Goal: Communication & Community: Answer question/provide support

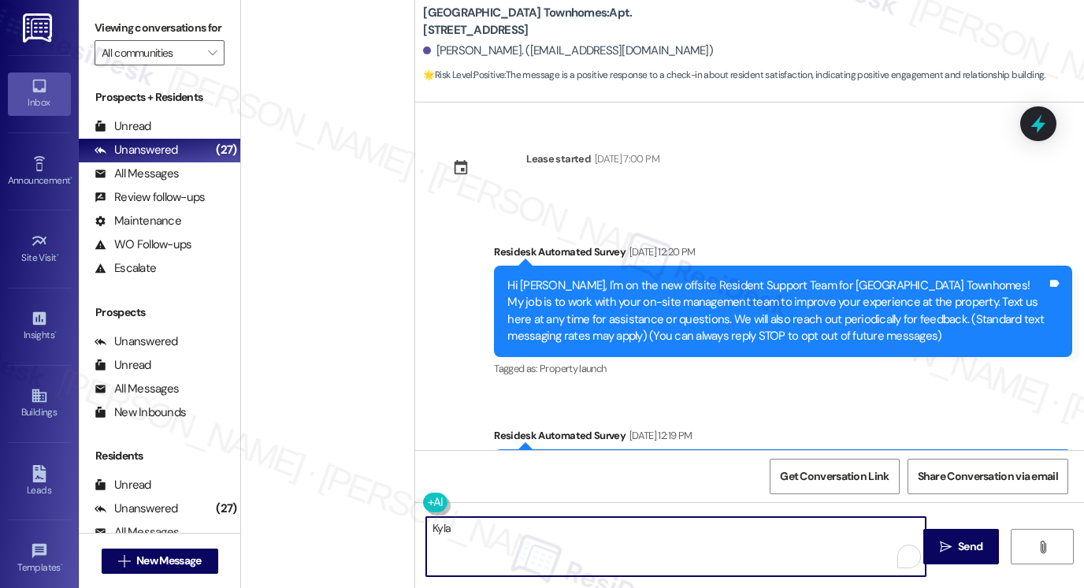
scroll to position [225, 0]
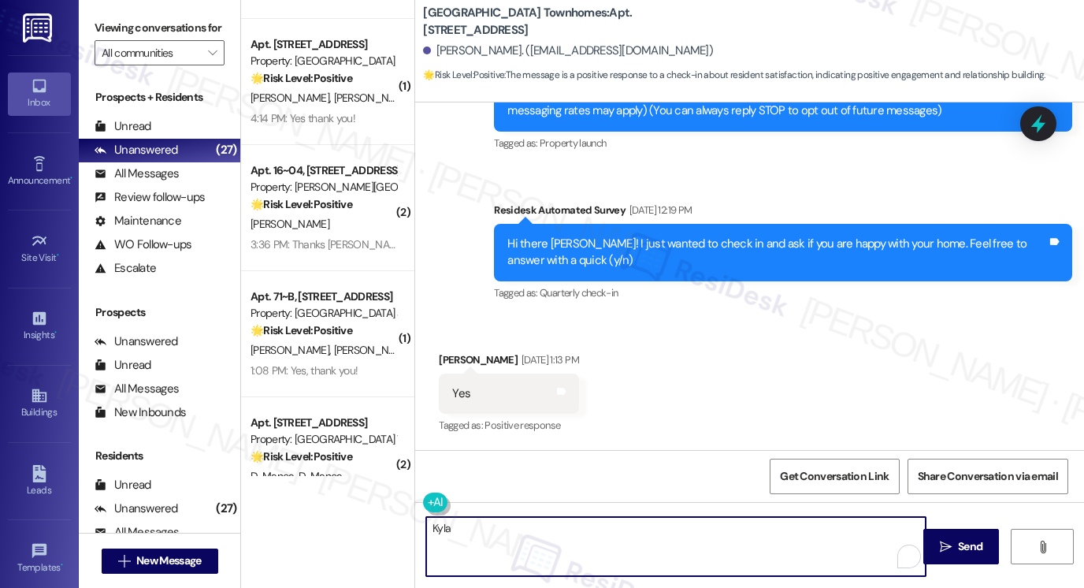
click at [757, 258] on div "Hi there Franky! I just wanted to check in and ask if you are happy with your h…" at bounding box center [778, 253] width 540 height 34
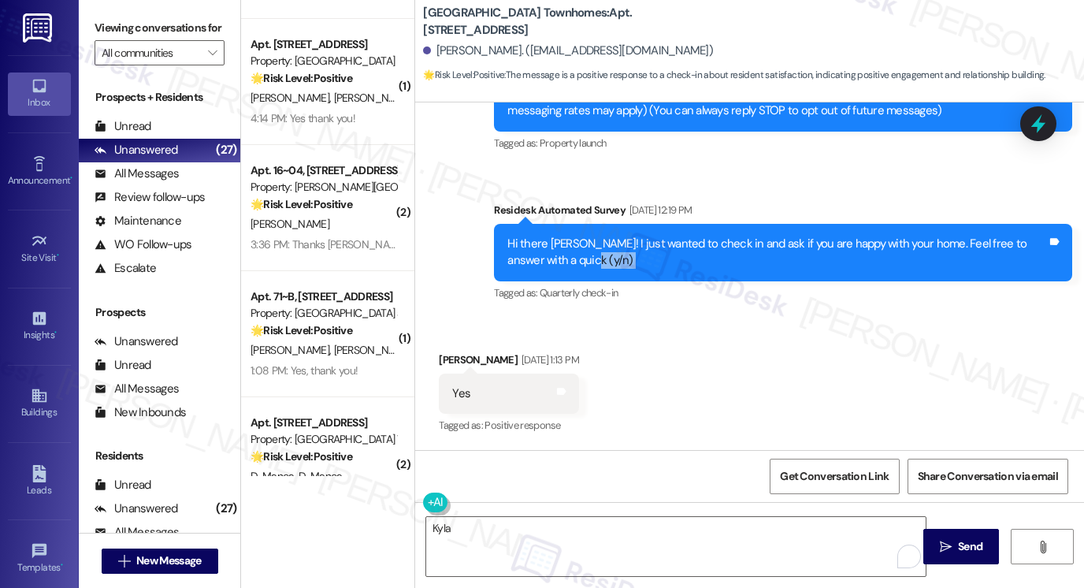
click at [757, 258] on div "Hi there Franky! I just wanted to check in and ask if you are happy with your h…" at bounding box center [778, 253] width 540 height 34
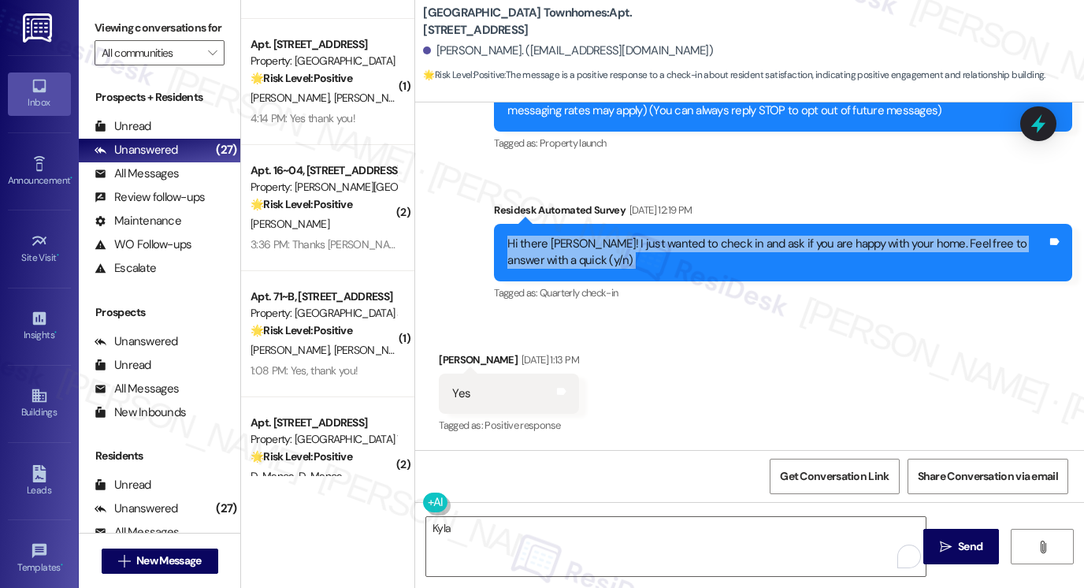
click at [757, 258] on div "Hi there Franky! I just wanted to check in and ask if you are happy with your h…" at bounding box center [778, 253] width 540 height 34
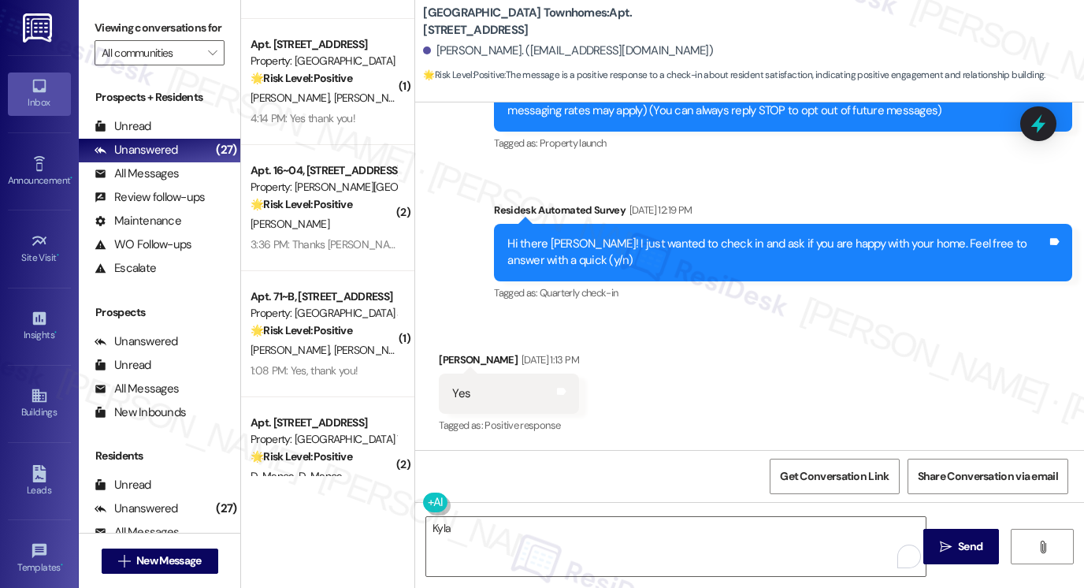
click at [479, 395] on div "Yes Tags and notes" at bounding box center [508, 394] width 139 height 40
drag, startPoint x: 474, startPoint y: 395, endPoint x: 444, endPoint y: 387, distance: 30.2
click at [444, 387] on div "Yes Tags and notes" at bounding box center [508, 394] width 139 height 40
click at [126, 28] on label "Viewing conversations for" at bounding box center [160, 28] width 130 height 24
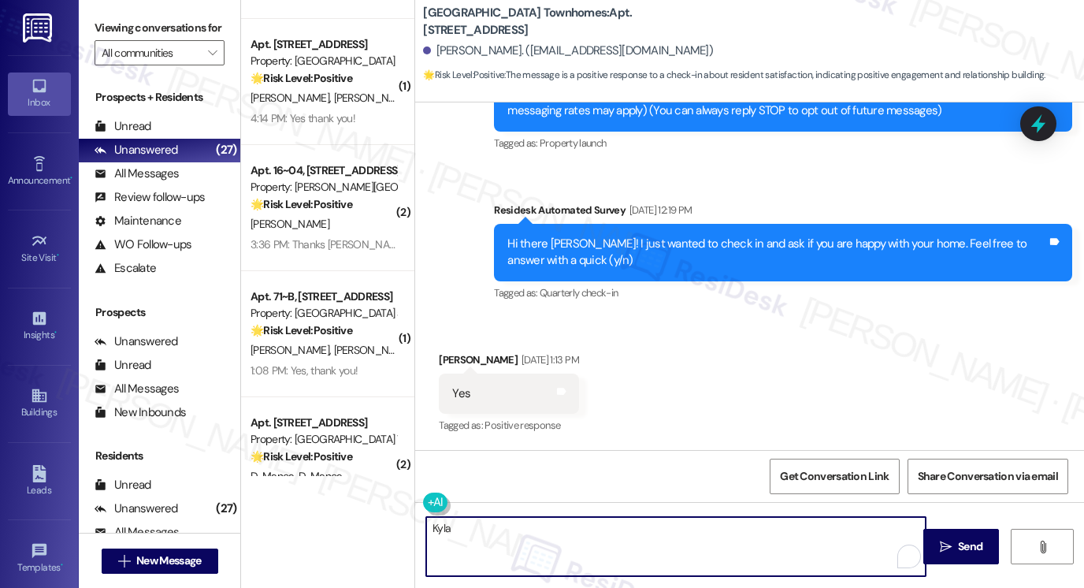
drag, startPoint x: 543, startPoint y: 552, endPoint x: 410, endPoint y: 515, distance: 138.5
click at [415, 515] on div "Kyla  Send " at bounding box center [749, 561] width 669 height 118
type textarea "i"
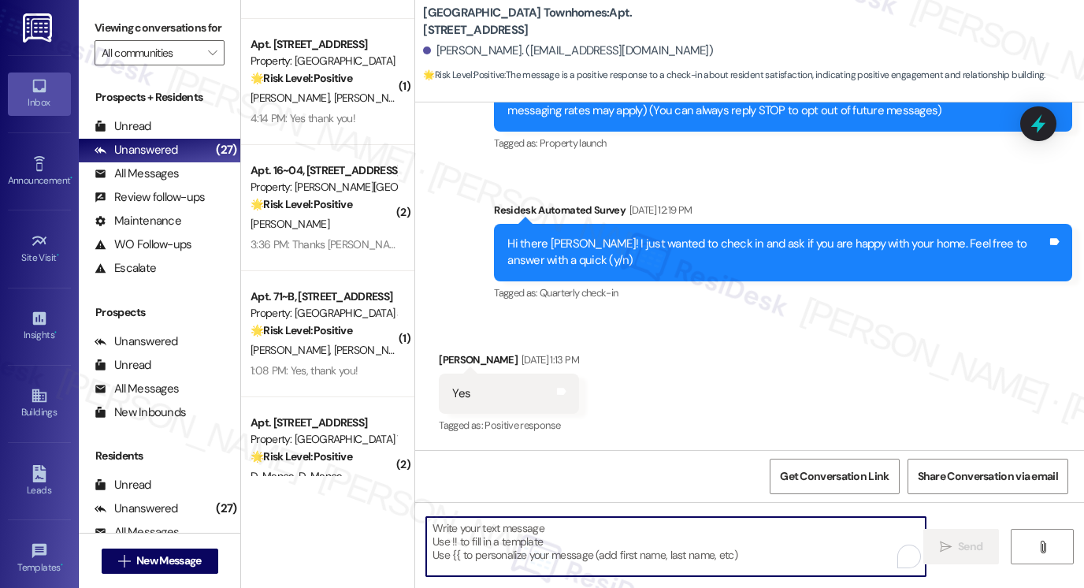
click at [587, 234] on div "Hi there Franky! I just wanted to check in and ask if you are happy with your h…" at bounding box center [783, 253] width 578 height 58
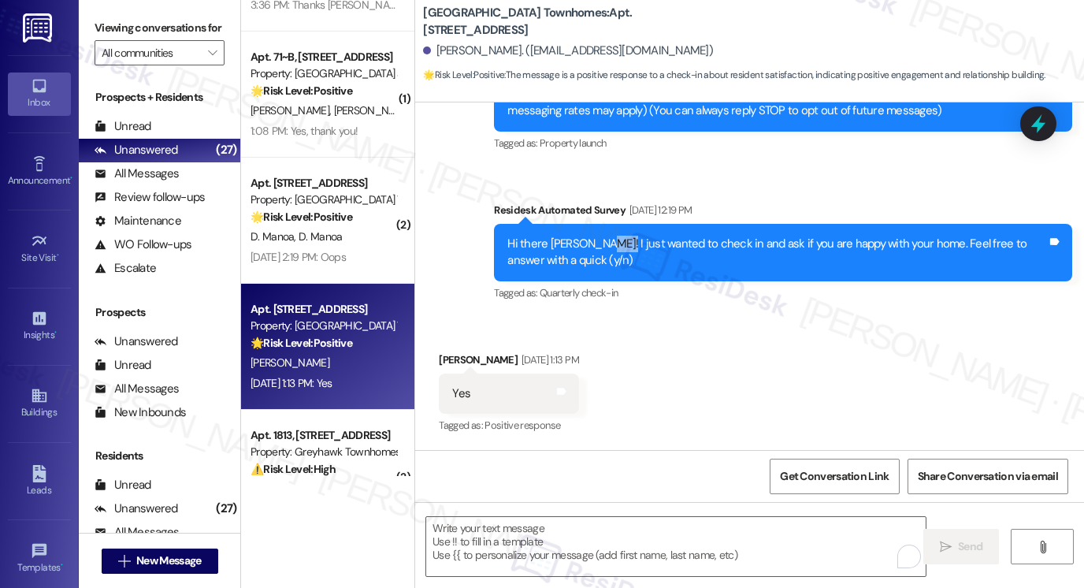
scroll to position [3055, 0]
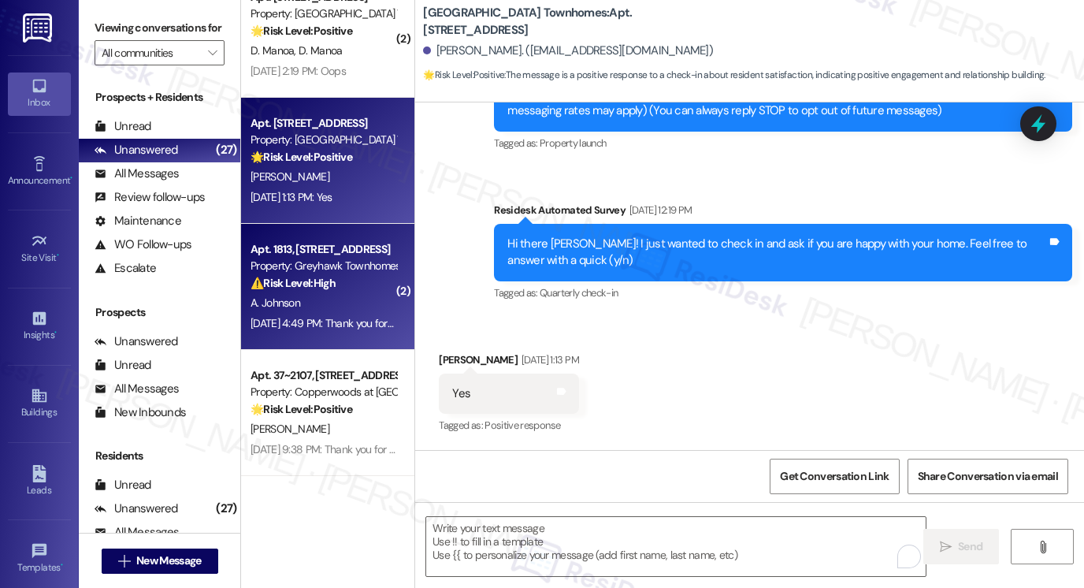
click at [312, 318] on div "Aug 23, 2025 at 4:49 PM: Thank you for your message. Our offices are currently …" at bounding box center [729, 323] width 956 height 14
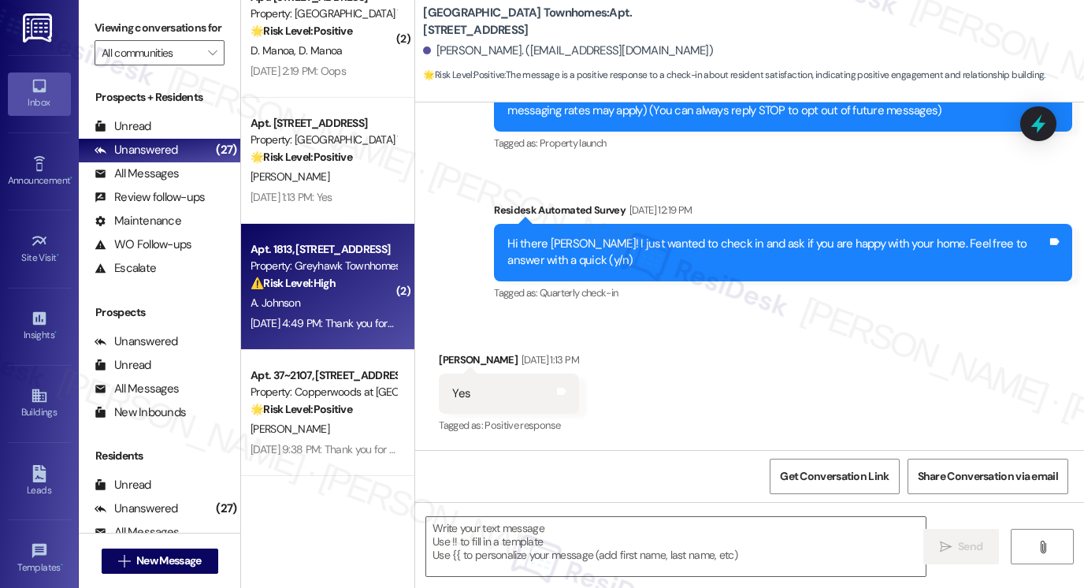
type textarea "Fetching suggested responses. Please feel free to read through the conversation…"
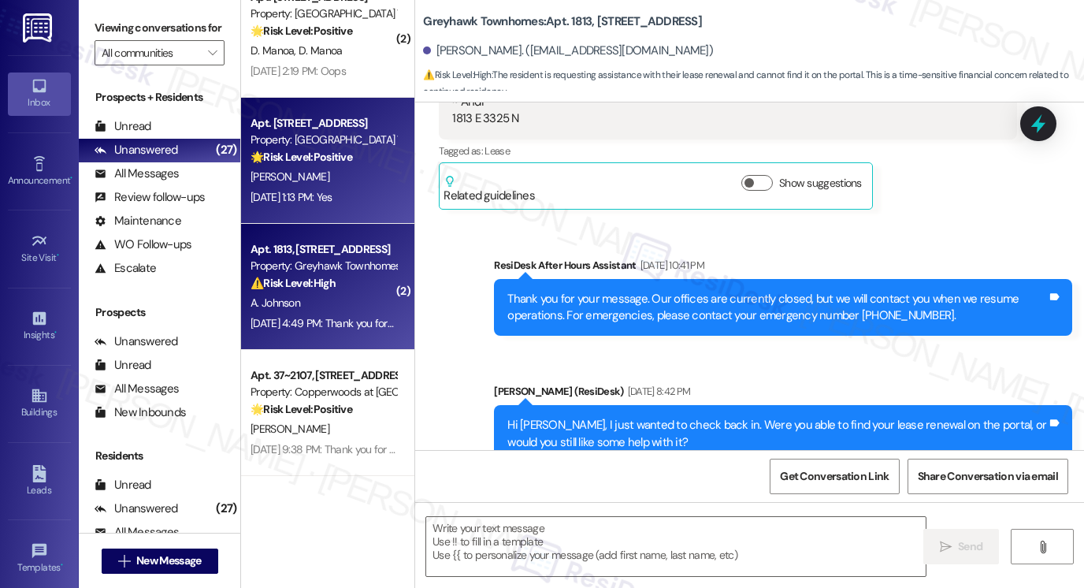
scroll to position [1528, 0]
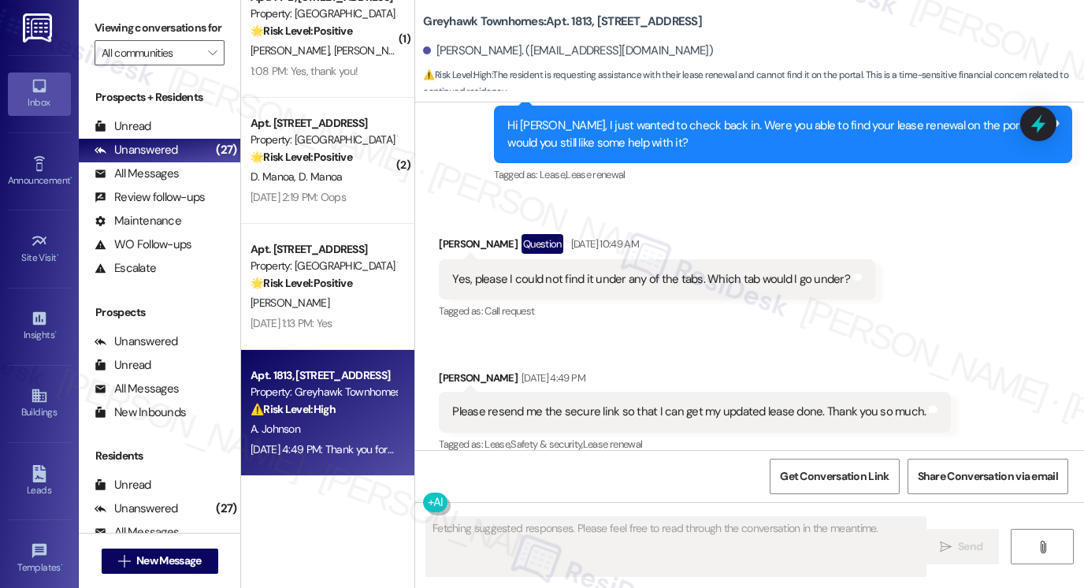
click at [561, 271] on div "Yes, please I could not find it under any of the tabs. Which tab would I go und…" at bounding box center [651, 279] width 398 height 17
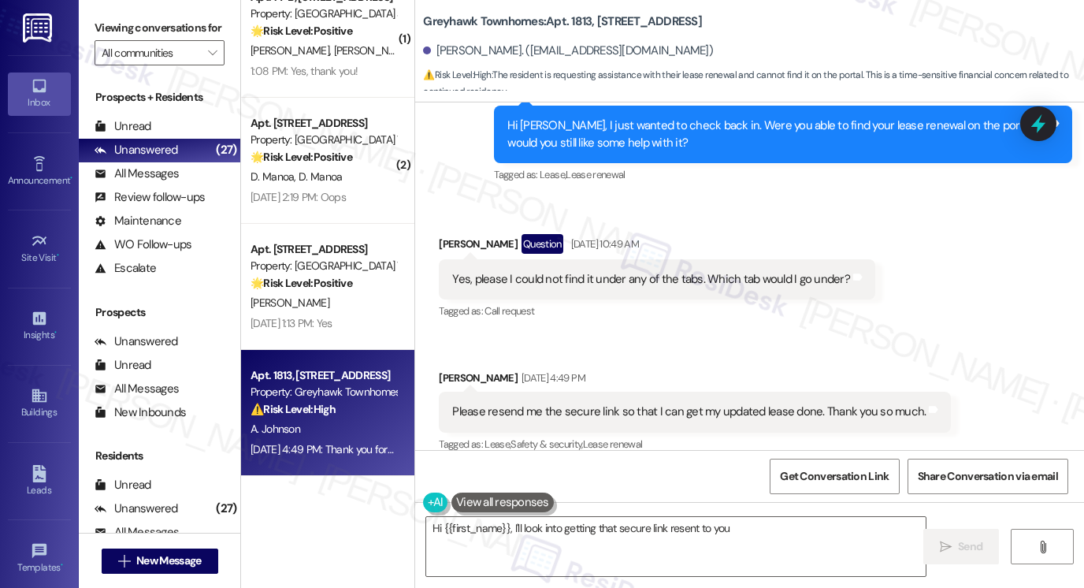
click at [561, 271] on div "Yes, please I could not find it under any of the tabs. Which tab would I go und…" at bounding box center [651, 279] width 398 height 17
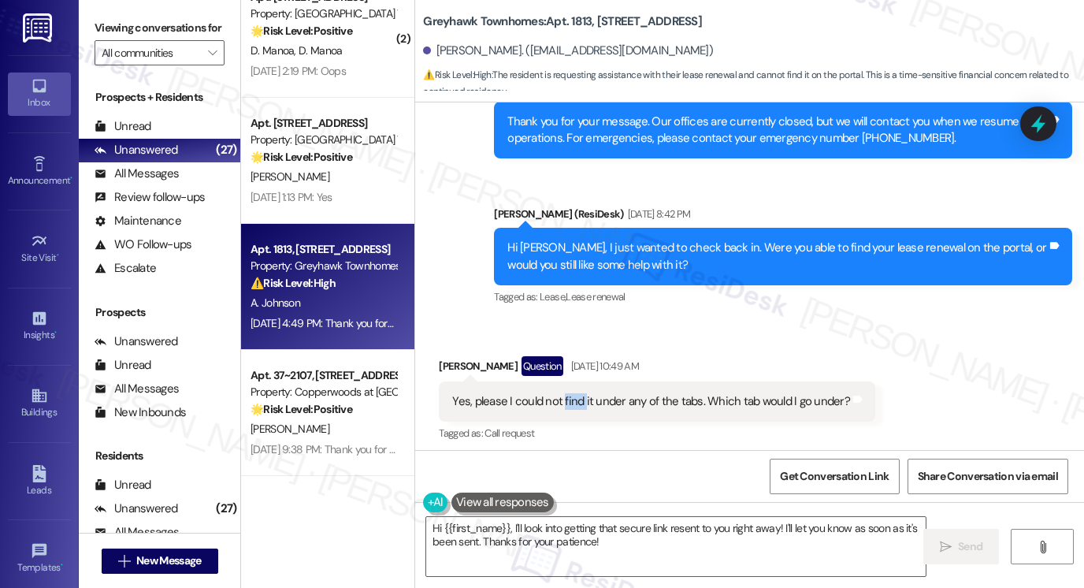
scroll to position [1292, 0]
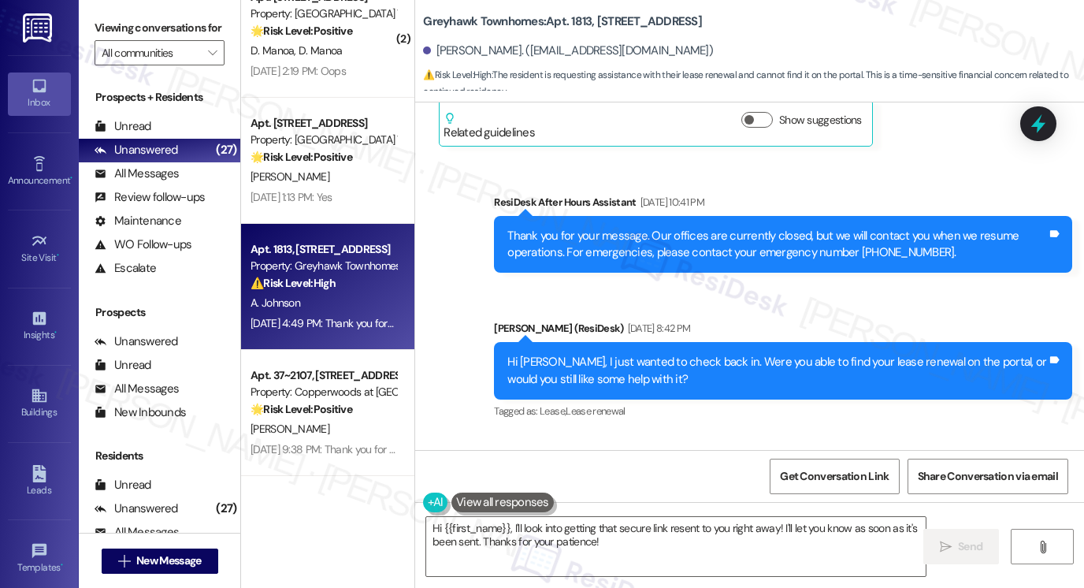
click at [635, 354] on div "Hi Andrea, I just wanted to check back in. Were you able to find your lease ren…" at bounding box center [778, 371] width 540 height 34
click at [634, 354] on div "Hi Andrea, I just wanted to check back in. Were you able to find your lease ren…" at bounding box center [778, 371] width 540 height 34
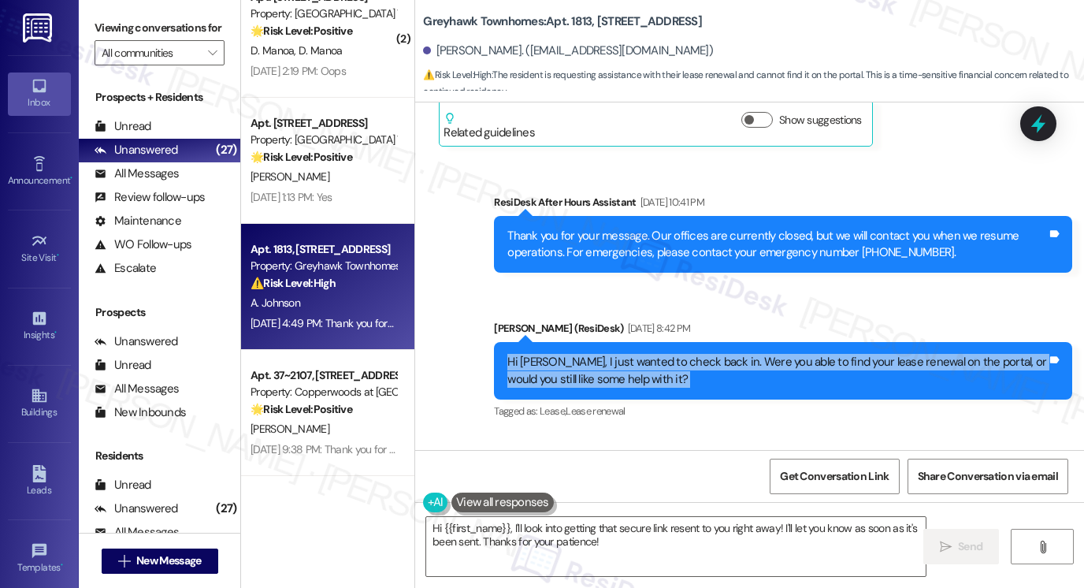
click at [634, 354] on div "Hi Andrea, I just wanted to check back in. Were you able to find your lease ren…" at bounding box center [778, 371] width 540 height 34
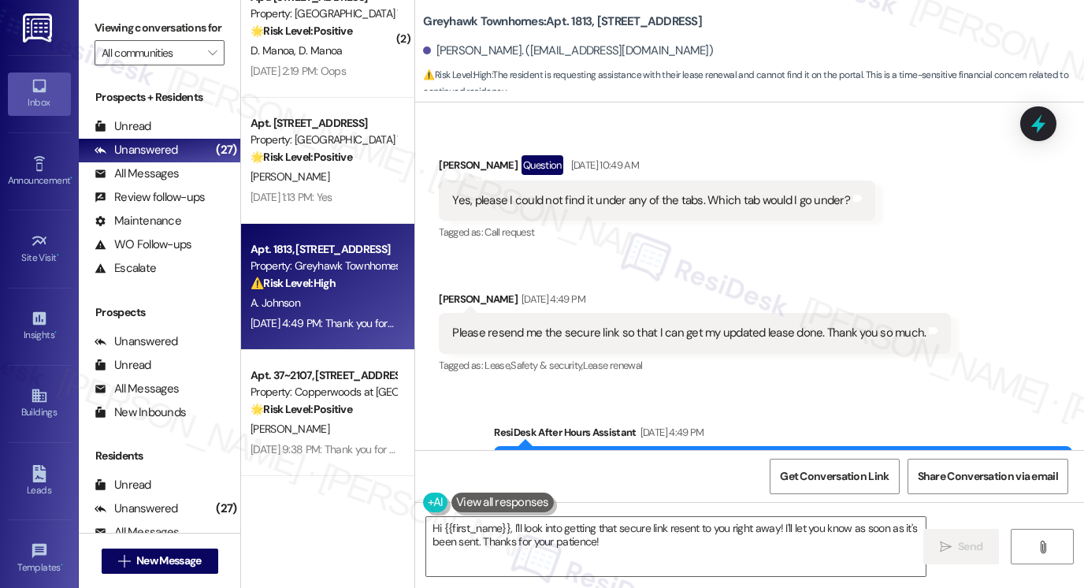
click at [536, 325] on div "Please resend me the secure link so that I can get my updated lease done. Thank…" at bounding box center [689, 333] width 474 height 17
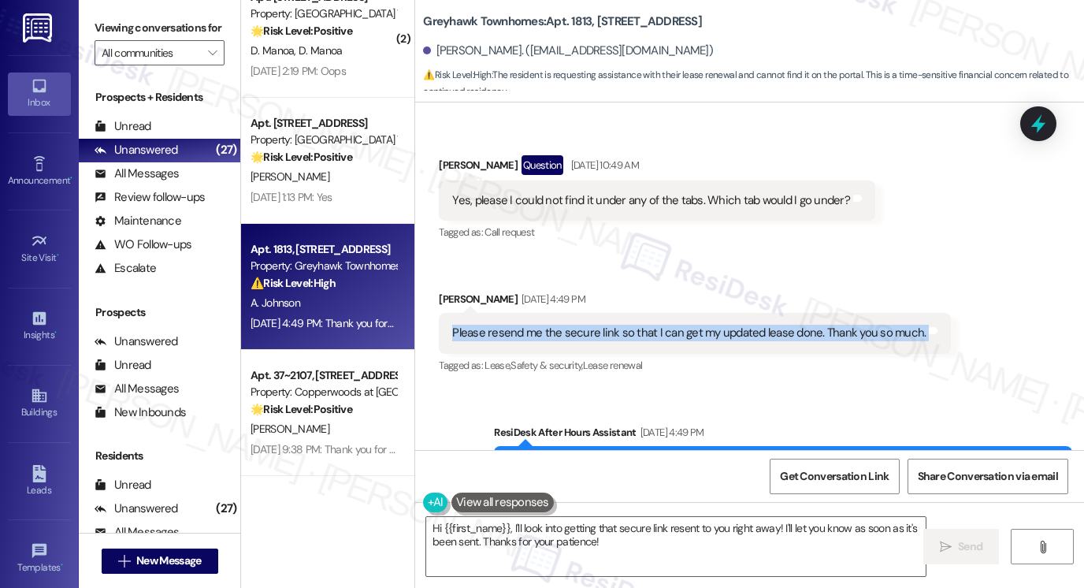
click at [536, 325] on div "Please resend me the secure link so that I can get my updated lease done. Thank…" at bounding box center [689, 333] width 474 height 17
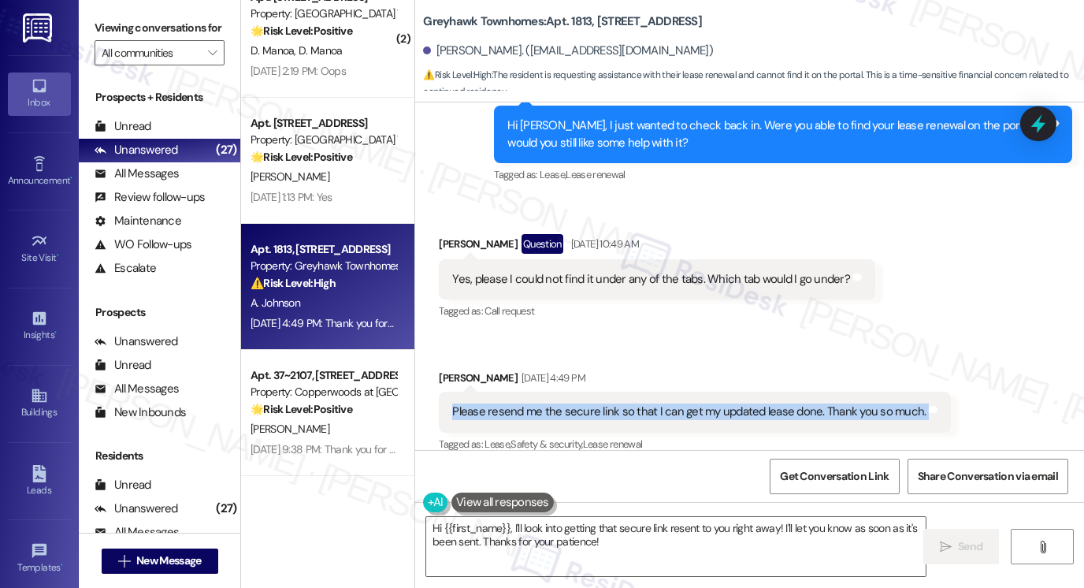
scroll to position [1765, 0]
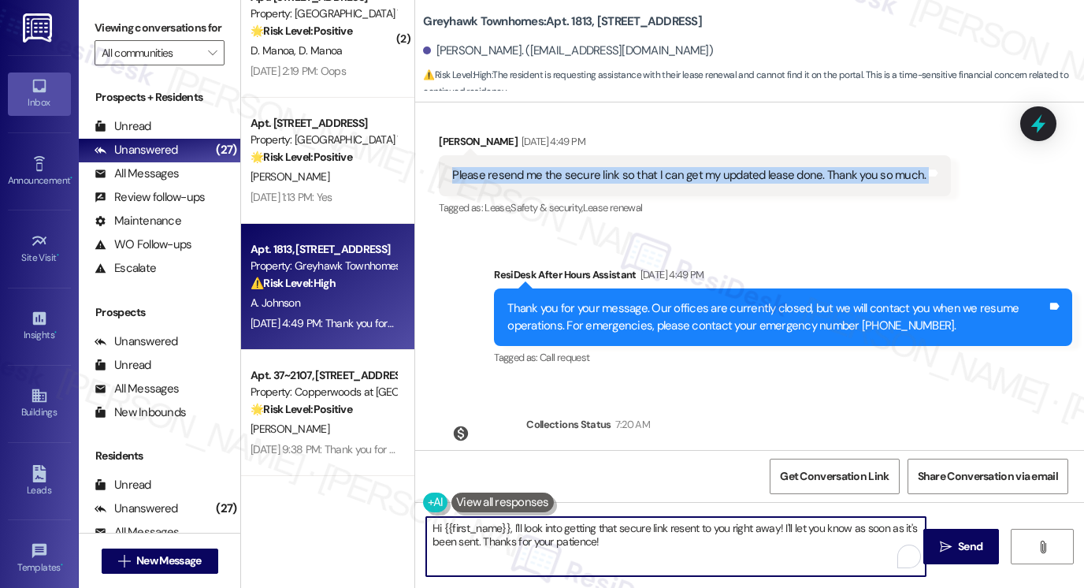
click at [605, 549] on textarea "Hi {{first_name}}, I'll look into getting that secure link resent to you right …" at bounding box center [676, 546] width 500 height 59
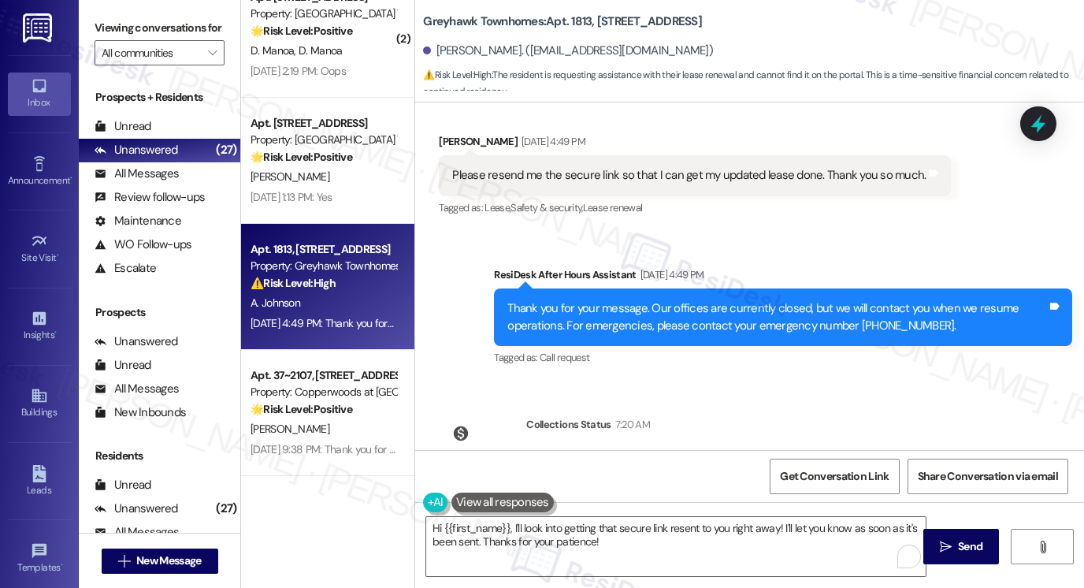
click at [662, 300] on div "Thank you for your message. Our offices are currently closed, but we will conta…" at bounding box center [778, 317] width 540 height 34
click at [639, 304] on div "Thank you for your message. Our offices are currently closed, but we will conta…" at bounding box center [778, 317] width 540 height 34
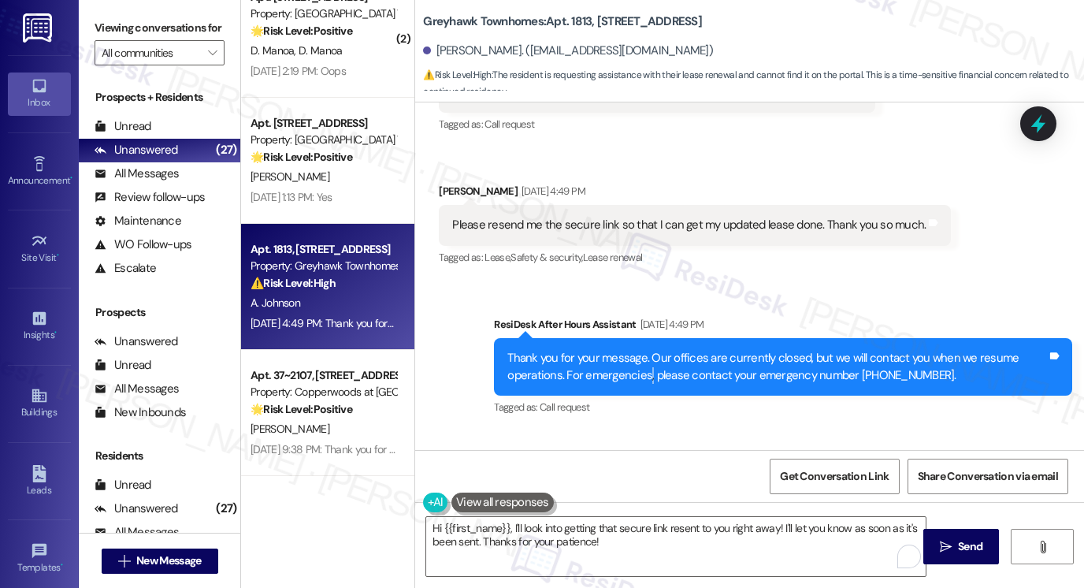
scroll to position [1605, 0]
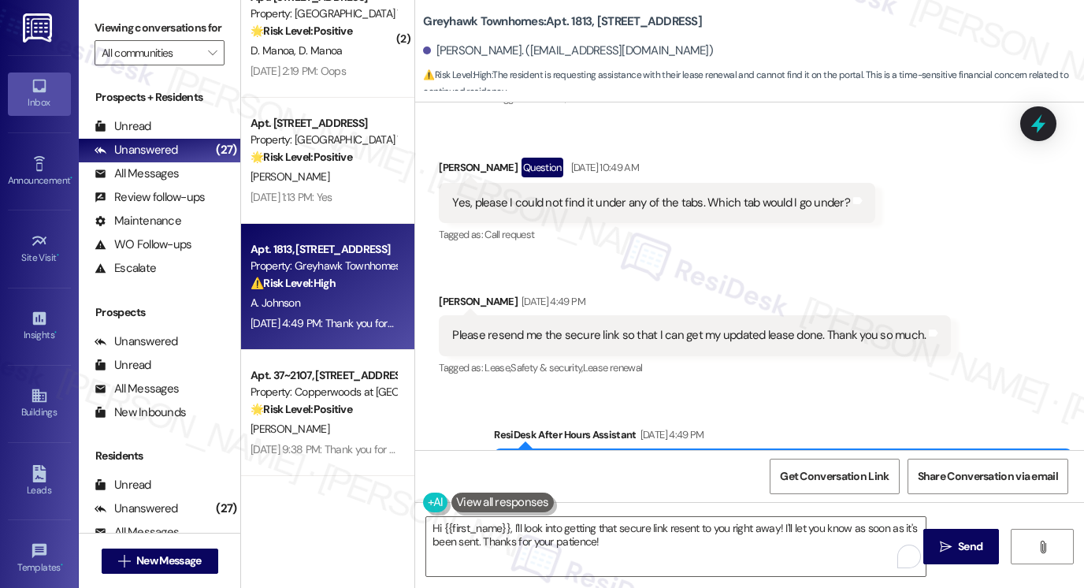
click at [530, 327] on div "Please resend me the secure link so that I can get my updated lease done. Thank…" at bounding box center [689, 335] width 474 height 17
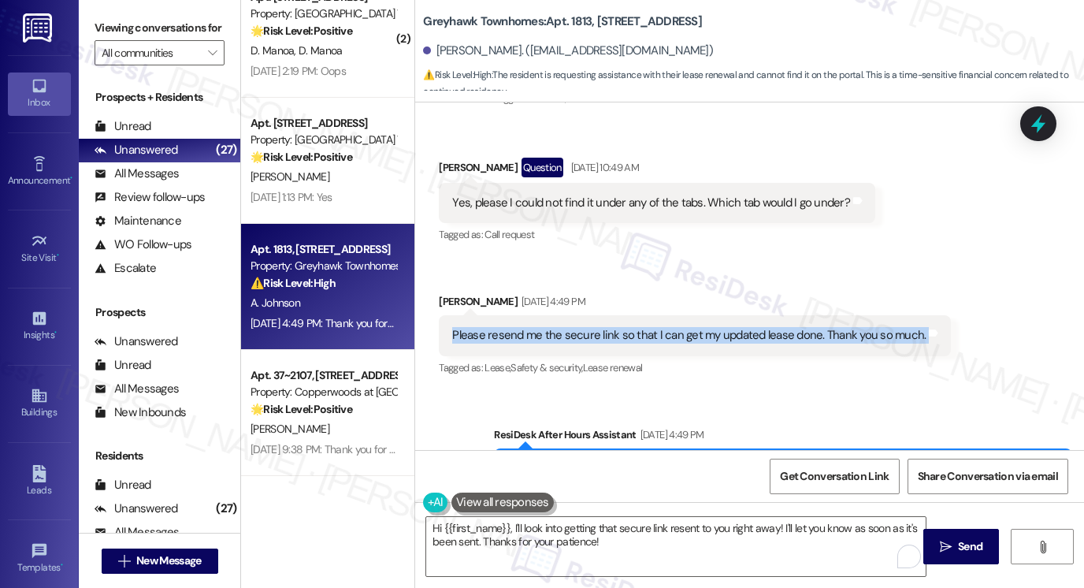
click at [530, 327] on div "Please resend me the secure link so that I can get my updated lease done. Thank…" at bounding box center [689, 335] width 474 height 17
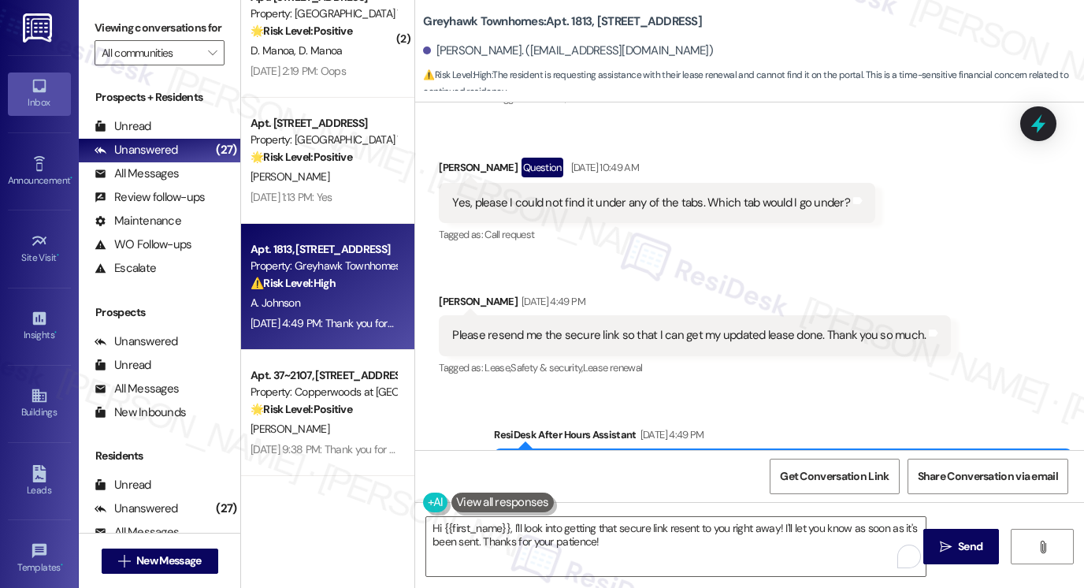
click at [585, 194] on div "Yes, please I could not find it under any of the tabs. Which tab would I go und…" at bounding box center [657, 203] width 437 height 40
click at [574, 327] on div "Please resend me the secure link so that I can get my updated lease done. Thank…" at bounding box center [689, 335] width 474 height 17
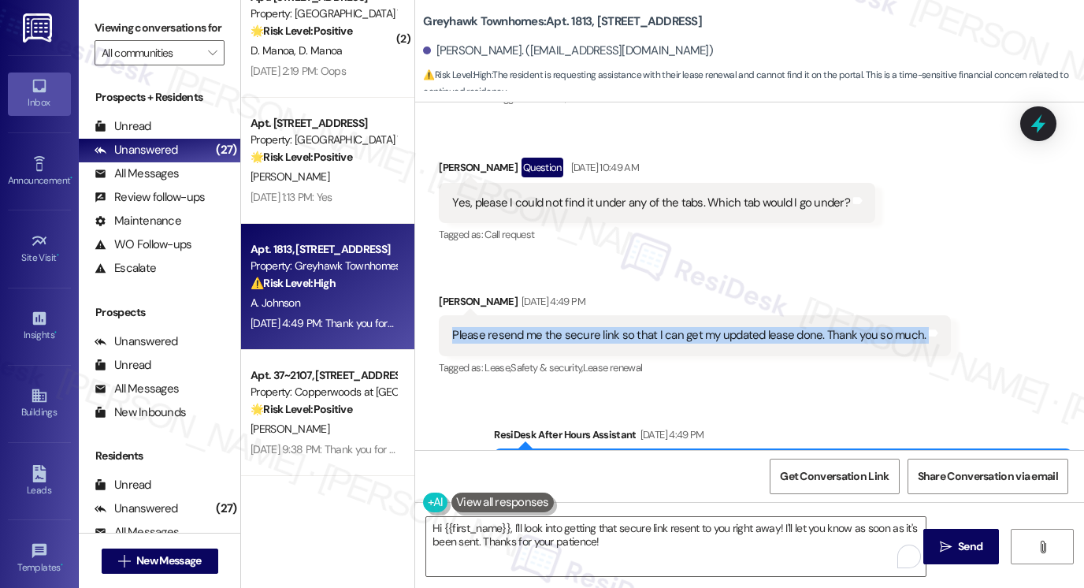
click at [574, 327] on div "Please resend me the secure link so that I can get my updated lease done. Thank…" at bounding box center [689, 335] width 474 height 17
copy div "Please resend me the secure link so that I can get my updated lease done. Thank…"
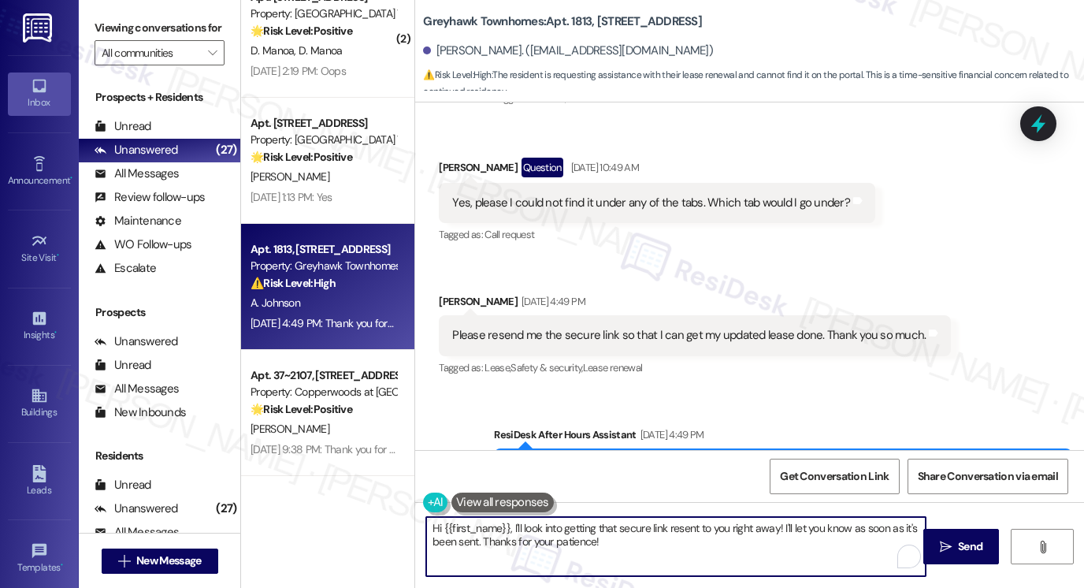
drag, startPoint x: 624, startPoint y: 539, endPoint x: 545, endPoint y: 541, distance: 78.8
click at [545, 541] on textarea "Hi {{first_name}}, I'll look into getting that secure link resent to you right …" at bounding box center [676, 546] width 500 height 59
click at [551, 538] on textarea "Hi {{first_name}}, I'll look into getting that secure link resent to you right …" at bounding box center [676, 546] width 500 height 59
drag, startPoint x: 602, startPoint y: 537, endPoint x: 505, endPoint y: 516, distance: 99.2
click at [505, 517] on textarea "Hi {{first_name}}, I'll look into getting that secure link resent to you right …" at bounding box center [676, 546] width 500 height 59
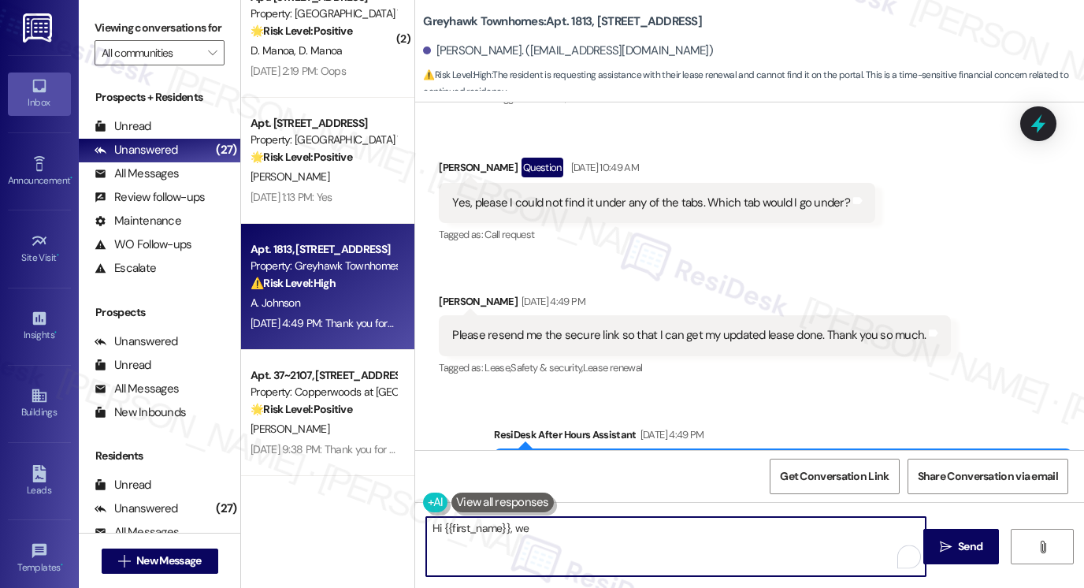
scroll to position [1447, 0]
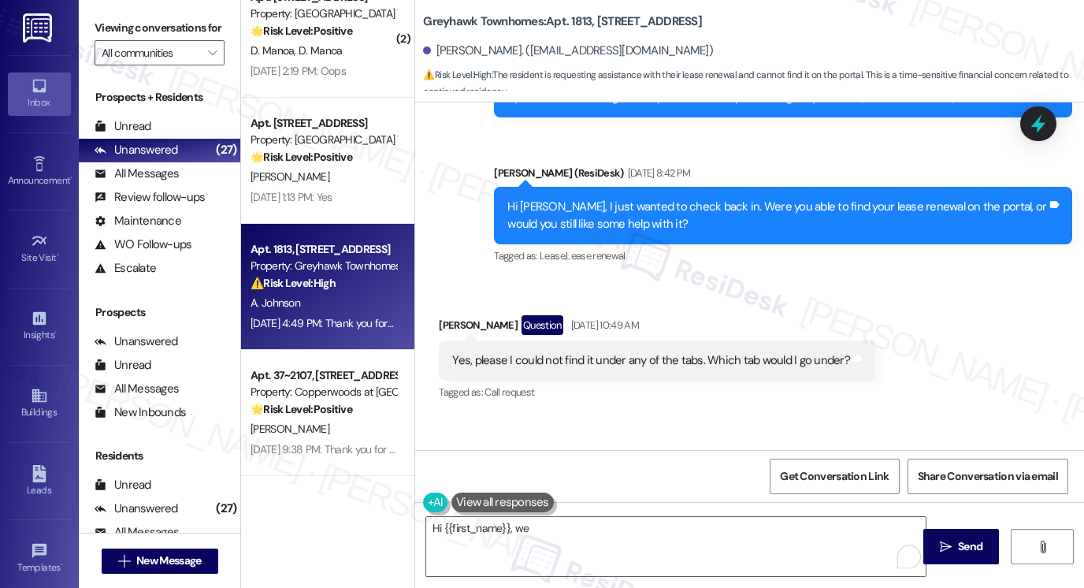
click at [660, 355] on div "Yes, please I could not find it under any of the tabs. Which tab would I go und…" at bounding box center [657, 360] width 437 height 40
click at [606, 199] on div "Hi Andrea, I just wanted to check back in. Were you able to find your lease ren…" at bounding box center [778, 216] width 540 height 34
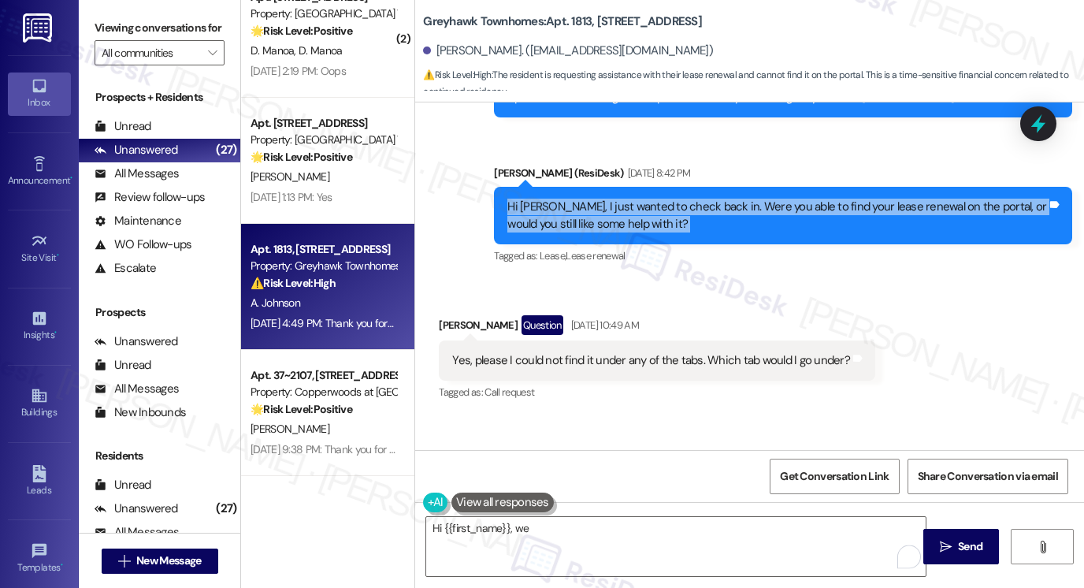
click at [606, 199] on div "Hi Andrea, I just wanted to check back in. Were you able to find your lease ren…" at bounding box center [778, 216] width 540 height 34
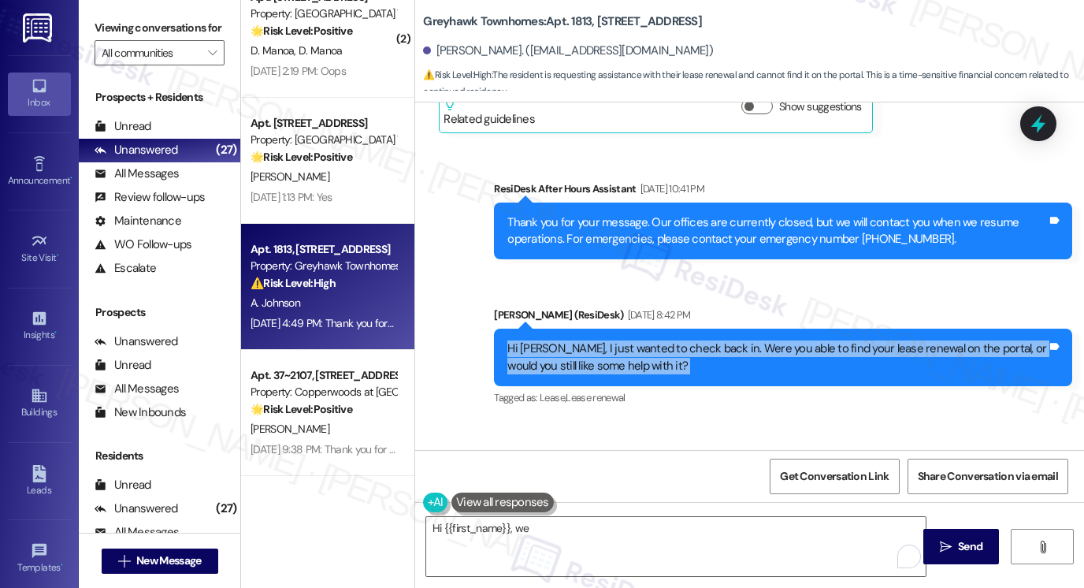
scroll to position [1132, 0]
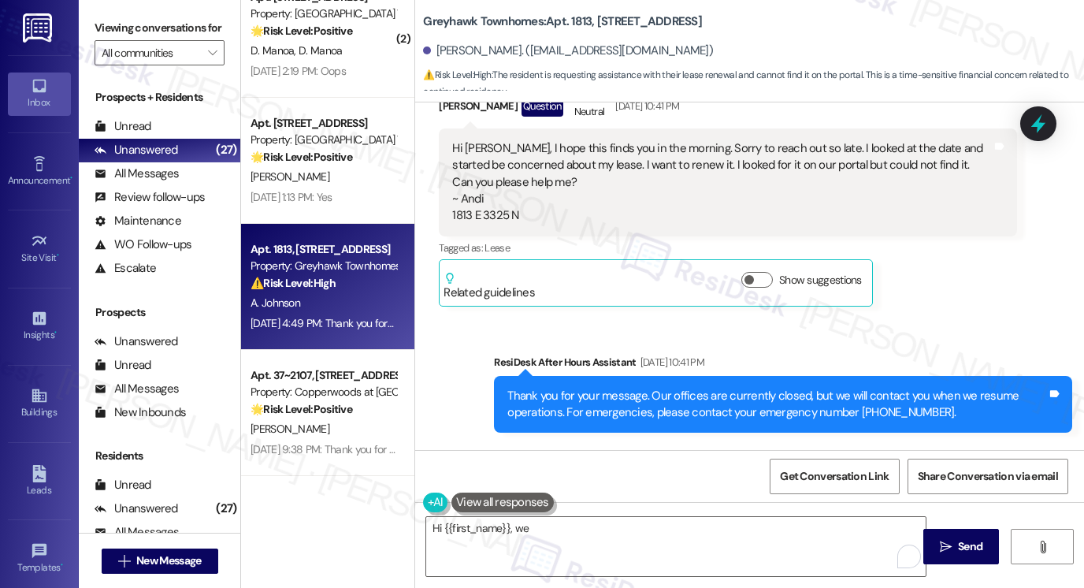
click at [619, 145] on div "Hi Sarah, I hope this finds you in the morning. Sorry to reach out so late. I l…" at bounding box center [722, 182] width 540 height 84
click at [620, 145] on div "Hi Sarah, I hope this finds you in the morning. Sorry to reach out so late. I l…" at bounding box center [722, 182] width 540 height 84
click at [623, 146] on div "Hi Sarah, I hope this finds you in the morning. Sorry to reach out so late. I l…" at bounding box center [722, 182] width 540 height 84
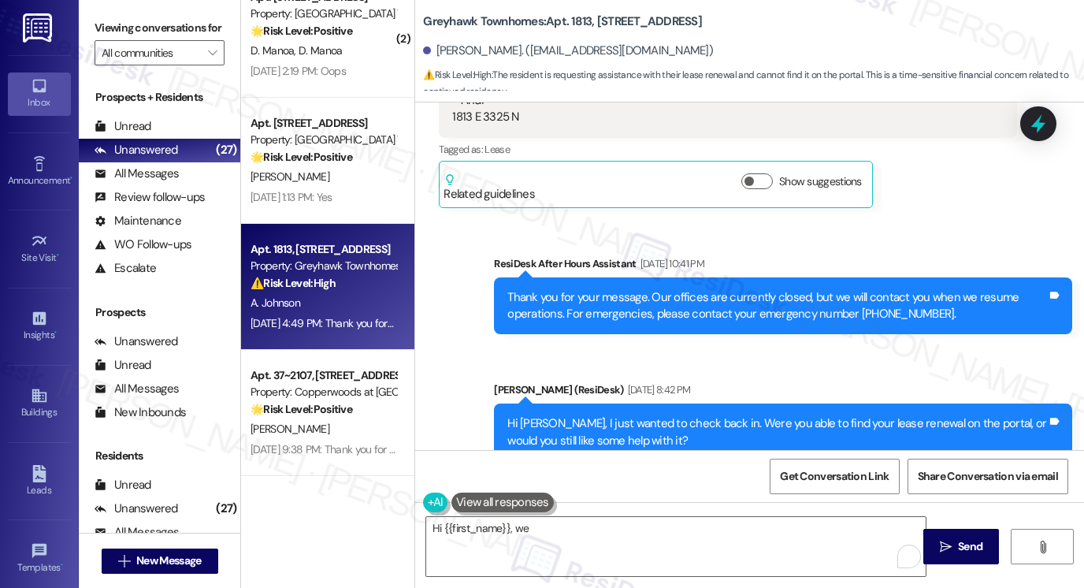
scroll to position [1368, 0]
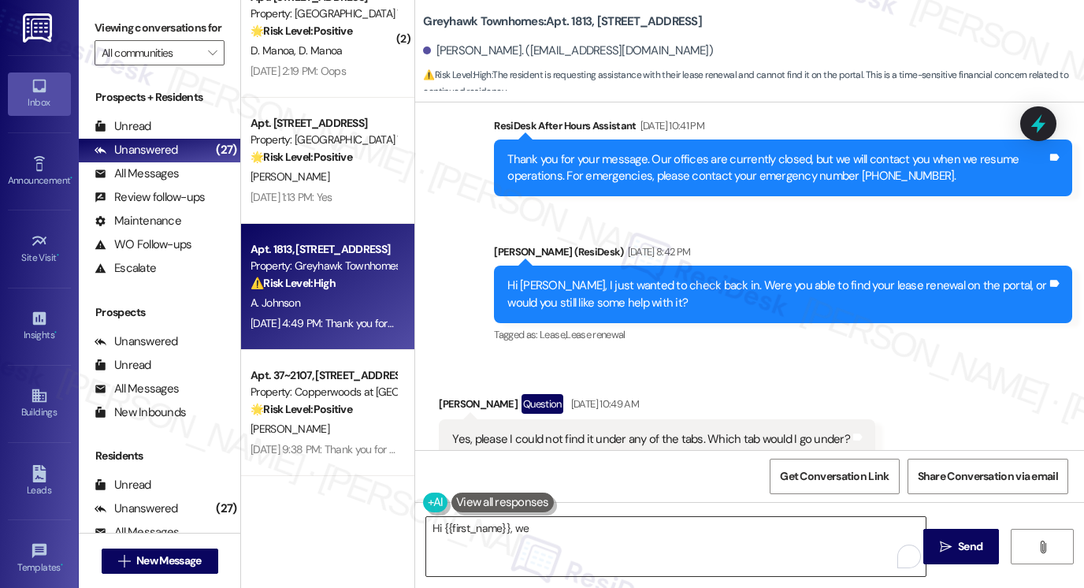
click at [561, 528] on textarea "Hi {{first_name}}, we" at bounding box center [676, 546] width 500 height 59
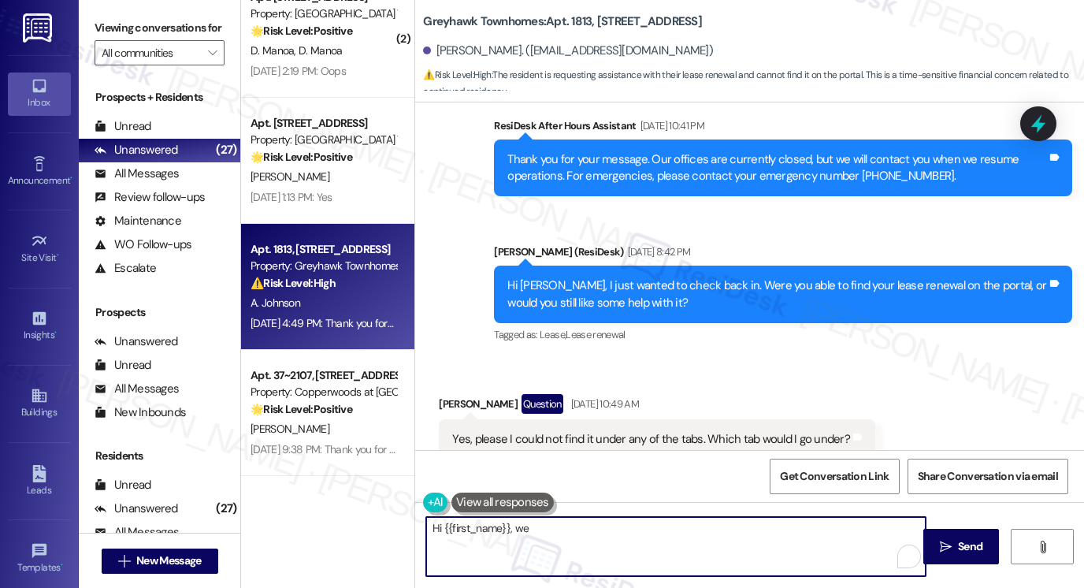
drag, startPoint x: 561, startPoint y: 530, endPoint x: 533, endPoint y: 534, distance: 28.6
click at [533, 534] on textarea "Hi {{first_name}}, we" at bounding box center [676, 546] width 500 height 59
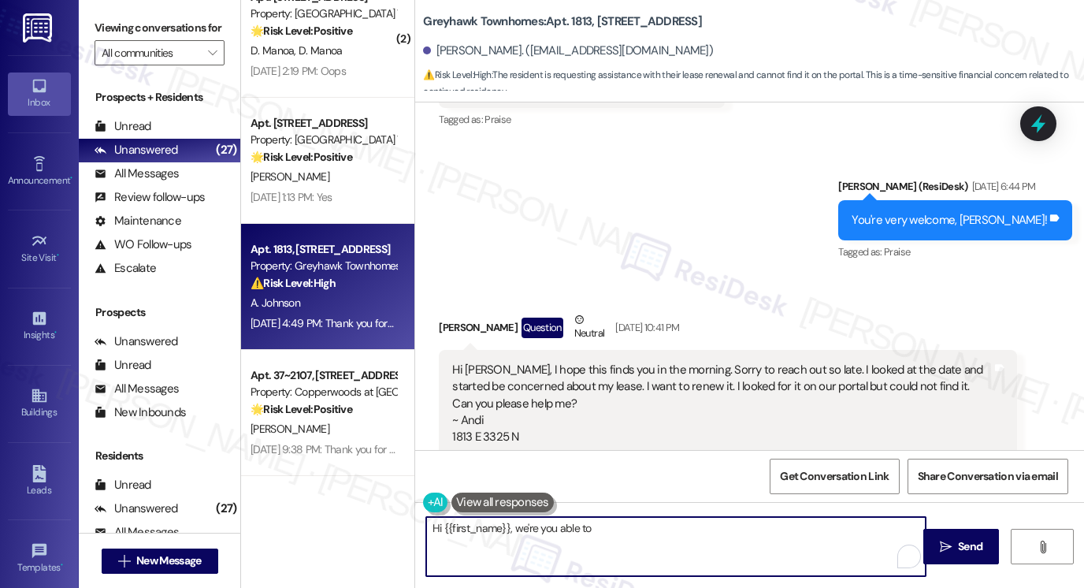
scroll to position [974, 0]
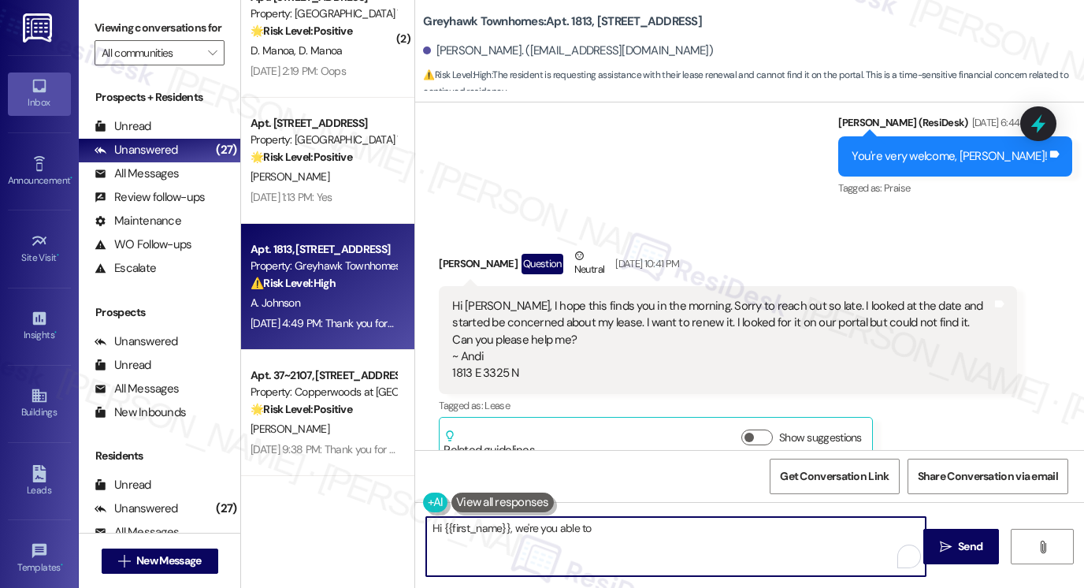
click at [684, 298] on div "Hi Sarah, I hope this finds you in the morning. Sorry to reach out so late. I l…" at bounding box center [722, 340] width 540 height 84
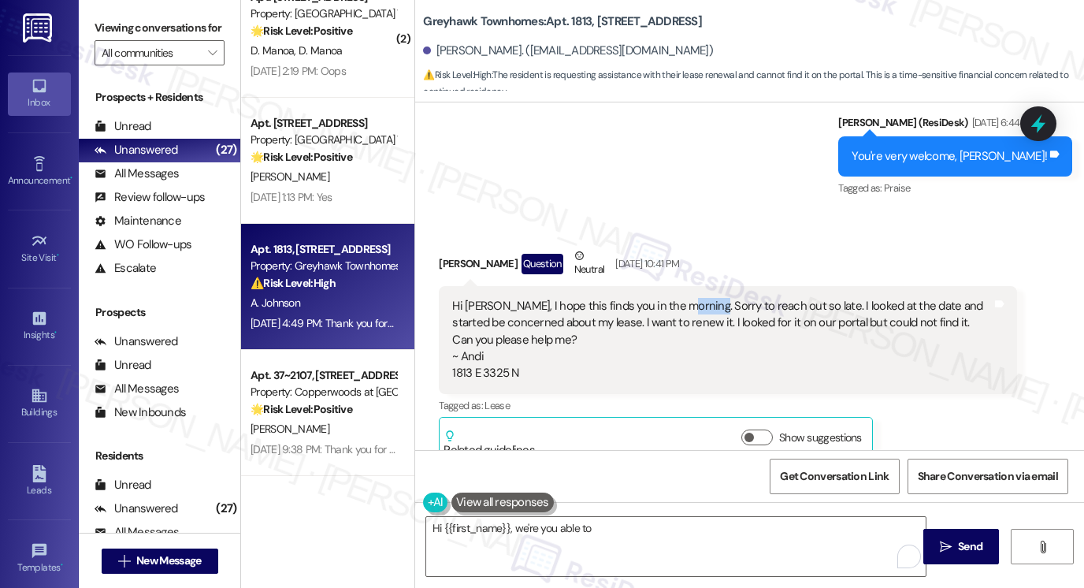
click at [684, 298] on div "Hi Sarah, I hope this finds you in the morning. Sorry to reach out so late. I l…" at bounding box center [722, 340] width 540 height 84
click at [687, 298] on div "Hi Sarah, I hope this finds you in the morning. Sorry to reach out so late. I l…" at bounding box center [722, 340] width 540 height 84
click at [630, 298] on div "Hi Sarah, I hope this finds you in the morning. Sorry to reach out so late. I l…" at bounding box center [722, 340] width 540 height 84
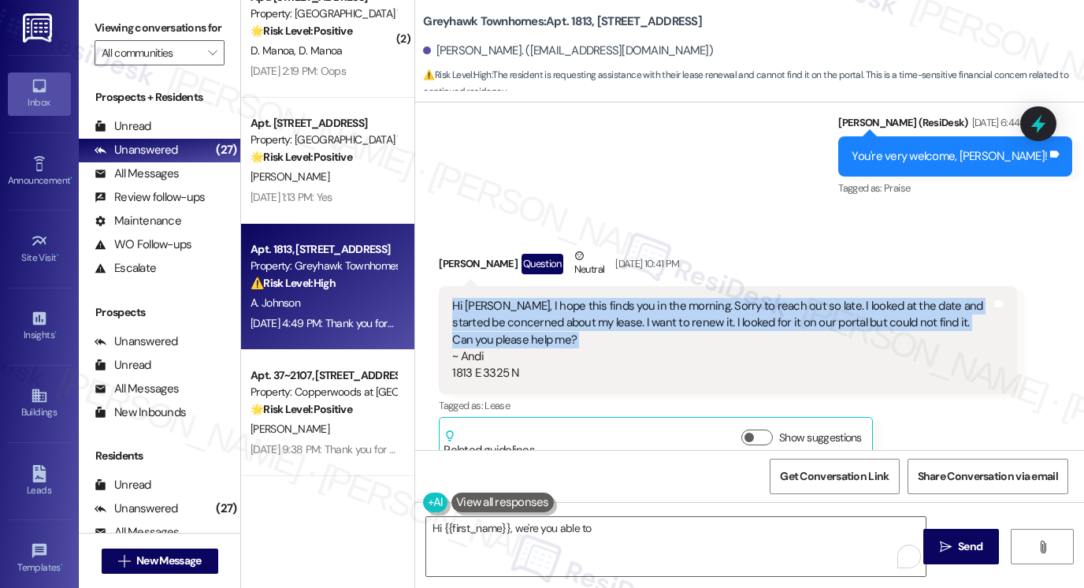
click at [630, 298] on div "Hi Sarah, I hope this finds you in the morning. Sorry to reach out so late. I l…" at bounding box center [722, 340] width 540 height 84
click at [766, 286] on div "Hi Sarah, I hope this finds you in the morning. Sorry to reach out so late. I l…" at bounding box center [728, 340] width 578 height 108
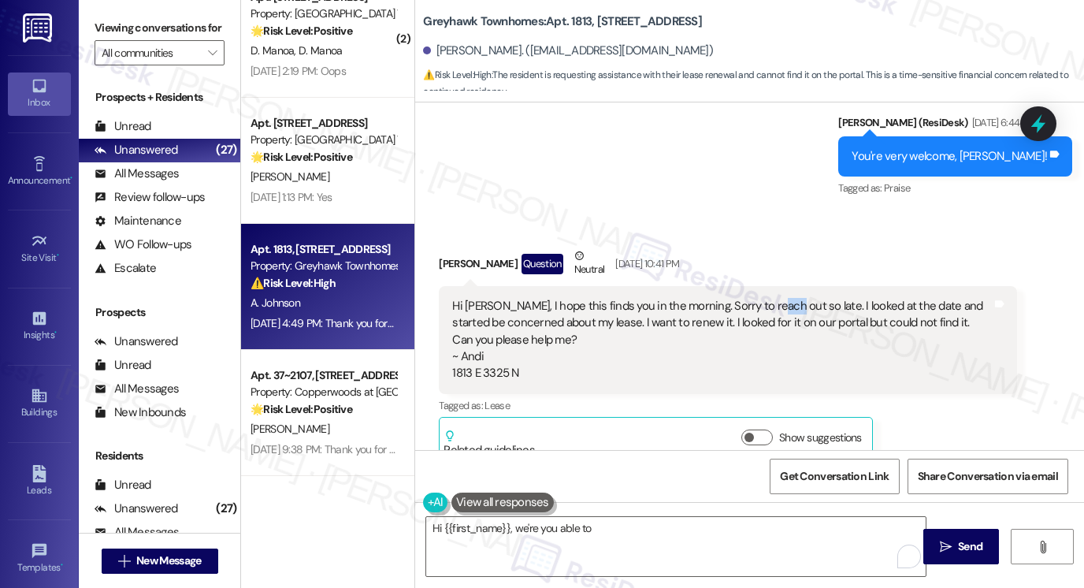
click at [766, 286] on div "Hi Sarah, I hope this finds you in the morning. Sorry to reach out so late. I l…" at bounding box center [728, 340] width 578 height 108
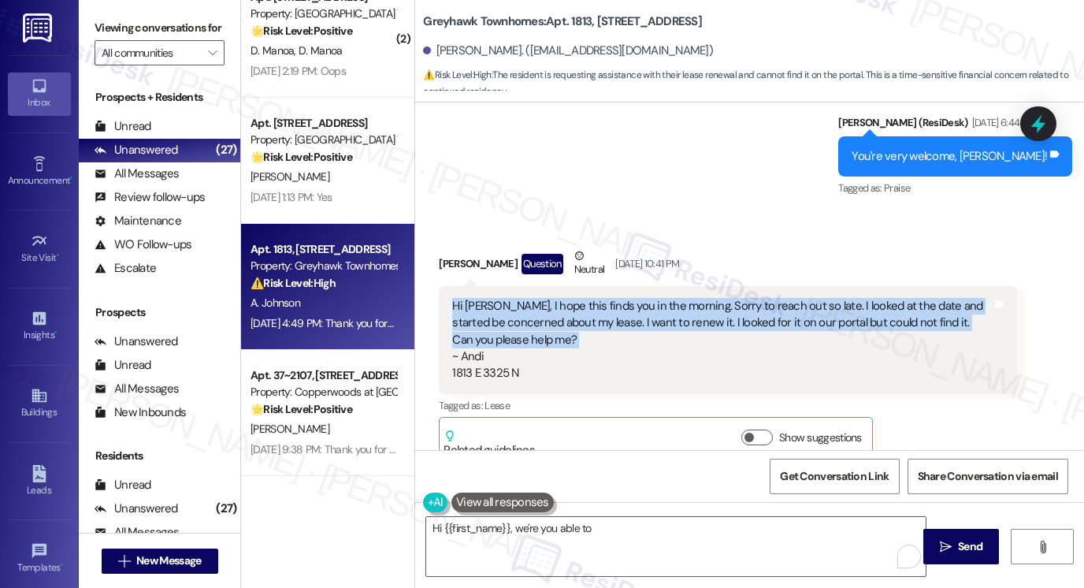
click at [766, 286] on div "Hi Sarah, I hope this finds you in the morning. Sorry to reach out so late. I l…" at bounding box center [728, 340] width 578 height 108
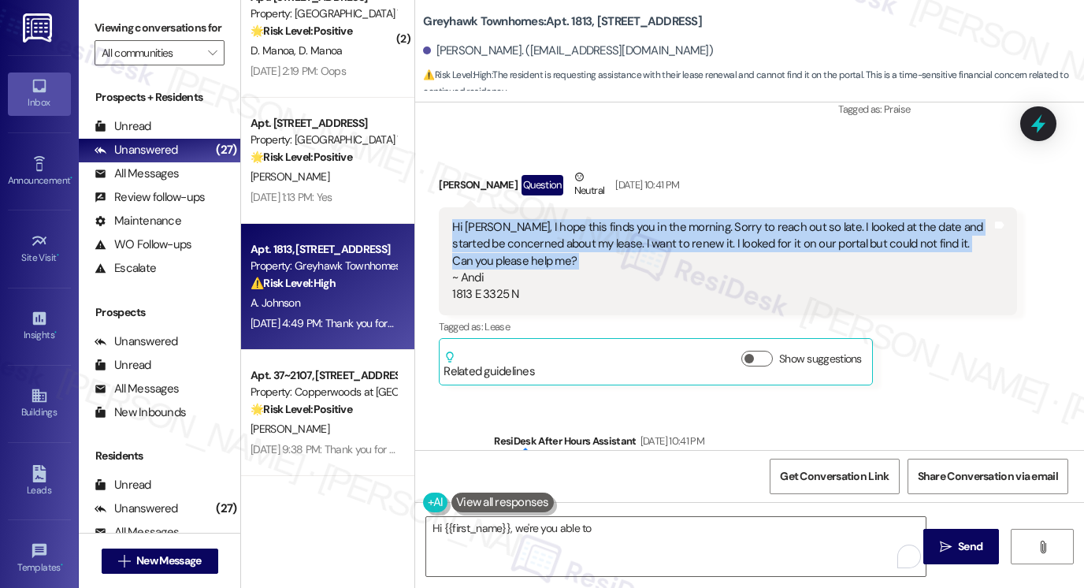
scroll to position [1211, 0]
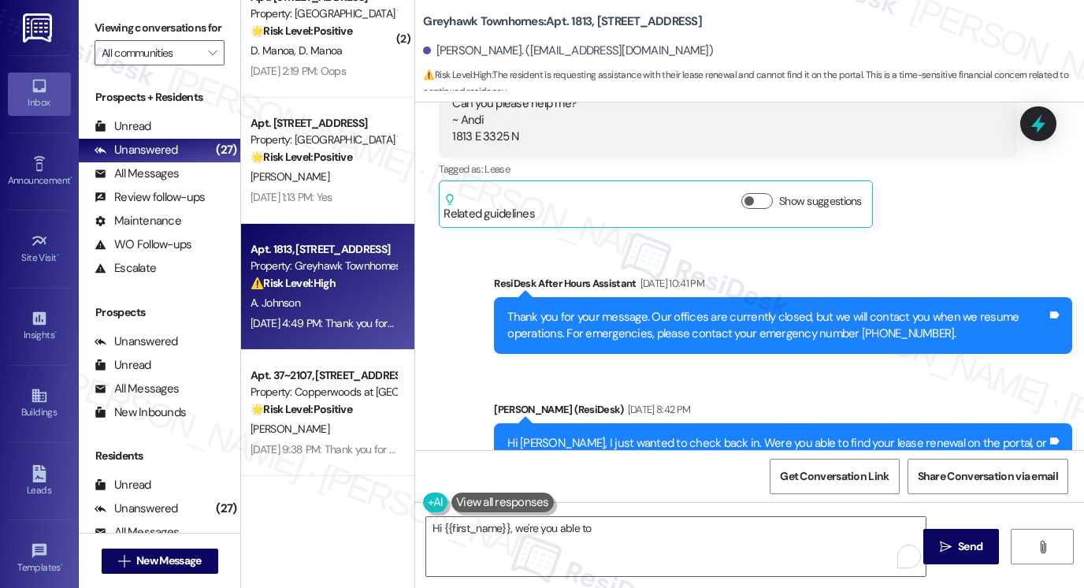
click at [640, 309] on div "Thank you for your message. Our offices are currently closed, but we will conta…" at bounding box center [778, 326] width 540 height 34
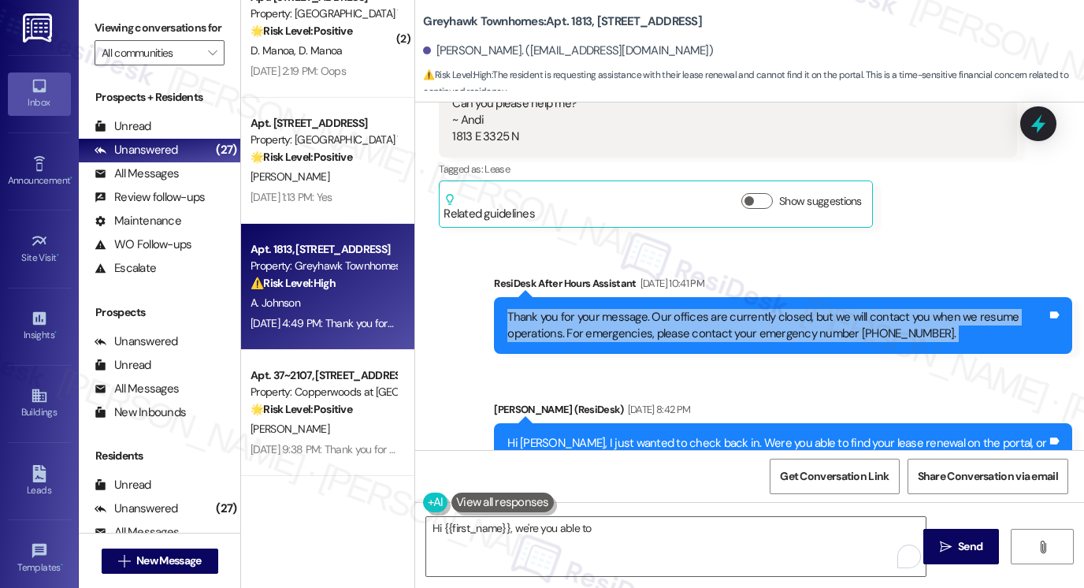
click at [640, 309] on div "Thank you for your message. Our offices are currently closed, but we will conta…" at bounding box center [778, 326] width 540 height 34
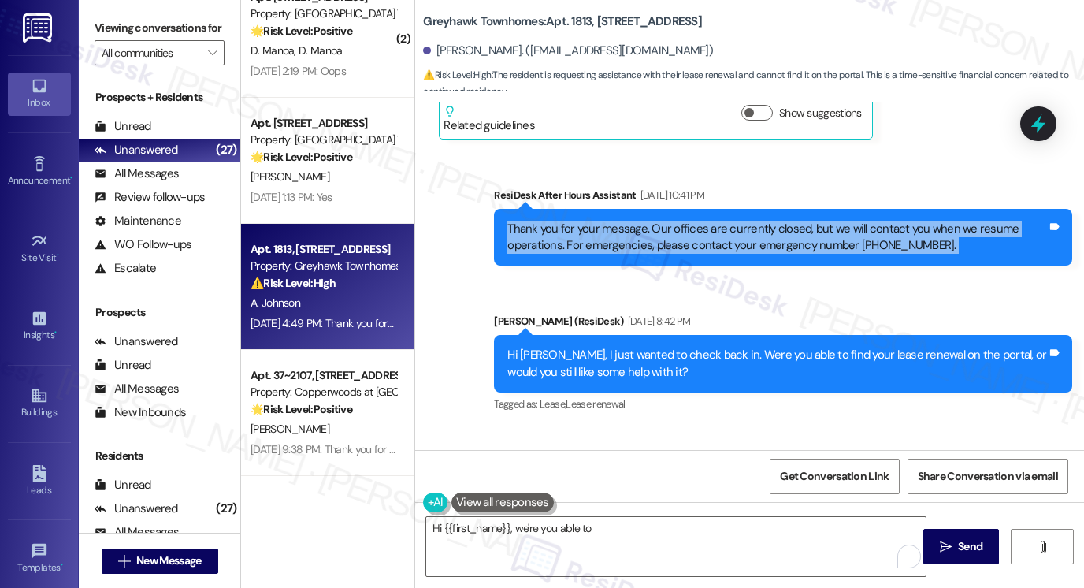
scroll to position [1447, 0]
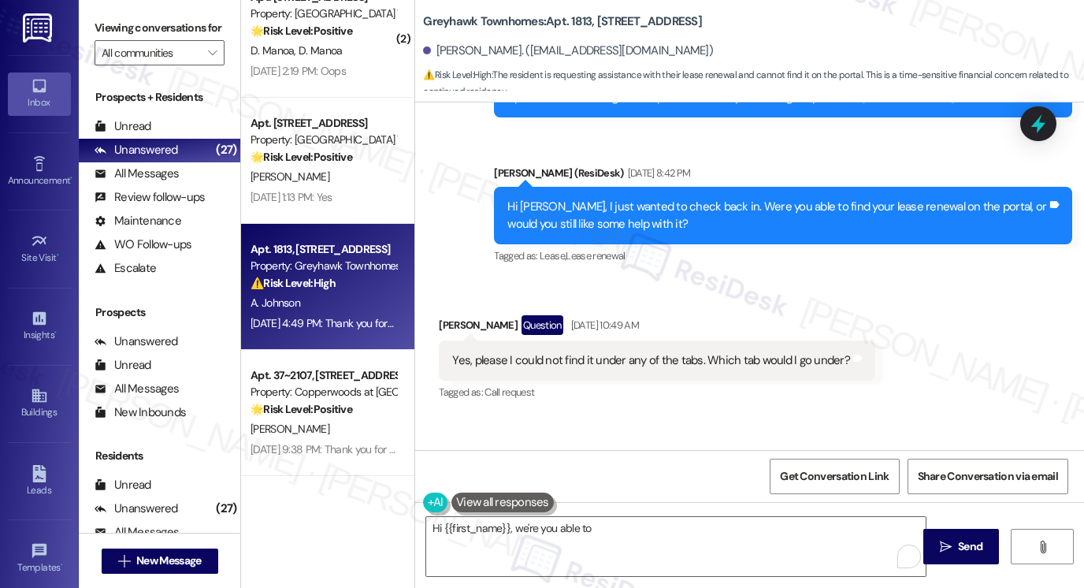
click at [545, 199] on div "Hi Andrea, I just wanted to check back in. Were you able to find your lease ren…" at bounding box center [778, 216] width 540 height 34
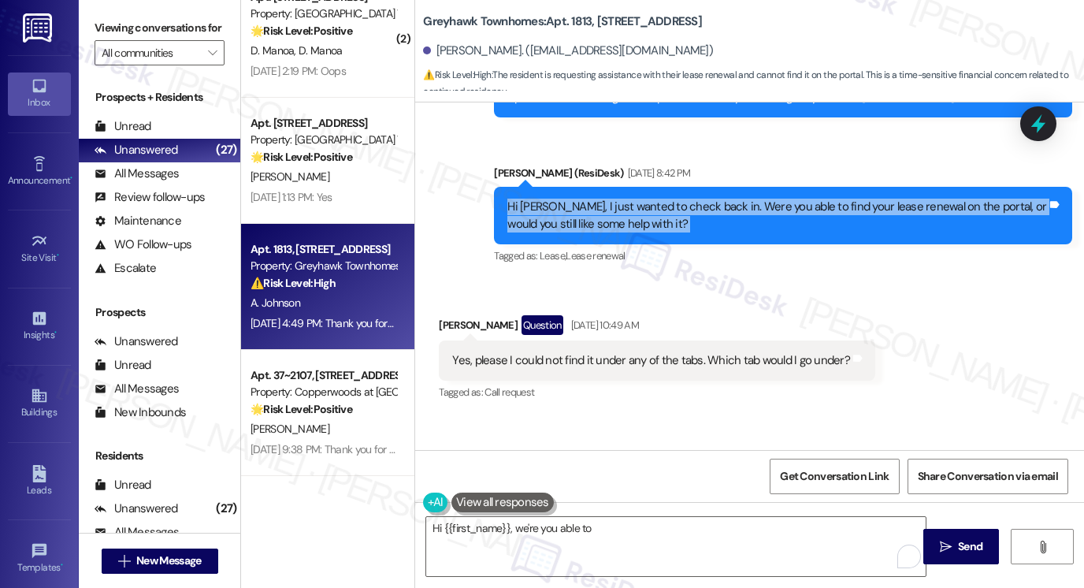
click at [545, 199] on div "Hi Andrea, I just wanted to check back in. Were you able to find your lease ren…" at bounding box center [778, 216] width 540 height 34
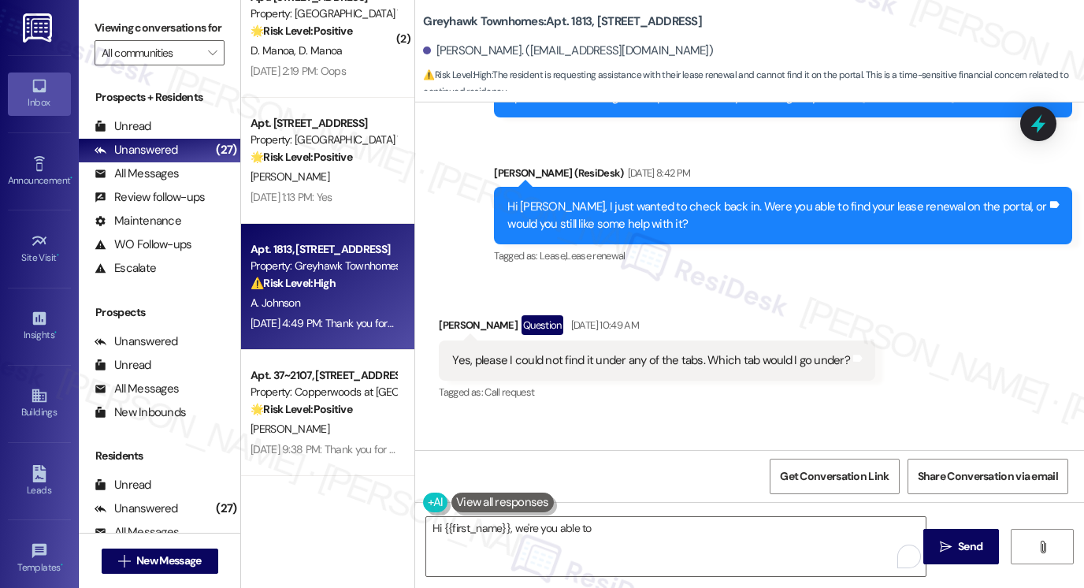
click at [597, 340] on div "Yes, please I could not find it under any of the tabs. Which tab would I go und…" at bounding box center [657, 360] width 437 height 40
click at [597, 352] on div "Yes, please I could not find it under any of the tabs. Which tab would I go und…" at bounding box center [651, 360] width 398 height 17
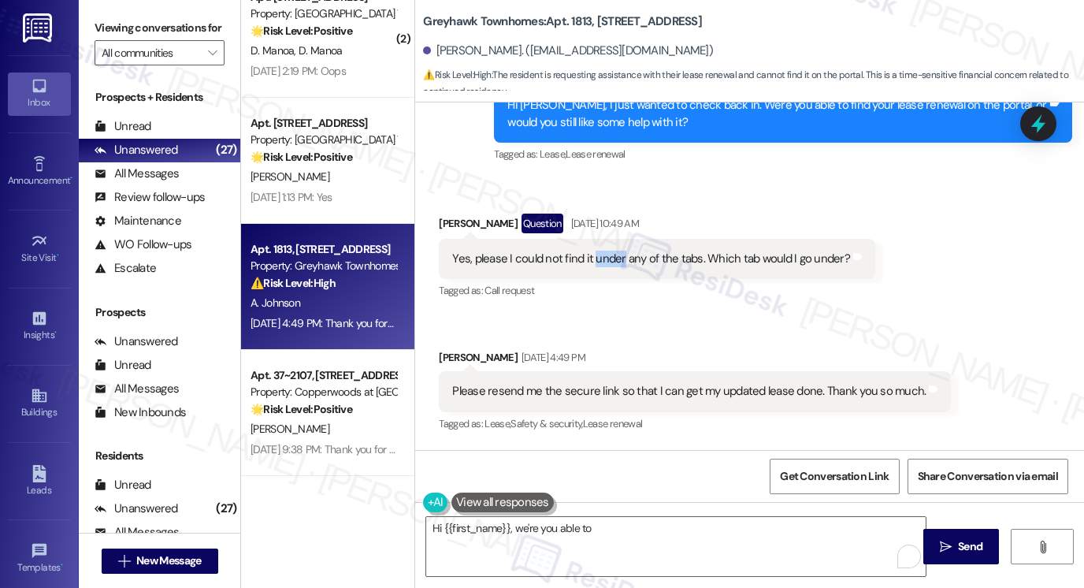
scroll to position [1683, 0]
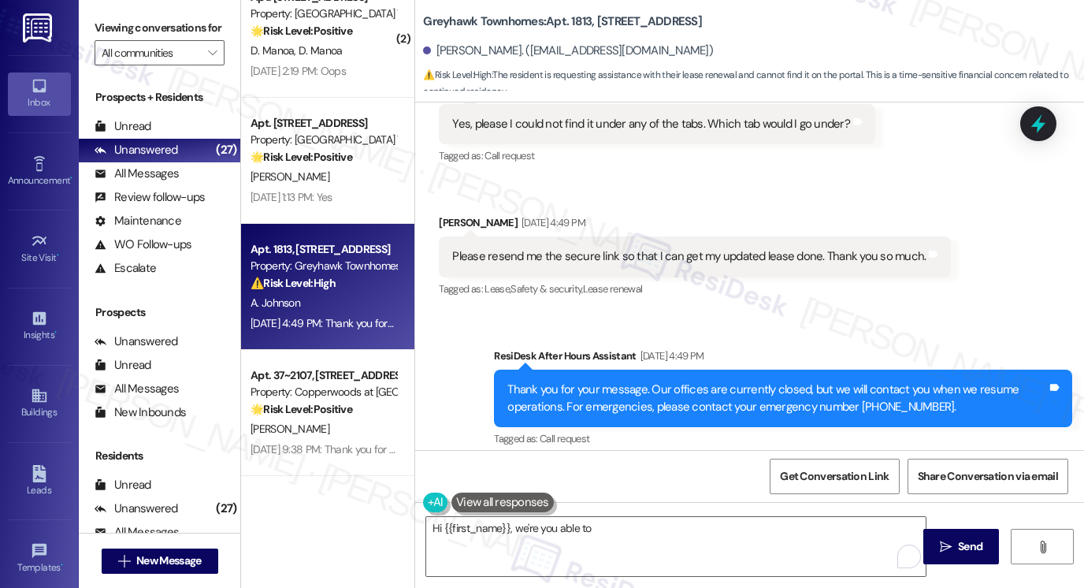
click at [519, 214] on div "Aug 23, 2025 at 4:49 PM" at bounding box center [552, 222] width 68 height 17
click at [599, 248] on div "Please resend me the secure link so that I can get my updated lease done. Thank…" at bounding box center [689, 256] width 474 height 17
click at [600, 248] on div "Please resend me the secure link so that I can get my updated lease done. Thank…" at bounding box center [689, 256] width 474 height 17
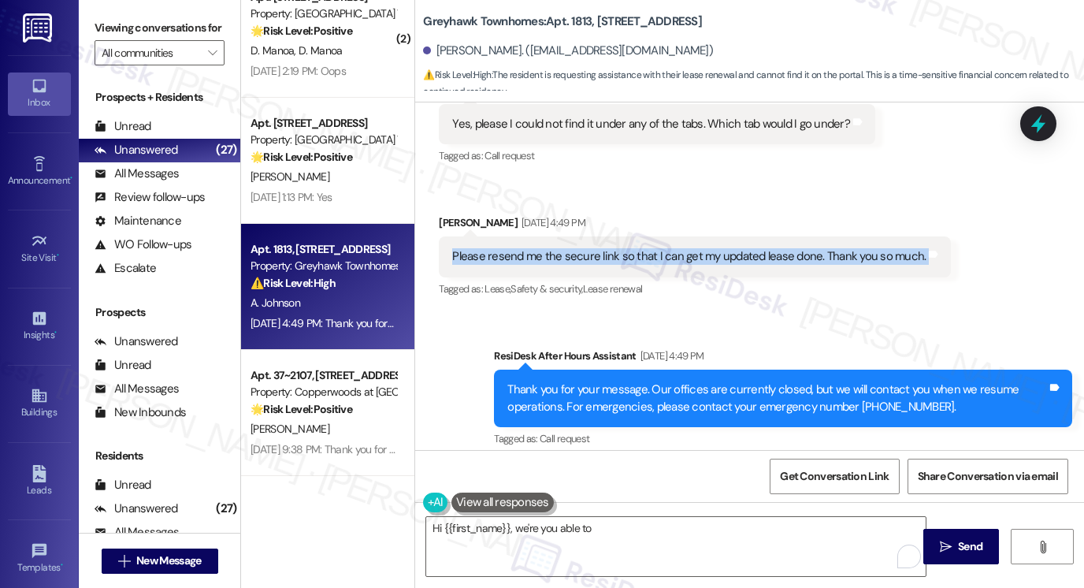
click at [600, 248] on div "Please resend me the secure link so that I can get my updated lease done. Thank…" at bounding box center [689, 256] width 474 height 17
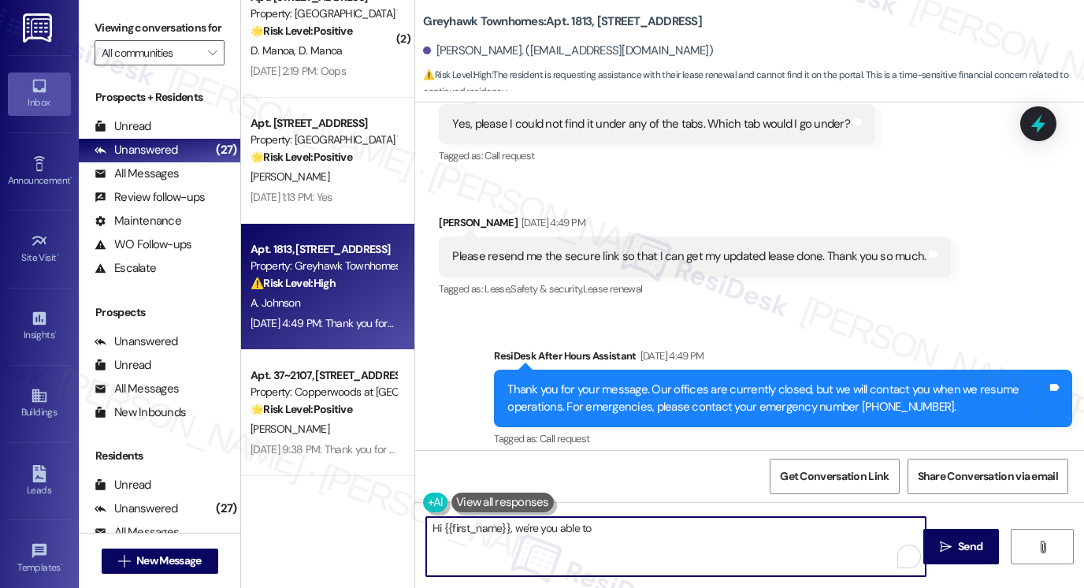
click at [642, 556] on textarea "Hi {{first_name}}, we're you able to" at bounding box center [676, 546] width 500 height 59
click at [629, 523] on textarea "Hi {{first_name}}, we're you able to find" at bounding box center [676, 546] width 500 height 59
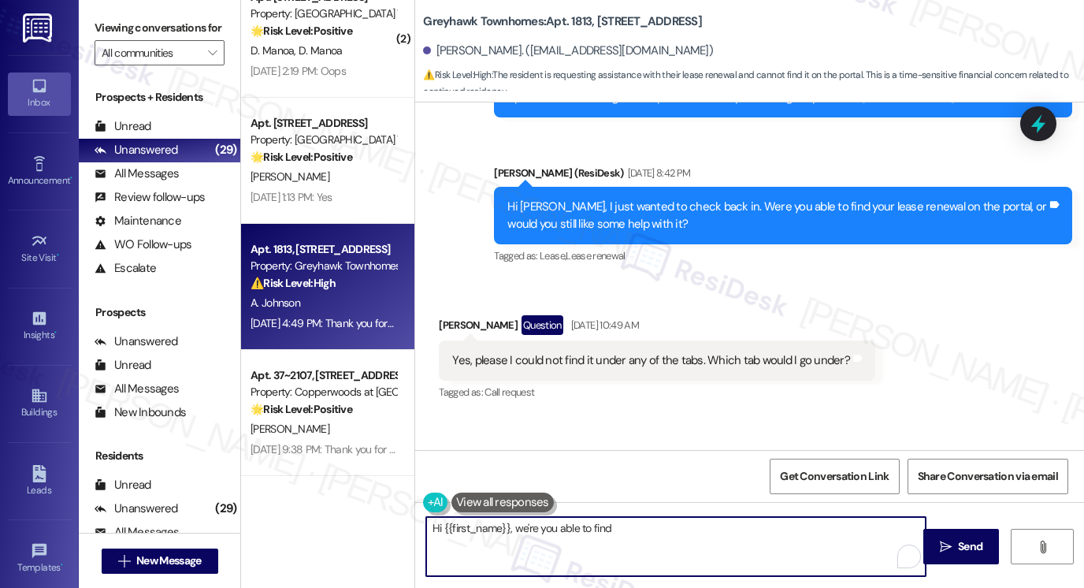
scroll to position [1368, 0]
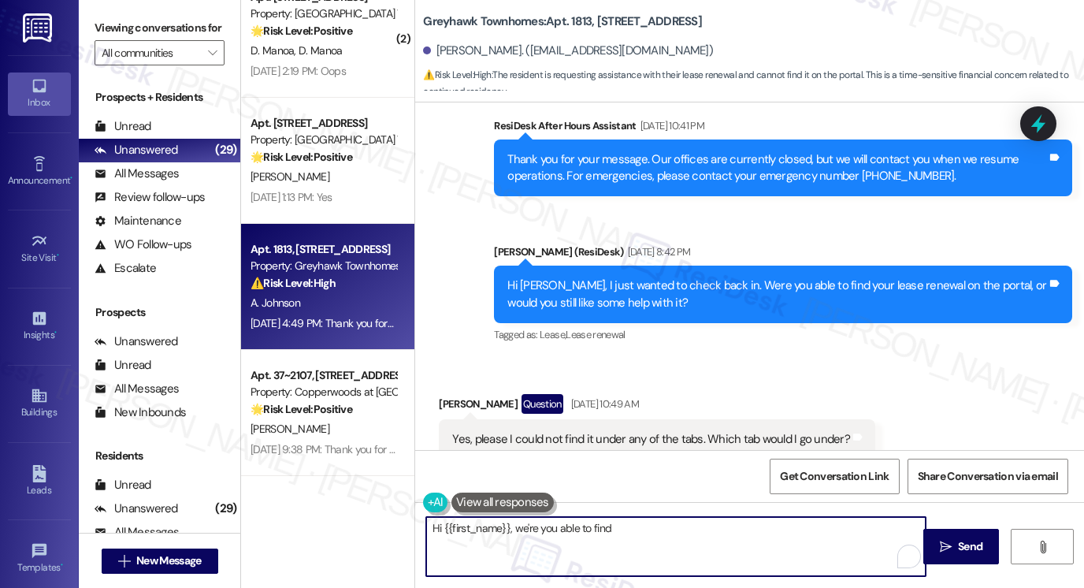
type textarea "Hi {{first_name}}, we're you able to find"
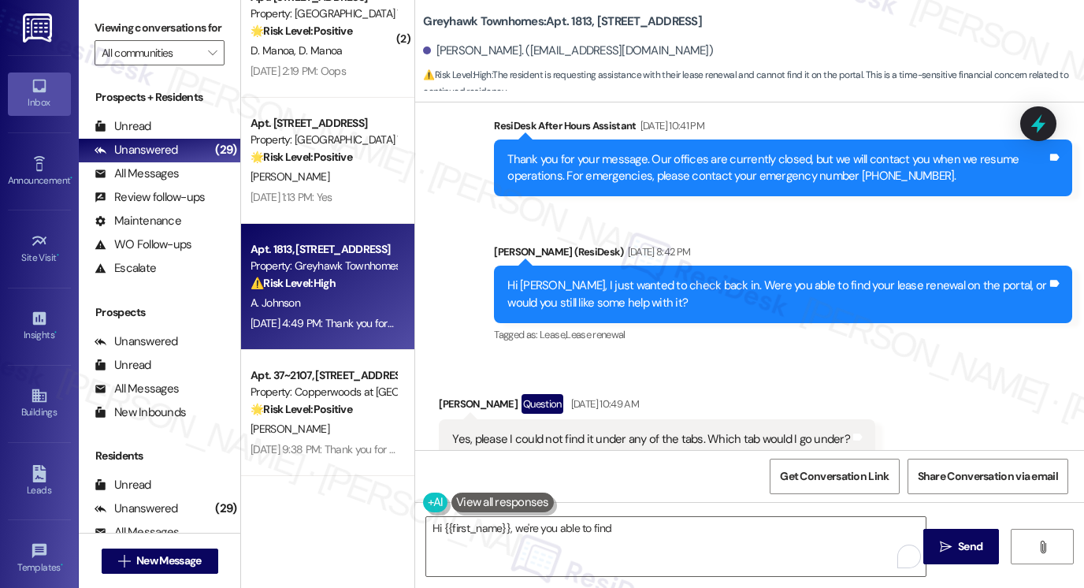
click at [709, 277] on div "Hi Andrea, I just wanted to check back in. Were you able to find your lease ren…" at bounding box center [778, 294] width 540 height 34
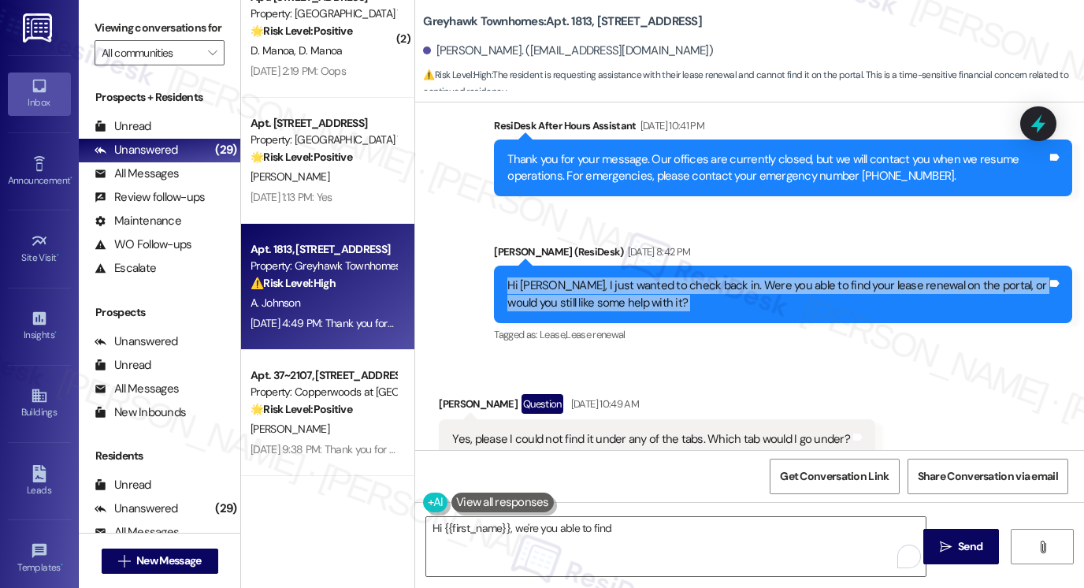
click at [709, 277] on div "Hi Andrea, I just wanted to check back in. Were you able to find your lease ren…" at bounding box center [778, 294] width 540 height 34
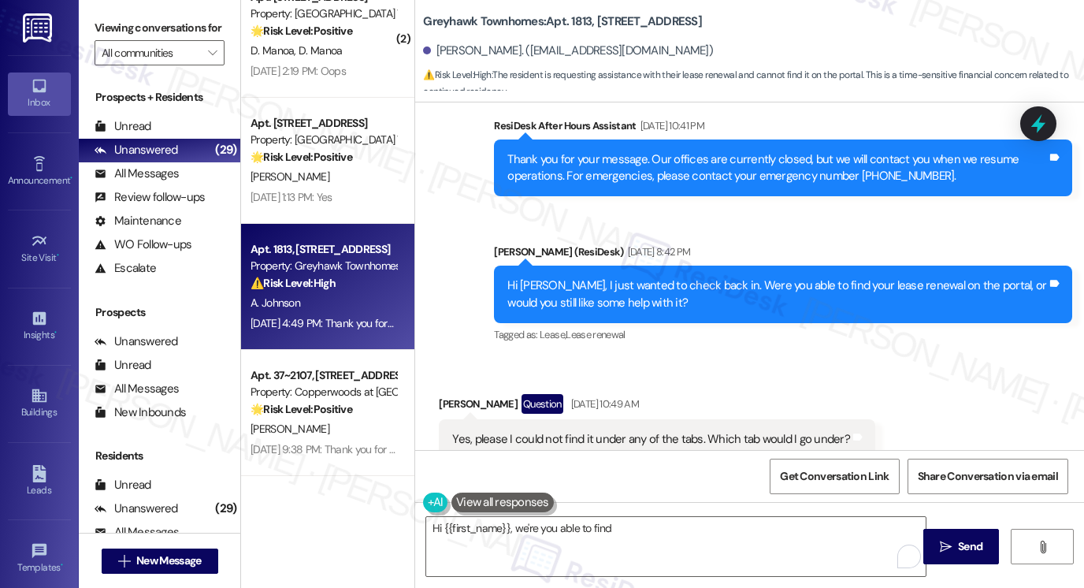
click at [454, 17] on b "Greyhawk Townhomes: Apt. 1813, 3310 North 1750 East" at bounding box center [562, 21] width 279 height 17
click at [110, 17] on label "Viewing conversations for" at bounding box center [160, 28] width 130 height 24
click at [445, 17] on b "Greyhawk Townhomes: Apt. 1813, 3310 North 1750 East" at bounding box center [562, 21] width 279 height 17
click at [446, 17] on b "Greyhawk Townhomes: Apt. 1813, 3310 North 1750 East" at bounding box center [562, 21] width 279 height 17
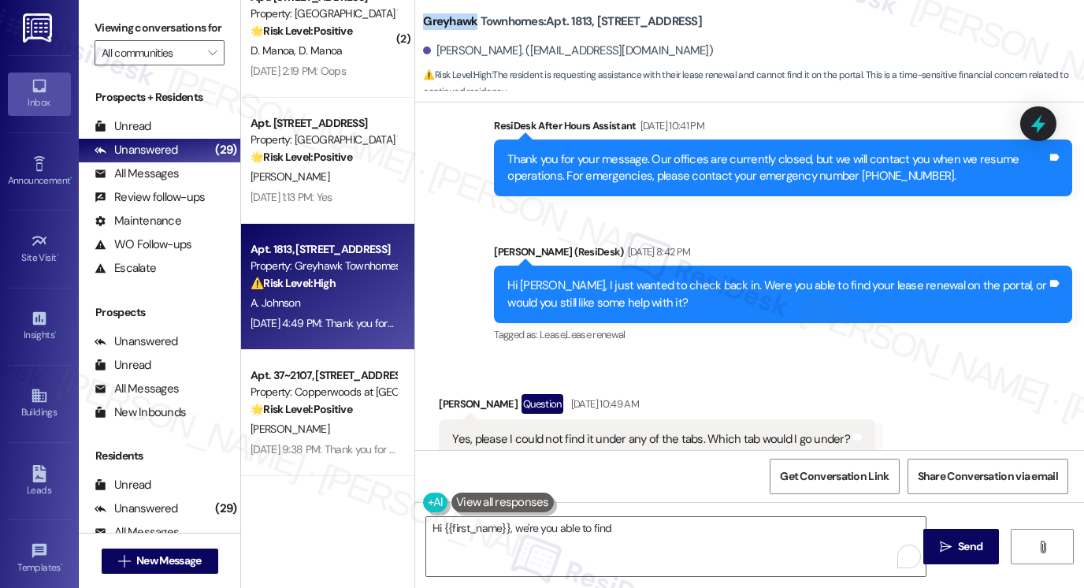
copy b "Greyhawk"
click at [114, 40] on label "Viewing conversations for" at bounding box center [160, 28] width 130 height 24
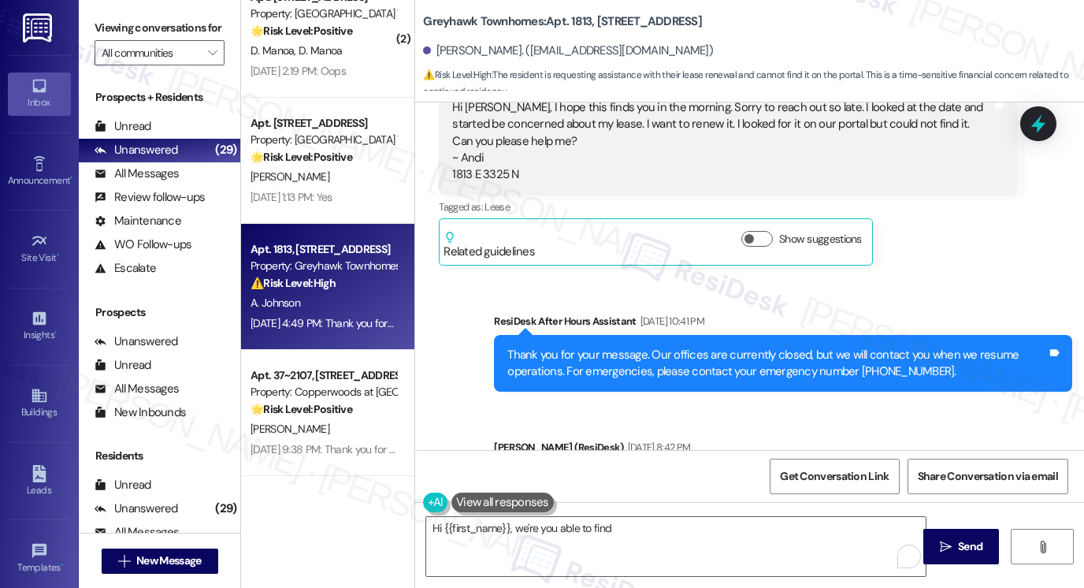
scroll to position [1053, 0]
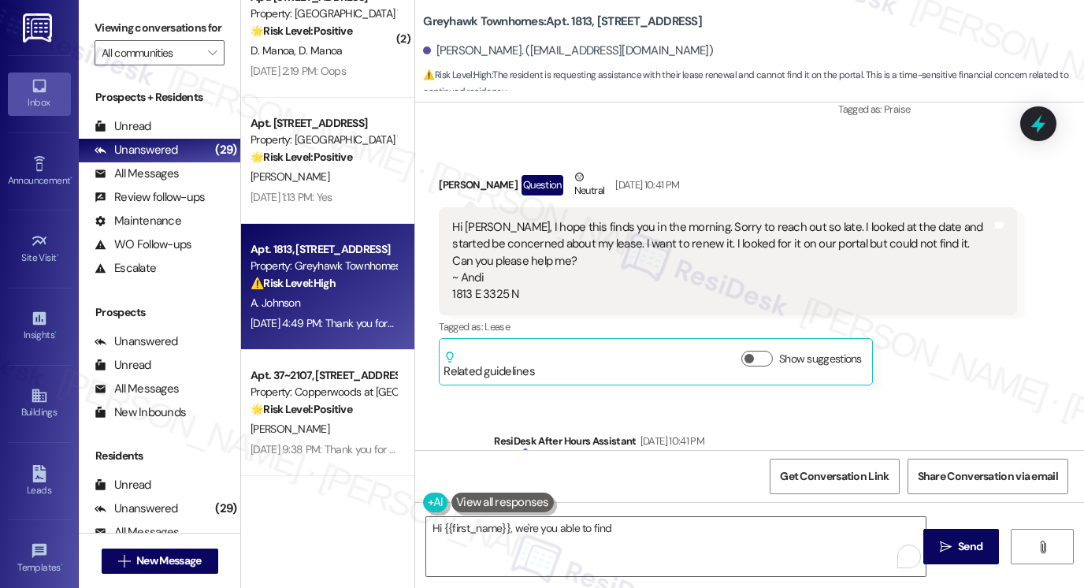
click at [682, 225] on div "Hi Sarah, I hope this finds you in the morning. Sorry to reach out so late. I l…" at bounding box center [722, 261] width 540 height 84
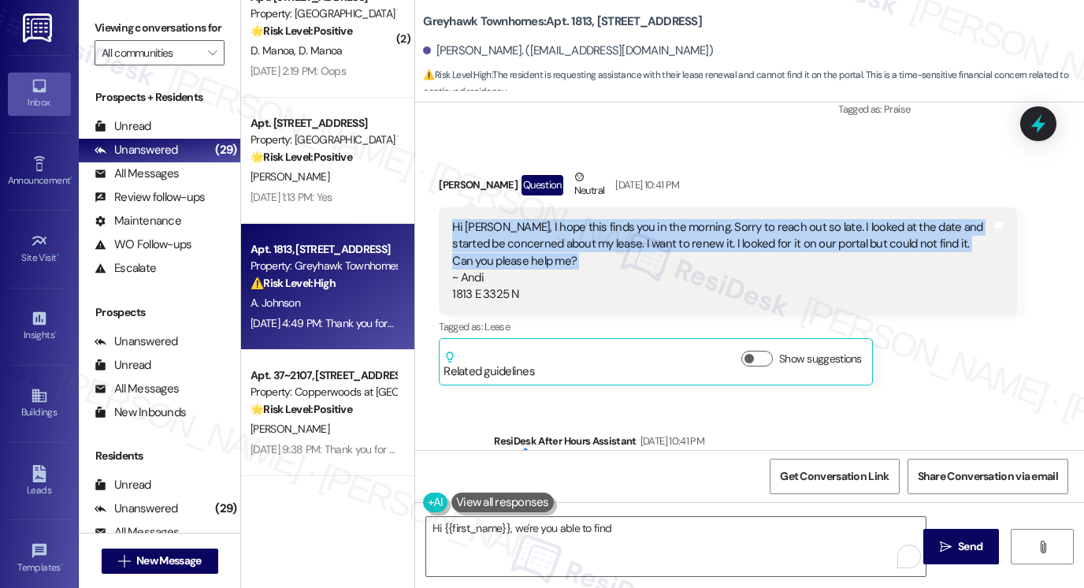
click at [682, 225] on div "Hi Sarah, I hope this finds you in the morning. Sorry to reach out so late. I l…" at bounding box center [722, 261] width 540 height 84
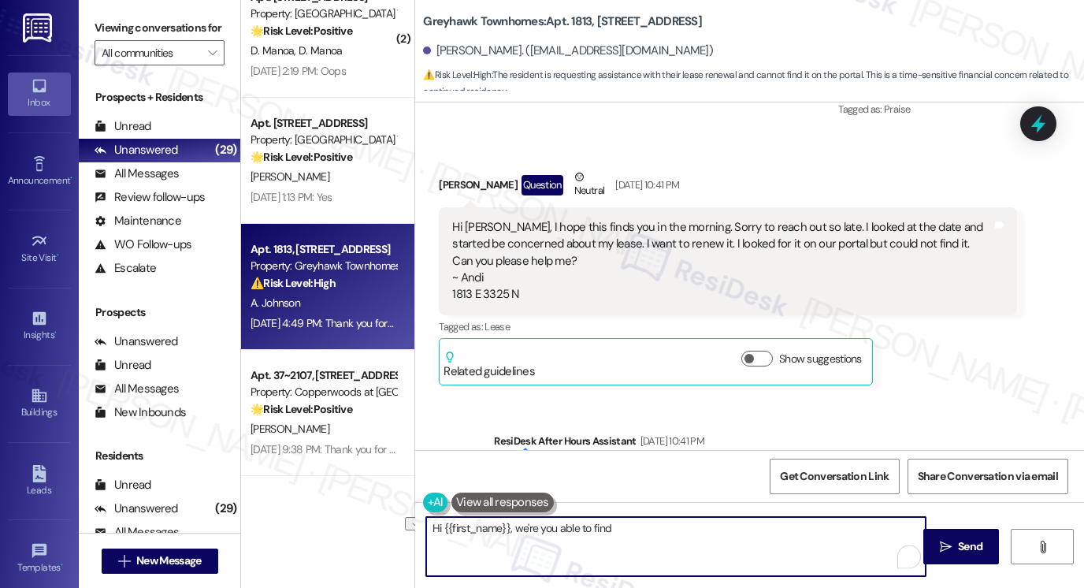
drag, startPoint x: 633, startPoint y: 527, endPoint x: 511, endPoint y: 528, distance: 122.2
click at [511, 528] on textarea "Hi {{first_name}}, we're you able to find" at bounding box center [676, 546] width 500 height 59
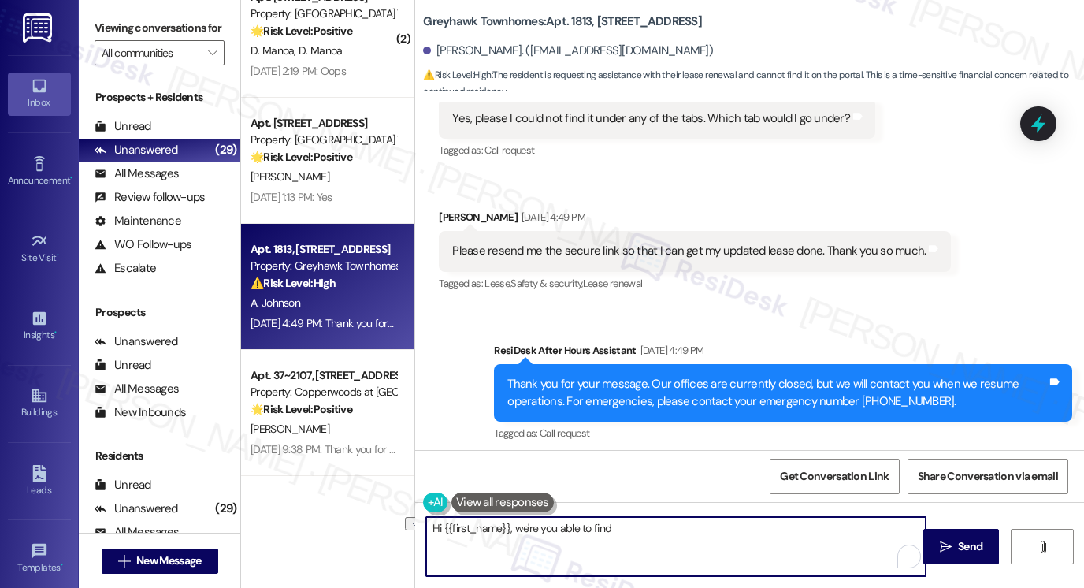
scroll to position [1683, 0]
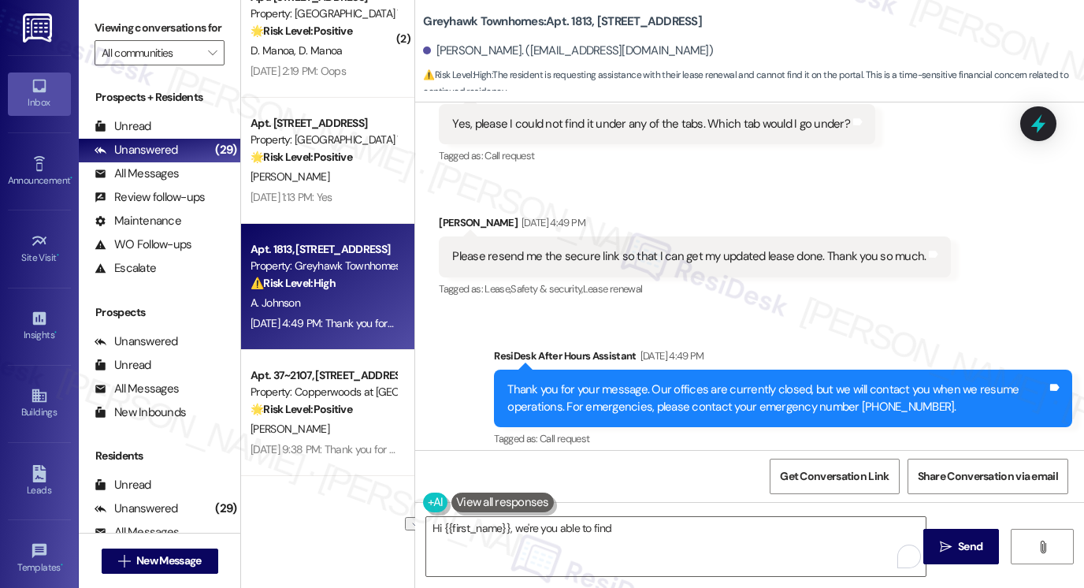
click at [949, 146] on div "Received via SMS Andrea Johnson Question Aug 22, 2025 at 10:49 AM Yes, please I…" at bounding box center [749, 178] width 669 height 270
click at [583, 249] on div "Please resend me the secure link so that I can get my updated lease done. Thank…" at bounding box center [695, 256] width 512 height 40
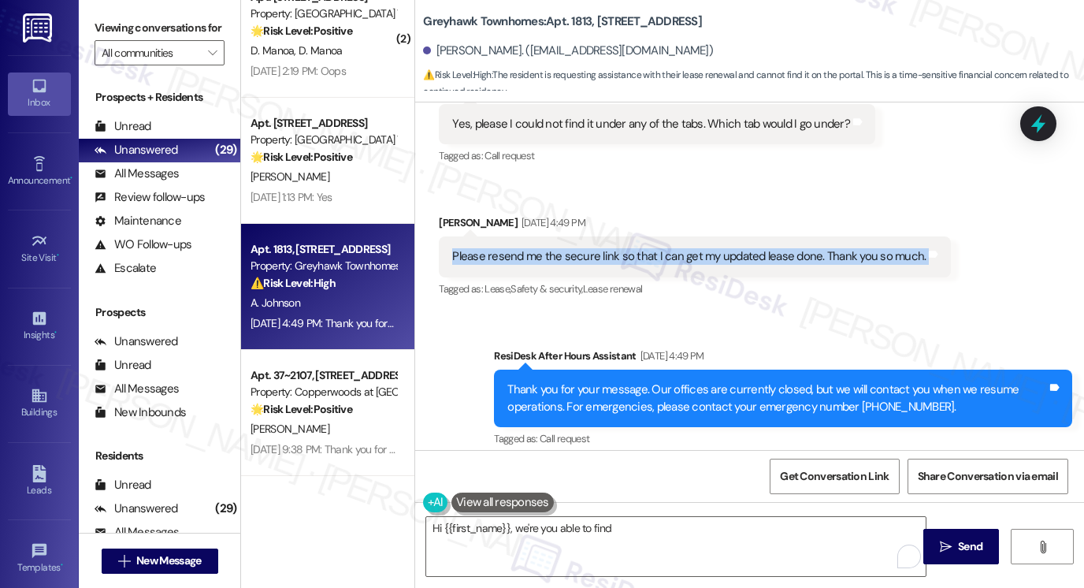
click at [583, 249] on div "Please resend me the secure link so that I can get my updated lease done. Thank…" at bounding box center [695, 256] width 512 height 40
click at [1032, 132] on icon at bounding box center [1038, 123] width 27 height 27
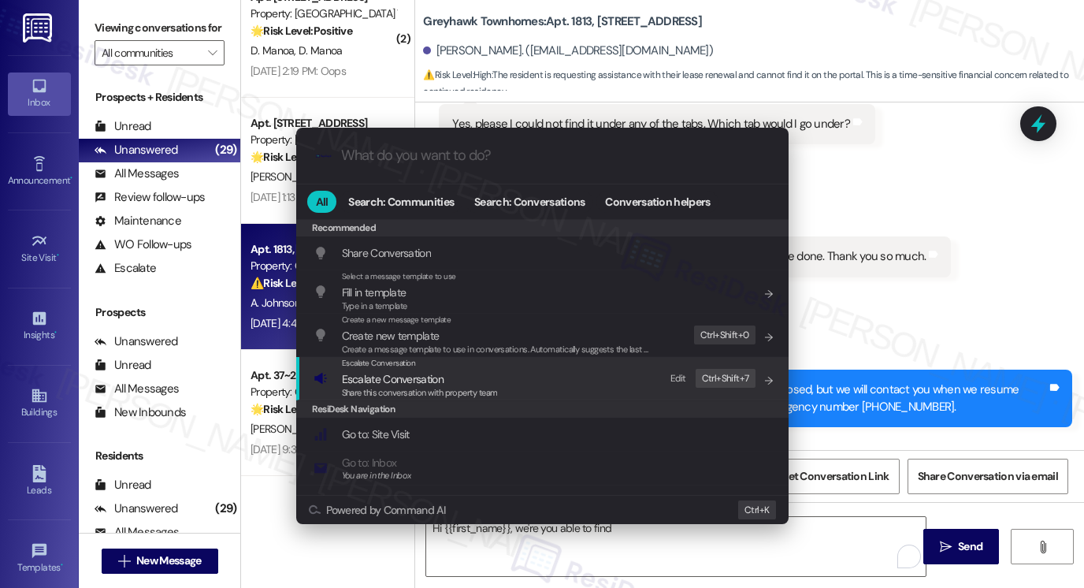
click at [500, 387] on div "Escalate Conversation Escalate Conversation Share this conversation with proper…" at bounding box center [544, 378] width 461 height 43
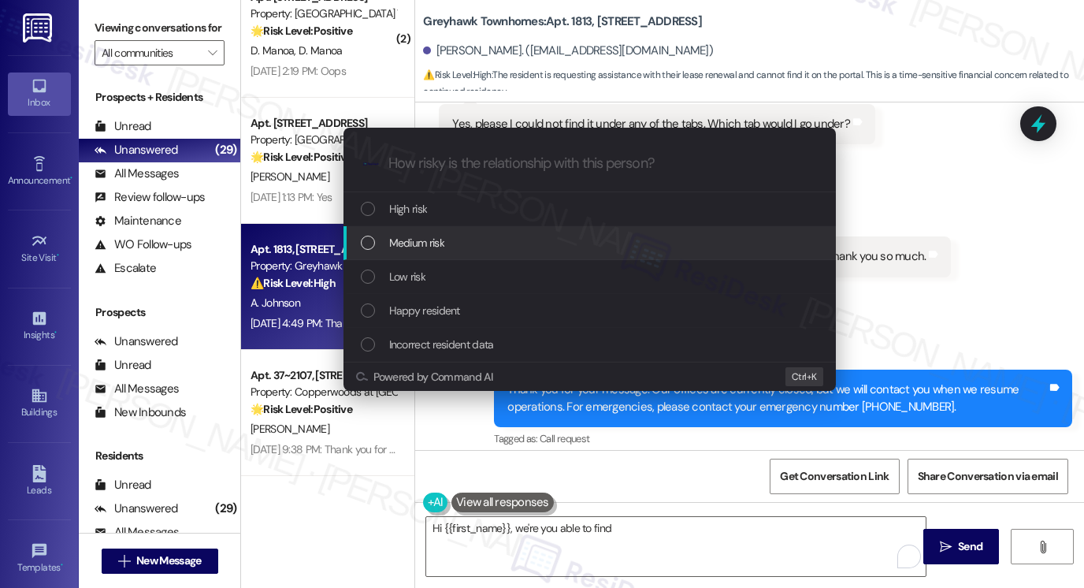
click at [441, 245] on span "Medium risk" at bounding box center [416, 242] width 55 height 17
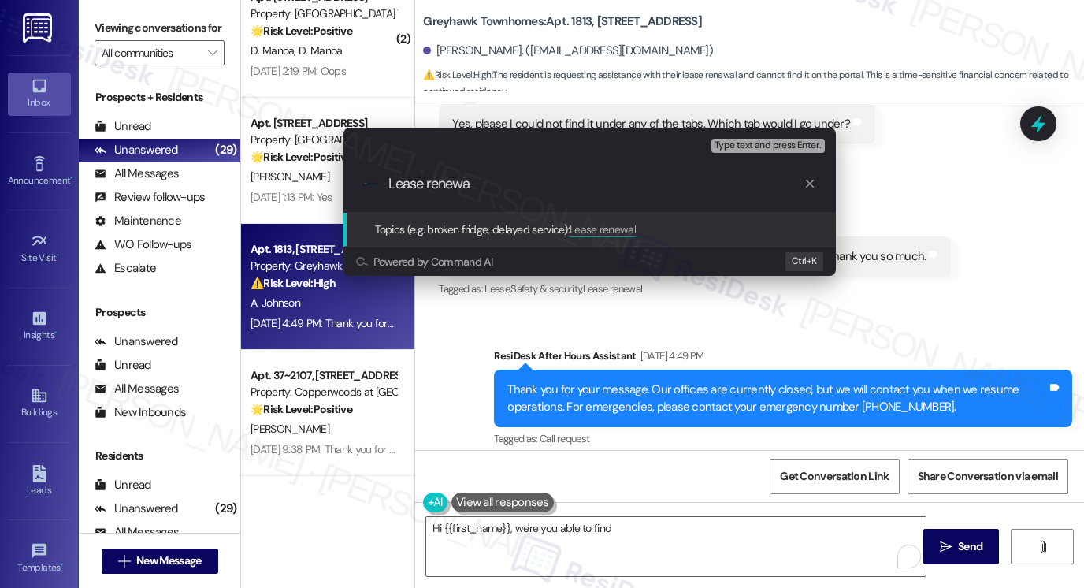
type input "Lease renewal"
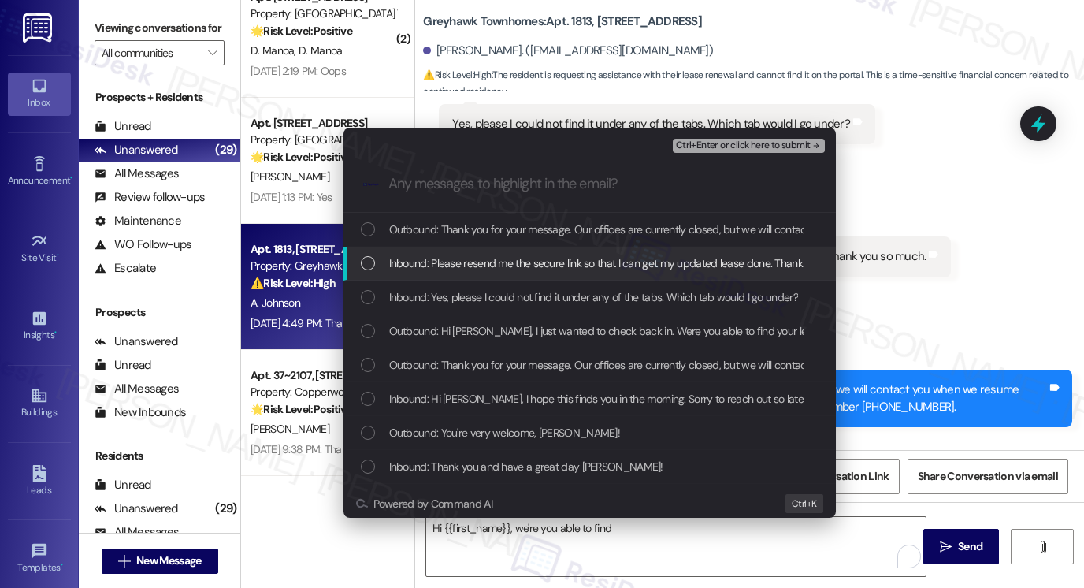
click at [433, 259] on span "Inbound: Please resend me the secure link so that I can get my updated lease do…" at bounding box center [627, 263] width 477 height 17
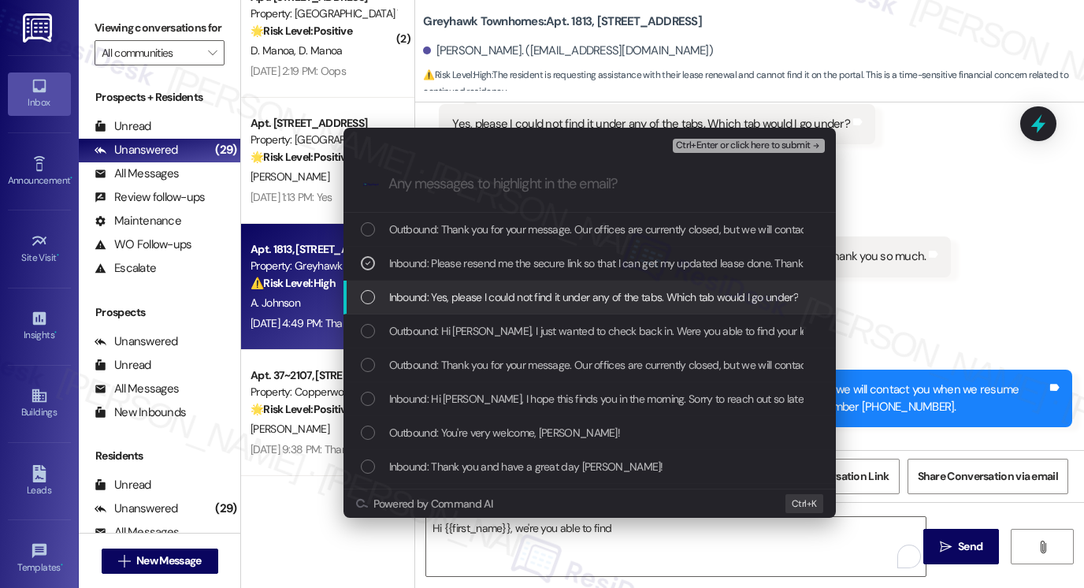
click at [445, 307] on div "Inbound: Yes, please I could not find it under any of the tabs. Which tab would…" at bounding box center [590, 298] width 493 height 34
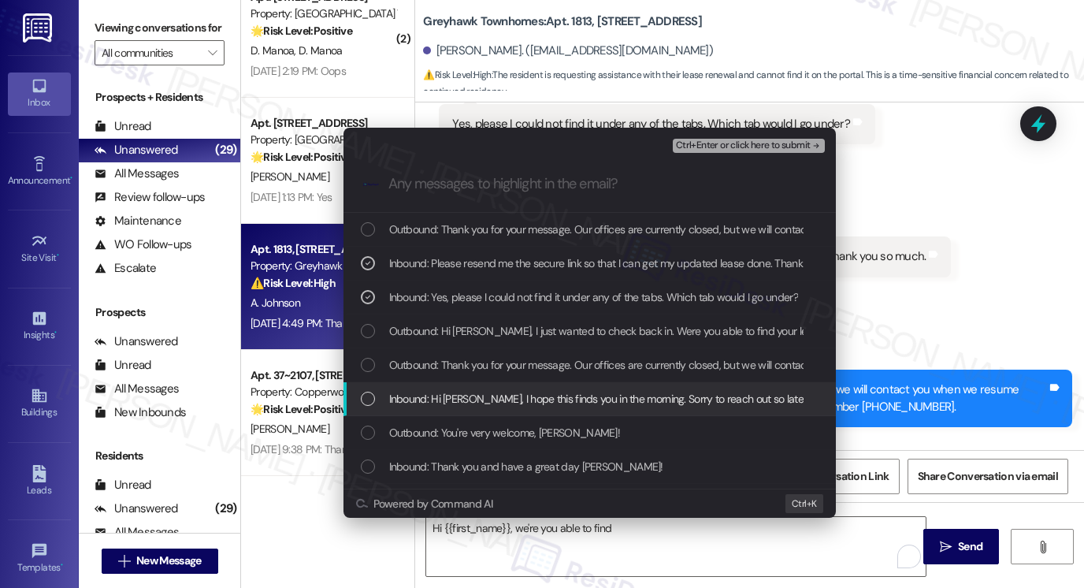
click at [523, 405] on span "Inbound: Hi Sarah, I hope this finds you in the morning. Sorry to reach out so …" at bounding box center [998, 398] width 1218 height 17
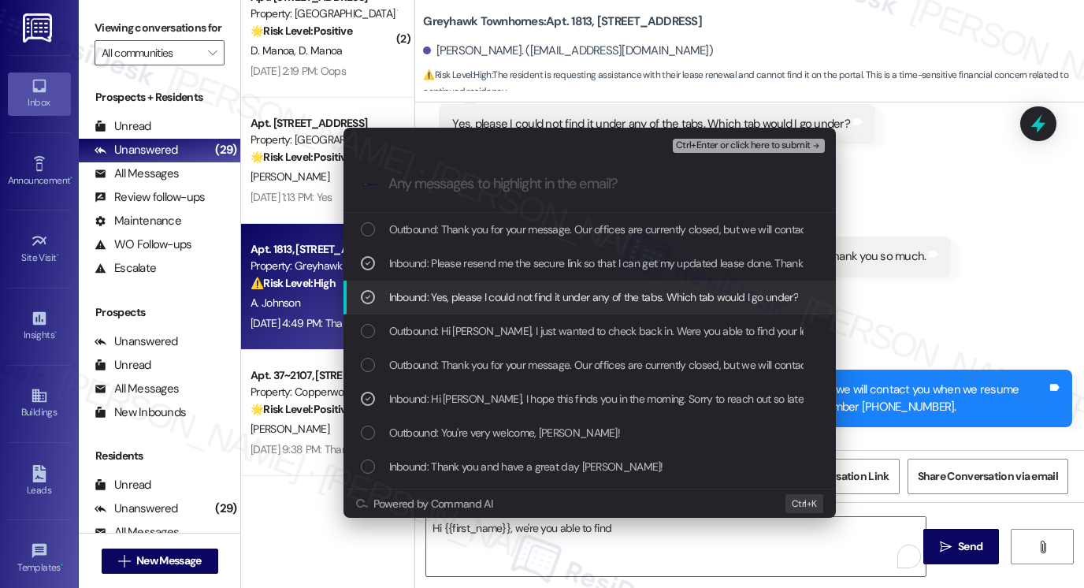
click at [586, 293] on span "Inbound: Yes, please I could not find it under any of the tabs. Which tab would…" at bounding box center [593, 296] width 409 height 17
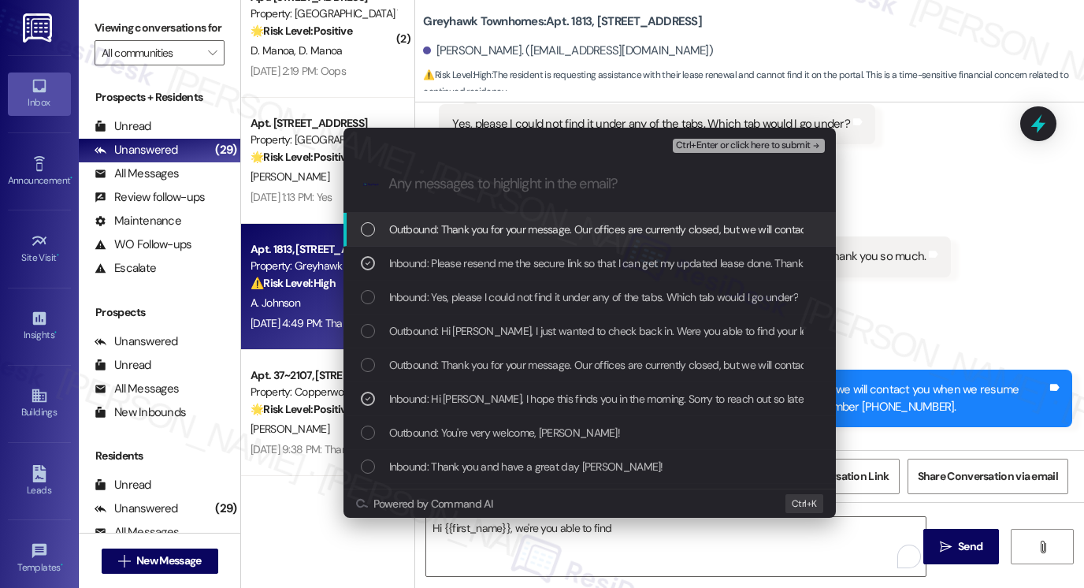
click at [727, 138] on div "Ctrl+Enter or click here to submit" at bounding box center [750, 146] width 155 height 20
click at [728, 142] on span "Ctrl+Enter or click here to submit" at bounding box center [743, 145] width 135 height 11
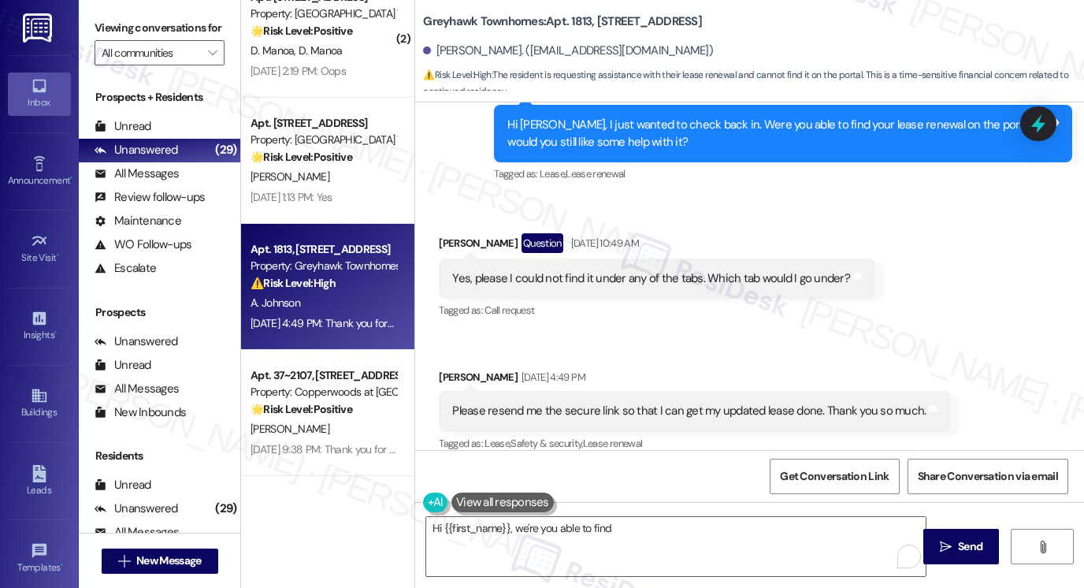
scroll to position [1528, 0]
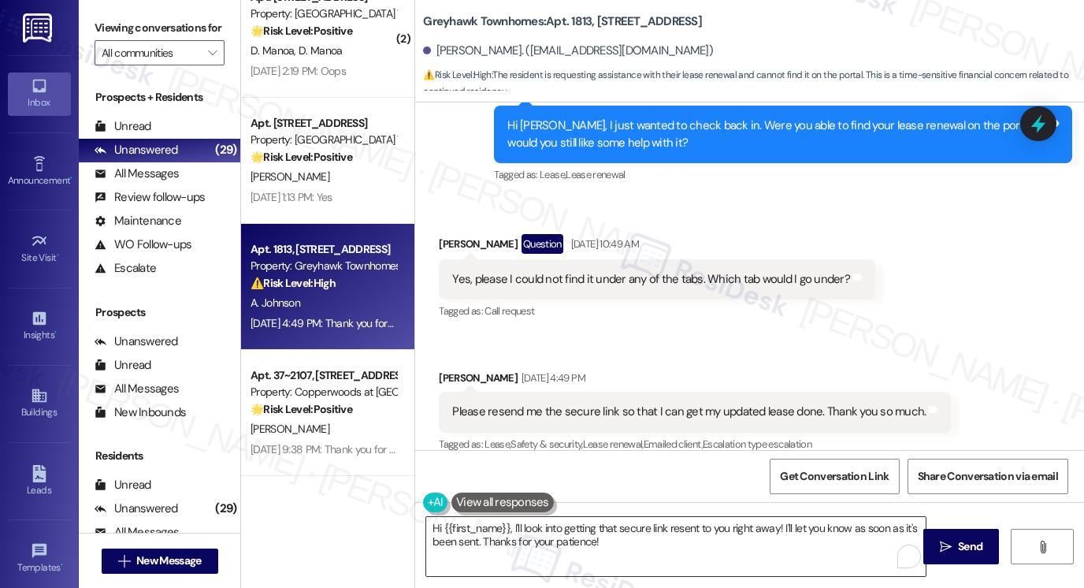
click at [755, 526] on textarea "Hi {{first_name}}, I'll look into getting that secure link resent to you right …" at bounding box center [676, 546] width 500 height 59
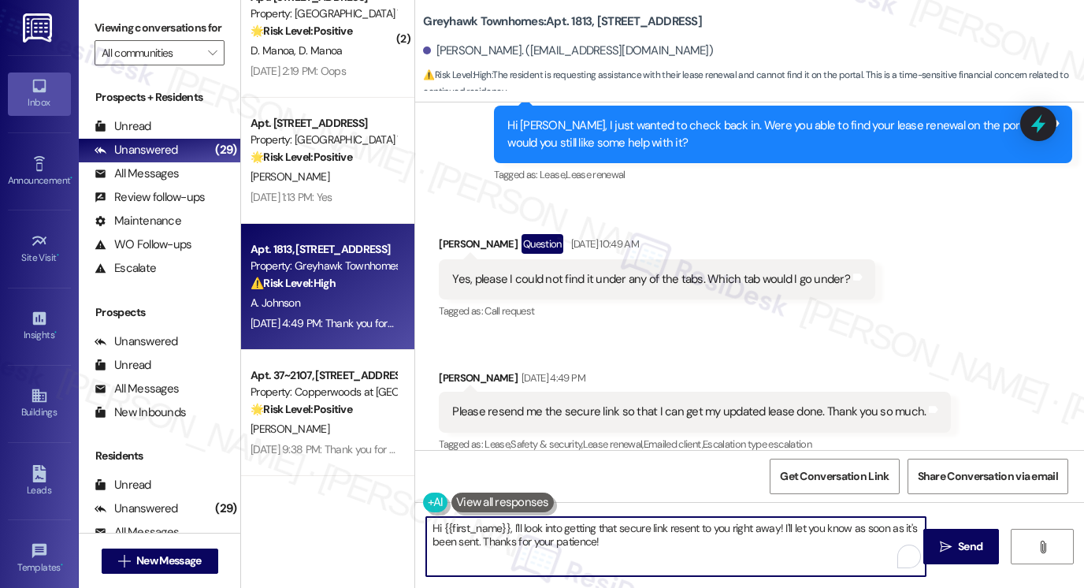
drag, startPoint x: 755, startPoint y: 526, endPoint x: 738, endPoint y: 526, distance: 17.3
click at [755, 526] on textarea "Hi {{first_name}}, I'll look into getting that secure link resent to you right …" at bounding box center [676, 546] width 500 height 59
click at [735, 526] on textarea "Hi {{first_name}}, I'll look into getting that secure link resent to you right …" at bounding box center [676, 546] width 500 height 59
drag, startPoint x: 723, startPoint y: 526, endPoint x: 776, endPoint y: 531, distance: 53.0
click at [776, 531] on textarea "Hi {{first_name}}, I'll look into getting that secure link resent to you right …" at bounding box center [676, 546] width 500 height 59
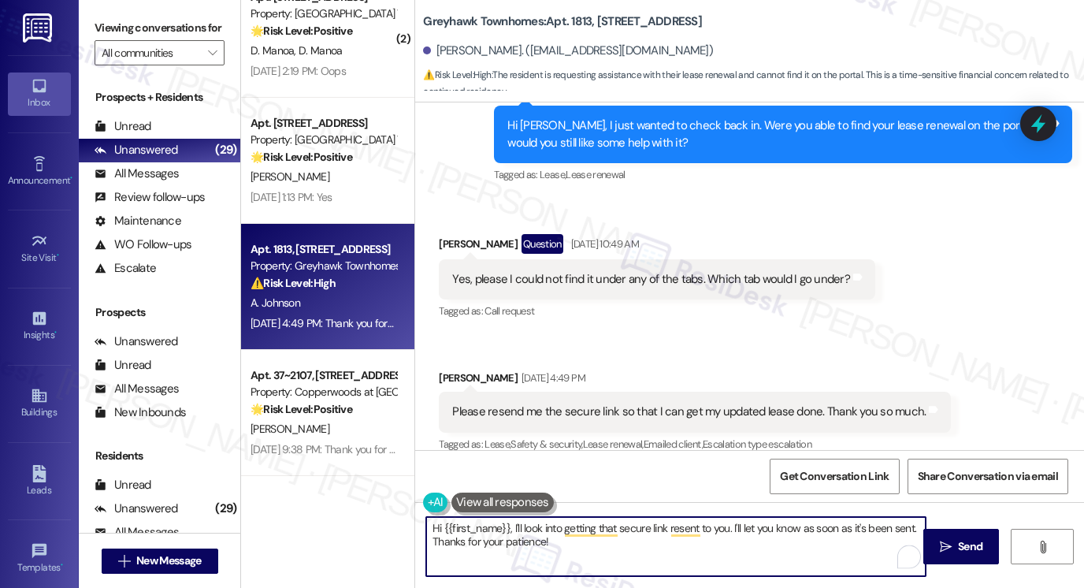
click at [568, 545] on textarea "Hi {{first_name}}, I'll look into getting that secure link resent to you. I'll …" at bounding box center [676, 546] width 500 height 59
drag, startPoint x: 725, startPoint y: 526, endPoint x: 734, endPoint y: 518, distance: 11.7
click at [725, 526] on textarea "Hi {{first_name}}, I'll look into getting that secure link resent to you. I'll …" at bounding box center [676, 546] width 500 height 59
click at [622, 539] on textarea "Hi {{first_name}}, I'll look into getting that secure link resent to you by the…" at bounding box center [676, 546] width 500 height 59
click at [850, 526] on textarea "Hi {{first_name}}, I'll look into getting that secure link resent to you by the…" at bounding box center [676, 546] width 500 height 59
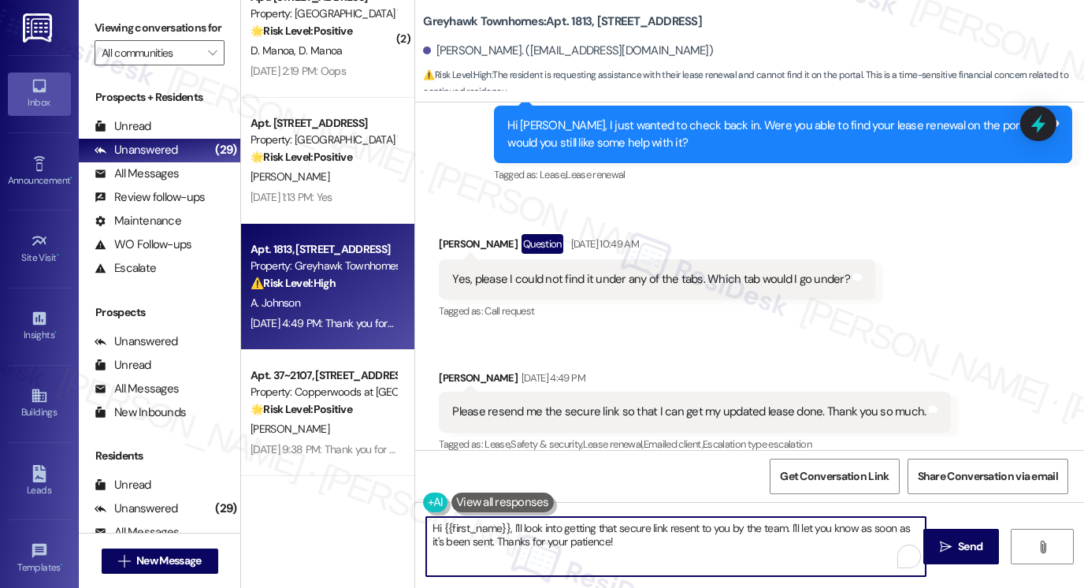
click at [850, 526] on textarea "Hi {{first_name}}, I'll look into getting that secure link resent to you by the…" at bounding box center [676, 546] width 500 height 59
drag, startPoint x: 850, startPoint y: 526, endPoint x: 831, endPoint y: 526, distance: 18.9
click at [850, 526] on textarea "Hi {{first_name}}, I'll look into getting that secure link resent to you by the…" at bounding box center [676, 546] width 500 height 59
click at [669, 532] on textarea "Hi {{first_name}}, I'll look into getting that secure link resent to you by the…" at bounding box center [676, 546] width 500 height 59
click at [781, 543] on textarea "Hi {{first_name}}, I'll look into getting that secure link resent to you by the…" at bounding box center [676, 546] width 500 height 59
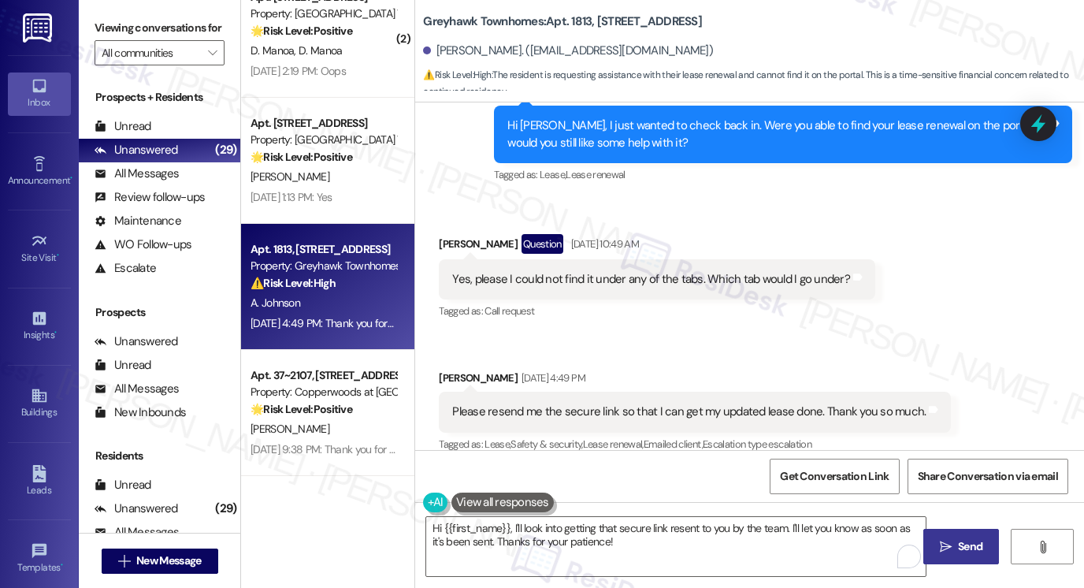
click at [944, 537] on button " Send" at bounding box center [962, 546] width 76 height 35
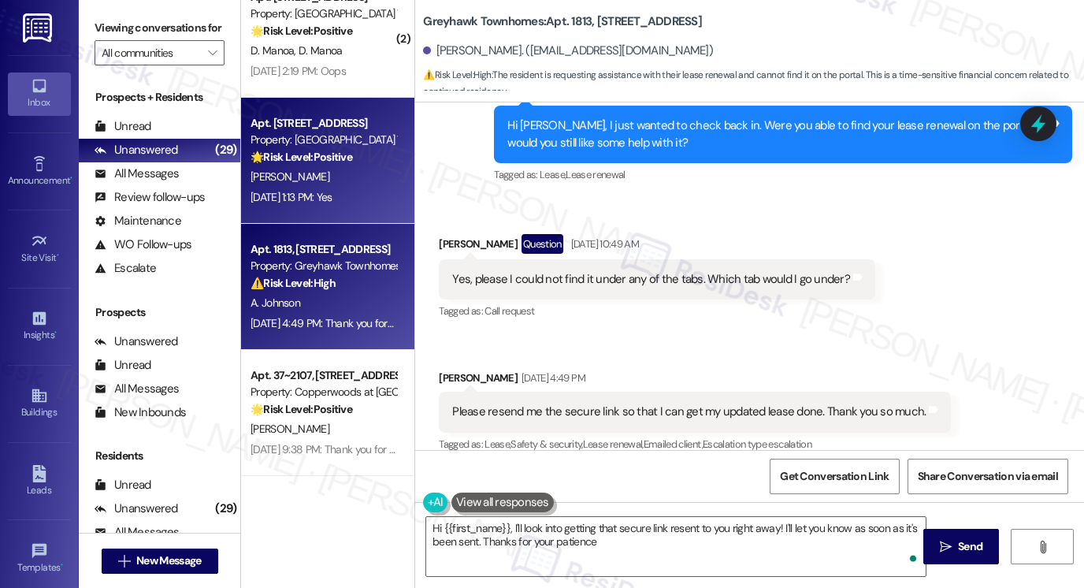
type textarea "Hi {{first_name}}, I'll look into getting that secure link resent to you right …"
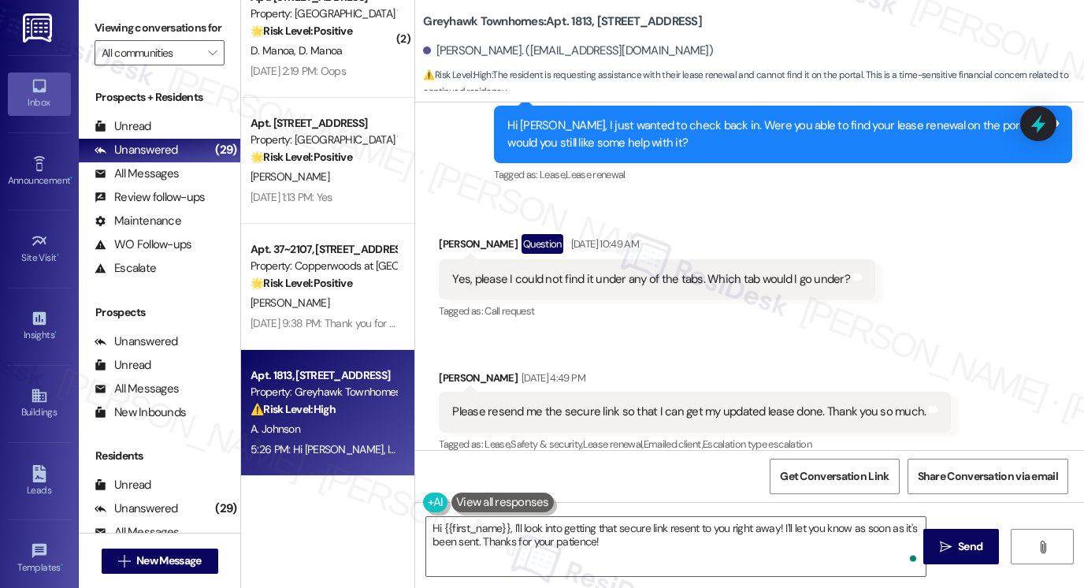
scroll to position [1967, 0]
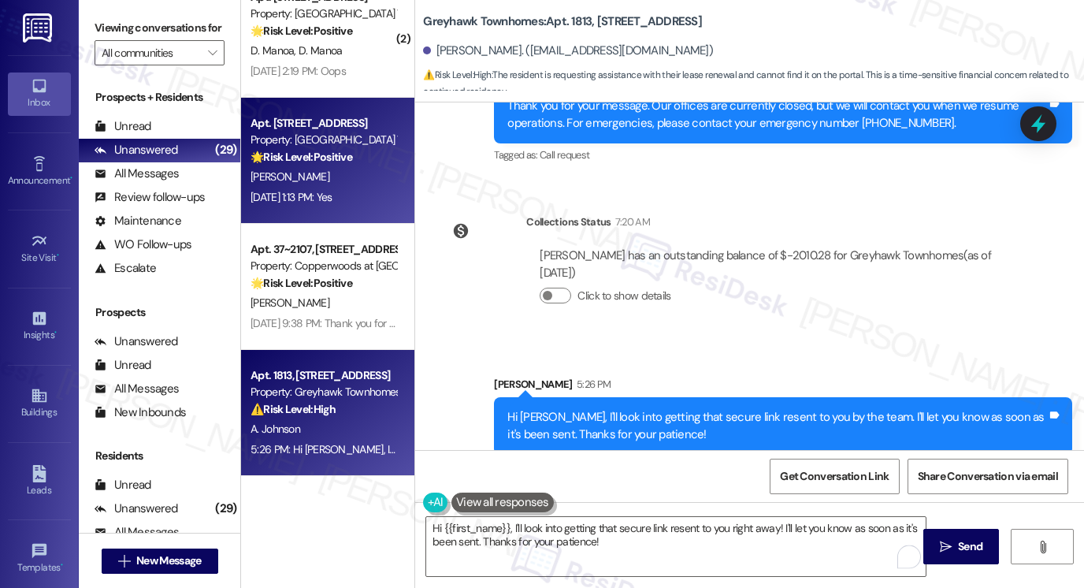
click at [262, 181] on span "F. Ramirez" at bounding box center [290, 176] width 79 height 14
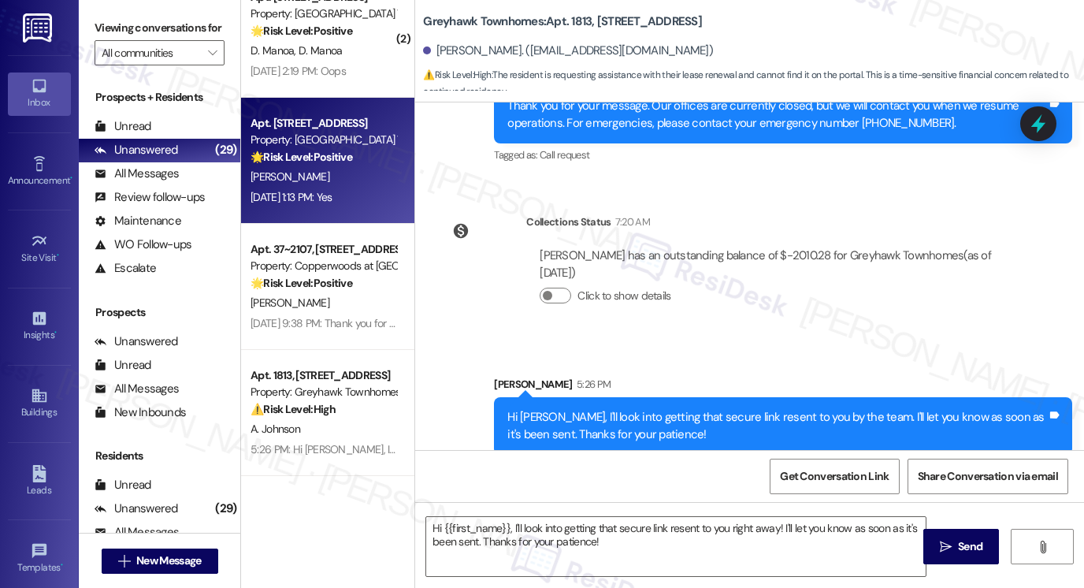
type textarea "Fetching suggested responses. Please feel free to read through the conversation…"
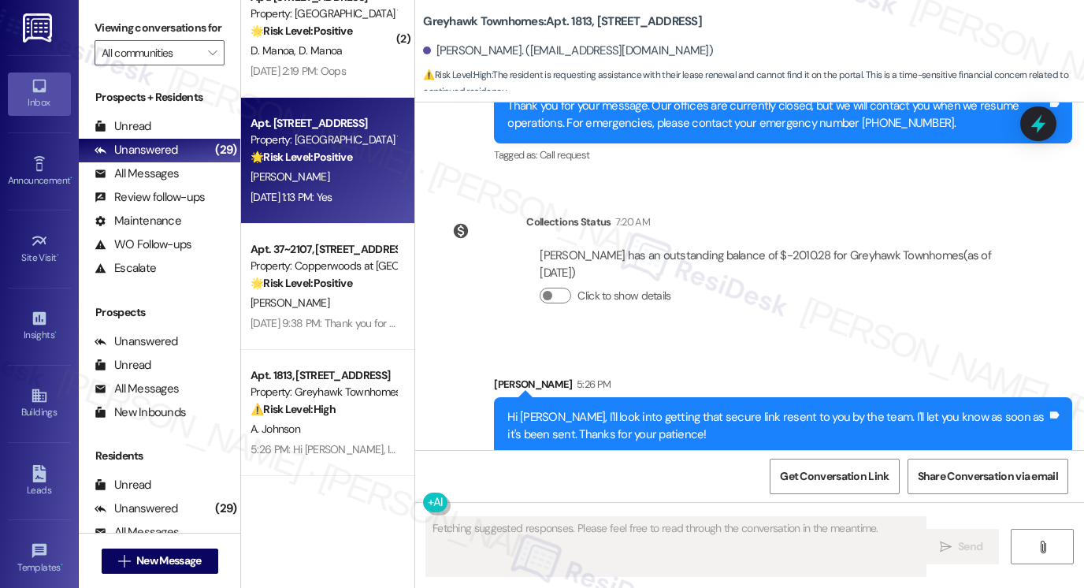
scroll to position [225, 0]
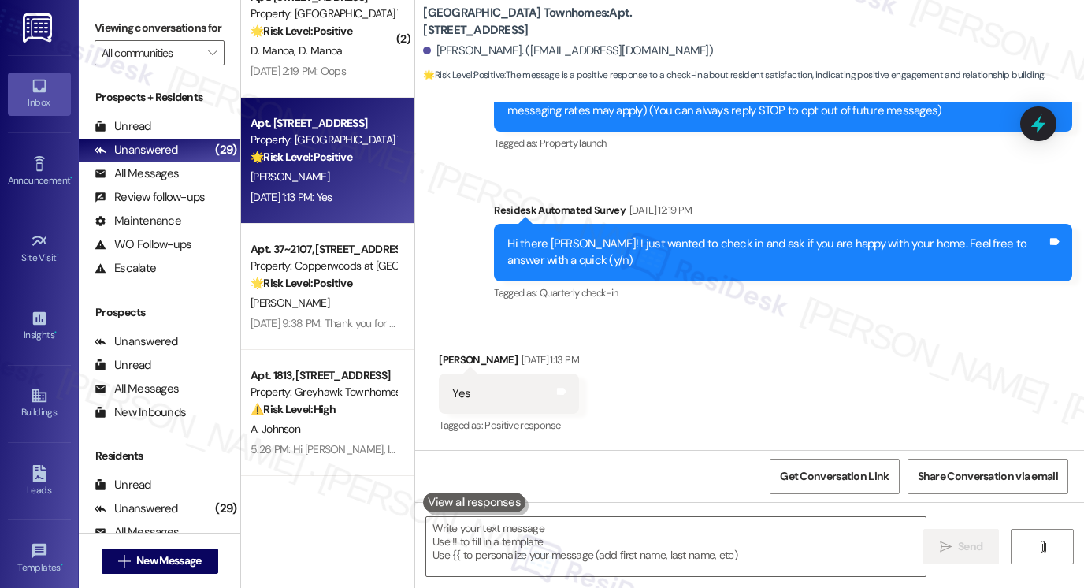
click at [697, 252] on div "Hi there Franky! I just wanted to check in and ask if you are happy with your h…" at bounding box center [778, 253] width 540 height 34
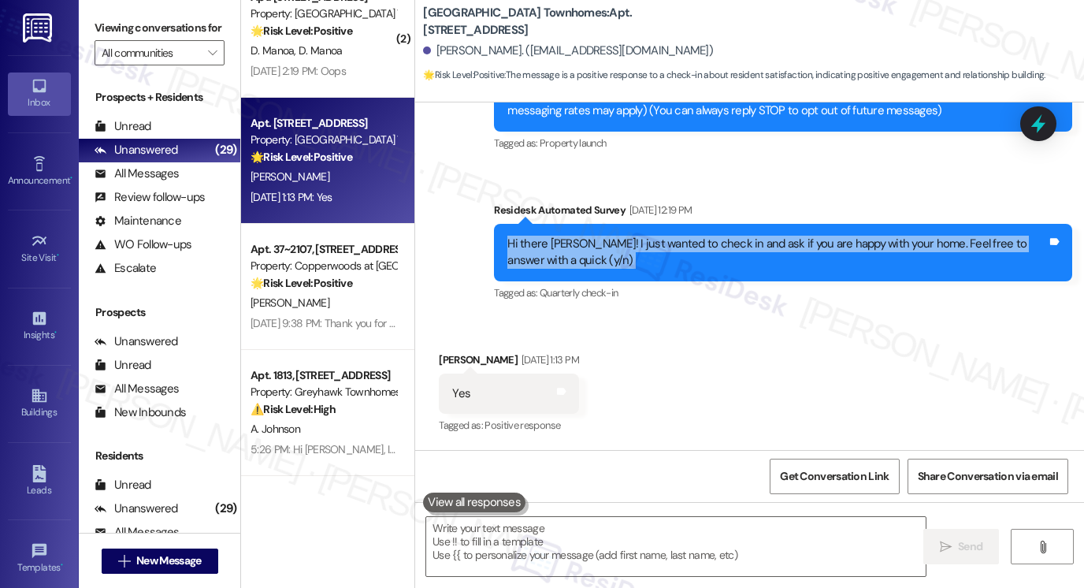
click at [697, 252] on div "Hi there Franky! I just wanted to check in and ask if you are happy with your h…" at bounding box center [778, 253] width 540 height 34
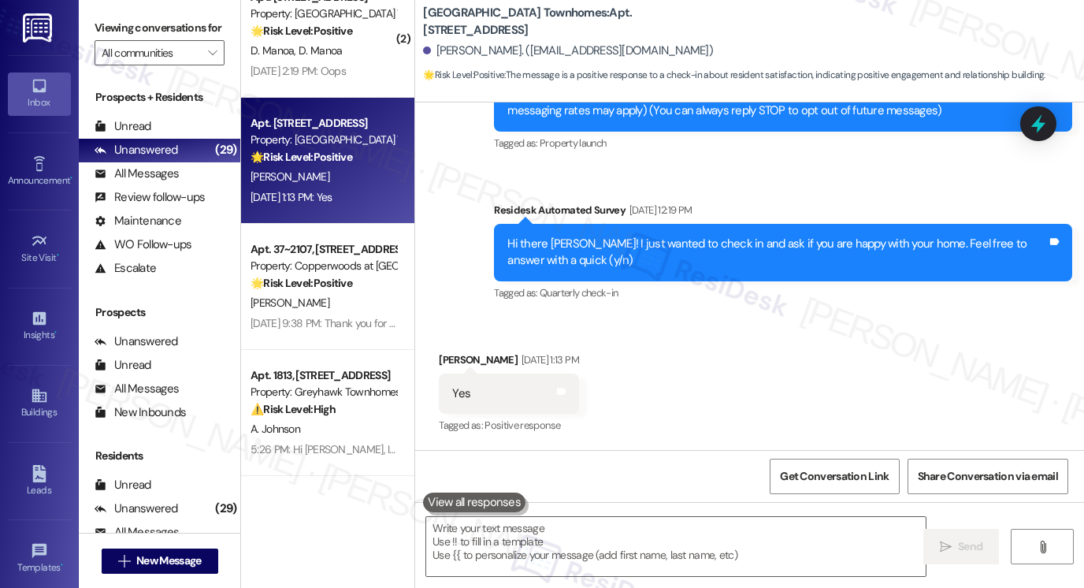
click at [95, 28] on label "Viewing conversations for" at bounding box center [160, 28] width 130 height 24
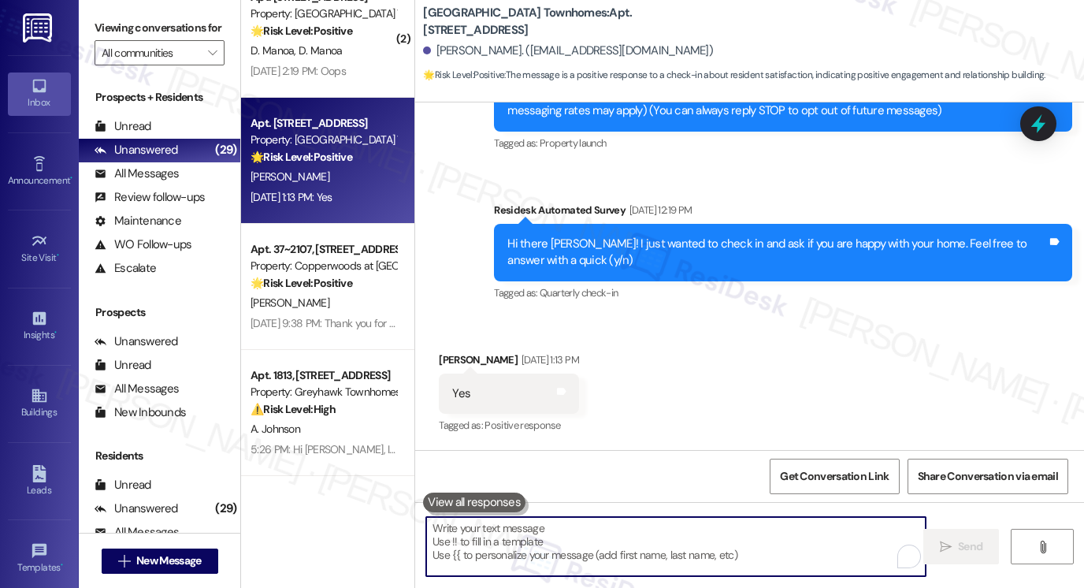
click at [519, 530] on textarea "To enrich screen reader interactions, please activate Accessibility in Grammarl…" at bounding box center [676, 546] width 500 height 59
paste textarea "Hi {{first_name}}! I'm glad to hear that you're happy with your home. Could I a…"
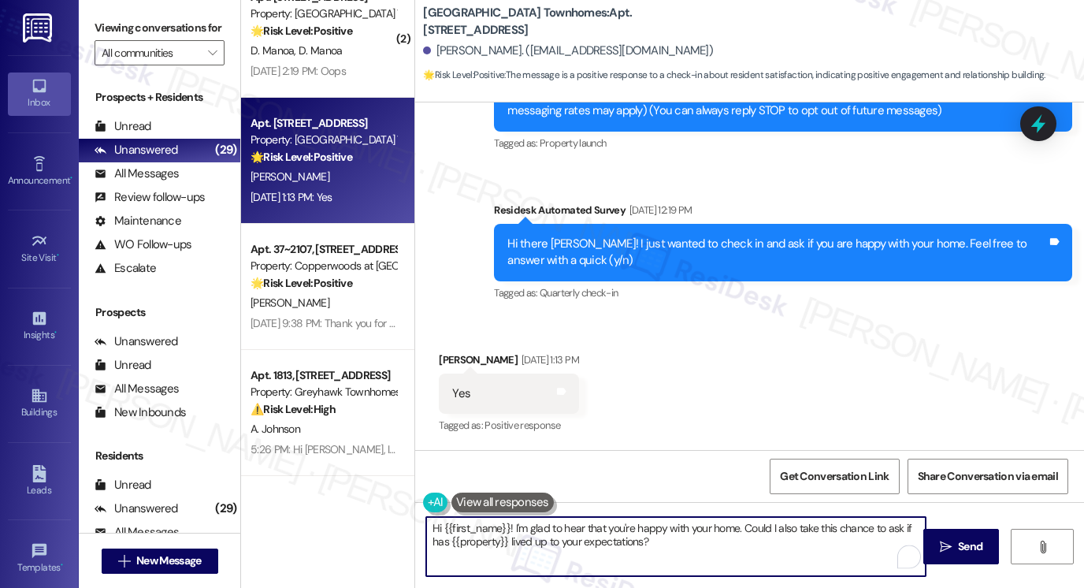
click at [441, 344] on div "Received via SMS Franky Ramirez Aug 22, 2025 at 1:13 PM Yes Tags and notes Tagg…" at bounding box center [508, 395] width 163 height 110
drag, startPoint x: 671, startPoint y: 546, endPoint x: 660, endPoint y: 546, distance: 11.8
click at [671, 546] on textarea "Hi {{first_name}}! I'm glad to hear that you're happy with your home. Could I a…" at bounding box center [676, 546] width 500 height 59
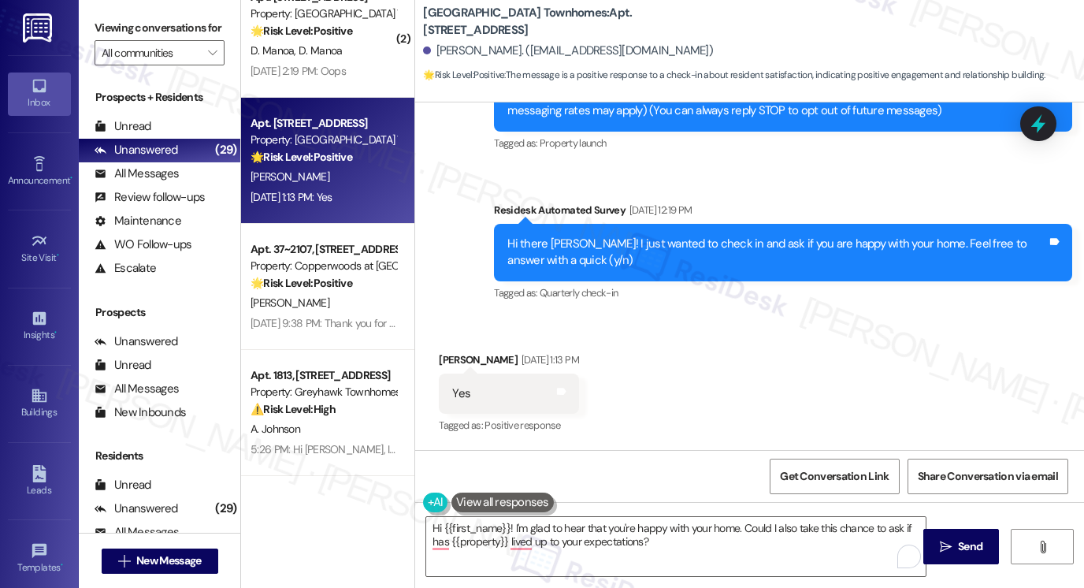
drag, startPoint x: 119, startPoint y: 10, endPoint x: 233, endPoint y: 121, distance: 158.8
click at [119, 10] on div "Viewing conversations for All communities " at bounding box center [160, 40] width 162 height 81
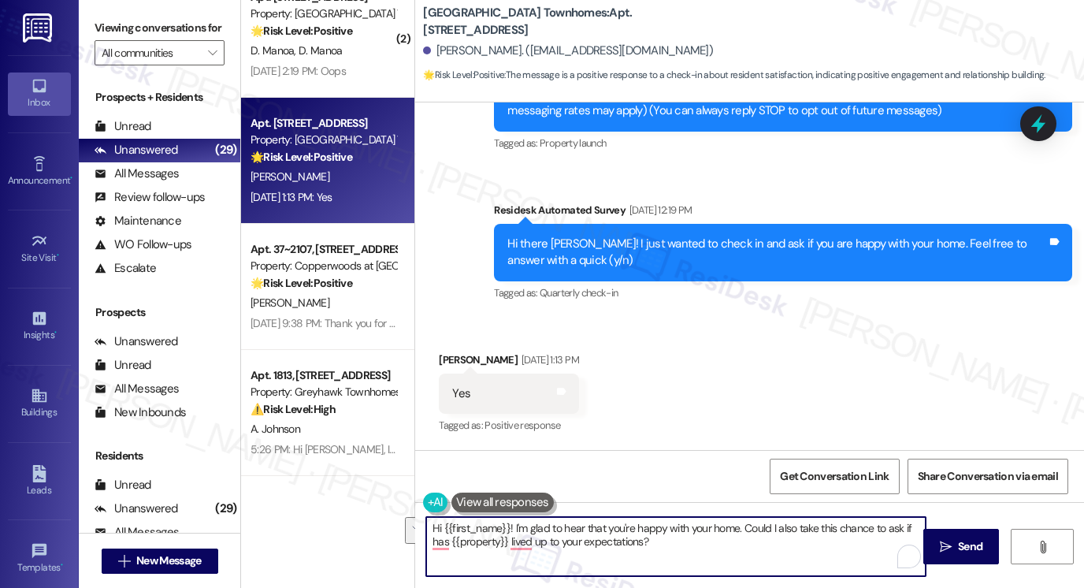
drag, startPoint x: 665, startPoint y: 548, endPoint x: 738, endPoint y: 523, distance: 76.5
click at [738, 523] on textarea "Hi {{first_name}}! I'm glad to hear that you're happy with your home. Could I a…" at bounding box center [676, 546] width 500 height 59
paste textarea "If I may also ask....has {{property}} been living up to your expectations so far"
click at [723, 534] on textarea "Hi {{first_name}}! I'm glad to hear that you're happy with your home. If I may …" at bounding box center [676, 546] width 500 height 59
type textarea "Hi {{first_name}}! I'm glad to hear that you're happy with your home. If I may …"
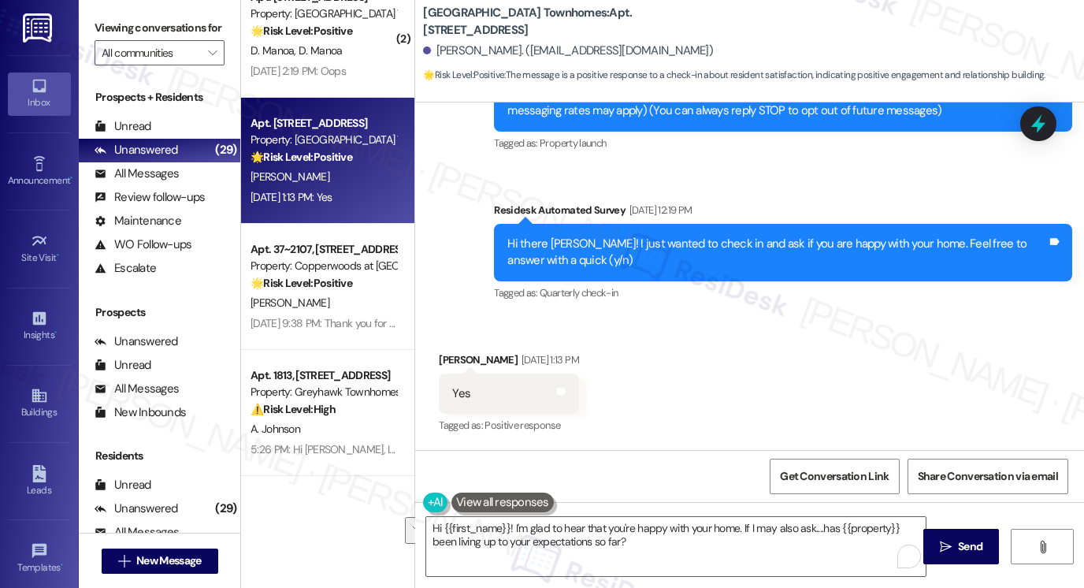
click at [108, 38] on label "Viewing conversations for" at bounding box center [160, 28] width 130 height 24
click at [949, 542] on icon "" at bounding box center [946, 547] width 12 height 13
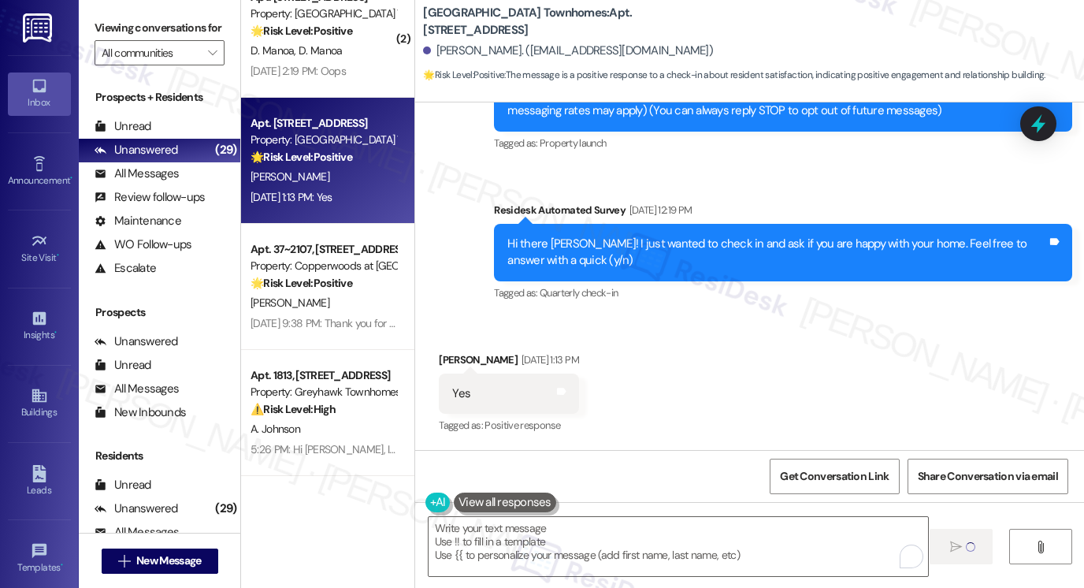
type textarea "Fetching suggested responses. Please feel free to read through the conversation…"
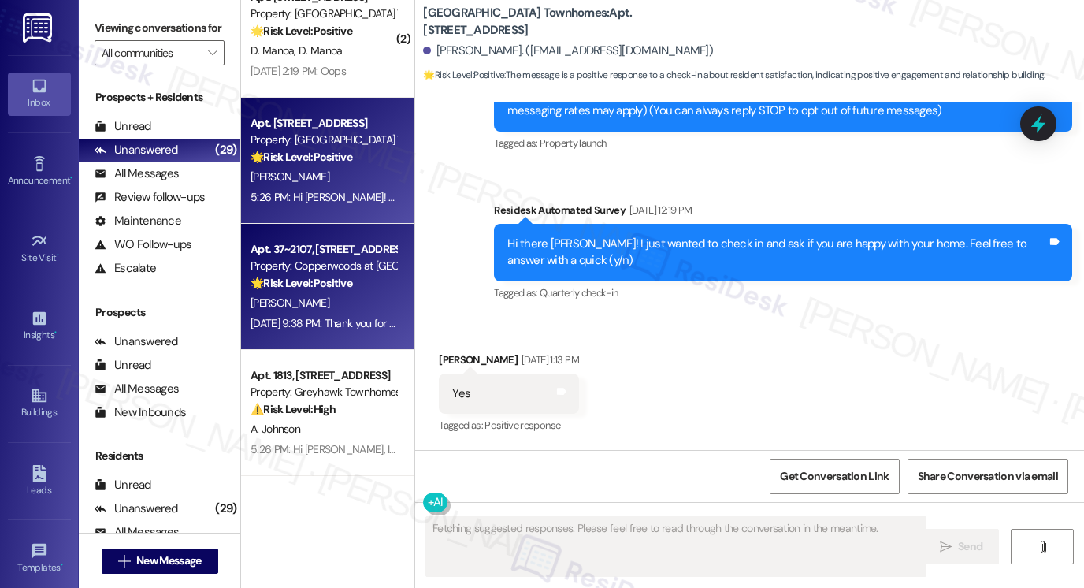
click at [343, 330] on div "Aug 21, 2025 at 9:38 PM: Thank you for your message. Our offices are currently …" at bounding box center [728, 323] width 955 height 14
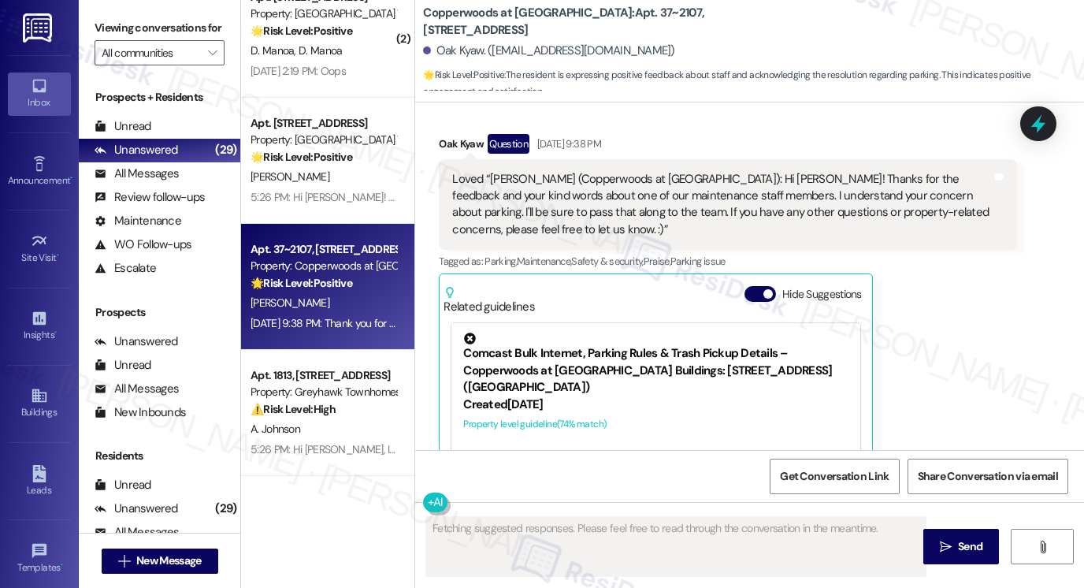
scroll to position [914, 0]
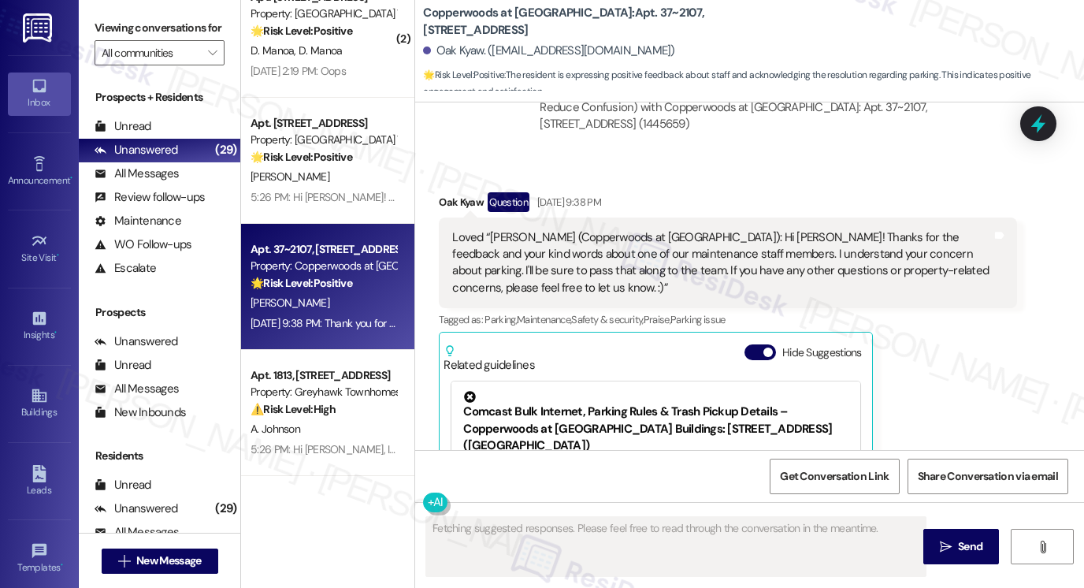
click at [529, 243] on div "Loved “Sarah (Copperwoods at Harrisville): Hi Oak! Thanks for the feedback and …" at bounding box center [722, 263] width 540 height 68
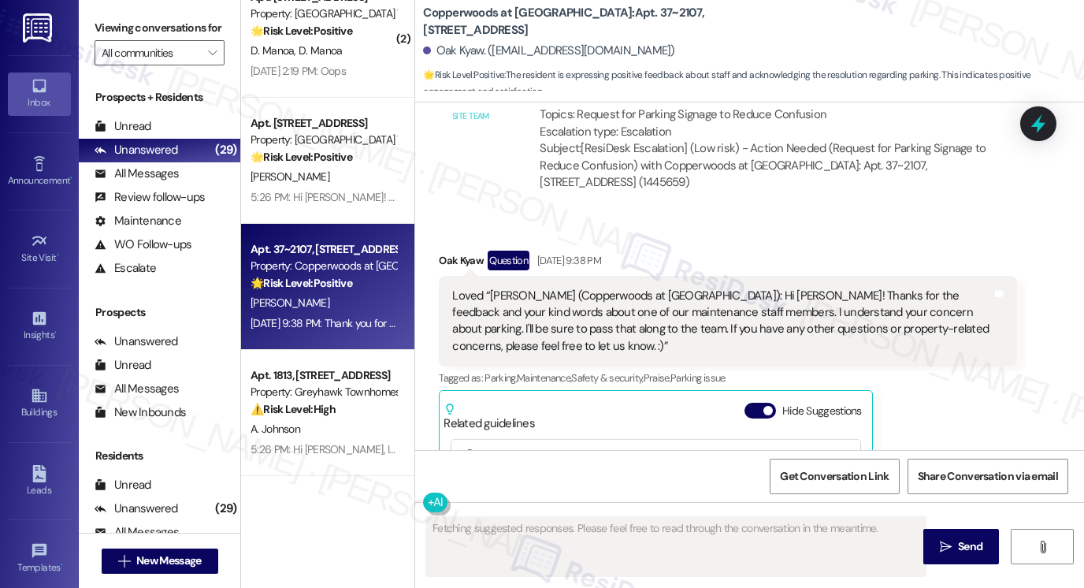
scroll to position [678, 0]
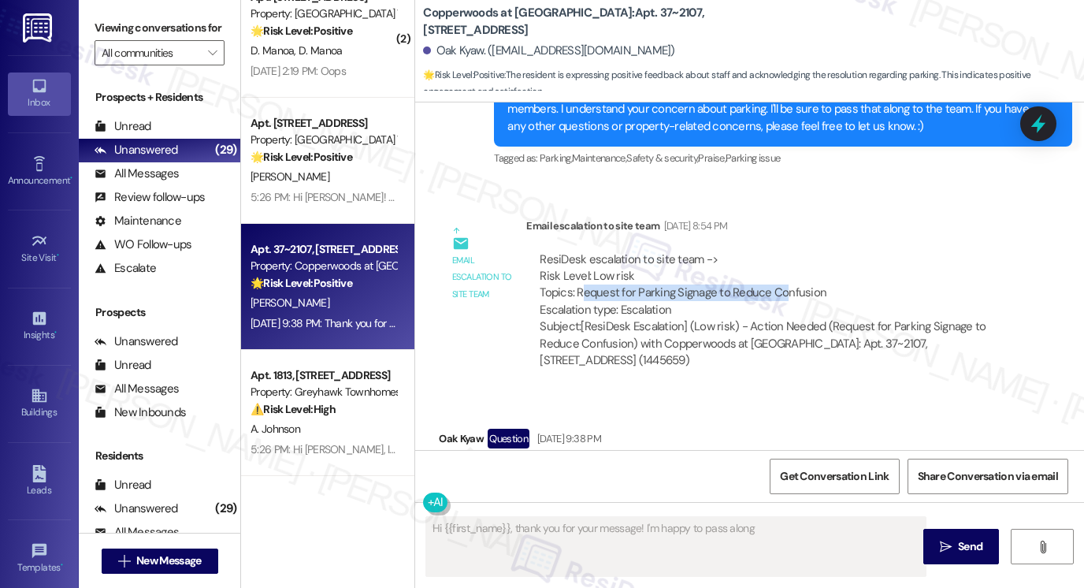
drag, startPoint x: 579, startPoint y: 293, endPoint x: 805, endPoint y: 293, distance: 226.2
click at [798, 293] on div "ResiDesk escalation to site team -> Risk Level: Low risk Topics: Request for Pa…" at bounding box center [772, 285] width 464 height 68
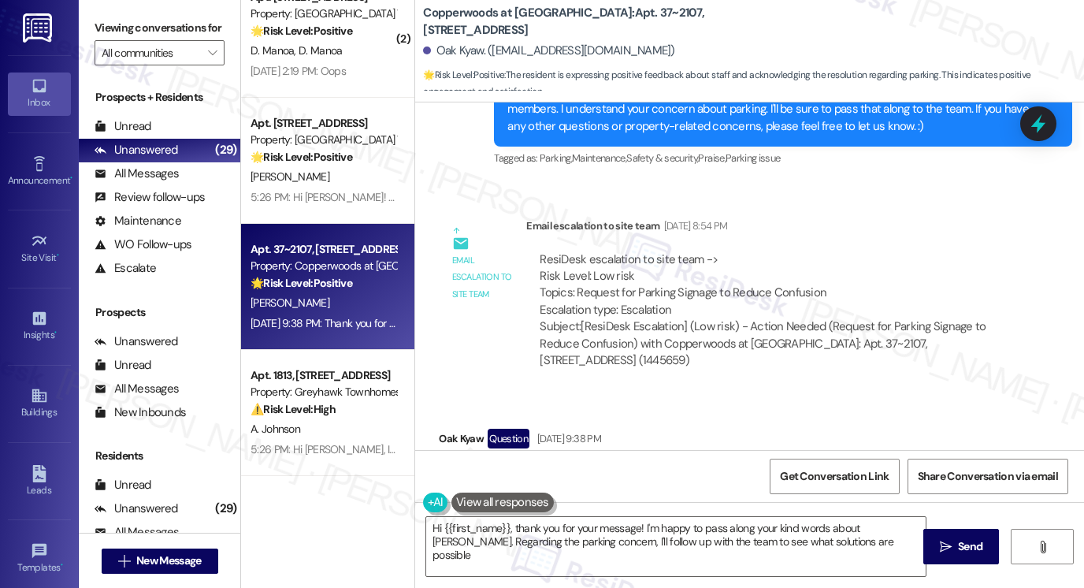
type textarea "Hi {{first_name}}, thank you for your message! I'm happy to pass along your kin…"
click at [805, 293] on div "ResiDesk escalation to site team -> Risk Level: Low risk Topics: Request for Pa…" at bounding box center [772, 285] width 464 height 68
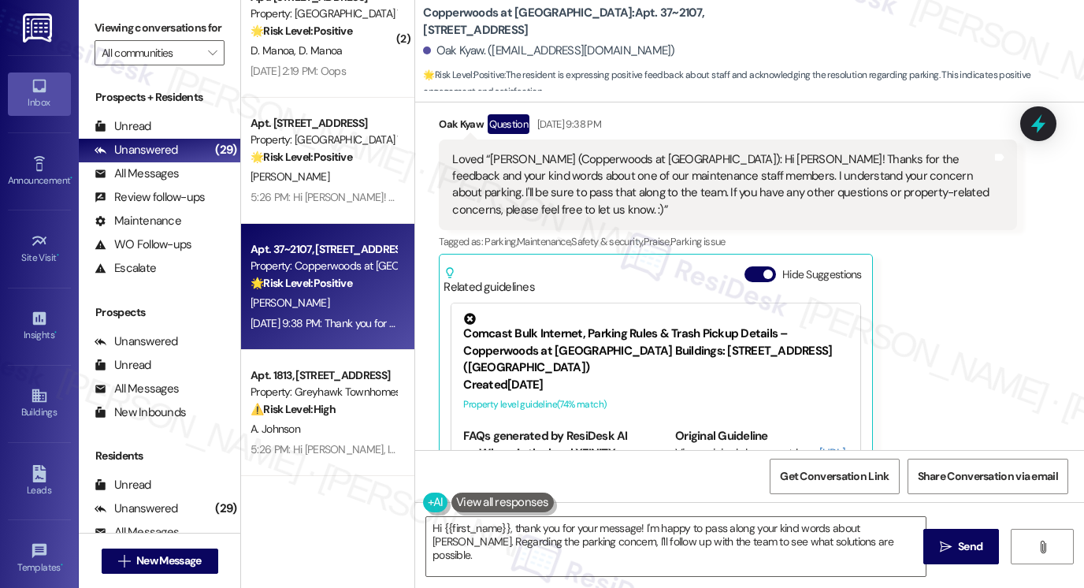
scroll to position [990, 0]
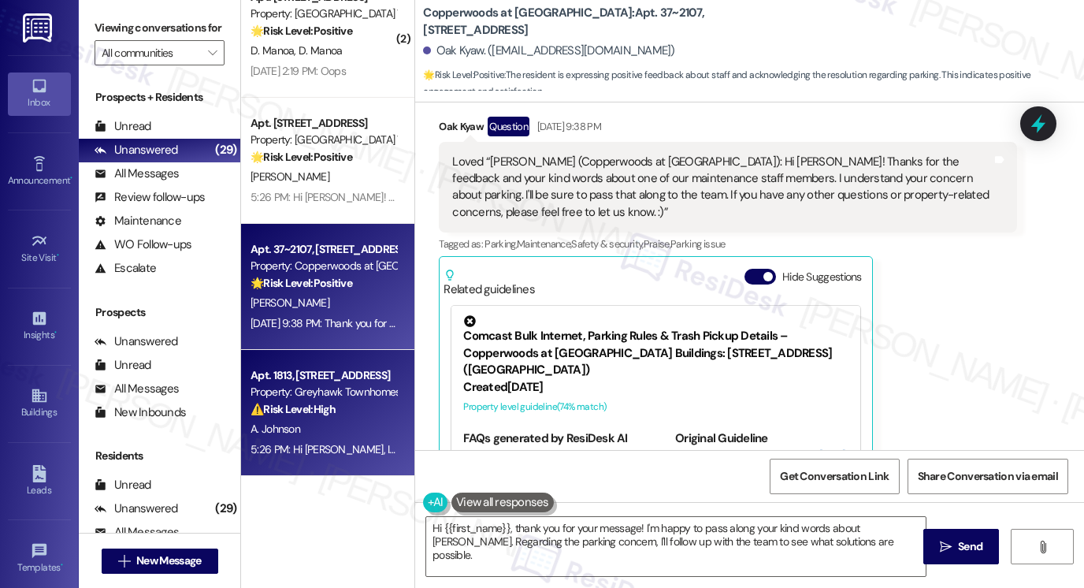
click at [337, 452] on div "5:26 PM: Hi Andrea, I'll look into getting that secure link resent to you by th…" at bounding box center [609, 449] width 716 height 14
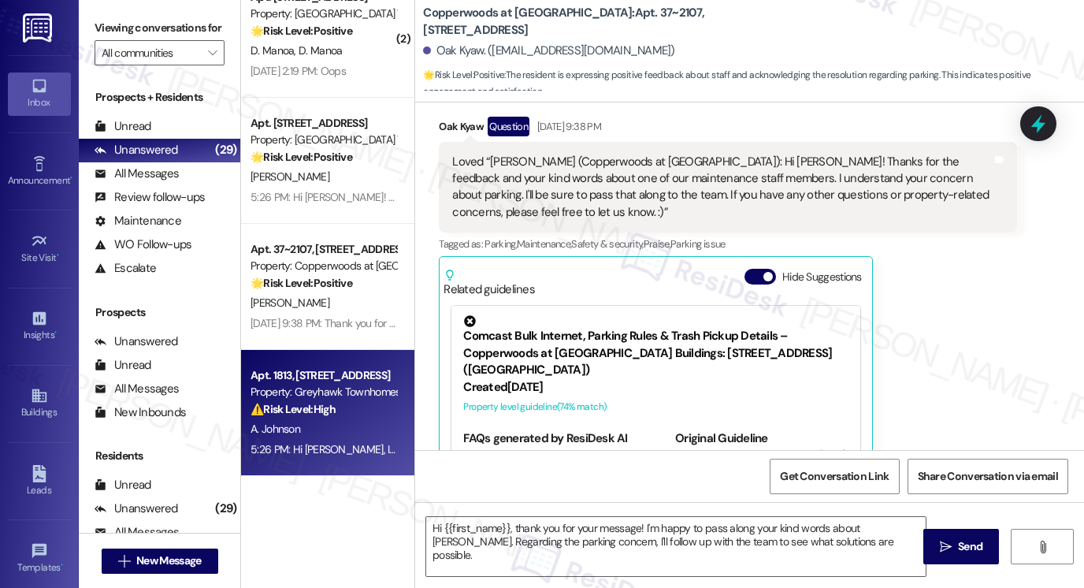
type textarea "Fetching suggested responses. Please feel free to read through the conversation…"
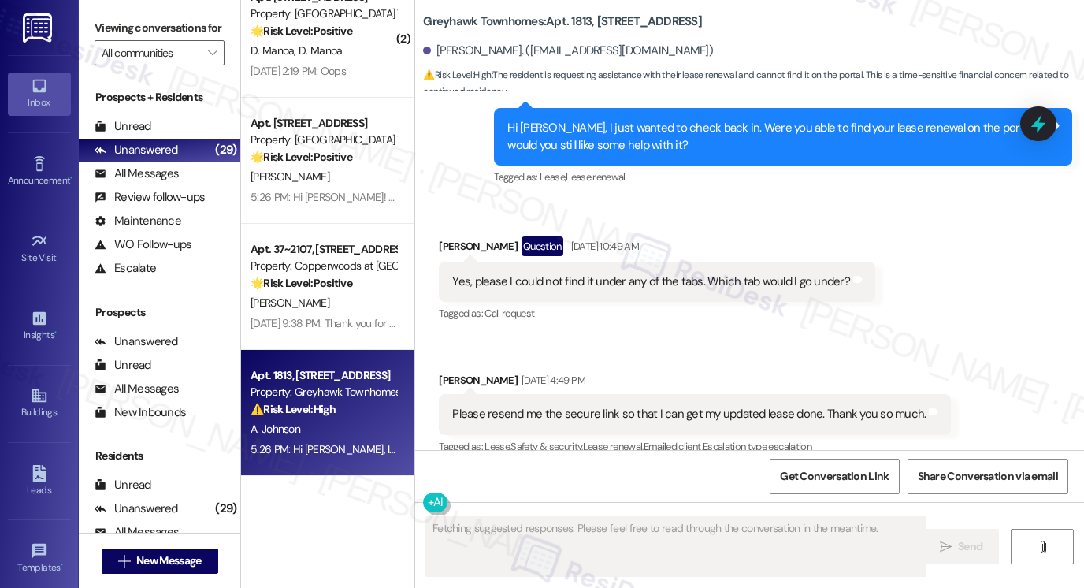
scroll to position [1528, 0]
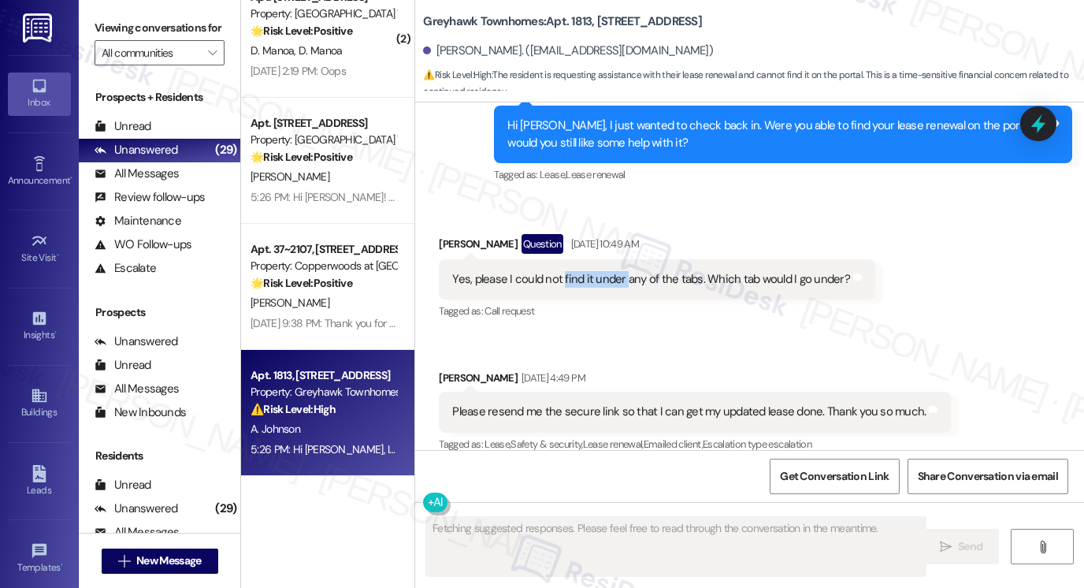
drag, startPoint x: 558, startPoint y: 268, endPoint x: 681, endPoint y: 266, distance: 123.0
click at [679, 271] on div "Yes, please I could not find it under any of the tabs. Which tab would I go und…" at bounding box center [651, 279] width 398 height 17
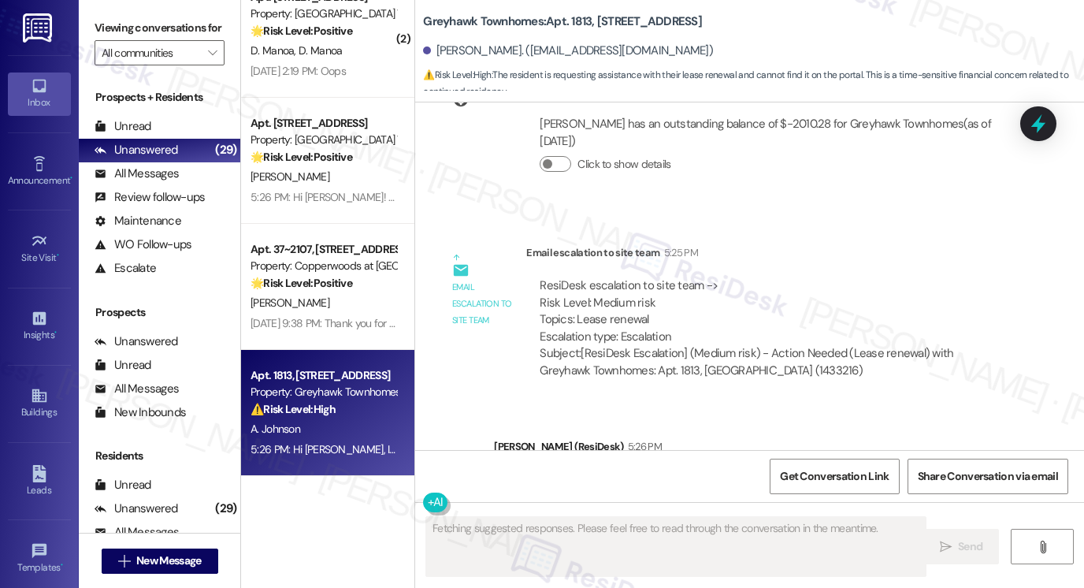
scroll to position [2185, 0]
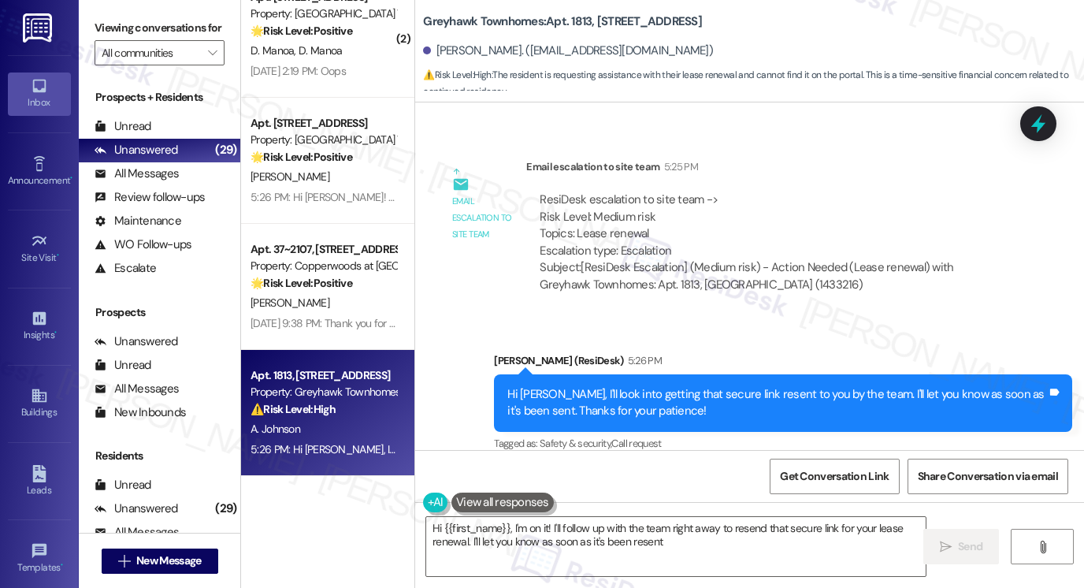
type textarea "Hi {{first_name}}, I'm on it! I'll follow up with the team right away to resend…"
drag, startPoint x: 568, startPoint y: 379, endPoint x: 631, endPoint y: 379, distance: 63.0
click at [631, 386] on div "Hi Andrea, I'll look into getting that secure link resent to you by the team. I…" at bounding box center [778, 403] width 540 height 34
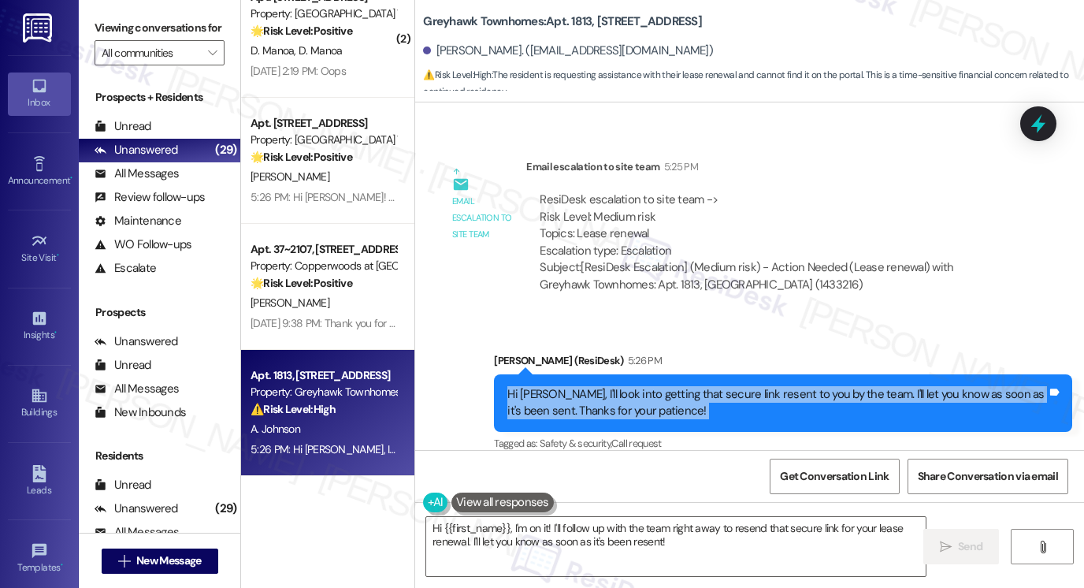
click at [631, 386] on div "Hi Andrea, I'll look into getting that secure link resent to you by the team. I…" at bounding box center [778, 403] width 540 height 34
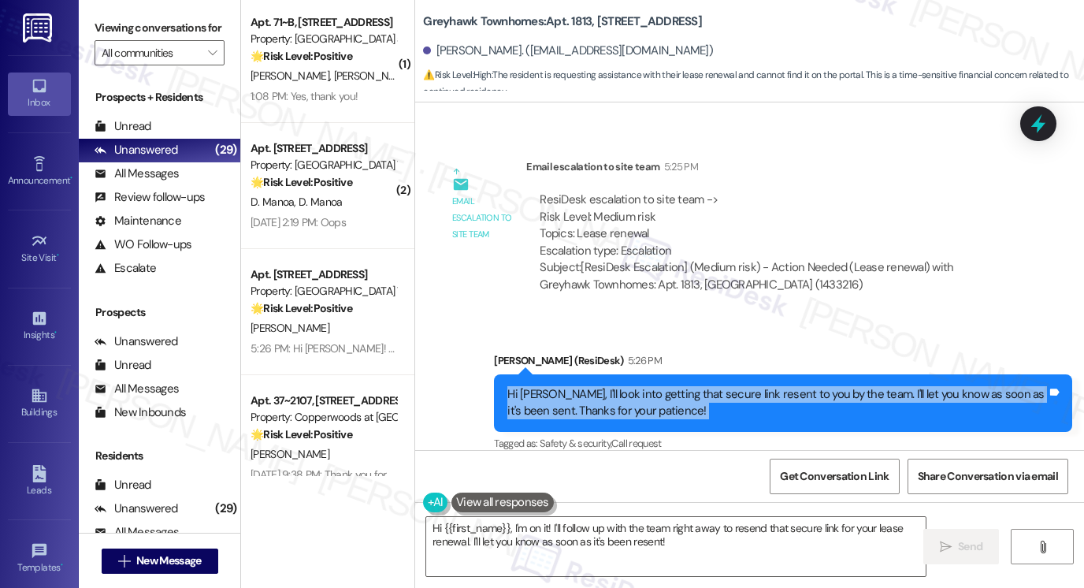
scroll to position [3023, 0]
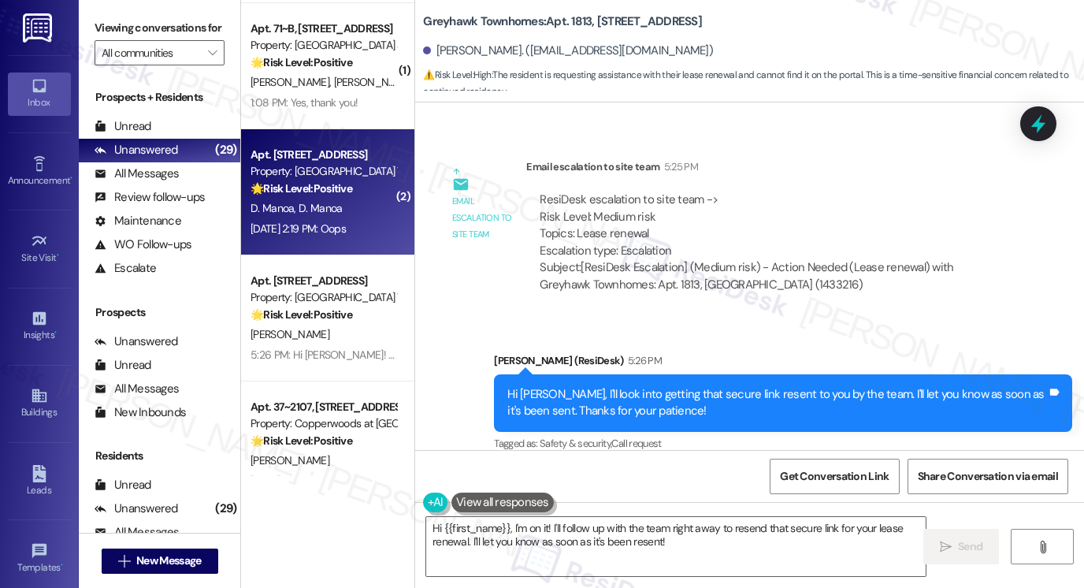
click at [354, 220] on div "Aug 23, 2025 at 2:19 PM: Oops Aug 23, 2025 at 2:19 PM: Oops" at bounding box center [323, 229] width 149 height 20
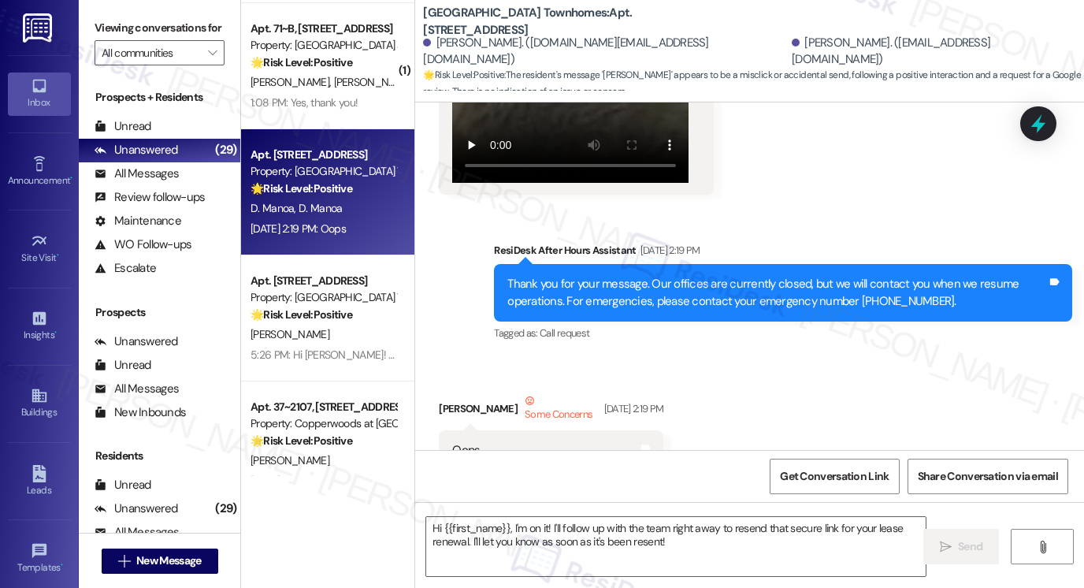
scroll to position [1208, 0]
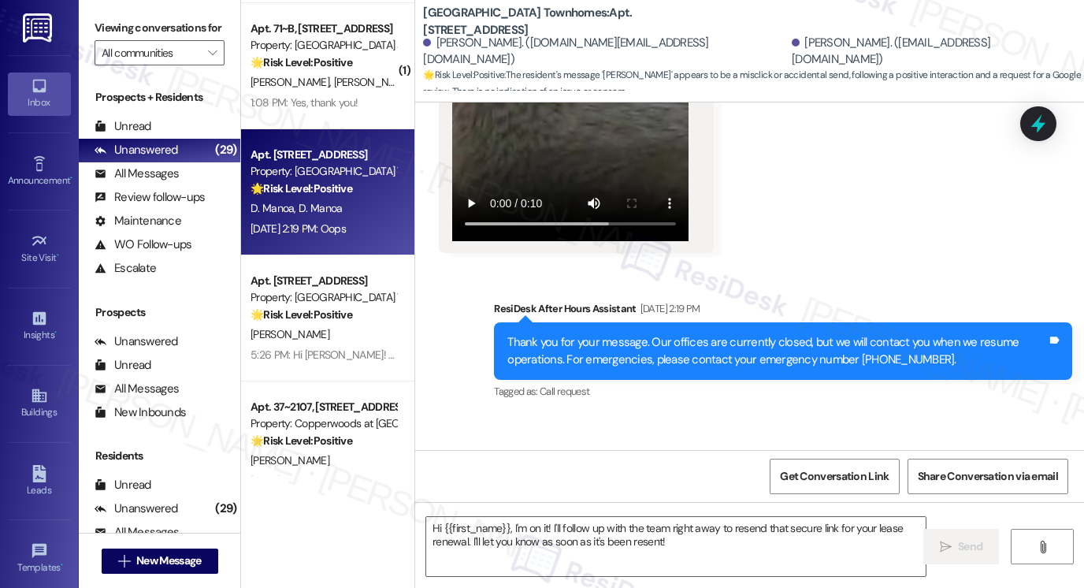
drag, startPoint x: 604, startPoint y: 333, endPoint x: 757, endPoint y: 333, distance: 152.1
click at [757, 334] on div "Thank you for your message. Our offices are currently closed, but we will conta…" at bounding box center [778, 351] width 540 height 34
click at [772, 334] on div "Thank you for your message. Our offices are currently closed, but we will conta…" at bounding box center [778, 351] width 540 height 34
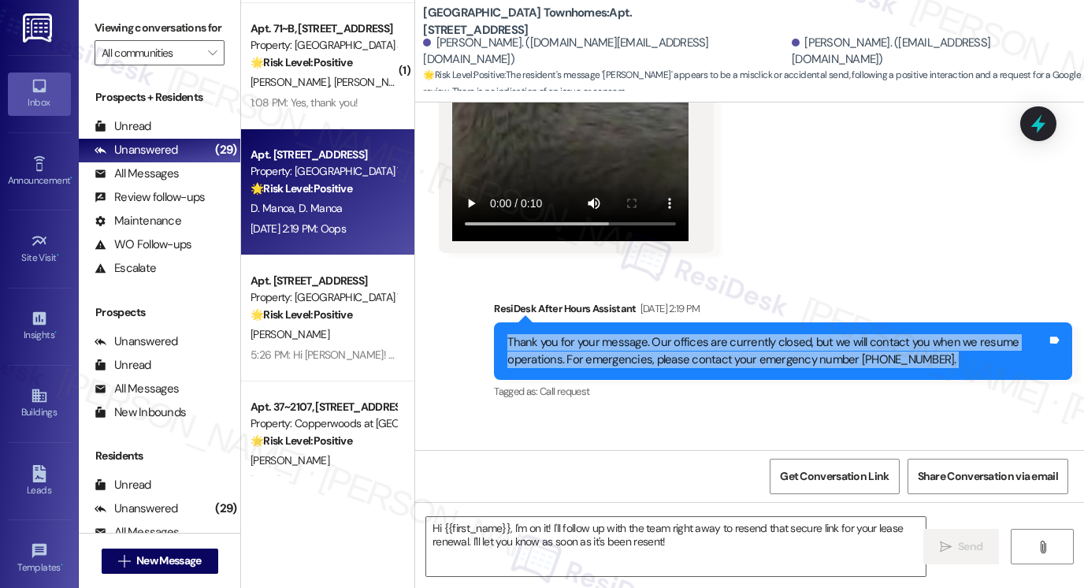
click at [772, 334] on div "Thank you for your message. Our offices are currently closed, but we will conta…" at bounding box center [778, 351] width 540 height 34
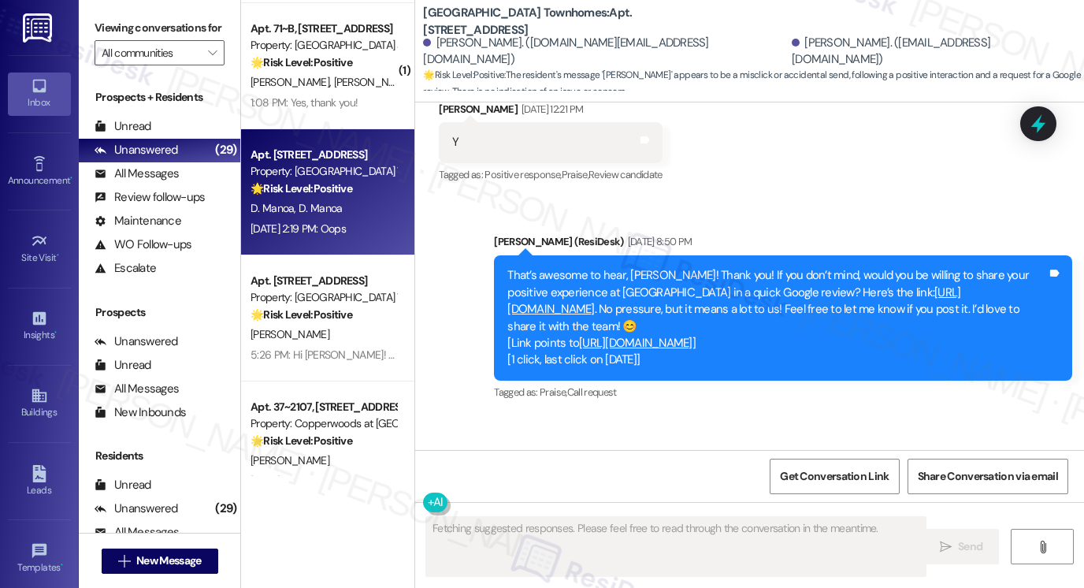
scroll to position [499, 0]
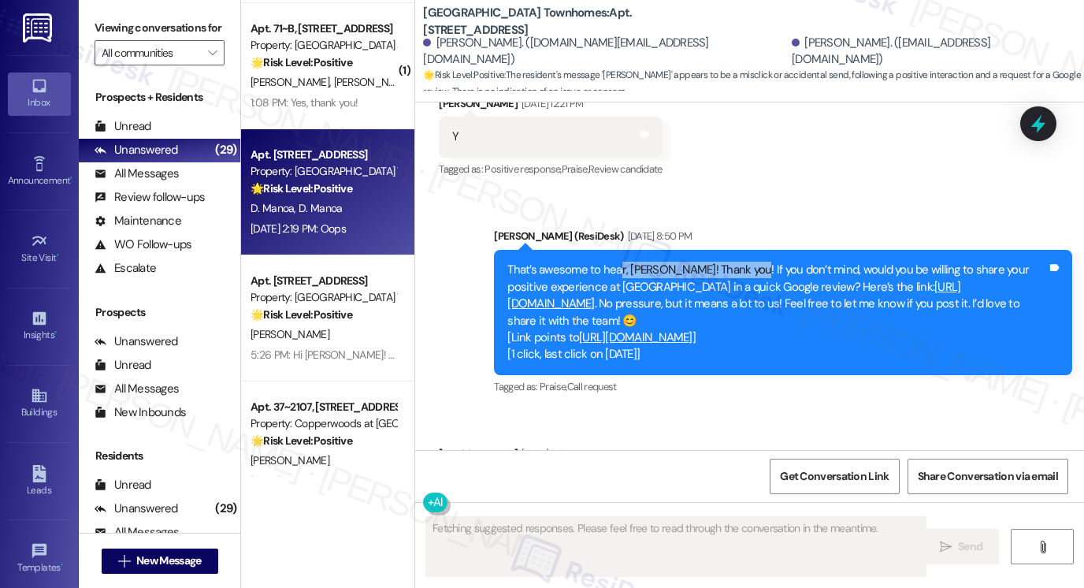
drag, startPoint x: 612, startPoint y: 246, endPoint x: 738, endPoint y: 245, distance: 125.3
click at [738, 262] on div "That’s awesome to hear, David! Thank you! If you don’t mind, would you be willi…" at bounding box center [778, 313] width 540 height 102
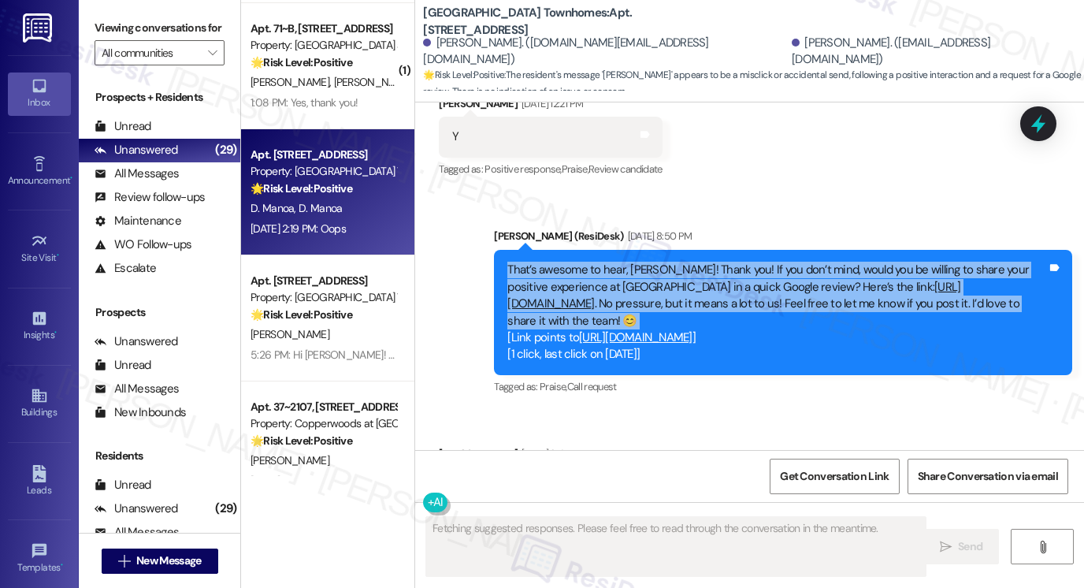
click at [738, 262] on div "That’s awesome to hear, David! Thank you! If you don’t mind, would you be willi…" at bounding box center [778, 313] width 540 height 102
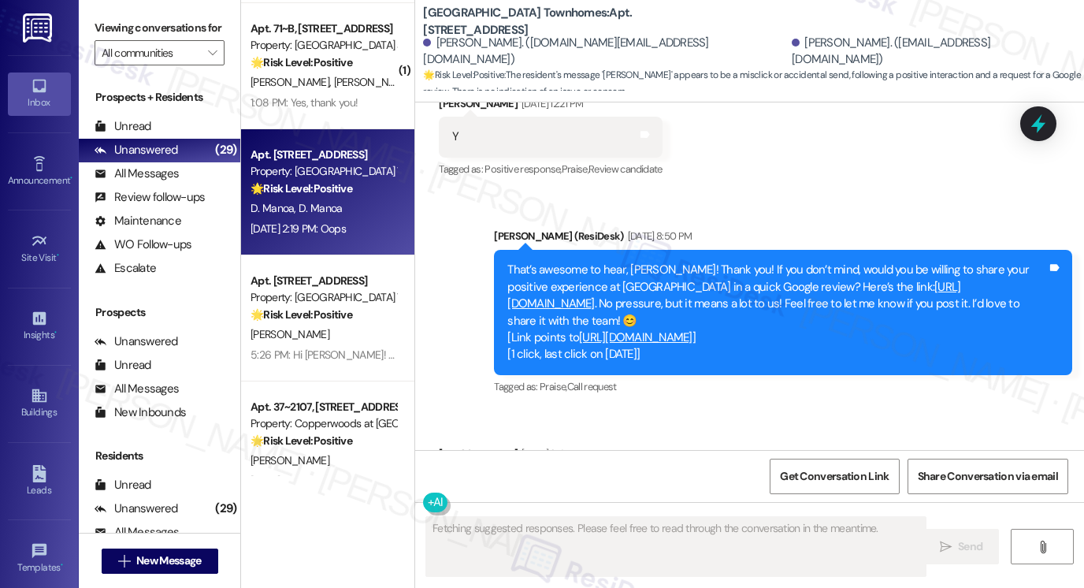
click at [845, 192] on div "Sent via SMS Sarah (ResiDesk) Aug 21, 2025 at 8:50 PM That’s awesome to hear, D…" at bounding box center [749, 301] width 669 height 218
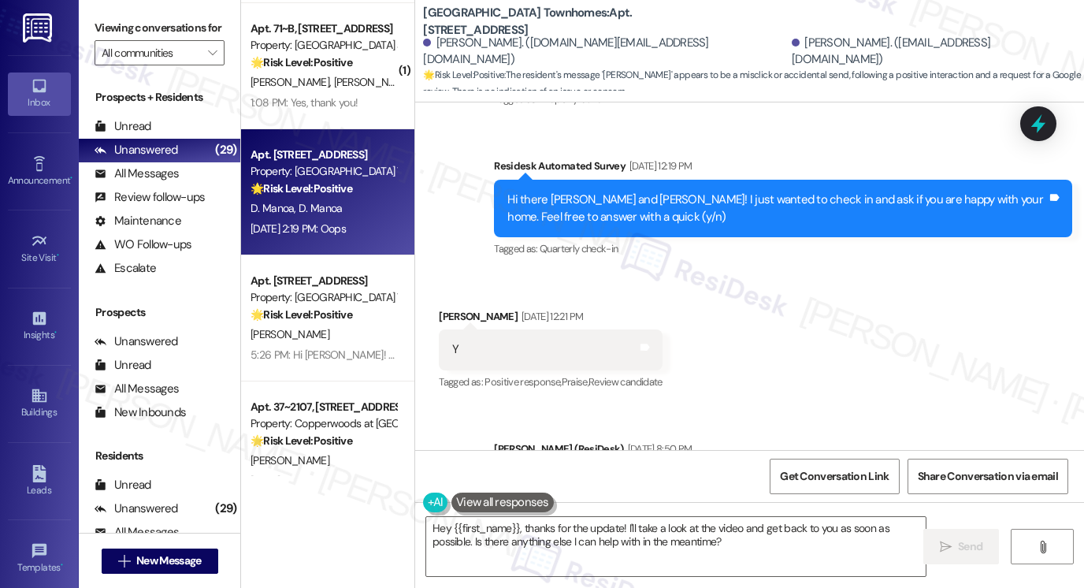
scroll to position [578, 0]
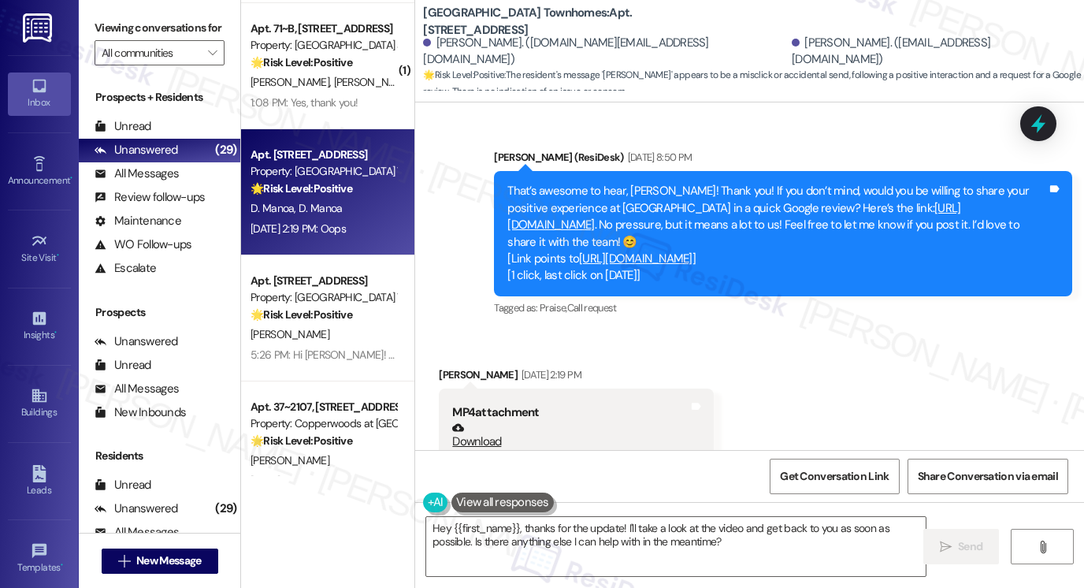
click at [663, 207] on link "https://www.theresidesk.com/links/review-qad2qV81D" at bounding box center [734, 216] width 453 height 32
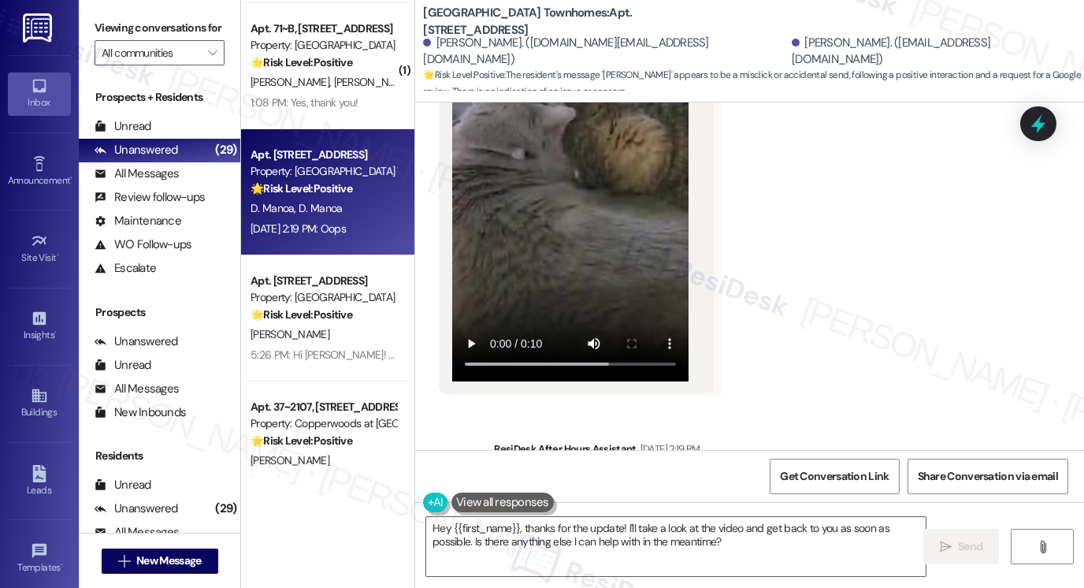
scroll to position [1200, 0]
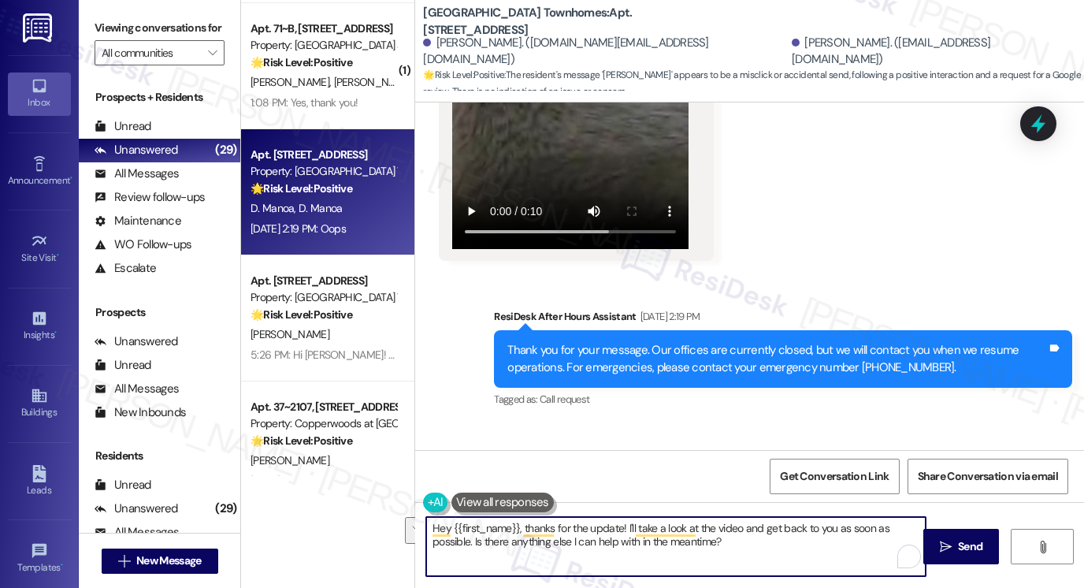
drag, startPoint x: 753, startPoint y: 545, endPoint x: 567, endPoint y: 525, distance: 187.0
click at [567, 525] on textarea "Hey {{first_name}}, thanks for the update! I'll take a look at the video and ge…" at bounding box center [676, 546] width 500 height 59
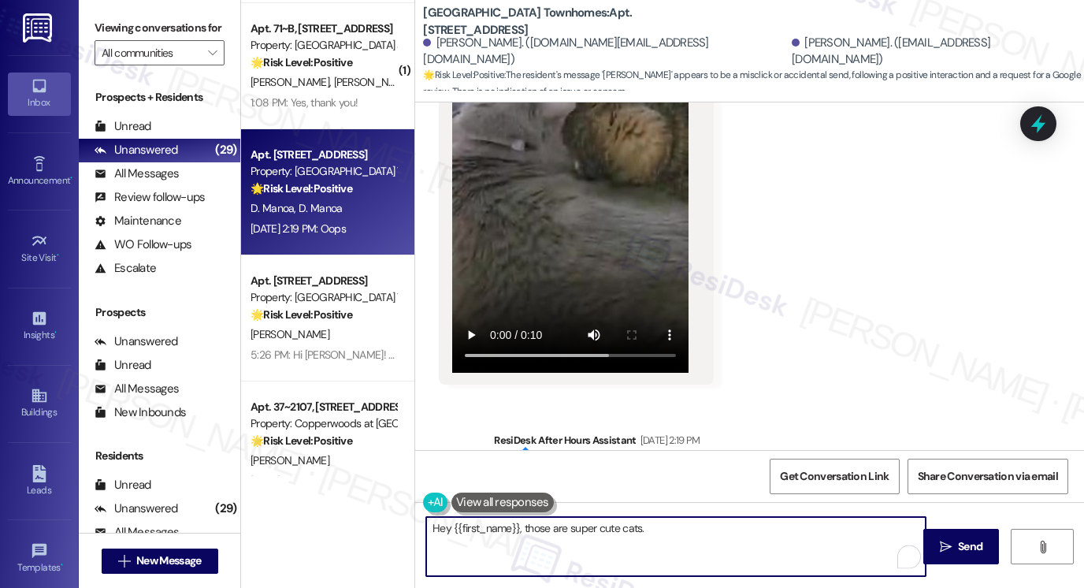
scroll to position [1043, 0]
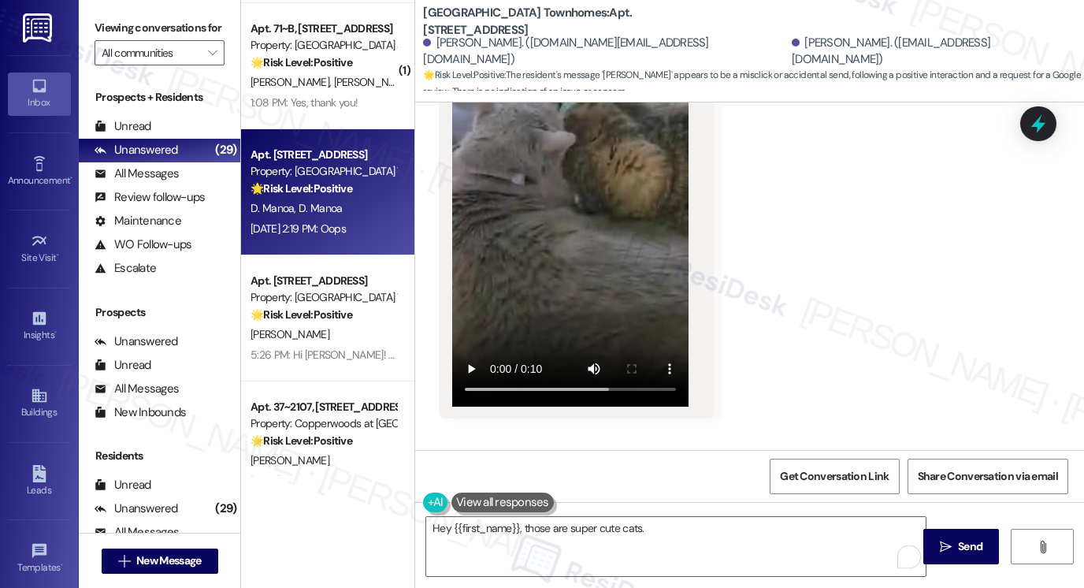
click at [792, 52] on div "Denelle Manoa. (denellem31@gmail.com)" at bounding box center [932, 52] width 281 height 34
copy div "Denelle"
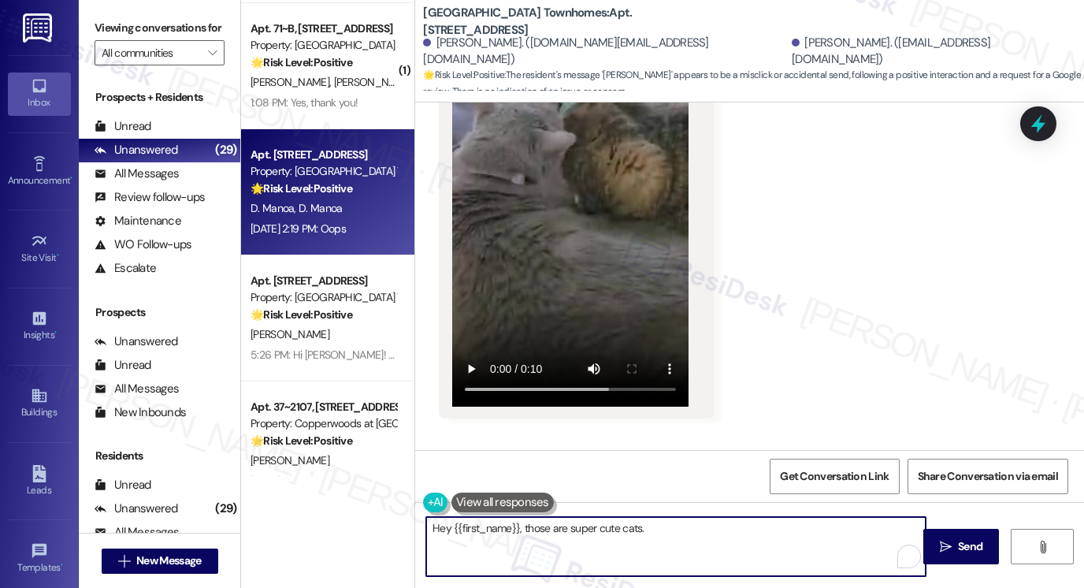
drag, startPoint x: 445, startPoint y: 528, endPoint x: 516, endPoint y: 519, distance: 71.6
click at [516, 519] on textarea "Hey {{first_name}}, those are super cute cats." at bounding box center [676, 546] width 500 height 59
paste textarea "Denelle"
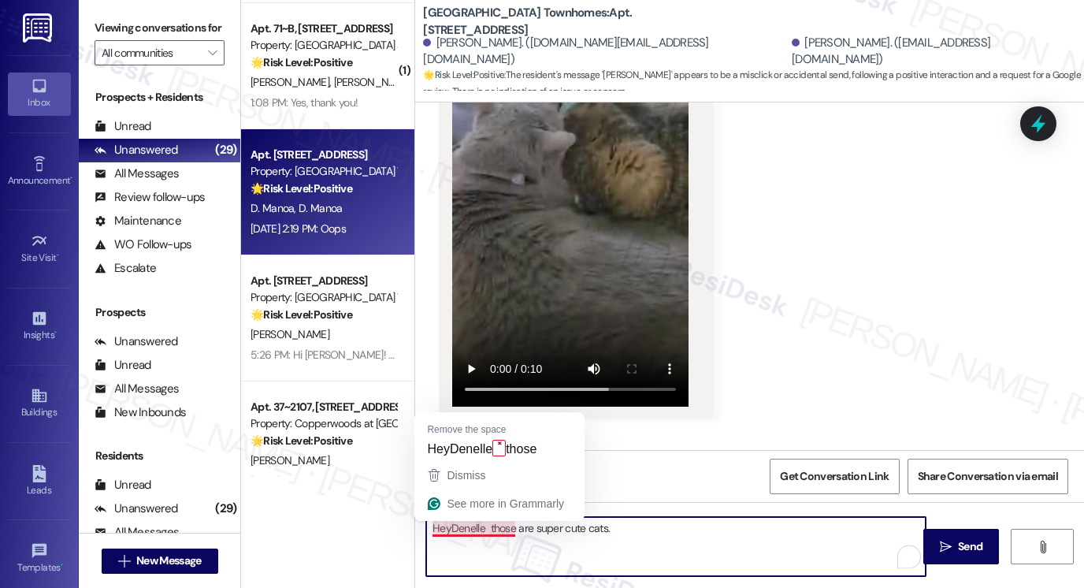
drag, startPoint x: 442, startPoint y: 529, endPoint x: 425, endPoint y: 524, distance: 18.0
click at [426, 524] on textarea "HeyDenelle those are super cute cats." at bounding box center [676, 546] width 500 height 59
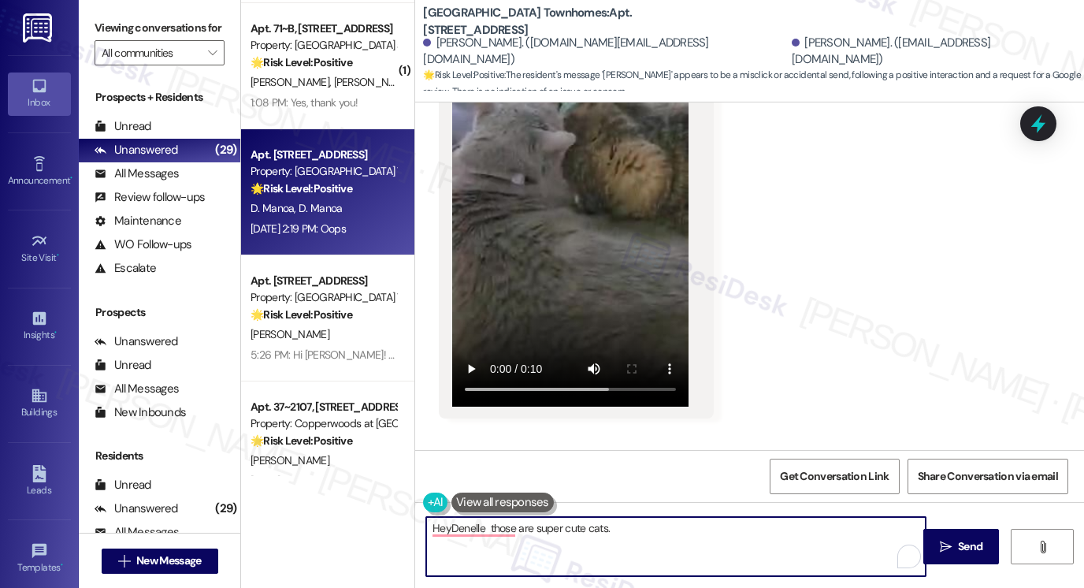
click at [438, 526] on textarea "HeyDenelle those are super cute cats." at bounding box center [676, 546] width 500 height 59
drag, startPoint x: 447, startPoint y: 529, endPoint x: 426, endPoint y: 527, distance: 20.6
click at [426, 527] on textarea "HeyDenelle those are super cute cats." at bounding box center [676, 546] width 500 height 59
click at [623, 525] on textarea "Hi Denelle, those are super cute cats." at bounding box center [676, 546] width 500 height 59
drag, startPoint x: 593, startPoint y: 528, endPoint x: 502, endPoint y: 526, distance: 91.4
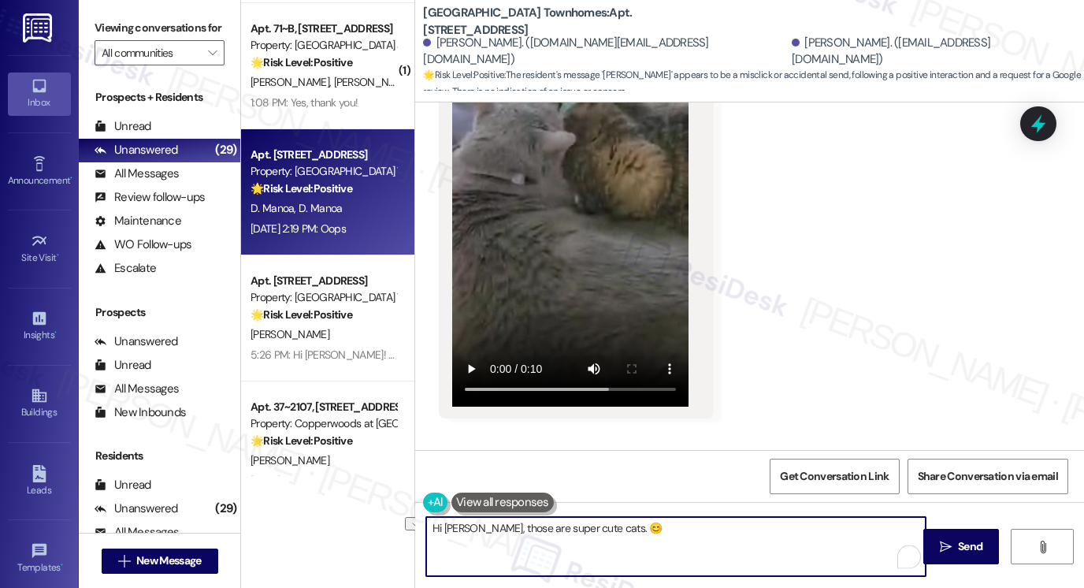
click at [502, 526] on textarea "Hi Denelle, those are super cute cats. 😊" at bounding box center [676, 546] width 500 height 59
click at [634, 523] on textarea "Hi Denelle, those cats look adorable. 😊" at bounding box center [676, 546] width 500 height 59
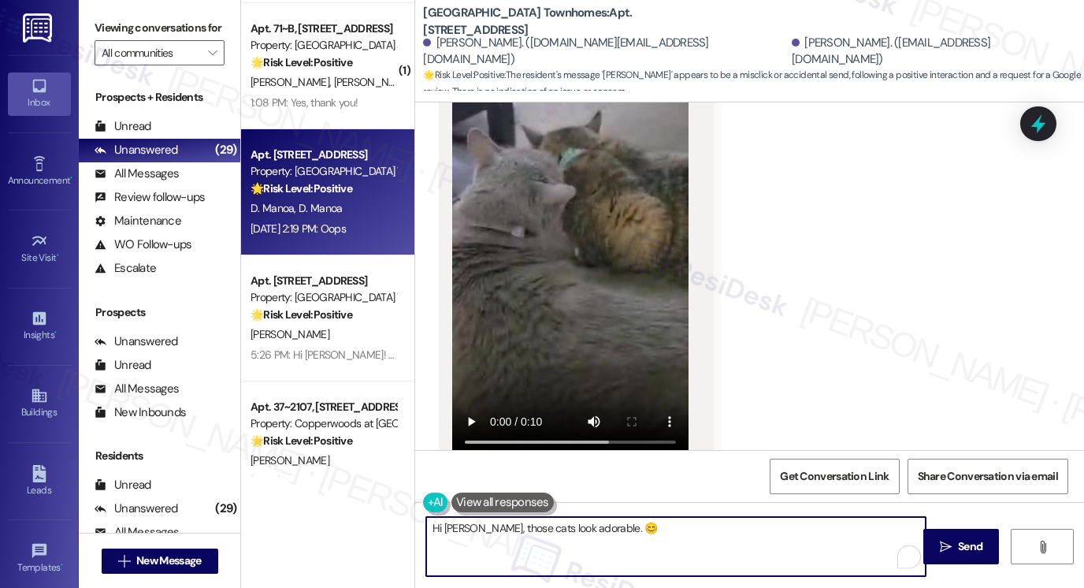
scroll to position [964, 0]
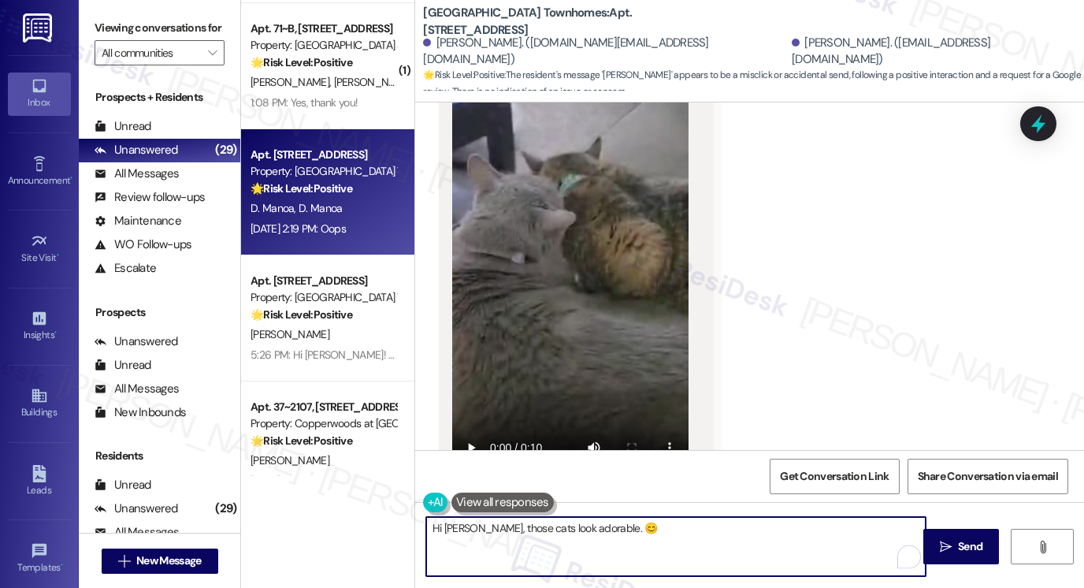
drag, startPoint x: 476, startPoint y: 526, endPoint x: 513, endPoint y: 523, distance: 37.2
click at [476, 526] on textarea "Hi Denelle, those cats look adorable. 😊" at bounding box center [676, 546] width 500 height 59
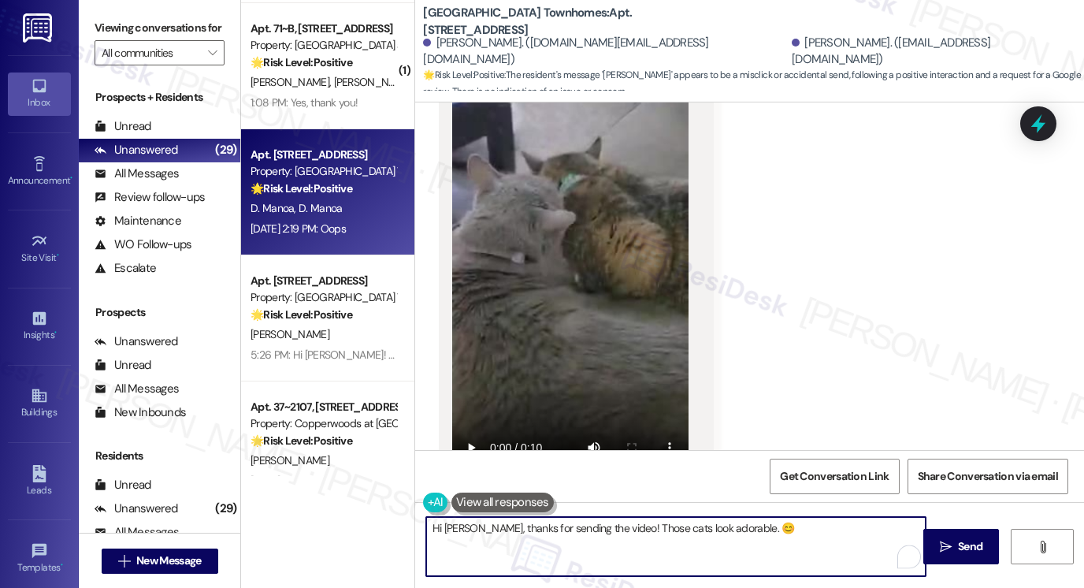
click at [806, 528] on textarea "Hi Denelle, thanks for sending the video! Those cats look adorable. 😊" at bounding box center [676, 546] width 500 height 59
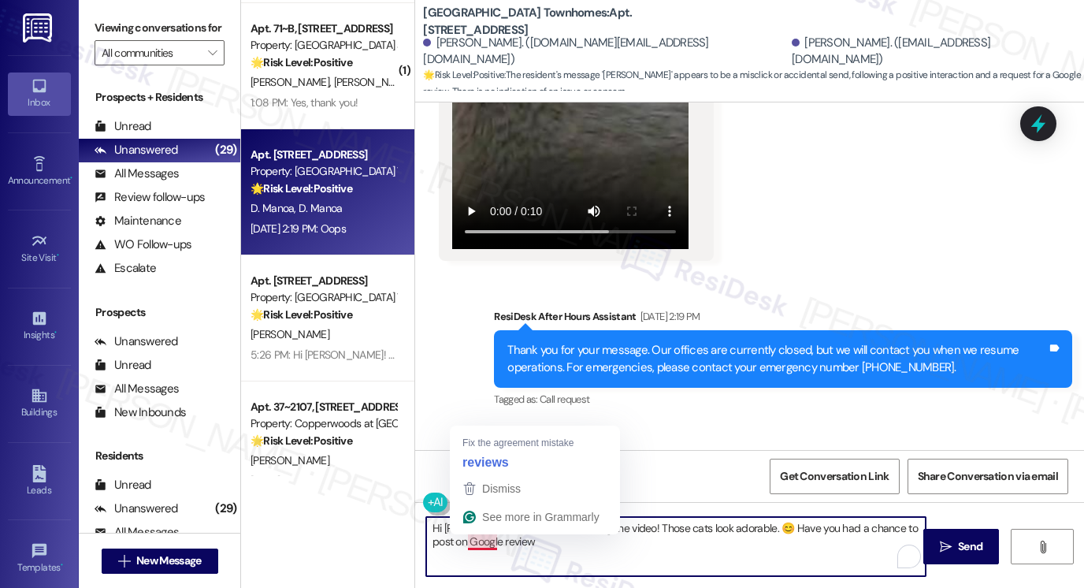
drag, startPoint x: 508, startPoint y: 546, endPoint x: 484, endPoint y: 534, distance: 26.4
click at [484, 534] on textarea "Hi Denelle, thanks for sending the video! Those cats look adorable. 😊 Have you …" at bounding box center [676, 546] width 500 height 59
click at [509, 541] on textarea "Hi Denelle, thanks for sending the video! Those cats look adorable. 😊 Have you …" at bounding box center [676, 546] width 500 height 59
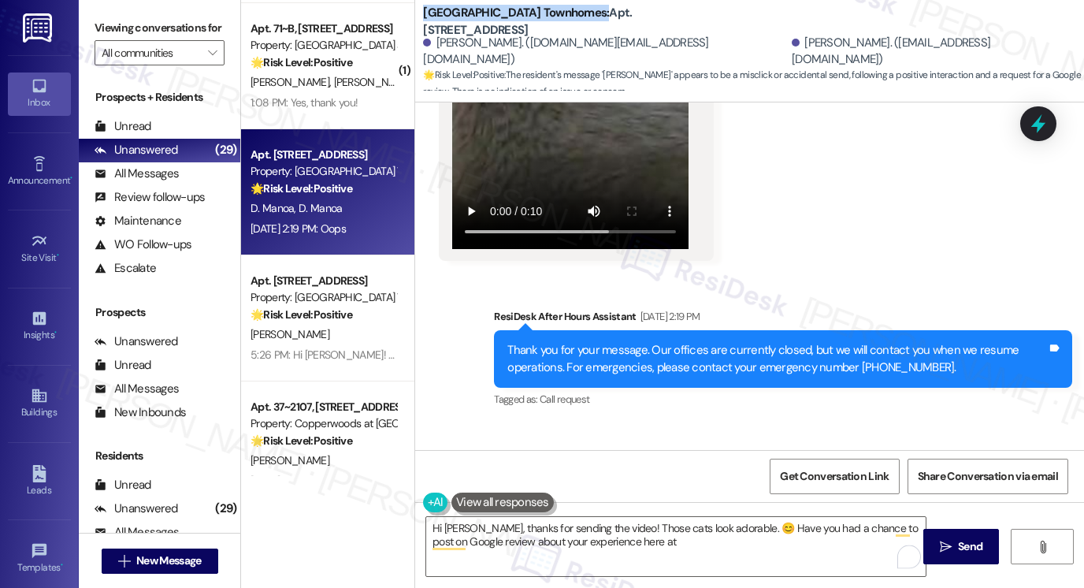
drag, startPoint x: 410, startPoint y: 15, endPoint x: 578, endPoint y: 24, distance: 168.9
click at [578, 24] on div "Smithfield Station Townhomes: Apt. 53, 555 South 100 East David Manoa. (d.manoa…" at bounding box center [750, 294] width 670 height 588
copy b "Smithfield Station Townhomes"
click at [640, 536] on textarea "Hi Denelle, thanks for sending the video! Those cats look adorable. 😊 Have you …" at bounding box center [676, 546] width 500 height 59
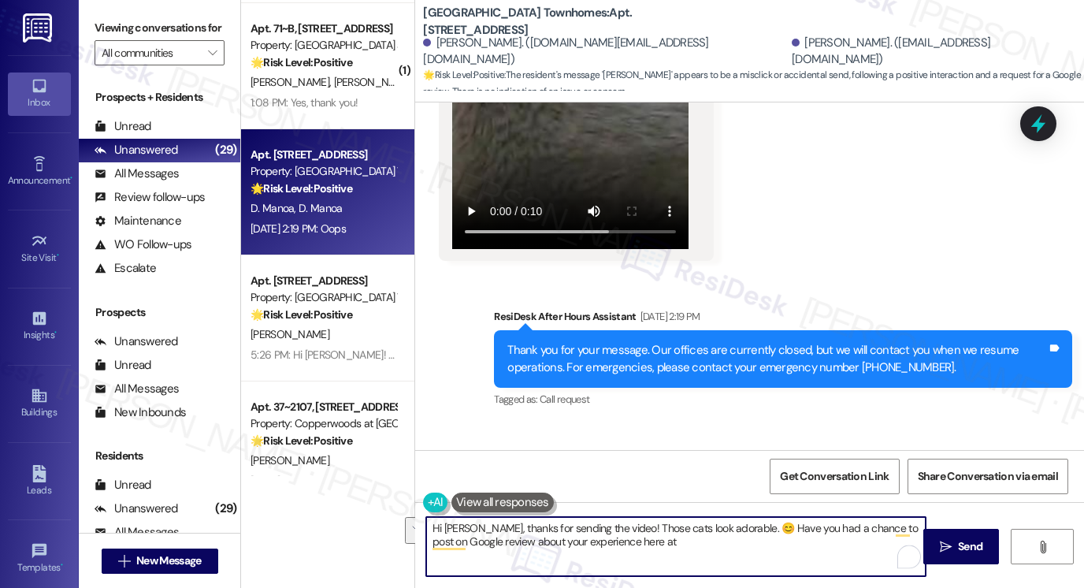
click at [675, 543] on textarea "Hi Denelle, thanks for sending the video! Those cats look adorable. 😊 Have you …" at bounding box center [676, 546] width 500 height 59
paste textarea "Smithfield Station Townhomes"
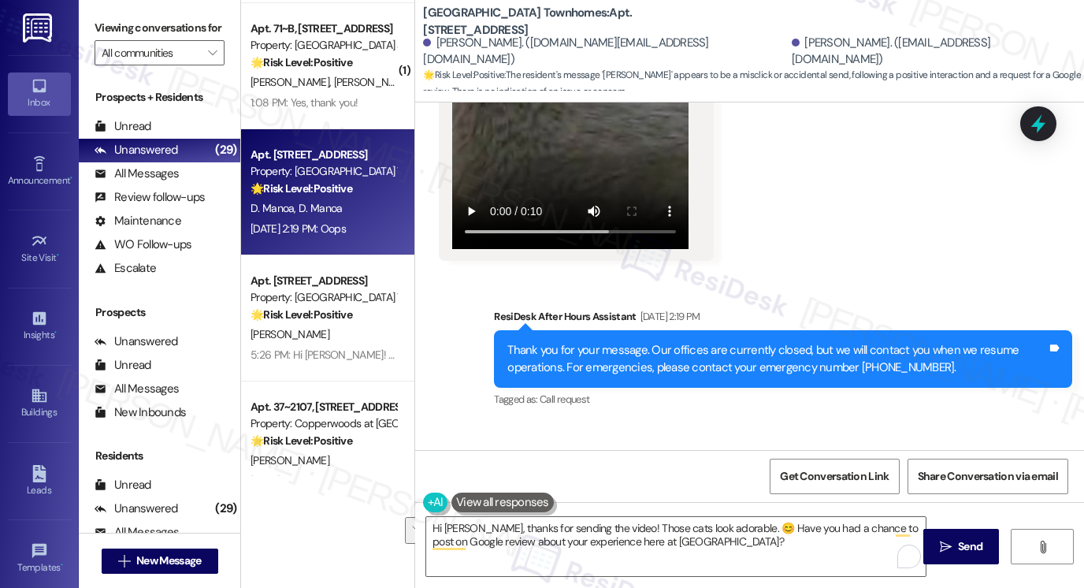
click at [102, 23] on label "Viewing conversations for" at bounding box center [160, 28] width 130 height 24
drag, startPoint x: 107, startPoint y: 28, endPoint x: 131, endPoint y: 43, distance: 27.6
click at [107, 28] on label "Viewing conversations for" at bounding box center [160, 28] width 130 height 24
click at [640, 523] on textarea "Hi Denelle, thanks for sending the video! Those cats look adorable. 😊 Have you …" at bounding box center [676, 546] width 500 height 59
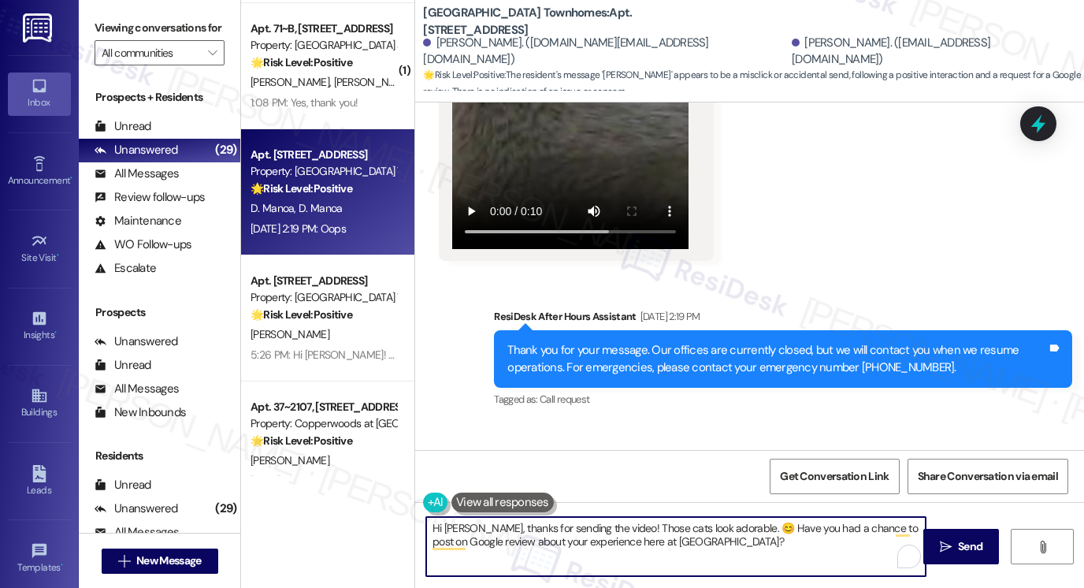
click at [640, 525] on textarea "Hi Denelle, thanks for sending the video! Those cats look adorable. 😊 Have you …" at bounding box center [676, 546] width 500 height 59
click at [639, 526] on textarea "Hi Denelle, thanks for sending the video! Those cats look adorable. 😊 Have you …" at bounding box center [676, 546] width 500 height 59
paste textarea "so much for sharing the video — those cats are adorable! 😊 By the way, have you…"
drag, startPoint x: 656, startPoint y: 527, endPoint x: 641, endPoint y: 529, distance: 15.1
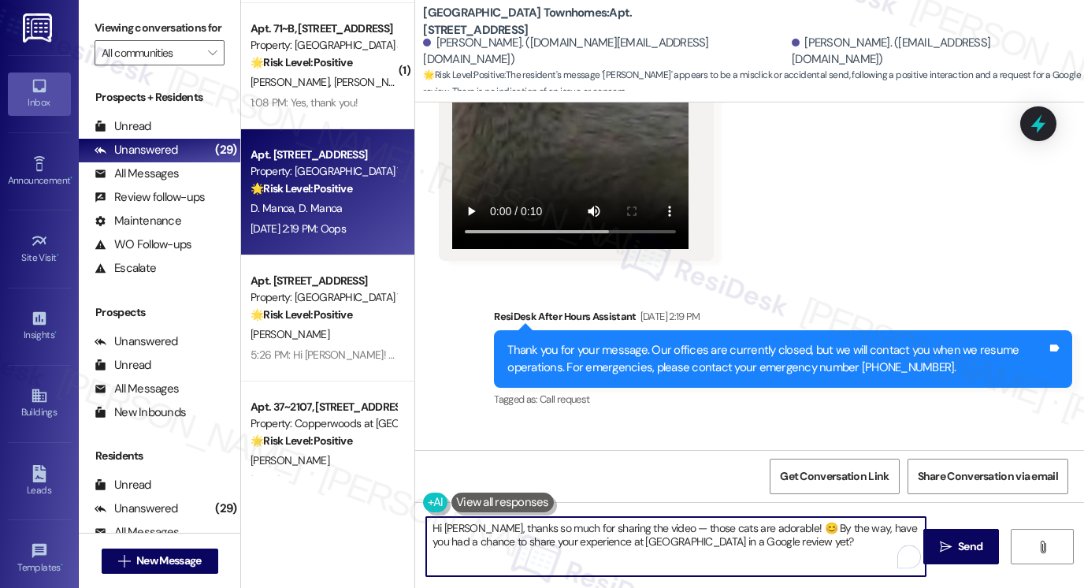
click at [641, 529] on textarea "Hi Denelle, thanks so much for sharing the video — those cats are adorable! 😊 B…" at bounding box center [676, 546] width 500 height 59
click at [859, 551] on textarea "Hi Denelle, thanks so much for sharing the video. Those cats are adorable! 😊 By…" at bounding box center [676, 546] width 500 height 59
type textarea "Hi Denelle, thanks so much for sharing the video. Those cats are adorable! 😊 By…"
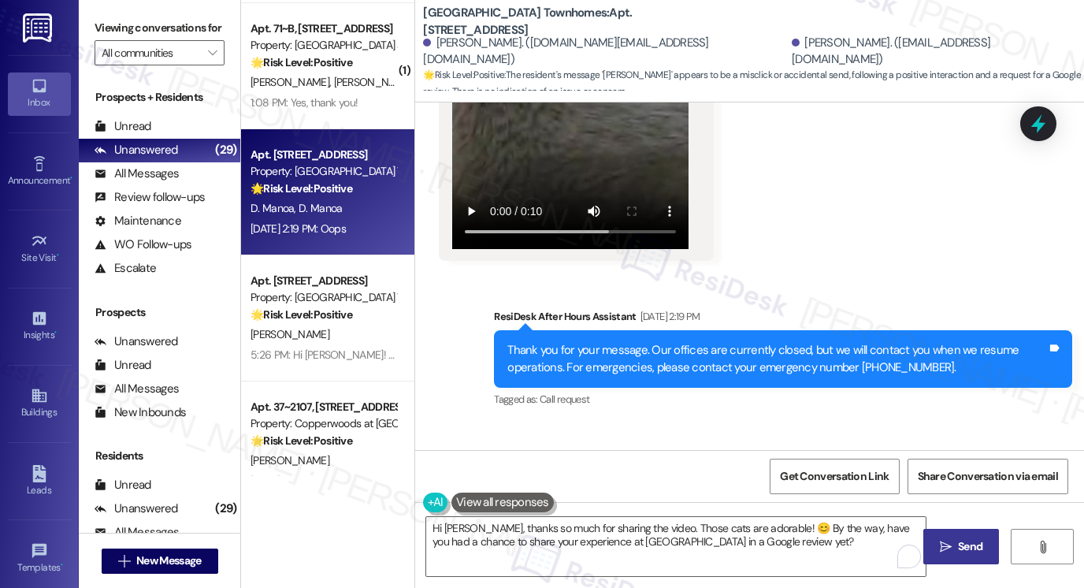
click at [955, 545] on span "Send" at bounding box center [970, 546] width 31 height 17
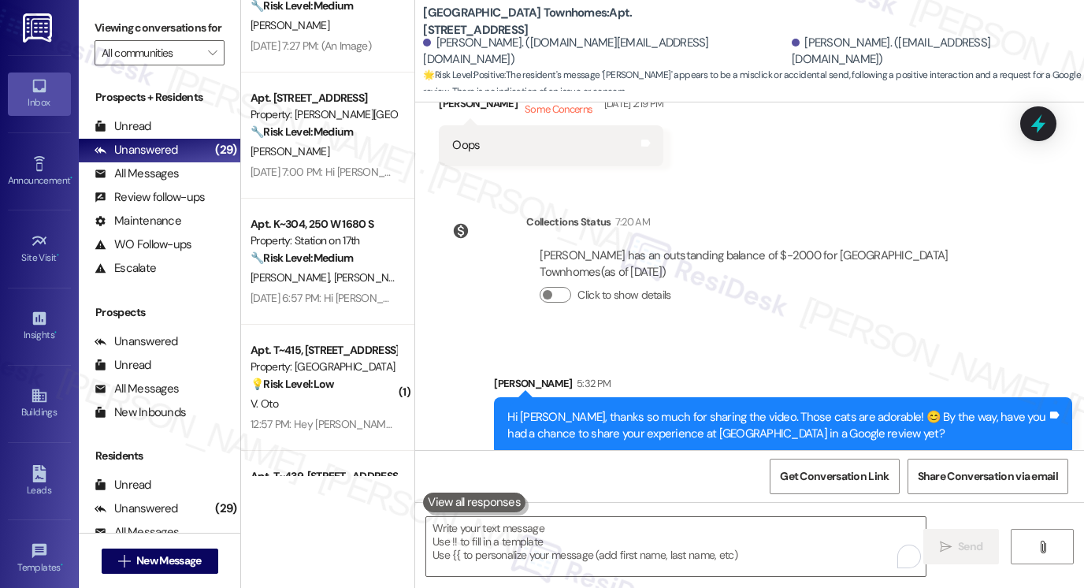
scroll to position [2077, 0]
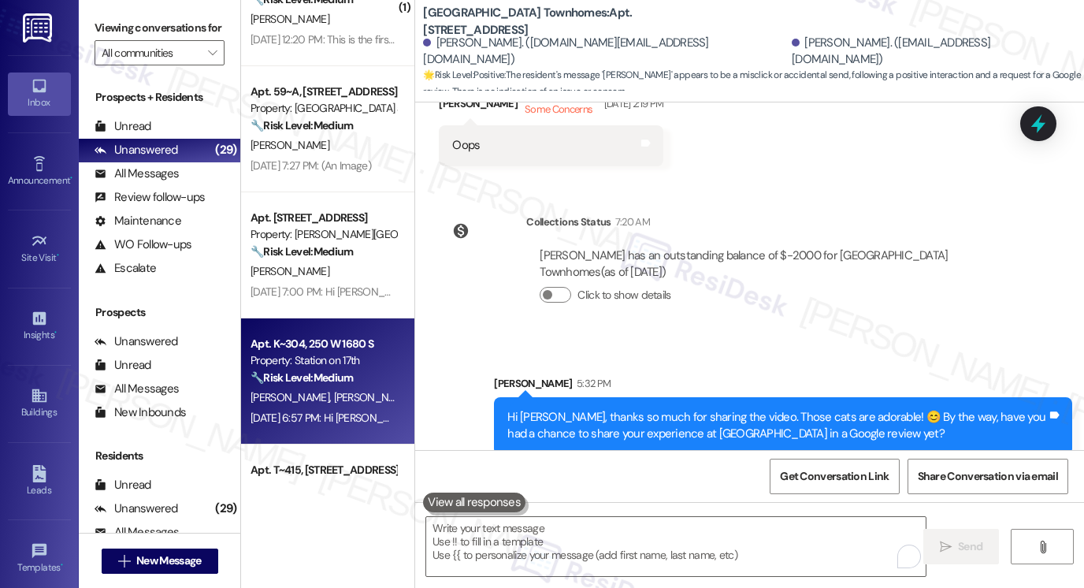
click at [315, 365] on div "Property: Station on 17th" at bounding box center [324, 360] width 146 height 17
type textarea "Fetching suggested responses. Please feel free to read through the conversation…"
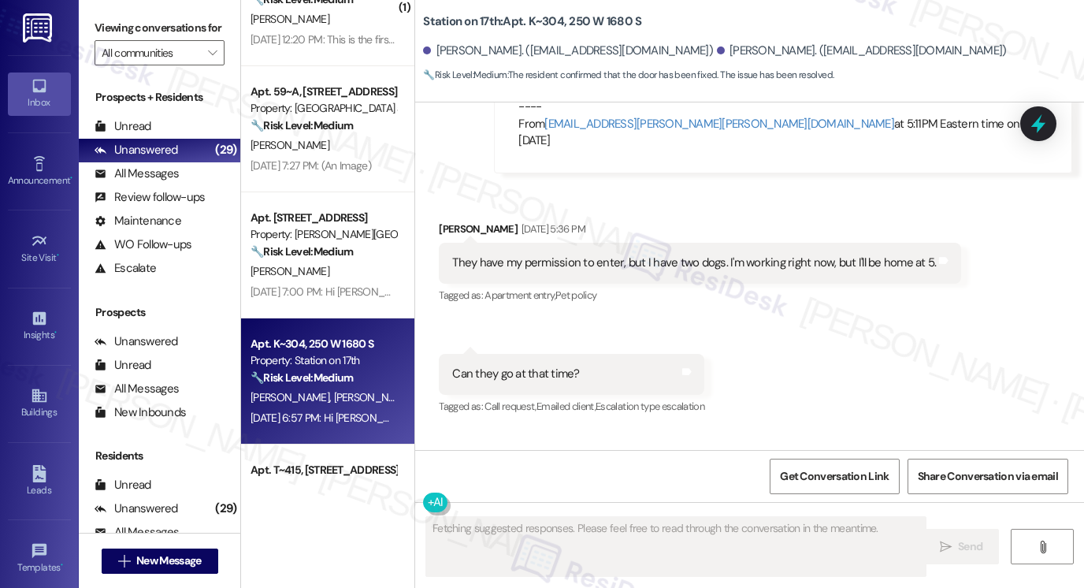
scroll to position [5041, 0]
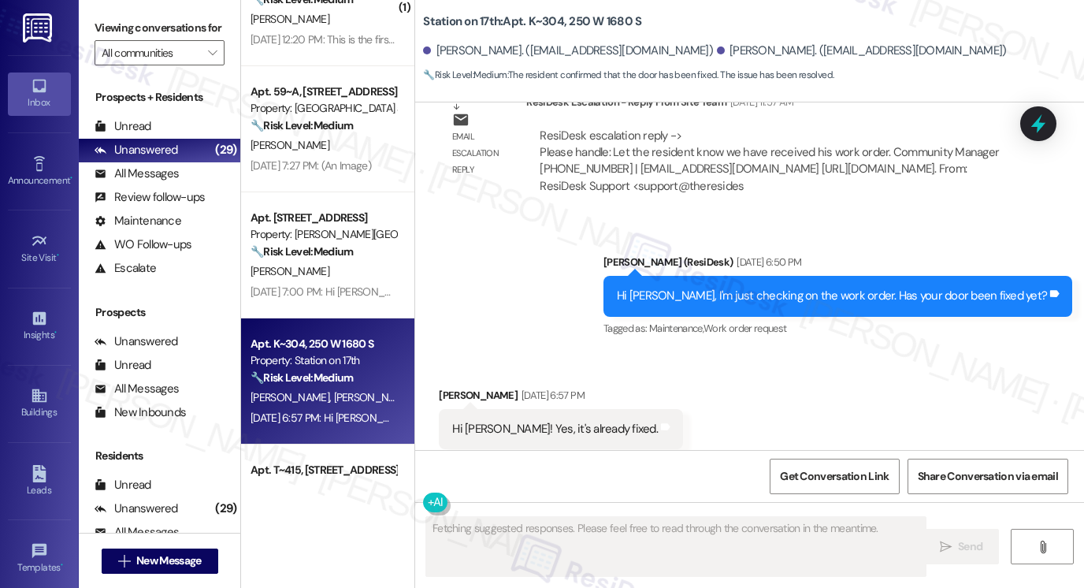
click at [735, 288] on div "Hi Johel, I'm just checking on the work order. Has your door been fixed yet?" at bounding box center [832, 296] width 430 height 17
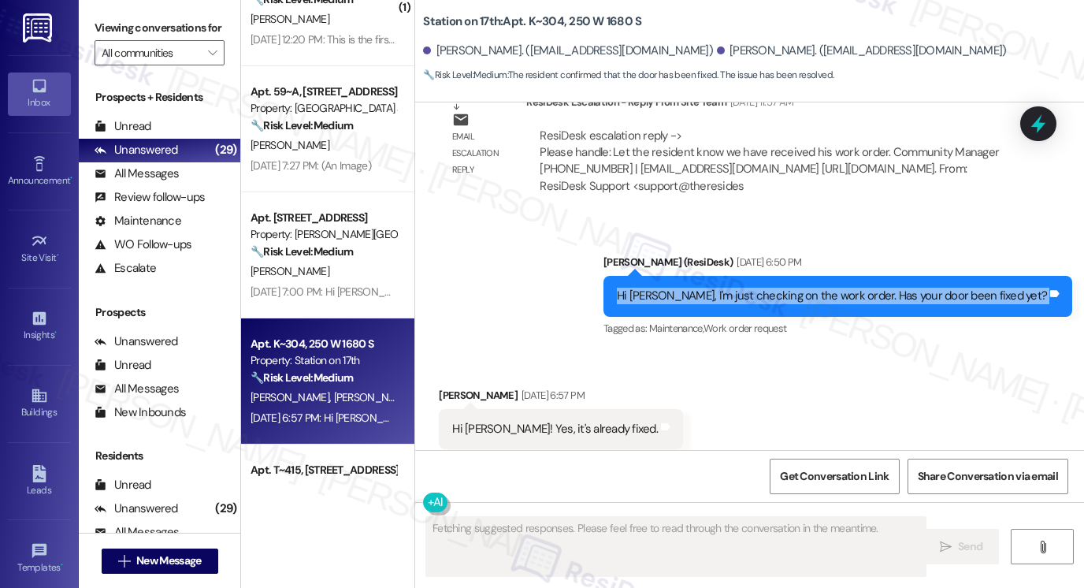
click at [735, 288] on div "Hi Johel, I'm just checking on the work order. Has your door been fixed yet?" at bounding box center [832, 296] width 430 height 17
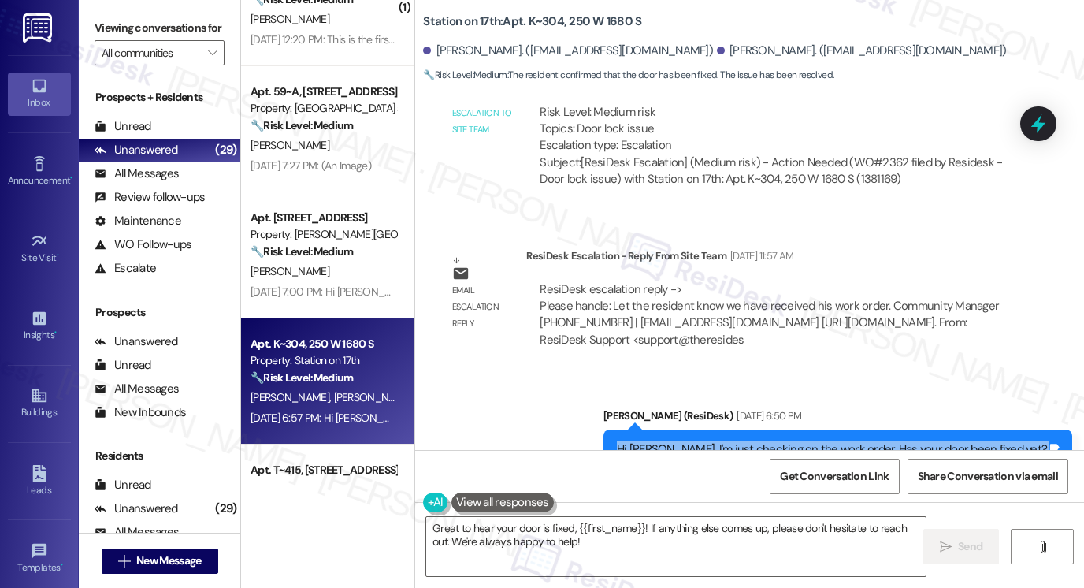
scroll to position [4884, 0]
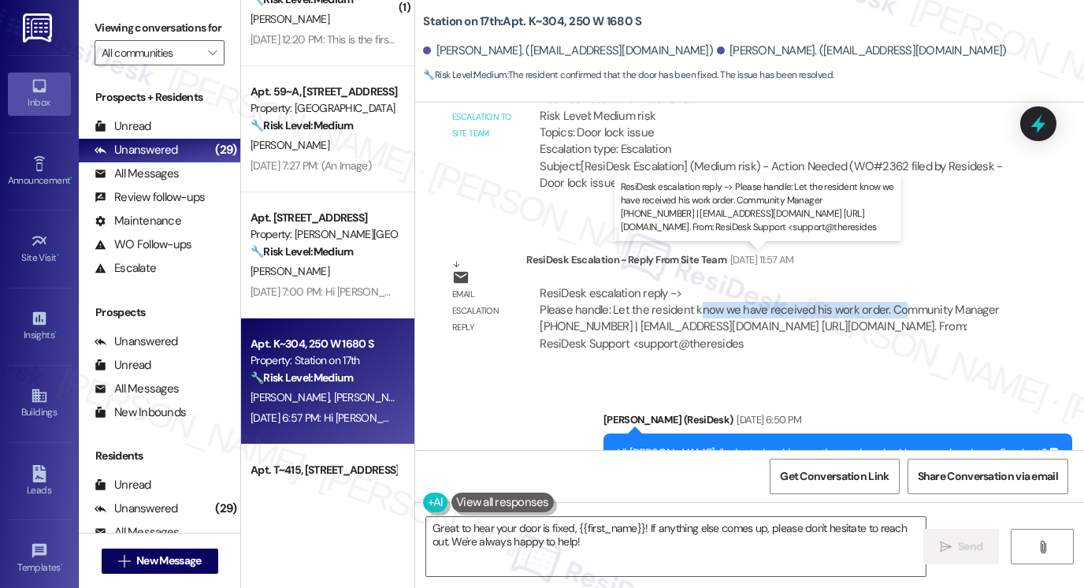
drag, startPoint x: 697, startPoint y: 270, endPoint x: 905, endPoint y: 267, distance: 207.3
click at [905, 285] on div "ResiDesk escalation reply -> Please handle: Let the resident know we have recei…" at bounding box center [769, 318] width 459 height 66
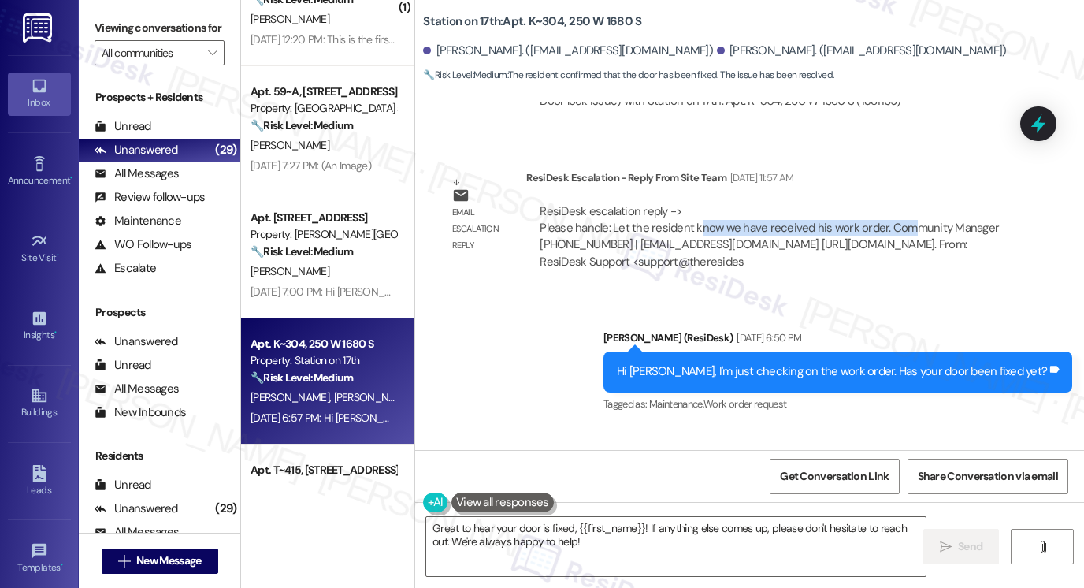
scroll to position [5042, 0]
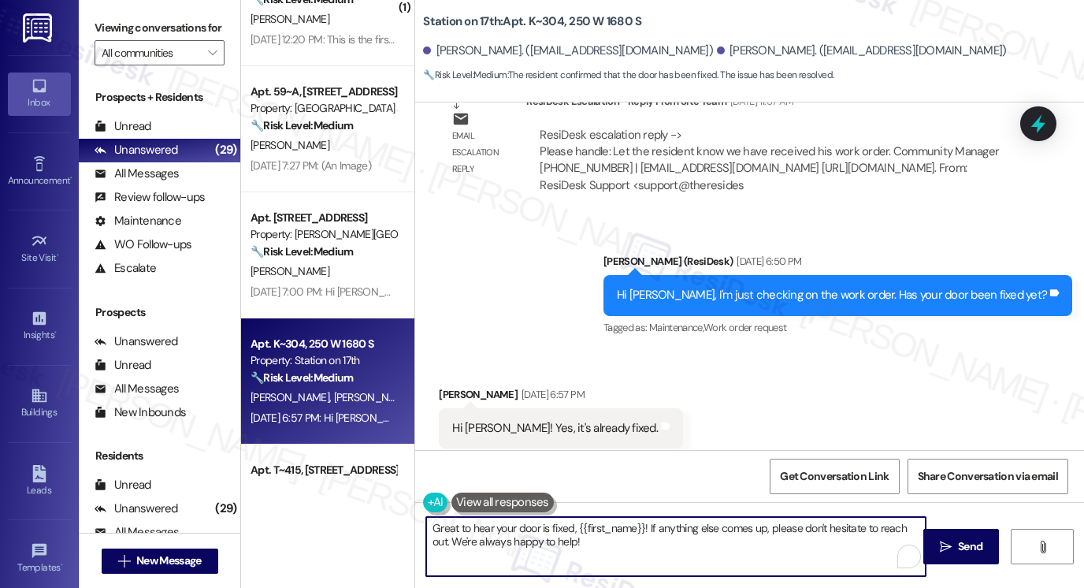
drag, startPoint x: 600, startPoint y: 541, endPoint x: 555, endPoint y: 526, distance: 47.6
click at [555, 526] on textarea "Great to hear your door is fixed, {{first_name}}! If anything else comes up, pl…" at bounding box center [676, 546] width 500 height 59
click at [659, 548] on textarea "Great to hear your door is fixed, {{first_name}}! If anything else comes up, pl…" at bounding box center [676, 546] width 500 height 59
click at [451, 408] on div "Hi Sarah! Yes, it's already fixed. Tags and notes" at bounding box center [561, 428] width 244 height 40
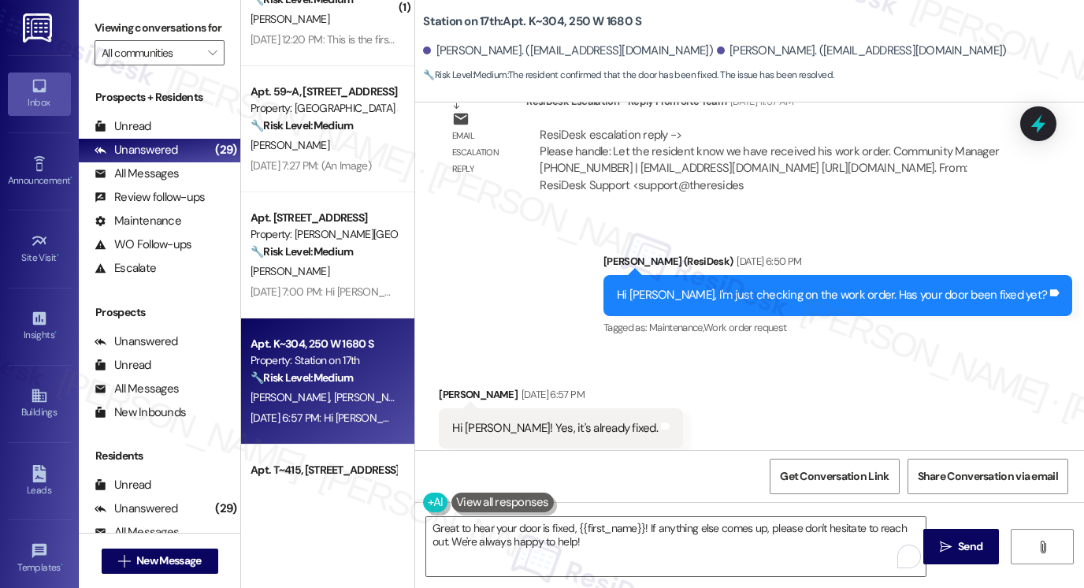
click at [451, 408] on div "Hi Sarah! Yes, it's already fixed. Tags and notes" at bounding box center [561, 428] width 244 height 40
click at [444, 386] on div "Johel Santiago Aug 20, 2025 at 6:57 PM" at bounding box center [561, 397] width 244 height 22
copy div "Johel"
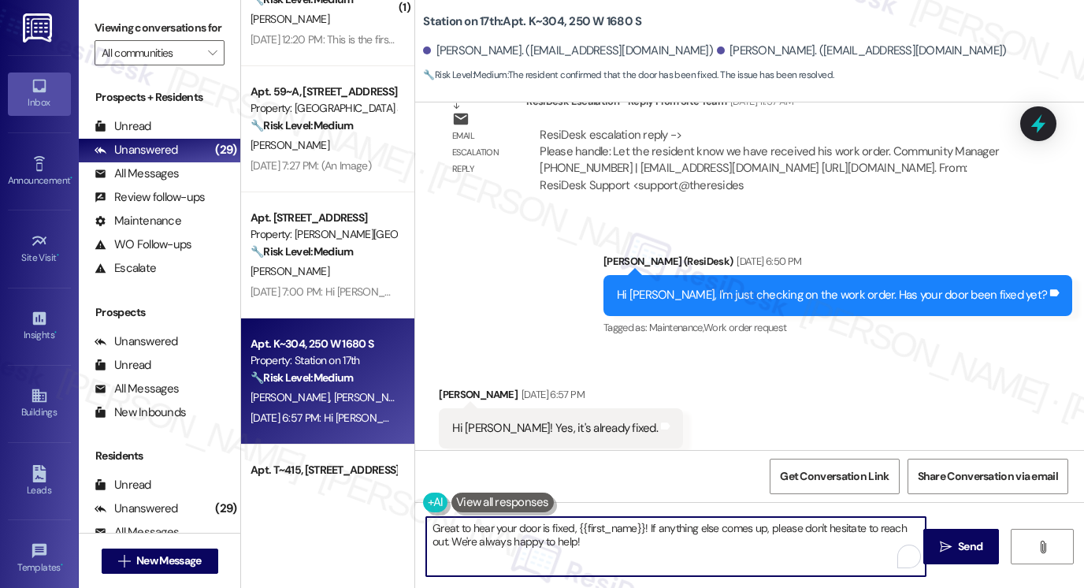
drag, startPoint x: 571, startPoint y: 524, endPoint x: 633, endPoint y: 524, distance: 61.5
click at [640, 523] on textarea "Great to hear your door is fixed, {{first_name}}! If anything else comes up, pl…" at bounding box center [676, 546] width 500 height 59
paste textarea "Johel"
drag, startPoint x: 747, startPoint y: 542, endPoint x: 792, endPoint y: 533, distance: 45.9
click at [747, 542] on textarea "Great to hear your door is fixed, Johel! If anything else comes up, please don'…" at bounding box center [676, 546] width 500 height 59
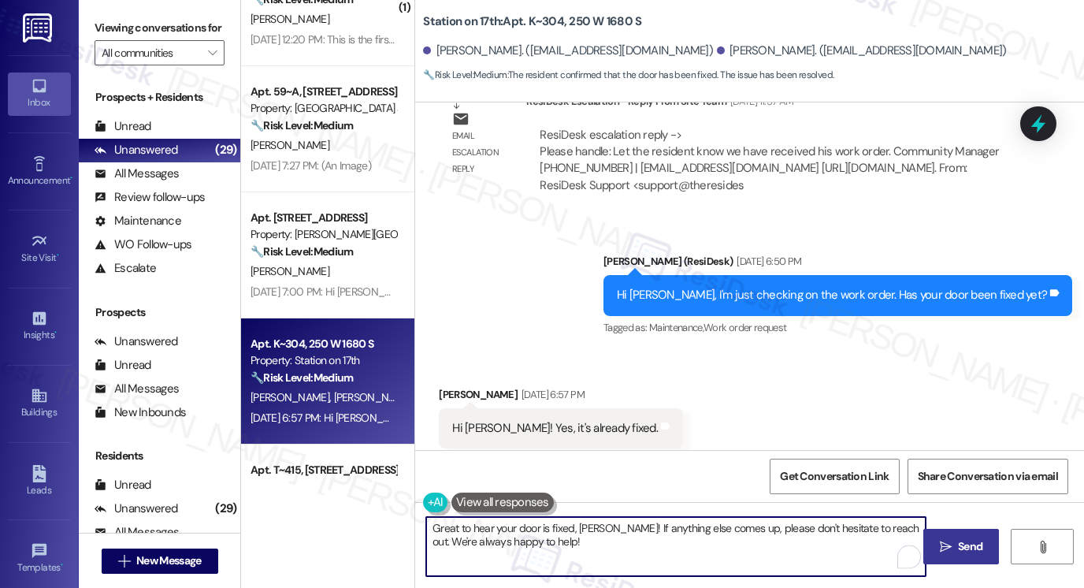
type textarea "Great to hear your door is fixed, Johel! If anything else comes up, please don'…"
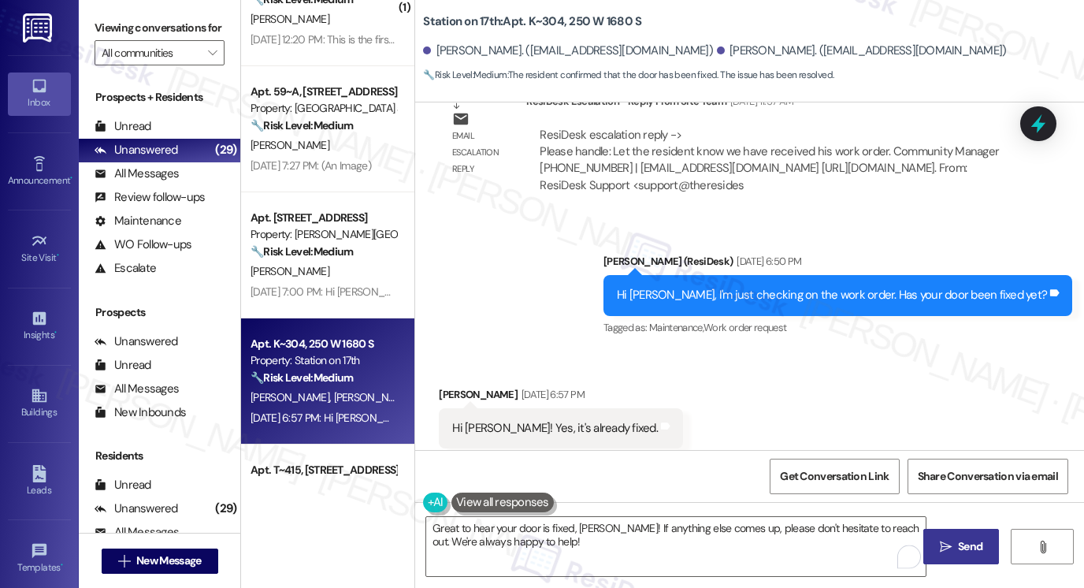
click at [952, 532] on button " Send" at bounding box center [962, 546] width 76 height 35
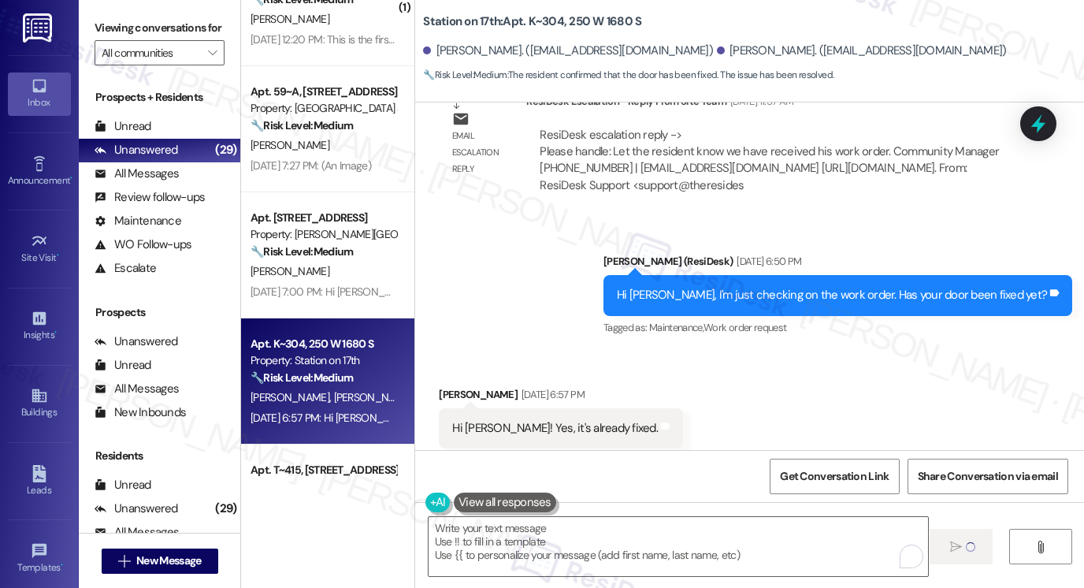
scroll to position [5041, 0]
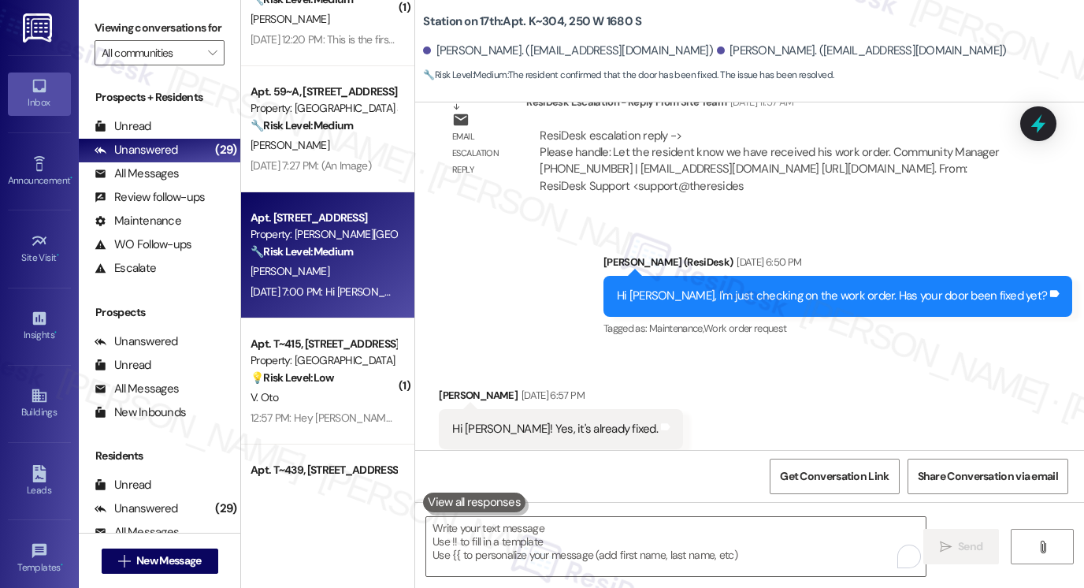
click at [350, 289] on div "Aug 21, 2025 at 7:00 PM: Hi Sarah, do I need to move anything off my balcony? A…" at bounding box center [437, 292] width 372 height 14
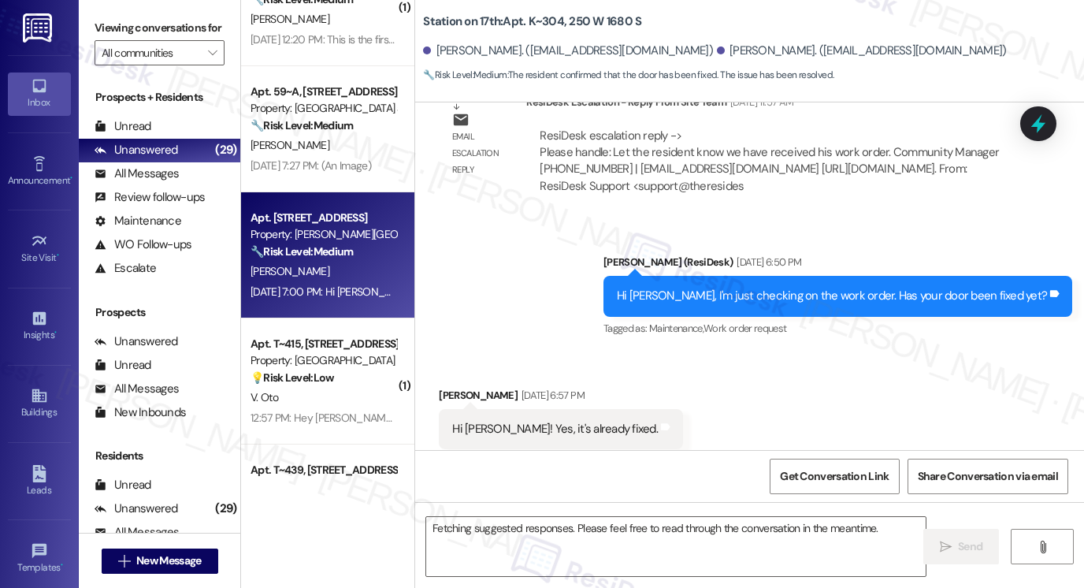
scroll to position [3316, 0]
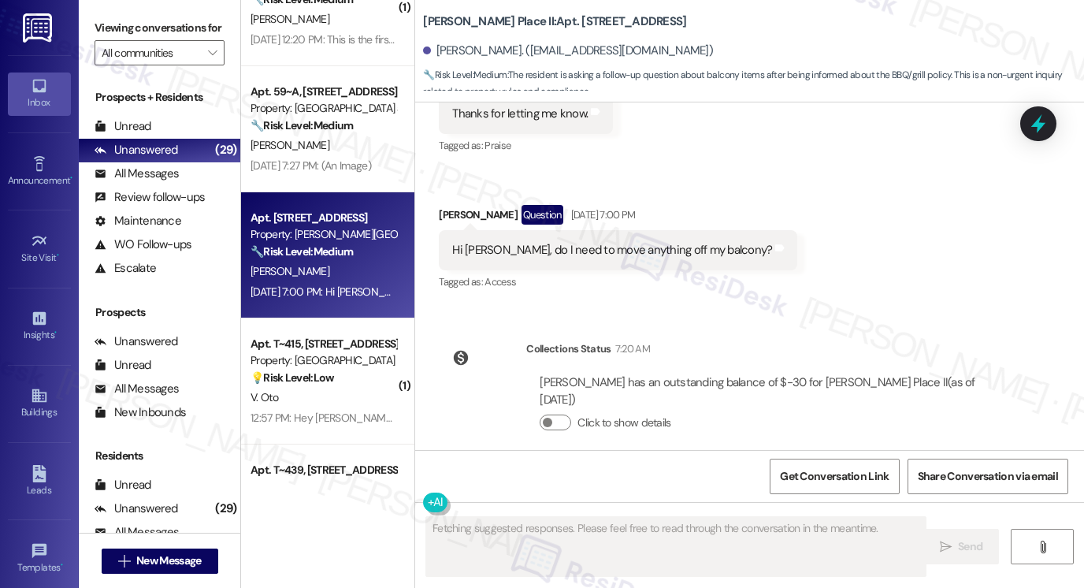
click at [595, 247] on div "Hi Sarah, do I need to move anything off my balcony?" at bounding box center [612, 250] width 320 height 17
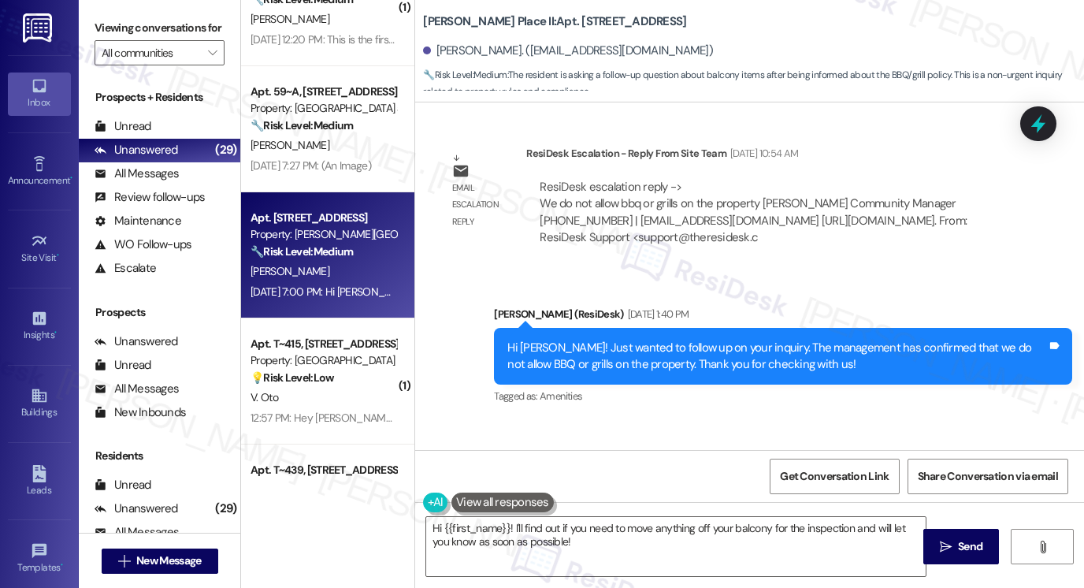
scroll to position [2922, 0]
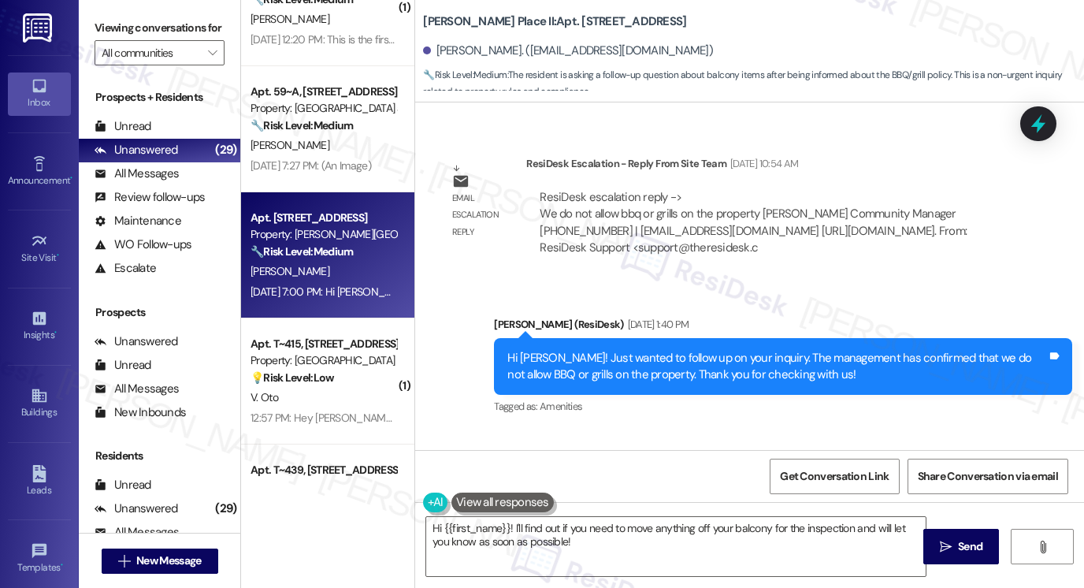
click at [670, 352] on div "Hi Sarah! Just wanted to follow up on your inquiry. The management has confirme…" at bounding box center [778, 367] width 540 height 34
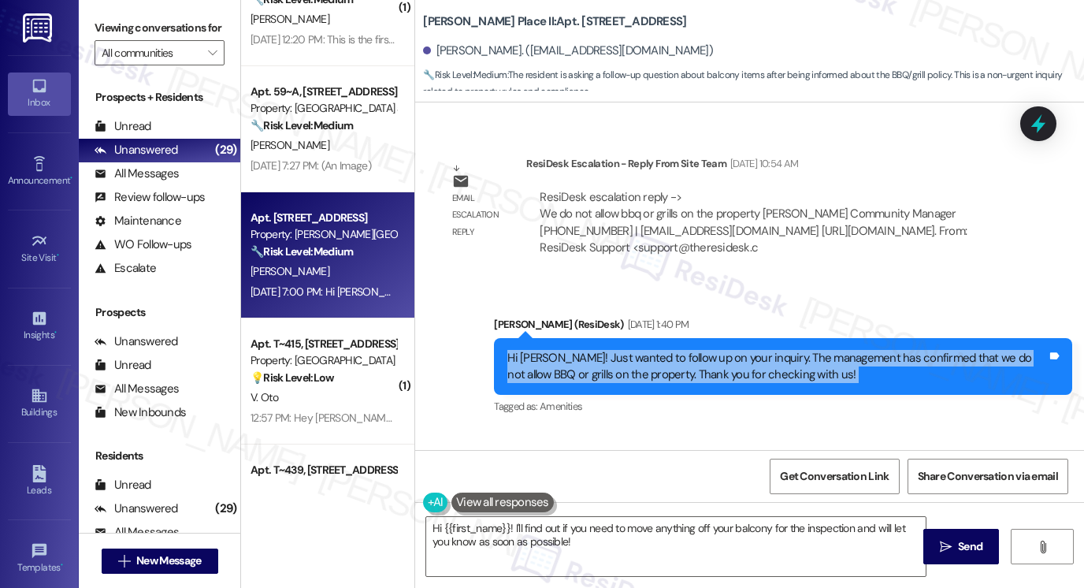
click at [670, 352] on div "Hi Sarah! Just wanted to follow up on your inquiry. The management has confirme…" at bounding box center [778, 367] width 540 height 34
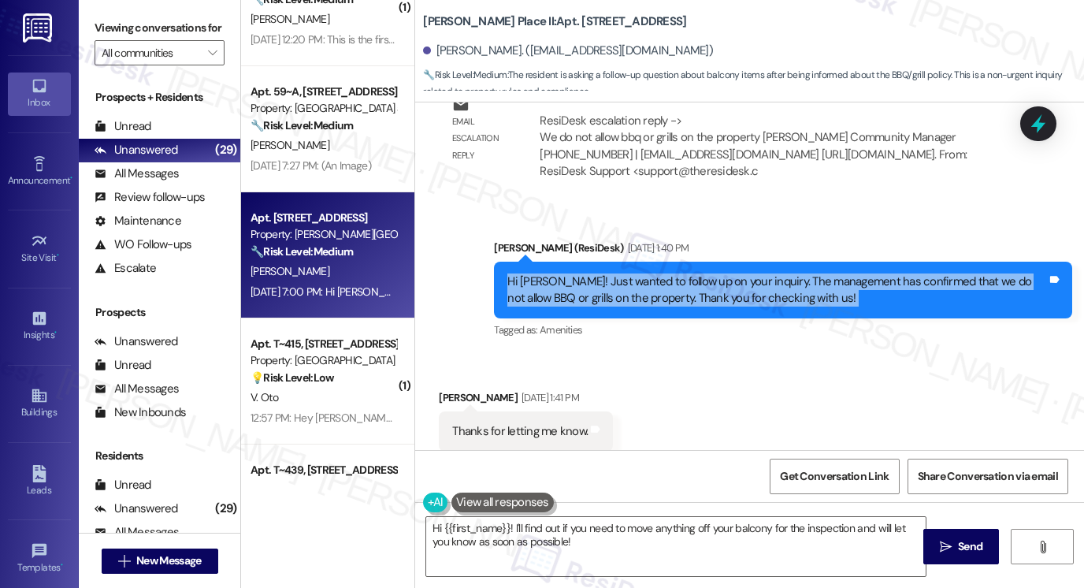
scroll to position [3080, 0]
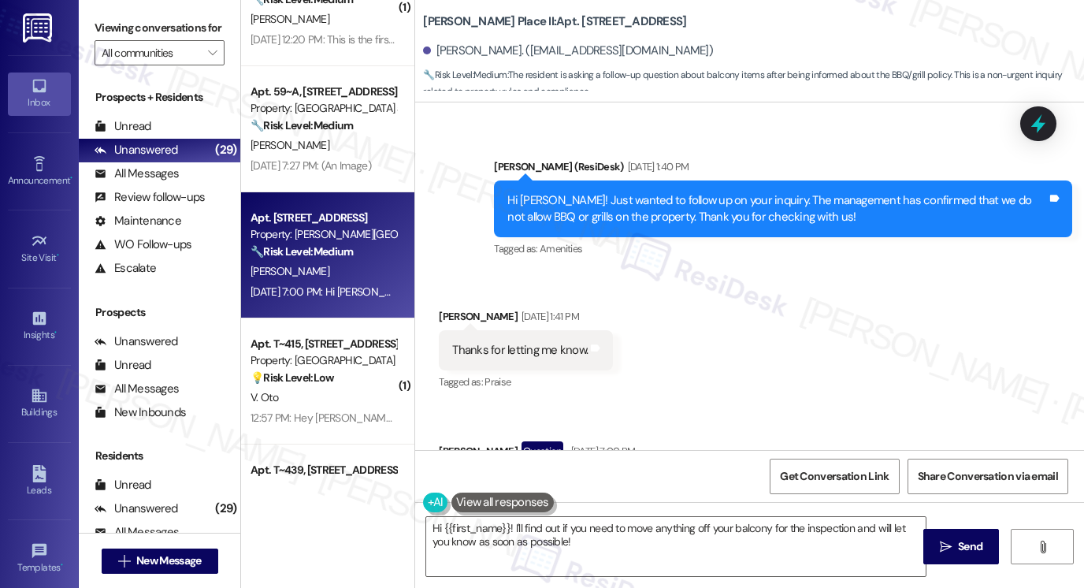
click at [536, 337] on div "Thanks for letting me know. Tags and notes" at bounding box center [526, 350] width 174 height 40
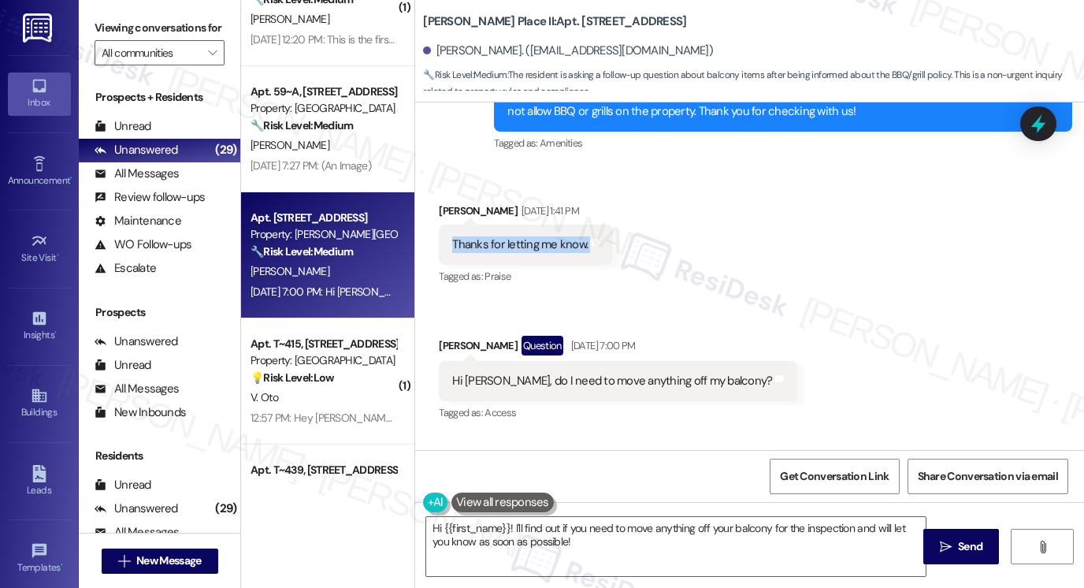
scroll to position [3316, 0]
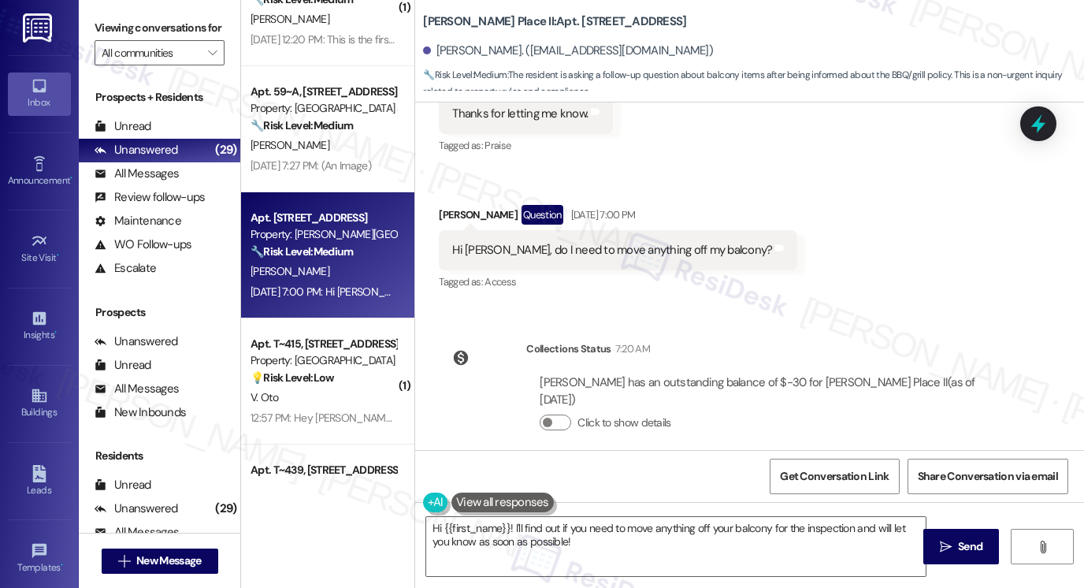
click at [562, 237] on div "Hi Sarah, do I need to move anything off my balcony? Tags and notes" at bounding box center [618, 250] width 359 height 40
copy div "Hi Sarah, do I need to move anything off my balcony? Tags and notes"
click at [118, 27] on label "Viewing conversations for" at bounding box center [160, 28] width 130 height 24
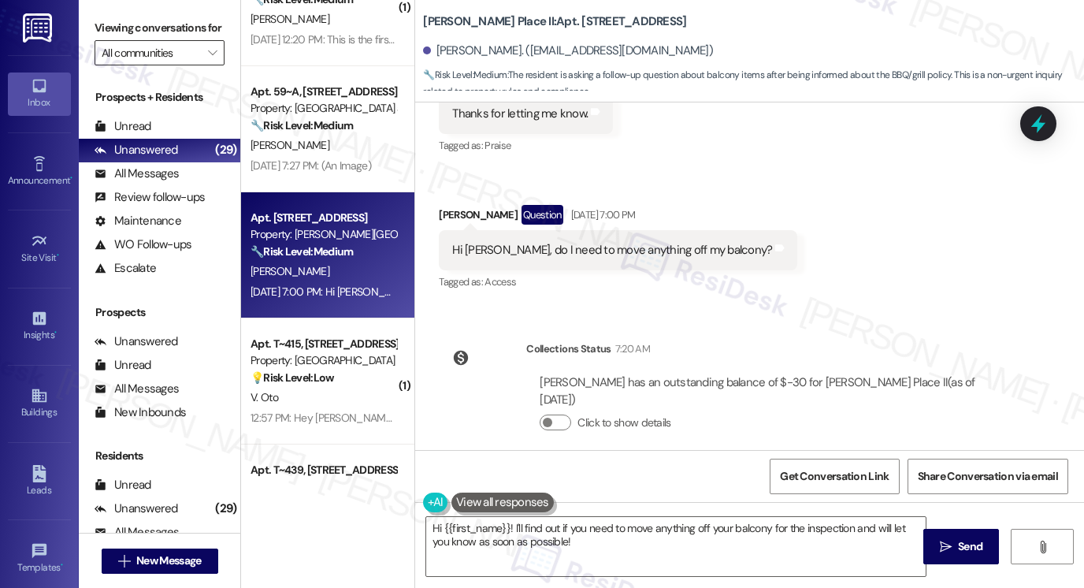
drag, startPoint x: 115, startPoint y: 46, endPoint x: 167, endPoint y: 62, distance: 54.3
click at [115, 40] on label "Viewing conversations for" at bounding box center [160, 28] width 130 height 24
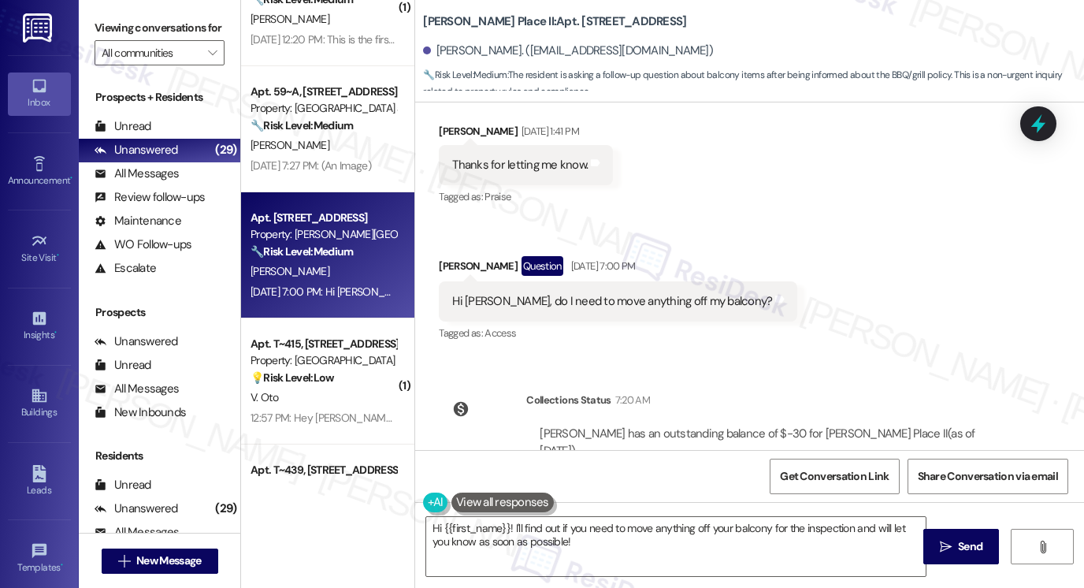
scroll to position [3001, 0]
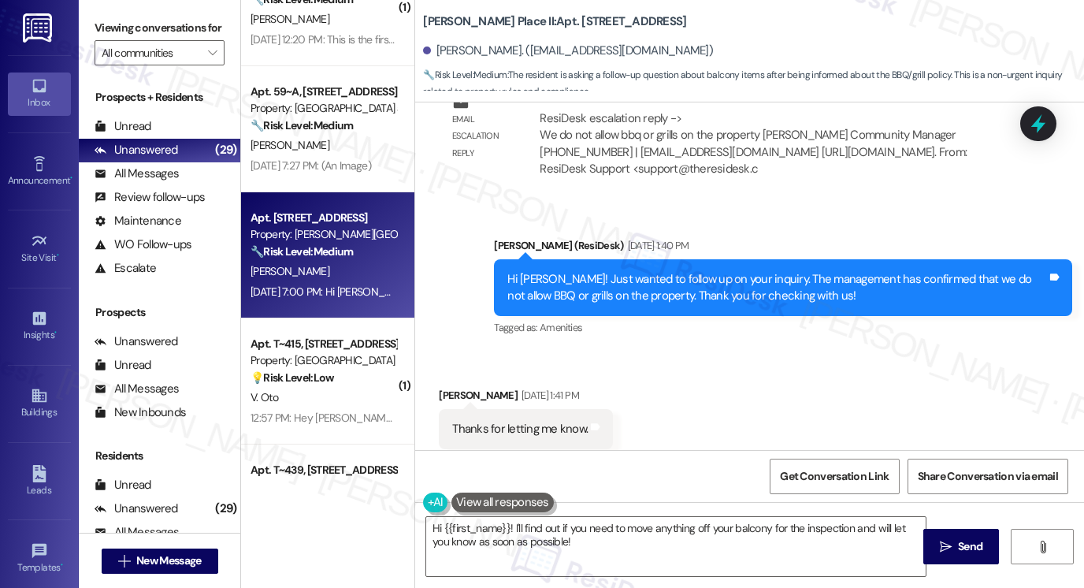
click at [710, 277] on div "Hi Sarah! Just wanted to follow up on your inquiry. The management has confirme…" at bounding box center [778, 288] width 540 height 34
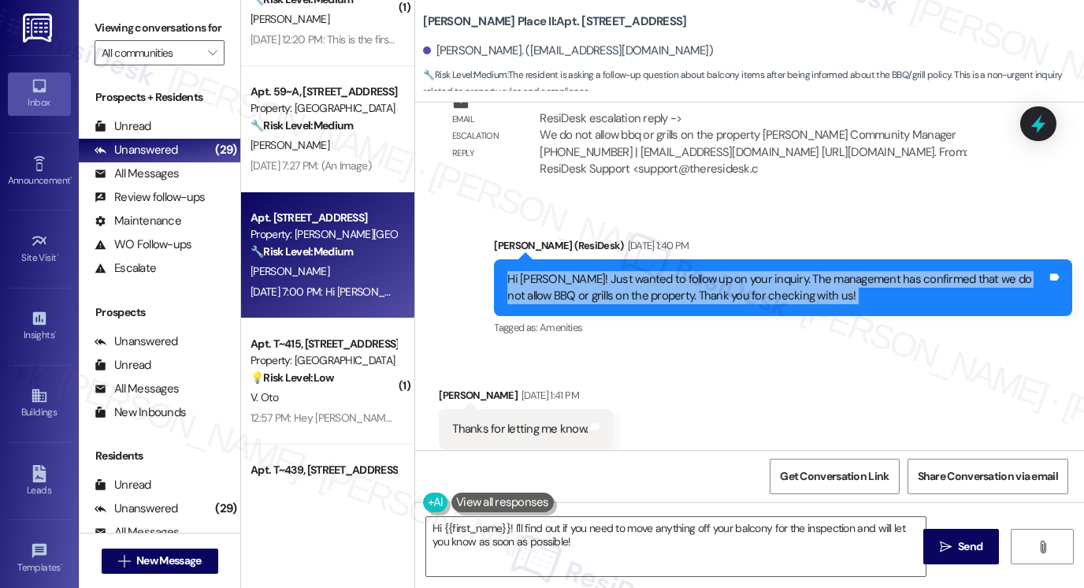
click at [710, 277] on div "Hi Sarah! Just wanted to follow up on your inquiry. The management has confirme…" at bounding box center [778, 288] width 540 height 34
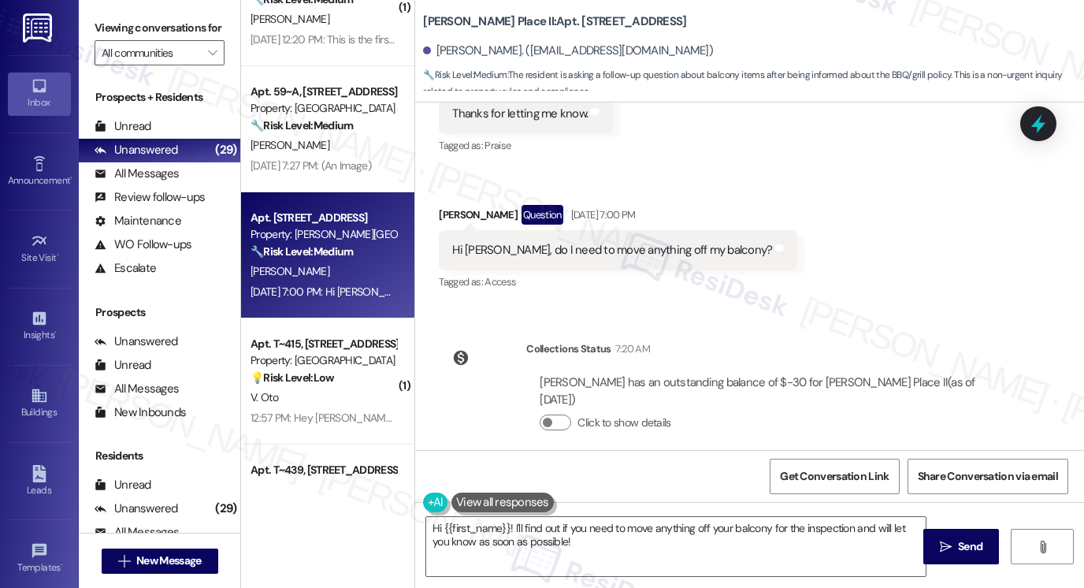
scroll to position [3316, 0]
drag, startPoint x: 125, startPoint y: 33, endPoint x: 136, endPoint y: 54, distance: 23.6
click at [125, 33] on label "Viewing conversations for" at bounding box center [160, 28] width 130 height 24
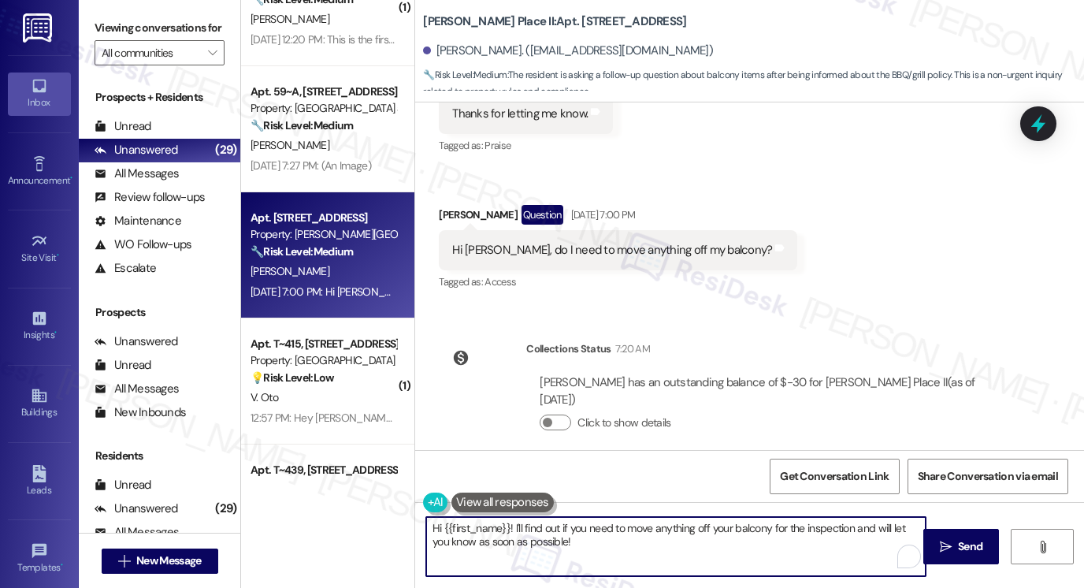
click at [547, 542] on textarea "Hi {{first_name}}! I'll find out if you need to move anything off your balcony …" at bounding box center [676, 546] width 500 height 59
paste textarea ", thanks for checking in! Can you let me know if you’re asking in relation to u…"
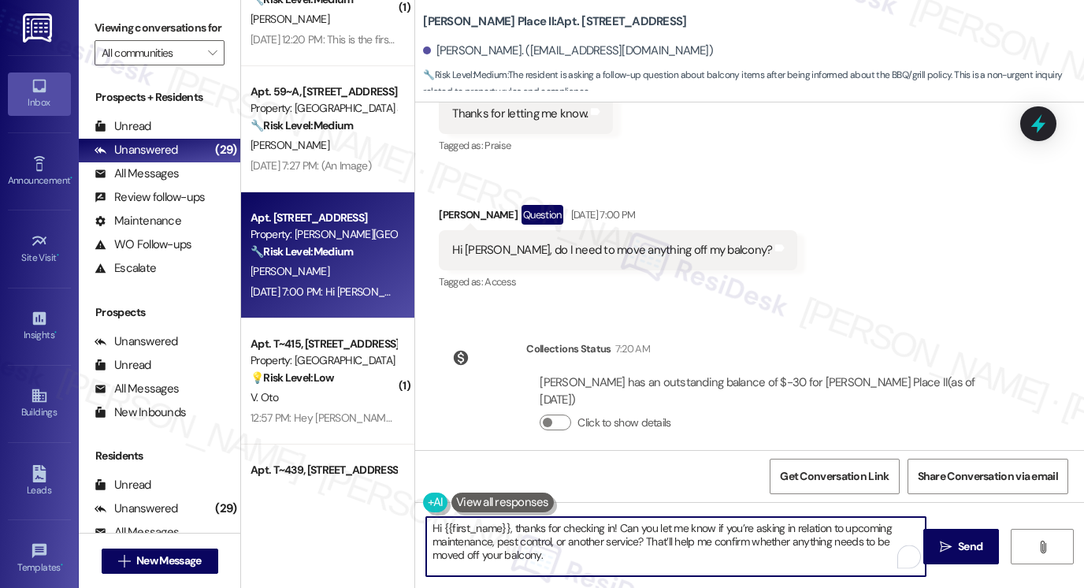
click at [451, 219] on div "Sarah Benson Question Aug 21, 2025 at 7:00 PM" at bounding box center [618, 217] width 359 height 25
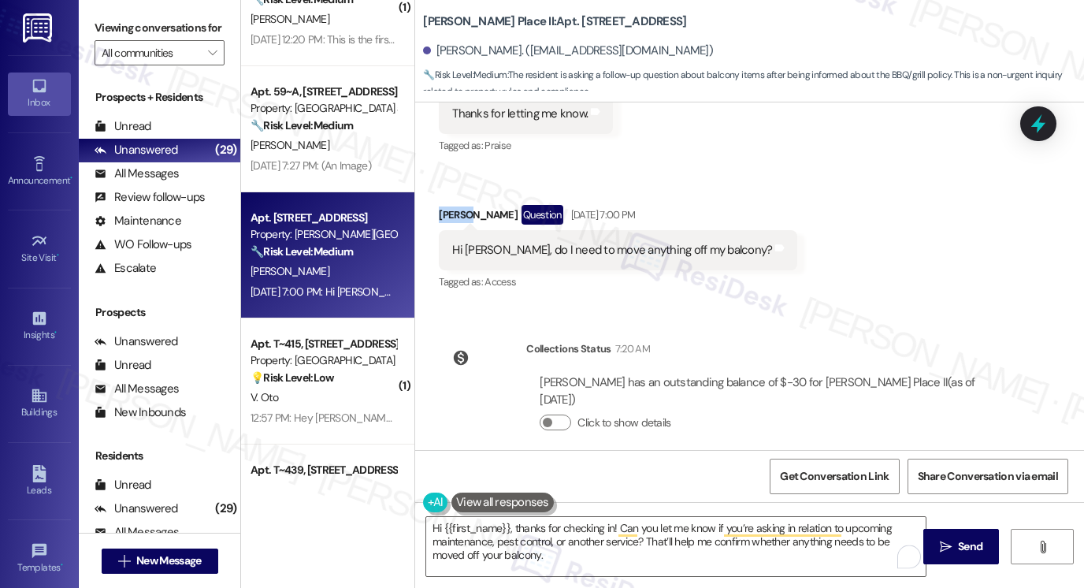
drag, startPoint x: 451, startPoint y: 219, endPoint x: 471, endPoint y: 240, distance: 29.5
click at [451, 219] on div "Sarah Benson Question Aug 21, 2025 at 7:00 PM" at bounding box center [618, 217] width 359 height 25
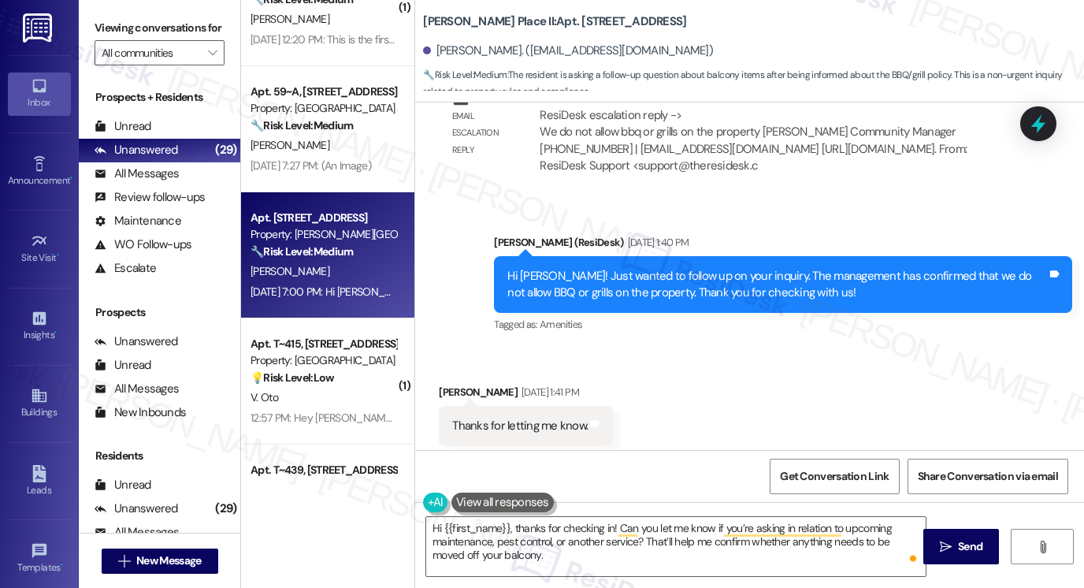
scroll to position [3001, 0]
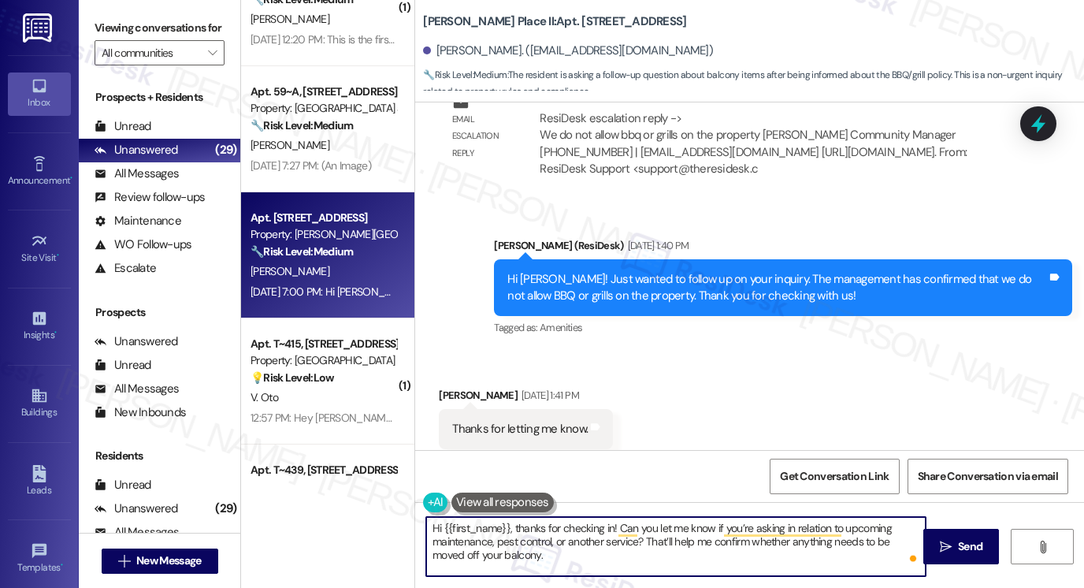
click at [583, 520] on textarea "Hi {{first_name}}, thanks for checking in! Can you let me know if you’re asking…" at bounding box center [676, 546] width 500 height 59
click at [589, 519] on textarea "Hi {{first_name}}, thanks for checking in! Can you let me know if you’re asking…" at bounding box center [676, 546] width 500 height 59
click at [588, 518] on textarea "Hi {{first_name}}, thanks for checking in! Can you let me know if you’re asking…" at bounding box center [676, 546] width 500 height 59
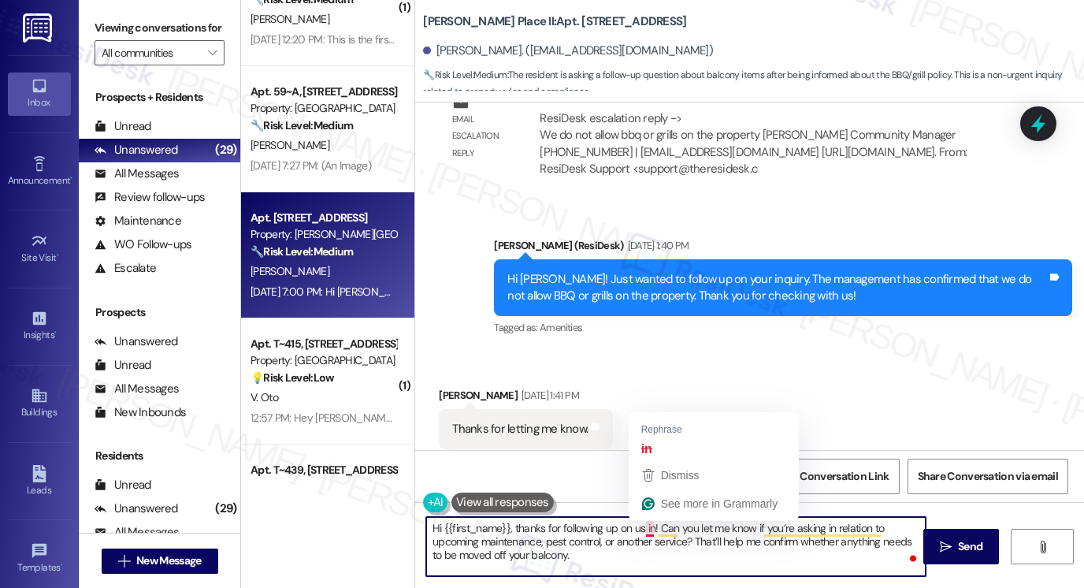
click at [642, 534] on textarea "Hi {{first_name}}, thanks for following up on us in! Can you let me know if you…" at bounding box center [676, 546] width 500 height 59
type textarea "Hi {{first_name}}, thanks for following up on us! Can you let me know if you’re…"
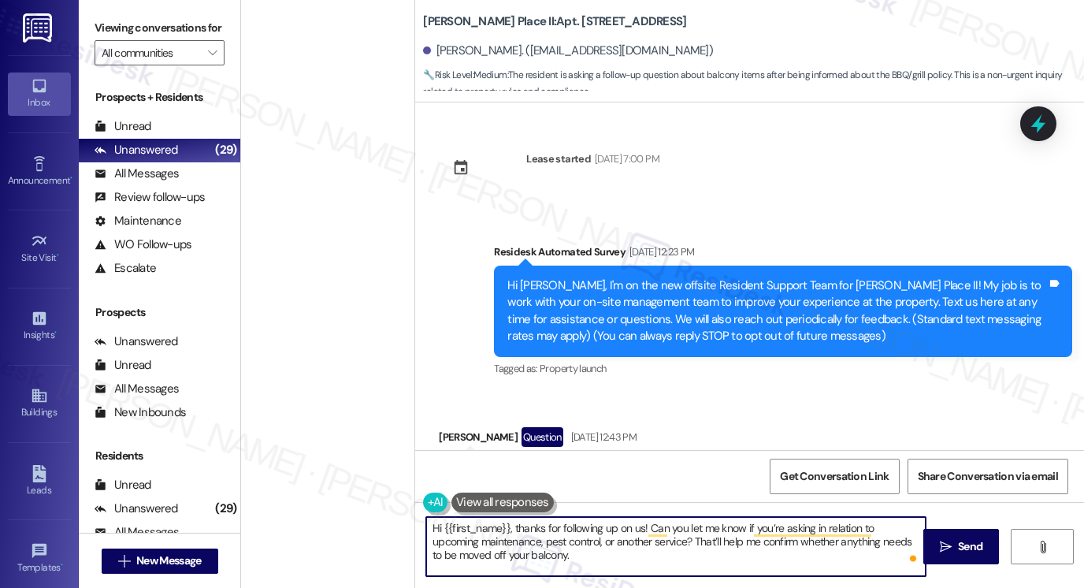
scroll to position [3001, 0]
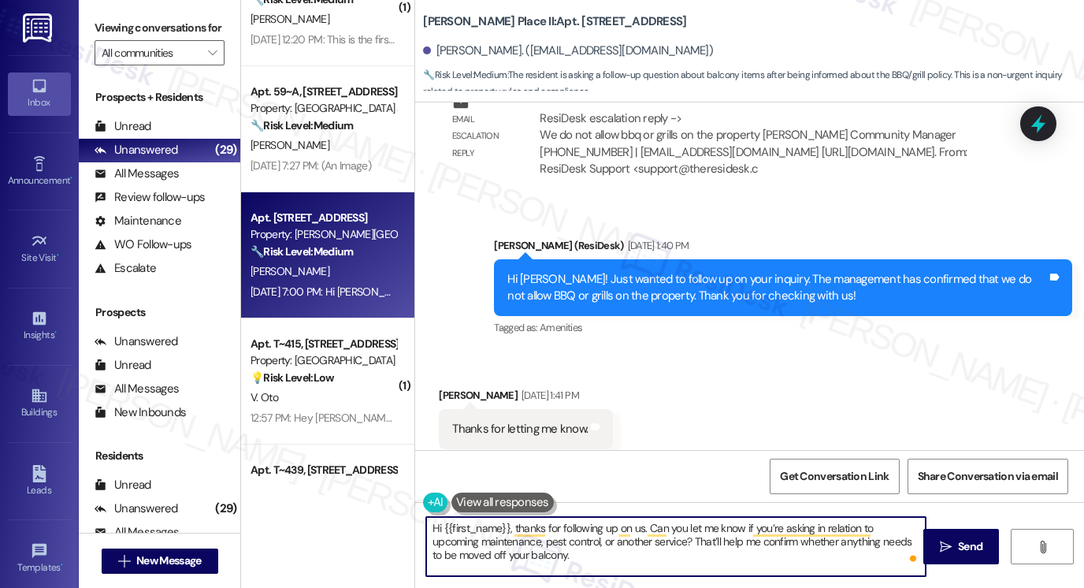
click at [561, 530] on textarea "Hi {{first_name}}, thanks for following up on us. Can you let me know if you’re…" at bounding box center [676, 546] width 500 height 59
type textarea "Hi {{first_name}}, thanks for following up on us. Can you let me know if you’re…"
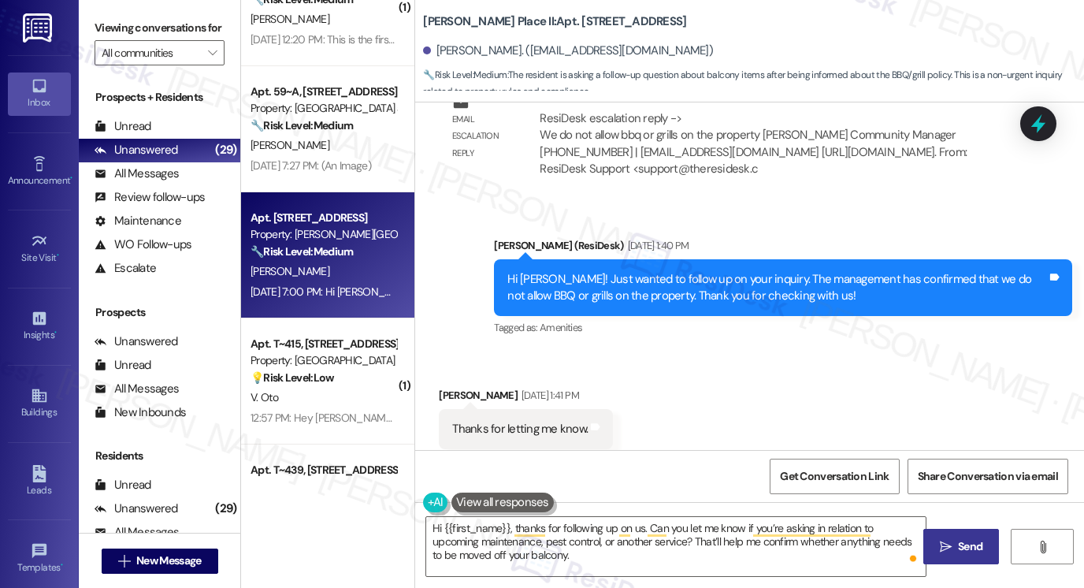
click at [992, 540] on button " Send" at bounding box center [962, 546] width 76 height 35
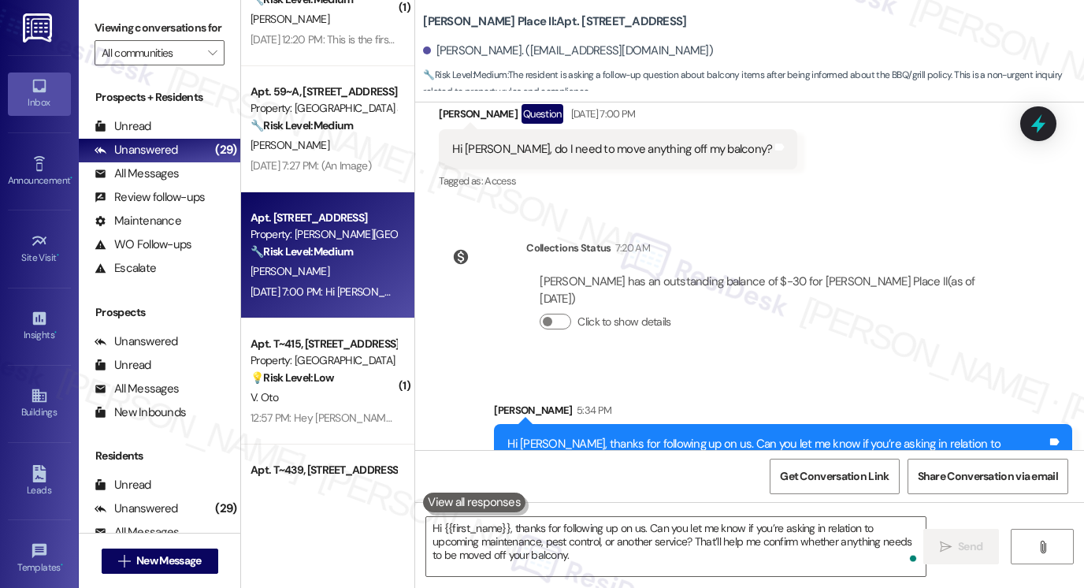
scroll to position [3460, 0]
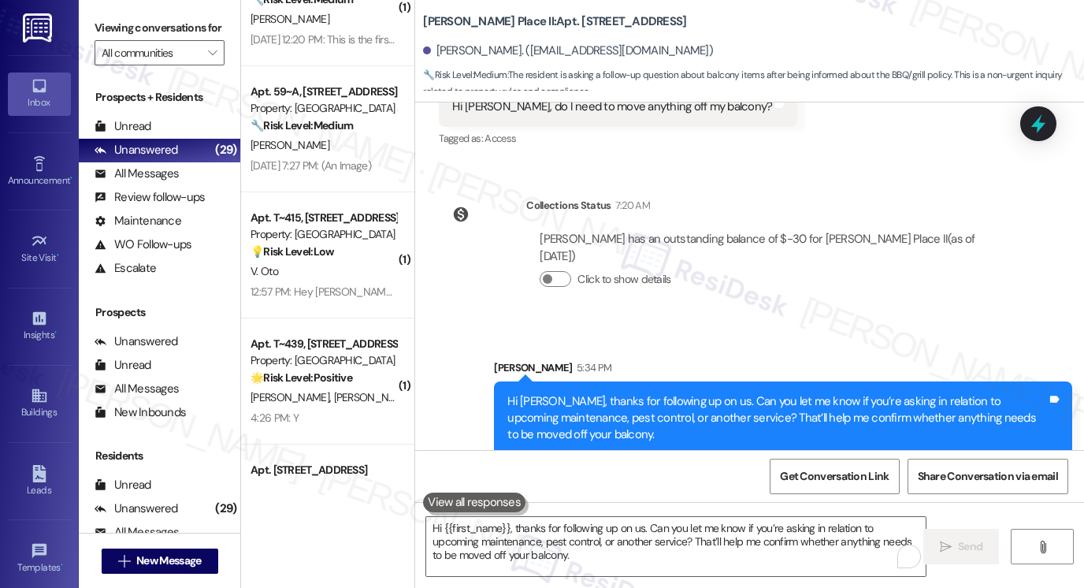
click at [363, 176] on div "Apt. 59~A, 255 West 2700 North Property: The Cove at Pleasant View 🔧 Risk Level…" at bounding box center [327, 129] width 173 height 126
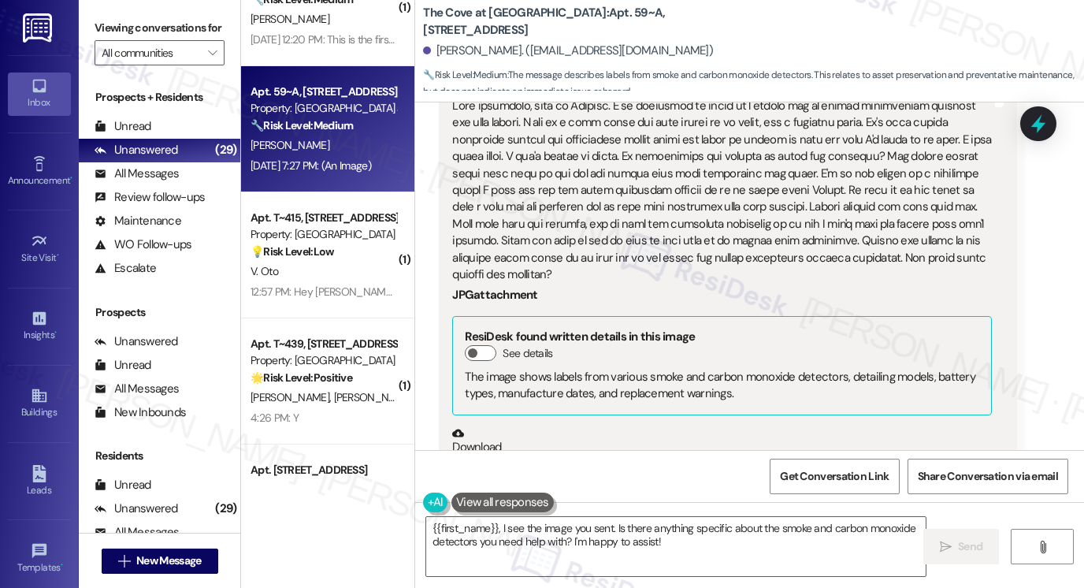
scroll to position [54, 0]
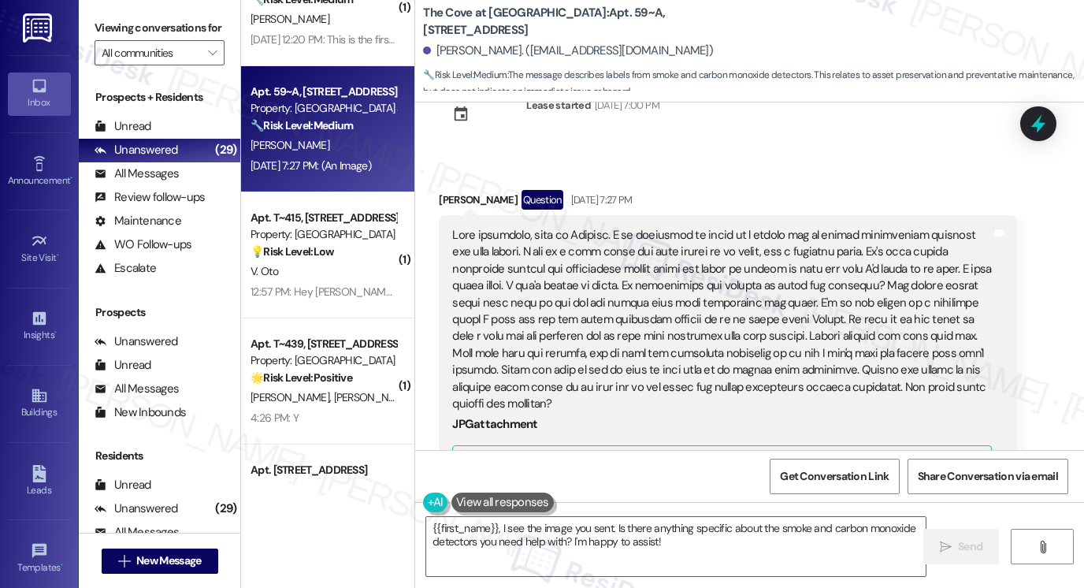
click at [549, 292] on div at bounding box center [722, 320] width 540 height 186
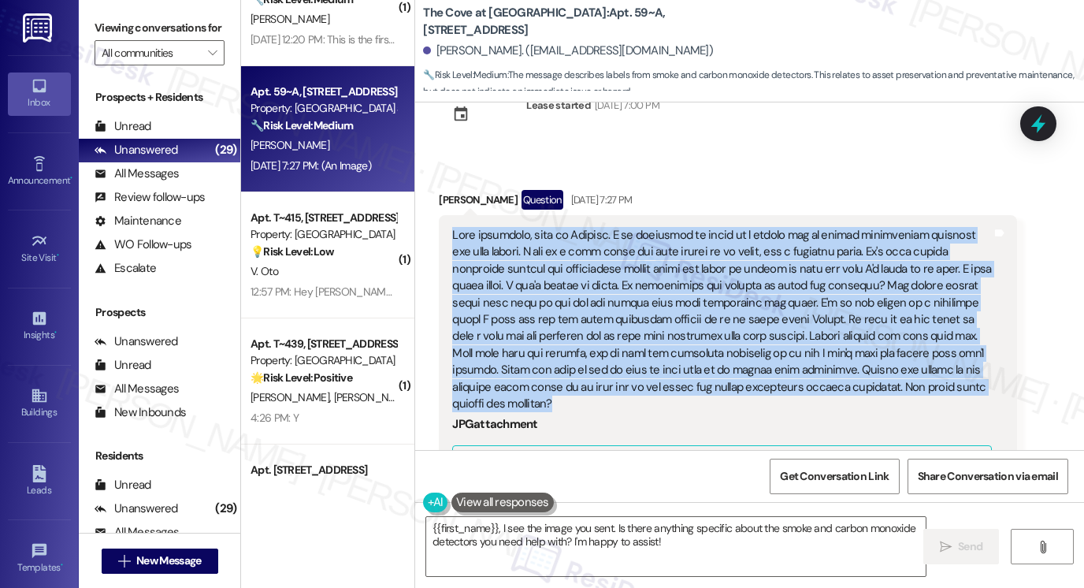
click at [549, 292] on div at bounding box center [722, 320] width 540 height 186
copy div "Good afternoon, this is Natalie. I am wondering if there is a better way to han…"
click at [812, 280] on div at bounding box center [722, 320] width 540 height 186
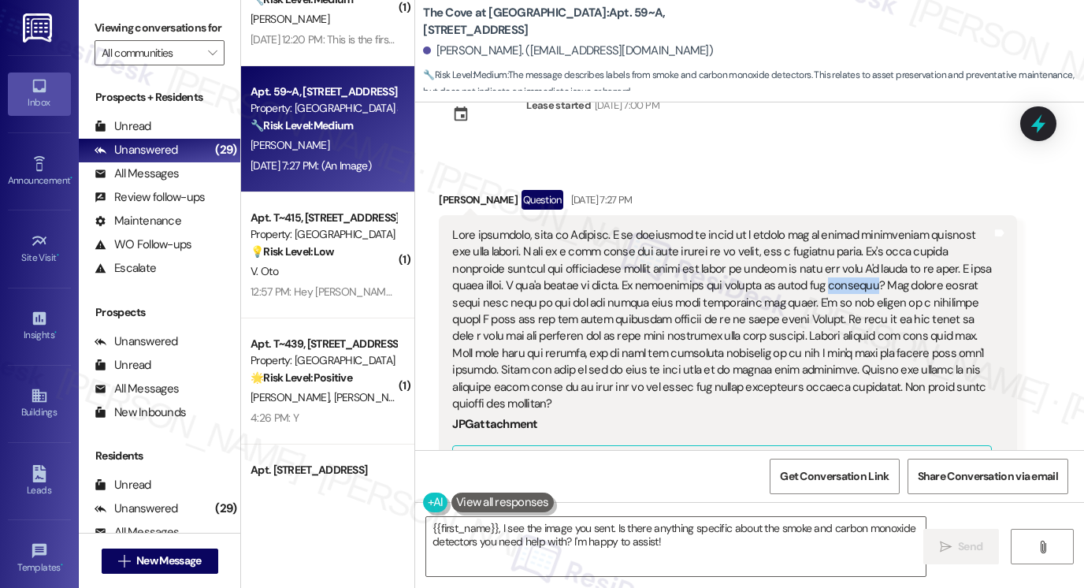
click at [812, 280] on div at bounding box center [722, 320] width 540 height 186
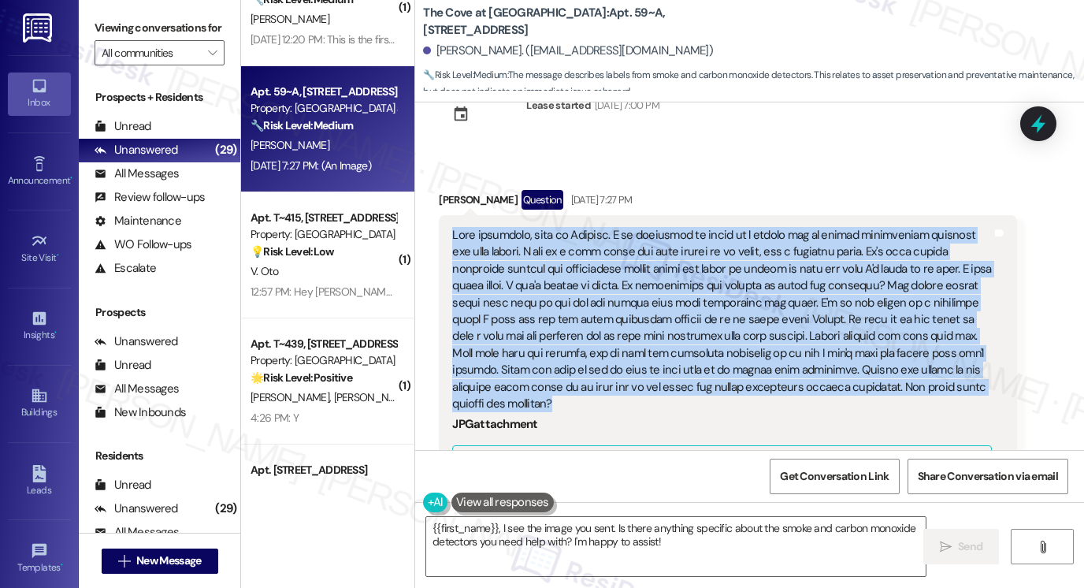
click at [812, 280] on div at bounding box center [722, 320] width 540 height 186
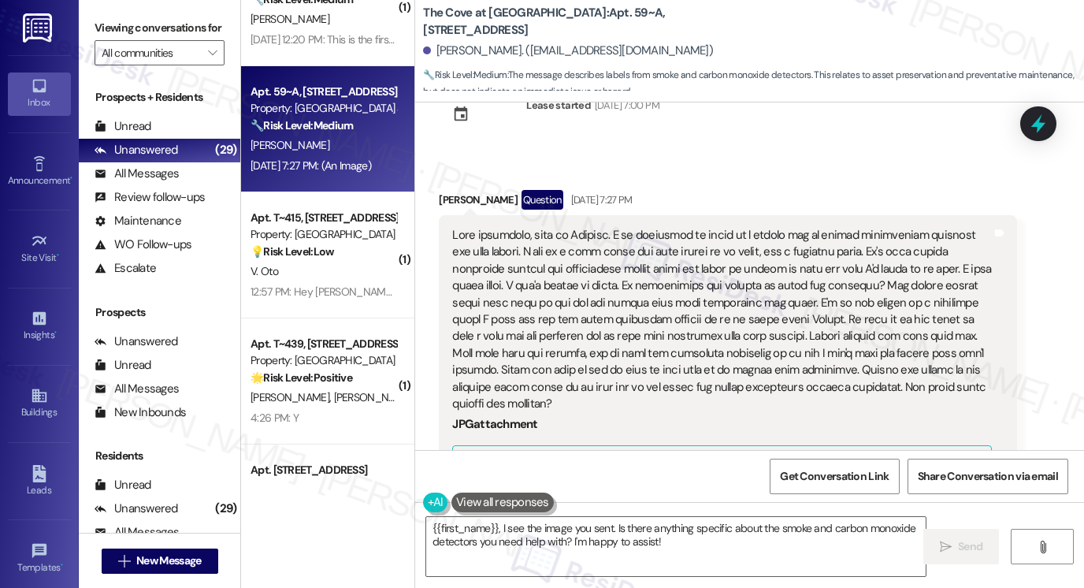
click at [100, 18] on label "Viewing conversations for" at bounding box center [160, 28] width 130 height 24
click at [115, 31] on label "Viewing conversations for" at bounding box center [160, 28] width 130 height 24
click at [701, 43] on div "Natalie Monsen. (velleasegray@gmail.com)" at bounding box center [753, 51] width 661 height 32
drag, startPoint x: 583, startPoint y: 17, endPoint x: 597, endPoint y: 18, distance: 14.3
click at [609, 14] on b "The Cove at Pleasant View: Apt. 59~A, 255 West 2700 North" at bounding box center [580, 22] width 315 height 34
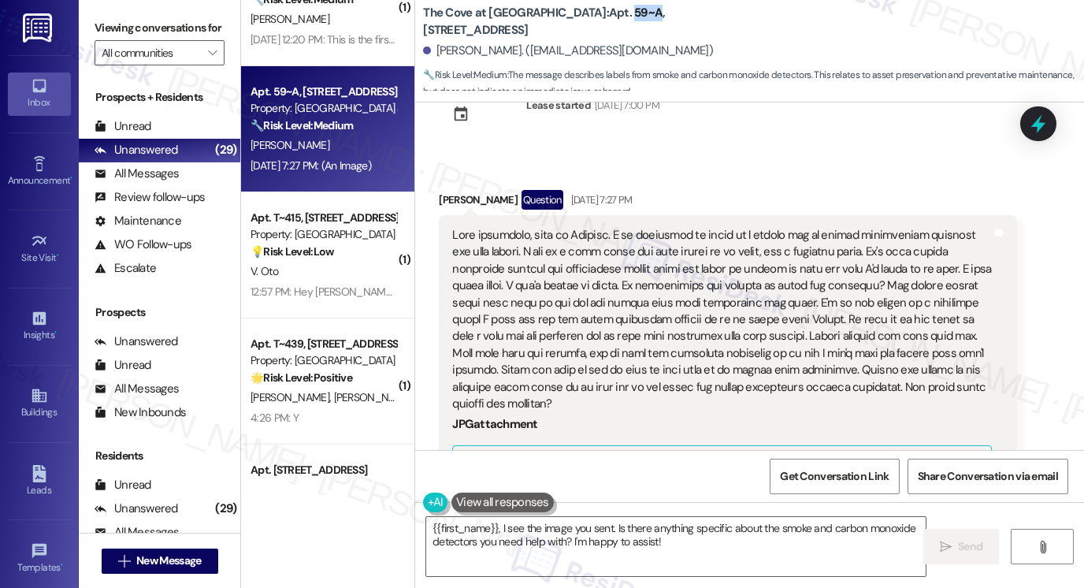
copy b "59~A"
click at [934, 48] on div "Natalie Monsen. (velleasegray@gmail.com)" at bounding box center [753, 51] width 661 height 32
click at [64, 29] on div "Inbox Go to Inbox Announcement • Send A Text Announcement Site Visit • Go to Si…" at bounding box center [39, 294] width 79 height 588
drag, startPoint x: 110, startPoint y: 31, endPoint x: 121, endPoint y: 36, distance: 12.3
click at [110, 31] on label "Viewing conversations for" at bounding box center [160, 28] width 130 height 24
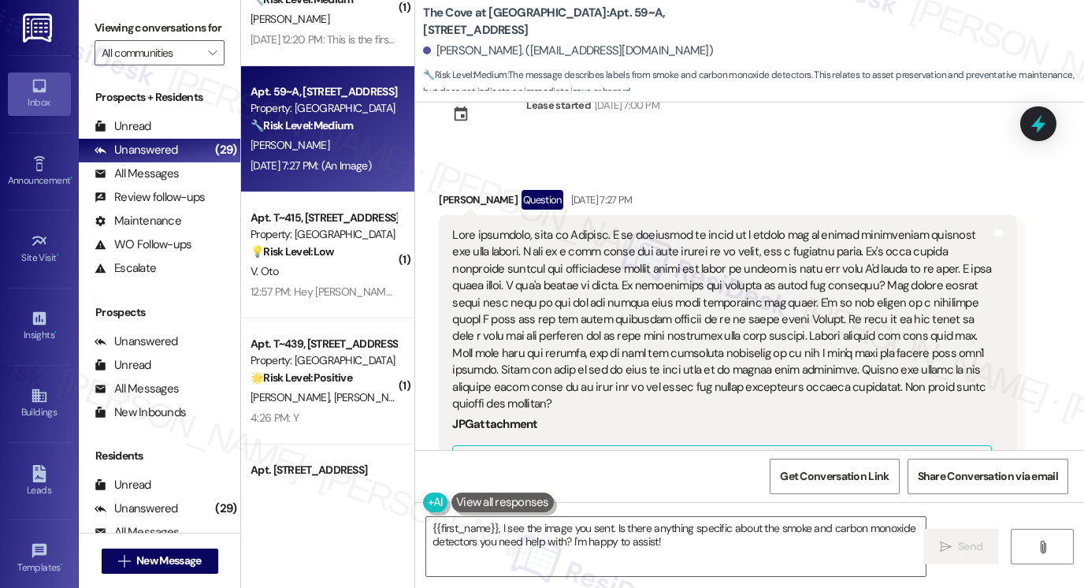
click at [122, 34] on label "Viewing conversations for" at bounding box center [160, 28] width 130 height 24
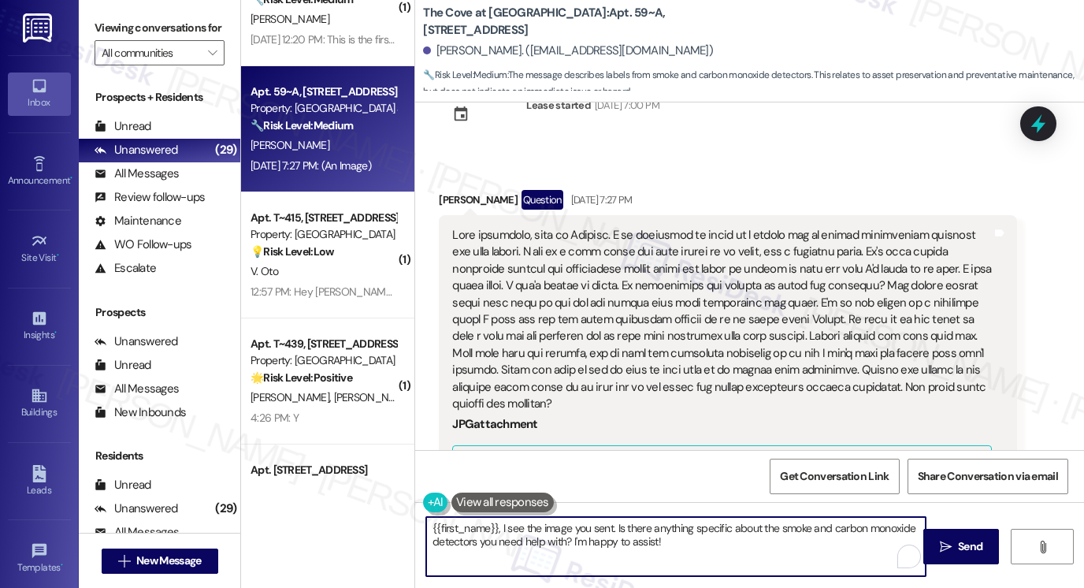
click at [682, 543] on textarea "{{first_name}}, I see the image you sent. Is there anything specific about the …" at bounding box center [676, 546] width 500 height 59
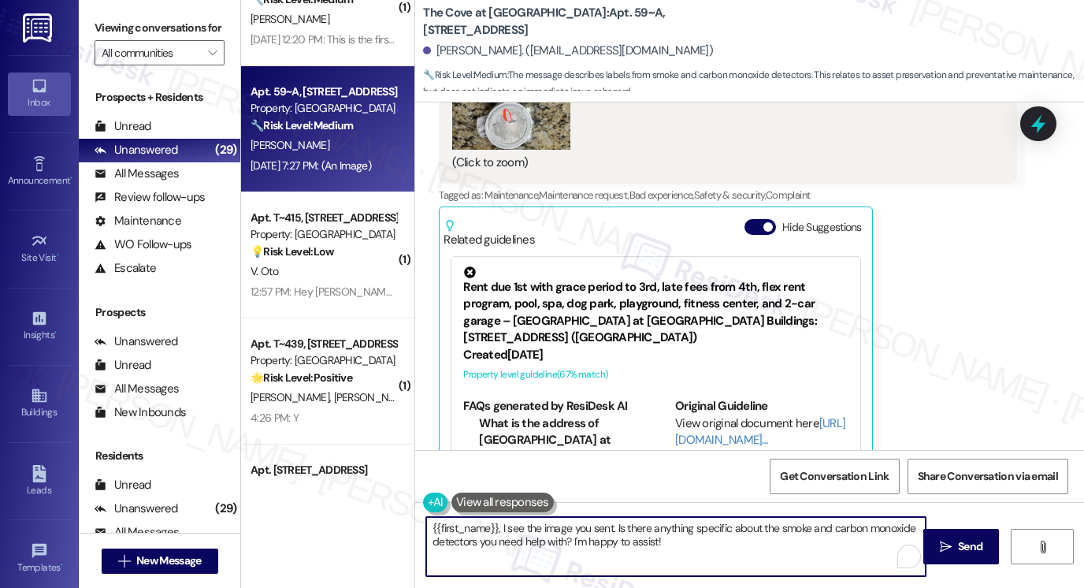
scroll to position [448, 0]
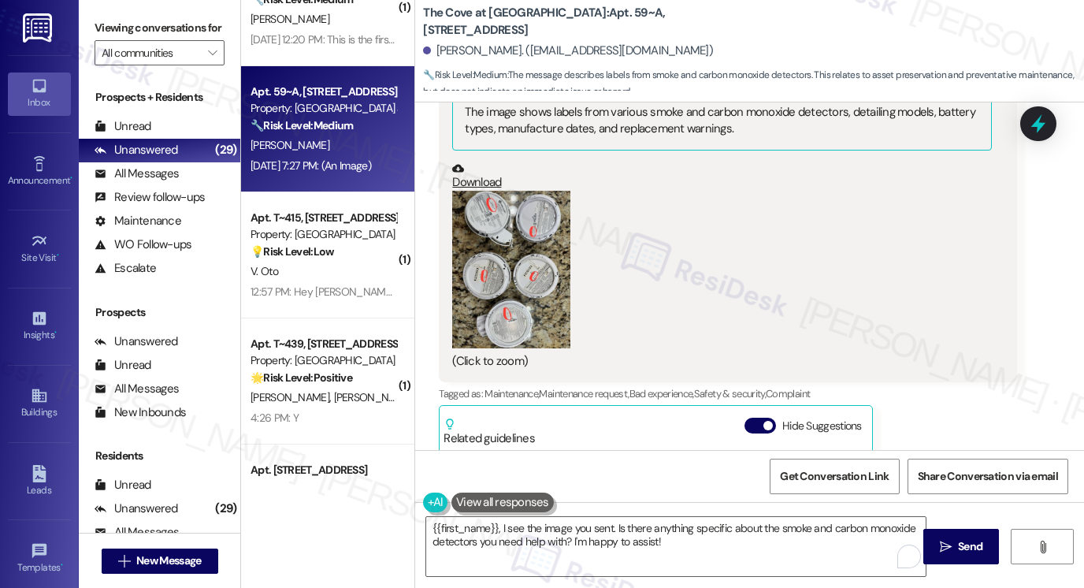
click at [483, 311] on button "Zoom image" at bounding box center [511, 270] width 118 height 158
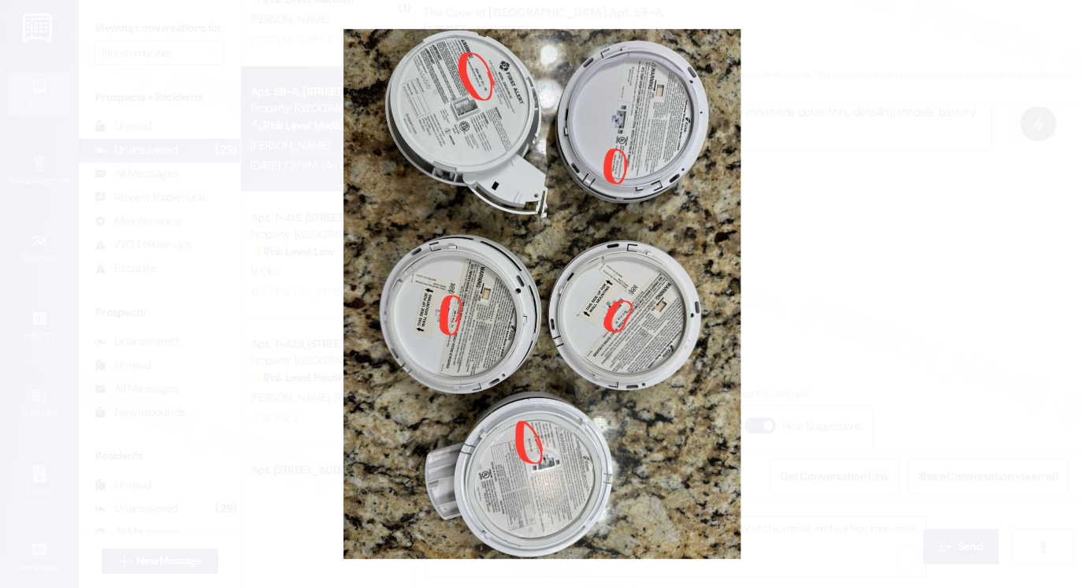
click at [128, 73] on button "Unzoom image" at bounding box center [542, 294] width 1084 height 588
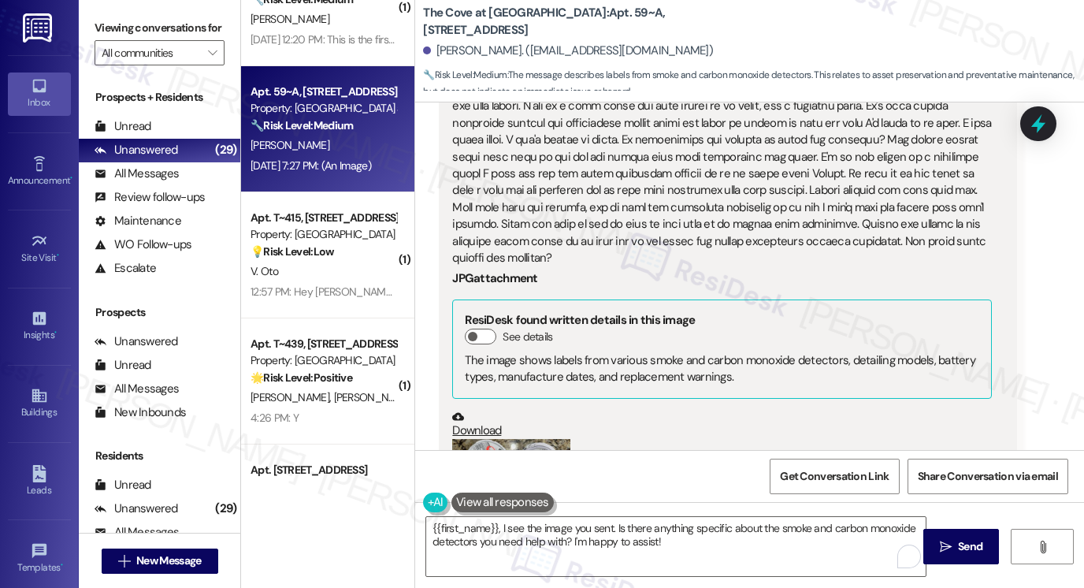
scroll to position [132, 0]
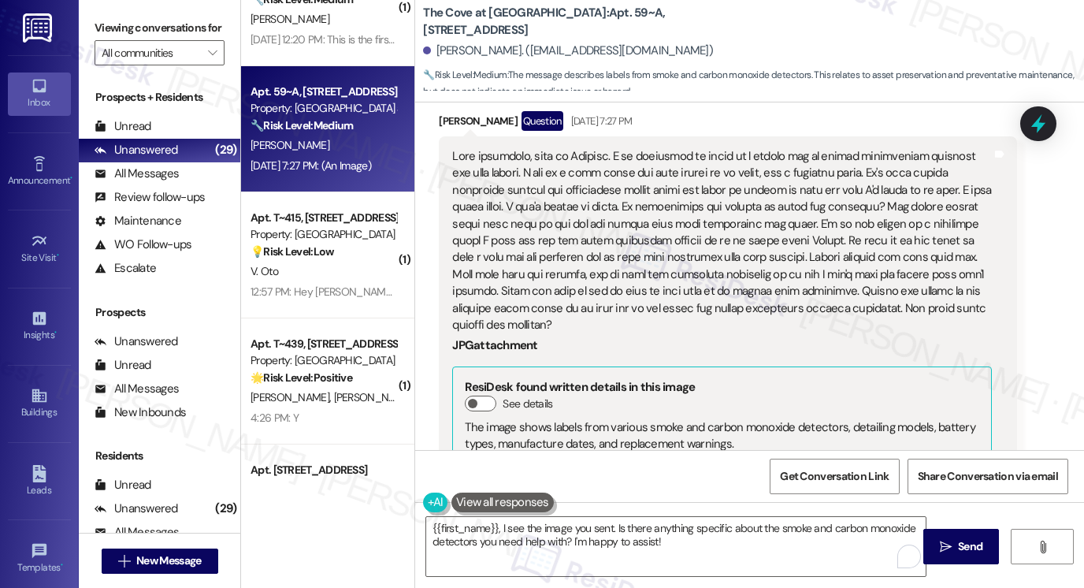
click at [683, 186] on div at bounding box center [722, 241] width 540 height 186
drag, startPoint x: 110, startPoint y: 31, endPoint x: 122, endPoint y: 28, distance: 13.0
click at [110, 31] on label "Viewing conversations for" at bounding box center [160, 28] width 130 height 24
drag, startPoint x: 417, startPoint y: 22, endPoint x: 504, endPoint y: 23, distance: 87.5
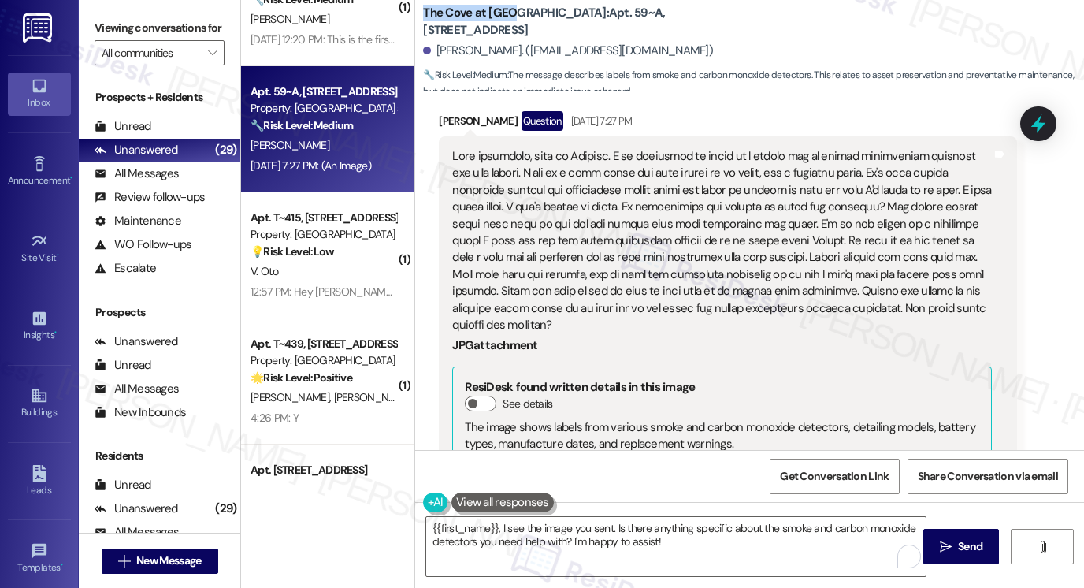
click at [504, 23] on div "The Cove at Pleasant View: Apt. 59~A, 255 West 2700 North Natalie Monsen. (vell…" at bounding box center [749, 47] width 669 height 87
click at [615, 84] on span "🔧 Risk Level: Medium : The message describes labels from smoke and carbon monox…" at bounding box center [753, 84] width 661 height 34
drag, startPoint x: 415, startPoint y: 24, endPoint x: 555, endPoint y: 12, distance: 140.1
click at [555, 12] on div "The Cove at Pleasant View: Apt. 59~A, 255 West 2700 North Natalie Monsen. (vell…" at bounding box center [749, 47] width 669 height 87
copy b "The Cove at Pleasant View"
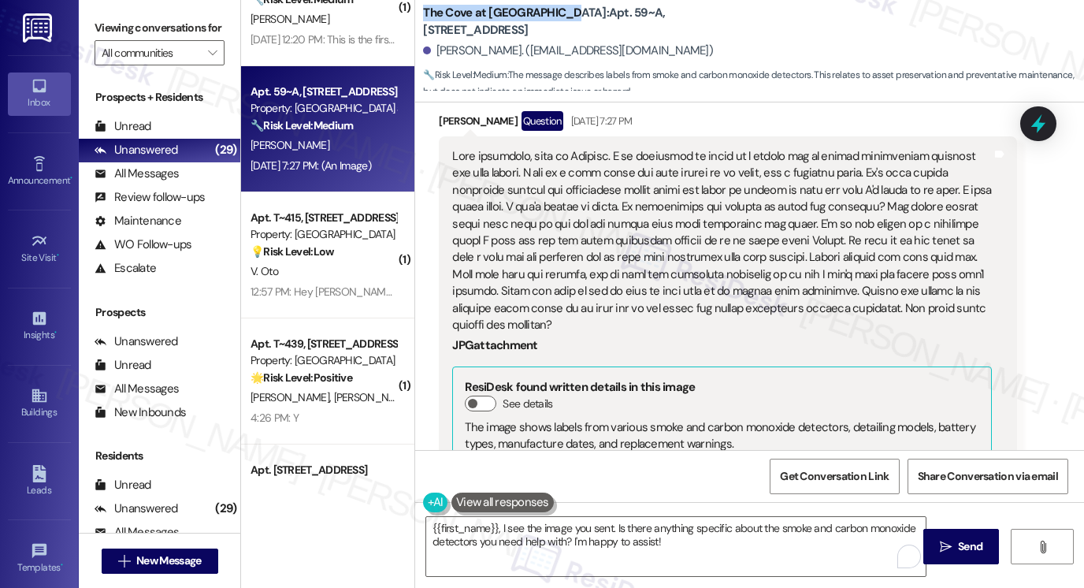
click at [90, 24] on div "Viewing conversations for All communities " at bounding box center [160, 40] width 162 height 81
click at [661, 173] on div at bounding box center [722, 241] width 540 height 186
click at [742, 255] on div at bounding box center [722, 241] width 540 height 186
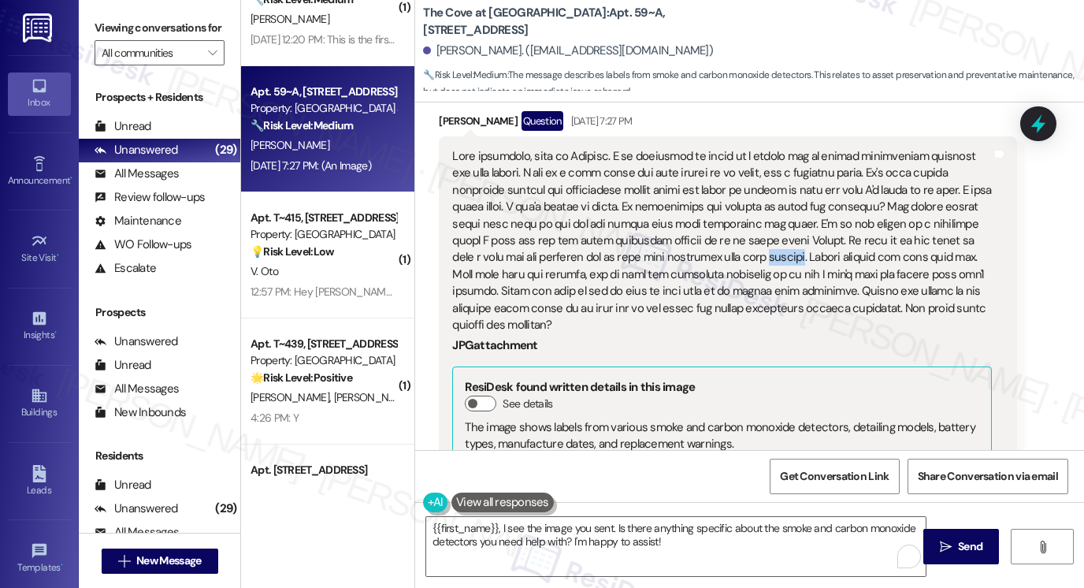
click at [741, 255] on div at bounding box center [722, 241] width 540 height 186
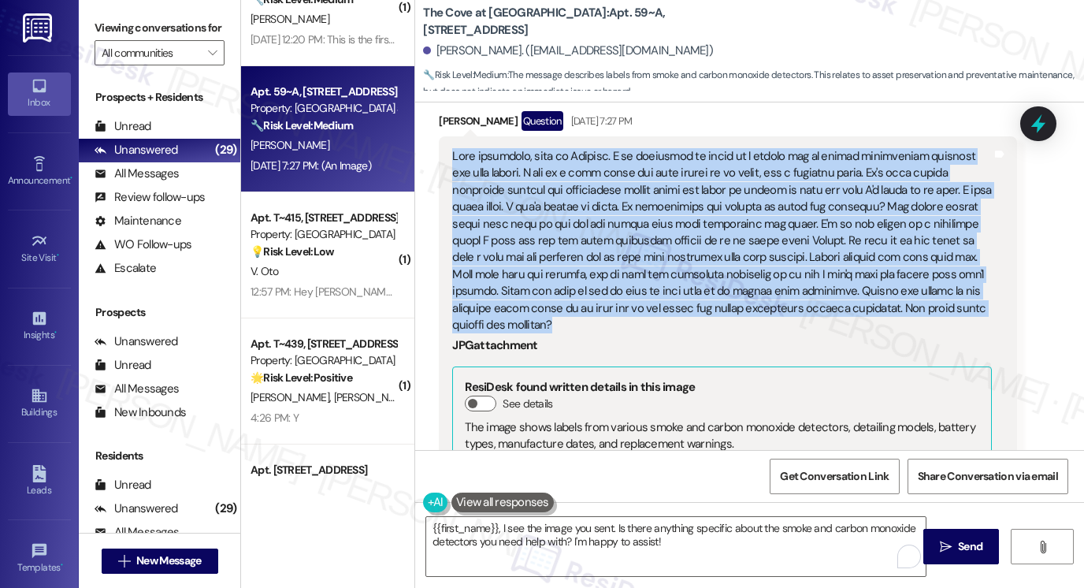
click at [741, 255] on div at bounding box center [722, 241] width 540 height 186
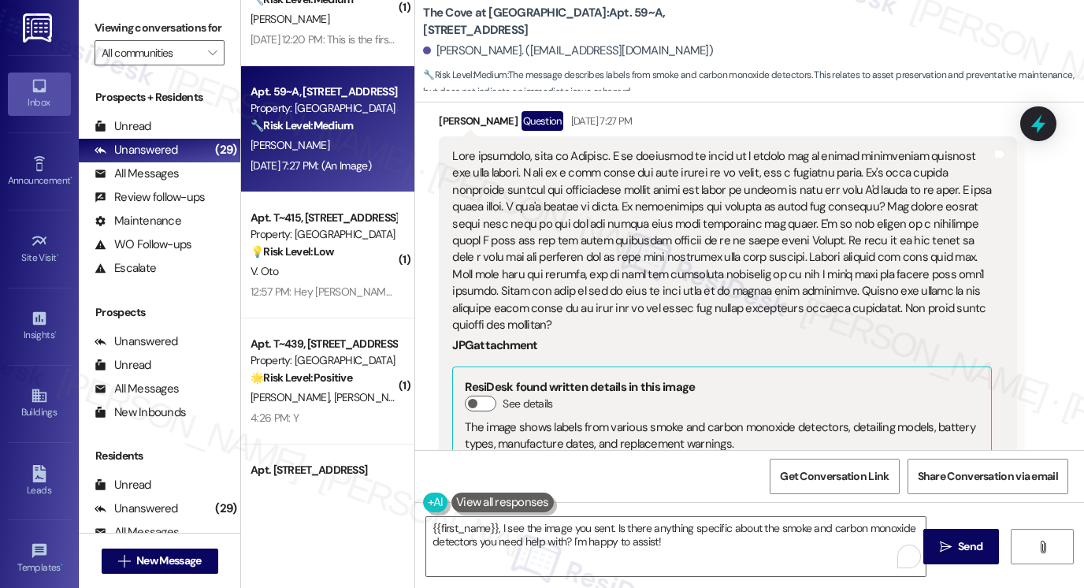
click at [104, 35] on label "Viewing conversations for" at bounding box center [160, 28] width 130 height 24
click at [571, 537] on textarea "{{first_name}}, I see the image you sent. Is there anything specific about the …" at bounding box center [676, 546] width 500 height 59
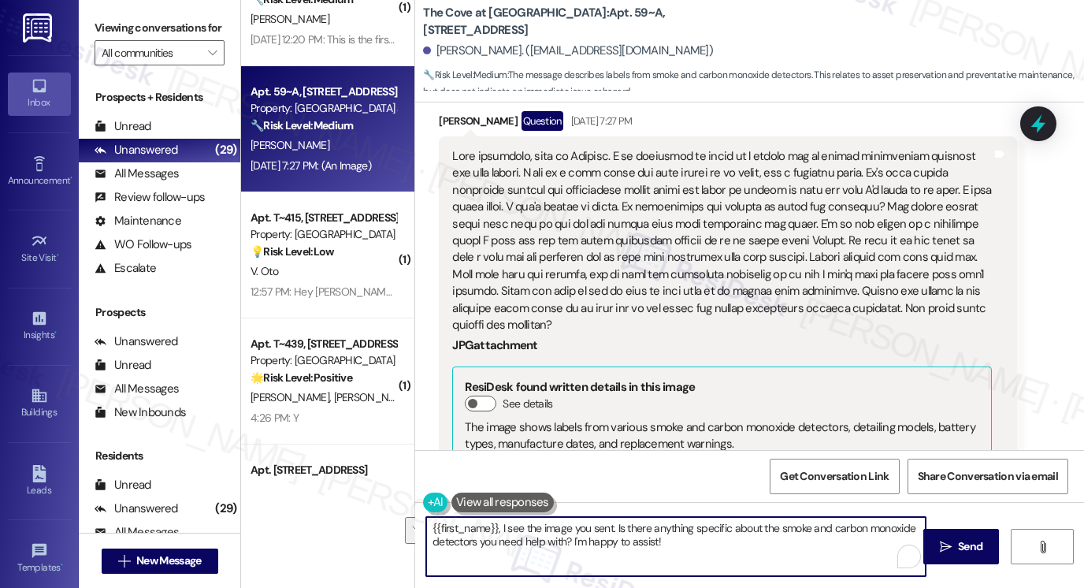
paste textarea "Good afternoon, Natalie. Thank you for sharing all of this — I completely under…"
drag, startPoint x: 692, startPoint y: 527, endPoint x: 678, endPoint y: 526, distance: 14.2
click at [678, 526] on textarea "Good afternoon, Natalie. Thank you for sharing all of this — I completely under…" at bounding box center [676, 546] width 500 height 59
click at [705, 530] on textarea "Good afternoon, Natalie. Thank you for sharing all of this. I completely unders…" at bounding box center [676, 546] width 500 height 59
click at [709, 529] on textarea "Good afternoon, Natalie. Thank you for sharing all of this. I completely unders…" at bounding box center [676, 546] width 500 height 59
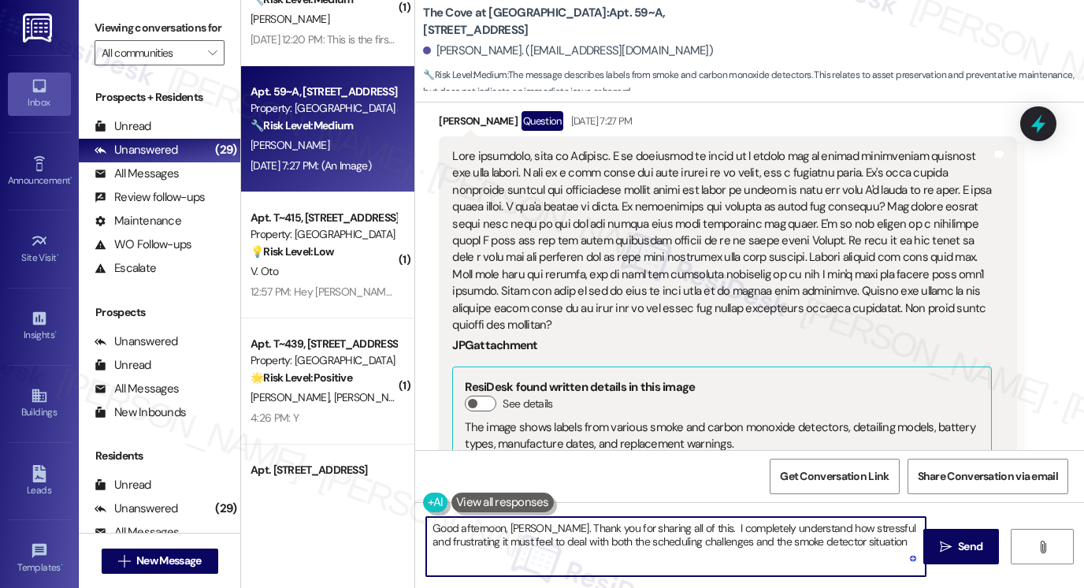
click at [709, 529] on textarea "Good afternoon, Natalie. Thank you for sharing all of this. I completely unders…" at bounding box center [676, 546] width 500 height 59
click at [686, 527] on textarea "Good afternoon, Natalie. Thank you for sharing all of this. I understand how st…" at bounding box center [676, 546] width 500 height 59
click at [791, 528] on textarea "Good afternoon, Natalie. Thank you for sharing all of this. I understand how st…" at bounding box center [676, 546] width 500 height 59
click at [794, 528] on textarea "Good afternoon, Natalie. Thank you for sharing all of this. I understand how st…" at bounding box center [676, 546] width 500 height 59
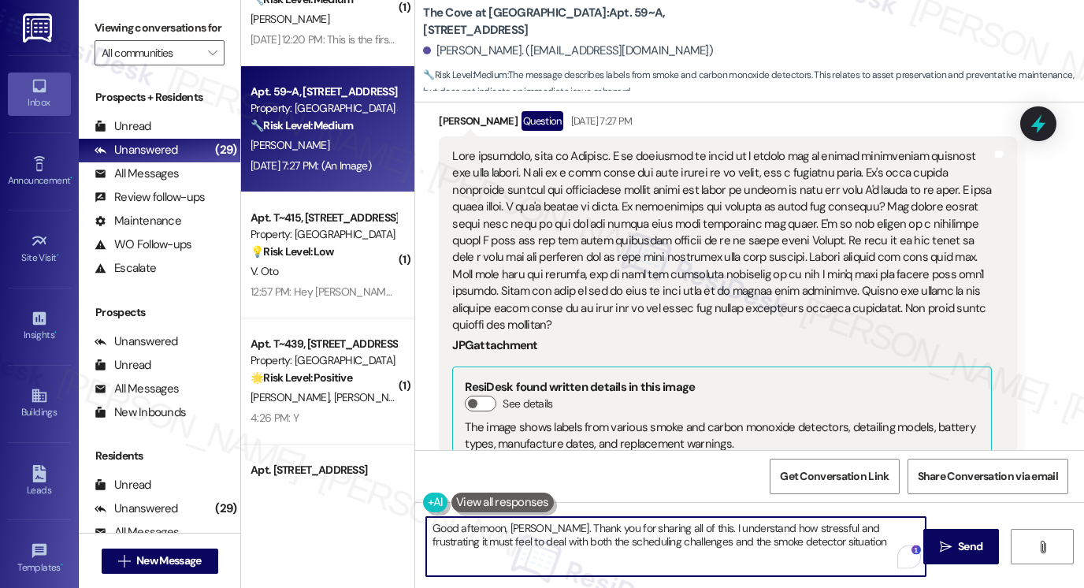
click at [845, 527] on textarea "Good afternoon, Natalie. Thank you for sharing all of this. I understand how st…" at bounding box center [676, 546] width 500 height 59
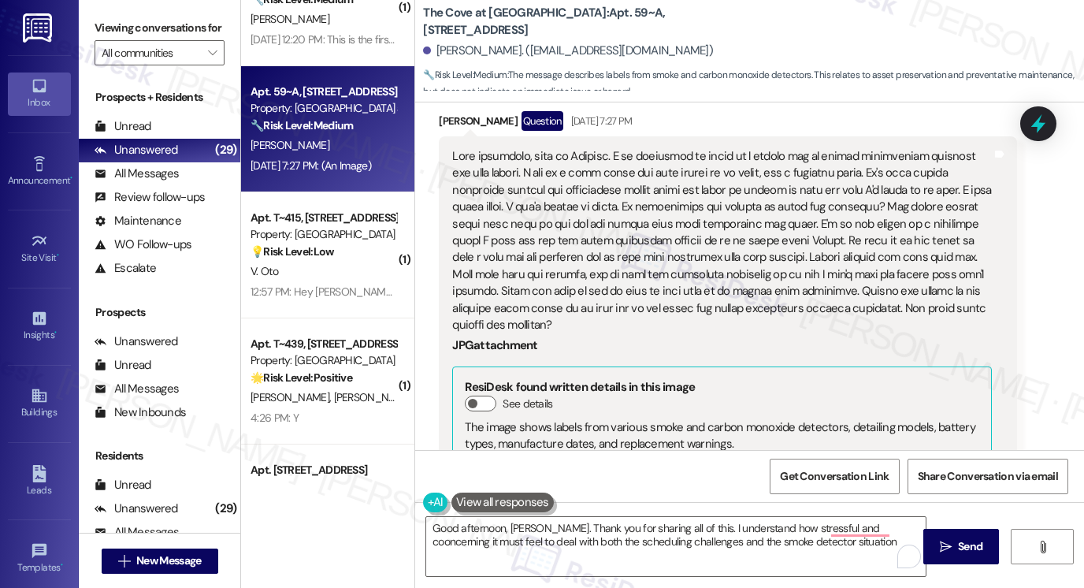
drag, startPoint x: 97, startPoint y: 46, endPoint x: 123, endPoint y: 53, distance: 26.8
click at [97, 40] on label "Viewing conversations for" at bounding box center [160, 28] width 130 height 24
click at [787, 541] on textarea "Good afternoon, Natalie. Thank you for sharing all of this. I understand how st…" at bounding box center [676, 546] width 500 height 59
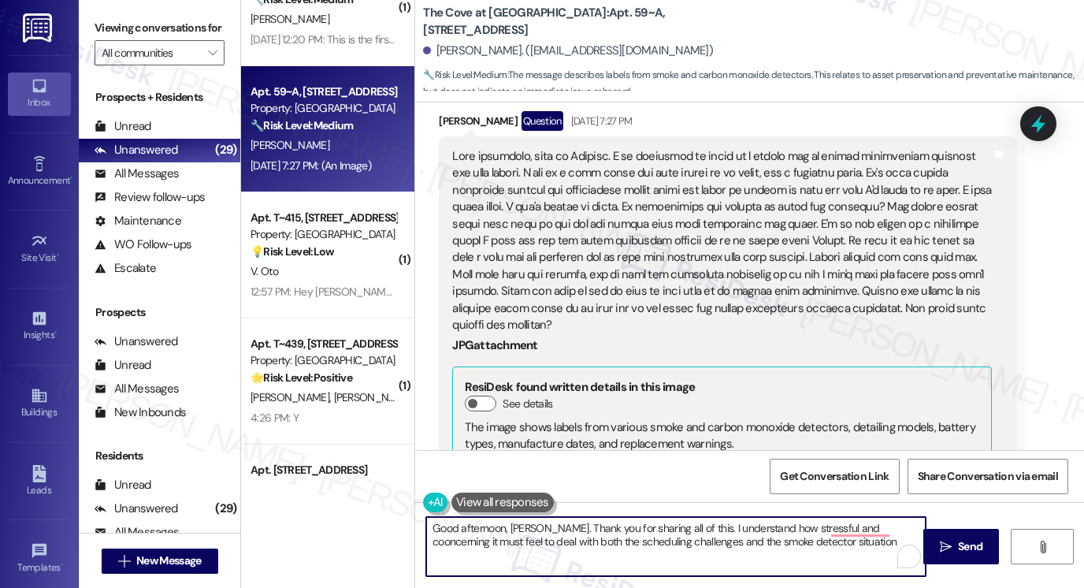
click at [816, 541] on textarea "Good afternoon, Natalie. Thank you for sharing all of this. I understand how st…" at bounding box center [676, 546] width 500 height 59
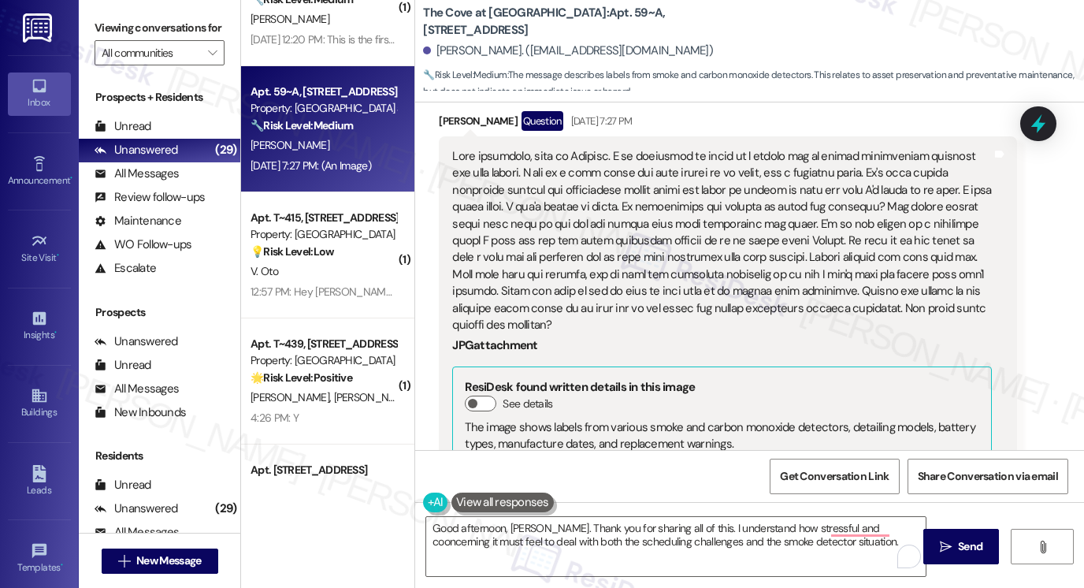
click at [99, 40] on label "Viewing conversations for" at bounding box center [160, 28] width 130 height 24
click at [835, 532] on textarea "Good afternoon, Natalie. Thank you for sharing all of this. I understand how st…" at bounding box center [676, 546] width 500 height 59
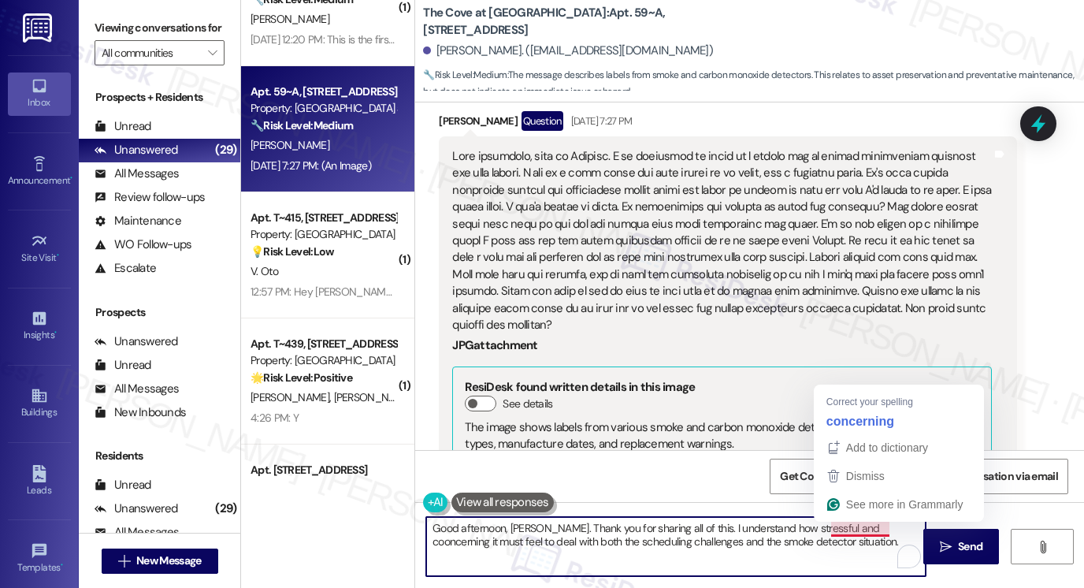
click at [816, 532] on textarea "Good afternoon, Natalie. Thank you for sharing all of this. I understand how st…" at bounding box center [676, 546] width 500 height 59
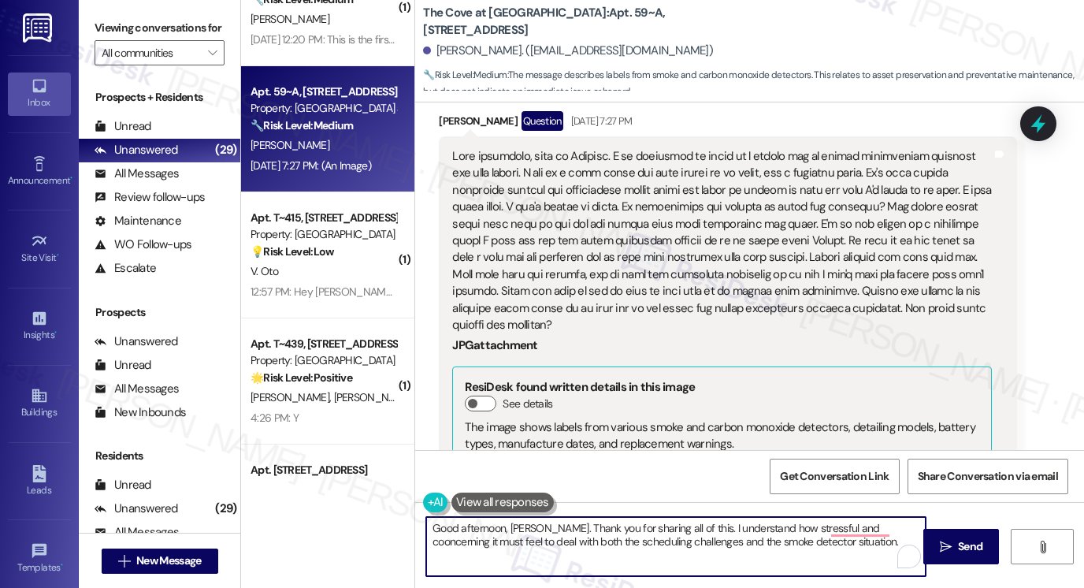
click at [813, 542] on textarea "Good afternoon, Natalie. Thank you for sharing all of this. I understand how st…" at bounding box center [676, 546] width 500 height 59
paste textarea "To help me make sure this gets flagged properly with the team:"
click at [649, 556] on textarea "Good afternoon, Natalie. Thank you for sharing all of this. I understand how st…" at bounding box center [676, 546] width 500 height 59
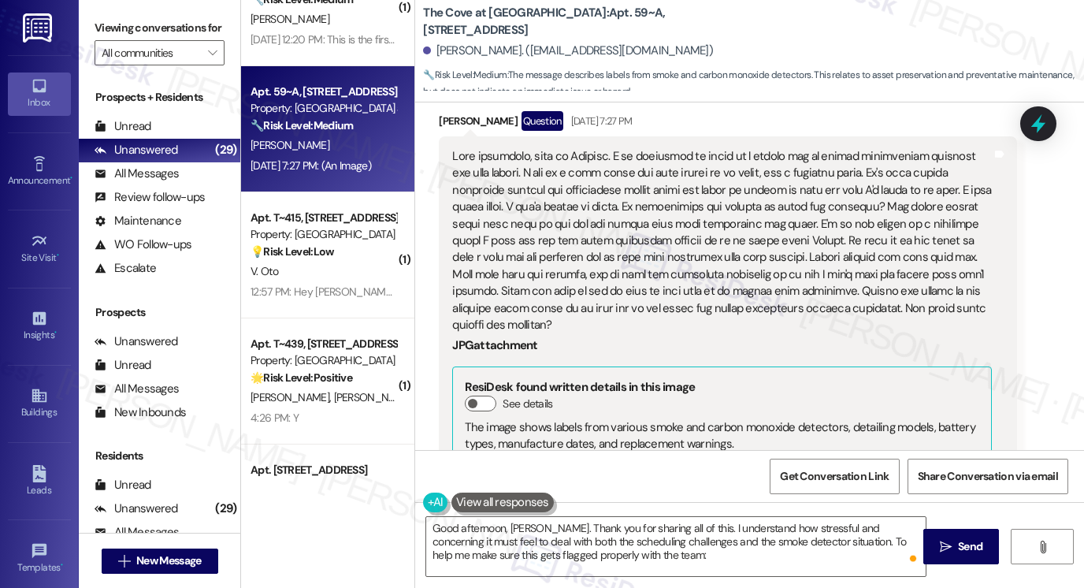
click at [111, 35] on label "Viewing conversations for" at bounding box center [160, 28] width 130 height 24
click at [656, 262] on div at bounding box center [722, 241] width 540 height 186
click at [114, 33] on label "Viewing conversations for" at bounding box center [160, 28] width 130 height 24
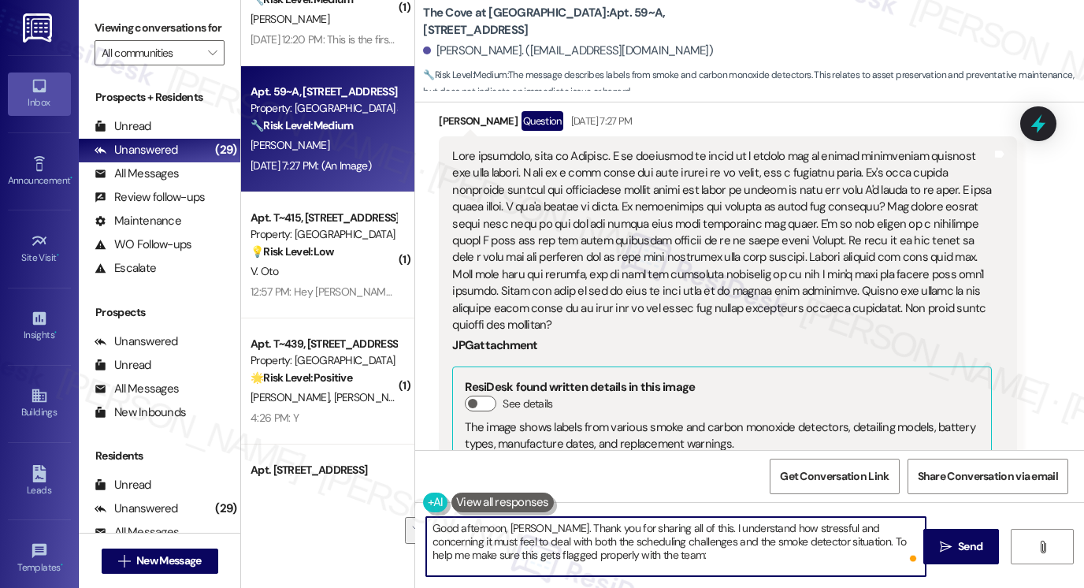
drag, startPoint x: 635, startPoint y: 553, endPoint x: 804, endPoint y: 540, distance: 169.2
click at [804, 540] on textarea "Good afternoon, Natalie. Thank you for sharing all of this. I understand how st…" at bounding box center [676, 546] width 500 height 59
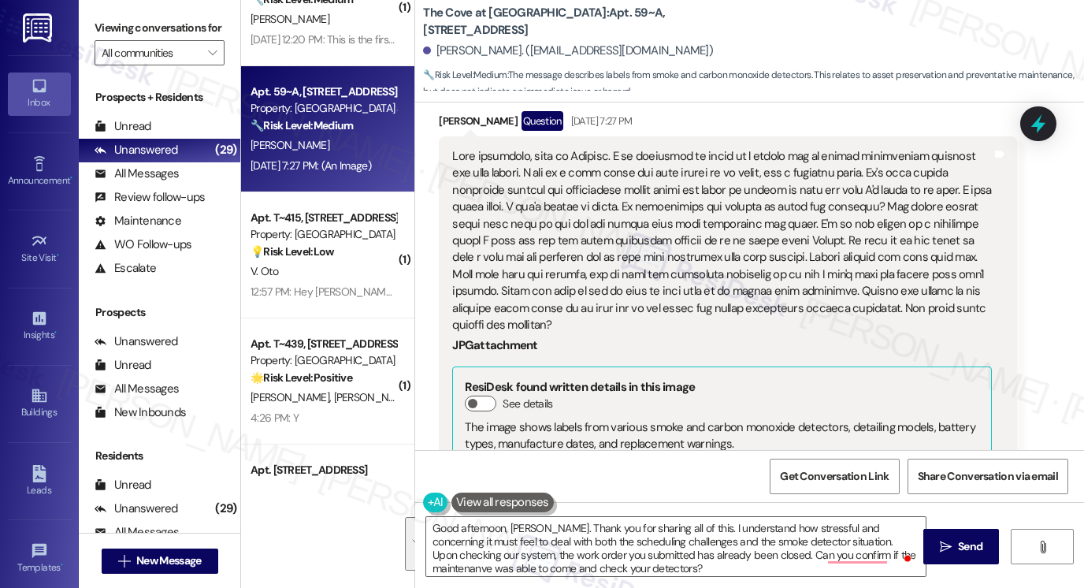
drag, startPoint x: 88, startPoint y: 9, endPoint x: 136, endPoint y: 46, distance: 60.7
click at [88, 9] on div "Viewing conversations for All communities " at bounding box center [160, 40] width 162 height 81
click at [579, 549] on textarea "Good afternoon, Natalie. Thank you for sharing all of this. I understand how st…" at bounding box center [676, 546] width 500 height 59
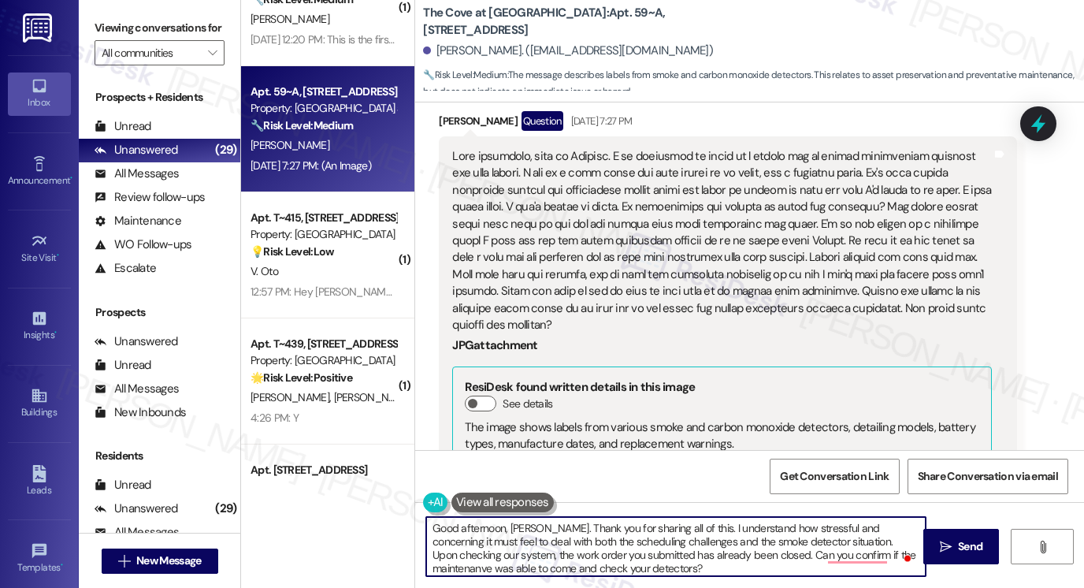
click at [580, 549] on textarea "Good afternoon, Natalie. Thank you for sharing all of this. I understand how st…" at bounding box center [676, 546] width 500 height 59
paste textarea "this with me. I understand how stressful and concerning it must be to deal with…"
click at [856, 526] on textarea "Good afternoon, Natalie. Thank you for sharing this with me. I understand how s…" at bounding box center [676, 546] width 500 height 59
type textarea "Good afternoon, Natalie. Thank you for sharing this with me. I understand how s…"
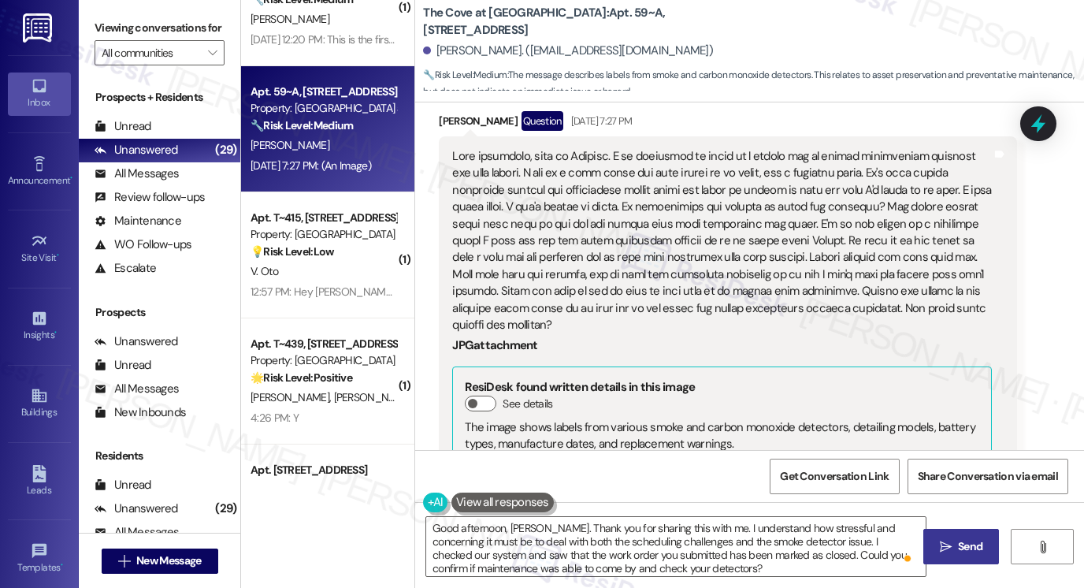
click at [937, 548] on span " Send" at bounding box center [962, 546] width 50 height 17
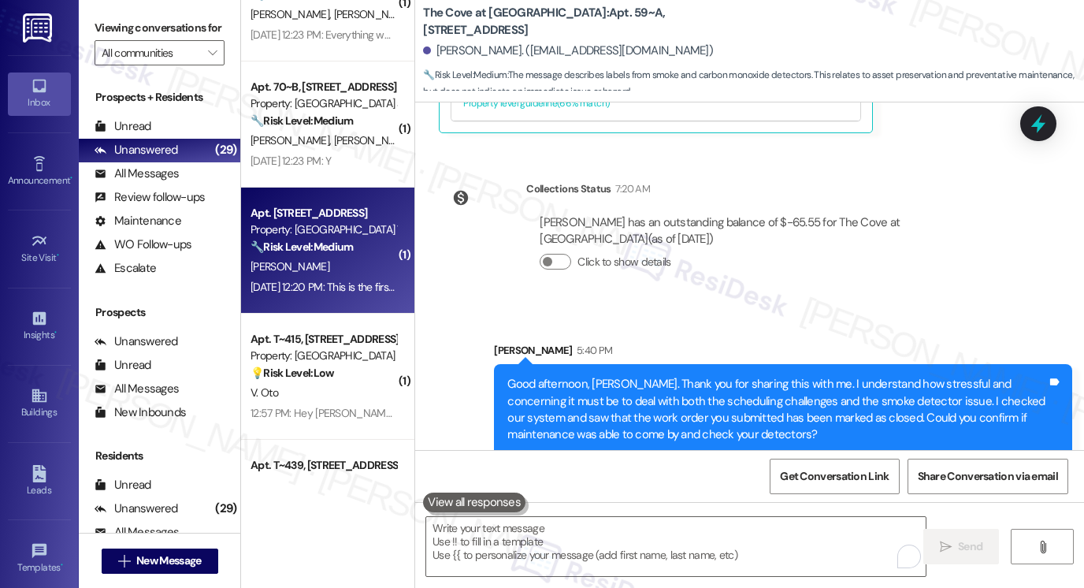
scroll to position [1762, 0]
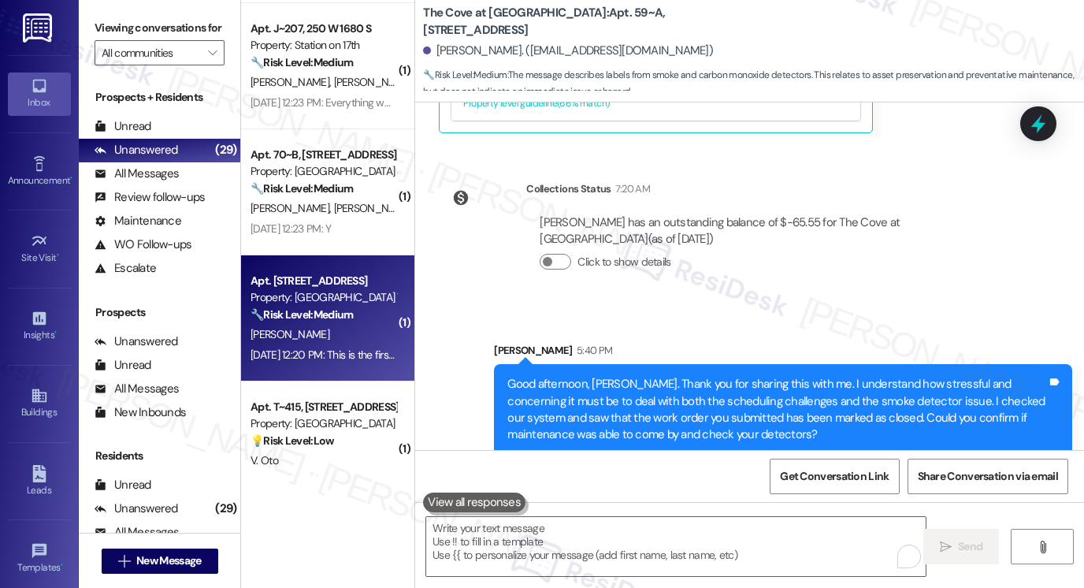
click at [333, 312] on strong "🔧 Risk Level: Medium" at bounding box center [302, 314] width 102 height 14
type textarea "Fetching suggested responses. Please feel free to read through the conversation…"
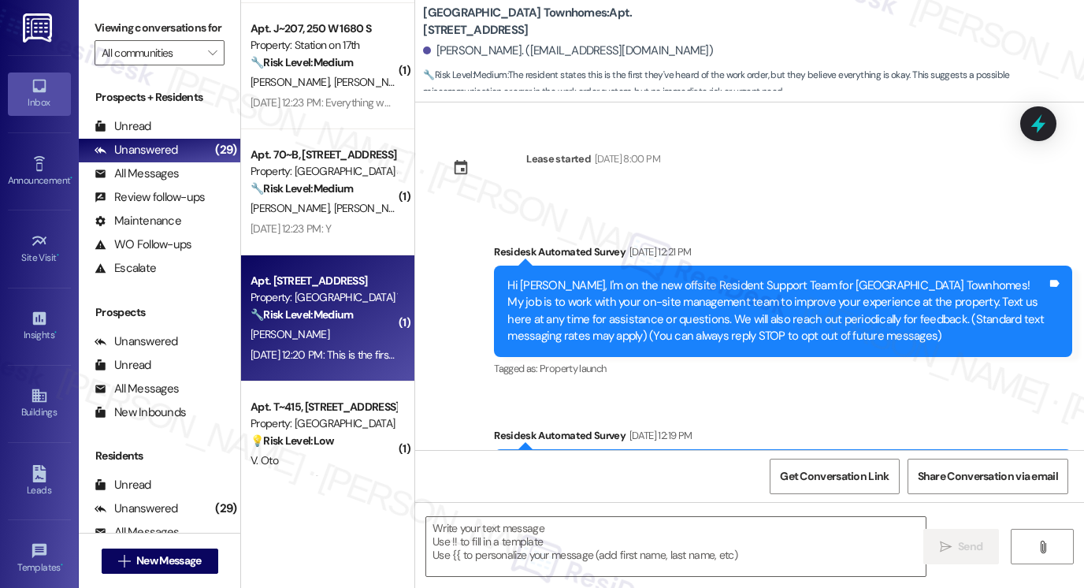
scroll to position [225, 0]
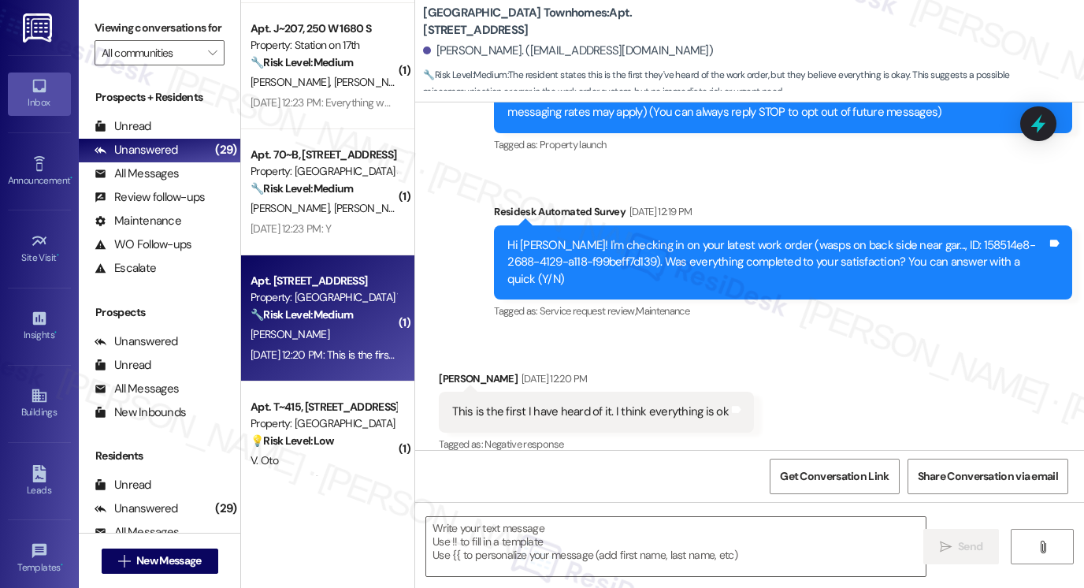
type textarea "Fetching suggested responses. Please feel free to read through the conversation…"
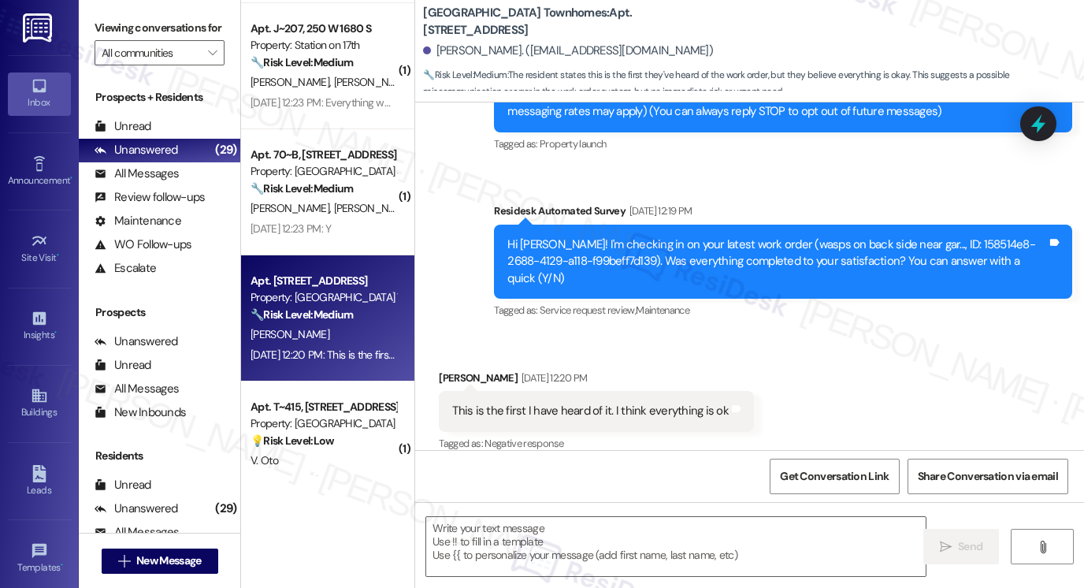
click at [511, 403] on div "This is the first I have heard of it. I think everything is ok" at bounding box center [590, 411] width 277 height 17
click at [512, 403] on div "This is the first I have heard of it. I think everything is ok" at bounding box center [590, 411] width 277 height 17
click at [607, 242] on div "Hi Brian! I'm checking in on your latest work order (wasps on back side near ga…" at bounding box center [778, 261] width 540 height 50
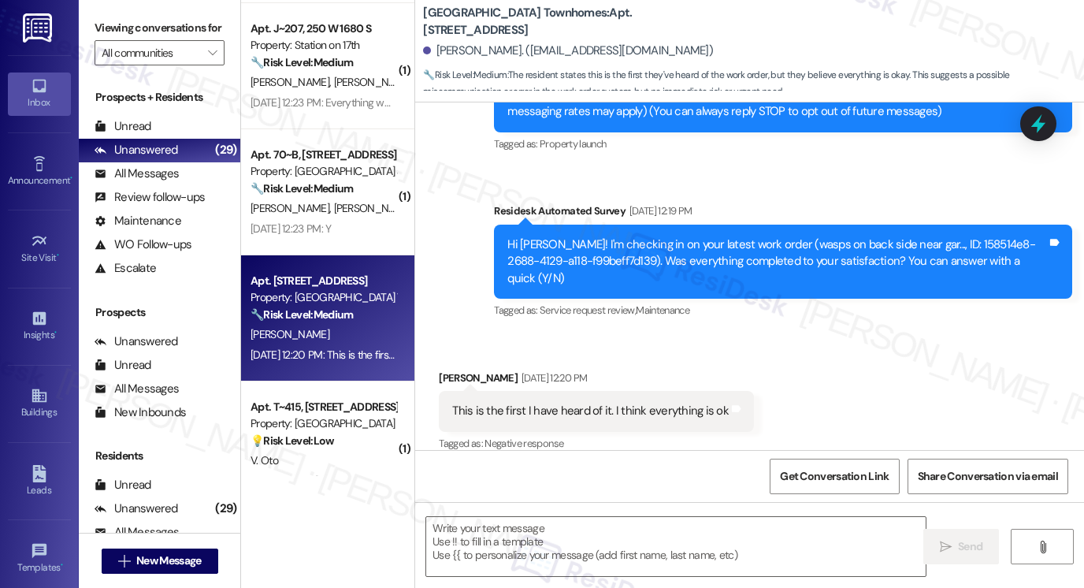
click at [132, 31] on label "Viewing conversations for" at bounding box center [160, 28] width 130 height 24
click at [508, 542] on textarea at bounding box center [676, 546] width 500 height 59
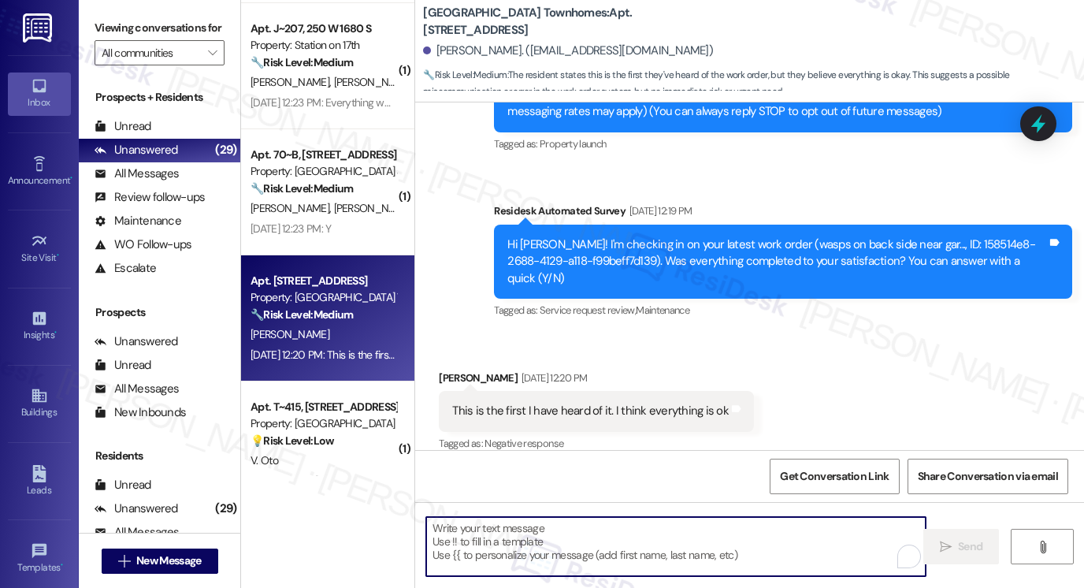
paste textarea "Hi {{first_name}}! I'm glad to hear that the maintenance work order was complet…"
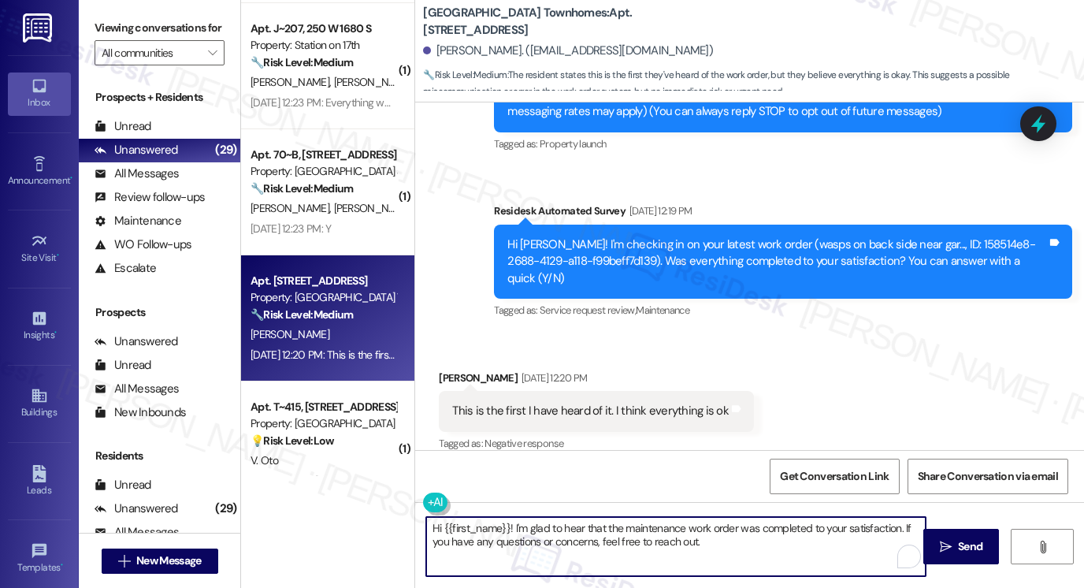
click at [439, 370] on div "Brian Schwab Aug 22, 2025 at 12:20 PM" at bounding box center [596, 381] width 315 height 22
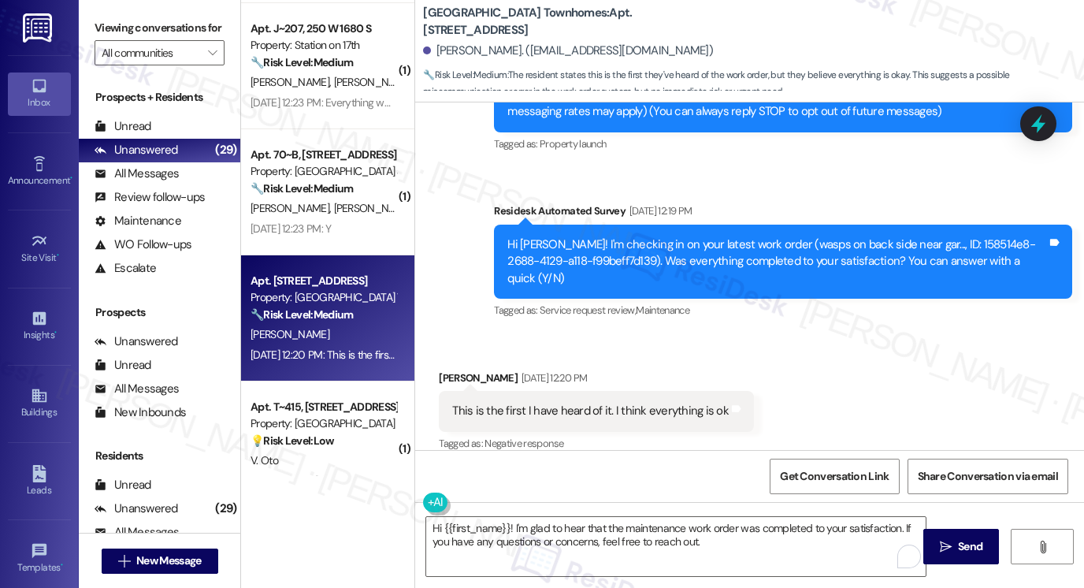
click at [439, 370] on div "Brian Schwab Aug 22, 2025 at 12:20 PM" at bounding box center [596, 381] width 315 height 22
click at [117, 29] on label "Viewing conversations for" at bounding box center [160, 28] width 130 height 24
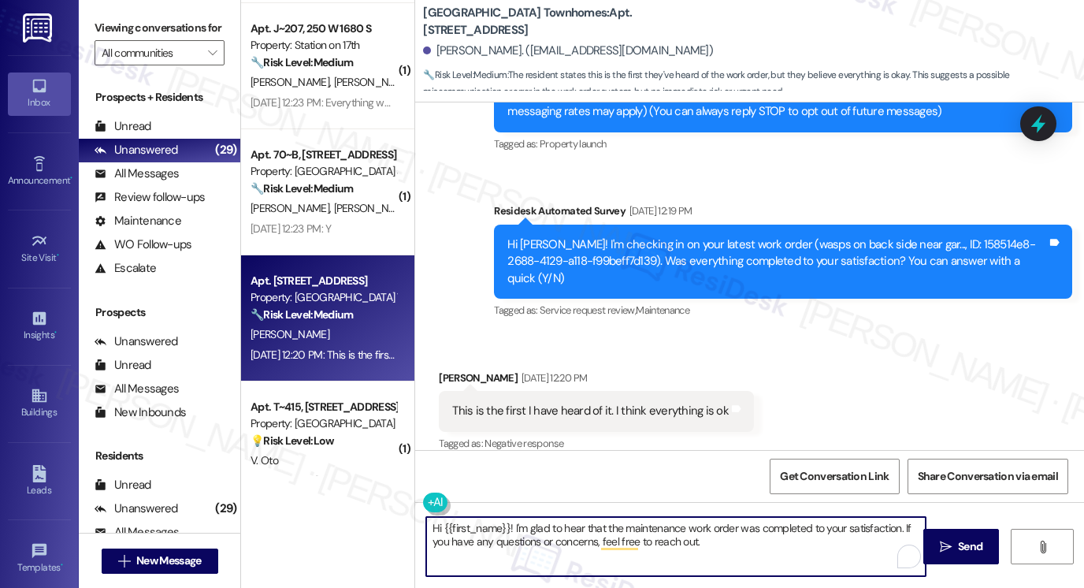
click at [570, 537] on textarea "Hi {{first_name}}! I'm glad to hear that the maintenance work order was complet…" at bounding box center [676, 546] width 500 height 59
paste textarea "latest work order was completed to your satisfaction. Could I also take this ch…"
type textarea "Hi {{first_name}}! I'm glad to hear that the latest work order was completed to…"
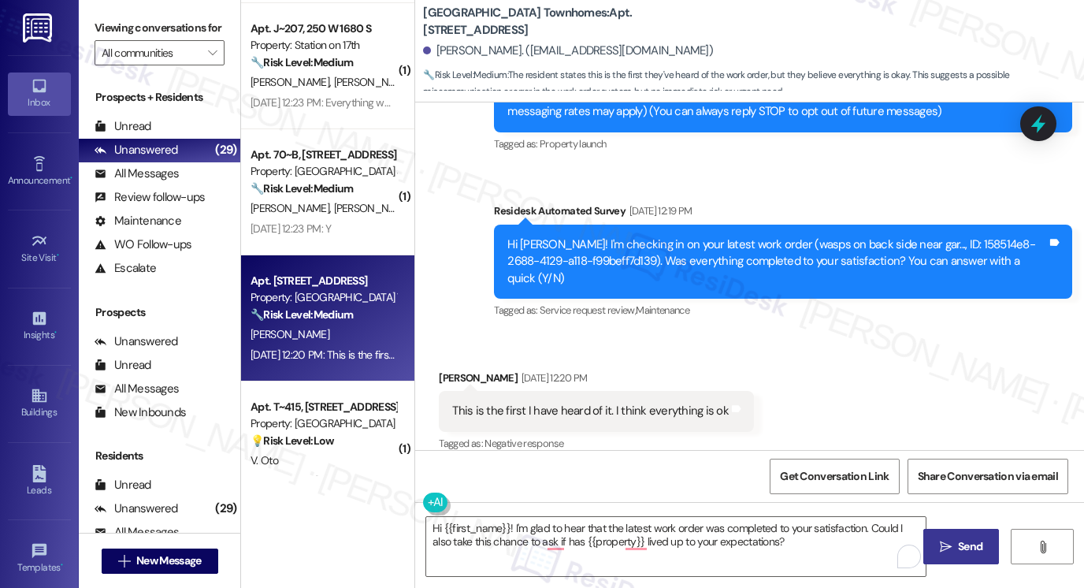
click at [934, 545] on button " Send" at bounding box center [962, 546] width 76 height 35
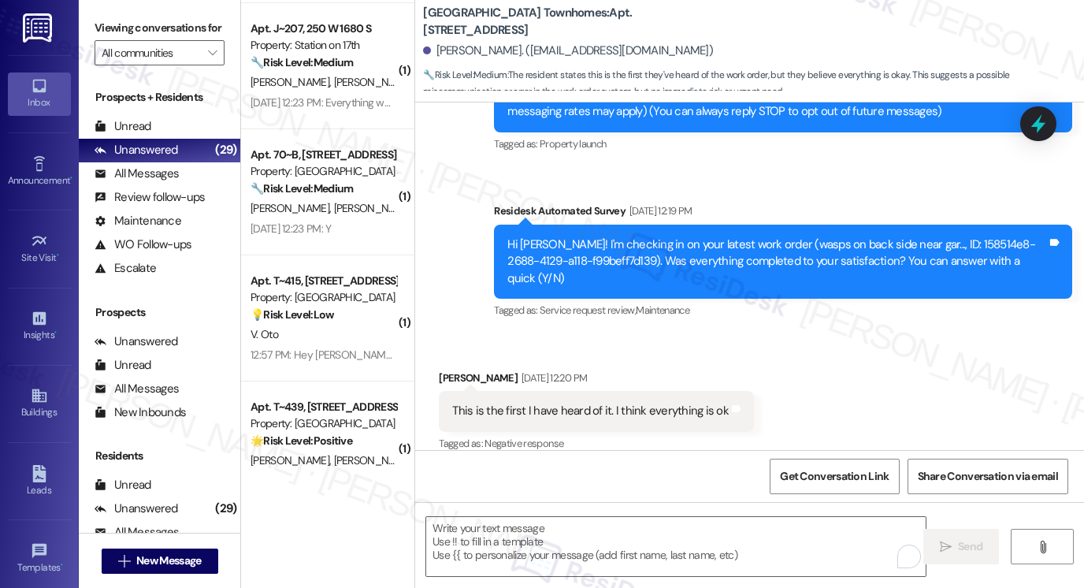
scroll to position [352, 0]
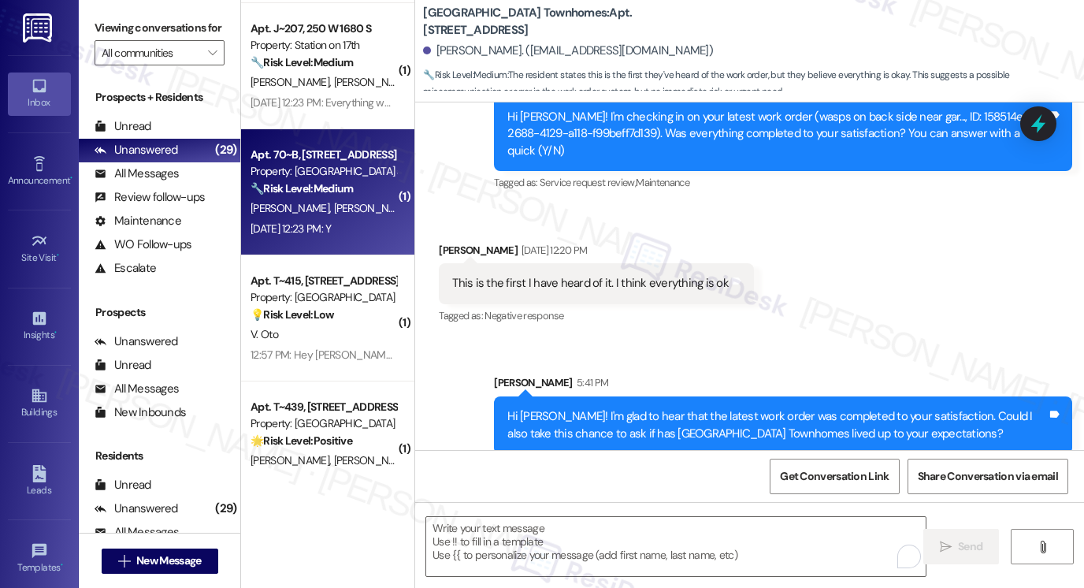
click at [331, 227] on div "Aug 22, 2025 at 12:23 PM: Y Aug 22, 2025 at 12:23 PM: Y" at bounding box center [291, 228] width 80 height 14
type textarea "Fetching suggested responses. Please feel free to read through the conversation…"
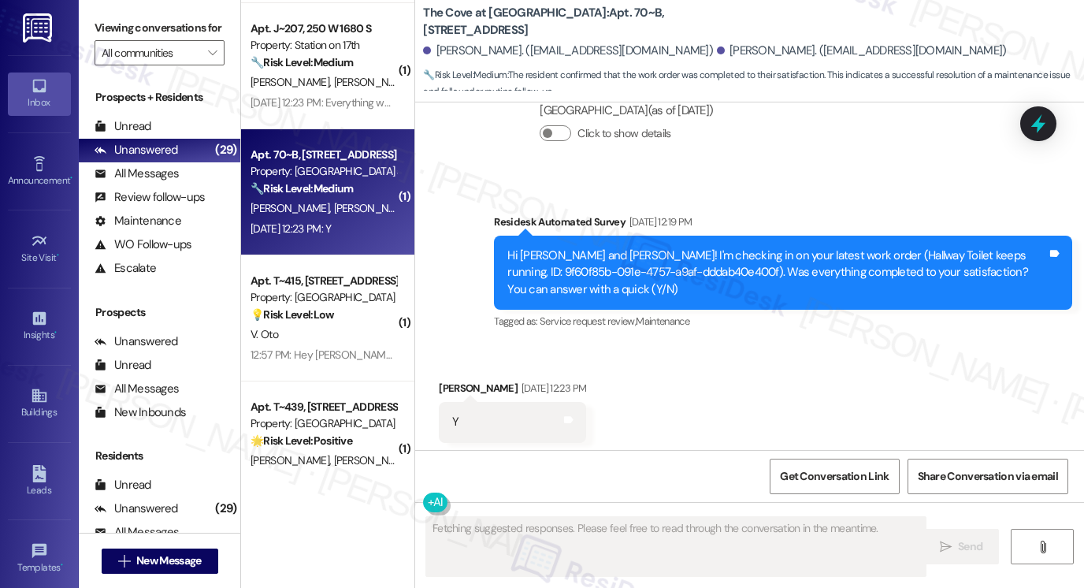
scroll to position [623, 0]
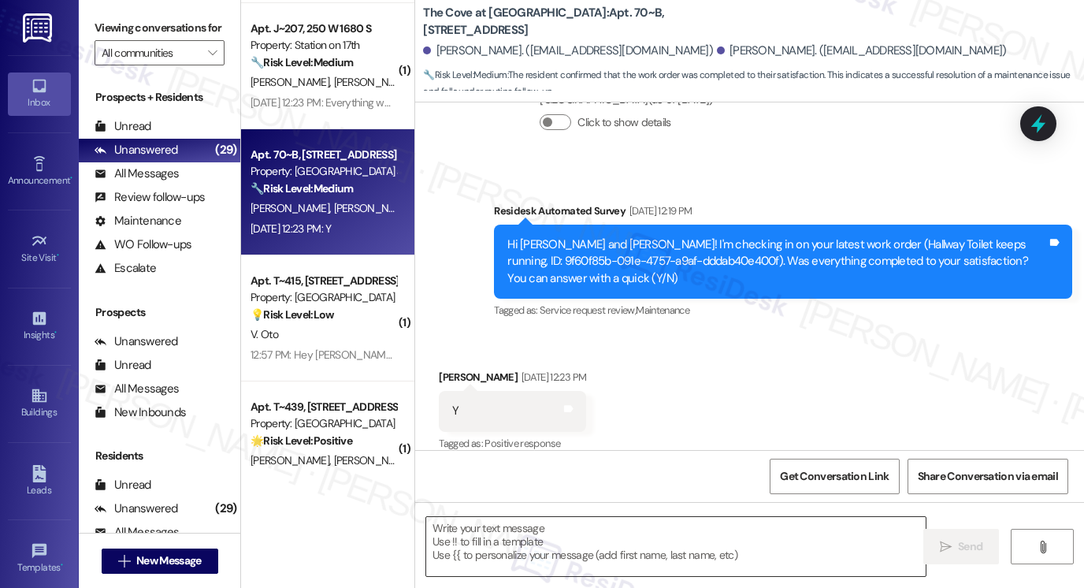
click at [593, 545] on textarea at bounding box center [676, 546] width 500 height 59
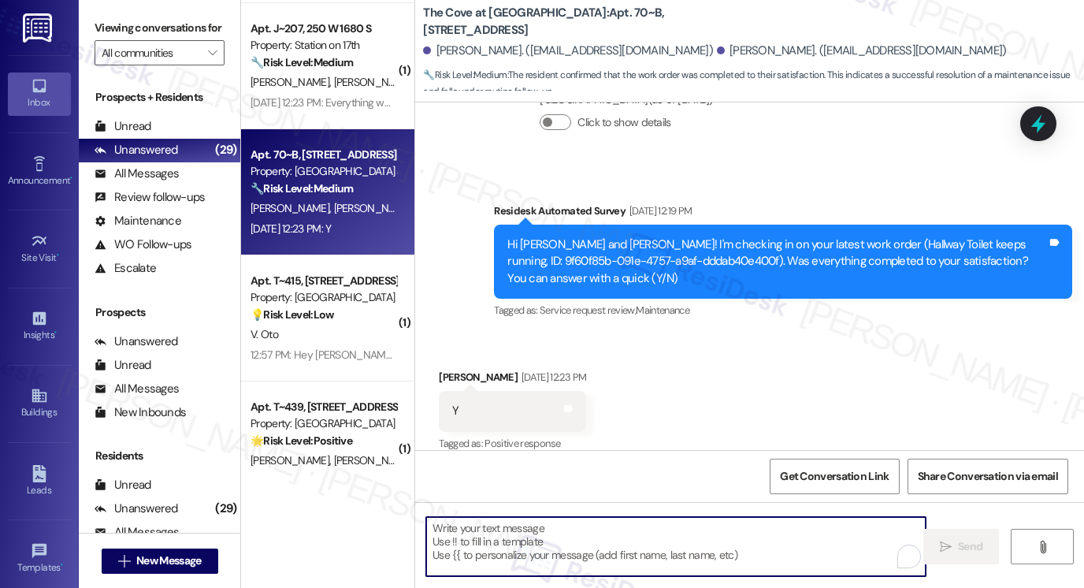
paste textarea "Hi {{first_name}}! I'm glad to hear that the latest work order was completed to…"
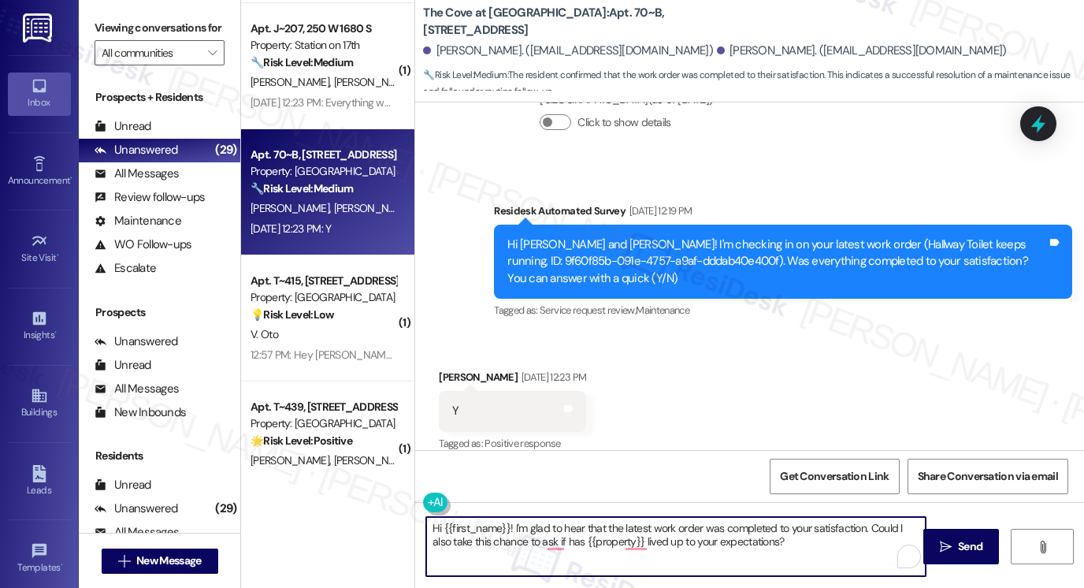
type textarea "Hi {{first_name}}! I'm glad to hear that the latest work order was completed to…"
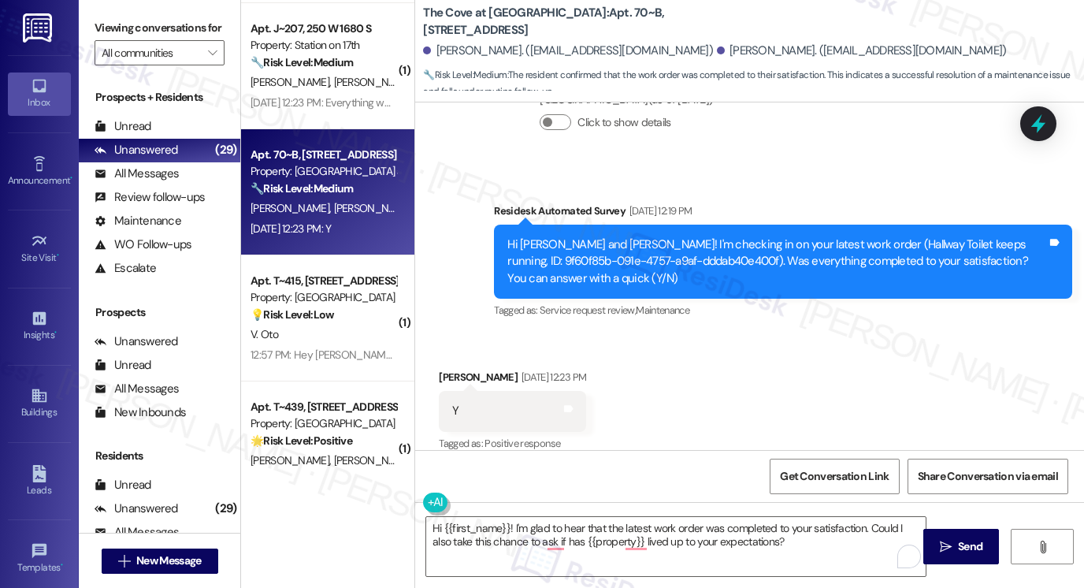
click at [442, 369] on div "Ingrid Moya Aug 22, 2025 at 12:23 PM" at bounding box center [512, 380] width 147 height 22
copy div "Ingrid"
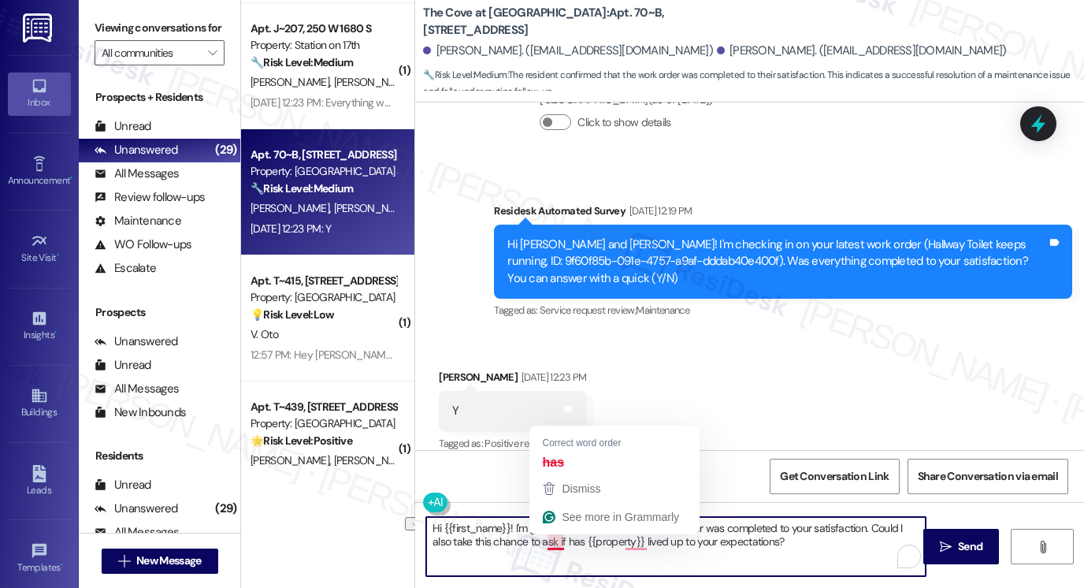
drag, startPoint x: 629, startPoint y: 541, endPoint x: 567, endPoint y: 534, distance: 61.9
click at [567, 534] on textarea "Hi {{first_name}}! I'm glad to hear that the latest work order was completed to…" at bounding box center [676, 546] width 500 height 59
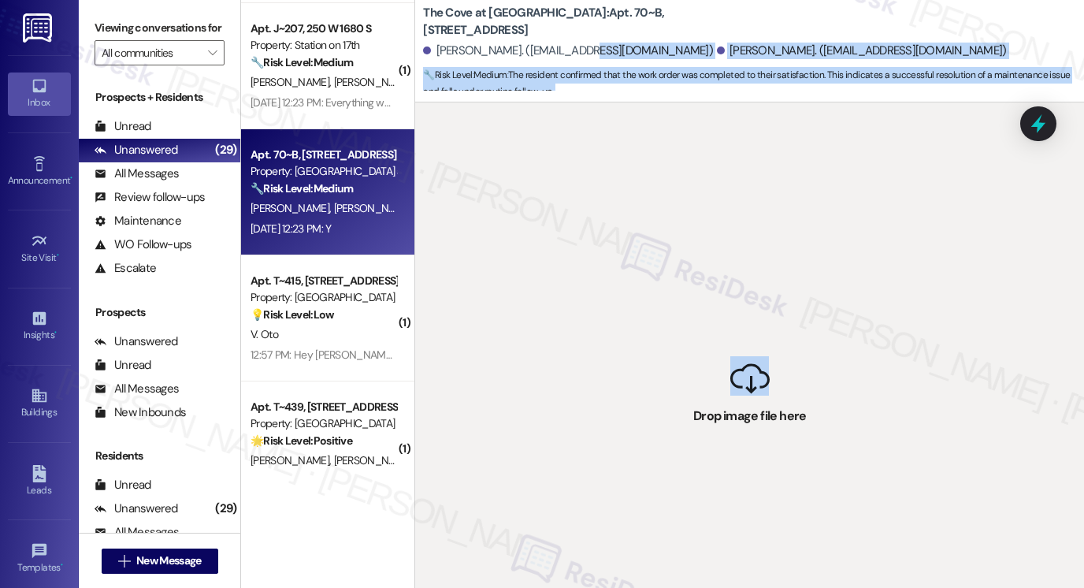
drag, startPoint x: 757, startPoint y: 405, endPoint x: 589, endPoint y: 73, distance: 371.8
click at [578, 56] on div "The Cove at Pleasant View: Apt. 70~B, 255 West 2700 North Ingrid Moya. (iroesch…" at bounding box center [750, 294] width 670 height 588
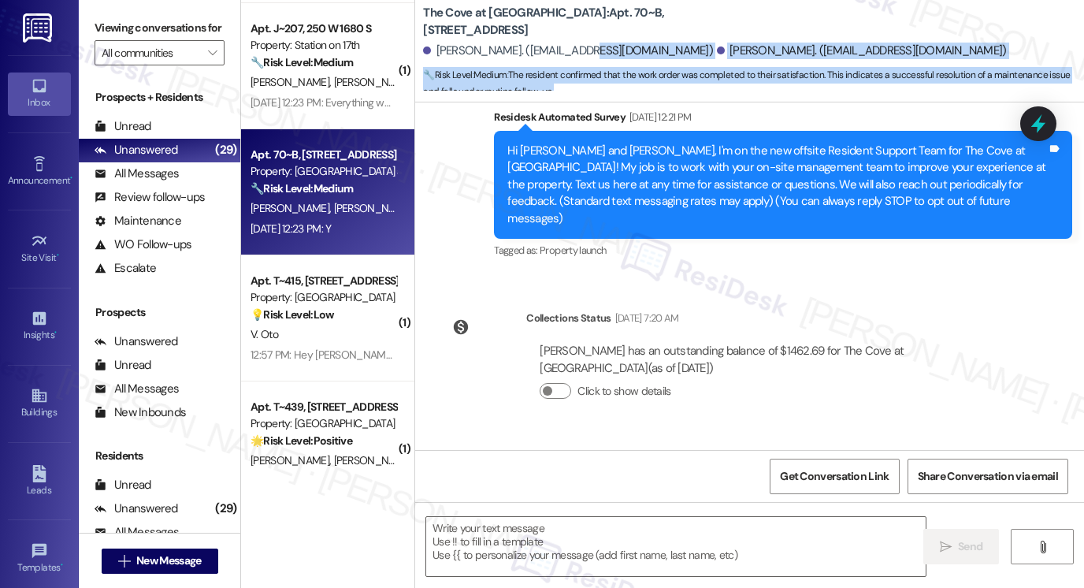
type textarea "Fetching suggested responses. Please feel free to read through the conversation…"
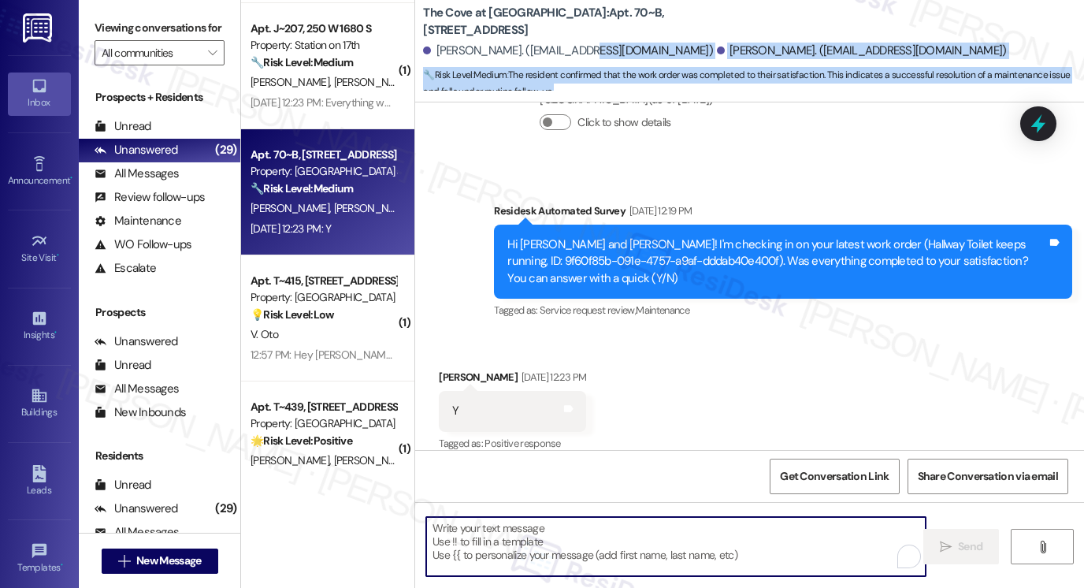
click at [529, 521] on textarea "To enrich screen reader interactions, please activate Accessibility in Grammarl…" at bounding box center [676, 546] width 500 height 59
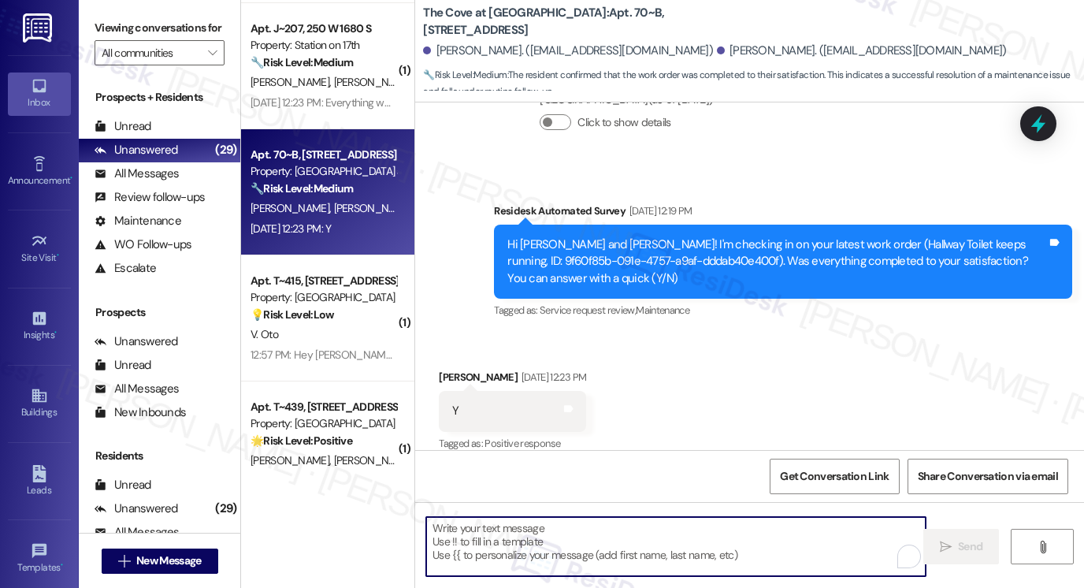
paste textarea "Ingrid"
type textarea "Ingrid"
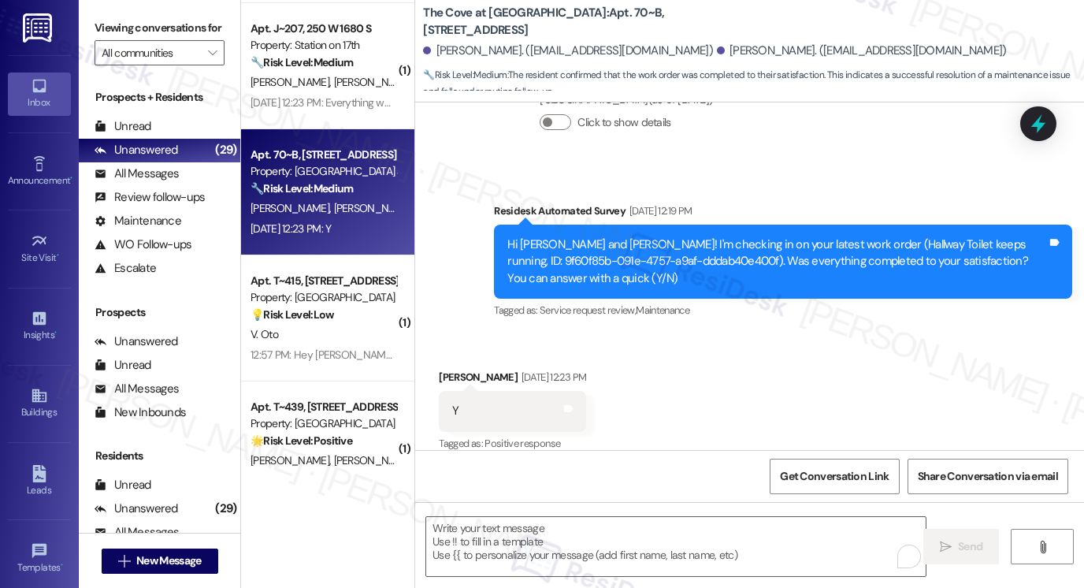
click at [111, 35] on label "Viewing conversations for" at bounding box center [160, 28] width 130 height 24
click at [536, 530] on textarea "To enrich screen reader interactions, please activate Accessibility in Grammarl…" at bounding box center [676, 546] width 500 height 59
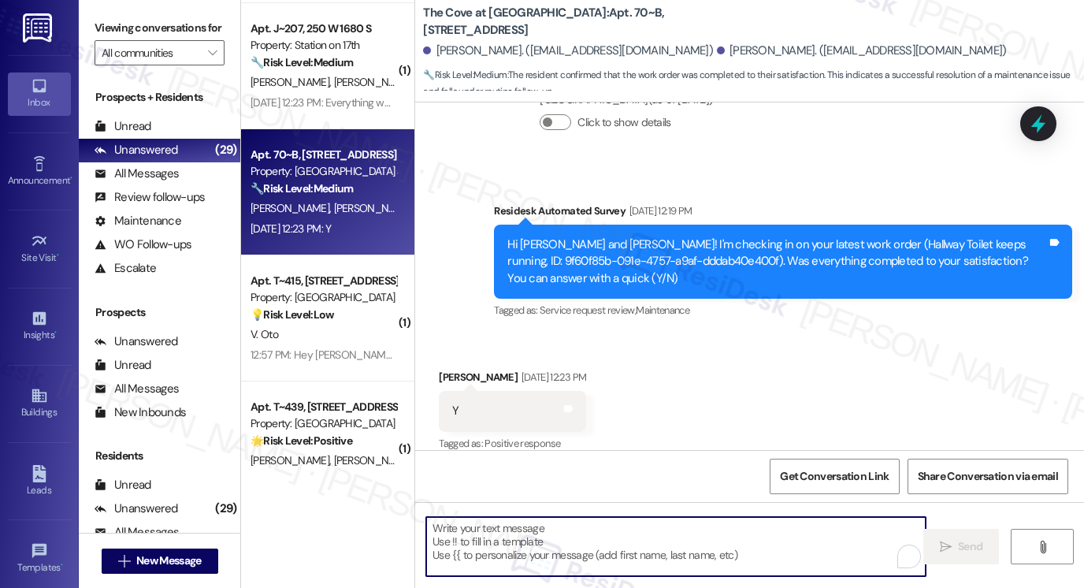
paste textarea "Hi {{first_name}}! I'm glad to hear that the latest work order was completed to…"
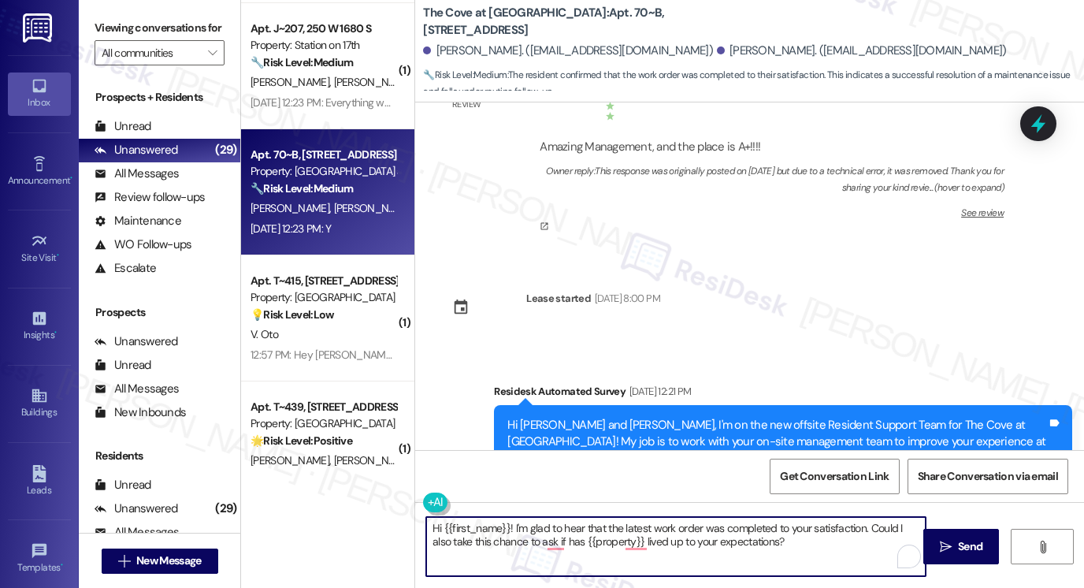
scroll to position [0, 0]
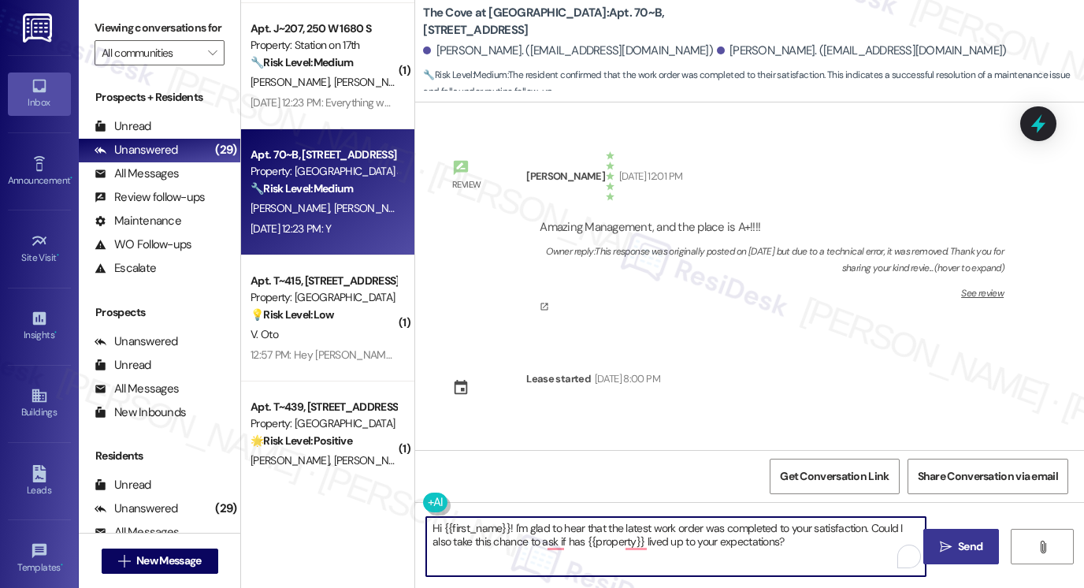
type textarea "Hi {{first_name}}! I'm glad to hear that the latest work order was completed to…"
click at [940, 557] on button " Send" at bounding box center [962, 546] width 76 height 35
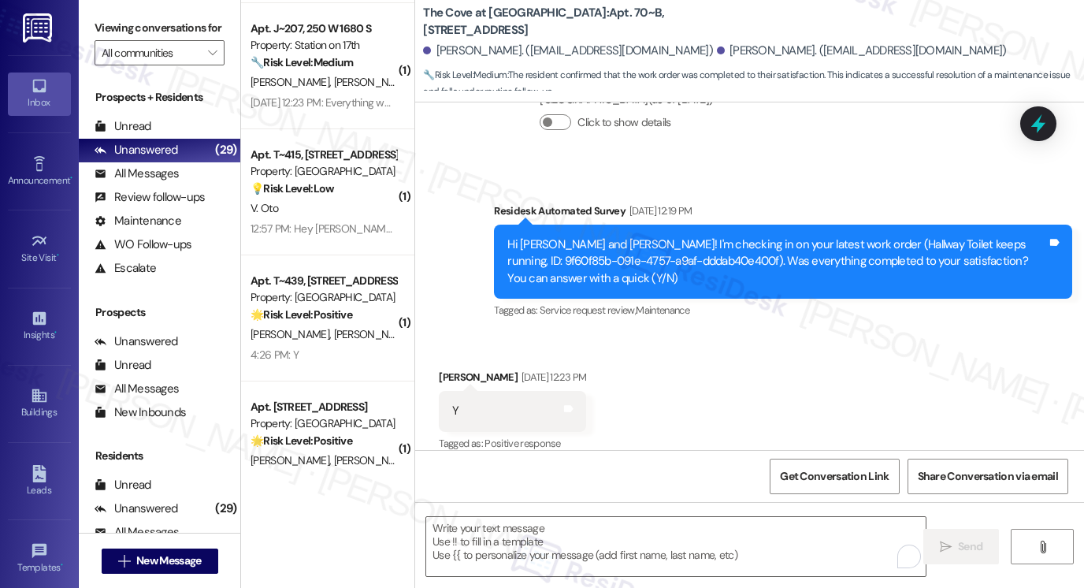
scroll to position [750, 0]
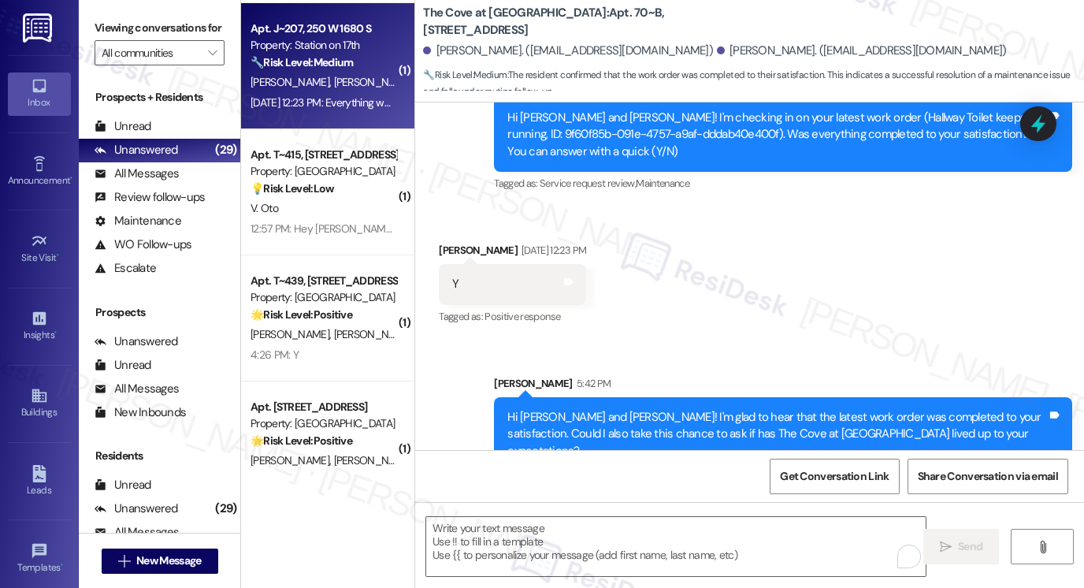
click at [335, 94] on div "Aug 22, 2025 at 12:23 PM: Everything was super smooth. Just one outlet was miss…" at bounding box center [323, 103] width 149 height 20
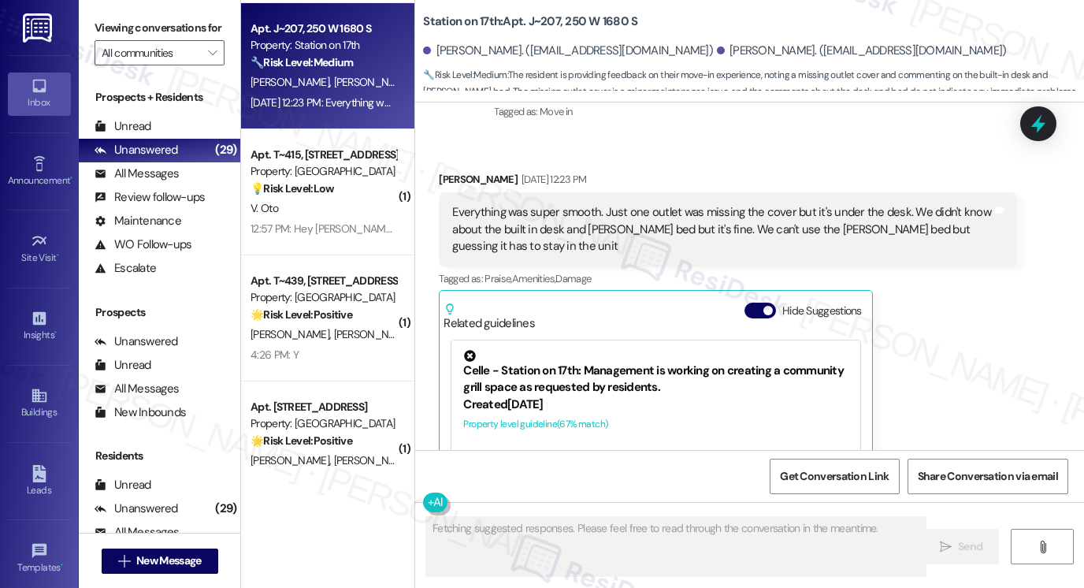
scroll to position [137, 0]
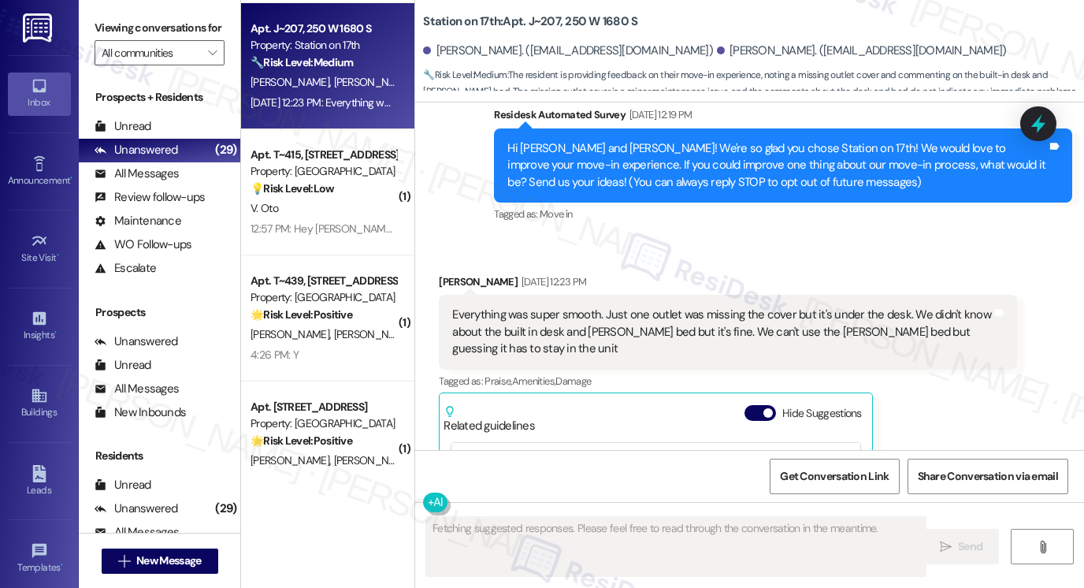
click at [596, 346] on div "Everything was super smooth. Just one outlet was missing the cover but it's und…" at bounding box center [722, 332] width 540 height 50
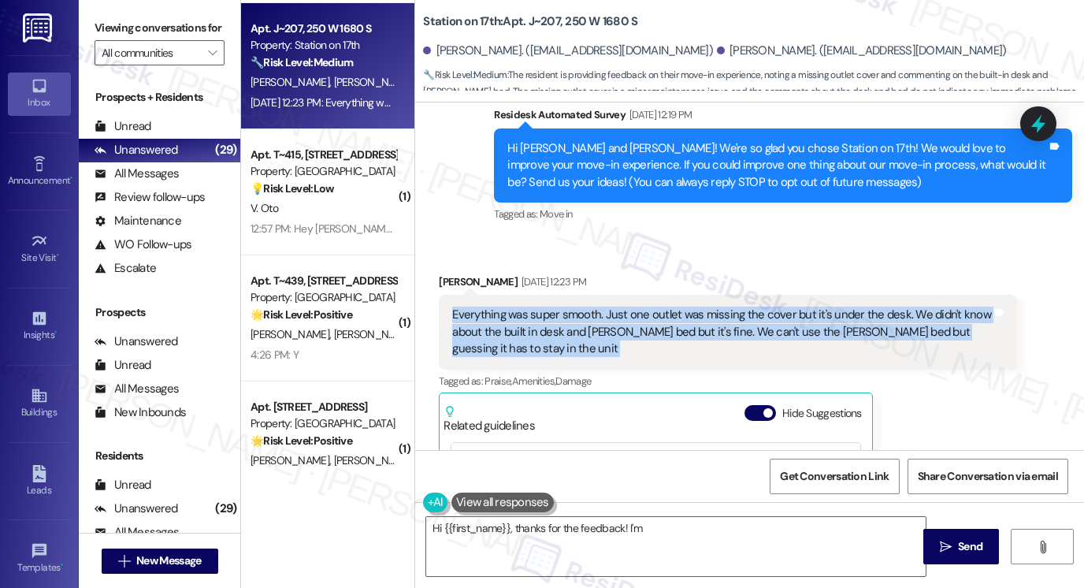
click at [594, 347] on div "Everything was super smooth. Just one outlet was missing the cover but it's und…" at bounding box center [722, 332] width 540 height 50
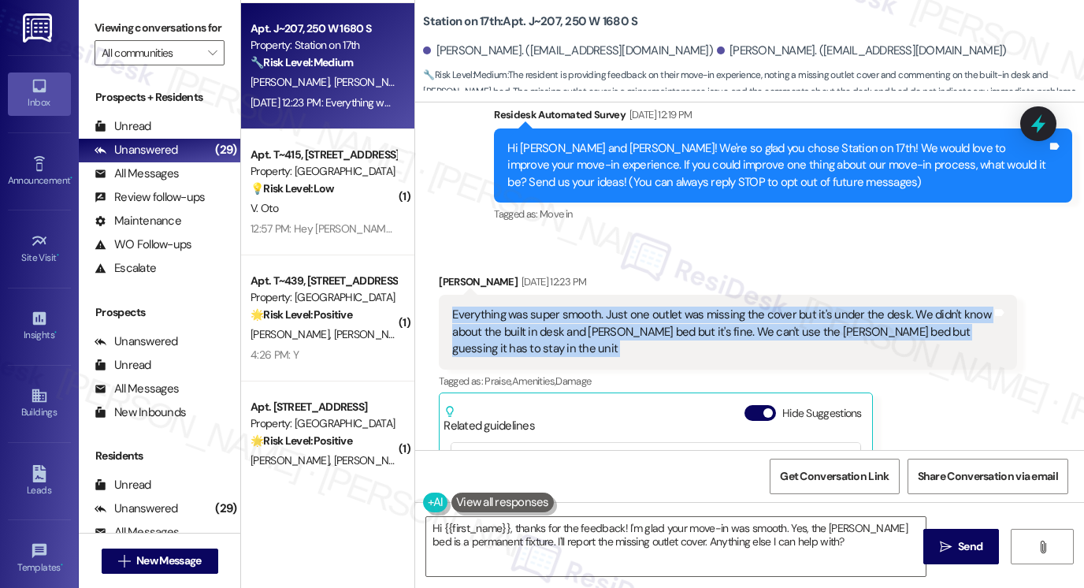
click at [637, 318] on div "Everything was super smooth. Just one outlet was missing the cover but it's und…" at bounding box center [722, 332] width 540 height 50
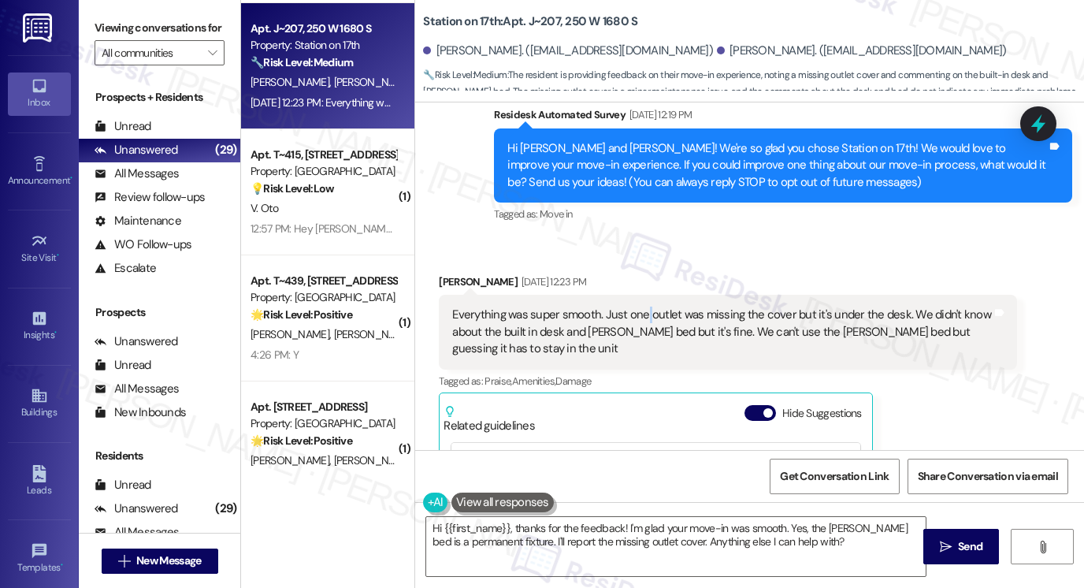
click at [637, 318] on div "Everything was super smooth. Just one outlet was missing the cover but it's und…" at bounding box center [722, 332] width 540 height 50
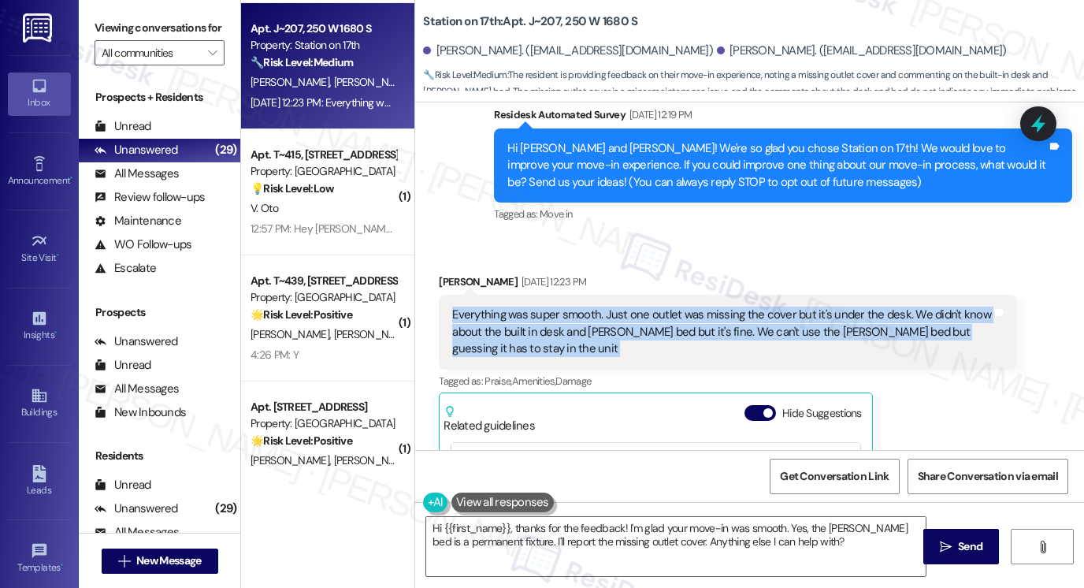
click at [637, 318] on div "Everything was super smooth. Just one outlet was missing the cover but it's und…" at bounding box center [722, 332] width 540 height 50
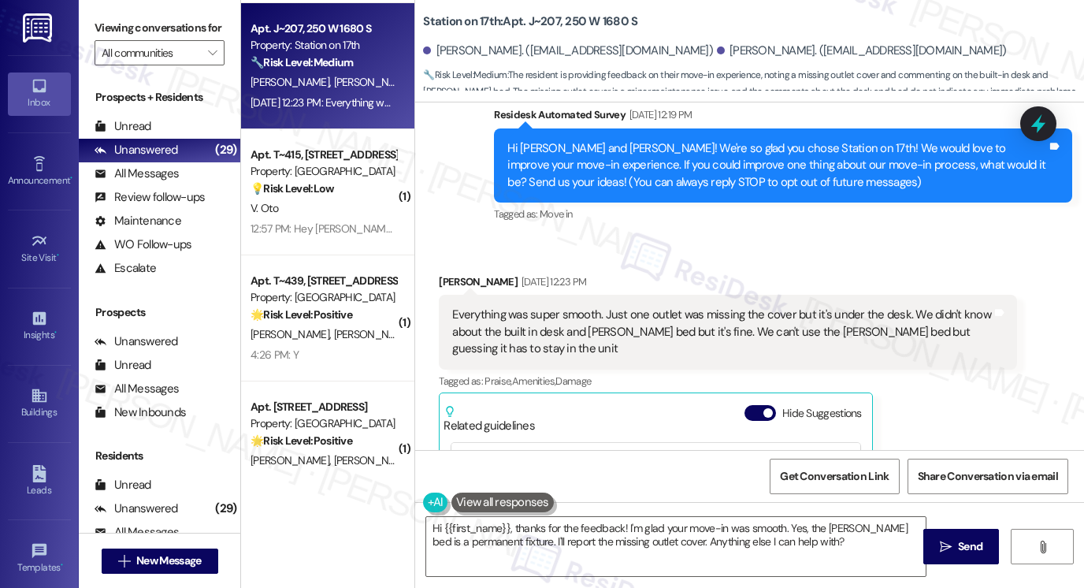
click at [96, 32] on label "Viewing conversations for" at bounding box center [160, 28] width 130 height 24
click at [597, 333] on div "Everything was super smooth. Just one outlet was missing the cover but it's und…" at bounding box center [722, 332] width 540 height 50
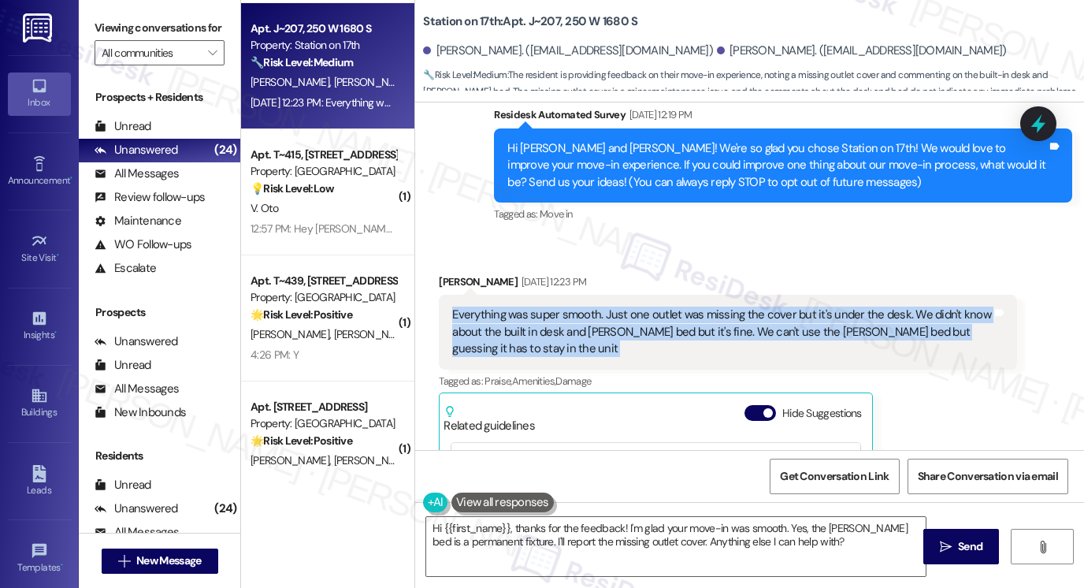
click at [597, 333] on div "Everything was super smooth. Just one outlet was missing the cover but it's und…" at bounding box center [722, 332] width 540 height 50
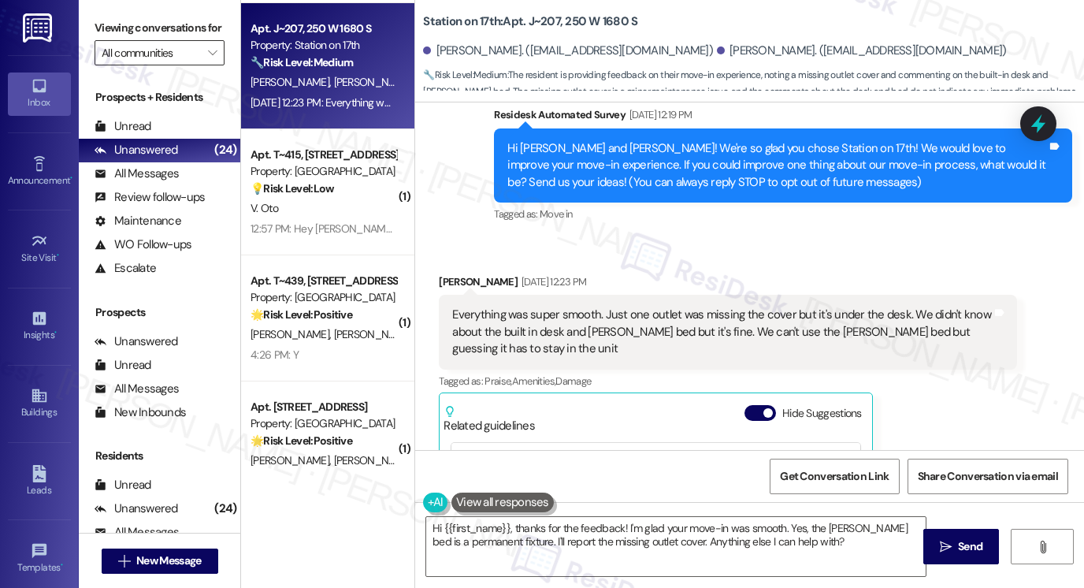
drag, startPoint x: 86, startPoint y: 19, endPoint x: 164, endPoint y: 69, distance: 92.5
click at [86, 19] on div "Viewing conversations for All communities " at bounding box center [160, 40] width 162 height 81
click at [730, 534] on textarea "Hi {{first_name}}, thanks for the feedback! I'm glad your move-in was smooth. Y…" at bounding box center [676, 546] width 500 height 59
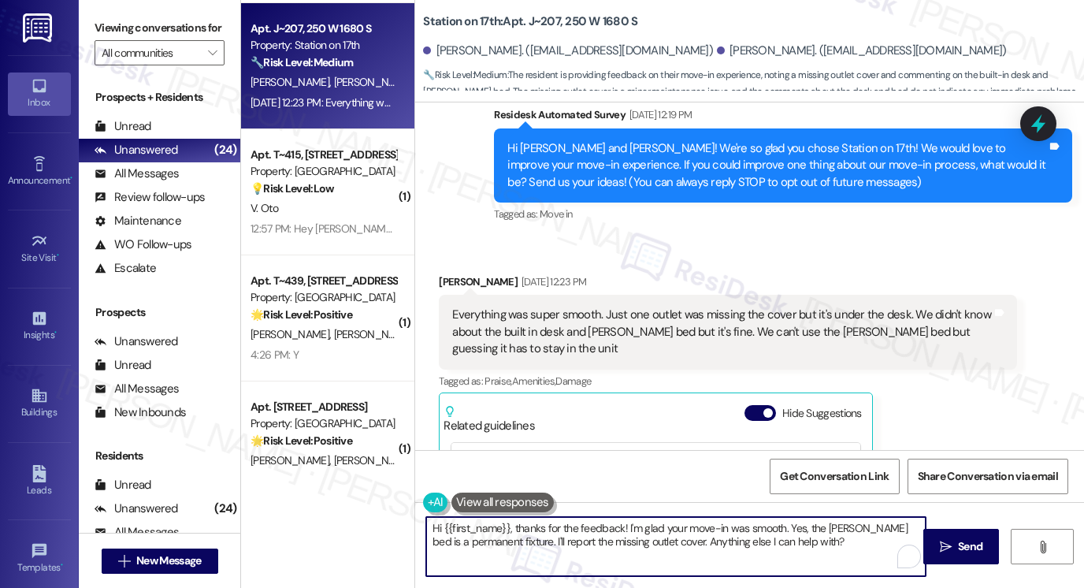
paste textarea "I’m so glad to hear everything went smoothly, thank you for letting me know! Ab…"
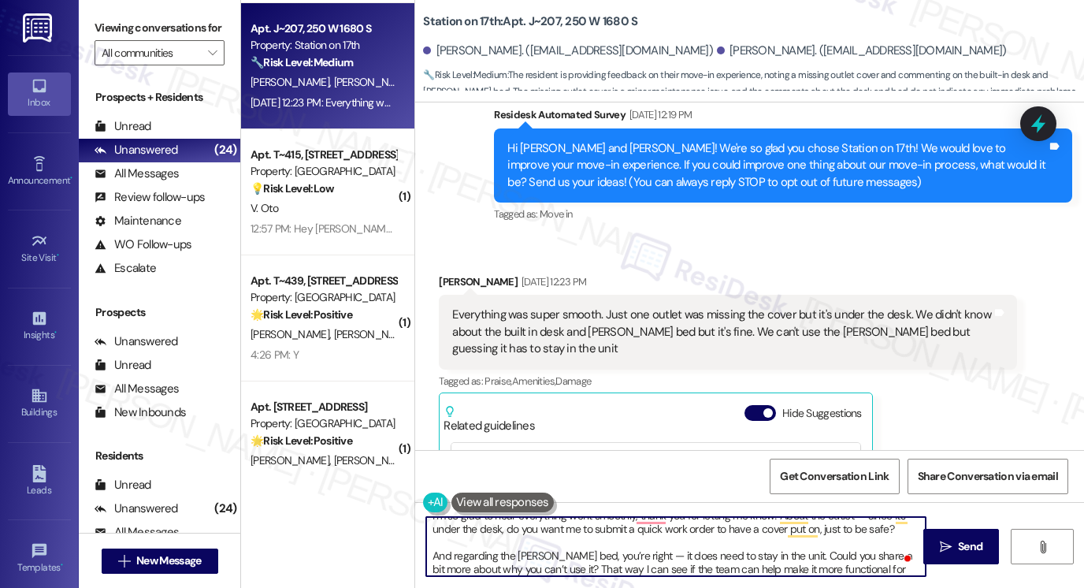
scroll to position [0, 0]
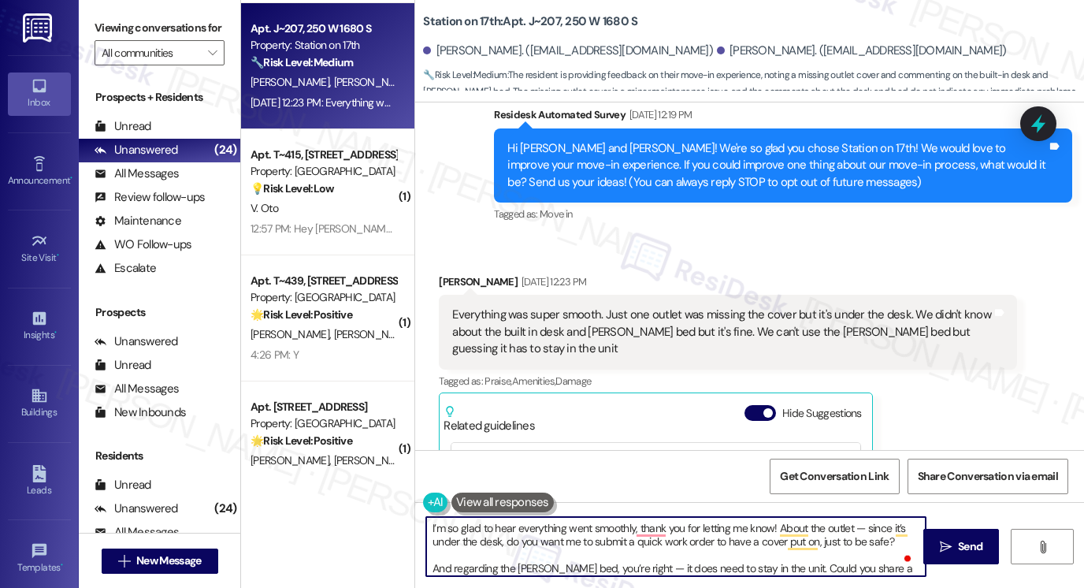
drag, startPoint x: 428, startPoint y: 526, endPoint x: 537, endPoint y: 532, distance: 109.7
click at [426, 526] on textarea "I’m so glad to hear everything went smoothly, thank you for letting me know! Ab…" at bounding box center [676, 546] width 500 height 59
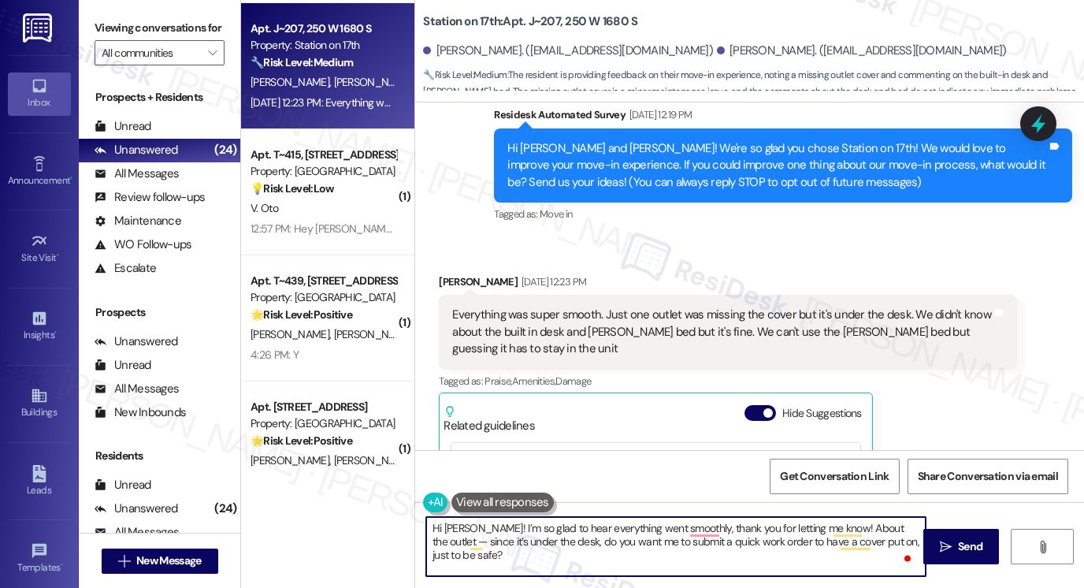
click at [499, 528] on textarea "Hi Michelle! I’m so glad to hear everything went smoothly, thank you for lettin…" at bounding box center [676, 546] width 500 height 59
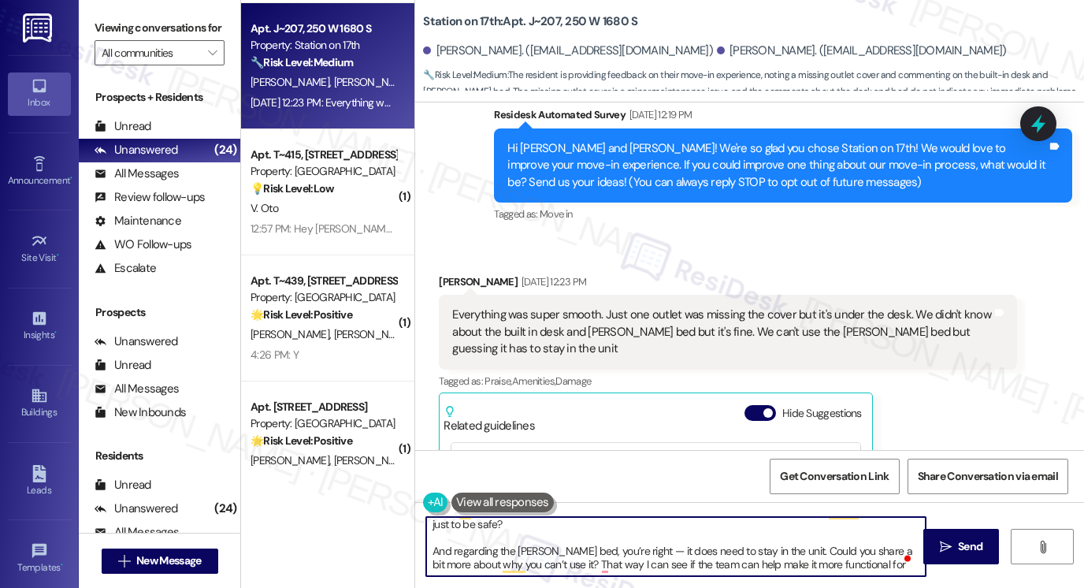
scroll to position [31, 0]
drag, startPoint x: 779, startPoint y: 550, endPoint x: 623, endPoint y: 552, distance: 155.3
click at [623, 552] on textarea "Hi Michelle! I’m glad to hear everything went smoothly. Thank you for letting m…" at bounding box center [676, 546] width 500 height 59
type textarea "Hi Michelle! I’m glad to hear everything went smoothly. Thank you for letting m…"
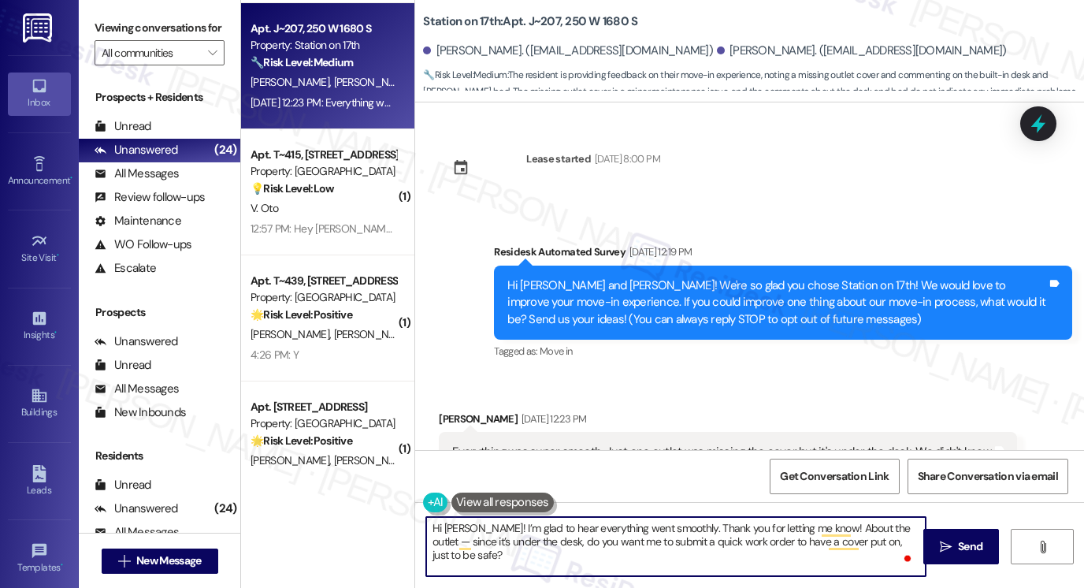
scroll to position [31, 0]
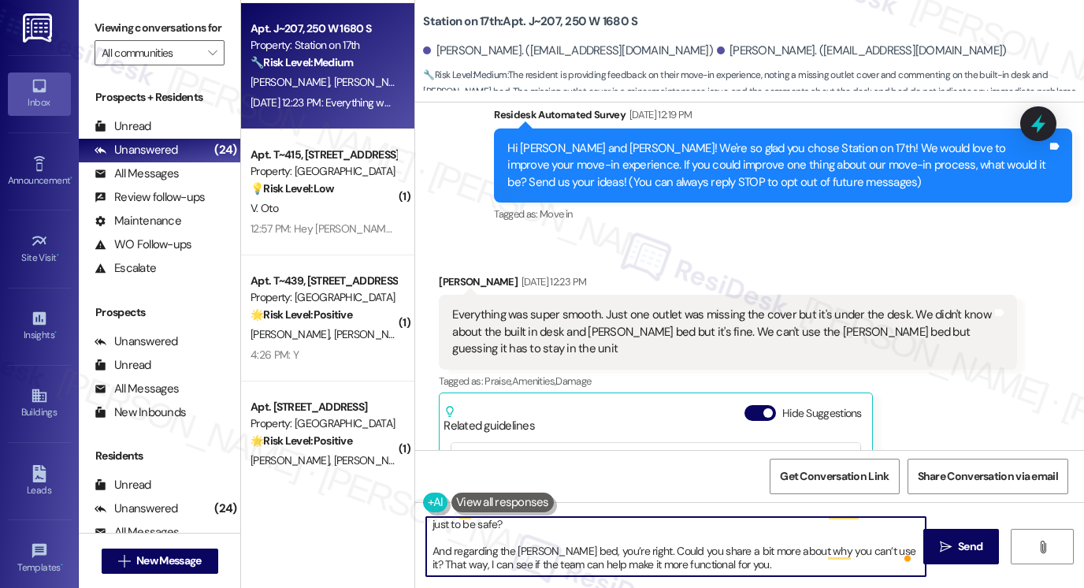
click at [794, 558] on textarea "Hi Michelle! I’m glad to hear everything went smoothly. Thank you for letting m…" at bounding box center [676, 546] width 500 height 59
type textarea "Hi Michelle! I’m glad to hear everything went smoothly. Thank you for letting m…"
click at [940, 541] on icon "" at bounding box center [946, 547] width 12 height 13
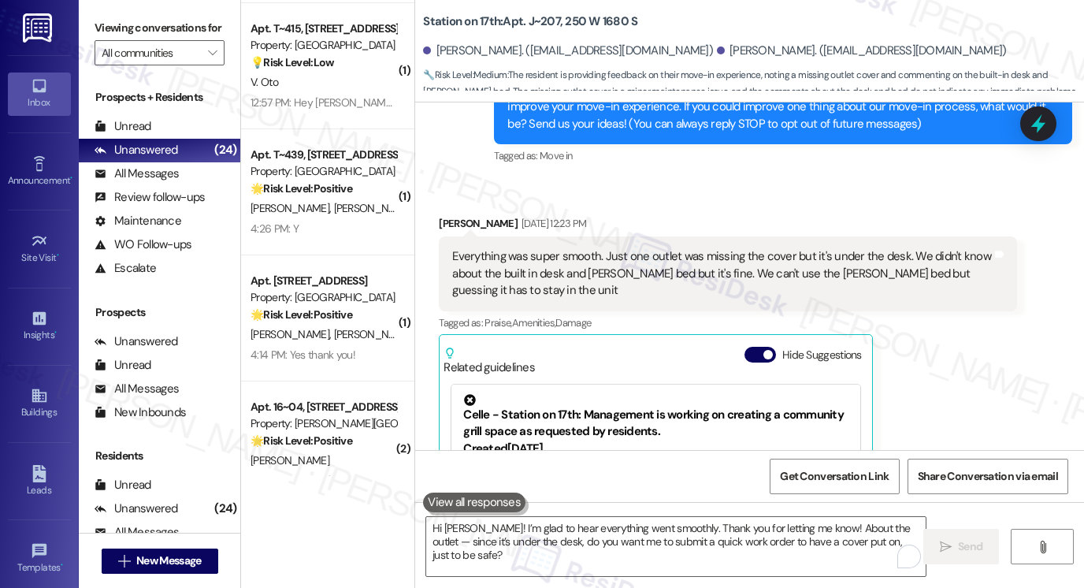
scroll to position [0, 0]
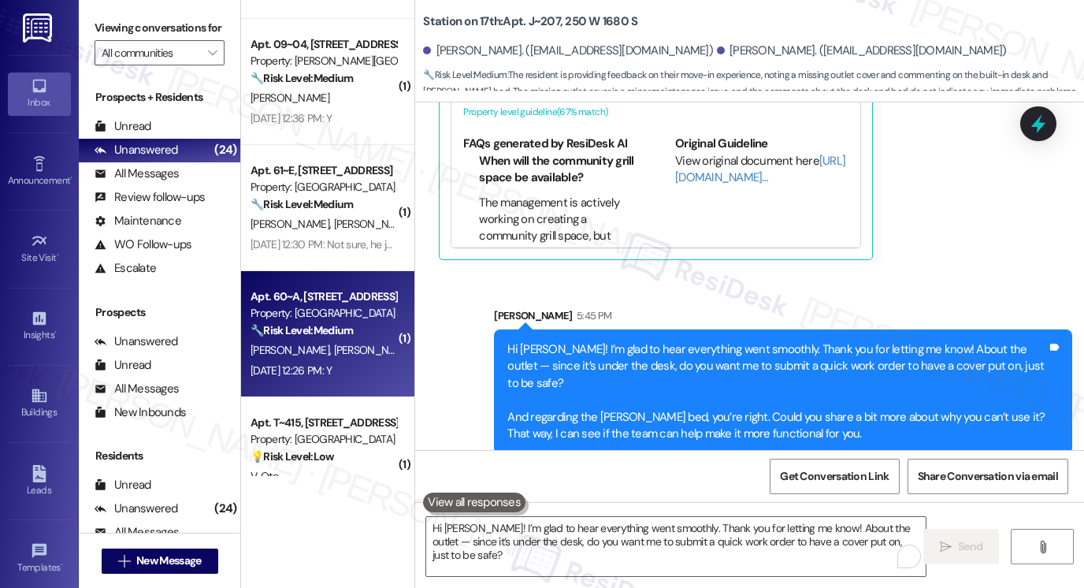
click at [332, 357] on div "E. Mathis J. Cope" at bounding box center [323, 350] width 149 height 20
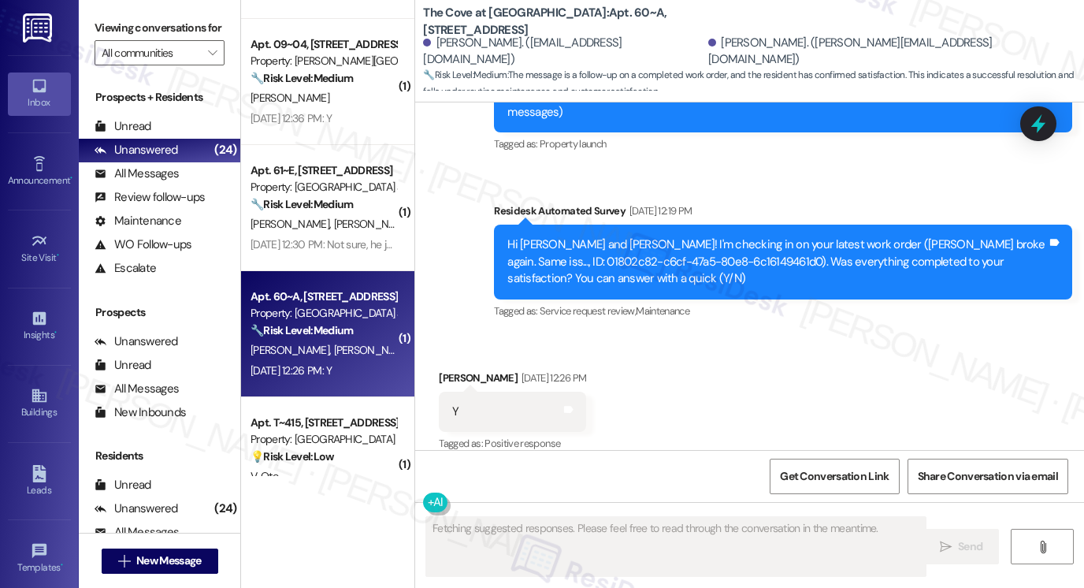
type textarea "Fetching suggested responses. Please feel free to read through the conversation…"
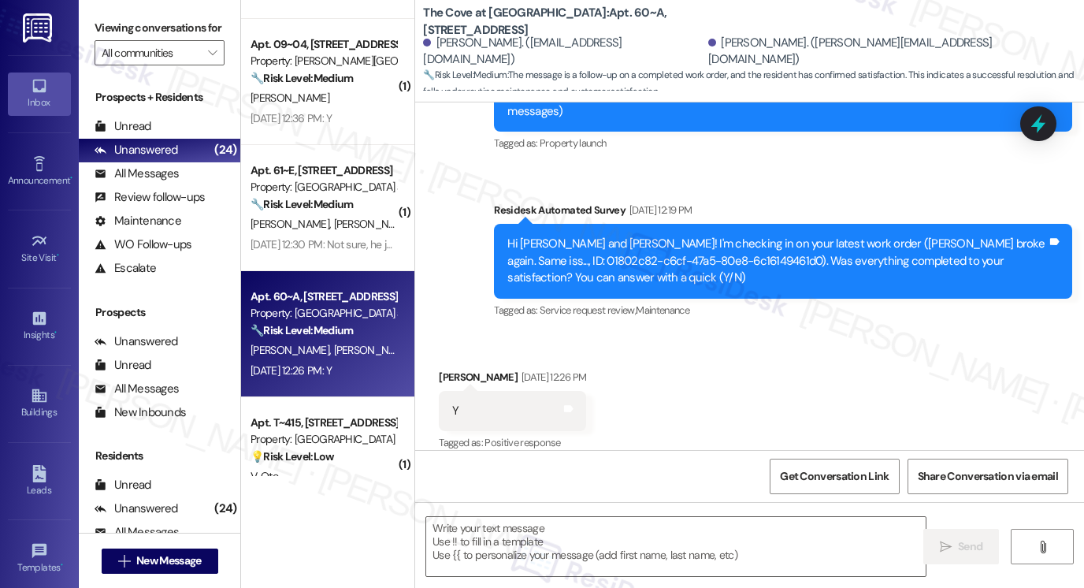
drag, startPoint x: 119, startPoint y: 11, endPoint x: 147, endPoint y: 37, distance: 38.5
click at [119, 11] on div "Viewing conversations for All communities " at bounding box center [160, 40] width 162 height 81
click at [511, 537] on textarea at bounding box center [676, 546] width 500 height 59
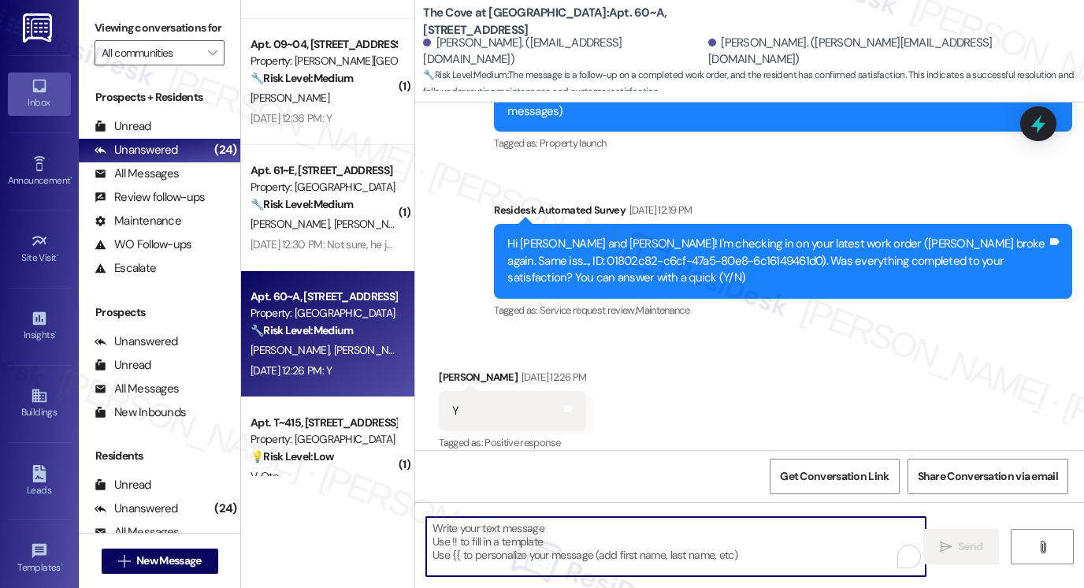
paste textarea "Hi {{first_name}}! I'm glad to hear that the latest work order was completed to…"
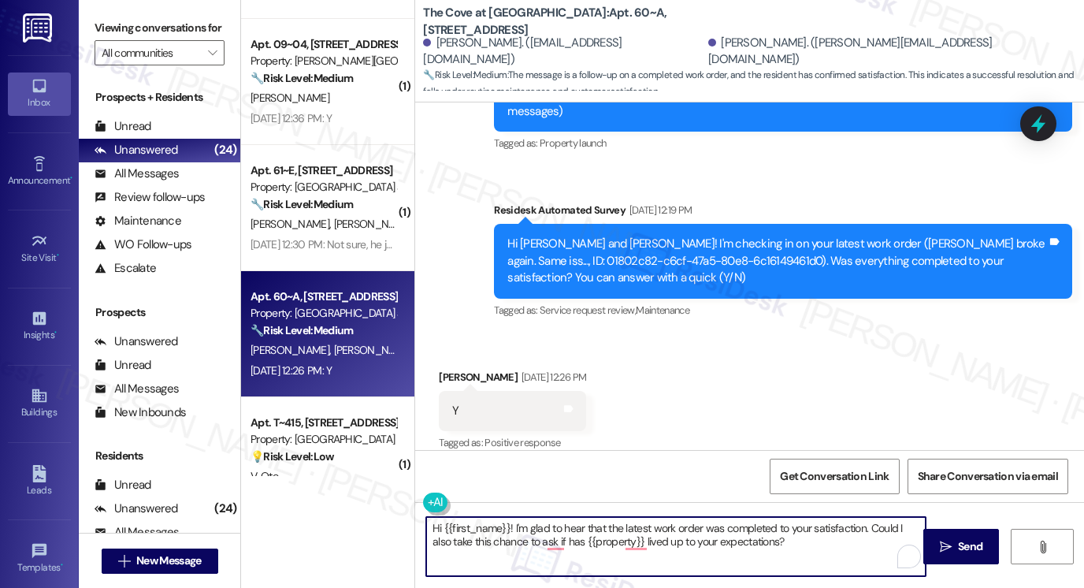
click at [442, 369] on div "Erin Mathis Aug 22, 2025 at 12:26 PM" at bounding box center [512, 380] width 147 height 22
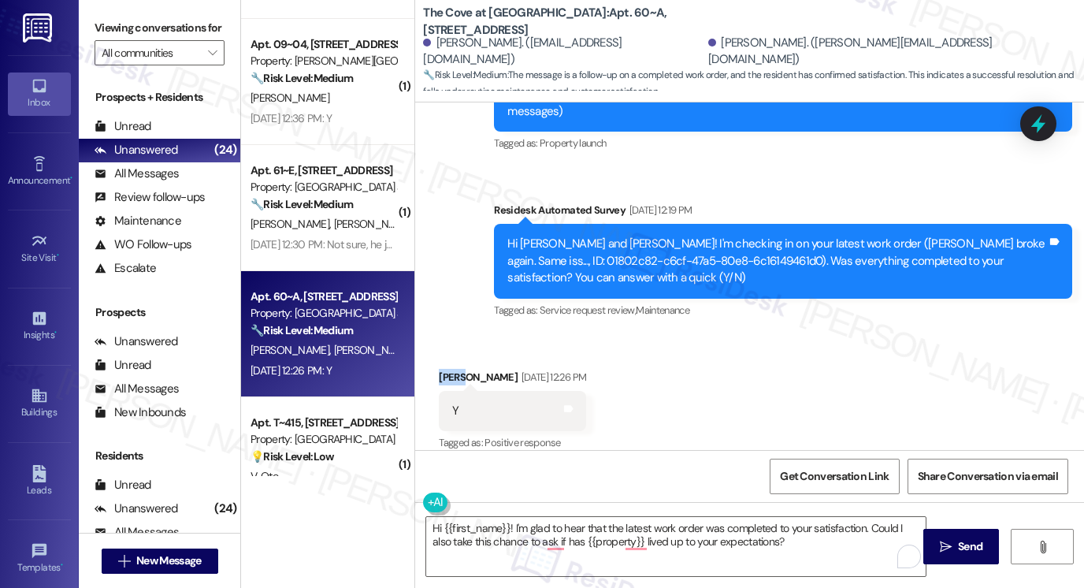
click at [442, 369] on div "Erin Mathis Aug 22, 2025 at 12:26 PM" at bounding box center [512, 380] width 147 height 22
copy div "Erin"
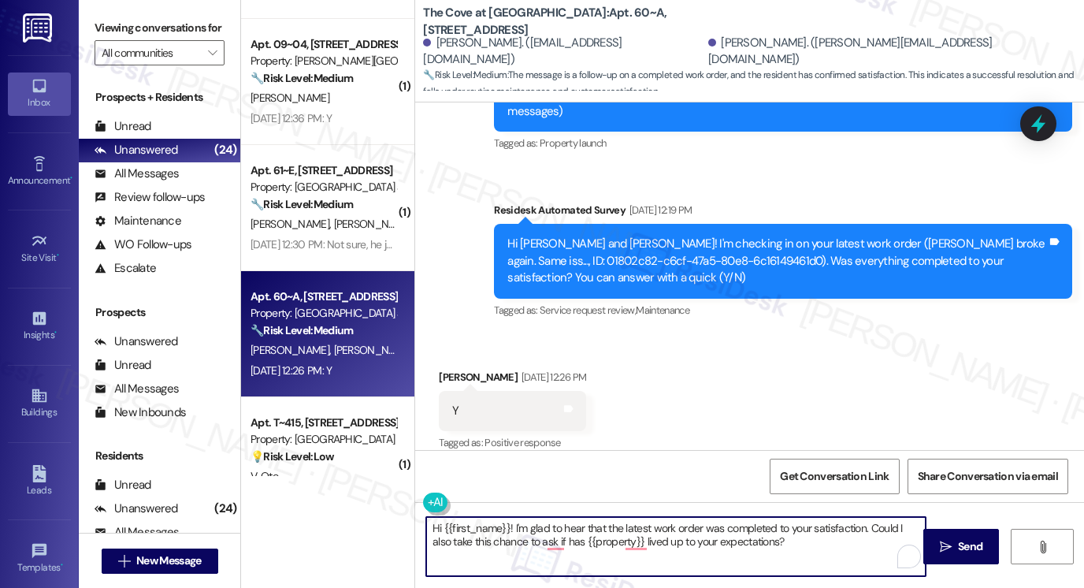
drag, startPoint x: 440, startPoint y: 526, endPoint x: 509, endPoint y: 519, distance: 69.6
click at [509, 519] on textarea "Hi {{first_name}}! I'm glad to hear that the latest work order was completed to…" at bounding box center [676, 546] width 500 height 59
paste textarea "Erin"
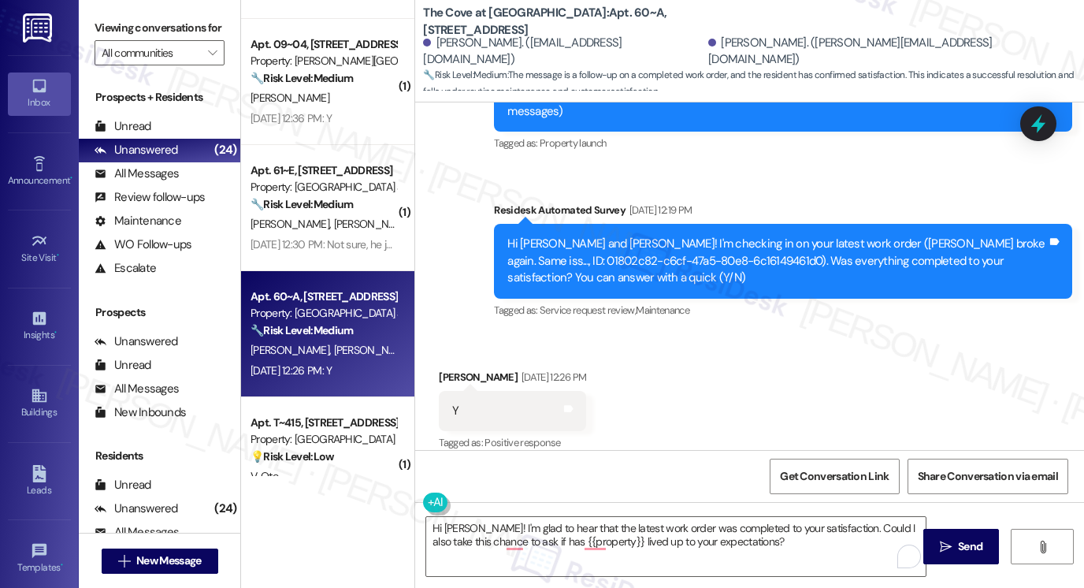
click at [116, 12] on div "Viewing conversations for All communities " at bounding box center [160, 40] width 162 height 81
click at [872, 255] on div "Hi Josh and Erin! I'm checking in on your latest work order (Dryer broke again.…" at bounding box center [778, 261] width 540 height 50
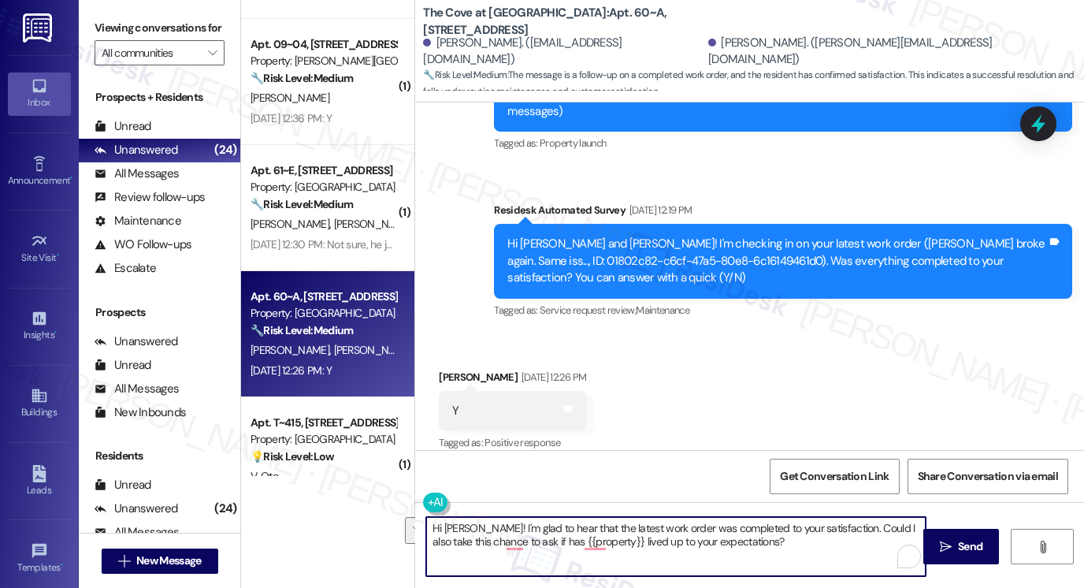
drag, startPoint x: 750, startPoint y: 545, endPoint x: 813, endPoint y: 522, distance: 66.3
click at [813, 522] on textarea "Hi Erin! I'm glad to hear that the latest work order was completed to your sati…" at bounding box center [676, 546] width 500 height 59
paste textarea "If I may also ask....has {{property}} been living up to your expectations so fa…"
drag, startPoint x: 848, startPoint y: 546, endPoint x: 905, endPoint y: 532, distance: 58.5
click at [848, 546] on textarea "Hi Erin! I'm glad to hear that the latest work order was completed to your sati…" at bounding box center [676, 546] width 500 height 59
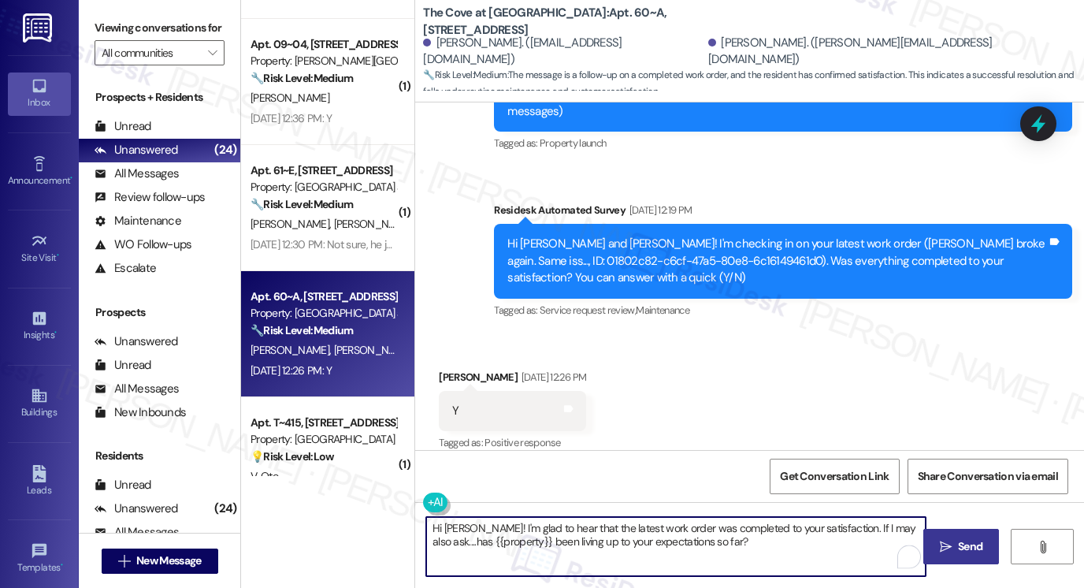
type textarea "Hi Erin! I'm glad to hear that the latest work order was completed to your sati…"
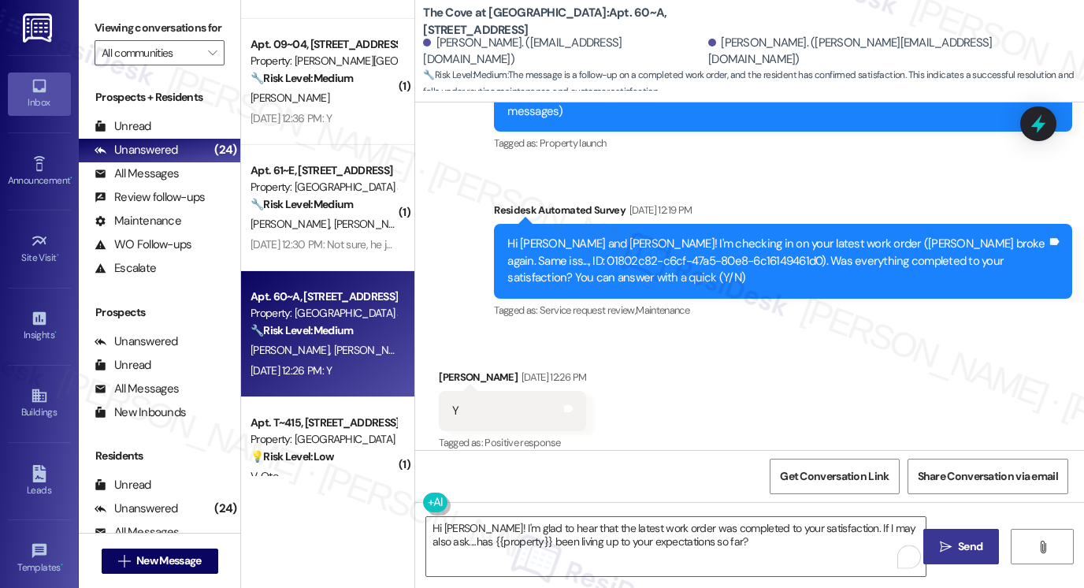
click at [958, 532] on button " Send" at bounding box center [962, 546] width 76 height 35
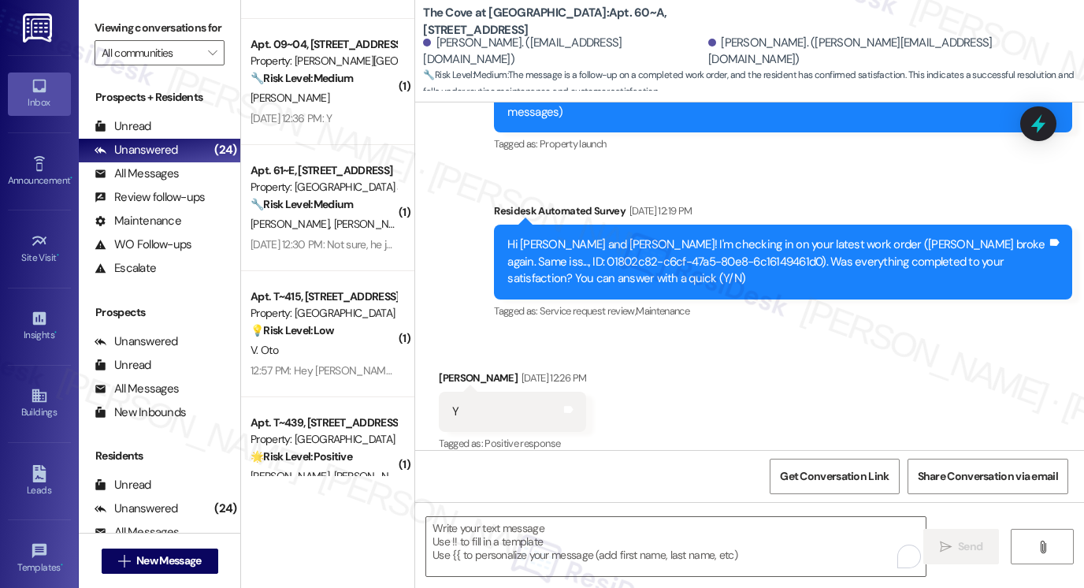
scroll to position [369, 0]
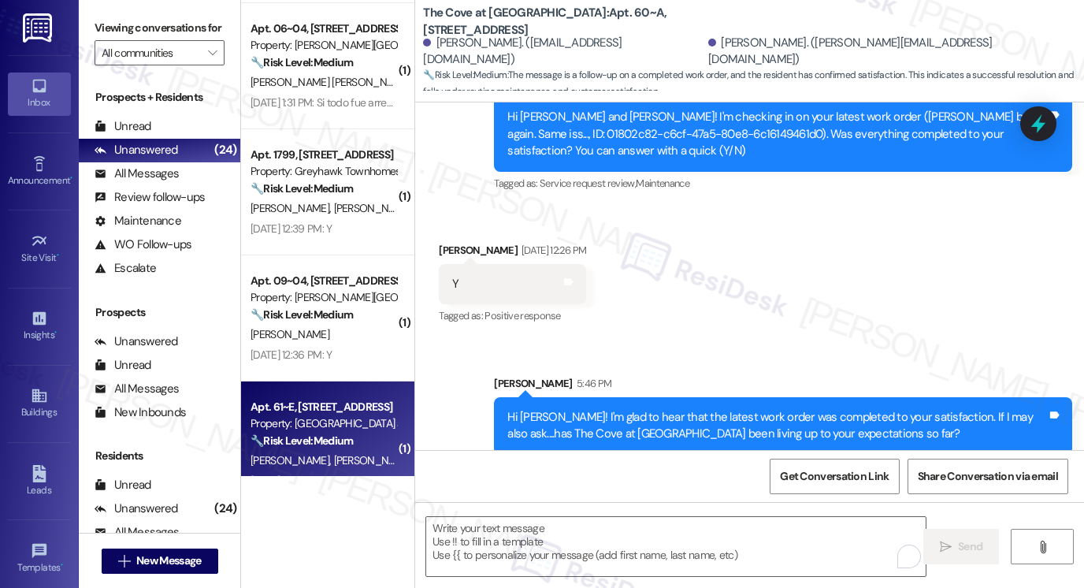
click at [357, 441] on div "🔧 Risk Level: Medium The resident indicates the issue was not resolved by the i…" at bounding box center [324, 441] width 146 height 17
type textarea "Fetching suggested responses. Please feel free to read through the conversation…"
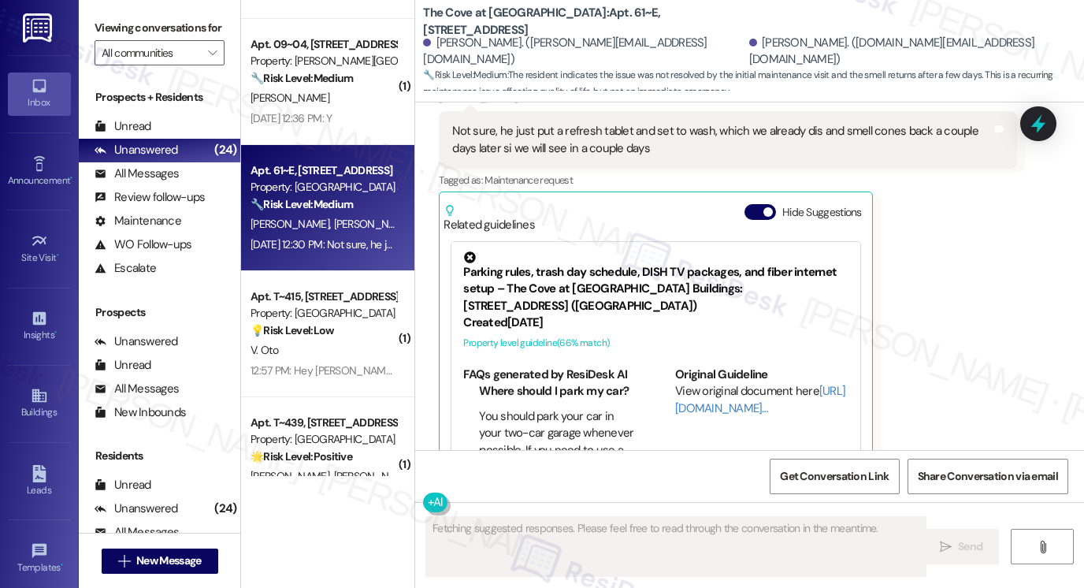
scroll to position [1841, 0]
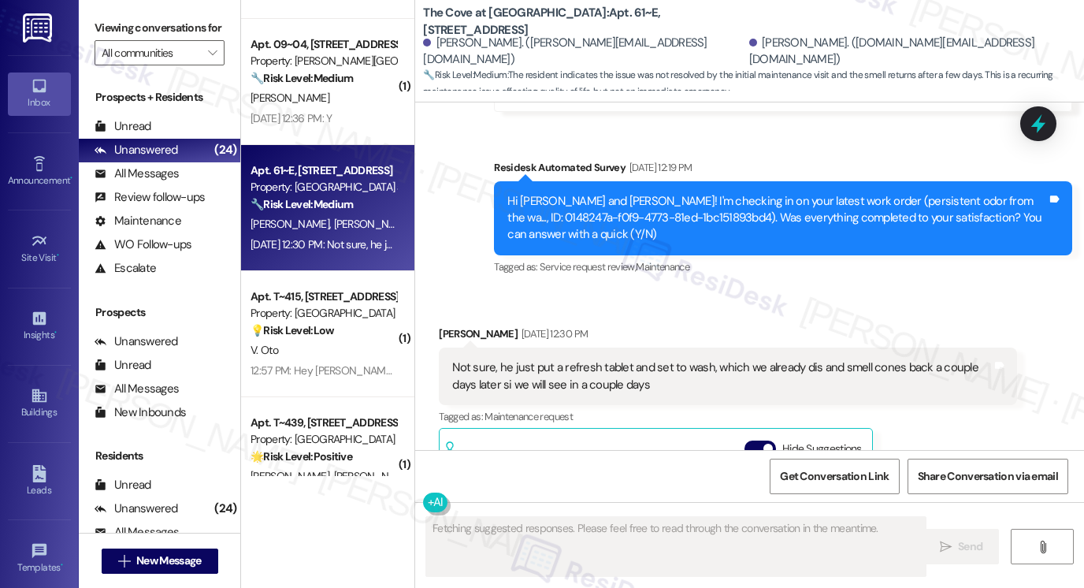
click at [536, 348] on div "Not sure, he just put a refresh tablet and set to wash, which we already dis an…" at bounding box center [728, 377] width 578 height 58
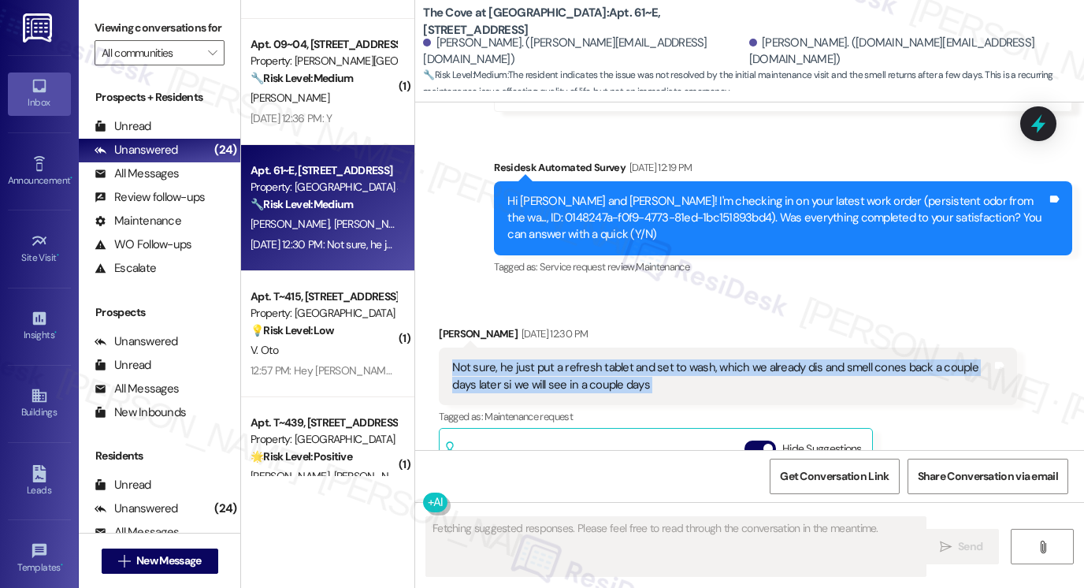
click at [536, 348] on div "Not sure, he just put a refresh tablet and set to wash, which we already dis an…" at bounding box center [728, 377] width 578 height 58
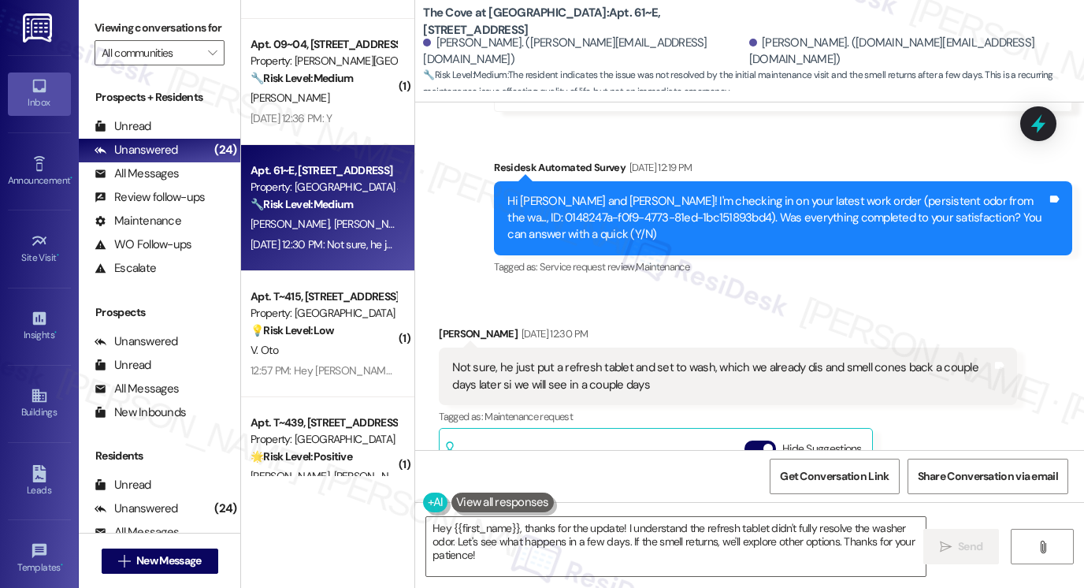
click at [659, 193] on div "Hi Rebecca and Matthew! I'm checking in on your latest work order (persistent o…" at bounding box center [778, 218] width 540 height 50
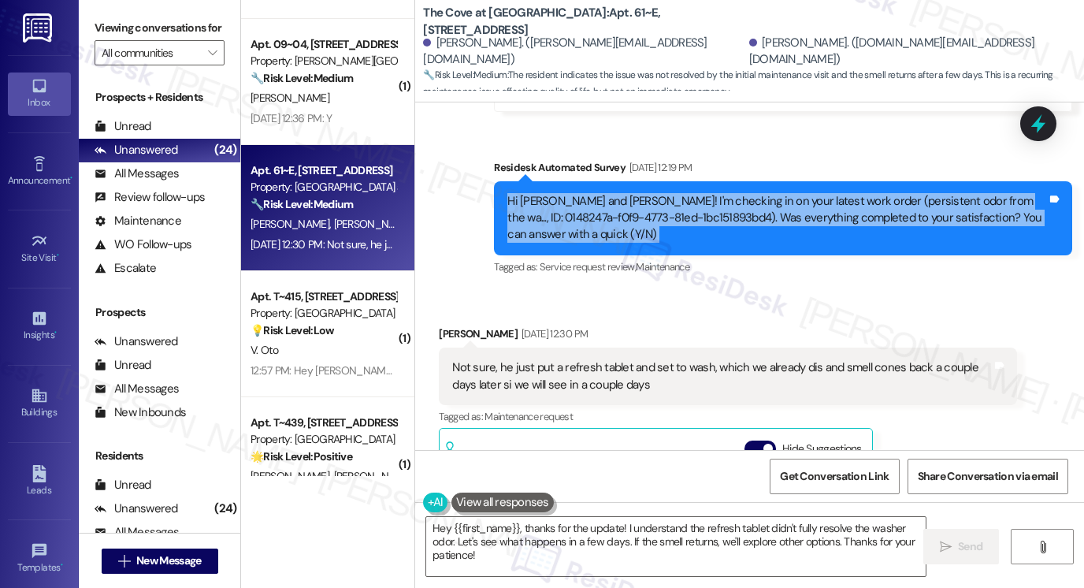
click at [659, 193] on div "Hi Rebecca and Matthew! I'm checking in on your latest work order (persistent o…" at bounding box center [778, 218] width 540 height 50
copy div "Hi Rebecca and Matthew! I'm checking in on your latest work order (persistent o…"
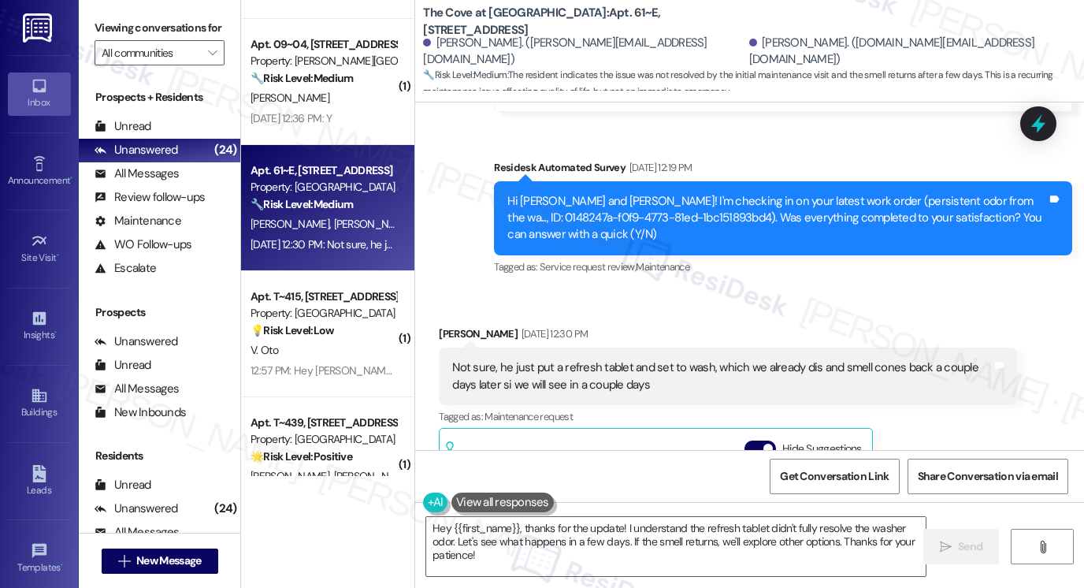
click at [120, 24] on label "Viewing conversations for" at bounding box center [160, 28] width 130 height 24
click at [571, 348] on div "Not sure, he just put a refresh tablet and set to wash, which we already dis an…" at bounding box center [728, 377] width 578 height 58
click at [568, 348] on div "Not sure, he just put a refresh tablet and set to wash, which we already dis an…" at bounding box center [728, 377] width 578 height 58
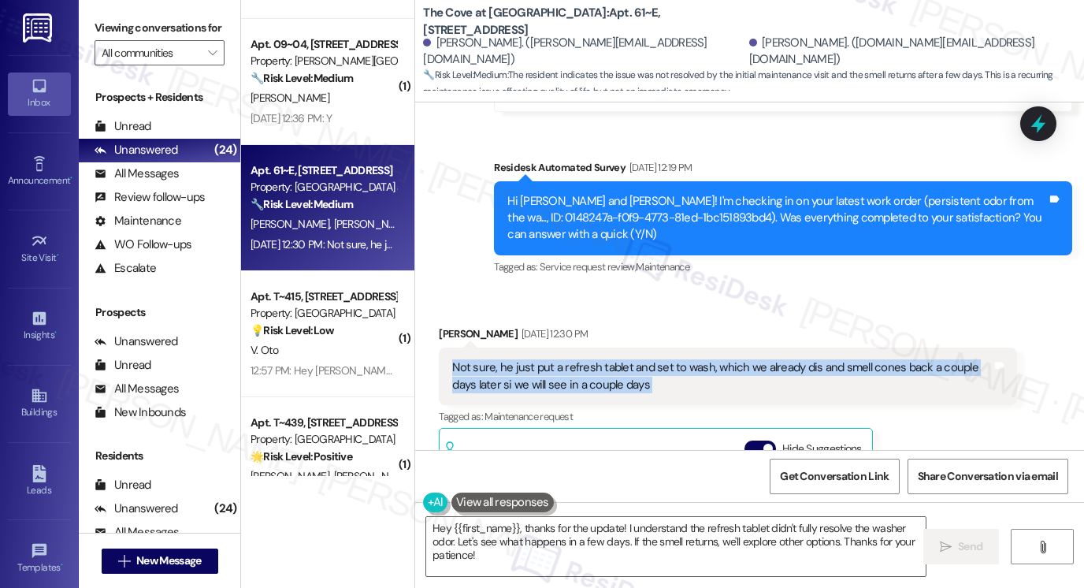
click at [568, 348] on div "Not sure, he just put a refresh tablet and set to wash, which we already dis an…" at bounding box center [728, 377] width 578 height 58
copy div "Not sure, he just put a refresh tablet and set to wash, which we already dis an…"
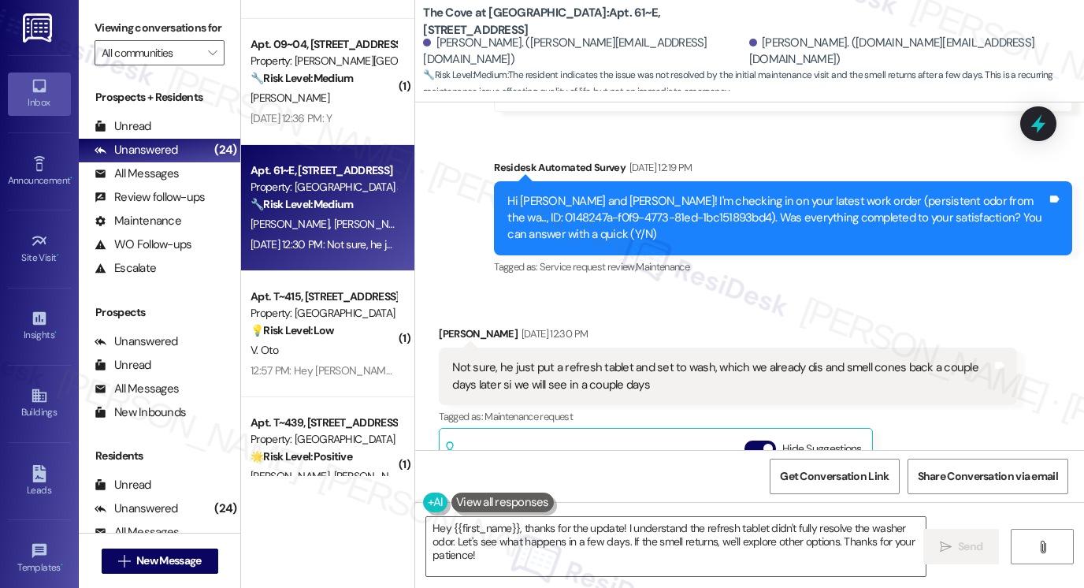
click at [88, 53] on div "Viewing conversations for All communities " at bounding box center [160, 40] width 162 height 81
drag, startPoint x: 117, startPoint y: 32, endPoint x: 181, endPoint y: 73, distance: 75.9
click at [117, 32] on label "Viewing conversations for" at bounding box center [160, 28] width 130 height 24
click at [516, 536] on textarea "Hey {{first_name}}, thanks for the update! I understand the refresh tablet didn…" at bounding box center [676, 546] width 500 height 59
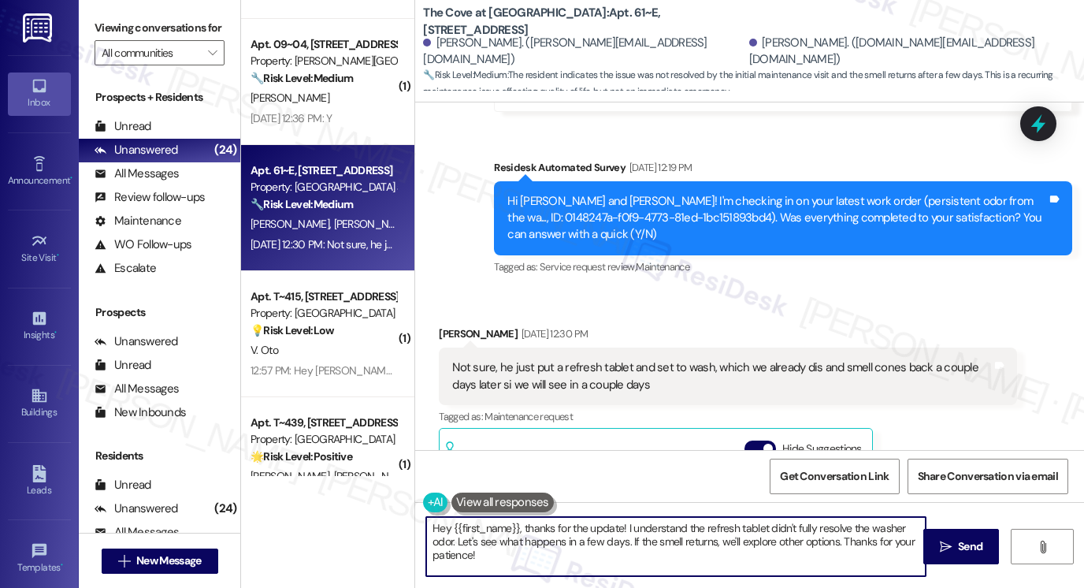
click at [516, 536] on textarea "Hey {{first_name}}, thanks for the update! I understand the refresh tablet didn…" at bounding box center [676, 546] width 500 height 59
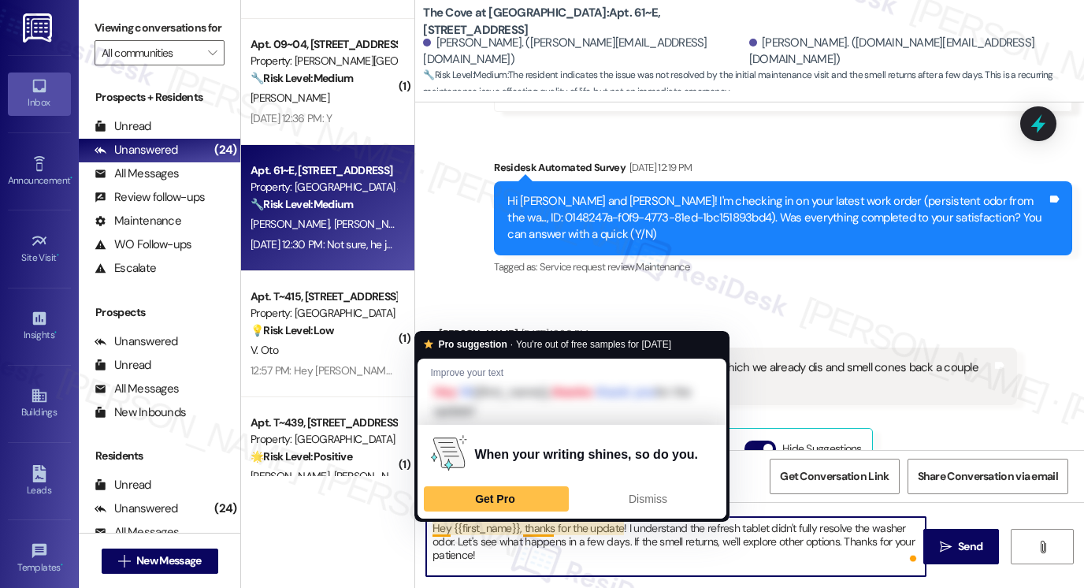
click at [435, 529] on textarea "Hey {{first_name}}, thanks for the update! I understand the refresh tablet didn…" at bounding box center [676, 546] width 500 height 59
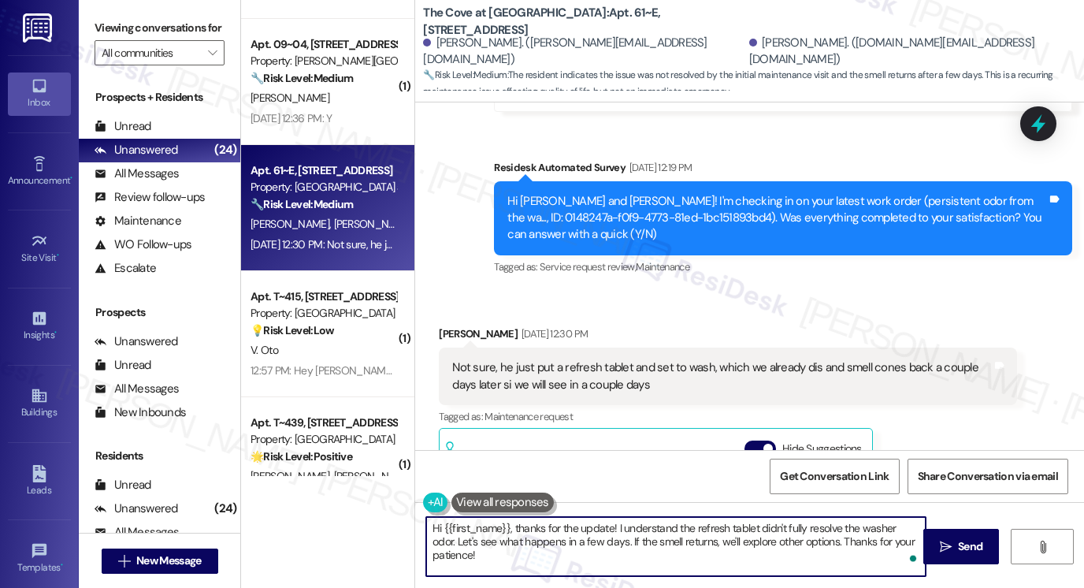
click at [458, 325] on div "Matthew Phillips Aug 22, 2025 at 12:30 PM" at bounding box center [728, 336] width 578 height 22
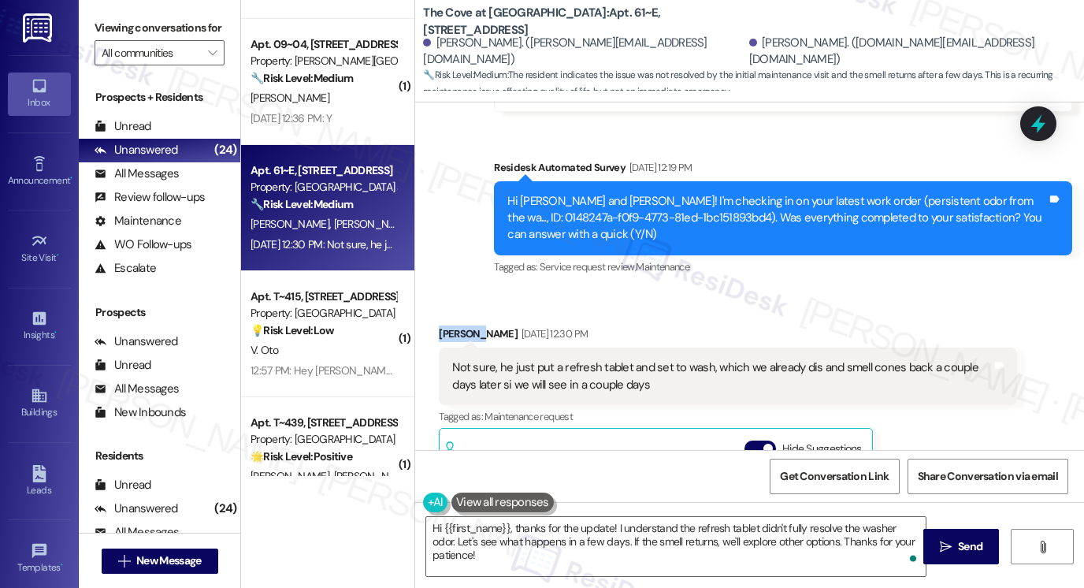
click at [458, 325] on div "Matthew Phillips Aug 22, 2025 at 12:30 PM" at bounding box center [728, 336] width 578 height 22
copy div "Matthew"
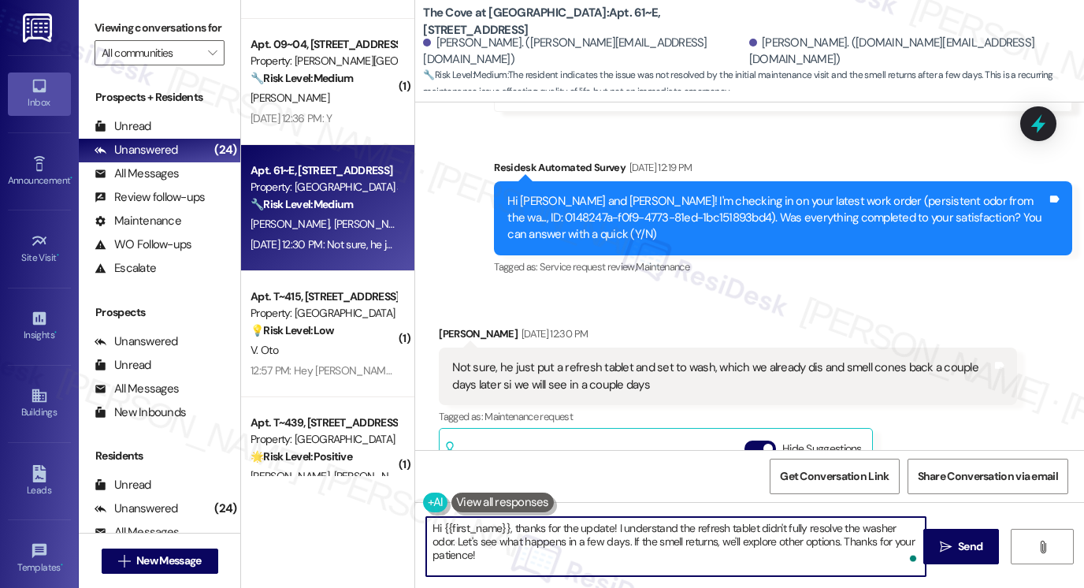
drag, startPoint x: 438, startPoint y: 526, endPoint x: 499, endPoint y: 511, distance: 62.5
click at [507, 516] on div "Hi {{first_name}}, thanks for the update! I understand the refresh tablet didn'…" at bounding box center [668, 546] width 501 height 61
paste textarea "Matthew"
drag, startPoint x: 908, startPoint y: 535, endPoint x: 583, endPoint y: 541, distance: 324.7
click at [583, 541] on textarea "Hi Matthew, thanks for the update! I understand the refresh tablet didn't fully…" at bounding box center [676, 546] width 500 height 59
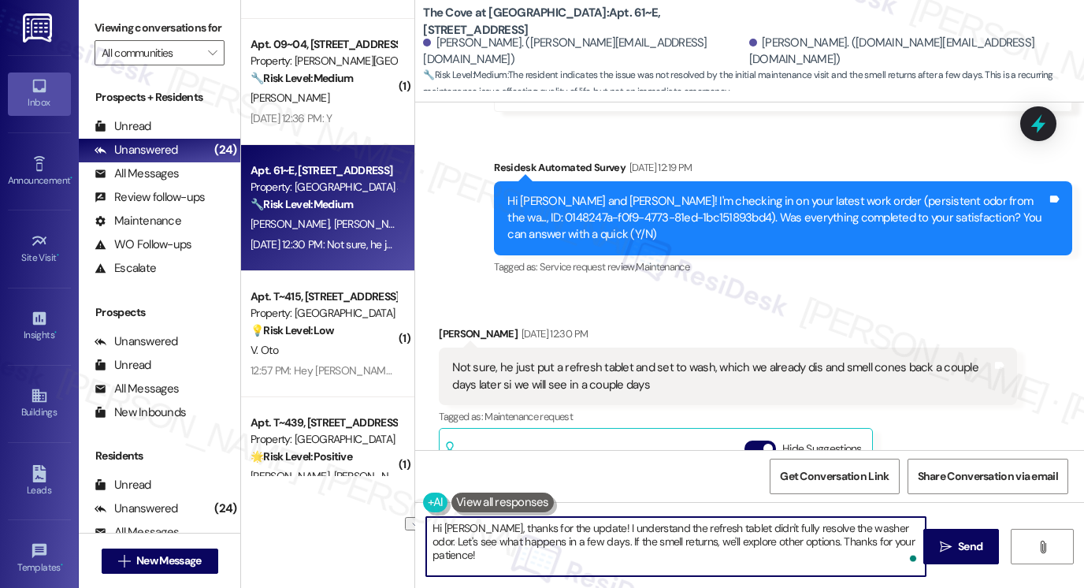
drag, startPoint x: 663, startPoint y: 541, endPoint x: 785, endPoint y: 541, distance: 122.2
click at [785, 541] on textarea "Hi Matthew, thanks for the update! I understand the refresh tablet didn't fully…" at bounding box center [676, 546] width 500 height 59
click at [718, 535] on textarea "Hi Matthew, thanks for the update! I understand the refresh tablet didn't fully…" at bounding box center [676, 546] width 500 height 59
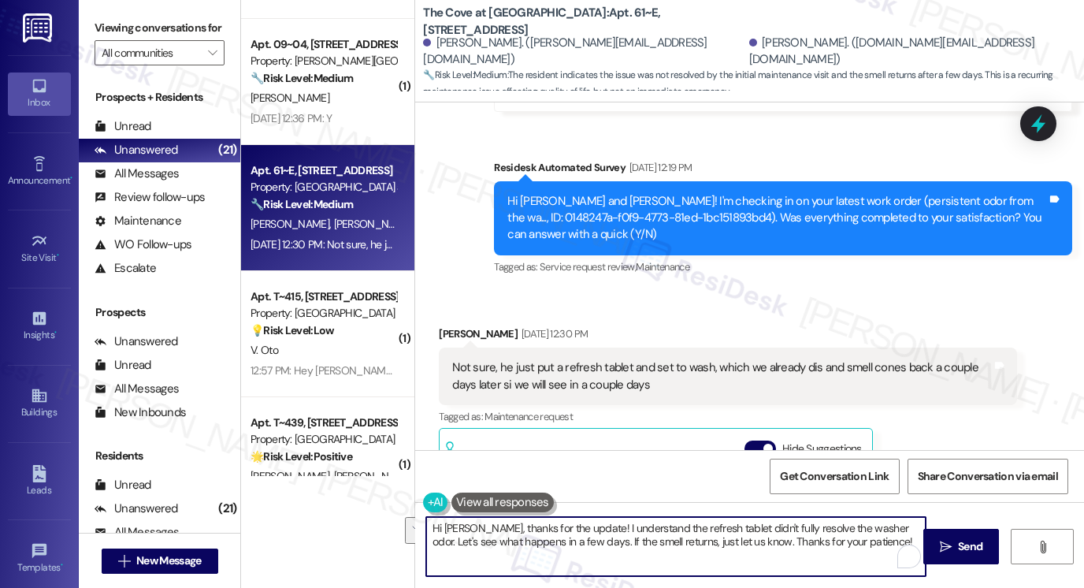
type textarea "Hi Matthew, thanks for the update! I understand the refresh tablet didn't fully…"
click at [965, 409] on div "Matthew Phillips Aug 22, 2025 at 12:30 PM Not sure, he just put a refresh table…" at bounding box center [728, 517] width 578 height 385
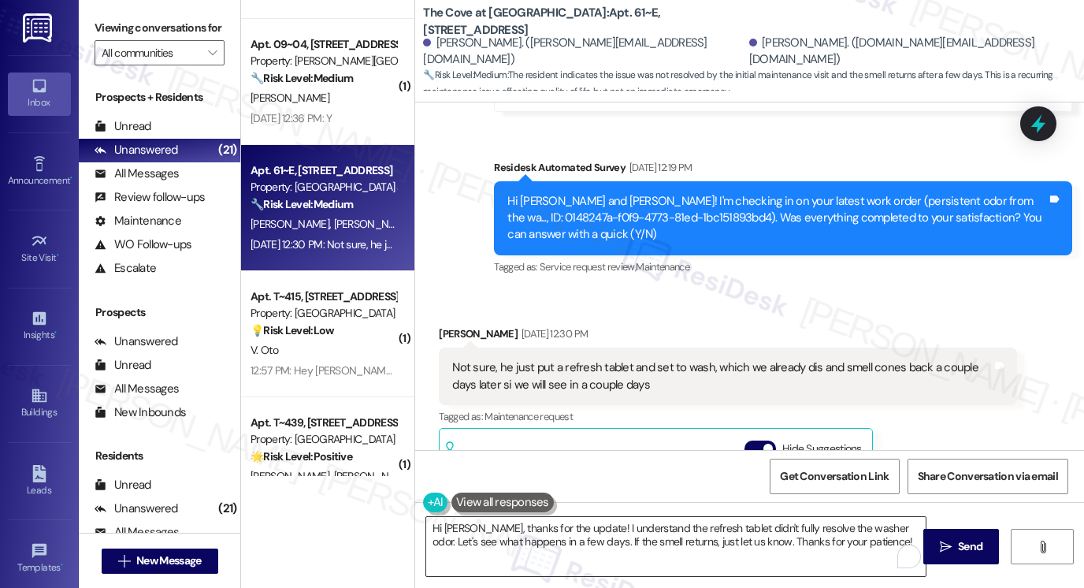
click at [489, 528] on textarea "Hi Matthew, thanks for the update! I understand the refresh tablet didn't fully…" at bounding box center [676, 546] width 500 height 59
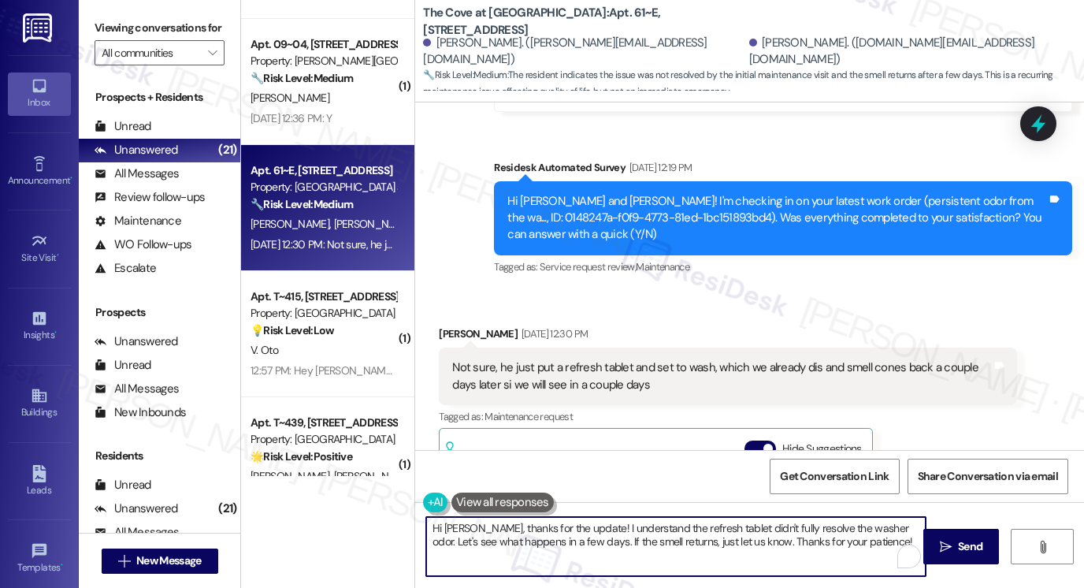
click at [489, 528] on textarea "Hi Matthew, thanks for the update! I understand the refresh tablet didn't fully…" at bounding box center [676, 546] width 500 height 59
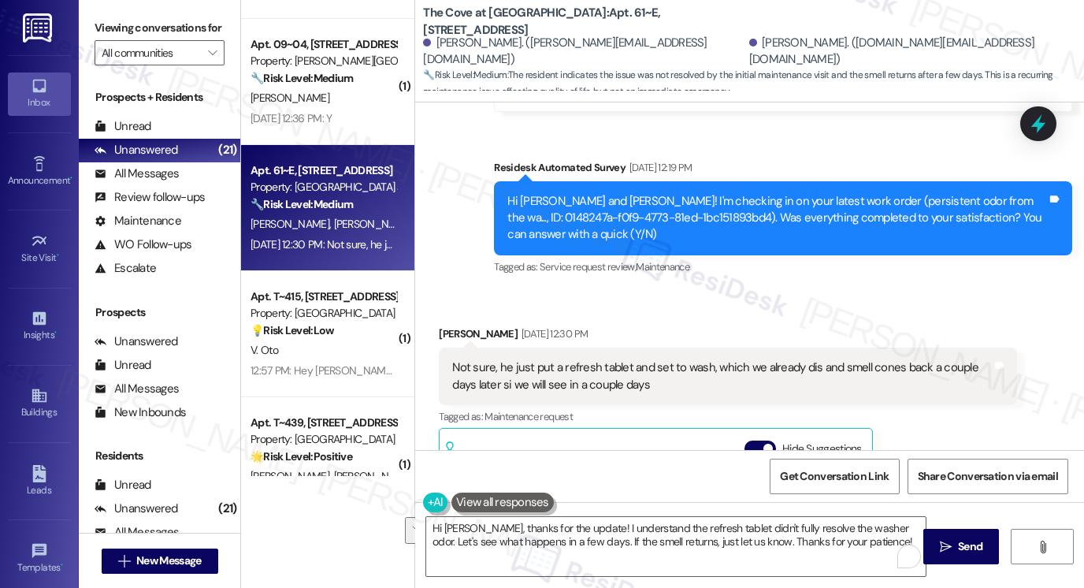
click at [924, 405] on div "Tagged as: Maintenance request Click to highlight conversations about Maintenan…" at bounding box center [728, 416] width 578 height 23
click at [932, 548] on button " Send" at bounding box center [962, 546] width 76 height 35
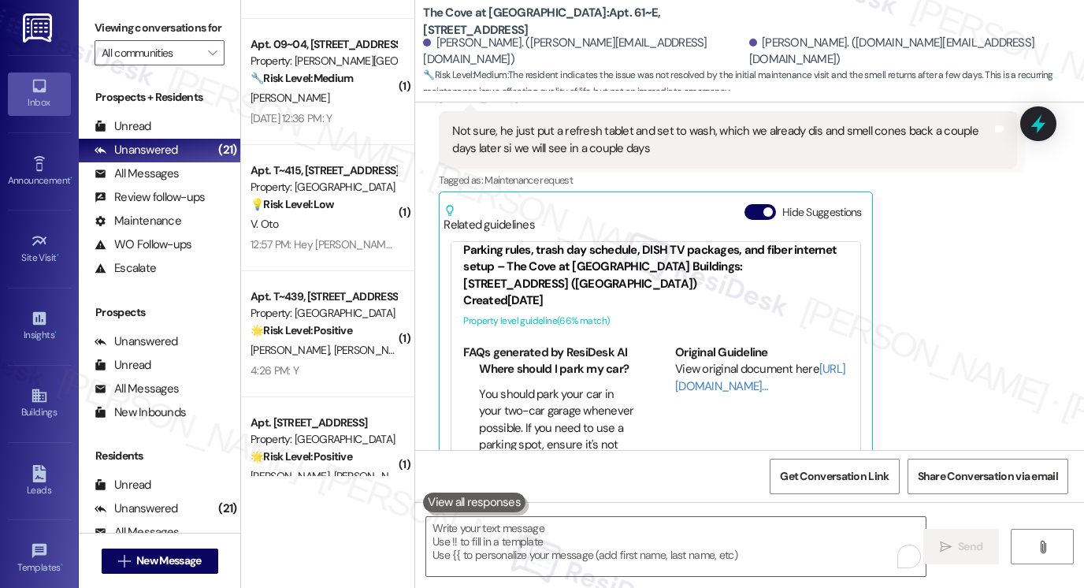
scroll to position [40, 0]
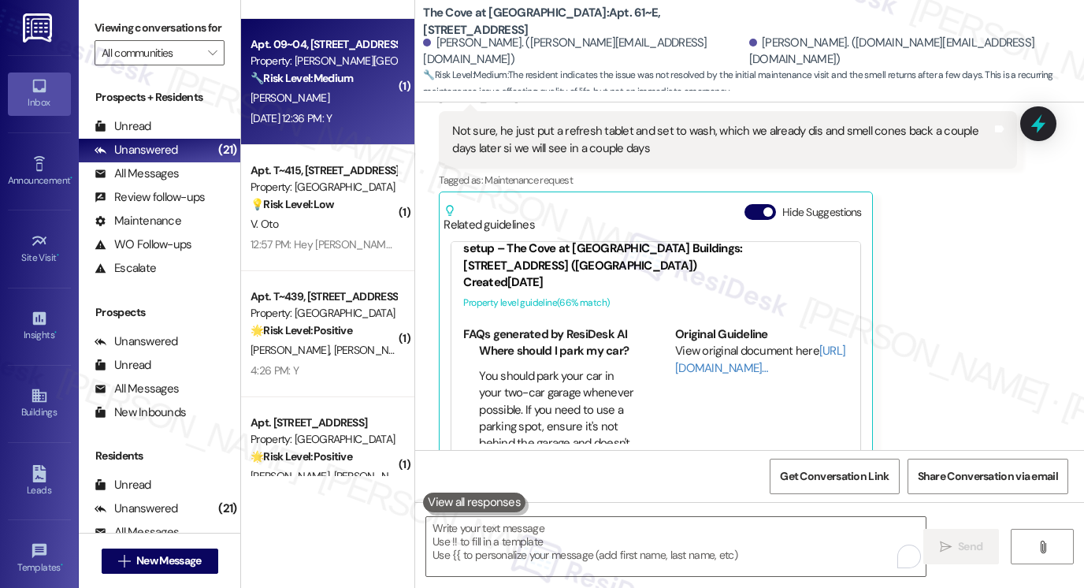
click at [359, 79] on div "🔧 Risk Level: Medium The resident confirmed the work order was completed to the…" at bounding box center [324, 78] width 146 height 17
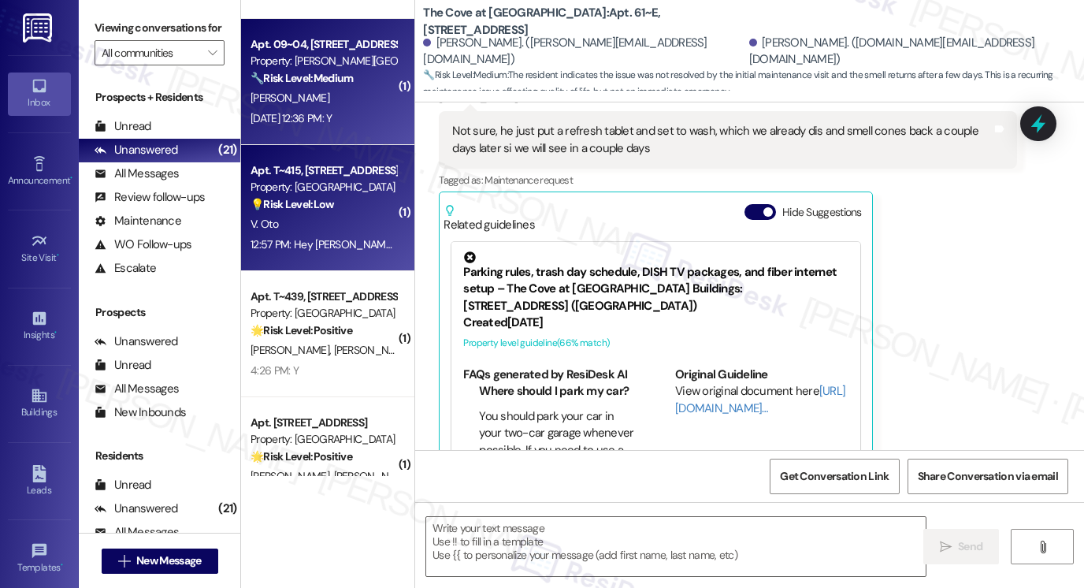
type textarea "Fetching suggested responses. Please feel free to read through the conversation…"
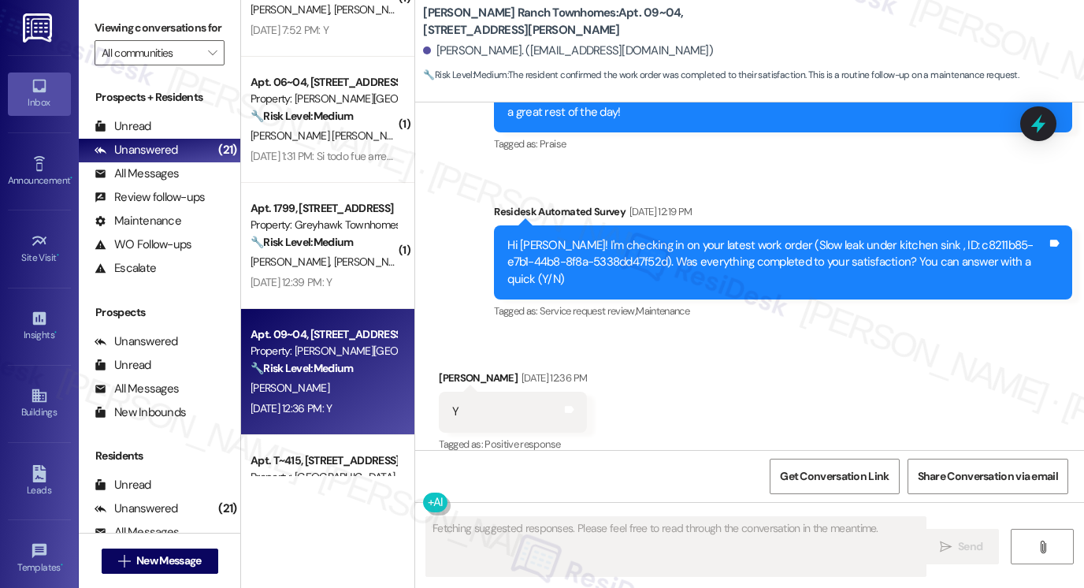
scroll to position [1053, 0]
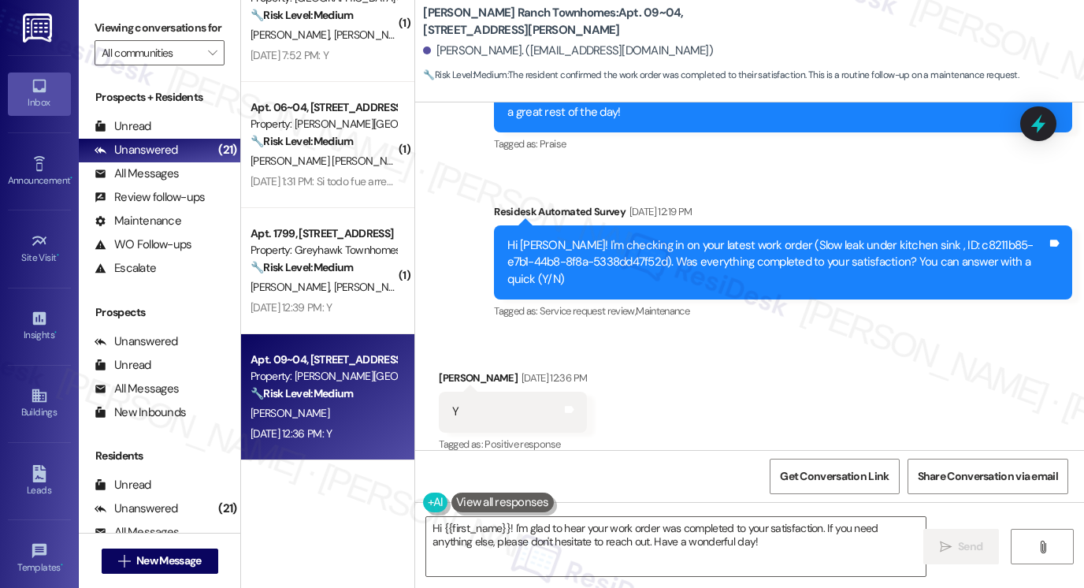
click at [126, 30] on label "Viewing conversations for" at bounding box center [160, 28] width 130 height 24
click at [621, 542] on textarea "Hi {{first_name}}! I'm glad to hear your work order was completed to your satis…" at bounding box center [676, 546] width 500 height 59
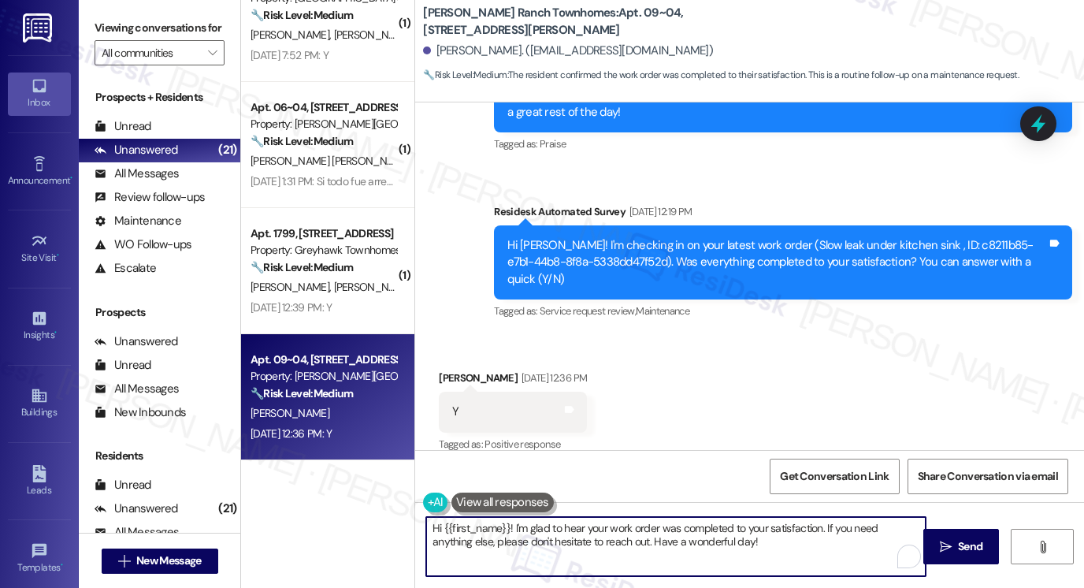
paste textarea "that the latest work order was completed to your satisfaction. Could I also tak…"
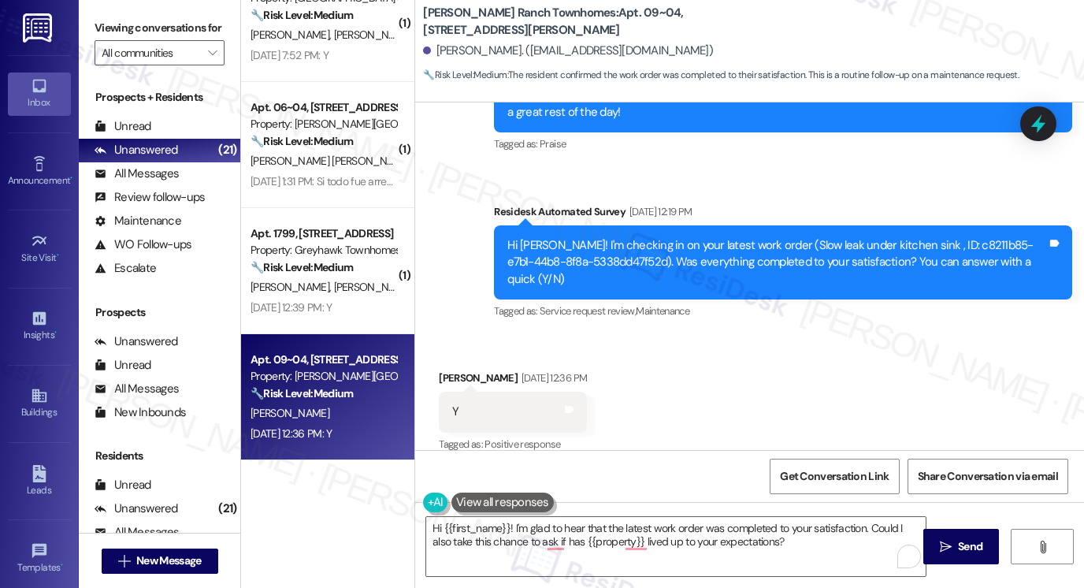
drag, startPoint x: 101, startPoint y: 37, endPoint x: 116, endPoint y: 56, distance: 24.1
click at [100, 37] on label "Viewing conversations for" at bounding box center [160, 28] width 130 height 24
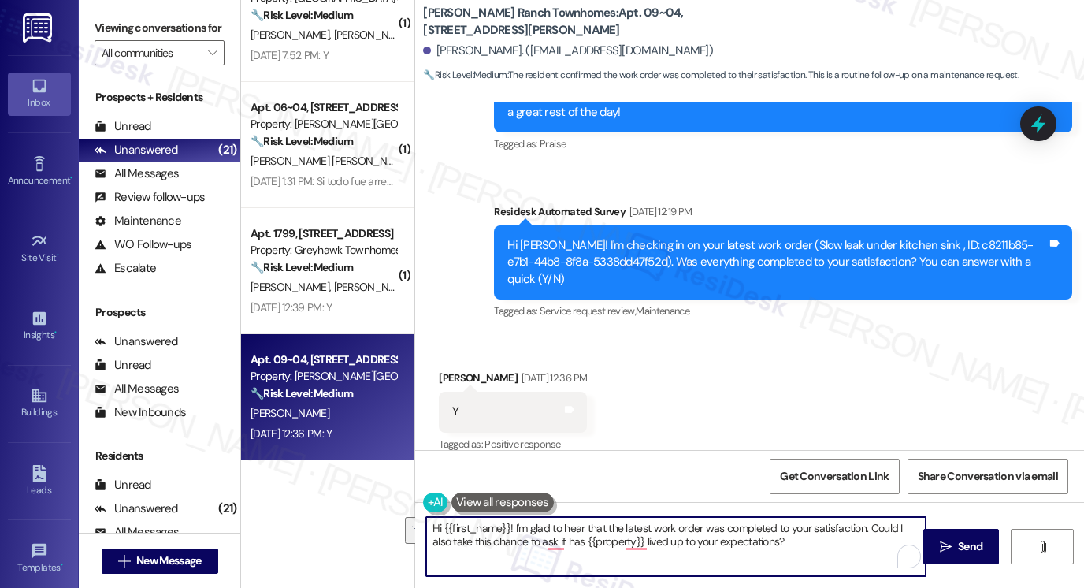
drag, startPoint x: 792, startPoint y: 545, endPoint x: 866, endPoint y: 510, distance: 82.1
click at [866, 510] on div "Hi {{first_name}}! I'm glad to hear that the latest work order was completed to…" at bounding box center [749, 561] width 669 height 118
paste textarea "If I may also ask....has {{property}} been living up to your expectations so fa…"
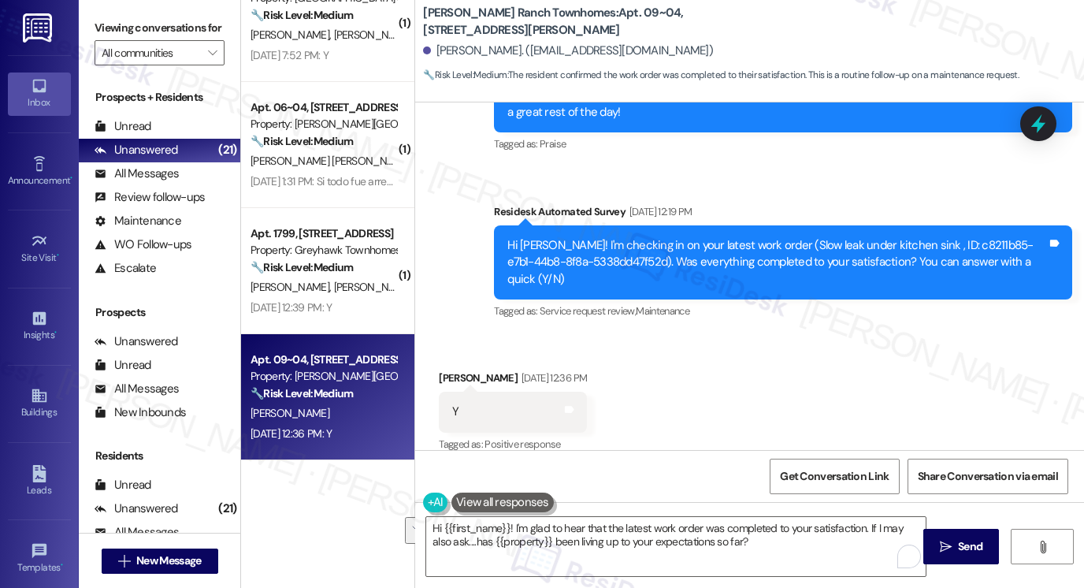
click at [117, 32] on label "Viewing conversations for" at bounding box center [160, 28] width 130 height 24
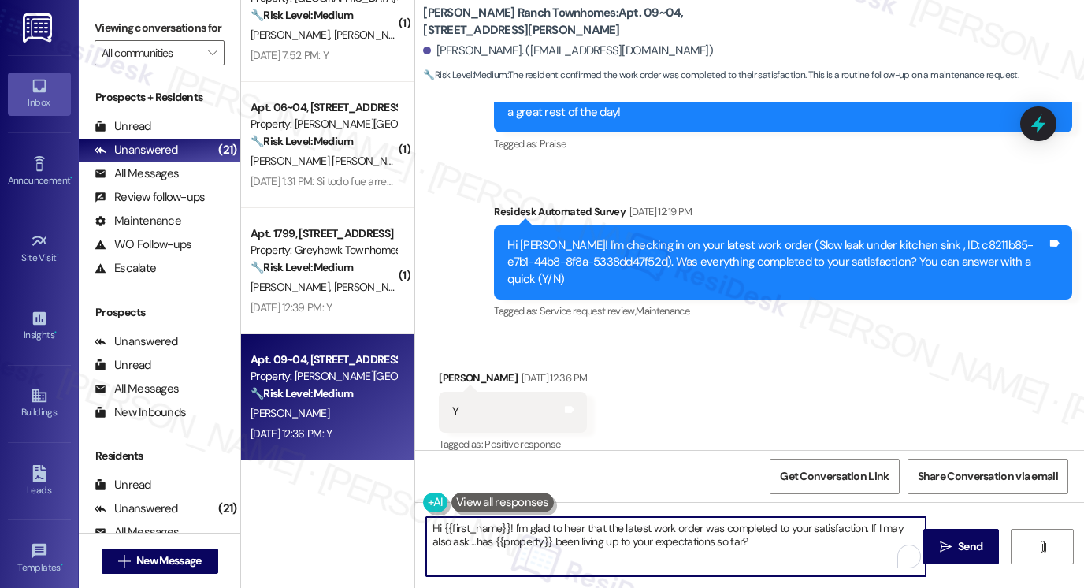
click at [586, 543] on textarea "Hi {{first_name}}! I'm glad to hear that the latest work order was completed to…" at bounding box center [676, 546] width 500 height 59
drag, startPoint x: 586, startPoint y: 543, endPoint x: 594, endPoint y: 541, distance: 8.0
click at [586, 543] on textarea "Hi {{first_name}}! I'm glad to hear that the latest work order was completed to…" at bounding box center [676, 546] width 500 height 59
click at [742, 533] on textarea "Hi {{first_name}}! I'm glad to hear that the latest work order was completed to…" at bounding box center [676, 546] width 500 height 59
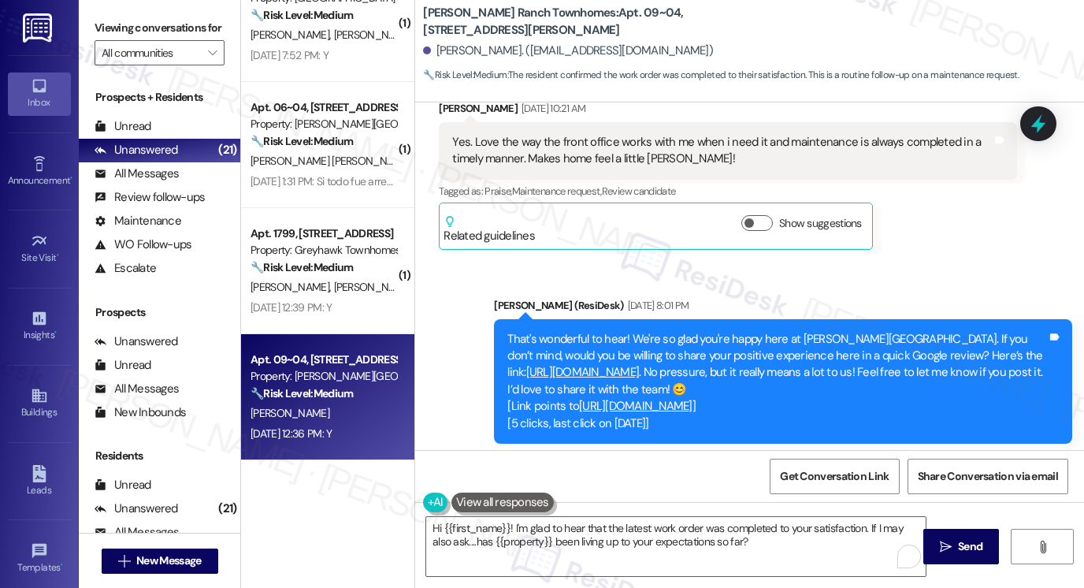
scroll to position [681, 0]
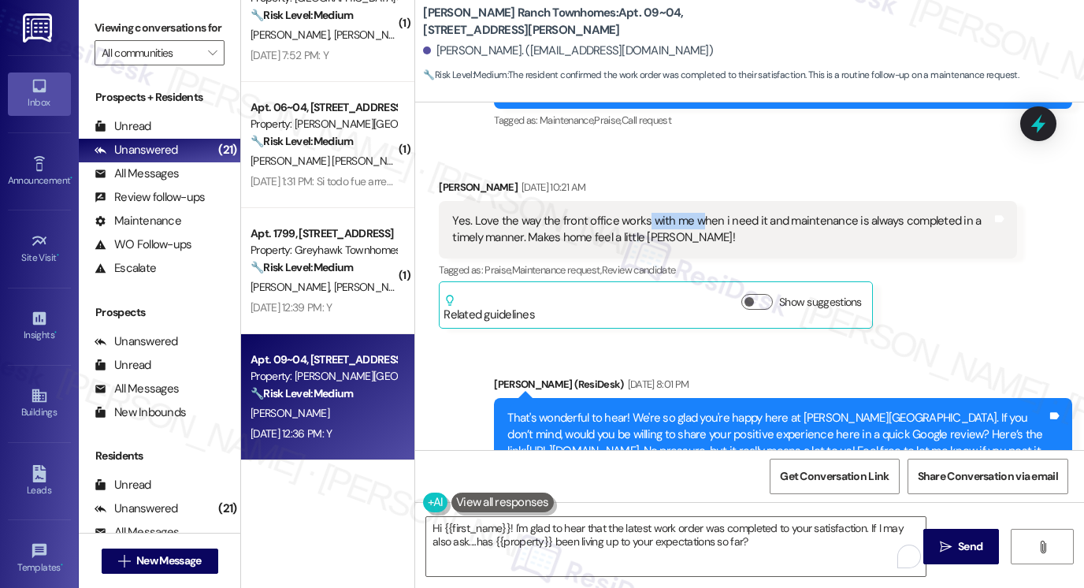
drag, startPoint x: 638, startPoint y: 220, endPoint x: 697, endPoint y: 218, distance: 58.4
click at [697, 218] on div "Yes. Love the way the front office works with me when i need it and maintenance…" at bounding box center [722, 230] width 540 height 34
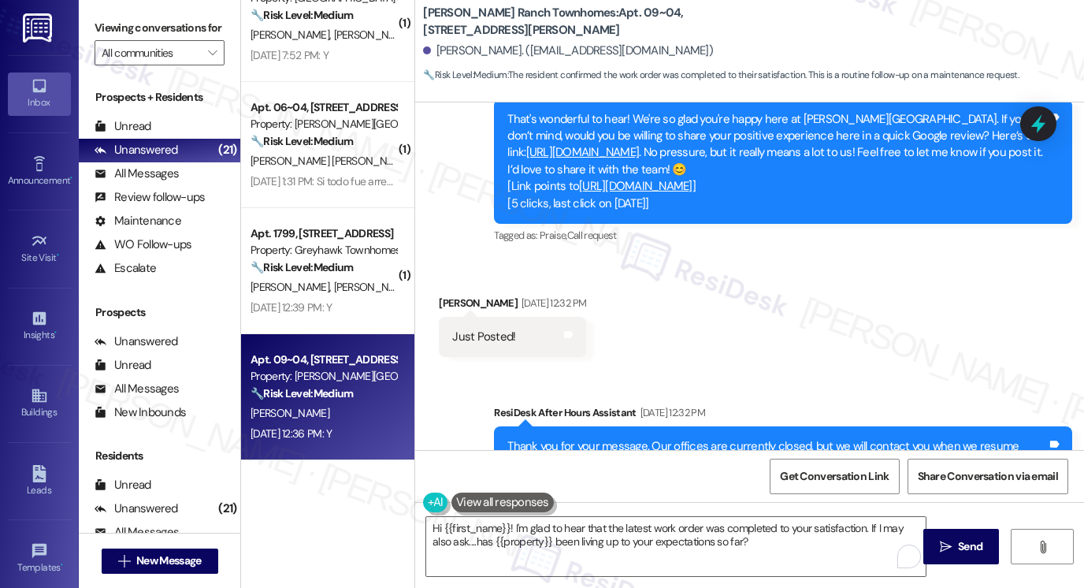
scroll to position [1075, 0]
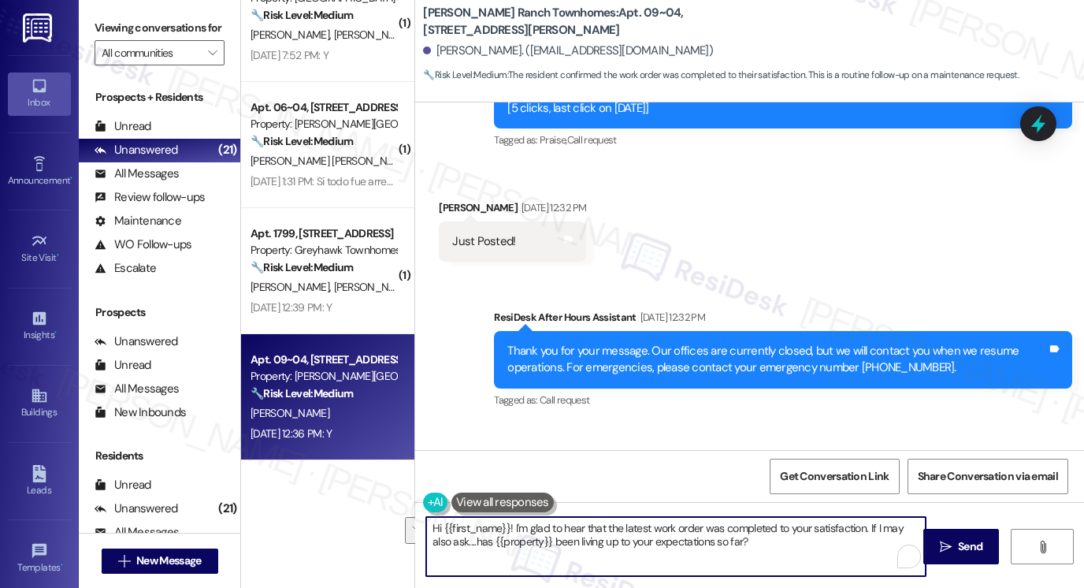
drag, startPoint x: 799, startPoint y: 545, endPoint x: 865, endPoint y: 516, distance: 71.3
click at [865, 517] on textarea "Hi {{first_name}}! I'm glad to hear that the latest work order was completed to…" at bounding box center [676, 546] width 500 height 59
type textarea "Hi {{first_name}}! I'm glad to hear that the latest work order was completed to…"
click at [491, 507] on button at bounding box center [503, 503] width 102 height 20
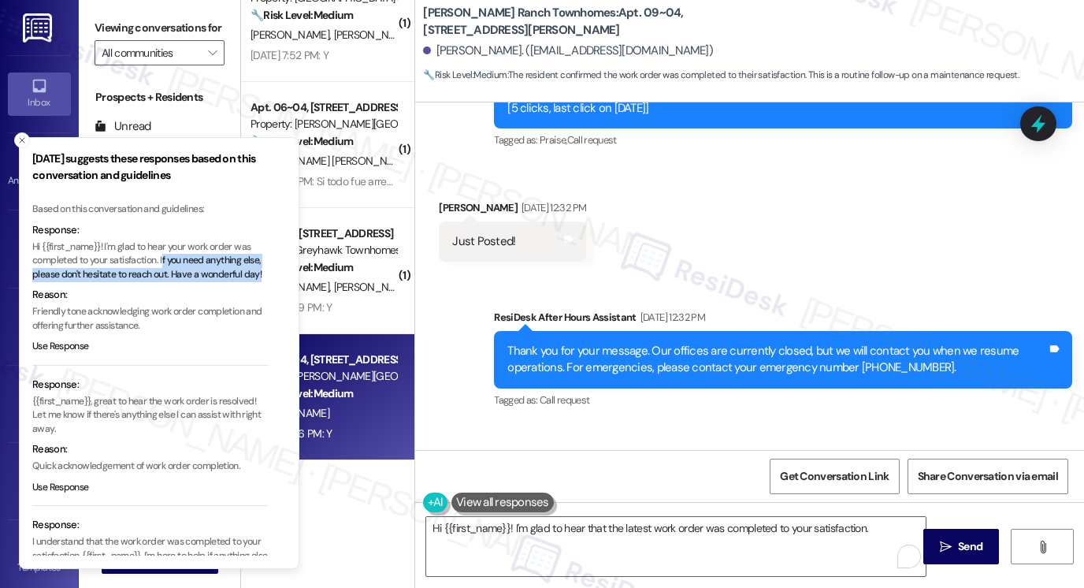
drag, startPoint x: 164, startPoint y: 258, endPoint x: 248, endPoint y: 288, distance: 89.2
click at [248, 282] on p "Hi {{first_name}}! I'm glad to hear your work order was completed to your satis…" at bounding box center [150, 261] width 236 height 42
copy p "f you need anything else, please don't hesitate to reach out. Have a wonderful …"
click at [835, 527] on textarea "Hi {{first_name}}! I'm glad to hear that the latest work order was completed to…" at bounding box center [676, 546] width 500 height 59
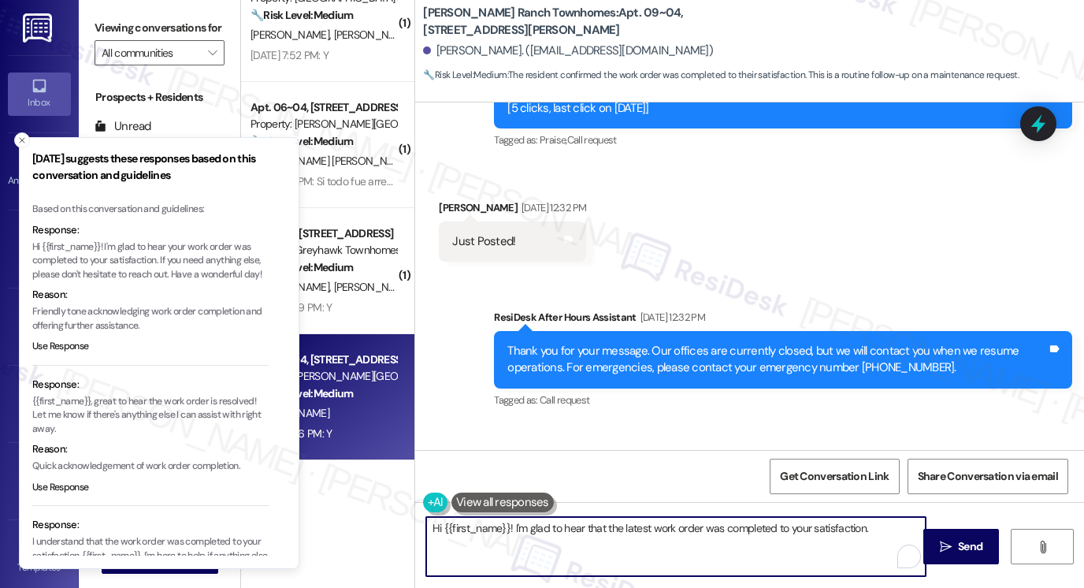
click at [883, 536] on textarea "Hi {{first_name}}! I'm glad to hear that the latest work order was completed to…" at bounding box center [676, 546] width 500 height 59
paste textarea "f you need anything else, please don't hesitate to reach out. Have a wonderful …"
click at [865, 526] on textarea "Hi {{first_name}}! I'm glad to hear that the latest work order was completed to…" at bounding box center [676, 546] width 500 height 59
drag, startPoint x: 773, startPoint y: 545, endPoint x: 731, endPoint y: 537, distance: 42.4
click at [731, 537] on textarea "Hi {{first_name}}! I'm glad to hear that the latest work order was completed to…" at bounding box center [676, 546] width 500 height 59
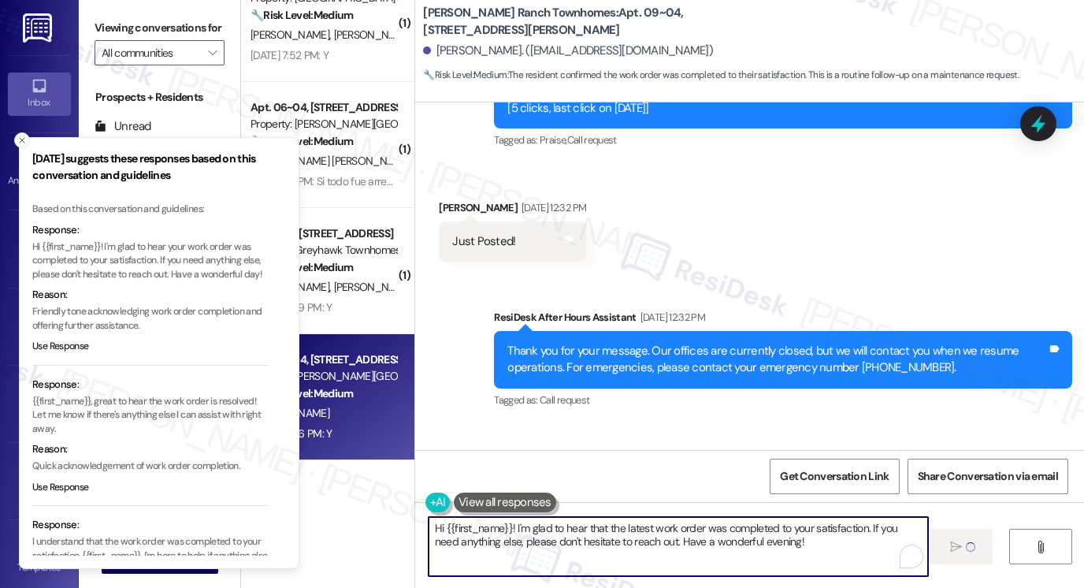
type textarea "Hi {{first_name}}! I'm glad to hear that the latest work order was completed to…"
click at [28, 143] on button "Close toast" at bounding box center [22, 140] width 16 height 16
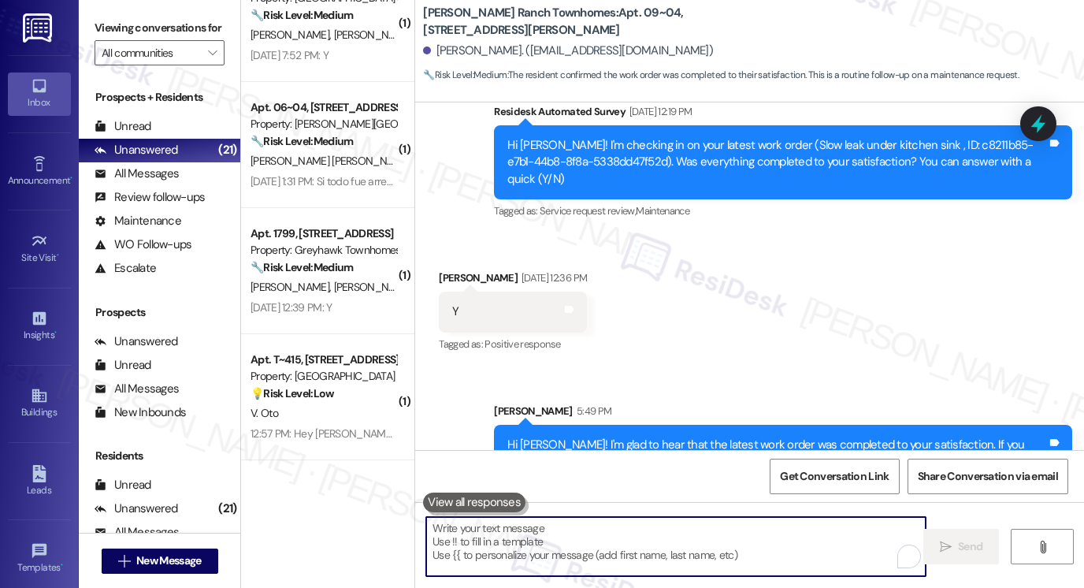
scroll to position [1868, 0]
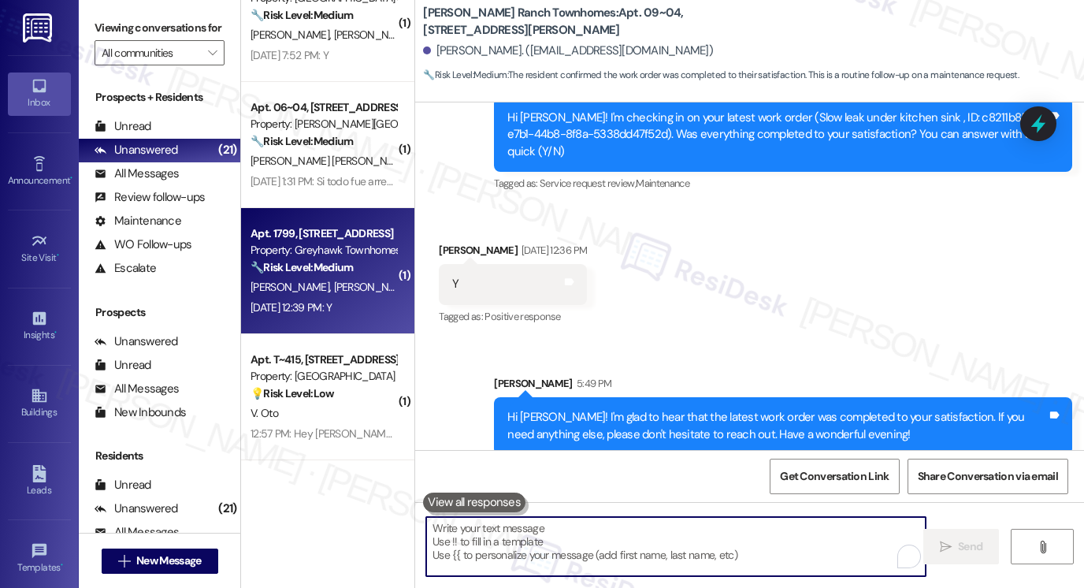
click at [329, 251] on div "Property: Greyhawk Townhomes" at bounding box center [324, 250] width 146 height 17
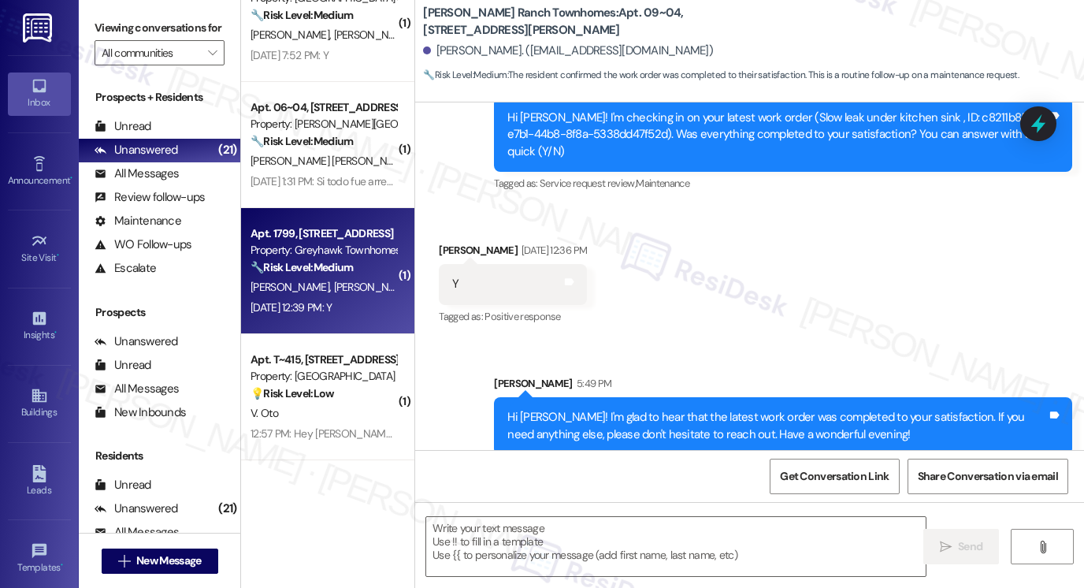
type textarea "Fetching suggested responses. Please feel free to read through the conversation…"
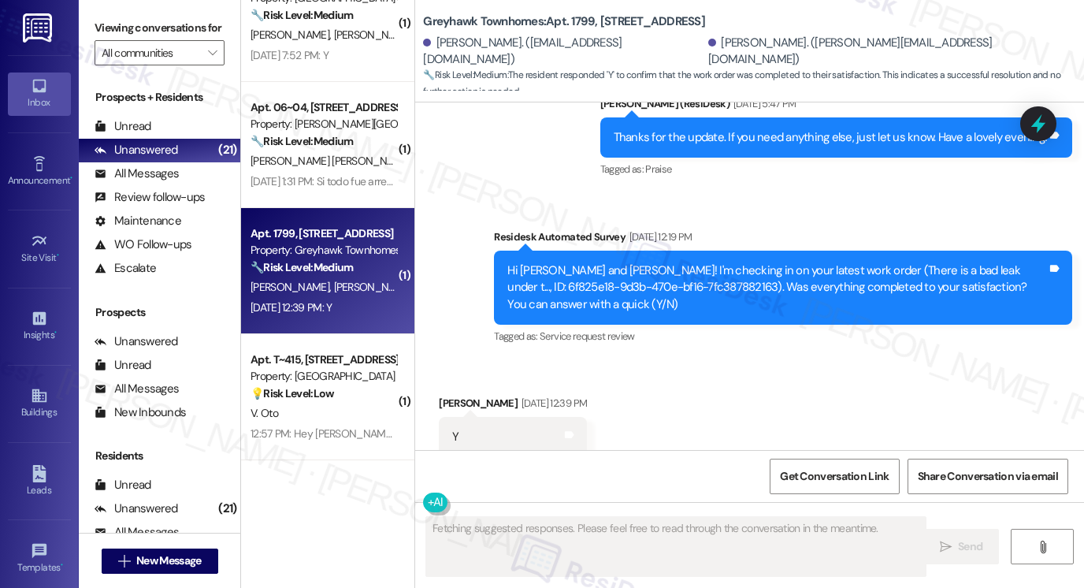
scroll to position [1935, 0]
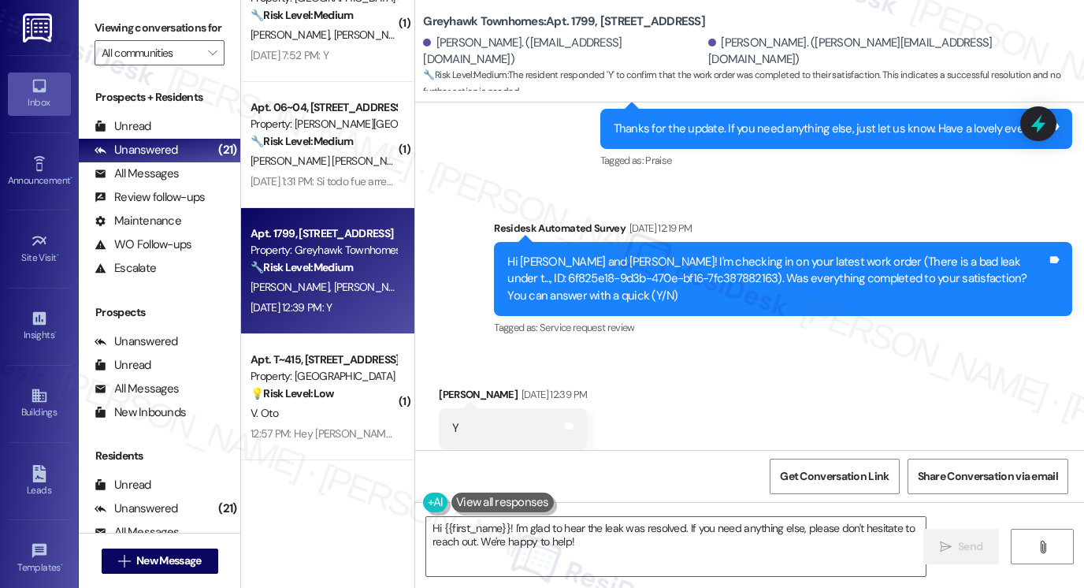
click at [109, 39] on label "Viewing conversations for" at bounding box center [160, 28] width 130 height 24
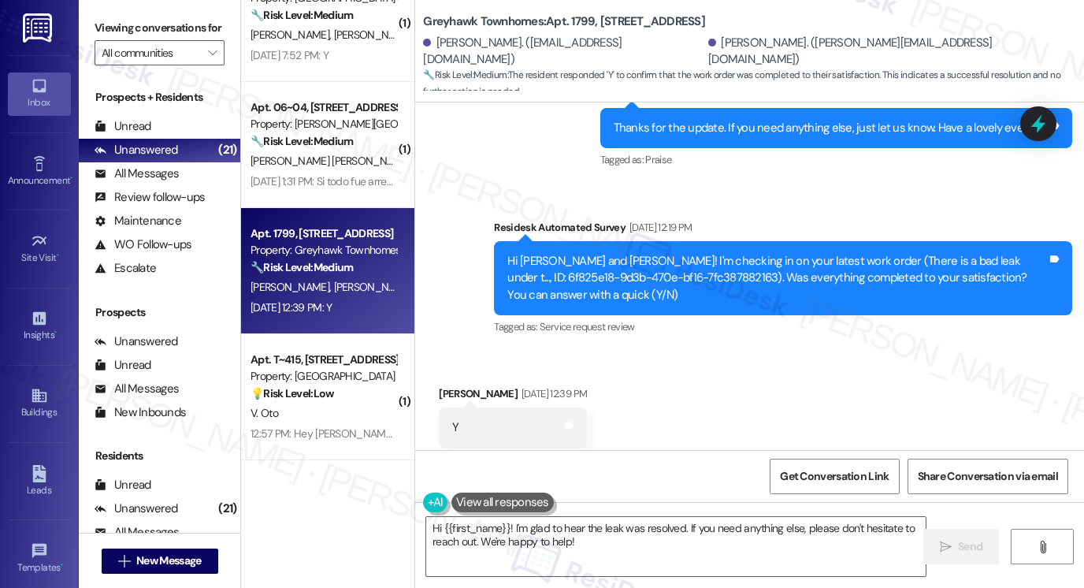
click at [113, 12] on div "Viewing conversations for All communities " at bounding box center [160, 40] width 162 height 81
click at [680, 531] on textarea "Hi {{first_name}}! I'm glad to hear the leak was resolved. If you need anything…" at bounding box center [676, 546] width 500 height 59
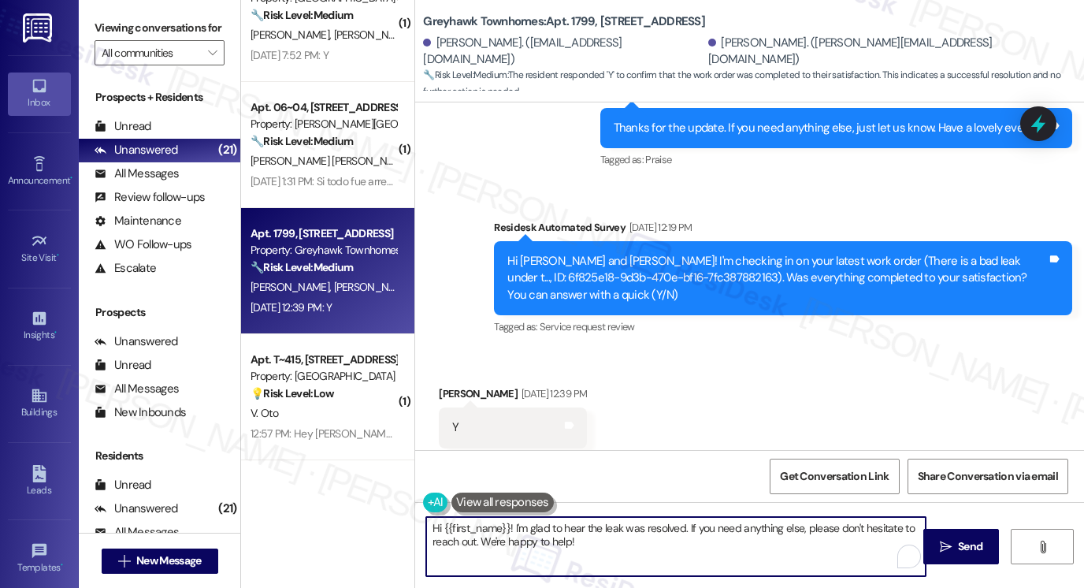
paste textarea "at the latest work order was completed to your satisfaction. If I may also ask.…"
click at [452, 385] on div "Marc Lund Aug 22, 2025 at 12:39 PM" at bounding box center [513, 396] width 148 height 22
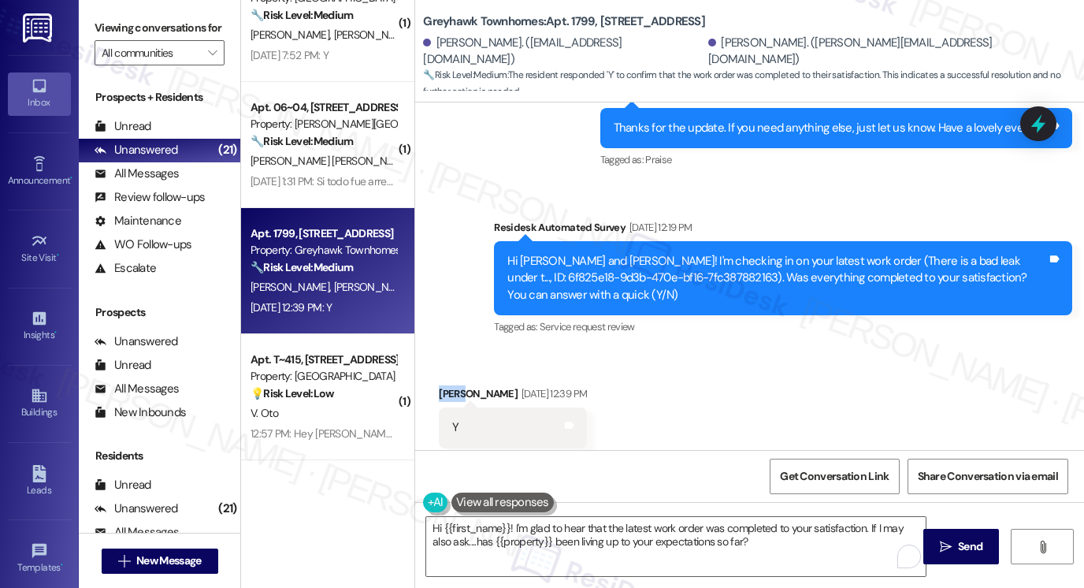
click at [452, 385] on div "Marc Lund Aug 22, 2025 at 12:39 PM" at bounding box center [513, 396] width 148 height 22
copy div "Marc"
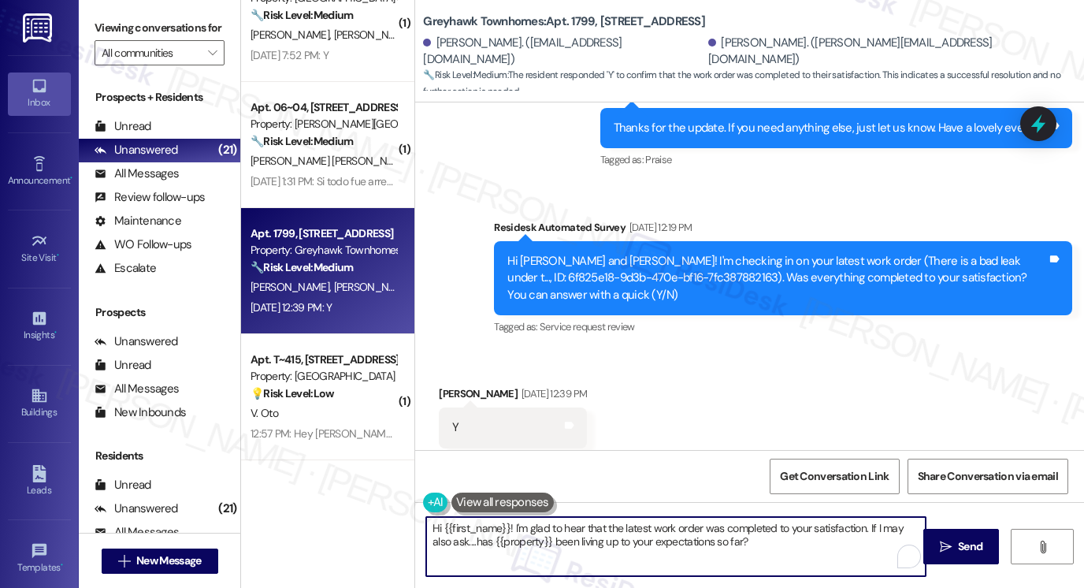
drag, startPoint x: 440, startPoint y: 526, endPoint x: 504, endPoint y: 526, distance: 64.6
click at [504, 526] on textarea "Hi {{first_name}}! I'm glad to hear that the latest work order was completed to…" at bounding box center [676, 546] width 500 height 59
paste textarea "Marc"
click at [659, 535] on textarea "Hi Marc! I'm glad to hear that the latest work order was completed to your sati…" at bounding box center [676, 546] width 500 height 59
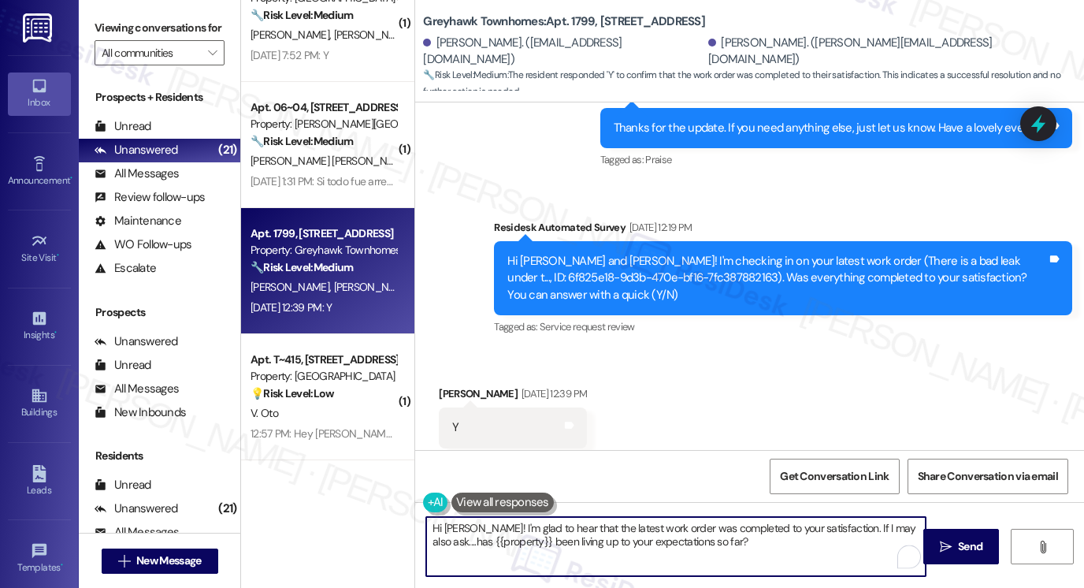
click at [659, 535] on textarea "Hi Marc! I'm glad to hear that the latest work order was completed to your sati…" at bounding box center [676, 546] width 500 height 59
type textarea "Hi Marc! I'm glad to hear that the latest work order was completed to your sati…"
click at [728, 418] on div "Received via SMS Marc Lund Aug 22, 2025 at 12:39 PM Y Tags and notes Tagged as:…" at bounding box center [749, 416] width 669 height 133
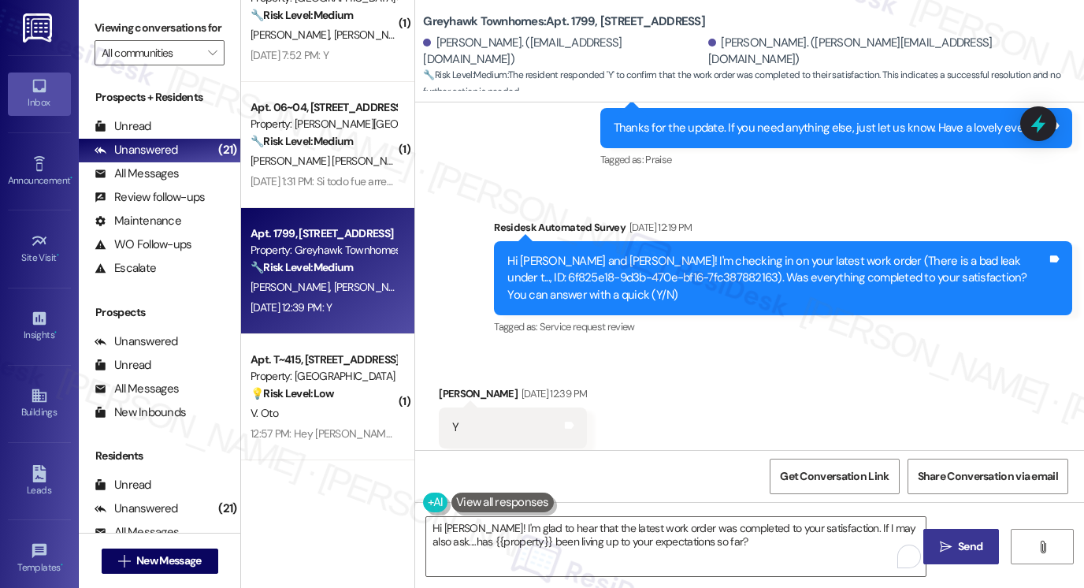
click at [936, 556] on button " Send" at bounding box center [962, 546] width 76 height 35
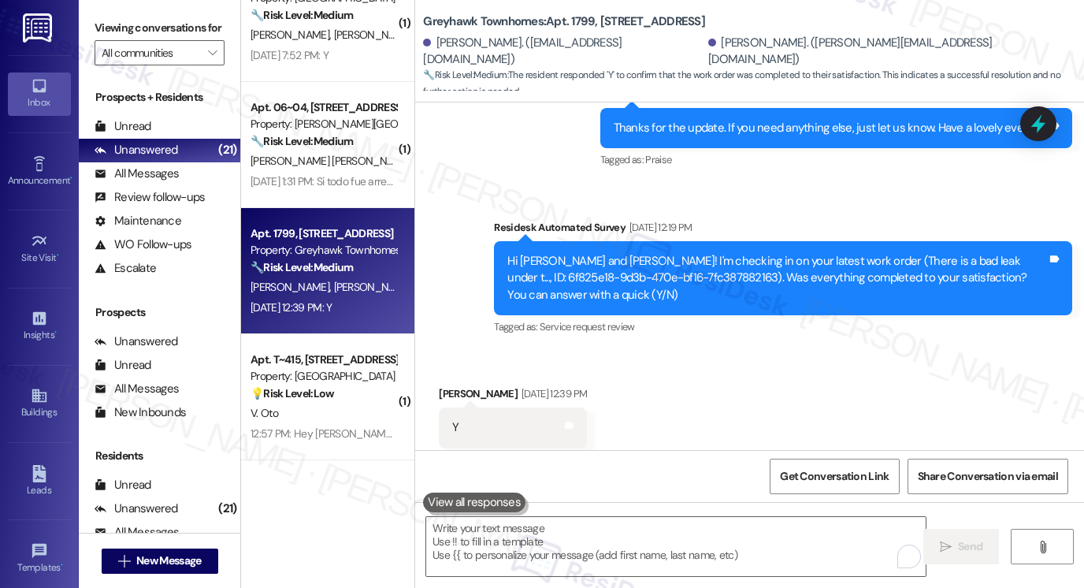
scroll to position [1935, 0]
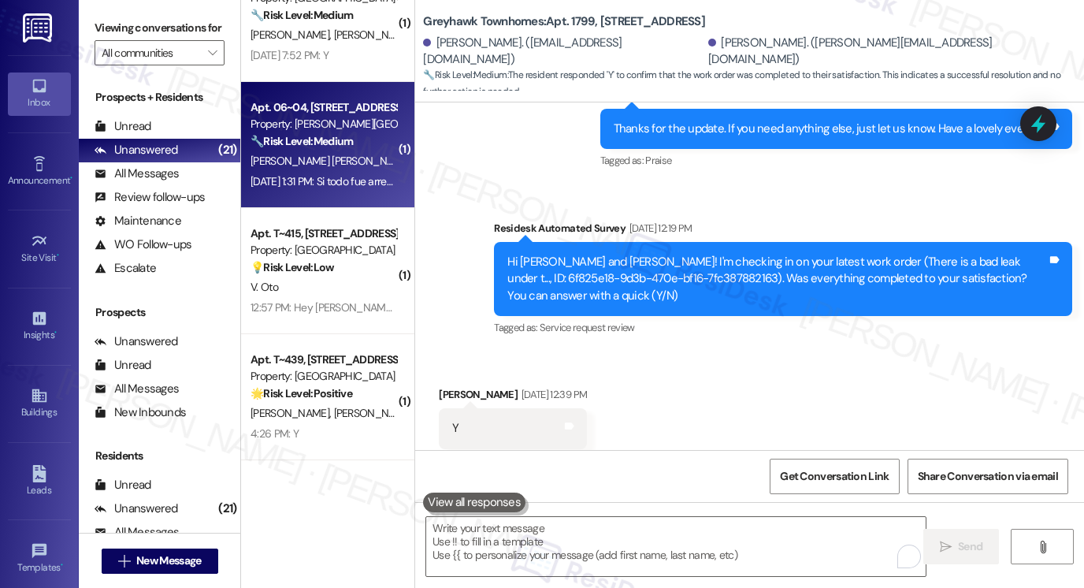
click at [337, 176] on div "Aug 22, 2025 at 1:31 PM: Si todo fue arreglado Aug 22, 2025 at 1:31 PM: Si todo…" at bounding box center [332, 181] width 162 height 14
type textarea "Fetching suggested responses. Please feel free to read through the conversation…"
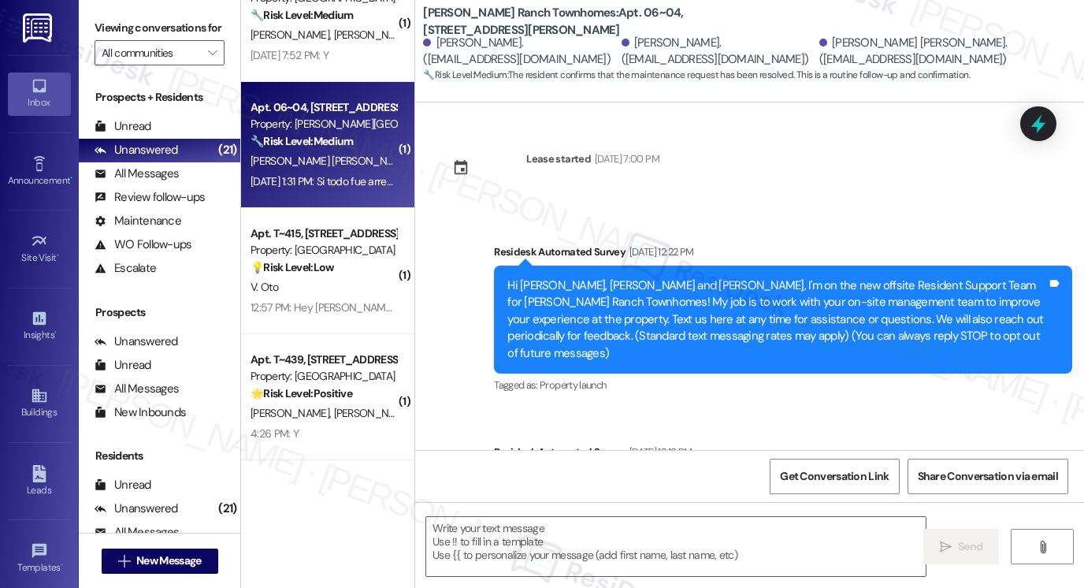
scroll to position [258, 0]
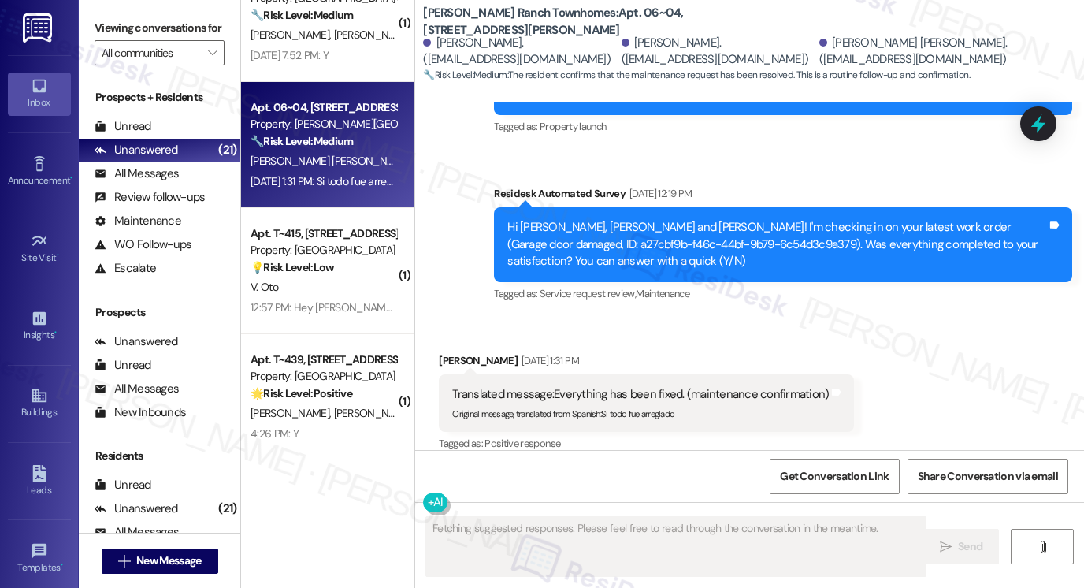
click at [546, 374] on div "Translated message: Everything has been fixed. (maintenance confirmation) Origi…" at bounding box center [646, 403] width 415 height 58
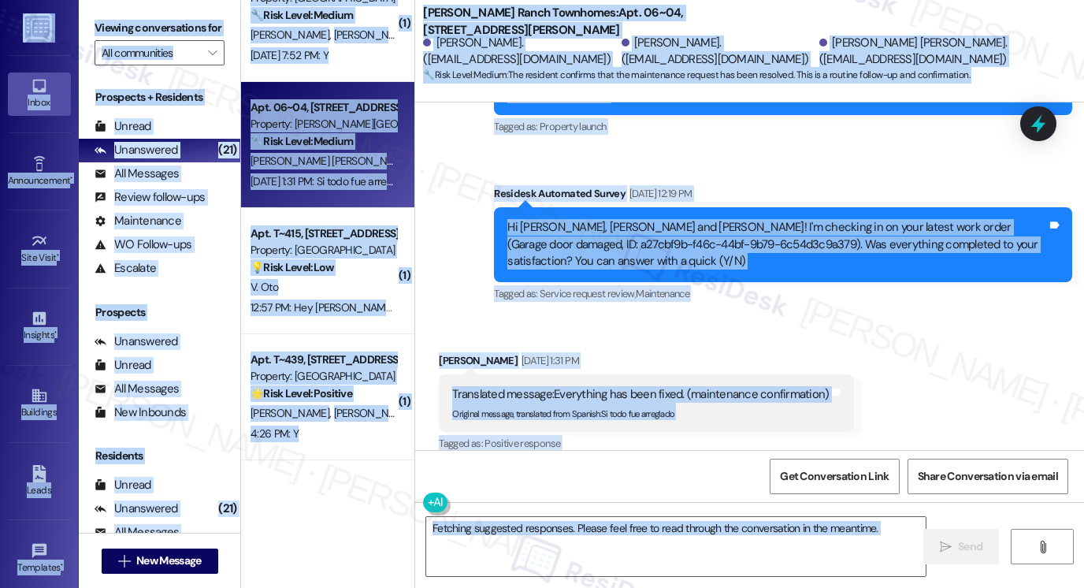
click at [116, 21] on label "Viewing conversations for" at bounding box center [160, 28] width 130 height 24
click at [664, 532] on textarea "Fetching suggested responses. Please feel free to read through the conversation…" at bounding box center [676, 546] width 500 height 59
click at [773, 412] on div "Translated message: Everything has been fixed. (maintenance confirmation) Origi…" at bounding box center [646, 403] width 415 height 58
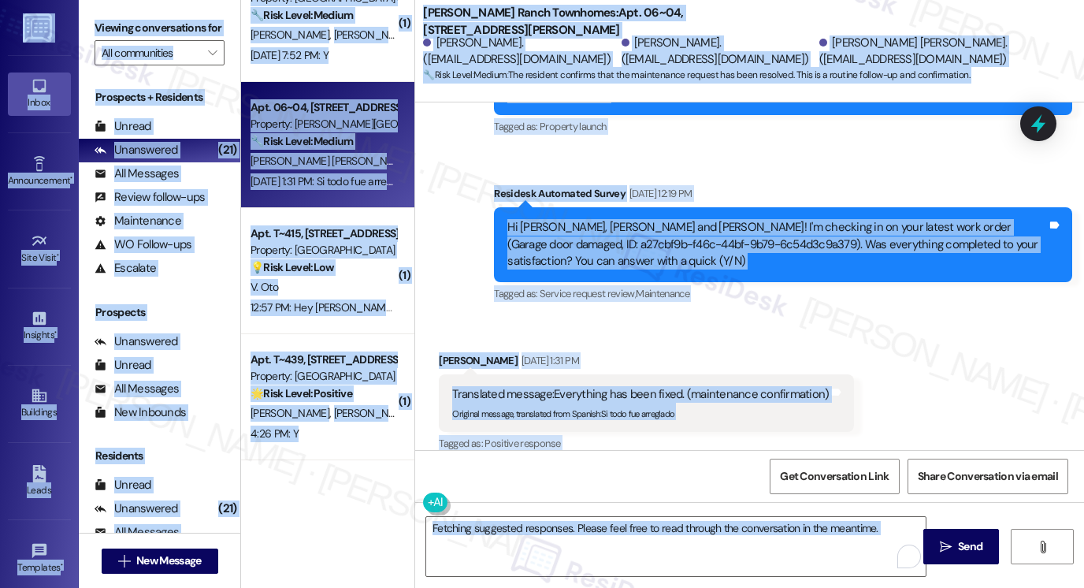
click at [717, 317] on div "Received via SMS Deilin Garcia Reverol Aug 22, 2025 at 1:31 PM Translated messa…" at bounding box center [749, 392] width 669 height 150
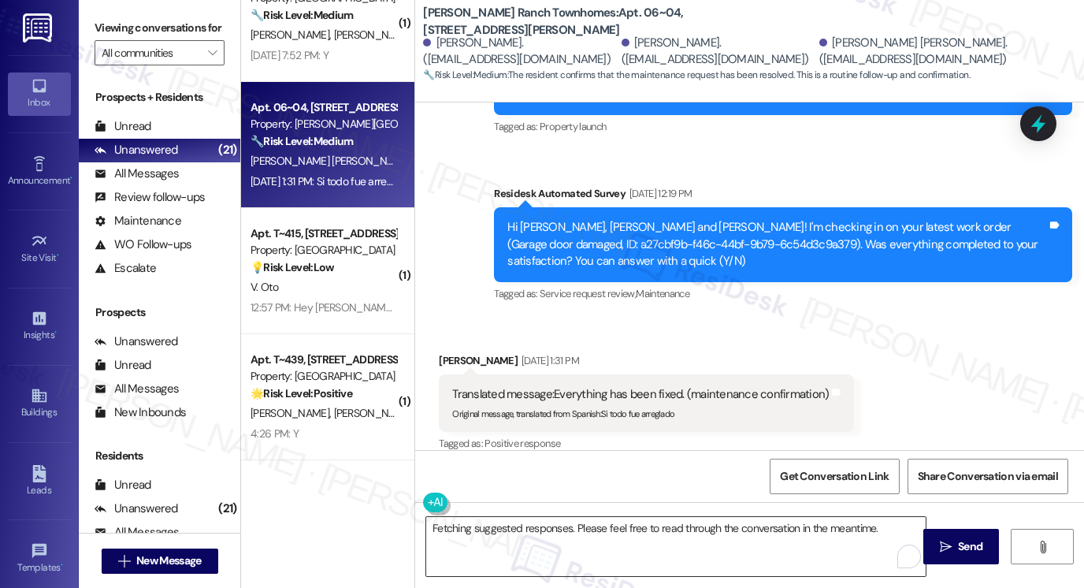
click at [551, 524] on textarea "Fetching suggested responses. Please feel free to read through the conversation…" at bounding box center [676, 546] width 500 height 59
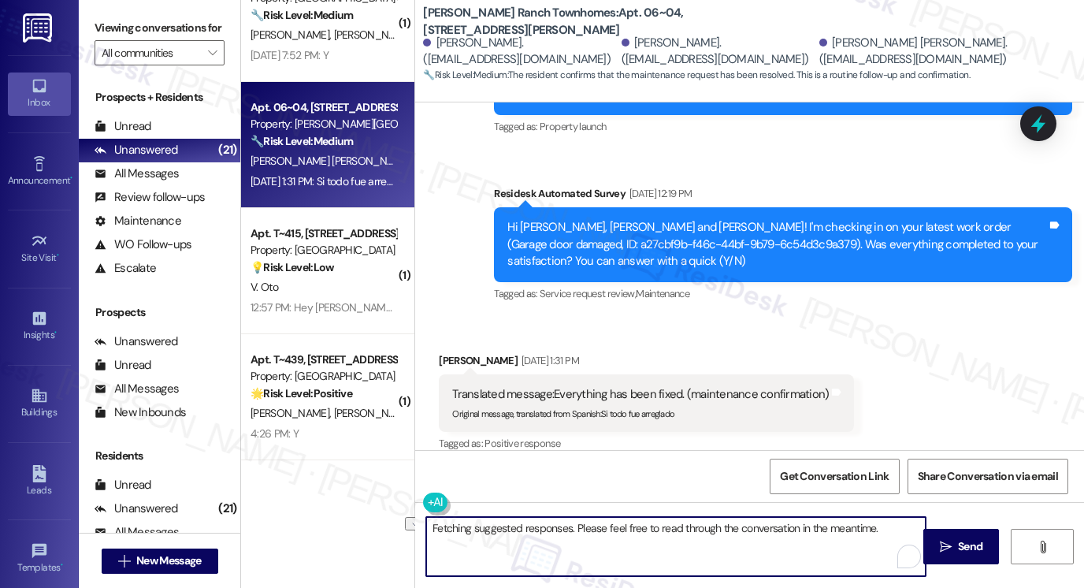
paste textarea "Hi {{first_name}}! I'm glad to hear that the latest work order was completed to…"
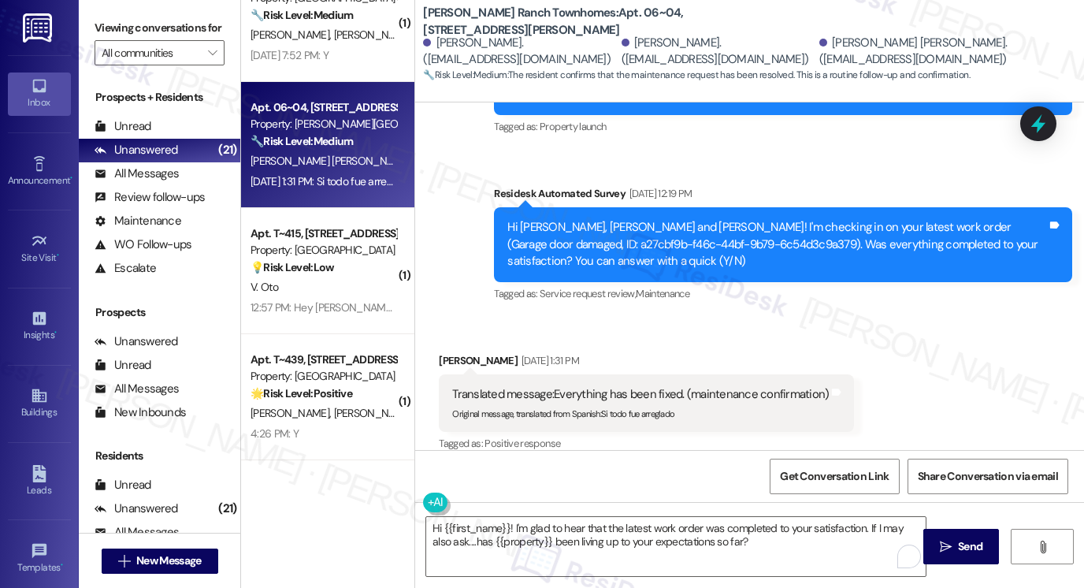
click at [439, 352] on div "Deilin Garcia Reverol Aug 22, 2025 at 1:31 PM" at bounding box center [646, 363] width 415 height 22
copy div "Deilin"
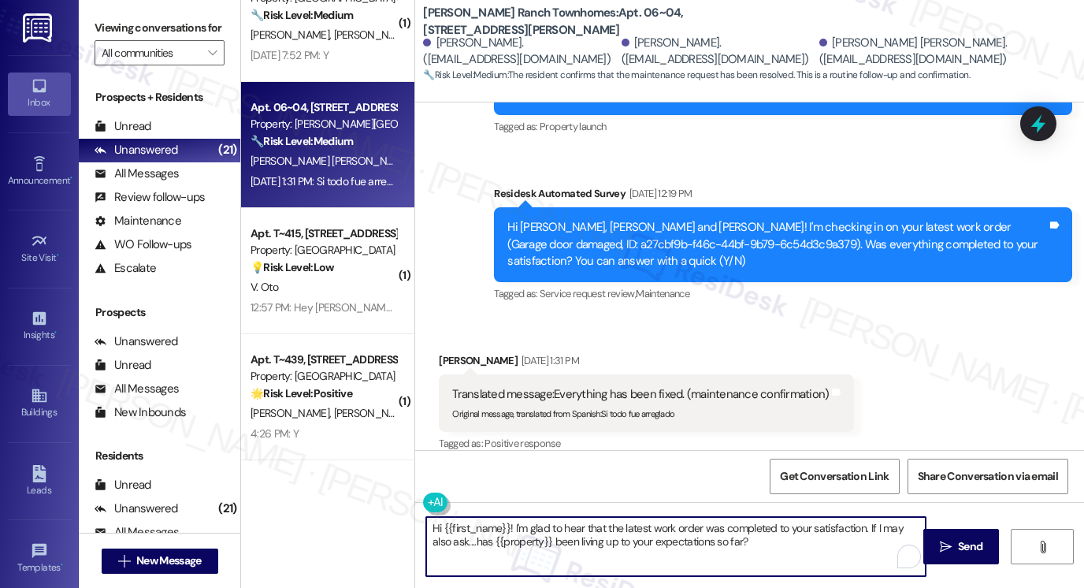
drag, startPoint x: 438, startPoint y: 526, endPoint x: 510, endPoint y: 513, distance: 72.8
click at [510, 513] on div "Hi {{first_name}}! I'm glad to hear that the latest work order was completed to…" at bounding box center [749, 561] width 669 height 118
paste textarea "Deilin"
type textarea "Hi Deilin! I'm glad to hear that the latest work order was completed to your sa…"
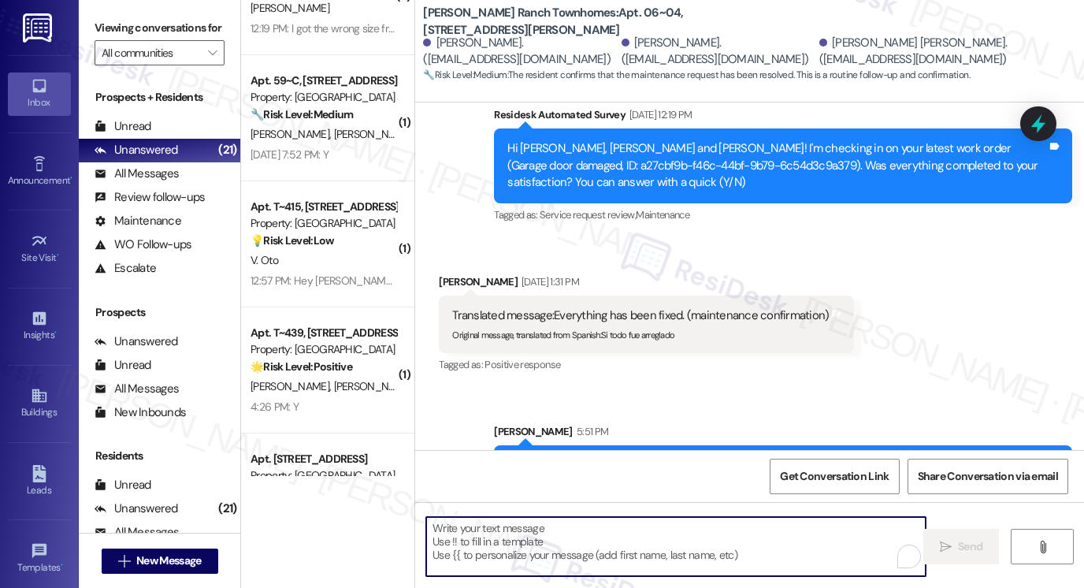
scroll to position [895, 0]
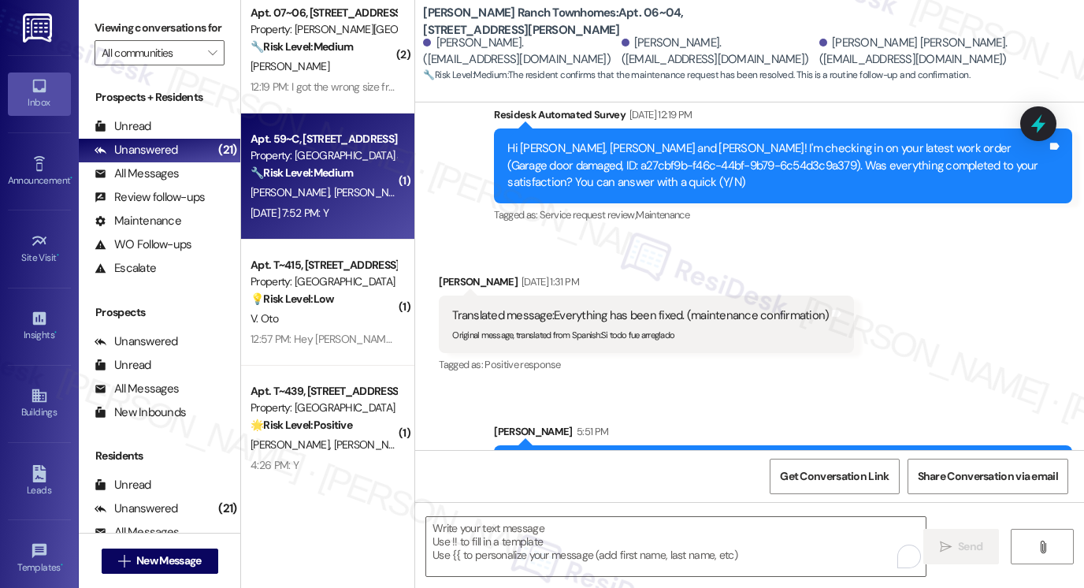
click at [328, 185] on div "E. Hall J. Hall" at bounding box center [323, 193] width 149 height 20
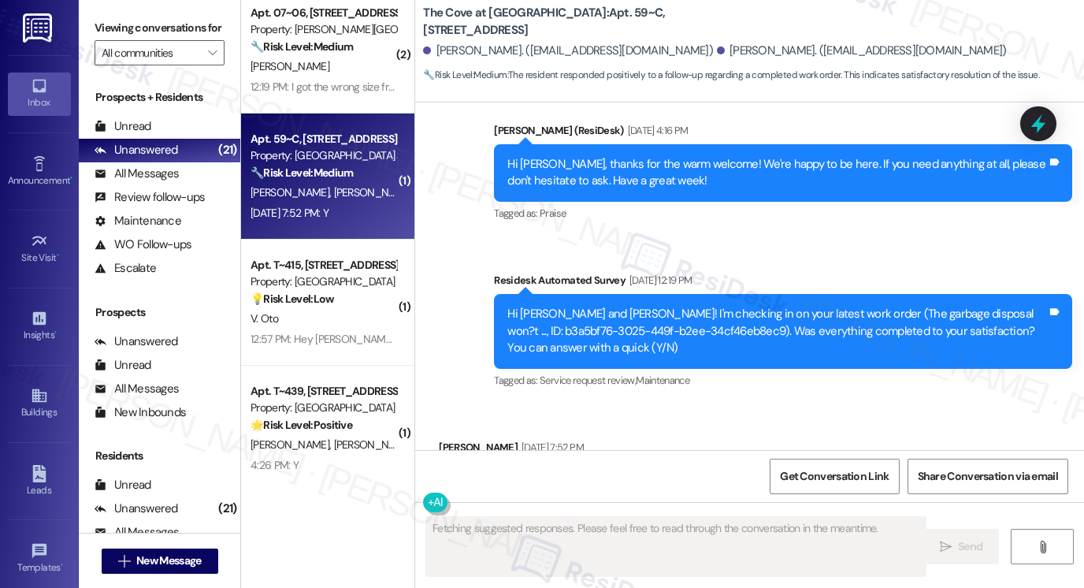
scroll to position [524, 0]
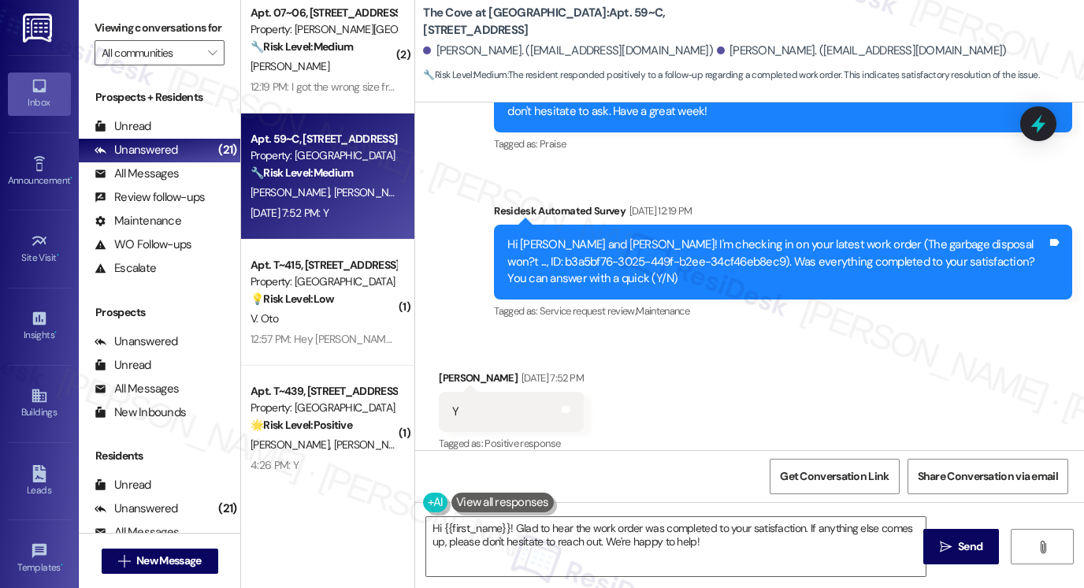
click at [106, 20] on label "Viewing conversations for" at bounding box center [160, 28] width 130 height 24
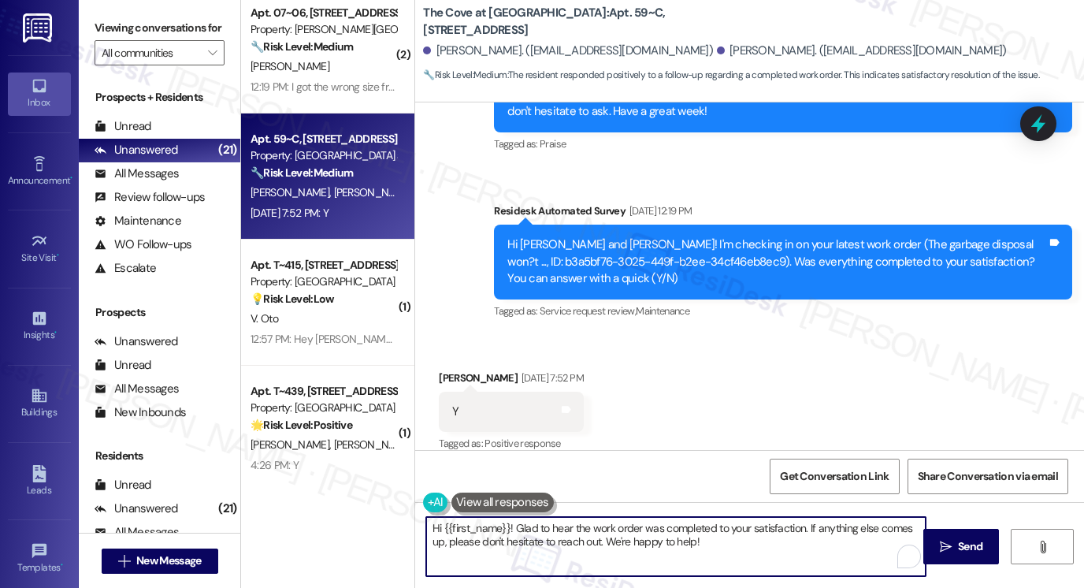
click at [637, 535] on textarea "Hi {{first_name}}! Glad to hear the work order was completed to your satisfacti…" at bounding box center [676, 546] width 500 height 59
paste textarea "I'm glad to hear that the latest work order was completed to your satisfaction.…"
type textarea "Hi {{first_name}}! I'm glad to hear that the latest work order was completed to…"
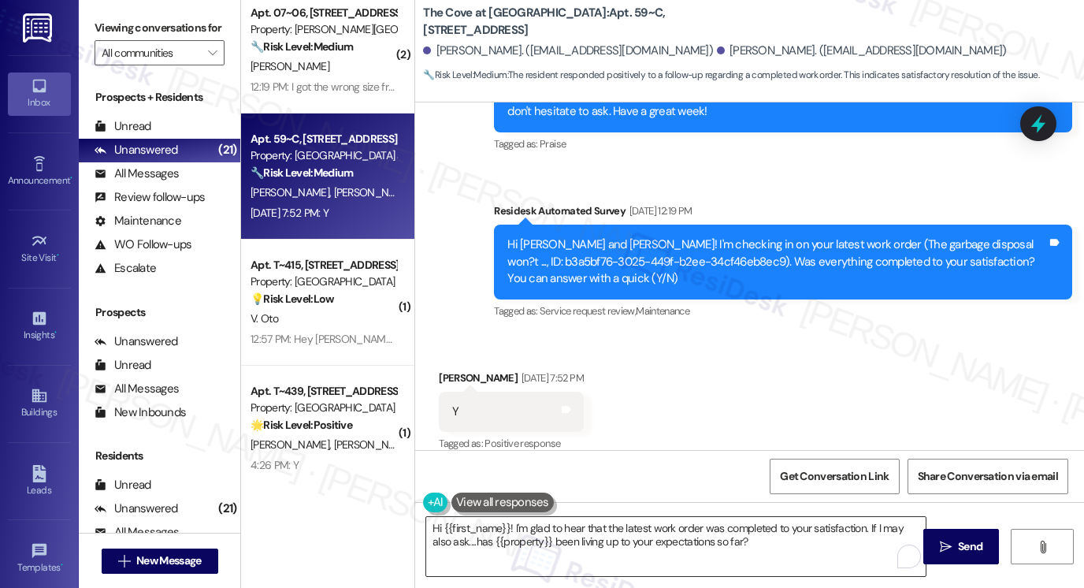
drag, startPoint x: 841, startPoint y: 534, endPoint x: 870, endPoint y: 537, distance: 29.4
click at [841, 534] on textarea "Hi {{first_name}}! I'm glad to hear that the latest work order was completed to…" at bounding box center [676, 546] width 500 height 59
click at [954, 556] on button " Send" at bounding box center [962, 546] width 76 height 35
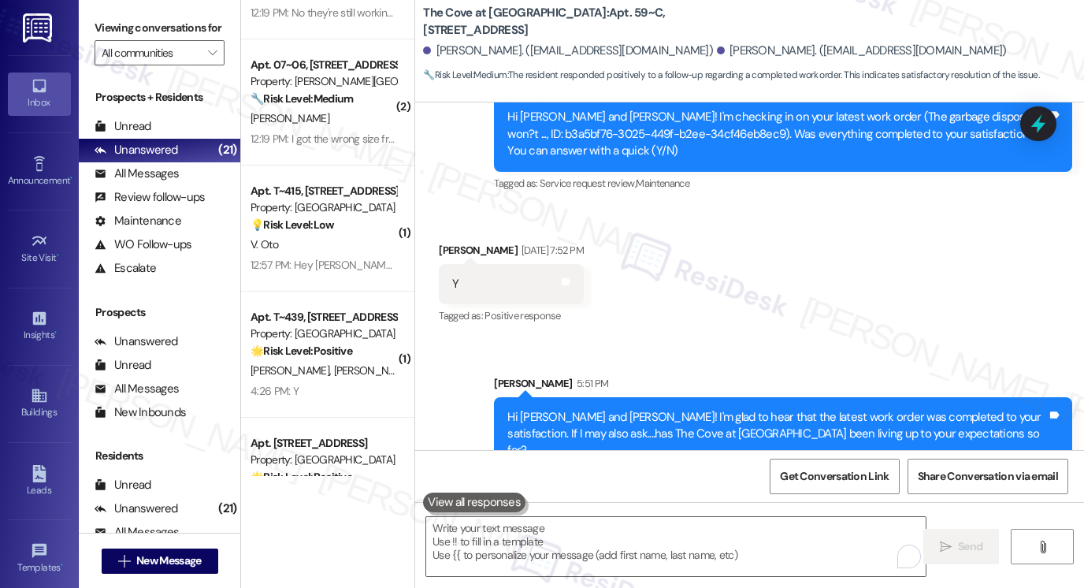
scroll to position [816, 0]
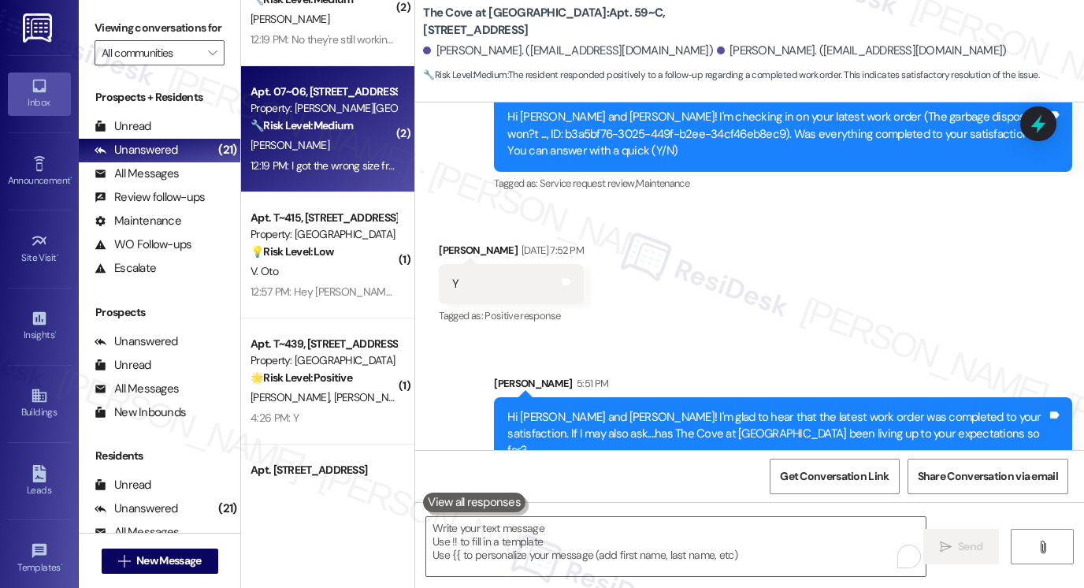
click at [329, 162] on div "12:19 PM: I got the wrong size fridge filter 12:19 PM: I got the wrong size fri…" at bounding box center [341, 165] width 180 height 14
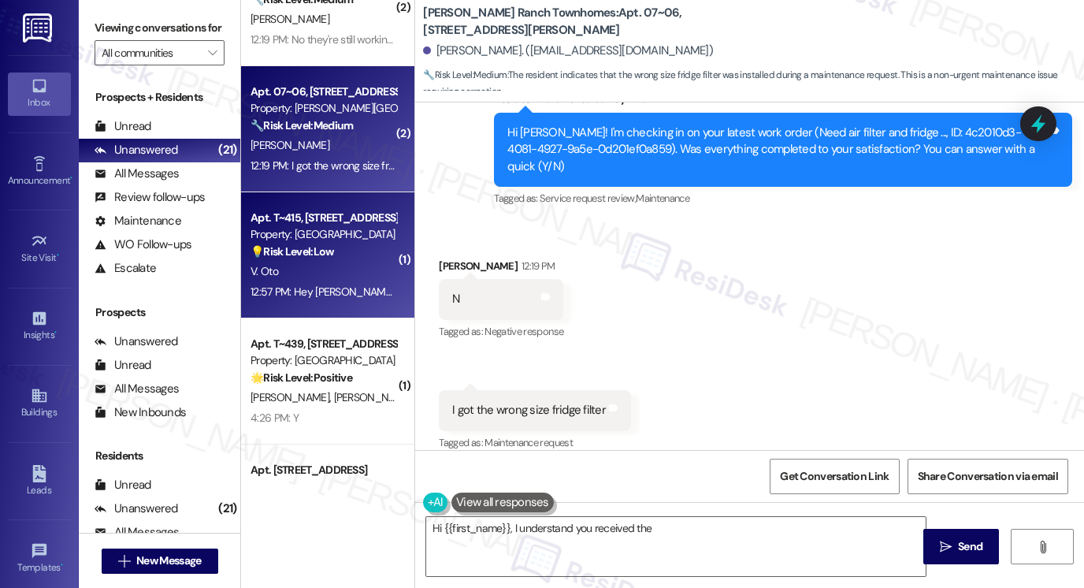
scroll to position [580, 0]
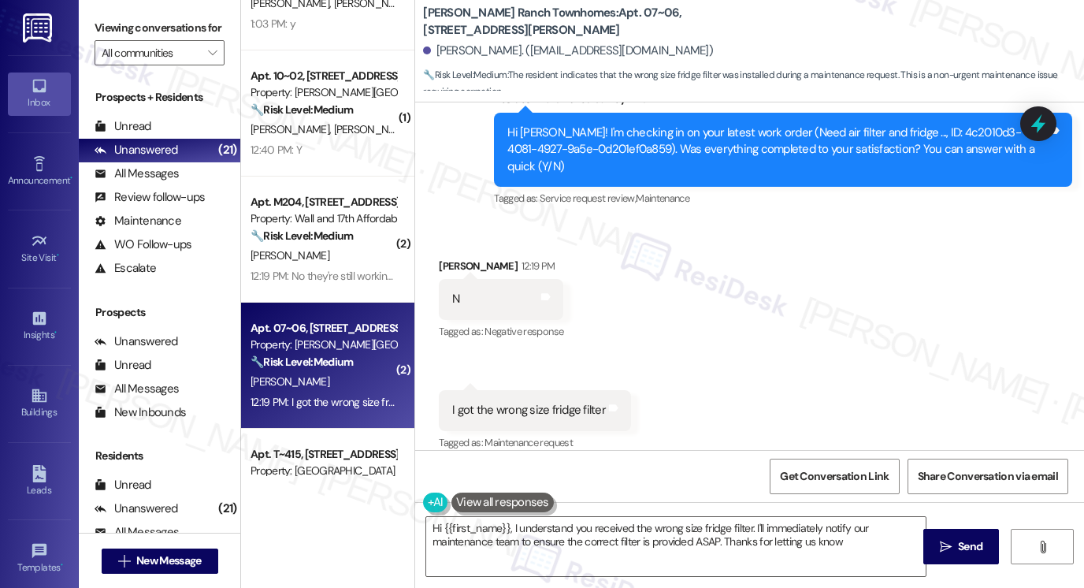
type textarea "Hi {{first_name}}, I understand you received the wrong size fridge filter. I'll…"
click at [565, 402] on div "I got the wrong size fridge filter" at bounding box center [529, 410] width 154 height 17
click at [564, 525] on textarea "Hi {{first_name}}, I understand you received the wrong size fridge filter. I'll…" at bounding box center [676, 546] width 500 height 59
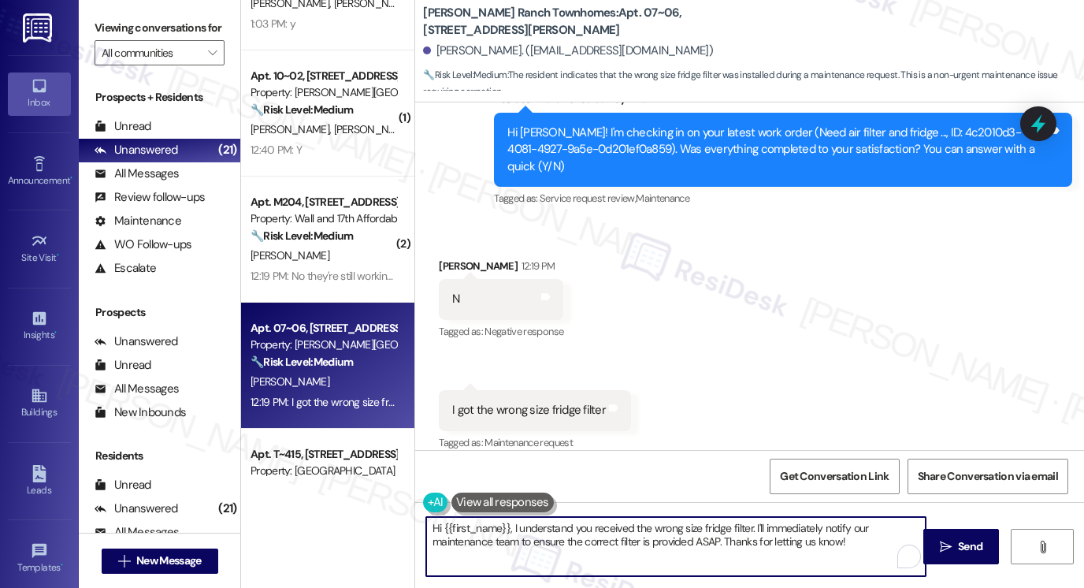
click at [564, 525] on textarea "Hi {{first_name}}, I understand you received the wrong size fridge filter. I'll…" at bounding box center [676, 546] width 500 height 59
click at [564, 526] on textarea "Hi {{first_name}}, I understand you received the wrong size fridge filter. I'll…" at bounding box center [676, 546] width 500 height 59
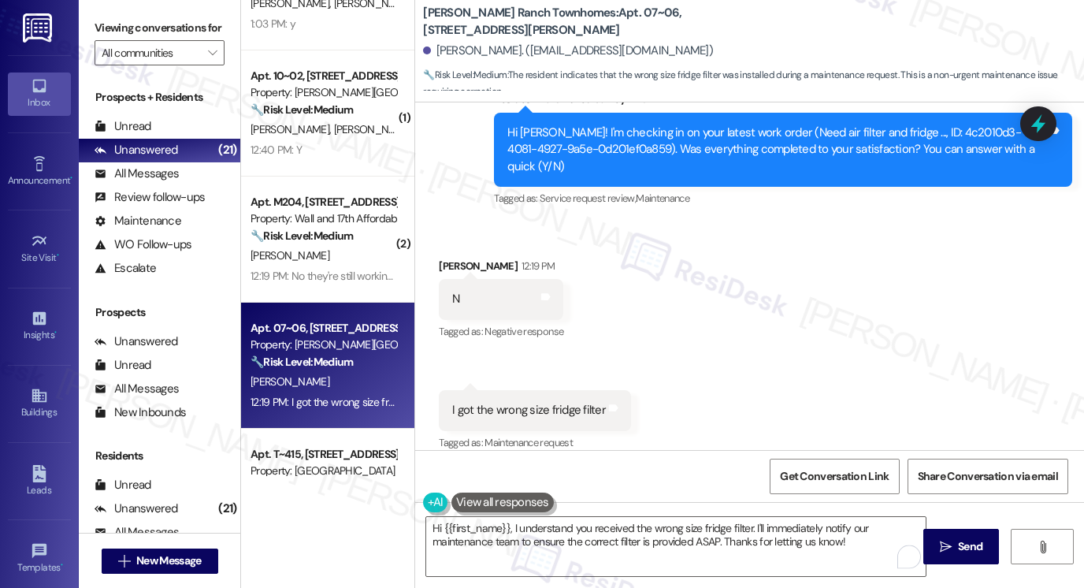
click at [751, 298] on div "Received via SMS Dawn Gebhardt 12:19 PM N Tags and notes Tagged as: Negative re…" at bounding box center [749, 344] width 669 height 244
click at [494, 390] on div "I got the wrong size fridge filter Tags and notes" at bounding box center [535, 410] width 192 height 40
copy div "I got the wrong size fridge filter Tags and notes"
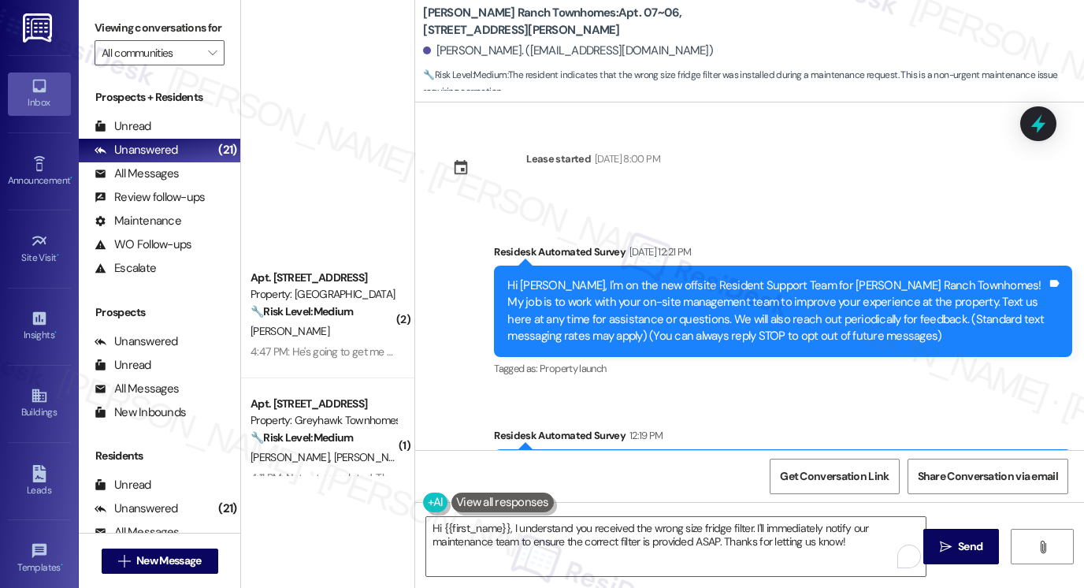
scroll to position [337, 0]
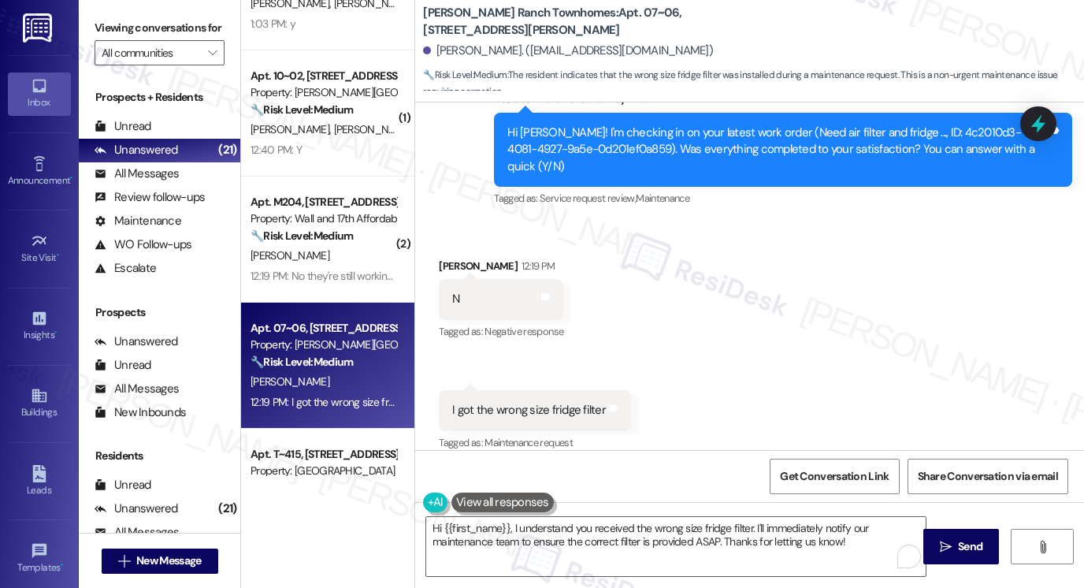
click at [119, 32] on label "Viewing conversations for" at bounding box center [160, 28] width 130 height 24
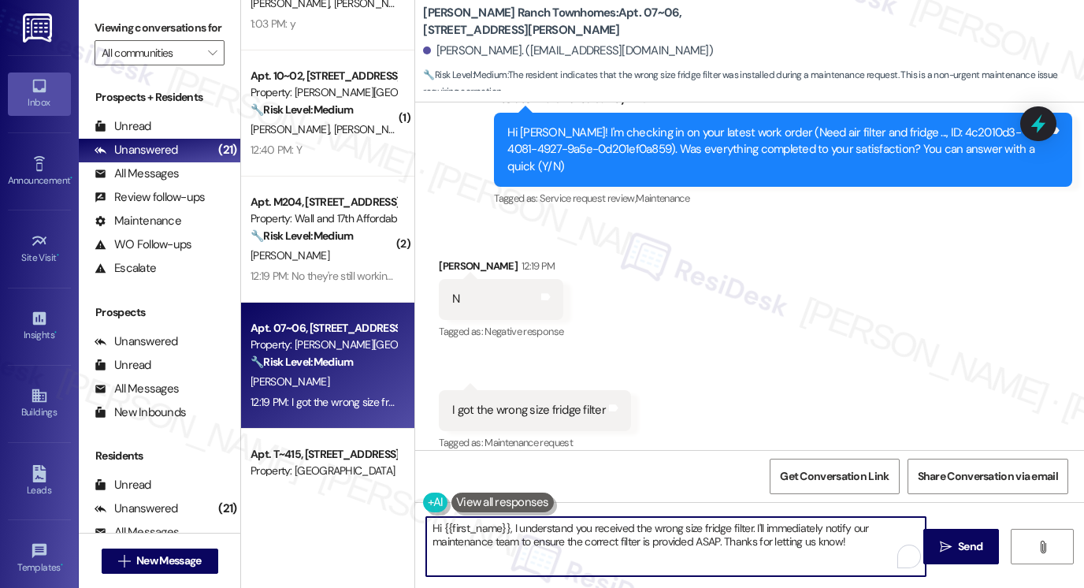
click at [681, 523] on textarea "Hi {{first_name}}, I understand you received the wrong size fridge filter. I'll…" at bounding box center [676, 546] width 500 height 59
drag, startPoint x: 852, startPoint y: 543, endPoint x: 750, endPoint y: 519, distance: 104.6
click at [750, 519] on textarea "Hi {{first_name}}, I understand you received the wrong size fridge filter. I'll…" at bounding box center [676, 546] width 500 height 59
paste textarea "Thanks for letting me know, {{first_name}}. Could you share the model or part n…"
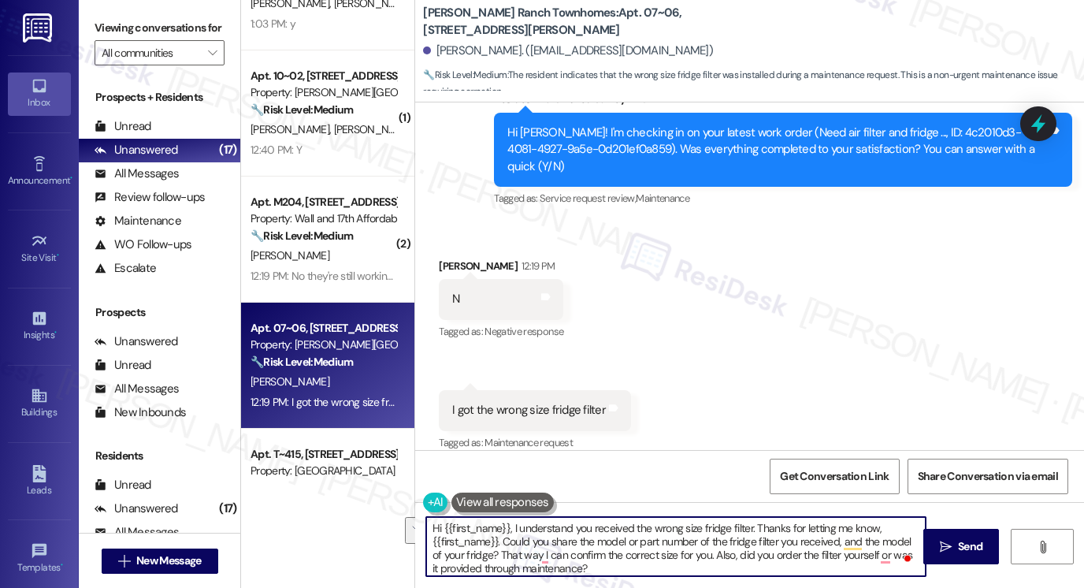
drag, startPoint x: 497, startPoint y: 542, endPoint x: 750, endPoint y: 527, distance: 253.4
click at [750, 527] on textarea "Hi {{first_name}}, I understand you received the wrong size fridge filter. Than…" at bounding box center [676, 546] width 500 height 59
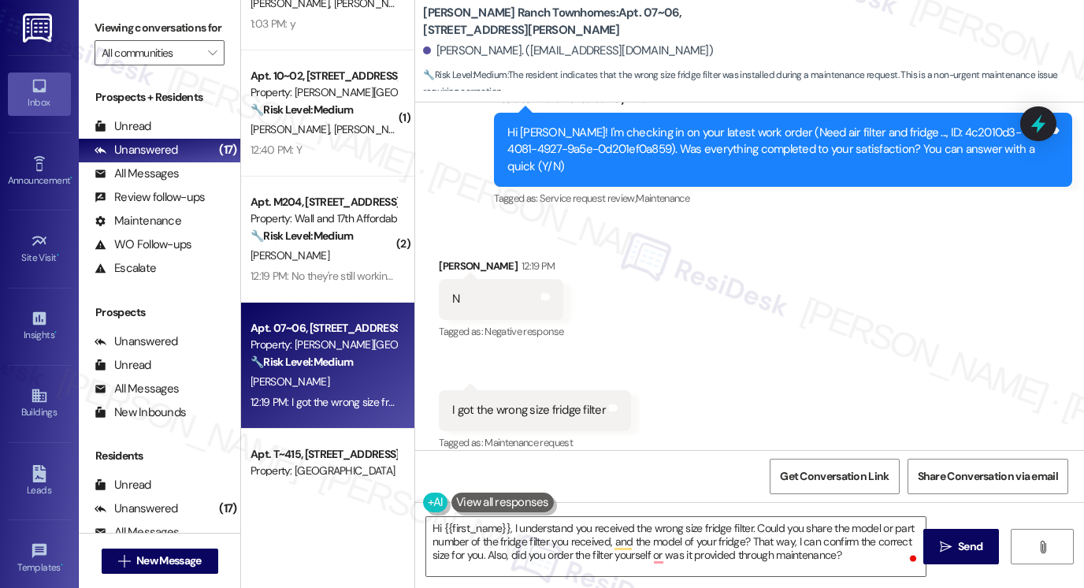
click at [113, 29] on label "Viewing conversations for" at bounding box center [160, 28] width 130 height 24
click at [804, 142] on div "Hi [PERSON_NAME]! I'm checking in on your latest work order (Need air filter an…" at bounding box center [778, 150] width 540 height 50
drag, startPoint x: 582, startPoint y: 8, endPoint x: 617, endPoint y: 9, distance: 35.5
click at [617, 9] on b "[PERSON_NAME] Ranch Townhomes: Apt. 07~06, [STREET_ADDRESS][PERSON_NAME]" at bounding box center [580, 22] width 315 height 34
copy b "07~06,"
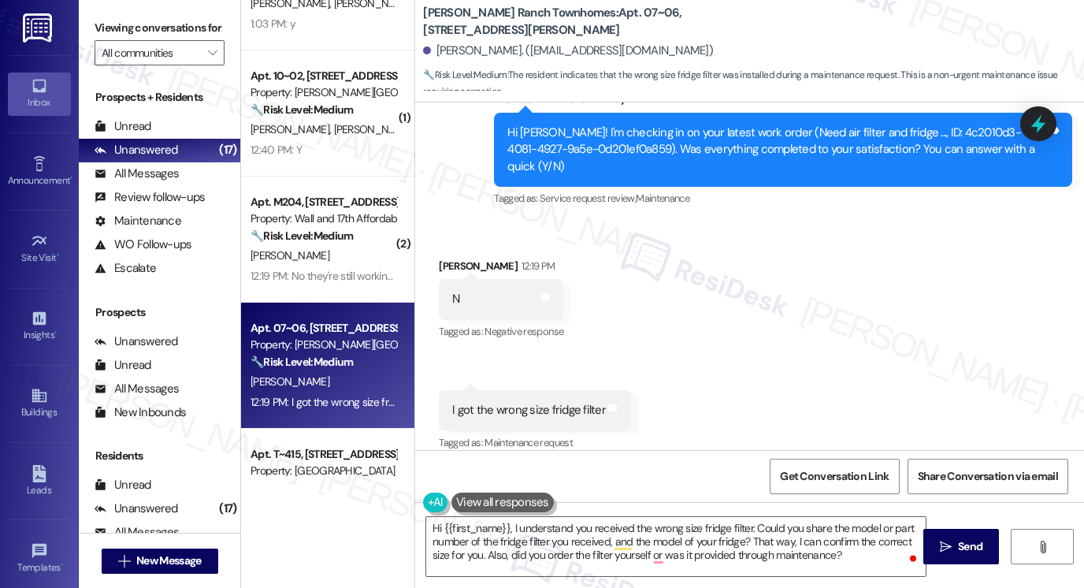
drag, startPoint x: 104, startPoint y: 22, endPoint x: 125, endPoint y: 22, distance: 21.3
click at [104, 22] on label "Viewing conversations for" at bounding box center [160, 28] width 130 height 24
drag, startPoint x: 580, startPoint y: 14, endPoint x: 615, endPoint y: 13, distance: 34.7
click at [615, 13] on b "[PERSON_NAME] Ranch Townhomes: Apt. 07~06, [STREET_ADDRESS][PERSON_NAME]" at bounding box center [580, 22] width 315 height 34
copy b "07~06"
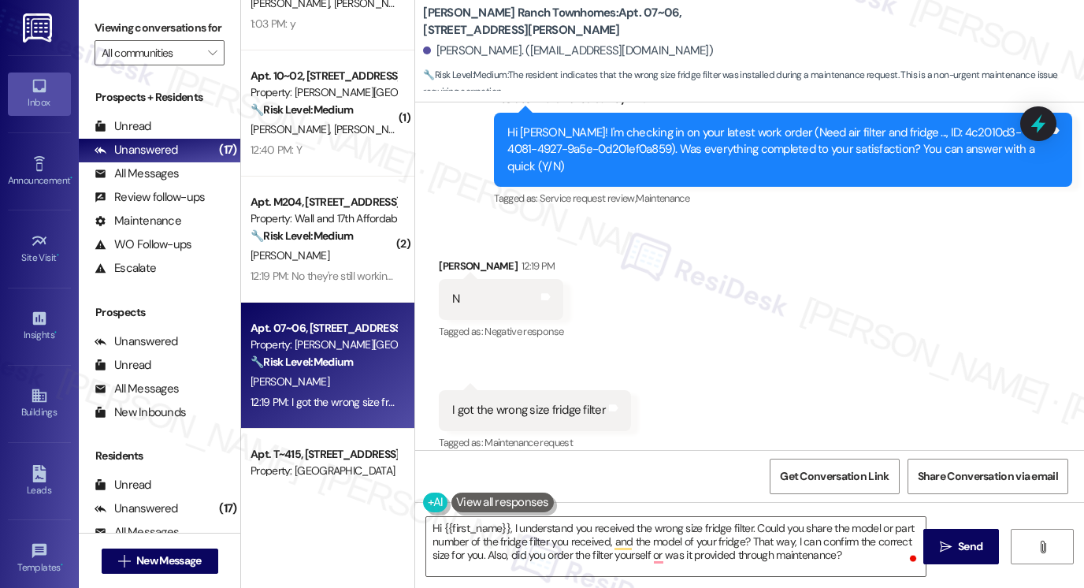
click at [128, 34] on label "Viewing conversations for" at bounding box center [160, 28] width 130 height 24
drag, startPoint x: 88, startPoint y: 0, endPoint x: 155, endPoint y: 18, distance: 69.4
click at [88, 0] on div "Viewing conversations for All communities " at bounding box center [160, 40] width 162 height 81
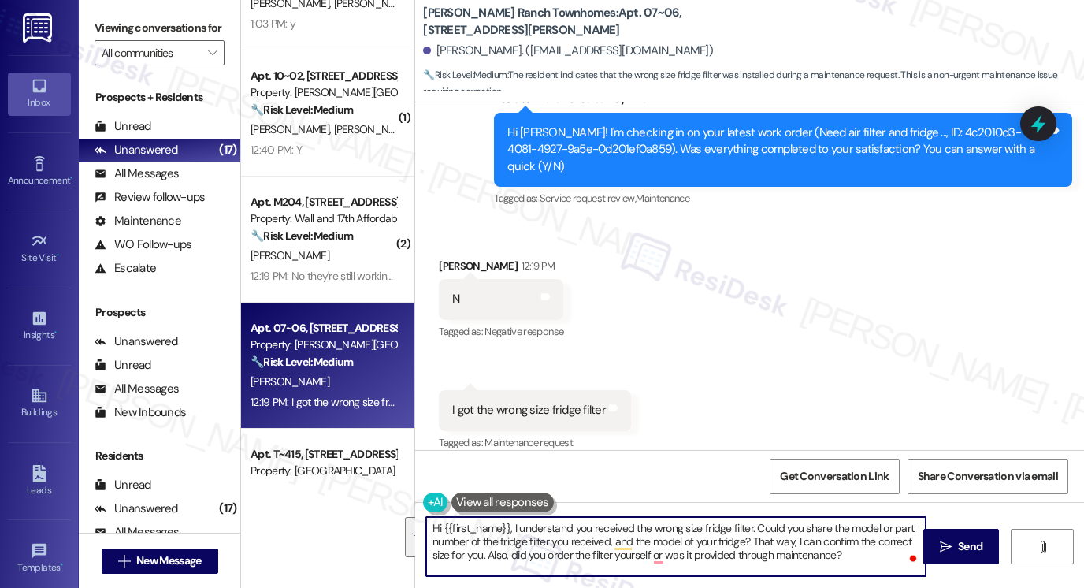
drag, startPoint x: 849, startPoint y: 553, endPoint x: 753, endPoint y: 523, distance: 100.7
click at [753, 523] on textarea "Hi {{first_name}}, I understand you received the wrong size fridge filter. Coul…" at bounding box center [676, 546] width 500 height 59
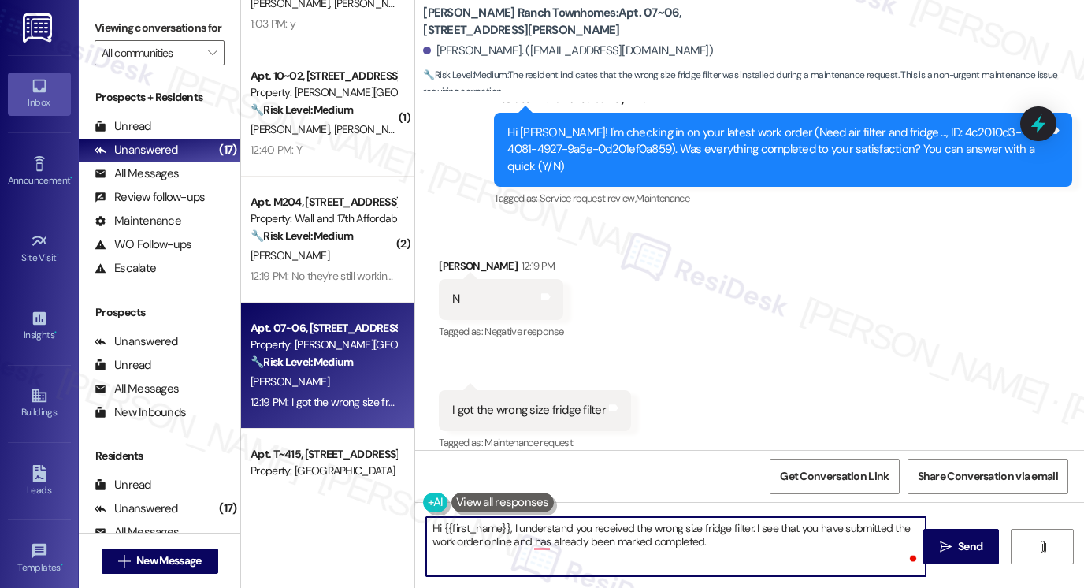
click at [731, 545] on textarea "Hi {{first_name}}, I understand you received the wrong size fridge filter. I se…" at bounding box center [676, 546] width 500 height 59
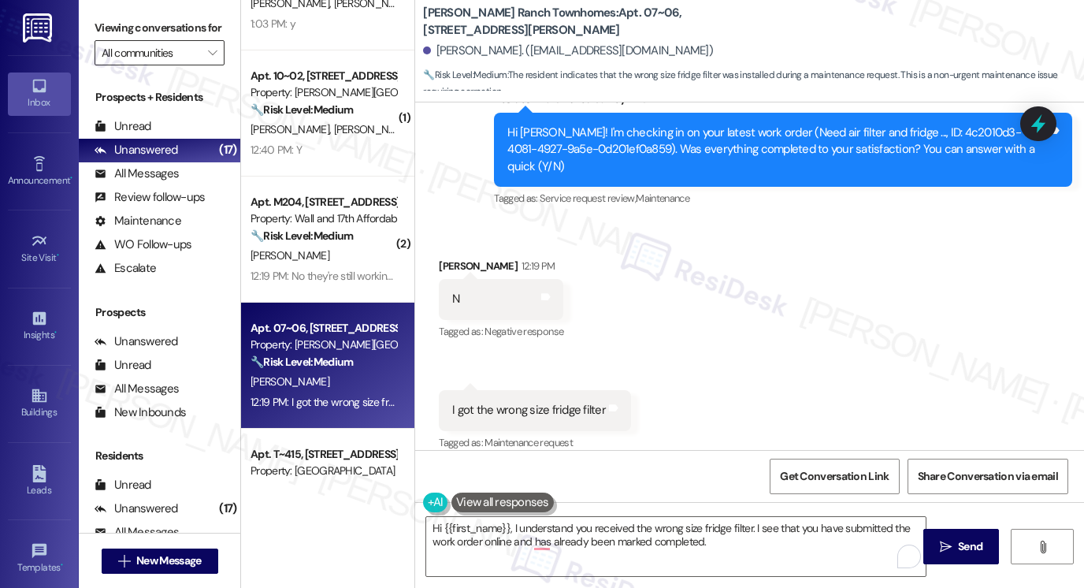
drag, startPoint x: 97, startPoint y: 20, endPoint x: 164, endPoint y: 58, distance: 76.5
click at [97, 20] on label "Viewing conversations for" at bounding box center [160, 28] width 130 height 24
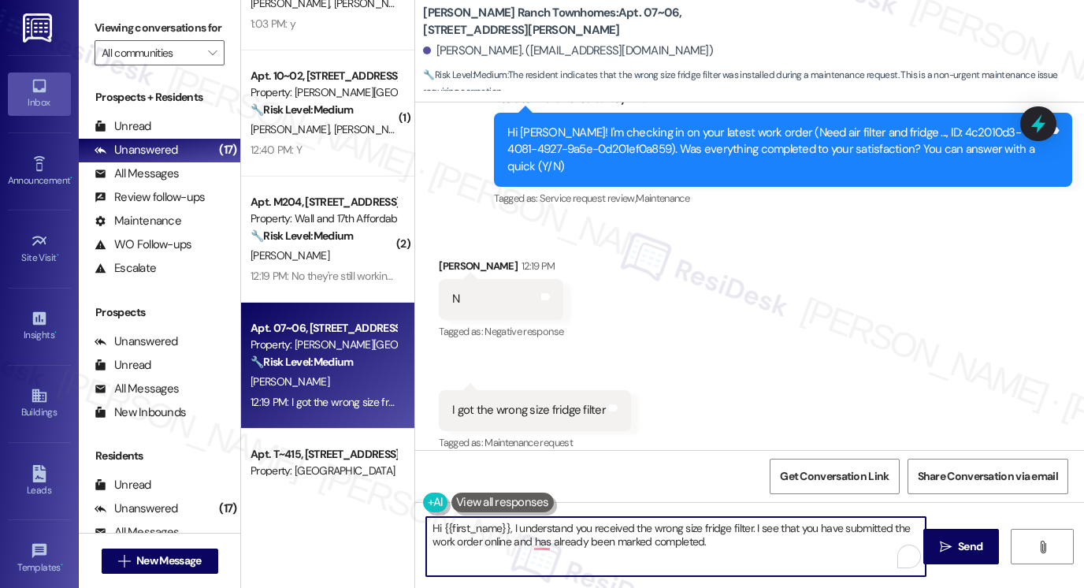
click at [712, 540] on textarea "Hi {{first_name}}, I understand you received the wrong size fridge filter. I se…" at bounding box center [676, 546] width 500 height 59
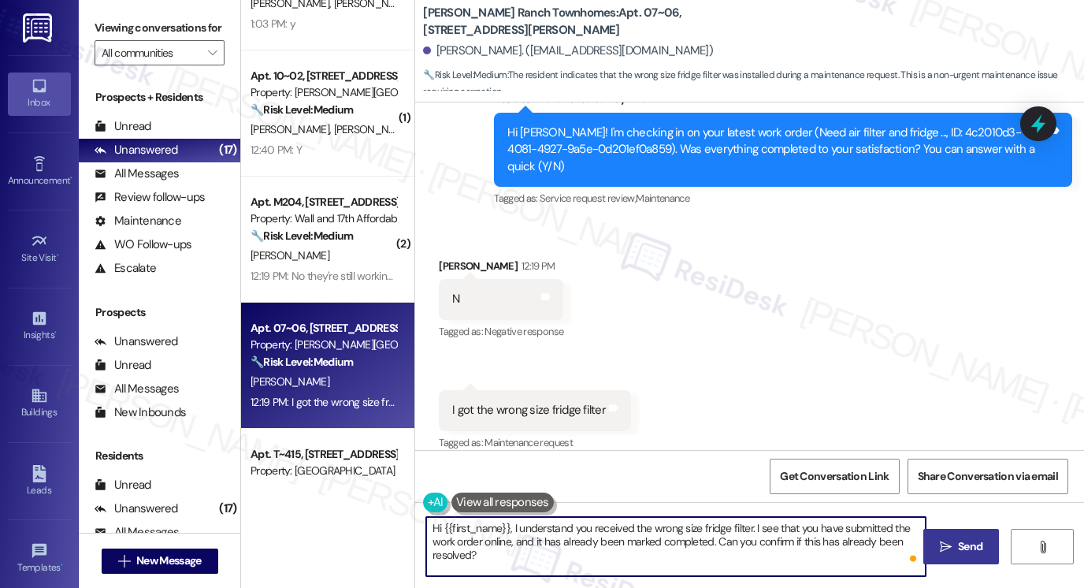
type textarea "Hi {{first_name}}, I understand you received the wrong size fridge filter. I se…"
click at [980, 542] on span "Send" at bounding box center [970, 546] width 24 height 17
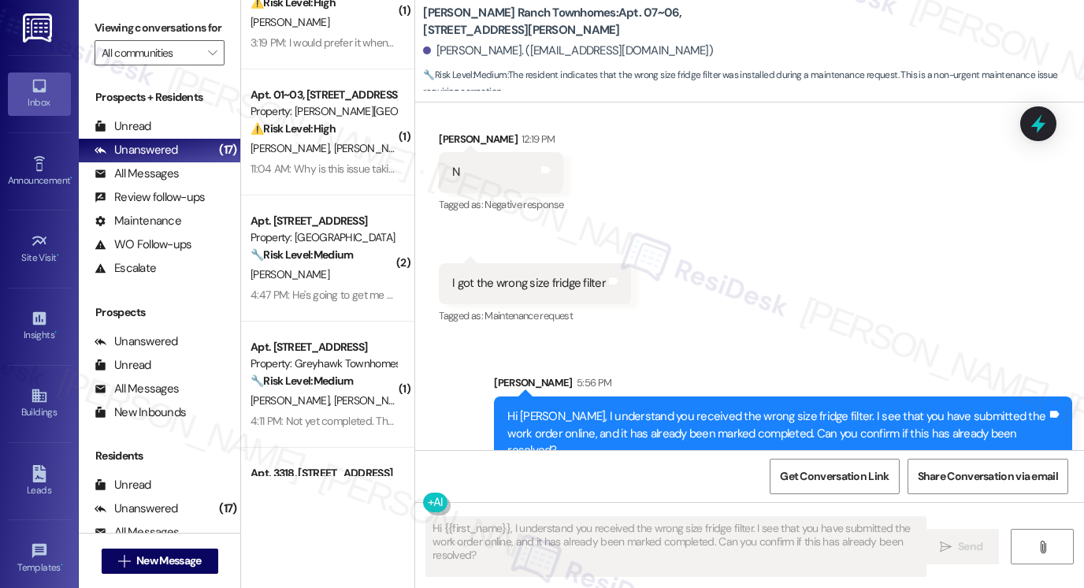
scroll to position [0, 0]
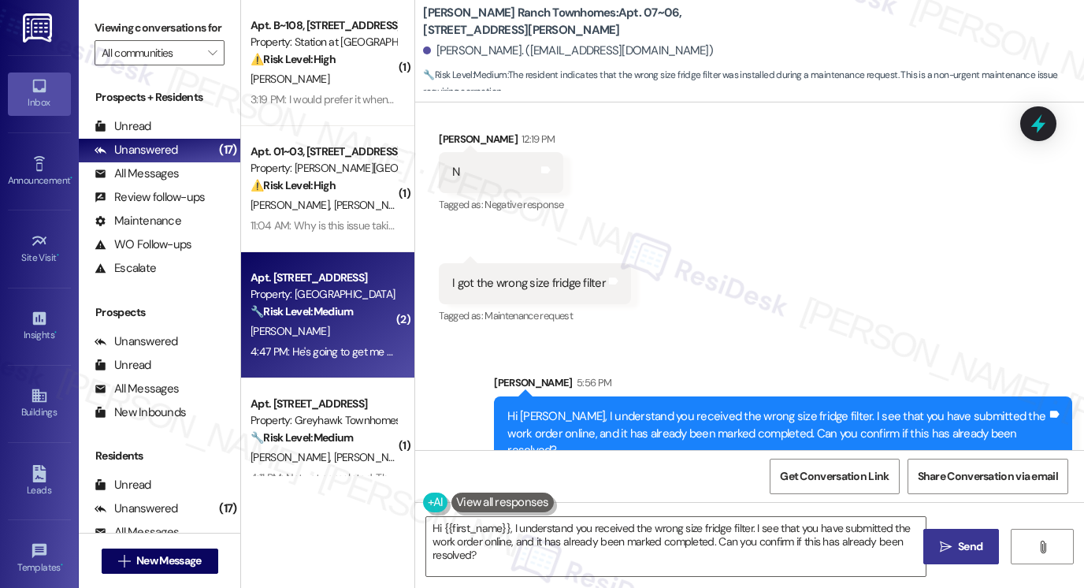
click at [342, 308] on strong "🔧 Risk Level: Medium" at bounding box center [302, 311] width 102 height 14
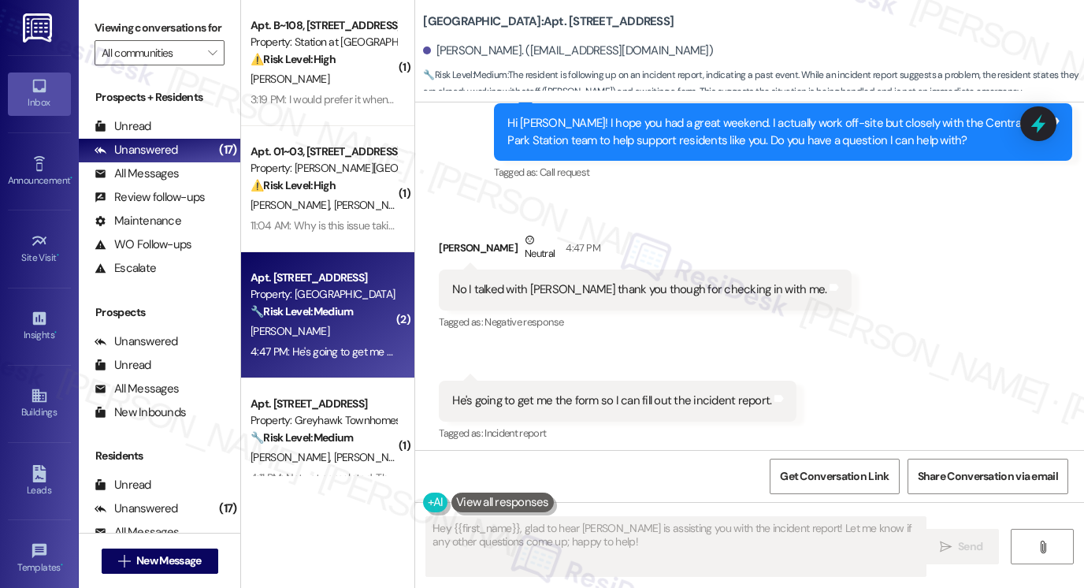
scroll to position [685, 0]
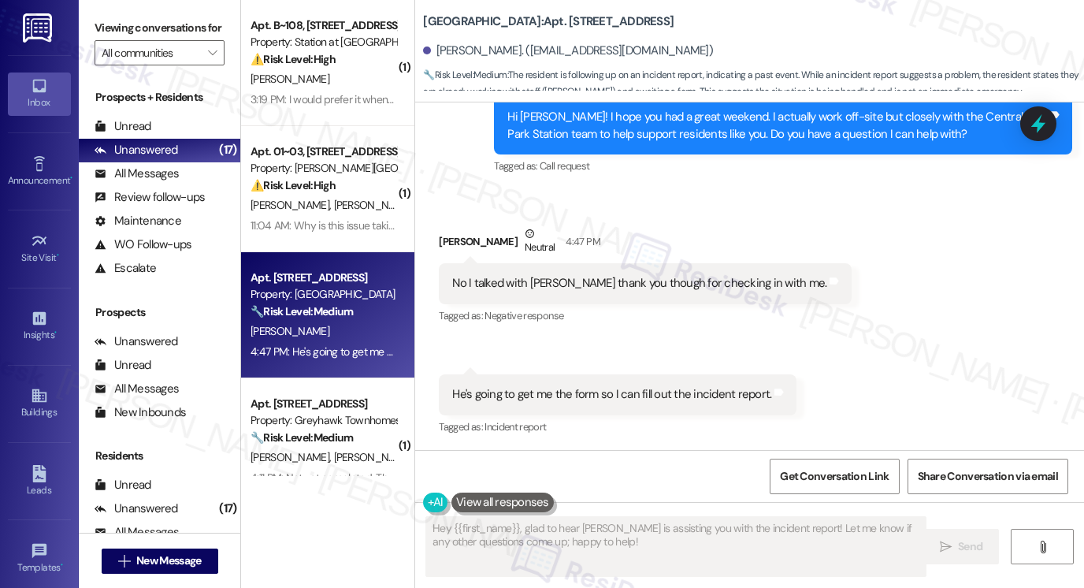
click at [593, 292] on div "No I talked with Adam thank you though for checking in with me. Tags and notes" at bounding box center [645, 283] width 413 height 40
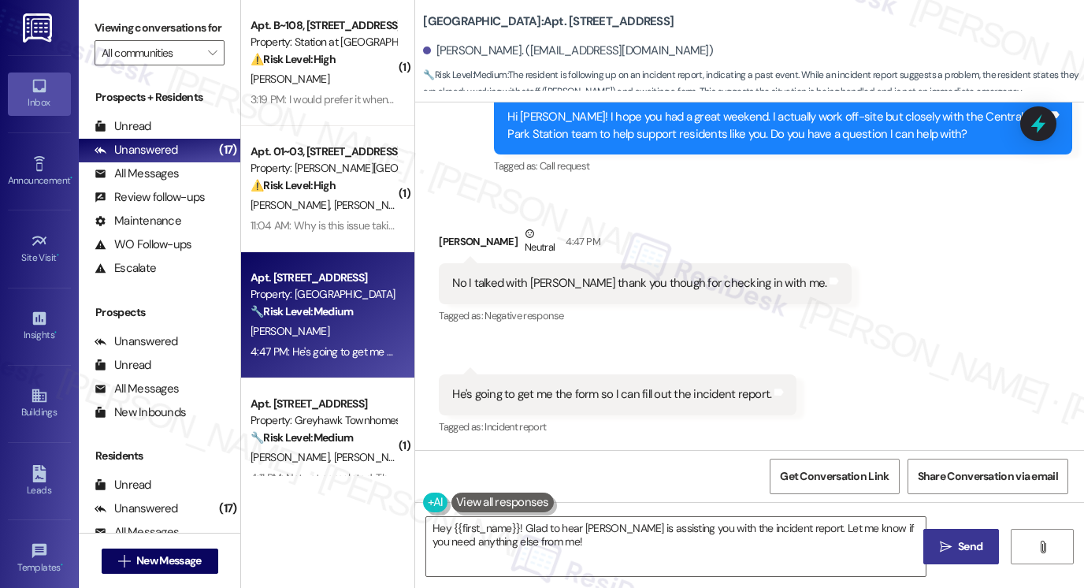
click at [577, 386] on div "He's going to get me the form so I can fill out the incident report." at bounding box center [611, 394] width 319 height 17
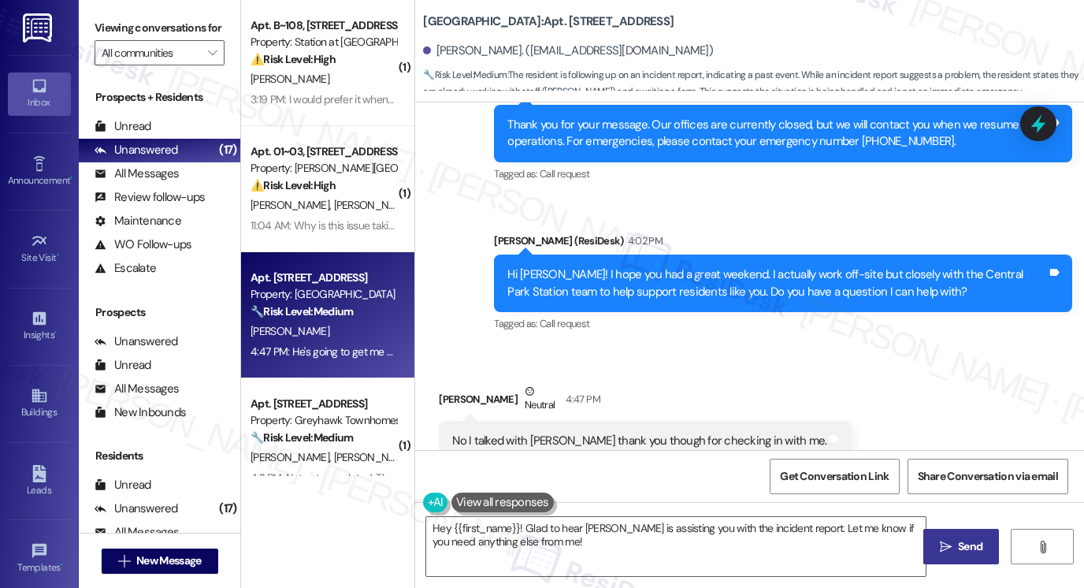
click at [689, 277] on div "Hi Jody Lynn! I hope you had a great weekend. I actually work off-site but clos…" at bounding box center [778, 283] width 540 height 34
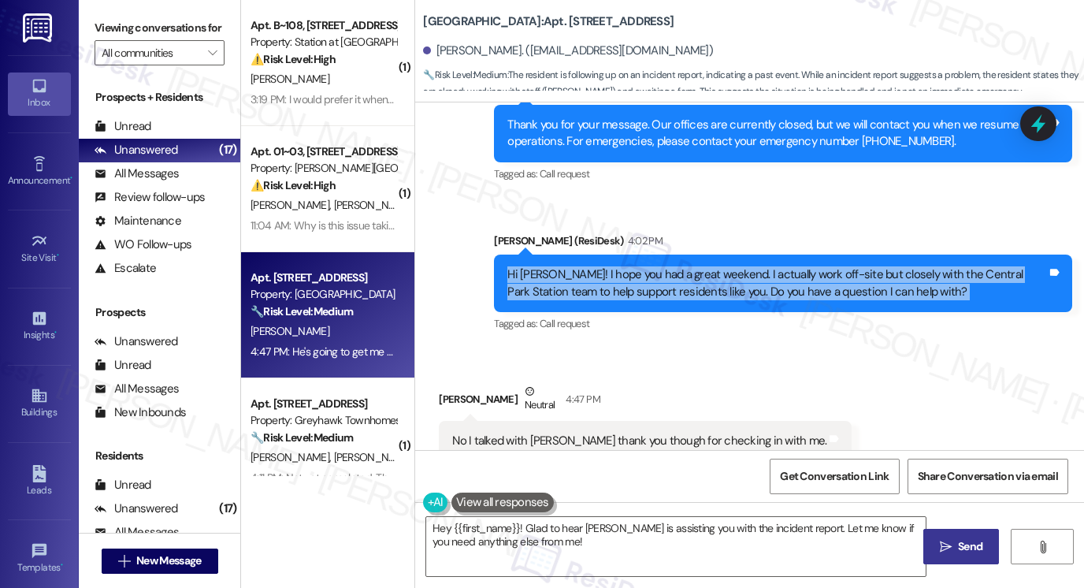
click at [689, 277] on div "Hi Jody Lynn! I hope you had a great weekend. I actually work off-site but clos…" at bounding box center [778, 283] width 540 height 34
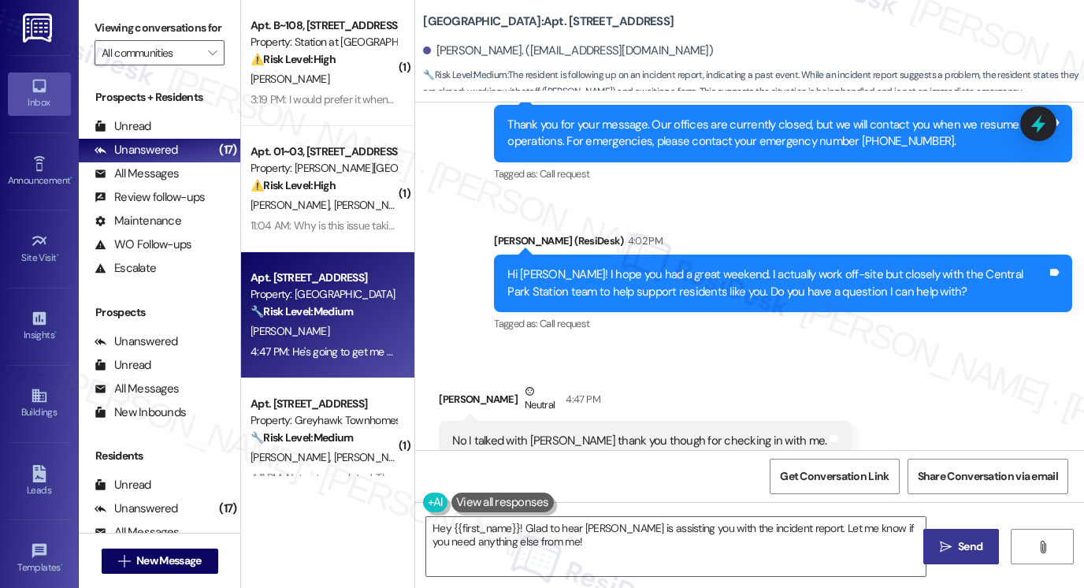
click at [730, 239] on div "Sarah (ResiDesk) 4:02 PM" at bounding box center [783, 243] width 578 height 22
click at [750, 275] on div "Hi Jody Lynn! I hope you had a great weekend. I actually work off-site but clos…" at bounding box center [778, 283] width 540 height 34
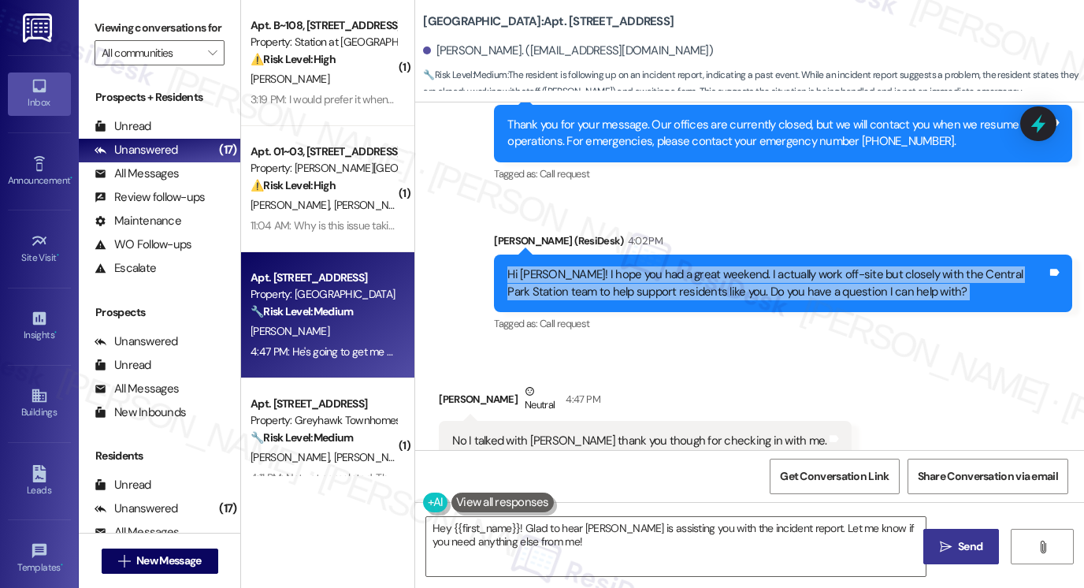
click at [750, 275] on div "Hi Jody Lynn! I hope you had a great weekend. I actually work off-site but clos…" at bounding box center [778, 283] width 540 height 34
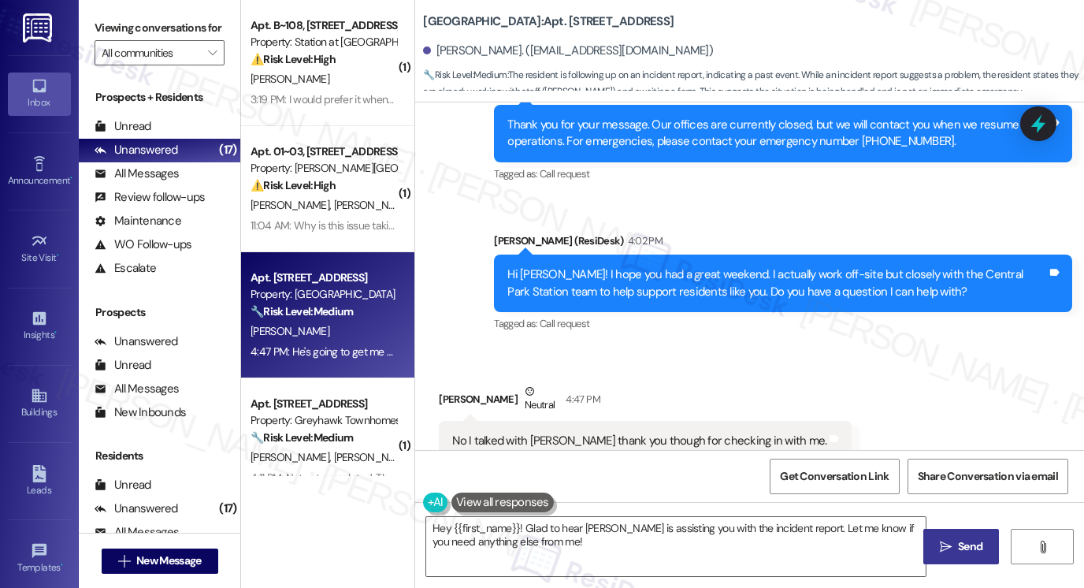
click at [747, 246] on div "Sarah (ResiDesk) 4:02 PM" at bounding box center [783, 243] width 578 height 22
click at [747, 277] on div "Hi Jody Lynn! I hope you had a great weekend. I actually work off-site but clos…" at bounding box center [778, 283] width 540 height 34
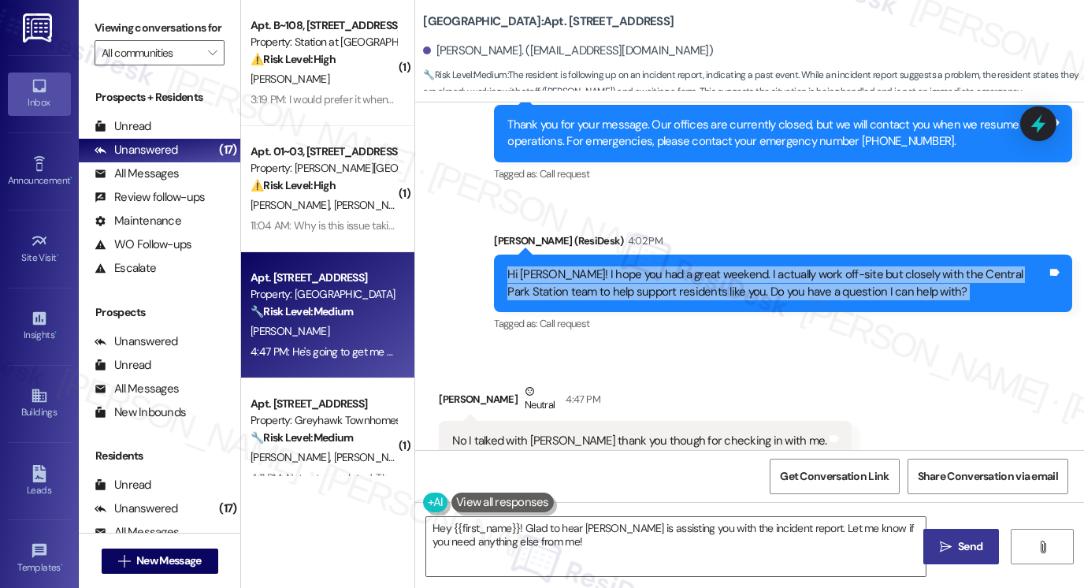
click at [747, 277] on div "Hi Jody Lynn! I hope you had a great weekend. I actually work off-site but clos…" at bounding box center [778, 283] width 540 height 34
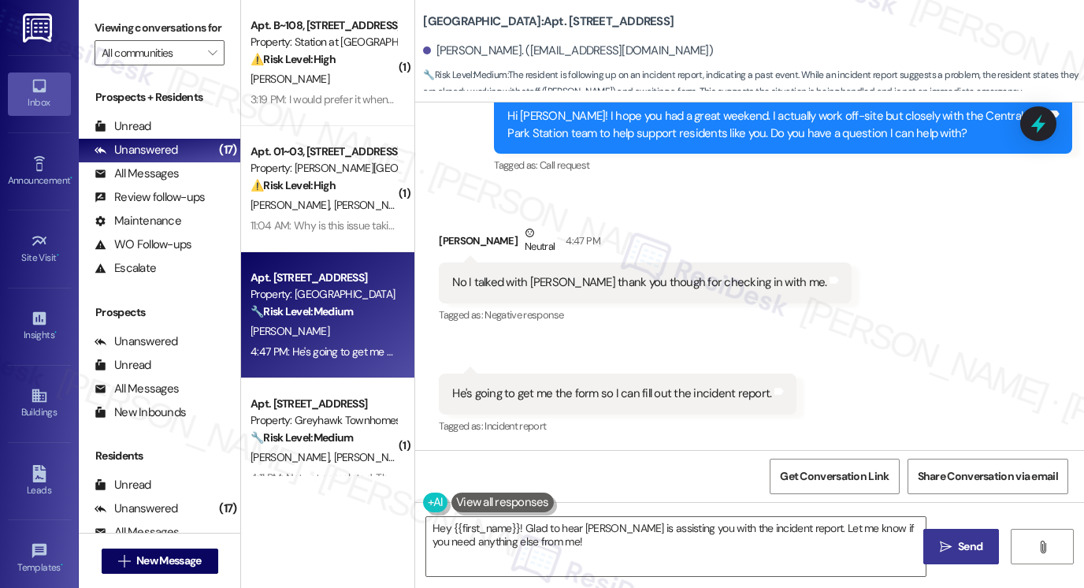
click at [669, 284] on div "No I talked with Adam thank you though for checking in with me." at bounding box center [639, 282] width 374 height 17
click at [744, 235] on div "Jody Lynn Smith Neutral 4:47 PM" at bounding box center [645, 244] width 413 height 39
click at [642, 407] on div "He's going to get me the form so I can fill out the incident report. Tags and n…" at bounding box center [618, 394] width 358 height 40
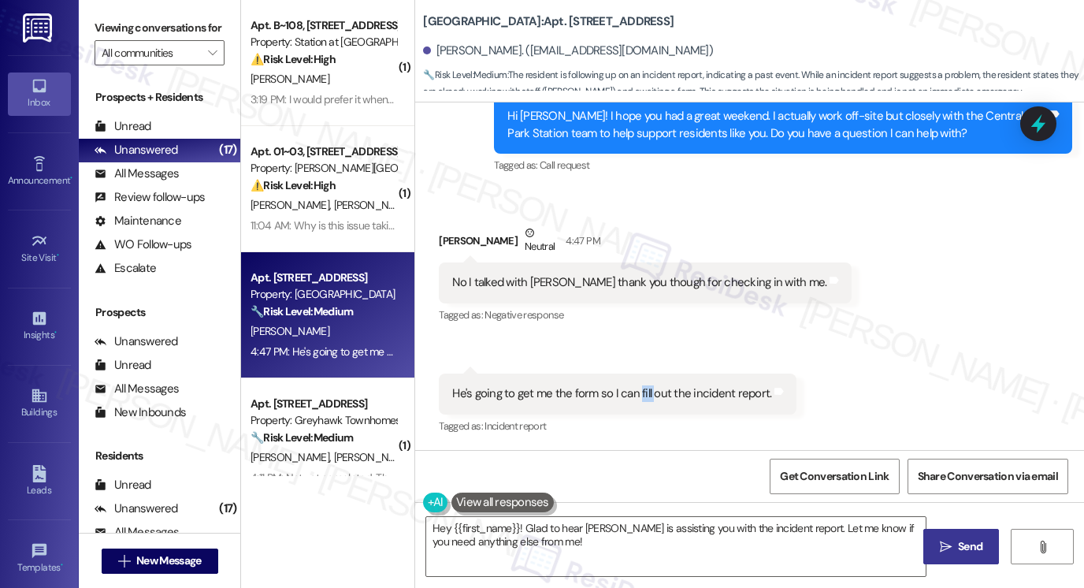
click at [642, 407] on div "He's going to get me the form so I can fill out the incident report. Tags and n…" at bounding box center [618, 394] width 358 height 40
click at [633, 387] on div "He's going to get me the form so I can fill out the incident report." at bounding box center [611, 393] width 319 height 17
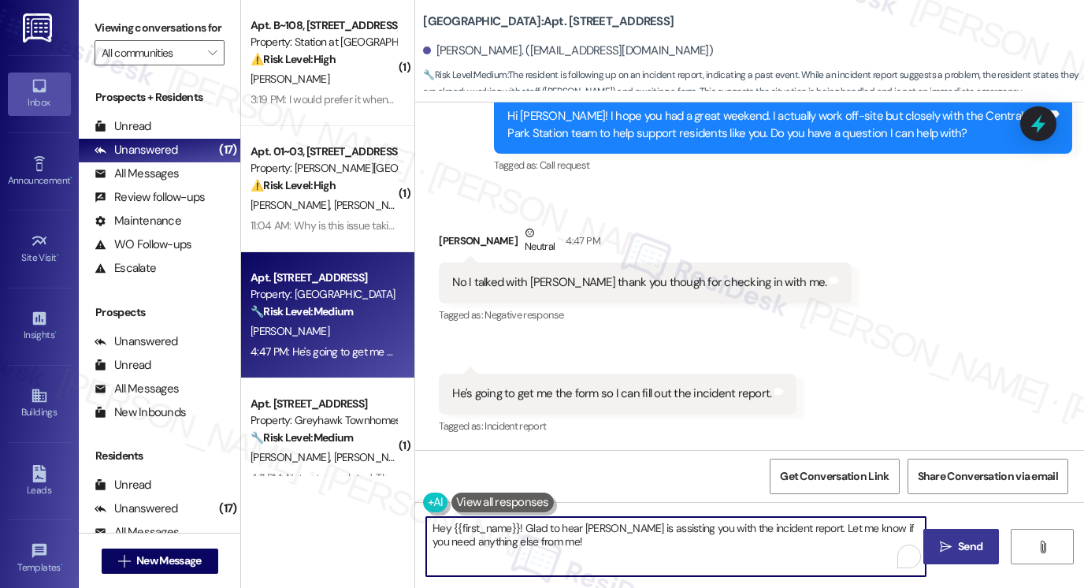
click at [609, 538] on textarea "Hey {{first_name}}! Glad to hear Adam is assisting you with the incident report…" at bounding box center [676, 546] width 500 height 59
click at [429, 533] on textarea "Hey {{first_name}}! Glad to hear Adam is assisting you with the incident report…" at bounding box center [676, 546] width 500 height 59
drag, startPoint x: 641, startPoint y: 552, endPoint x: 520, endPoint y: 537, distance: 121.5
click at [520, 537] on textarea "Hi {{first_name}}! Glad to hear Adam is assisting you with the incident report.…" at bounding box center [676, 546] width 500 height 59
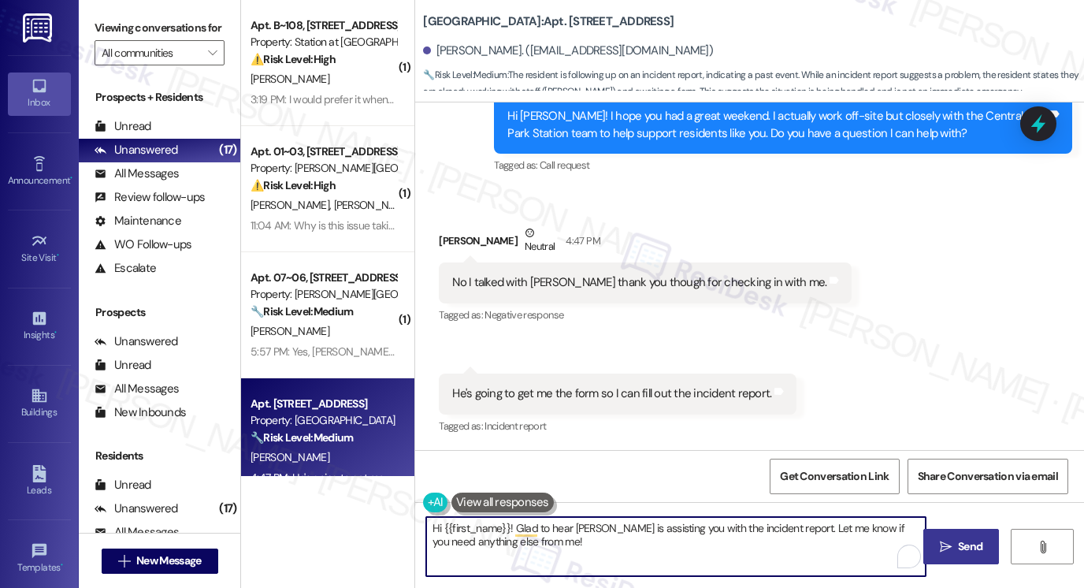
click at [537, 530] on textarea "Hi {{first_name}}! Glad to hear Adam is assisting you with the incident report.…" at bounding box center [676, 546] width 500 height 59
click at [577, 537] on textarea "Hi {{first_name}}! Glad to hear Adam is assisting you with the incident report.…" at bounding box center [676, 546] width 500 height 59
drag, startPoint x: 612, startPoint y: 527, endPoint x: 683, endPoint y: 526, distance: 71.7
click at [683, 526] on textarea "Hi {{first_name}}! Glad to hear Adam is assisting you with the incident report.…" at bounding box center [676, 546] width 500 height 59
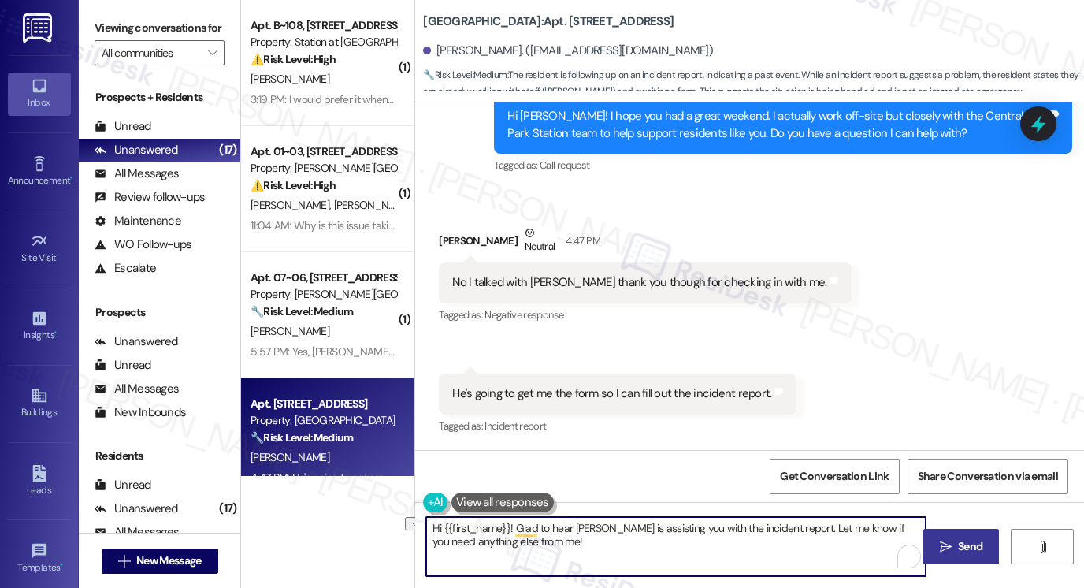
click at [683, 526] on textarea "Hi {{first_name}}! Glad to hear Adam is assisting you with the incident report.…" at bounding box center [676, 546] width 500 height 59
click at [583, 537] on textarea "Hi {{first_name}}! Glad to hear Adam is assisting you with the incident report.…" at bounding box center [676, 546] width 500 height 59
drag, startPoint x: 554, startPoint y: 544, endPoint x: 511, endPoint y: 541, distance: 43.4
click at [511, 541] on textarea "Hi {{first_name}}! Glad to hear Adam is assisting you with the incident report.…" at bounding box center [676, 546] width 500 height 59
click at [516, 541] on textarea "Hi {{first_name}}! Glad to hear Adam is assisting you with the incident report.…" at bounding box center [676, 546] width 500 height 59
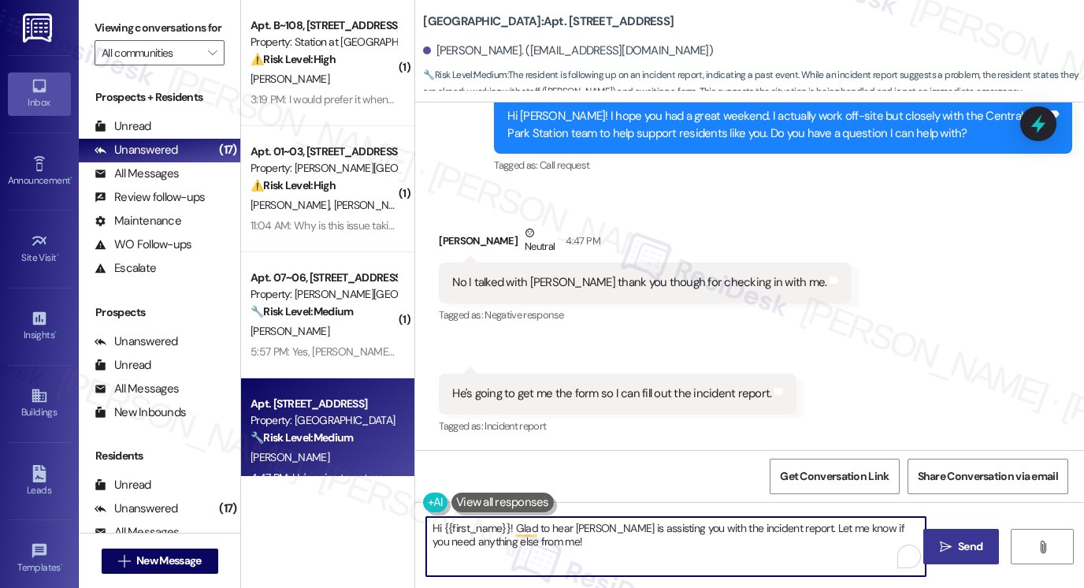
drag, startPoint x: 516, startPoint y: 541, endPoint x: 526, endPoint y: 541, distance: 10.2
click at [519, 541] on textarea "Hi {{first_name}}! Glad to hear Adam is assisting you with the incident report.…" at bounding box center [676, 546] width 500 height 59
click at [526, 292] on div "No I talked with Adam thank you though for checking in with me. Tags and notes" at bounding box center [645, 282] width 413 height 40
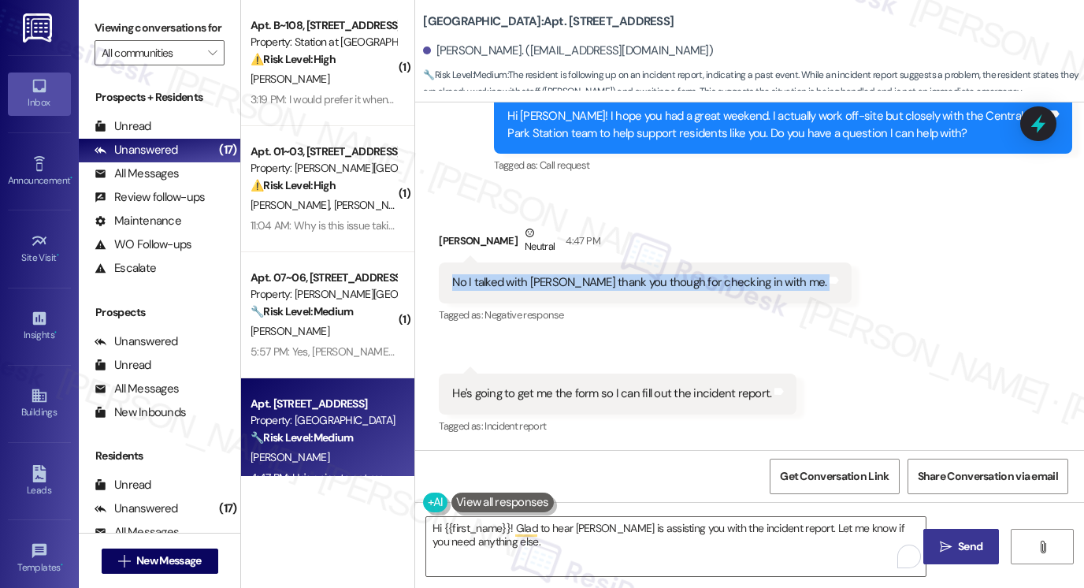
drag, startPoint x: 526, startPoint y: 292, endPoint x: 515, endPoint y: 284, distance: 14.7
click at [526, 292] on div "No I talked with Adam thank you though for checking in with me. Tags and notes" at bounding box center [645, 282] width 413 height 40
click at [876, 365] on div "Received via SMS Jody Lynn Smith Neutral 4:47 PM No I talked with Adam thank yo…" at bounding box center [749, 319] width 669 height 261
click at [953, 555] on button " Send" at bounding box center [962, 546] width 76 height 35
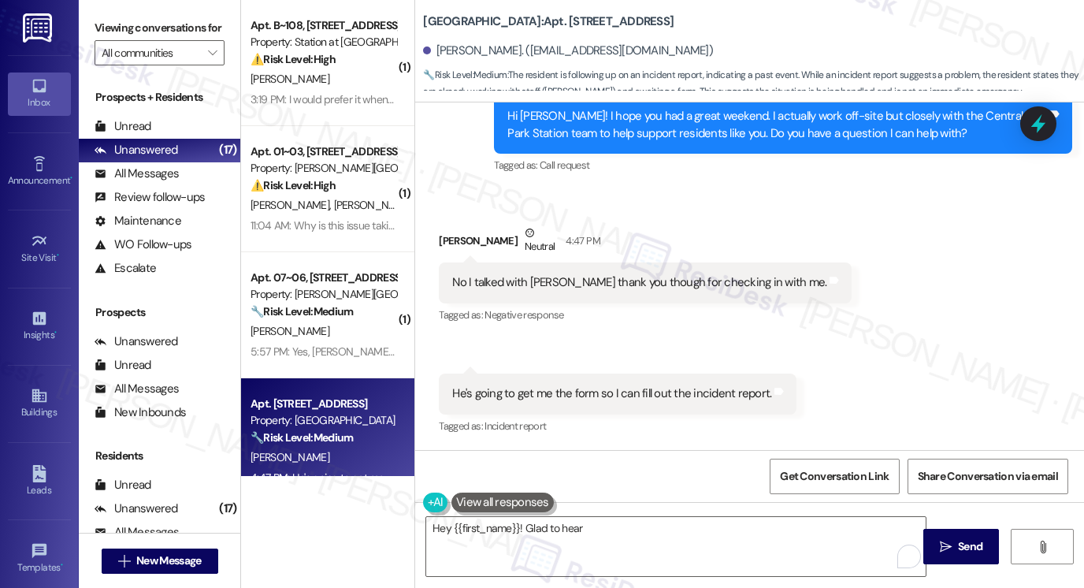
scroll to position [685, 0]
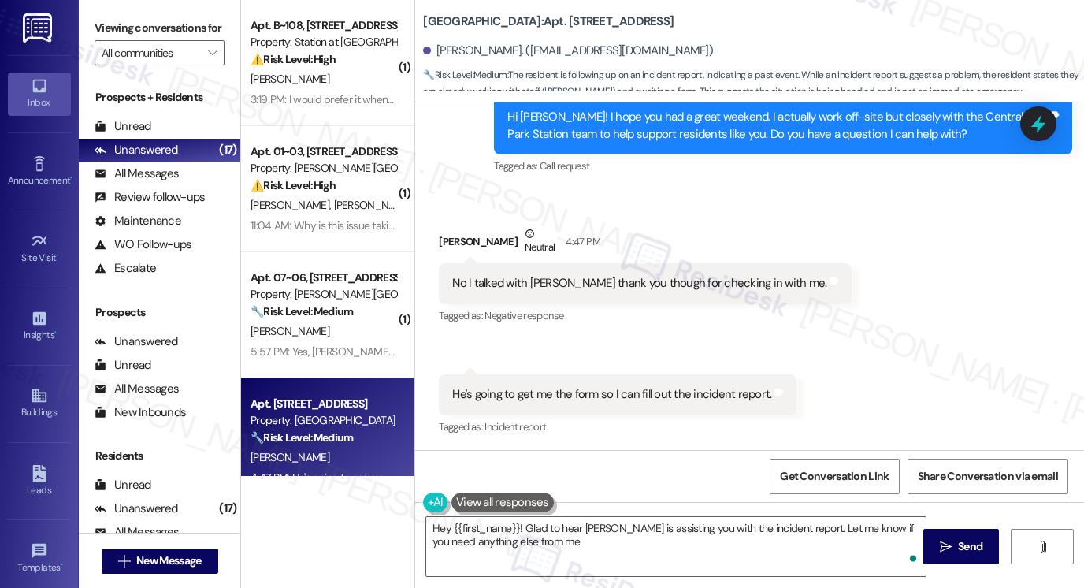
type textarea "Hey {{first_name}}! Glad to hear Adam is assisting you with the incident report…"
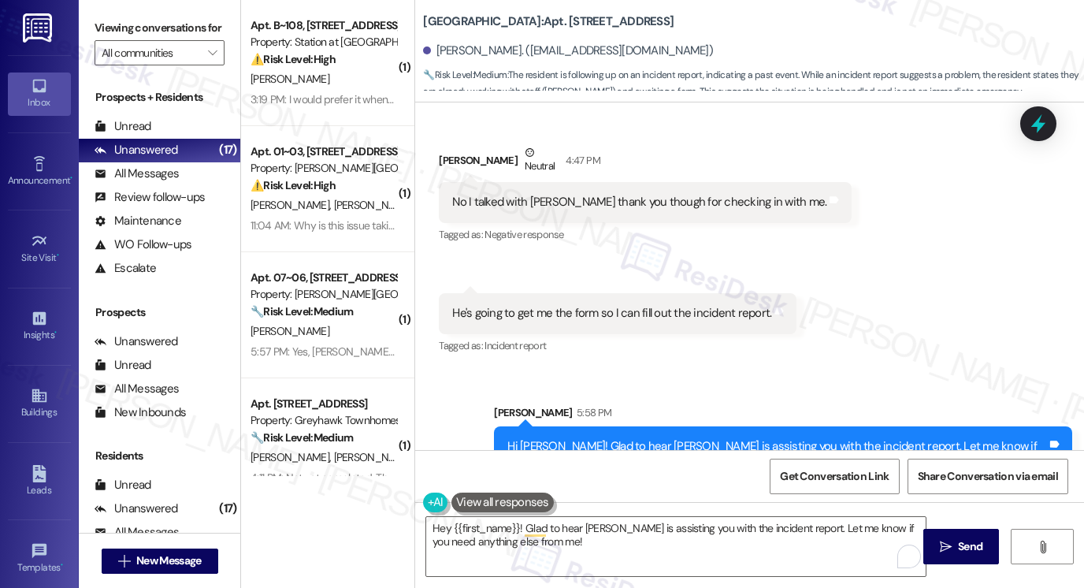
scroll to position [812, 0]
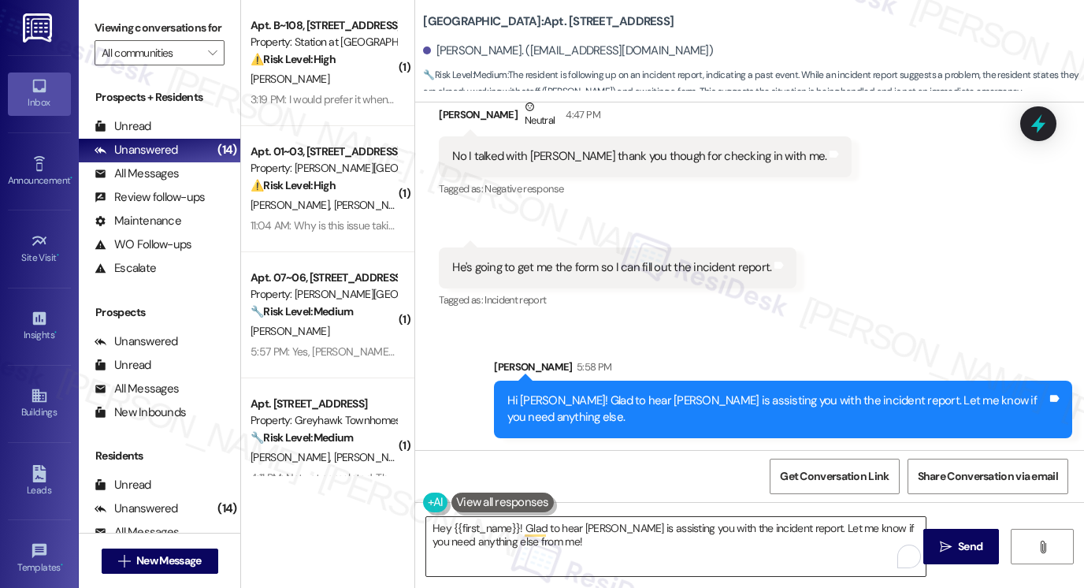
click at [548, 526] on textarea "Hey {{first_name}}! Glad to hear Adam is assisting you with the incident report…" at bounding box center [676, 546] width 500 height 59
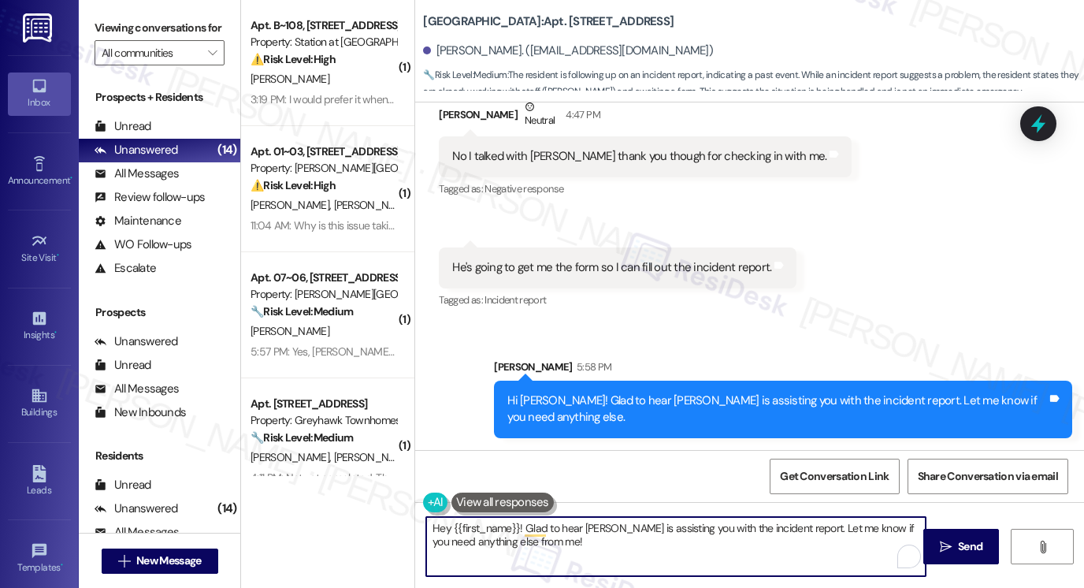
click at [548, 526] on textarea "Hey {{first_name}}! Glad to hear Adam is assisting you with the incident report…" at bounding box center [676, 546] width 500 height 59
click at [545, 400] on div "Hi Jody Lynn! Glad to hear Adam is assisting you with the incident report. Let …" at bounding box center [778, 409] width 540 height 34
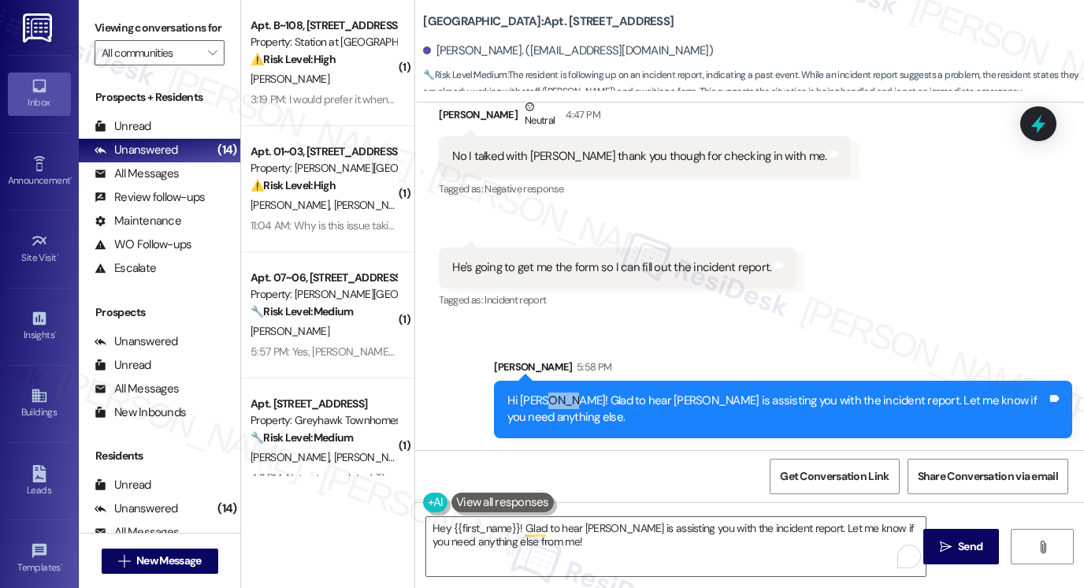
click at [545, 400] on div "Hi Jody Lynn! Glad to hear Adam is assisting you with the incident report. Let …" at bounding box center [778, 409] width 540 height 34
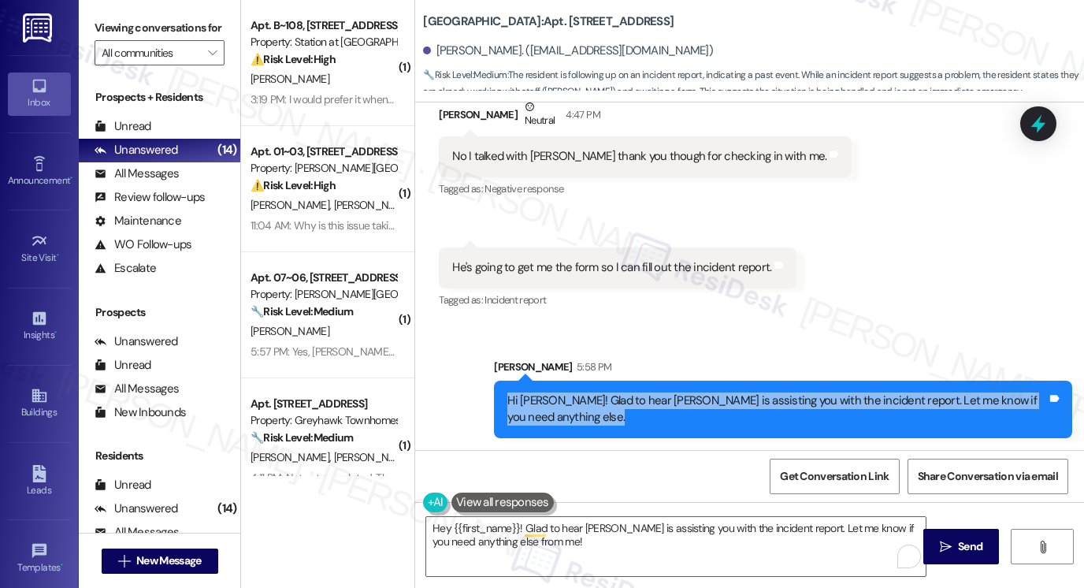
click at [545, 400] on div "Hi Jody Lynn! Glad to hear Adam is assisting you with the incident report. Let …" at bounding box center [778, 409] width 540 height 34
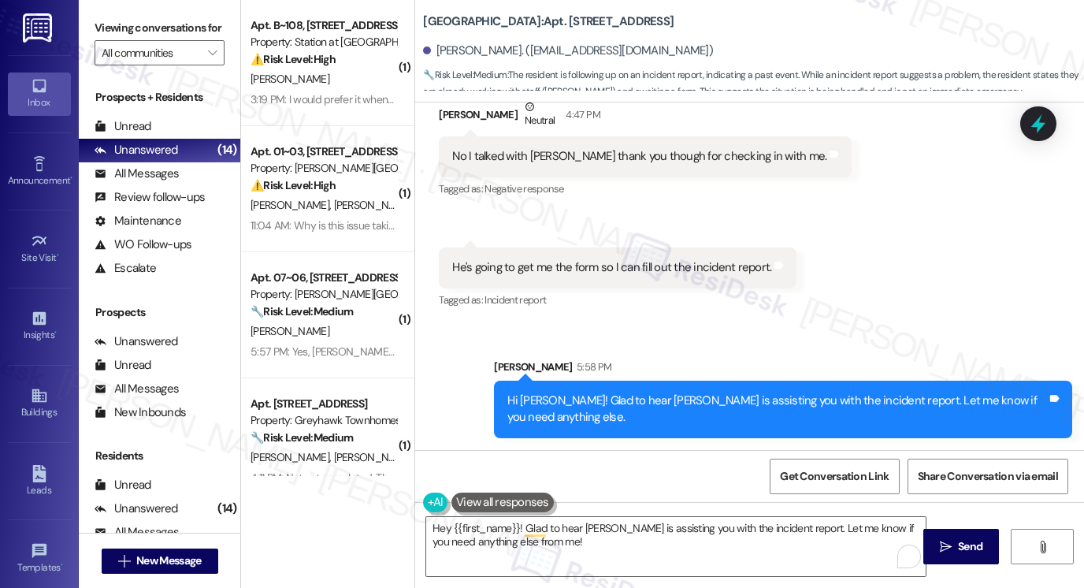
click at [832, 363] on div "Sarah 5:58 PM" at bounding box center [783, 370] width 578 height 22
click at [772, 404] on div "Hi Jody Lynn! Glad to hear Adam is assisting you with the incident report. Let …" at bounding box center [778, 409] width 540 height 34
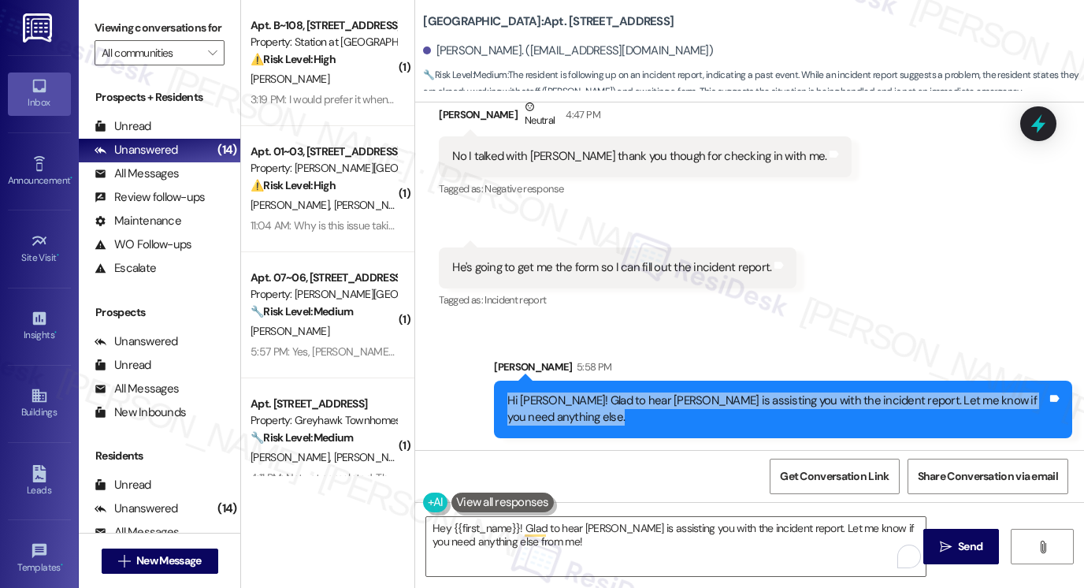
click at [770, 405] on div "Hi Jody Lynn! Glad to hear Adam is assisting you with the incident report. Let …" at bounding box center [778, 409] width 540 height 34
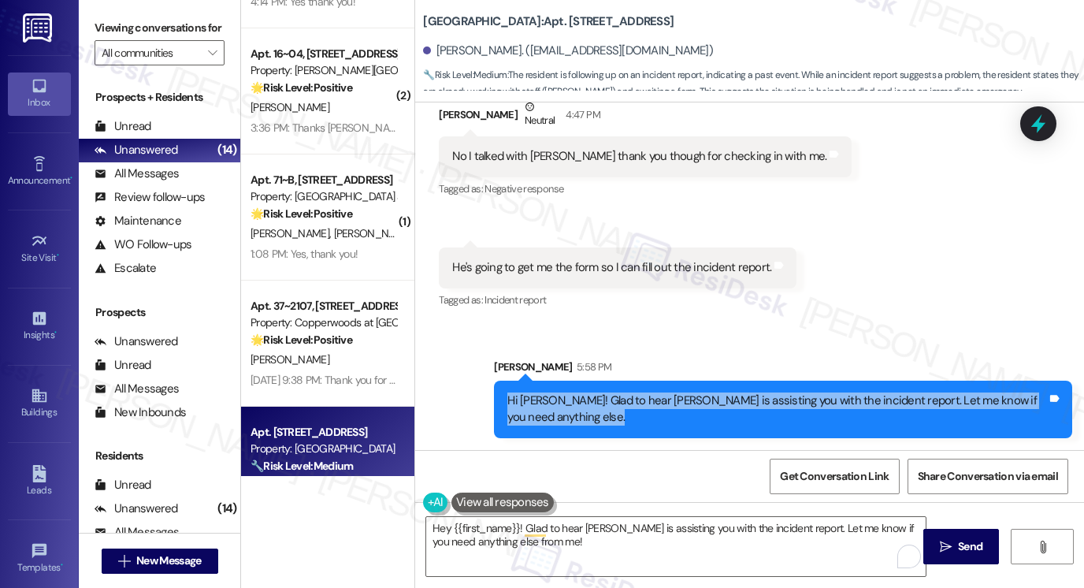
scroll to position [1289, 0]
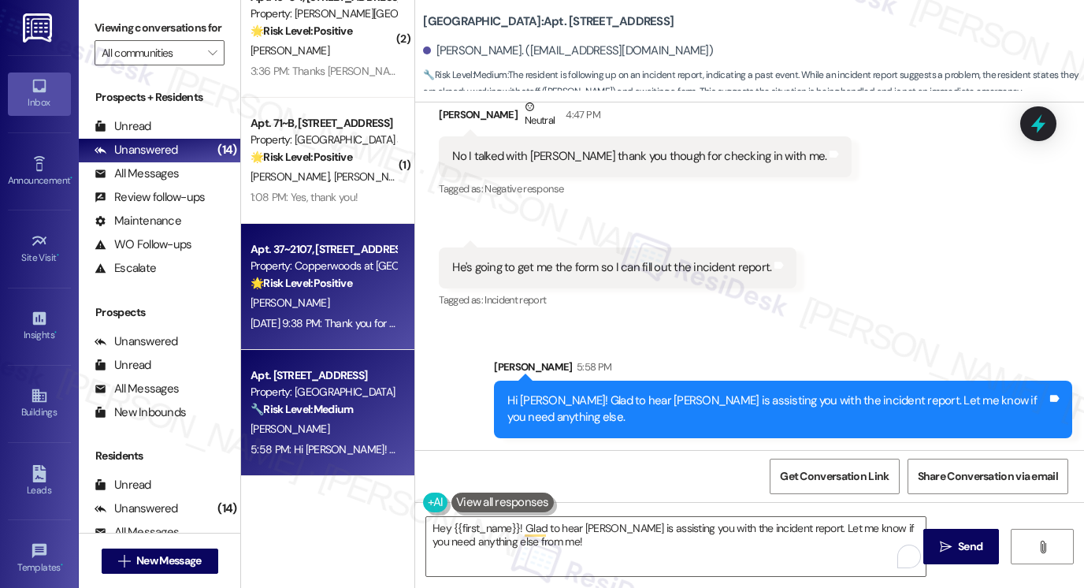
click at [353, 320] on div "Aug 21, 2025 at 9:38 PM: Thank you for your message. Our offices are currently …" at bounding box center [728, 323] width 955 height 14
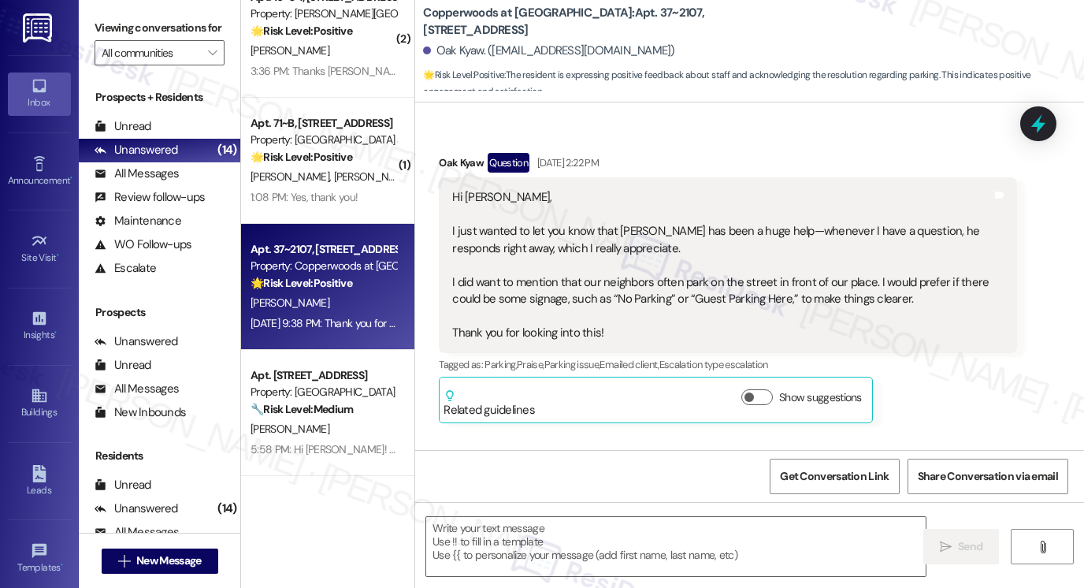
type textarea "Fetching suggested responses. Please feel free to read through the conversation…"
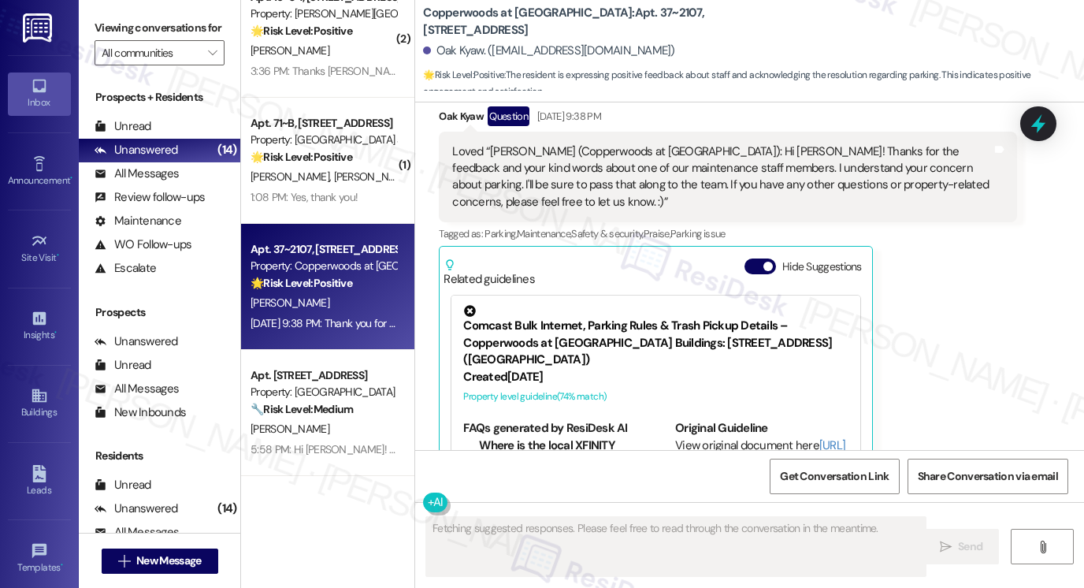
scroll to position [914, 0]
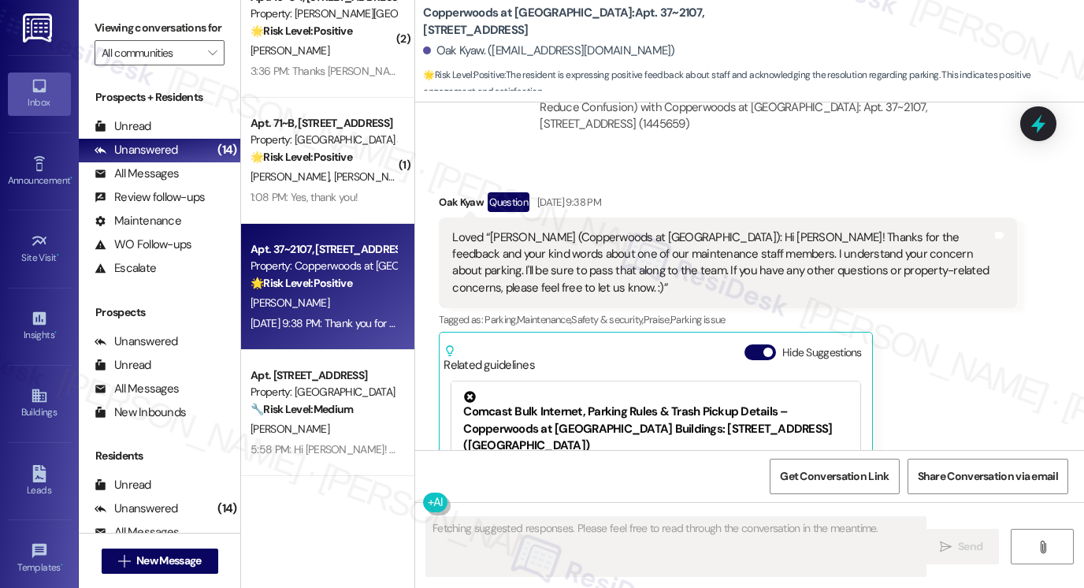
click at [549, 249] on div "Loved “[PERSON_NAME] (Copperwoods at [GEOGRAPHIC_DATA]): Hi [PERSON_NAME]! Than…" at bounding box center [722, 263] width 540 height 68
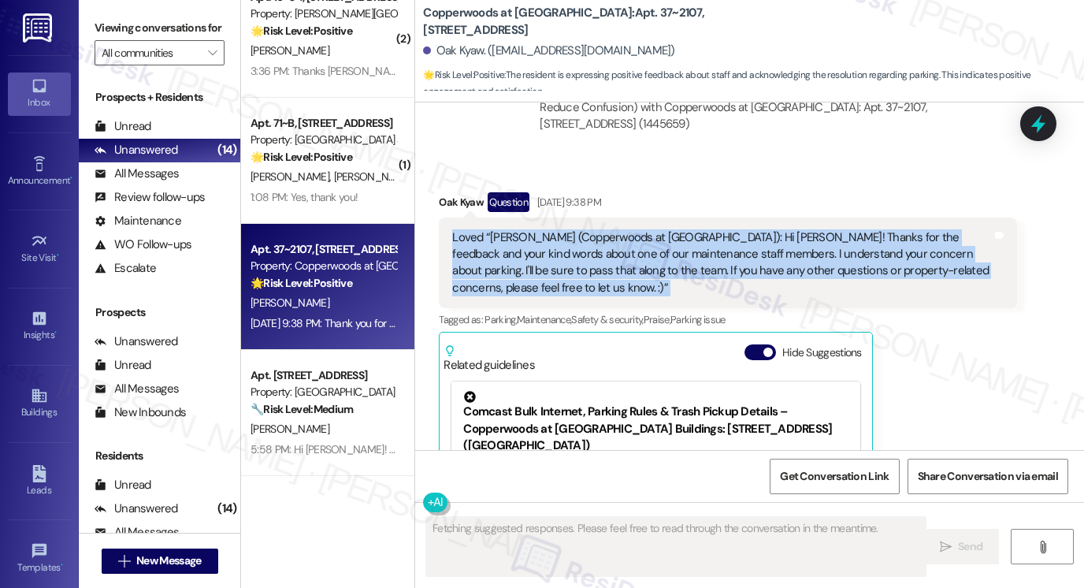
click at [549, 249] on div "Loved “[PERSON_NAME] (Copperwoods at [GEOGRAPHIC_DATA]): Hi [PERSON_NAME]! Than…" at bounding box center [722, 263] width 540 height 68
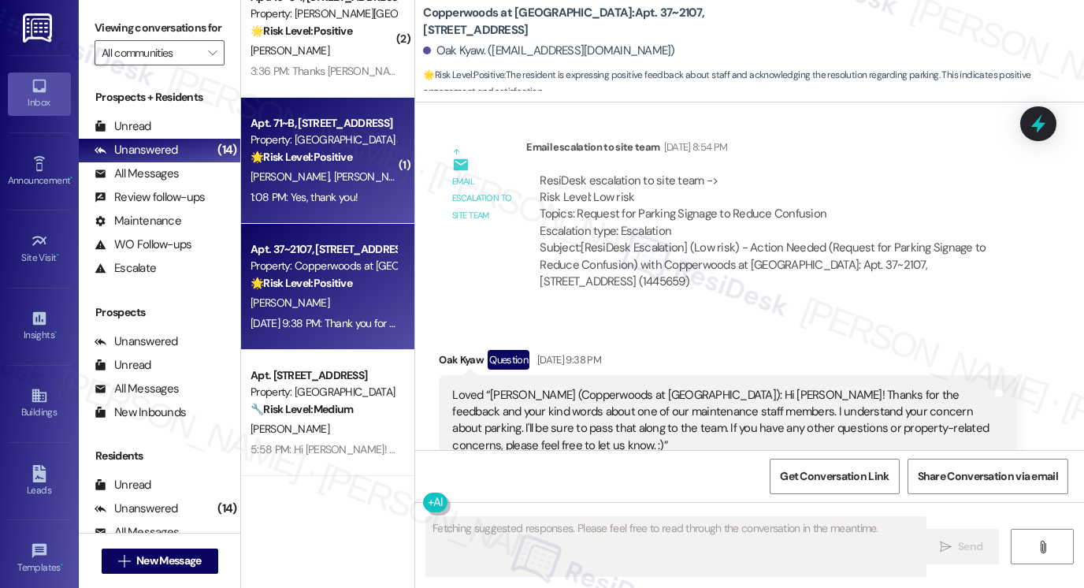
click at [325, 195] on div "1:08 PM: Yes, thank you! 1:08 PM: Yes, thank you!" at bounding box center [304, 197] width 107 height 14
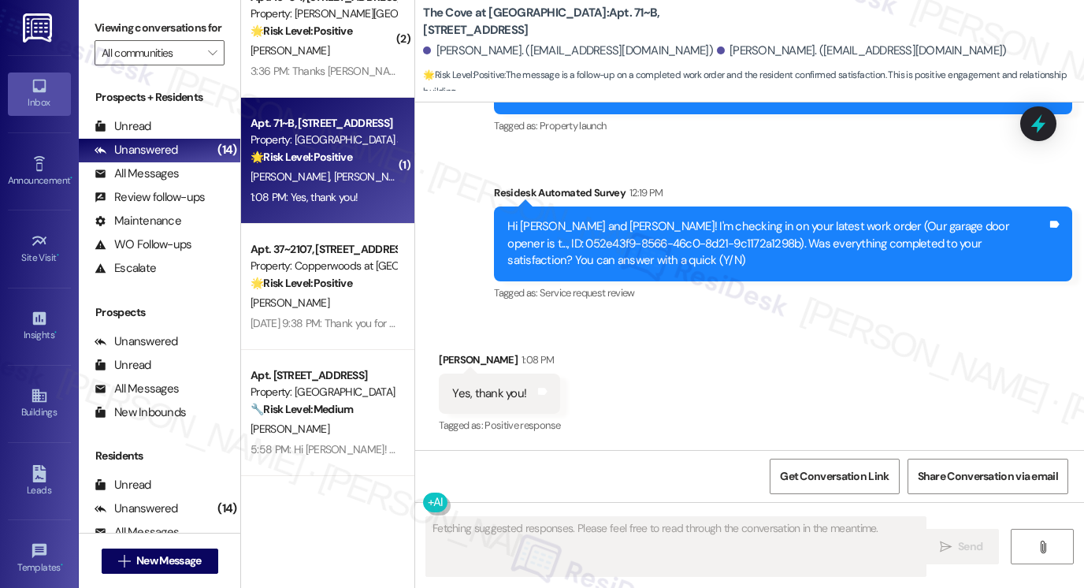
scroll to position [242, 0]
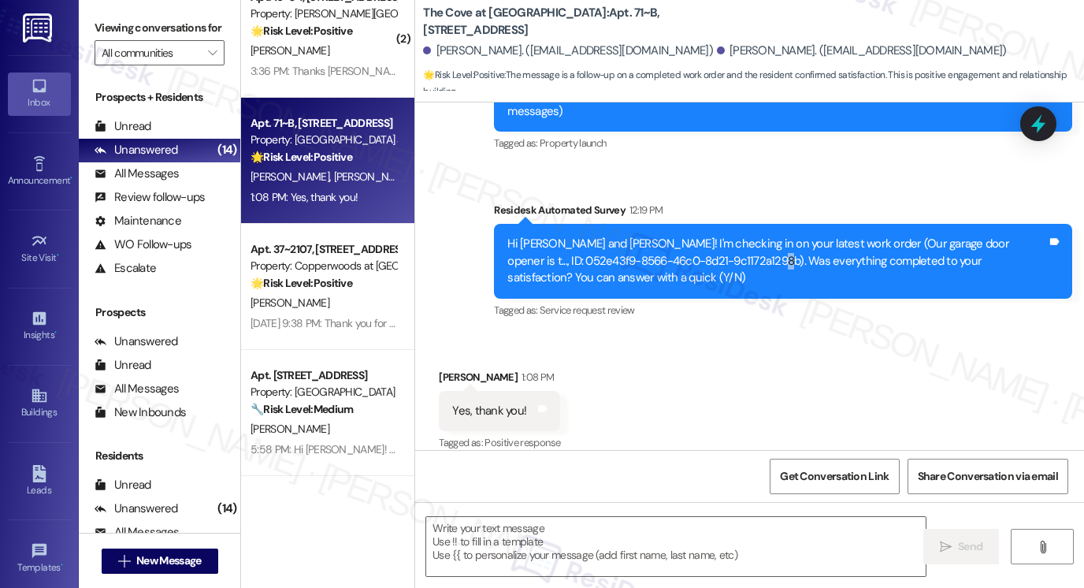
click at [719, 243] on div "Hi [PERSON_NAME] and [PERSON_NAME]! I'm checking in on your latest work order (…" at bounding box center [778, 261] width 540 height 50
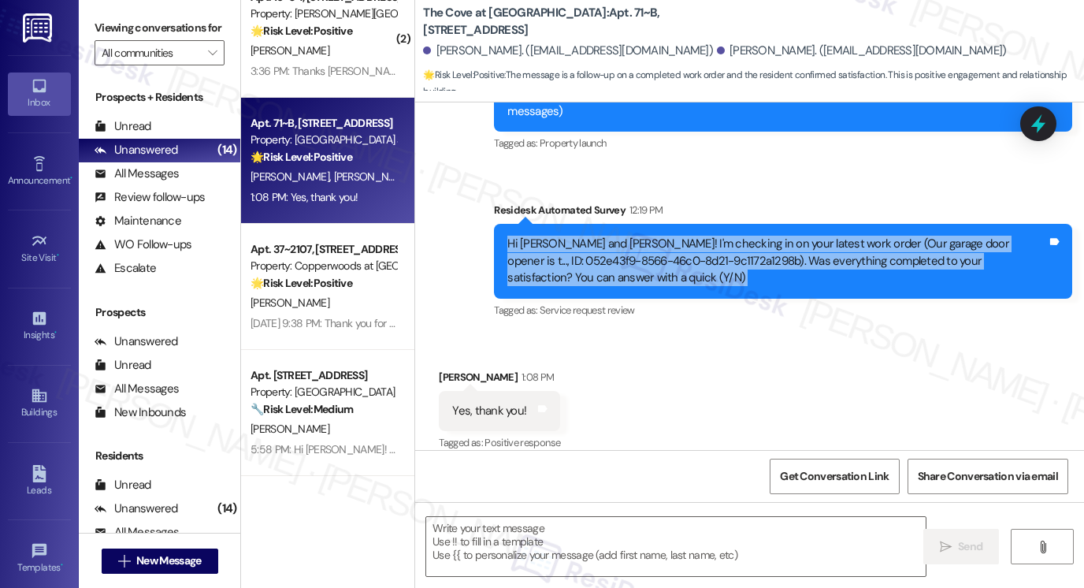
click at [719, 243] on div "Hi [PERSON_NAME] and [PERSON_NAME]! I'm checking in on your latest work order (…" at bounding box center [778, 261] width 540 height 50
click at [537, 551] on textarea at bounding box center [676, 546] width 500 height 59
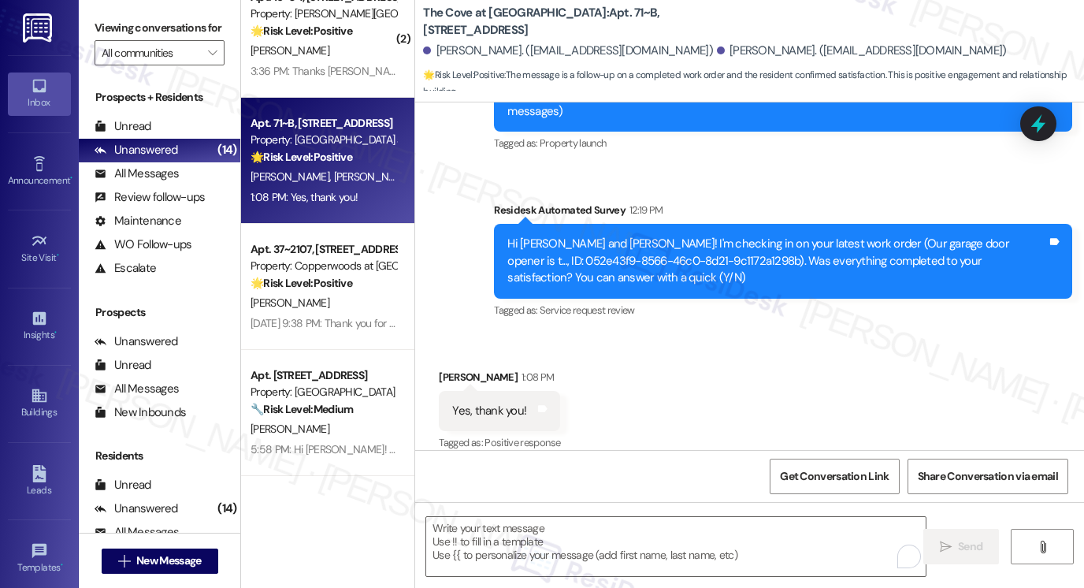
click at [121, 18] on label "Viewing conversations for" at bounding box center [160, 28] width 130 height 24
click at [523, 527] on textarea "To enrich screen reader interactions, please activate Accessibility in Grammarl…" at bounding box center [676, 546] width 500 height 59
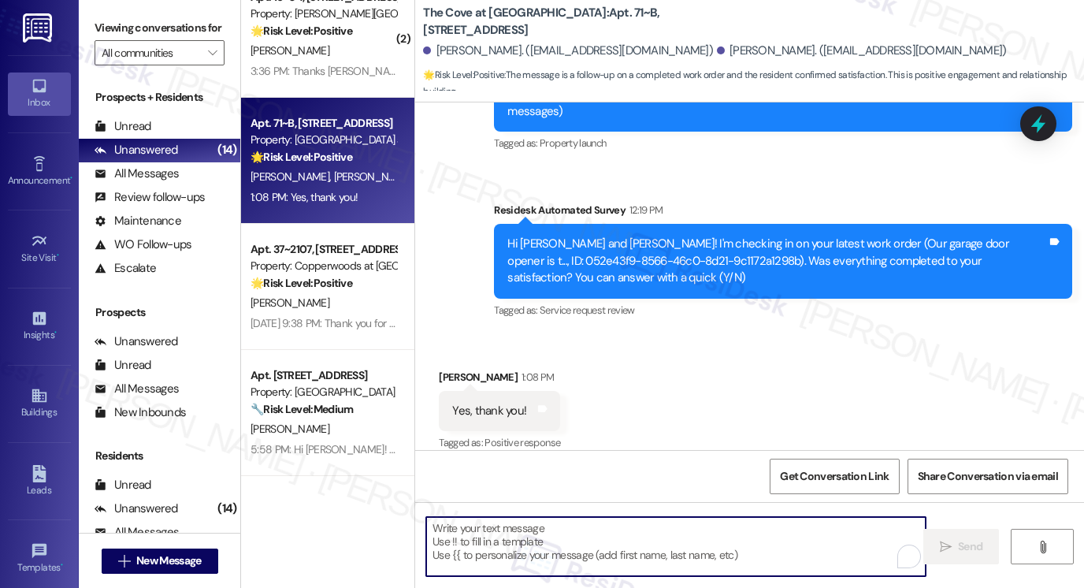
paste textarea "Hi {{first_name}}! I'm glad to hear that the latest work order was completed to…"
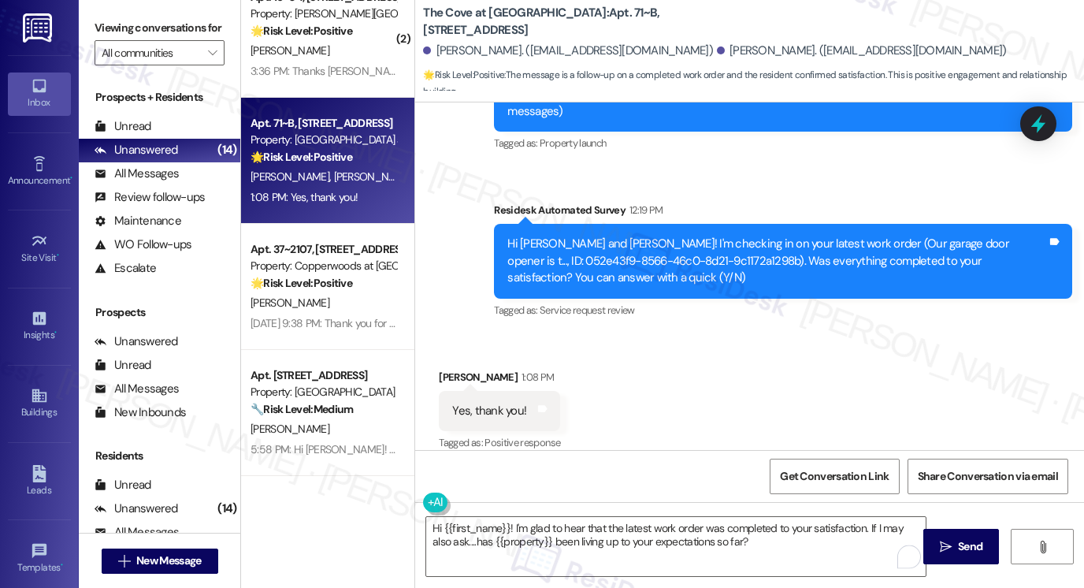
click at [441, 369] on div "Spencer Stanley 1:08 PM" at bounding box center [499, 380] width 121 height 22
copy div "[PERSON_NAME]"
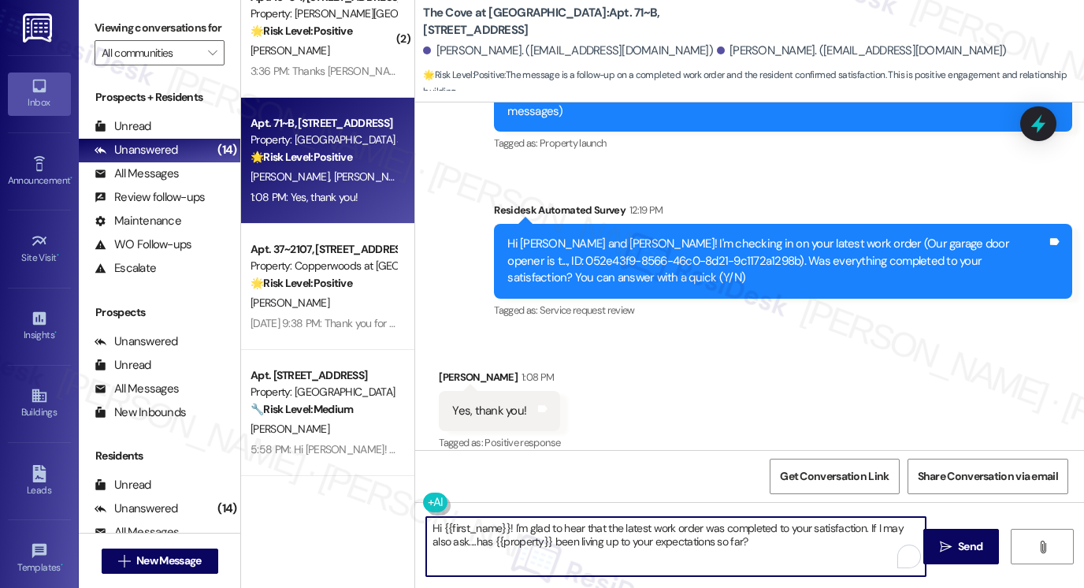
drag, startPoint x: 438, startPoint y: 524, endPoint x: 508, endPoint y: 519, distance: 69.5
click at [508, 519] on textarea "Hi {{first_name}}! I'm glad to hear that the latest work order was completed to…" at bounding box center [676, 546] width 500 height 59
paste textarea "[PERSON_NAME]"
type textarea "Hi Spencer, I'm glad to hear that the latest work order was completed to your s…"
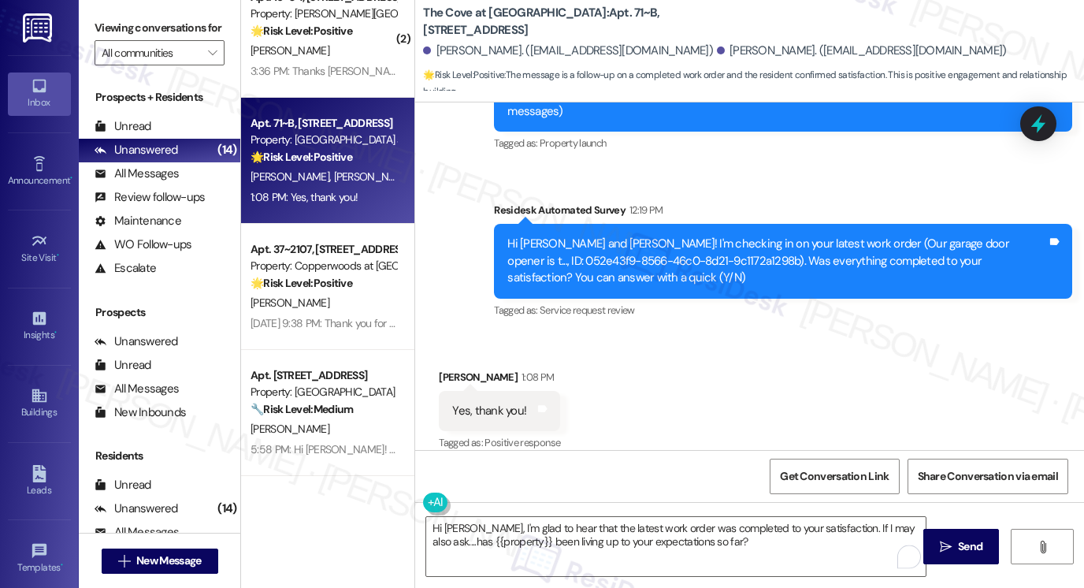
click at [445, 357] on div "Received via SMS Spencer Stanley 1:08 PM Yes, thank you! Tags and notes Tagged …" at bounding box center [499, 412] width 145 height 110
drag, startPoint x: 445, startPoint y: 349, endPoint x: 467, endPoint y: 360, distance: 24.0
click at [445, 357] on div "Received via SMS Spencer Stanley 1:08 PM Yes, thank you! Tags and notes Tagged …" at bounding box center [499, 412] width 145 height 110
click at [445, 12] on div "The Cove at Pleasant View: Apt. 71~B, 255 West 2700 North" at bounding box center [580, 22] width 315 height 20
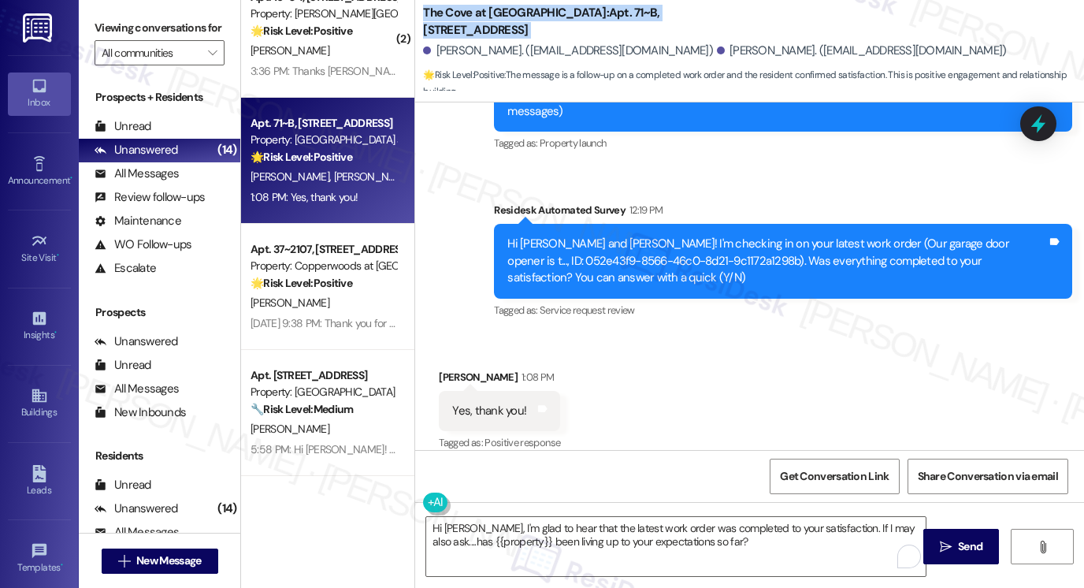
click at [445, 12] on div "The Cove at Pleasant View: Apt. 71~B, 255 West 2700 North" at bounding box center [580, 22] width 315 height 20
click at [467, 403] on div "Yes, thank you!" at bounding box center [489, 411] width 74 height 17
click at [466, 403] on div "Yes, thank you!" at bounding box center [489, 411] width 74 height 17
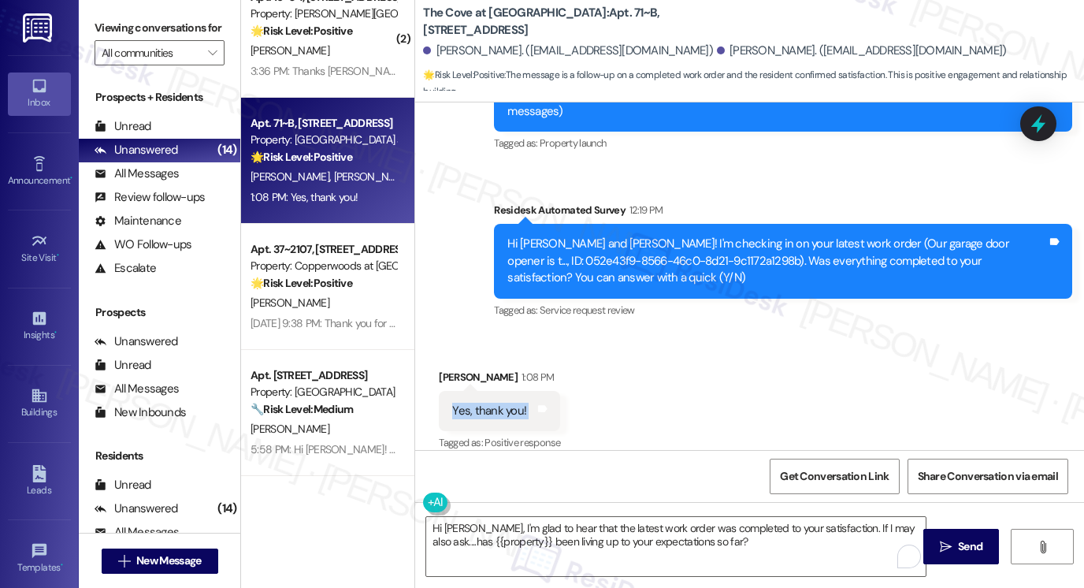
click at [466, 403] on div "Yes, thank you!" at bounding box center [489, 411] width 74 height 17
click at [630, 253] on div "Hi [PERSON_NAME] and [PERSON_NAME]! I'm checking in on your latest work order (…" at bounding box center [778, 261] width 540 height 50
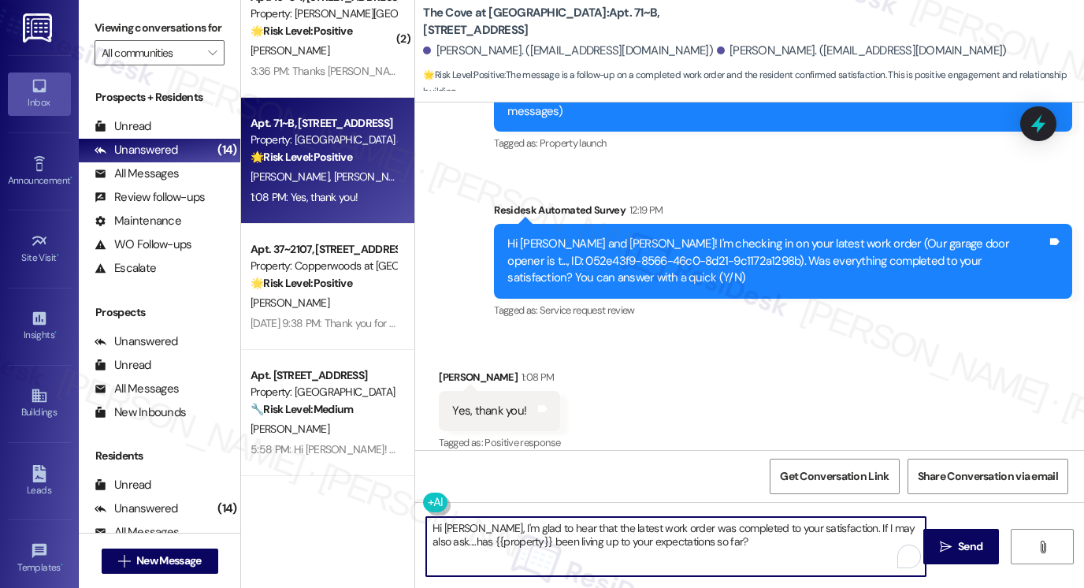
click at [526, 534] on textarea "Hi Spencer, I'm glad to hear that the latest work order was completed to your s…" at bounding box center [676, 546] width 500 height 59
click at [782, 394] on div "Received via SMS Spencer Stanley 1:08 PM Yes, thank you! Tags and notes Tagged …" at bounding box center [749, 399] width 669 height 133
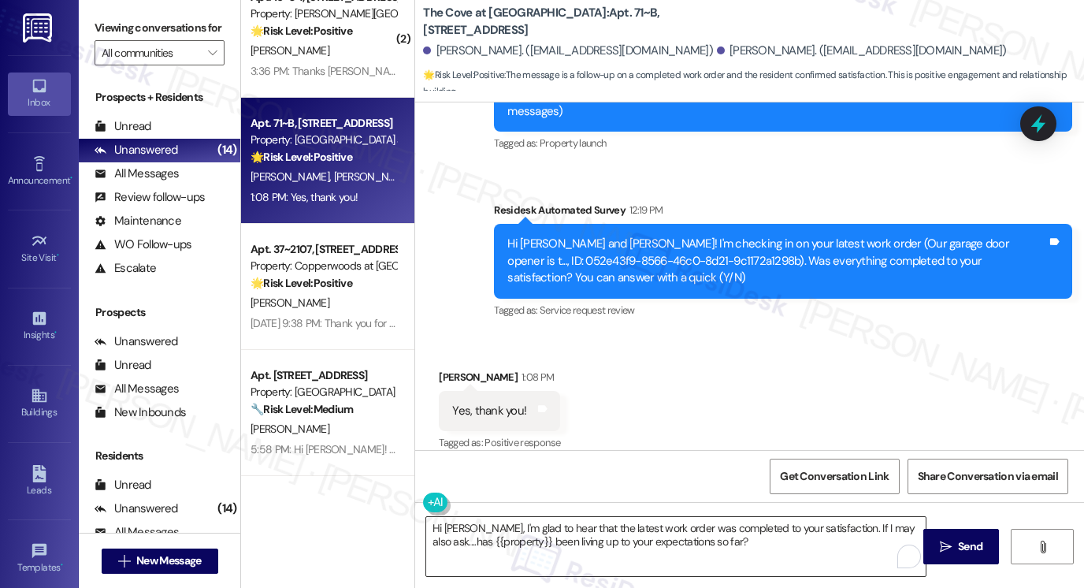
click at [740, 530] on textarea "Hi Spencer, I'm glad to hear that the latest work order was completed to your s…" at bounding box center [676, 546] width 500 height 59
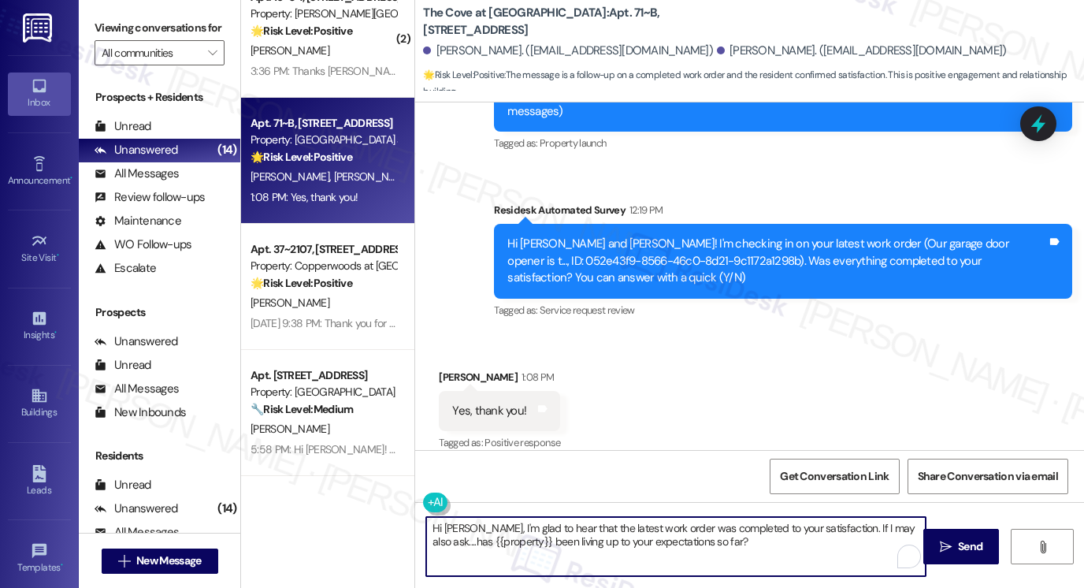
click at [914, 543] on textarea "Hi Spencer, I'm glad to hear that the latest work order was completed to your s…" at bounding box center [676, 546] width 500 height 59
click at [945, 541] on icon "" at bounding box center [946, 547] width 12 height 13
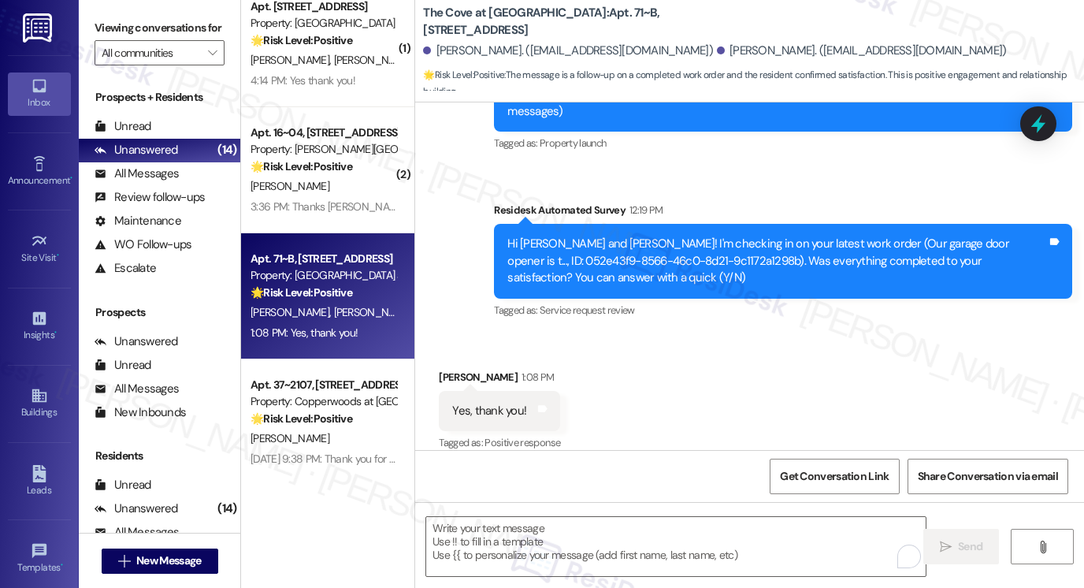
scroll to position [1053, 0]
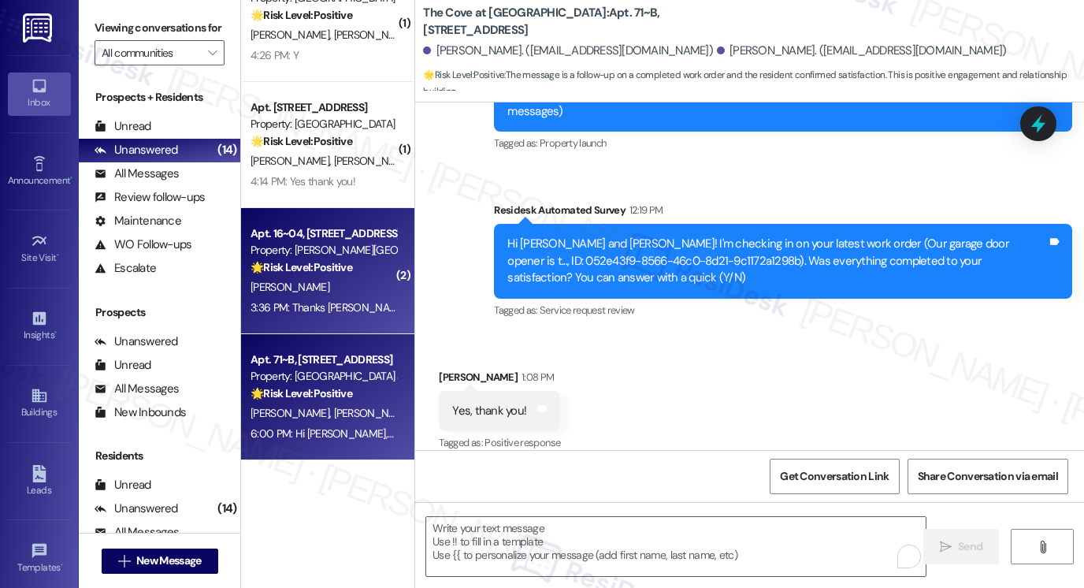
click at [325, 281] on div "M. Anthony" at bounding box center [323, 287] width 149 height 20
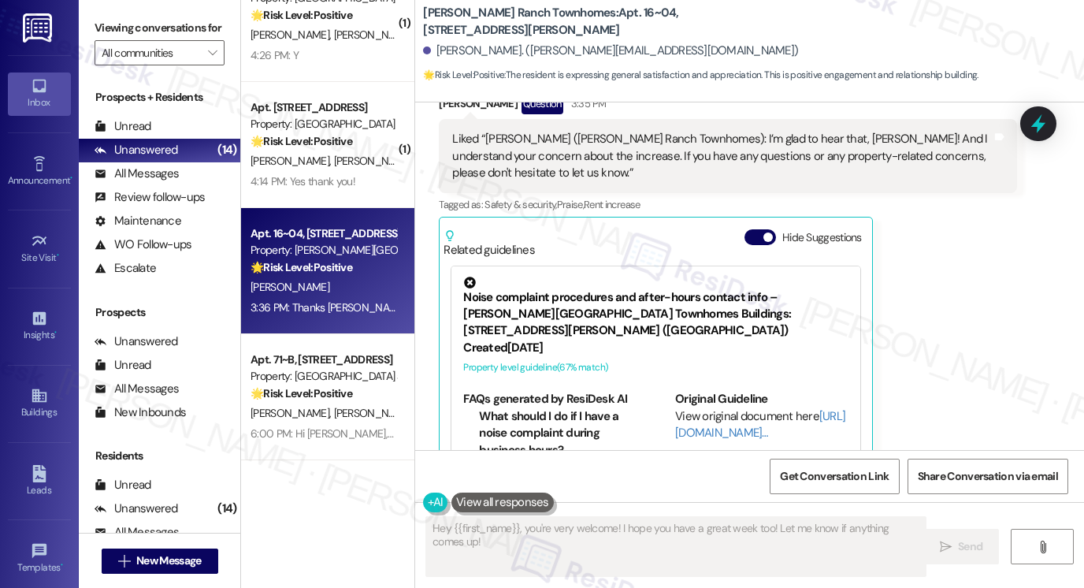
scroll to position [1371, 0]
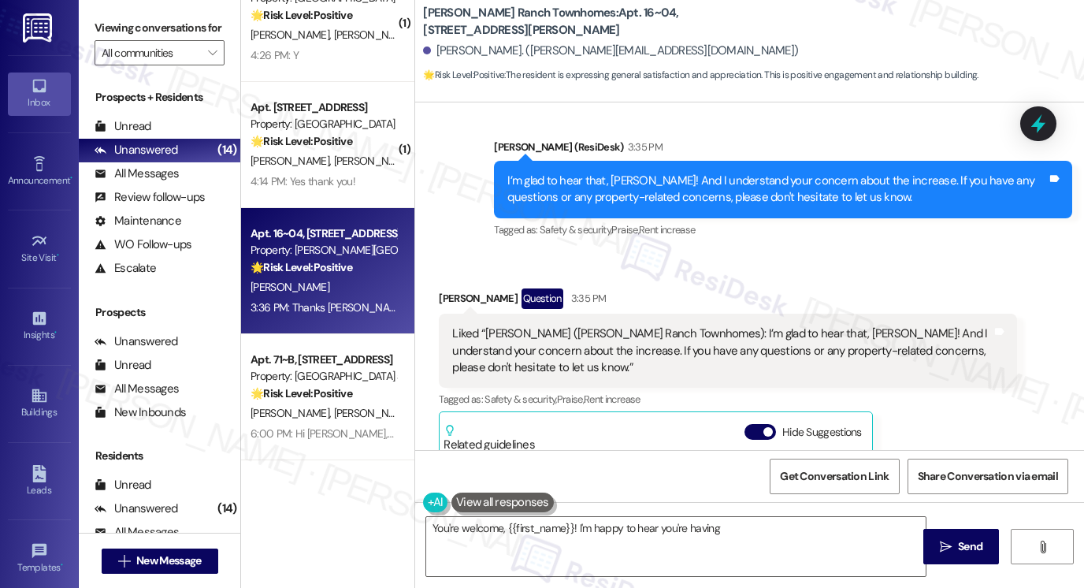
click at [571, 325] on div "Liked “Sarah (Porter Ranch Townhomes): I’m glad to hear that, Matthew! And I un…" at bounding box center [722, 350] width 540 height 50
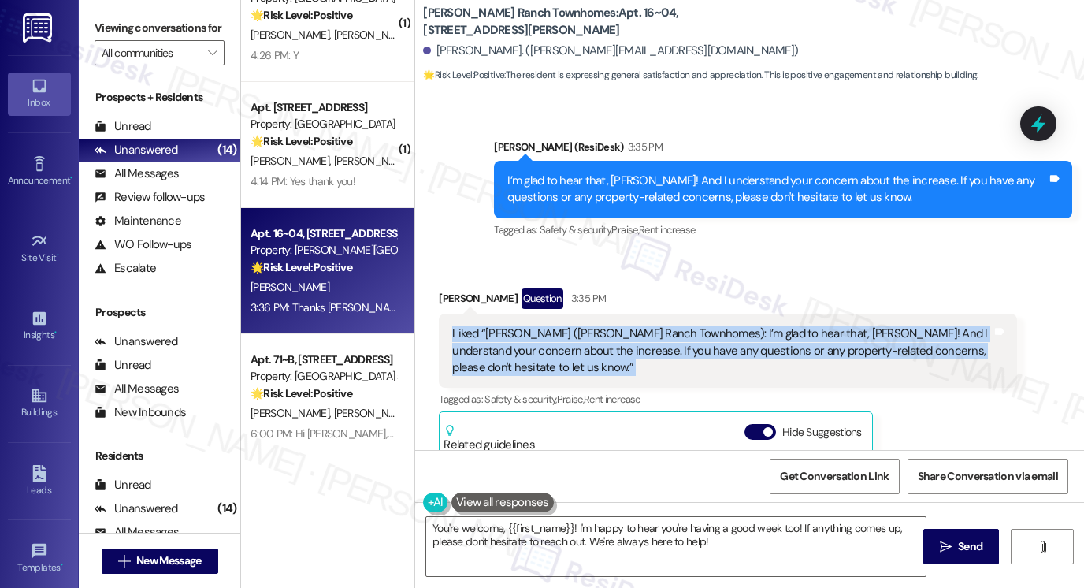
click at [571, 325] on div "Liked “Sarah (Porter Ranch Townhomes): I’m glad to hear that, Matthew! And I un…" at bounding box center [722, 350] width 540 height 50
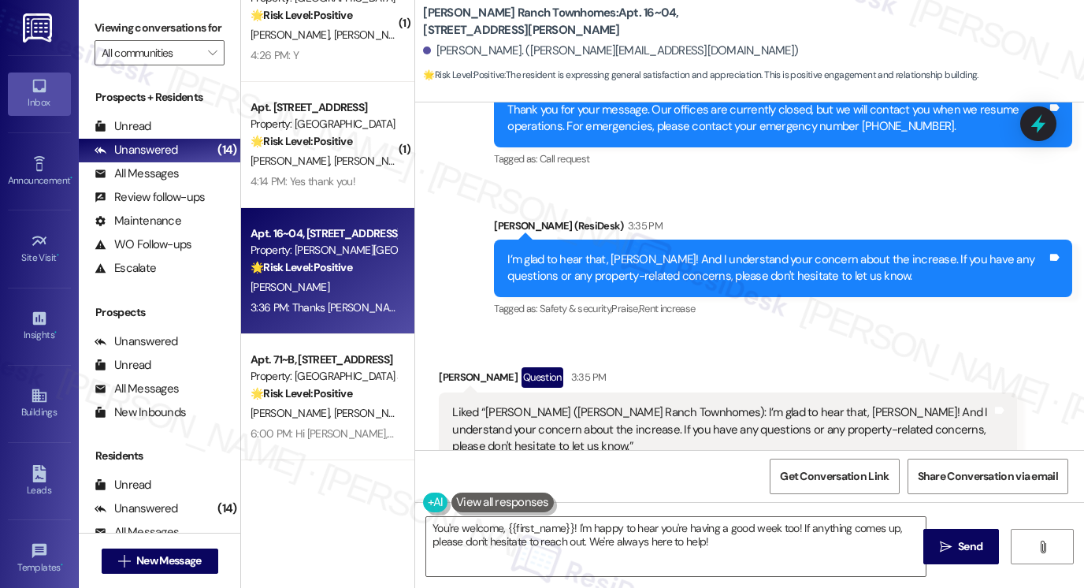
click at [706, 251] on div "I’m glad to hear that, Matthew! And I understand your concern about the increas…" at bounding box center [778, 268] width 540 height 34
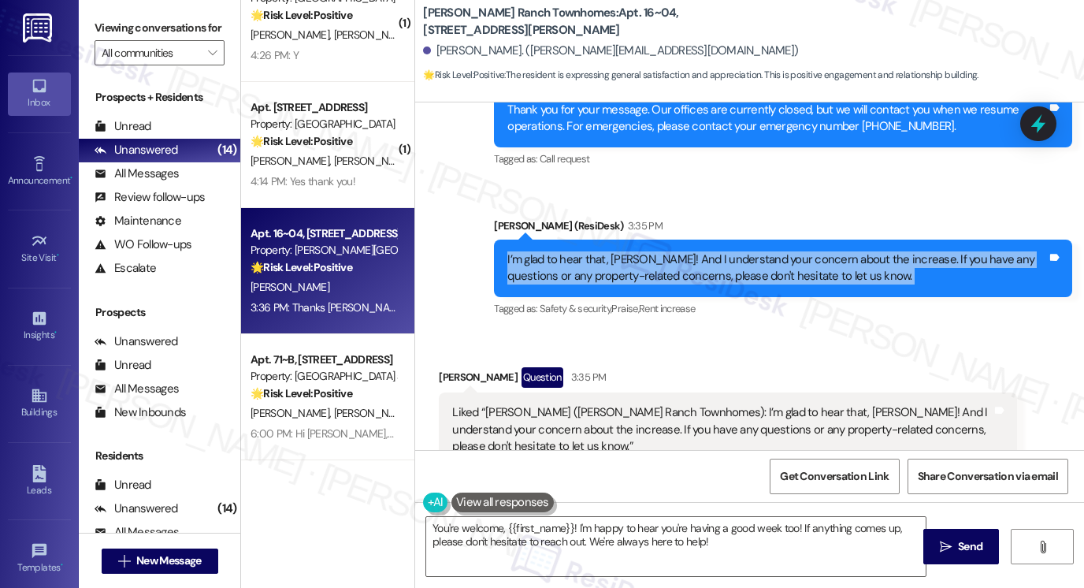
click at [706, 251] on div "I’m glad to hear that, Matthew! And I understand your concern about the increas…" at bounding box center [778, 268] width 540 height 34
click at [656, 251] on div "I’m glad to hear that, Matthew! And I understand your concern about the increas…" at bounding box center [778, 268] width 540 height 34
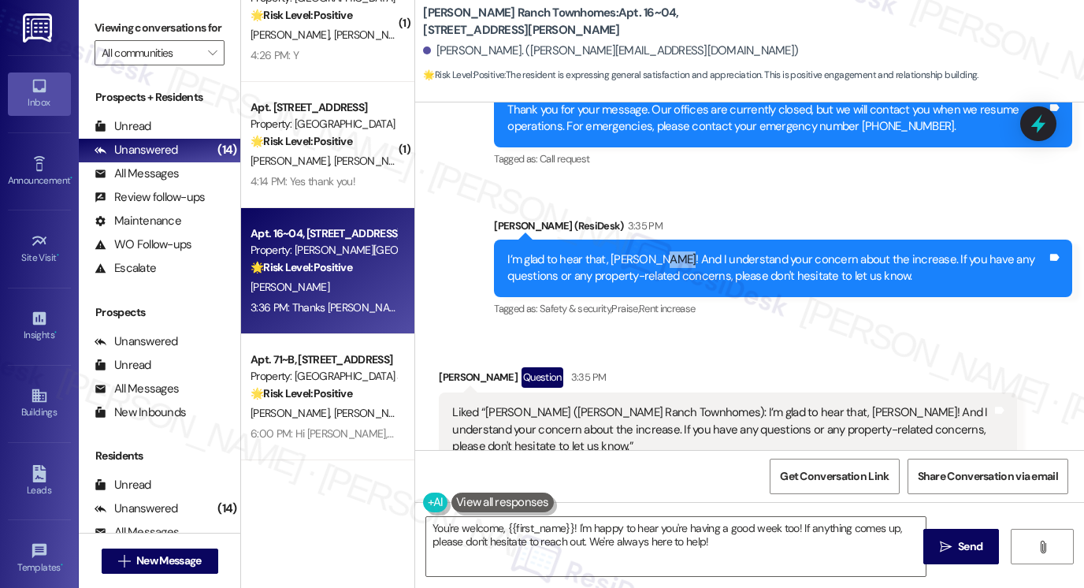
click at [656, 251] on div "I’m glad to hear that, Matthew! And I understand your concern about the increas…" at bounding box center [778, 268] width 540 height 34
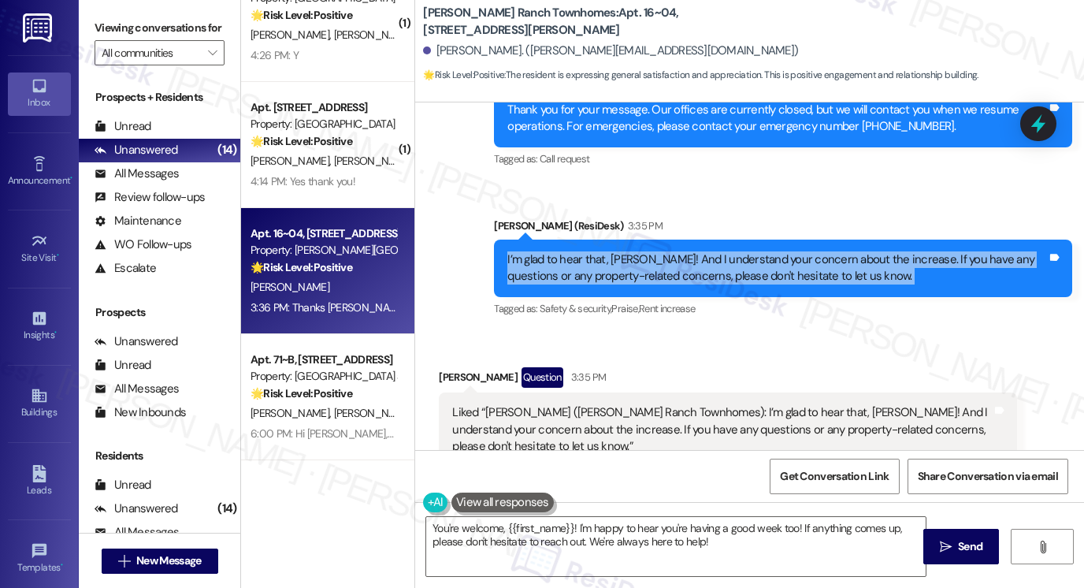
click at [656, 251] on div "I’m glad to hear that, Matthew! And I understand your concern about the increas…" at bounding box center [778, 268] width 540 height 34
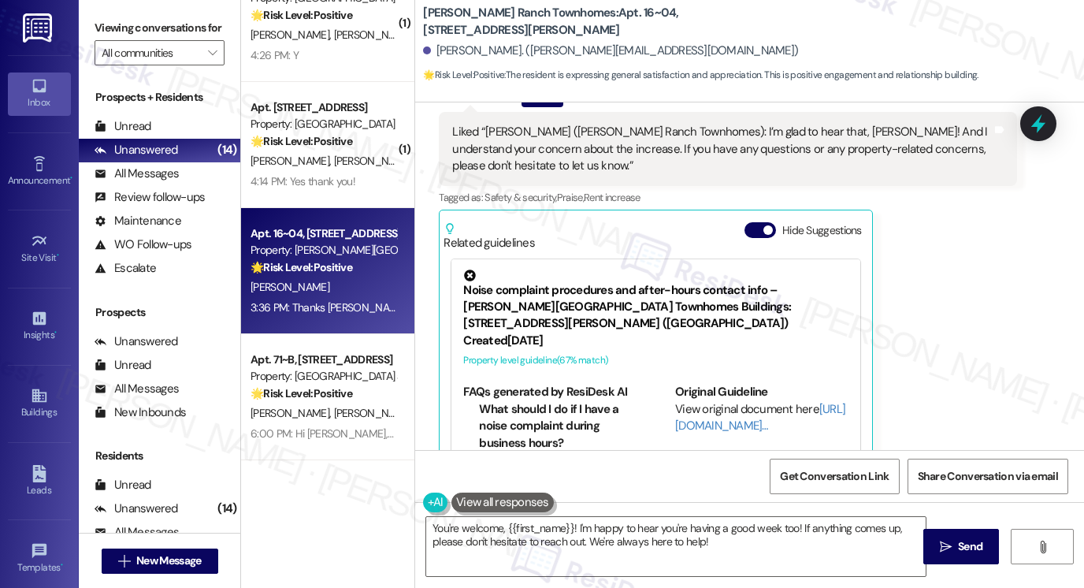
scroll to position [1687, 0]
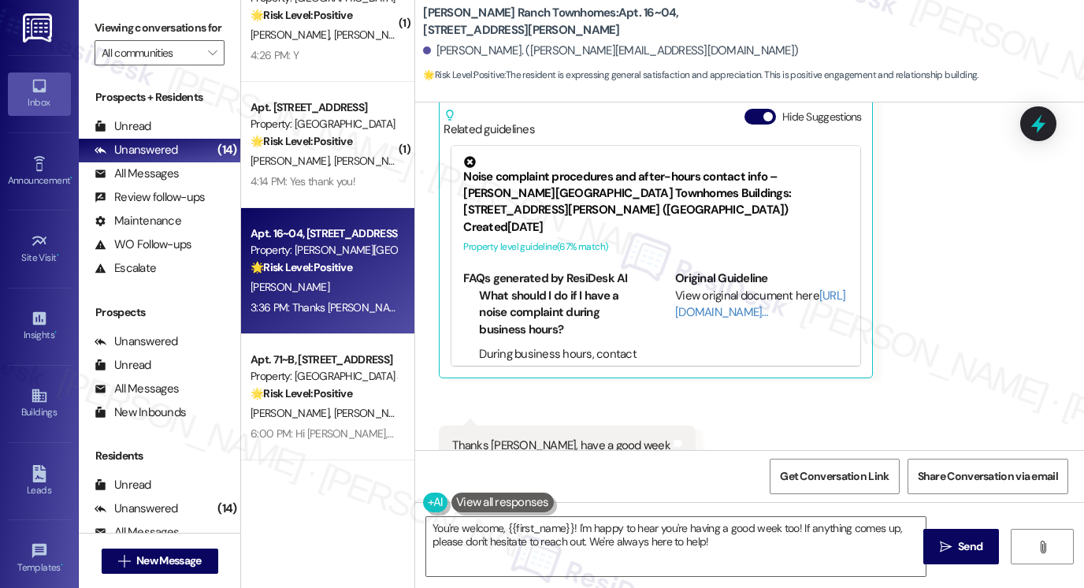
click at [561, 437] on div "Thanks Sarah, have a good week" at bounding box center [561, 445] width 218 height 17
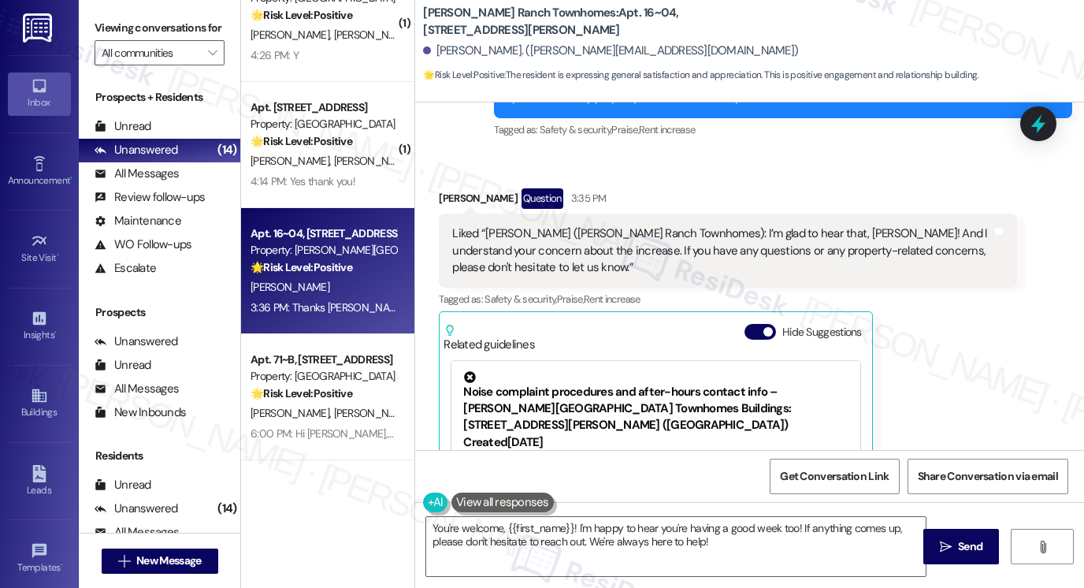
scroll to position [1371, 0]
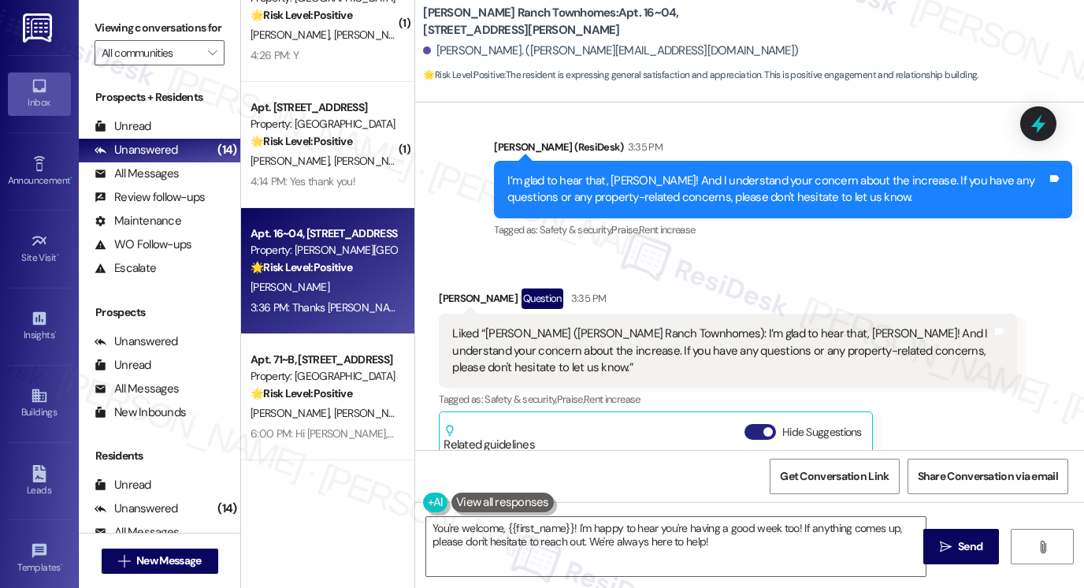
click at [757, 424] on button "Hide Suggestions" at bounding box center [761, 432] width 32 height 16
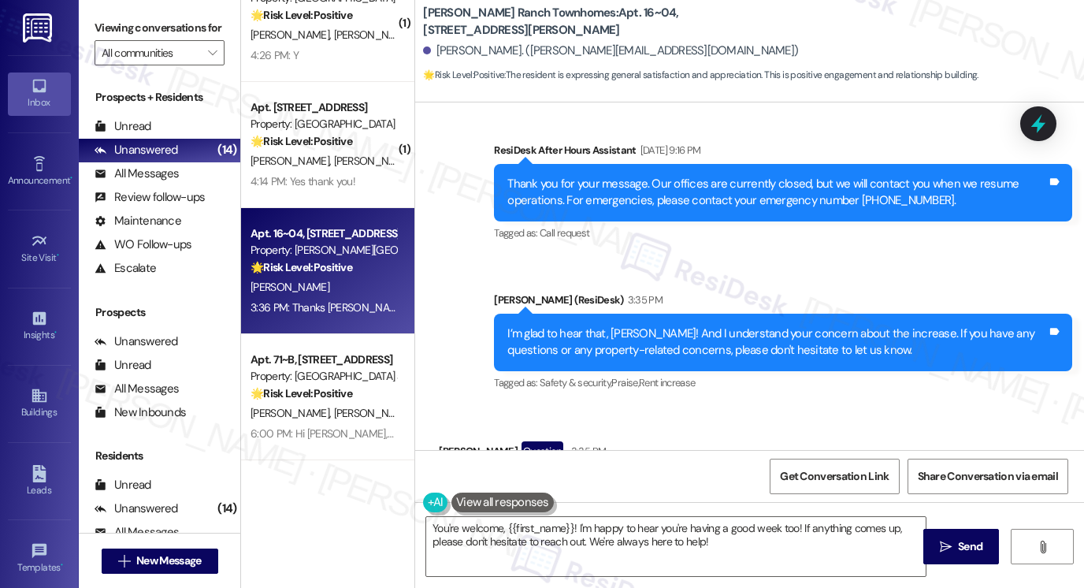
scroll to position [1214, 0]
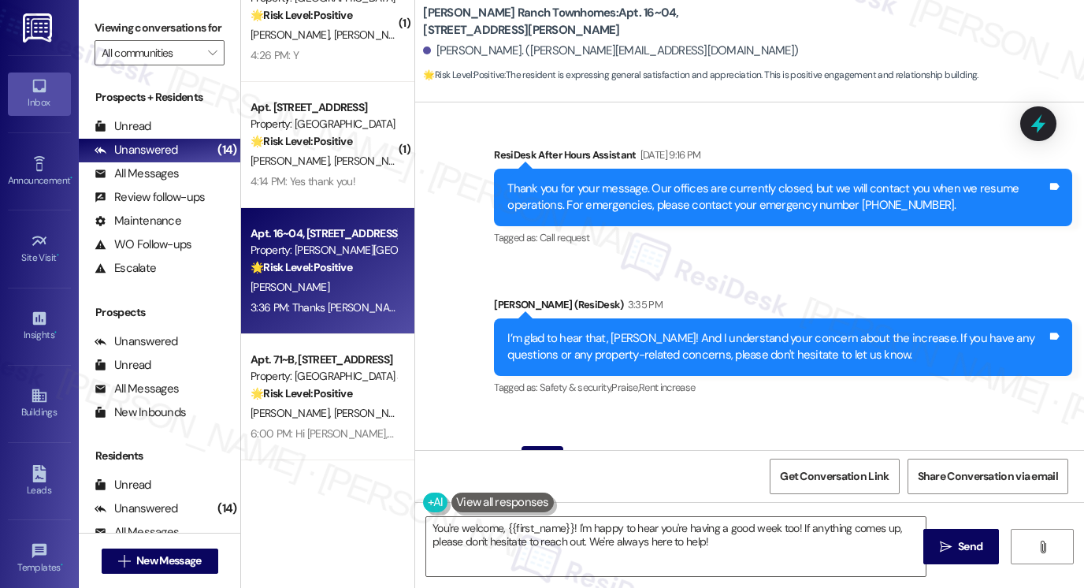
click at [636, 330] on div "I’m glad to hear that, Matthew! And I understand your concern about the increas…" at bounding box center [778, 347] width 540 height 34
click at [639, 330] on div "I’m glad to hear that, Matthew! And I understand your concern about the increas…" at bounding box center [778, 347] width 540 height 34
click at [642, 330] on div "I’m glad to hear that, Matthew! And I understand your concern about the increas…" at bounding box center [778, 347] width 540 height 34
click at [715, 330] on div "I’m glad to hear that, Matthew! And I understand your concern about the increas…" at bounding box center [778, 347] width 540 height 34
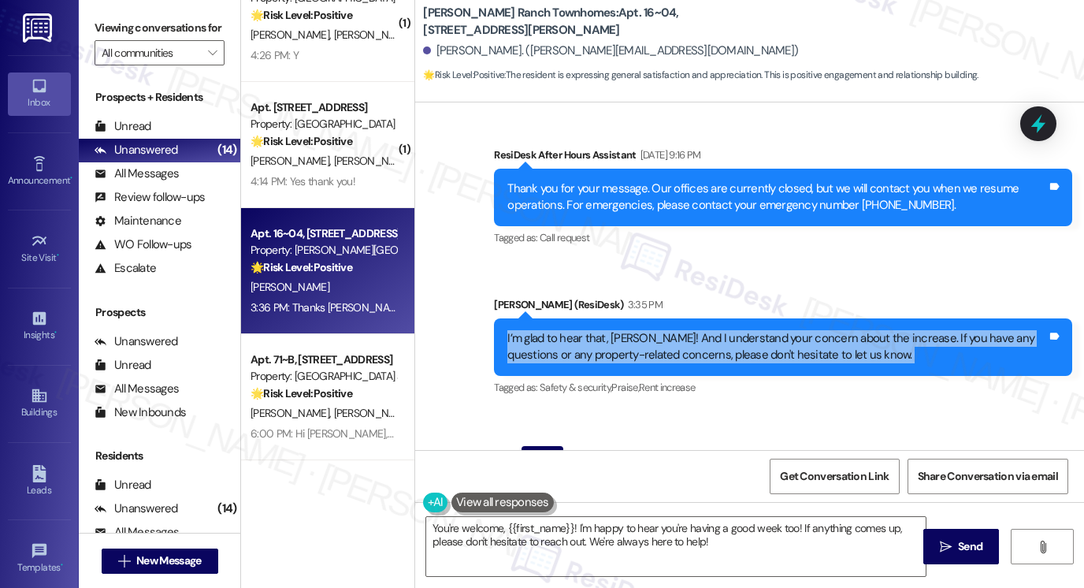
click at [715, 330] on div "I’m glad to hear that, Matthew! And I understand your concern about the increas…" at bounding box center [778, 347] width 540 height 34
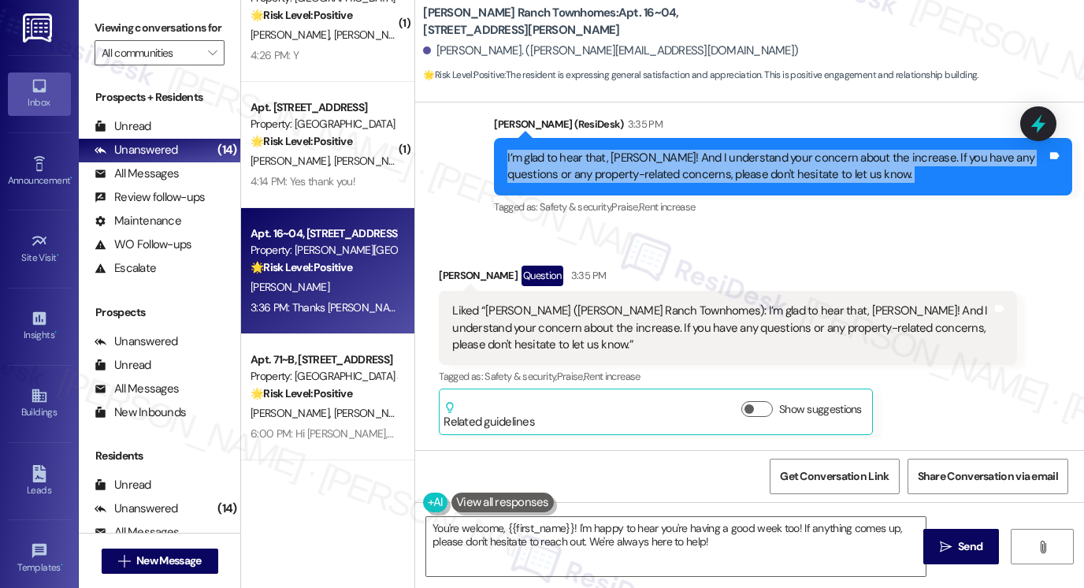
scroll to position [1452, 0]
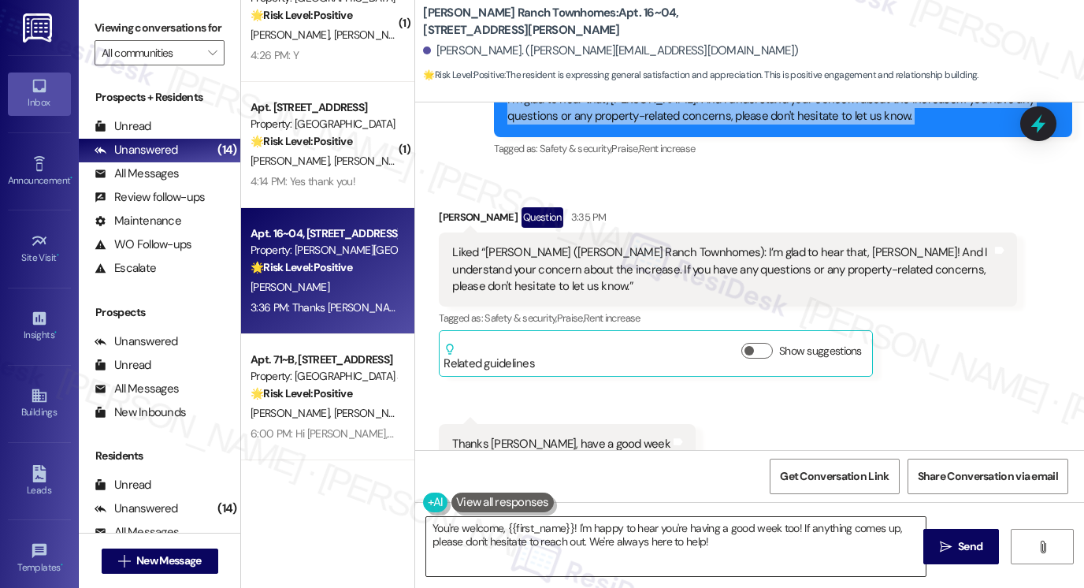
click at [613, 537] on textarea "You're welcome, {{first_name}}! I'm happy to hear you're having a good week too…" at bounding box center [676, 546] width 500 height 59
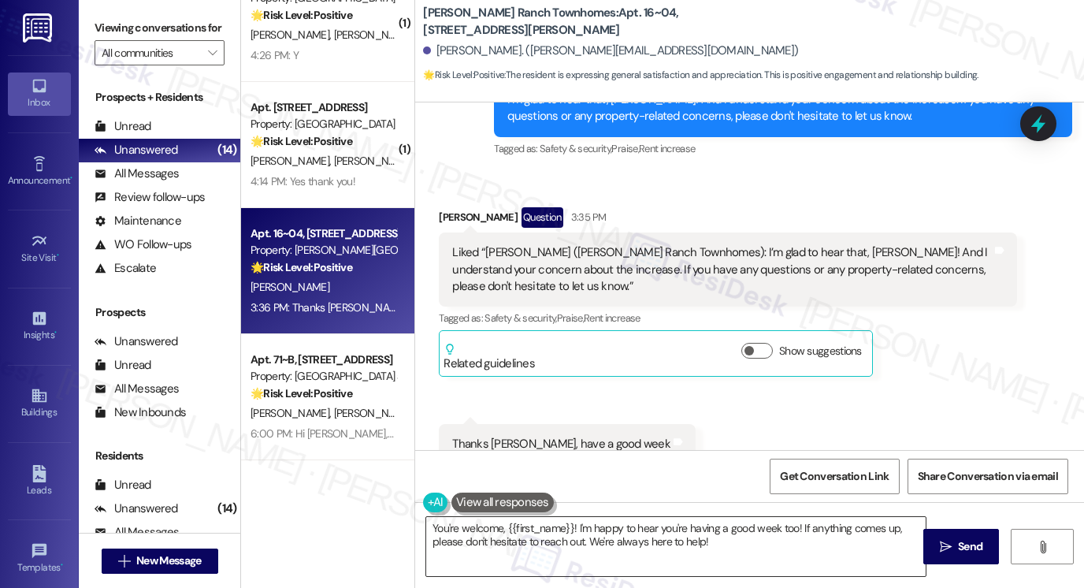
click at [613, 537] on textarea "You're welcome, {{first_name}}! I'm happy to hear you're having a good week too…" at bounding box center [676, 546] width 500 height 59
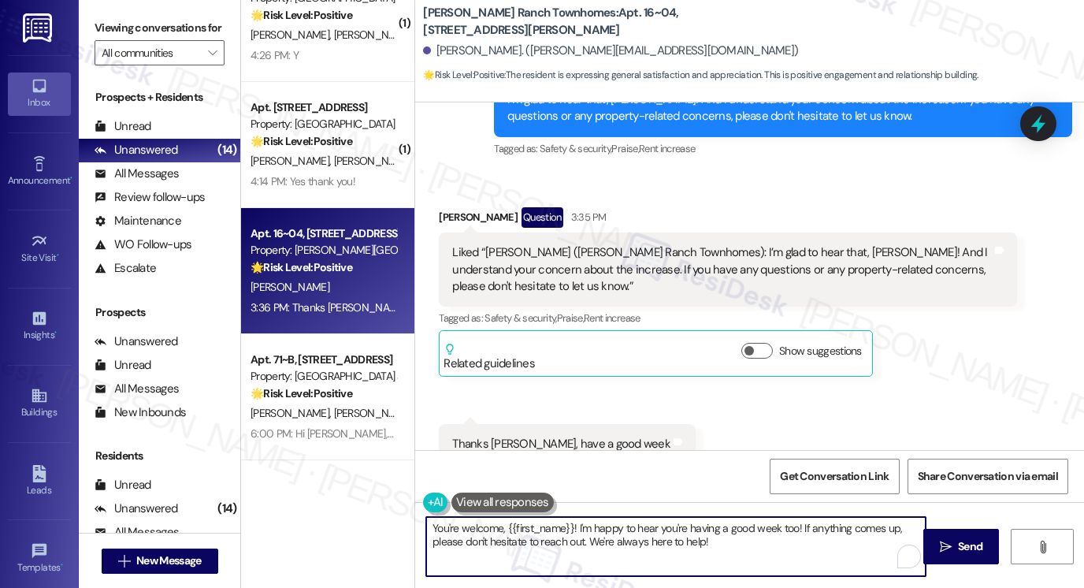
click at [613, 537] on textarea "You're welcome, {{first_name}}! I'm happy to hear you're having a good week too…" at bounding box center [676, 546] width 500 height 59
click at [676, 536] on textarea "You're welcome, {{first_name}}! I'm happy to hear you're having a good week too…" at bounding box center [676, 546] width 500 height 59
drag, startPoint x: 570, startPoint y: 528, endPoint x: 757, endPoint y: 550, distance: 188.9
click at [762, 550] on textarea "You're welcome, {{first_name}}! I'm happy to hear you're having a good week too…" at bounding box center [676, 546] width 500 height 59
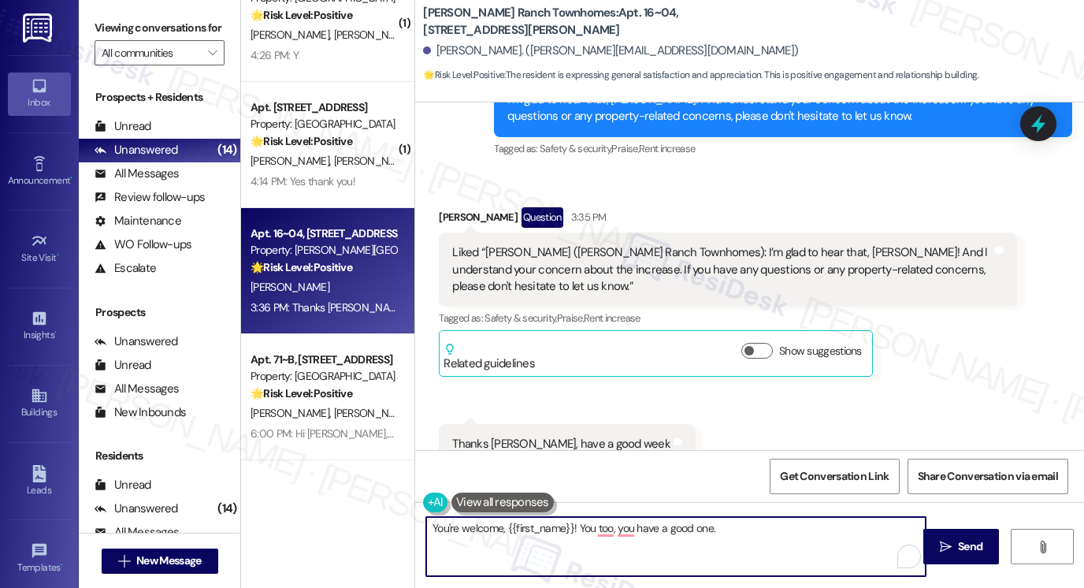
drag, startPoint x: 761, startPoint y: 516, endPoint x: 599, endPoint y: 529, distance: 162.1
click at [599, 529] on textarea "You're welcome, {{first_name}}! You too, you have a good one." at bounding box center [676, 546] width 500 height 59
click at [716, 529] on textarea "You're welcome, {{first_name}}! You, too, have a good one." at bounding box center [676, 546] width 500 height 59
click at [960, 545] on span "Send" at bounding box center [970, 546] width 24 height 17
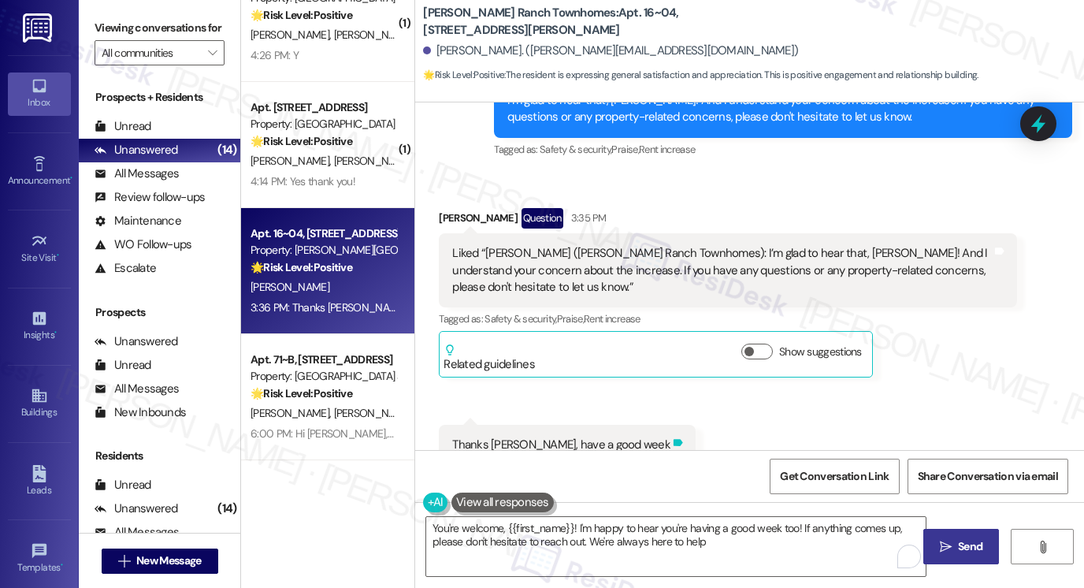
type textarea "You're welcome, {{first_name}}! I'm happy to hear you're having a good week too…"
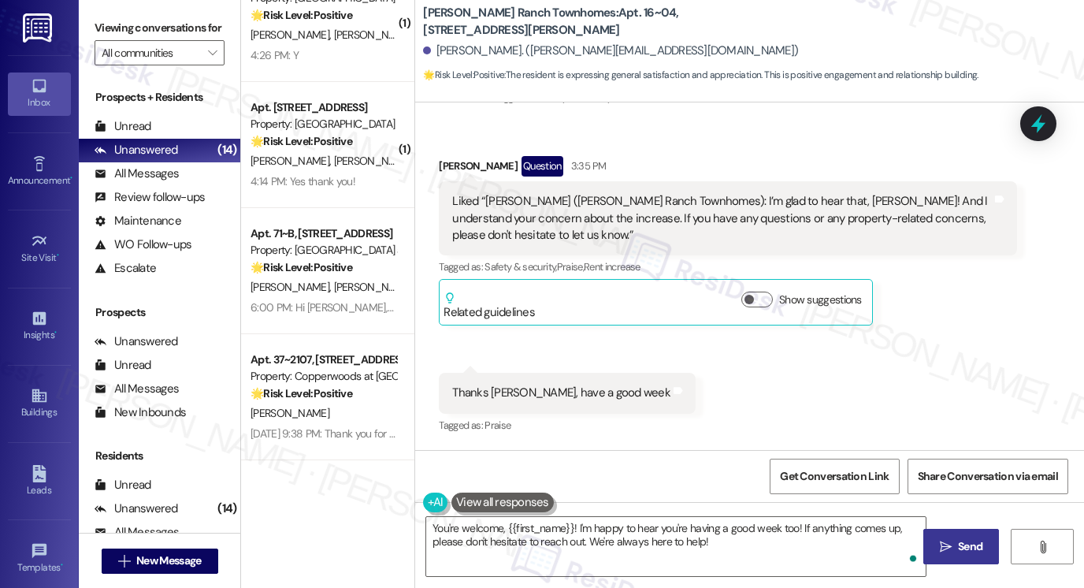
scroll to position [1562, 0]
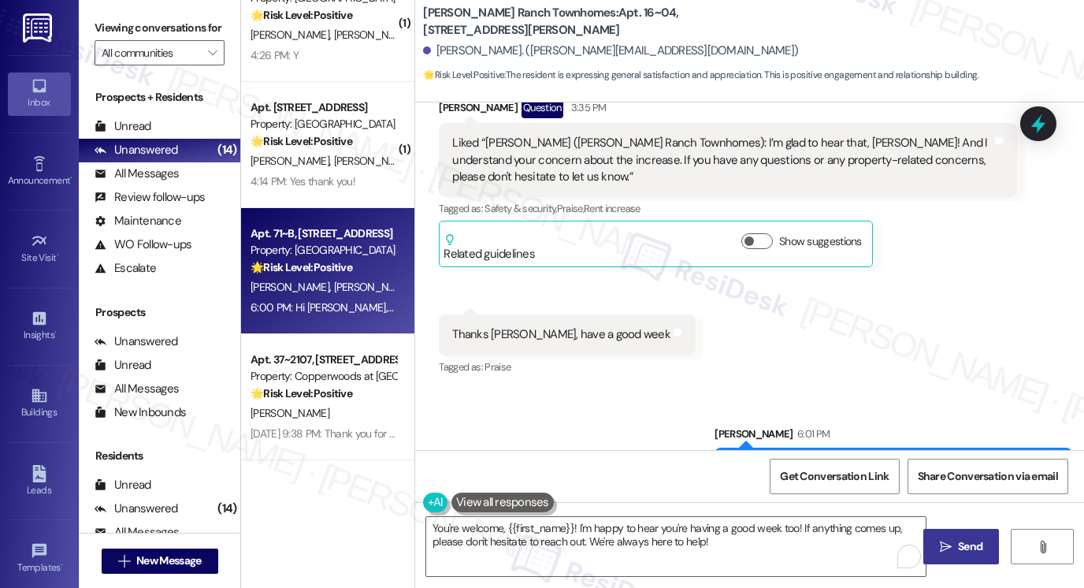
click at [356, 318] on div "Apt. 71~B, 255 West 2700 North Property: The Cove at Pleasant View 🌟 Risk Level…" at bounding box center [327, 271] width 173 height 126
type textarea "Fetching suggested responses. Please feel free to read through the conversation…"
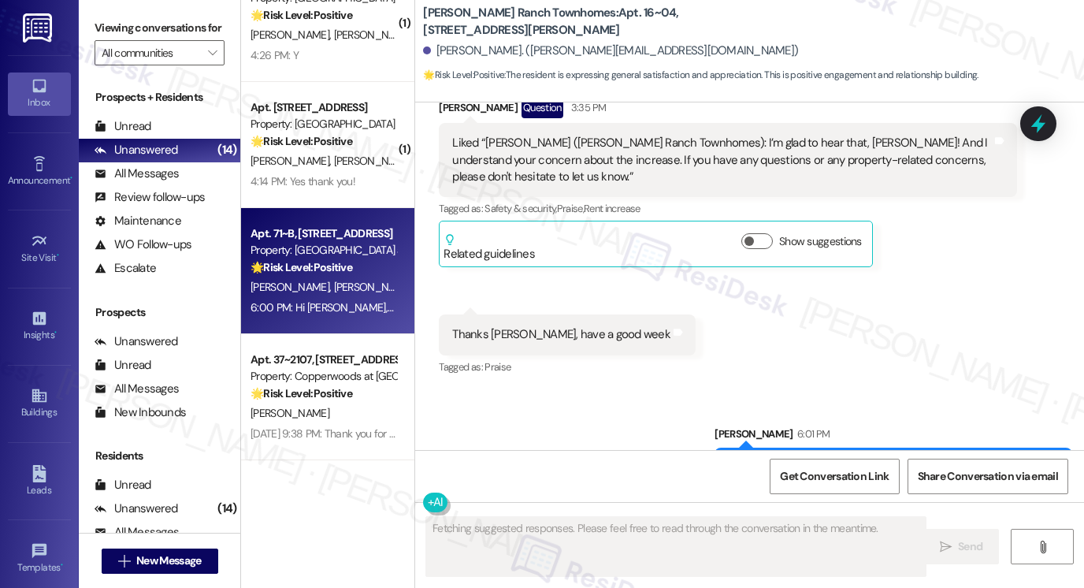
scroll to position [392, 0]
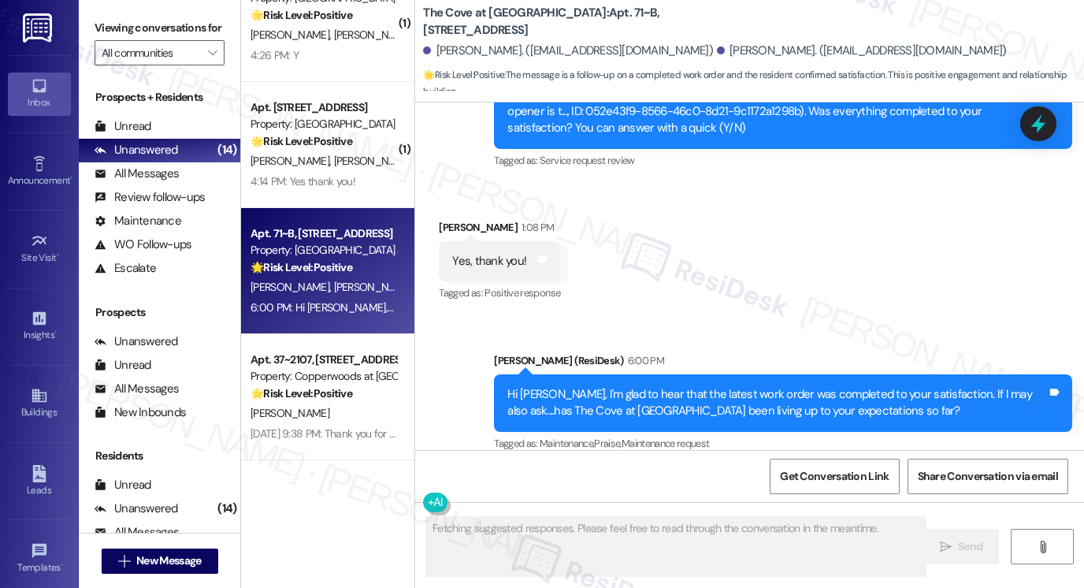
drag, startPoint x: 634, startPoint y: 376, endPoint x: 643, endPoint y: 379, distance: 10.0
click at [635, 386] on div "Hi Spencer, I'm glad to hear that the latest work order was completed to your s…" at bounding box center [778, 403] width 540 height 34
click at [643, 386] on div "Hi Spencer, I'm glad to hear that the latest work order was completed to your s…" at bounding box center [778, 403] width 540 height 34
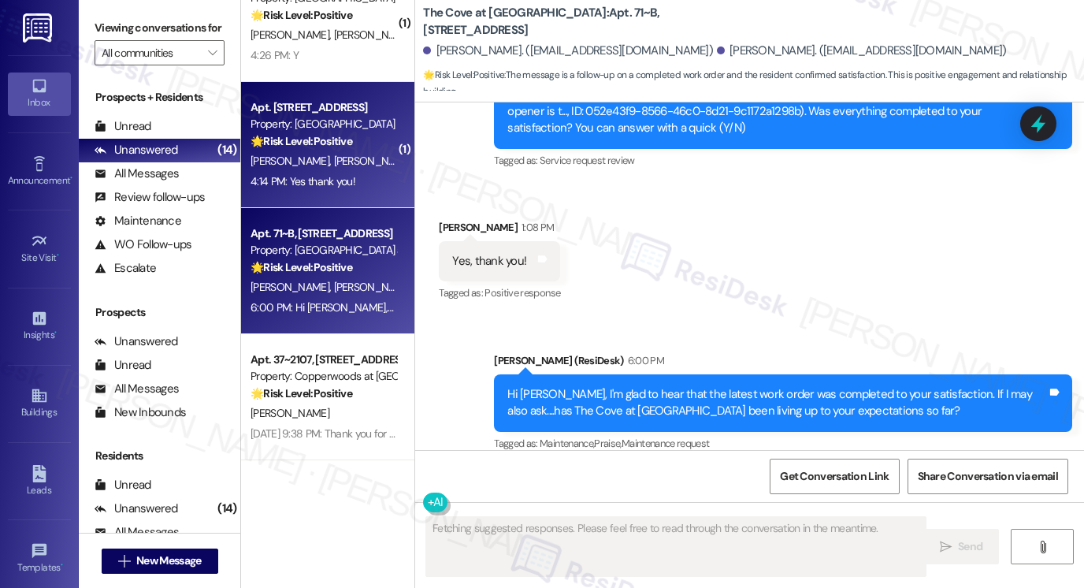
click at [271, 152] on div "J. Spackman K. Spackman" at bounding box center [323, 161] width 149 height 20
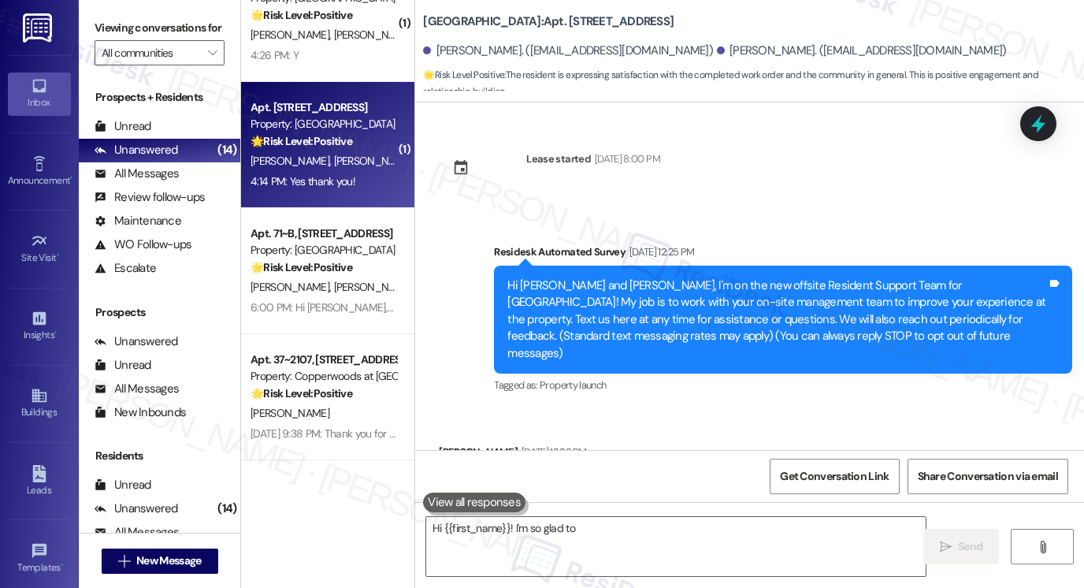
scroll to position [4398, 0]
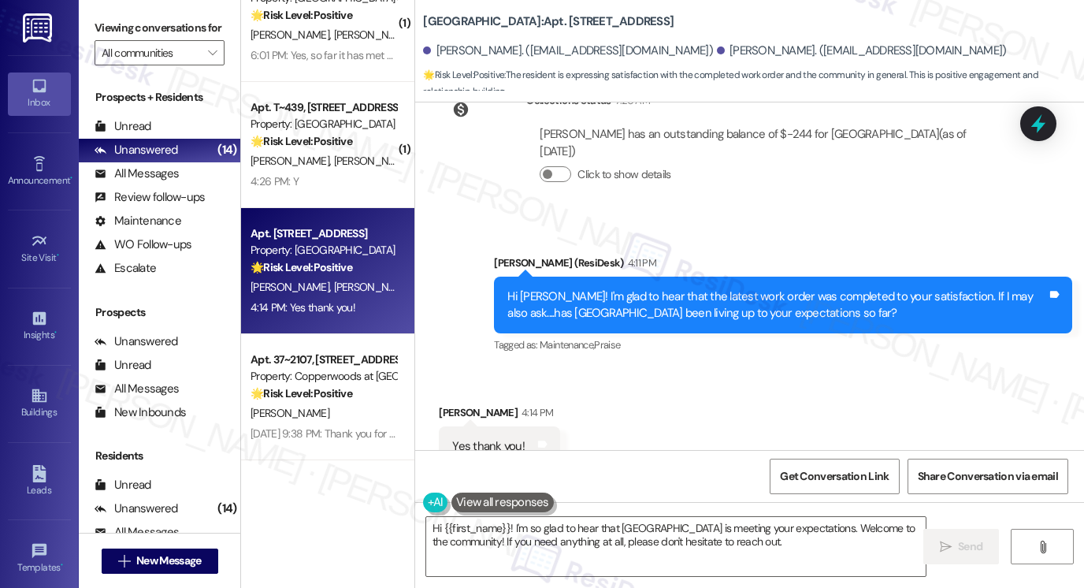
click at [109, 31] on label "Viewing conversations for" at bounding box center [160, 28] width 130 height 24
click at [686, 540] on textarea "Hi {{first_name}}! I'm so glad to hear that Central Park Station is meeting you…" at bounding box center [676, 546] width 500 height 59
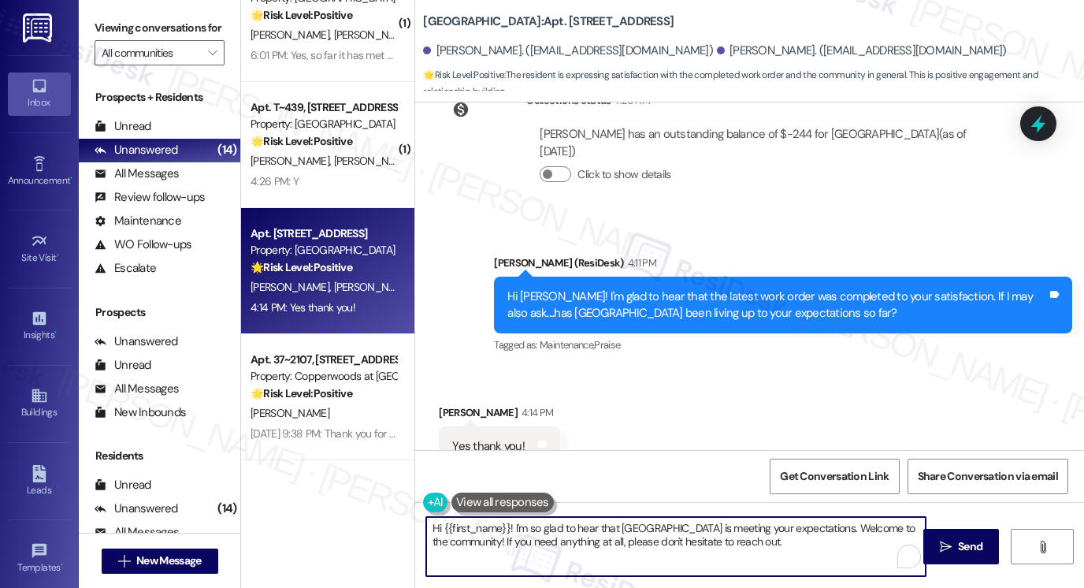
paste textarea "That’s awesome to hear, Emma! Thank you! If you don’t mind, would you be willin…"
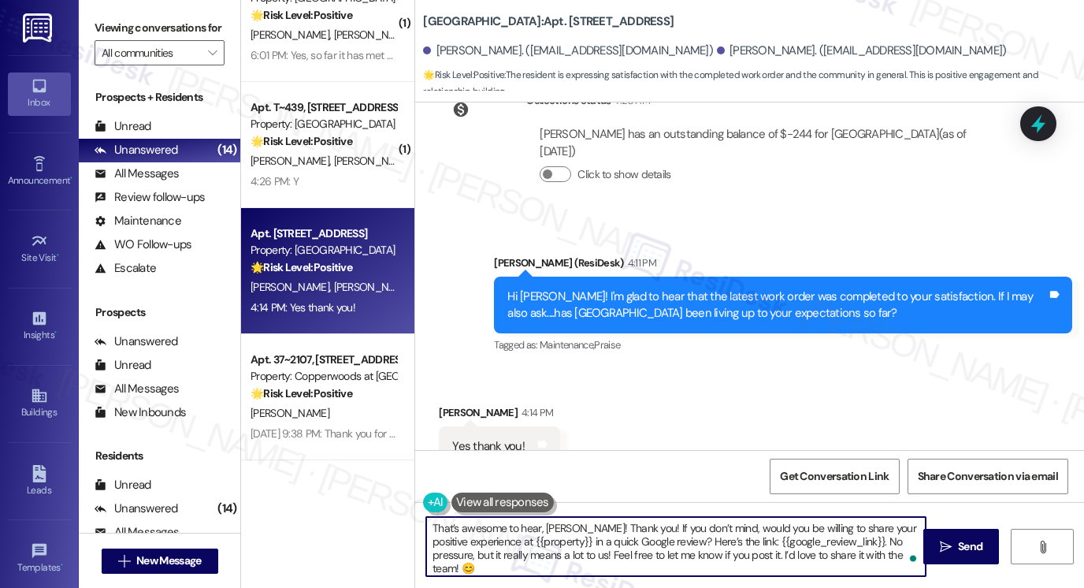
click at [549, 528] on textarea "That’s awesome to hear, Emma! Thank you! If you don’t mind, would you be willin…" at bounding box center [676, 546] width 500 height 59
click at [438, 392] on div "Received via SMS Kyla Spackman 4:14 PM Yes thank you! Tags and notes Tagged as:…" at bounding box center [499, 447] width 145 height 110
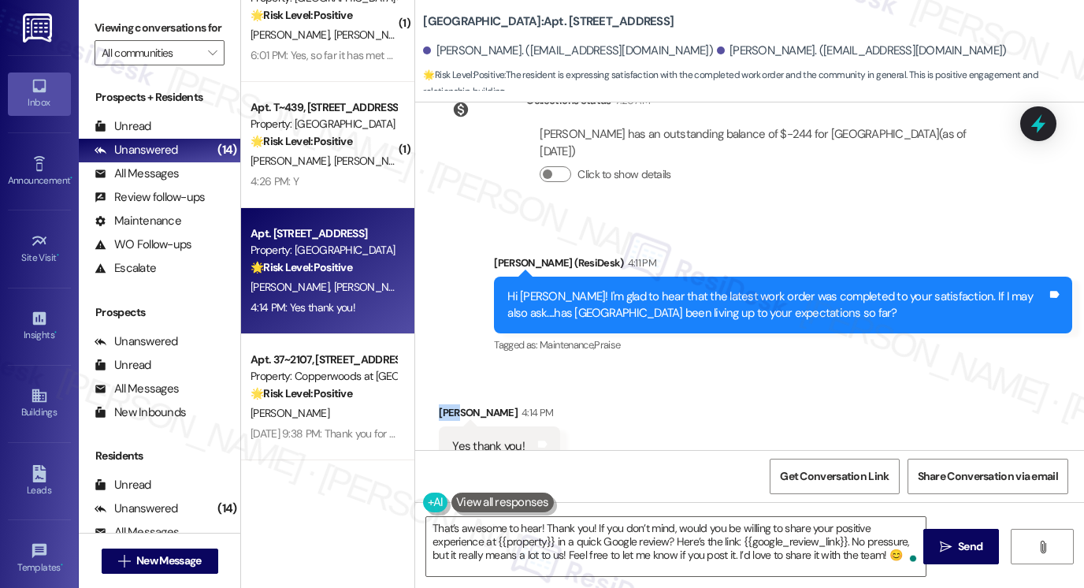
click at [438, 392] on div "Received via SMS Kyla Spackman 4:14 PM Yes thank you! Tags and notes Tagged as:…" at bounding box center [499, 447] width 145 height 110
copy div "Kyla"
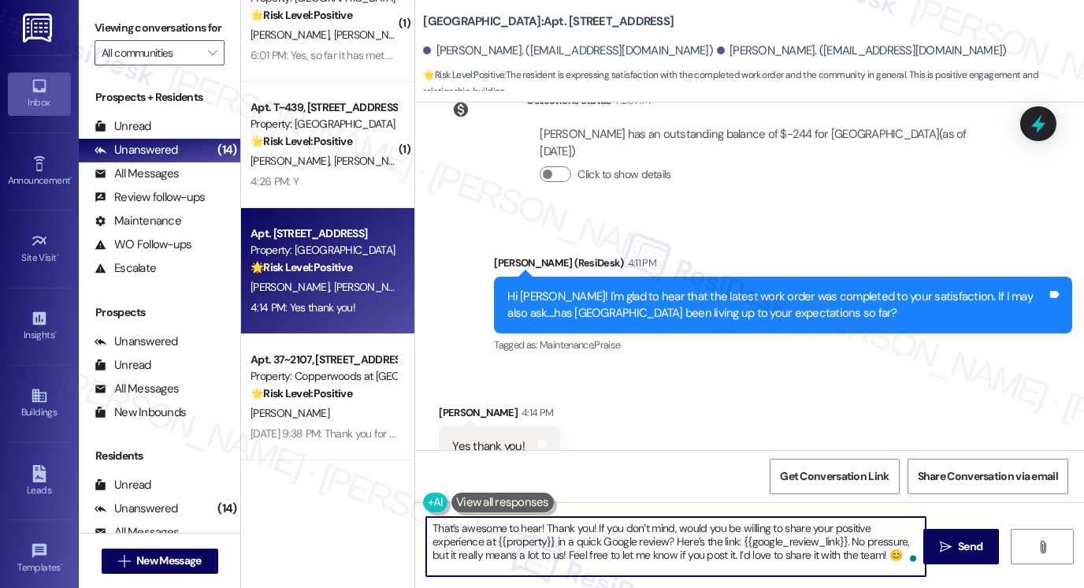
click at [584, 526] on textarea "That’s awesome to hear! Thank you! If you don’t mind, would you be willing to s…" at bounding box center [676, 546] width 500 height 59
drag, startPoint x: 587, startPoint y: 526, endPoint x: 602, endPoint y: 523, distance: 15.3
click at [587, 526] on textarea "That’s awesome to hear! Thank you! If you don’t mind, would you be willing to s…" at bounding box center [676, 546] width 500 height 59
paste textarea "Kyla"
drag, startPoint x: 477, startPoint y: 538, endPoint x: 549, endPoint y: 537, distance: 72.5
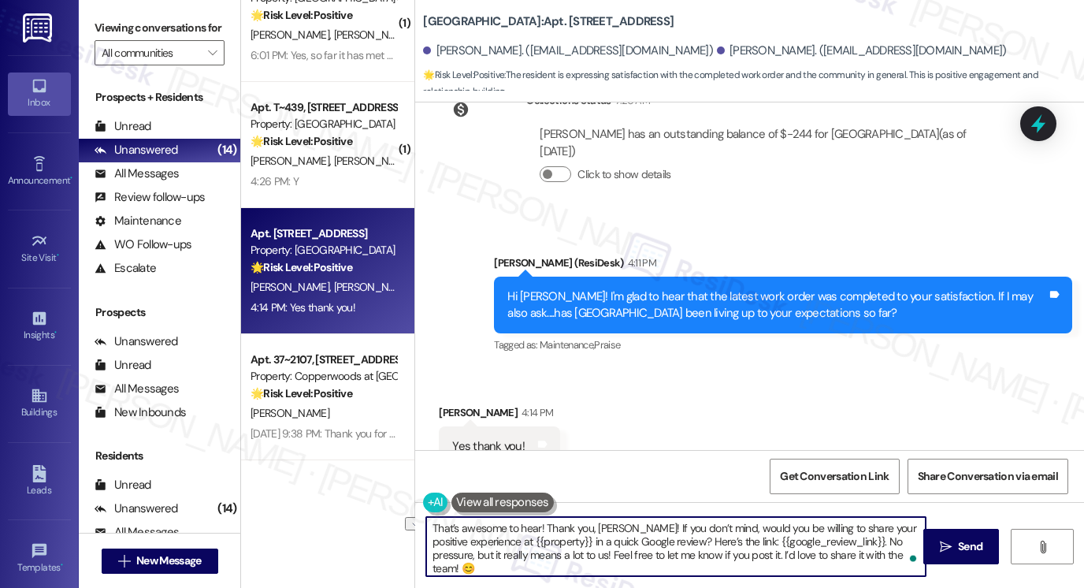
click at [549, 537] on textarea "That’s awesome to hear! Thank you, Kyla! If you don’t mind, would you be willin…" at bounding box center [676, 546] width 500 height 59
click at [667, 546] on textarea "That’s awesome to hear! Thank you, Kyla! If you don’t mind, would you be willin…" at bounding box center [676, 546] width 500 height 59
click at [668, 546] on textarea "That’s awesome to hear! Thank you, Kyla! If you don’t mind, would you be willin…" at bounding box center [676, 546] width 500 height 59
type textarea "That’s awesome to hear! Thank you, Kyla! If you don’t mind, would you be willin…"
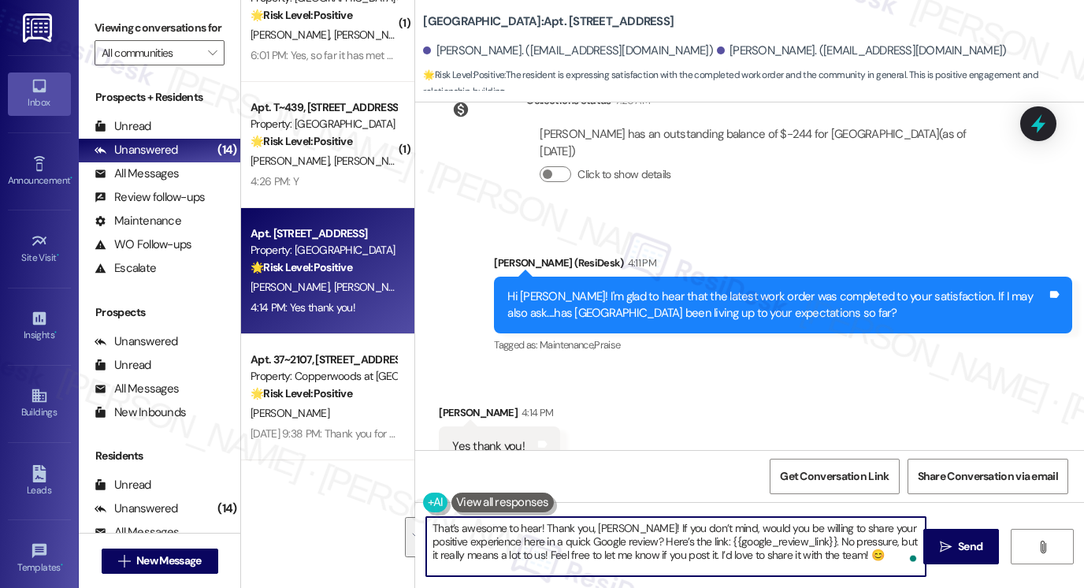
click at [751, 369] on div "Received via SMS Kyla Spackman 4:14 PM Yes thank you! Tags and notes Tagged as:…" at bounding box center [749, 435] width 669 height 133
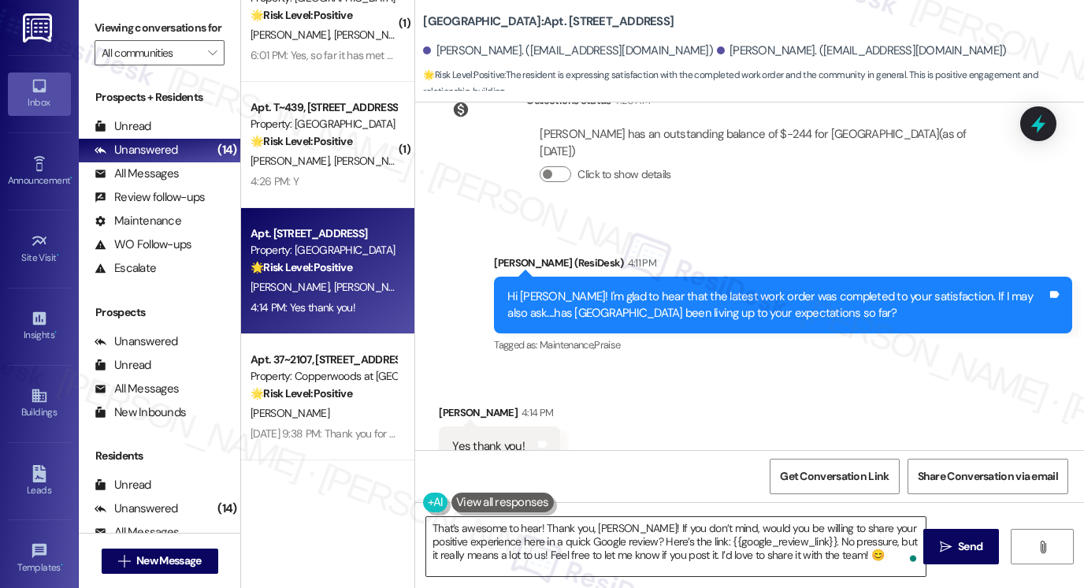
click at [877, 554] on textarea "That’s awesome to hear! Thank you, Kyla! If you don’t mind, would you be willin…" at bounding box center [676, 546] width 500 height 59
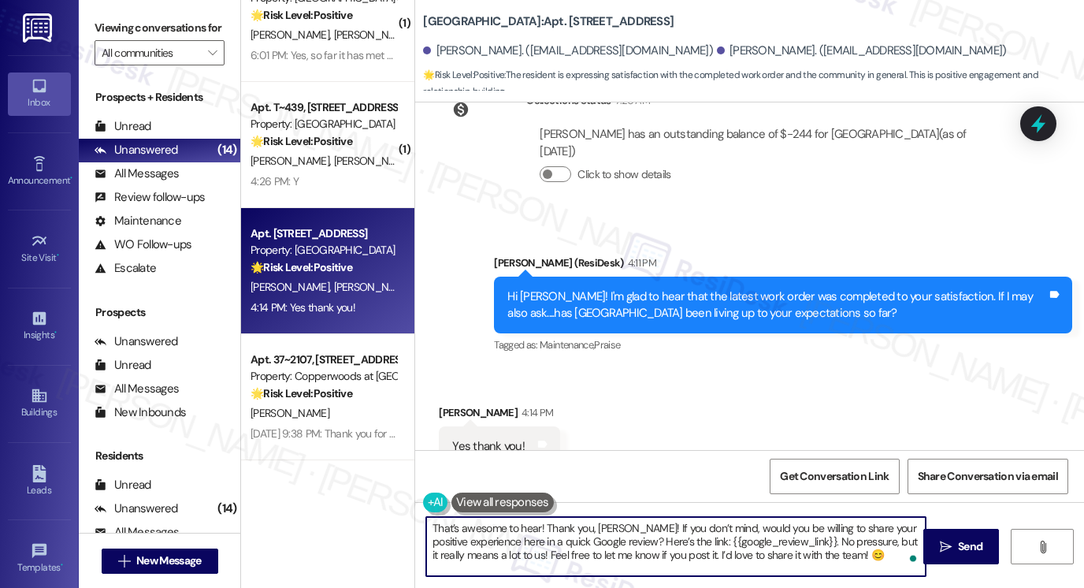
click at [743, 548] on textarea "That’s awesome to hear! Thank you, Kyla! If you don’t mind, would you be willin…" at bounding box center [676, 546] width 500 height 59
click at [865, 548] on textarea "That’s awesome to hear! Thank you, Kyla! If you don’t mind, would you be willin…" at bounding box center [676, 546] width 500 height 59
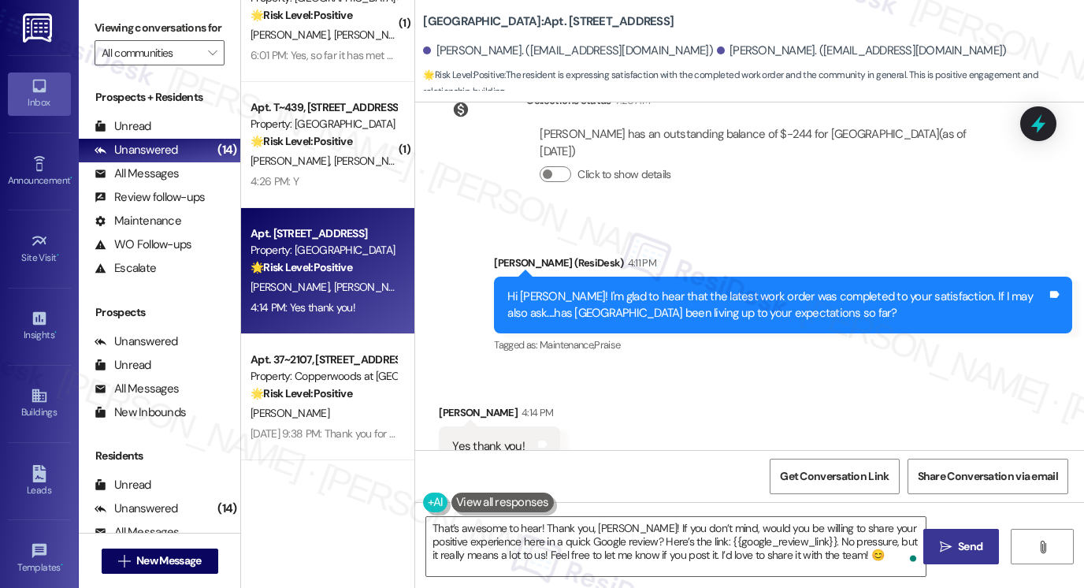
drag, startPoint x: 958, startPoint y: 543, endPoint x: 948, endPoint y: 538, distance: 10.6
click at [958, 543] on span "Send" at bounding box center [970, 546] width 24 height 17
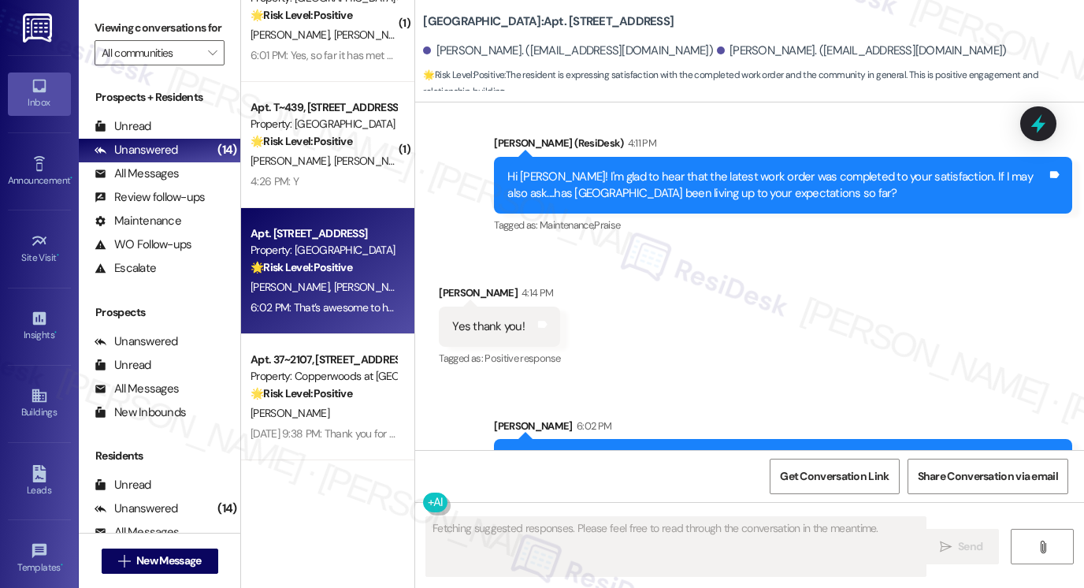
scroll to position [4555, 0]
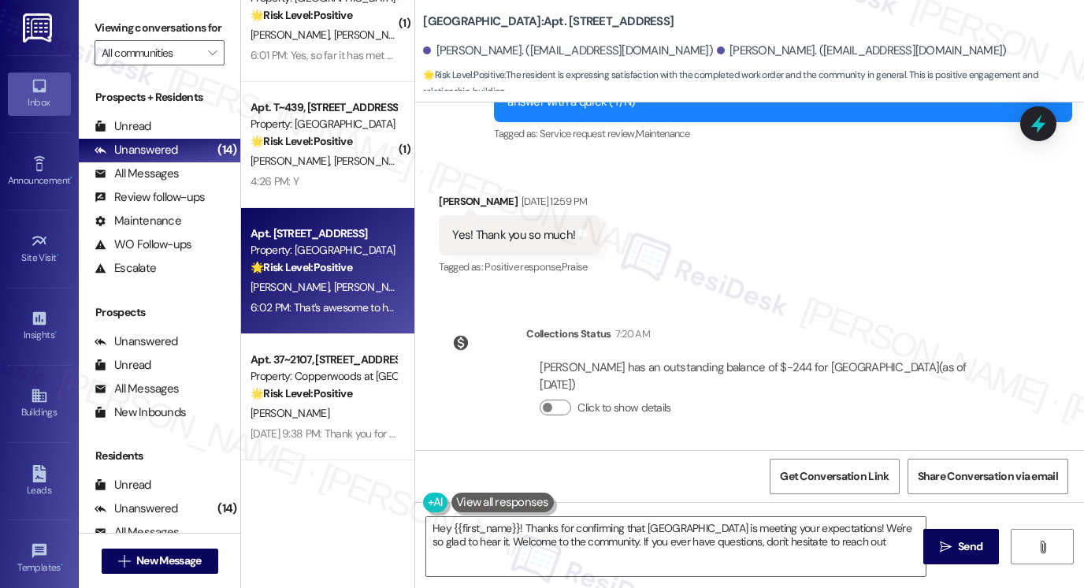
type textarea "Hey {{first_name}}! Thanks for confirming that Central Park Station is meeting …"
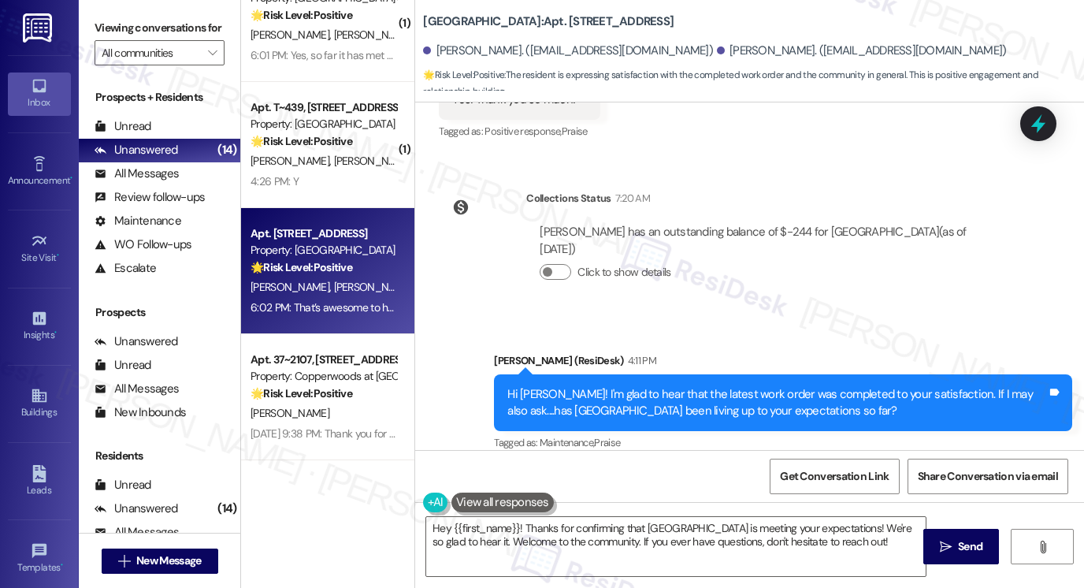
scroll to position [4480, 0]
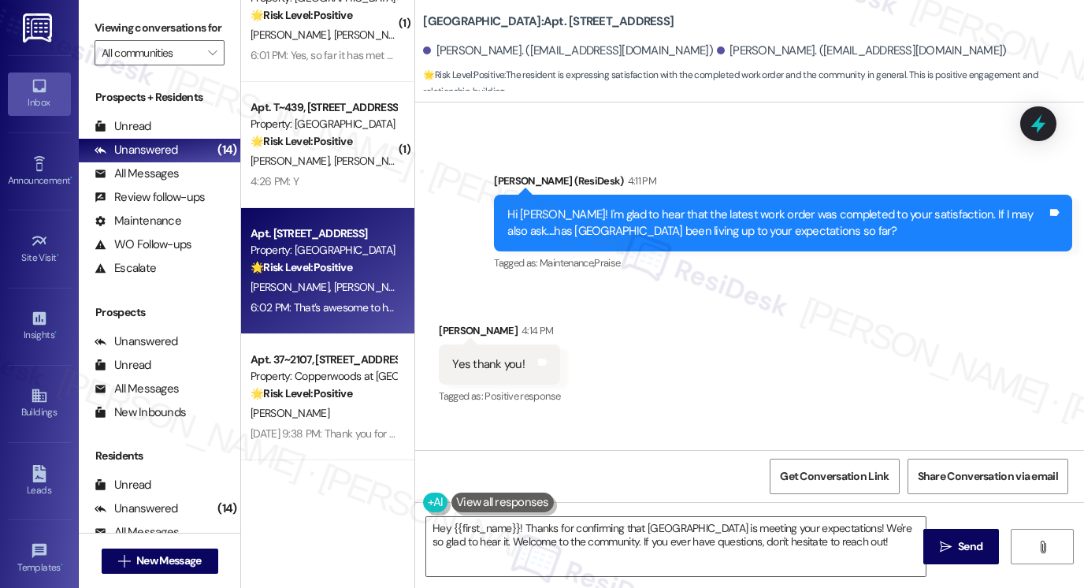
click at [753, 206] on div "Hi Kyla! I'm glad to hear that the latest work order was completed to your sati…" at bounding box center [778, 223] width 540 height 34
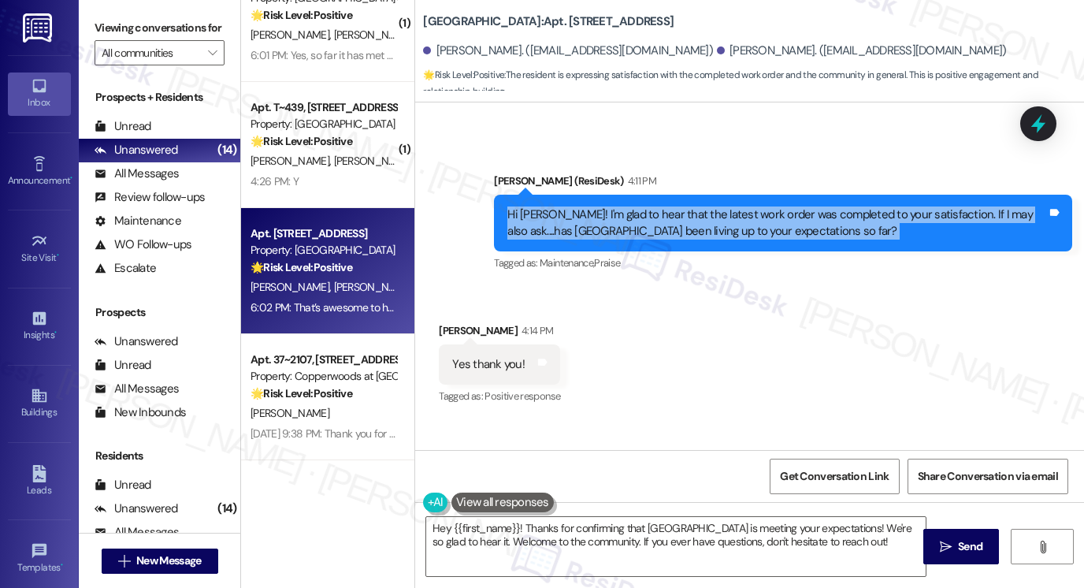
click at [753, 206] on div "Hi Kyla! I'm glad to hear that the latest work order was completed to your sati…" at bounding box center [778, 223] width 540 height 34
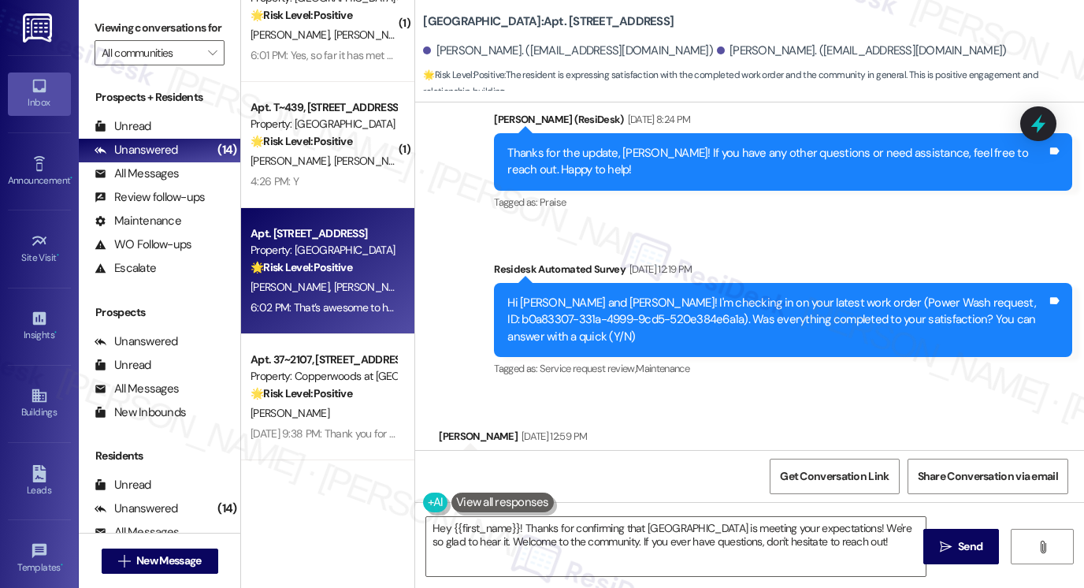
scroll to position [3928, 0]
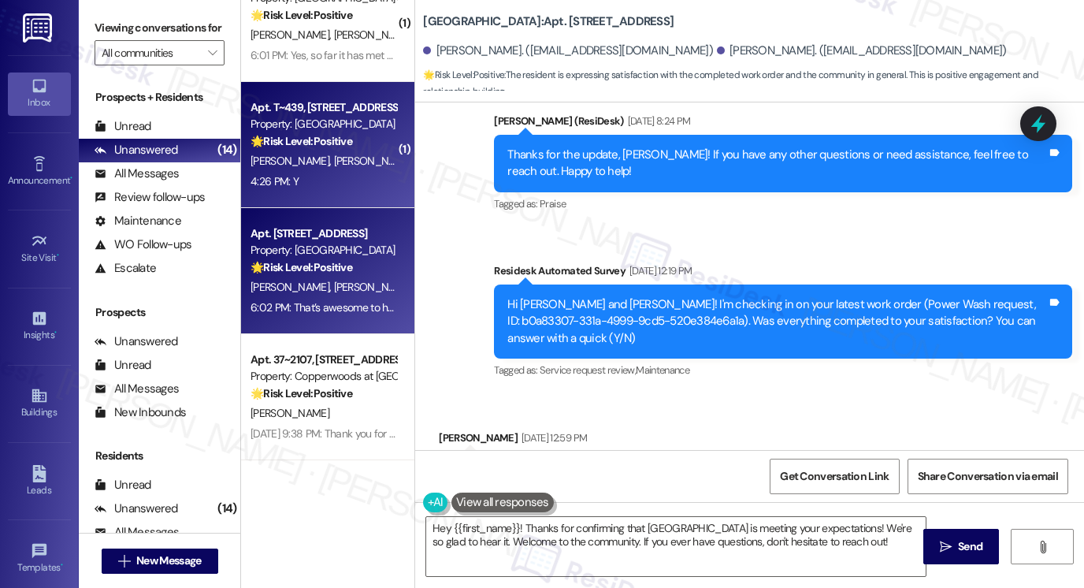
click at [323, 180] on div "4:26 PM: Y 4:26 PM: Y" at bounding box center [323, 182] width 149 height 20
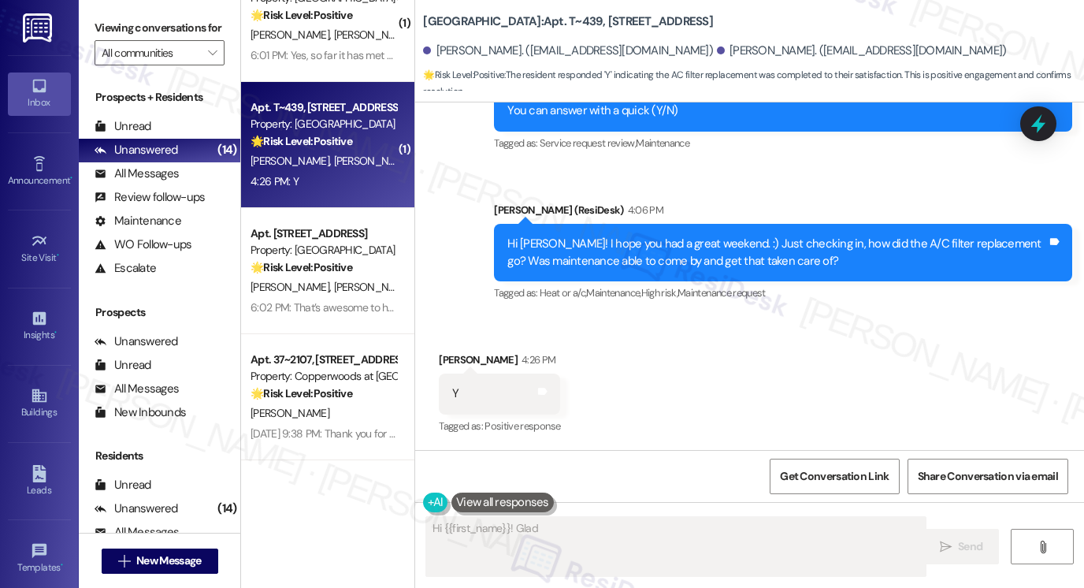
scroll to position [2938, 0]
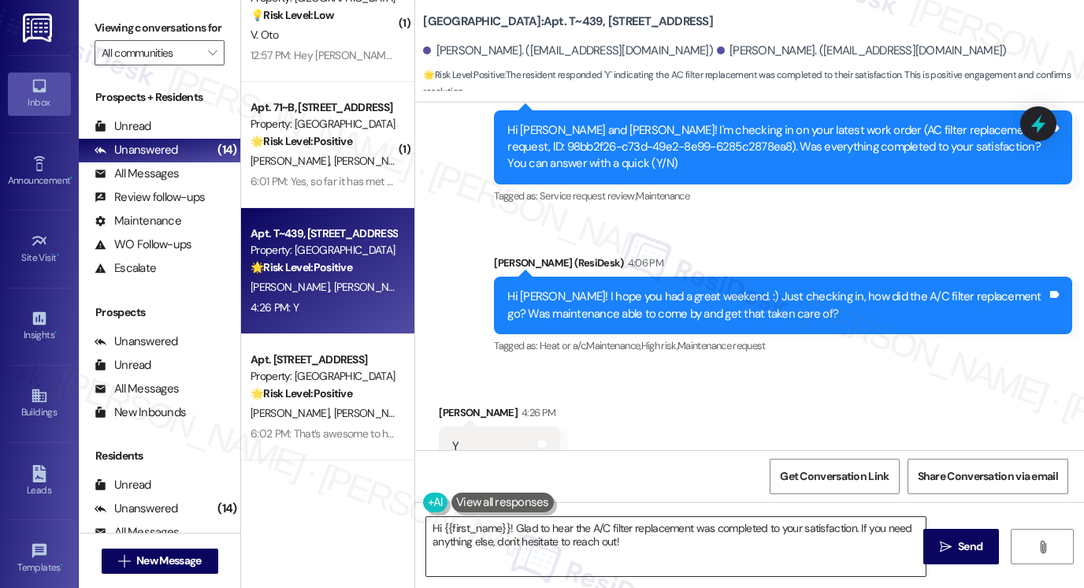
click at [675, 545] on textarea "Hi {{first_name}}! Glad to hear the A/C filter replacement was completed to you…" at bounding box center [676, 546] width 500 height 59
drag, startPoint x: 103, startPoint y: 27, endPoint x: 163, endPoint y: 61, distance: 69.2
click at [103, 27] on label "Viewing conversations for" at bounding box center [160, 28] width 130 height 24
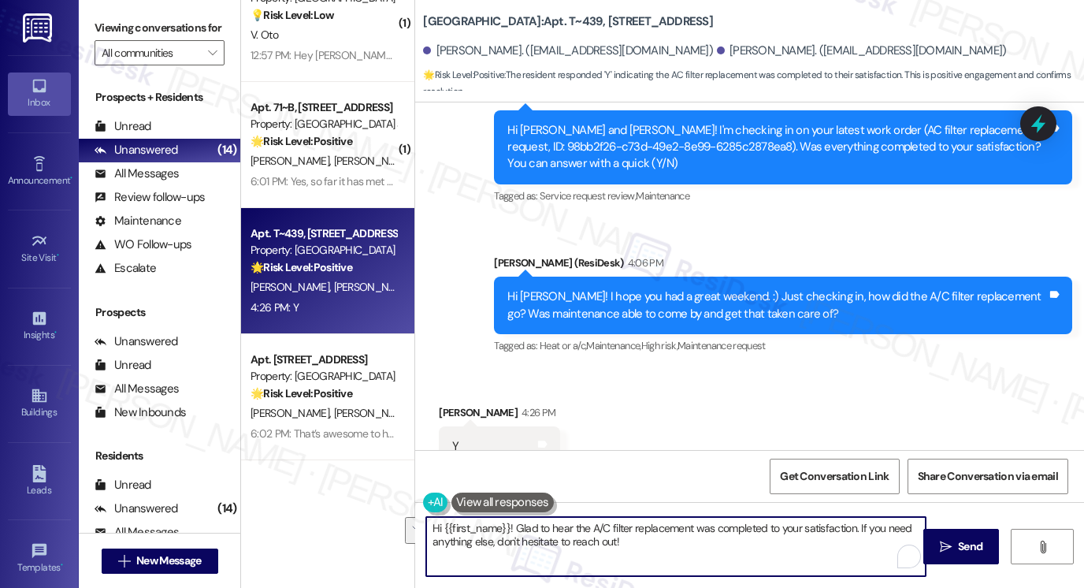
drag, startPoint x: 844, startPoint y: 542, endPoint x: 854, endPoint y: 526, distance: 19.5
click at [854, 526] on textarea "Hi {{first_name}}! Glad to hear the A/C filter replacement was completed to you…" at bounding box center [676, 546] width 500 height 59
paste textarea "I may also ask....has {{property}} been living up to your expectations so far?"
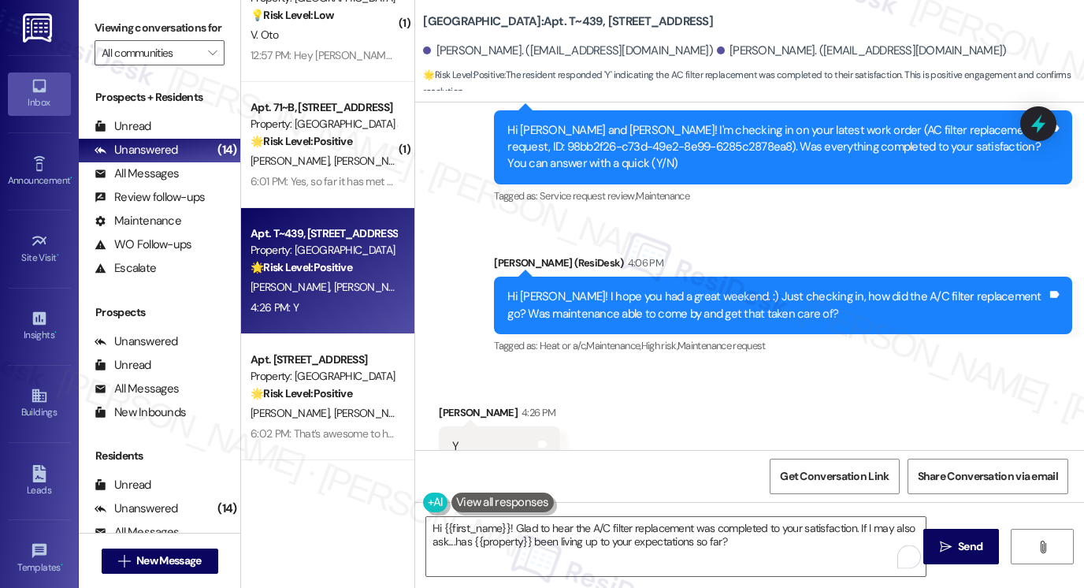
click at [449, 404] on div "Ninoska Lillo 4:26 PM" at bounding box center [499, 415] width 121 height 22
copy div "Ninoska"
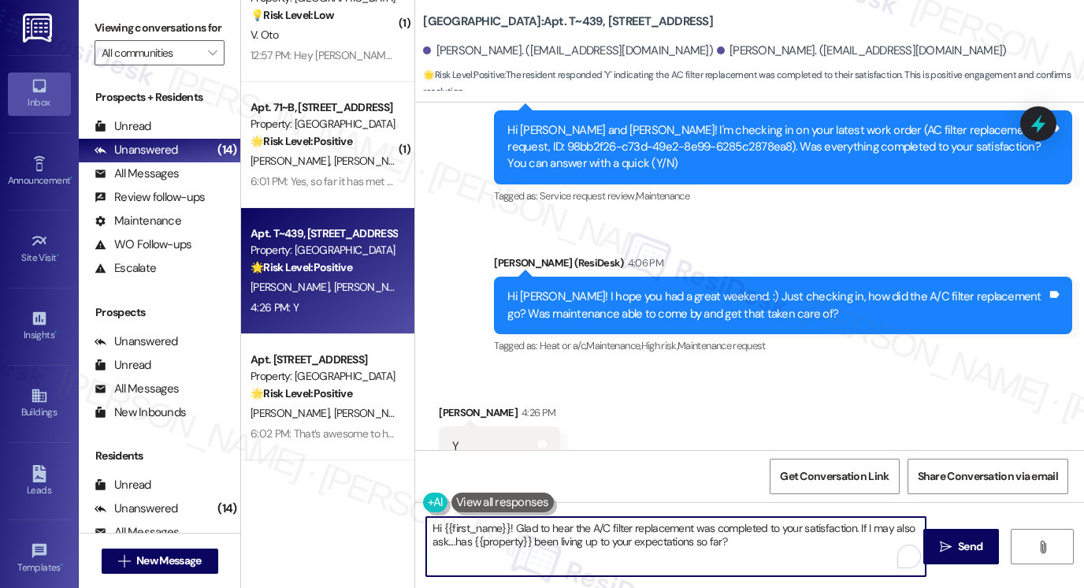
drag, startPoint x: 440, startPoint y: 524, endPoint x: 503, endPoint y: 516, distance: 63.5
click at [506, 517] on textarea "Hi {{first_name}}! Glad to hear the A/C filter replacement was completed to you…" at bounding box center [676, 546] width 500 height 59
paste textarea "Ninoska"
click at [701, 545] on textarea "Hi Ninoska! Glad to hear the A/C filter replacement was completed to your satis…" at bounding box center [676, 546] width 500 height 59
type textarea "Hi Ninoska! Glad to hear the A/C filter replacement was completed to your satis…"
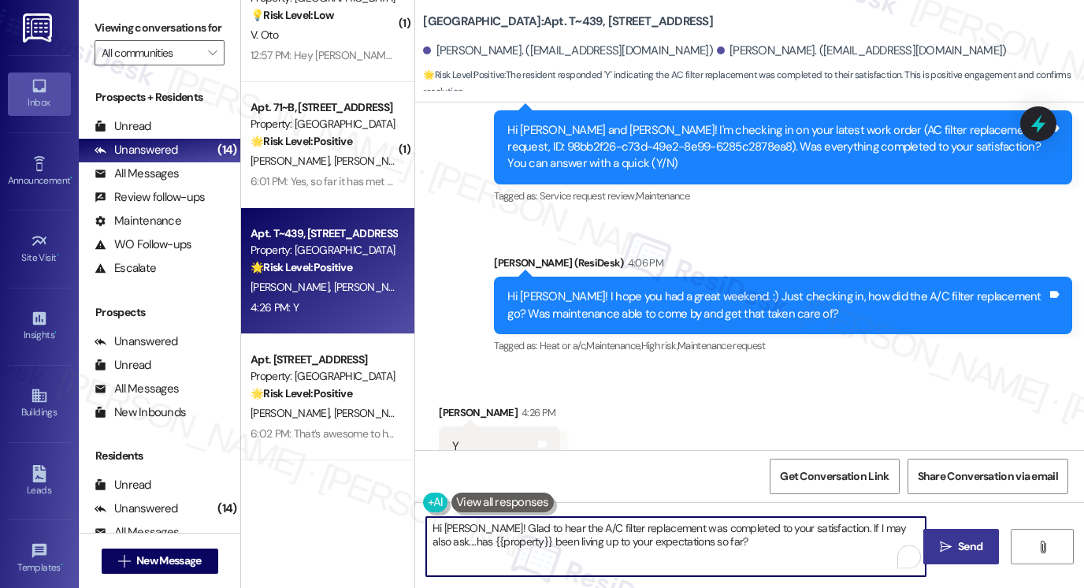
click at [968, 543] on span "Send" at bounding box center [970, 546] width 24 height 17
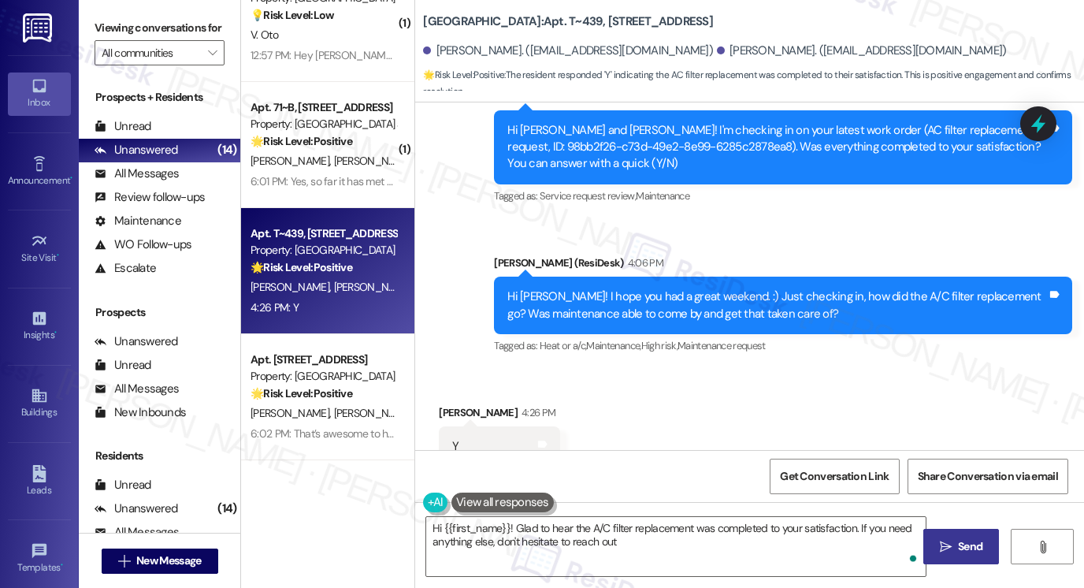
type textarea "Hi {{first_name}}! Glad to hear the A/C filter replacement was completed to you…"
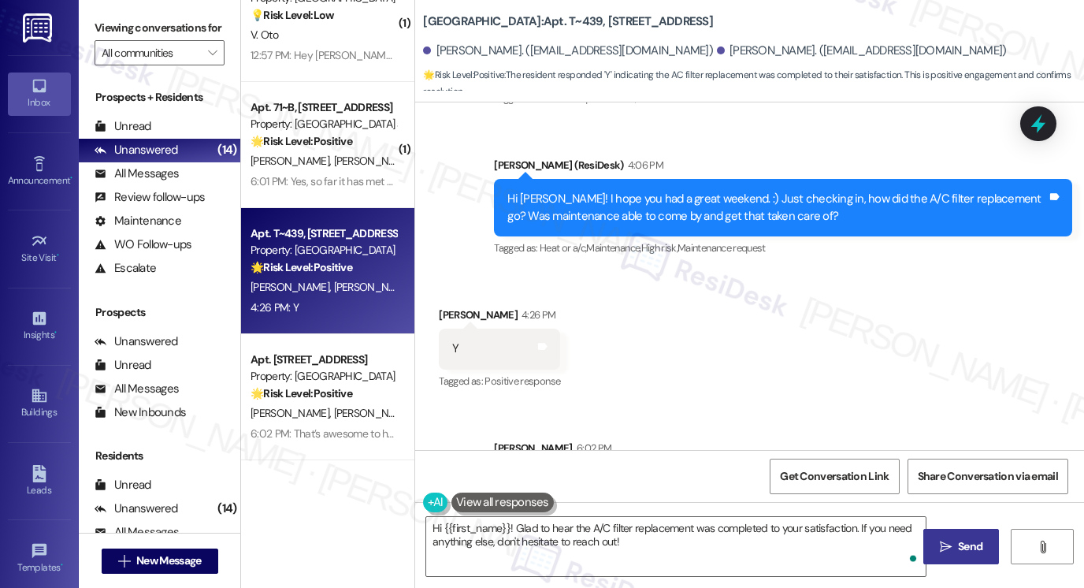
scroll to position [3065, 0]
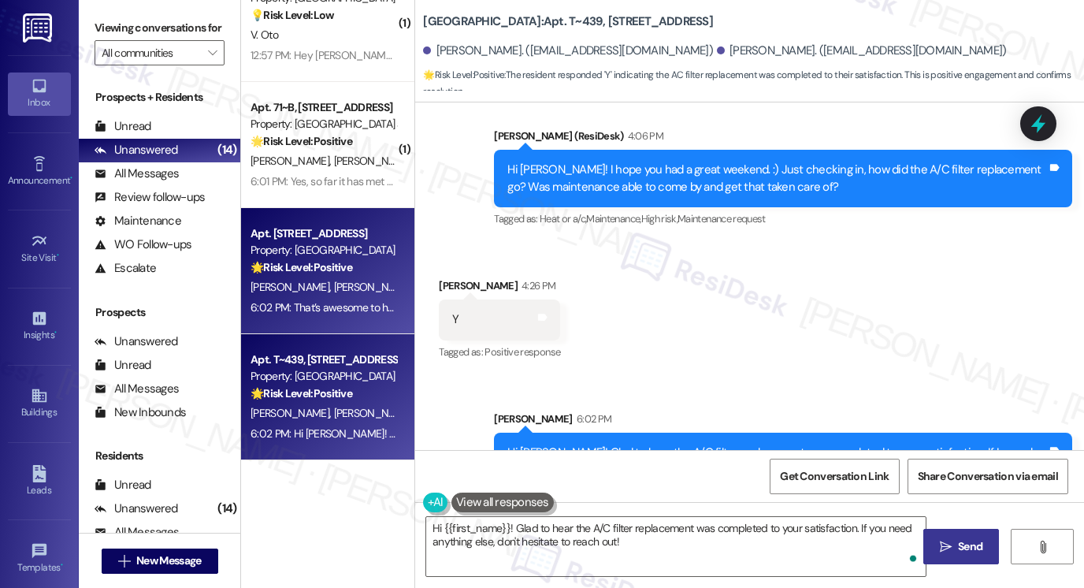
click at [347, 259] on div "🌟 Risk Level: Positive The resident is expressing satisfaction with the complet…" at bounding box center [324, 267] width 146 height 17
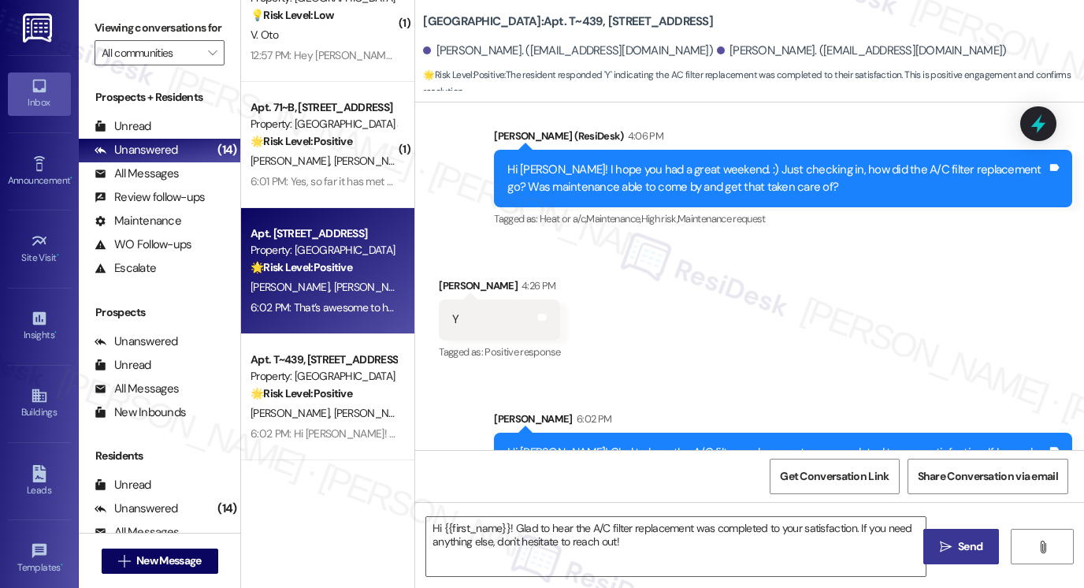
type textarea "Fetching suggested responses. Please feel free to read through the conversation…"
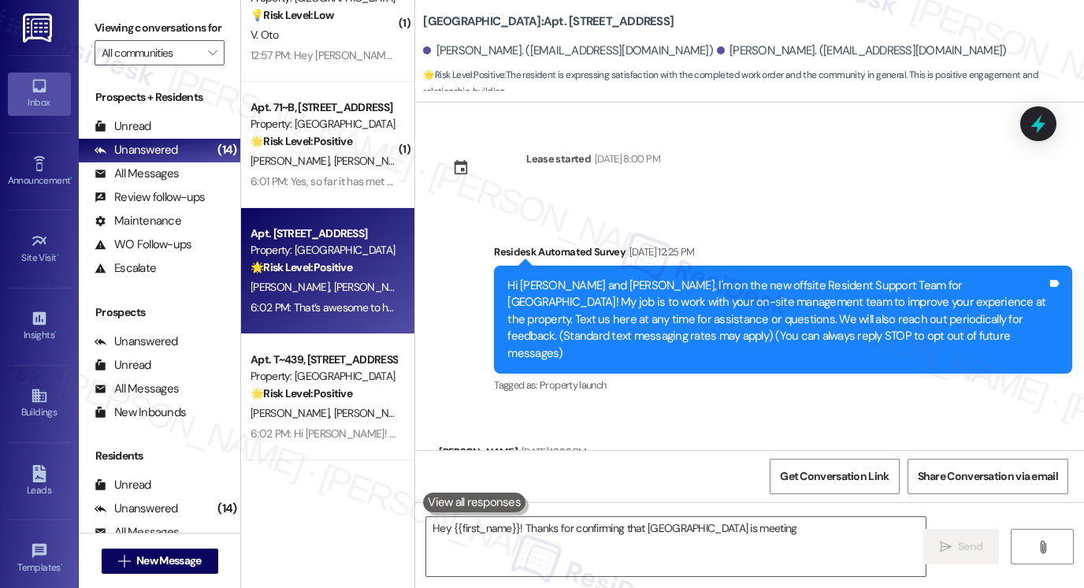
scroll to position [4615, 0]
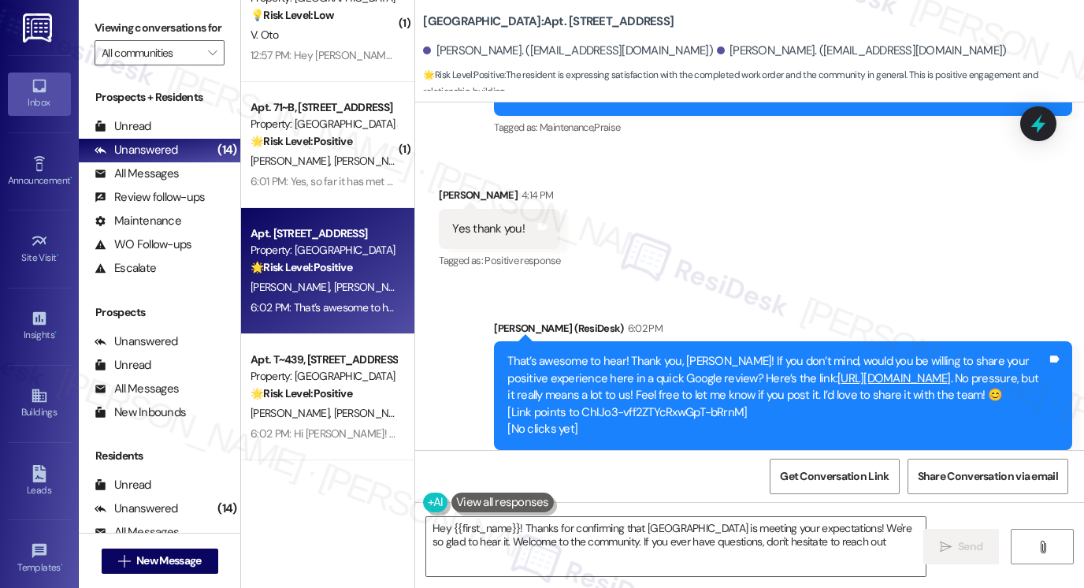
type textarea "Hey {{first_name}}! Thanks for confirming that Central Park Station is meeting …"
click at [538, 223] on icon at bounding box center [542, 226] width 9 height 7
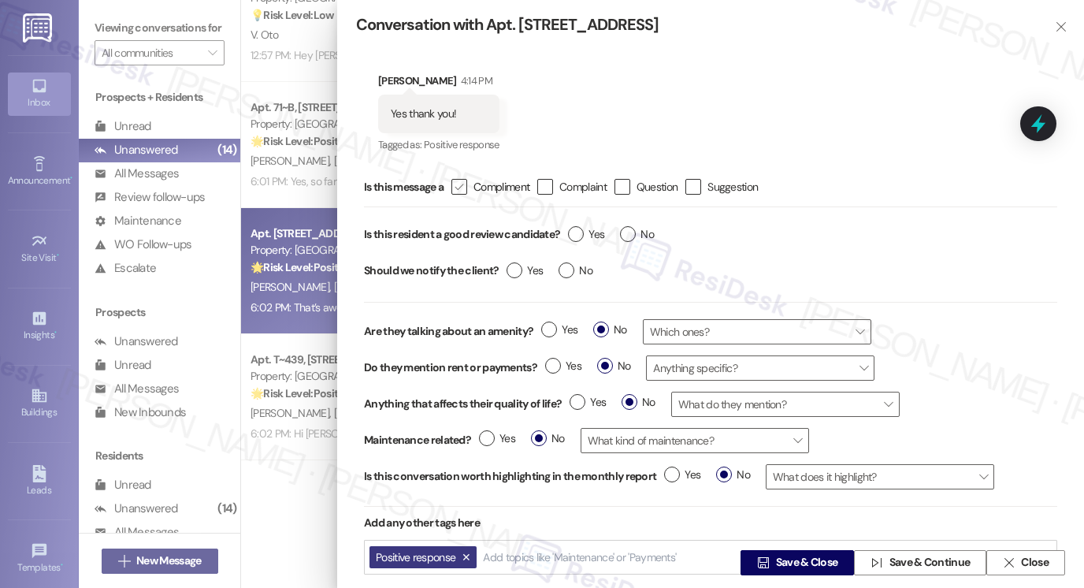
click at [457, 186] on icon "" at bounding box center [459, 187] width 10 height 17
click at [454, 186] on input " Compliment" at bounding box center [449, 187] width 10 height 10
checkbox input "true"
click at [592, 232] on span "Yes" at bounding box center [586, 234] width 36 height 17
click at [592, 232] on input "Yes" at bounding box center [586, 236] width 36 height 20
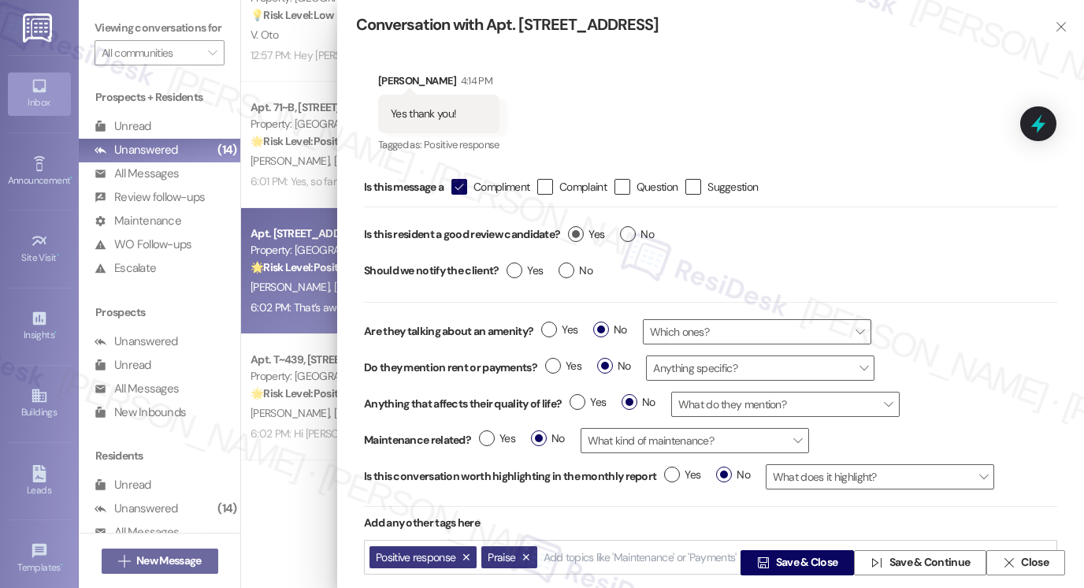
radio input "true"
click at [564, 270] on label "No" at bounding box center [576, 270] width 34 height 17
click at [564, 270] on input "No" at bounding box center [576, 272] width 34 height 20
radio input "true"
click at [783, 557] on span "Save & Close" at bounding box center [807, 563] width 62 height 17
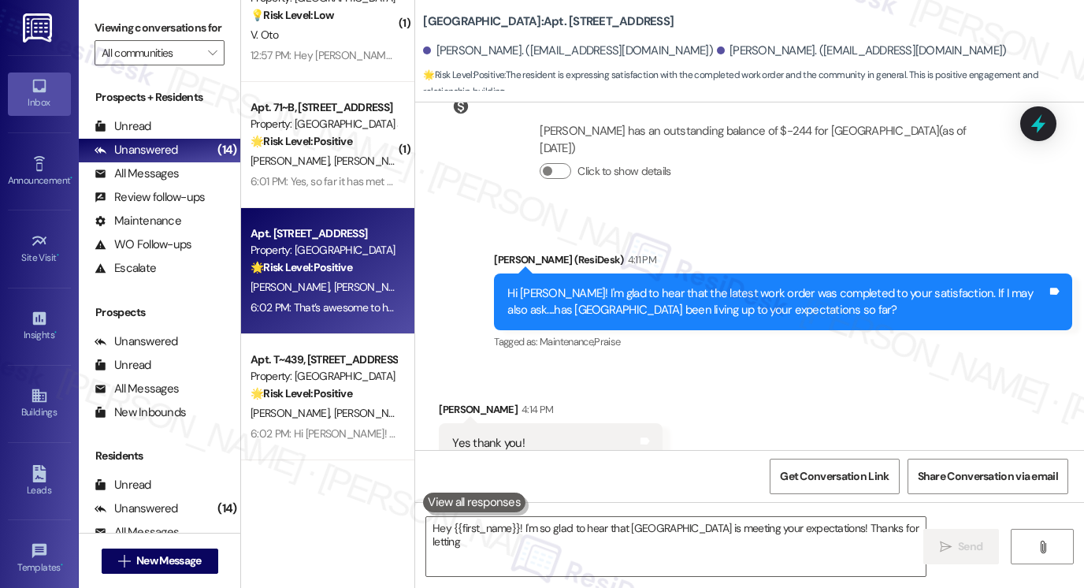
scroll to position [4398, 0]
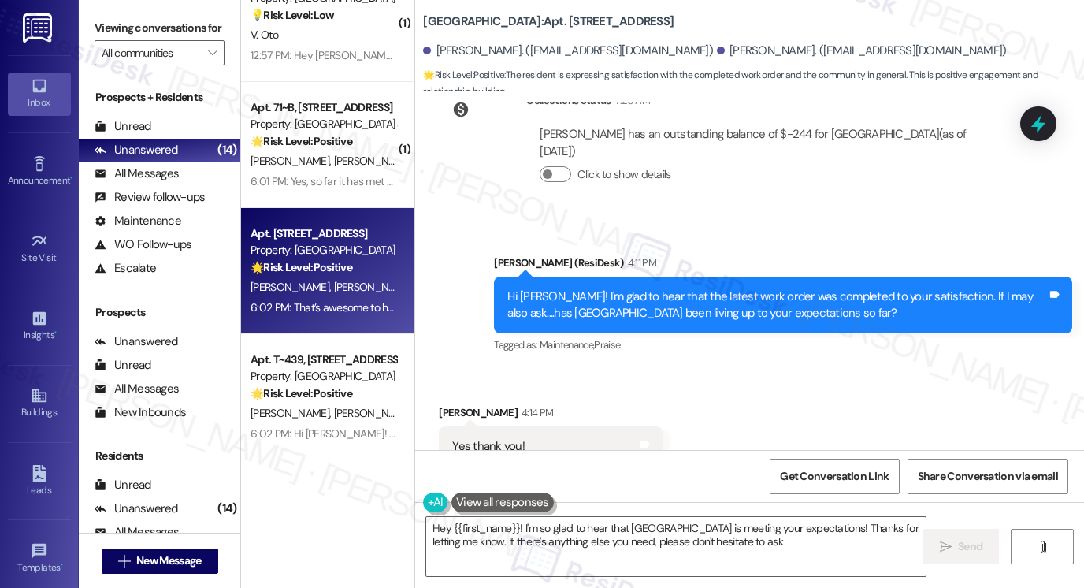
type textarea "Hey {{first_name}}! I'm so glad to hear that Central Park Station is meeting yo…"
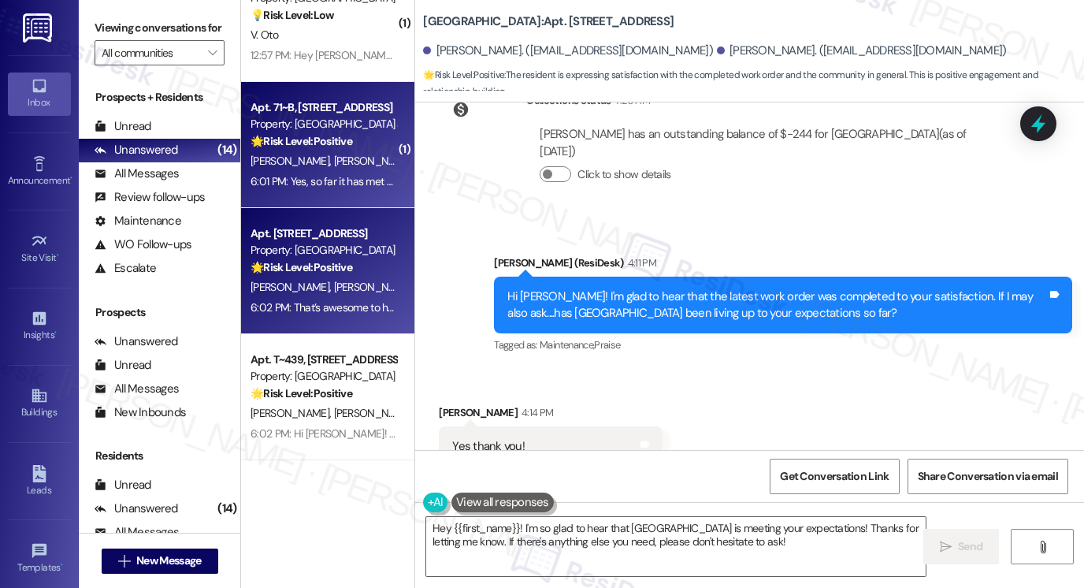
click at [349, 141] on strong "🌟 Risk Level: Positive" at bounding box center [302, 141] width 102 height 14
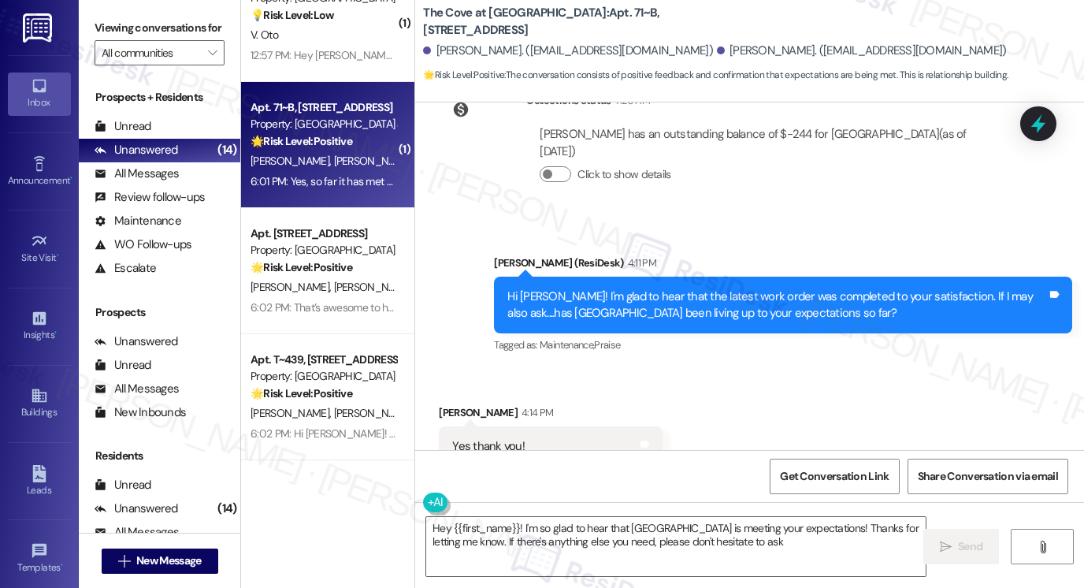
type textarea "Hey {{first_name}}! I'm so glad to hear that Central Park Station is meeting yo…"
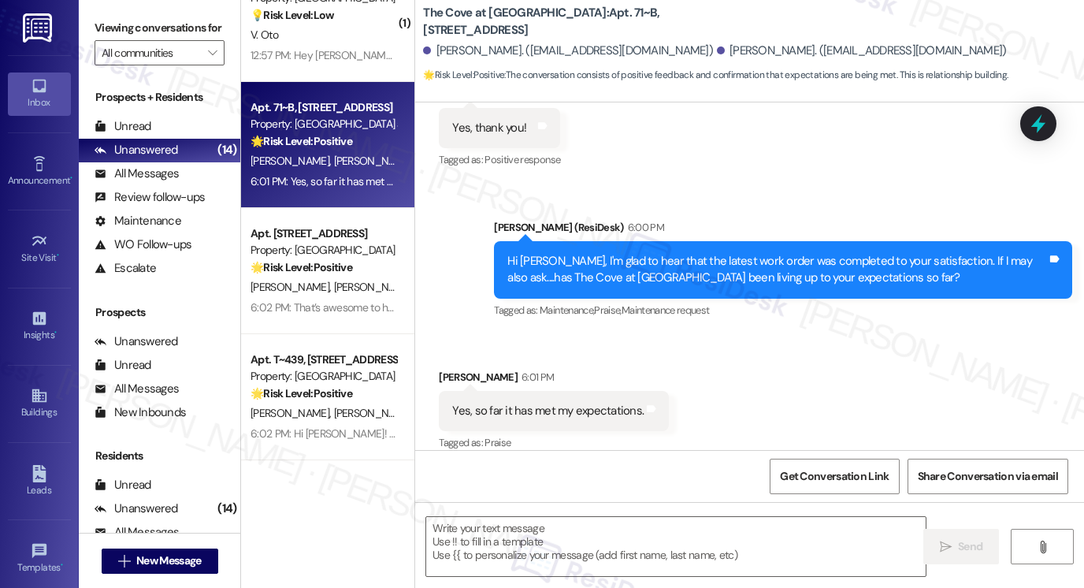
click at [567, 403] on div "Yes, so far it has met my expectations." at bounding box center [548, 411] width 192 height 17
click at [566, 403] on div "Yes, so far it has met my expectations." at bounding box center [548, 411] width 192 height 17
click at [713, 253] on div "Hi Spencer, I'm glad to hear that the latest work order was completed to your s…" at bounding box center [778, 270] width 540 height 34
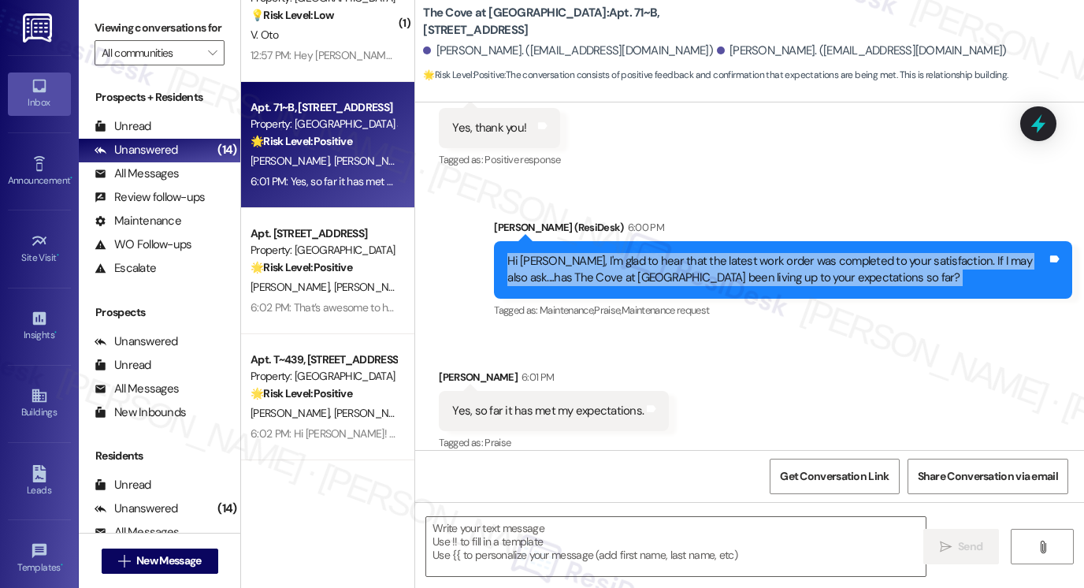
click at [713, 253] on div "Hi Spencer, I'm glad to hear that the latest work order was completed to your s…" at bounding box center [778, 270] width 540 height 34
click at [125, 35] on label "Viewing conversations for" at bounding box center [160, 28] width 130 height 24
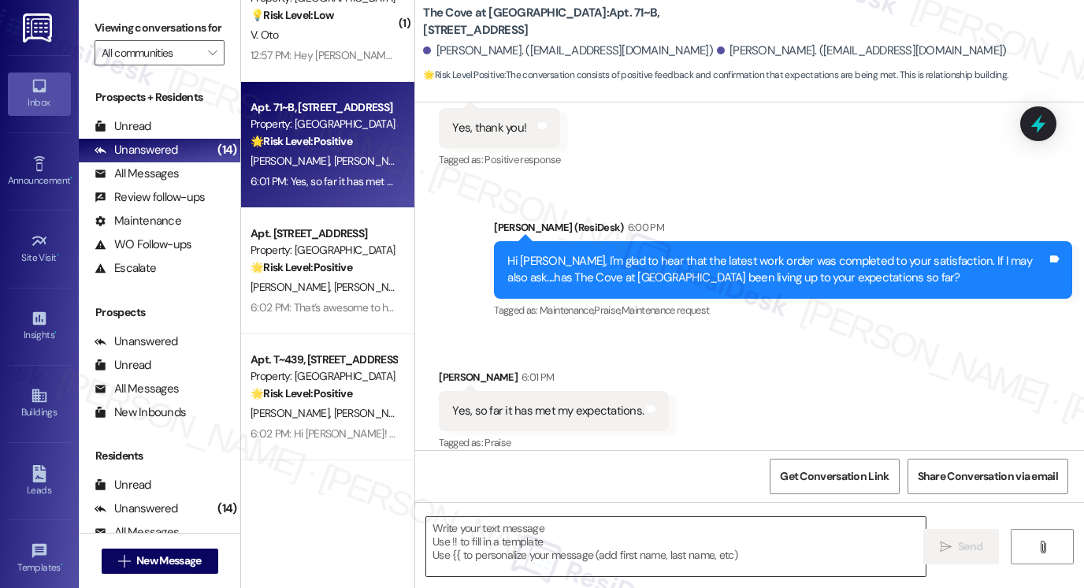
click at [556, 540] on textarea at bounding box center [676, 546] width 500 height 59
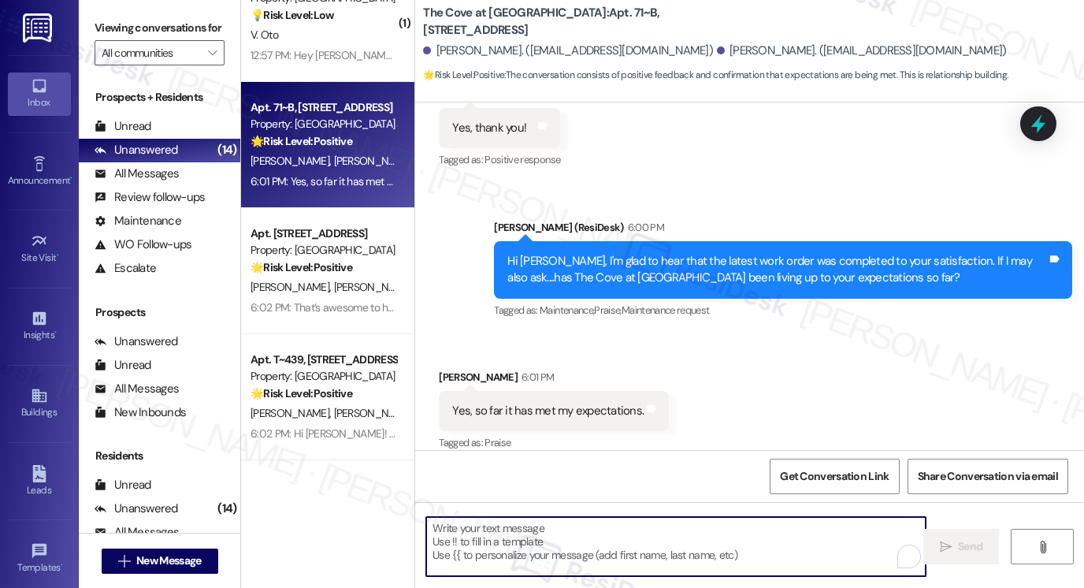
paste textarea "That’s awesome to hear, Emma! Thank you! If you don’t mind, would you be willin…"
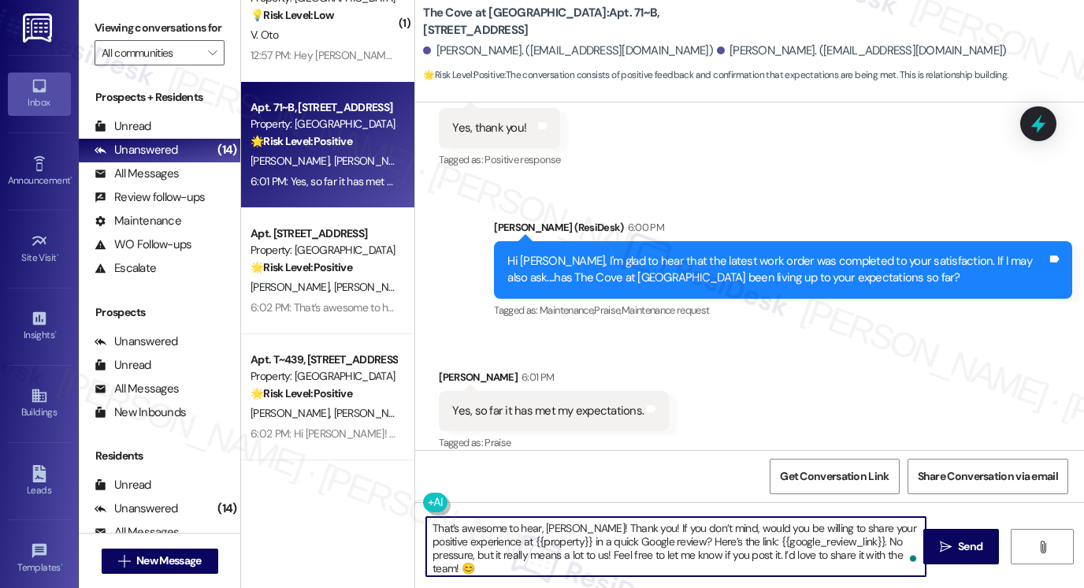
click at [463, 357] on div "Received via SMS Spencer Stanley 6:01 PM Yes, so far it has met my expectations…" at bounding box center [554, 412] width 254 height 110
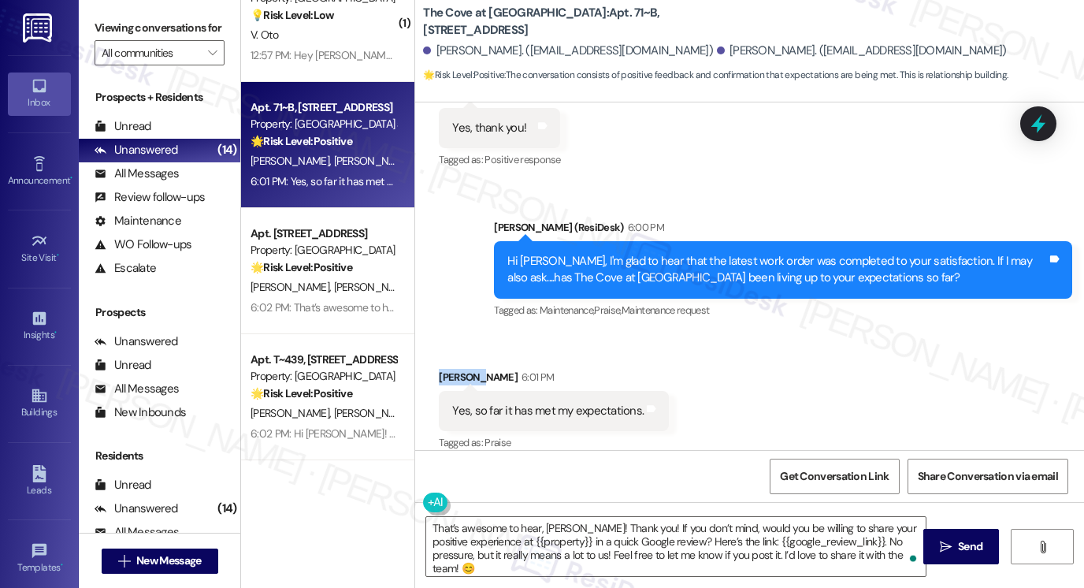
click at [463, 357] on div "Received via SMS Spencer Stanley 6:01 PM Yes, so far it has met my expectations…" at bounding box center [554, 412] width 254 height 110
click at [620, 525] on textarea "That’s awesome to hear, Emma! Thank you! If you don’t mind, would you be willin…" at bounding box center [676, 546] width 500 height 59
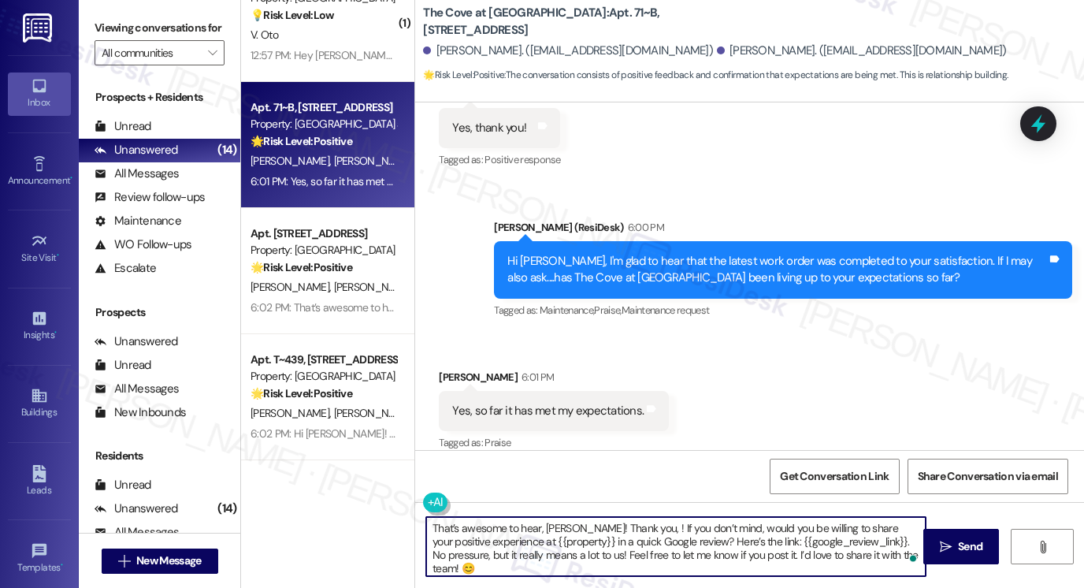
paste textarea "That’s awesome to hear, Emma! Thank you! If you don’t mind, would you be willin…"
click at [457, 369] on div "Spencer Stanley 6:01 PM" at bounding box center [554, 380] width 230 height 22
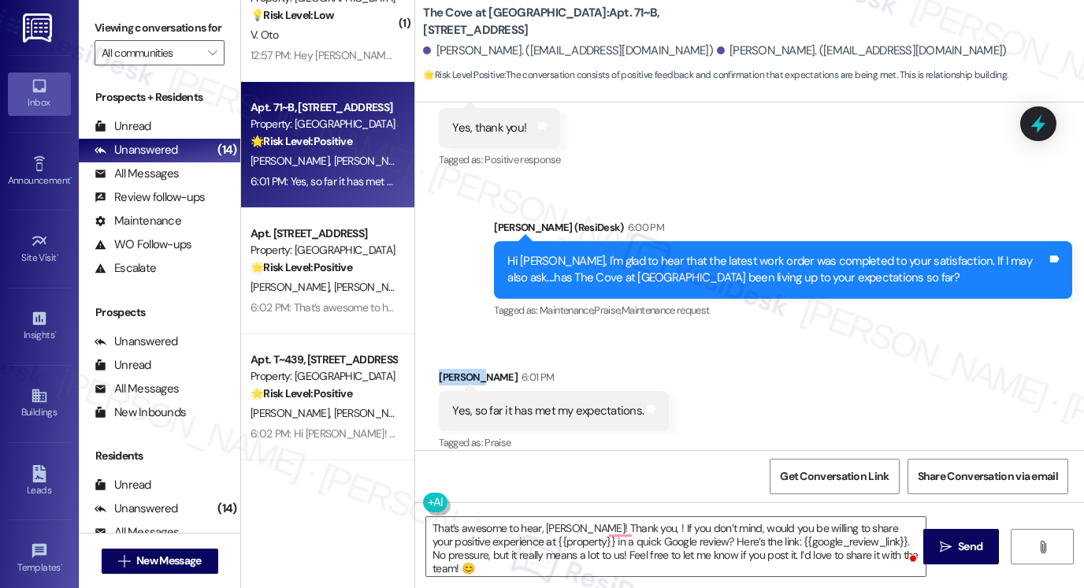
click at [457, 369] on div "Spencer Stanley 6:01 PM" at bounding box center [554, 380] width 230 height 22
copy div "Spencer"
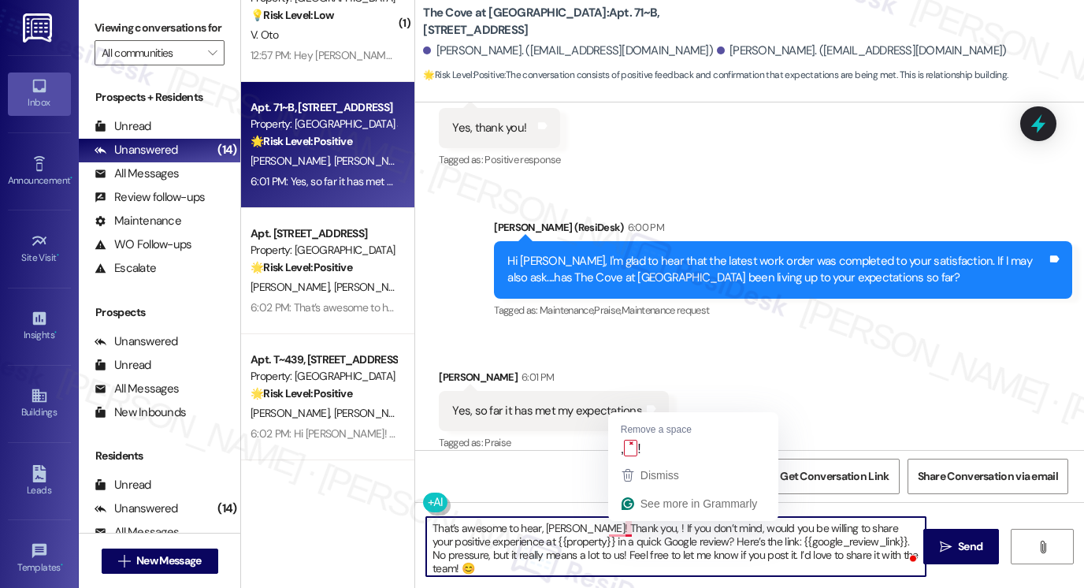
click at [622, 526] on textarea "That’s awesome to hear, Emma! Thank you, ! If you don’t mind, would you be will…" at bounding box center [676, 546] width 500 height 59
click at [657, 568] on textarea "That’s awesome to hear, Emma! Thank you, ! If you don’t mind, would you be will…" at bounding box center [676, 546] width 500 height 59
click at [624, 526] on textarea "That’s awesome to hear, Emma! Thank you, ! If you don’t mind, would you be will…" at bounding box center [676, 546] width 500 height 59
paste textarea "Spencer"
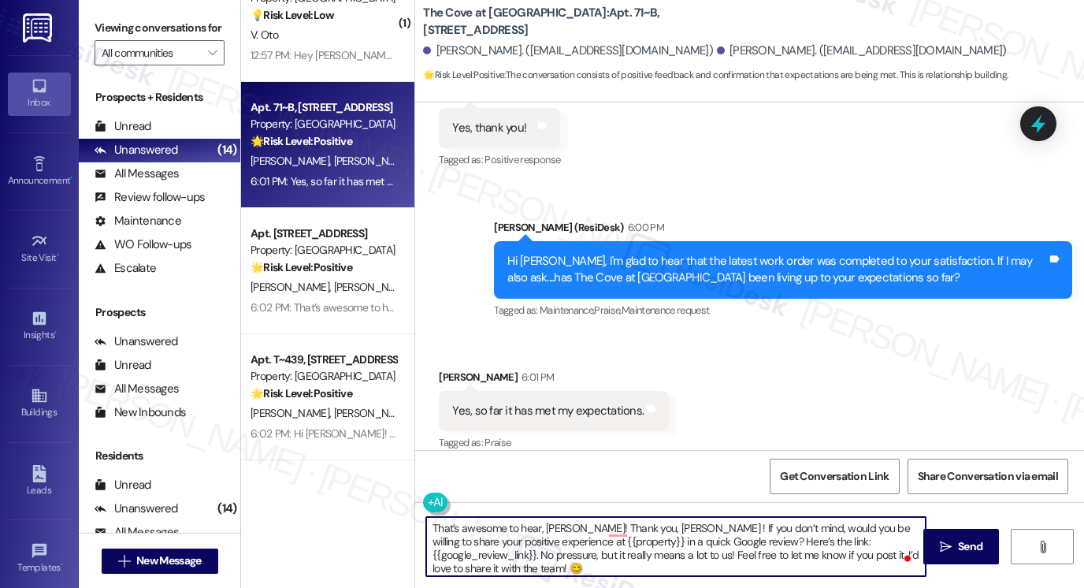
type textarea "That’s awesome to hear, Emma! Thank you, Spencer! If you don’t mind, would you …"
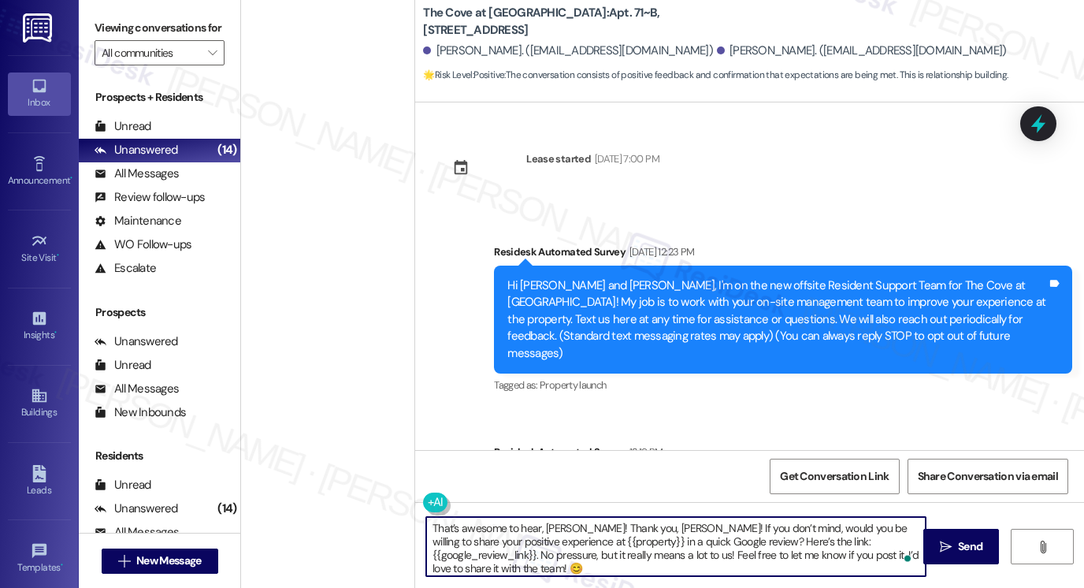
scroll to position [525, 0]
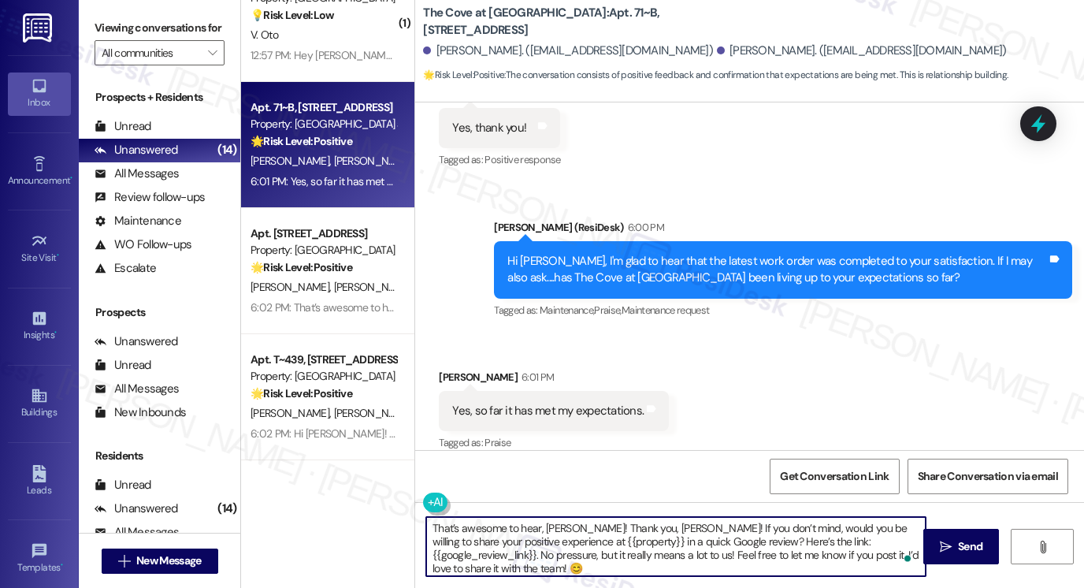
click at [558, 526] on textarea "That’s awesome to hear, [PERSON_NAME]! Thank you, [PERSON_NAME]! If you don’t m…" at bounding box center [676, 546] width 500 height 59
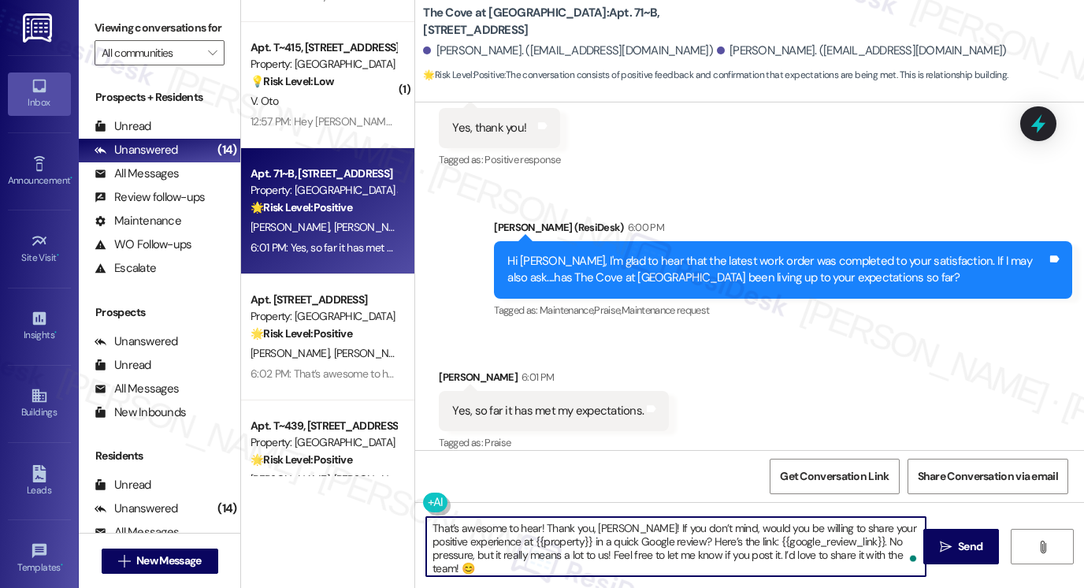
scroll to position [895, 0]
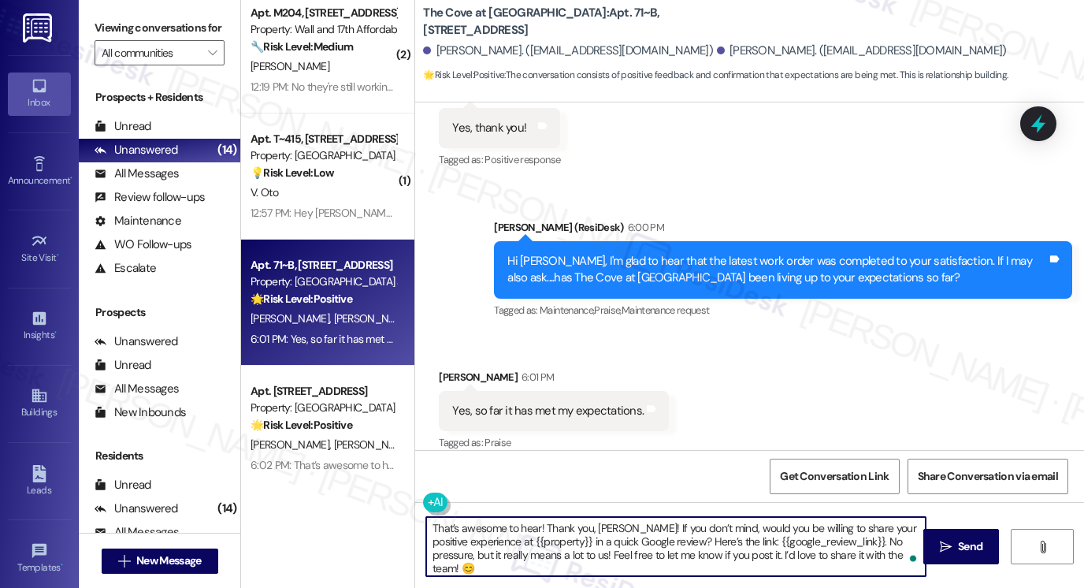
type textarea "That’s awesome to hear! Thank you, [PERSON_NAME]! If you don’t mind, would you …"
click at [312, 167] on strong "💡 Risk Level: Low" at bounding box center [293, 172] width 84 height 14
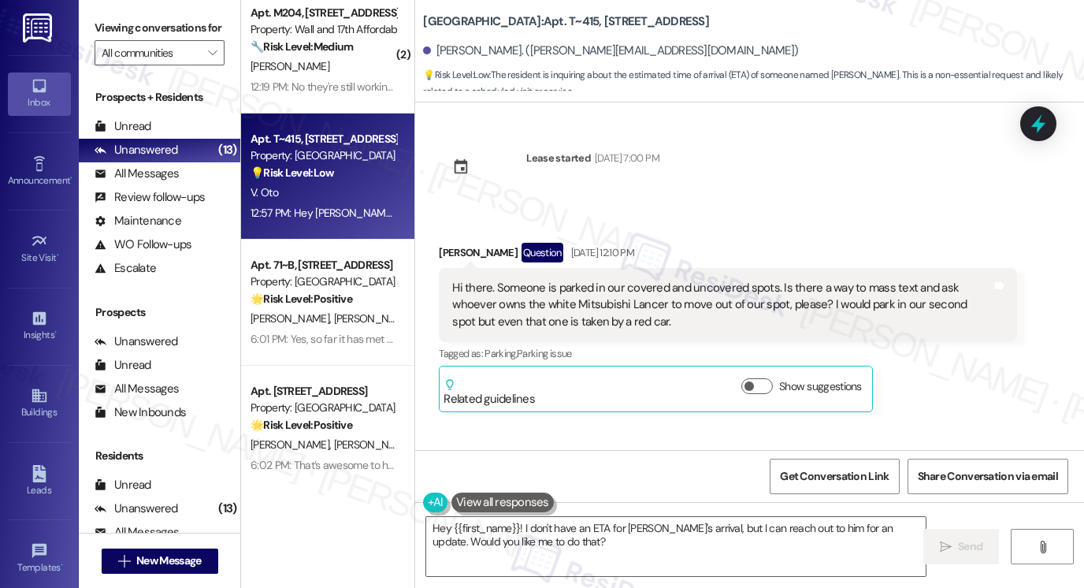
scroll to position [0, 0]
click at [546, 285] on div "Hi there. Someone is parked in our covered and uncovered spots. Is there a way …" at bounding box center [722, 306] width 540 height 50
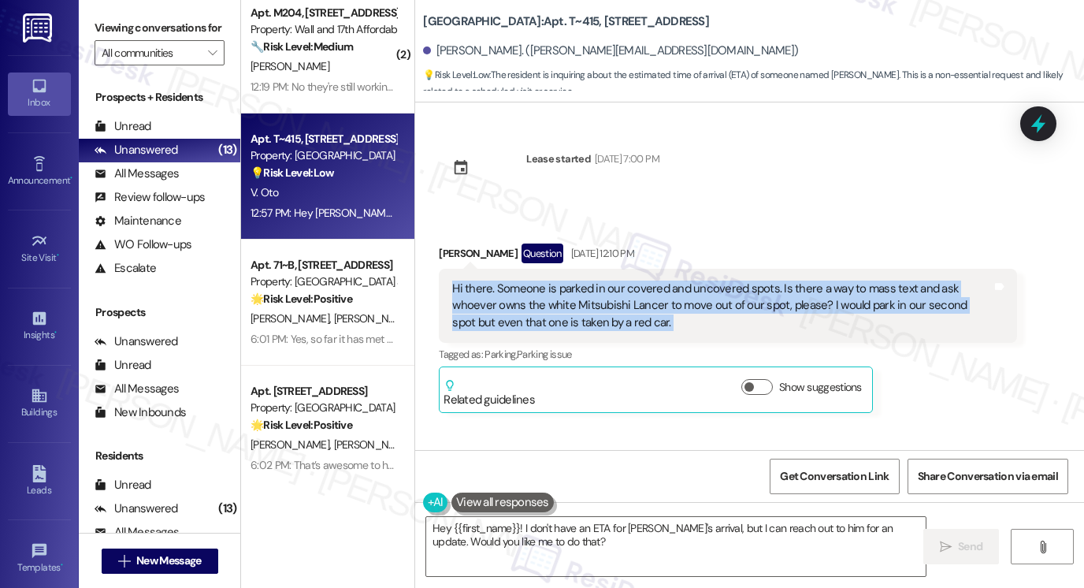
click at [546, 285] on div "Hi there. Someone is parked in our covered and uncovered spots. Is there a way …" at bounding box center [722, 306] width 540 height 50
click at [690, 283] on div "Hi there. Someone is parked in our covered and uncovered spots. Is there a way …" at bounding box center [722, 306] width 540 height 50
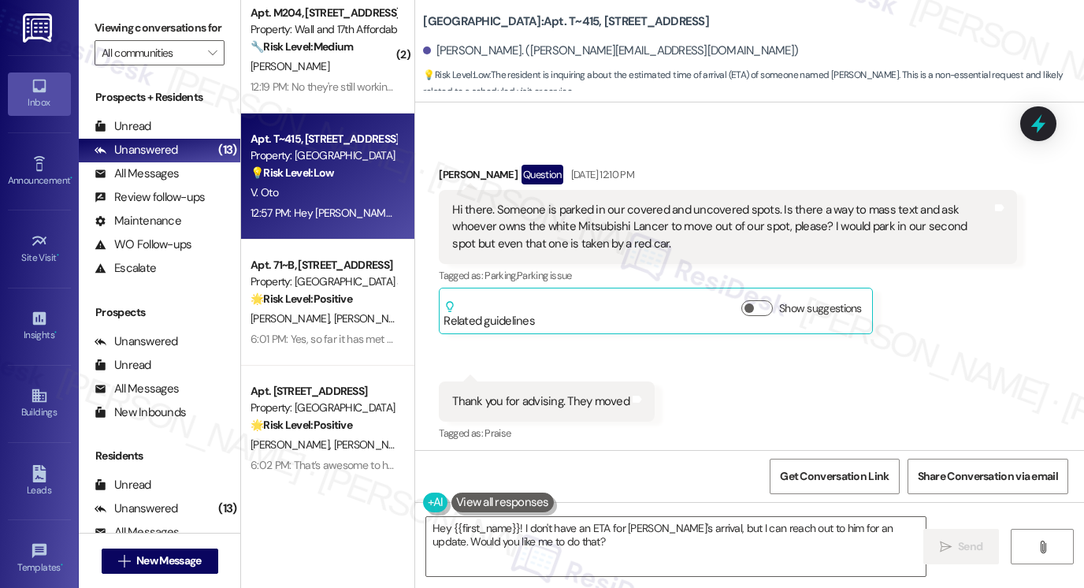
scroll to position [394, 0]
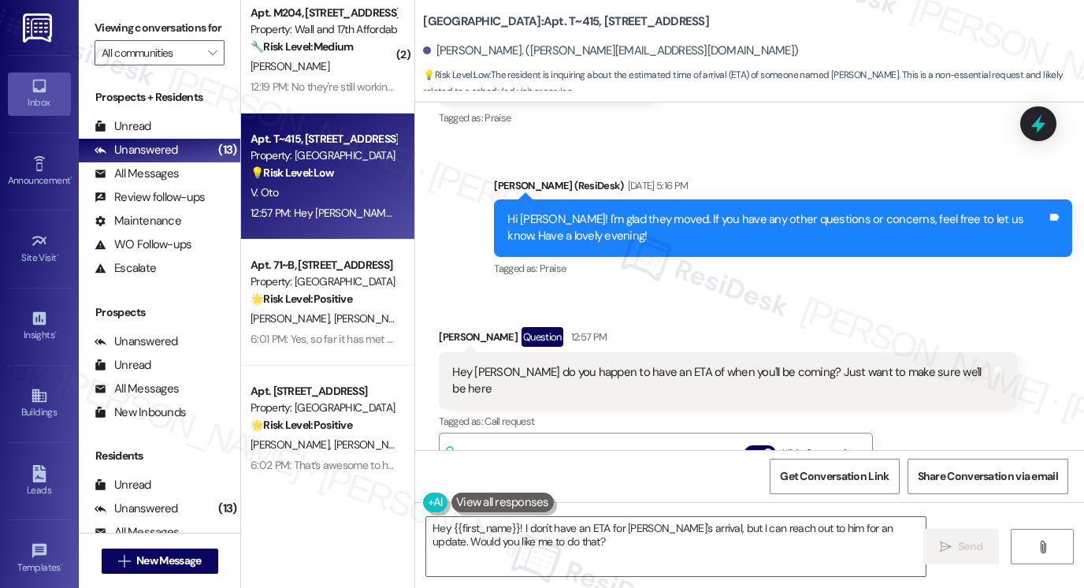
click at [630, 228] on div "Hi [PERSON_NAME]! I'm glad they moved. If you have any other questions or conce…" at bounding box center [778, 228] width 540 height 34
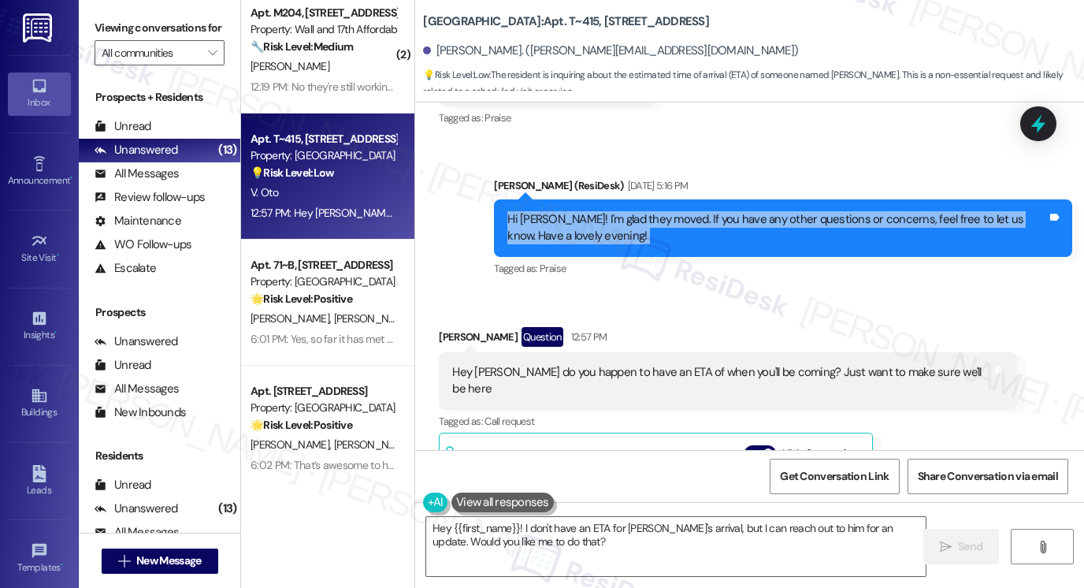
click at [630, 228] on div "Hi [PERSON_NAME]! I'm glad they moved. If you have any other questions or conce…" at bounding box center [778, 228] width 540 height 34
click at [654, 218] on div "Hi [PERSON_NAME]! I'm glad they moved. If you have any other questions or conce…" at bounding box center [778, 228] width 540 height 34
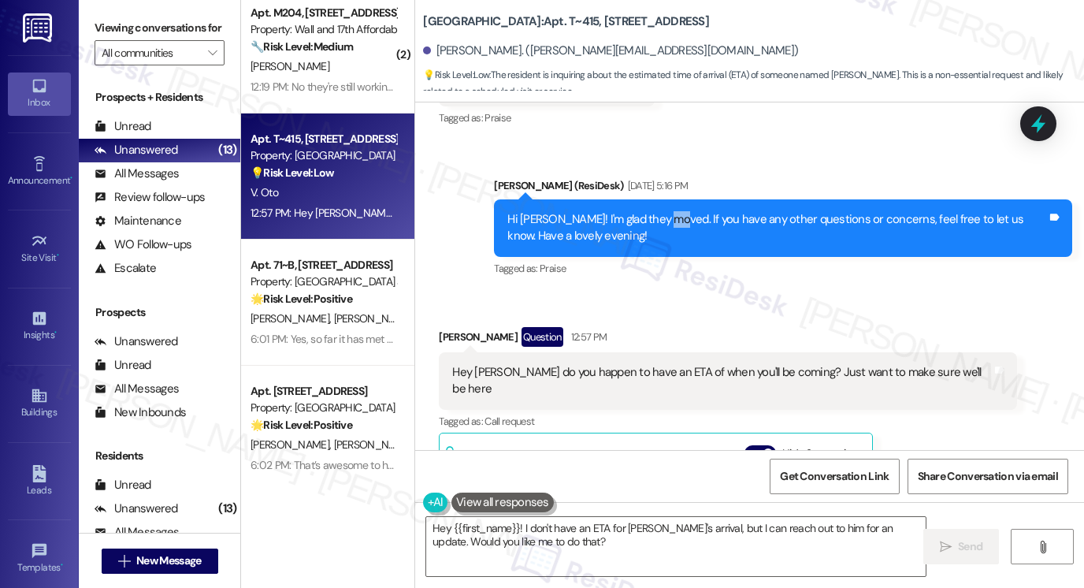
click at [654, 218] on div "Hi [PERSON_NAME]! I'm glad they moved. If you have any other questions or conce…" at bounding box center [778, 228] width 540 height 34
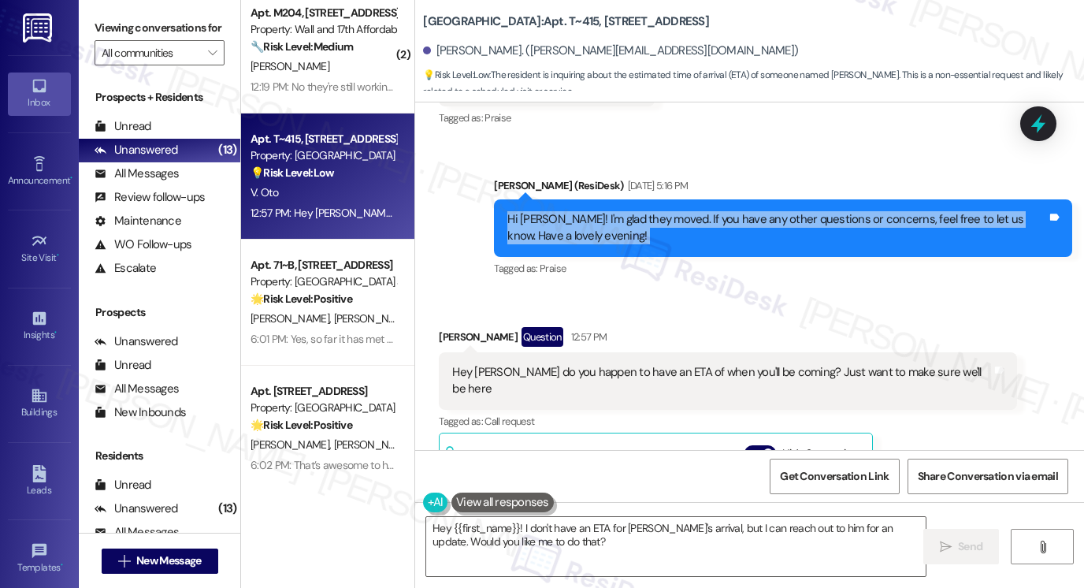
click at [654, 218] on div "Hi [PERSON_NAME]! I'm glad they moved. If you have any other questions or conce…" at bounding box center [778, 228] width 540 height 34
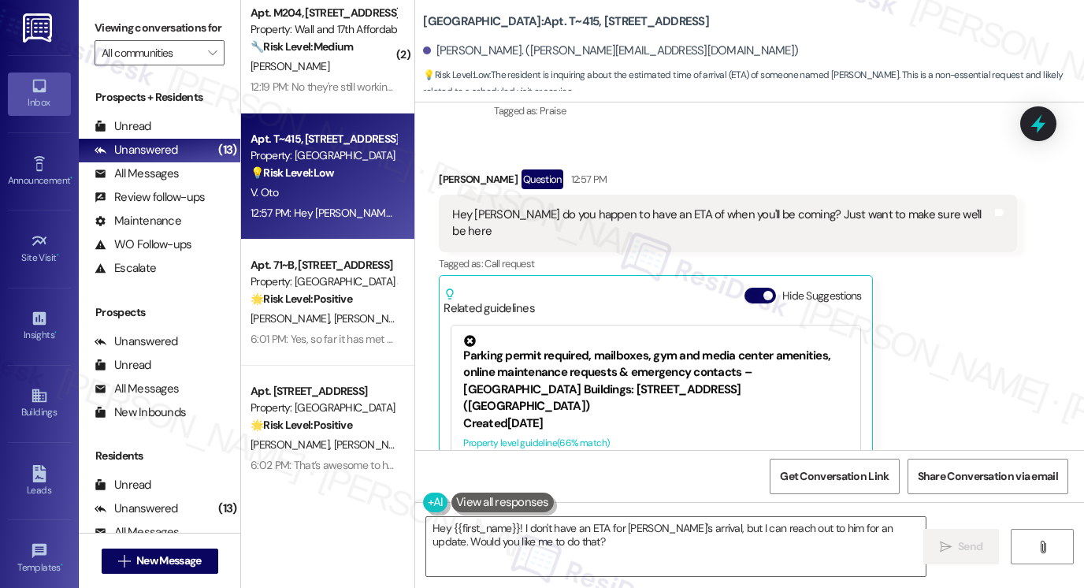
click at [623, 210] on div "Hey [PERSON_NAME] do you happen to have an ETA of when you'll be coming? Just w…" at bounding box center [722, 223] width 540 height 34
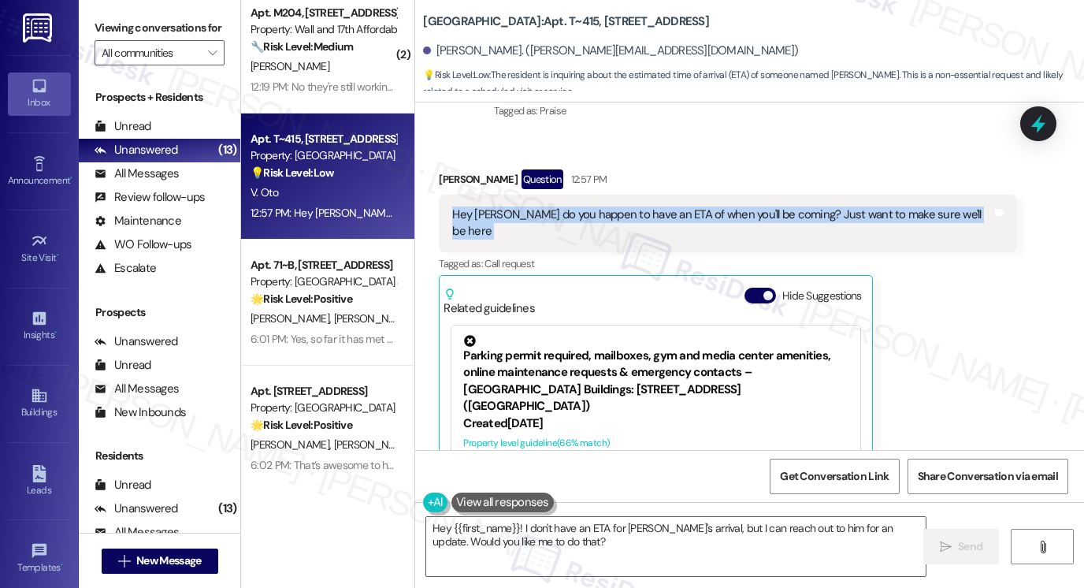
click at [623, 210] on div "Hey [PERSON_NAME] do you happen to have an ETA of when you'll be coming? Just w…" at bounding box center [722, 223] width 540 height 34
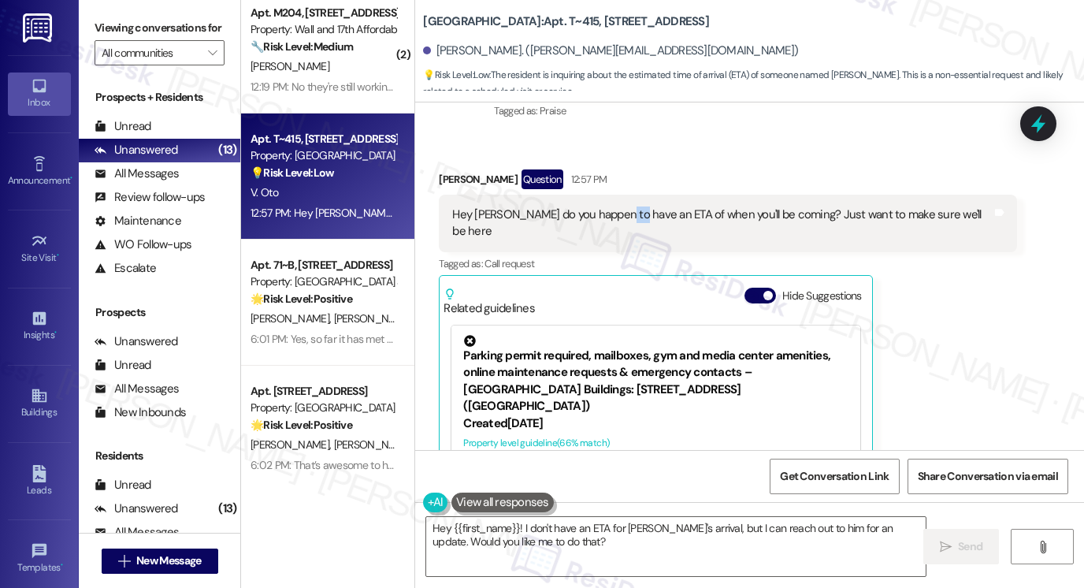
click at [623, 210] on div "Hey [PERSON_NAME] do you happen to have an ETA of when you'll be coming? Just w…" at bounding box center [722, 223] width 540 height 34
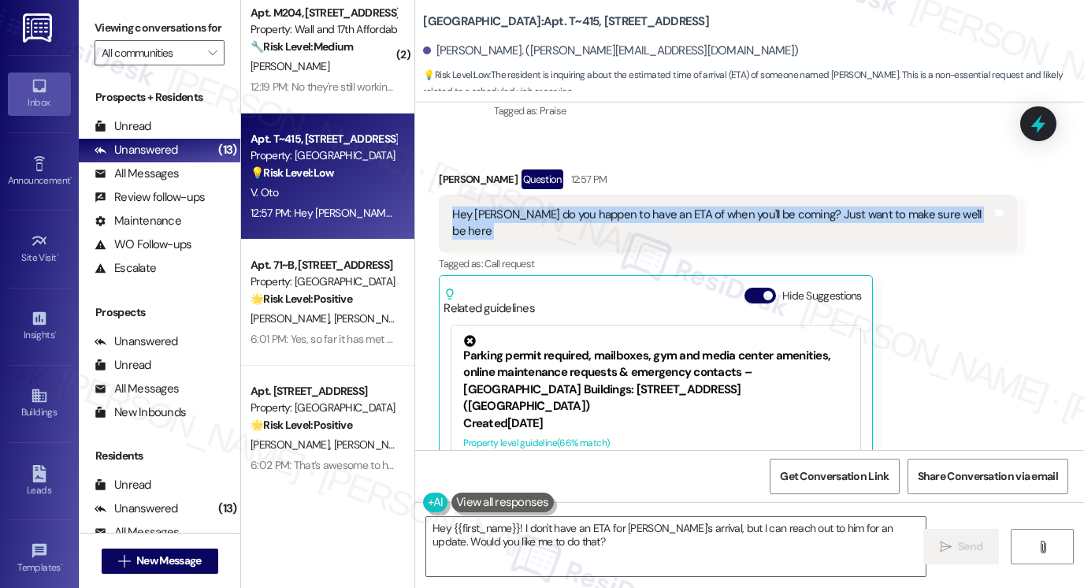
click at [623, 210] on div "Hey [PERSON_NAME] do you happen to have an ETA of when you'll be coming? Just w…" at bounding box center [722, 223] width 540 height 34
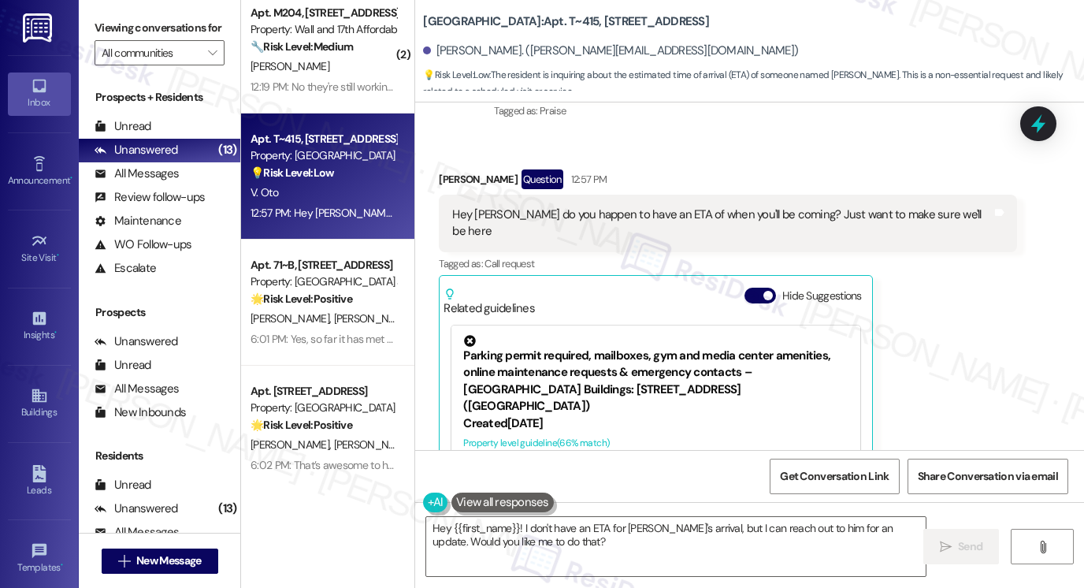
click at [110, 28] on label "Viewing conversations for" at bounding box center [160, 28] width 130 height 24
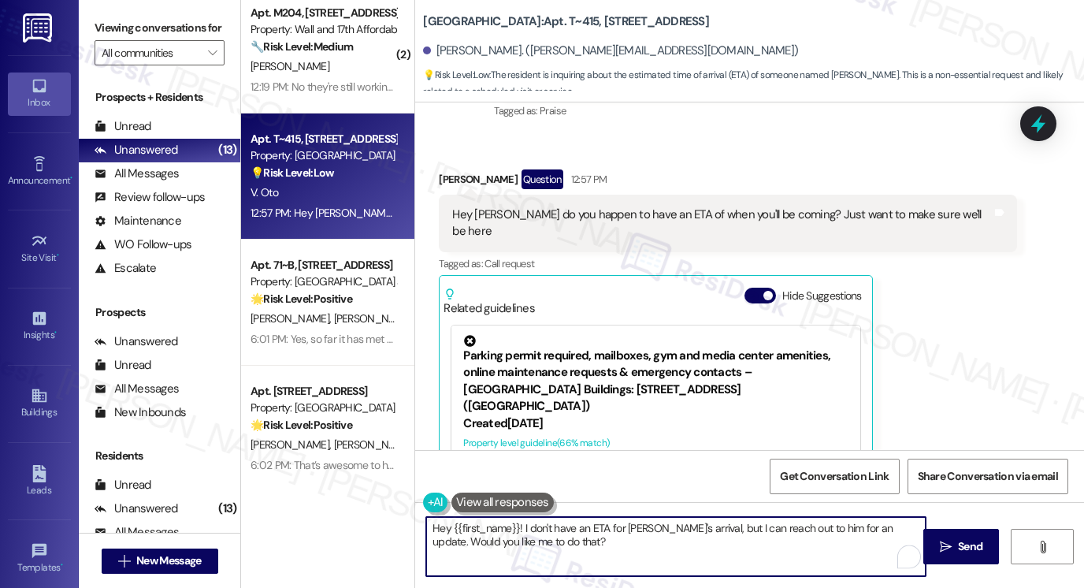
drag, startPoint x: 561, startPoint y: 541, endPoint x: 589, endPoint y: 545, distance: 28.5
click at [589, 545] on textarea "Hey {{first_name}}! I don't have an ETA for [PERSON_NAME]'s arrival, but I can …" at bounding box center [676, 546] width 500 height 59
click at [438, 530] on textarea "Hey {{first_name}}! I don't have an ETA for [PERSON_NAME]'s arrival, but I can …" at bounding box center [676, 546] width 500 height 59
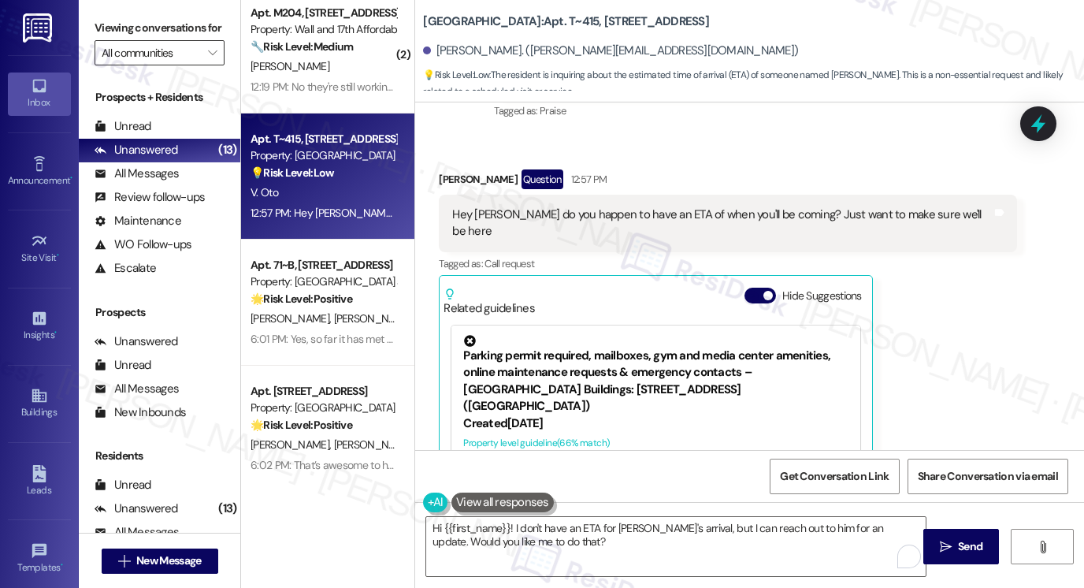
drag, startPoint x: 115, startPoint y: 31, endPoint x: 143, endPoint y: 58, distance: 38.5
click at [115, 31] on label "Viewing conversations for" at bounding box center [160, 28] width 130 height 24
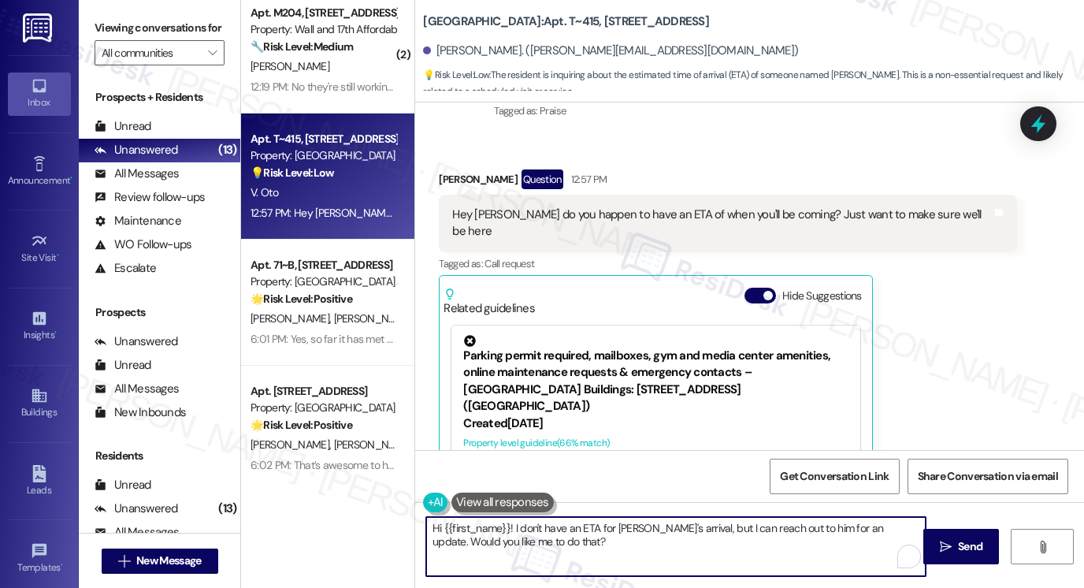
click at [504, 526] on textarea "Hi {{first_name}}! I don't have an ETA for [PERSON_NAME]'s arrival, but I can r…" at bounding box center [676, 546] width 500 height 59
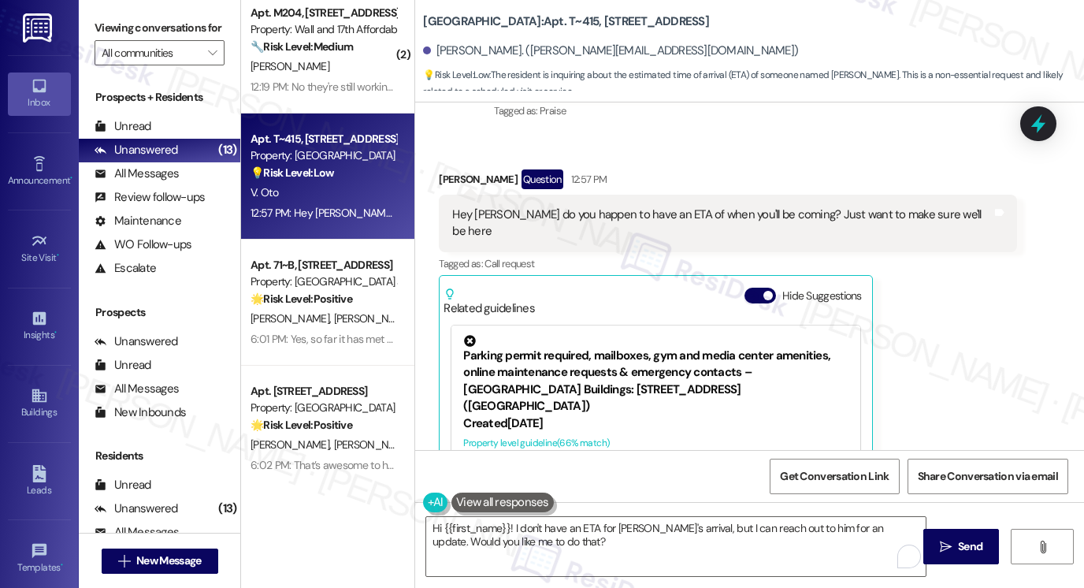
click at [662, 214] on div "Hey [PERSON_NAME] do you happen to have an ETA of when you'll be coming? Just w…" at bounding box center [722, 223] width 540 height 34
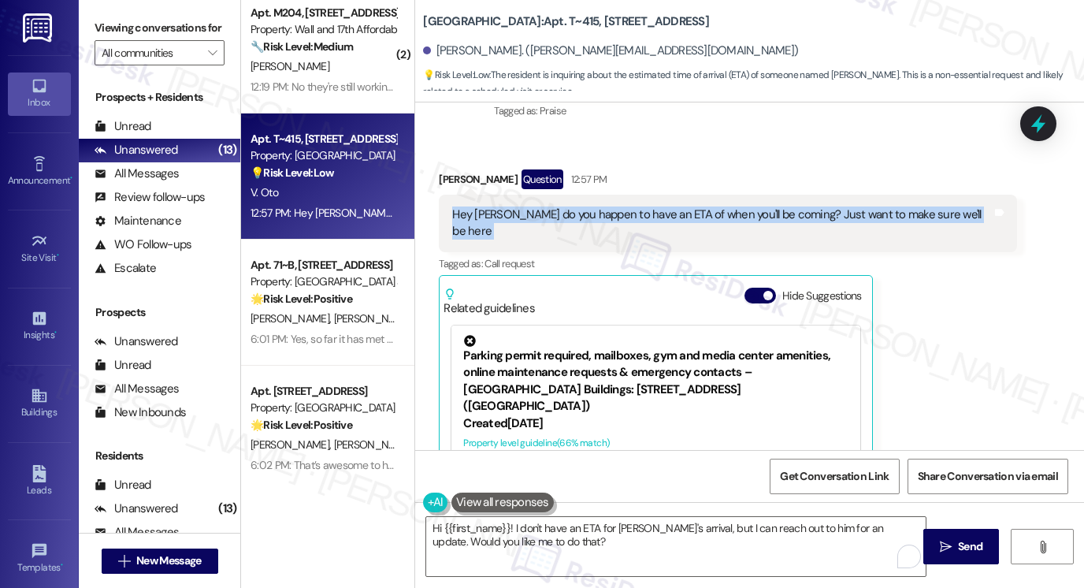
click at [662, 214] on div "Hey [PERSON_NAME] do you happen to have an ETA of when you'll be coming? Just w…" at bounding box center [722, 223] width 540 height 34
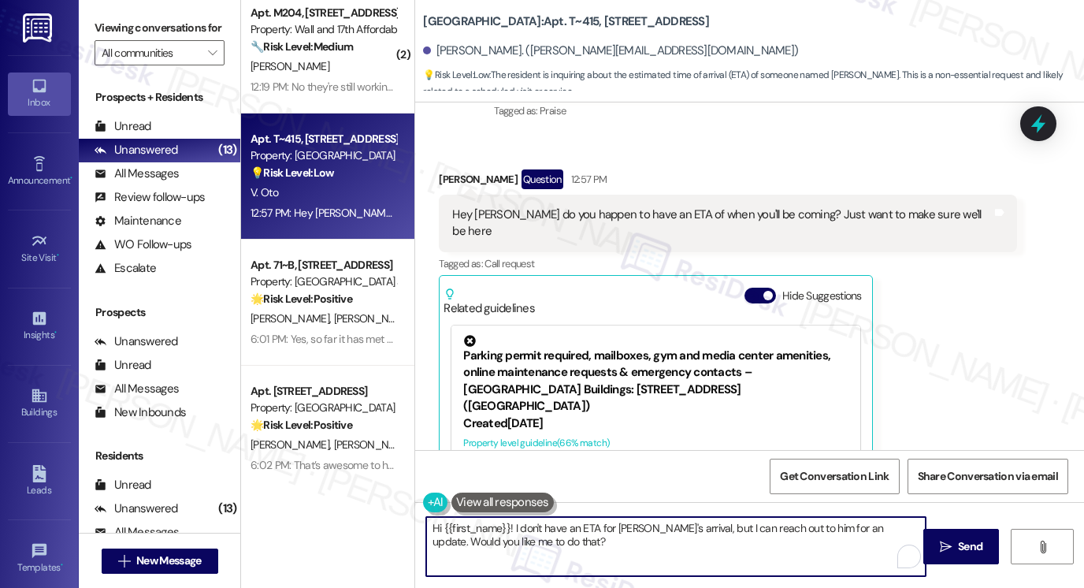
click at [621, 533] on textarea "Hi {{first_name}}! I don't have an ETA for [PERSON_NAME]'s arrival, but I can r…" at bounding box center [676, 546] width 500 height 59
click at [556, 545] on textarea "Hi {{first_name}}! I don't have an ETA for [PERSON_NAME]'s arrival, but I can r…" at bounding box center [676, 546] width 500 height 59
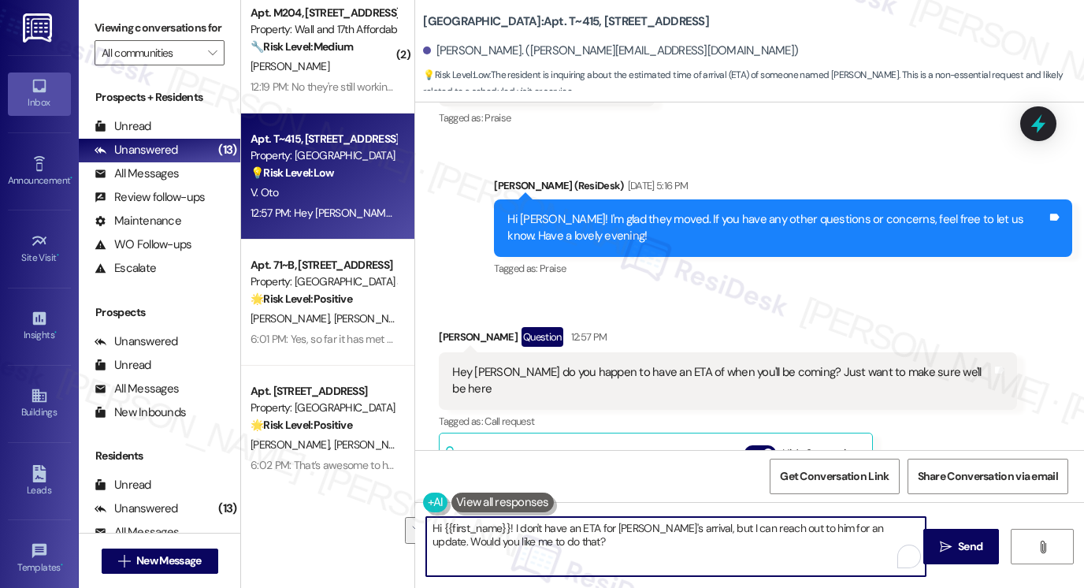
scroll to position [473, 0]
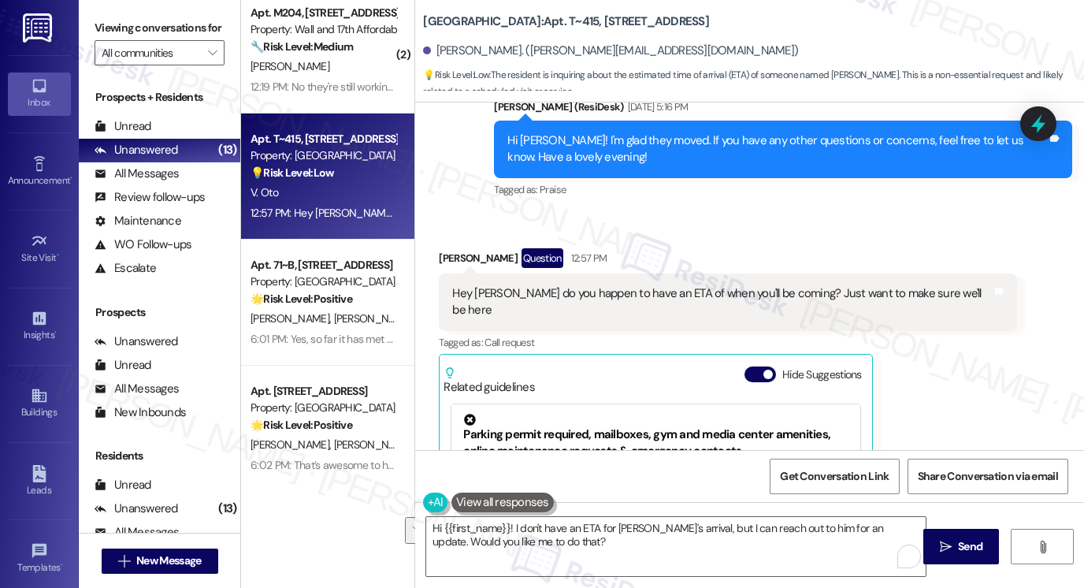
click at [597, 288] on div "Hey [PERSON_NAME] do you happen to have an ETA of when you'll be coming? Just w…" at bounding box center [722, 302] width 540 height 34
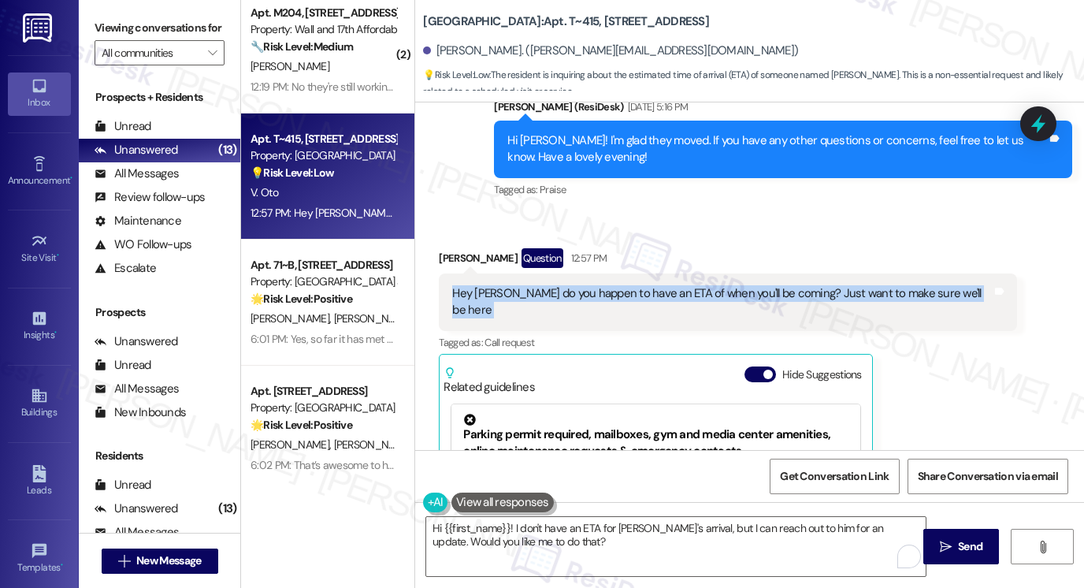
click at [597, 288] on div "Hey [PERSON_NAME] do you happen to have an ETA of when you'll be coming? Just w…" at bounding box center [722, 302] width 540 height 34
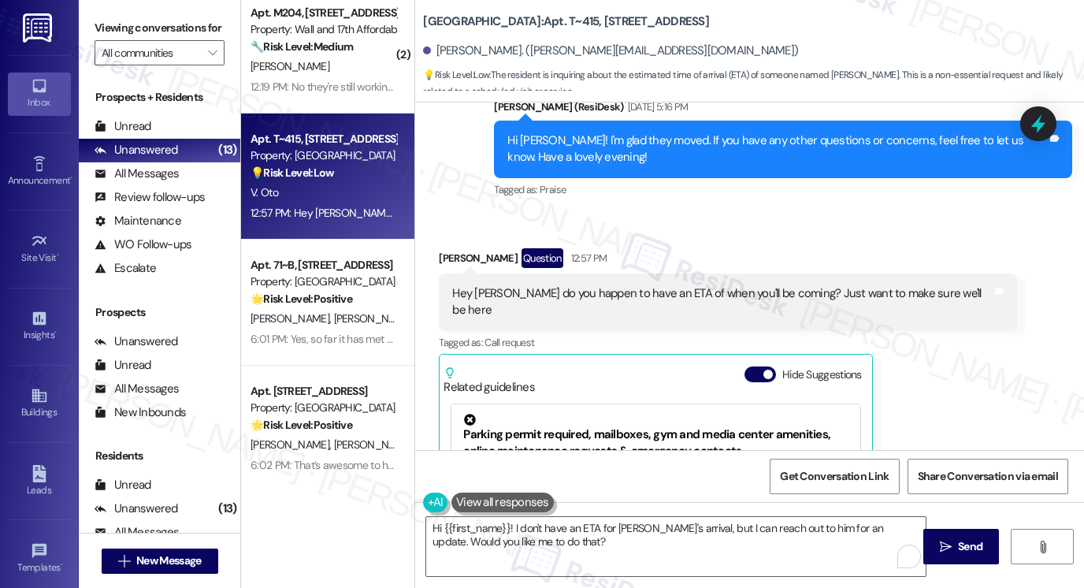
click at [655, 244] on div "Received via SMS [PERSON_NAME] Question 12:57 PM Hey [PERSON_NAME] do you happe…" at bounding box center [728, 441] width 602 height 411
click at [609, 289] on div "Hey [PERSON_NAME] do you happen to have an ETA of when you'll be coming? Just w…" at bounding box center [722, 302] width 540 height 34
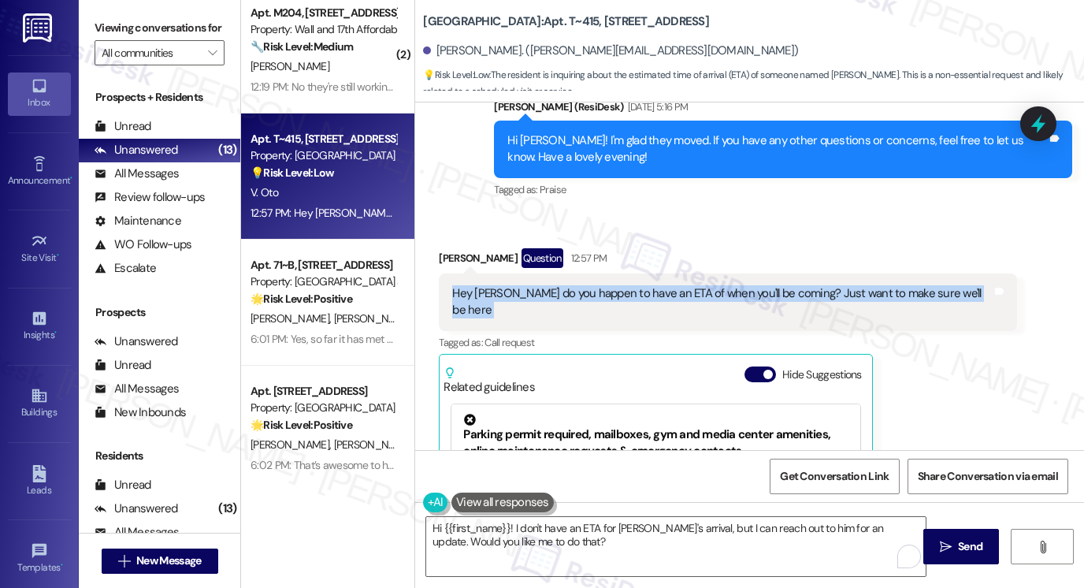
click at [609, 289] on div "Hey [PERSON_NAME] do you happen to have an ETA of when you'll be coming? Just w…" at bounding box center [722, 302] width 540 height 34
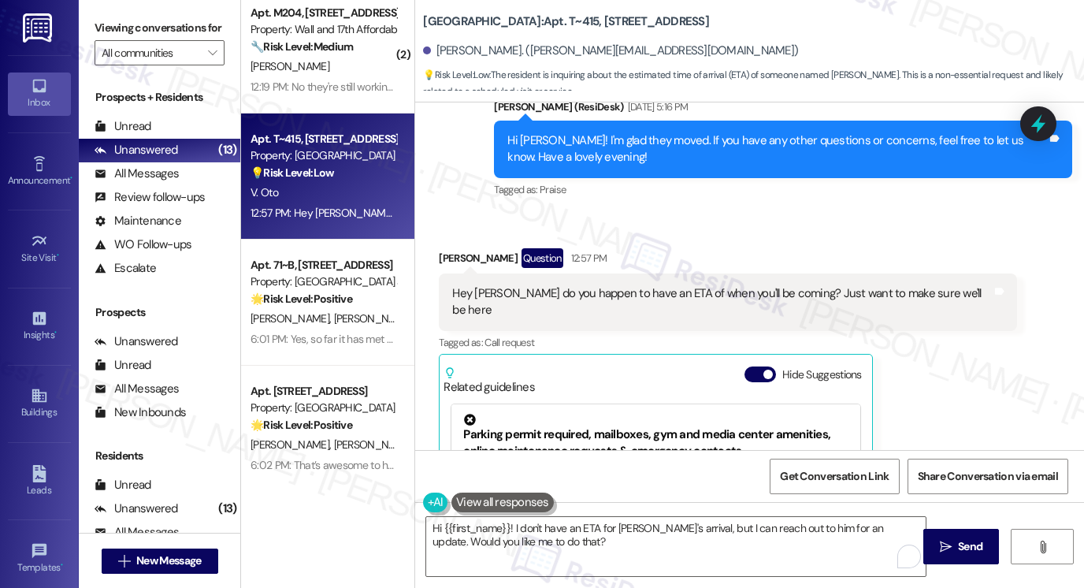
click at [667, 204] on div "Sent via SMS [PERSON_NAME] (ResiDesk) [DATE] 5:16 PM Hi [PERSON_NAME]! I'm glad…" at bounding box center [783, 150] width 602 height 126
click at [620, 285] on div "Hey [PERSON_NAME] do you happen to have an ETA of when you'll be coming? Just w…" at bounding box center [722, 302] width 540 height 34
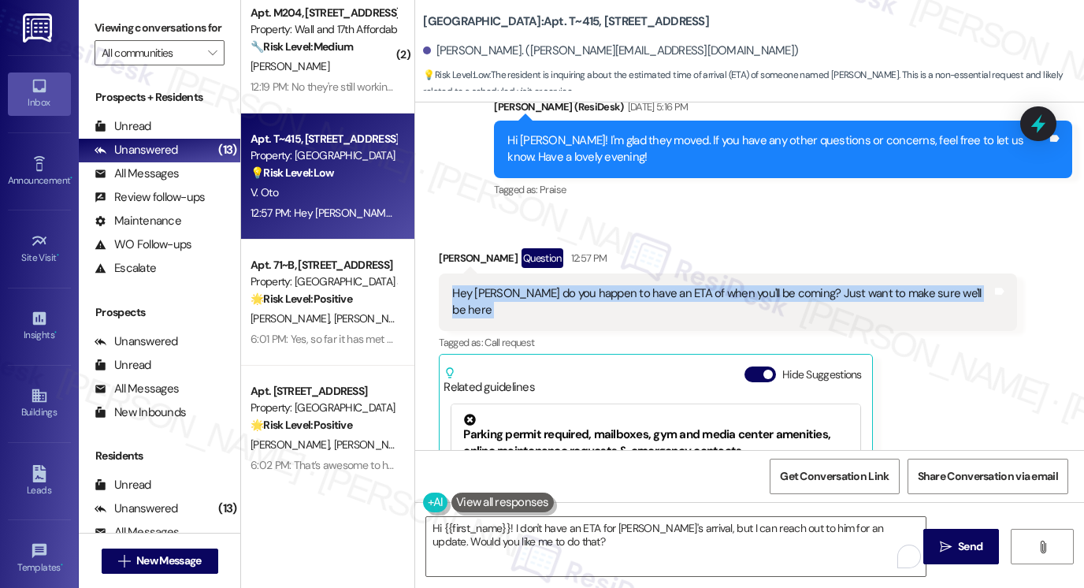
click at [620, 285] on div "Hey [PERSON_NAME] do you happen to have an ETA of when you'll be coming? Just w…" at bounding box center [722, 302] width 540 height 34
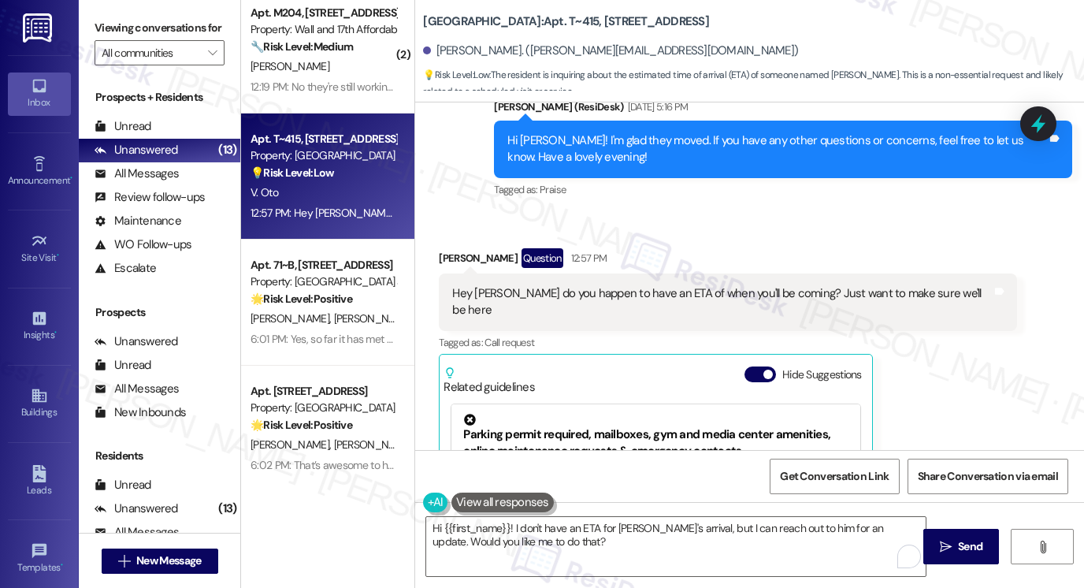
click at [635, 229] on div "Received via SMS [PERSON_NAME] Question 12:57 PM Hey [PERSON_NAME] do you happe…" at bounding box center [749, 430] width 669 height 435
click at [606, 287] on div "Hey [PERSON_NAME] do you happen to have an ETA of when you'll be coming? Just w…" at bounding box center [722, 302] width 540 height 34
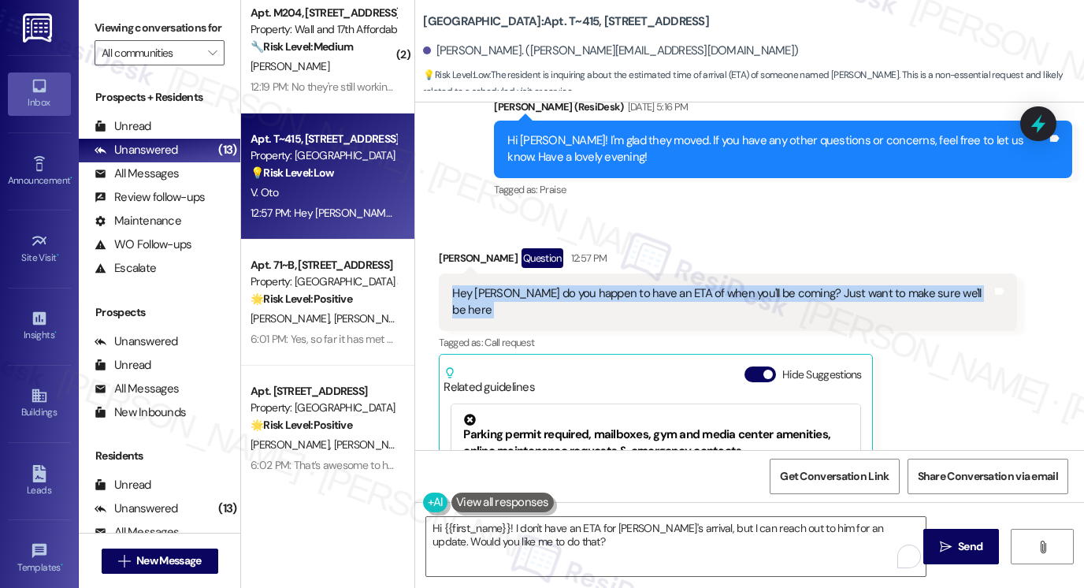
click at [606, 287] on div "Hey [PERSON_NAME] do you happen to have an ETA of when you'll be coming? Just w…" at bounding box center [722, 302] width 540 height 34
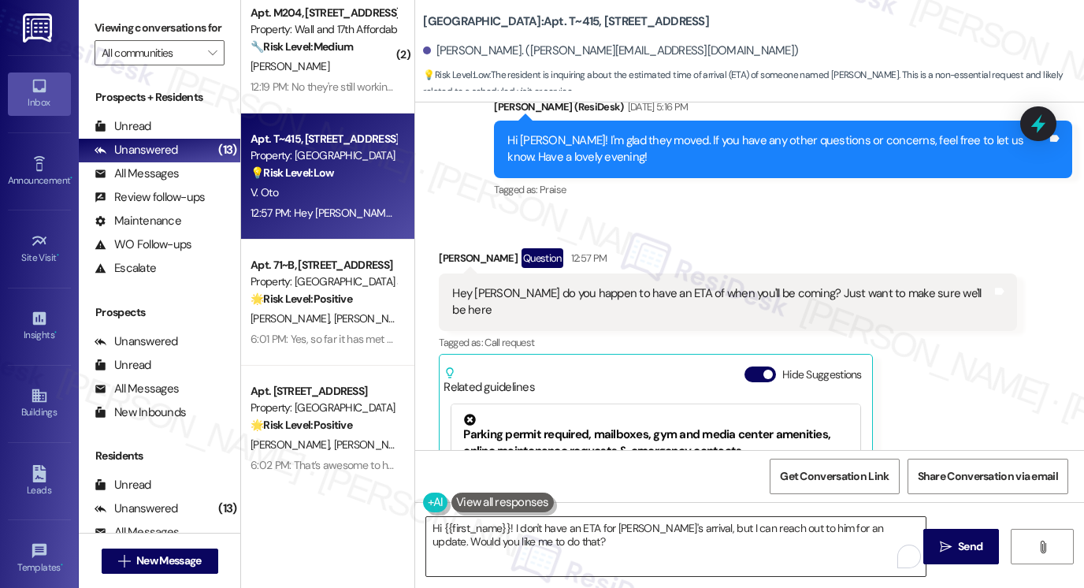
click at [724, 525] on textarea "Hi {{first_name}}! I don't have an ETA for [PERSON_NAME]'s arrival, but I can r…" at bounding box center [676, 546] width 500 height 59
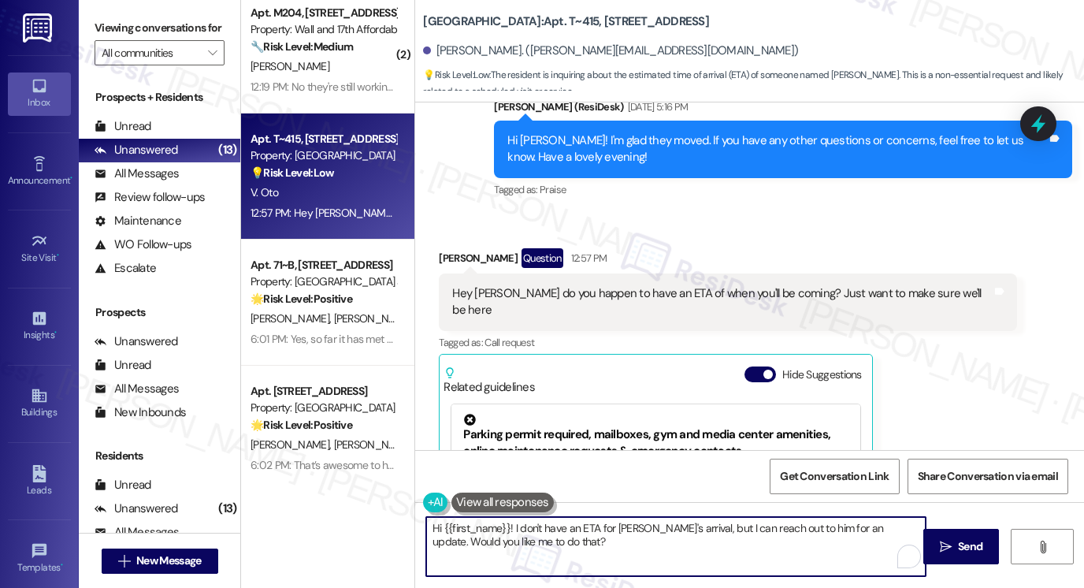
click at [724, 525] on textarea "Hi {{first_name}}! I don't have an ETA for [PERSON_NAME]'s arrival, but I can r…" at bounding box center [676, 546] width 500 height 59
click at [667, 538] on textarea "Hi {{first_name}}! I don't have an ETA for [PERSON_NAME]'s arrival, but I can r…" at bounding box center [676, 546] width 500 height 59
drag, startPoint x: 523, startPoint y: 545, endPoint x: 866, endPoint y: 526, distance: 343.3
click at [866, 526] on textarea "Hi {{first_name}}! I don't have an ETA for [PERSON_NAME]'s arrival, but I can r…" at bounding box center [676, 546] width 500 height 59
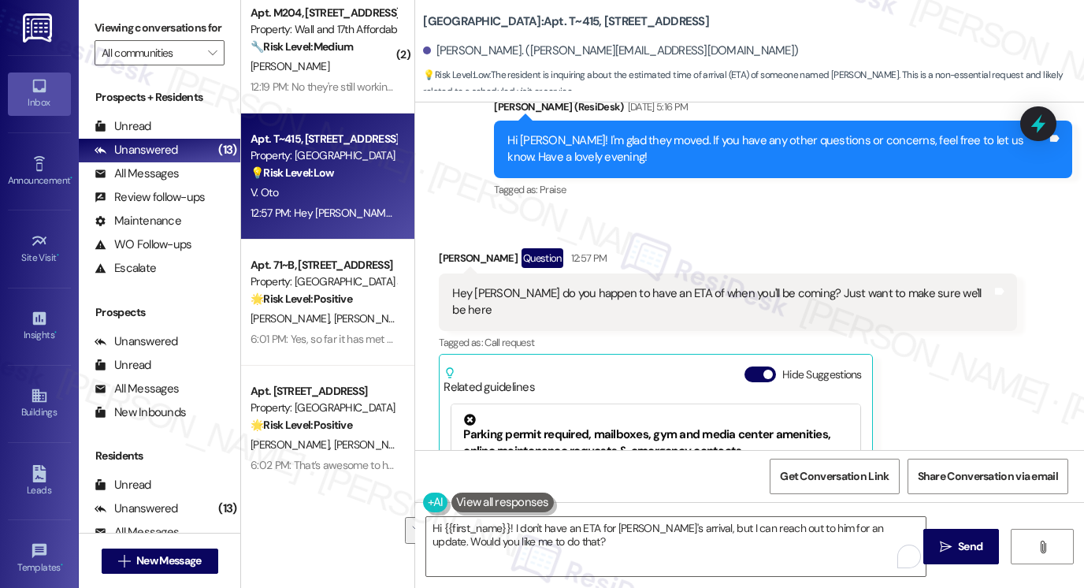
drag, startPoint x: 113, startPoint y: 10, endPoint x: 142, endPoint y: 28, distance: 33.9
click at [113, 10] on div "Viewing conversations for All communities " at bounding box center [160, 40] width 162 height 81
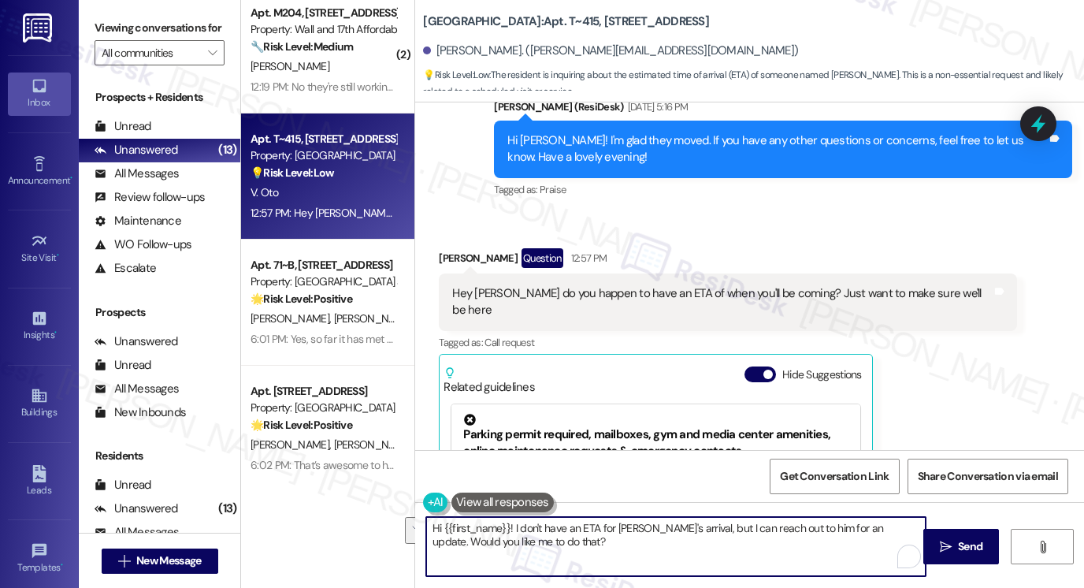
drag, startPoint x: 694, startPoint y: 542, endPoint x: 866, endPoint y: 525, distance: 173.5
click at [866, 525] on textarea "Hi {{first_name}}! I don't have an ETA for [PERSON_NAME]'s arrival, but I can r…" at bounding box center [676, 546] width 500 height 59
paste textarea "what the visit is in regard to"
click at [504, 525] on textarea "Hi {{first_name}}! I don't have an ETA for [PERSON_NAME]'s arrival, but I can r…" at bounding box center [676, 546] width 500 height 59
drag, startPoint x: 876, startPoint y: 530, endPoint x: 930, endPoint y: 514, distance: 56.6
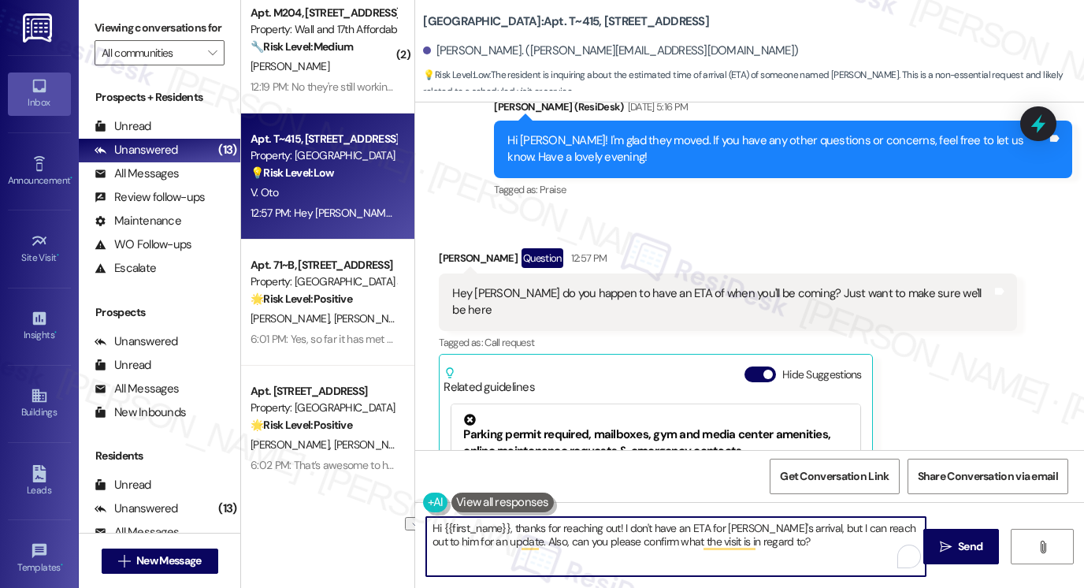
click at [931, 515] on div "Hi {{first_name}}, thanks for reaching out! I don't have an ETA for [PERSON_NAM…" at bounding box center [749, 561] width 669 height 118
drag, startPoint x: 549, startPoint y: 541, endPoint x: 522, endPoint y: 545, distance: 27.2
click at [522, 545] on textarea "Hi {{first_name}}, thanks for reaching out! I don't have an ETA for [PERSON_NAM…" at bounding box center [676, 546] width 500 height 59
type textarea "Hi {{first_name}}, thanks for reaching out! I don't have an ETA for [PERSON_NAM…"
drag, startPoint x: 725, startPoint y: 49, endPoint x: 677, endPoint y: 52, distance: 48.2
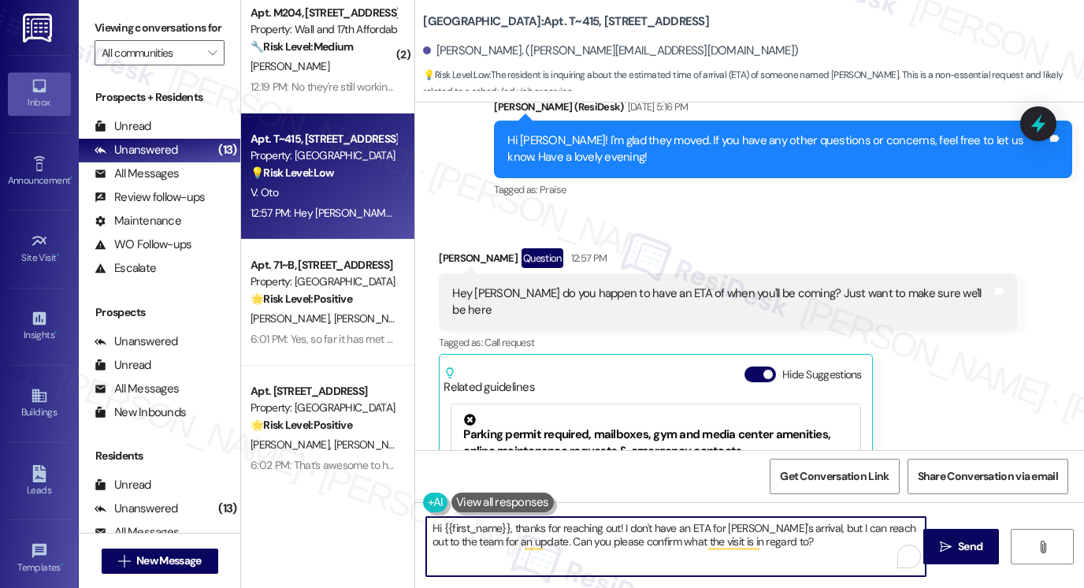
click at [725, 50] on div "[PERSON_NAME]. ([PERSON_NAME][EMAIL_ADDRESS][DOMAIN_NAME])" at bounding box center [753, 51] width 661 height 32
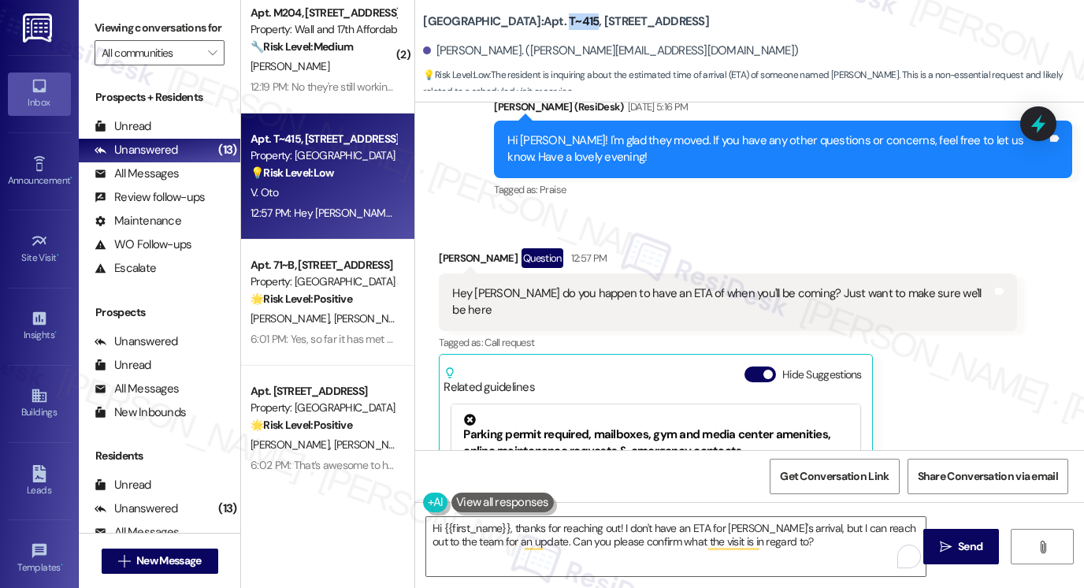
drag, startPoint x: 552, startPoint y: 22, endPoint x: 579, endPoint y: 16, distance: 28.3
click at [579, 16] on b "[GEOGRAPHIC_DATA]: Apt. T~415, [STREET_ADDRESS]" at bounding box center [566, 21] width 286 height 17
copy b "T~415"
drag, startPoint x: 126, startPoint y: 17, endPoint x: 142, endPoint y: 19, distance: 15.8
click at [126, 17] on label "Viewing conversations for" at bounding box center [160, 28] width 130 height 24
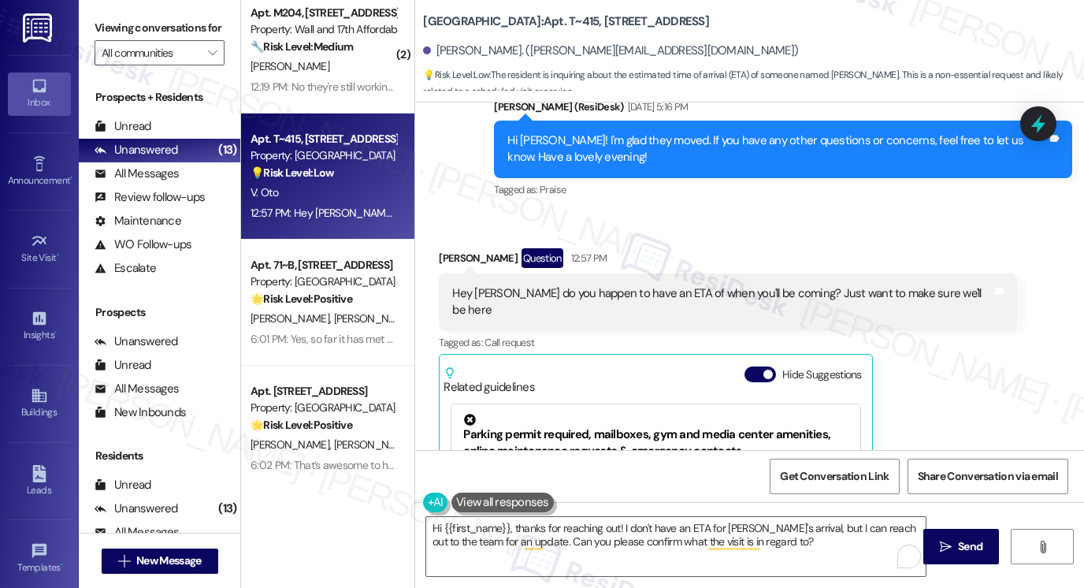
click at [110, 28] on label "Viewing conversations for" at bounding box center [160, 28] width 130 height 24
click at [615, 525] on textarea "Hi {{first_name}}, thanks for reaching out! I don't have an ETA for [PERSON_NAM…" at bounding box center [676, 546] width 500 height 59
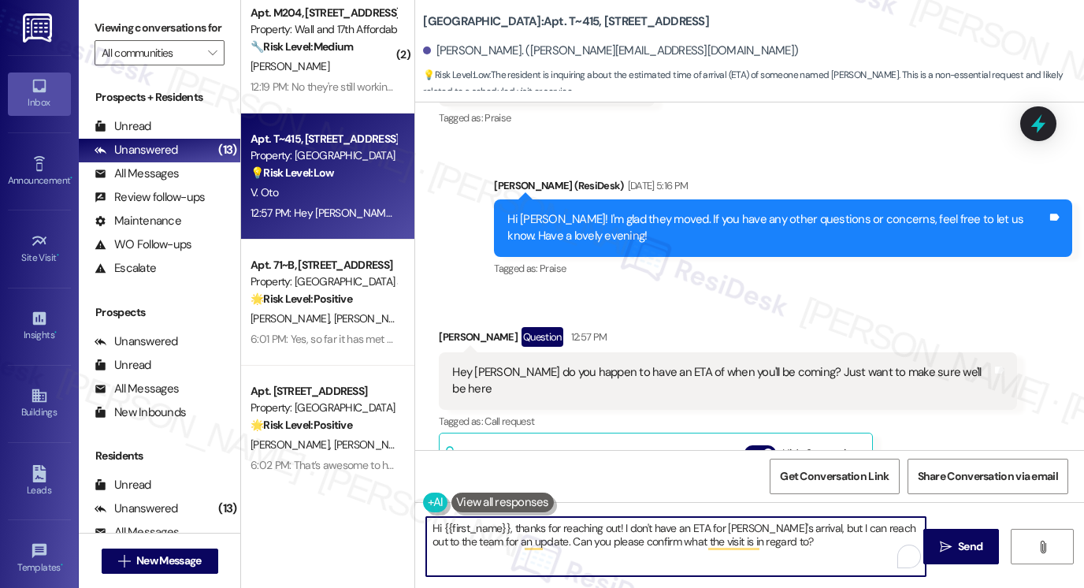
scroll to position [653, 0]
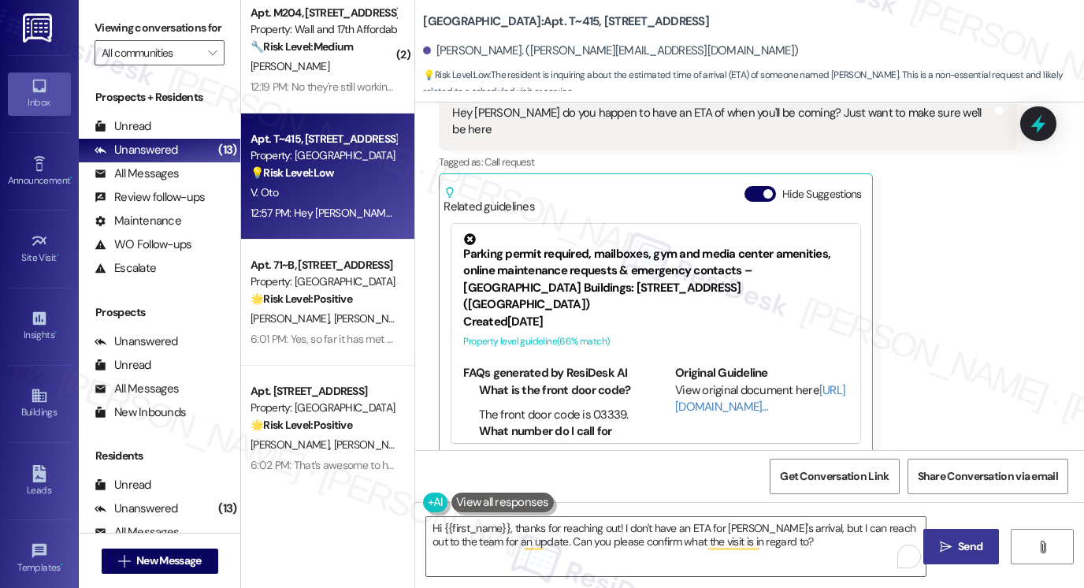
click at [955, 541] on span "Send" at bounding box center [970, 546] width 31 height 17
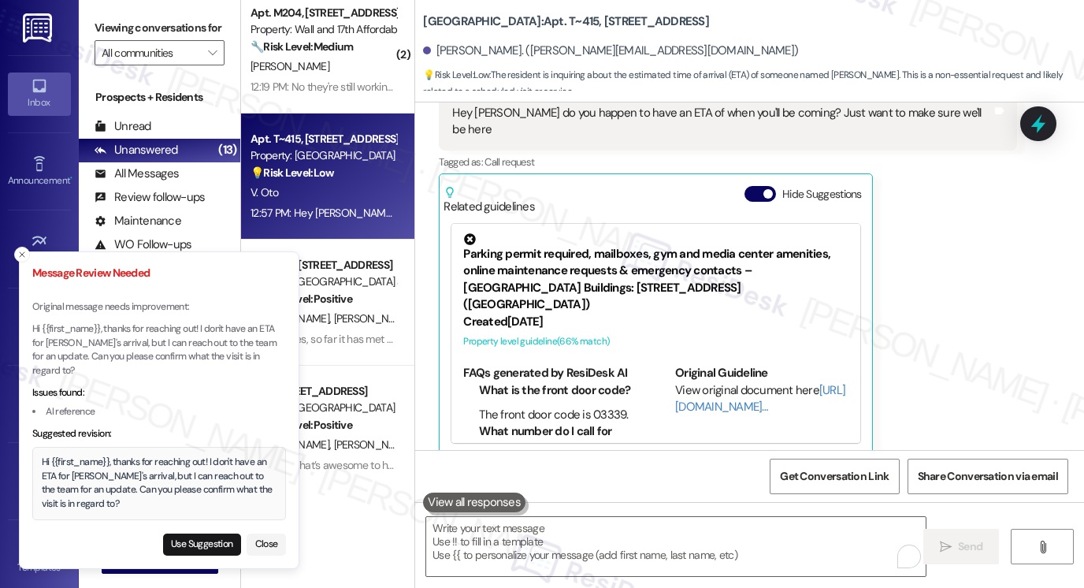
click at [112, 492] on div "Hi {{first_name}}, thanks for reaching out! I don't have an ETA for [PERSON_NAM…" at bounding box center [160, 483] width 236 height 55
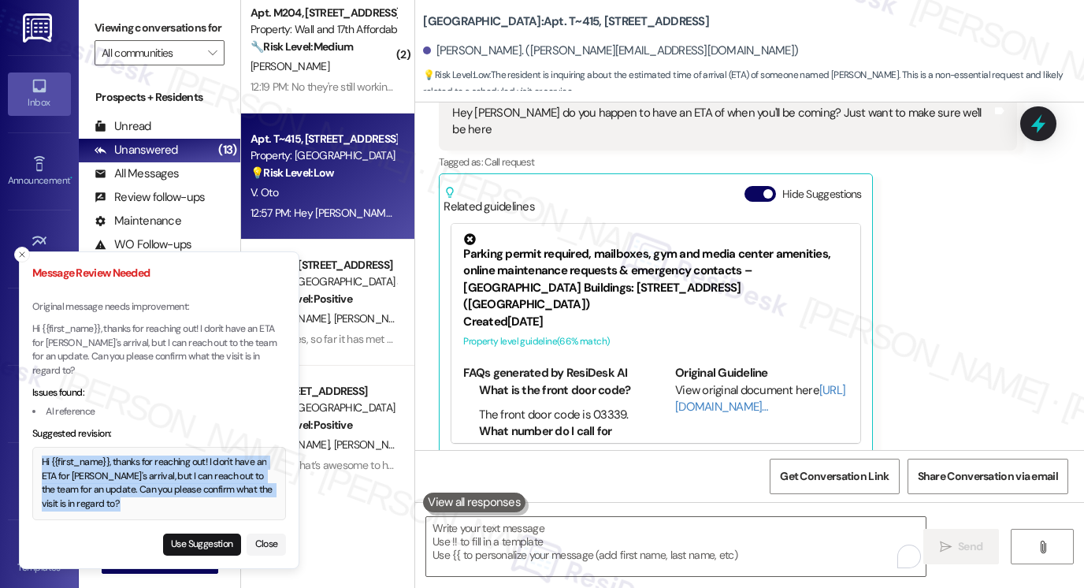
click at [112, 492] on div "Hi {{first_name}}, thanks for reaching out! I don't have an ETA for [PERSON_NAM…" at bounding box center [160, 483] width 236 height 55
click at [186, 537] on button "Use Suggestion" at bounding box center [202, 545] width 78 height 22
type textarea "Hi {{first_name}}, thanks for reaching out! I don't have an ETA for [PERSON_NAM…"
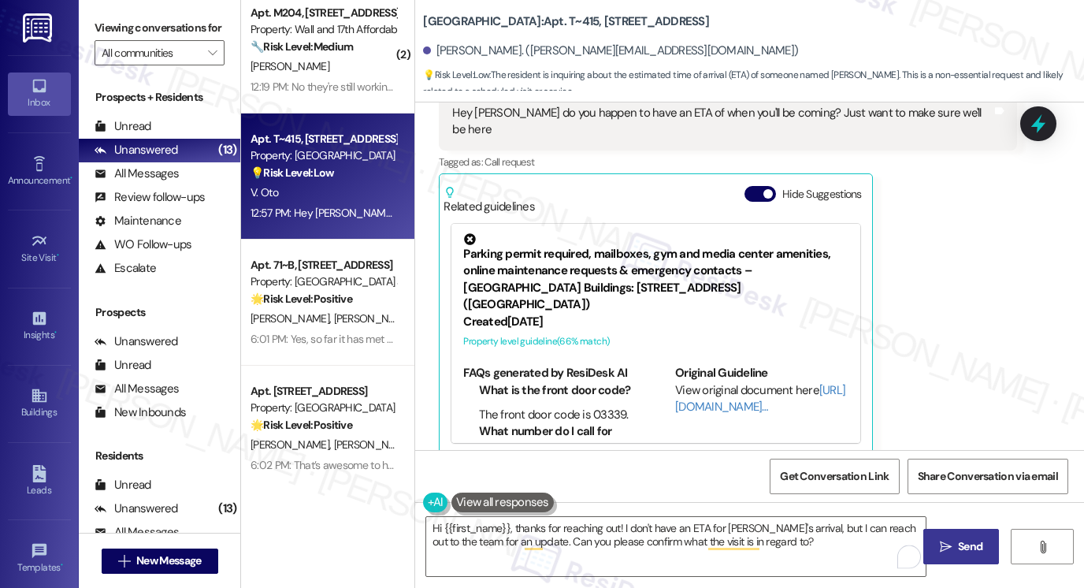
click at [944, 541] on icon "" at bounding box center [946, 547] width 12 height 13
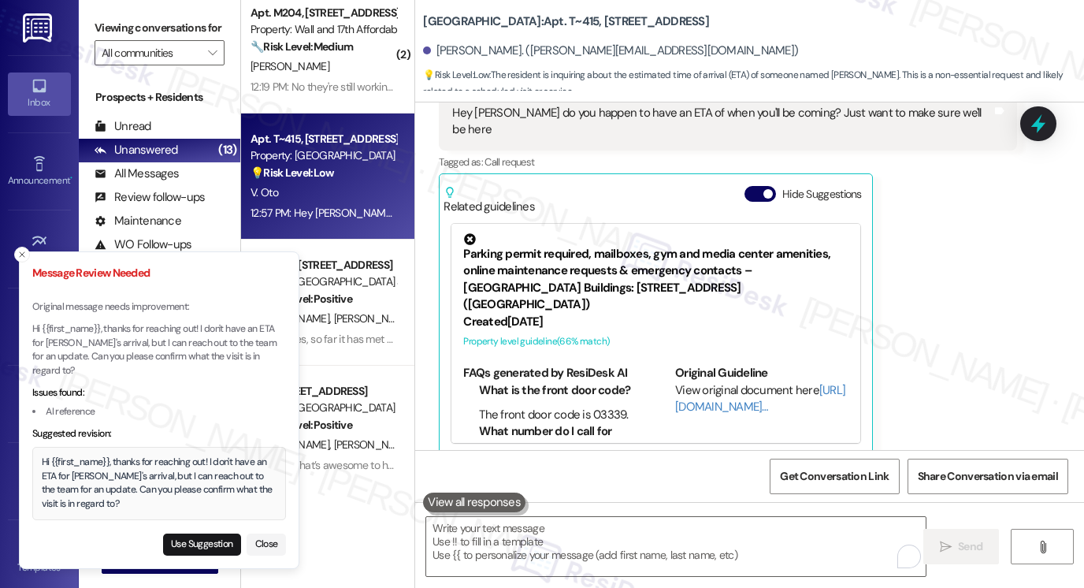
click at [112, 475] on div "Hi {{first_name}}, thanks for reaching out! I don't have an ETA for [PERSON_NAM…" at bounding box center [160, 483] width 236 height 55
click at [110, 475] on div "Hi {{first_name}}, thanks for reaching out! I don't have an ETA for [PERSON_NAM…" at bounding box center [160, 483] width 236 height 55
click at [79, 482] on div "Hi {{first_name}}, thanks for reaching out! I don't have an ETA for [PERSON_NAM…" at bounding box center [160, 483] width 236 height 55
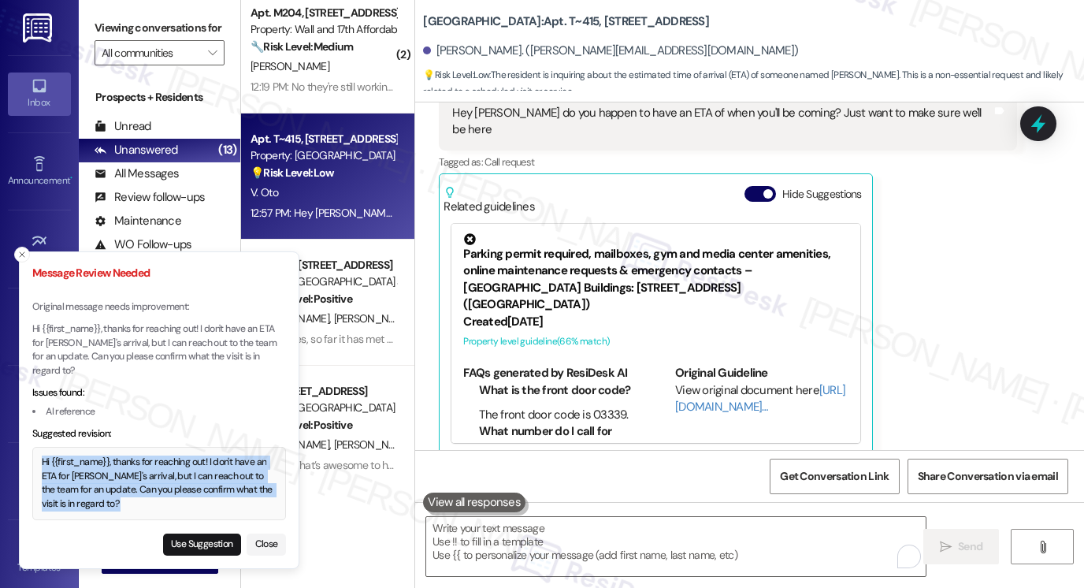
click at [79, 482] on div "Hi {{first_name}}, thanks for reaching out! I don't have an ETA for [PERSON_NAM…" at bounding box center [160, 483] width 236 height 55
click at [173, 545] on button "Use Suggestion" at bounding box center [202, 545] width 78 height 22
type textarea "Hi {{first_name}}, thanks for reaching out! I don't have an ETA for [PERSON_NAM…"
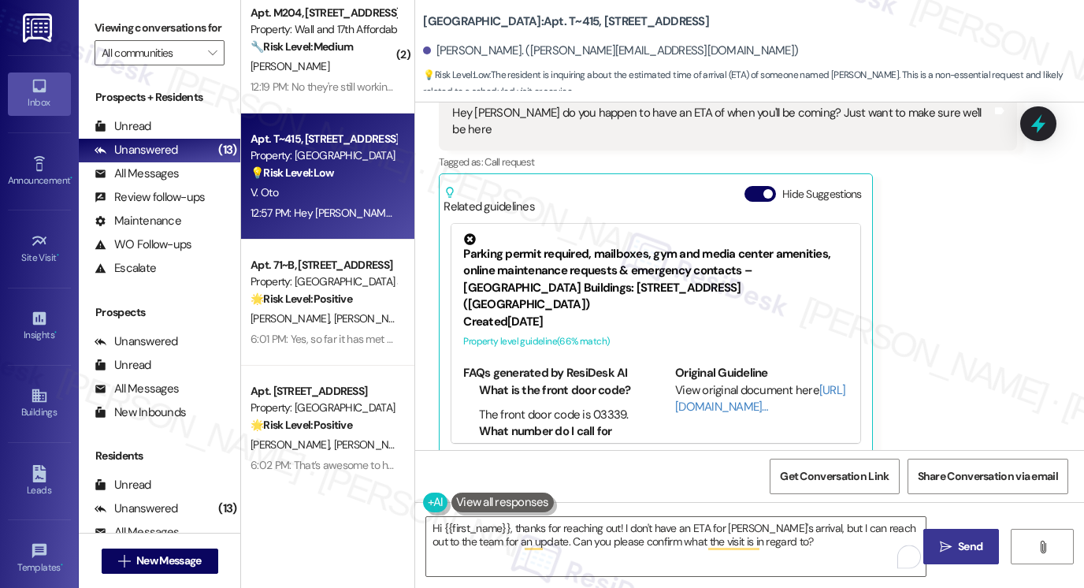
click at [940, 542] on icon "" at bounding box center [946, 547] width 12 height 13
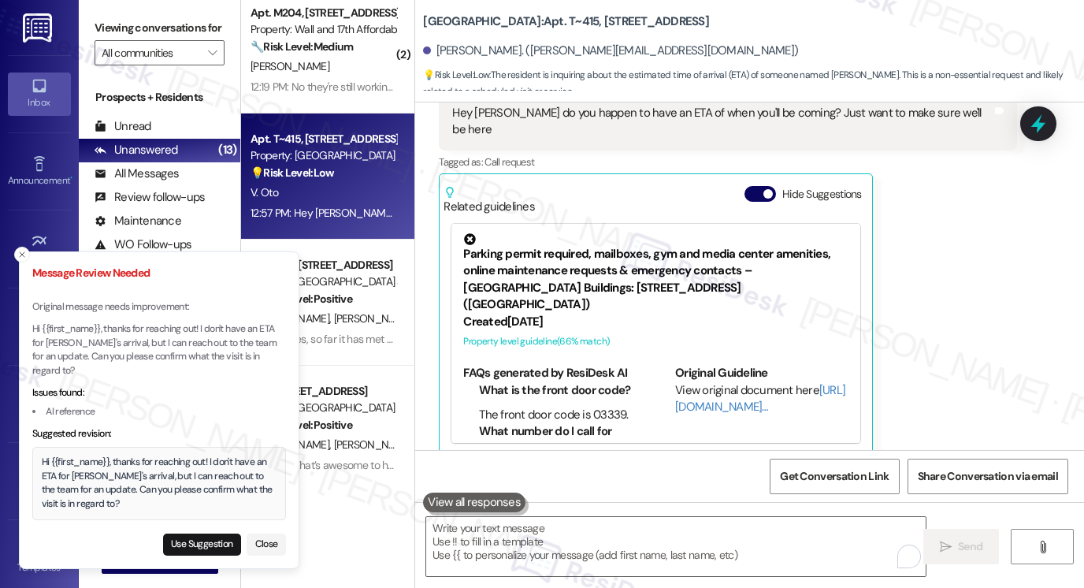
click at [113, 348] on p "Hi {{first_name}}, thanks for reaching out! I don't have an ETA for [PERSON_NAM…" at bounding box center [159, 349] width 254 height 55
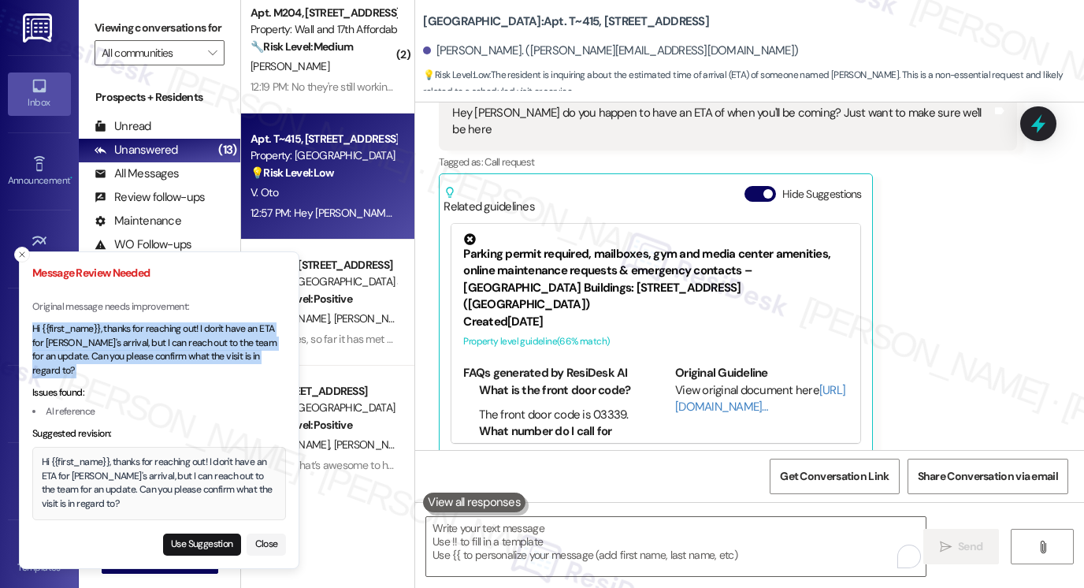
click at [113, 348] on p "Hi {{first_name}}, thanks for reaching out! I don't have an ETA for [PERSON_NAM…" at bounding box center [159, 349] width 254 height 55
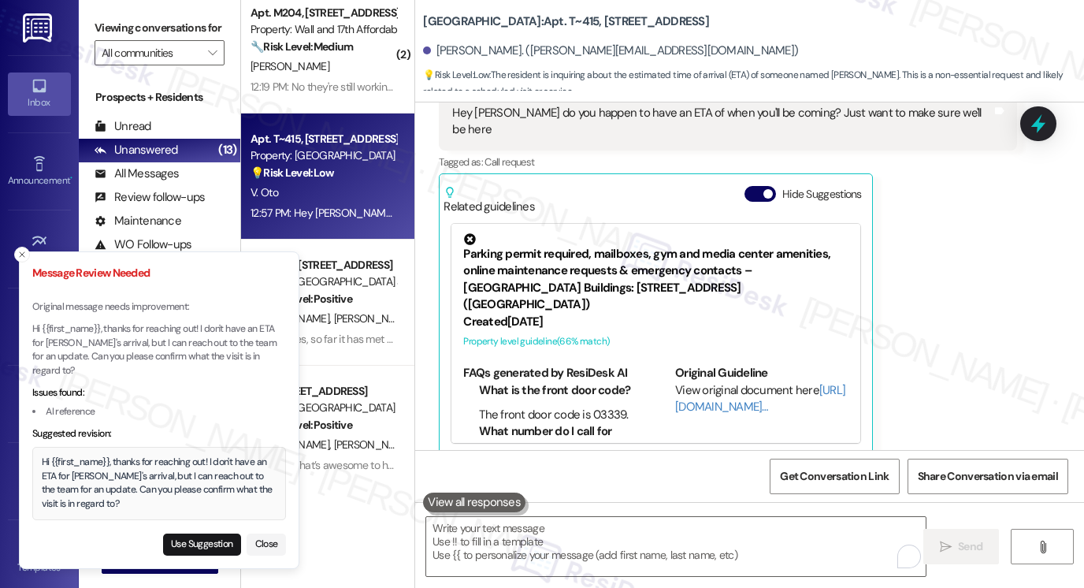
click at [82, 472] on div "Hi {{first_name}}, thanks for reaching out! I don't have an ETA for [PERSON_NAM…" at bounding box center [160, 483] width 236 height 55
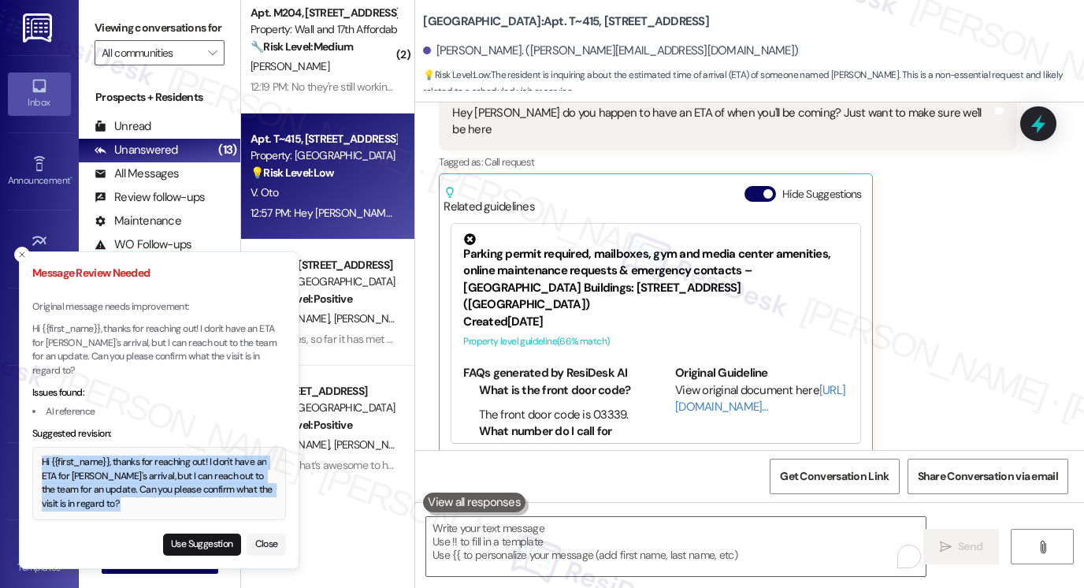
click at [82, 472] on div "Hi {{first_name}}, thanks for reaching out! I don't have an ETA for [PERSON_NAM…" at bounding box center [160, 483] width 236 height 55
click at [209, 543] on button "Use Suggestion" at bounding box center [202, 545] width 78 height 22
type textarea "Hi {{first_name}}, thanks for reaching out! I don't have an ETA for [PERSON_NAM…"
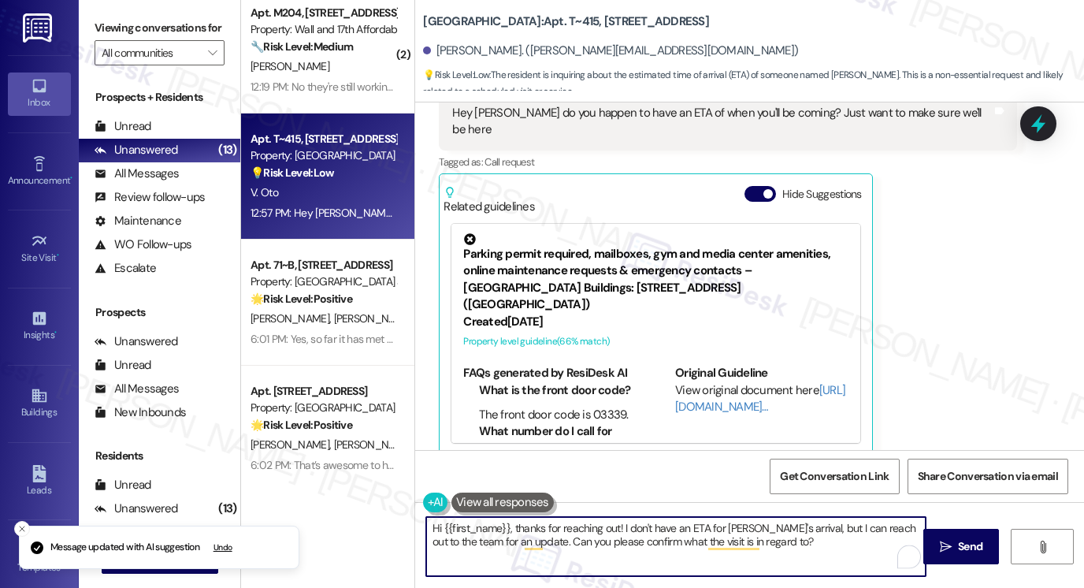
click at [808, 552] on textarea "Hi {{first_name}}, thanks for reaching out! I don't have an ETA for [PERSON_NAM…" at bounding box center [676, 546] width 500 height 59
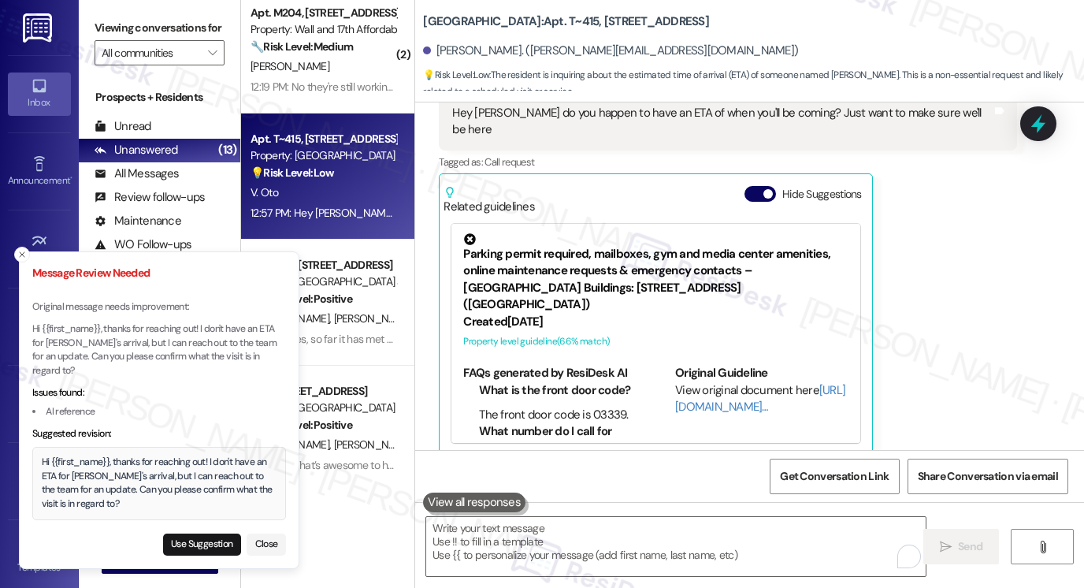
drag, startPoint x: 177, startPoint y: 538, endPoint x: 188, endPoint y: 532, distance: 13.4
click at [177, 538] on button "Use Suggestion" at bounding box center [202, 545] width 78 height 22
type textarea "Hi {{first_name}}, thanks for reaching out! I don't have an ETA for [PERSON_NAM…"
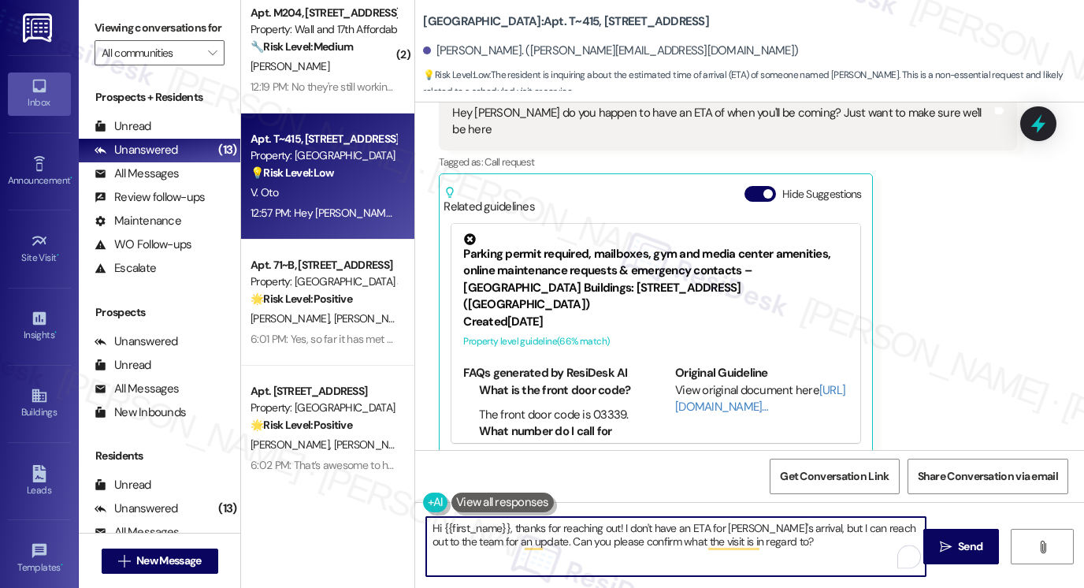
click at [574, 530] on textarea "Hi {{first_name}}, thanks for reaching out! I don't have an ETA for [PERSON_NAM…" at bounding box center [676, 546] width 500 height 59
click at [580, 526] on textarea "Hi {{first_name}}, thanks for reaching out! I don't have an ETA for [PERSON_NAM…" at bounding box center [676, 546] width 500 height 59
click at [161, 182] on div "All Messages" at bounding box center [137, 173] width 84 height 17
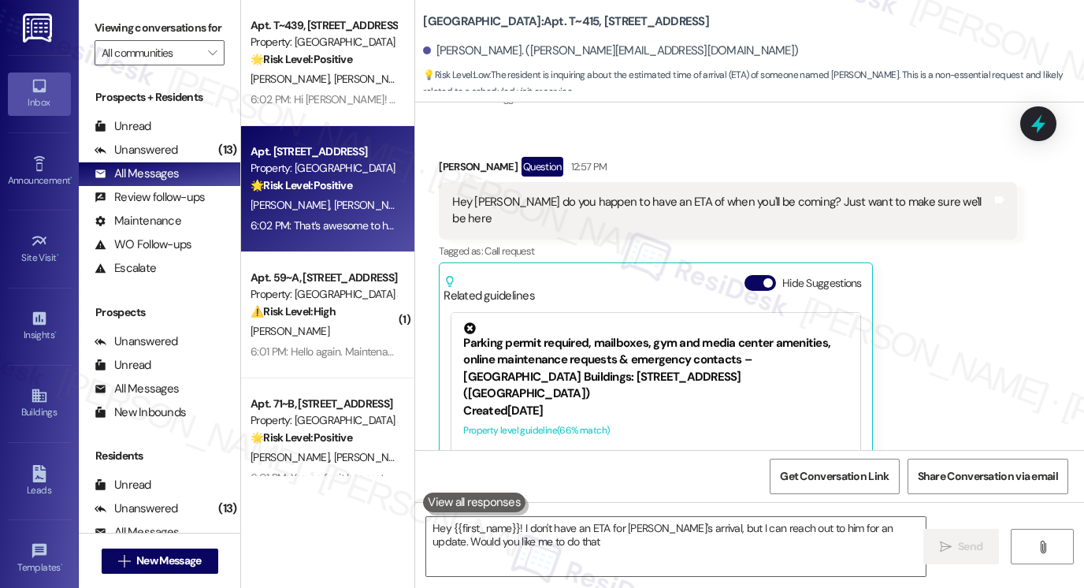
type textarea "Hey {{first_name}}! I don't have an ETA for [PERSON_NAME]'s arrival, but I can …"
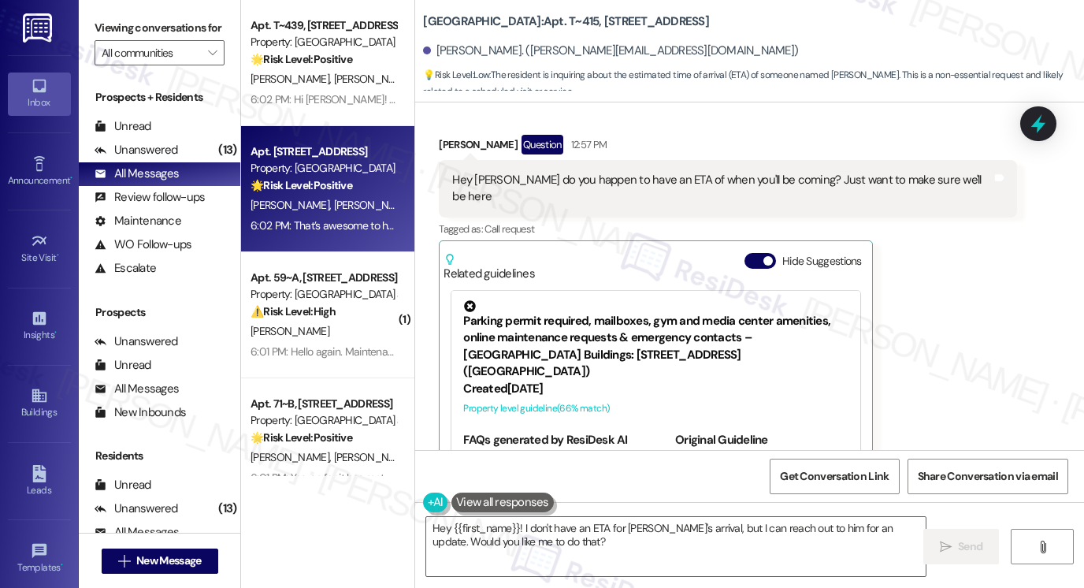
scroll to position [653, 0]
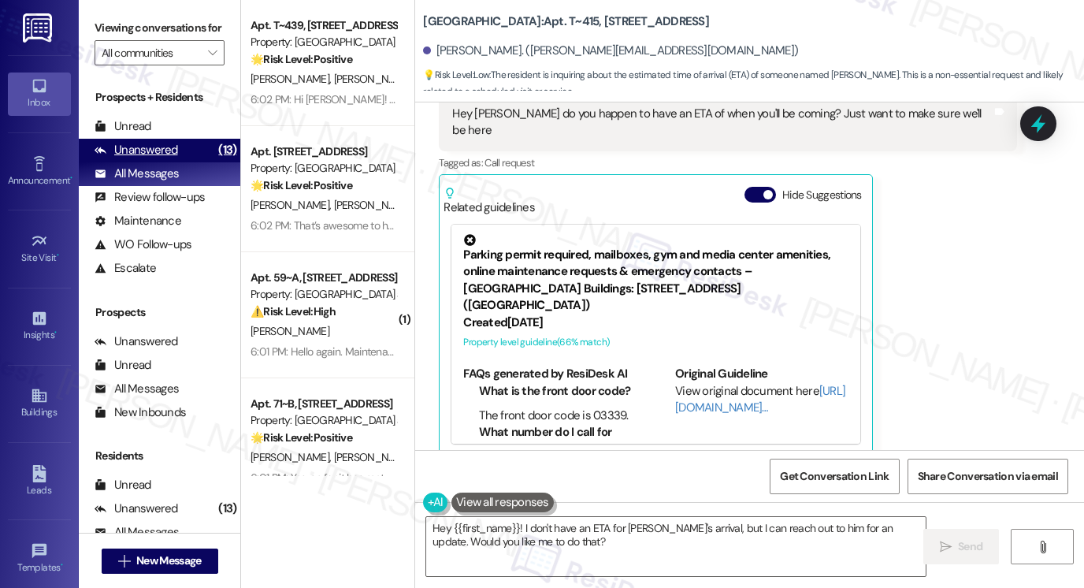
click at [160, 158] on div "Unanswered" at bounding box center [137, 150] width 84 height 17
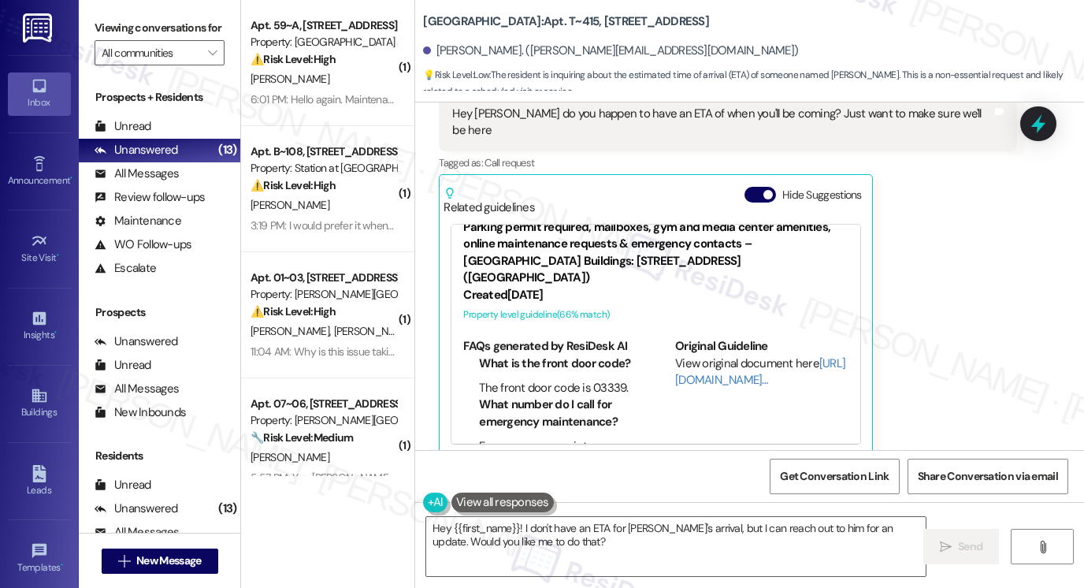
scroll to position [40, 0]
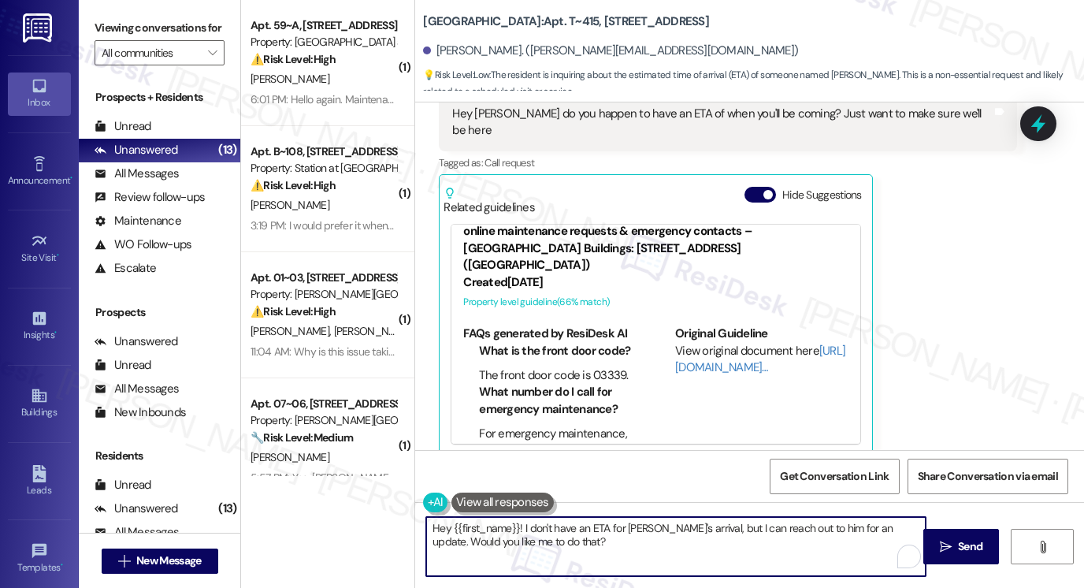
click at [628, 529] on textarea "Hey {{first_name}}! I don't have an ETA for [PERSON_NAME]'s arrival, but I can …" at bounding box center [676, 546] width 500 height 59
drag, startPoint x: 610, startPoint y: 540, endPoint x: 540, endPoint y: 526, distance: 71.4
click at [540, 526] on textarea "Hey {{first_name}}! I don't have an ETA for [PERSON_NAME]'s arrival, but I can …" at bounding box center [676, 546] width 500 height 59
click at [589, 541] on textarea "Hey {{first_name}}! I don't have an ETA for [PERSON_NAME]'s arrival, but I can …" at bounding box center [676, 546] width 500 height 59
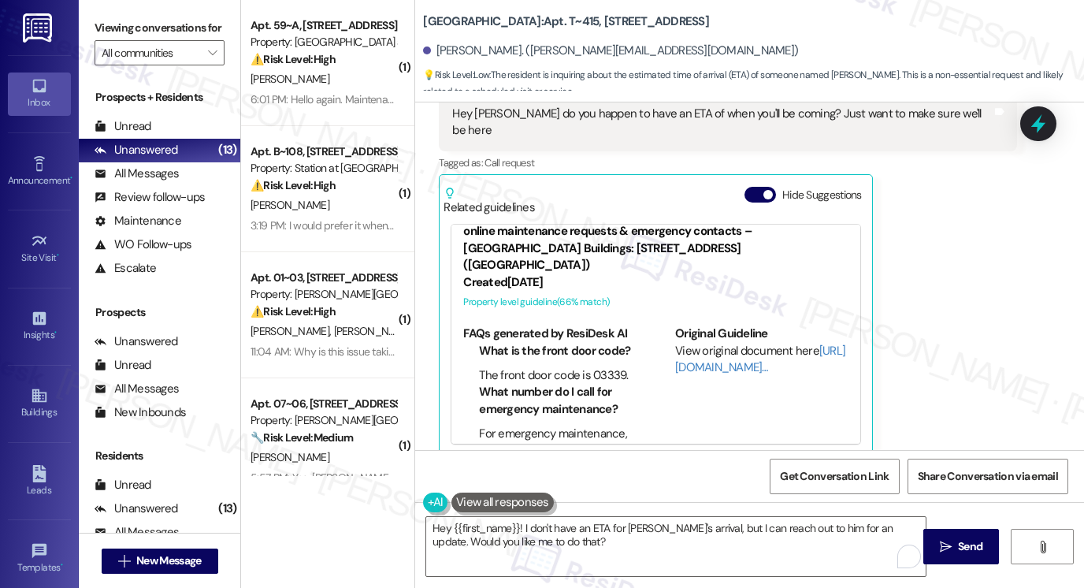
click at [123, 22] on label "Viewing conversations for" at bounding box center [160, 28] width 130 height 24
click at [547, 532] on textarea "Hey {{first_name}}! I don't have an ETA for [PERSON_NAME]'s arrival, but I can …" at bounding box center [676, 546] width 500 height 59
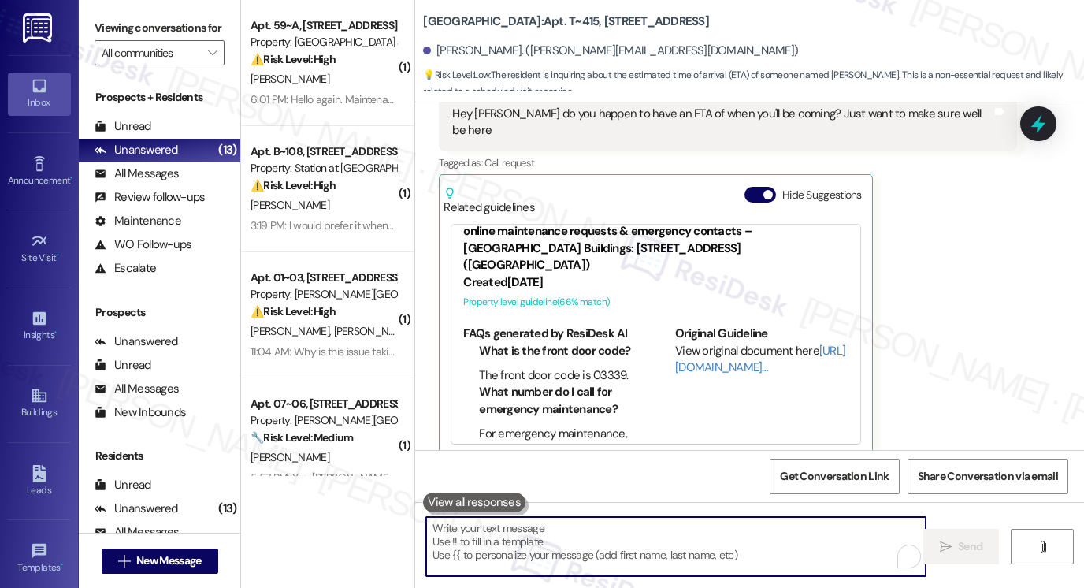
paste textarea "Hi {{first_name}}, thanks for reaching out! I don’t have [PERSON_NAME]’s ETA ju…"
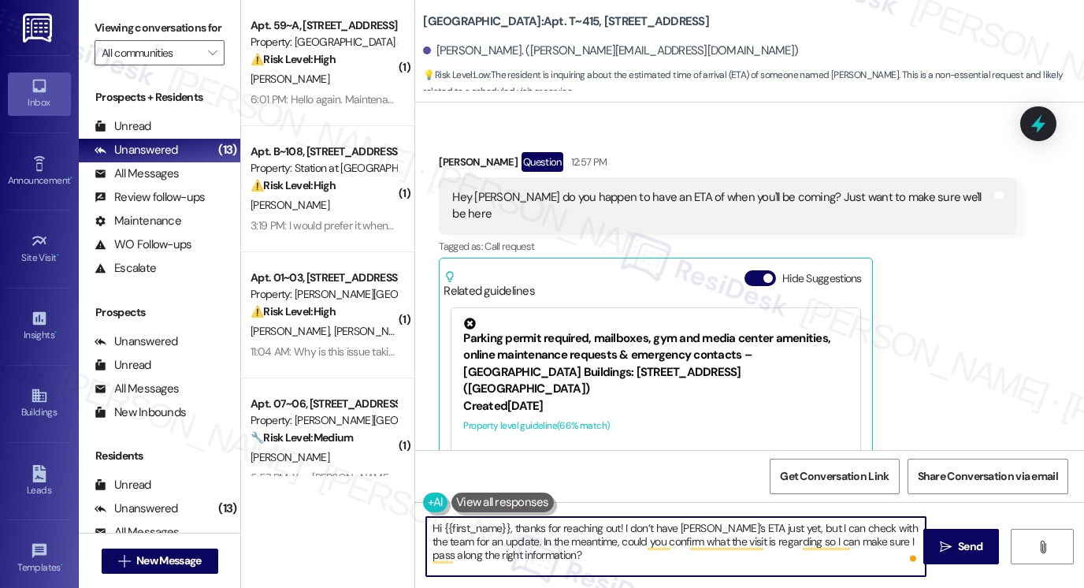
scroll to position [653, 0]
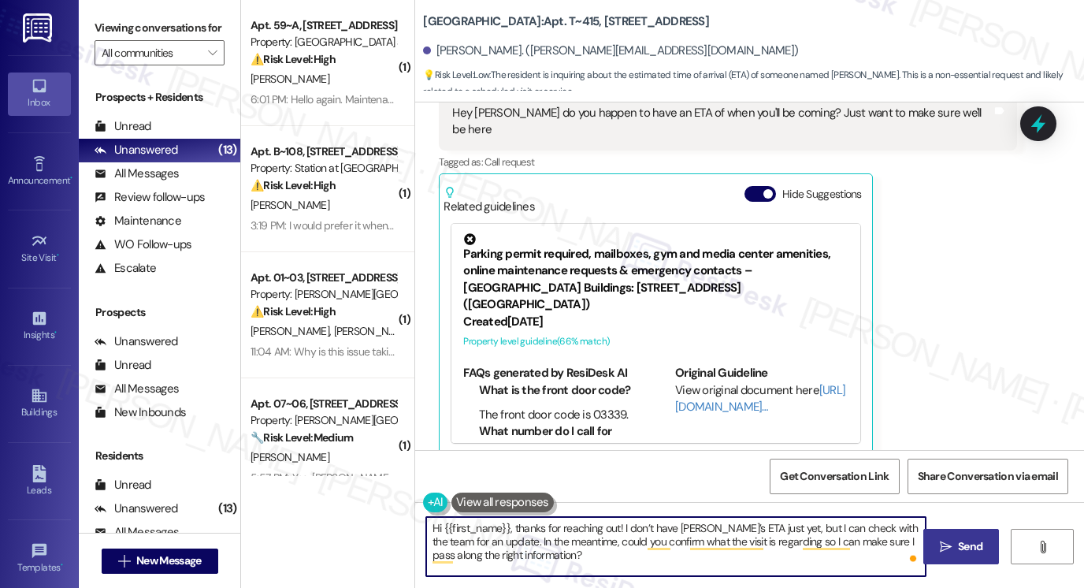
type textarea "Hi {{first_name}}, thanks for reaching out! I don’t have [PERSON_NAME]’s ETA ju…"
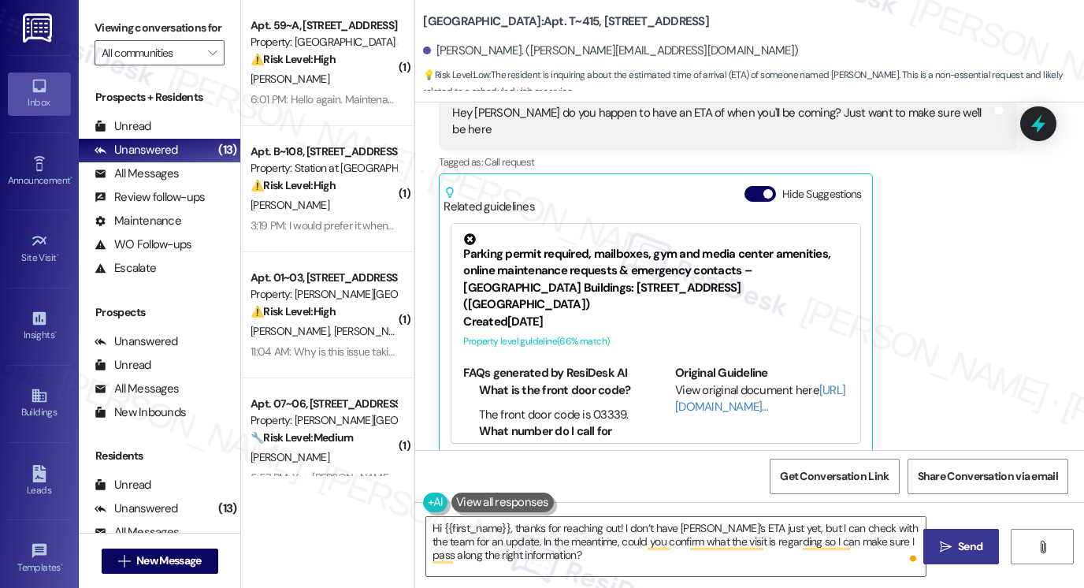
click at [942, 545] on icon "" at bounding box center [946, 547] width 12 height 13
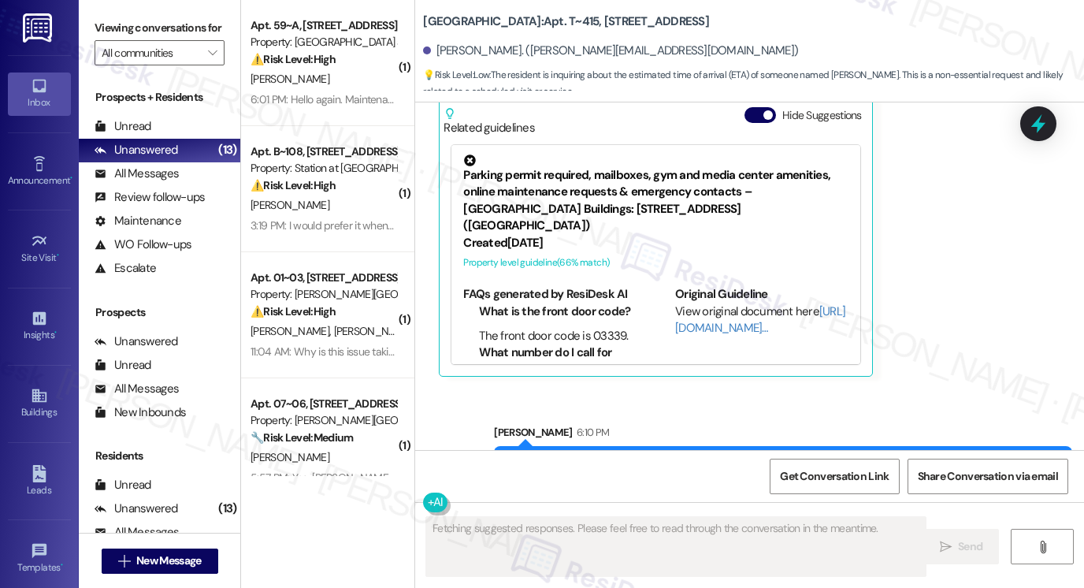
scroll to position [798, 0]
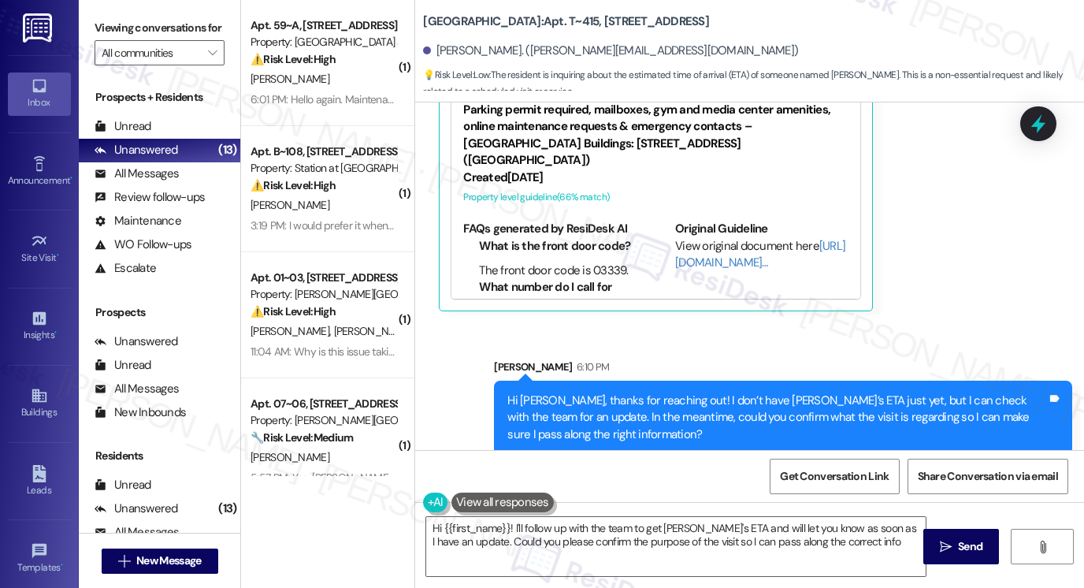
type textarea "Hi {{first_name}}! I'll follow up with the team to get [PERSON_NAME]'s ETA and …"
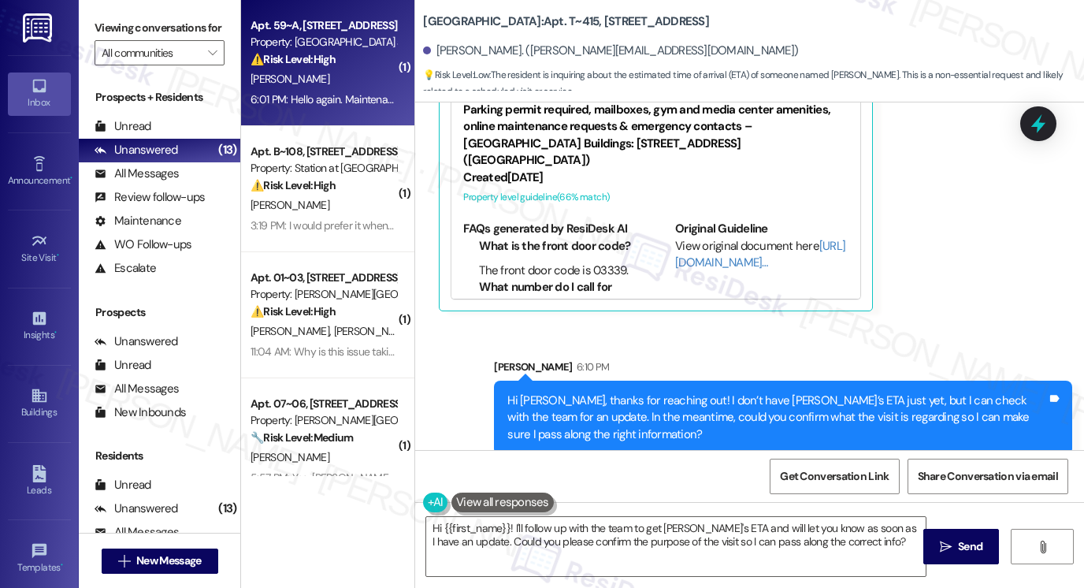
click at [321, 75] on div "[PERSON_NAME]" at bounding box center [323, 79] width 149 height 20
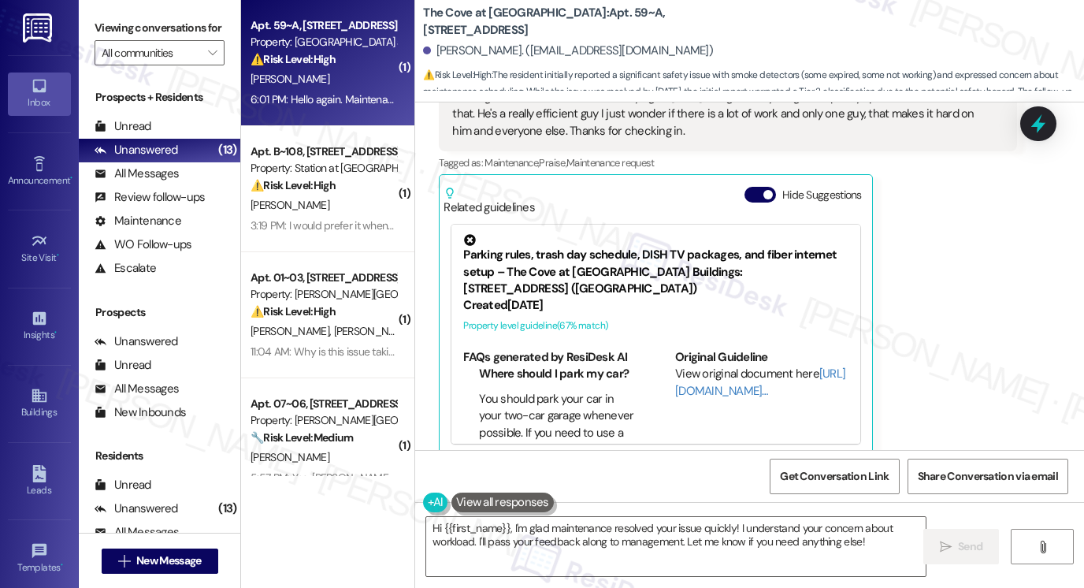
scroll to position [1001, 0]
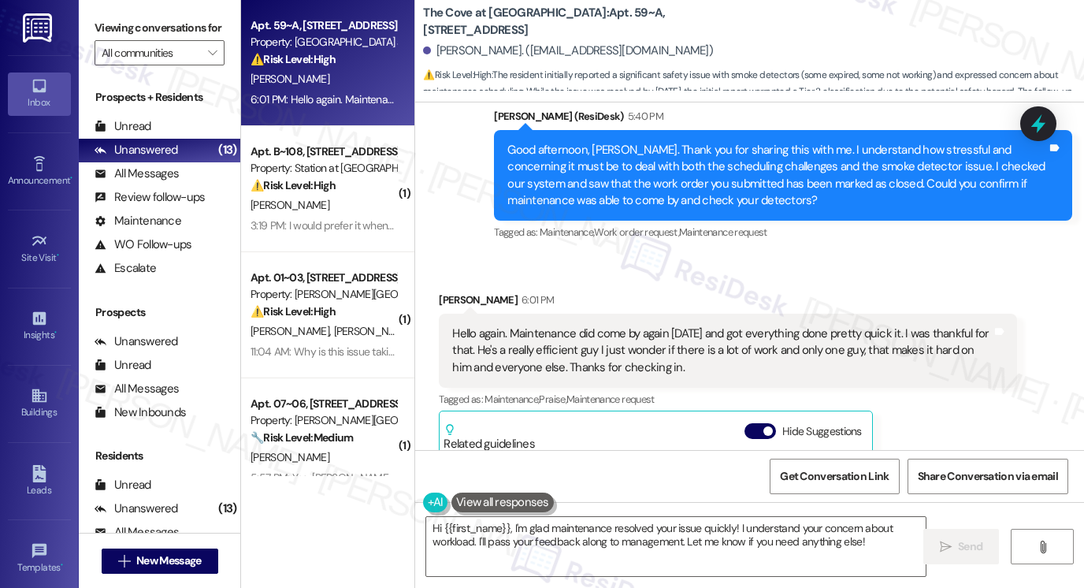
click at [646, 325] on div "Hello again. Maintenance did come by again [DATE] and got everything done prett…" at bounding box center [722, 350] width 540 height 50
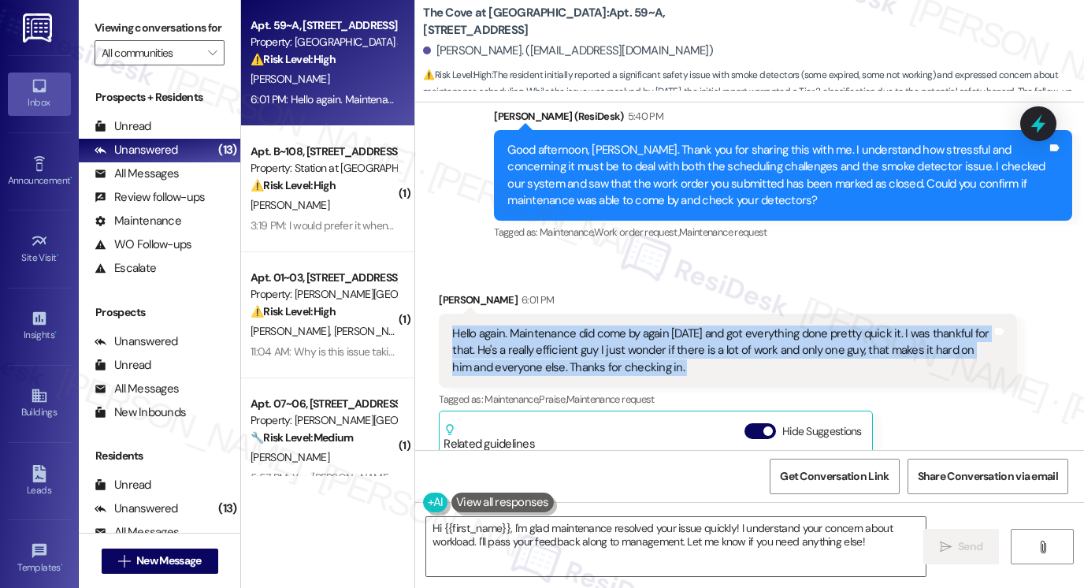
click at [647, 325] on div "Hello again. Maintenance did come by again [DATE] and got everything done prett…" at bounding box center [722, 350] width 540 height 50
click at [552, 343] on div "Hello again. Maintenance did come by again [DATE] and got everything done prett…" at bounding box center [722, 350] width 540 height 50
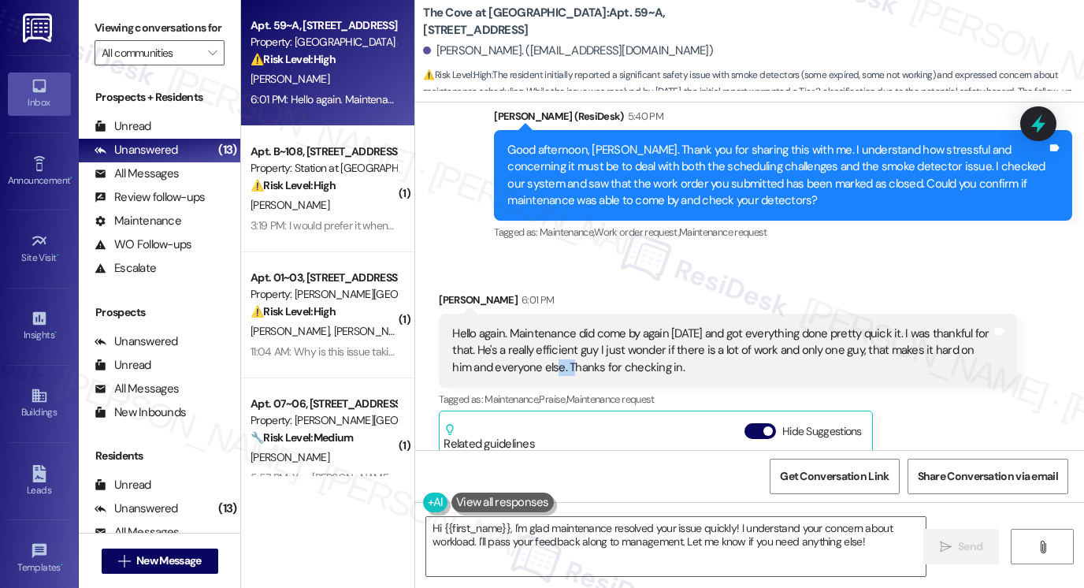
click at [552, 343] on div "Hello again. Maintenance did come by again [DATE] and got everything done prett…" at bounding box center [722, 350] width 540 height 50
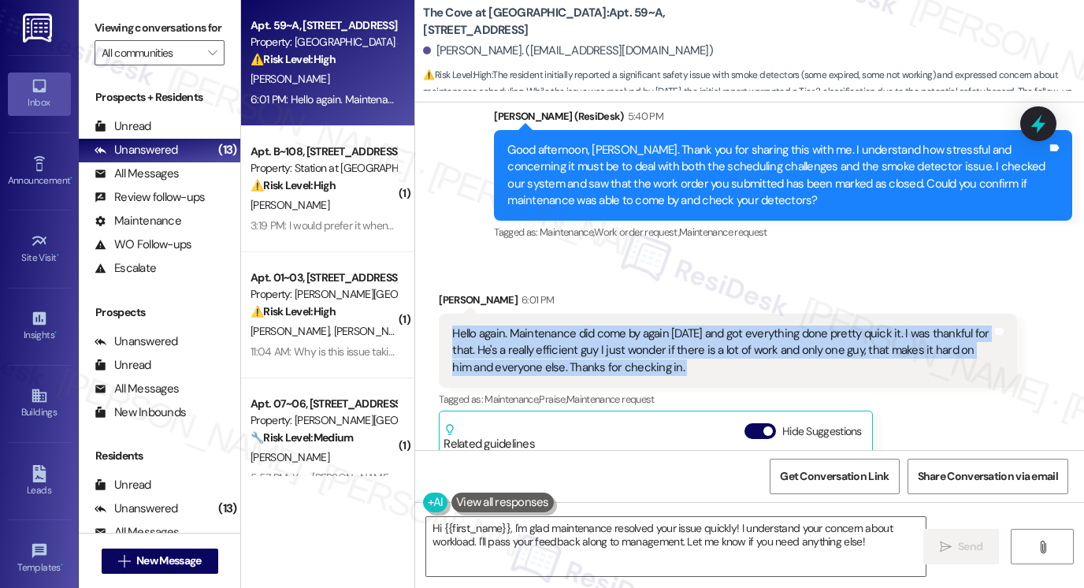
click at [552, 343] on div "Hello again. Maintenance did come by again [DATE] and got everything done prett…" at bounding box center [722, 350] width 540 height 50
click at [682, 325] on div "Hello again. Maintenance did come by again [DATE] and got everything done prett…" at bounding box center [722, 350] width 540 height 50
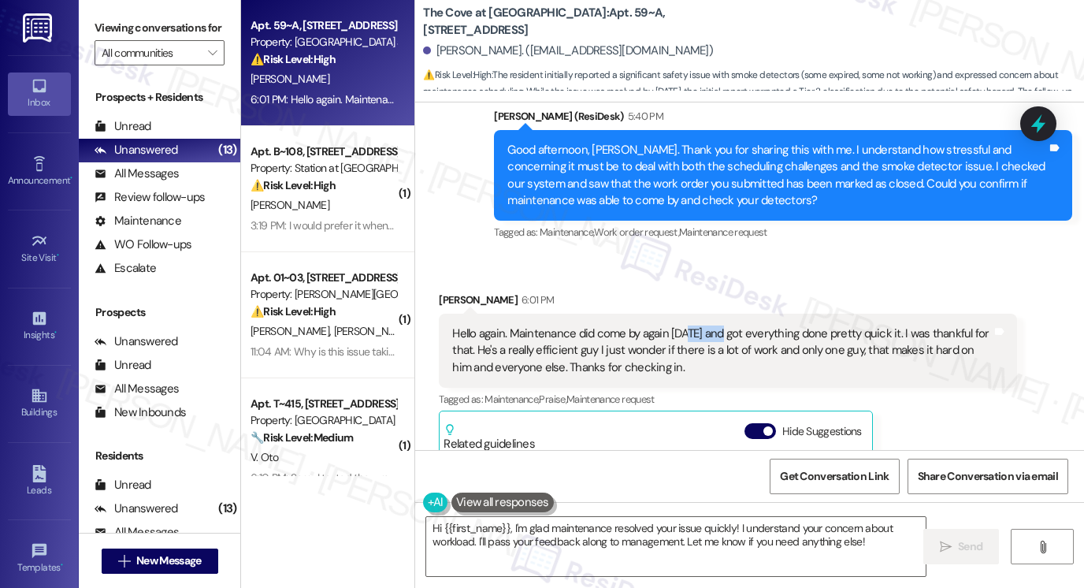
click at [682, 325] on div "Hello again. Maintenance did come by again [DATE] and got everything done prett…" at bounding box center [722, 350] width 540 height 50
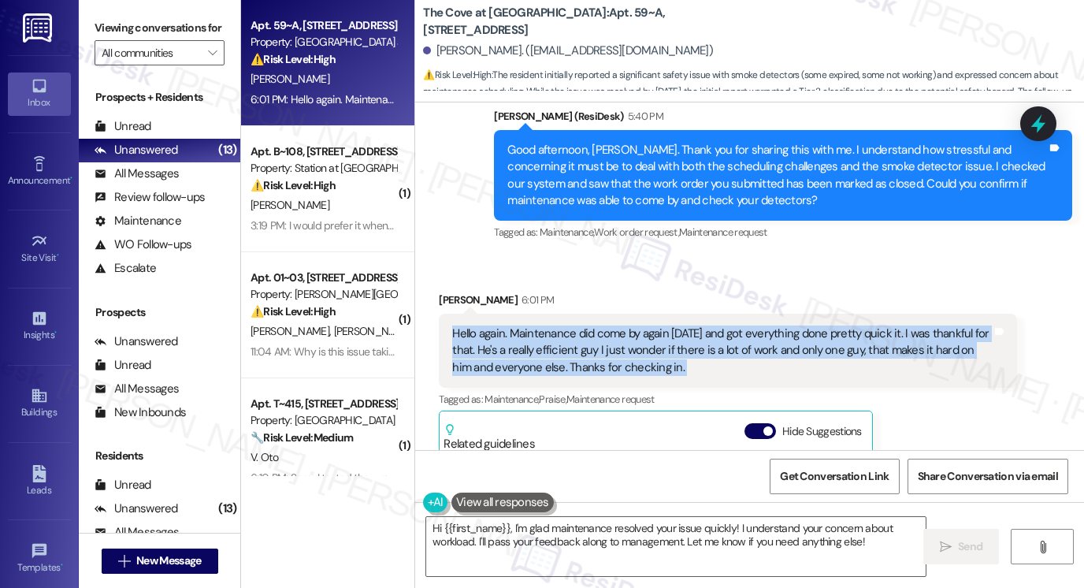
click at [682, 325] on div "Hello again. Maintenance did come by again [DATE] and got everything done prett…" at bounding box center [722, 350] width 540 height 50
click at [613, 325] on div "Hello again. Maintenance did come by again [DATE] and got everything done prett…" at bounding box center [722, 350] width 540 height 50
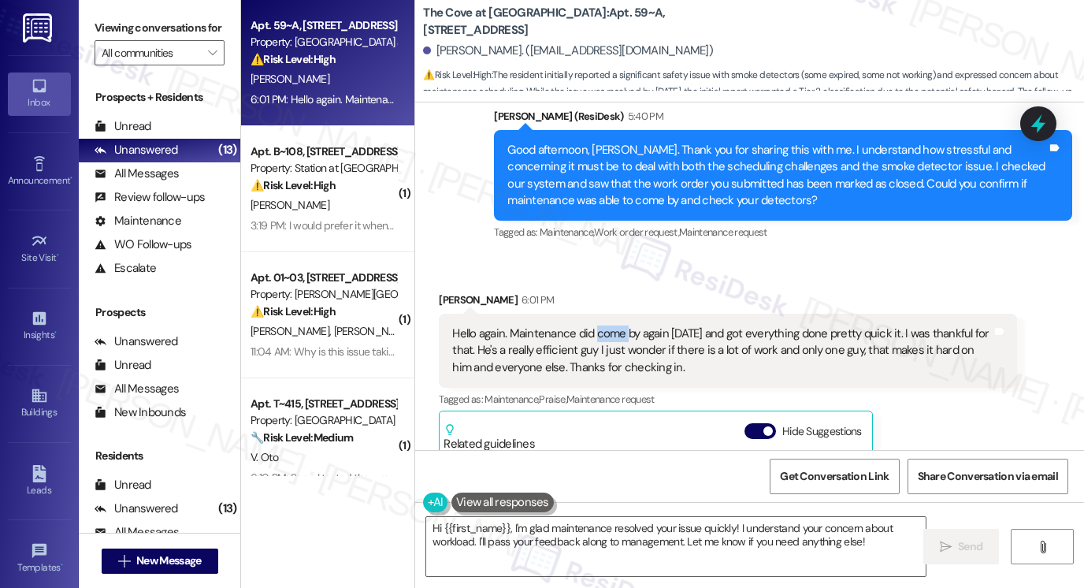
click at [613, 325] on div "Hello again. Maintenance did come by again [DATE] and got everything done prett…" at bounding box center [722, 350] width 540 height 50
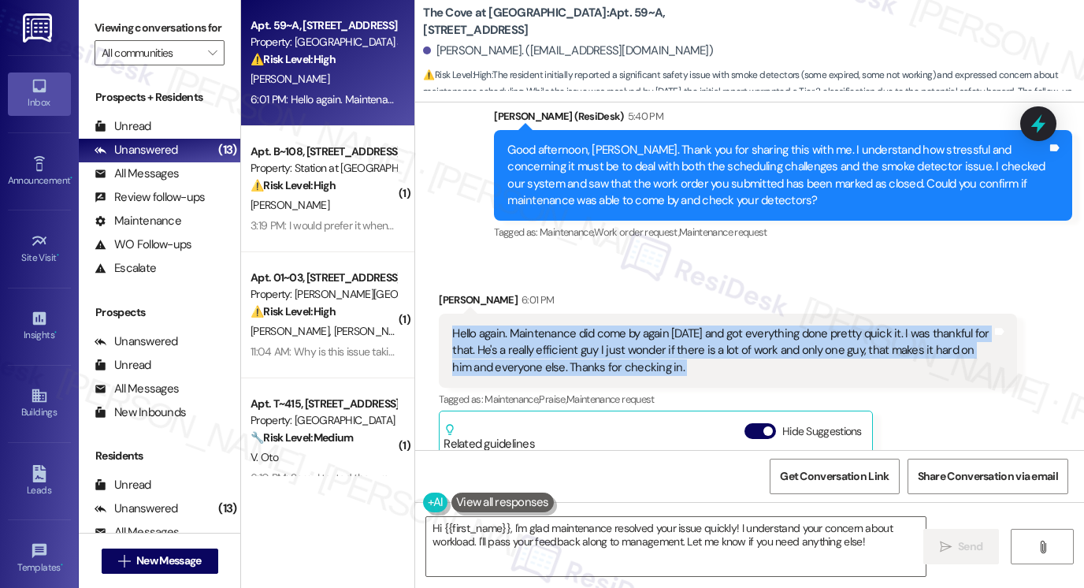
click at [613, 325] on div "Hello again. Maintenance did come by again [DATE] and got everything done prett…" at bounding box center [722, 350] width 540 height 50
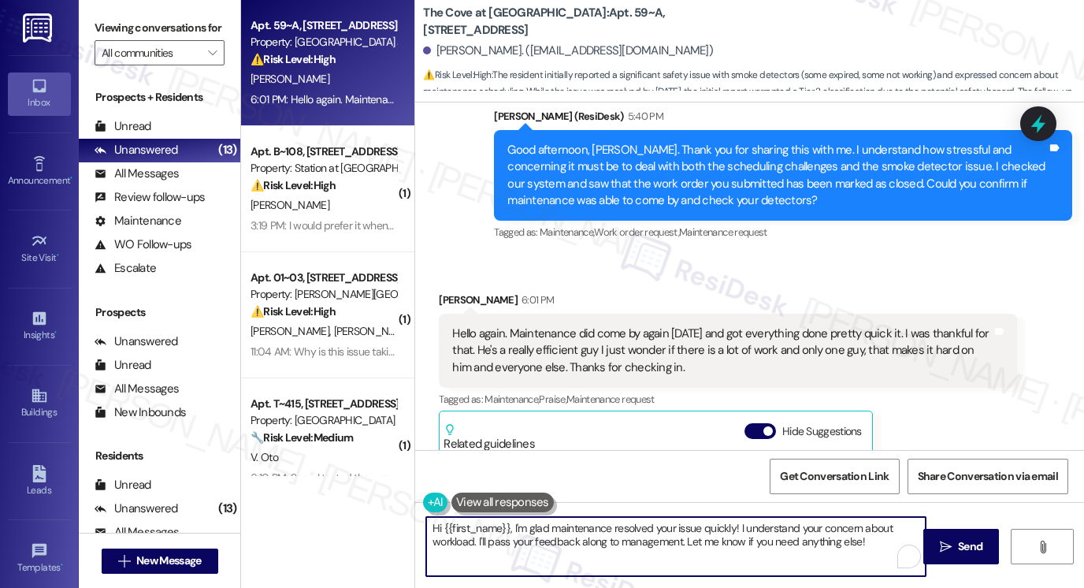
drag, startPoint x: 563, startPoint y: 526, endPoint x: 697, endPoint y: 526, distance: 134.0
click at [685, 526] on textarea "Hi {{first_name}}, I'm glad maintenance resolved your issue quickly! I understa…" at bounding box center [676, 546] width 500 height 59
click at [698, 526] on textarea "Hi {{first_name}}, I'm glad maintenance resolved your issue quickly! I understa…" at bounding box center [676, 546] width 500 height 59
click at [726, 525] on textarea "Hi {{first_name}}, I'm glad maintenance resolved your issue quickly! I understa…" at bounding box center [676, 546] width 500 height 59
click at [782, 525] on textarea "Hi {{first_name}}, I'm glad maintenance resolved your issue quickly! I understa…" at bounding box center [676, 546] width 500 height 59
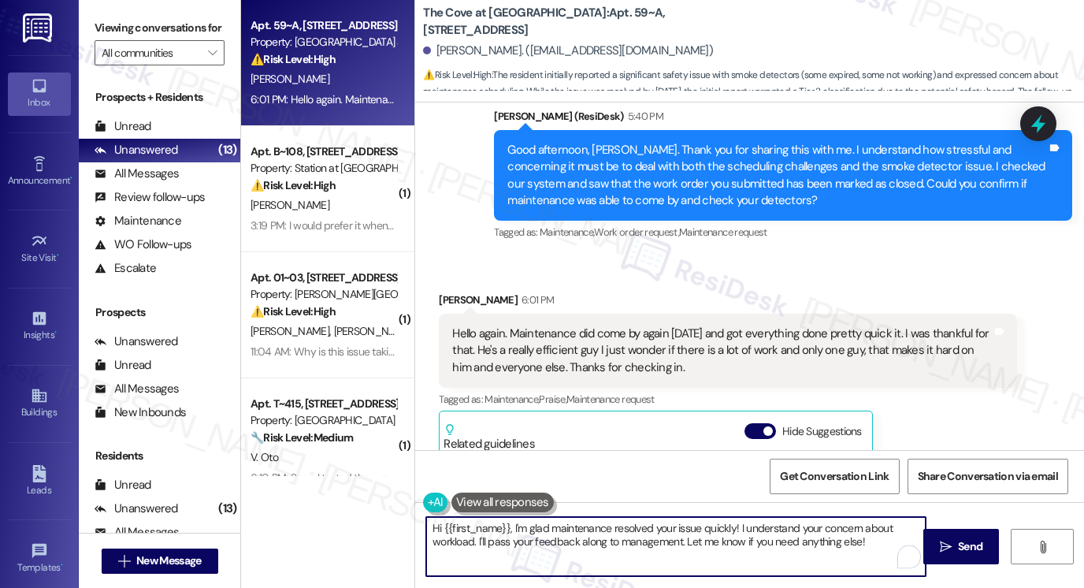
click at [782, 525] on textarea "Hi {{first_name}}, I'm glad maintenance resolved your issue quickly! I understa…" at bounding box center [676, 546] width 500 height 59
type textarea "Hi {{first_name}}, I'm glad maintenance resolved your issue quickly! I understa…"
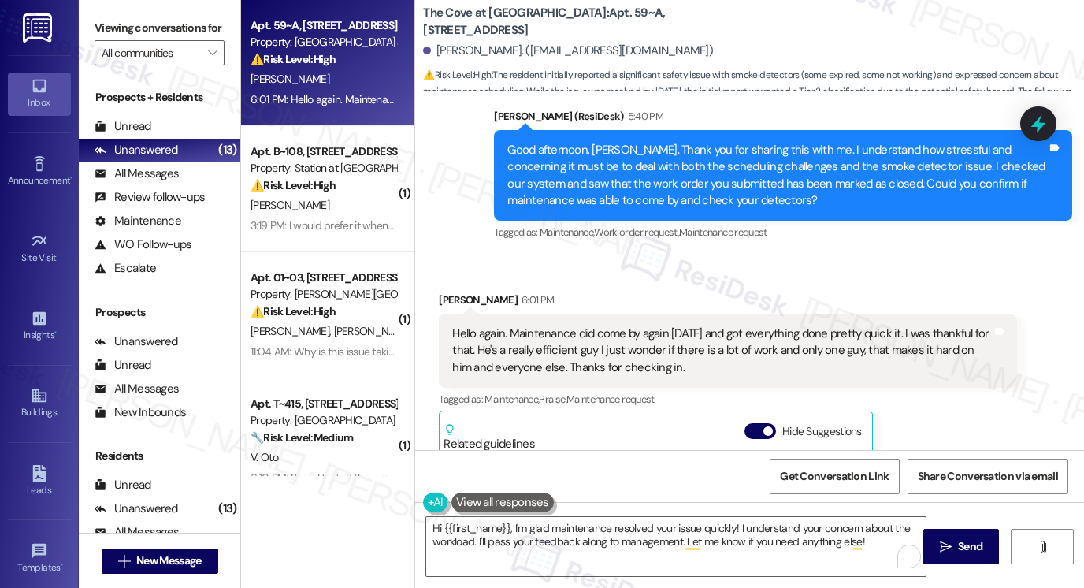
click at [121, 40] on label "Viewing conversations for" at bounding box center [160, 28] width 130 height 24
click at [940, 543] on icon "" at bounding box center [946, 547] width 12 height 13
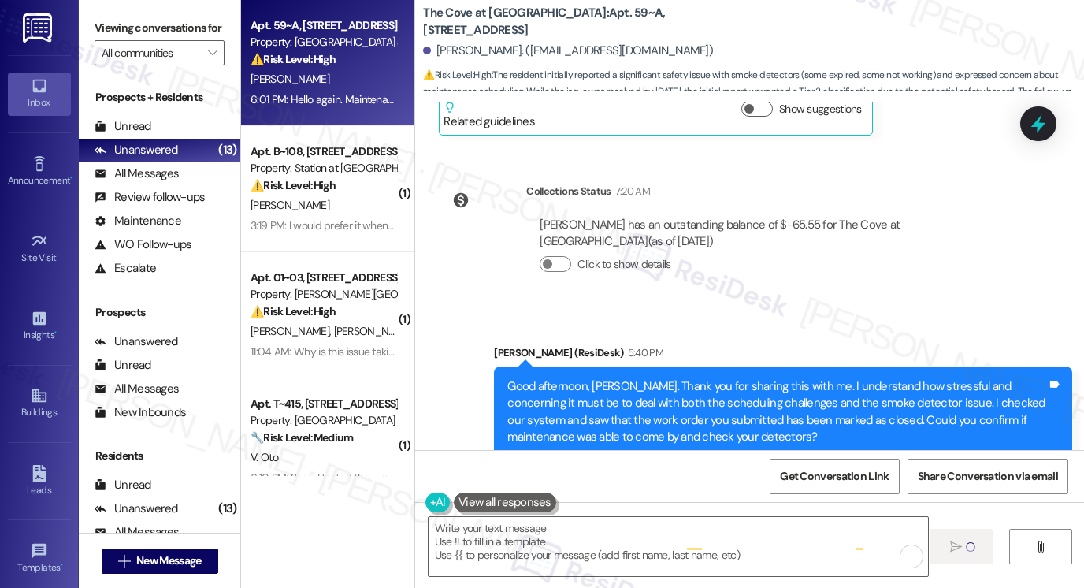
type textarea "Fetching suggested responses. Please feel free to read through the conversation…"
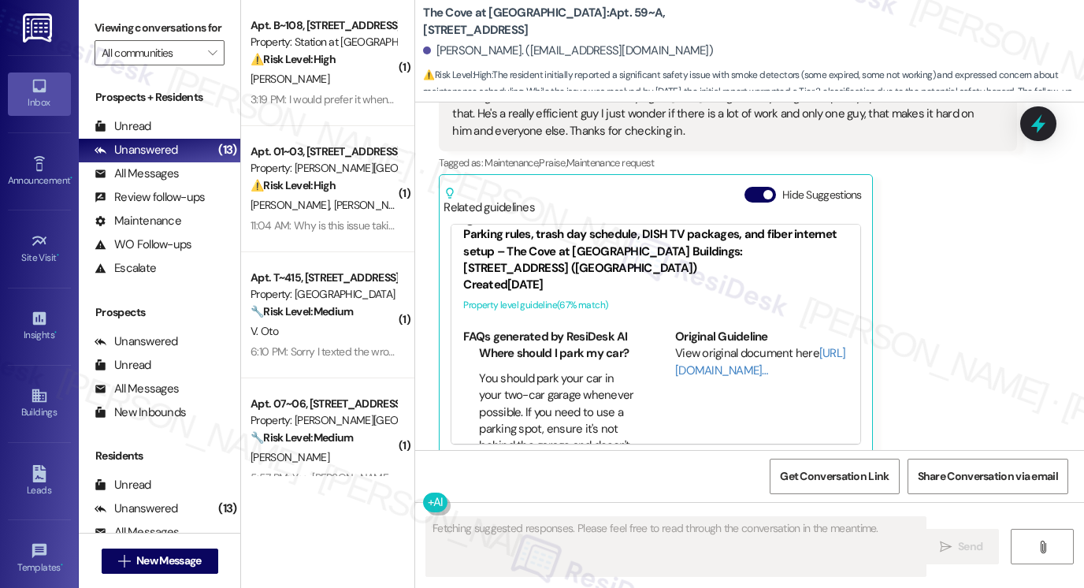
scroll to position [40, 0]
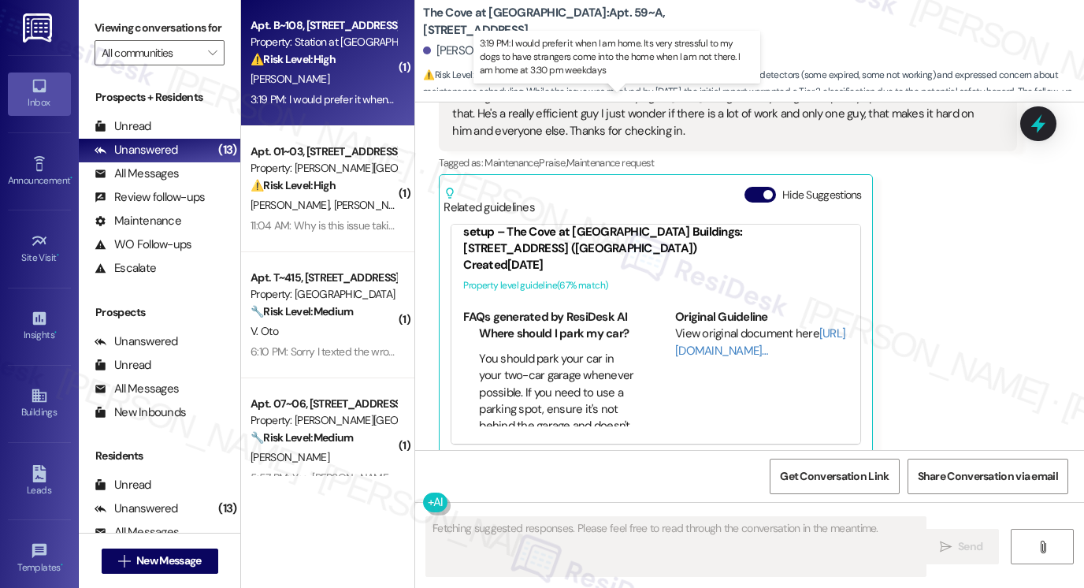
click at [324, 106] on div "3:19 PM: I would prefer it when I am home. Its very stressful to my dogs to hav…" at bounding box center [624, 99] width 746 height 14
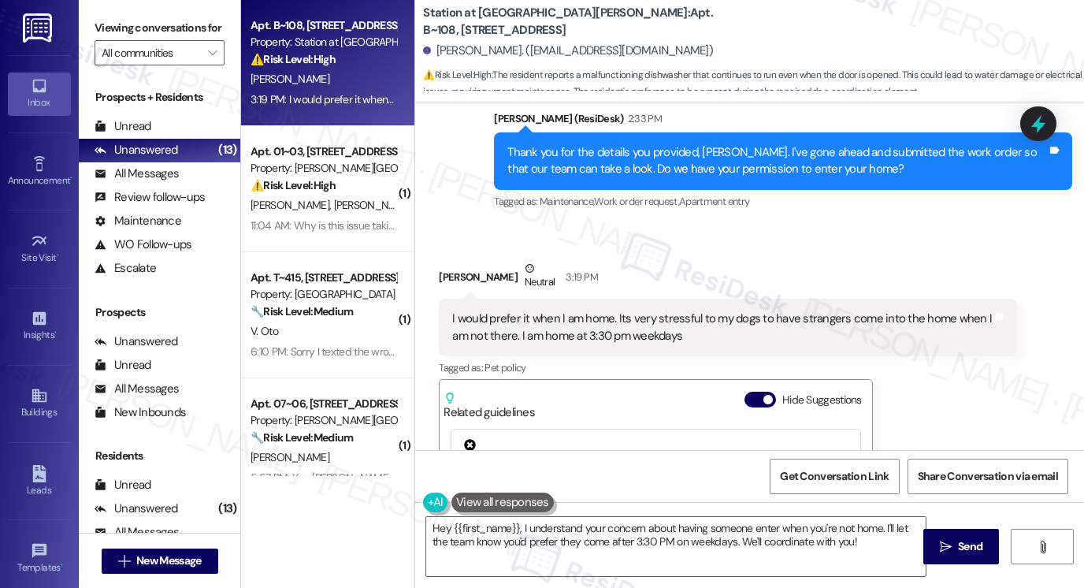
scroll to position [1257, 0]
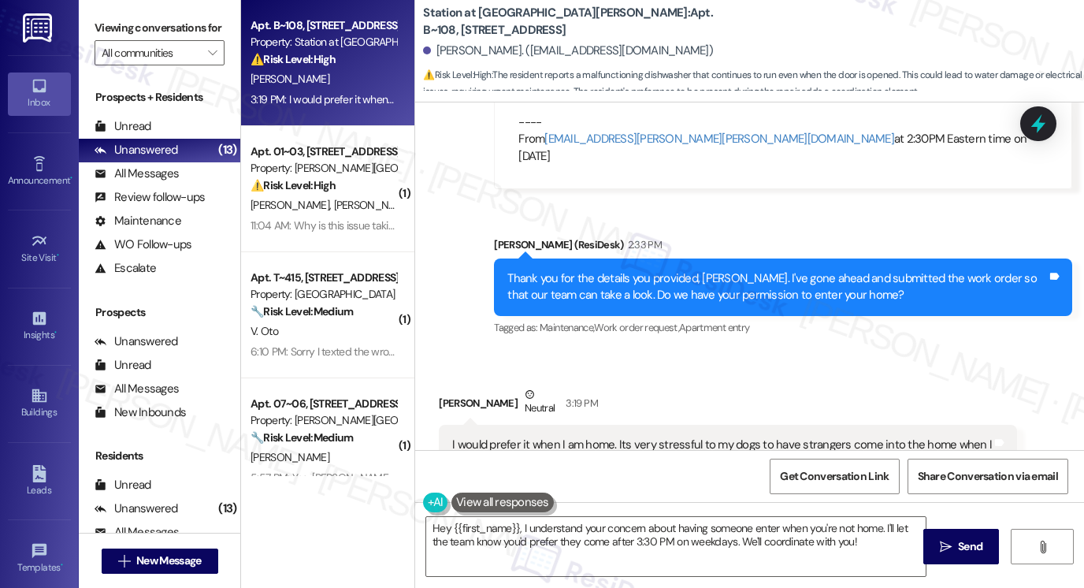
click at [757, 270] on div "Thank you for the details you provided, [PERSON_NAME]. I've gone ahead and subm…" at bounding box center [778, 287] width 540 height 34
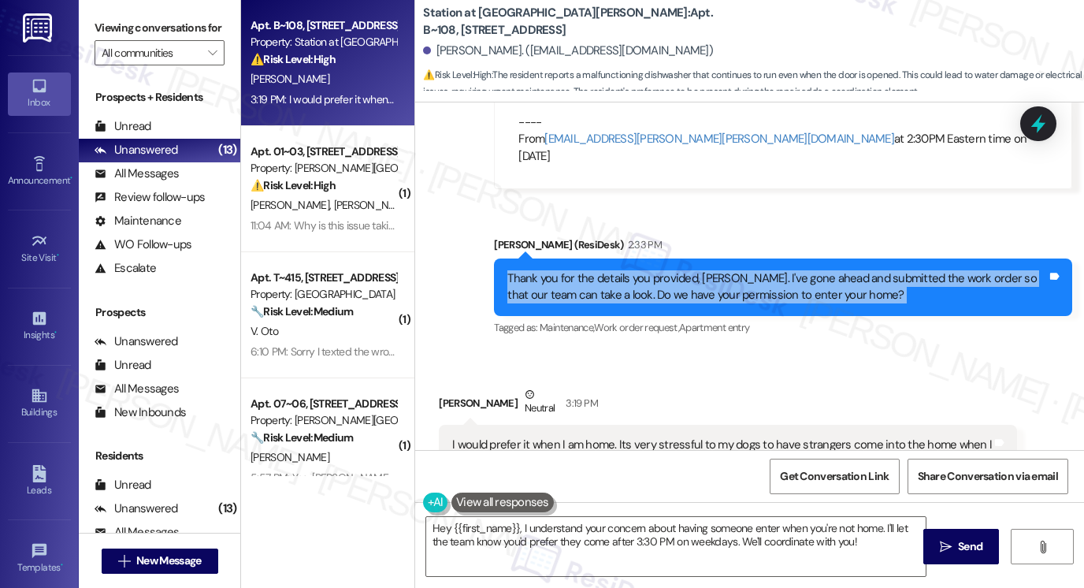
click at [827, 270] on div "Thank you for the details you provided, [PERSON_NAME]. I've gone ahead and subm…" at bounding box center [778, 287] width 540 height 34
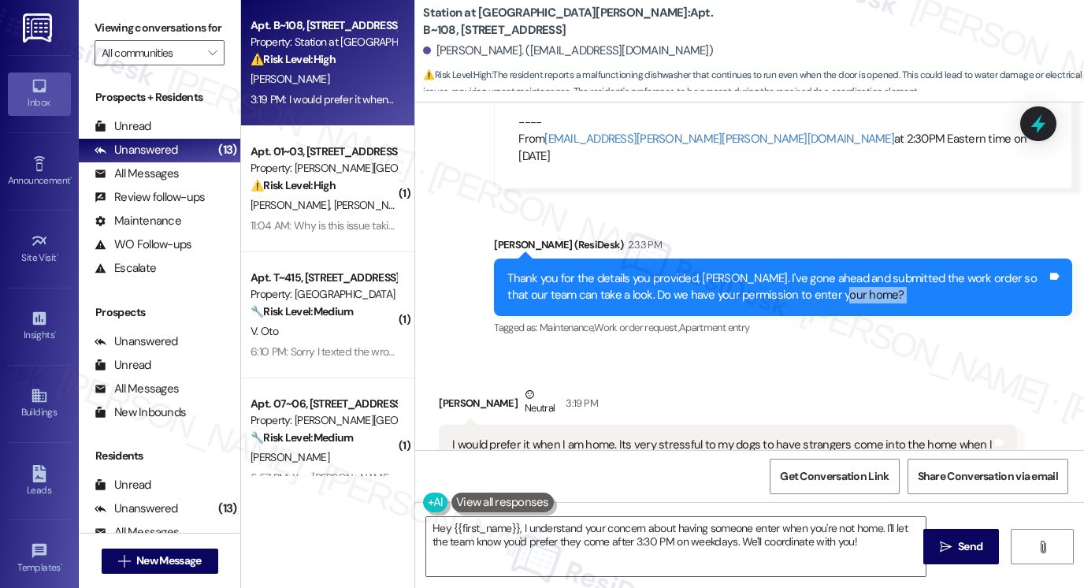
click at [827, 270] on div "Thank you for the details you provided, [PERSON_NAME]. I've gone ahead and subm…" at bounding box center [778, 287] width 540 height 34
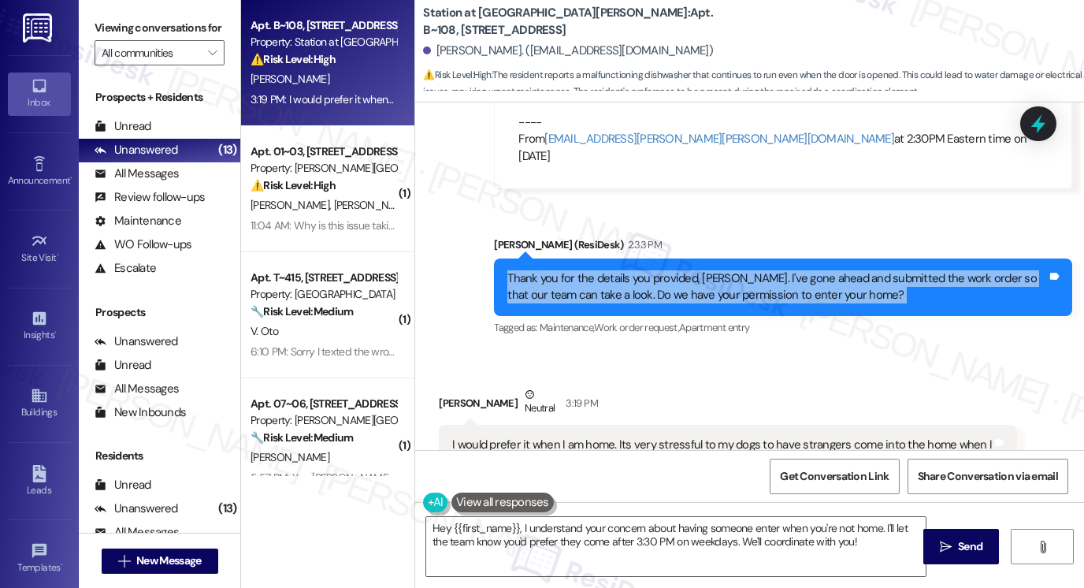
click at [827, 270] on div "Thank you for the details you provided, [PERSON_NAME]. I've gone ahead and subm…" at bounding box center [778, 287] width 540 height 34
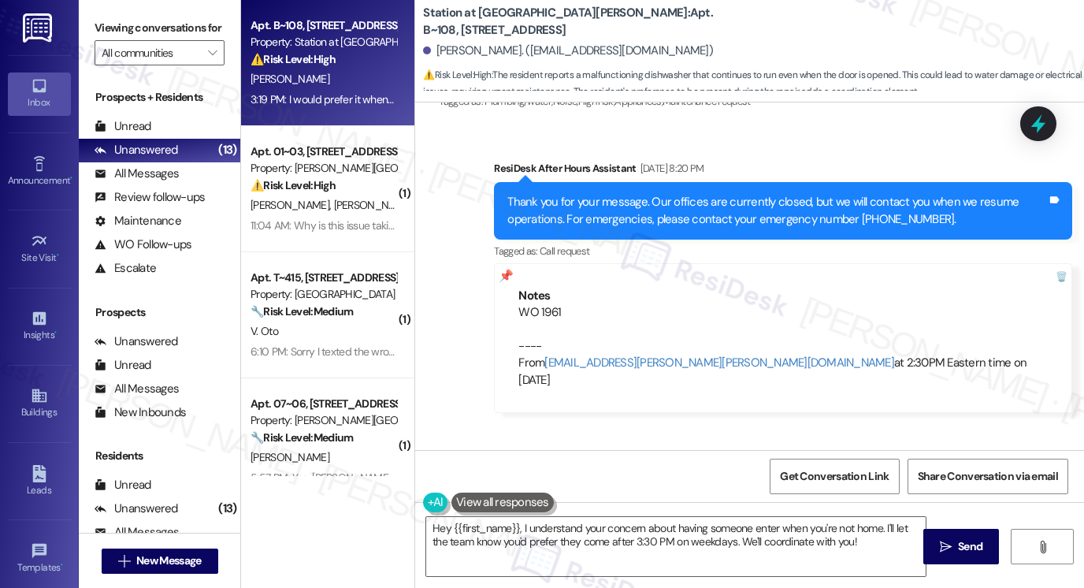
scroll to position [942, 0]
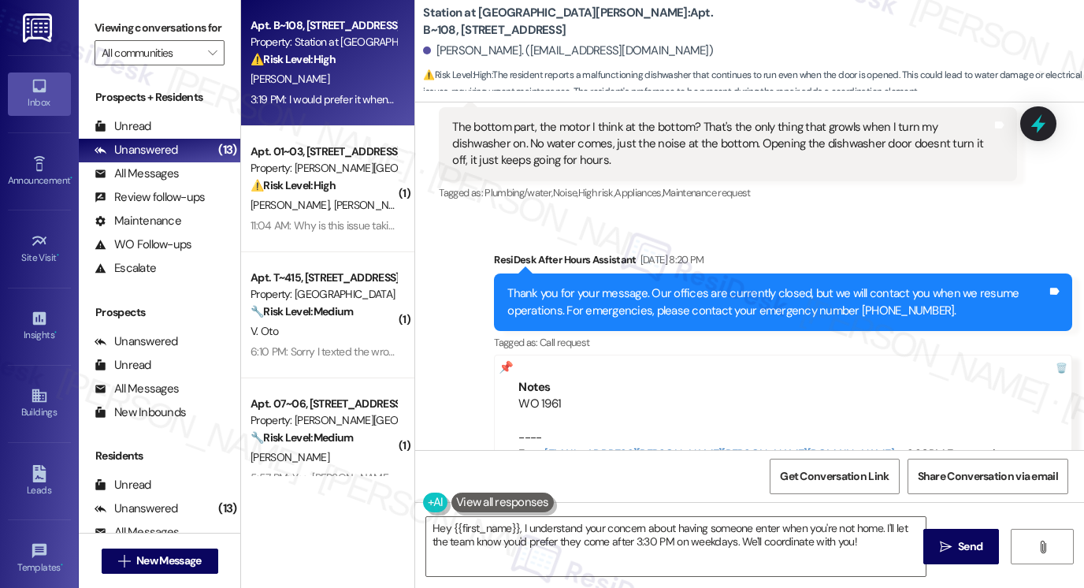
click at [612, 297] on div "Thank you for your message. Our offices are currently closed, but we will conta…" at bounding box center [778, 302] width 540 height 34
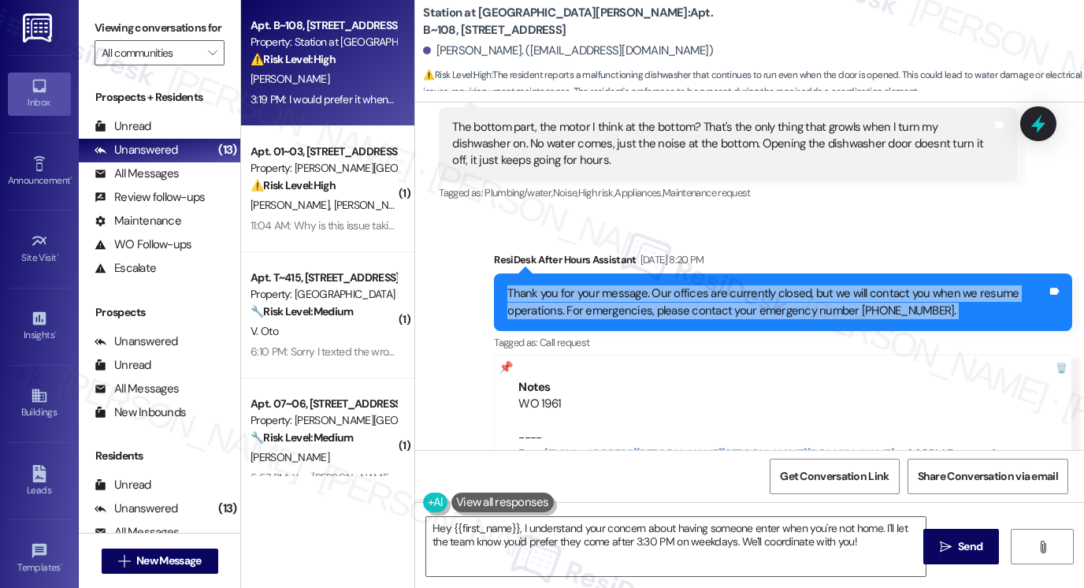
click at [612, 297] on div "Thank you for your message. Our offices are currently closed, but we will conta…" at bounding box center [778, 302] width 540 height 34
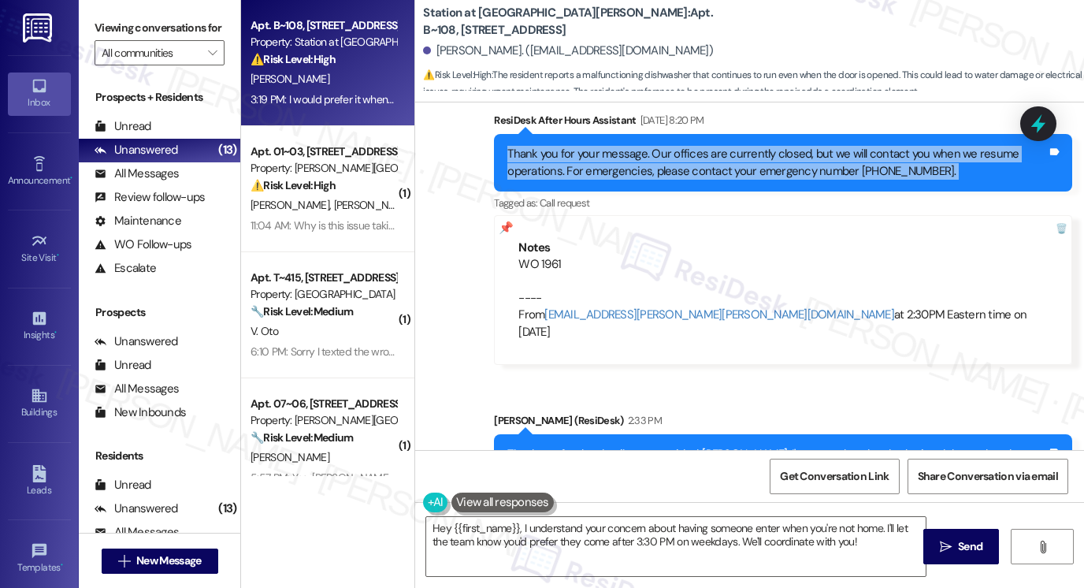
scroll to position [1257, 0]
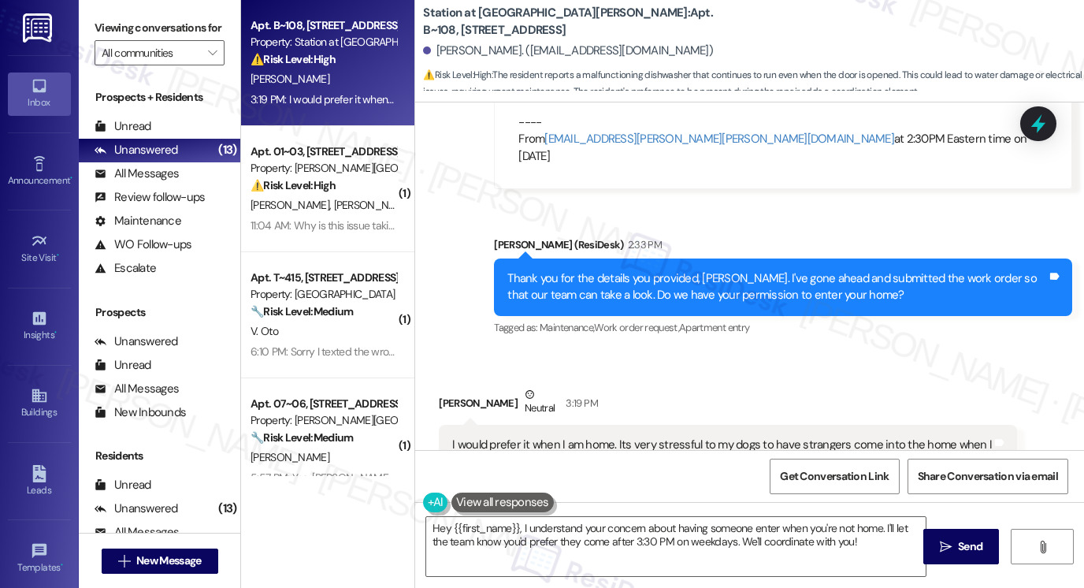
click at [598, 270] on div "Thank you for the details you provided, Deja. I've gone ahead and submitted the…" at bounding box center [778, 287] width 540 height 34
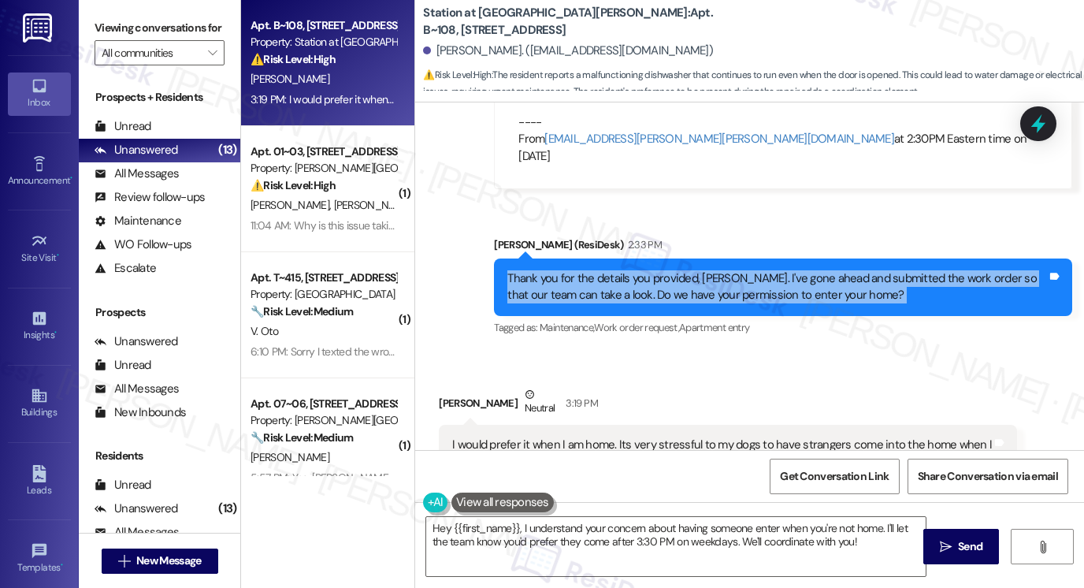
click at [598, 270] on div "Thank you for the details you provided, Deja. I've gone ahead and submitted the…" at bounding box center [778, 287] width 540 height 34
click at [709, 270] on div "Thank you for the details you provided, Deja. I've gone ahead and submitted the…" at bounding box center [778, 287] width 540 height 34
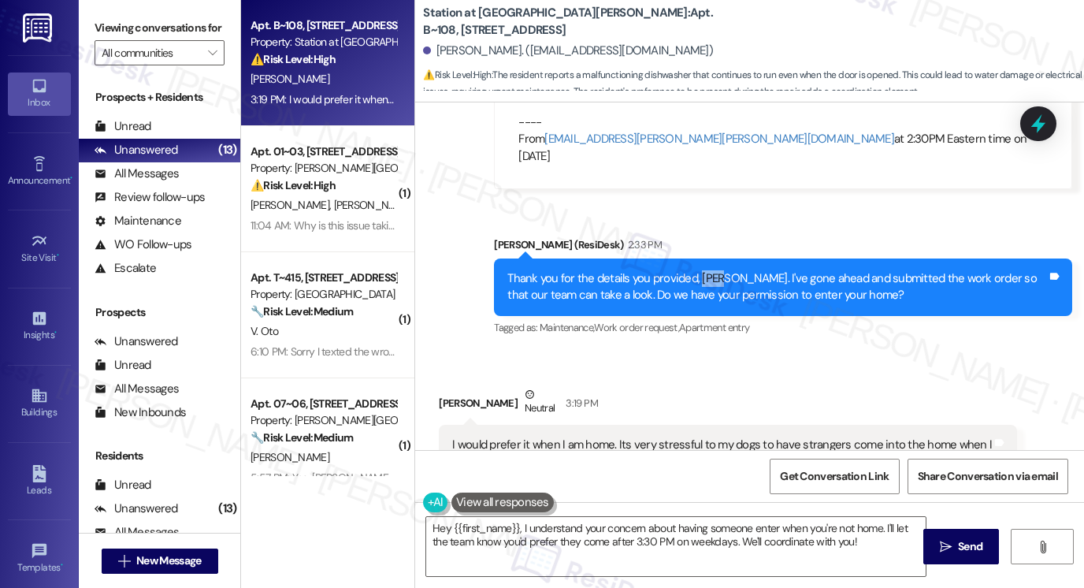
click at [709, 270] on div "Thank you for the details you provided, Deja. I've gone ahead and submitted the…" at bounding box center [778, 287] width 540 height 34
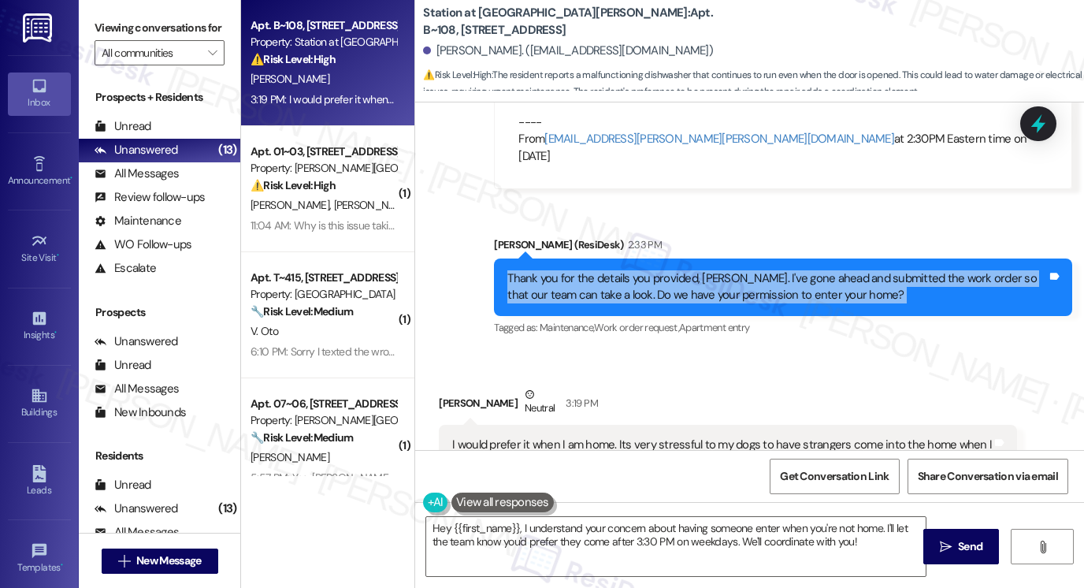
click at [709, 270] on div "Thank you for the details you provided, Deja. I've gone ahead and submitted the…" at bounding box center [778, 287] width 540 height 34
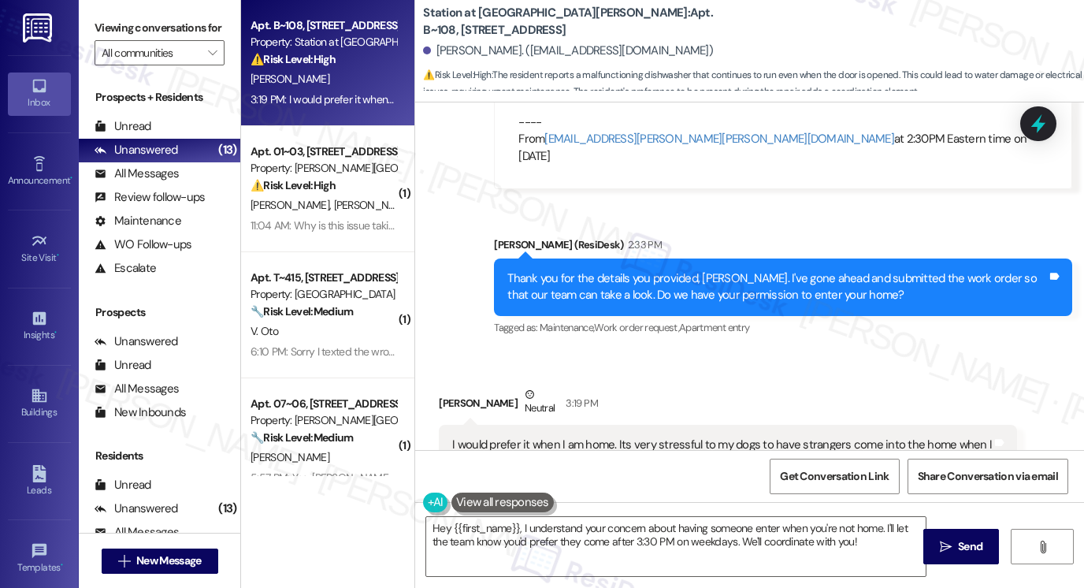
click at [594, 425] on div "I would prefer it when I am home. Its very stressful to my dogs to have strange…" at bounding box center [728, 454] width 578 height 58
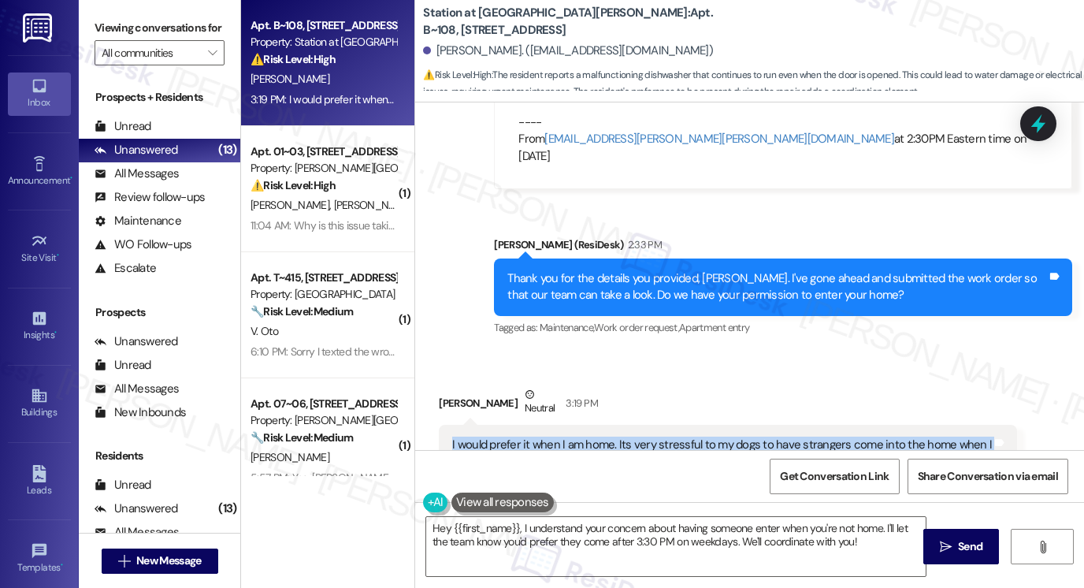
click at [594, 425] on div "I would prefer it when I am home. Its very stressful to my dogs to have strange…" at bounding box center [728, 454] width 578 height 58
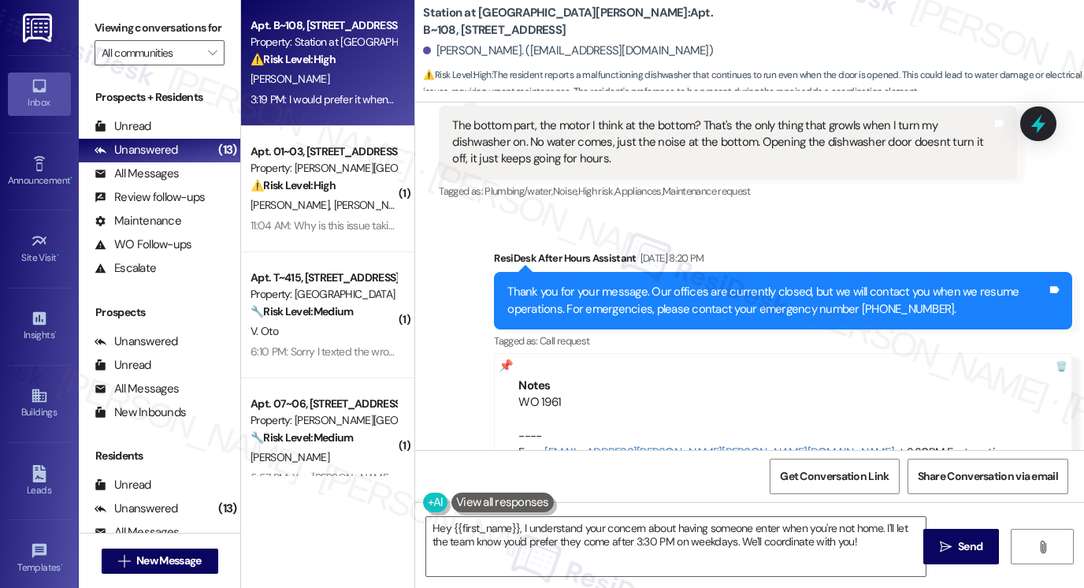
scroll to position [942, 0]
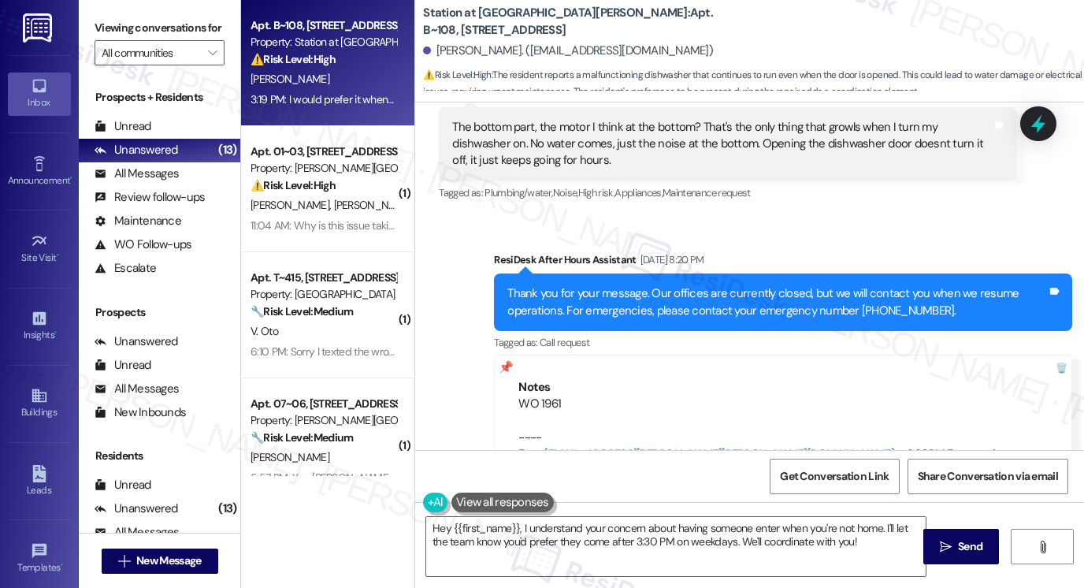
click at [619, 285] on div "Thank you for your message. Our offices are currently closed, but we will conta…" at bounding box center [778, 302] width 540 height 34
click at [620, 285] on div "Thank you for your message. Our offices are currently closed, but we will conta…" at bounding box center [778, 302] width 540 height 34
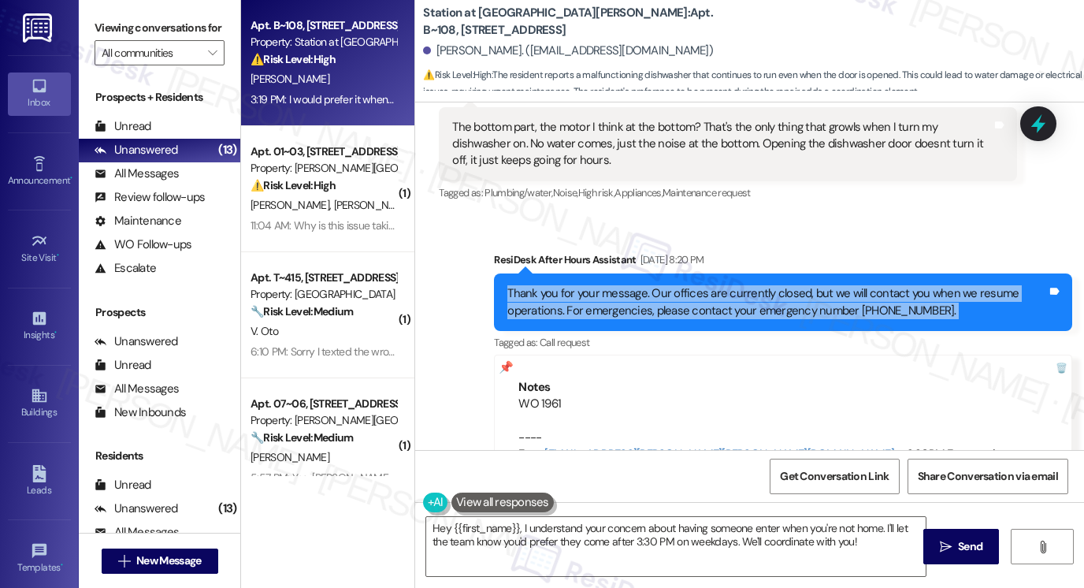
click at [621, 285] on div "Thank you for your message. Our offices are currently closed, but we will conta…" at bounding box center [778, 302] width 540 height 34
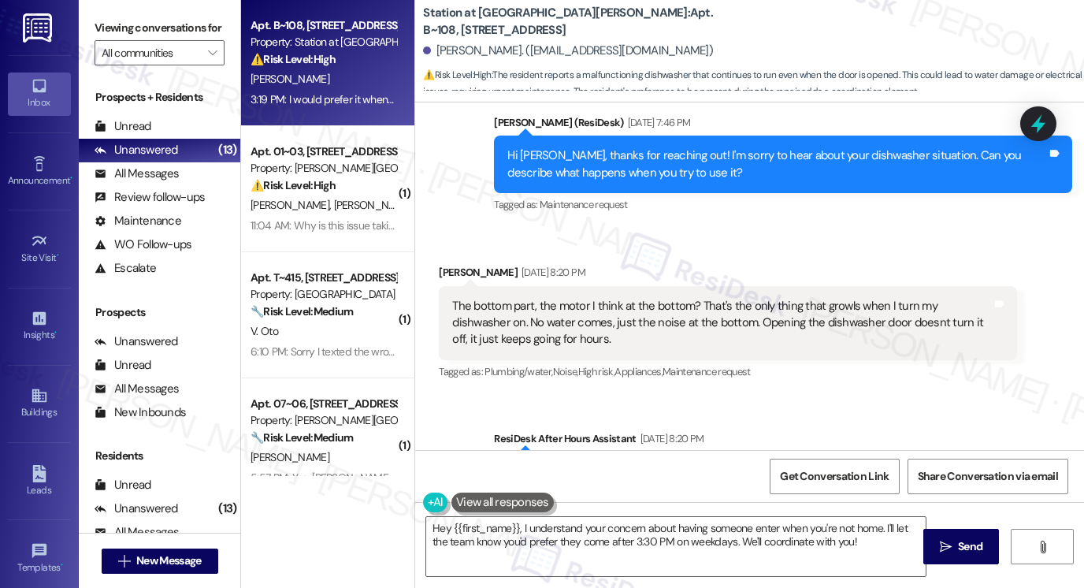
scroll to position [548, 0]
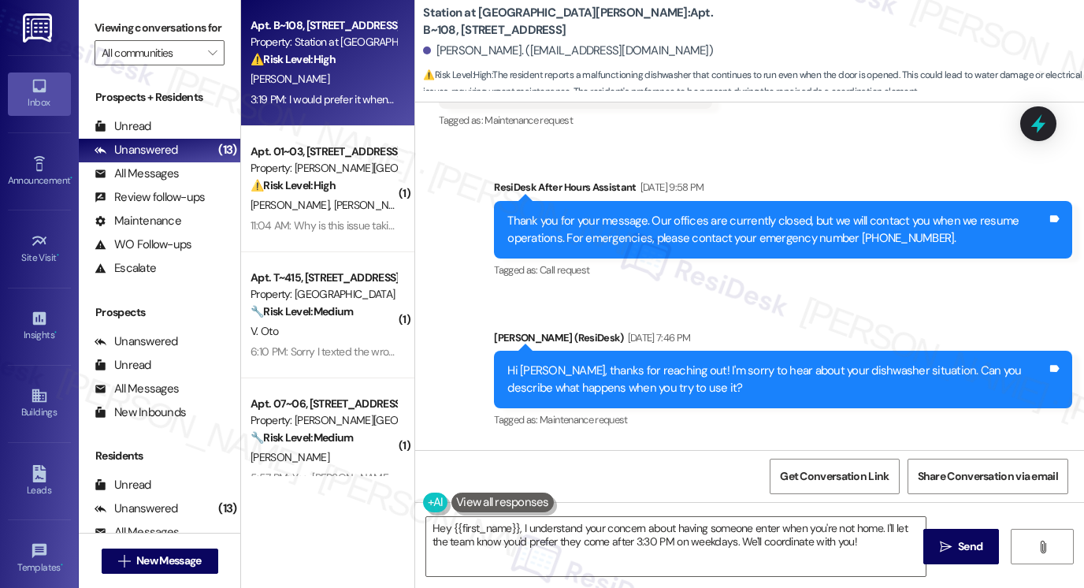
click at [601, 363] on div "Hi Deja, thanks for reaching out! I'm sorry to hear about your dishwasher situa…" at bounding box center [778, 380] width 540 height 34
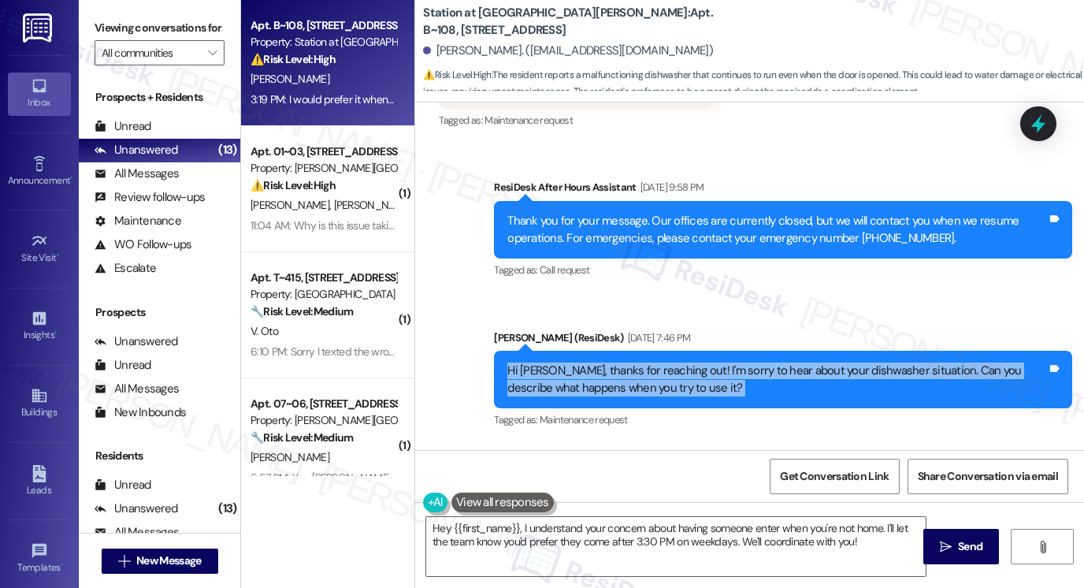
click at [601, 363] on div "Hi Deja, thanks for reaching out! I'm sorry to hear about your dishwasher situa…" at bounding box center [778, 380] width 540 height 34
click at [723, 363] on div "Hi Deja, thanks for reaching out! I'm sorry to hear about your dishwasher situa…" at bounding box center [778, 380] width 540 height 34
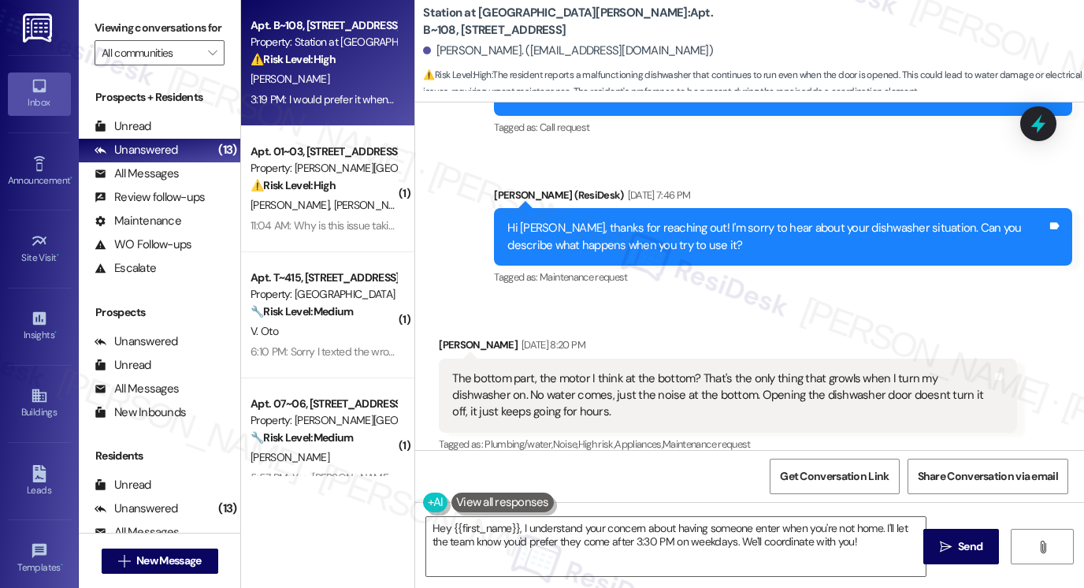
scroll to position [784, 0]
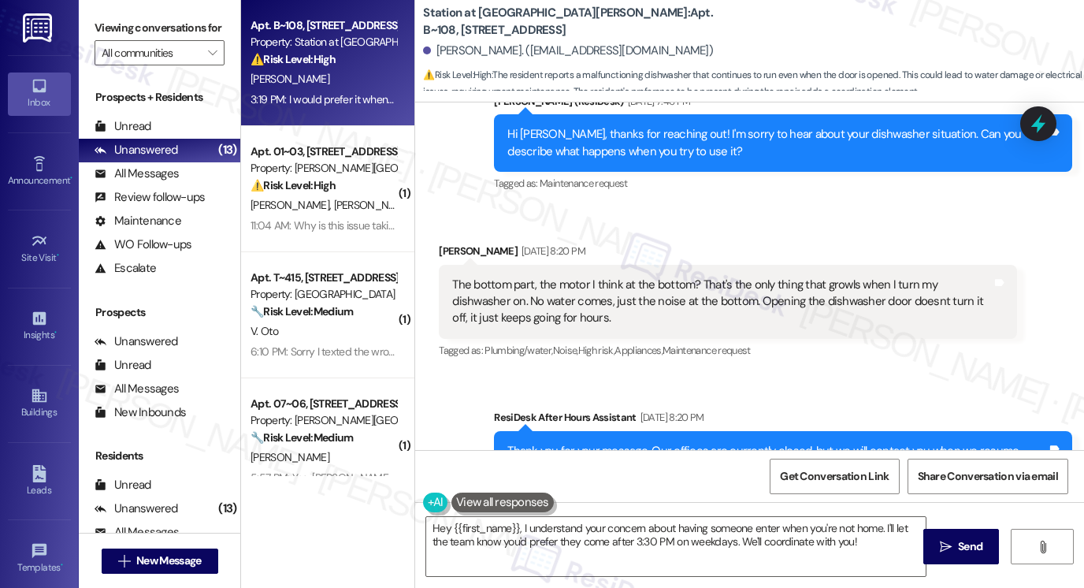
click at [638, 286] on div "The bottom part, the motor I think at the bottom? That's the only thing that gr…" at bounding box center [722, 302] width 540 height 50
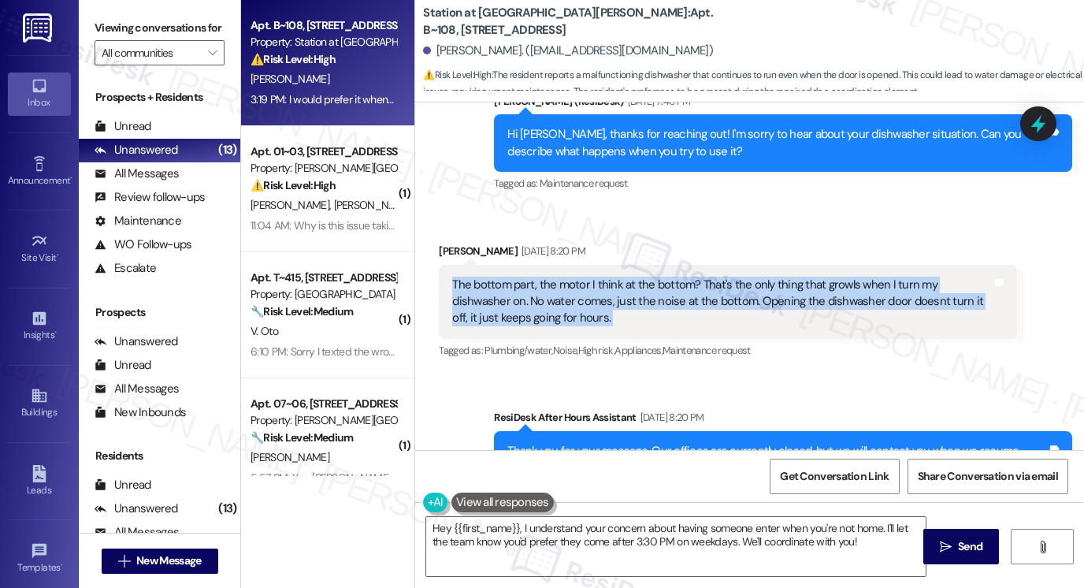
click at [638, 286] on div "The bottom part, the motor I think at the bottom? That's the only thing that gr…" at bounding box center [722, 302] width 540 height 50
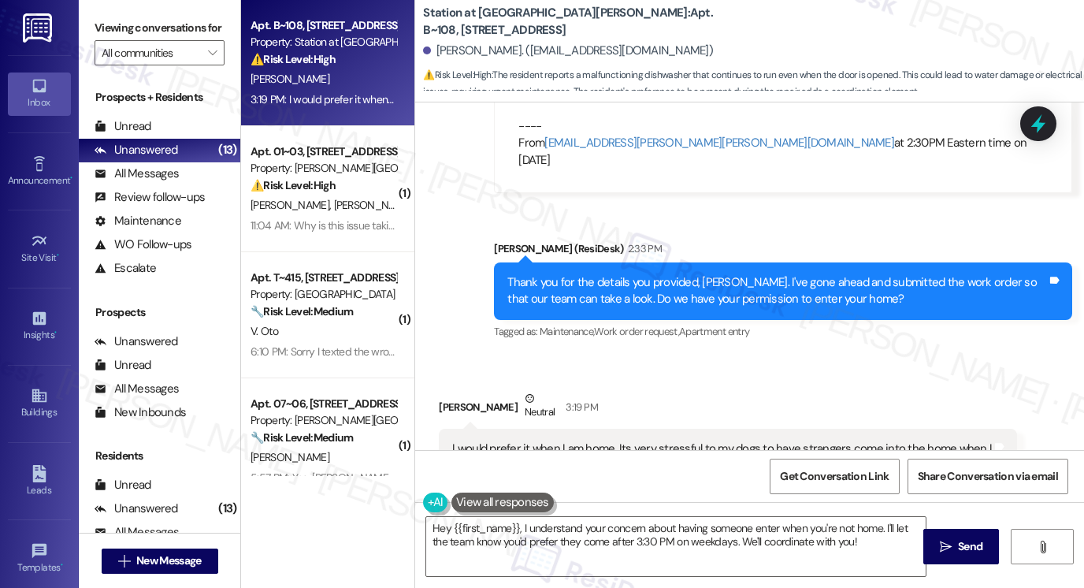
scroll to position [1257, 0]
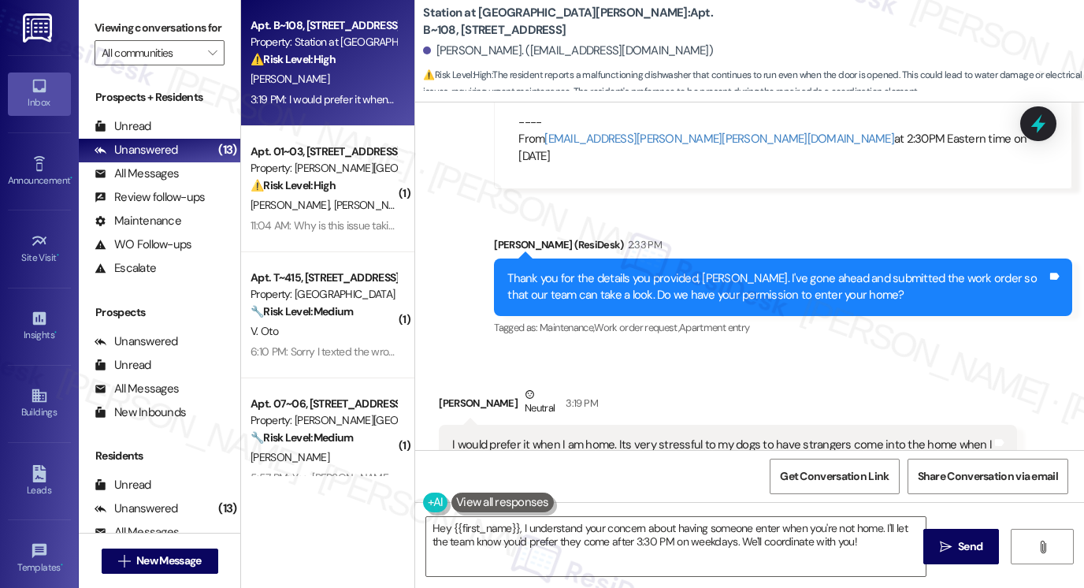
click at [682, 270] on div "Thank you for the details you provided, Deja. I've gone ahead and submitted the…" at bounding box center [778, 287] width 540 height 34
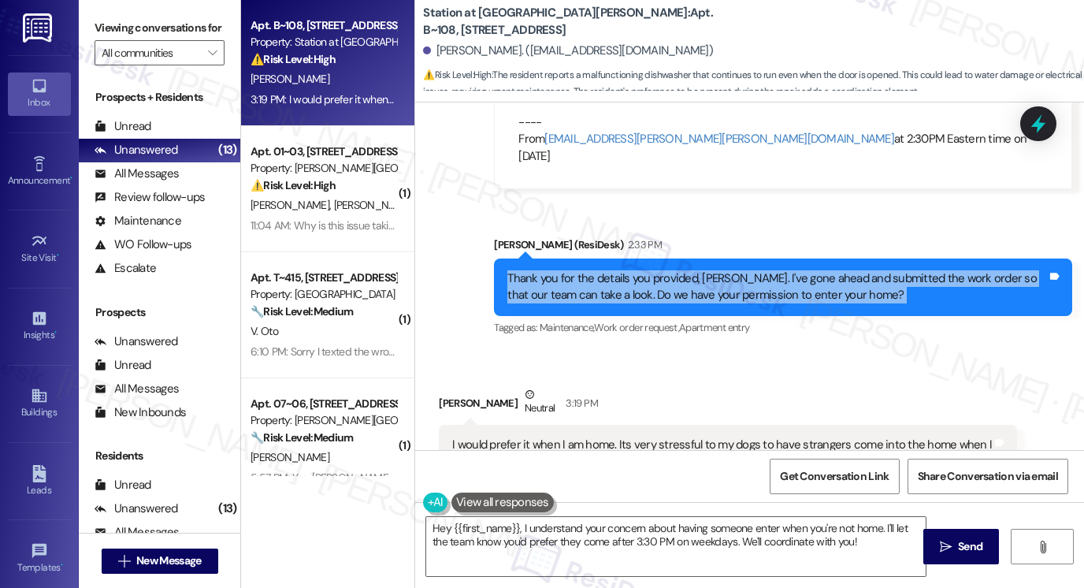
click at [681, 270] on div "Thank you for the details you provided, Deja. I've gone ahead and submitted the…" at bounding box center [778, 287] width 540 height 34
click at [776, 270] on div "Thank you for the details you provided, Deja. I've gone ahead and submitted the…" at bounding box center [778, 287] width 540 height 34
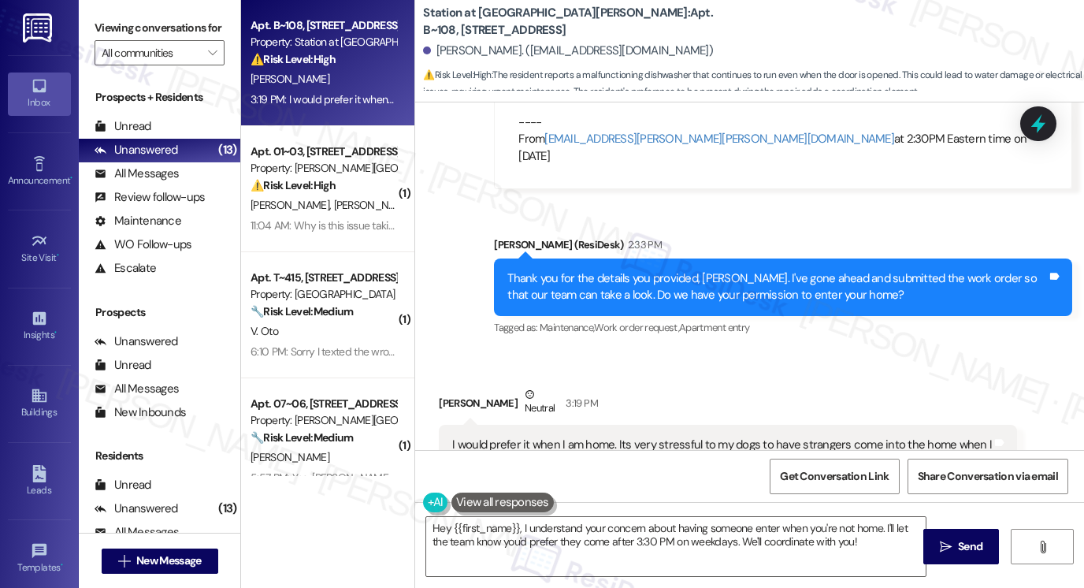
click at [775, 270] on div "Thank you for the details you provided, Deja. I've gone ahead and submitted the…" at bounding box center [778, 287] width 540 height 34
click at [829, 270] on div "Thank you for the details you provided, Deja. I've gone ahead and submitted the…" at bounding box center [778, 287] width 540 height 34
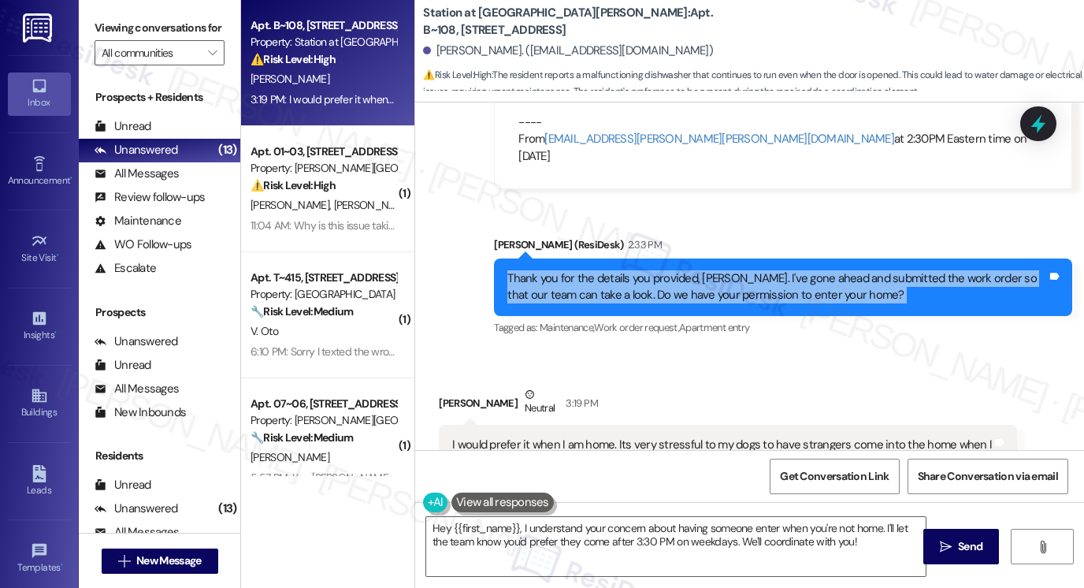
click at [829, 270] on div "Thank you for the details you provided, Deja. I've gone ahead and submitted the…" at bounding box center [778, 287] width 540 height 34
click at [755, 270] on div "Thank you for the details you provided, Deja. I've gone ahead and submitted the…" at bounding box center [778, 287] width 540 height 34
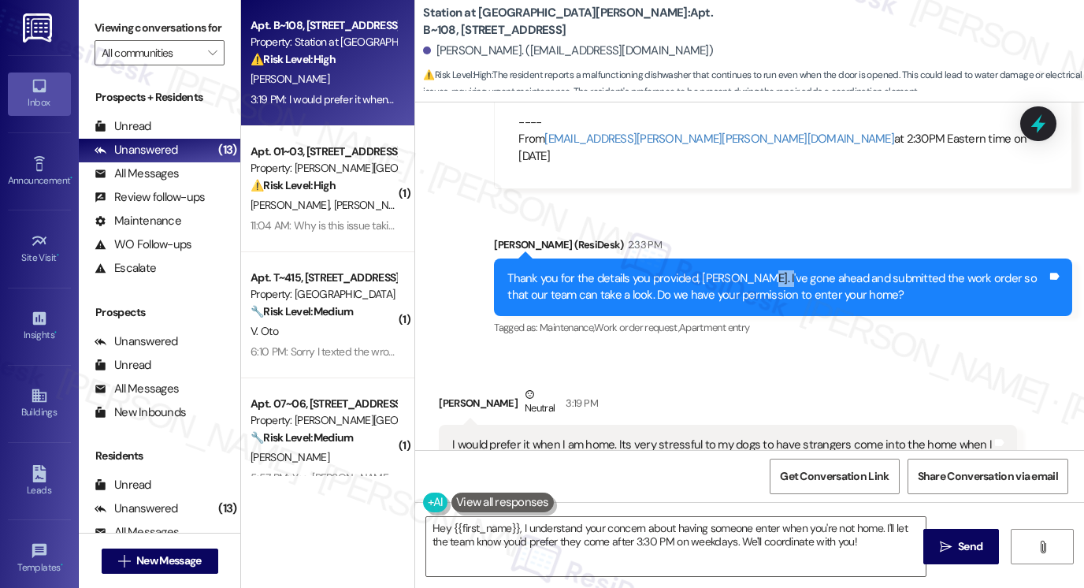
click at [754, 270] on div "Thank you for the details you provided, Deja. I've gone ahead and submitted the…" at bounding box center [778, 287] width 540 height 34
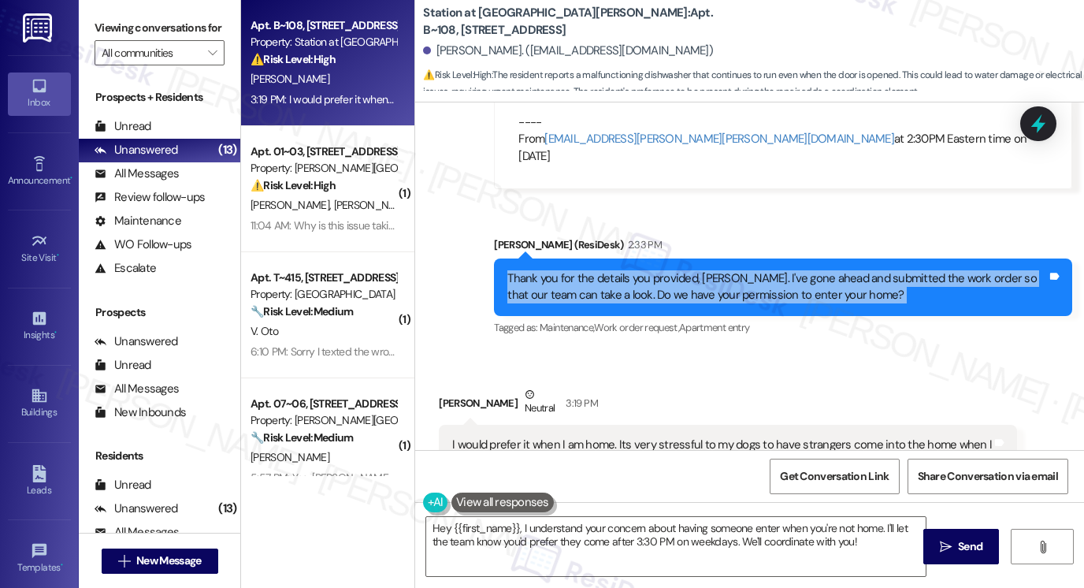
click at [754, 270] on div "Thank you for the details you provided, Deja. I've gone ahead and submitted the…" at bounding box center [778, 287] width 540 height 34
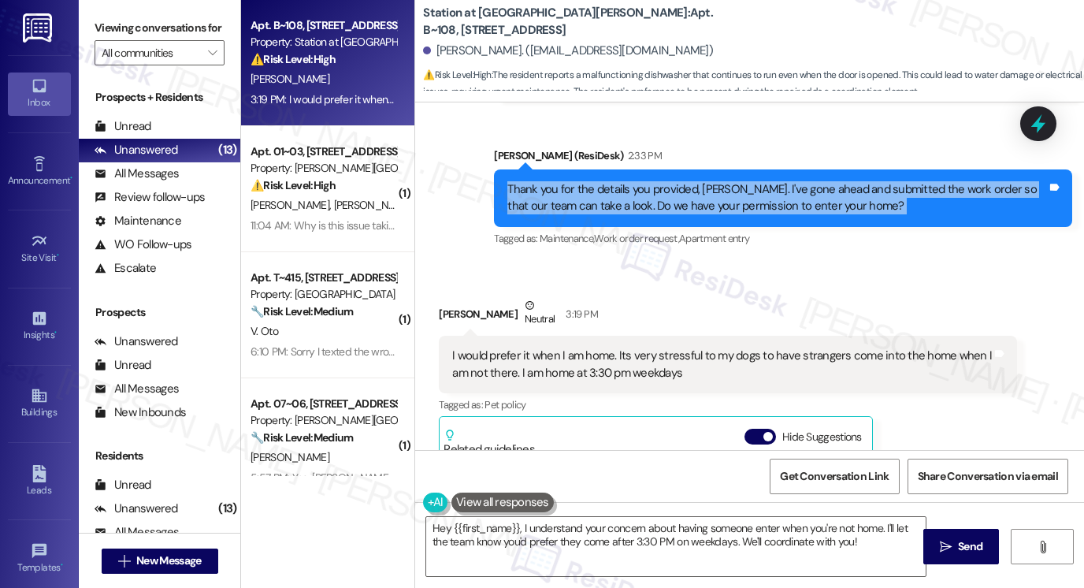
scroll to position [1415, 0]
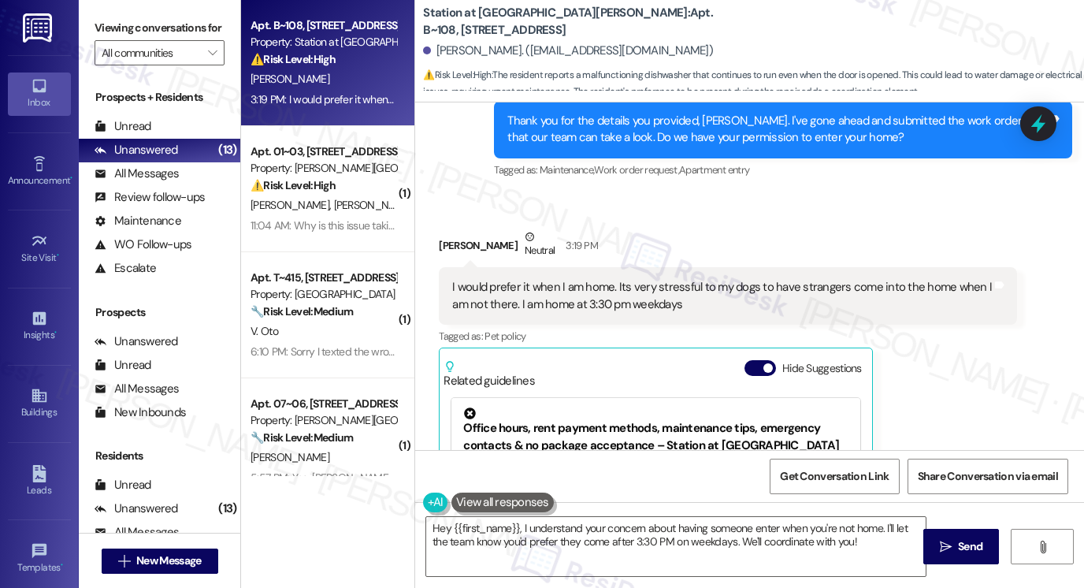
click at [580, 279] on div "I would prefer it when I am home. Its very stressful to my dogs to have strange…" at bounding box center [722, 296] width 540 height 34
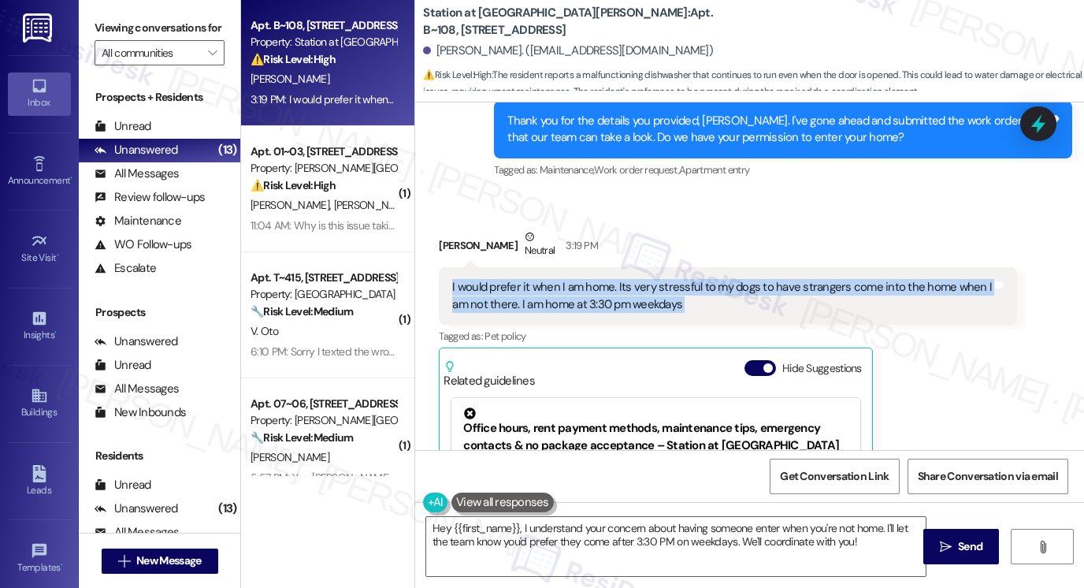
click at [580, 279] on div "I would prefer it when I am home. Its very stressful to my dogs to have strange…" at bounding box center [722, 296] width 540 height 34
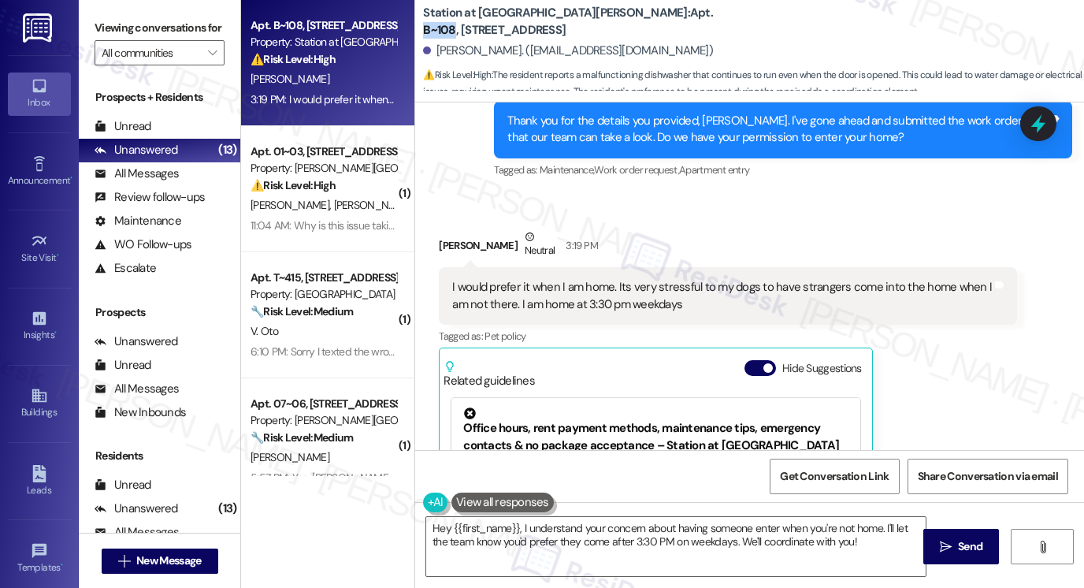
drag, startPoint x: 574, startPoint y: 20, endPoint x: 608, endPoint y: 20, distance: 33.9
click at [608, 20] on b "Station at Park Meadows: Apt. B~108, 2229 North 100 West" at bounding box center [580, 22] width 315 height 34
copy b "B~108"
click at [127, 39] on label "Viewing conversations for" at bounding box center [160, 28] width 130 height 24
click at [551, 532] on textarea "Hey {{first_name}}, I understand your concern about having someone enter when y…" at bounding box center [676, 546] width 500 height 59
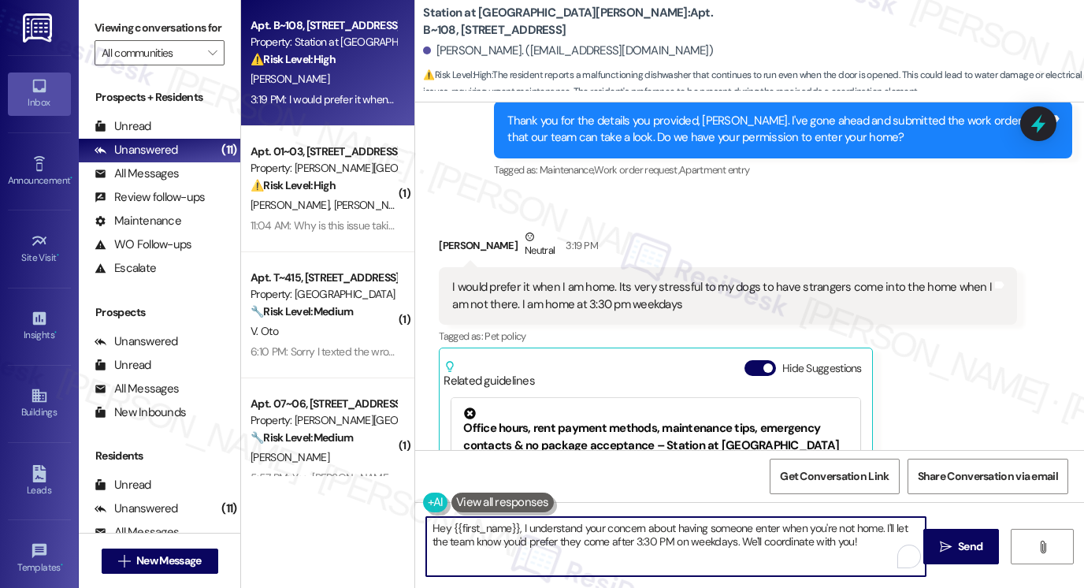
click at [551, 532] on textarea "Hey {{first_name}}, I understand your concern about having someone enter when y…" at bounding box center [676, 546] width 500 height 59
click at [605, 543] on textarea "Hey {{first_name}}, I understand your concern about having someone enter when y…" at bounding box center [676, 546] width 500 height 59
click at [567, 545] on textarea "Hey {{first_name}}, I understand your concern about having someone enter when y…" at bounding box center [676, 546] width 500 height 59
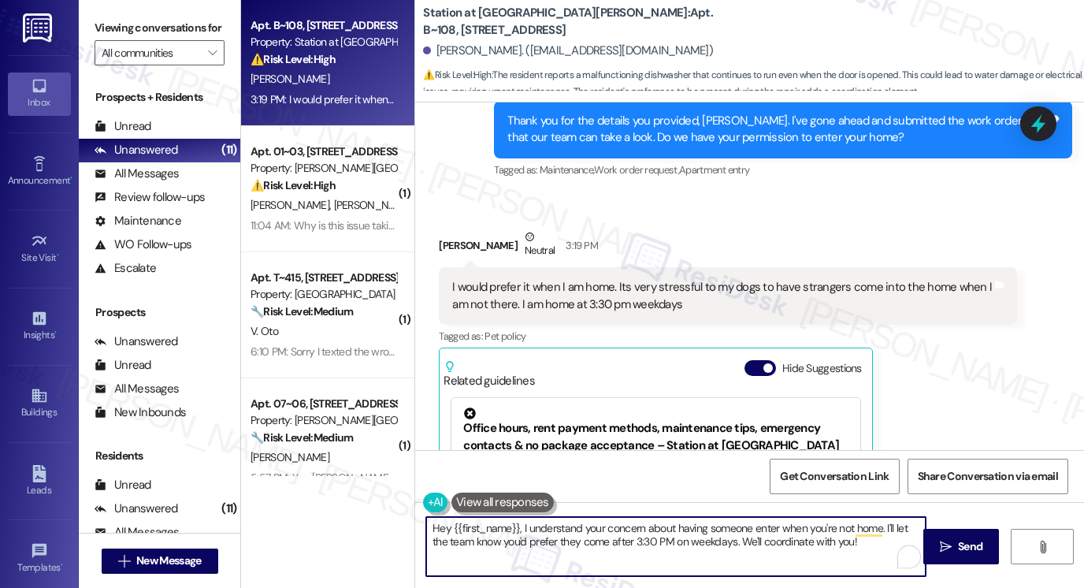
click at [568, 545] on textarea "Hey {{first_name}}, I understand your concern about having someone enter when y…" at bounding box center [676, 546] width 500 height 59
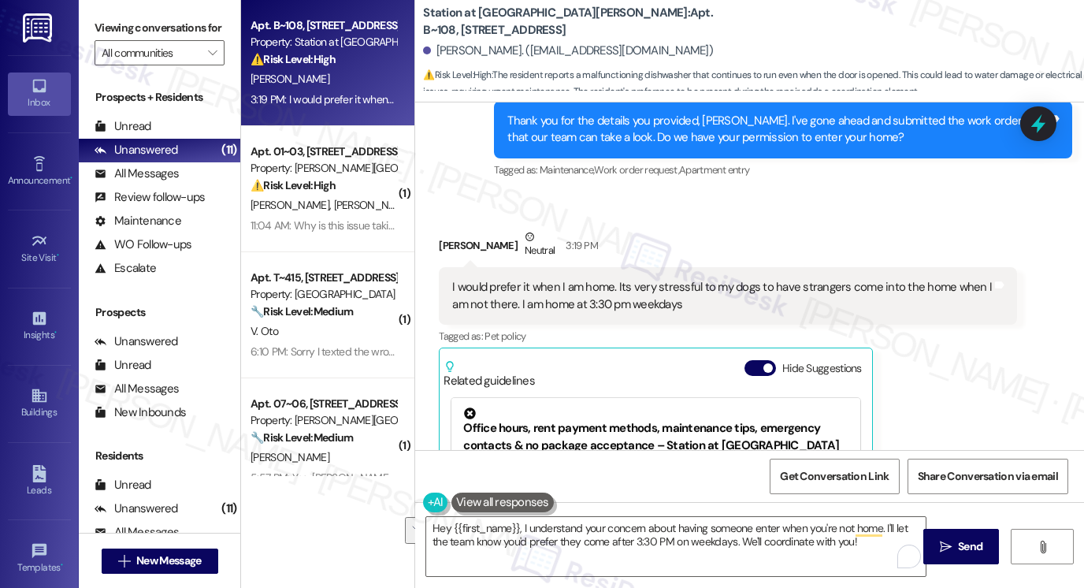
click at [98, 17] on label "Viewing conversations for" at bounding box center [160, 28] width 130 height 24
click at [106, 24] on label "Viewing conversations for" at bounding box center [160, 28] width 130 height 24
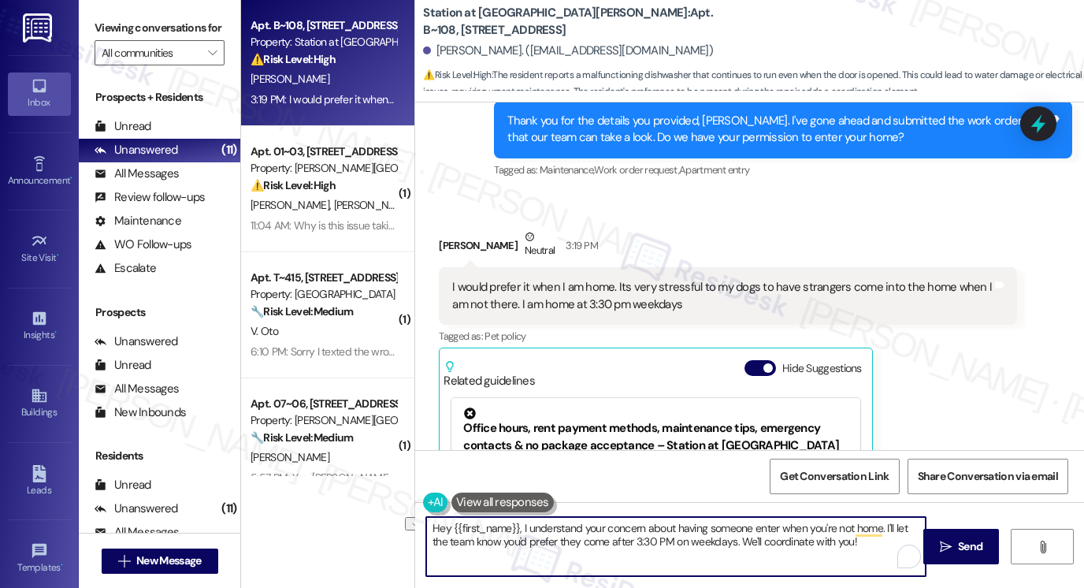
drag, startPoint x: 520, startPoint y: 525, endPoint x: 377, endPoint y: 513, distance: 143.1
click at [377, 513] on div "Apt. B~108, 2229 North 100 West Property: Station at Park Meadows ⚠️ Risk Level…" at bounding box center [662, 294] width 843 height 588
click at [446, 524] on textarea "understand your concern about having someone enter when you're not home. I'll l…" at bounding box center [676, 546] width 500 height 59
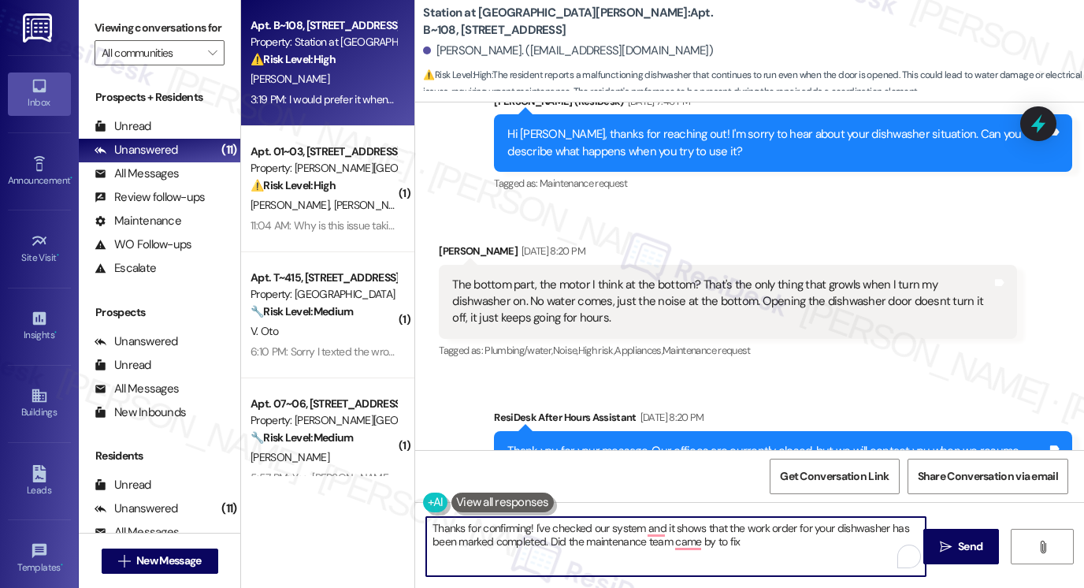
scroll to position [1257, 0]
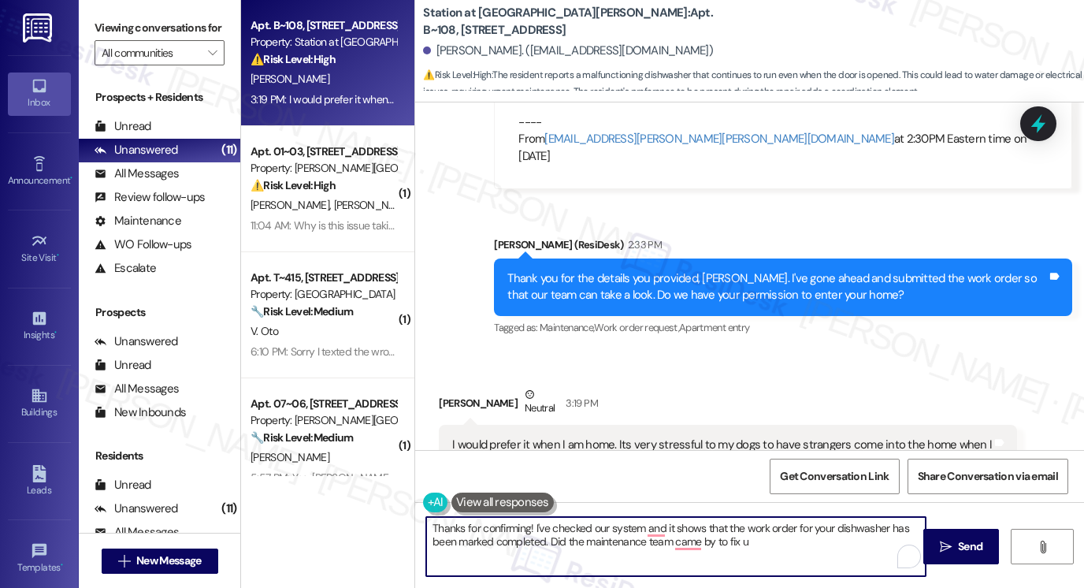
type textarea "Thanks for confirming! I've checked our system and it shows that the work order…"
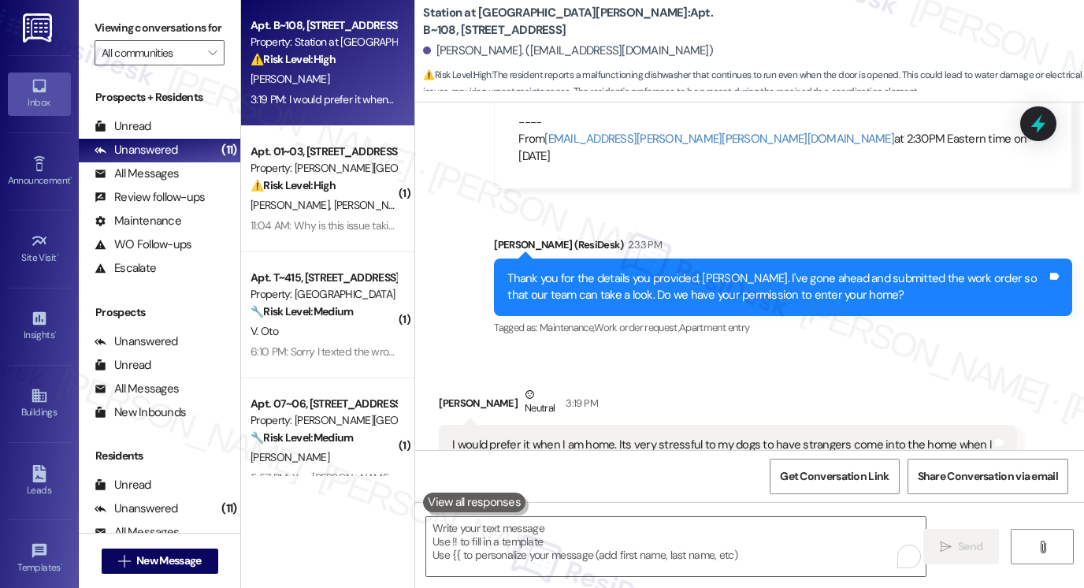
click at [112, 17] on label "Viewing conversations for" at bounding box center [160, 28] width 130 height 24
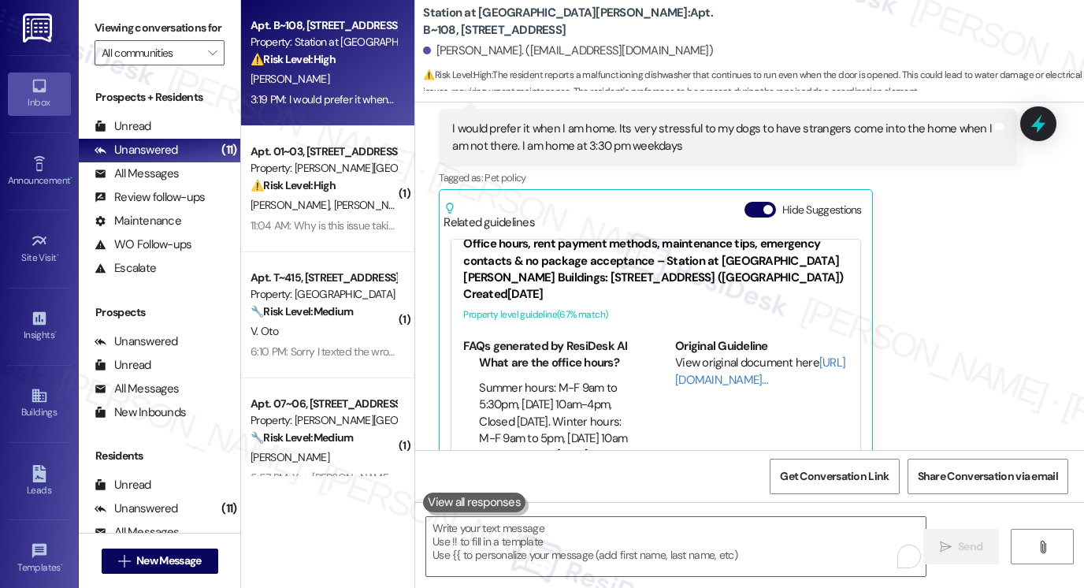
scroll to position [40, 0]
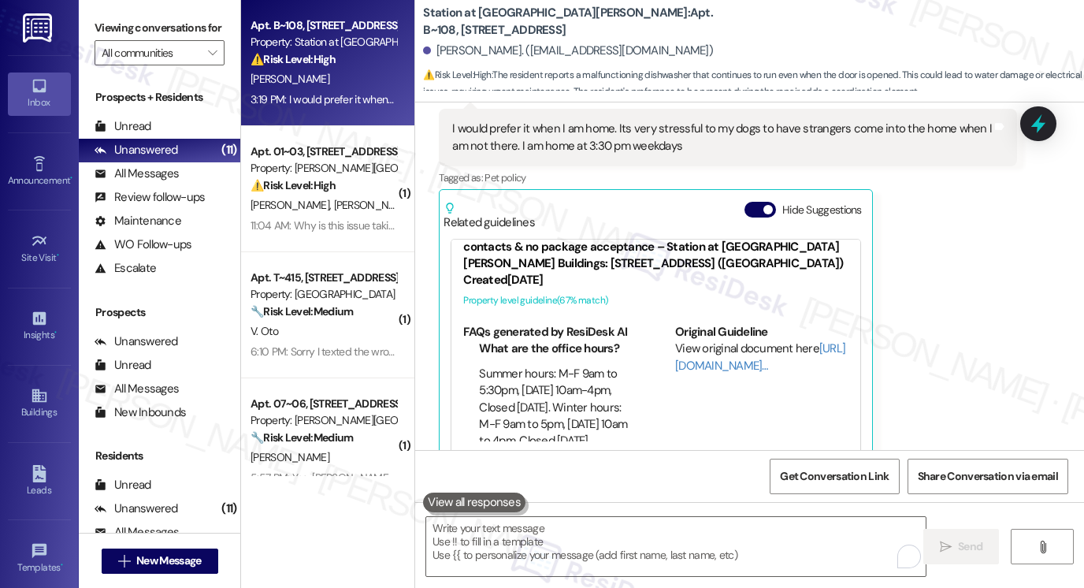
drag, startPoint x: 95, startPoint y: 11, endPoint x: 199, endPoint y: 49, distance: 110.0
click at [95, 11] on div "Viewing conversations for All communities " at bounding box center [160, 40] width 162 height 81
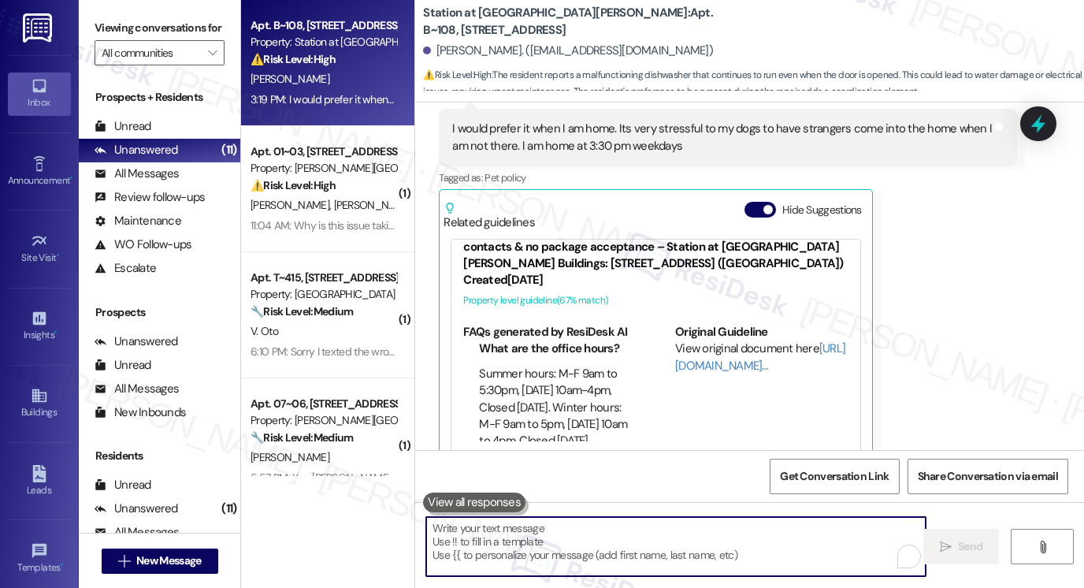
click at [668, 548] on textarea "To enrich screen reader interactions, please activate Accessibility in Grammarl…" at bounding box center [676, 546] width 500 height 59
type textarea "Thanks for confirming! I've checked our system and it shows that the work order…"
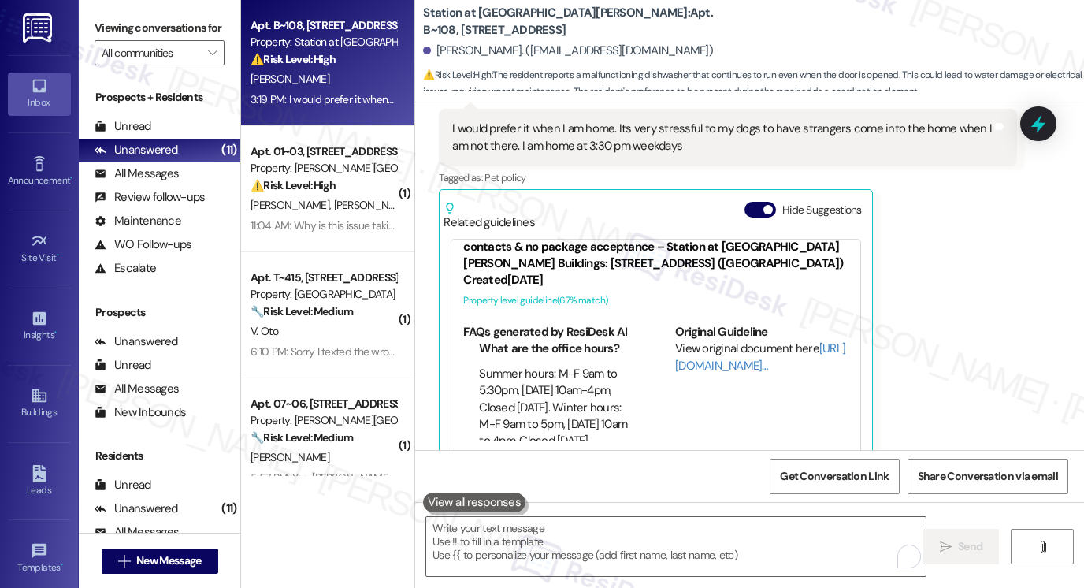
click at [105, 31] on label "Viewing conversations for" at bounding box center [160, 28] width 130 height 24
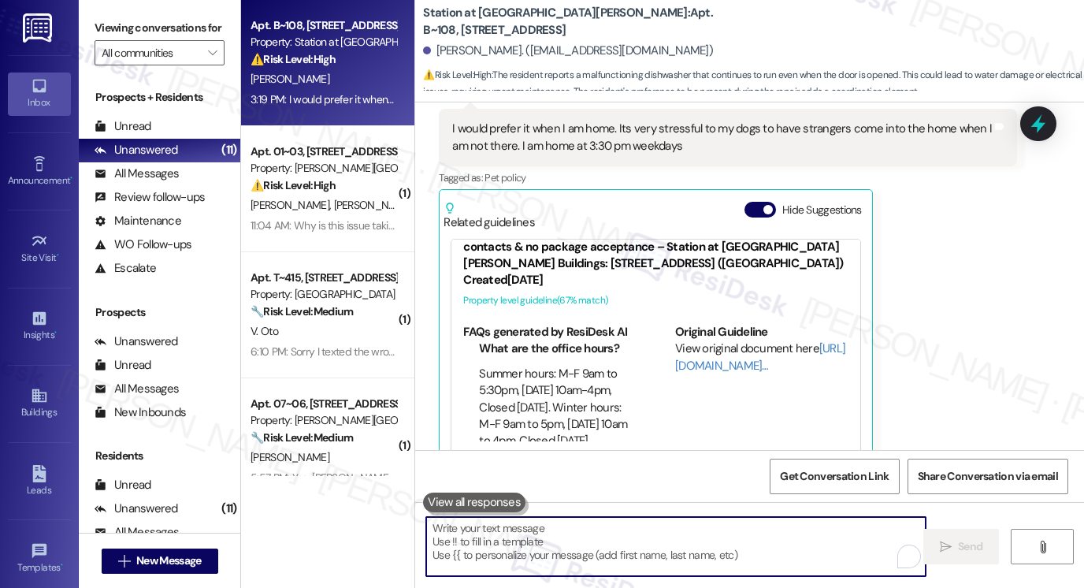
click at [618, 541] on textarea "To enrich screen reader interactions, please activate Accessibility in Grammarl…" at bounding box center [676, 546] width 500 height 59
paste textarea "Thanks for confirming! I checked our system, and it shows that the work order f…"
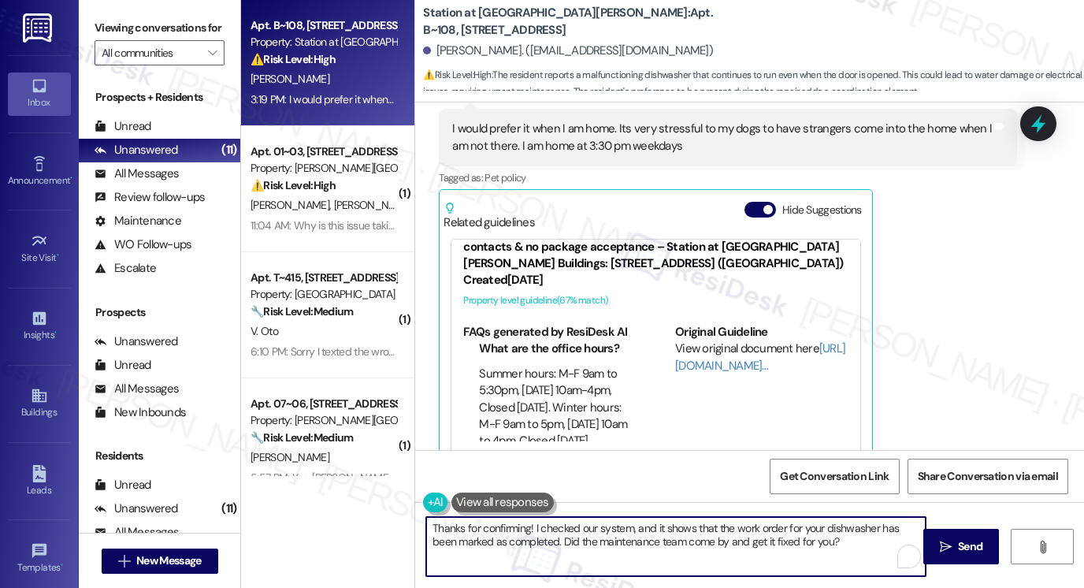
click at [974, 563] on div "Thanks for confirming! I checked our system, and it shows that the work order f…" at bounding box center [749, 561] width 669 height 118
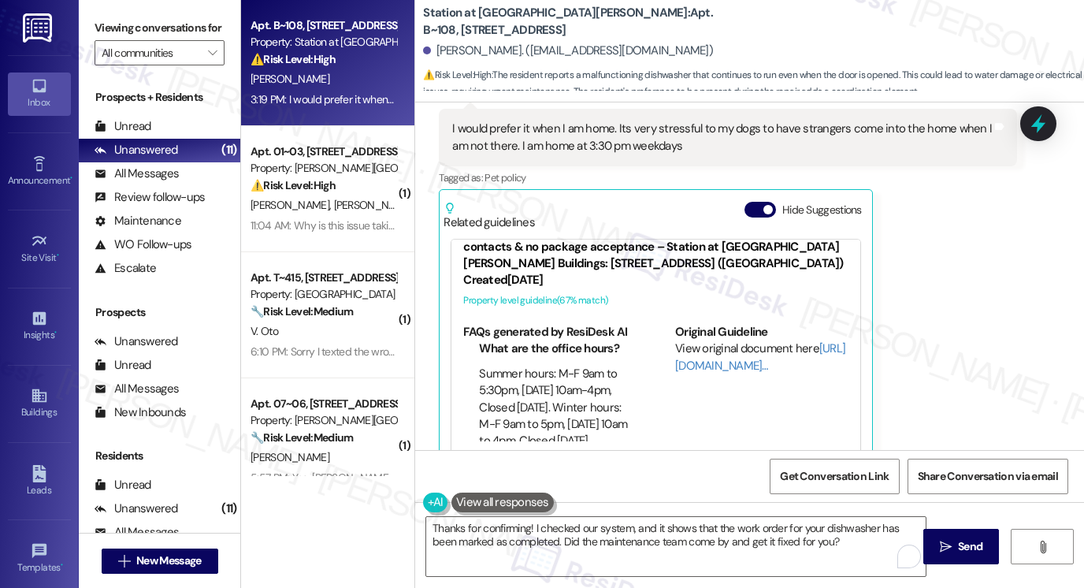
click at [439, 53] on div "Deja Despain. (stacee2013casa@gmail.com)" at bounding box center [568, 51] width 290 height 17
copy div "Deja"
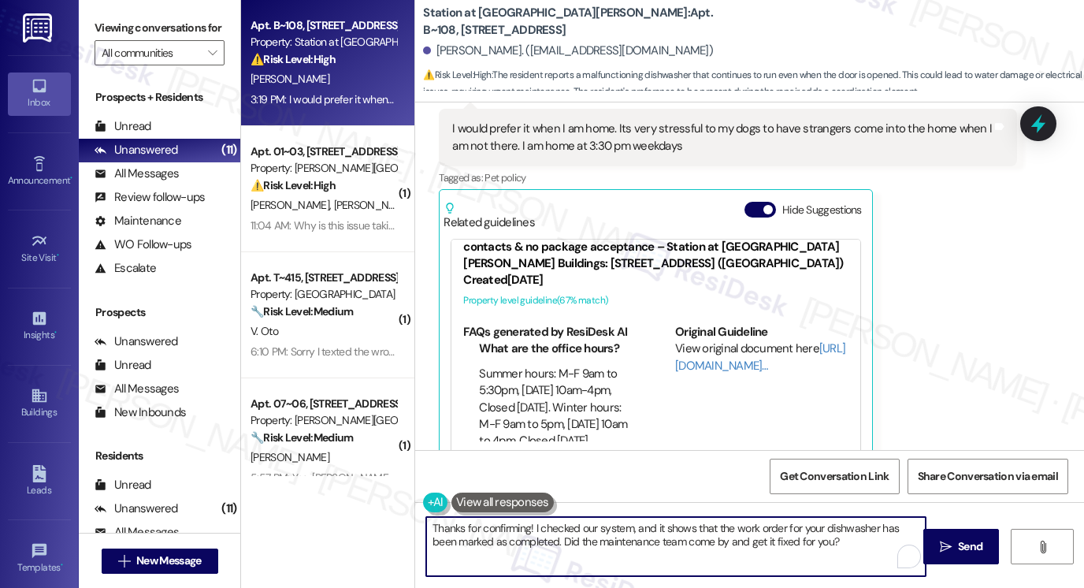
click at [525, 533] on textarea "Thanks for confirming! I checked our system, and it shows that the work order f…" at bounding box center [676, 546] width 500 height 59
paste textarea "Deja"
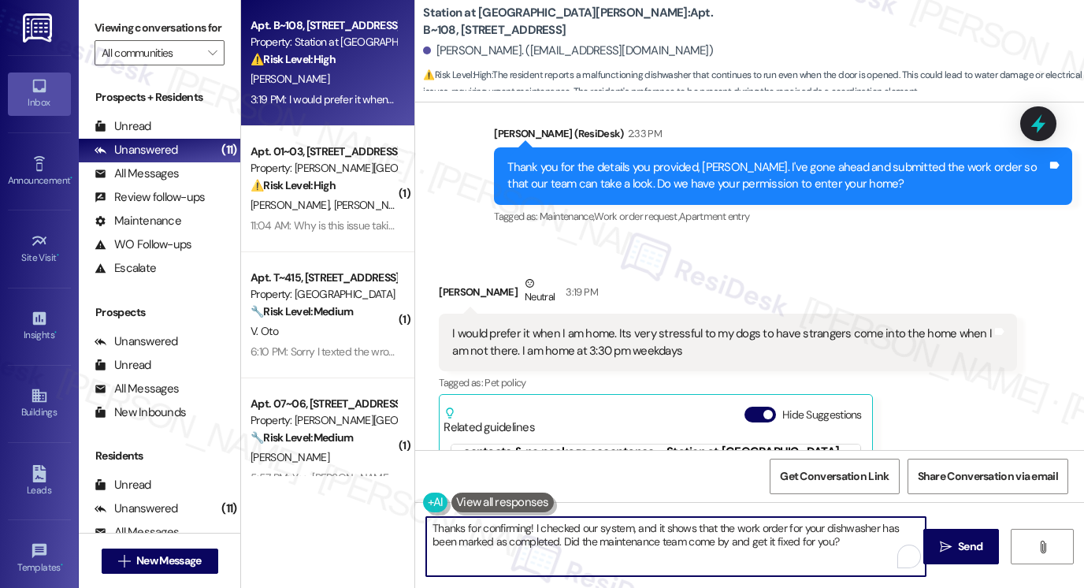
scroll to position [1415, 0]
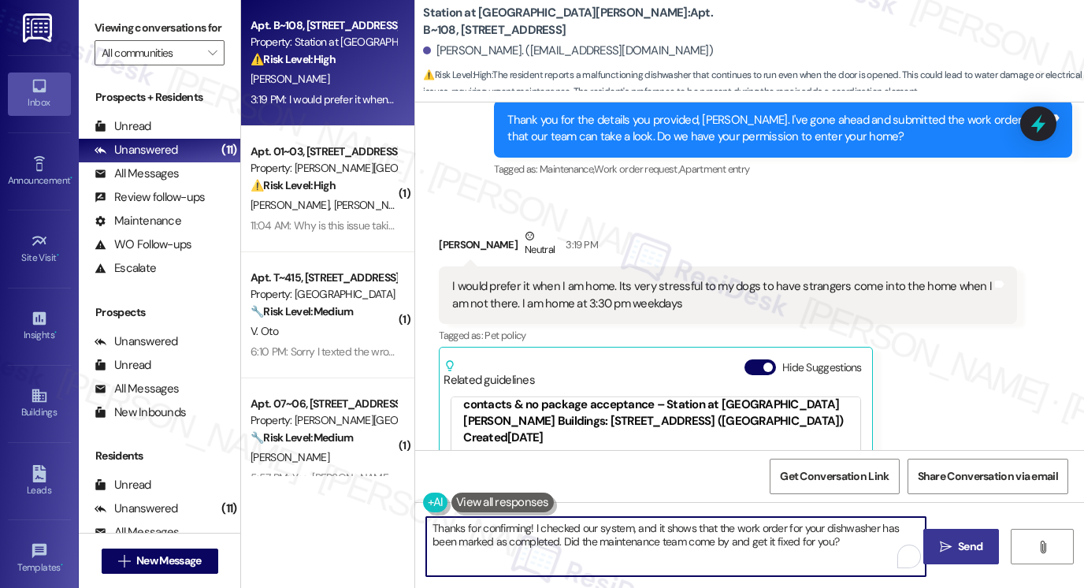
type textarea "Thanks for confirming! I checked our system, and it shows that the work order f…"
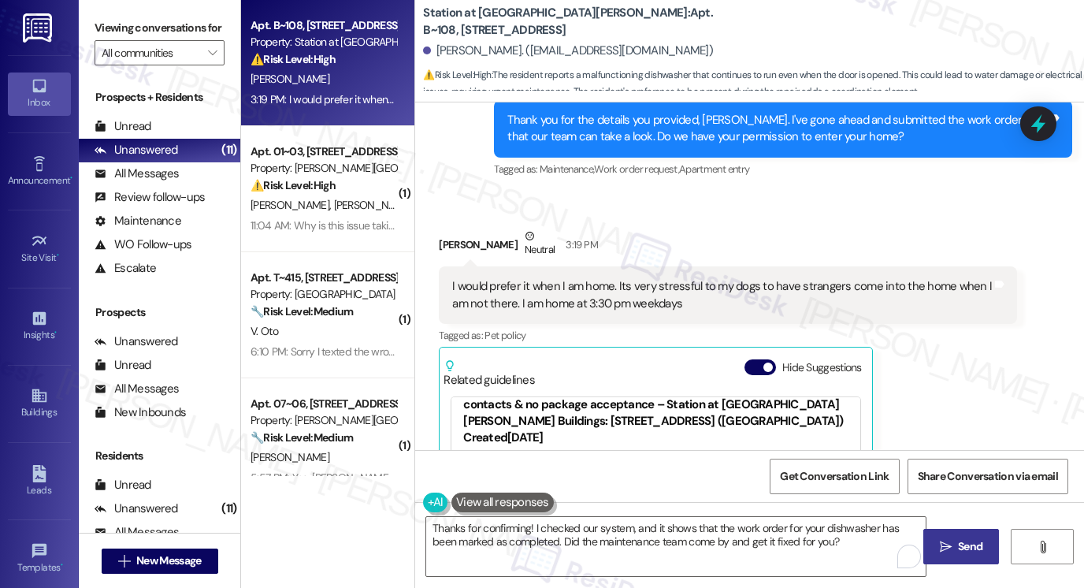
click at [939, 530] on button " Send" at bounding box center [962, 546] width 76 height 35
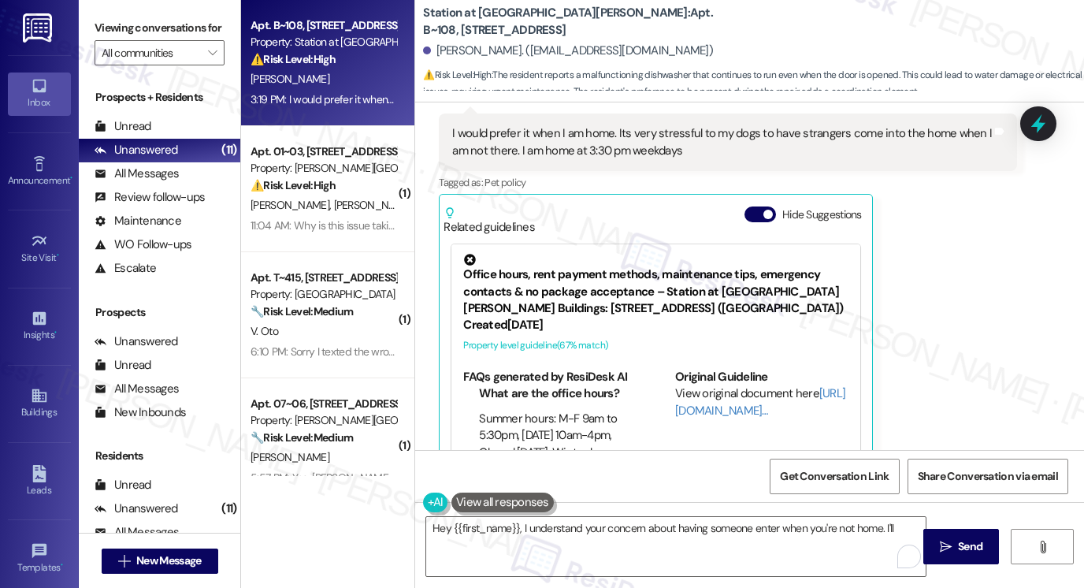
scroll to position [1572, 0]
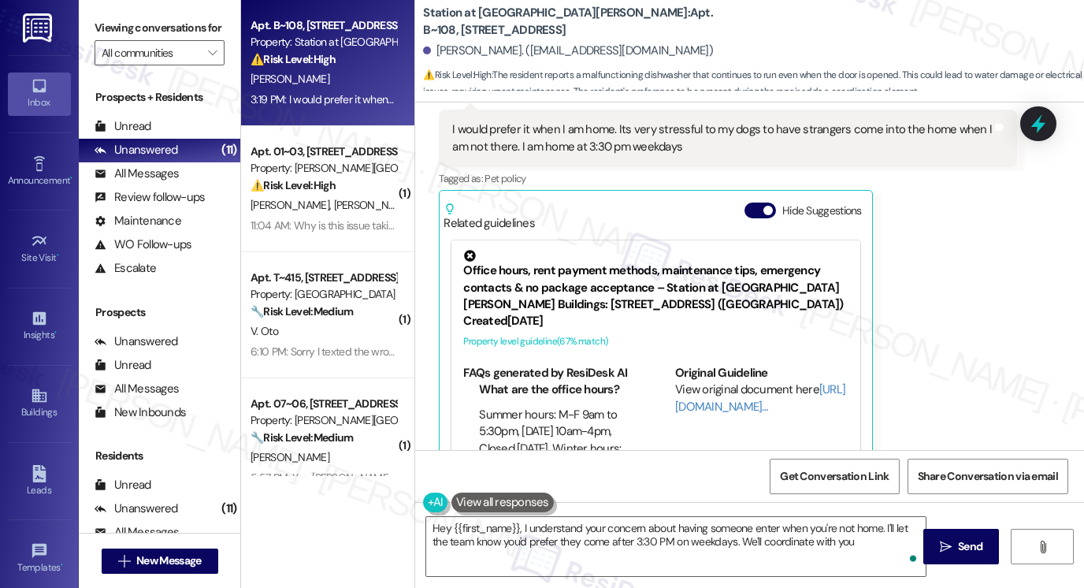
type textarea "Hey {{first_name}}, I understand your concern about having someone enter when y…"
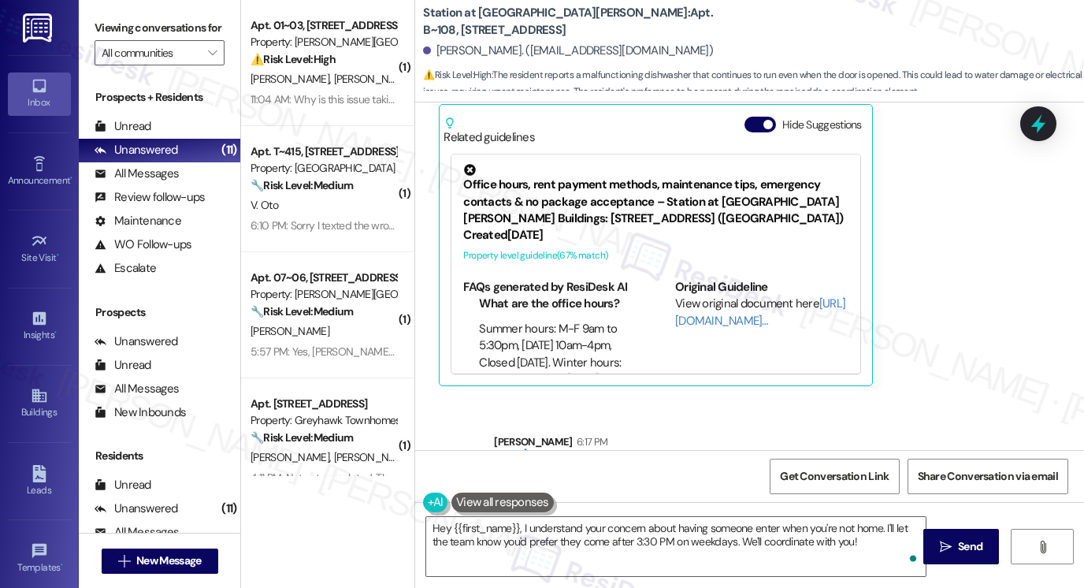
scroll to position [1699, 0]
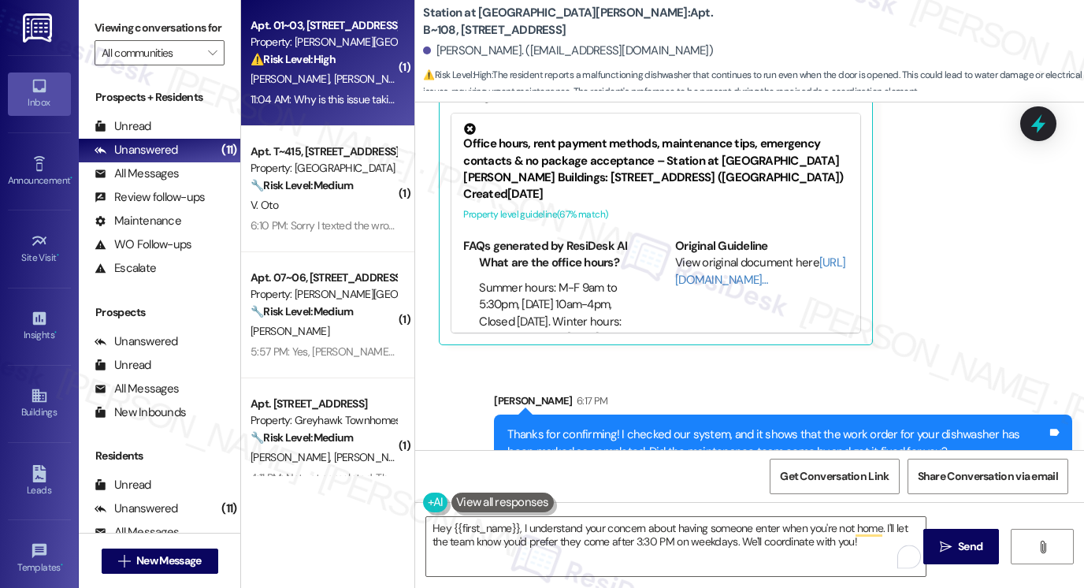
click at [363, 63] on div "Apt. 01~03, 3931 East Cardon Lane Property: Porter Ranch Townhomes ⚠️ Risk Leve…" at bounding box center [323, 43] width 149 height 54
type textarea "Fetching suggested responses. Please feel free to read through the conversation…"
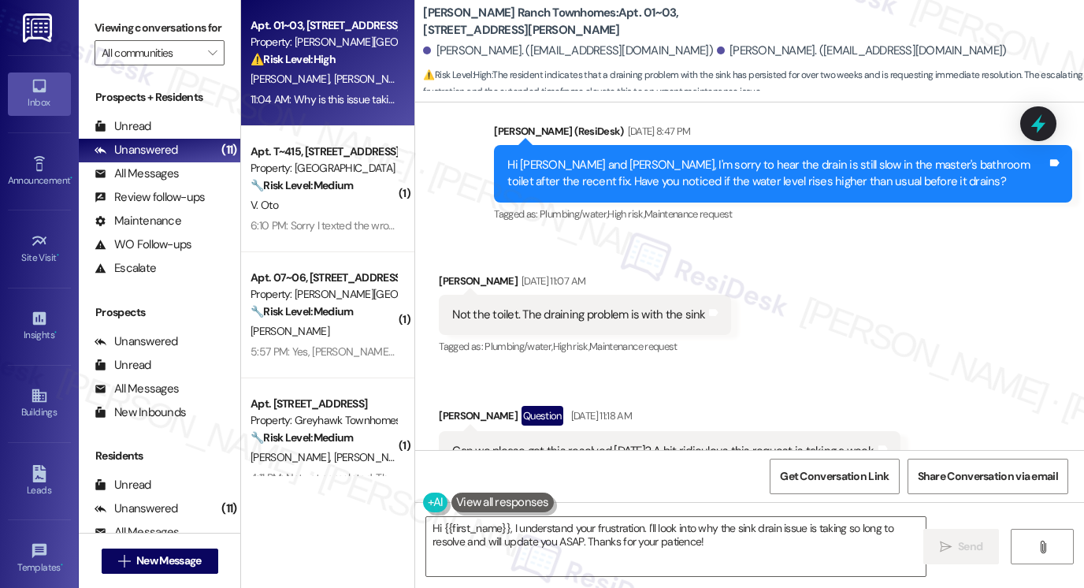
scroll to position [1857, 0]
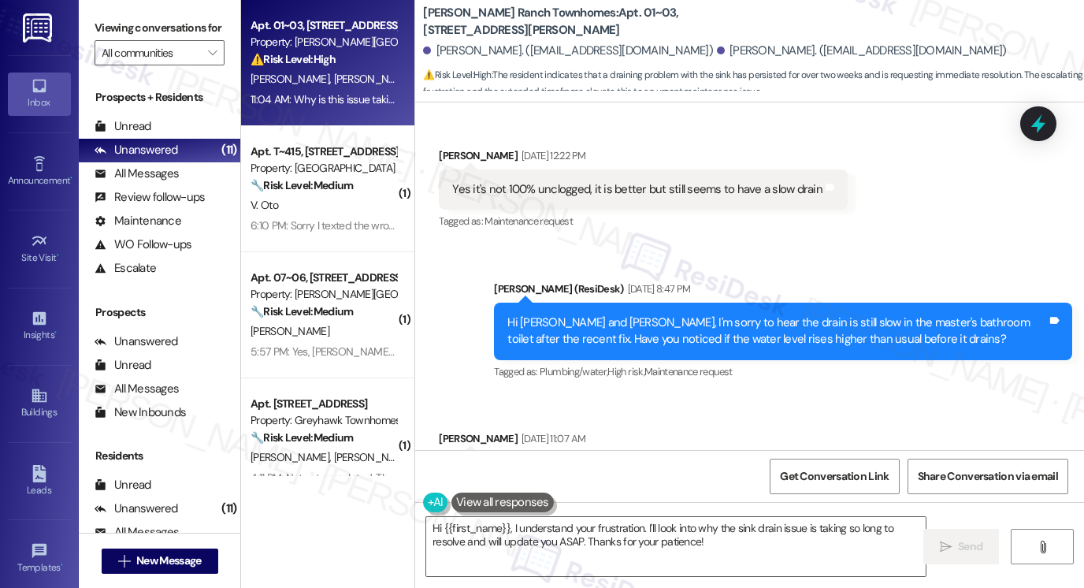
click at [574, 314] on div "Hi [PERSON_NAME] and [PERSON_NAME], I'm sorry to hear the drain is still slow i…" at bounding box center [778, 331] width 540 height 34
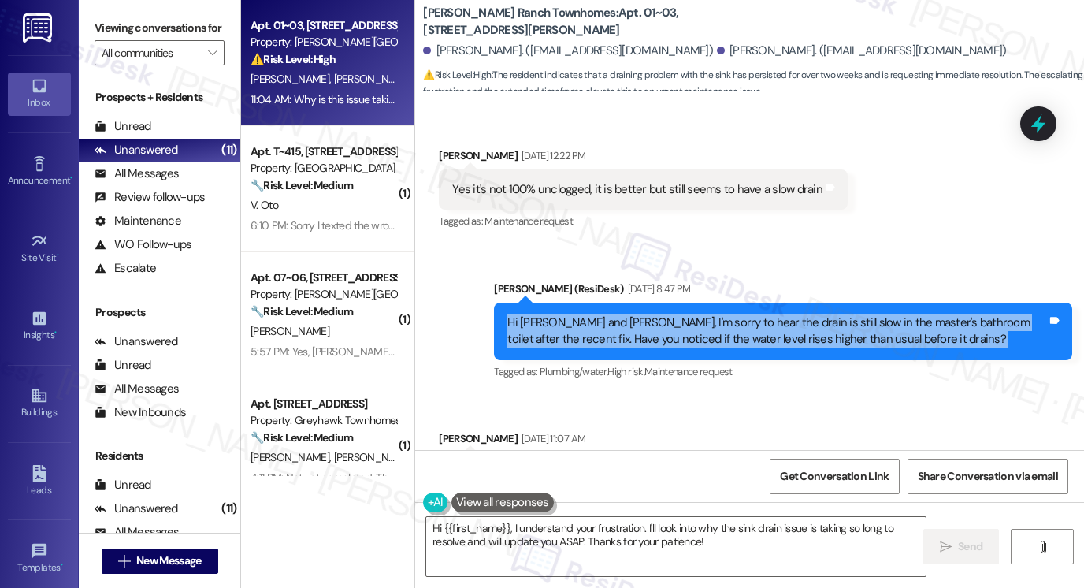
click at [574, 314] on div "Hi [PERSON_NAME] and [PERSON_NAME], I'm sorry to hear the drain is still slow i…" at bounding box center [778, 331] width 540 height 34
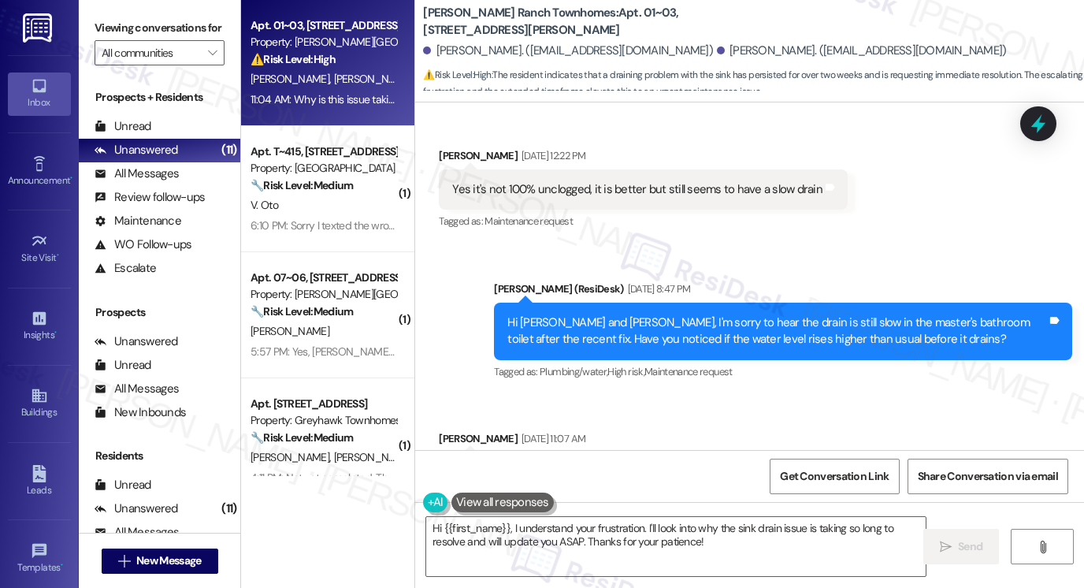
click at [851, 245] on div "Sent via SMS Sarah (ResiDesk) Aug 21, 2025 at 8:47 PM Hi Taylor and Madeline, I…" at bounding box center [749, 320] width 669 height 150
click at [775, 314] on div "Hi [PERSON_NAME] and [PERSON_NAME], I'm sorry to hear the drain is still slow i…" at bounding box center [778, 331] width 540 height 34
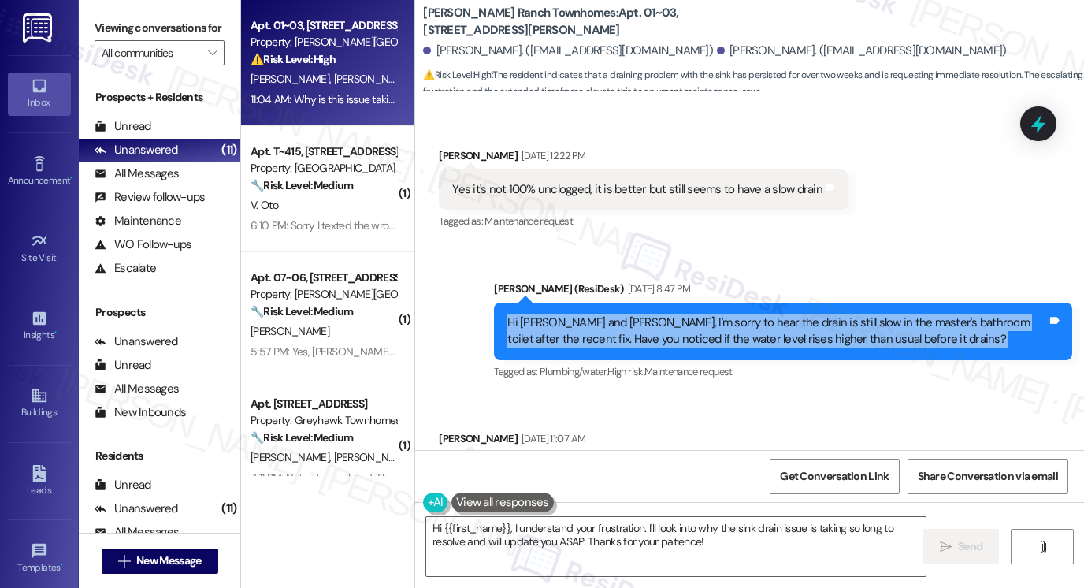
click at [775, 314] on div "Hi [PERSON_NAME] and [PERSON_NAME], I'm sorry to hear the drain is still slow i…" at bounding box center [778, 331] width 540 height 34
click at [753, 314] on div "Hi [PERSON_NAME] and [PERSON_NAME], I'm sorry to hear the drain is still slow i…" at bounding box center [778, 331] width 540 height 34
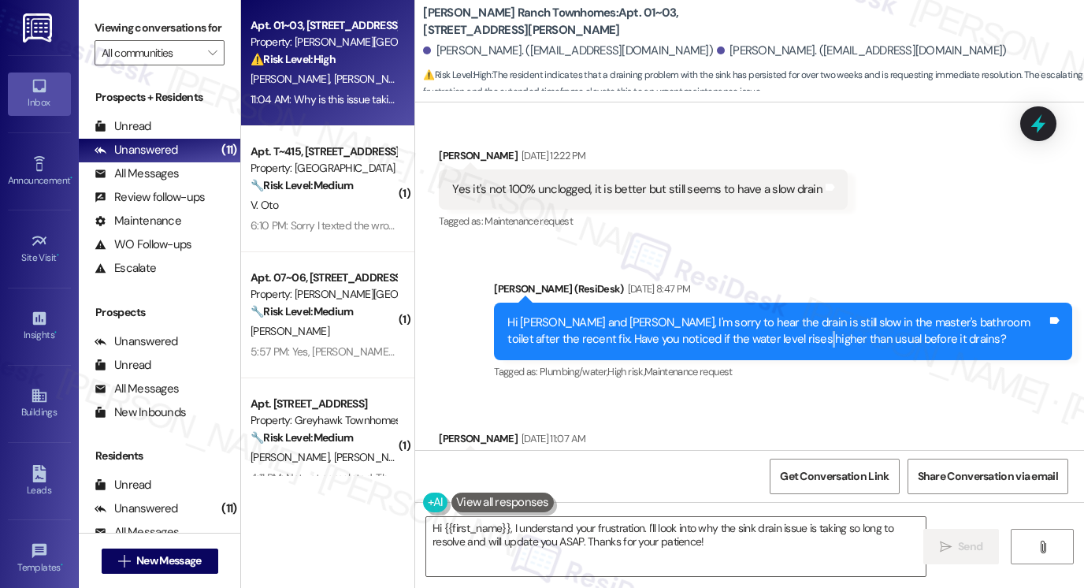
click at [753, 314] on div "Hi [PERSON_NAME] and [PERSON_NAME], I'm sorry to hear the drain is still slow i…" at bounding box center [778, 331] width 540 height 34
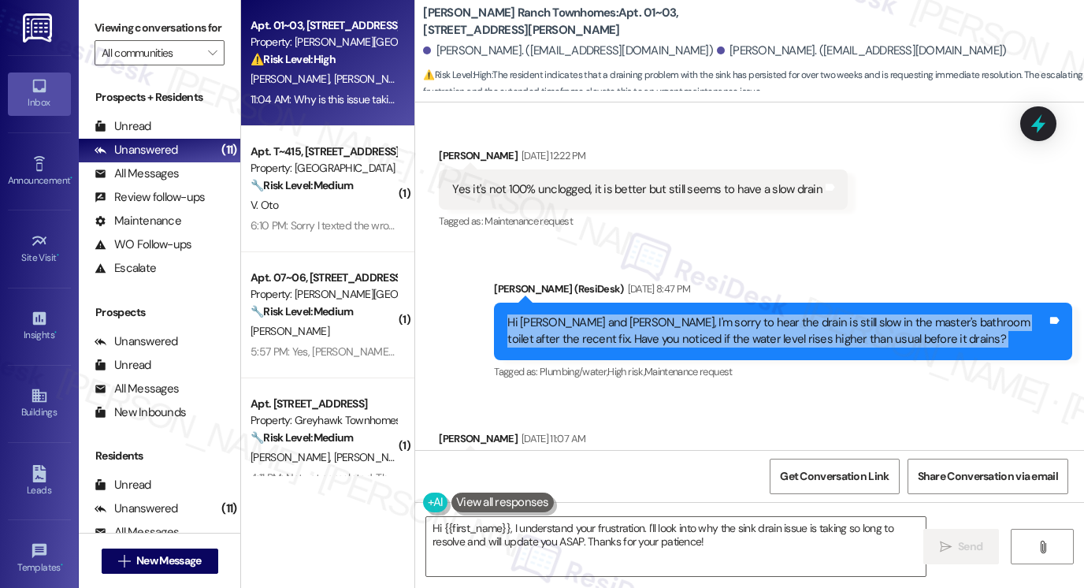
click at [753, 314] on div "Hi [PERSON_NAME] and [PERSON_NAME], I'm sorry to hear the drain is still slow i…" at bounding box center [778, 331] width 540 height 34
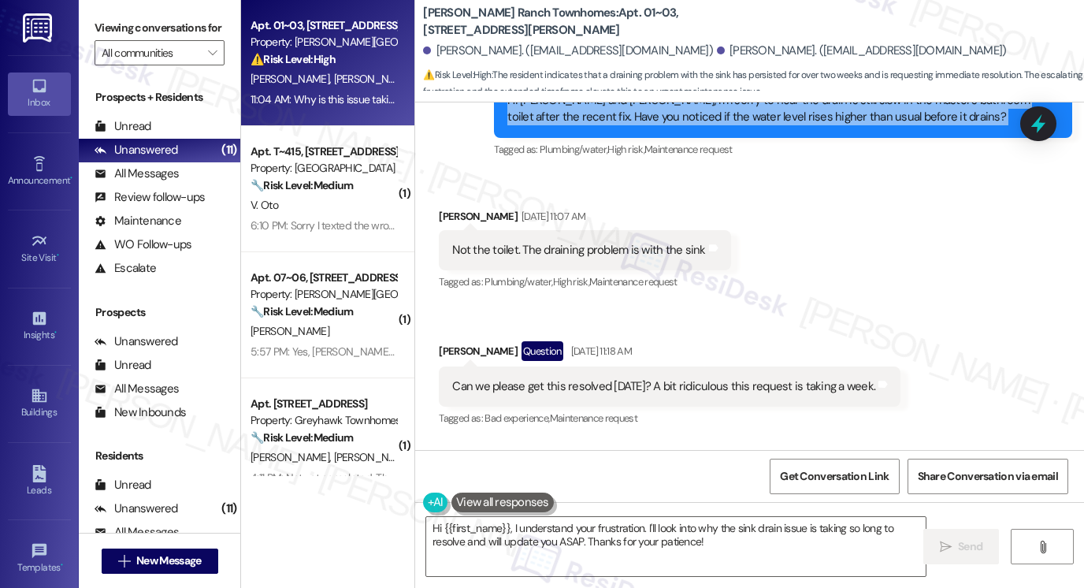
scroll to position [2173, 0]
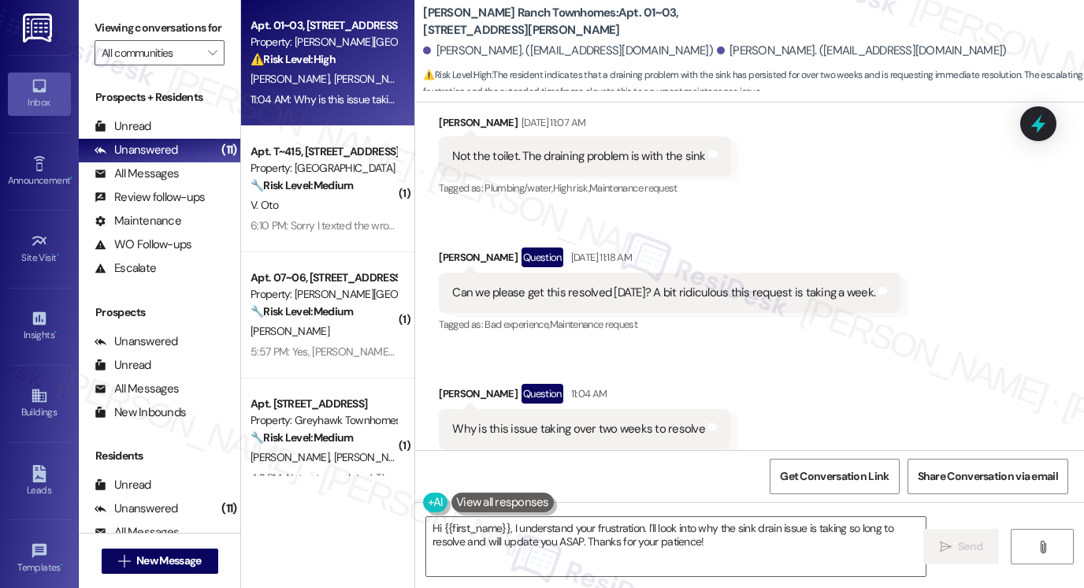
click at [612, 285] on div "Can we please get this resolved [DATE]? A bit ridiculous this request is taking…" at bounding box center [663, 293] width 423 height 17
click at [614, 285] on div "Can we please get this resolved [DATE]? A bit ridiculous this request is taking…" at bounding box center [663, 293] width 423 height 17
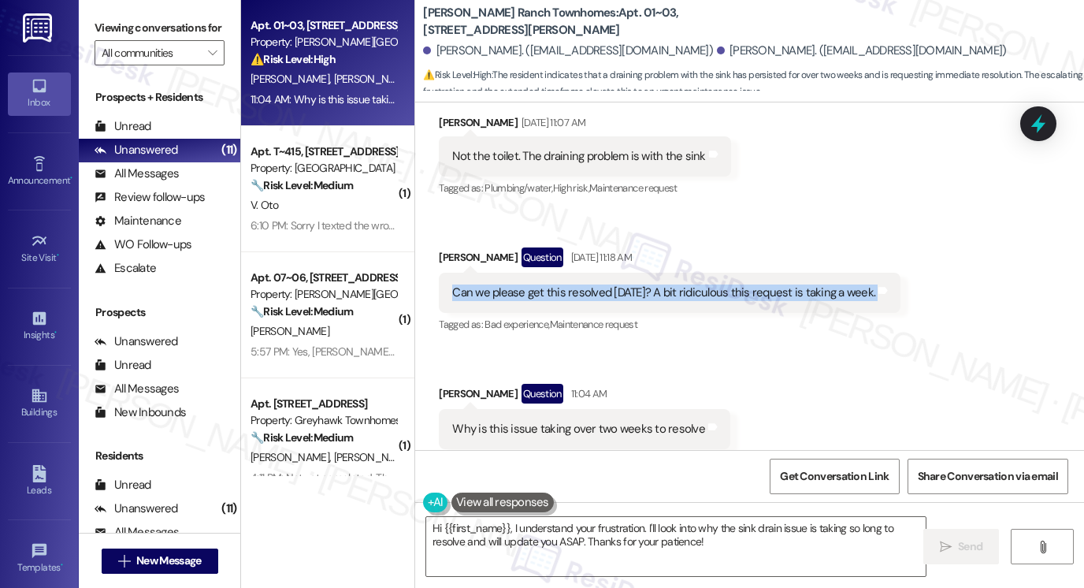
click at [614, 285] on div "Can we please get this resolved [DATE]? A bit ridiculous this request is taking…" at bounding box center [663, 293] width 423 height 17
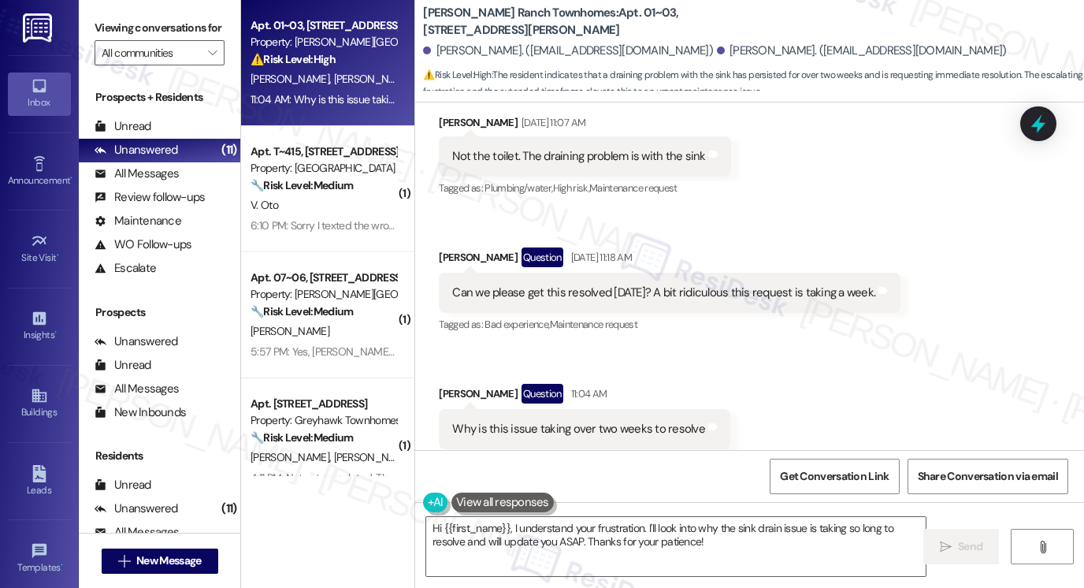
click at [583, 421] on div "Why is this issue taking over two weeks to resolve" at bounding box center [578, 429] width 253 height 17
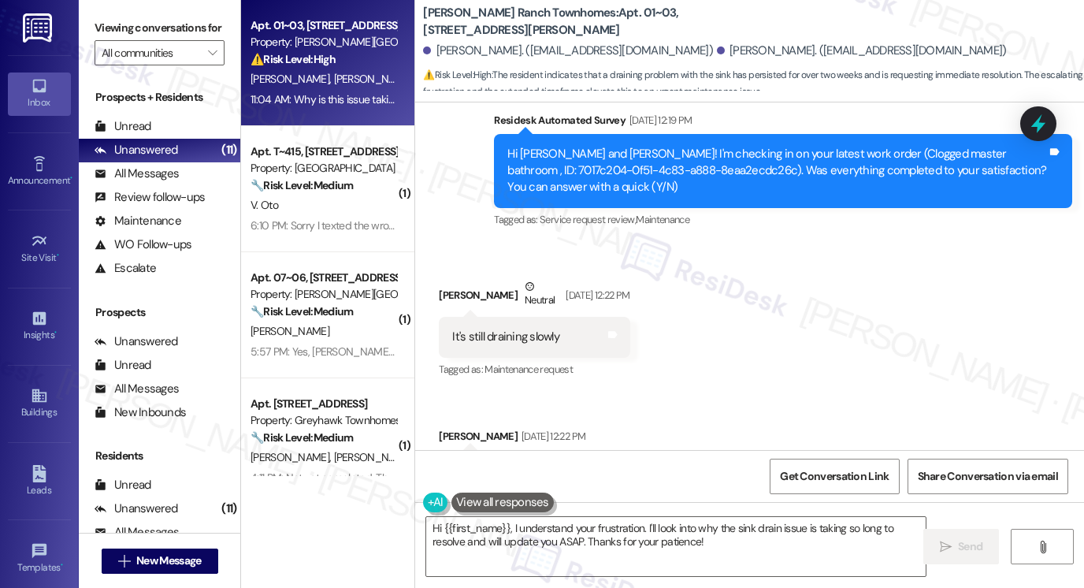
scroll to position [1542, 0]
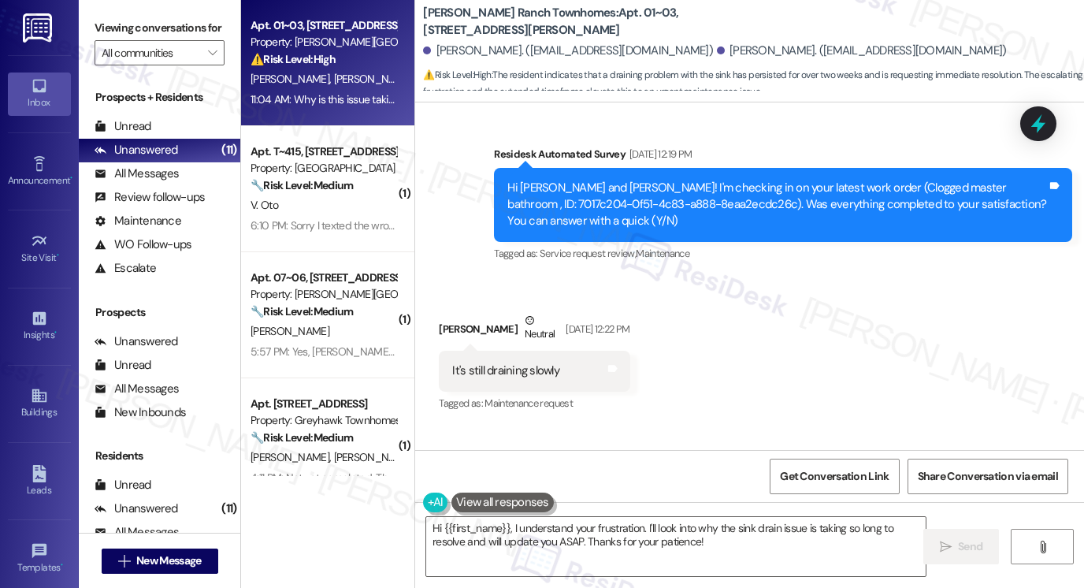
click at [110, 40] on label "Viewing conversations for" at bounding box center [160, 28] width 130 height 24
click at [111, 16] on label "Viewing conversations for" at bounding box center [160, 28] width 130 height 24
drag, startPoint x: 582, startPoint y: 13, endPoint x: 614, endPoint y: 20, distance: 33.1
click at [615, 20] on b "[PERSON_NAME] Ranch Townhomes: Apt. 01~03, [STREET_ADDRESS][PERSON_NAME]" at bounding box center [580, 22] width 315 height 34
drag, startPoint x: 612, startPoint y: 21, endPoint x: 541, endPoint y: 139, distance: 137.2
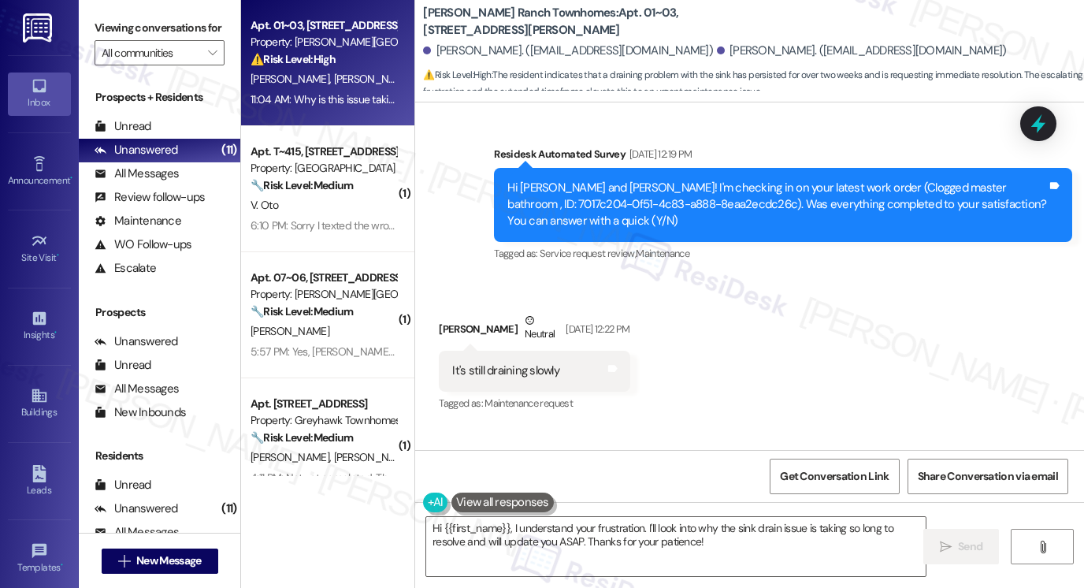
click at [541, 168] on div "Hi Taylor and Madeline! I'm checking in on your latest work order (Clogged mast…" at bounding box center [783, 205] width 578 height 74
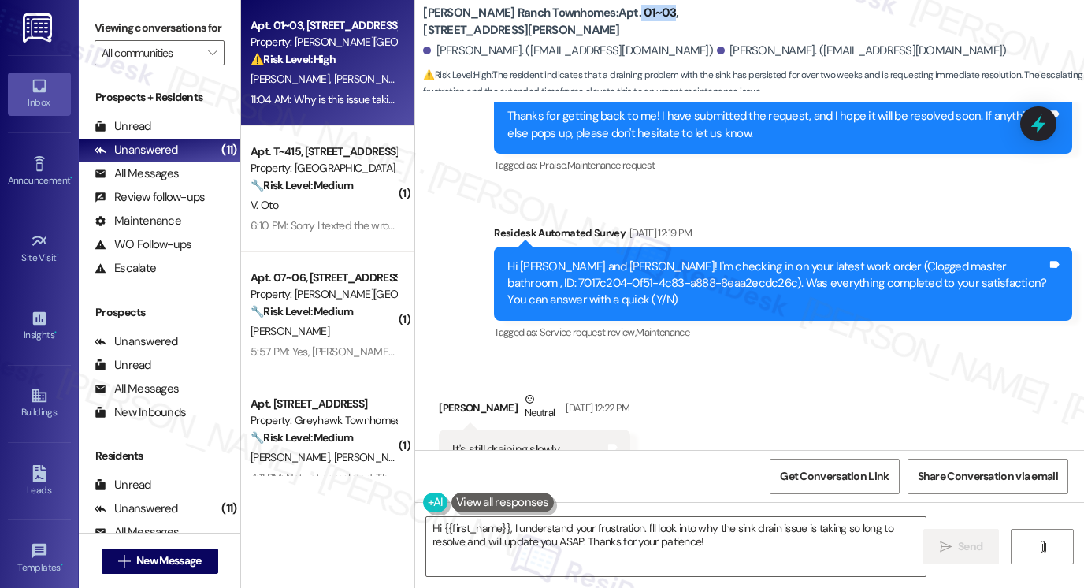
drag, startPoint x: 578, startPoint y: 15, endPoint x: 612, endPoint y: 6, distance: 34.4
click at [612, 6] on b "[PERSON_NAME] Ranch Townhomes: Apt. 01~03, [STREET_ADDRESS][PERSON_NAME]" at bounding box center [580, 22] width 315 height 34
copy b "01~03"
click at [110, 24] on label "Viewing conversations for" at bounding box center [160, 28] width 130 height 24
drag, startPoint x: 574, startPoint y: 12, endPoint x: 586, endPoint y: 12, distance: 12.6
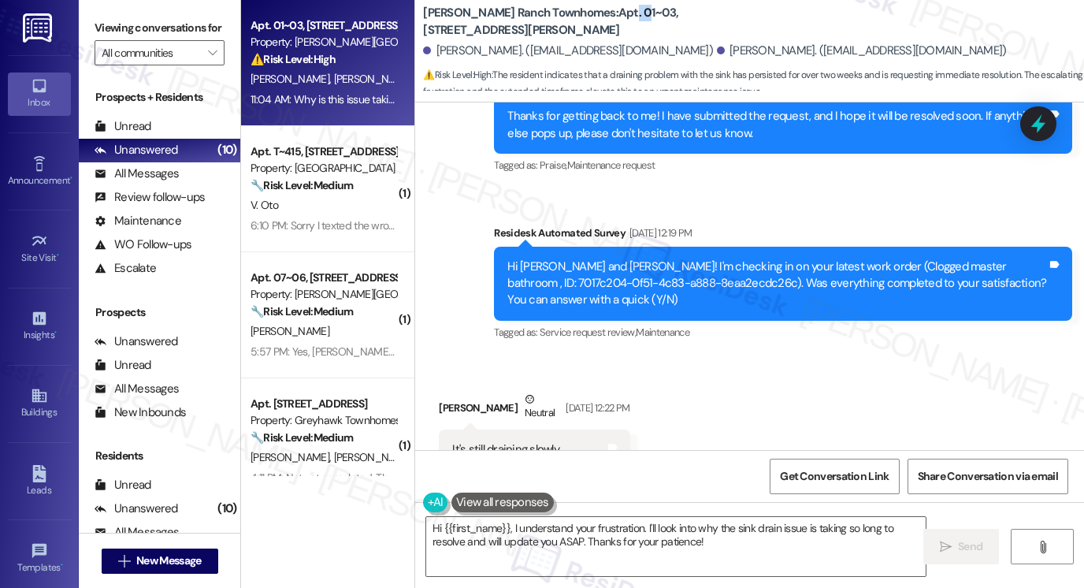
click at [586, 12] on b "[PERSON_NAME] Ranch Townhomes: Apt. 01~03, [STREET_ADDRESS][PERSON_NAME]" at bounding box center [580, 22] width 315 height 34
drag, startPoint x: 580, startPoint y: 9, endPoint x: 609, endPoint y: 7, distance: 29.2
click at [609, 7] on b "[PERSON_NAME] Ranch Townhomes: Apt. 01~03, [STREET_ADDRESS][PERSON_NAME]" at bounding box center [580, 22] width 315 height 34
copy b "01~03"
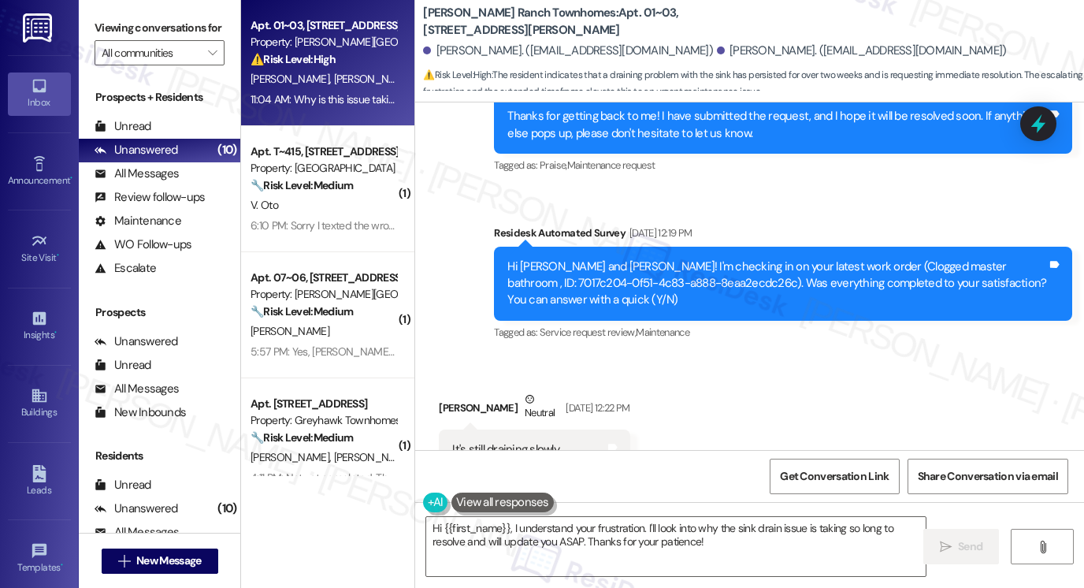
click at [109, 19] on label "Viewing conversations for" at bounding box center [160, 28] width 130 height 24
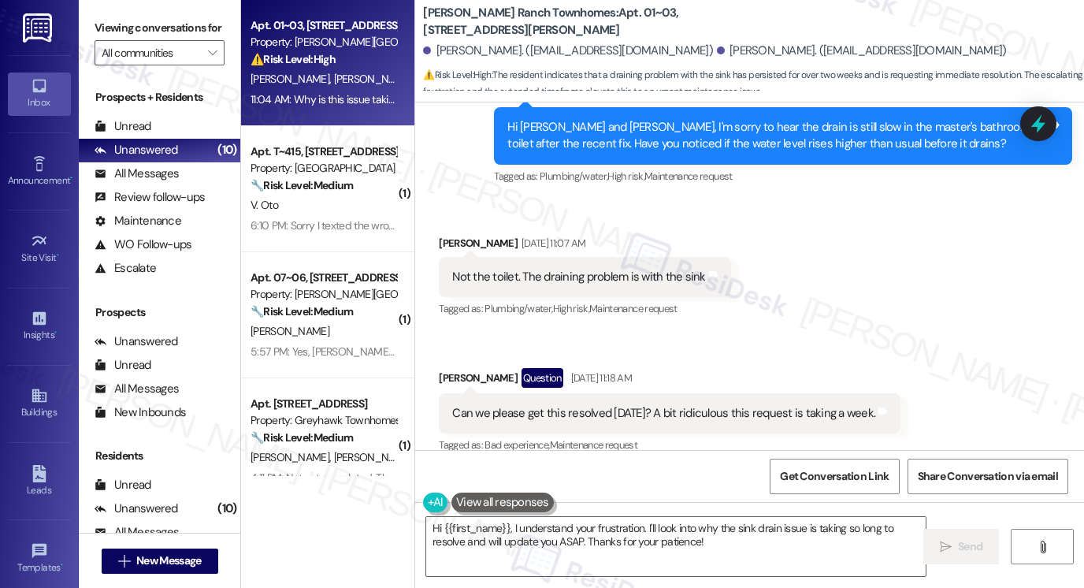
scroll to position [2173, 0]
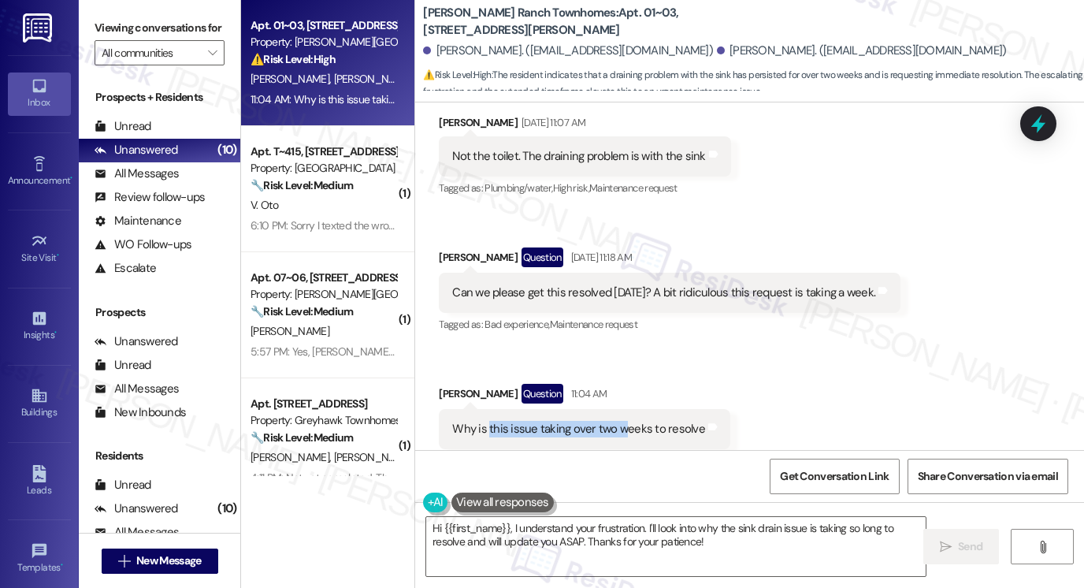
drag, startPoint x: 482, startPoint y: 396, endPoint x: 616, endPoint y: 398, distance: 134.0
click at [616, 421] on div "Why is this issue taking over two weeks to resolve" at bounding box center [578, 429] width 253 height 17
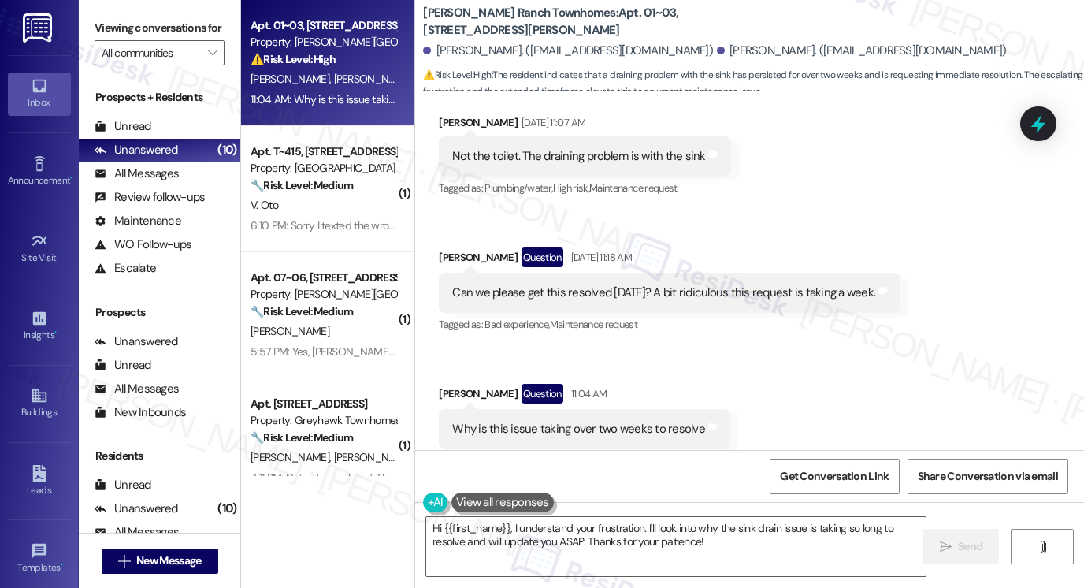
click at [113, 27] on label "Viewing conversations for" at bounding box center [160, 28] width 130 height 24
click at [547, 409] on div "Why is this issue taking over two weeks to resolve Tags and notes" at bounding box center [585, 429] width 292 height 40
click at [748, 538] on textarea "Hi {{first_name}}, I understand your frustration. I'll look into why the sink d…" at bounding box center [676, 546] width 500 height 59
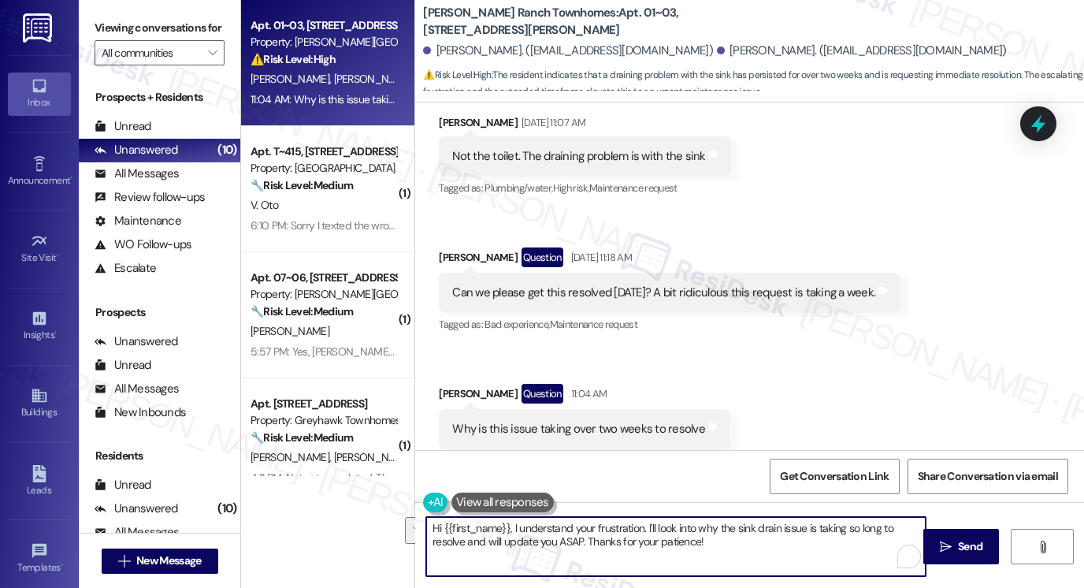
drag, startPoint x: 713, startPoint y: 538, endPoint x: 646, endPoint y: 518, distance: 70.1
click at [646, 518] on textarea "Hi {{first_name}}, I understand your frustration. I'll look into why the sink d…" at bounding box center [676, 546] width 500 height 59
click at [621, 523] on textarea "Hi {{first_name}}, I understand your frustration. I'll look into why the sink d…" at bounding box center [676, 546] width 500 height 59
click at [694, 534] on textarea "Hi {{first_name}}, I understand your frustration. I'll look into why the sink d…" at bounding box center [676, 546] width 500 height 59
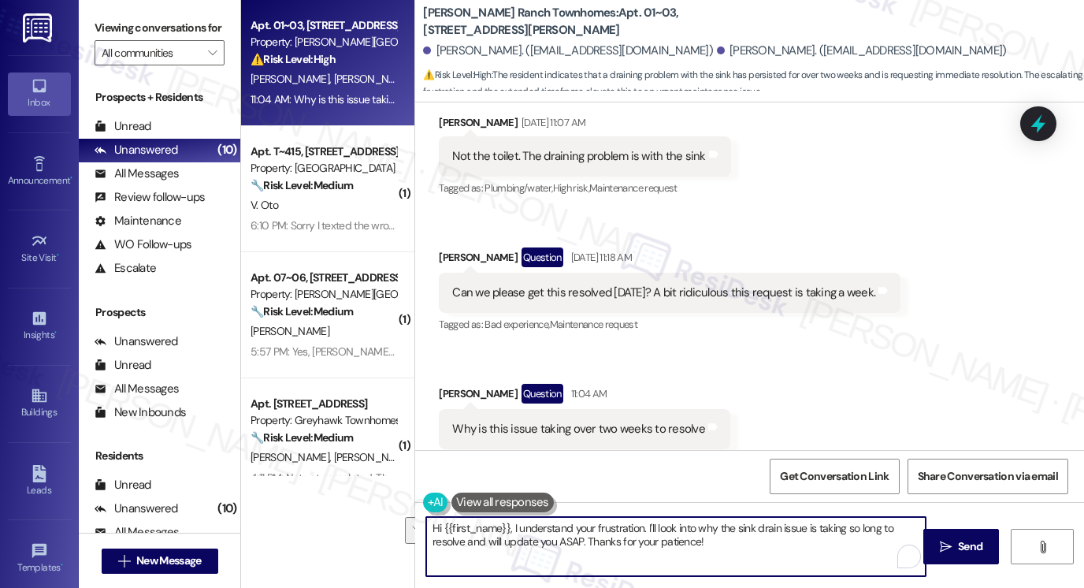
drag, startPoint x: 731, startPoint y: 541, endPoint x: 645, endPoint y: 528, distance: 86.2
click at [645, 528] on textarea "Hi {{first_name}}, I understand your frustration. I'll look into why the sink d…" at bounding box center [676, 546] width 500 height 59
type textarea "Hi {{first_name}}, I understand your frustration. It shows here in our system t…"
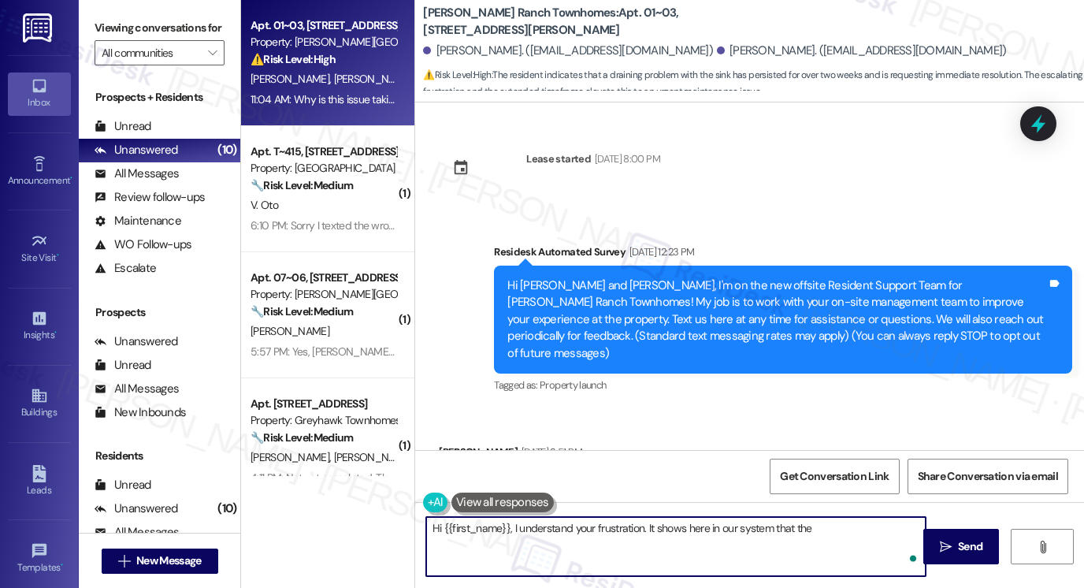
scroll to position [2173, 0]
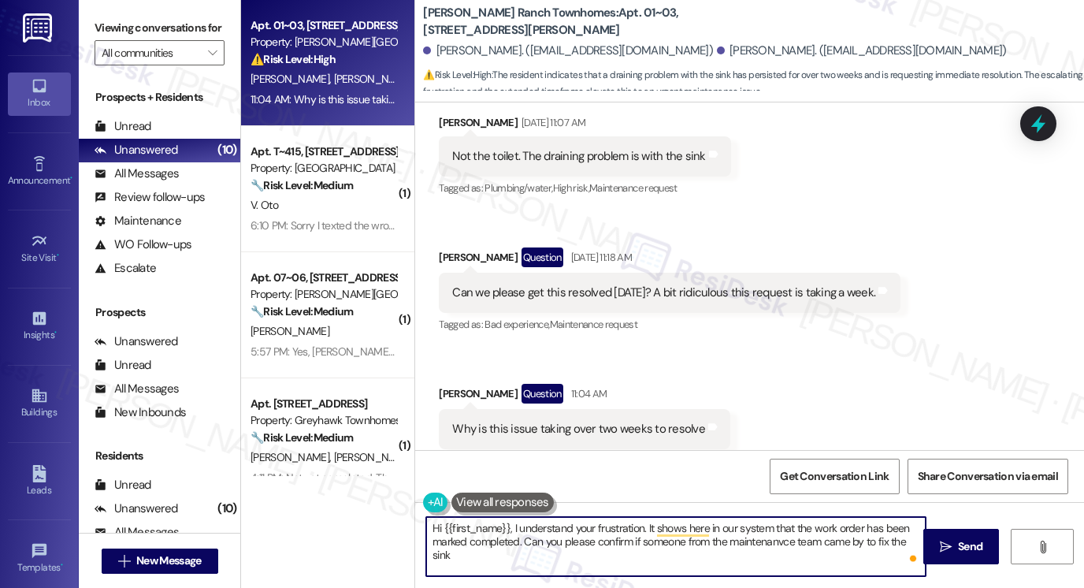
type textarea "Hi {{first_name}}, I understand your frustration. It shows here in our system t…"
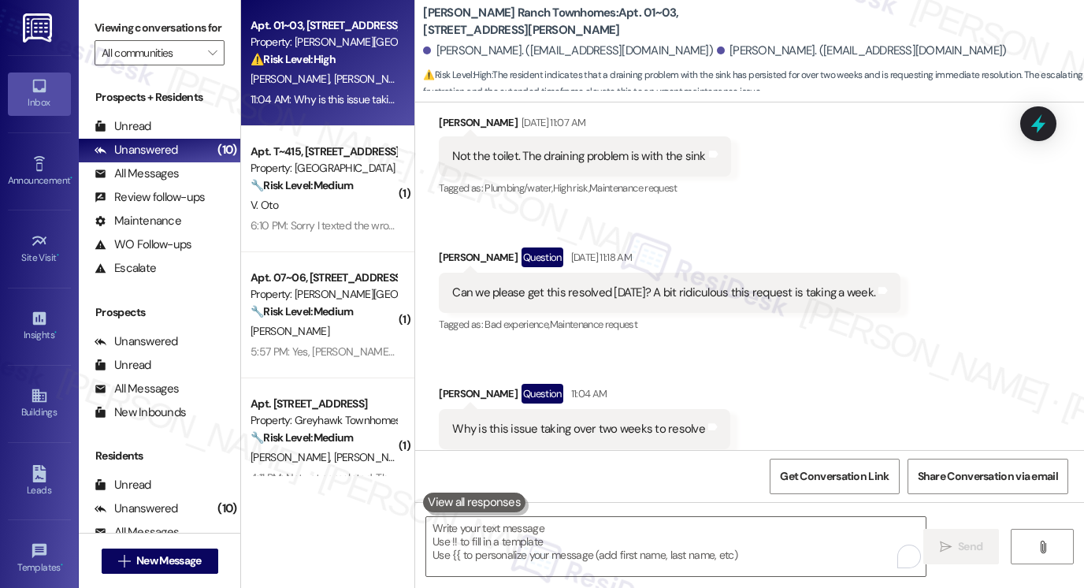
click at [102, 29] on label "Viewing conversations for" at bounding box center [160, 28] width 130 height 24
click at [541, 541] on textarea "To enrich screen reader interactions, please activate Accessibility in Grammarl…" at bounding box center [676, 546] width 500 height 59
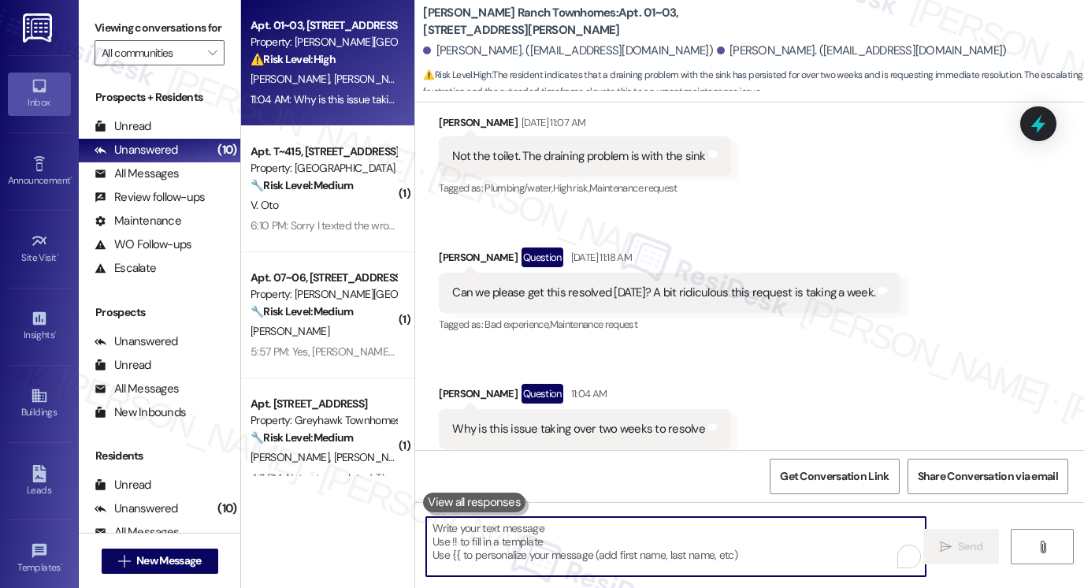
paste textarea "Hi {{first_name}}, I completely understand your frustration. Our system shows t…"
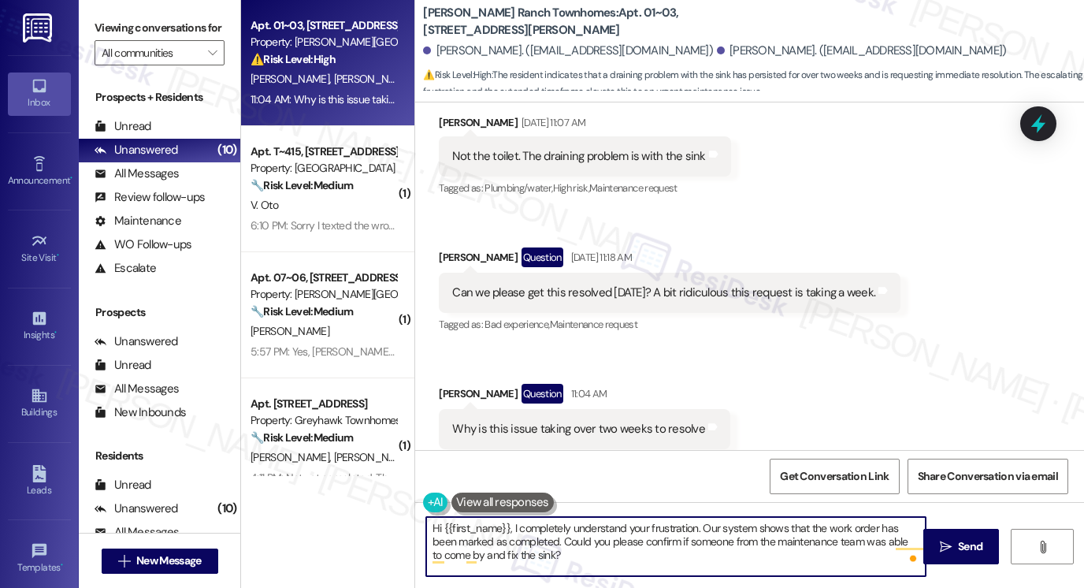
click at [676, 523] on textarea "Hi {{first_name}}, I completely understand your frustration. Our system shows t…" at bounding box center [676, 546] width 500 height 59
click at [761, 523] on textarea "Hi {{first_name}}, I completely understand your frustration. Our system shows t…" at bounding box center [676, 546] width 500 height 59
click at [534, 531] on textarea "Hi {{first_name}}, I completely understand your frustration. Our system shows t…" at bounding box center [676, 546] width 500 height 59
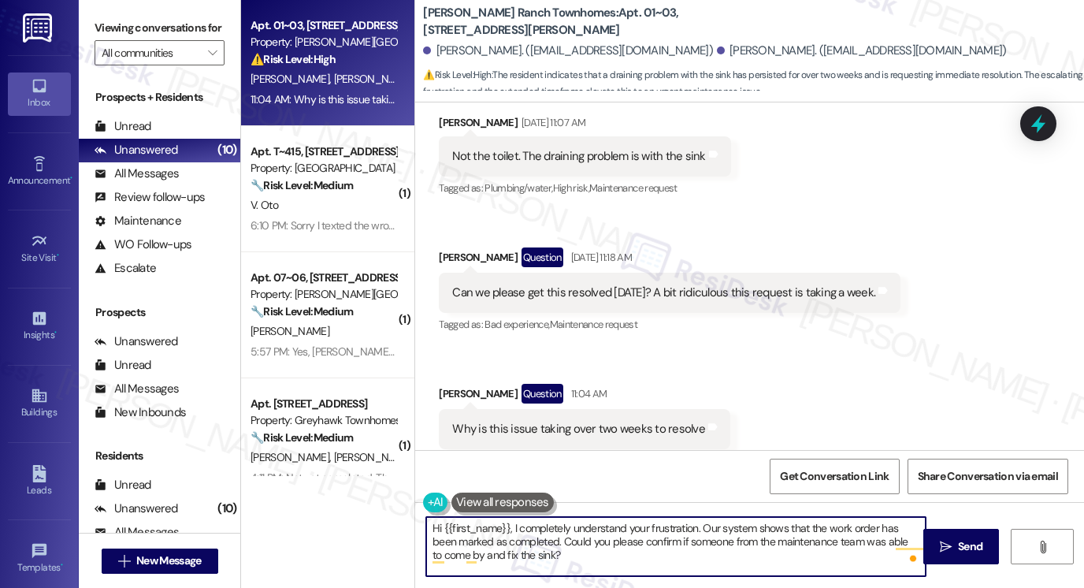
click at [543, 528] on textarea "Hi {{first_name}}, I completely understand your frustration. Our system shows t…" at bounding box center [676, 546] width 500 height 59
click at [705, 526] on textarea "Hi {{first_name}}, I understand your frustration. Our system shows that the wor…" at bounding box center [676, 546] width 500 height 59
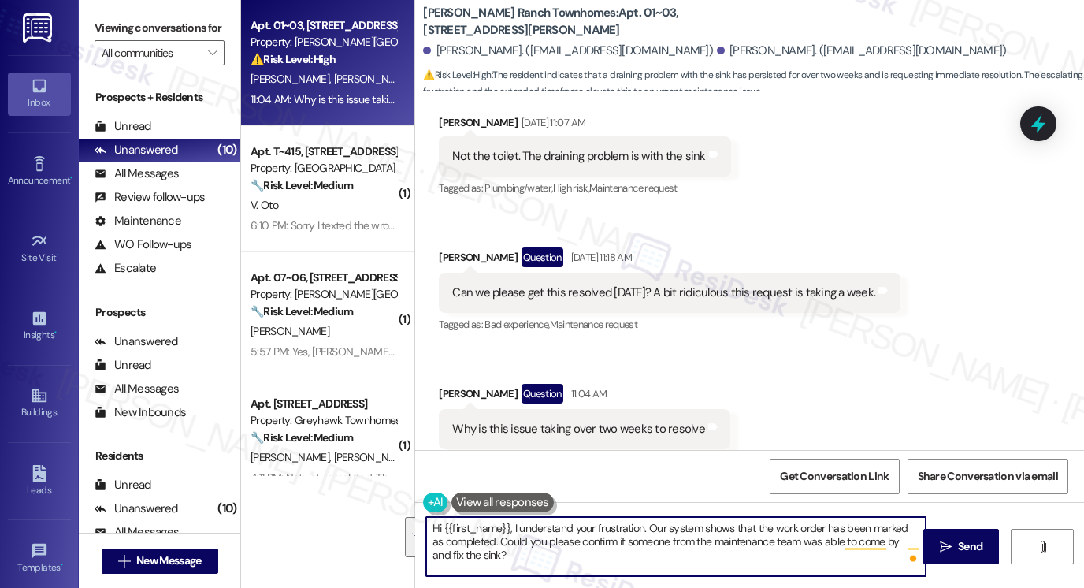
click at [569, 552] on textarea "Hi {{first_name}}, I understand your frustration. Our system shows that the wor…" at bounding box center [676, 546] width 500 height 59
click at [683, 523] on textarea "Hi {{first_name}}, I understand your frustration. Our system shows that the wor…" at bounding box center [676, 546] width 500 height 59
click at [684, 523] on textarea "Hi {{first_name}}, I understand your frustration. Our system shows that the wor…" at bounding box center [676, 546] width 500 height 59
type textarea "Hi {{first_name}}, I understand your frustration. Our system shows that the wor…"
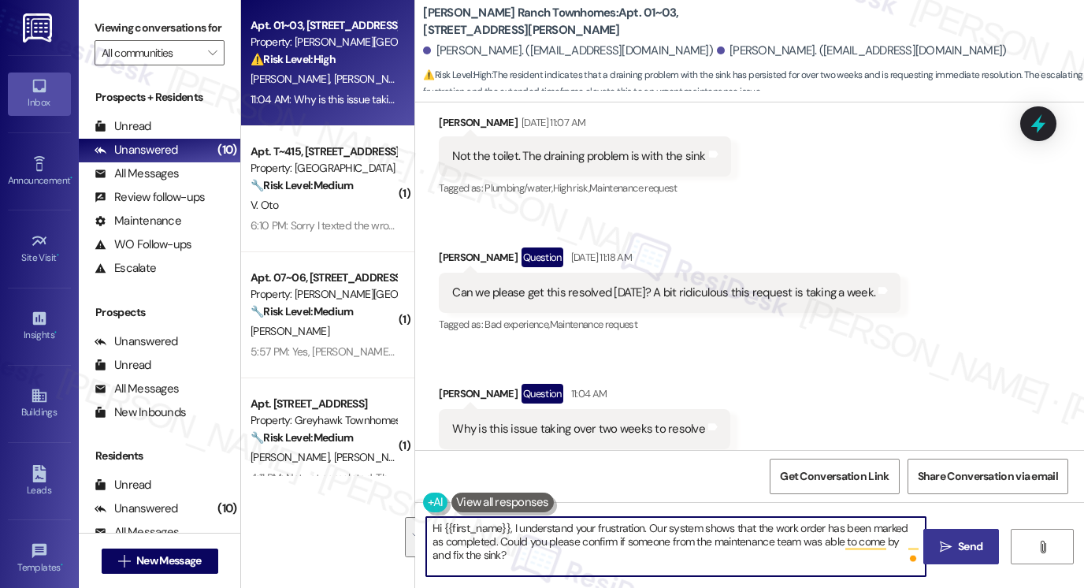
click at [970, 536] on button " Send" at bounding box center [962, 546] width 76 height 35
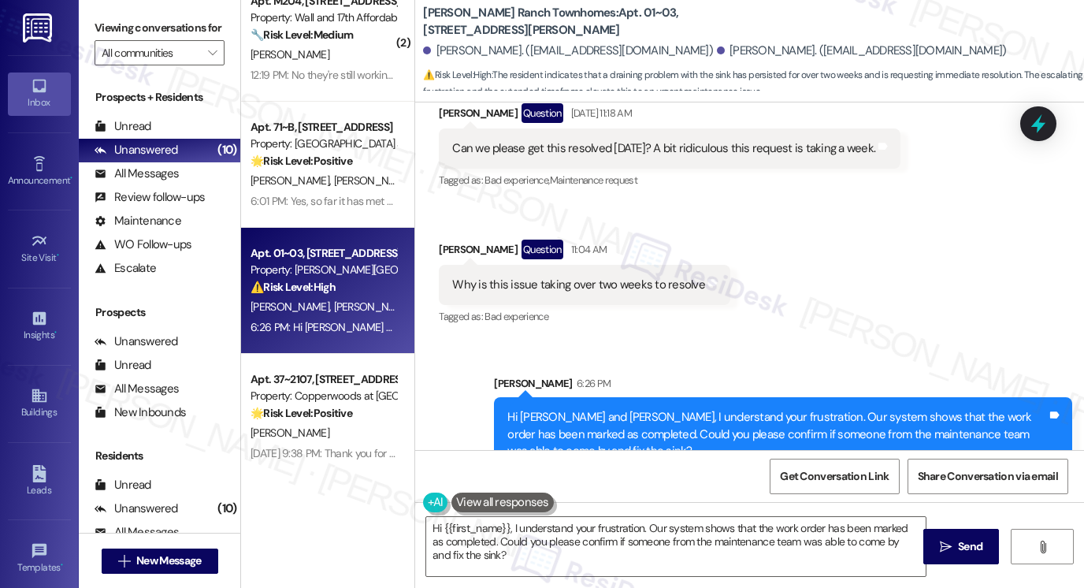
scroll to position [659, 0]
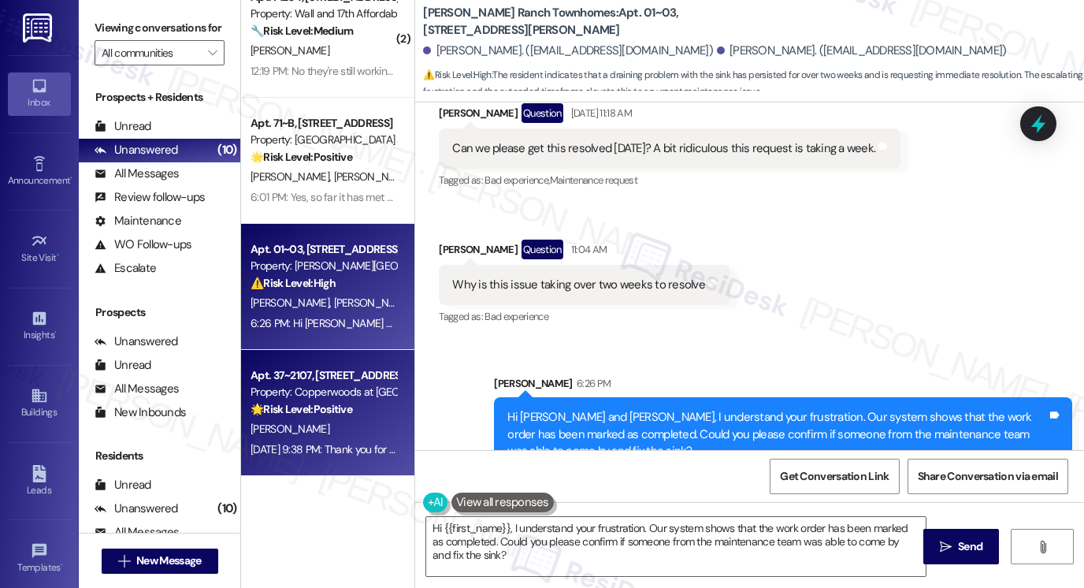
click at [344, 442] on div "Aug 21, 2025 at 9:38 PM: Thank you for your message. Our offices are currently …" at bounding box center [728, 449] width 955 height 14
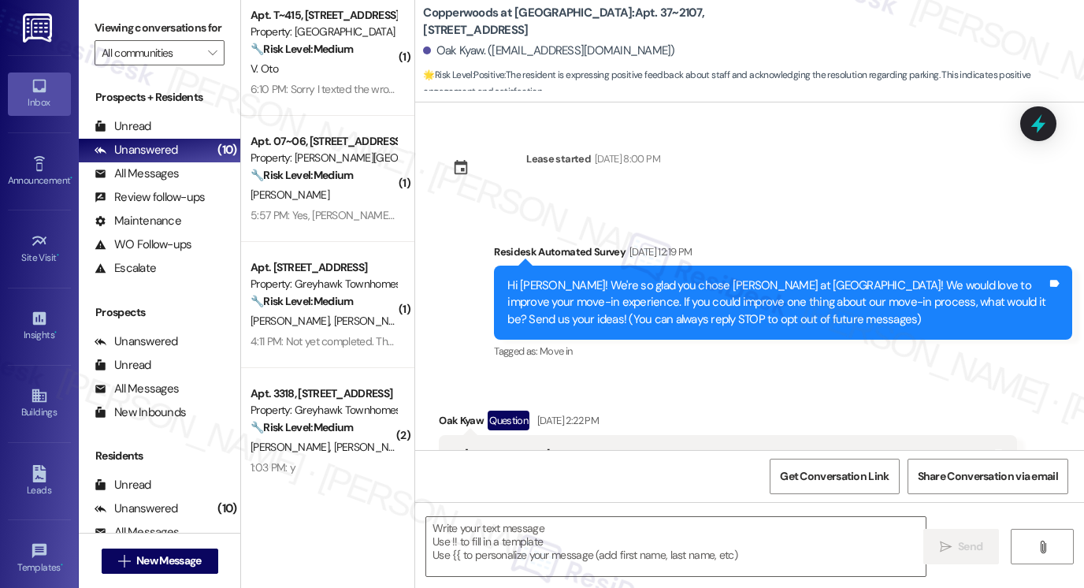
scroll to position [0, 0]
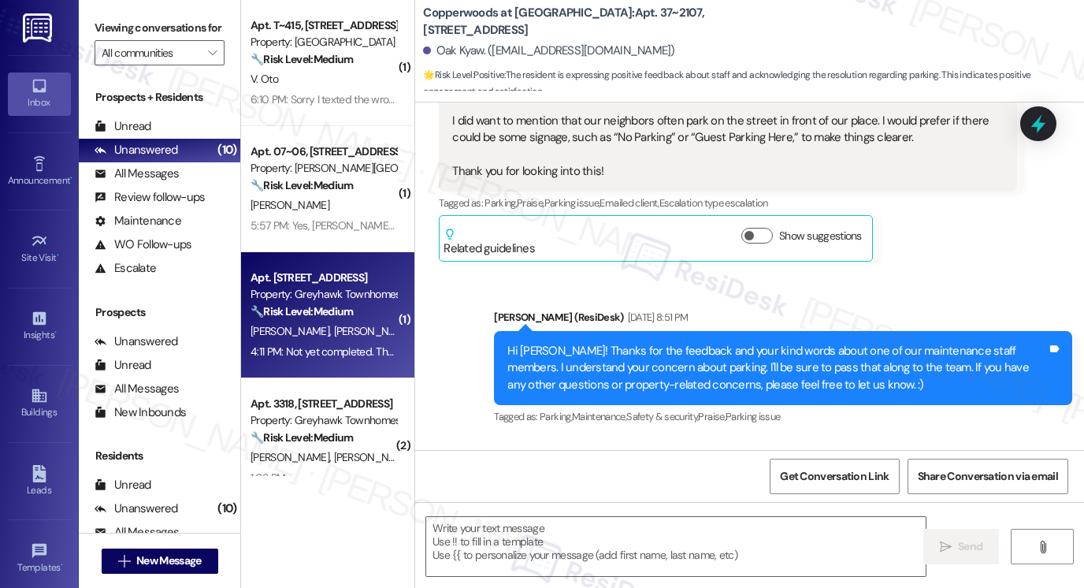
type textarea "Fetching suggested responses. Please feel free to read through the conversation…"
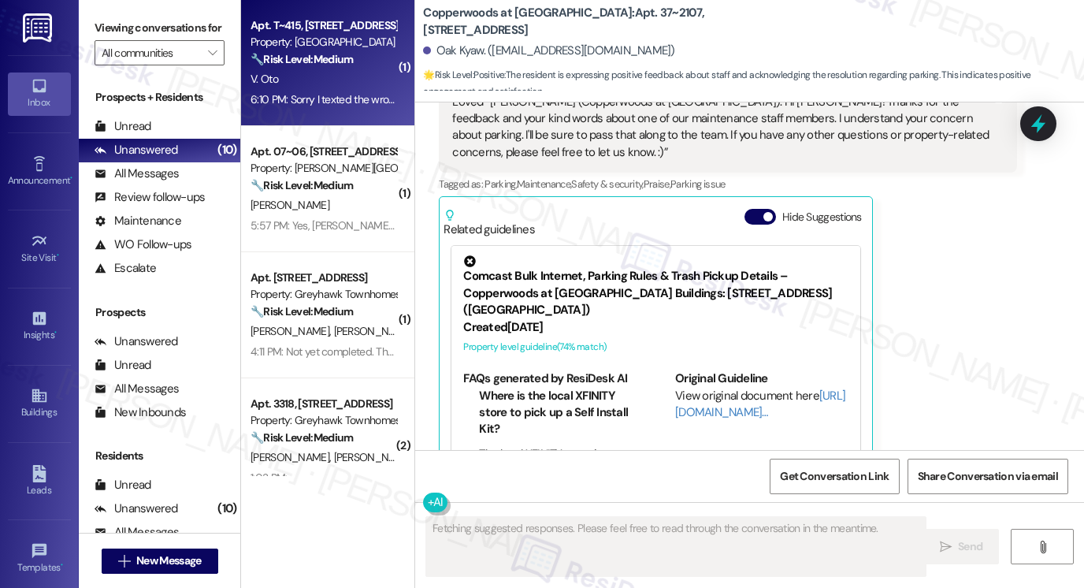
scroll to position [1072, 0]
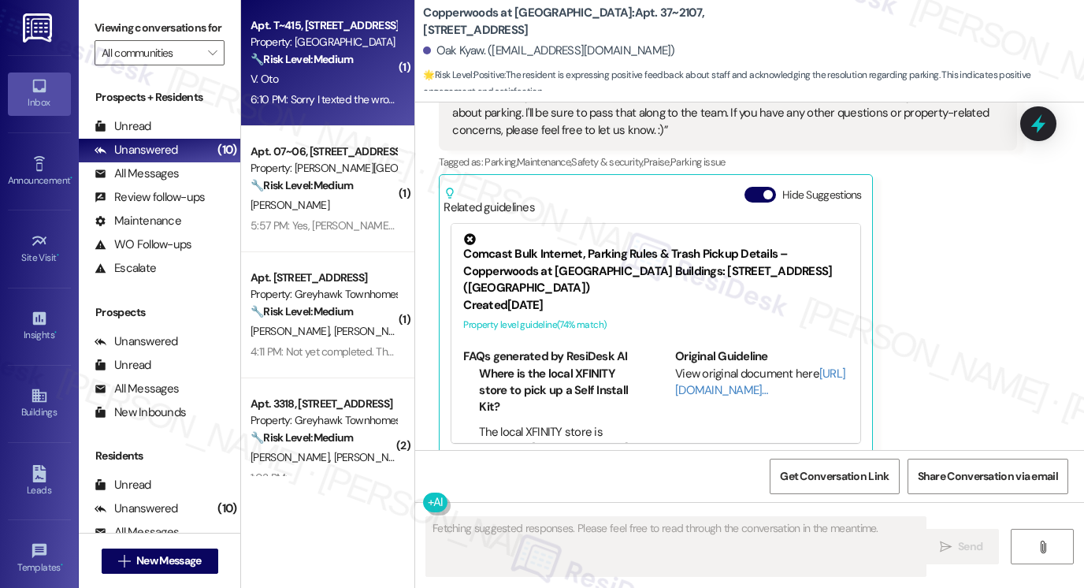
click at [325, 66] on div "🔧 Risk Level: Medium The resident initially inquired about the ETA of a mainten…" at bounding box center [324, 59] width 146 height 17
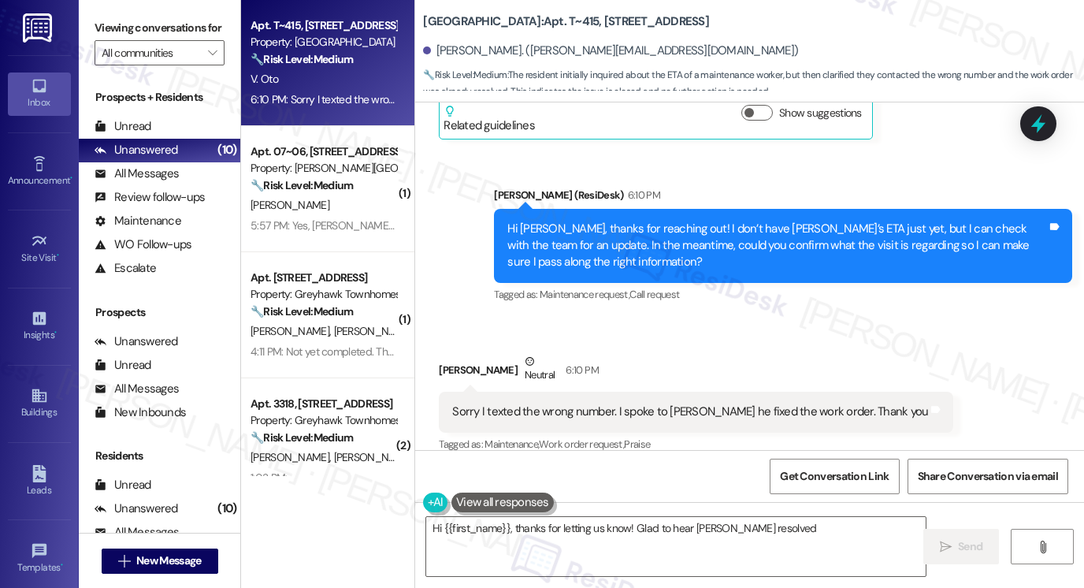
click at [621, 404] on div "Sorry I texted the wrong number. I spoke to Adam he fixed the work order. Thank…" at bounding box center [690, 412] width 476 height 17
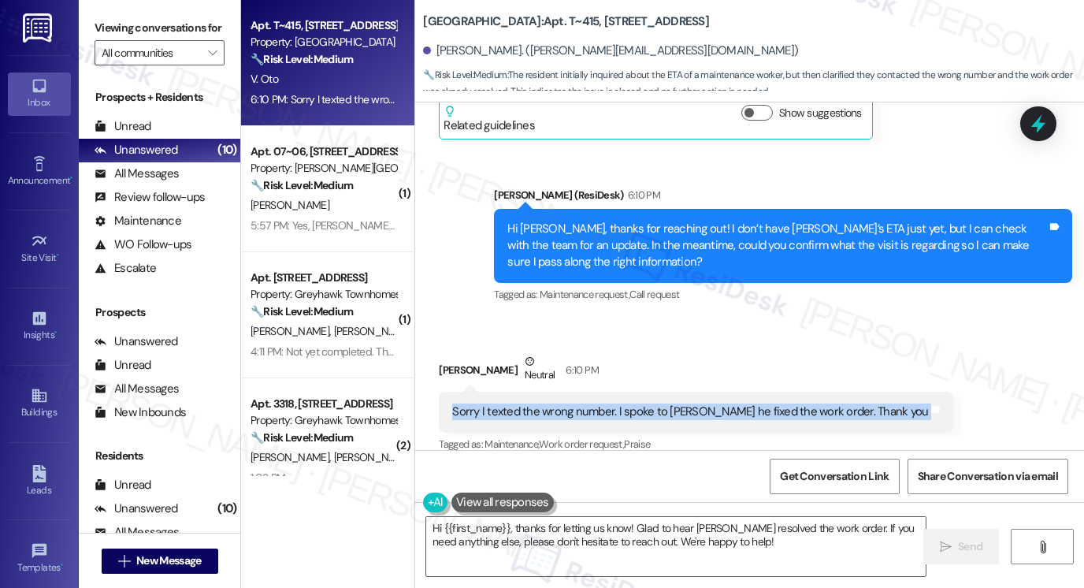
click at [621, 404] on div "Sorry I texted the wrong number. I spoke to Adam he fixed the work order. Thank…" at bounding box center [690, 412] width 476 height 17
click at [675, 537] on textarea "Hi {{first_name}}, thanks for letting us know! Glad to hear Adam resolved the w…" at bounding box center [676, 546] width 500 height 59
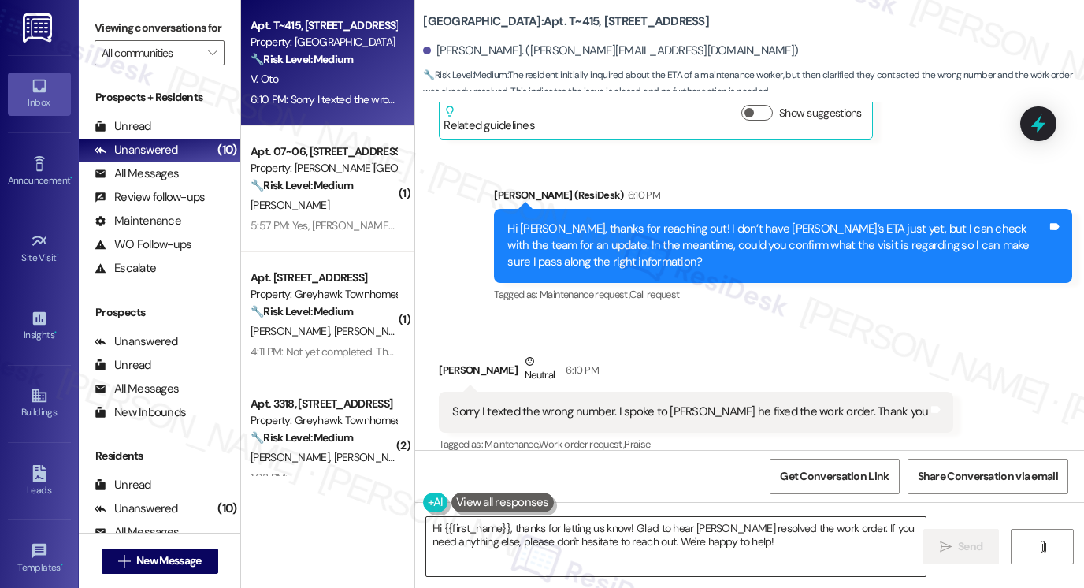
click at [675, 537] on textarea "Hi {{first_name}}, thanks for letting us know! Glad to hear Adam resolved the w…" at bounding box center [676, 546] width 500 height 59
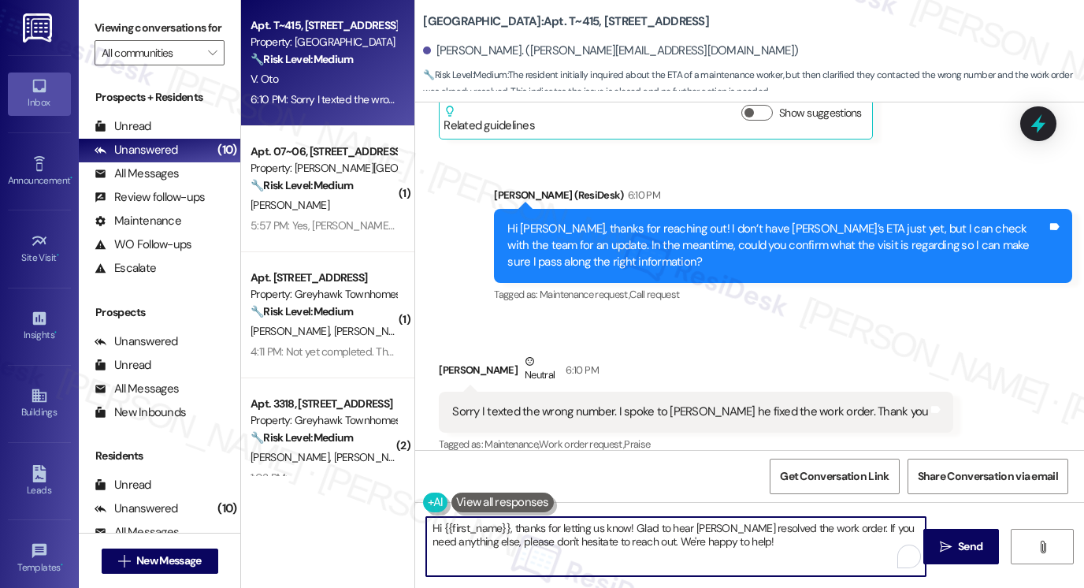
click at [675, 537] on textarea "Hi {{first_name}}, thanks for letting us know! Glad to hear Adam resolved the w…" at bounding box center [676, 546] width 500 height 59
click at [690, 221] on div "Hi Victoria, thanks for reaching out! I don’t have Adam’s ETA just yet, but I c…" at bounding box center [778, 246] width 540 height 50
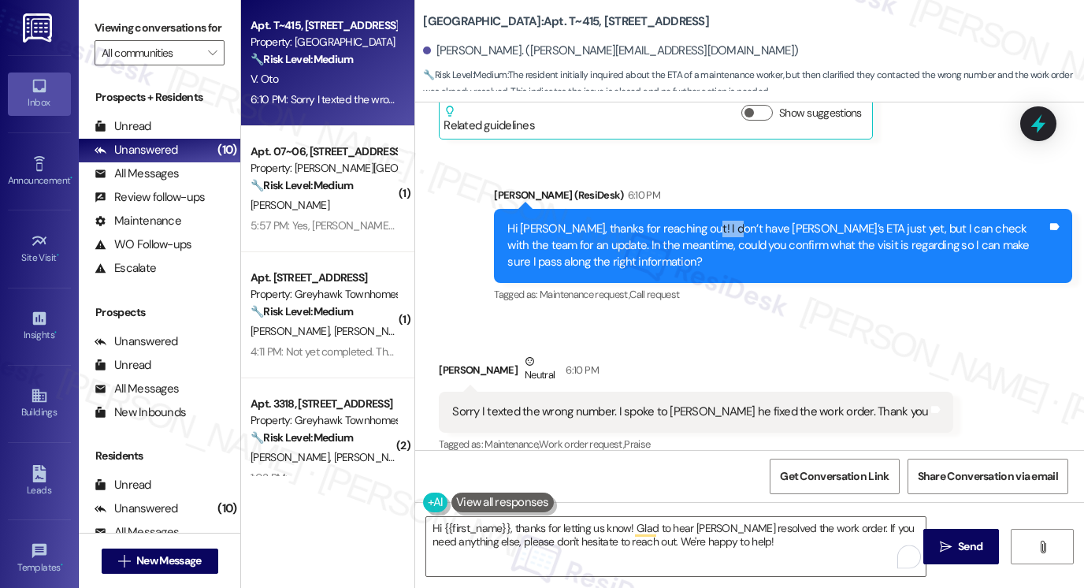
click at [690, 221] on div "Hi Victoria, thanks for reaching out! I don’t have Adam’s ETA just yet, but I c…" at bounding box center [778, 246] width 540 height 50
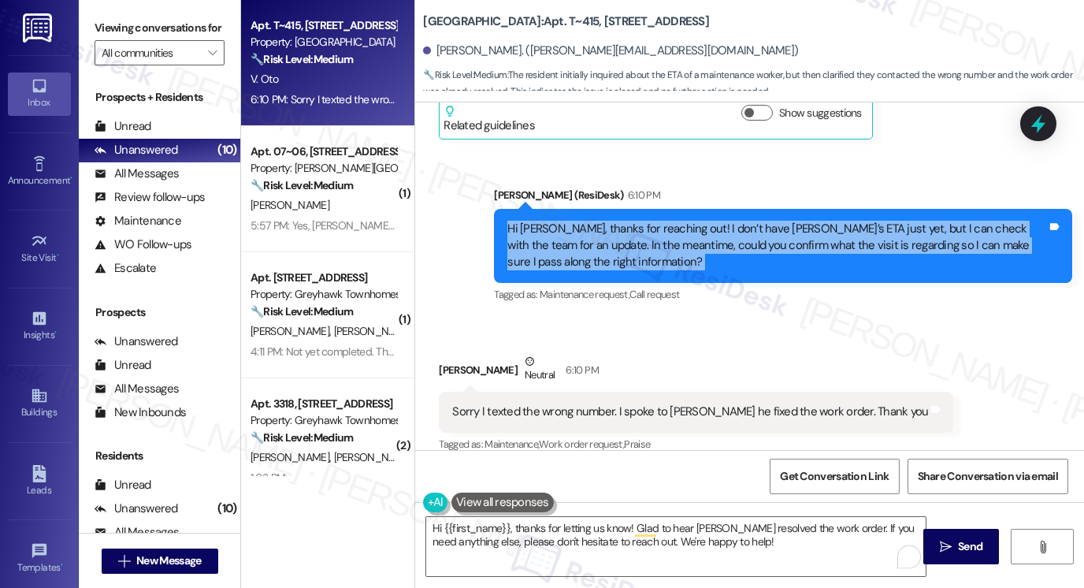
click at [690, 221] on div "Hi Victoria, thanks for reaching out! I don’t have Adam’s ETA just yet, but I c…" at bounding box center [778, 246] width 540 height 50
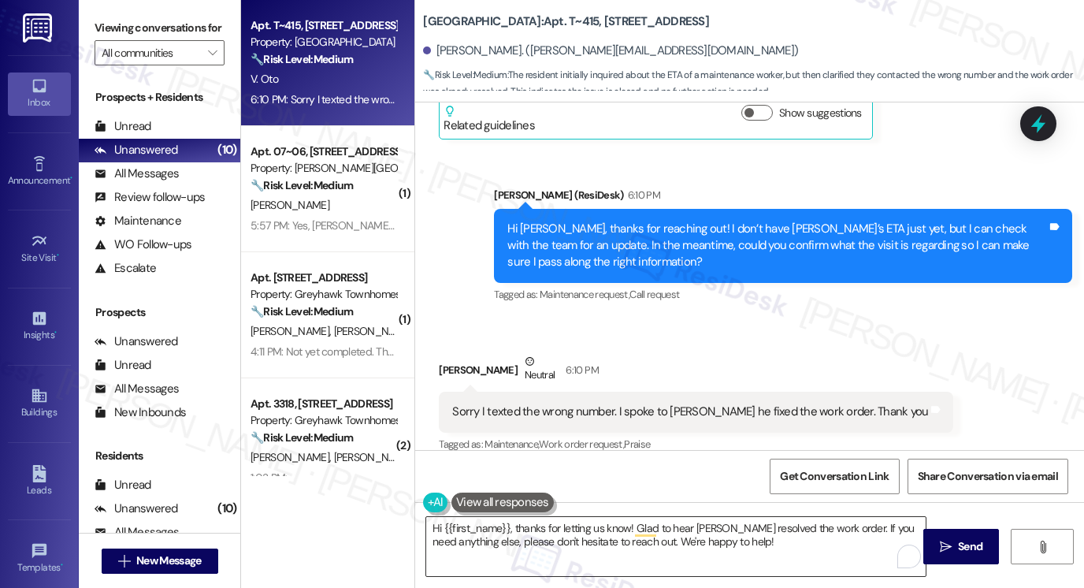
click at [556, 526] on textarea "Hi {{first_name}}, thanks for letting us know! Glad to hear Adam resolved the w…" at bounding box center [676, 546] width 500 height 59
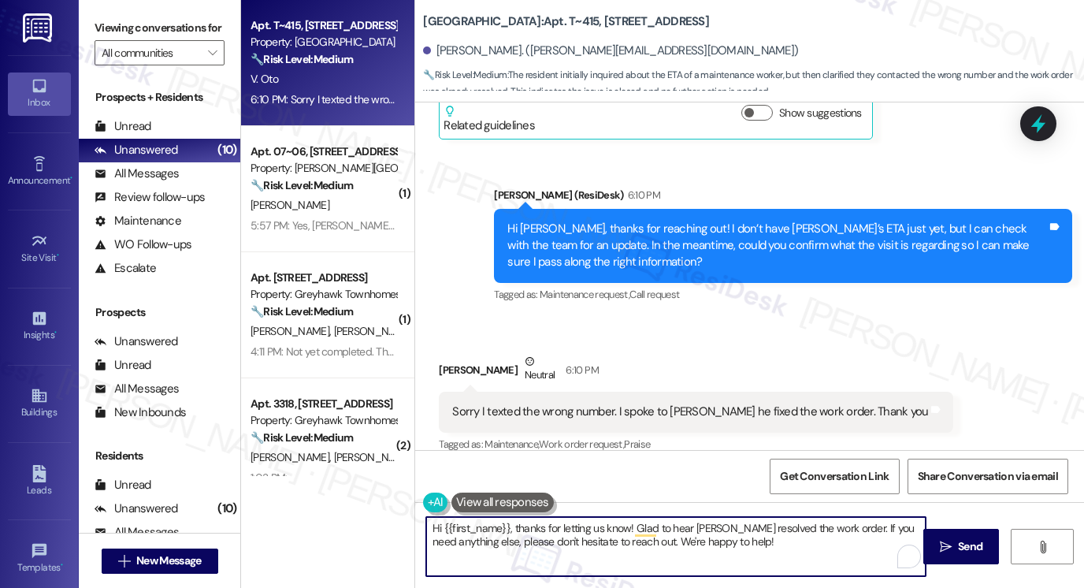
click at [556, 526] on textarea "Hi {{first_name}}, thanks for letting us know! Glad to hear Adam resolved the w…" at bounding box center [676, 546] width 500 height 59
click at [552, 533] on textarea "Hi {{first_name}}, thanks for letting us know! Glad to hear Adam resolved the w…" at bounding box center [676, 546] width 500 height 59
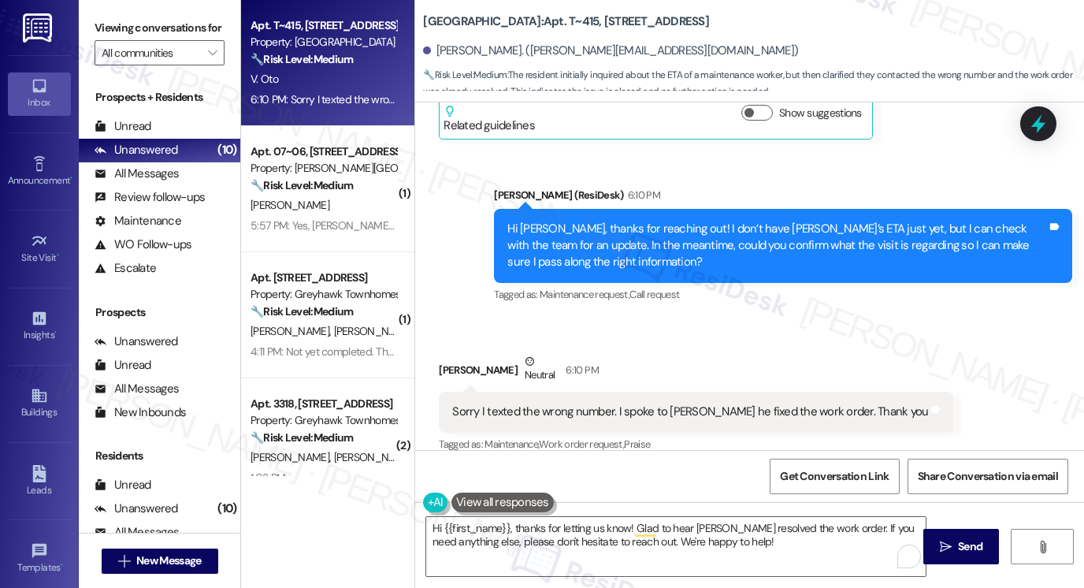
click at [646, 404] on div "Sorry I texted the wrong number. I spoke to Adam he fixed the work order. Thank…" at bounding box center [690, 412] width 476 height 17
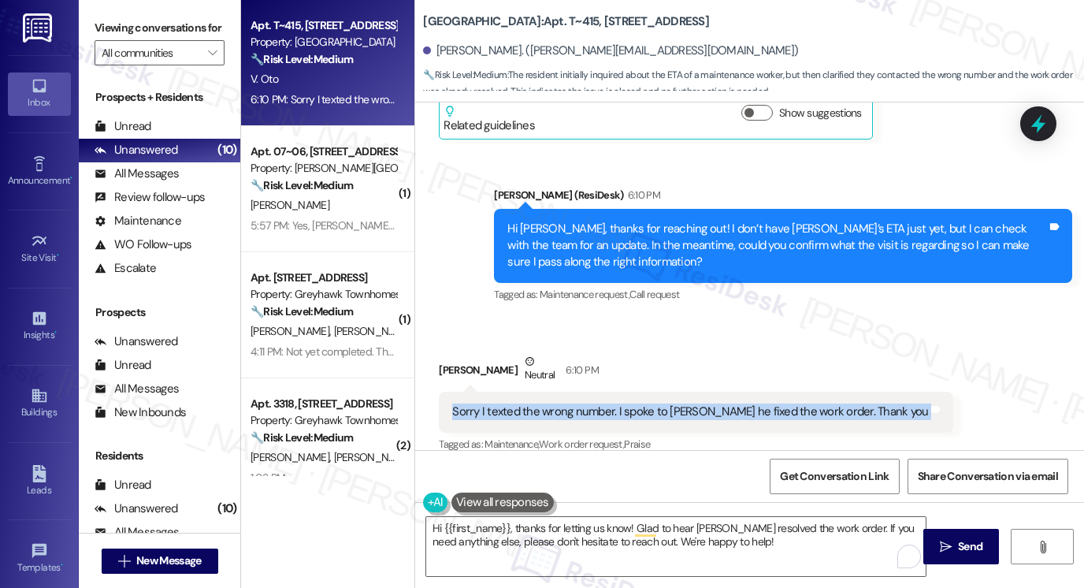
drag, startPoint x: 646, startPoint y: 392, endPoint x: 654, endPoint y: 409, distance: 18.3
click at [646, 404] on div "Sorry I texted the wrong number. I spoke to Adam he fixed the work order. Thank…" at bounding box center [690, 412] width 476 height 17
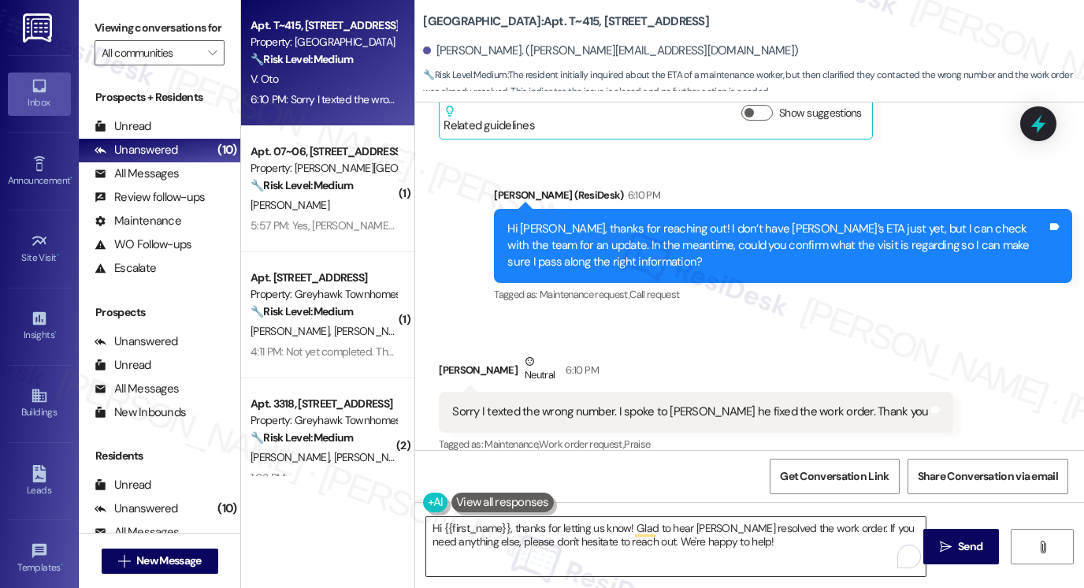
click at [718, 547] on textarea "Hi {{first_name}}, thanks for letting us know! Glad to hear Adam resolved the w…" at bounding box center [676, 546] width 500 height 59
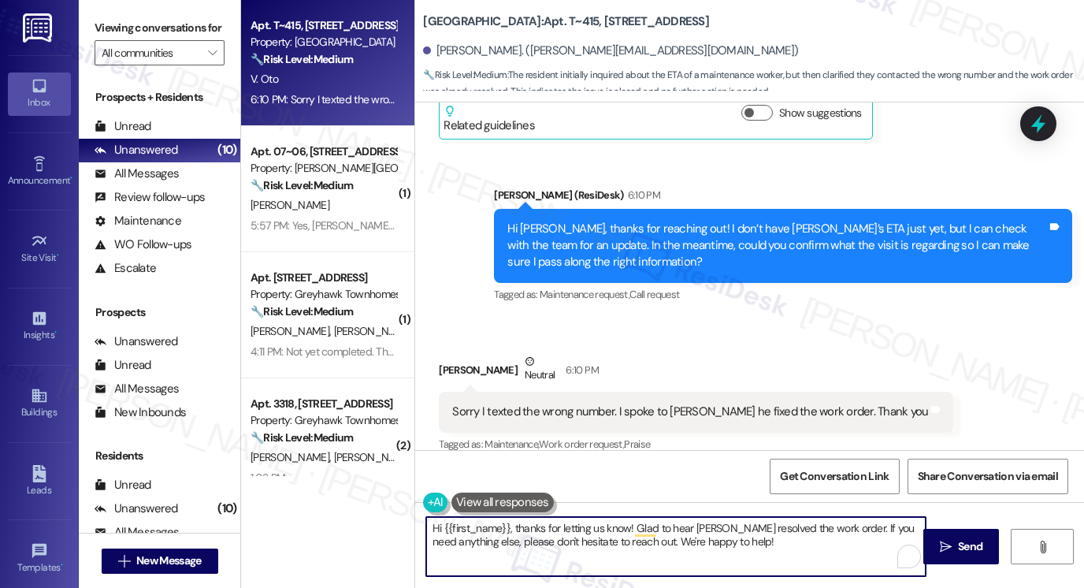
click at [718, 547] on textarea "Hi {{first_name}}, thanks for letting us know! Glad to hear Adam resolved the w…" at bounding box center [676, 546] width 500 height 59
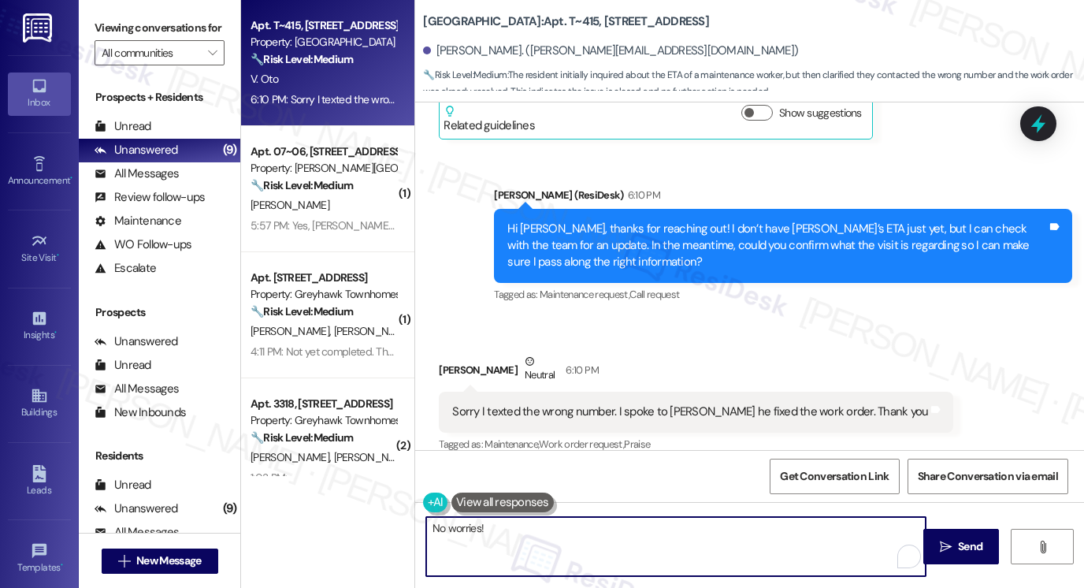
click at [627, 404] on div "Sorry I texted the wrong number. I spoke to Adam he fixed the work order. Thank…" at bounding box center [690, 412] width 476 height 17
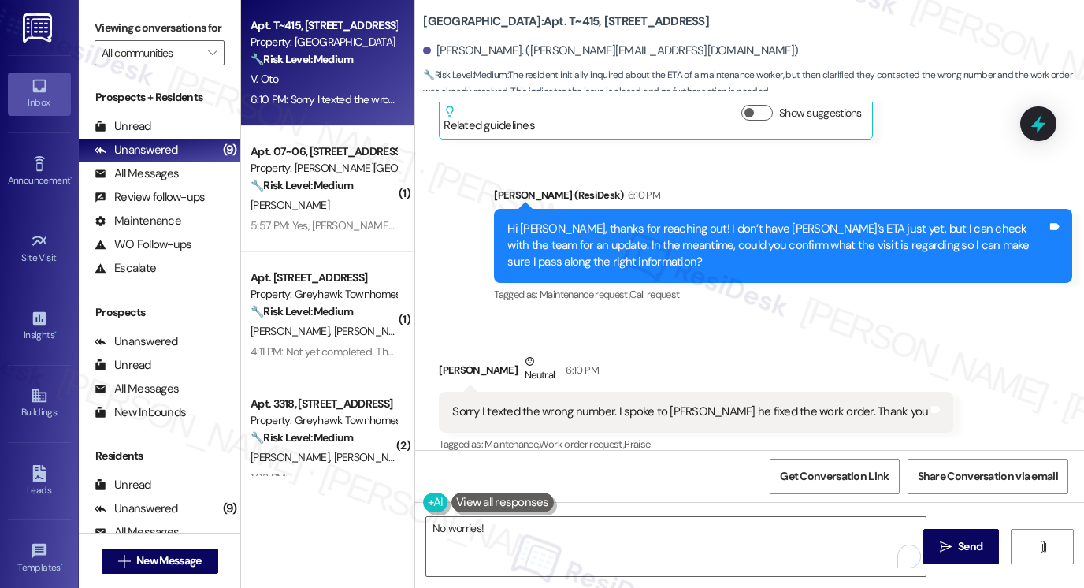
click at [630, 404] on div "Sorry I texted the wrong number. I spoke to Adam he fixed the work order. Thank…" at bounding box center [690, 412] width 476 height 17
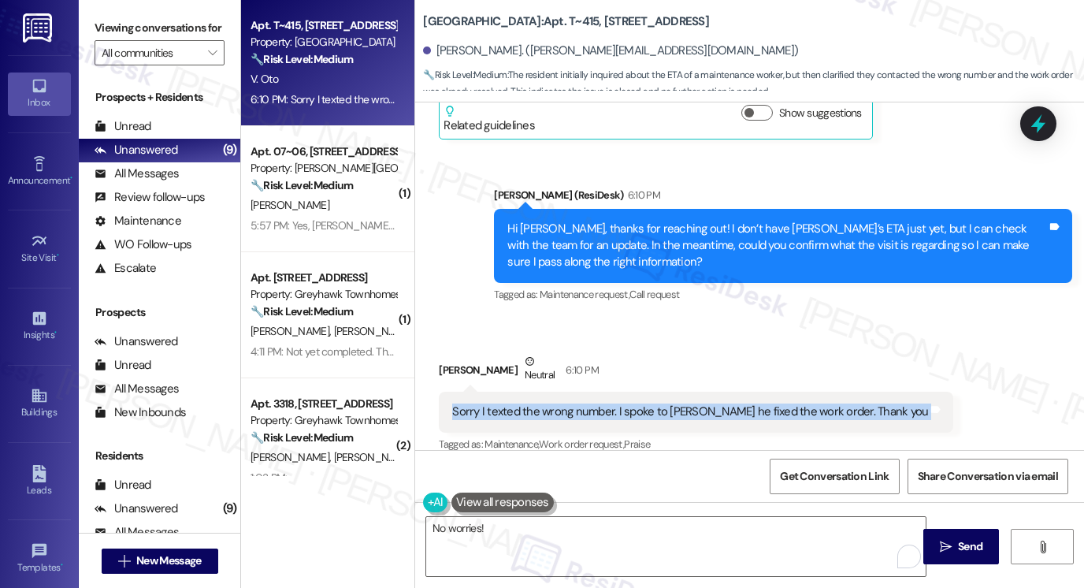
click at [630, 404] on div "Sorry I texted the wrong number. I spoke to Adam he fixed the work order. Thank…" at bounding box center [690, 412] width 476 height 17
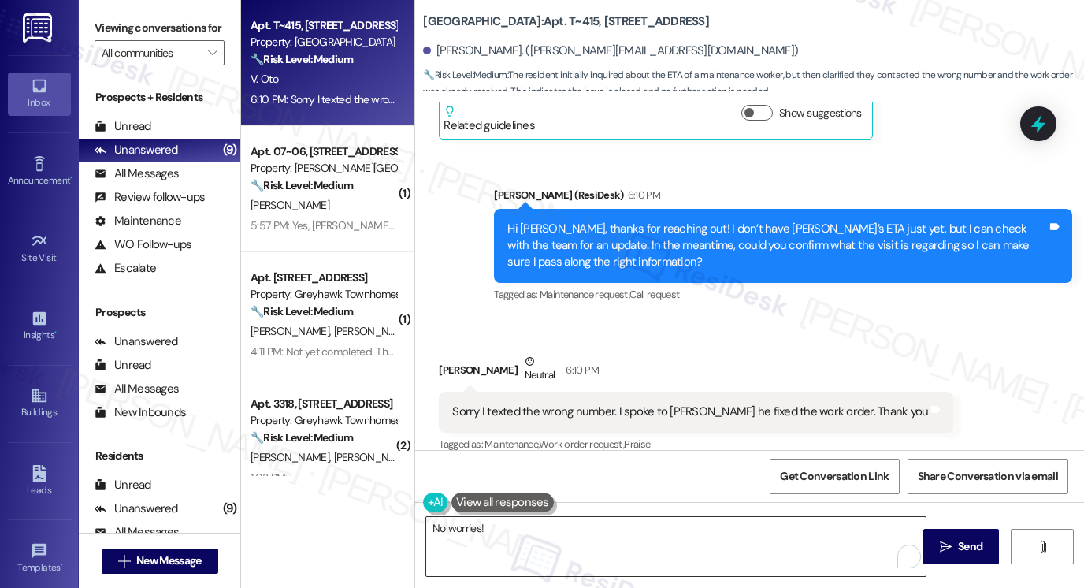
click at [515, 532] on textarea "No worries!" at bounding box center [676, 546] width 500 height 59
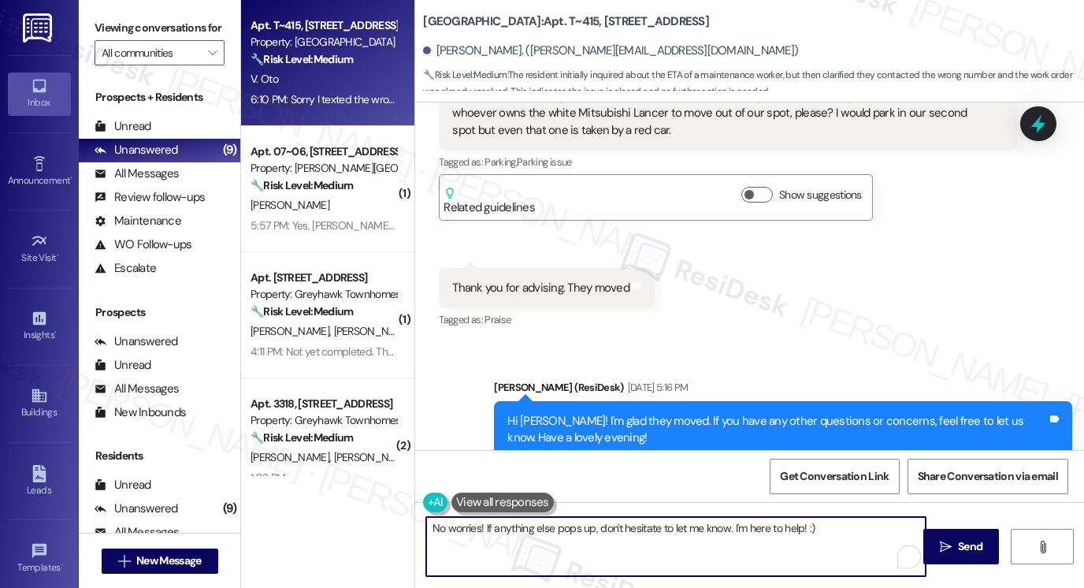
scroll to position [158, 0]
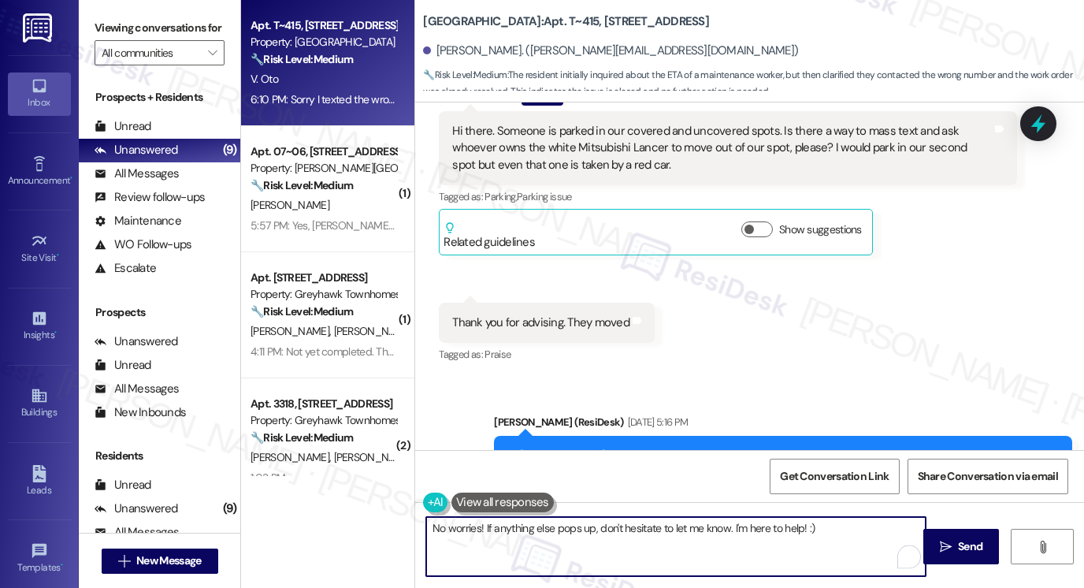
type textarea "No worries! If anything else pops up, don't hesitate to let me know. I'm here t…"
click at [746, 151] on div "Hi there. Someone is parked in our covered and uncovered spots. Is there a way …" at bounding box center [722, 148] width 540 height 50
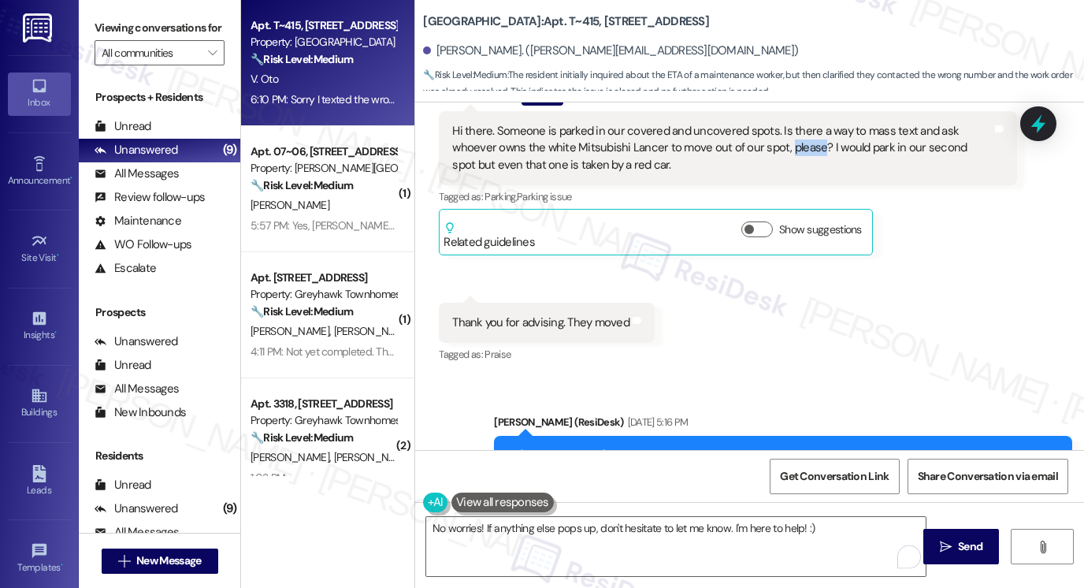
click at [746, 151] on div "Hi there. Someone is parked in our covered and uncovered spots. Is there a way …" at bounding box center [722, 148] width 540 height 50
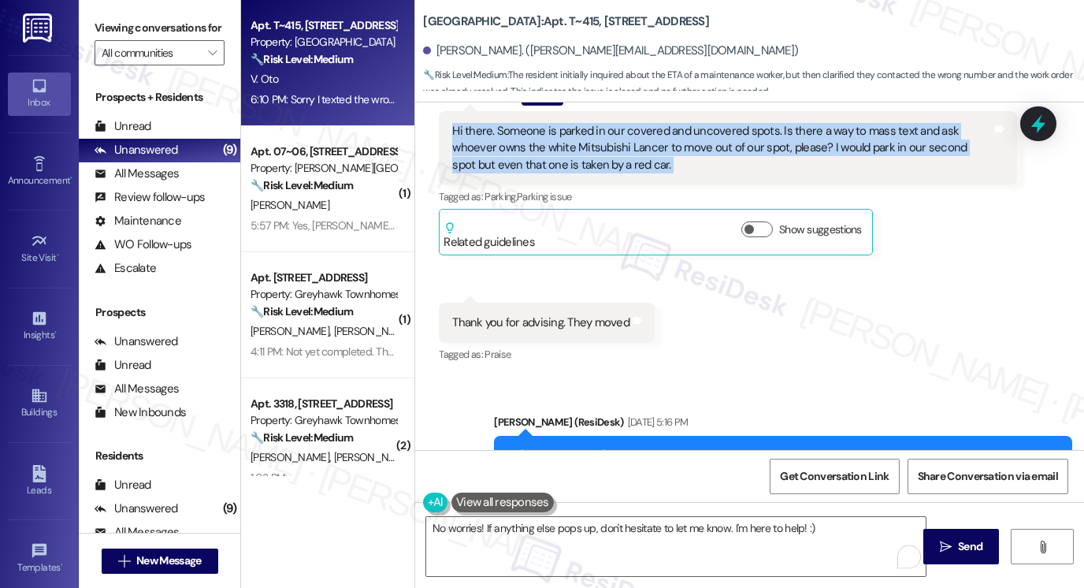
click at [746, 151] on div "Hi there. Someone is parked in our covered and uncovered spots. Is there a way …" at bounding box center [722, 148] width 540 height 50
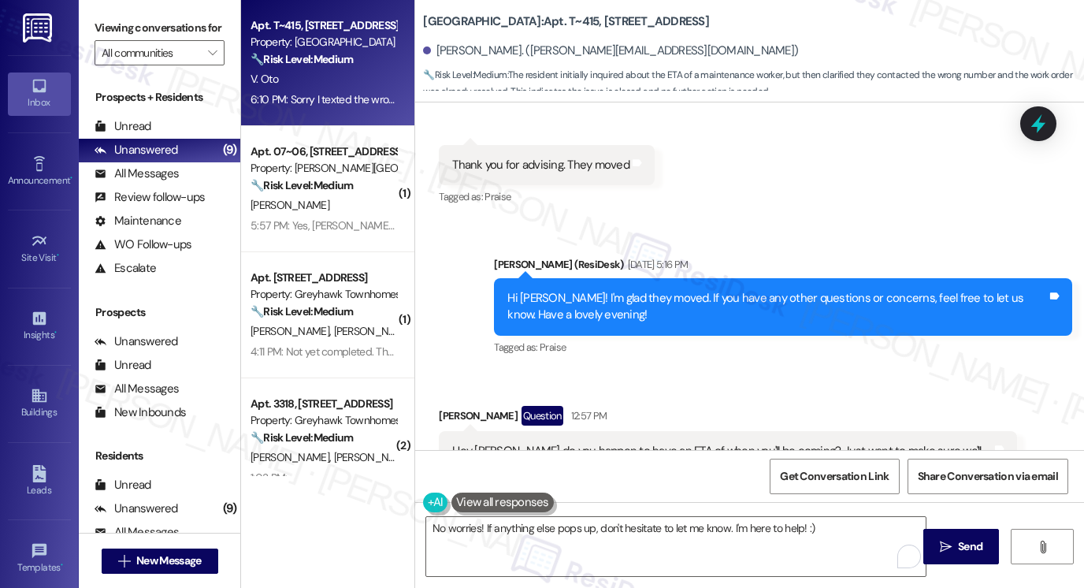
click at [680, 309] on div "Hi Victoria! I'm glad they moved. If you have any other questions or concerns, …" at bounding box center [778, 307] width 540 height 34
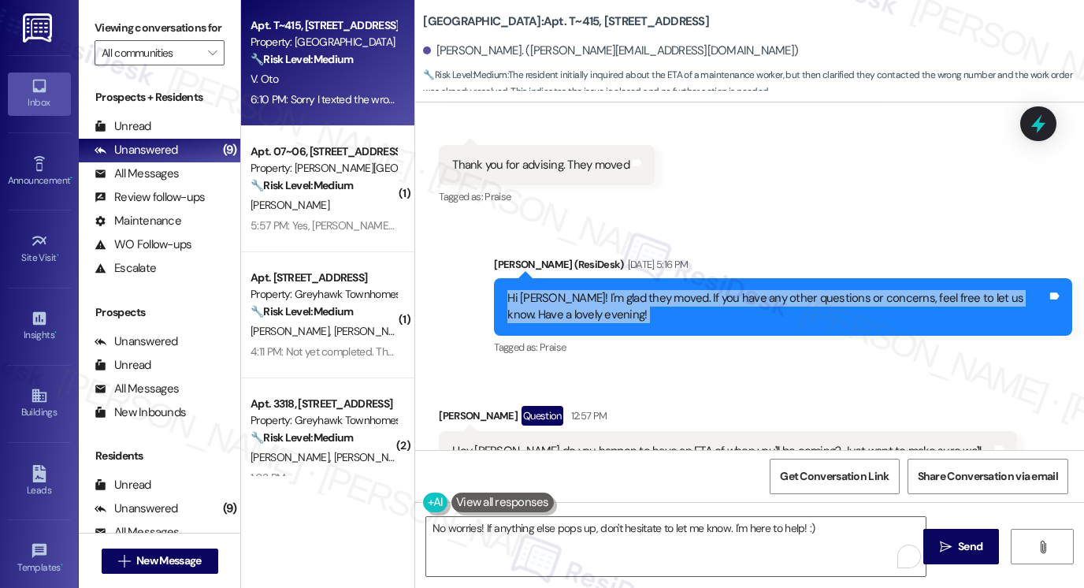
click at [680, 309] on div "Hi Victoria! I'm glad they moved. If you have any other questions or concerns, …" at bounding box center [778, 307] width 540 height 34
click at [726, 298] on div "Hi Victoria! I'm glad they moved. If you have any other questions or concerns, …" at bounding box center [778, 307] width 540 height 34
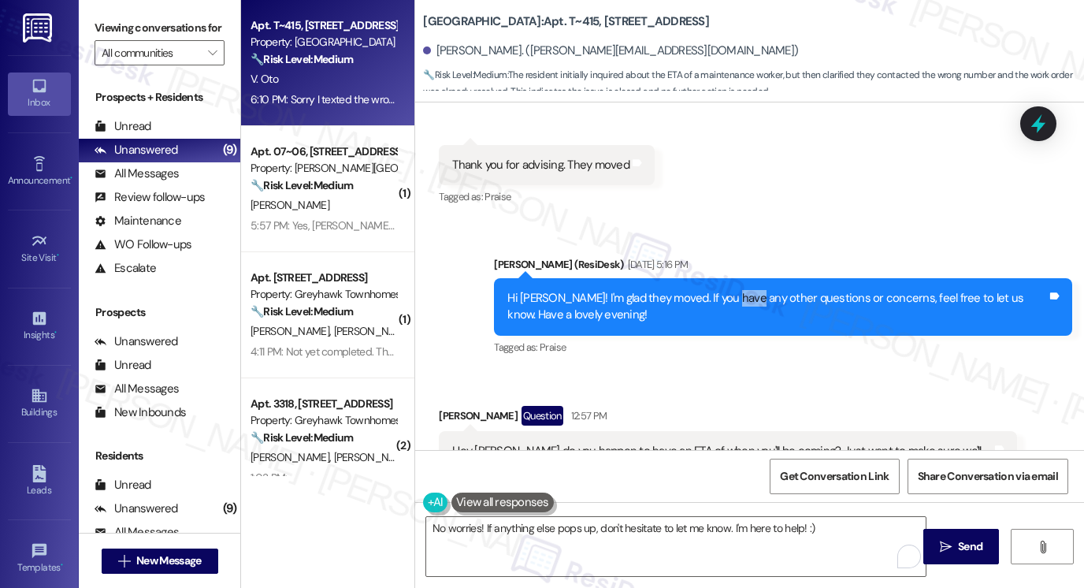
click at [726, 298] on div "Hi Victoria! I'm glad they moved. If you have any other questions or concerns, …" at bounding box center [778, 307] width 540 height 34
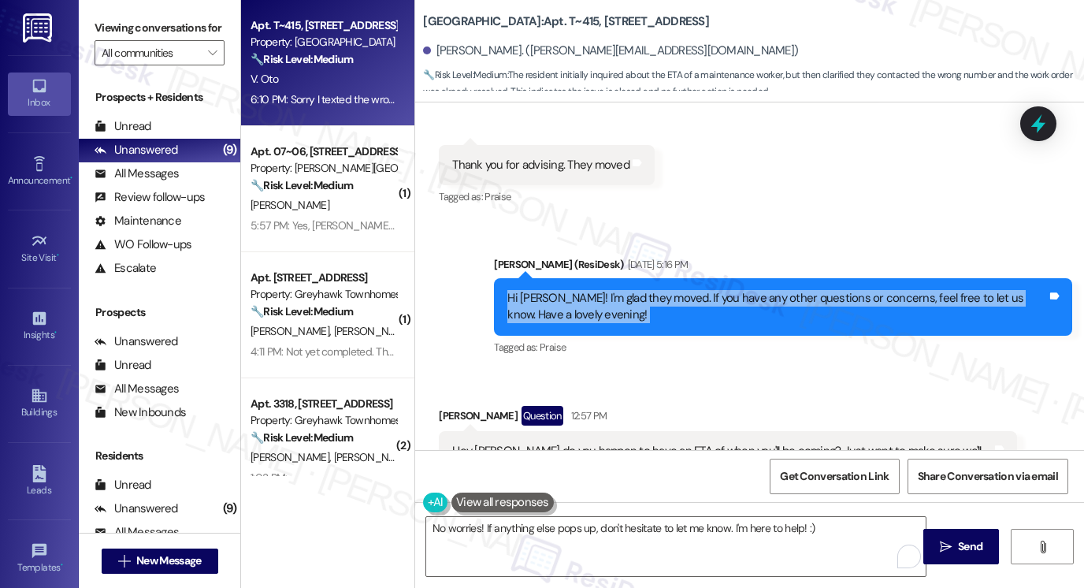
click at [726, 298] on div "Hi Victoria! I'm glad they moved. If you have any other questions or concerns, …" at bounding box center [778, 307] width 540 height 34
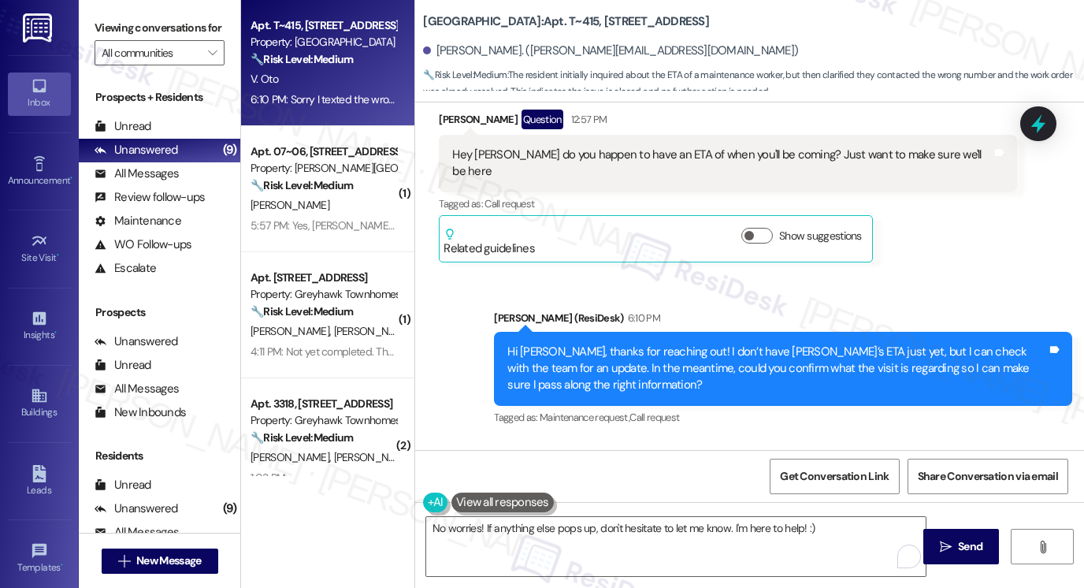
scroll to position [735, 0]
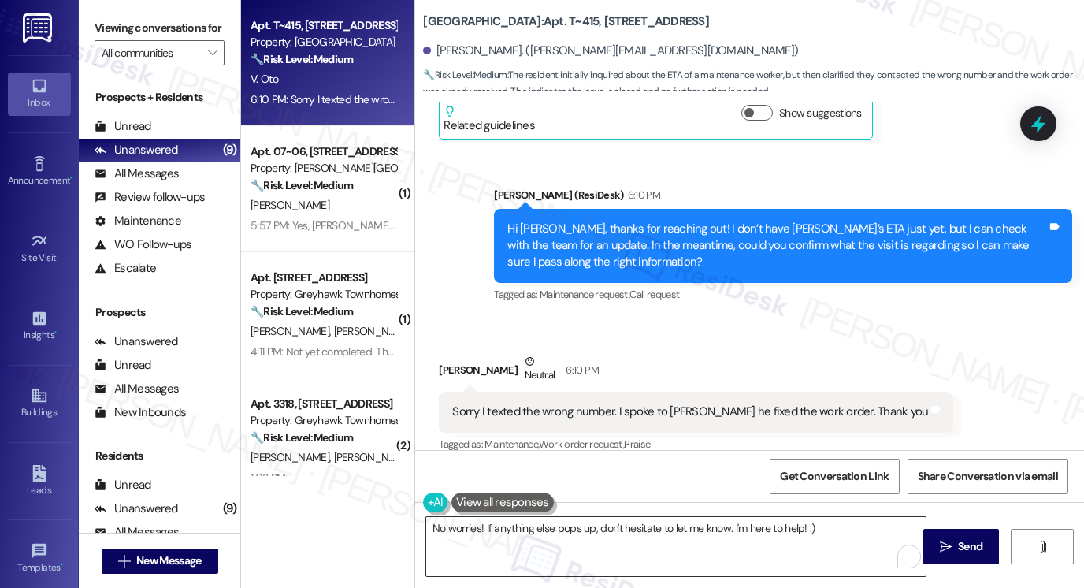
click at [563, 537] on textarea "No worries! If anything else pops up, don't hesitate to let me know. I'm here t…" at bounding box center [676, 546] width 500 height 59
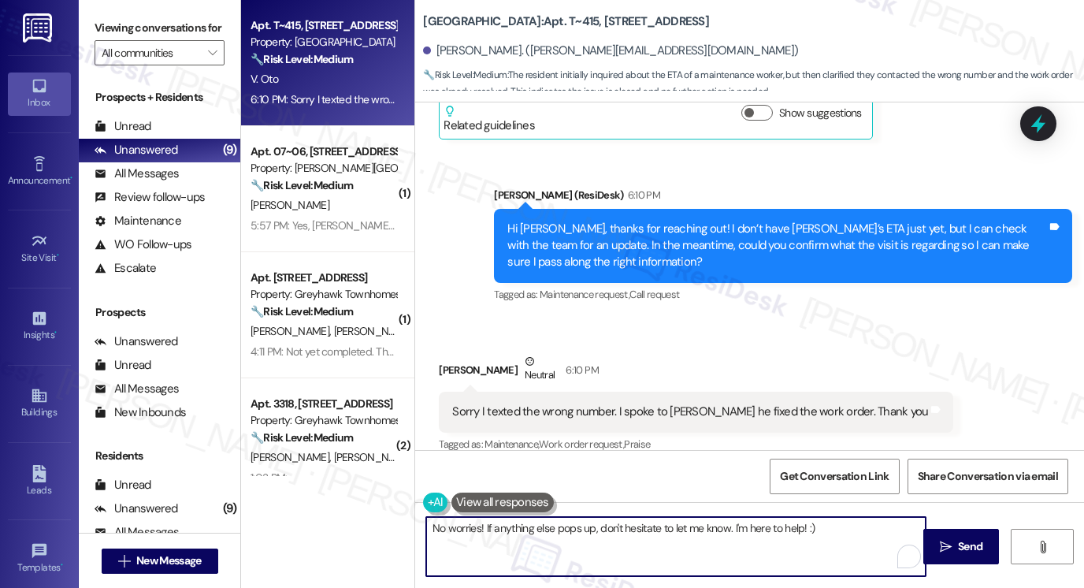
click at [563, 537] on textarea "No worries! If anything else pops up, don't hesitate to let me know. I'm here t…" at bounding box center [676, 546] width 500 height 59
drag, startPoint x: 563, startPoint y: 537, endPoint x: 597, endPoint y: 537, distance: 33.9
click at [563, 537] on textarea "No worries! If anything else pops up, don't hesitate to let me know. I'm here t…" at bounding box center [676, 546] width 500 height 59
click at [816, 532] on textarea "No worries! If anything else pops up, don't hesitate to let me know. I'm here t…" at bounding box center [676, 546] width 500 height 59
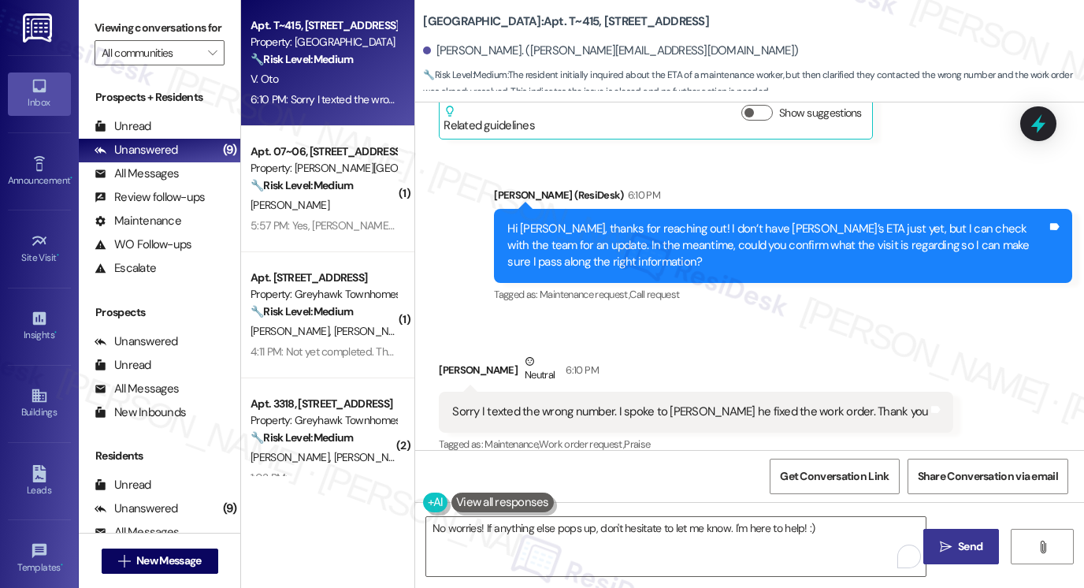
click at [951, 532] on button " Send" at bounding box center [962, 546] width 76 height 35
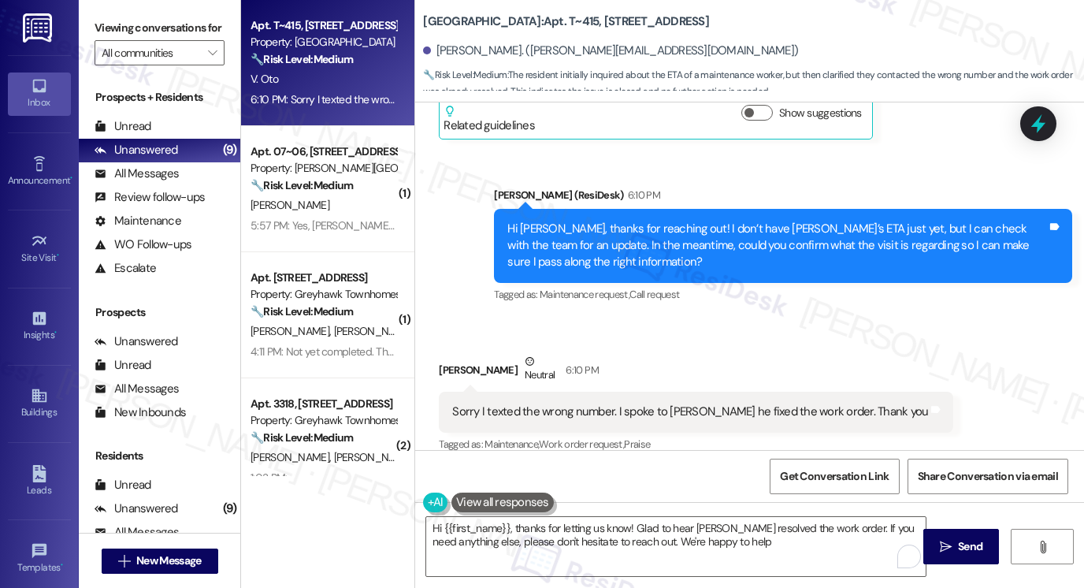
type textarea "Hi {{first_name}}, thanks for letting us know! Glad to hear Adam resolved the w…"
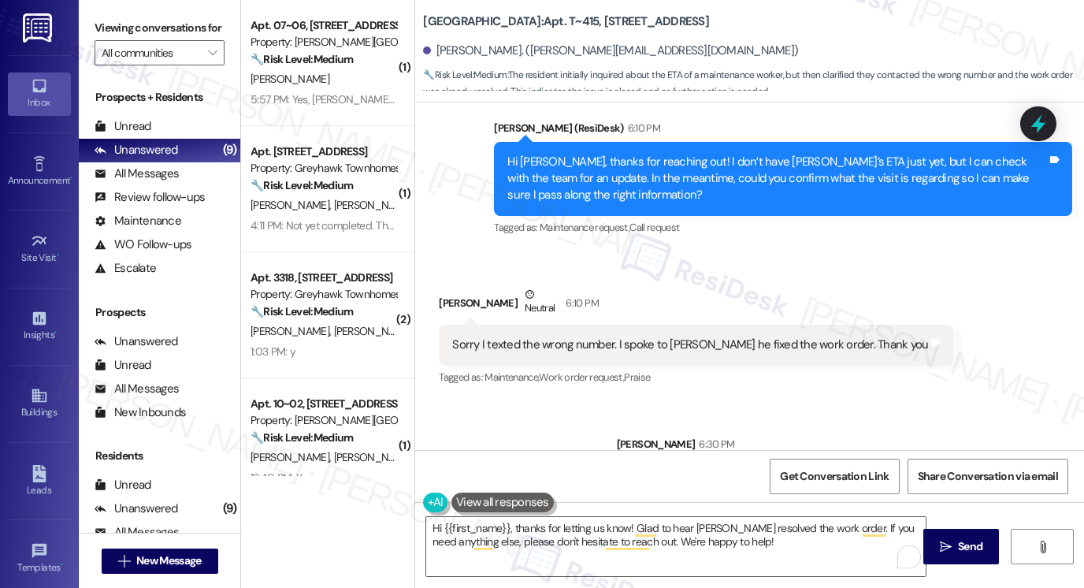
scroll to position [845, 0]
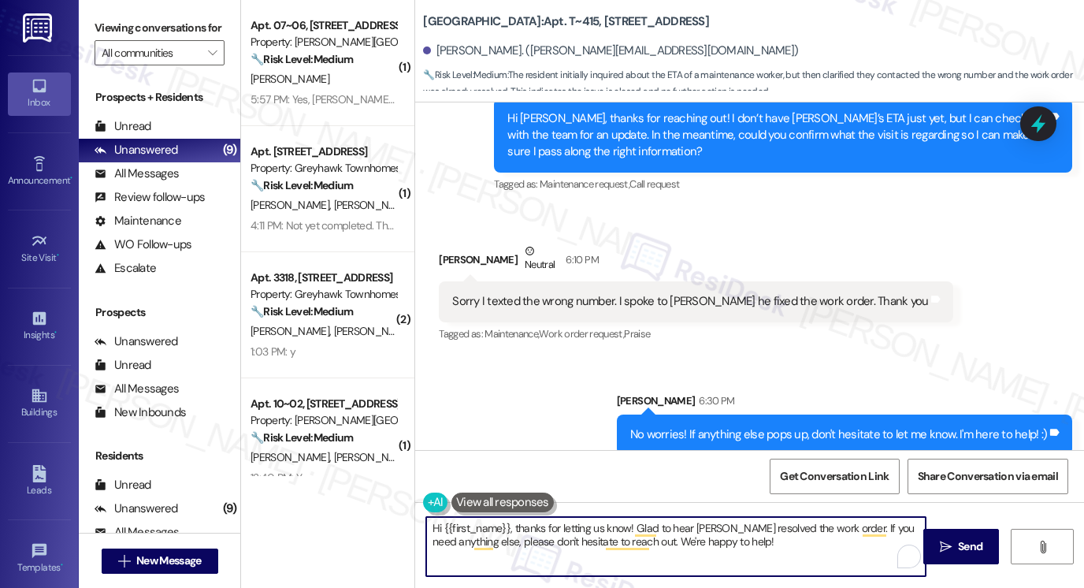
click at [590, 540] on textarea "Hi {{first_name}}, thanks for letting us know! Glad to hear Adam resolved the w…" at bounding box center [676, 546] width 500 height 59
click at [812, 548] on textarea "Hi {{first_name}}, thanks for letting us know! Glad to hear Adam resolved the w…" at bounding box center [676, 546] width 500 height 59
drag, startPoint x: 797, startPoint y: 541, endPoint x: 660, endPoint y: 528, distance: 137.8
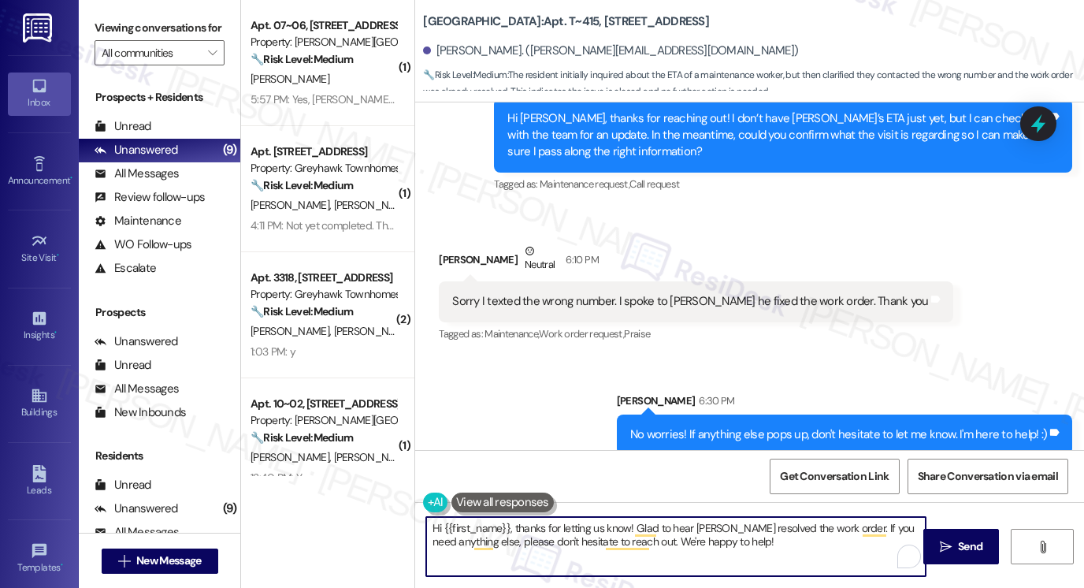
click at [660, 530] on textarea "Hi {{first_name}}, thanks for letting us know! Glad to hear Adam resolved the w…" at bounding box center [676, 546] width 500 height 59
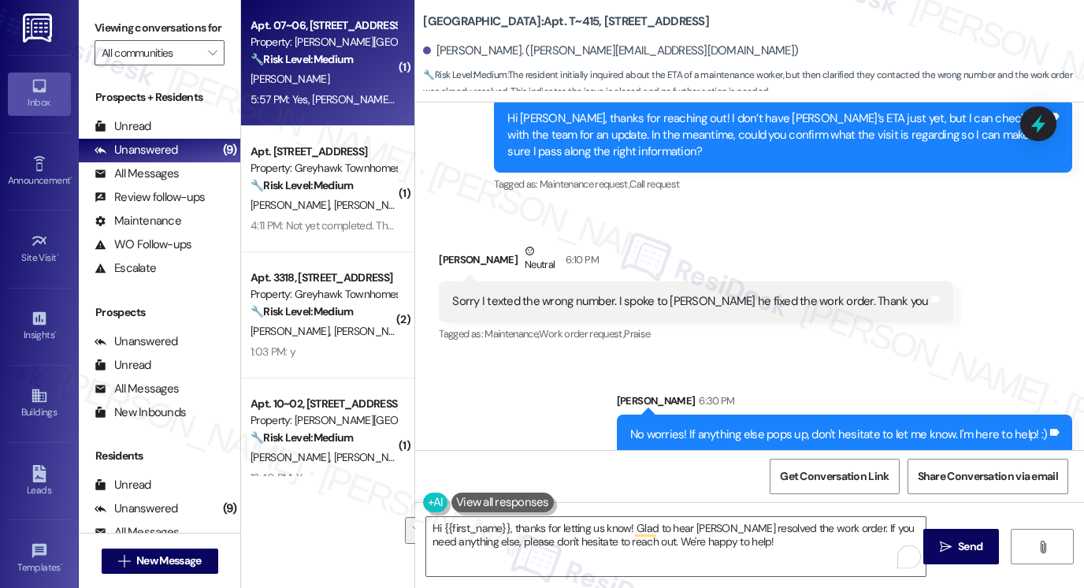
click at [322, 102] on div "5:57 PM: Yes, Kevin brought the correct one over this morning 5:57 PM: Yes, Kev…" at bounding box center [417, 99] width 333 height 14
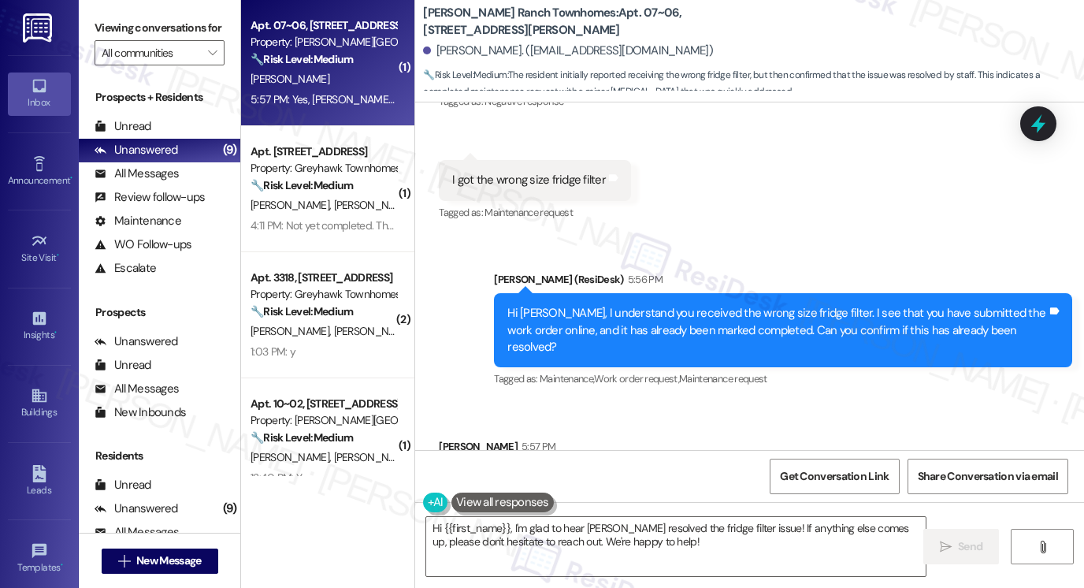
scroll to position [618, 0]
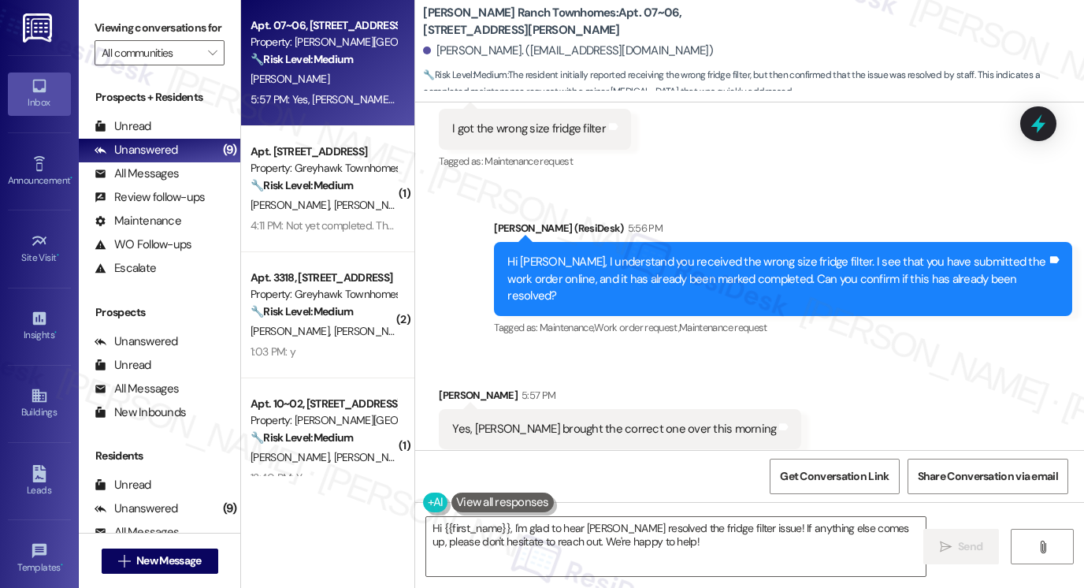
click at [567, 421] on div "Yes, Kevin brought the correct one over this morning" at bounding box center [614, 429] width 324 height 17
click at [649, 254] on div "Hi Dawn, I understand you received the wrong size fridge filter. I see that you…" at bounding box center [778, 279] width 540 height 50
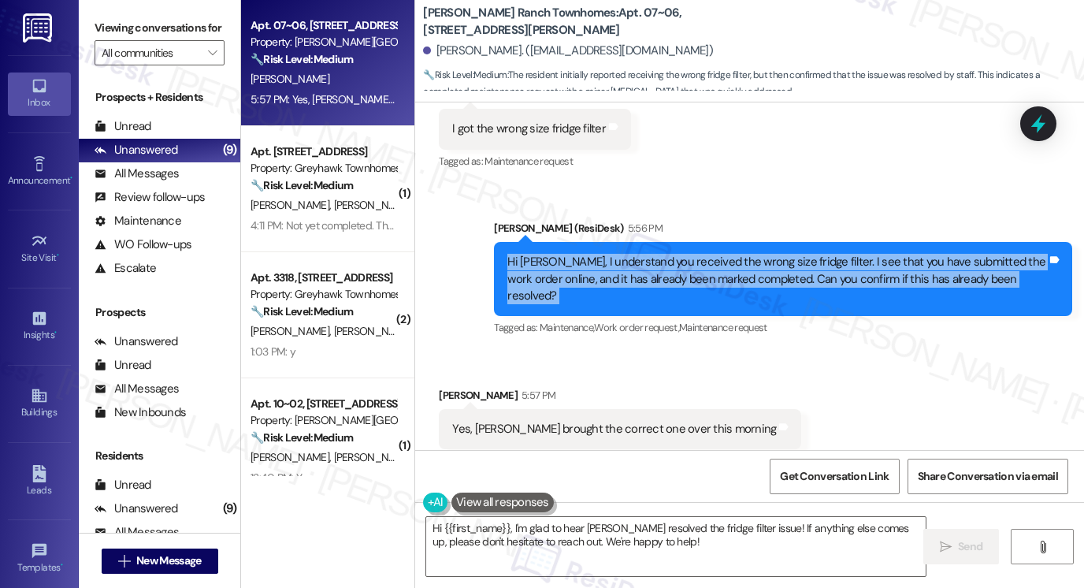
click at [649, 254] on div "Hi Dawn, I understand you received the wrong size fridge filter. I see that you…" at bounding box center [778, 279] width 540 height 50
click at [704, 254] on div "Hi Dawn, I understand you received the wrong size fridge filter. I see that you…" at bounding box center [778, 279] width 540 height 50
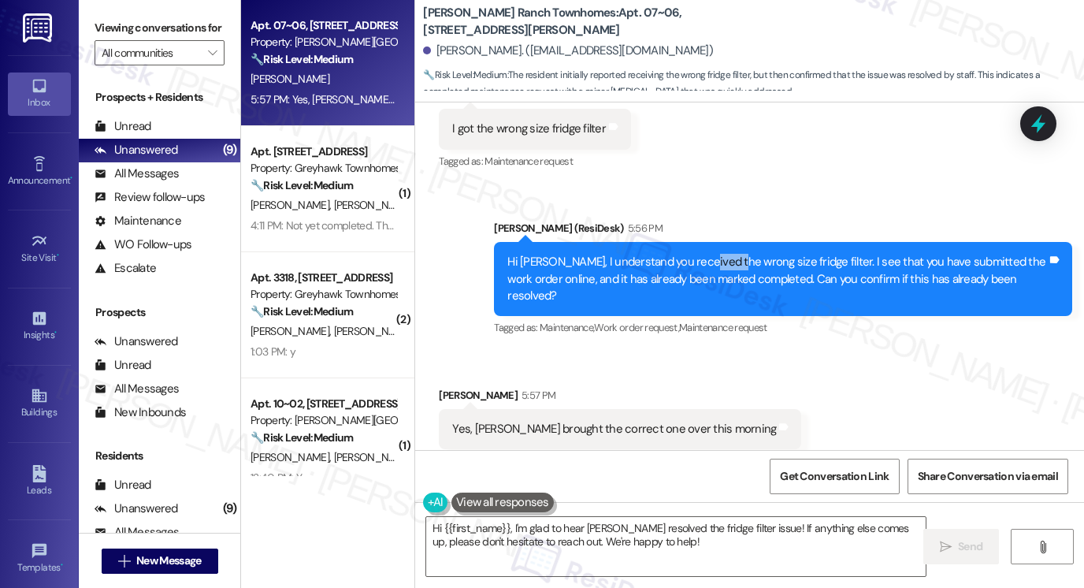
click at [704, 254] on div "Hi Dawn, I understand you received the wrong size fridge filter. I see that you…" at bounding box center [778, 279] width 540 height 50
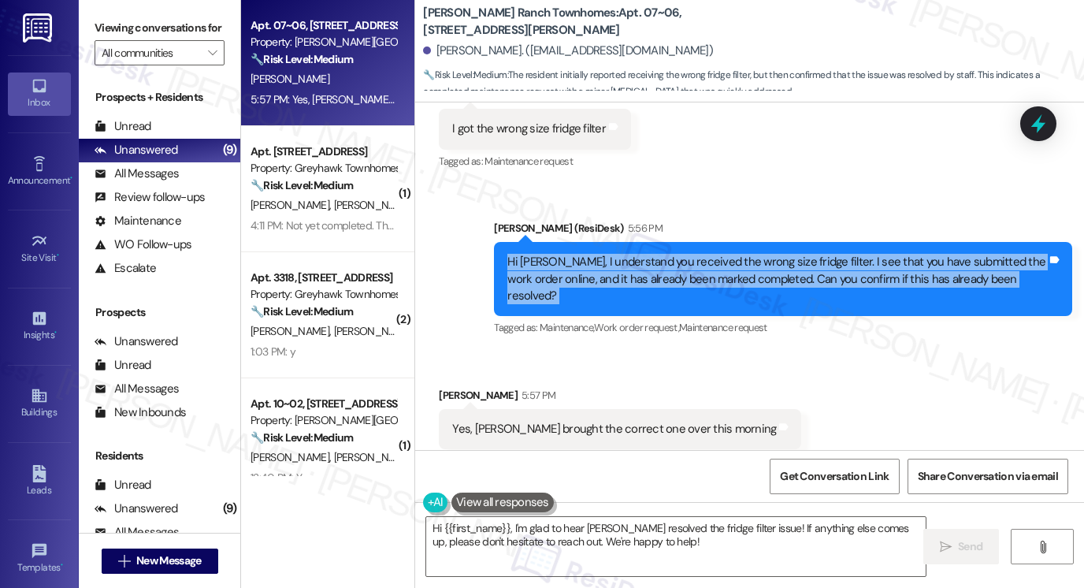
click at [704, 254] on div "Hi Dawn, I understand you received the wrong size fridge filter. I see that you…" at bounding box center [778, 279] width 540 height 50
click at [567, 535] on textarea "Hi {{first_name}}, I'm glad to hear Kevin resolved the fridge filter issue! If …" at bounding box center [676, 546] width 500 height 59
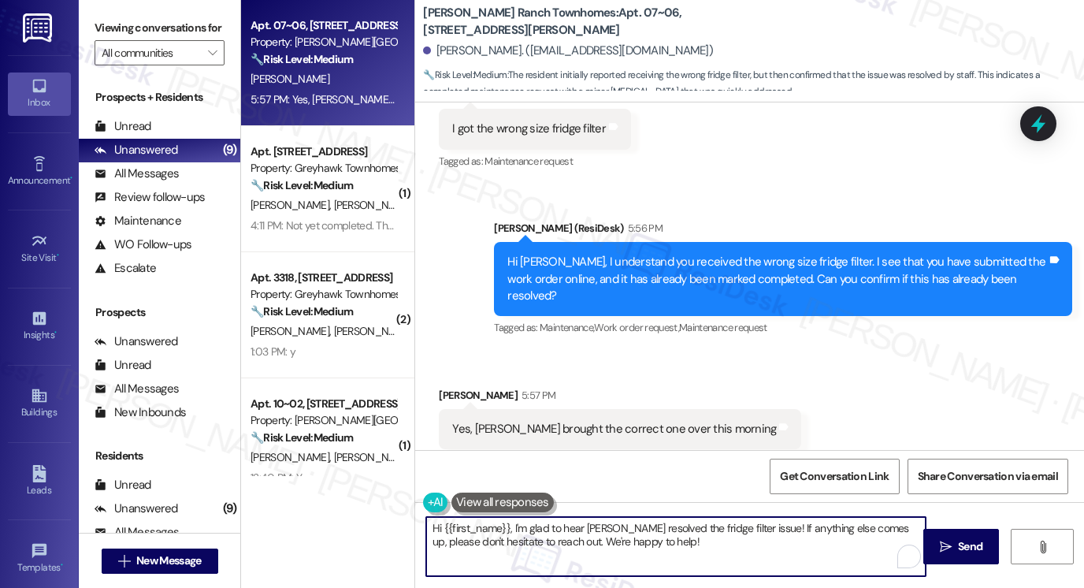
click at [567, 535] on textarea "Hi {{first_name}}, I'm glad to hear Kevin resolved the fridge filter issue! If …" at bounding box center [676, 546] width 500 height 59
click at [566, 536] on textarea "Hi {{first_name}}, I'm glad to hear Kevin resolved the fridge filter issue! If …" at bounding box center [676, 546] width 500 height 59
click at [724, 523] on textarea "Hi {{first_name}}, I'm glad to hear Kevin resolved the fridge filter issue! If …" at bounding box center [676, 546] width 500 height 59
drag, startPoint x: 741, startPoint y: 524, endPoint x: 391, endPoint y: 523, distance: 349.9
click at [392, 523] on div "Apt. 07~06, 3931 East Cardon Lane Property: Porter Ranch Townhomes 🔧 Risk Level…" at bounding box center [662, 294] width 843 height 588
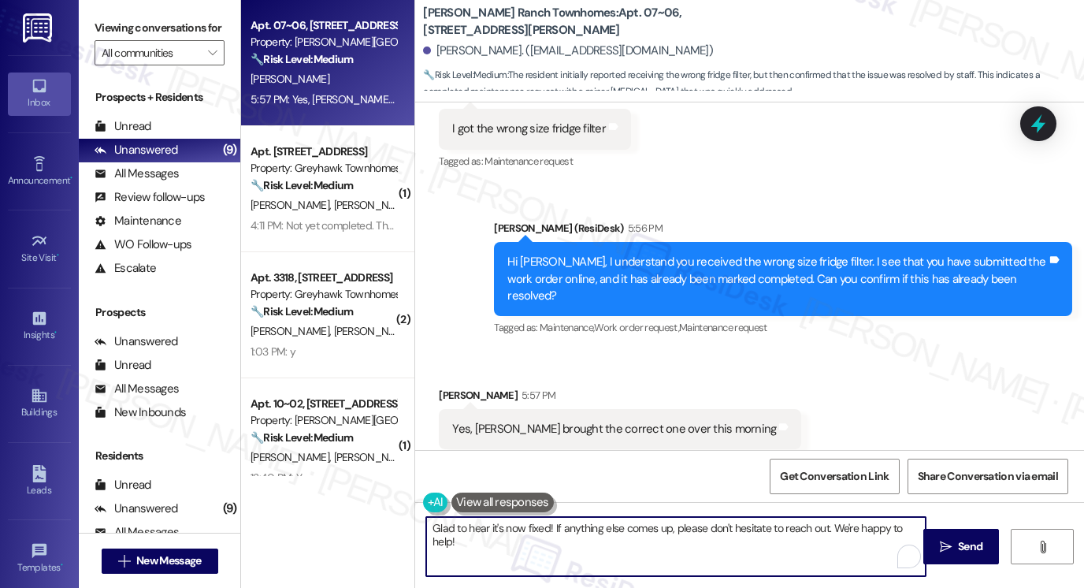
click at [609, 530] on textarea "Glad to hear it's now fixed! If anything else comes up, please don't hesitate t…" at bounding box center [676, 546] width 500 height 59
click at [580, 529] on textarea "Glad to hear it's now fixed! If anything else comes up, please don't hesitate t…" at bounding box center [676, 546] width 500 height 59
click at [577, 529] on textarea "Glad to hear it's now fixed! If anything else comes up, please don't hesitate t…" at bounding box center [676, 546] width 500 height 59
click at [862, 415] on div "Received via SMS Dawn Gebhardt 5:57 PM Yes, Kevin brought the correct one over …" at bounding box center [749, 417] width 669 height 133
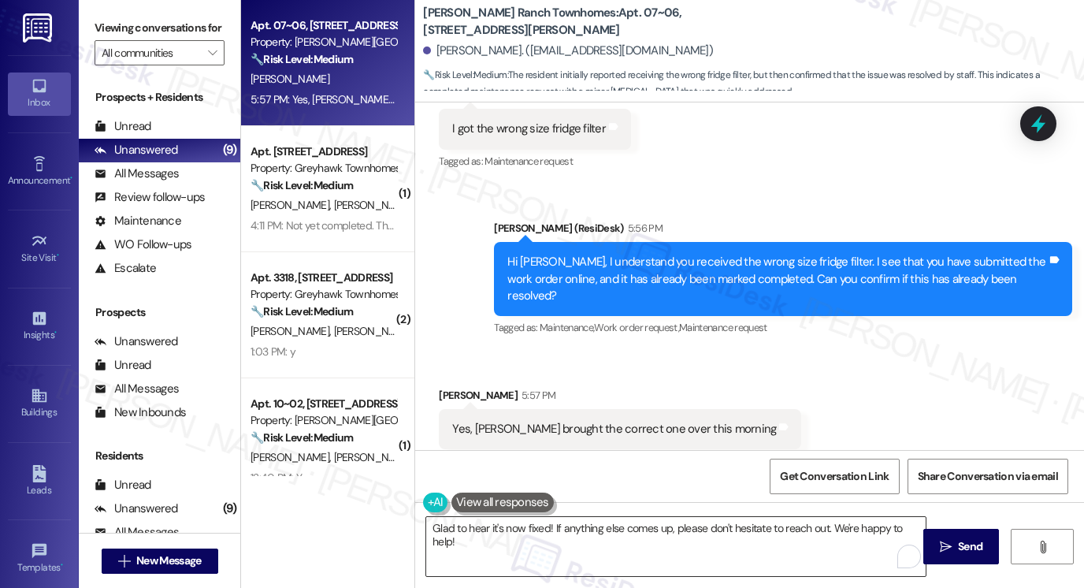
click at [684, 545] on textarea "Glad to hear it's now fixed! If anything else comes up, please don't hesitate t…" at bounding box center [676, 546] width 500 height 59
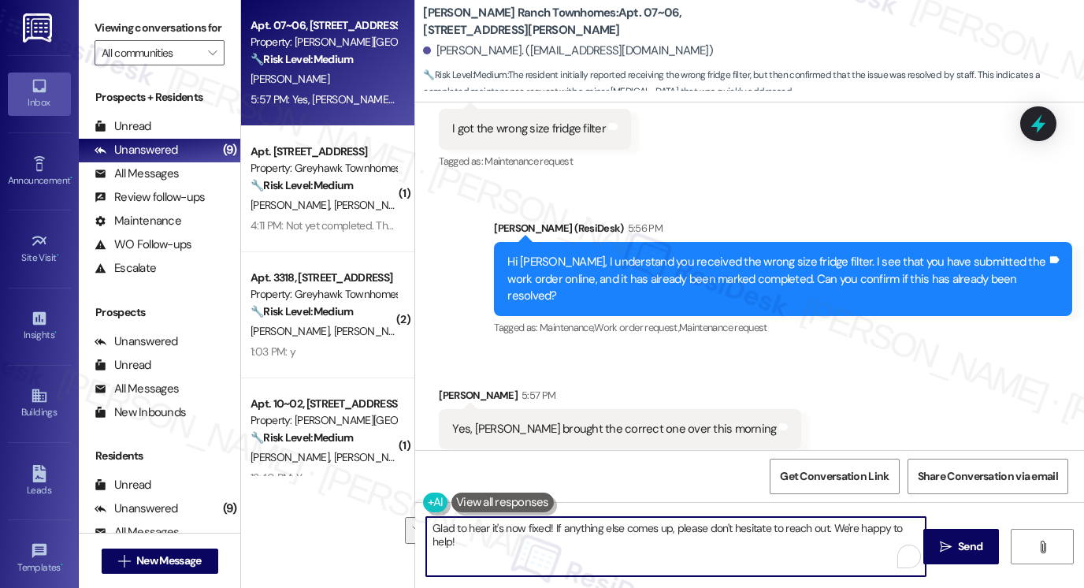
drag, startPoint x: 556, startPoint y: 546, endPoint x: 826, endPoint y: 523, distance: 270.6
click at [826, 523] on textarea "Glad to hear it's now fixed! If anything else comes up, please don't hesitate t…" at bounding box center [676, 546] width 500 height 59
type textarea "Glad to hear it's now fixed! If anything else comes up, please don't hesitate t…"
click at [665, 550] on textarea "Glad to hear it's now fixed! If anything else comes up, please don't hesitate t…" at bounding box center [676, 546] width 500 height 59
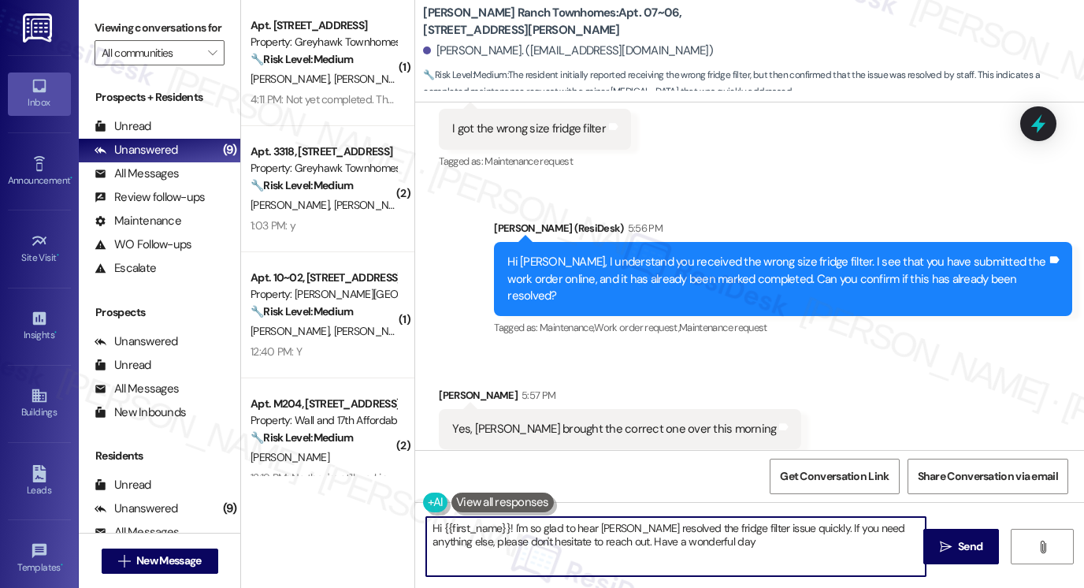
type textarea "Hi {{first_name}}! I'm so glad to hear Kevin resolved the fridge filter issue q…"
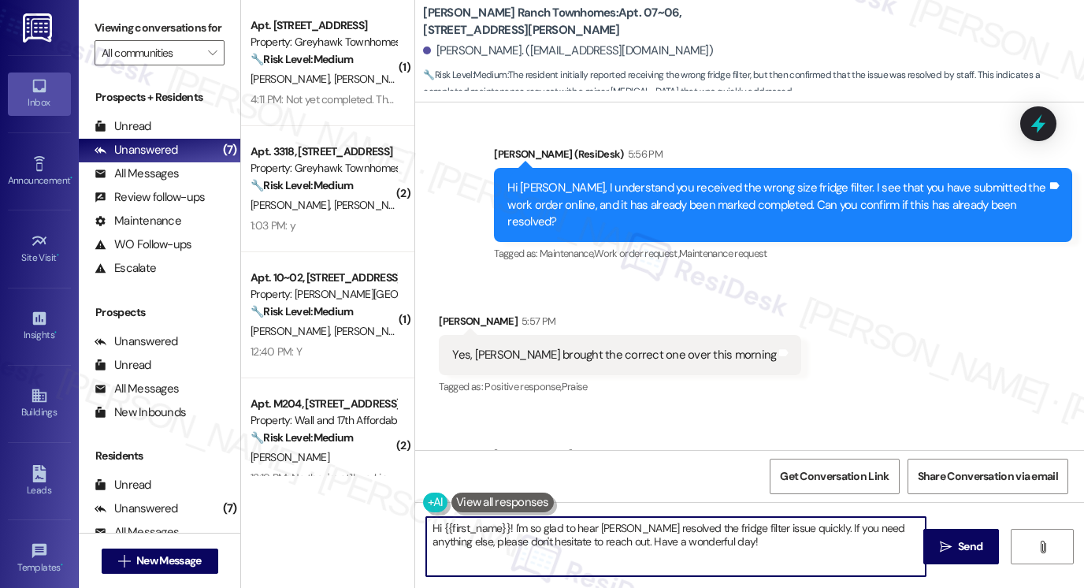
scroll to position [746, 0]
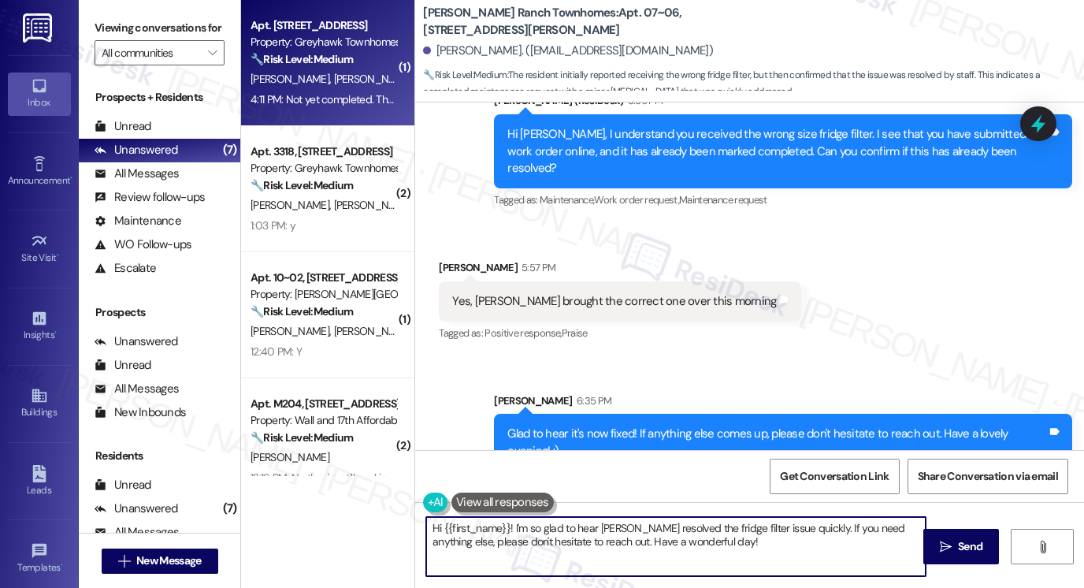
click at [334, 83] on span "[PERSON_NAME]" at bounding box center [373, 79] width 79 height 14
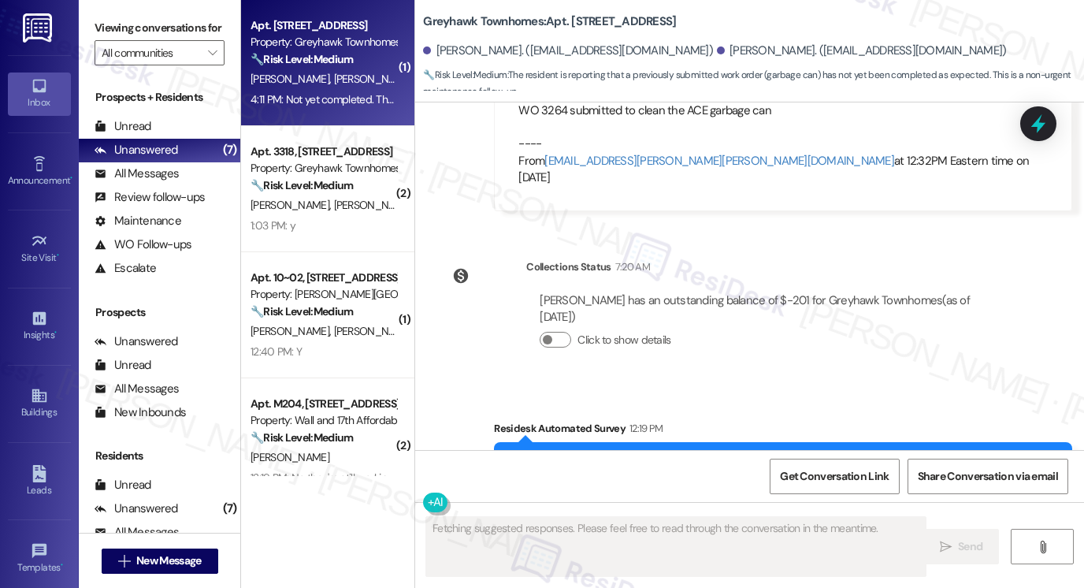
scroll to position [3257, 0]
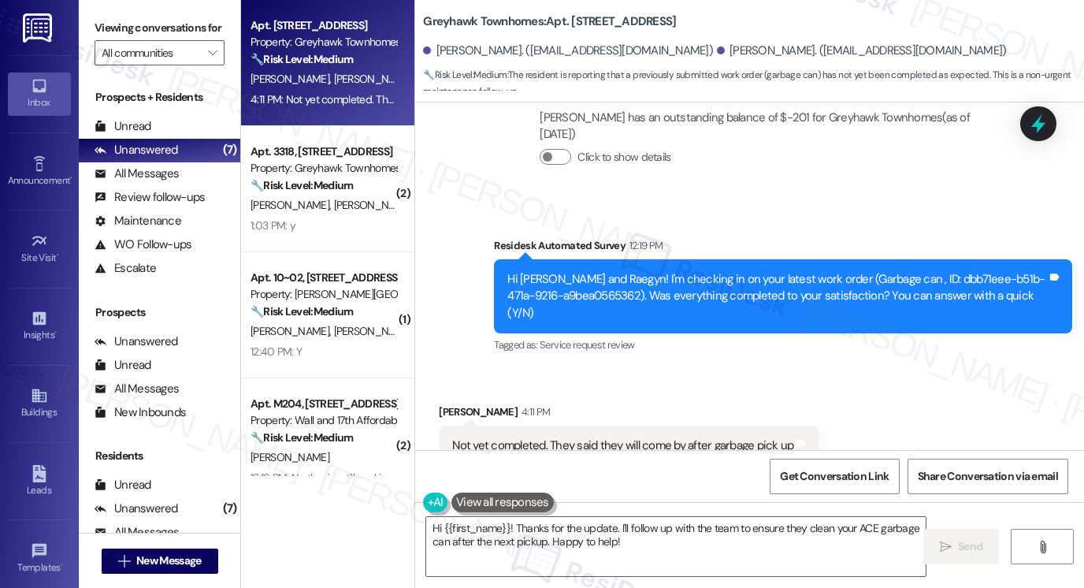
click at [643, 437] on div "Not yet completed. They said they will come by after garbage pick up" at bounding box center [622, 445] width 341 height 17
click at [642, 437] on div "Not yet completed. They said they will come by after garbage pick up" at bounding box center [622, 445] width 341 height 17
click at [682, 271] on div "Hi Mikeal and Raegyn! I'm checking in on your latest work order (Garbage can , …" at bounding box center [778, 296] width 540 height 50
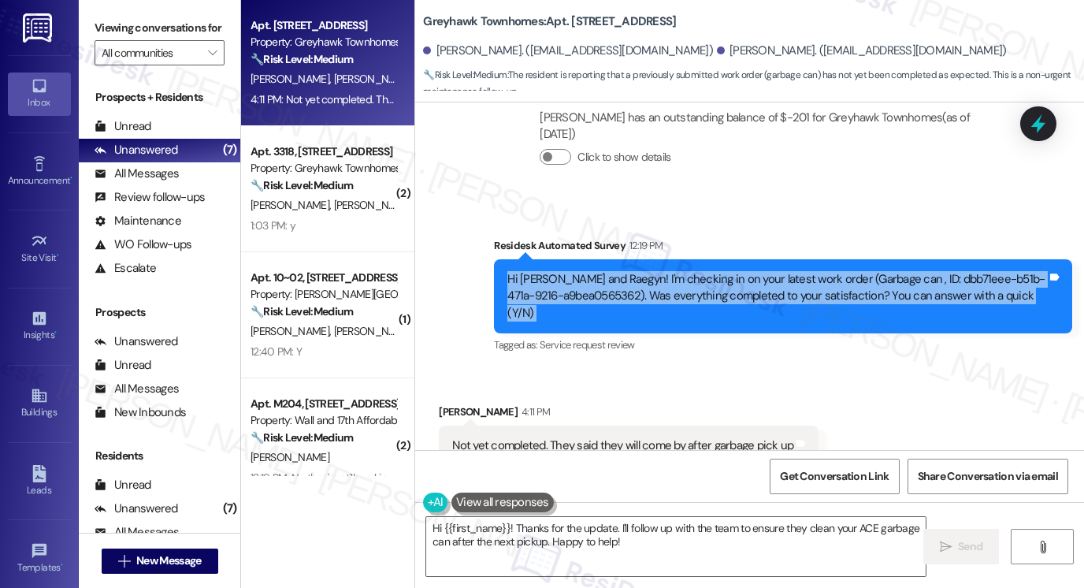
click at [682, 271] on div "Hi Mikeal and Raegyn! I'm checking in on your latest work order (Garbage can , …" at bounding box center [778, 296] width 540 height 50
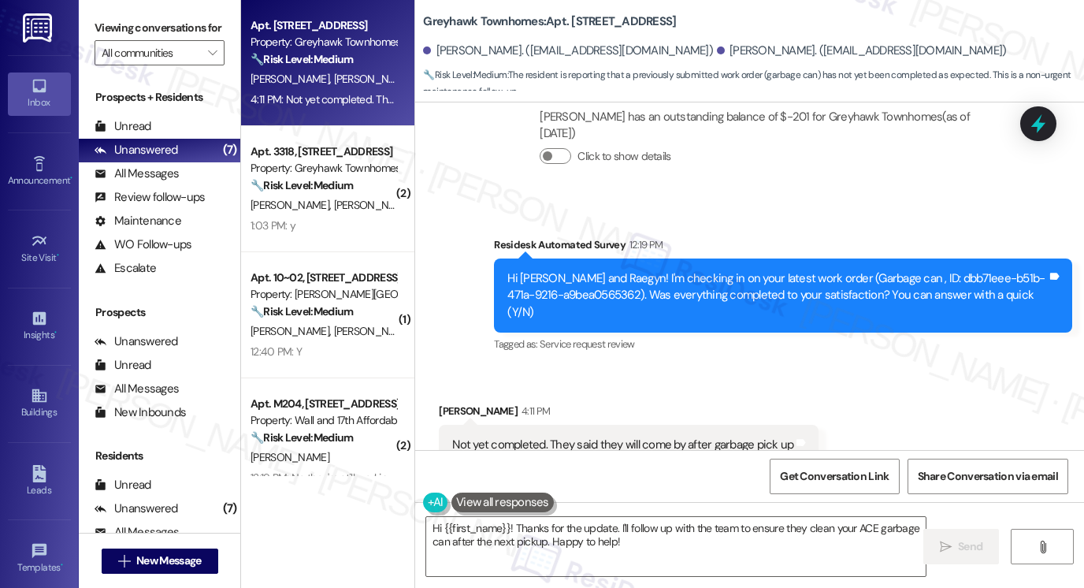
click at [690, 437] on div "Not yet completed. They said they will come by after garbage pick up" at bounding box center [622, 445] width 341 height 17
click at [110, 31] on label "Viewing conversations for" at bounding box center [160, 28] width 130 height 24
click at [572, 20] on b "Greyhawk Townhomes: Apt. 3342, 3310 North 1750 East" at bounding box center [549, 21] width 253 height 17
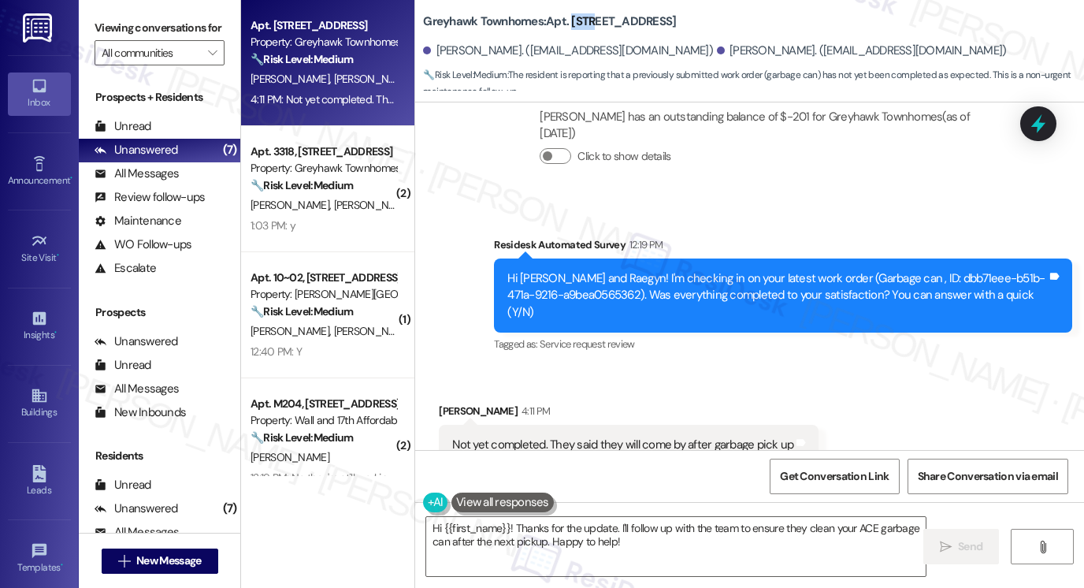
click at [572, 20] on b "Greyhawk Townhomes: Apt. 3342, 3310 North 1750 East" at bounding box center [549, 21] width 253 height 17
copy b "3342"
click at [109, 15] on div "Viewing conversations for All communities " at bounding box center [160, 40] width 162 height 81
click at [452, 403] on div "Mikeal Malmstedt 4:11 PM" at bounding box center [629, 414] width 380 height 22
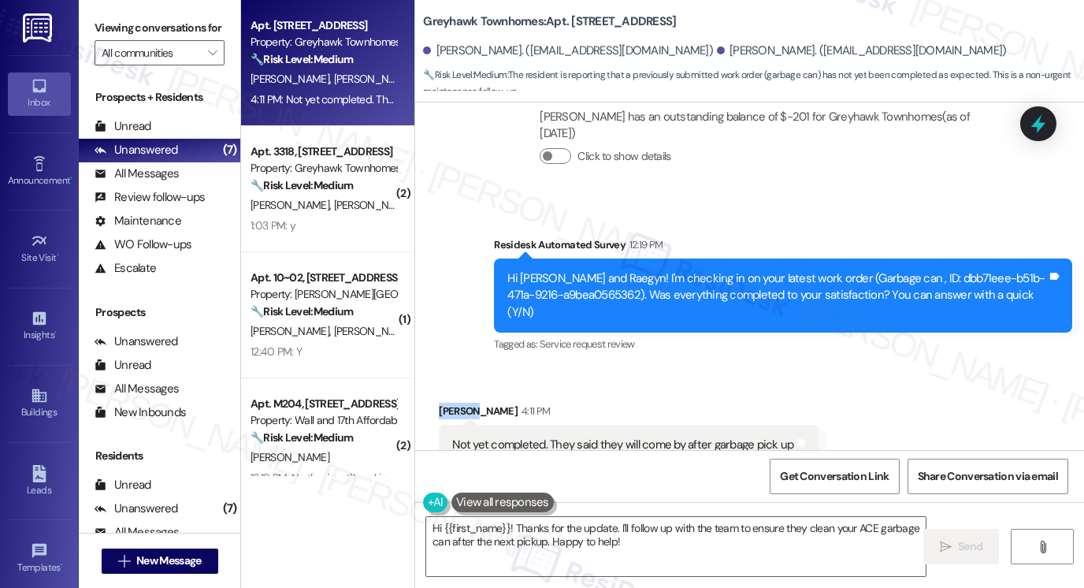
copy div "Mikeal"
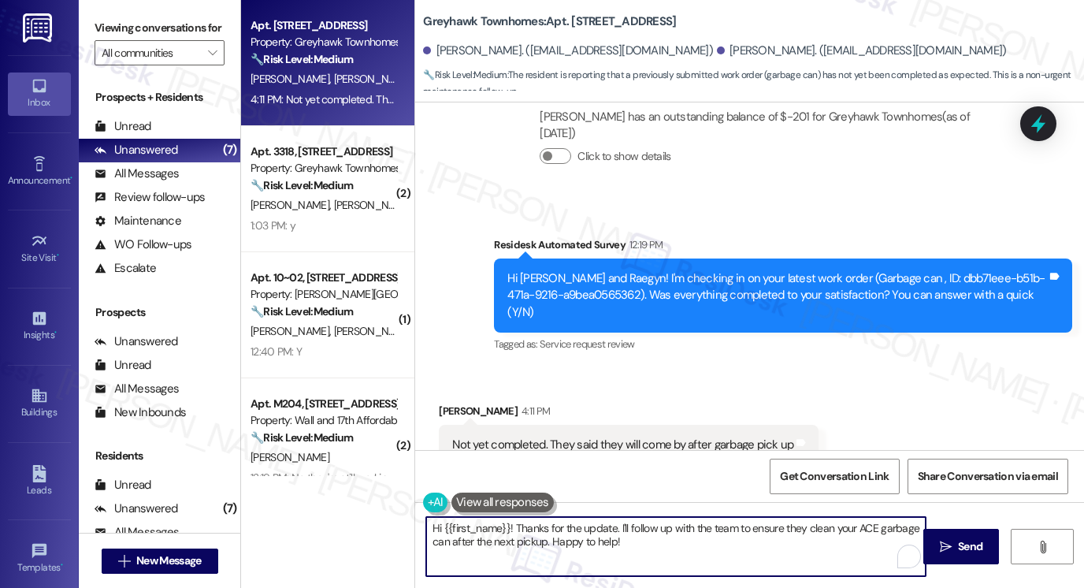
drag, startPoint x: 440, startPoint y: 523, endPoint x: 504, endPoint y: 519, distance: 64.8
click at [505, 519] on textarea "Hi {{first_name}}! Thanks for the update. I'll follow up with the team to ensur…" at bounding box center [676, 546] width 500 height 59
paste textarea "Mikeal"
drag, startPoint x: 588, startPoint y: 539, endPoint x: 577, endPoint y: 526, distance: 16.8
click at [577, 526] on textarea "Hi Mikeal! Thanks for the update. I'll follow up with the team to ensure they c…" at bounding box center [676, 546] width 500 height 59
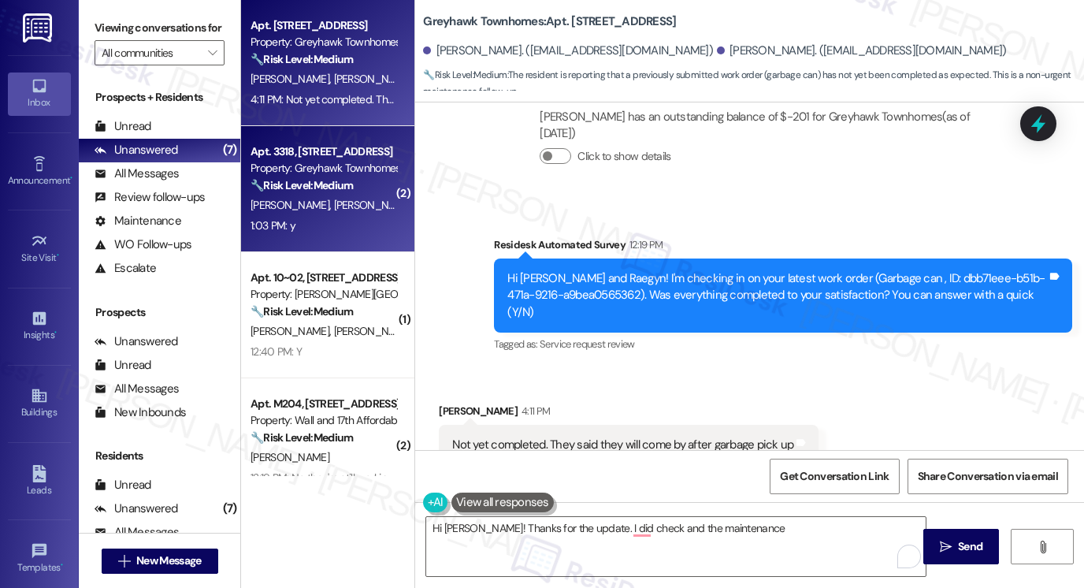
drag, startPoint x: 129, startPoint y: 32, endPoint x: 285, endPoint y: 175, distance: 210.8
click at [129, 32] on label "Viewing conversations for" at bounding box center [160, 28] width 130 height 24
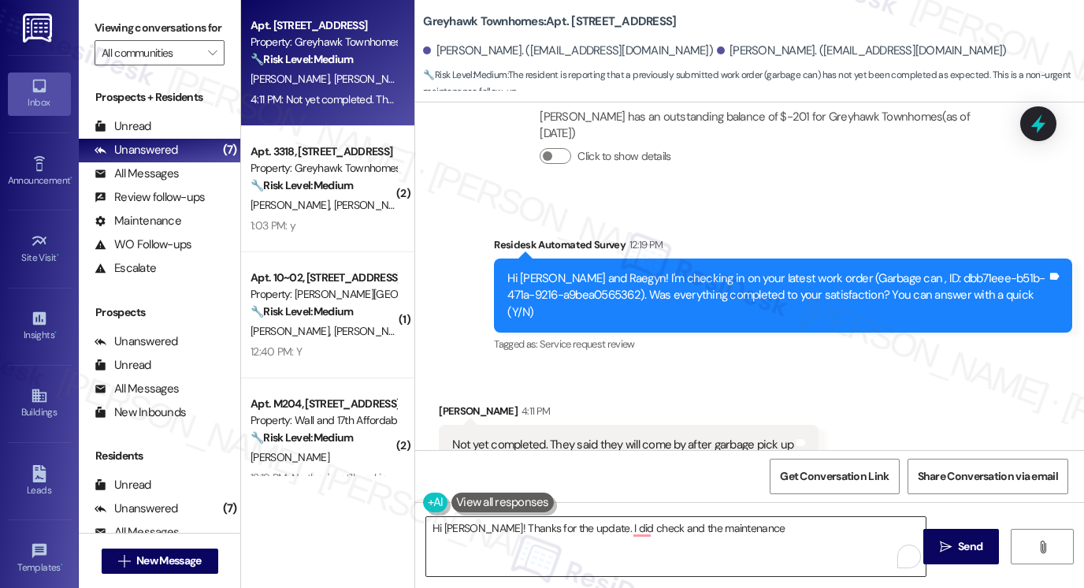
click at [626, 519] on textarea "Hi Mikeal! Thanks for the update. I did check and the maintenance" at bounding box center [676, 546] width 500 height 59
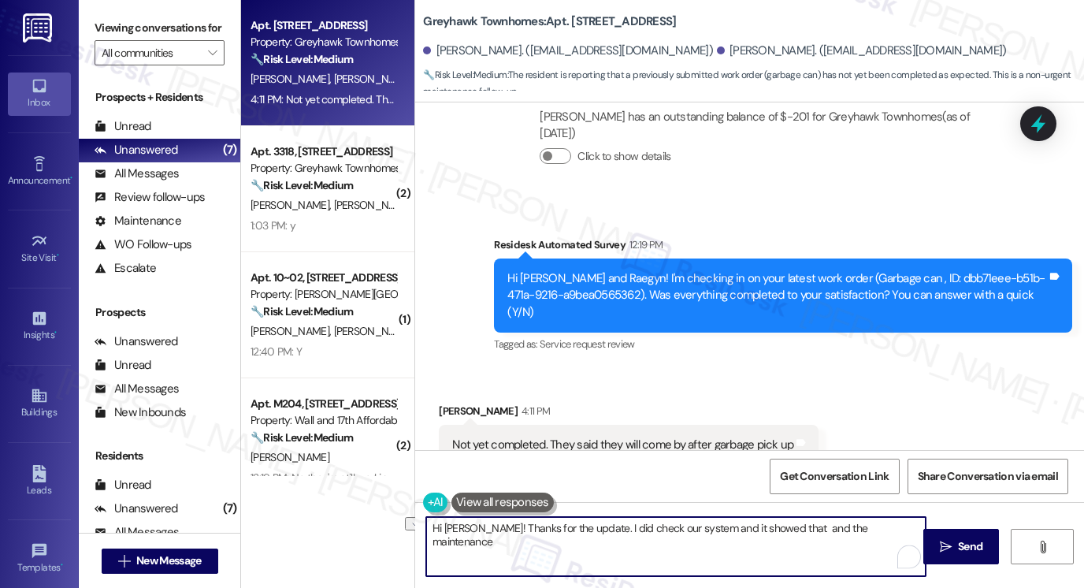
drag, startPoint x: 880, startPoint y: 530, endPoint x: 772, endPoint y: 529, distance: 108.0
click at [772, 529] on textarea "Hi Mikeal! Thanks for the update. I did check our system and it showed that and…" at bounding box center [676, 546] width 500 height 59
click at [805, 526] on textarea "Hi Mikeal! Thanks for the update. I did check our system and it showed that the…" at bounding box center [676, 546] width 500 height 59
drag, startPoint x: 805, startPoint y: 526, endPoint x: 766, endPoint y: 439, distance: 95.6
click at [746, 466] on div "Tagged as: Trash , Click to highlight conversations about Trash Work order requ…" at bounding box center [629, 477] width 380 height 23
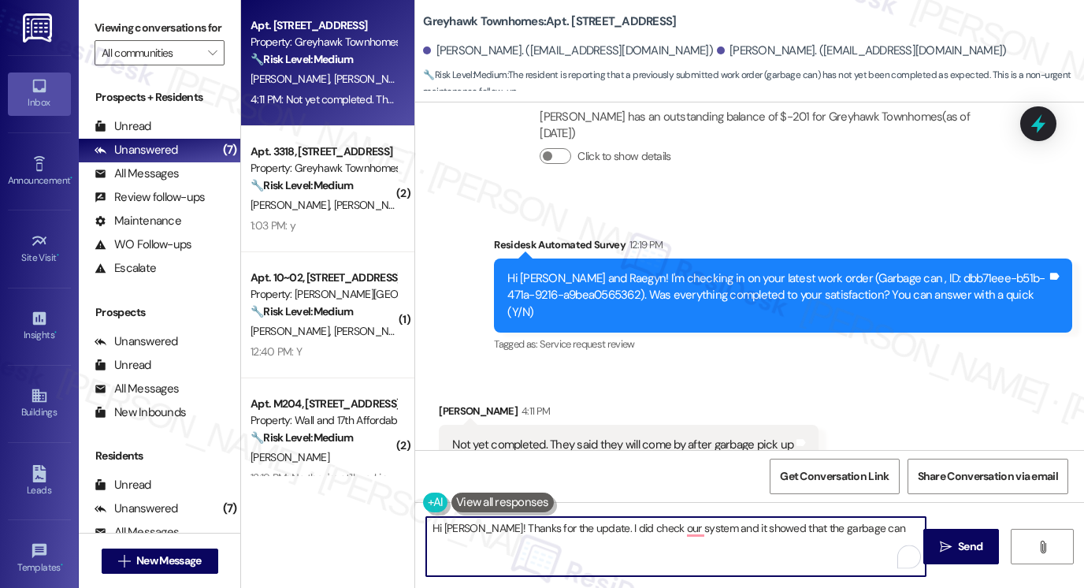
click at [857, 530] on textarea "Hi Mikeal! Thanks for the update. I did check our system and it showed that the…" at bounding box center [676, 546] width 500 height 59
click at [829, 539] on textarea "Hi Mikeal! Thanks for the update. I did check our system and it showed that the…" at bounding box center [676, 546] width 500 height 59
click at [846, 531] on textarea "Hi Mikeal! Thanks for the update. I did check our system and it showed that the…" at bounding box center [676, 546] width 500 height 59
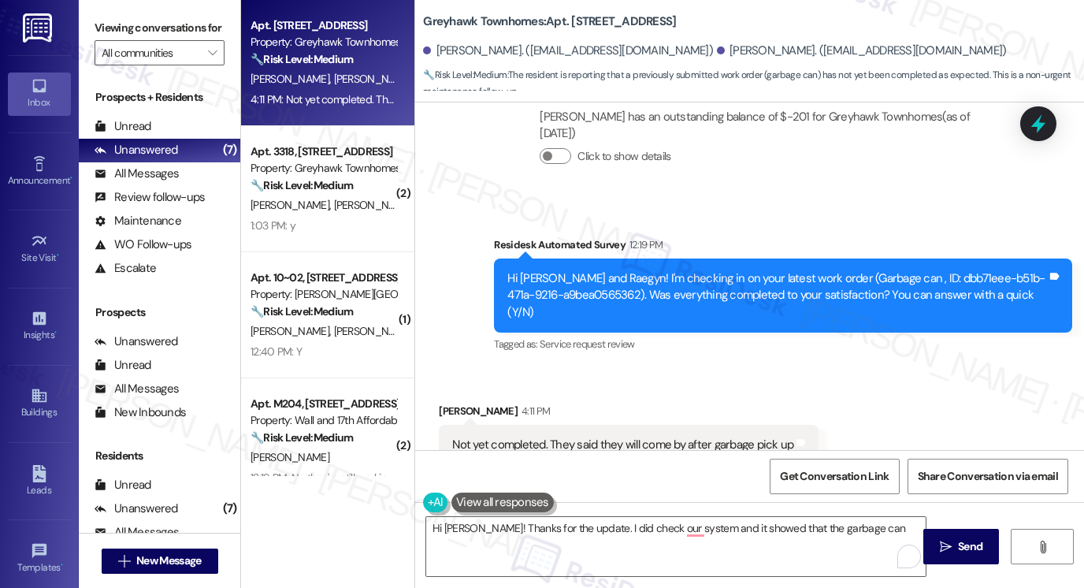
click at [713, 437] on div "Not yet completed. They said they will come by after garbage pick up" at bounding box center [622, 445] width 341 height 17
click at [710, 437] on div "Not yet completed. They said they will come by after garbage pick up" at bounding box center [622, 445] width 341 height 17
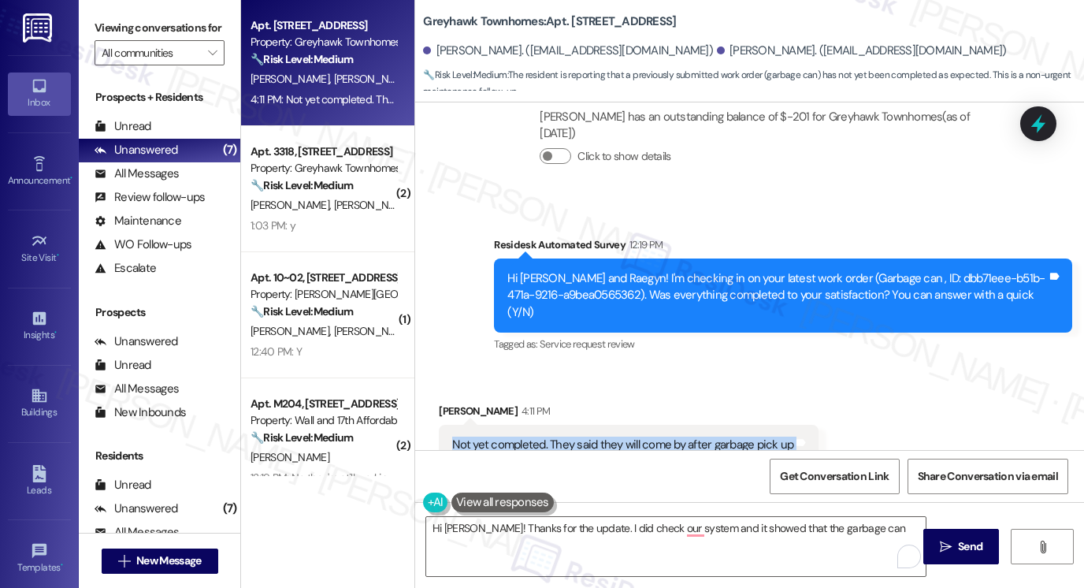
click at [710, 437] on div "Not yet completed. They said they will come by after garbage pick up" at bounding box center [622, 445] width 341 height 17
click at [870, 531] on textarea "Hi Mikeal! Thanks for the update. I did check our system and it showed that the…" at bounding box center [676, 546] width 500 height 59
click at [107, 35] on label "Viewing conversations for" at bounding box center [160, 28] width 130 height 24
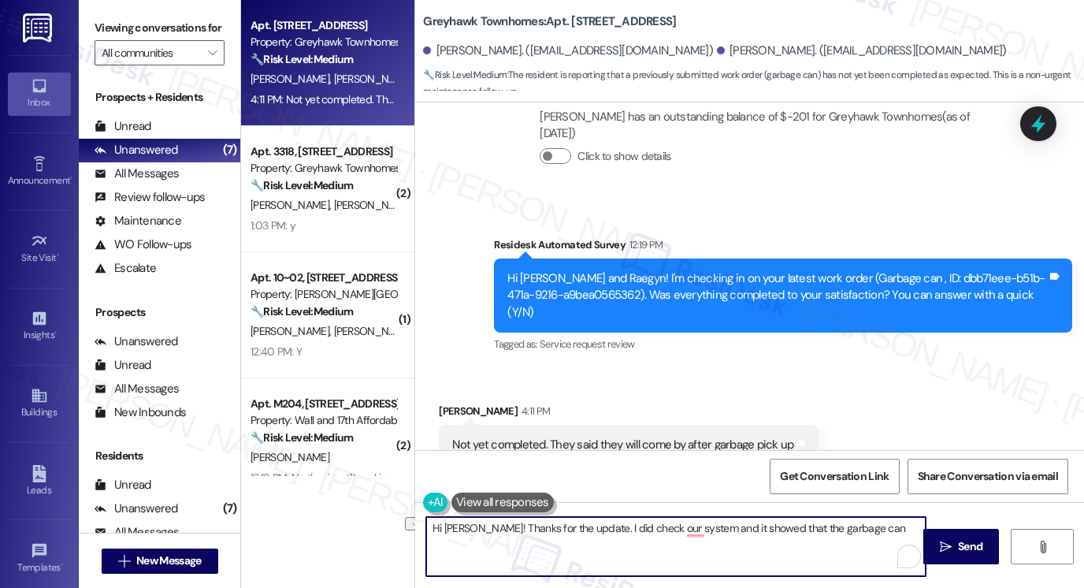
drag, startPoint x: 854, startPoint y: 530, endPoint x: 786, endPoint y: 529, distance: 67.8
click at [786, 529] on textarea "Hi Mikeal! Thanks for the update. I did check our system and it showed that the…" at bounding box center [676, 546] width 500 height 59
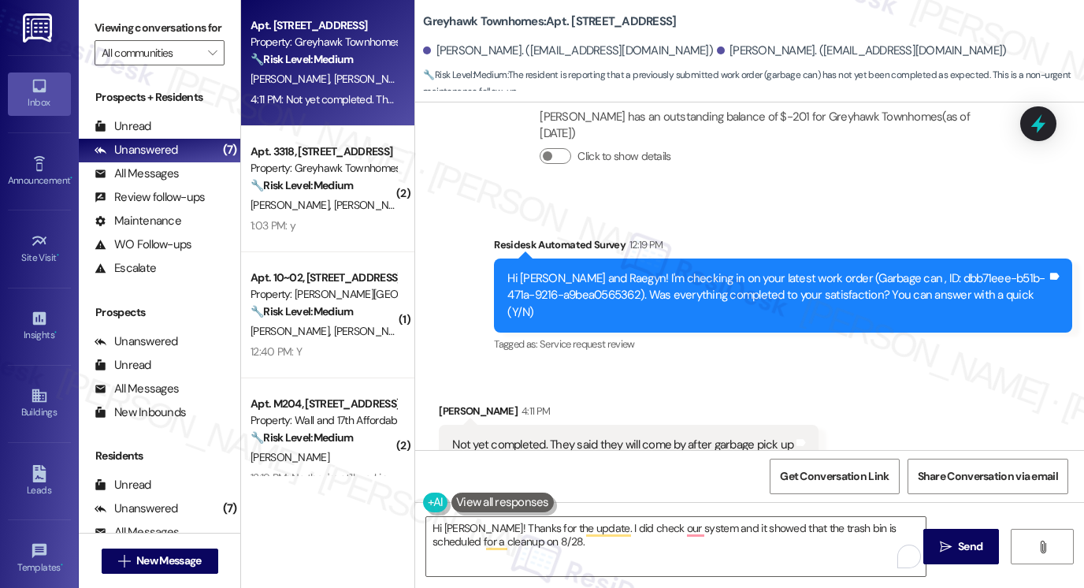
click at [104, 34] on label "Viewing conversations for" at bounding box center [160, 28] width 130 height 24
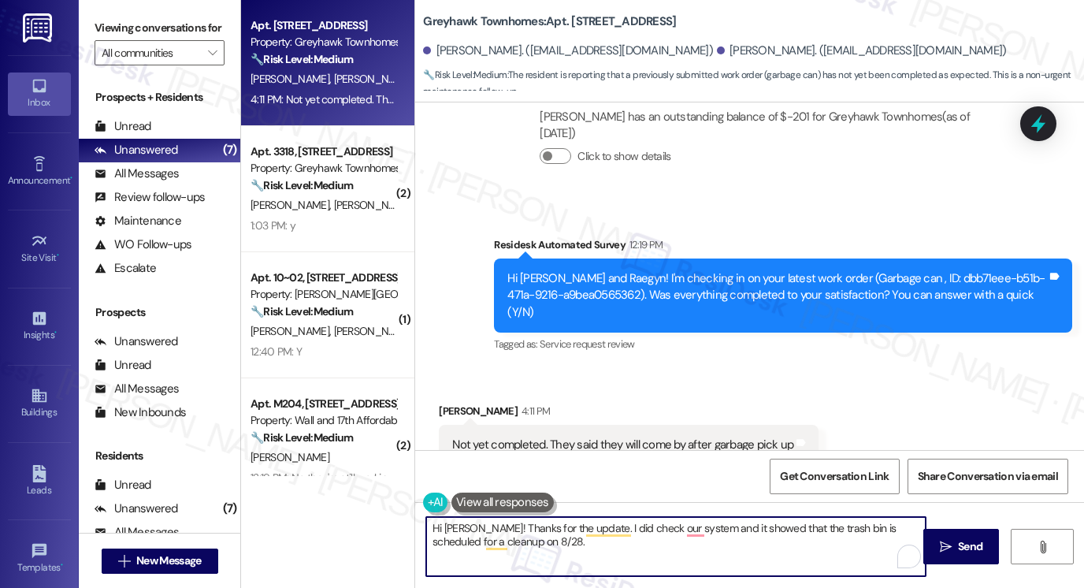
click at [749, 559] on textarea "Hi Mikeal! Thanks for the update. I did check our system and it showed that the…" at bounding box center [676, 546] width 500 height 59
click at [835, 523] on textarea "Hi Mikeal! Thanks for the update. I did check our system, and it showed that th…" at bounding box center [676, 546] width 500 height 59
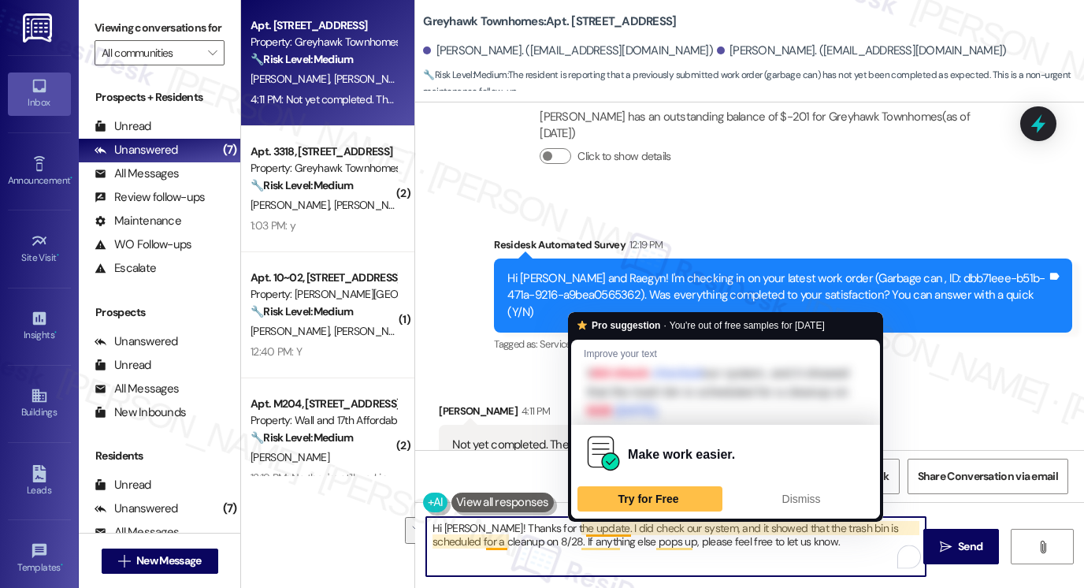
click at [769, 541] on textarea "Hi Mikeal! Thanks for the update. I did check our system, and it showed that th…" at bounding box center [676, 546] width 500 height 59
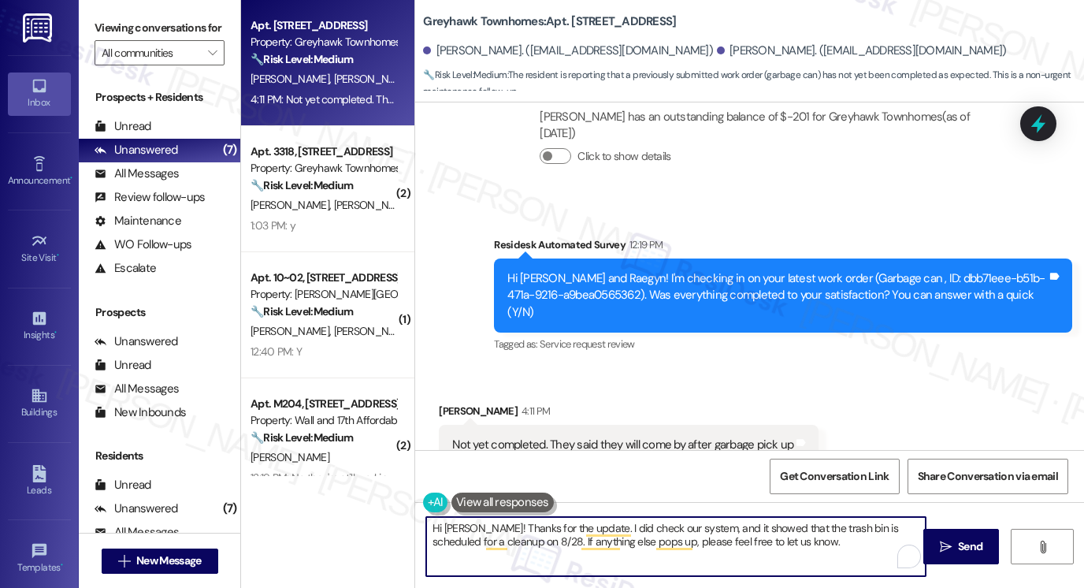
click at [456, 541] on textarea "Hi Mikeal! Thanks for the update. I did check our system, and it showed that th…" at bounding box center [676, 546] width 500 height 59
type textarea "Hi Mikeal! Thanks for the update. I did check our system, and it showed that th…"
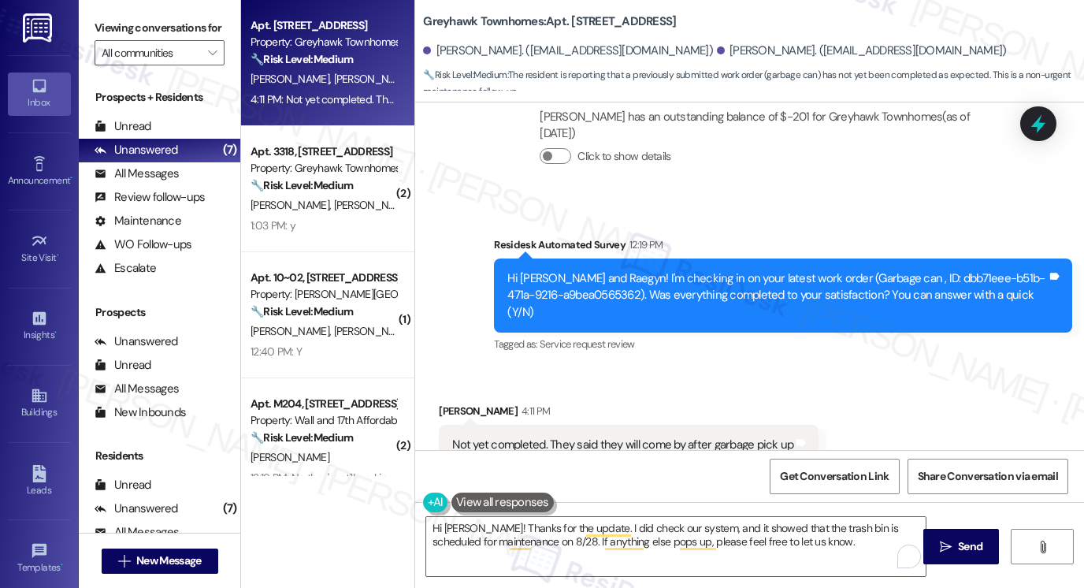
click at [115, 34] on label "Viewing conversations for" at bounding box center [160, 28] width 130 height 24
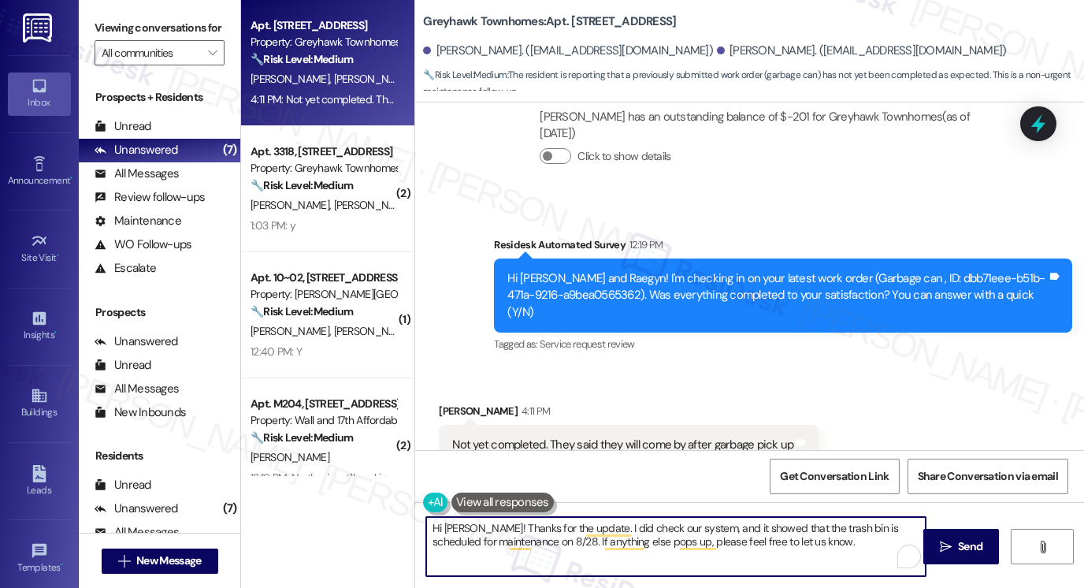
drag, startPoint x: 848, startPoint y: 548, endPoint x: 856, endPoint y: 545, distance: 8.2
click at [848, 548] on textarea "Hi Mikeal! Thanks for the update. I did check our system, and it showed that th…" at bounding box center [676, 546] width 500 height 59
click at [963, 541] on span "Send" at bounding box center [970, 546] width 24 height 17
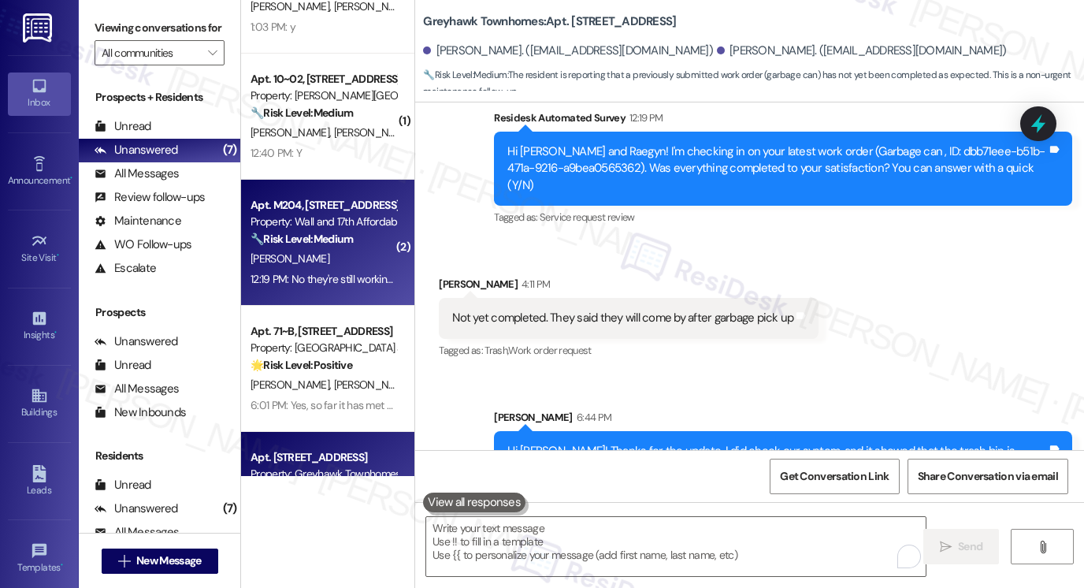
scroll to position [0, 0]
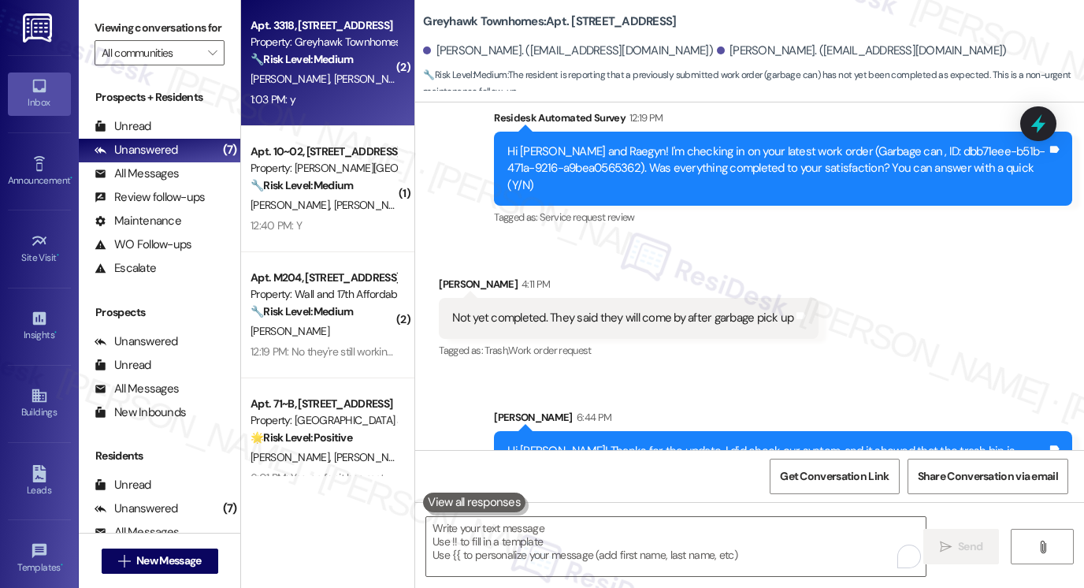
click at [329, 102] on div "1:03 PM: y 1:03 PM: y" at bounding box center [323, 100] width 149 height 20
type textarea "Fetching suggested responses. Please feel free to read through the conversation…"
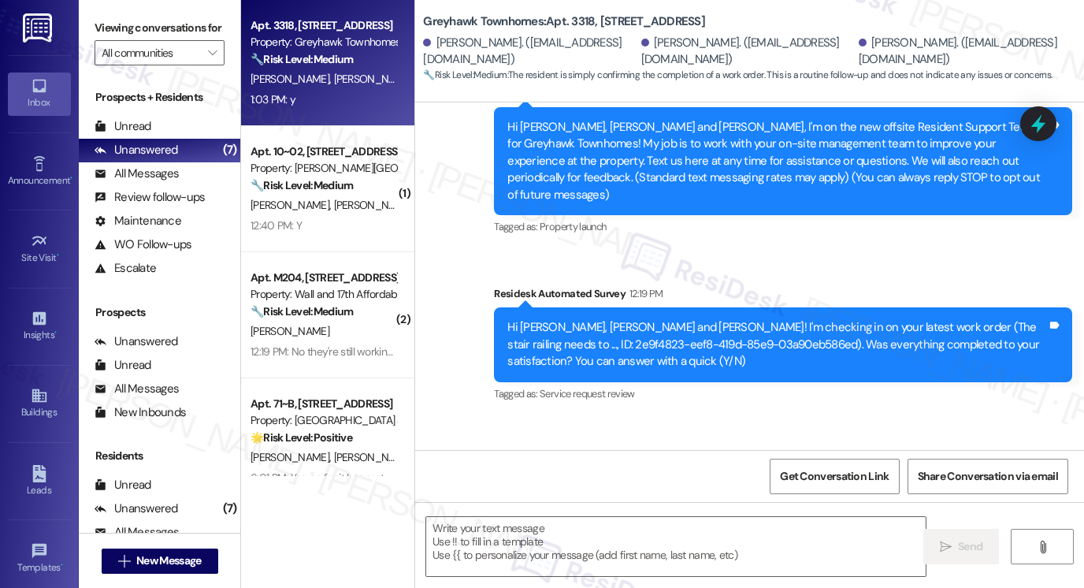
scroll to position [296, 0]
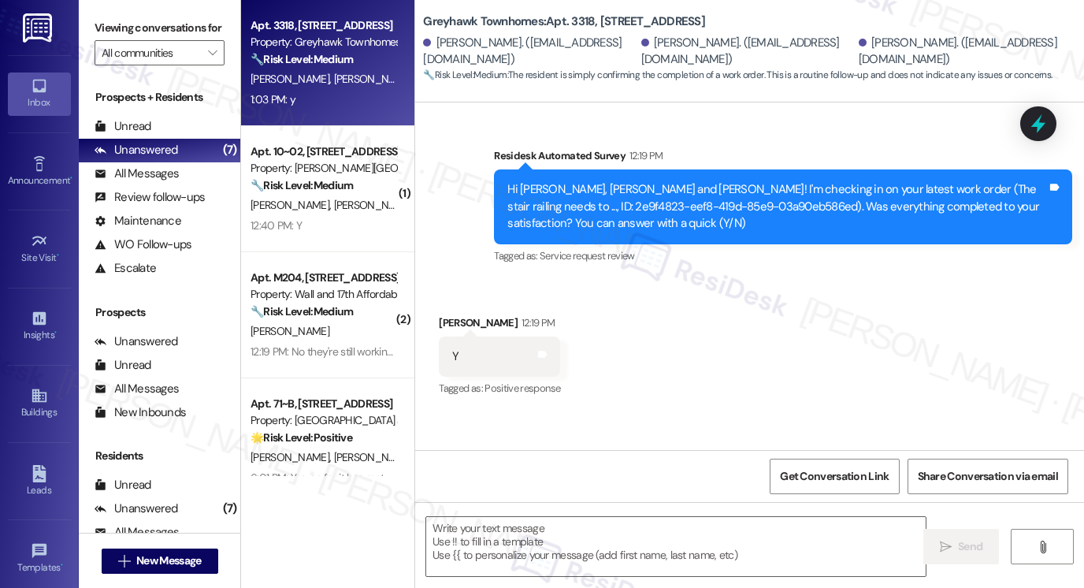
click at [106, 40] on label "Viewing conversations for" at bounding box center [160, 28] width 130 height 24
click at [519, 545] on textarea at bounding box center [676, 546] width 500 height 59
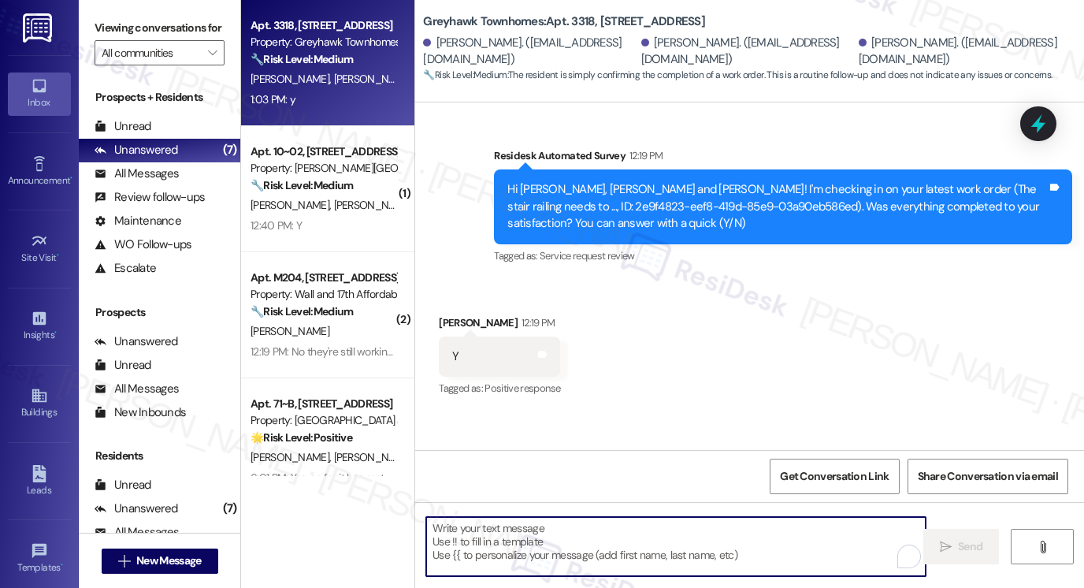
paste textarea "Hi {{first_name}}! I'm glad to hear that the latest work order was completed to…"
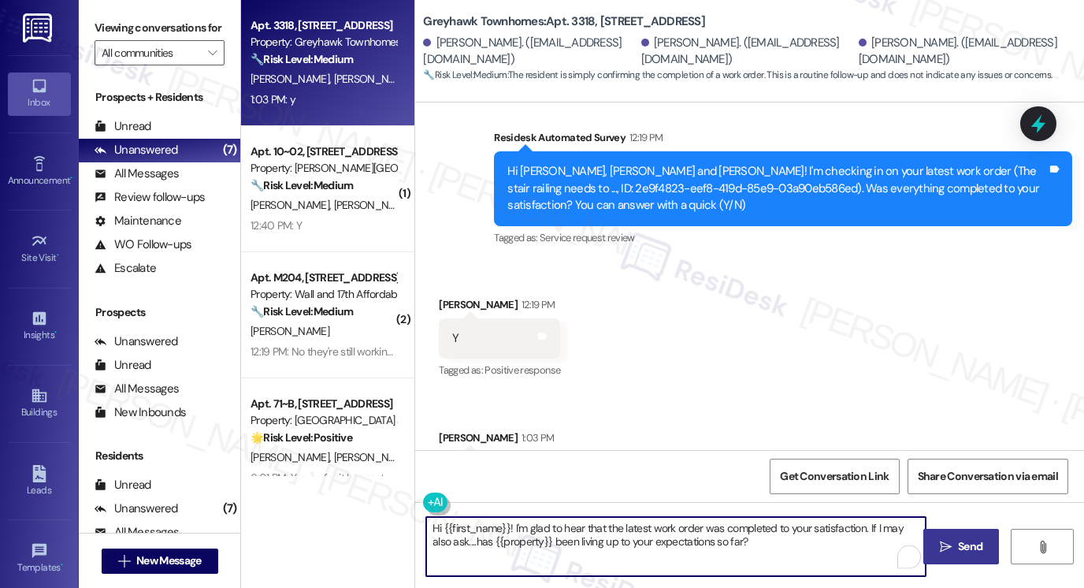
scroll to position [375, 0]
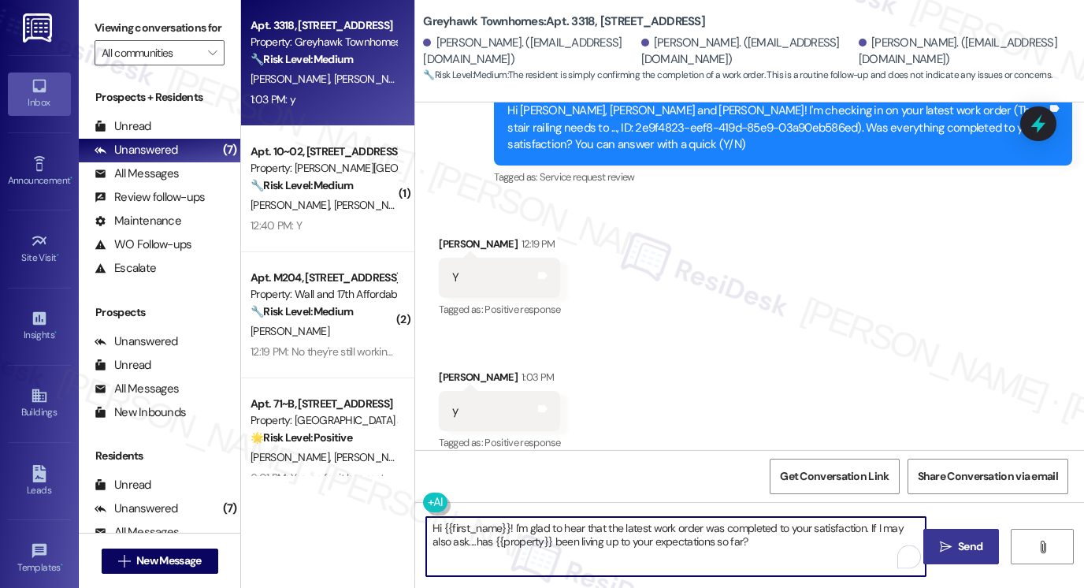
click at [448, 236] on div "Leah Pinkerton 12:19 PM" at bounding box center [499, 247] width 121 height 22
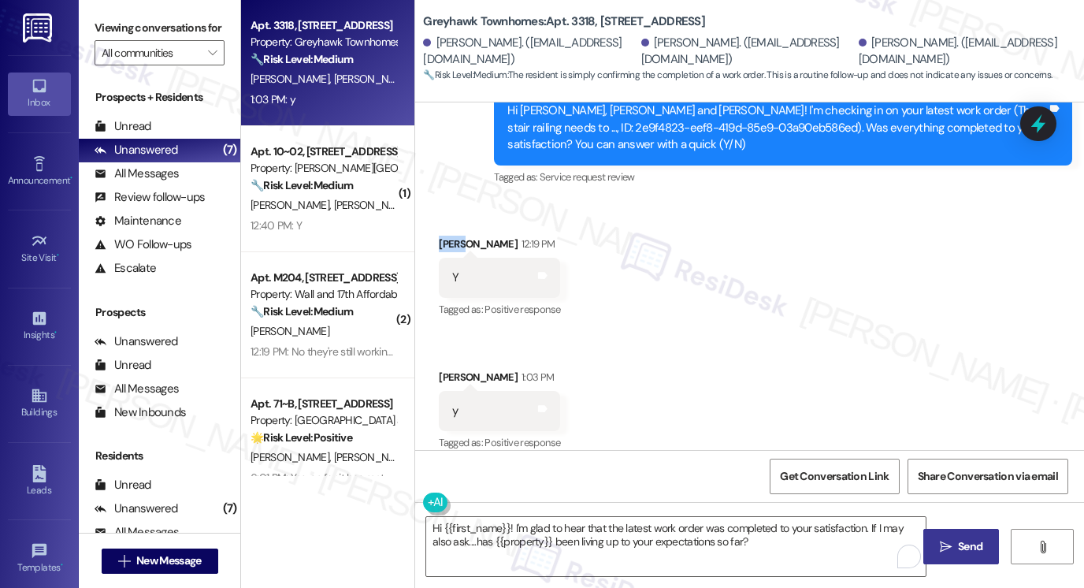
click at [448, 236] on div "Leah Pinkerton 12:19 PM" at bounding box center [499, 247] width 121 height 22
copy div "Leah"
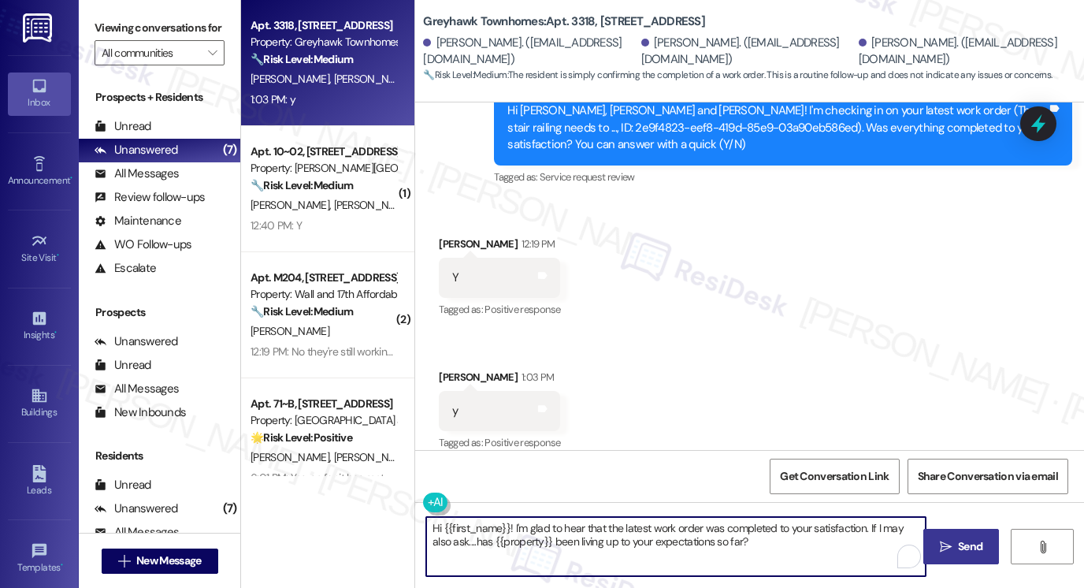
drag, startPoint x: 439, startPoint y: 528, endPoint x: 508, endPoint y: 515, distance: 69.9
click at [508, 515] on div "Hi {{first_name}}! I'm glad to hear that the latest work order was completed to…" at bounding box center [749, 561] width 669 height 118
paste textarea "Leah"
click at [440, 369] on div "Kamren Wright 1:03 PM" at bounding box center [499, 380] width 121 height 22
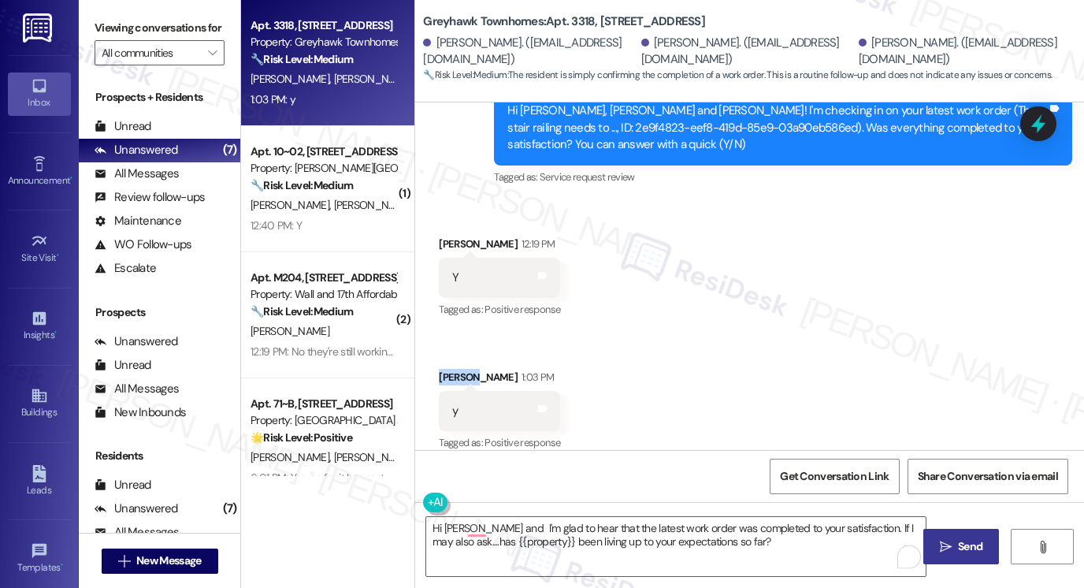
click at [440, 369] on div "Kamren Wright 1:03 PM" at bounding box center [499, 380] width 121 height 22
copy div "Kamren"
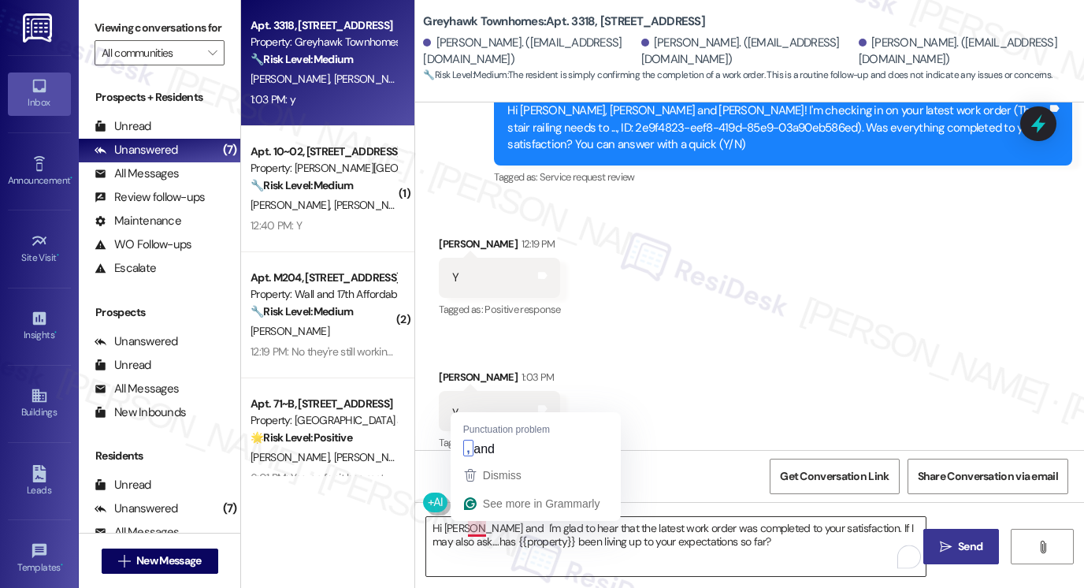
click at [483, 525] on textarea "Hi Leah and I'm glad to hear that the latest work order was completed to your s…" at bounding box center [676, 546] width 500 height 59
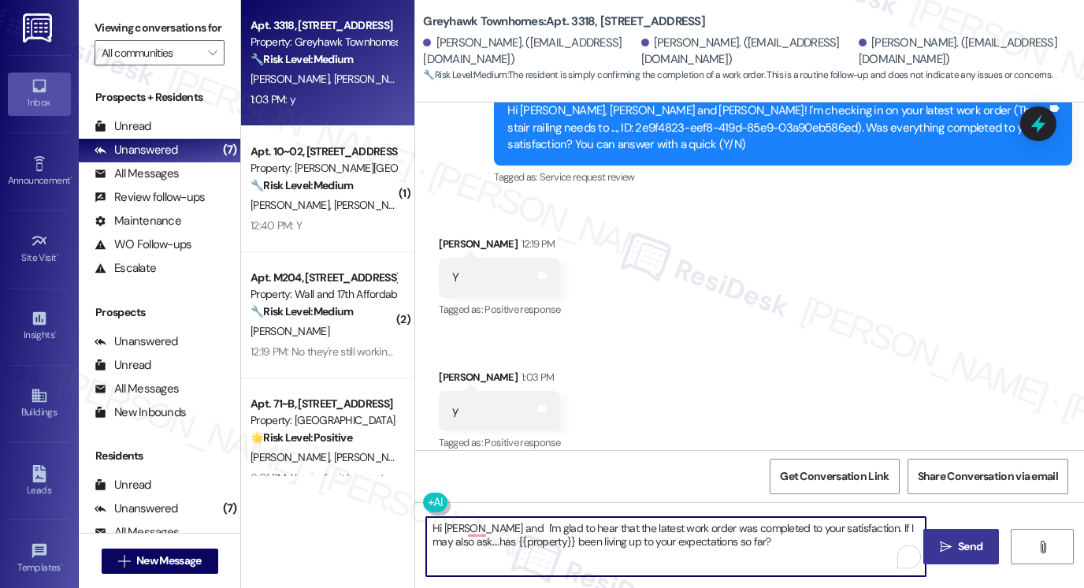
paste textarea "Kamren"
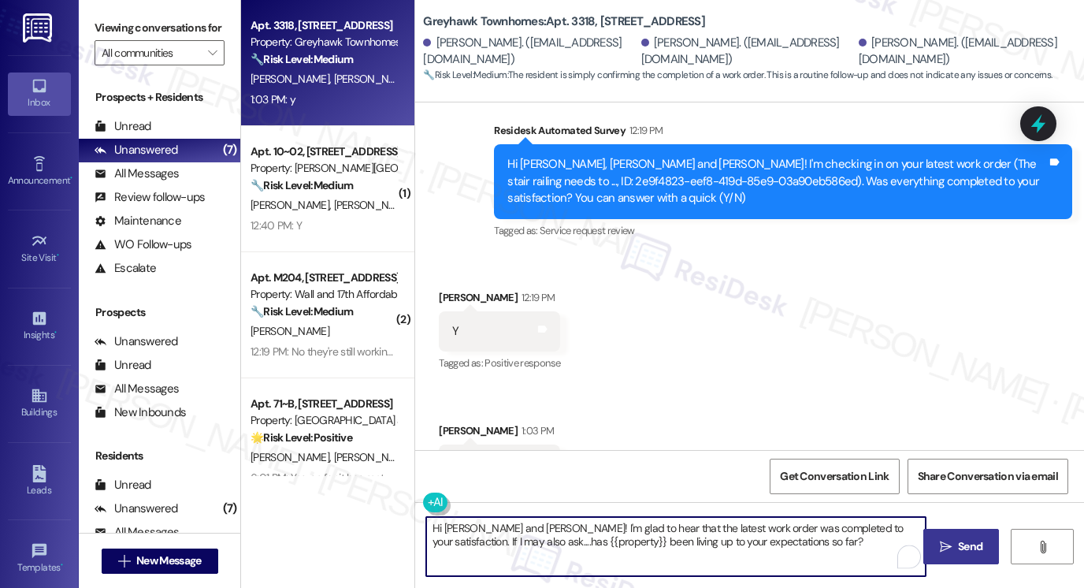
scroll to position [296, 0]
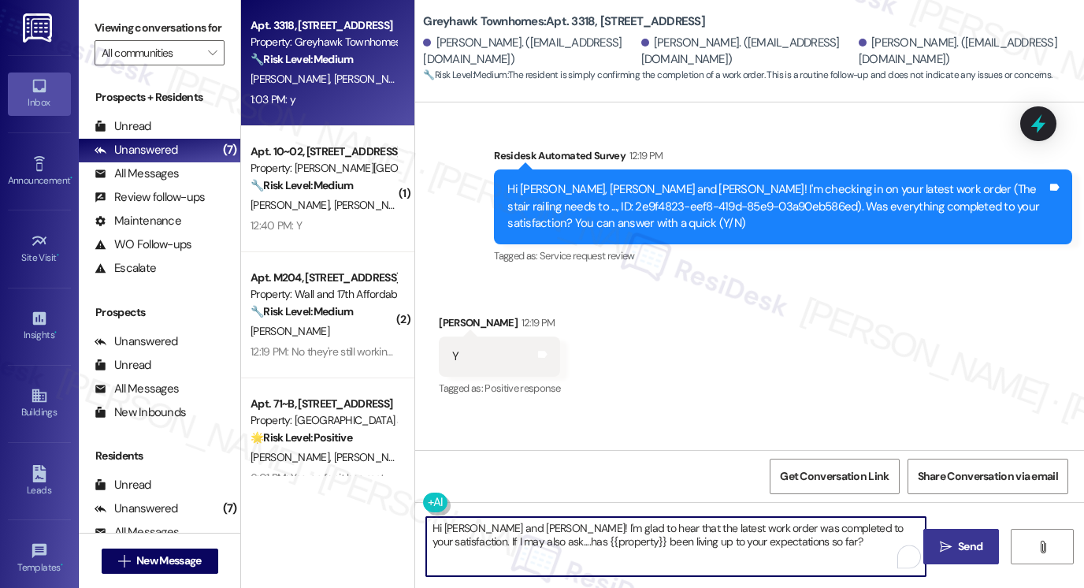
type textarea "Hi Leah and Kamren! I'm glad to hear that the latest work order was completed t…"
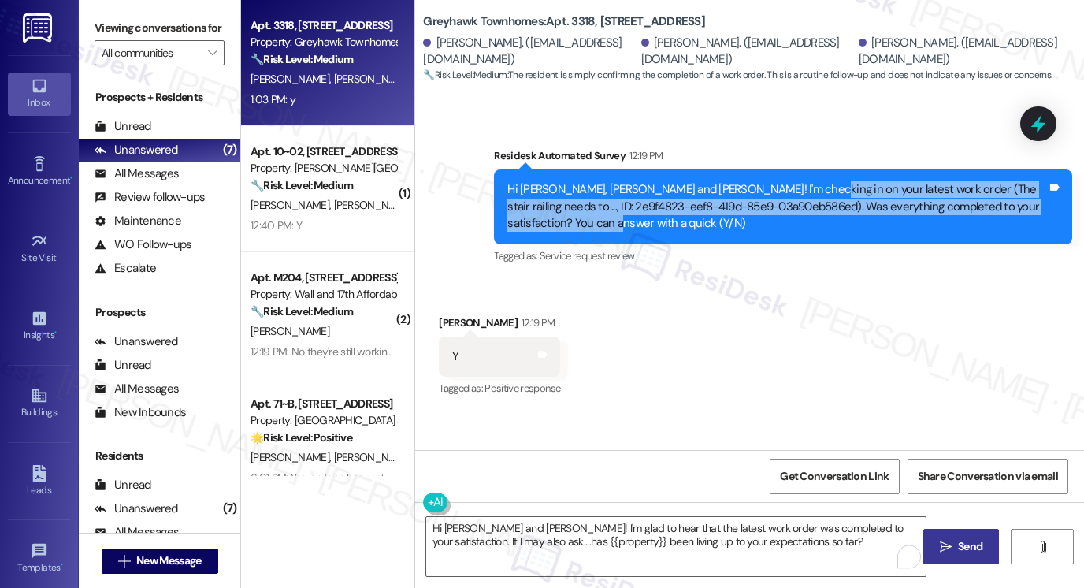
drag, startPoint x: 782, startPoint y: 168, endPoint x: 848, endPoint y: 207, distance: 77.0
click at [848, 207] on div "Hi Kamren, Keira and Leah! I'm checking in on your latest work order (The stair…" at bounding box center [778, 206] width 540 height 50
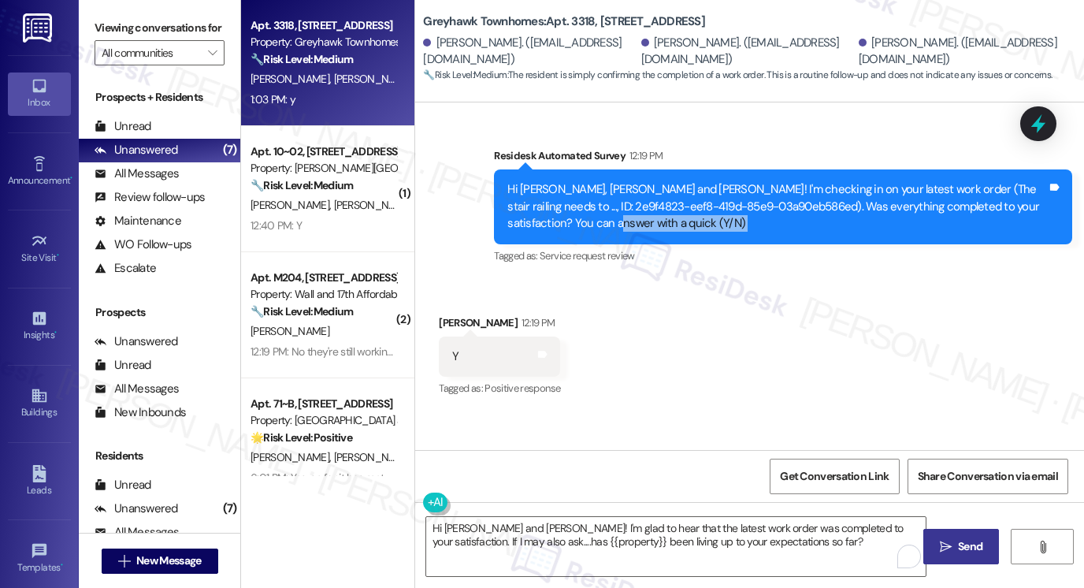
click at [848, 207] on div "Hi Kamren, Keira and Leah! I'm checking in on your latest work order (The stair…" at bounding box center [778, 206] width 540 height 50
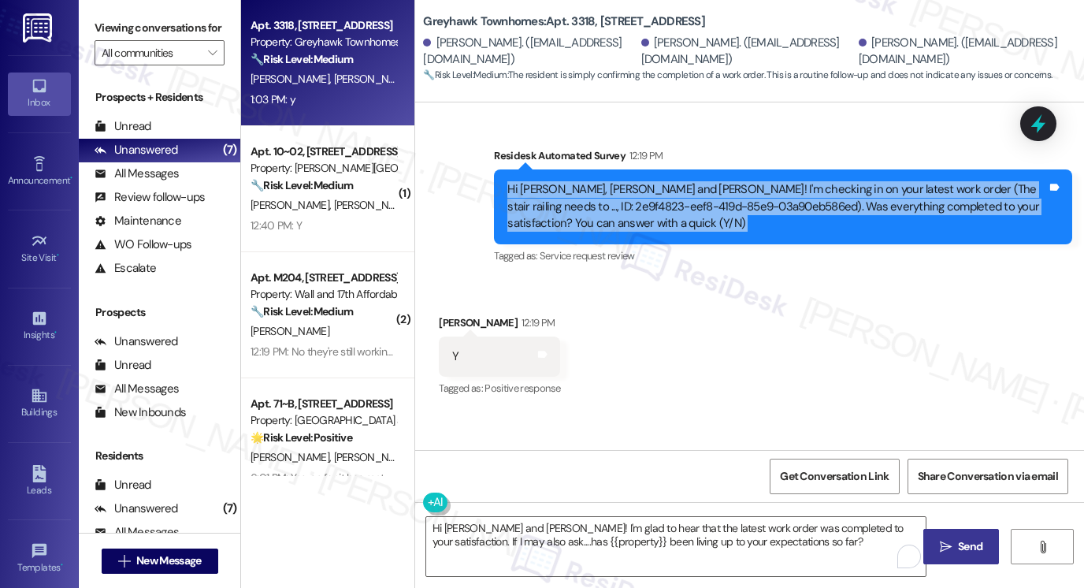
click at [848, 207] on div "Hi Kamren, Keira and Leah! I'm checking in on your latest work order (The stair…" at bounding box center [778, 206] width 540 height 50
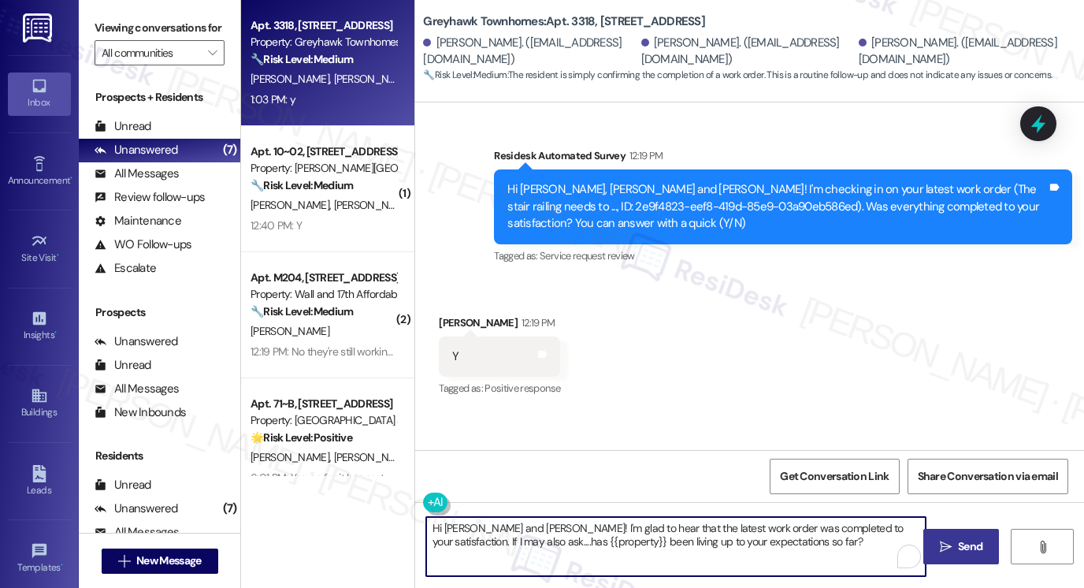
click at [792, 553] on textarea "Hi Leah and Kamren! I'm glad to hear that the latest work order was completed t…" at bounding box center [676, 546] width 500 height 59
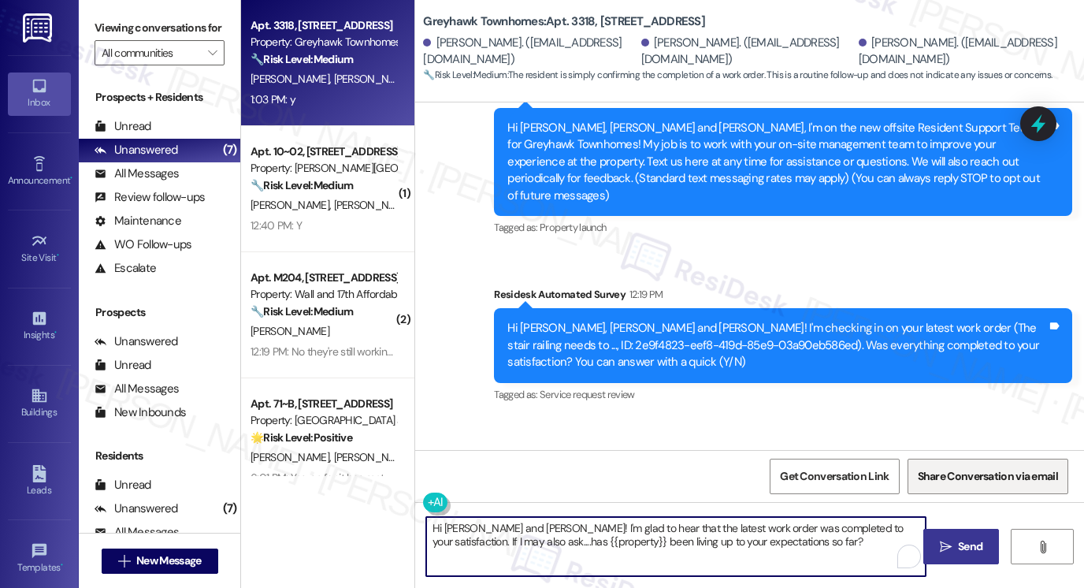
scroll to position [60, 0]
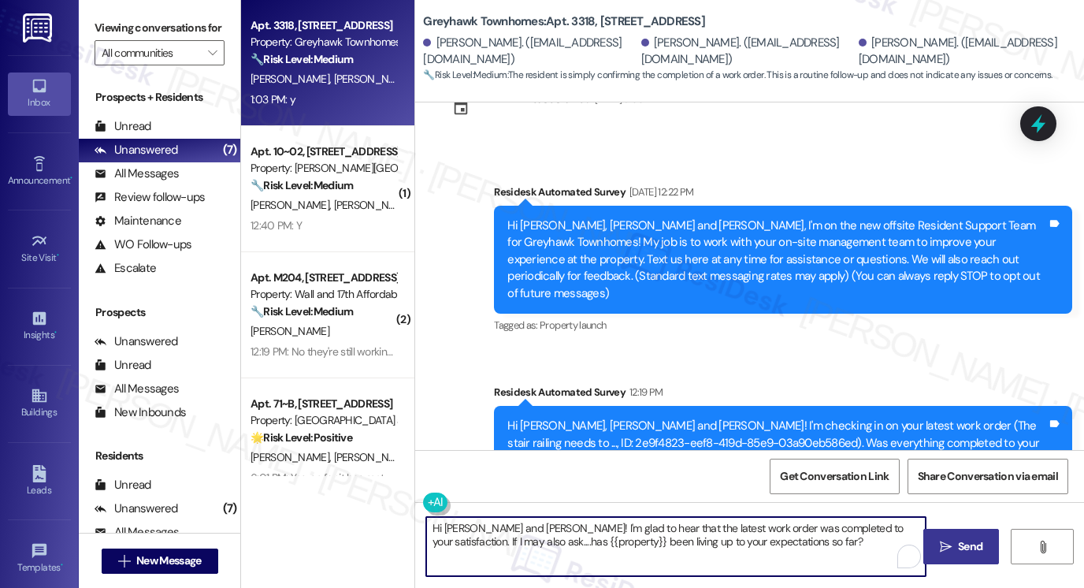
click at [965, 551] on span "Send" at bounding box center [970, 546] width 24 height 17
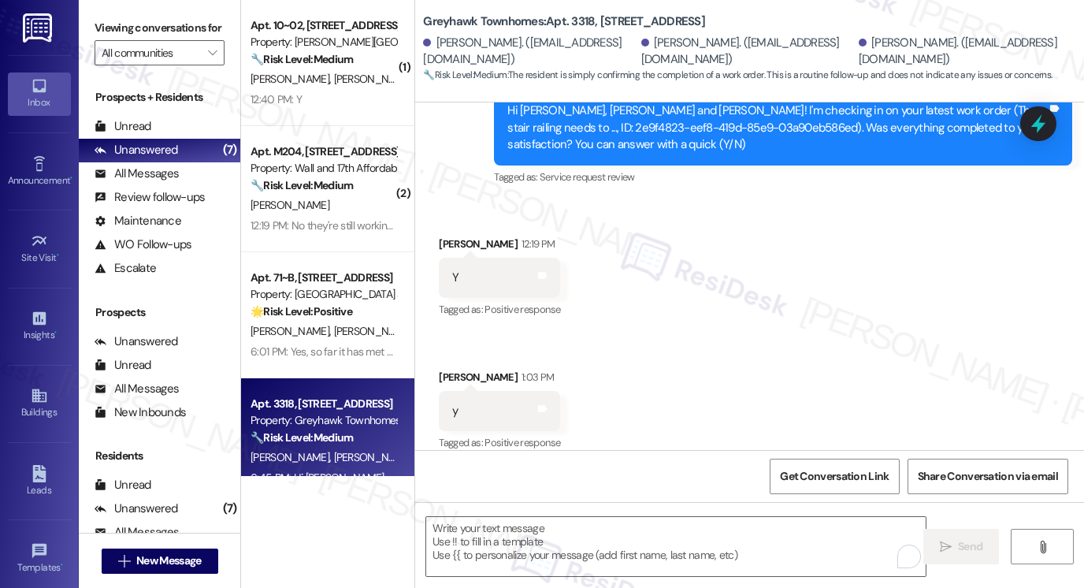
scroll to position [501, 0]
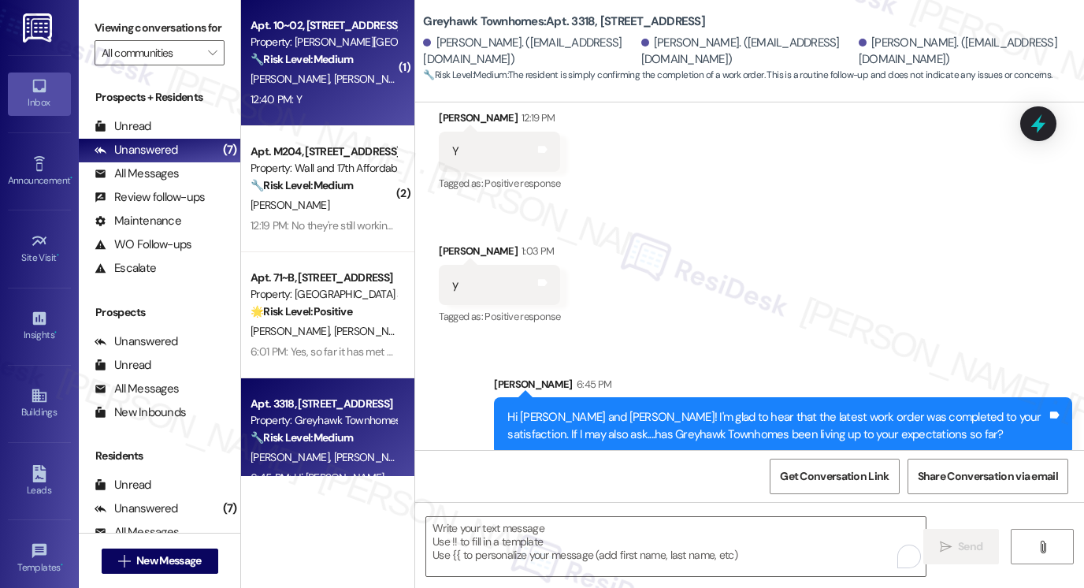
click at [271, 65] on strong "🔧 Risk Level: Medium" at bounding box center [302, 59] width 102 height 14
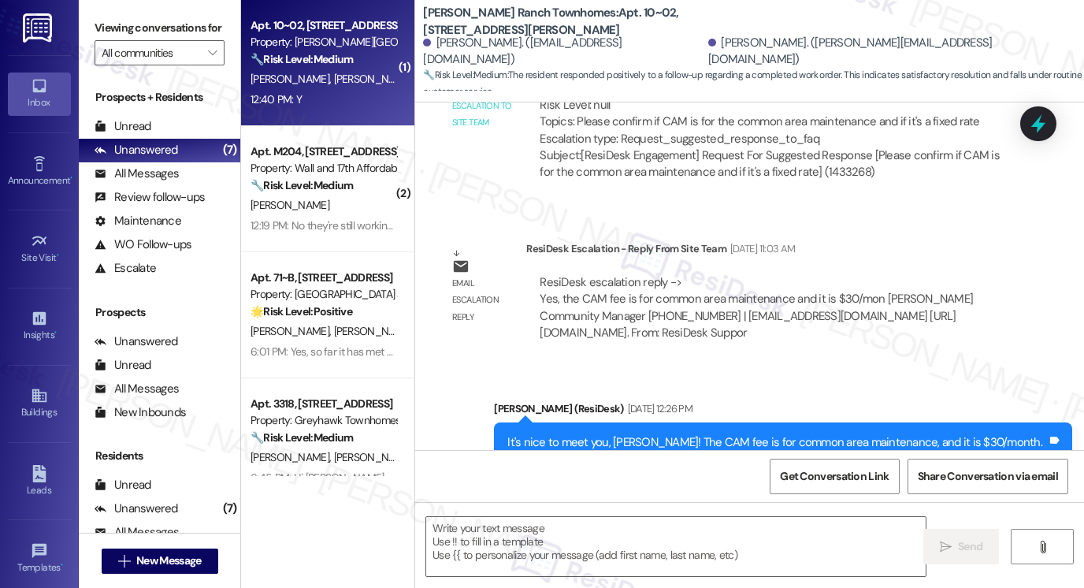
type textarea "Fetching suggested responses. Please feel free to read through the conversation…"
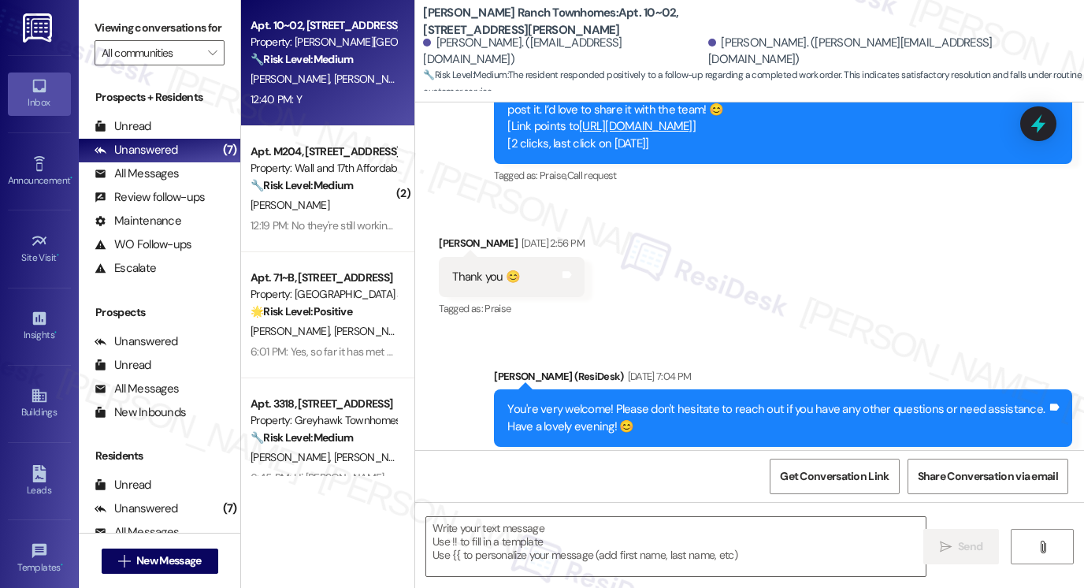
scroll to position [1875, 0]
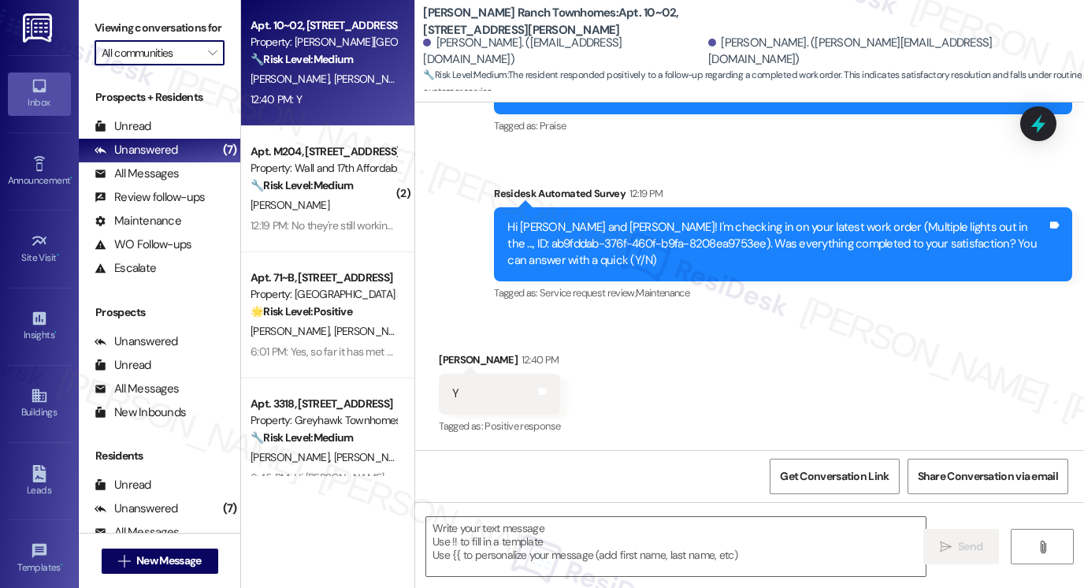
drag, startPoint x: 107, startPoint y: 57, endPoint x: 117, endPoint y: 66, distance: 13.9
click at [107, 57] on input "All communities" at bounding box center [151, 52] width 98 height 25
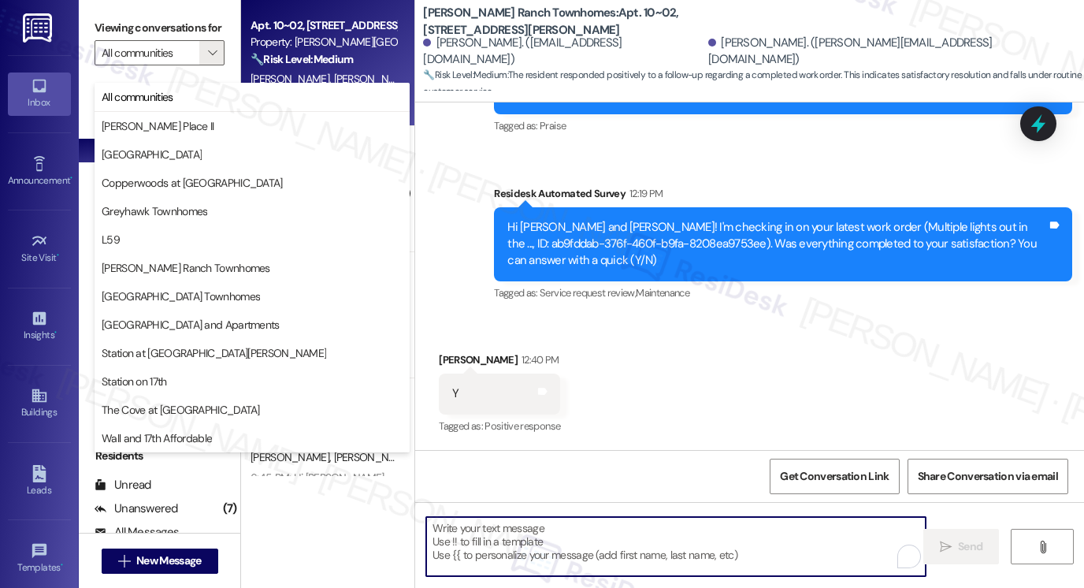
click at [503, 538] on textarea "To enrich screen reader interactions, please activate Accessibility in Grammarl…" at bounding box center [676, 546] width 500 height 59
paste textarea "Hi {{first_name}}! I'm glad to hear that the latest work order was completed to…"
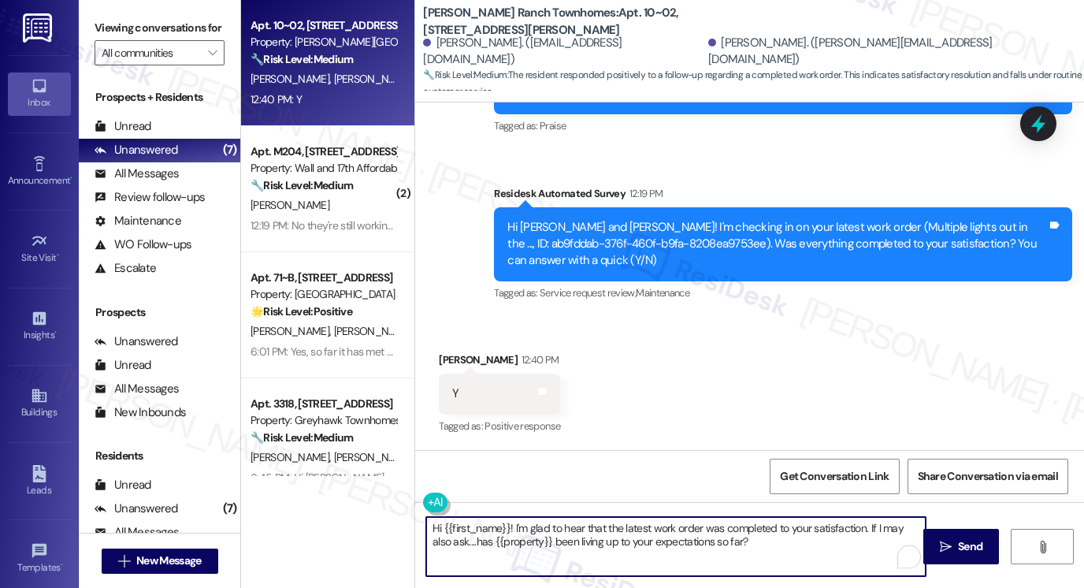
click at [444, 351] on div "Received via SMS Carson Oldroyd 12:40 PM Y Tags and notes Tagged as: Positive r…" at bounding box center [499, 395] width 145 height 110
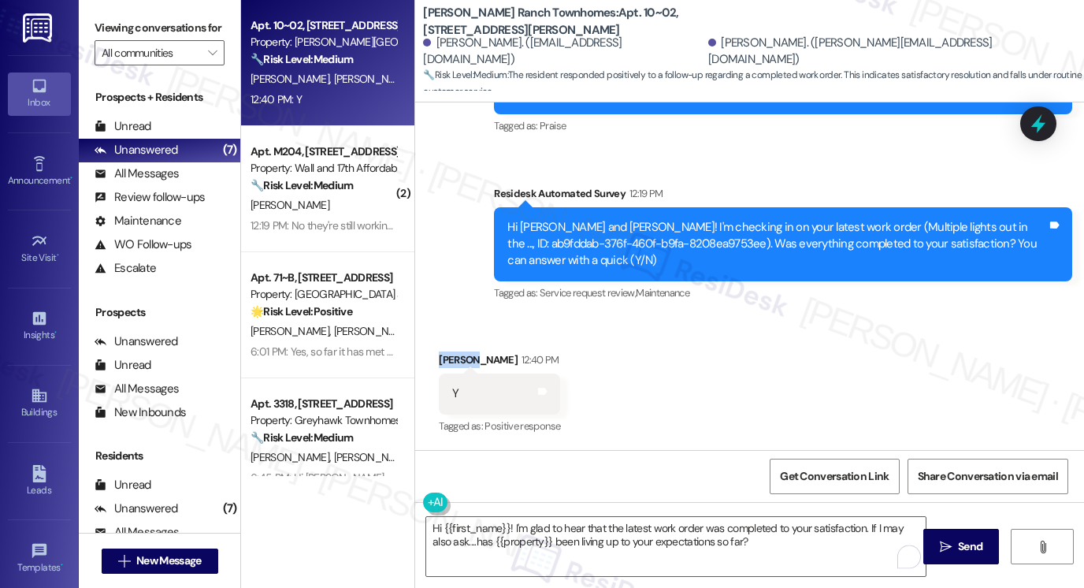
click at [444, 351] on div "Received via SMS Carson Oldroyd 12:40 PM Y Tags and notes Tagged as: Positive r…" at bounding box center [499, 395] width 145 height 110
copy div "Carson"
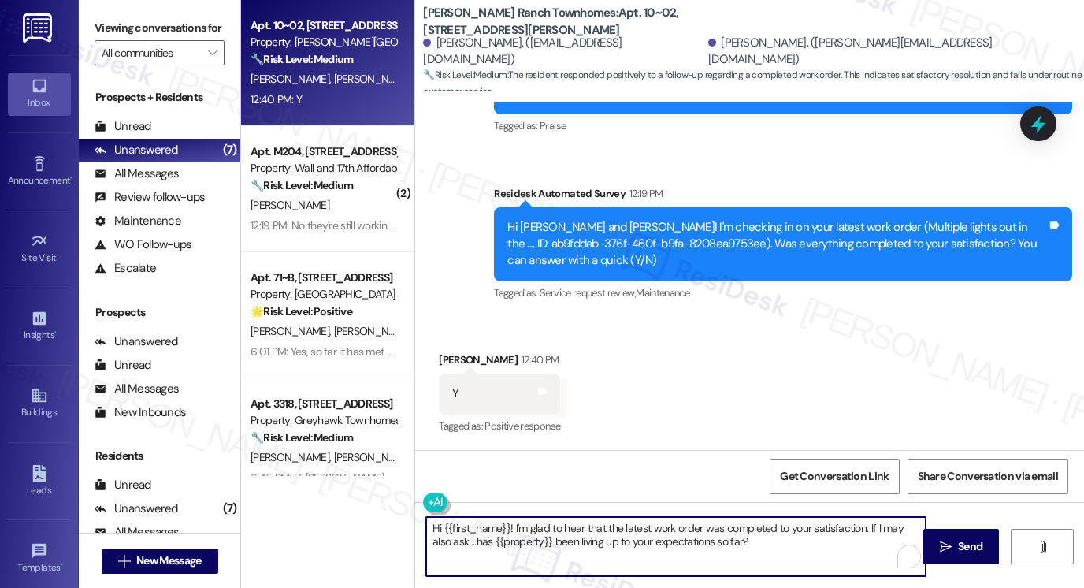
drag, startPoint x: 439, startPoint y: 526, endPoint x: 504, endPoint y: 519, distance: 65.7
click at [504, 519] on textarea "Hi {{first_name}}! I'm glad to hear that the latest work order was completed to…" at bounding box center [676, 546] width 500 height 59
paste textarea "Carson"
type textarea "Hi Carson! I'm glad to hear that the latest work order was completed to your sa…"
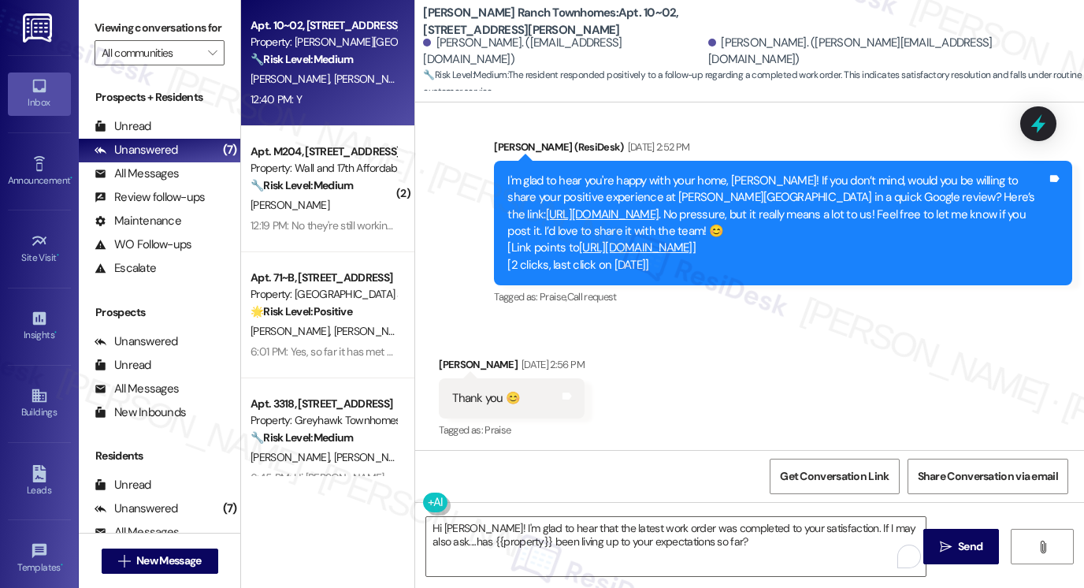
scroll to position [1325, 0]
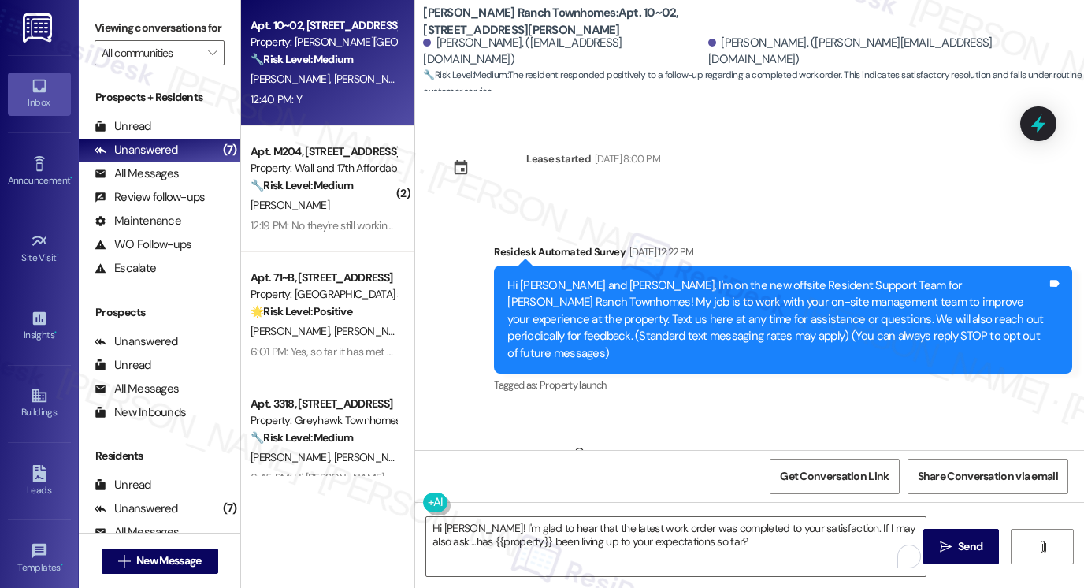
scroll to position [1263, 0]
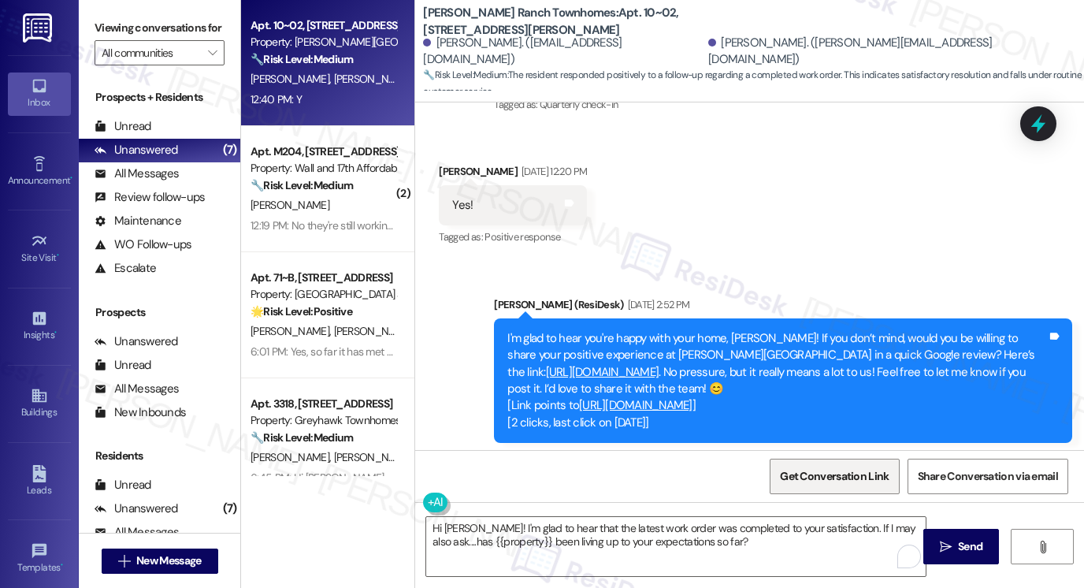
click at [820, 488] on span "Get Conversation Link" at bounding box center [834, 476] width 115 height 34
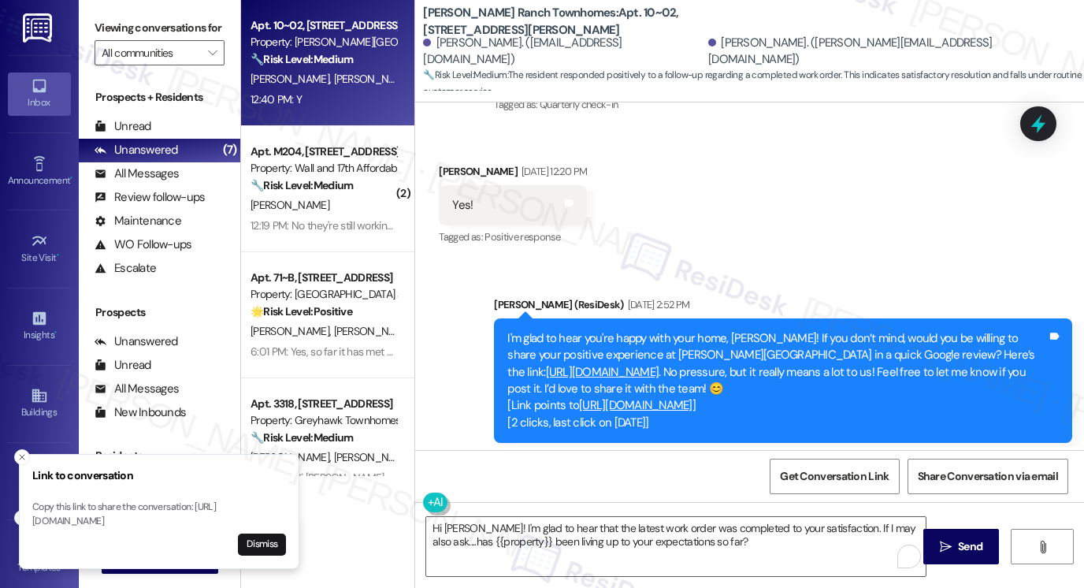
click at [797, 193] on div "Received via SMS [PERSON_NAME] [DATE] 12:20 PM Yes! Tags and notes Tagged as: P…" at bounding box center [749, 194] width 669 height 133
drag, startPoint x: 91, startPoint y: 18, endPoint x: 102, endPoint y: 18, distance: 11.0
click at [91, 18] on div "Viewing conversations for All communities " at bounding box center [160, 40] width 162 height 81
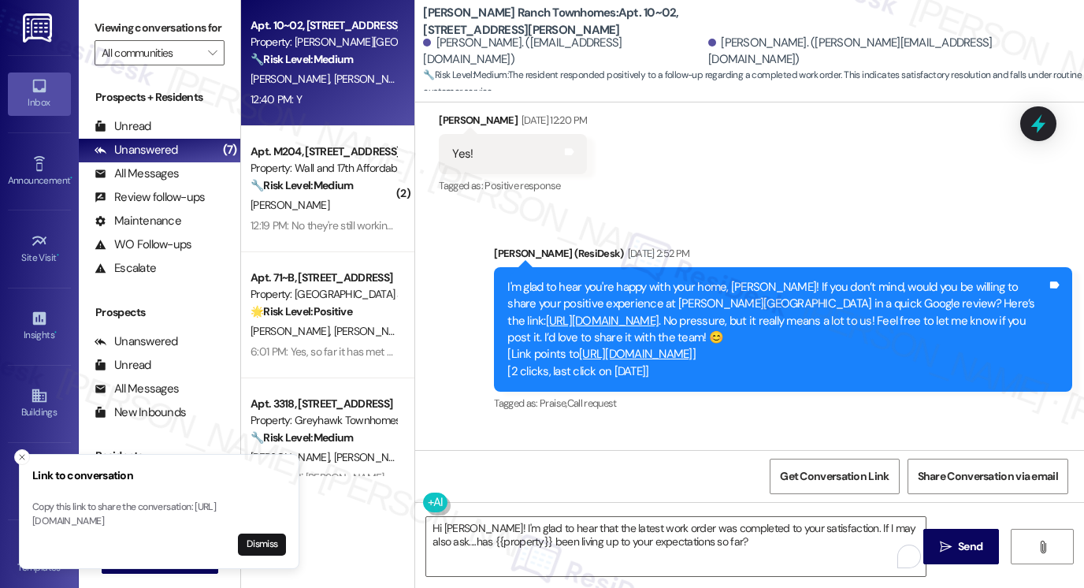
scroll to position [1342, 0]
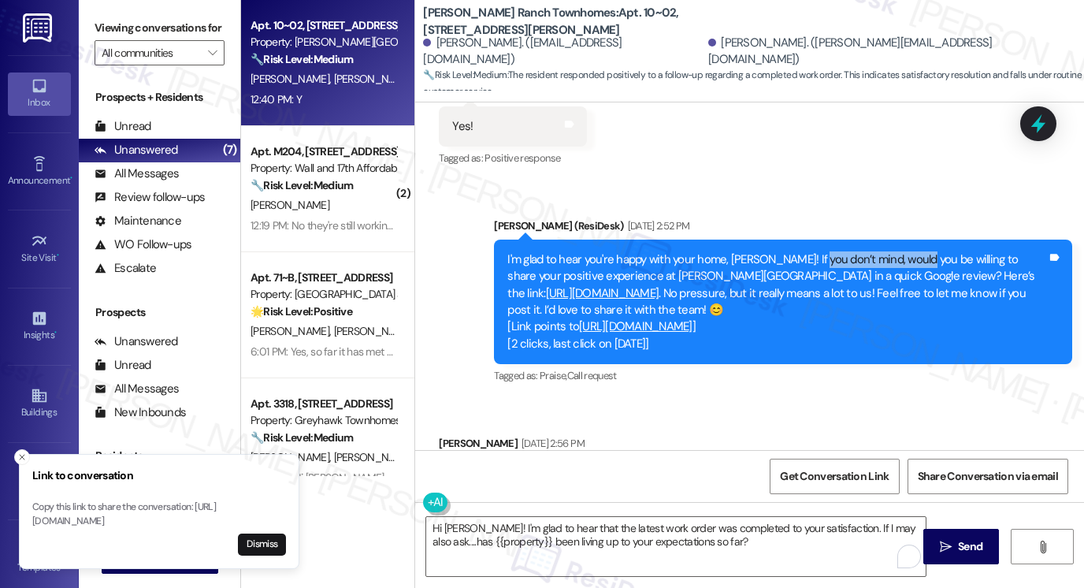
drag, startPoint x: 811, startPoint y: 252, endPoint x: 914, endPoint y: 267, distance: 104.3
click at [914, 267] on div "I'm glad to hear you're happy with your home, [PERSON_NAME]! If you don’t mind,…" at bounding box center [778, 302] width 540 height 102
click at [839, 179] on div "Received via SMS [PERSON_NAME] [DATE] 12:20 PM Yes! Tags and notes Tagged as: P…" at bounding box center [749, 115] width 669 height 133
drag, startPoint x: 753, startPoint y: 266, endPoint x: 831, endPoint y: 264, distance: 77.2
click at [831, 266] on div "I'm glad to hear you're happy with your home, [PERSON_NAME]! If you don’t mind,…" at bounding box center [778, 302] width 540 height 102
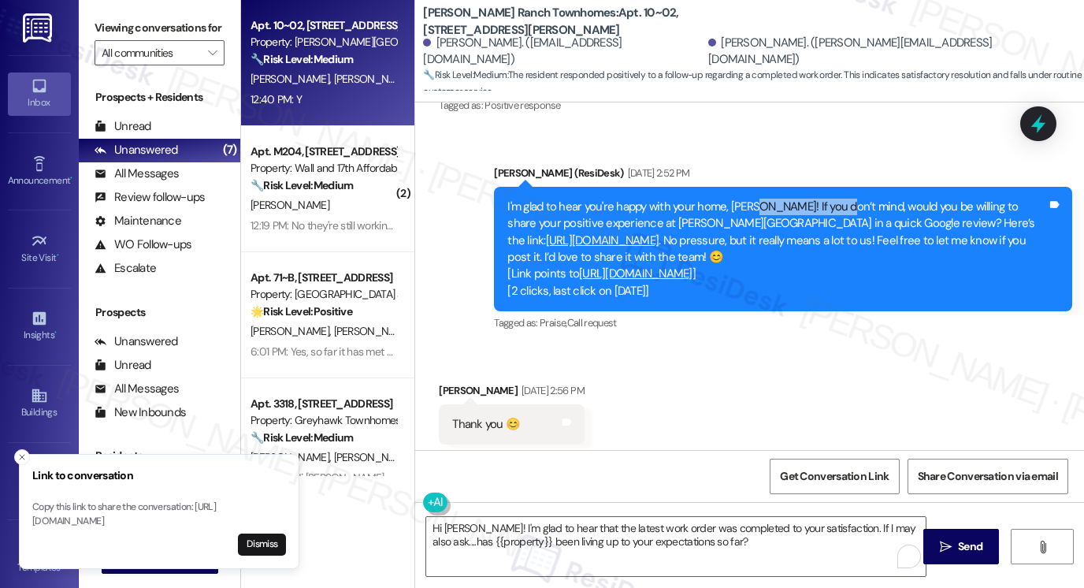
scroll to position [1421, 0]
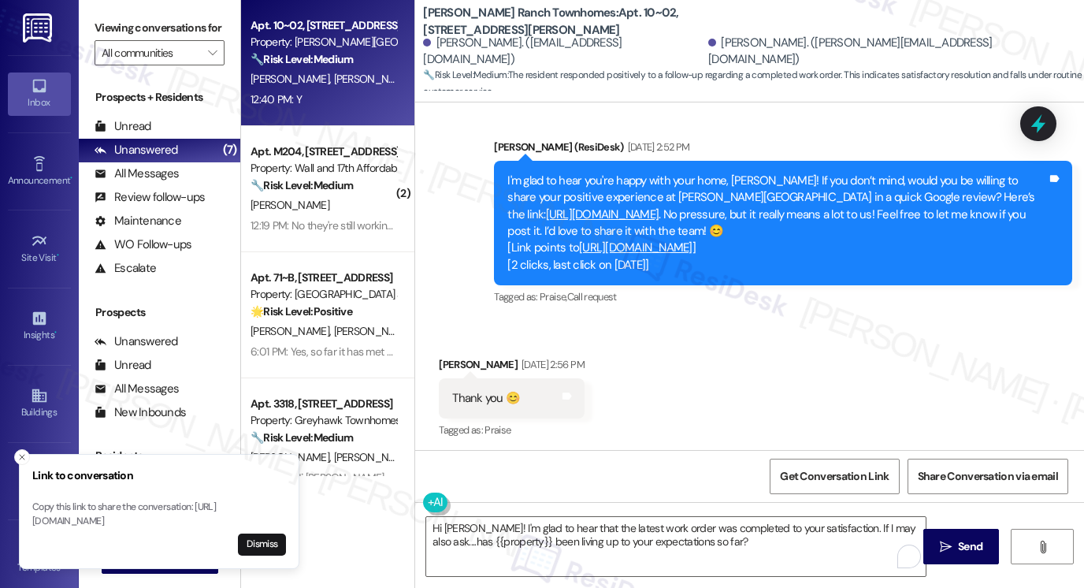
click at [850, 224] on div "I'm glad to hear you're happy with your home, [PERSON_NAME]! If you don’t mind,…" at bounding box center [778, 224] width 540 height 102
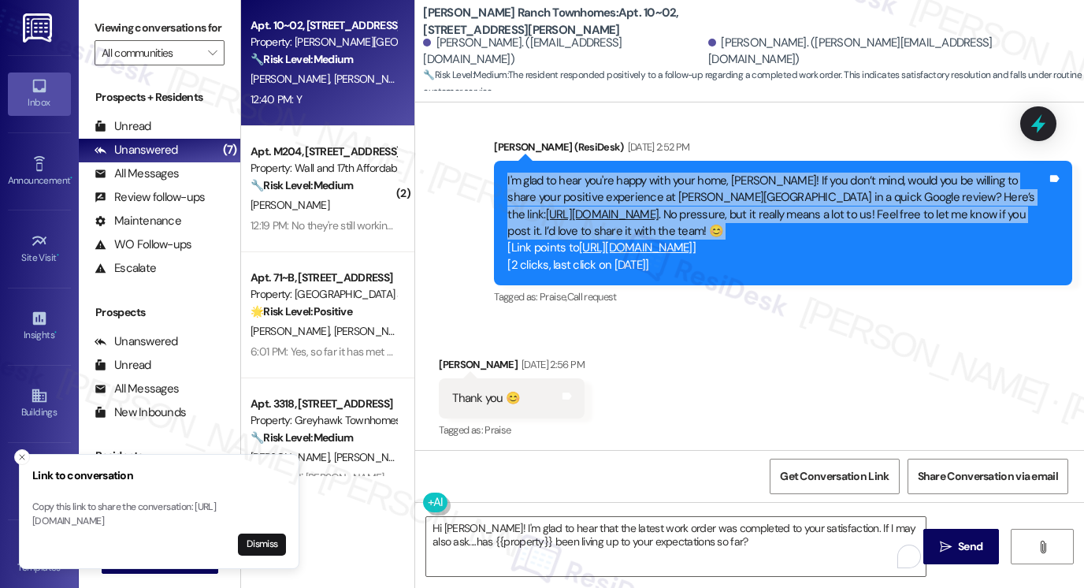
click at [850, 224] on div "I'm glad to hear you're happy with your home, [PERSON_NAME]! If you don’t mind,…" at bounding box center [778, 224] width 540 height 102
click at [891, 161] on div "I'm glad to hear you're happy with your home, [PERSON_NAME]! If you don’t mind,…" at bounding box center [783, 223] width 578 height 125
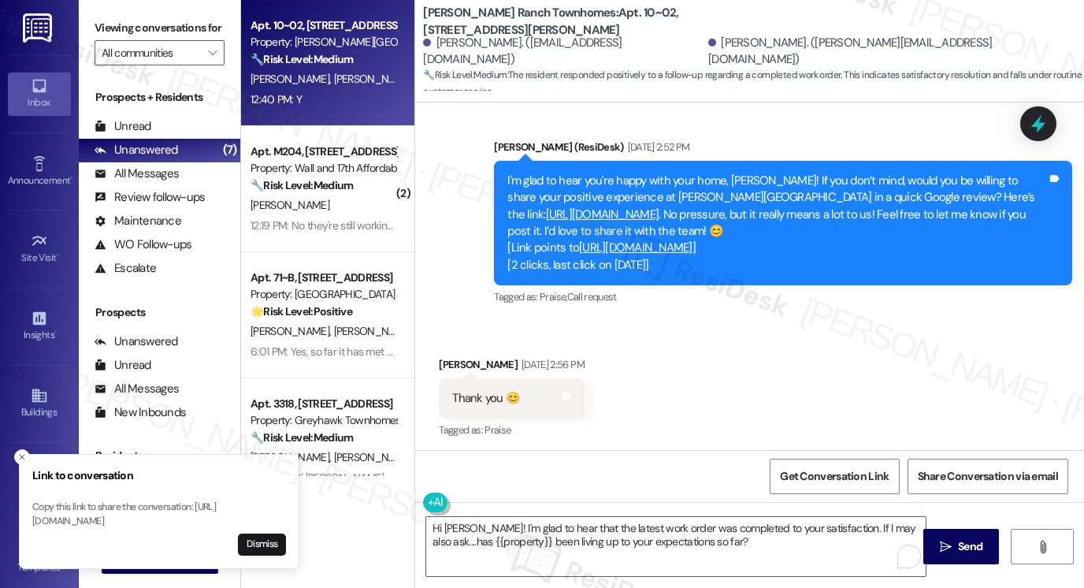
click at [637, 207] on link "[URL][DOMAIN_NAME]" at bounding box center [602, 214] width 113 height 16
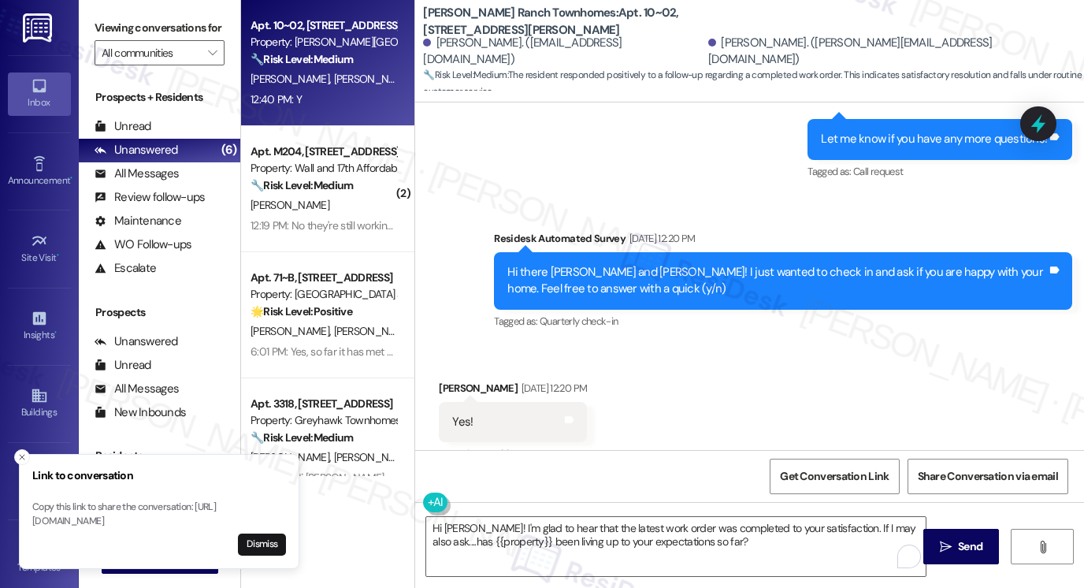
scroll to position [1027, 0]
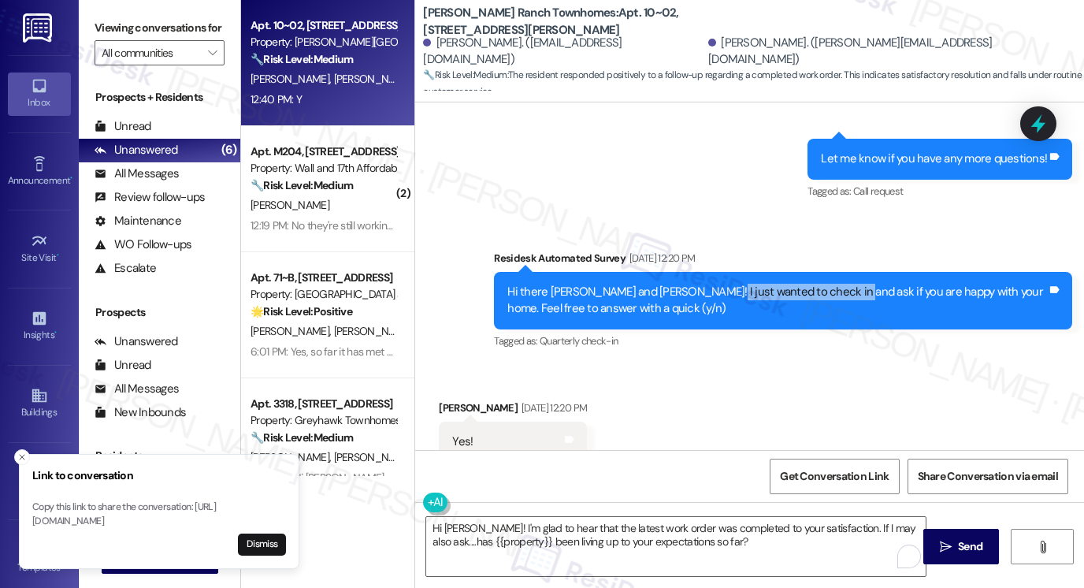
drag, startPoint x: 702, startPoint y: 293, endPoint x: 839, endPoint y: 299, distance: 136.5
click at [837, 299] on div "Hi there [PERSON_NAME] and [PERSON_NAME]! I just wanted to check in and ask if …" at bounding box center [778, 301] width 540 height 34
click at [839, 300] on div "Hi there [PERSON_NAME] and [PERSON_NAME]! I just wanted to check in and ask if …" at bounding box center [778, 301] width 540 height 34
click at [838, 302] on div "Hi there [PERSON_NAME] and [PERSON_NAME]! I just wanted to check in and ask if …" at bounding box center [778, 301] width 540 height 34
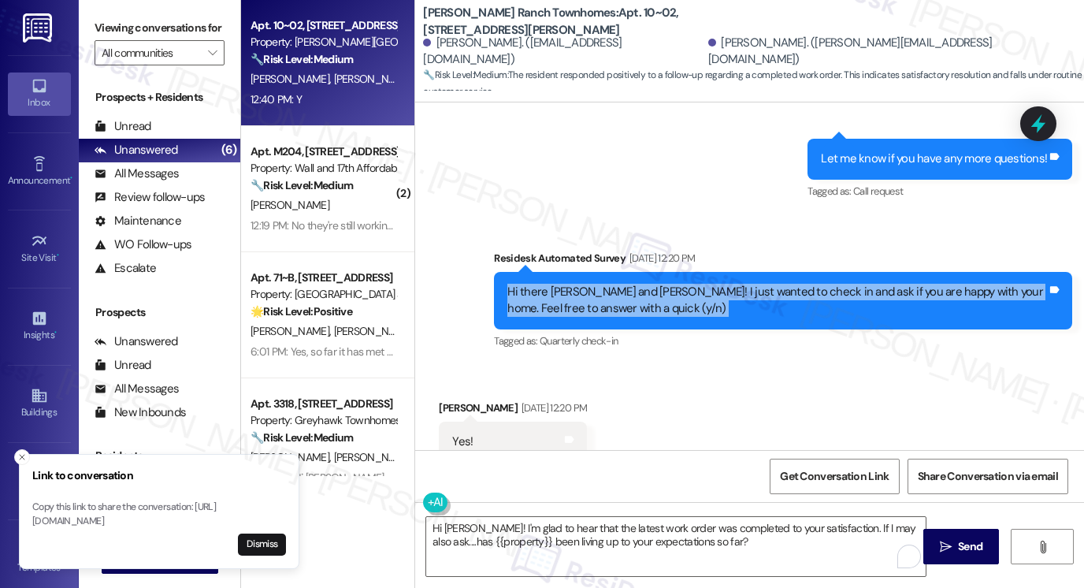
click at [838, 302] on div "Hi there [PERSON_NAME] and [PERSON_NAME]! I just wanted to check in and ask if …" at bounding box center [778, 301] width 540 height 34
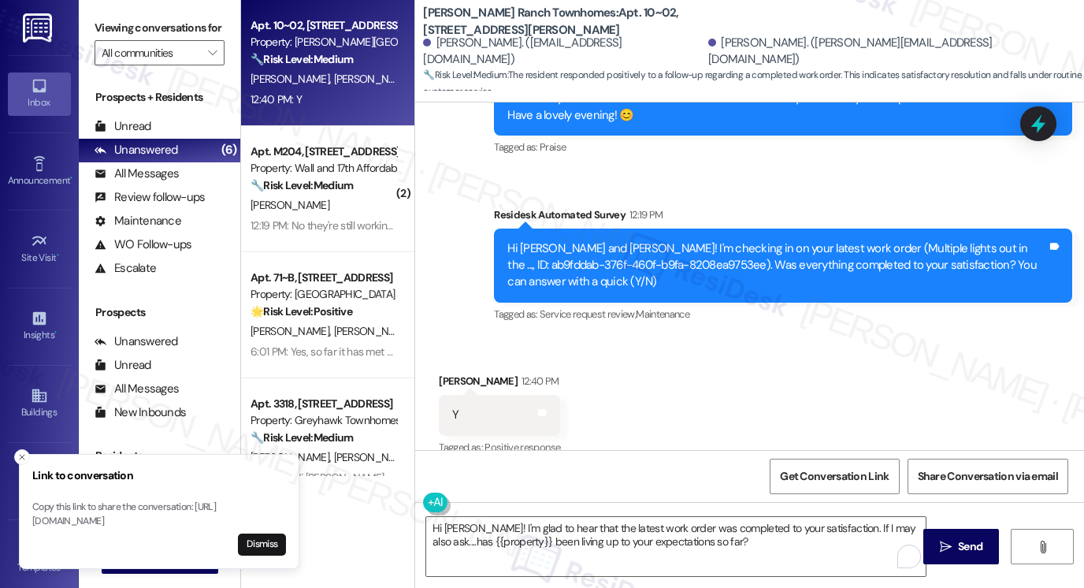
scroll to position [1875, 0]
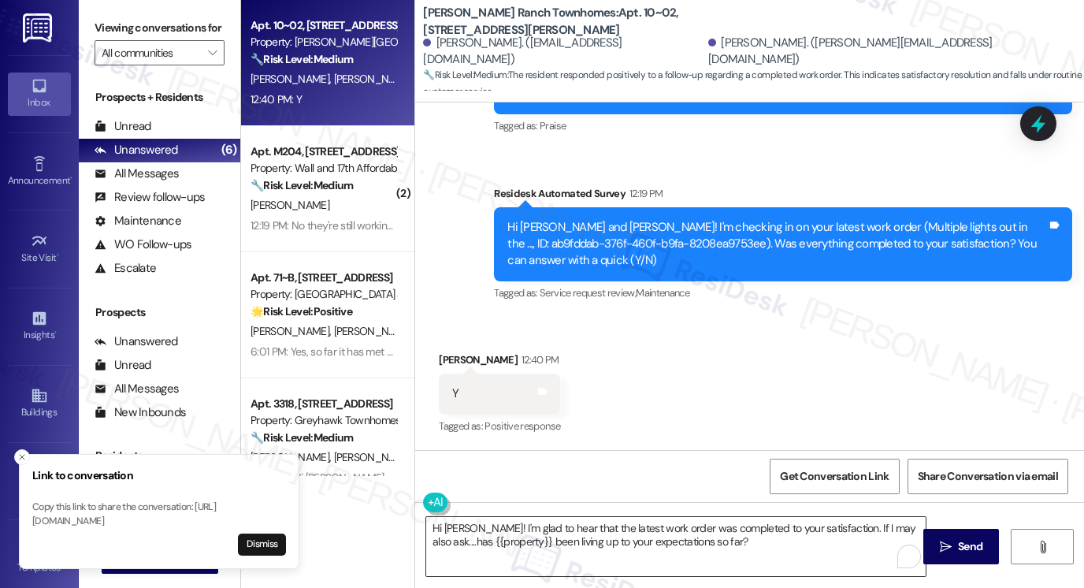
click at [727, 539] on textarea "Hi [PERSON_NAME]! I'm glad to hear that the latest work order was completed to …" at bounding box center [676, 546] width 500 height 59
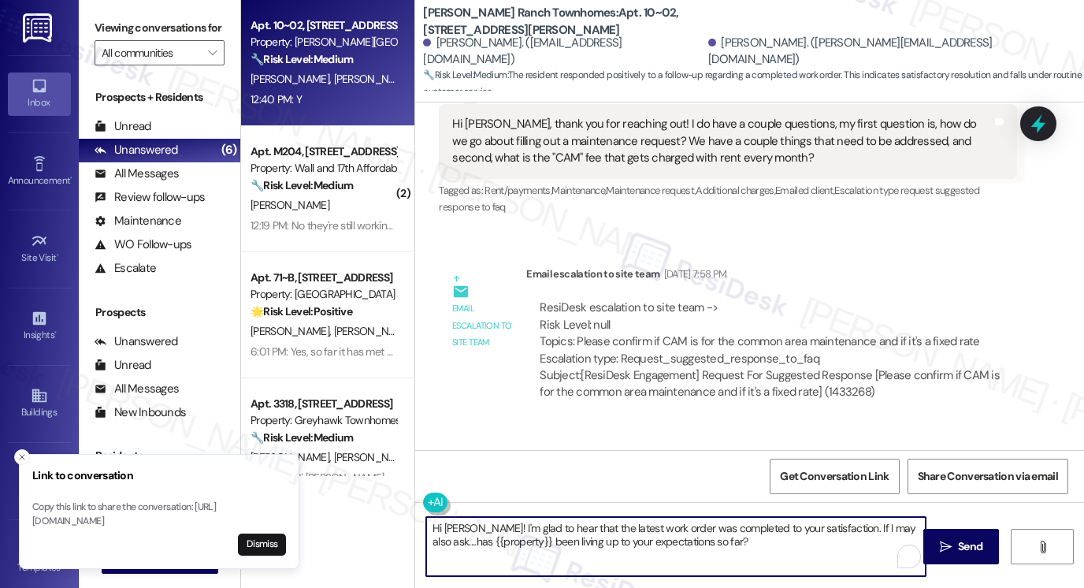
scroll to position [236, 0]
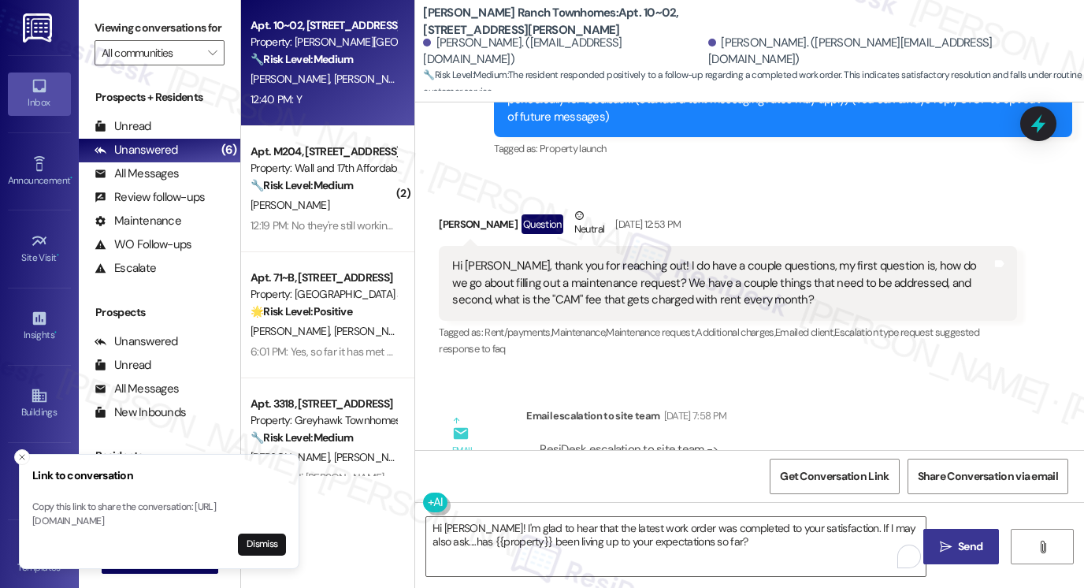
click at [943, 529] on button " Send" at bounding box center [962, 546] width 76 height 35
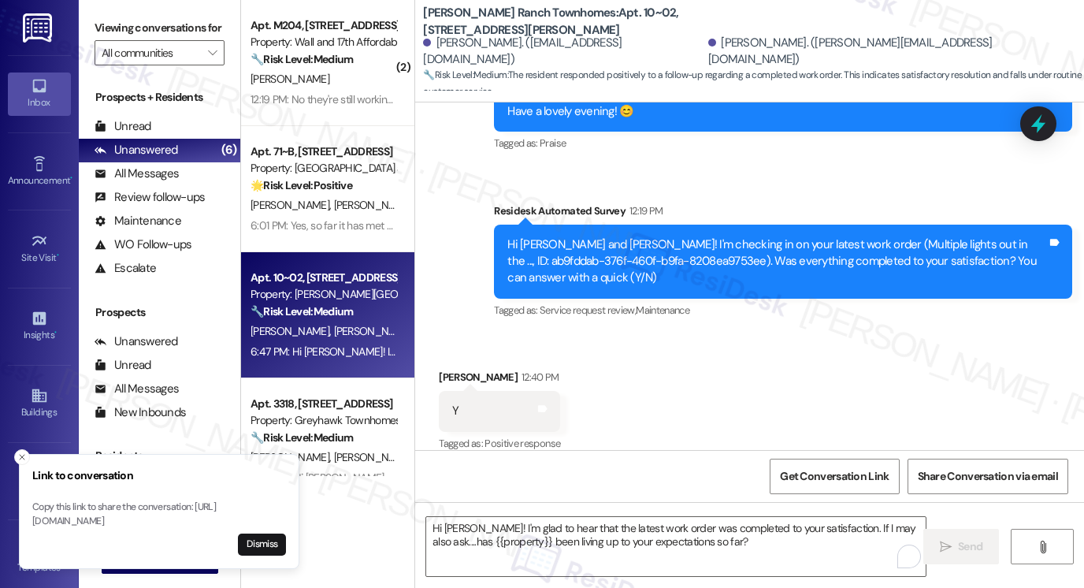
scroll to position [1874, 0]
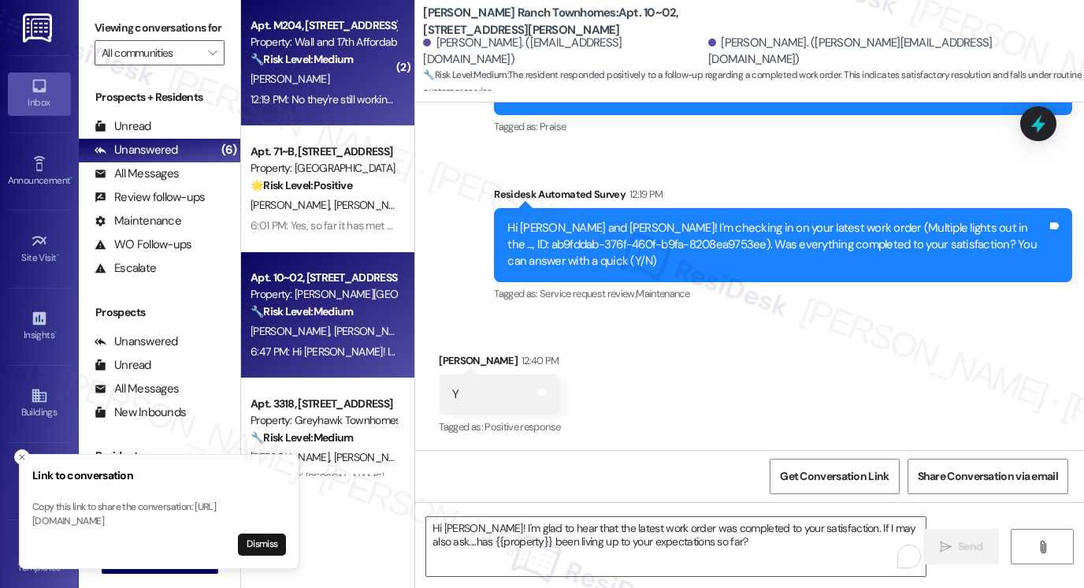
click at [340, 122] on div "Apt. M204, [STREET_ADDRESS] Property: Wall and 17th Affordable 🔧 Risk Level: Me…" at bounding box center [327, 63] width 173 height 126
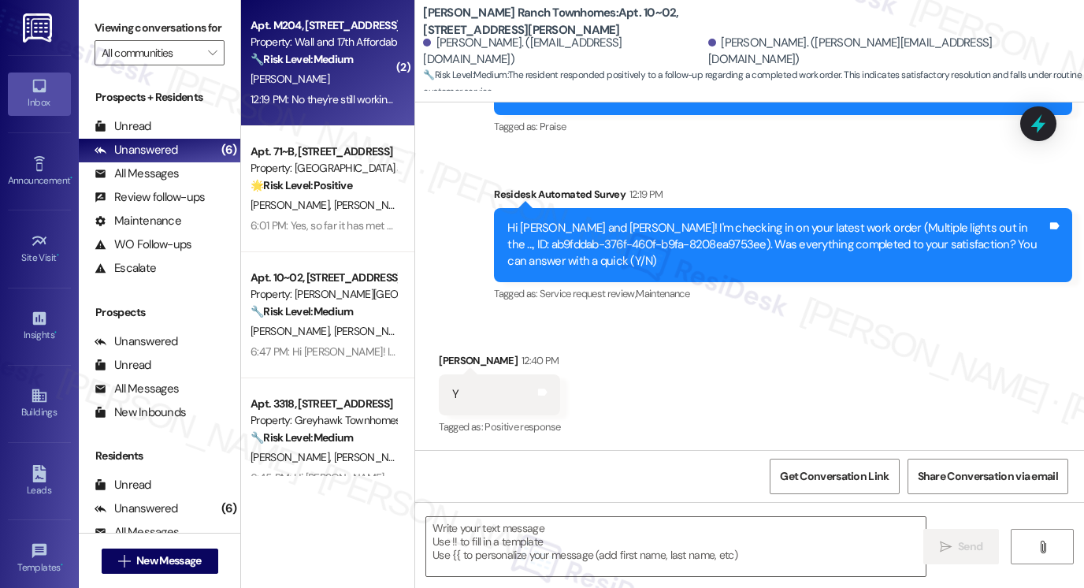
type textarea "Fetching suggested responses. Please feel free to read through the conversation…"
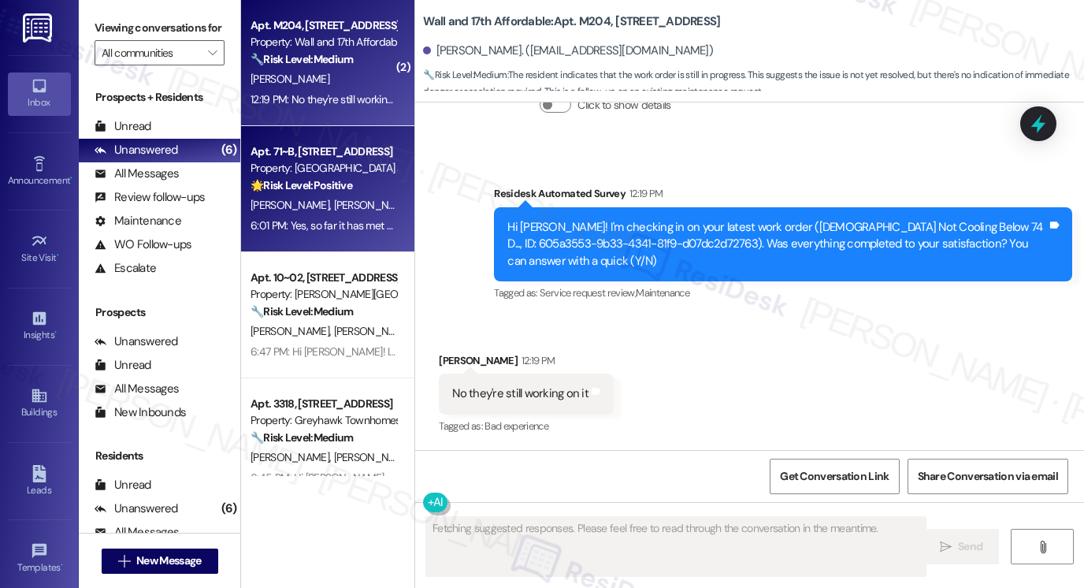
scroll to position [520, 0]
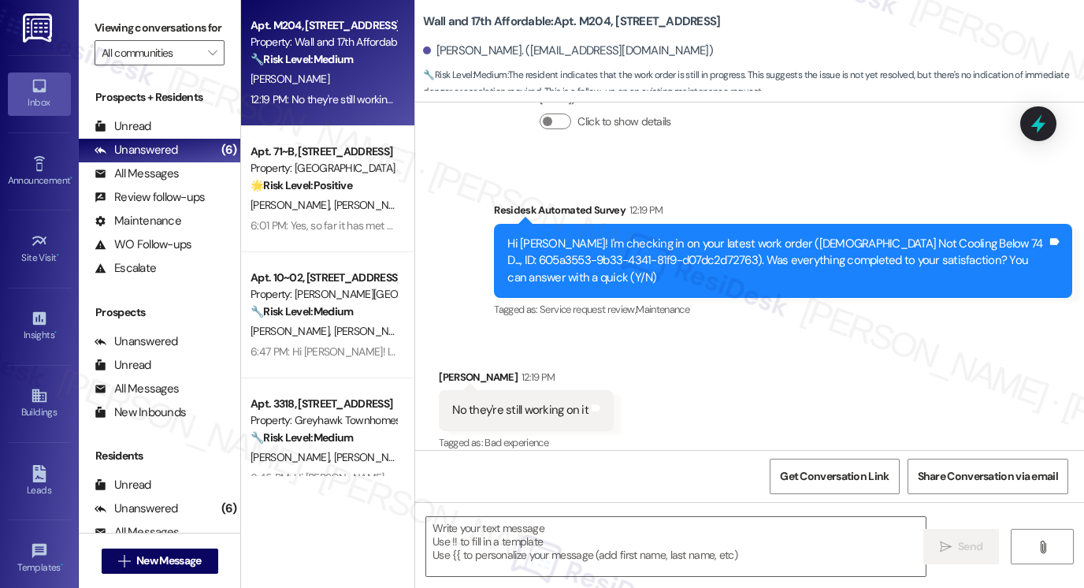
click at [681, 272] on div "Hi [PERSON_NAME]! I'm checking in on your latest work order ([DEMOGRAPHIC_DATA]…" at bounding box center [783, 261] width 578 height 74
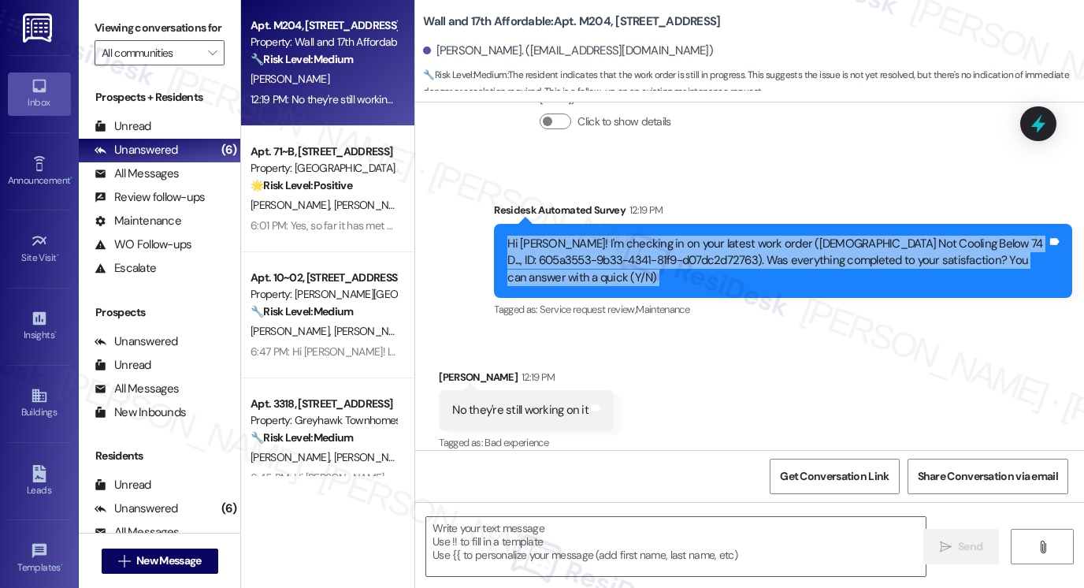
click at [681, 272] on div "Hi [PERSON_NAME]! I'm checking in on your latest work order ([DEMOGRAPHIC_DATA]…" at bounding box center [783, 261] width 578 height 74
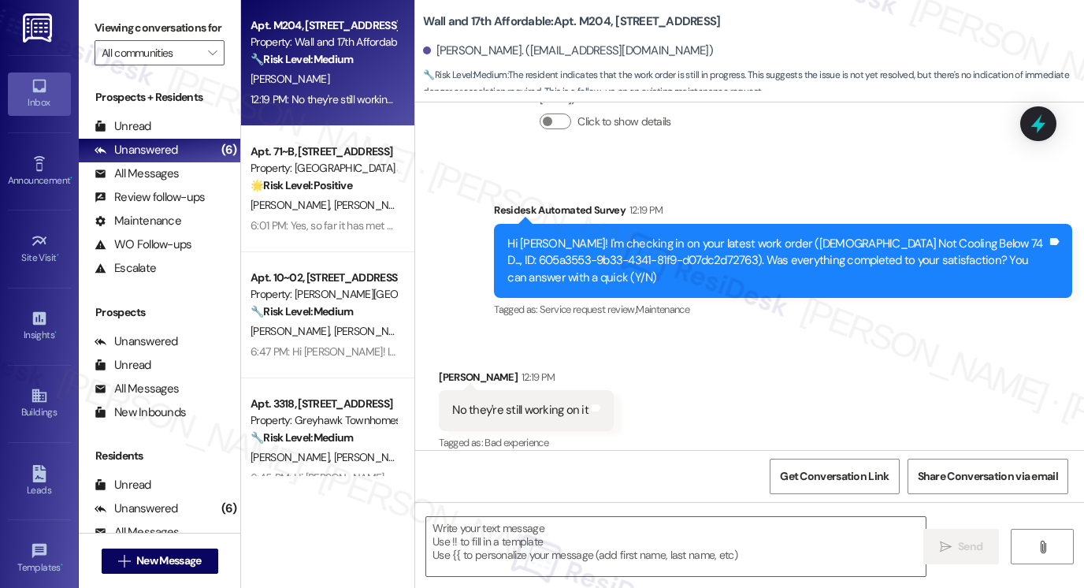
click at [586, 26] on b "Wall and 17th Affordable: Apt. M204, [STREET_ADDRESS]" at bounding box center [571, 21] width 297 height 17
copy b "M204"
click at [110, 39] on label "Viewing conversations for" at bounding box center [160, 28] width 130 height 24
click at [575, 531] on textarea at bounding box center [676, 546] width 500 height 59
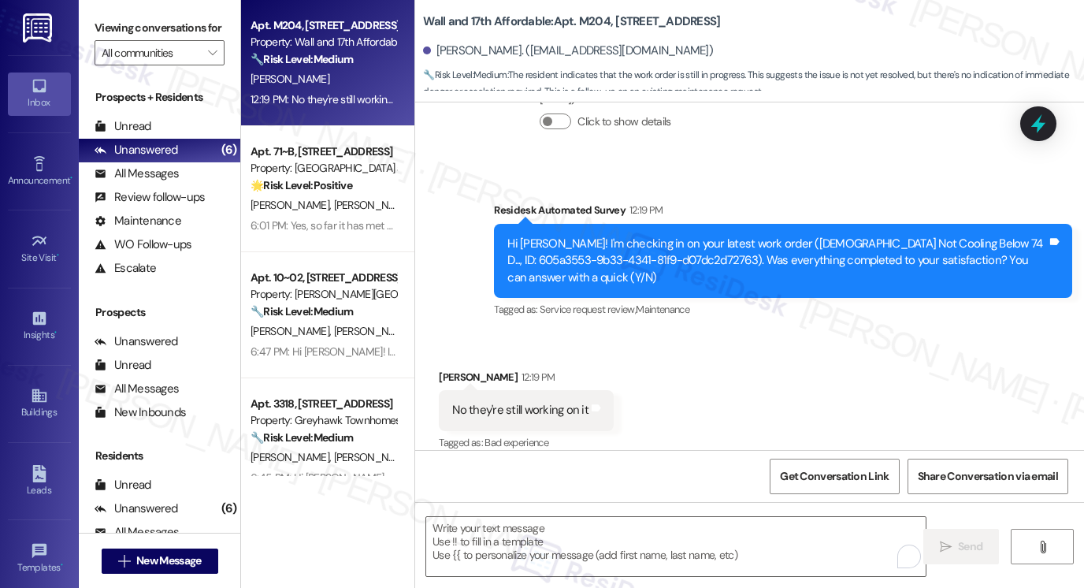
click at [128, 35] on label "Viewing conversations for" at bounding box center [160, 28] width 130 height 24
click at [576, 240] on div "Hi [PERSON_NAME]! I'm checking in on your latest work order ([DEMOGRAPHIC_DATA]…" at bounding box center [778, 261] width 540 height 50
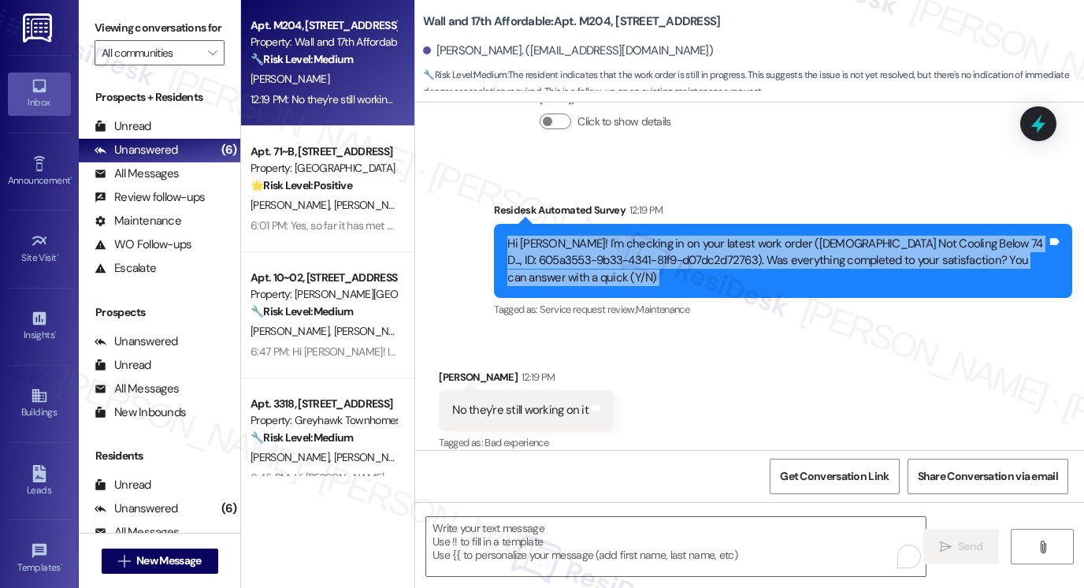
click at [576, 240] on div "Hi [PERSON_NAME]! I'm checking in on your latest work order ([DEMOGRAPHIC_DATA]…" at bounding box center [778, 261] width 540 height 50
click at [598, 243] on div "Hi [PERSON_NAME]! I'm checking in on your latest work order ([DEMOGRAPHIC_DATA]…" at bounding box center [778, 261] width 540 height 50
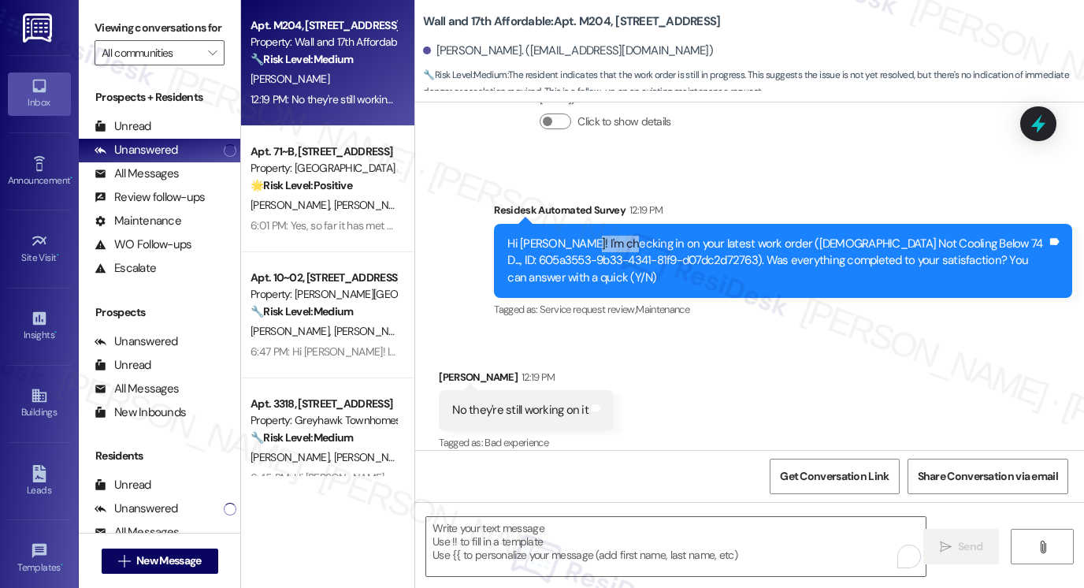
click at [598, 243] on div "Hi [PERSON_NAME]! I'm checking in on your latest work order ([DEMOGRAPHIC_DATA]…" at bounding box center [778, 261] width 540 height 50
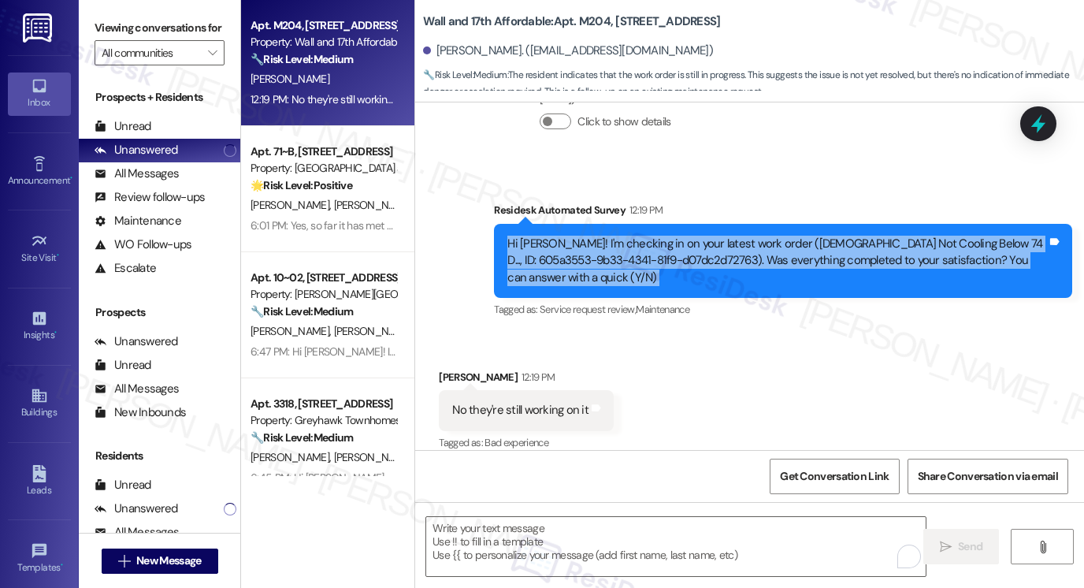
click at [598, 243] on div "Hi [PERSON_NAME]! I'm checking in on your latest work order ([DEMOGRAPHIC_DATA]…" at bounding box center [778, 261] width 540 height 50
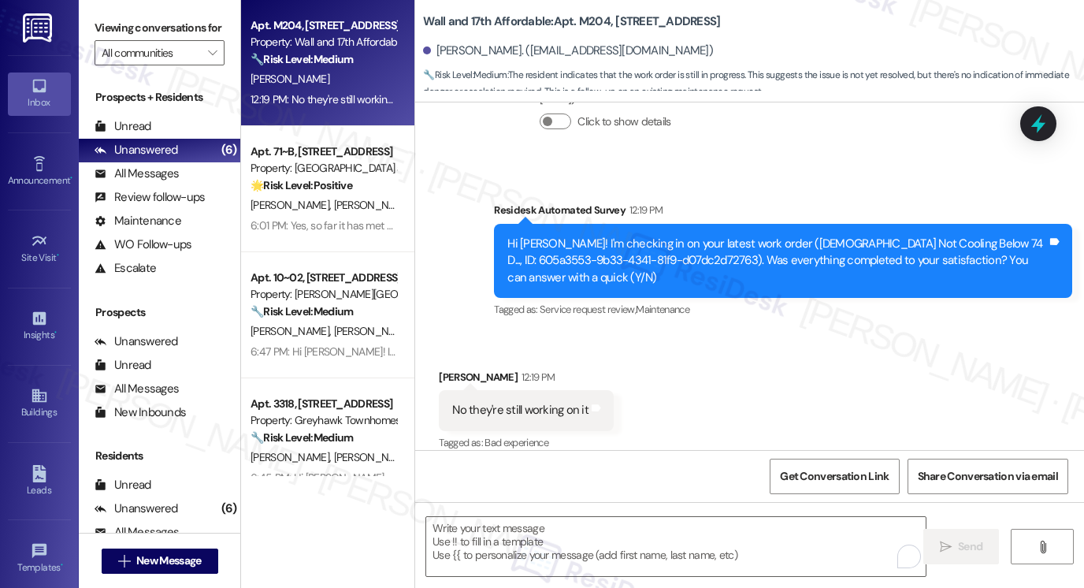
click at [511, 405] on div "No they're still working on it Tags and notes" at bounding box center [526, 410] width 175 height 40
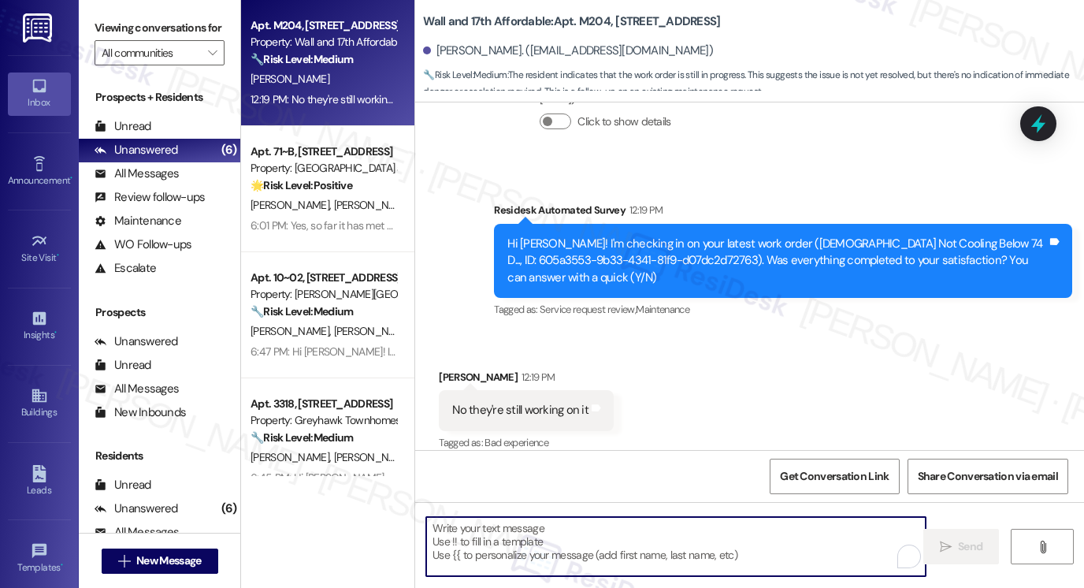
click at [516, 523] on textarea "To enrich screen reader interactions, please activate Accessibility in Grammarl…" at bounding box center [676, 546] width 500 height 59
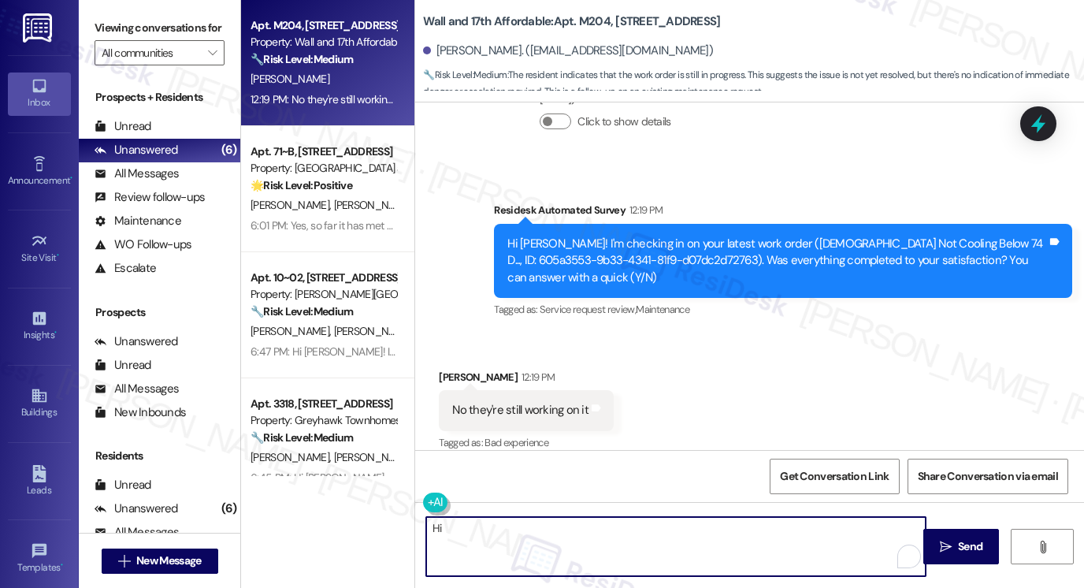
click at [438, 357] on div "Received via SMS [PERSON_NAME] 12:19 PM No they're still working on it Tags and…" at bounding box center [526, 412] width 199 height 110
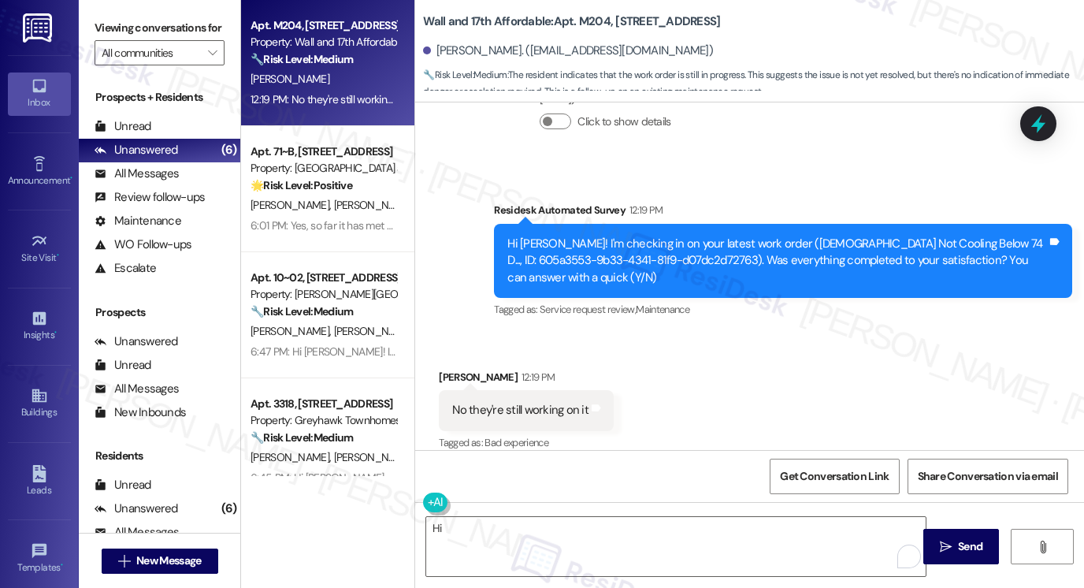
click at [448, 369] on div "[PERSON_NAME] 12:19 PM" at bounding box center [526, 380] width 175 height 22
copy div "[PERSON_NAME]"
click at [465, 532] on textarea "Hi" at bounding box center [676, 546] width 500 height 59
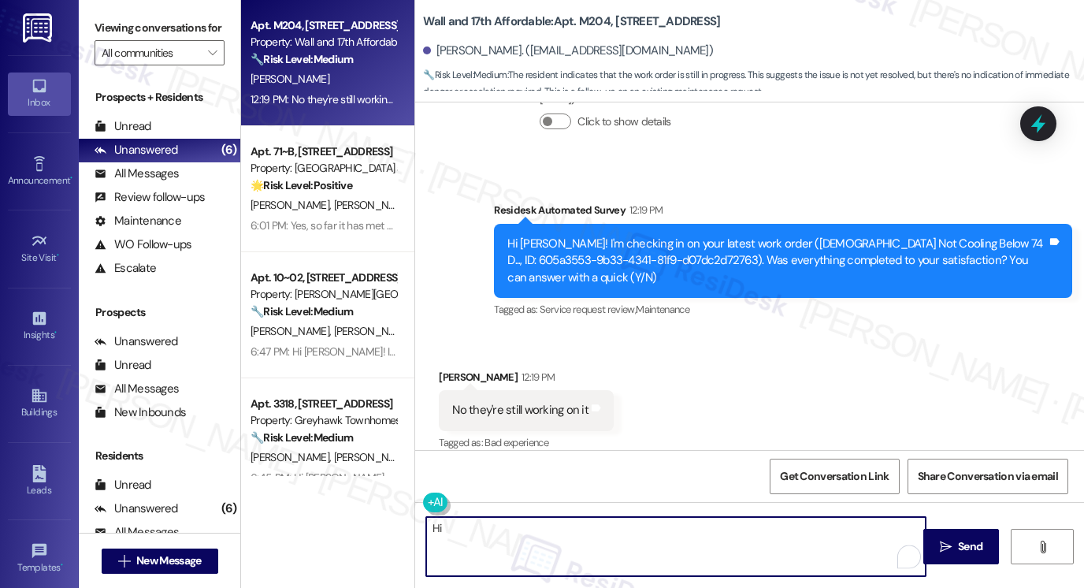
paste textarea "[PERSON_NAME]"
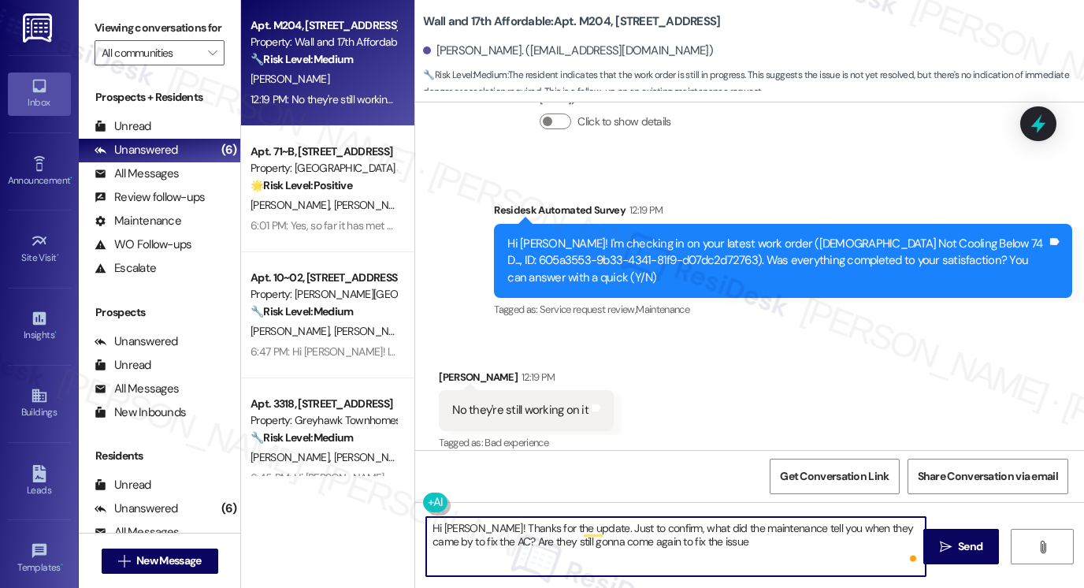
type textarea "Hi [PERSON_NAME]! Thanks for the update. Just to confirm, what did the maintena…"
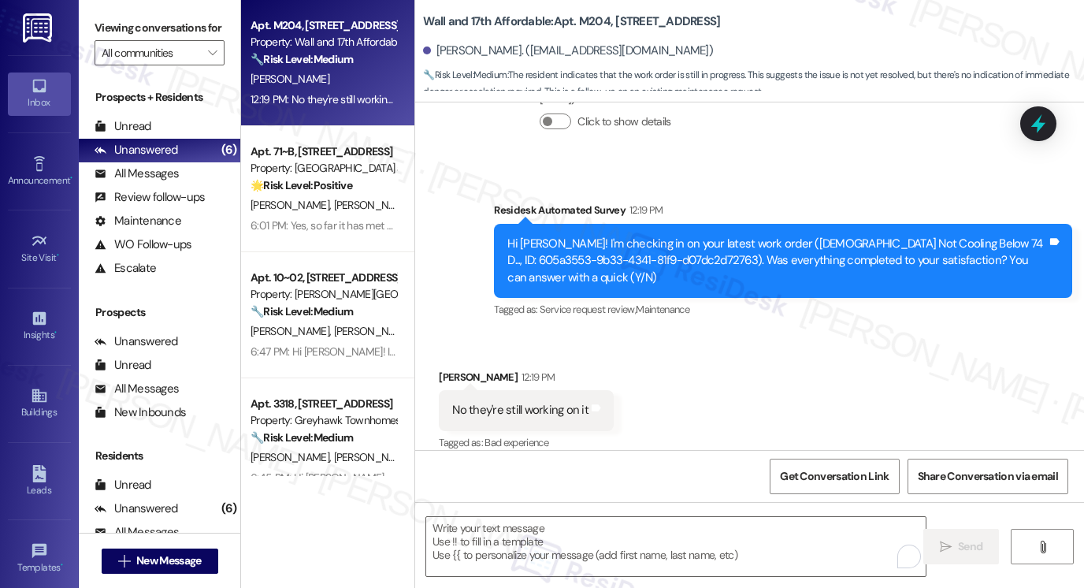
click at [130, 34] on label "Viewing conversations for" at bounding box center [160, 28] width 130 height 24
click at [113, 30] on label "Viewing conversations for" at bounding box center [160, 28] width 130 height 24
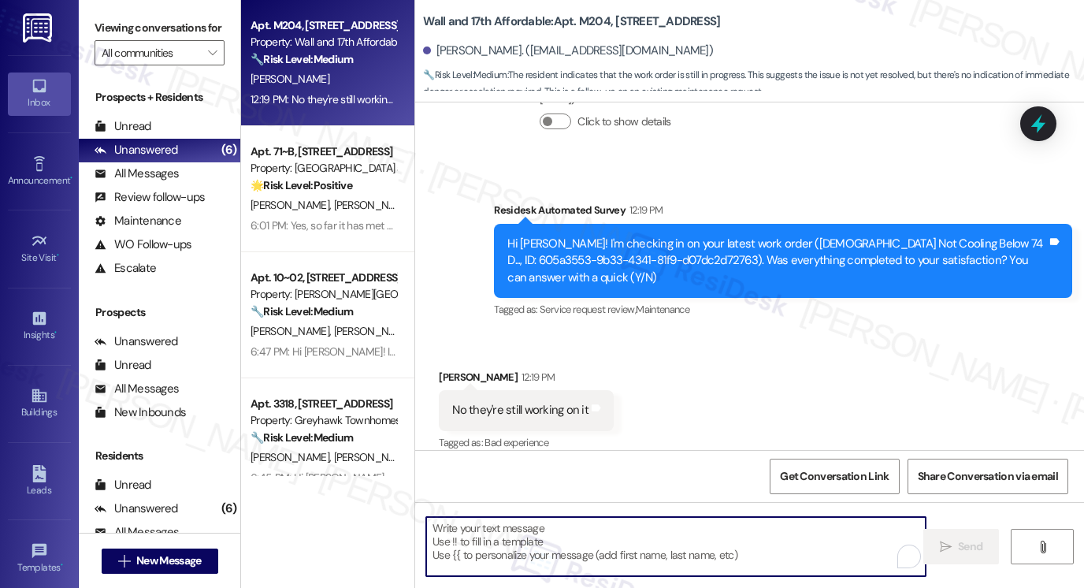
click at [511, 551] on textarea "To enrich screen reader interactions, please activate Accessibility in Grammarl…" at bounding box center [676, 546] width 500 height 59
paste textarea "Hi [PERSON_NAME]! Thanks for the update. Just to confirm, what did maintenance …"
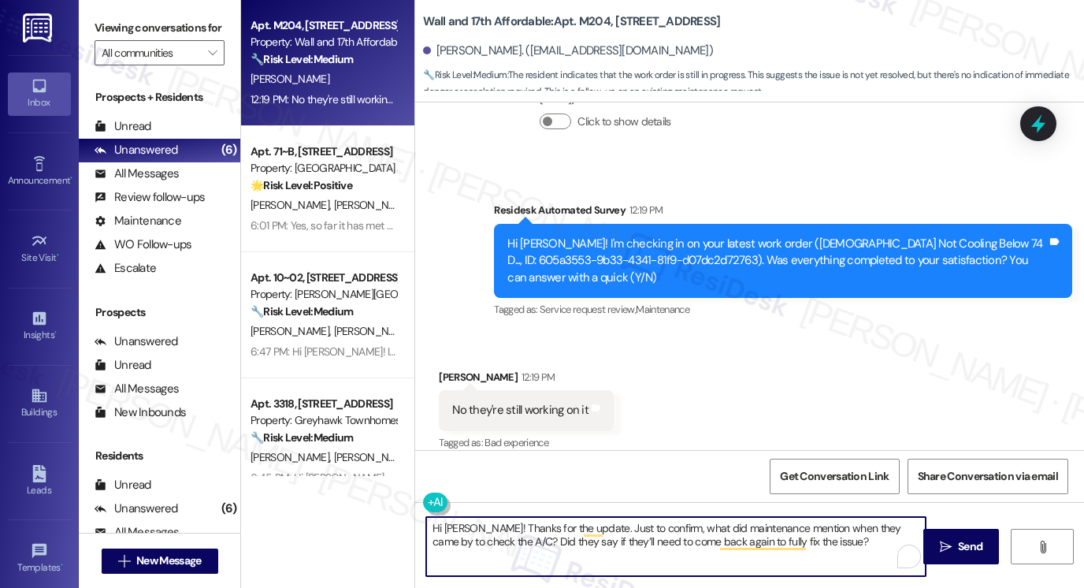
click at [562, 541] on textarea "Hi [PERSON_NAME]! Thanks for the update. Just to confirm, what did maintenance …" at bounding box center [676, 546] width 500 height 59
click at [840, 546] on textarea "Hi [PERSON_NAME]! Thanks for the update. Just to confirm, what did maintenance …" at bounding box center [676, 546] width 500 height 59
type textarea "Hi [PERSON_NAME]! Thanks for the update. Just to confirm, what did maintenance …"
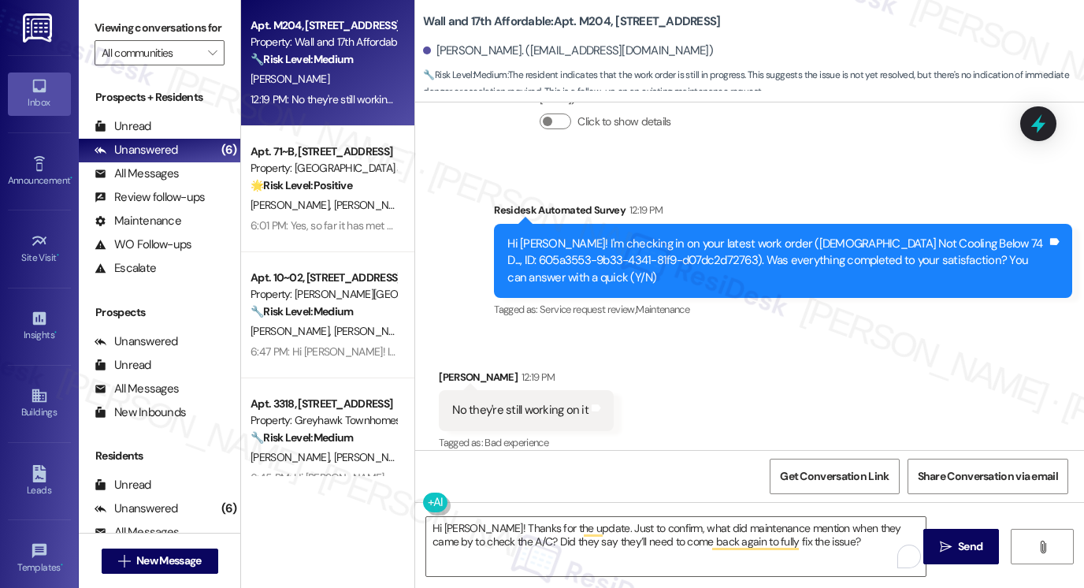
drag, startPoint x: 950, startPoint y: 539, endPoint x: 675, endPoint y: 512, distance: 276.3
click at [593, 493] on div "Lease started [DATE] 8:00 PM Survey, sent via SMS Residesk Automated Survey [DA…" at bounding box center [749, 396] width 669 height 588
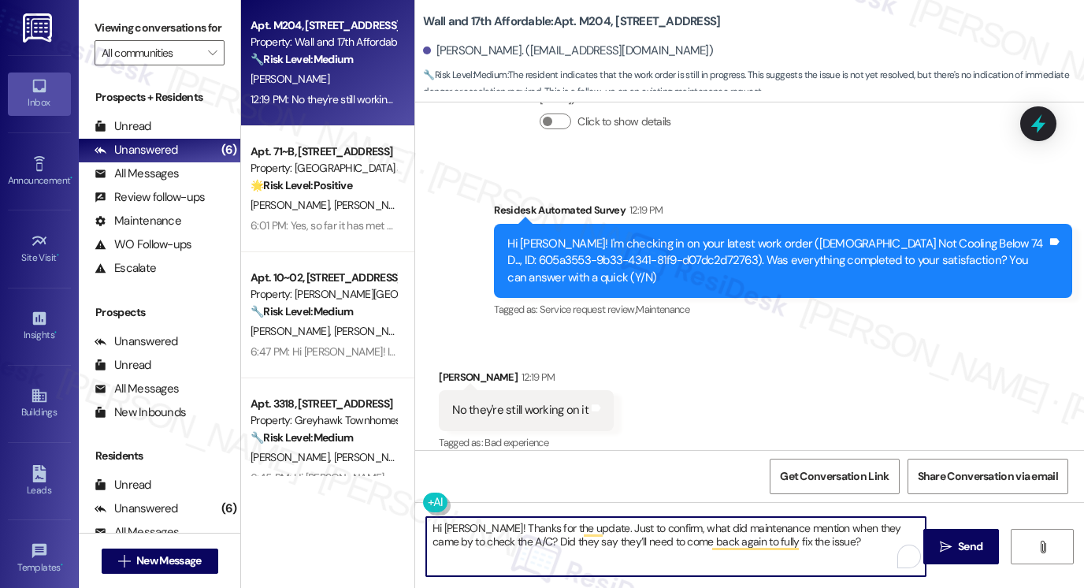
click at [832, 545] on textarea "Hi [PERSON_NAME]! Thanks for the update. Just to confirm, what did maintenance …" at bounding box center [676, 546] width 500 height 59
click at [931, 543] on button " Send" at bounding box center [962, 546] width 76 height 35
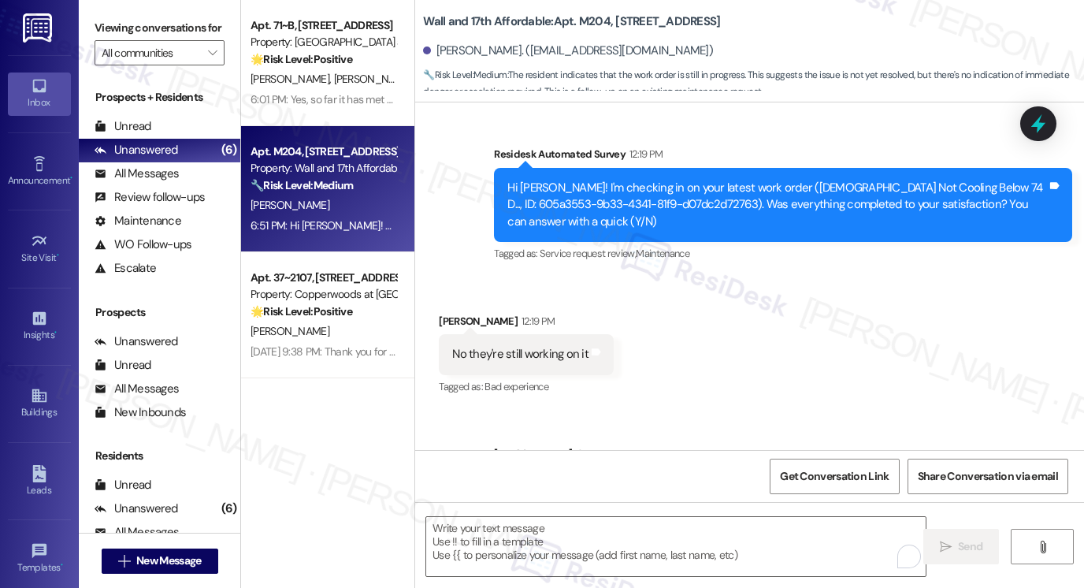
scroll to position [646, 0]
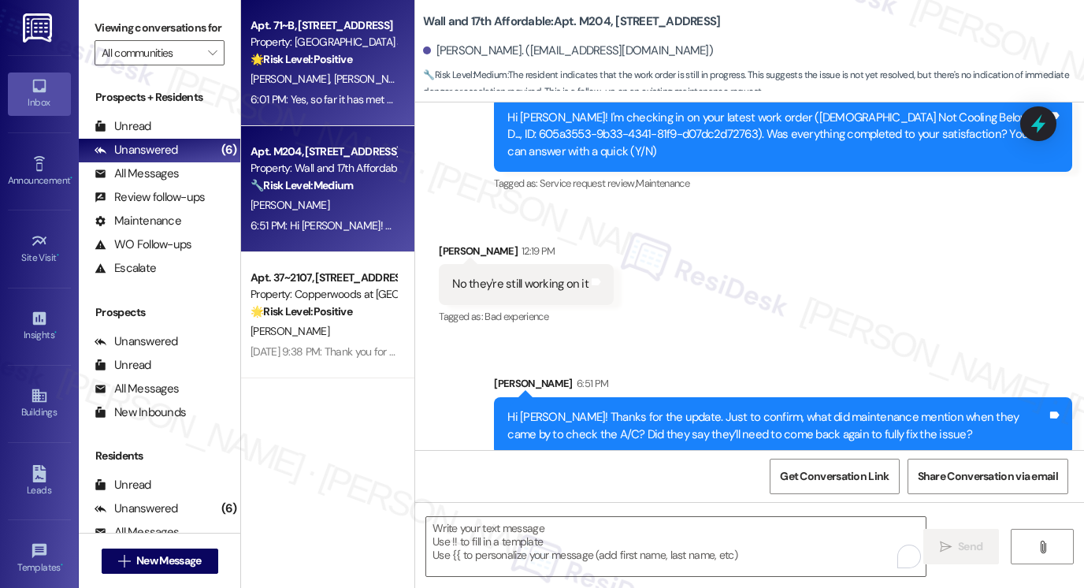
click at [363, 114] on div "Apt. 71~B, 255 West [STREET_ADDRESS] Property: The Cove at [GEOGRAPHIC_DATA] 🌟 …" at bounding box center [327, 63] width 173 height 126
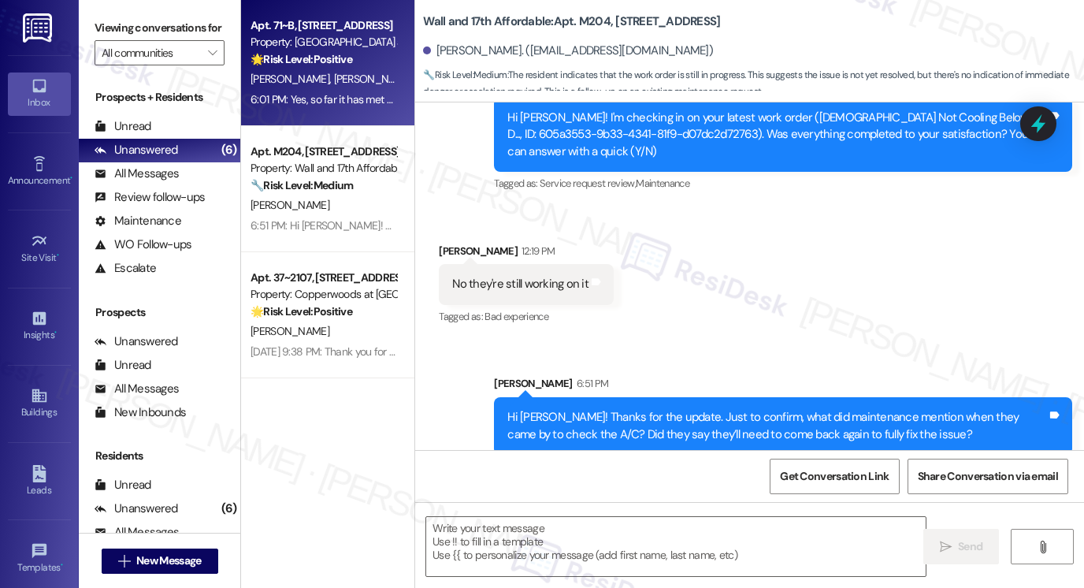
type textarea "Fetching suggested responses. Please feel free to read through the conversation…"
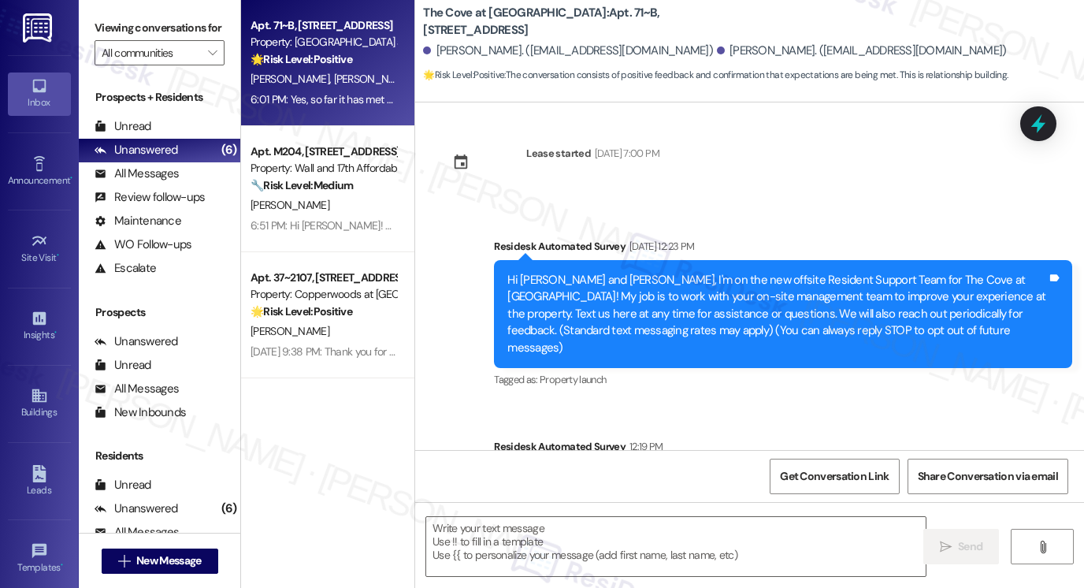
scroll to position [0, 0]
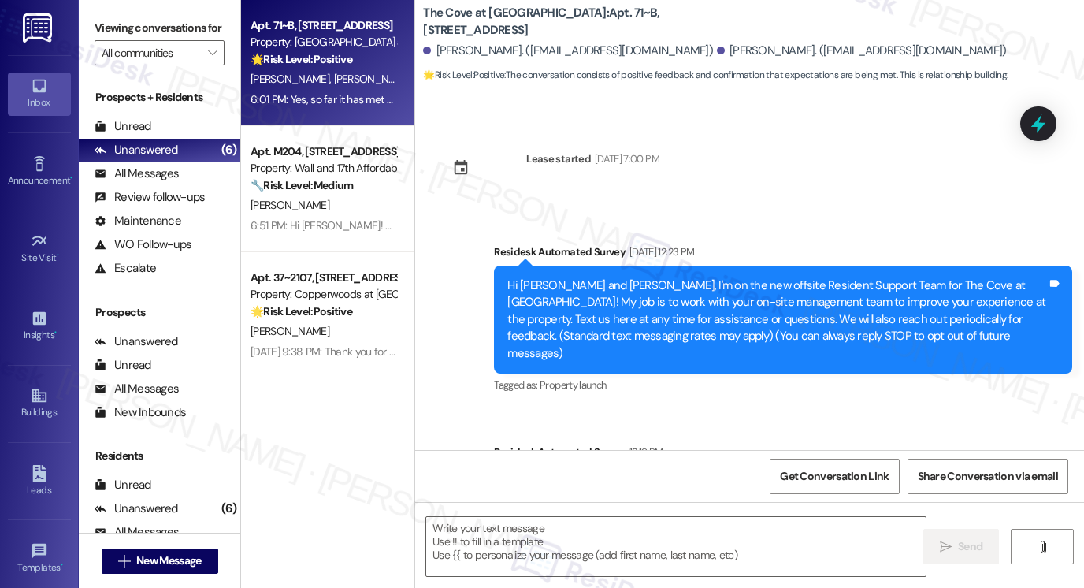
drag, startPoint x: 110, startPoint y: 11, endPoint x: 136, endPoint y: 18, distance: 27.0
click at [110, 11] on div "Viewing conversations for All communities " at bounding box center [160, 40] width 162 height 81
drag, startPoint x: 624, startPoint y: 512, endPoint x: 608, endPoint y: 529, distance: 23.4
click at [615, 521] on div " Send " at bounding box center [749, 561] width 669 height 118
click at [608, 529] on textarea at bounding box center [676, 546] width 500 height 59
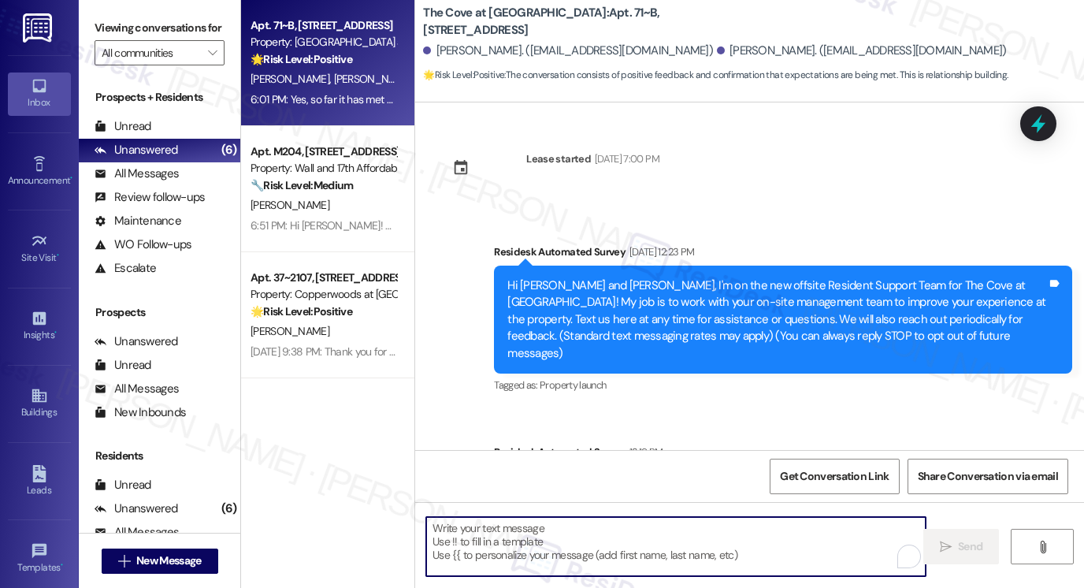
paste textarea "That’s awesome to hear, [PERSON_NAME]! Thank you! If you don’t mind, would you …"
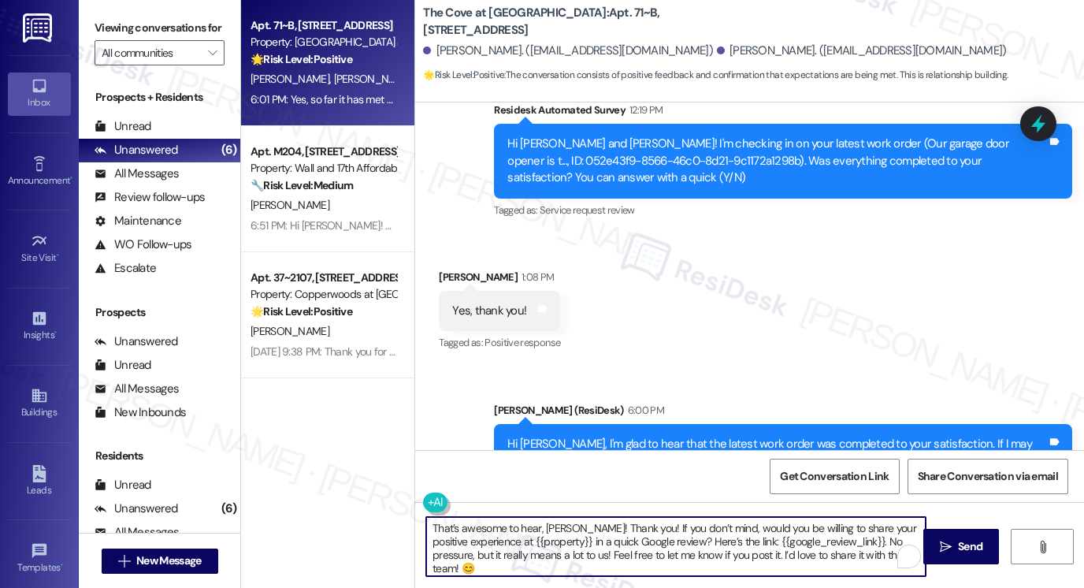
scroll to position [525, 0]
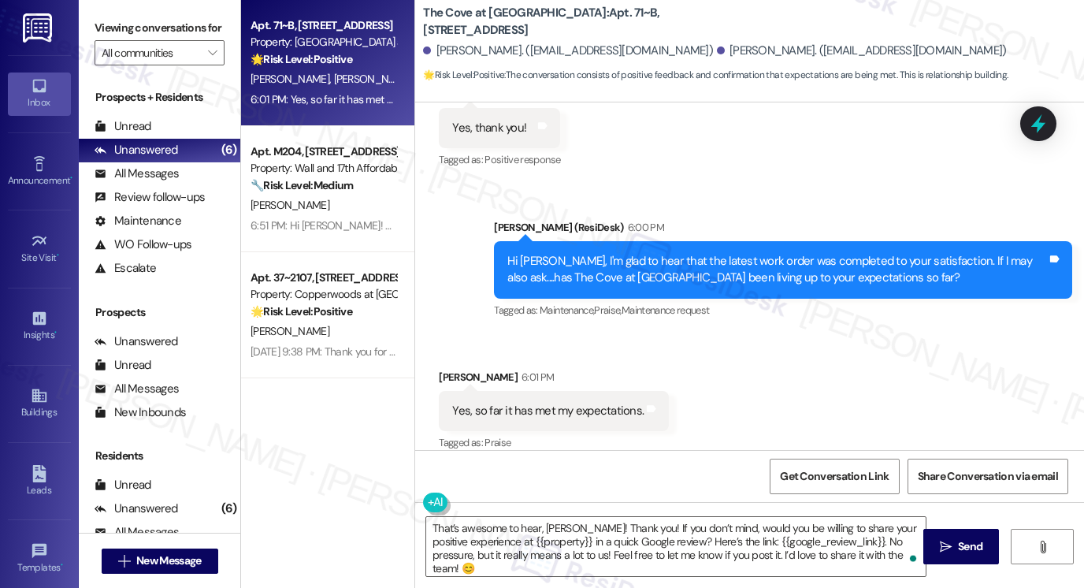
click at [443, 369] on div "[PERSON_NAME] 6:01 PM" at bounding box center [554, 380] width 230 height 22
copy div "[PERSON_NAME]"
click at [552, 526] on textarea "That’s awesome to hear, [PERSON_NAME]! Thank you! If you don’t mind, would you …" at bounding box center [676, 546] width 500 height 59
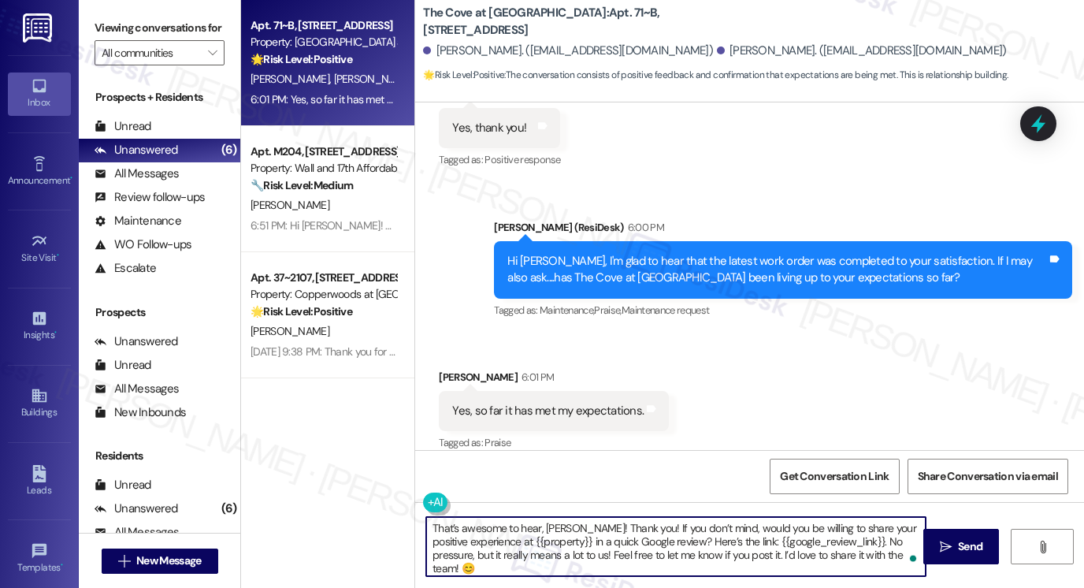
click at [552, 526] on textarea "That’s awesome to hear, [PERSON_NAME]! Thank you! If you don’t mind, would you …" at bounding box center [676, 546] width 500 height 59
paste textarea "[PERSON_NAME]"
drag, startPoint x: 481, startPoint y: 541, endPoint x: 552, endPoint y: 538, distance: 71.0
click at [552, 538] on textarea "That’s awesome to hear, [PERSON_NAME]! Thank you! If you don’t mind, would you …" at bounding box center [676, 546] width 500 height 59
type textarea "That’s awesome to hear, [PERSON_NAME]! Thank you! If you don’t mind, would you …"
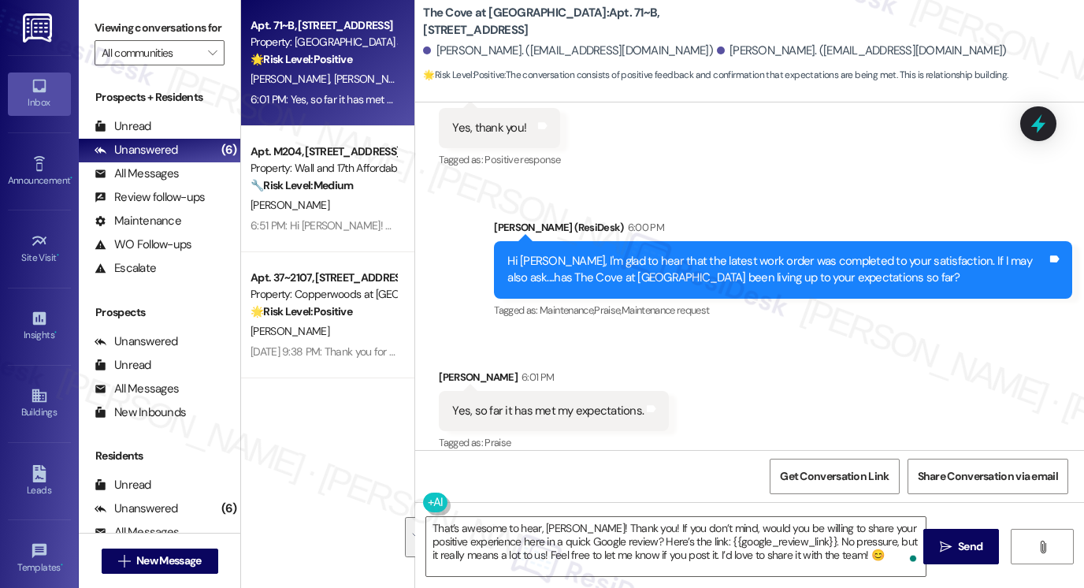
click at [697, 366] on div "Received via SMS [PERSON_NAME] 6:01 PM Yes, so far it has met my expectations. …" at bounding box center [749, 399] width 669 height 133
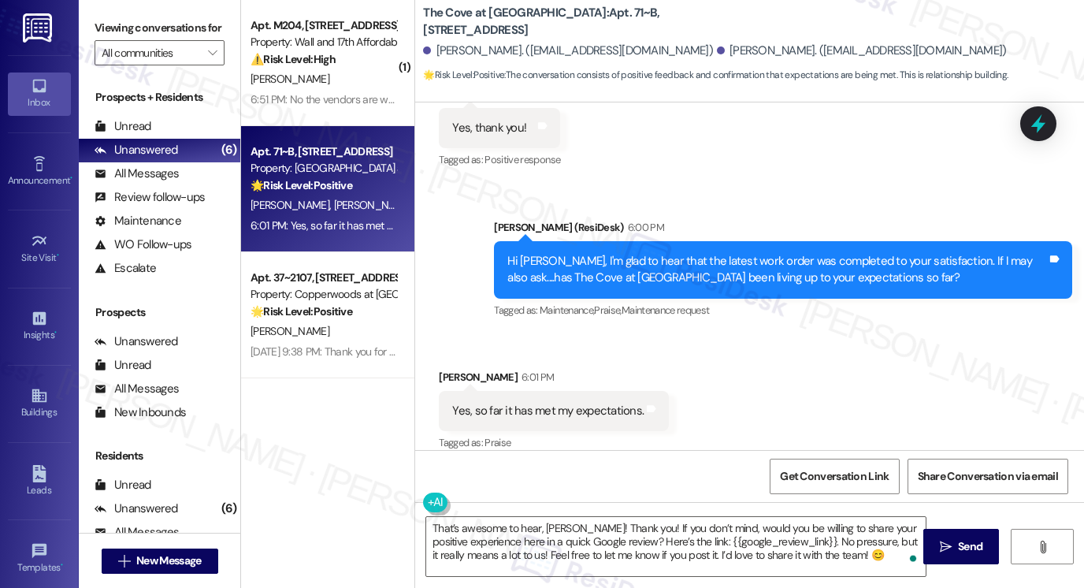
click at [697, 357] on div "Received via SMS [PERSON_NAME] 6:01 PM Yes, so far it has met my expectations. …" at bounding box center [749, 399] width 669 height 133
click at [870, 540] on textarea "That’s awesome to hear, [PERSON_NAME]! Thank you! If you don’t mind, would you …" at bounding box center [676, 546] width 500 height 59
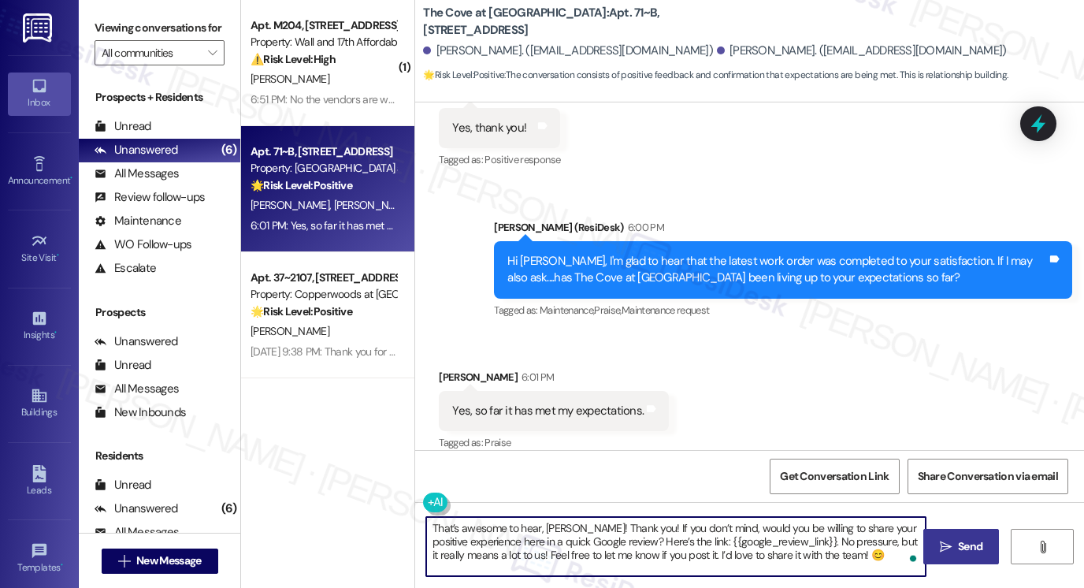
click at [947, 551] on icon "" at bounding box center [946, 547] width 12 height 13
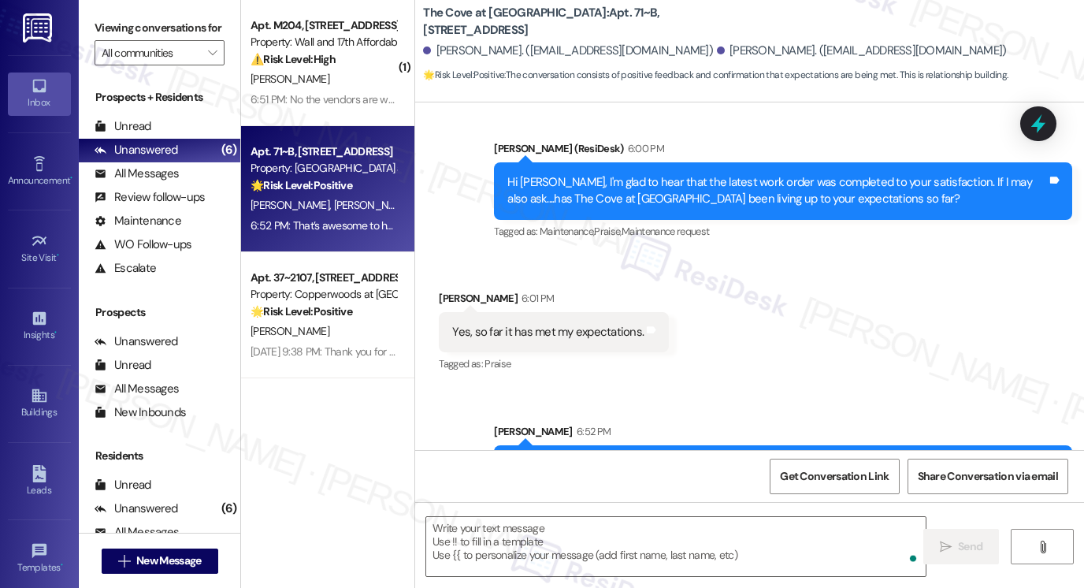
scroll to position [686, 0]
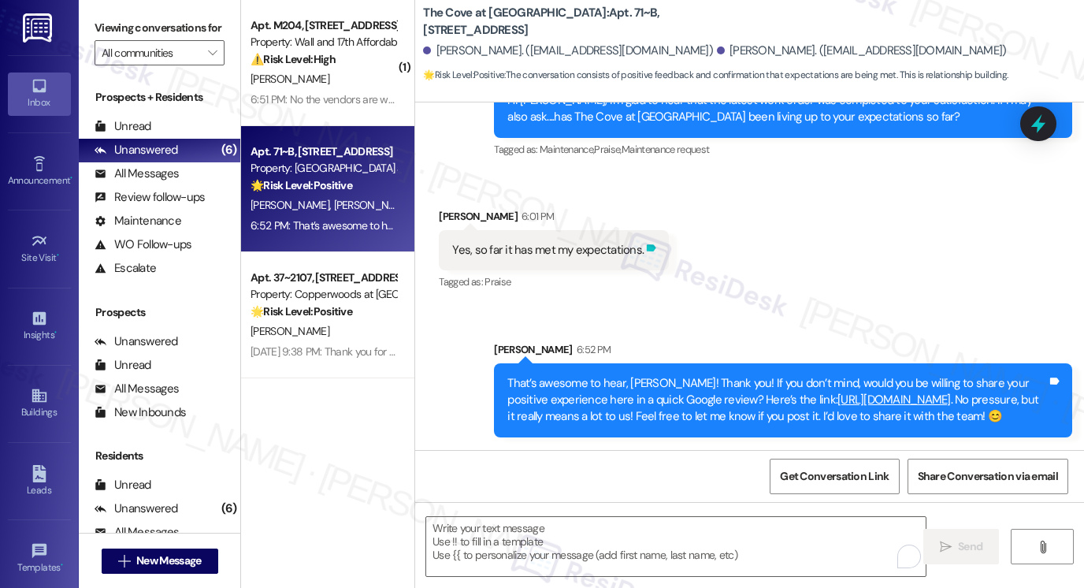
click at [645, 242] on icon at bounding box center [651, 248] width 12 height 12
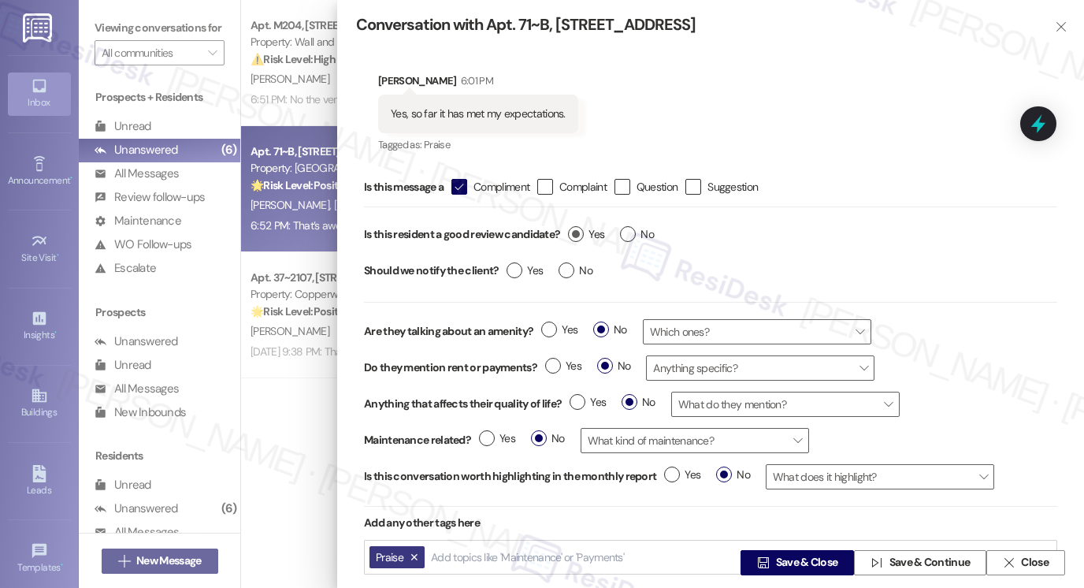
click at [574, 228] on label "Yes" at bounding box center [586, 234] width 36 height 17
click at [574, 228] on input "Yes" at bounding box center [586, 236] width 36 height 20
radio input "true"
click at [552, 275] on div "Yes No" at bounding box center [550, 273] width 102 height 36
click at [567, 272] on label "No" at bounding box center [576, 270] width 34 height 17
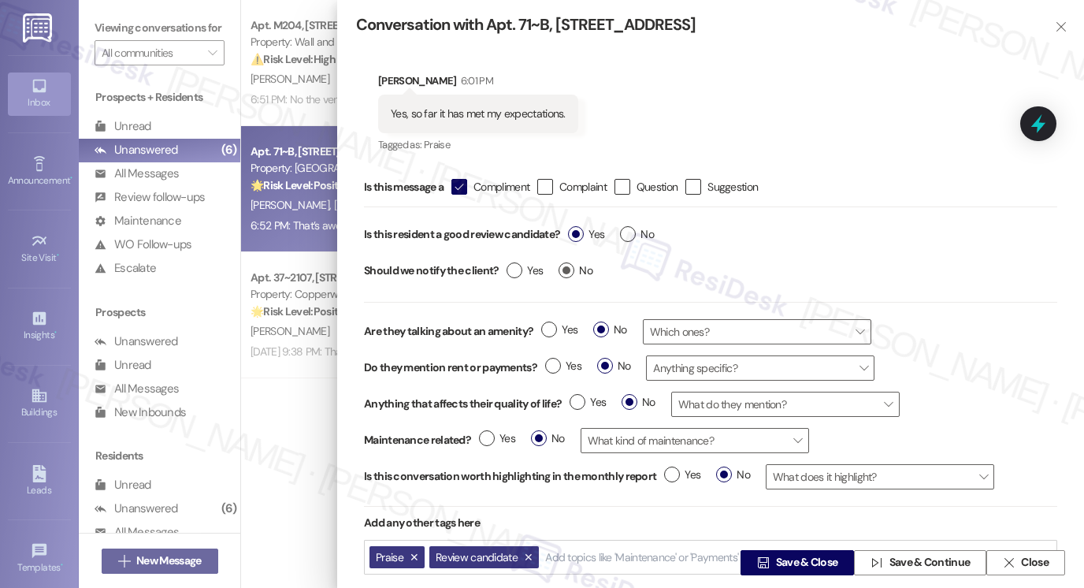
click at [567, 272] on input "No" at bounding box center [576, 272] width 34 height 20
radio input "true"
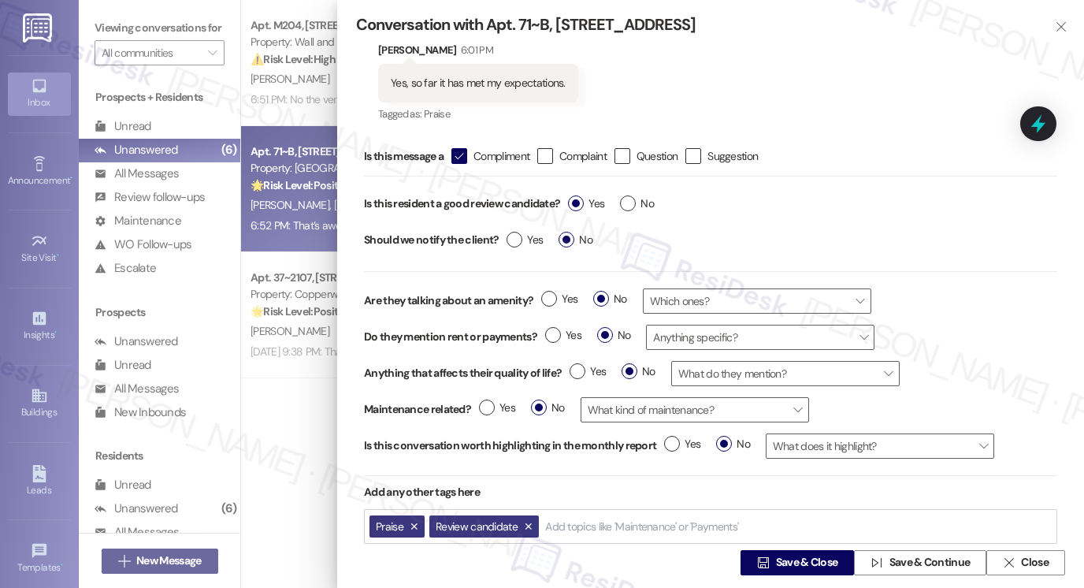
scroll to position [58, 0]
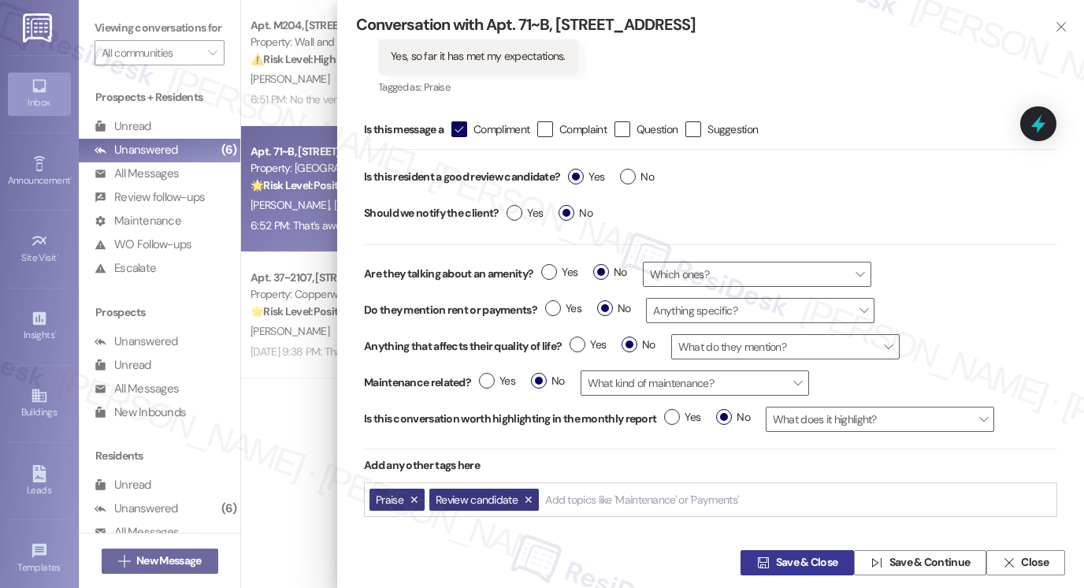
click at [787, 559] on span "Save & Close" at bounding box center [807, 563] width 62 height 17
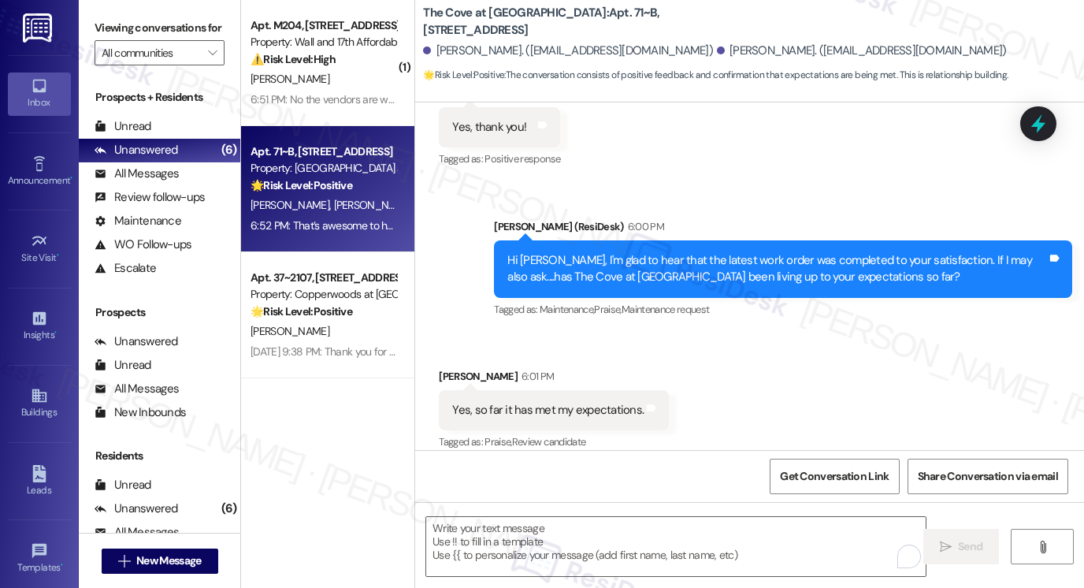
scroll to position [524, 0]
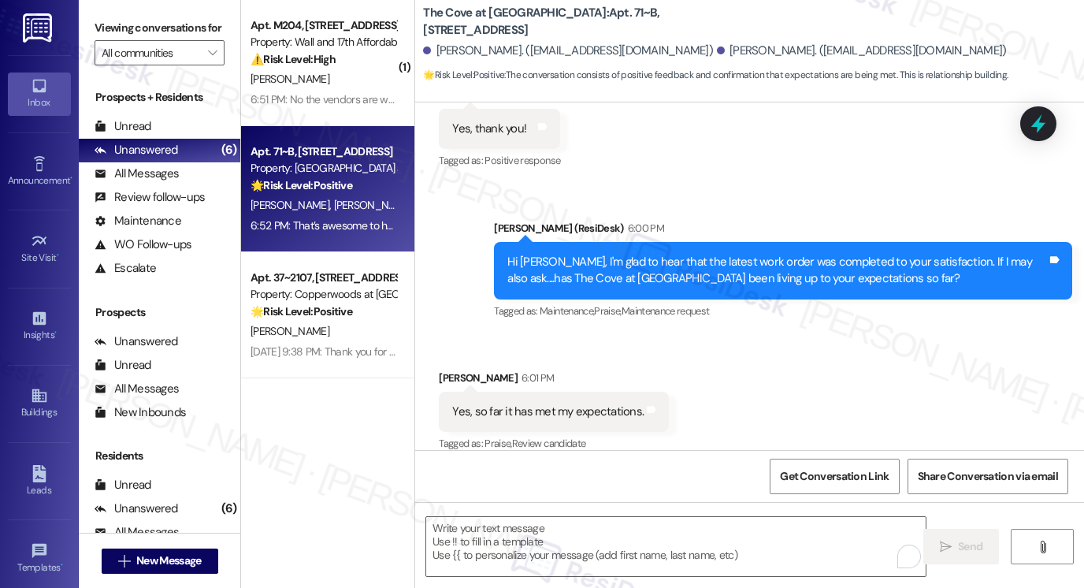
click at [344, 108] on div "6:51 PM: No the vendors are waiting for parts and they're coming back 6:51 PM: …" at bounding box center [323, 100] width 149 height 20
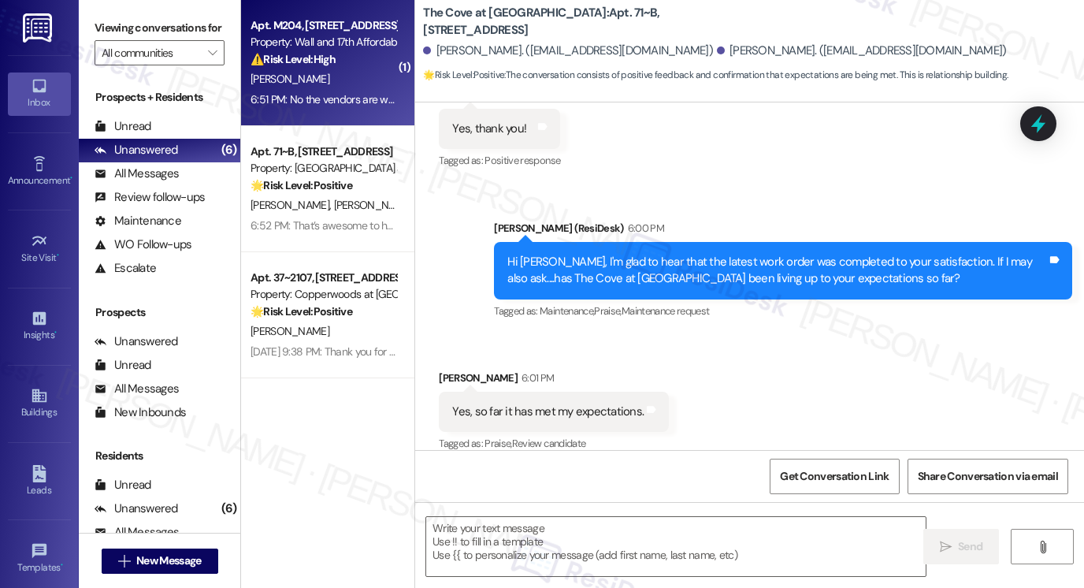
type textarea "Fetching suggested responses. Please feel free to read through the conversation…"
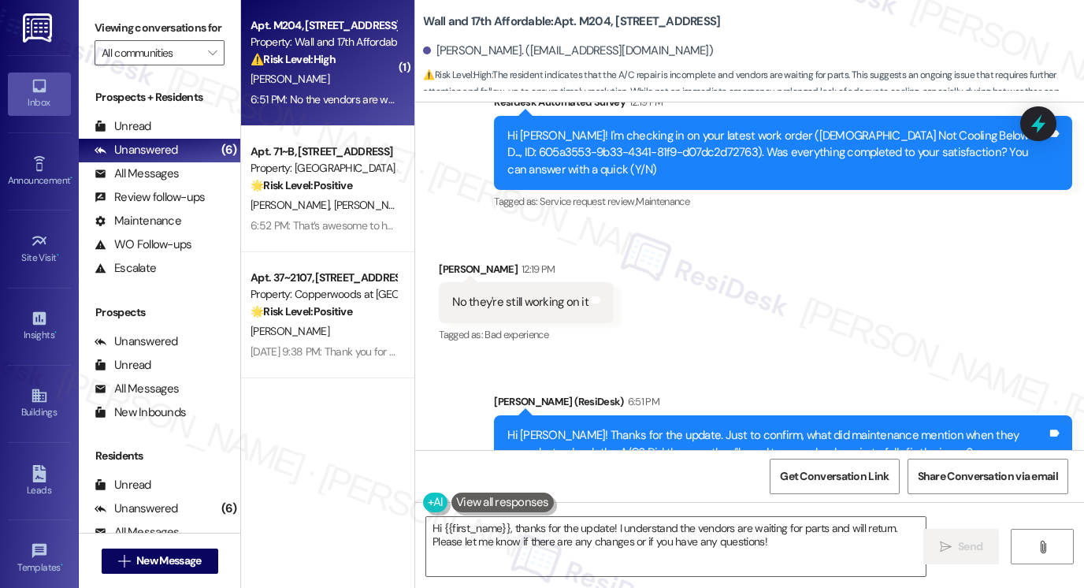
scroll to position [819, 0]
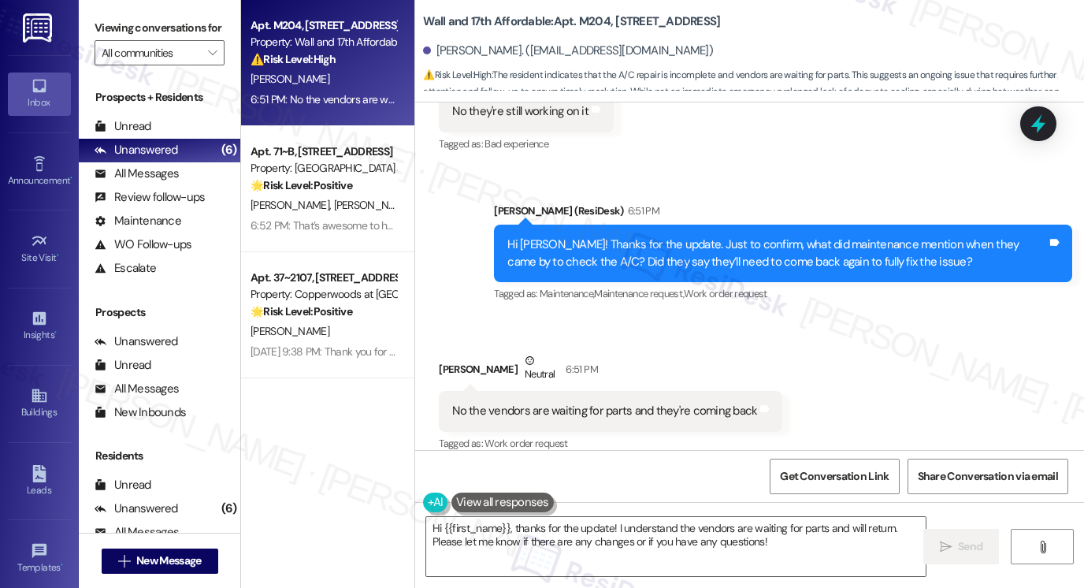
click at [635, 407] on div "No the vendors are waiting for parts and they're coming back Tags and notes" at bounding box center [611, 411] width 344 height 40
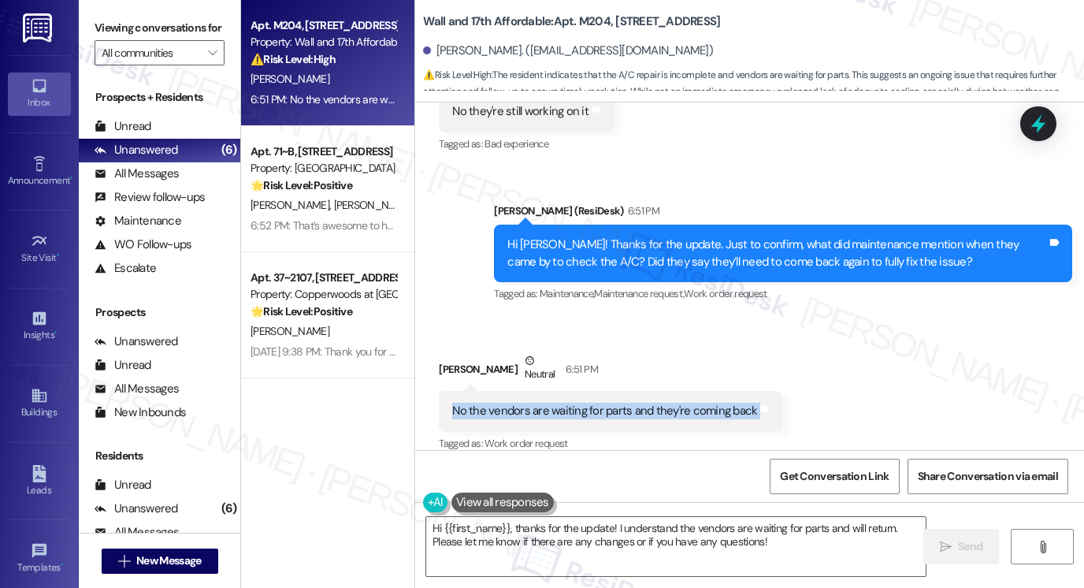
click at [635, 407] on div "No the vendors are waiting for parts and they're coming back Tags and notes" at bounding box center [611, 411] width 344 height 40
click at [601, 536] on textarea "Hi {{first_name}}, thanks for the update! I understand the vendors are waiting …" at bounding box center [676, 546] width 500 height 59
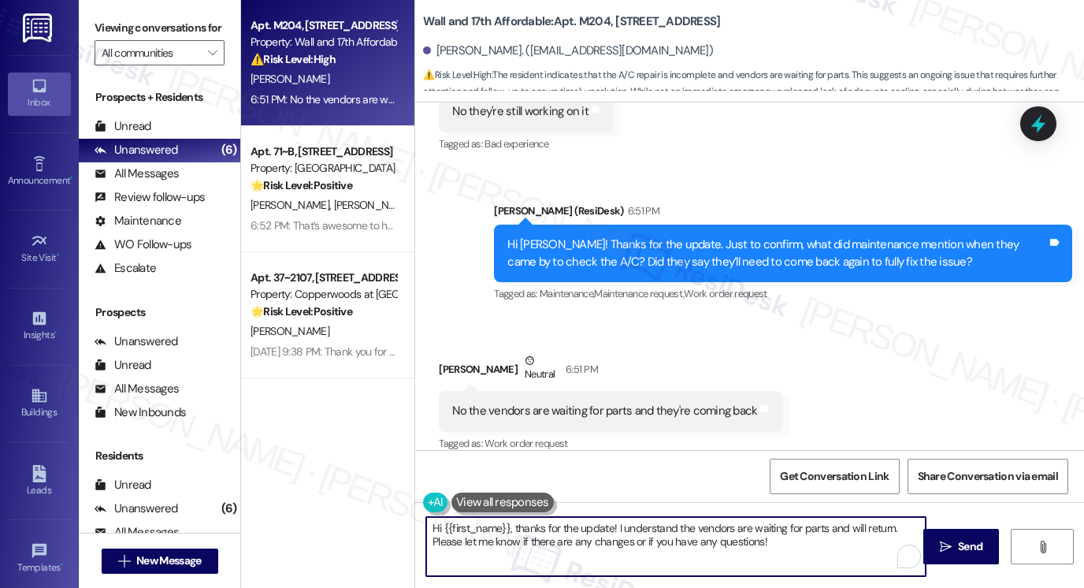
click at [601, 536] on textarea "Hi {{first_name}}, thanks for the update! I understand the vendors are waiting …" at bounding box center [676, 546] width 500 height 59
click at [664, 532] on textarea "Hi {{first_name}}, thanks for the update! I understand the vendors are waiting …" at bounding box center [676, 546] width 500 height 59
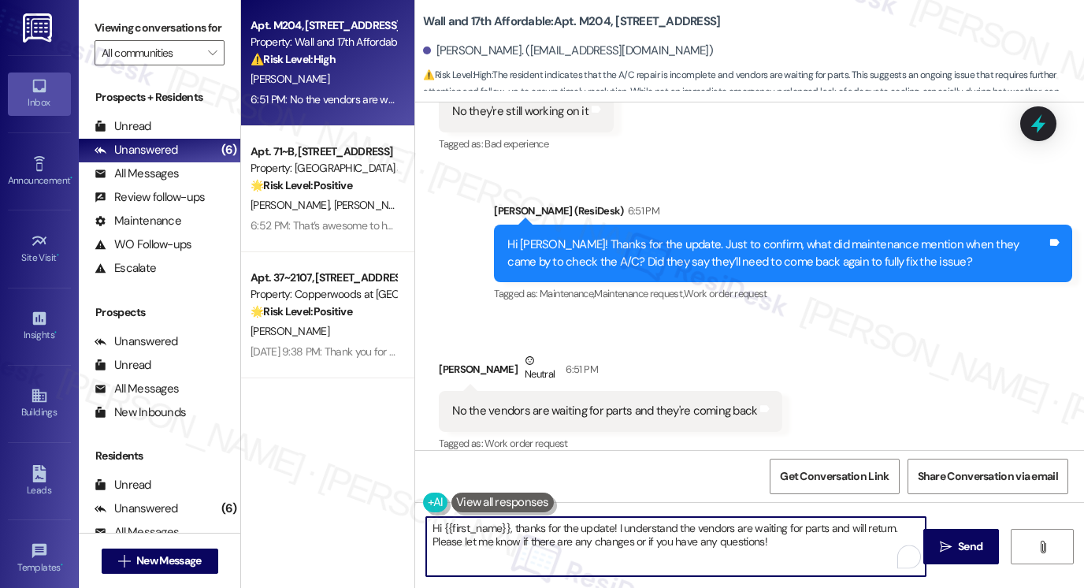
click at [616, 403] on div "No the vendors are waiting for parts and they're coming back" at bounding box center [604, 411] width 305 height 17
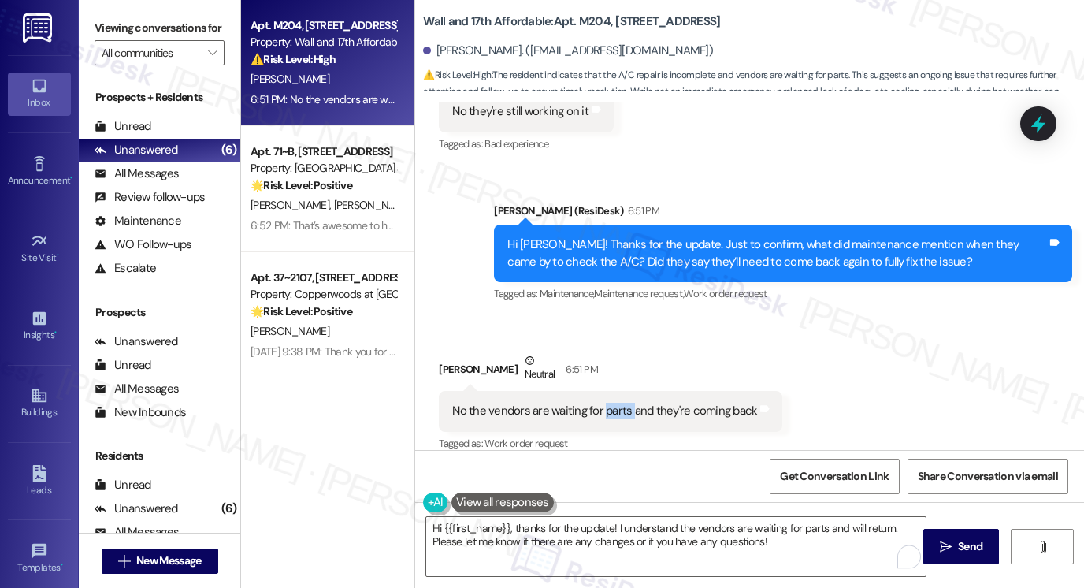
click at [616, 403] on div "No the vendors are waiting for parts and they're coming back" at bounding box center [604, 411] width 305 height 17
click at [578, 236] on div "Hi [PERSON_NAME]! Thanks for the update. Just to confirm, what did maintenance …" at bounding box center [778, 253] width 540 height 34
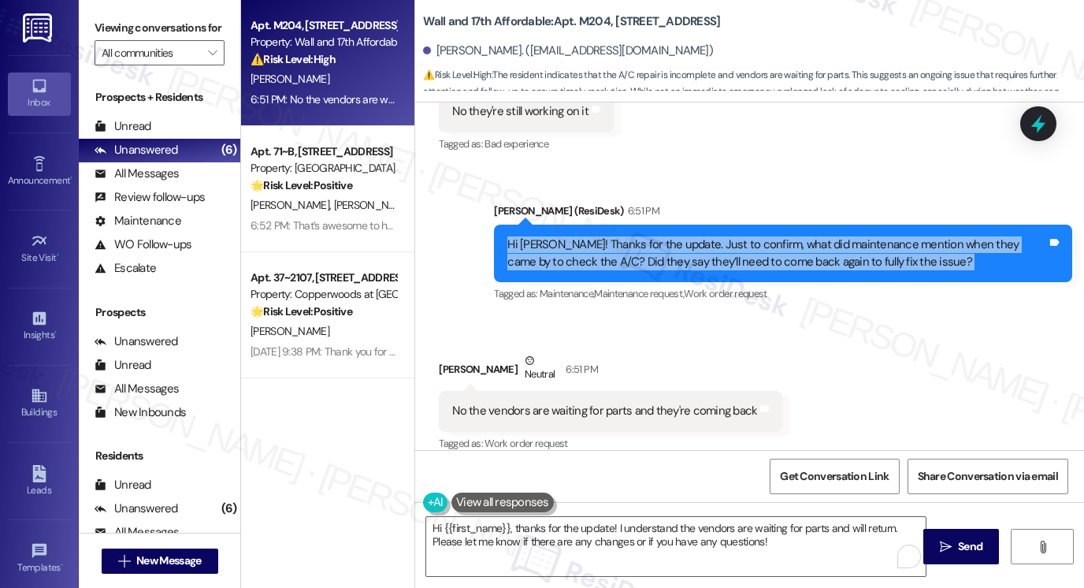
click at [578, 236] on div "Hi [PERSON_NAME]! Thanks for the update. Just to confirm, what did maintenance …" at bounding box center [778, 253] width 540 height 34
copy div "Hi Keiona! Thanks for the update. Just to confirm, what did maintenance mention…"
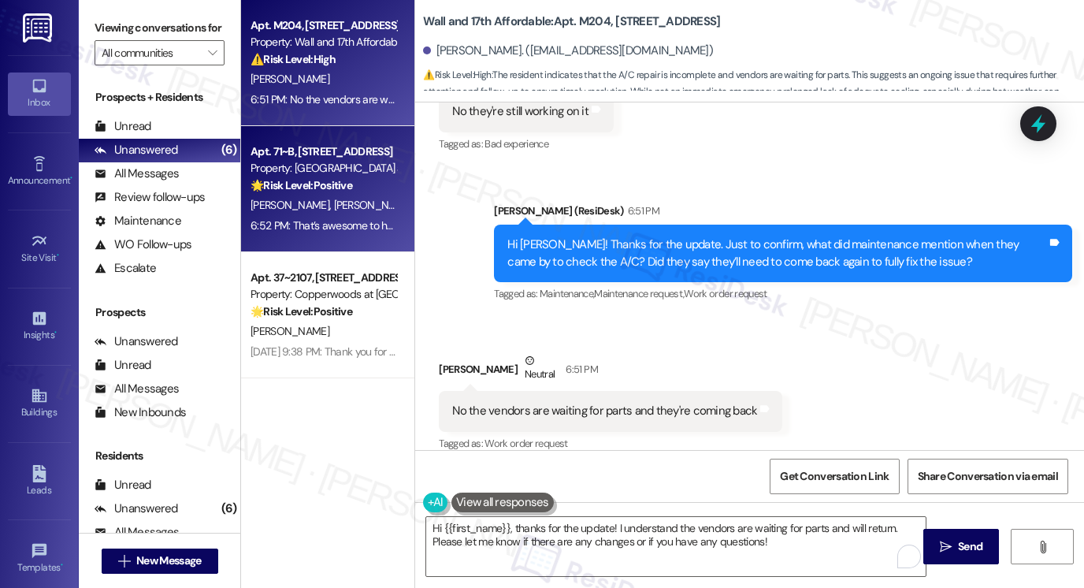
drag, startPoint x: 103, startPoint y: 32, endPoint x: 293, endPoint y: 173, distance: 237.1
click at [103, 32] on label "Viewing conversations for" at bounding box center [160, 28] width 130 height 24
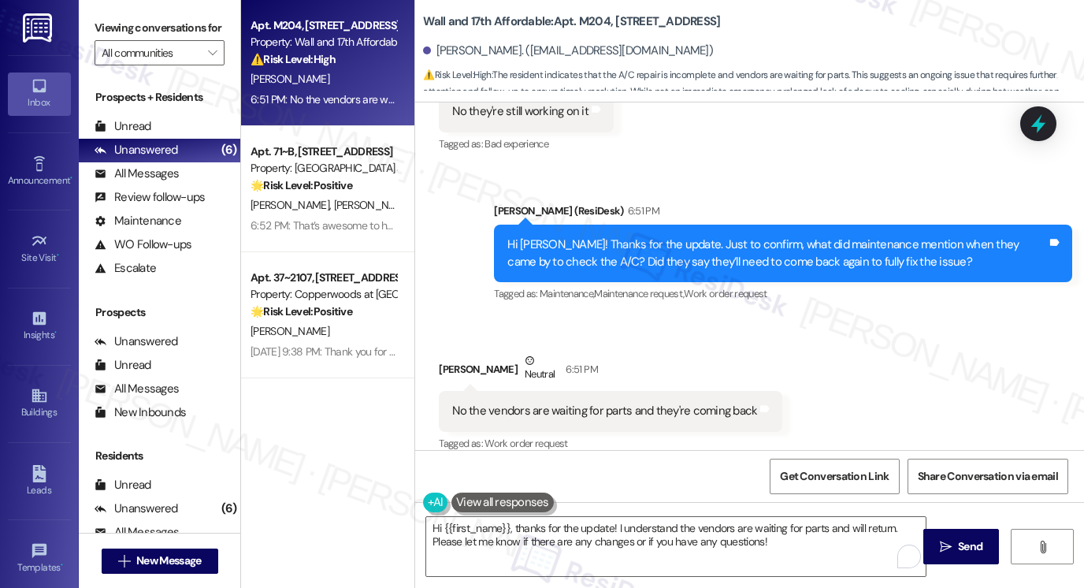
click at [470, 391] on div "No the vendors are waiting for parts and they're coming back Tags and notes" at bounding box center [611, 411] width 344 height 40
click at [481, 404] on div "No the vendors are waiting for parts and they're coming back Tags and notes" at bounding box center [611, 411] width 344 height 40
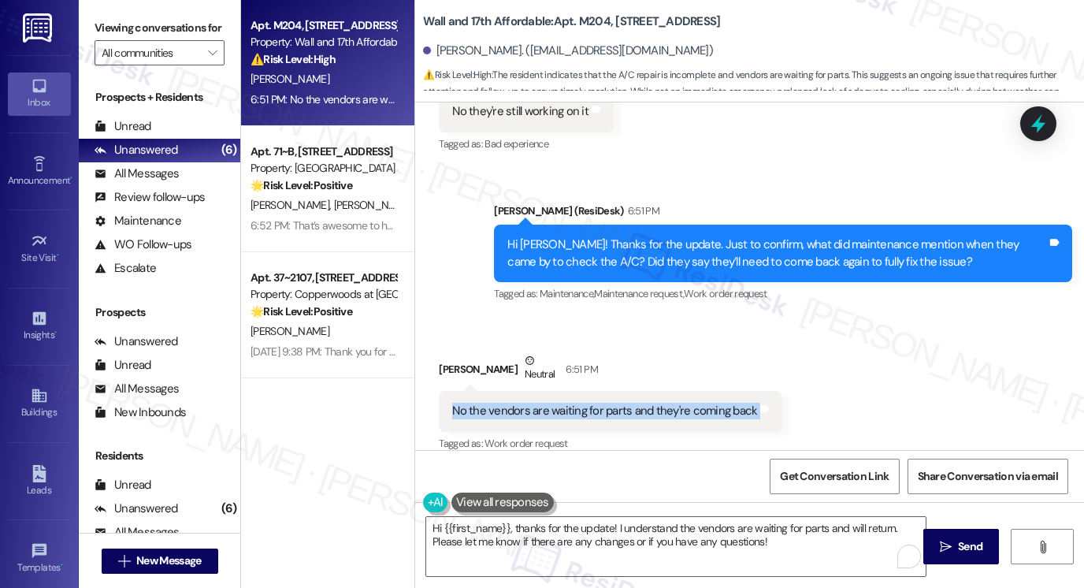
click at [481, 404] on div "No the vendors are waiting for parts and they're coming back Tags and notes" at bounding box center [611, 411] width 344 height 40
copy div "No the vendors are waiting for parts and they're coming back Tags and notes"
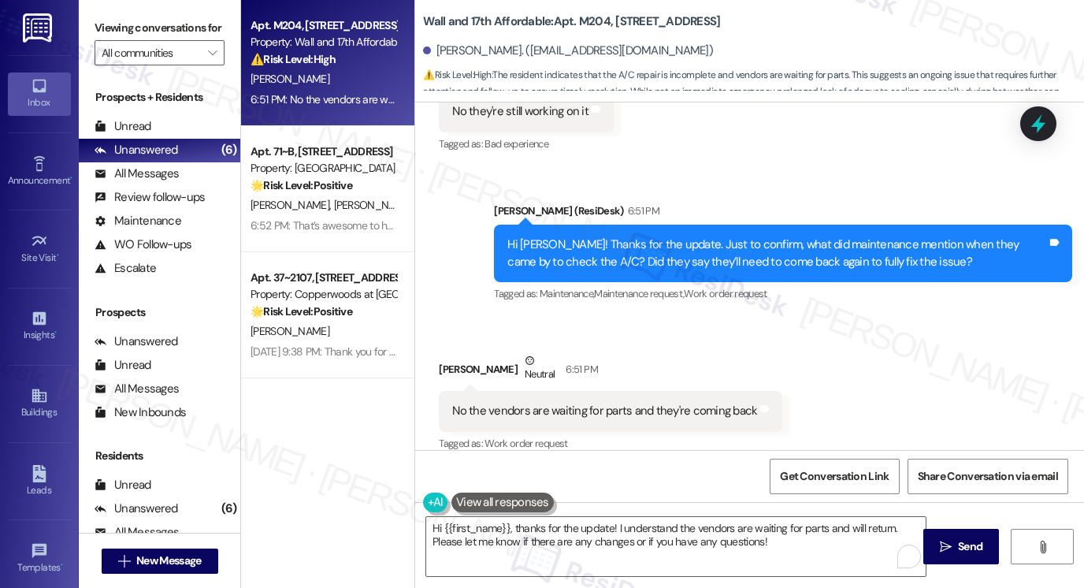
click at [108, 32] on label "Viewing conversations for" at bounding box center [160, 28] width 130 height 24
click at [113, 24] on label "Viewing conversations for" at bounding box center [160, 28] width 130 height 24
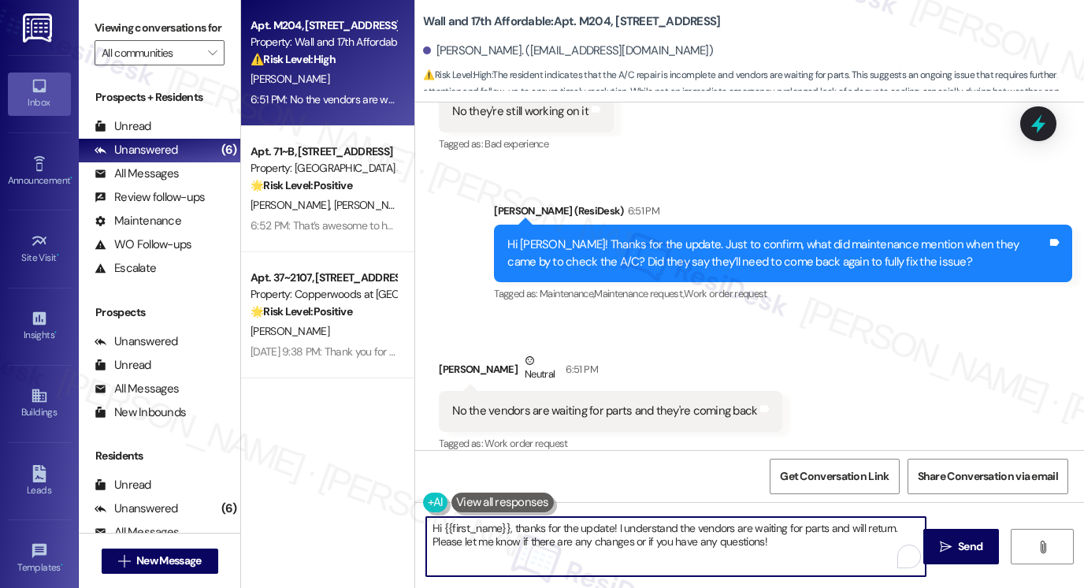
click at [482, 534] on textarea "Hi {{first_name}}, thanks for the update! I understand the vendors are waiting …" at bounding box center [676, 546] width 500 height 59
paste textarea "Got it, thanks for clarifying, Keiona. I appreciate you letting me know"
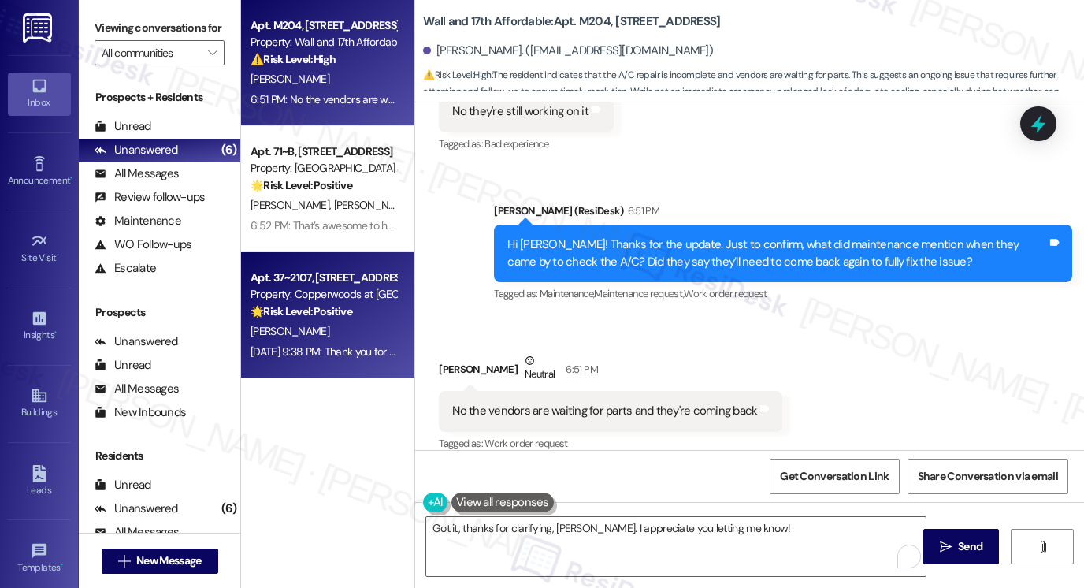
drag, startPoint x: 132, startPoint y: 35, endPoint x: 370, endPoint y: 280, distance: 341.1
click at [132, 35] on label "Viewing conversations for" at bounding box center [160, 28] width 130 height 24
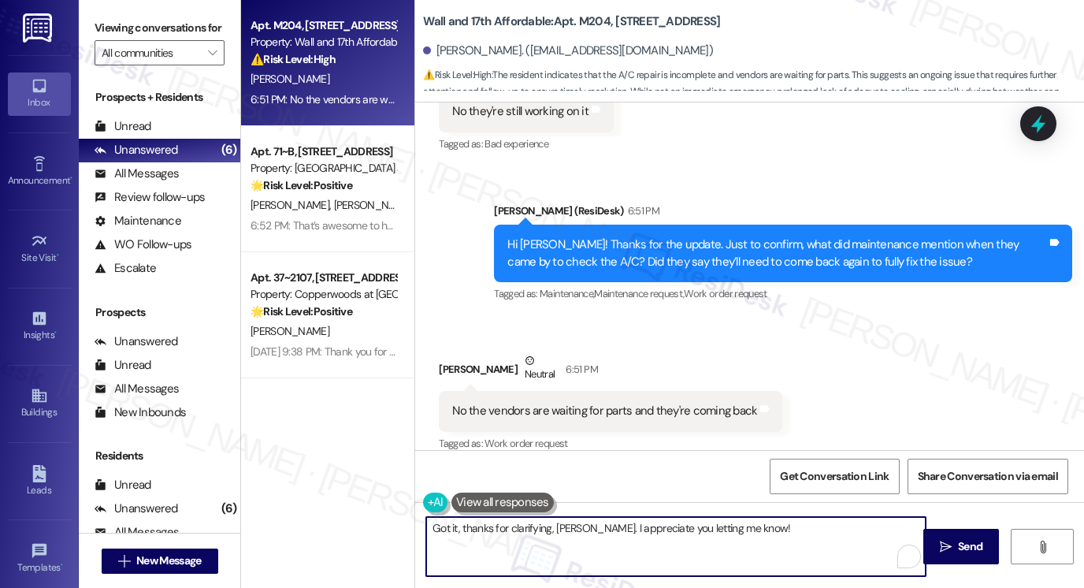
click at [771, 532] on textarea "Got it, thanks for clarifying, Keiona. I appreciate you letting me know!" at bounding box center [676, 546] width 500 height 59
paste textarea "Please don’t hesitate to reach out if anything changes in the meantime"
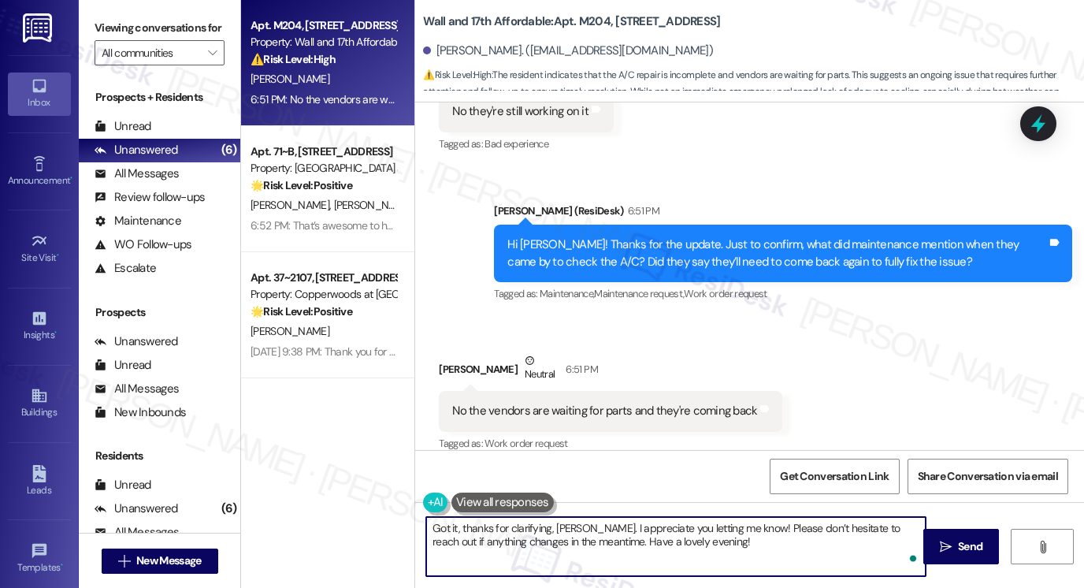
type textarea "Got it, thanks for clarifying, Keiona. I appreciate you letting me know! Please…"
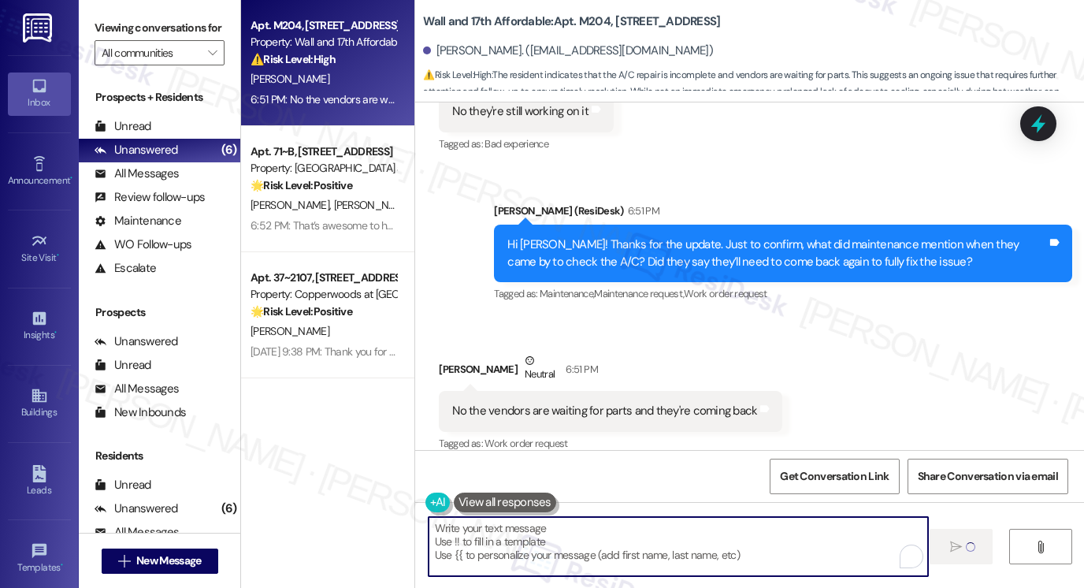
type textarea "Fetching suggested responses. Please feel free to read through the conversation…"
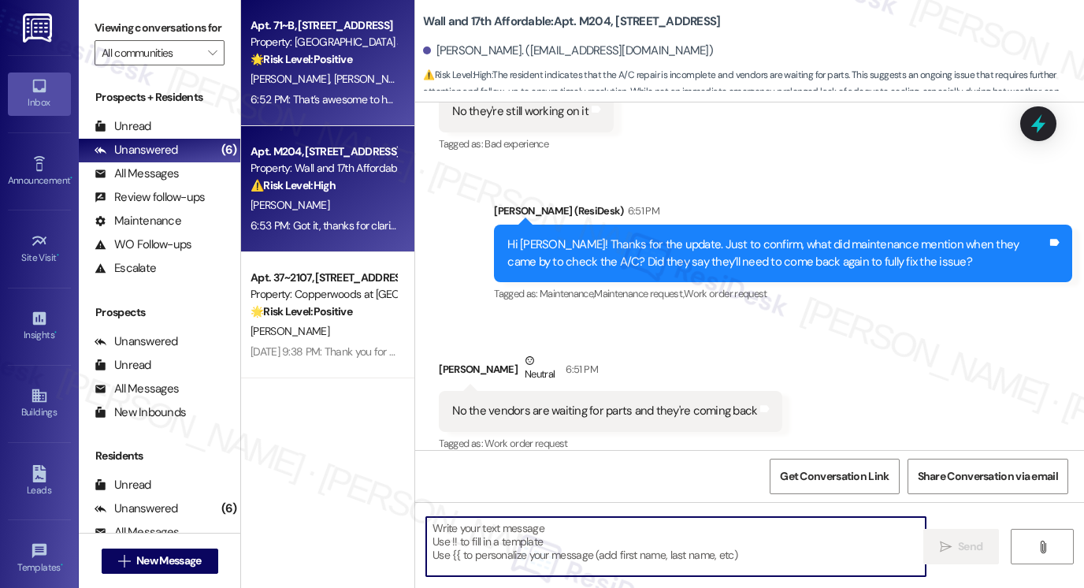
drag, startPoint x: 348, startPoint y: 81, endPoint x: 348, endPoint y: 91, distance: 9.5
click at [348, 91] on div "Apt. 71~B, 255 West 2700 North Property: The Cove at Pleasant View 🌟 Risk Level…" at bounding box center [327, 63] width 173 height 126
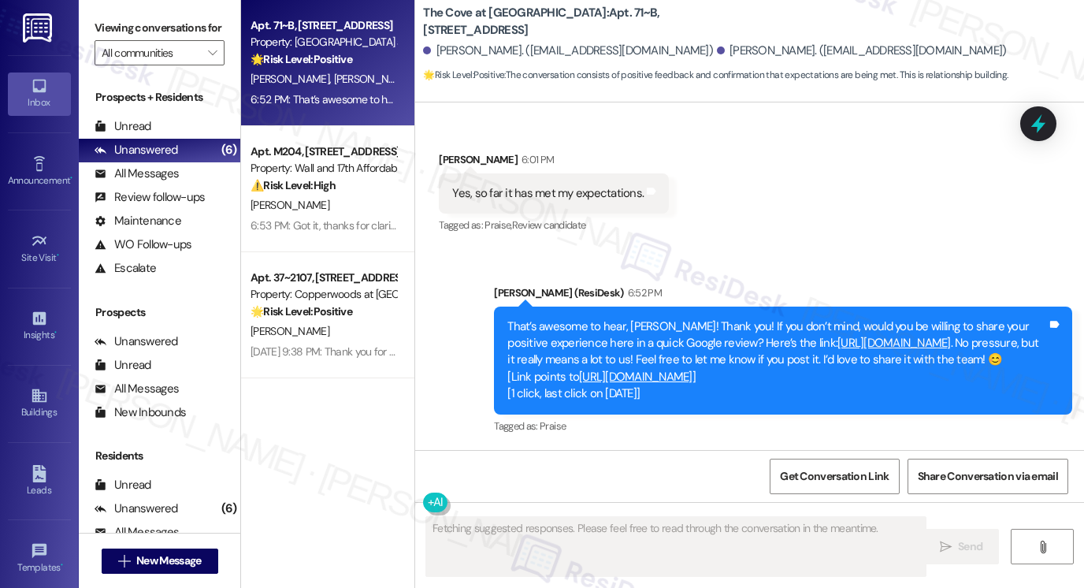
scroll to position [742, 0]
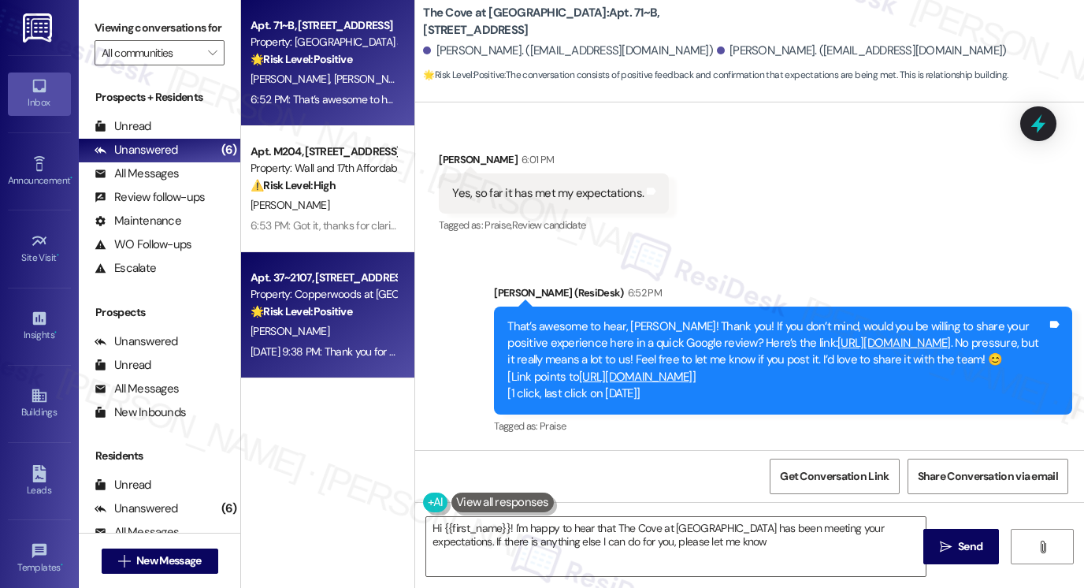
type textarea "Hi {{first_name}}! I'm happy to hear that The Cove at Pleasant View has been me…"
click at [312, 308] on strong "🌟 Risk Level: Positive" at bounding box center [302, 311] width 102 height 14
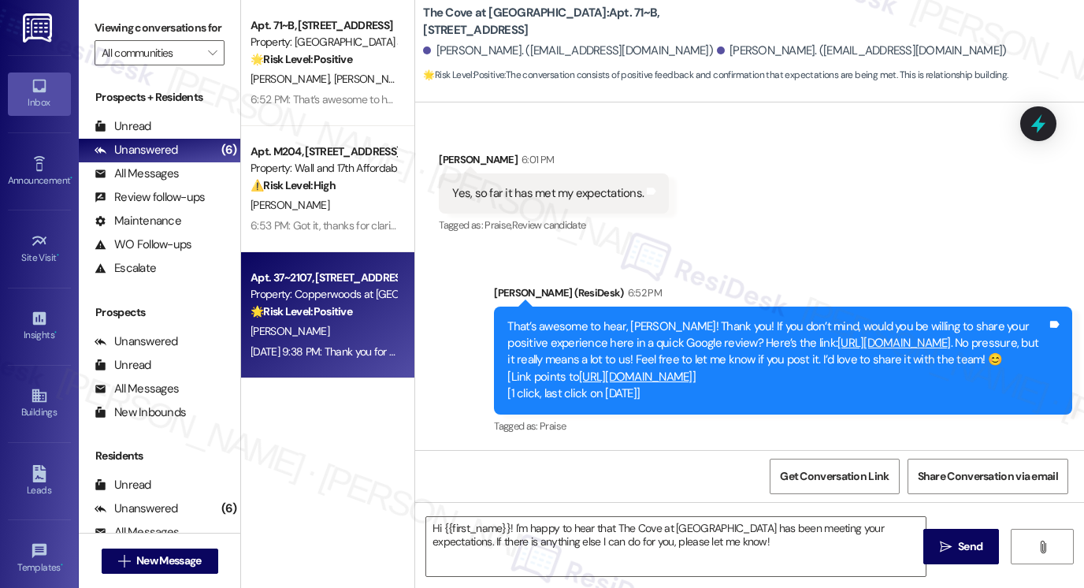
type textarea "Fetching suggested responses. Please feel free to read through the conversation…"
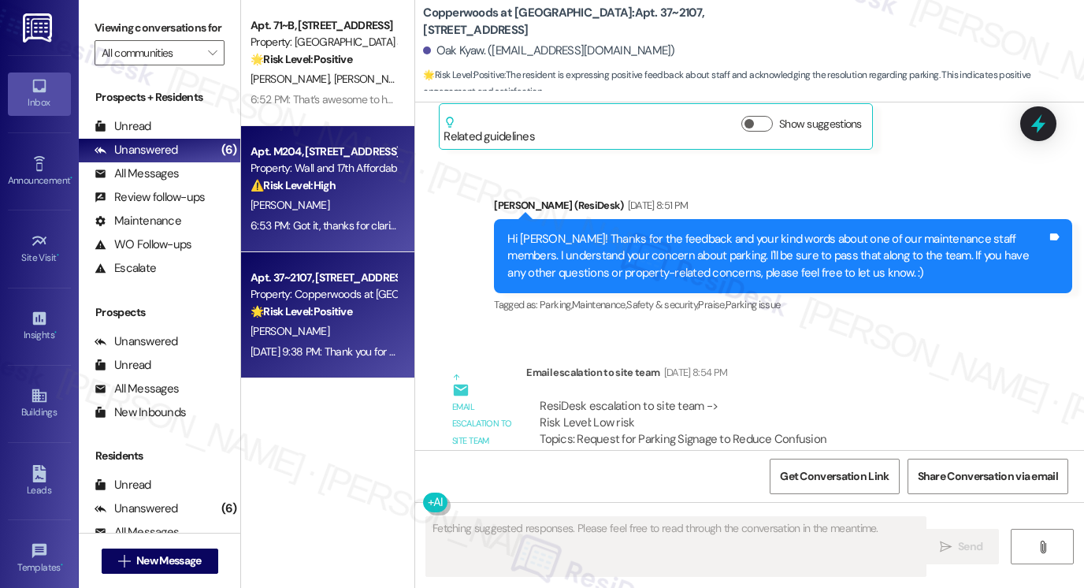
click at [294, 188] on strong "⚠️ Risk Level: High" at bounding box center [293, 185] width 85 height 14
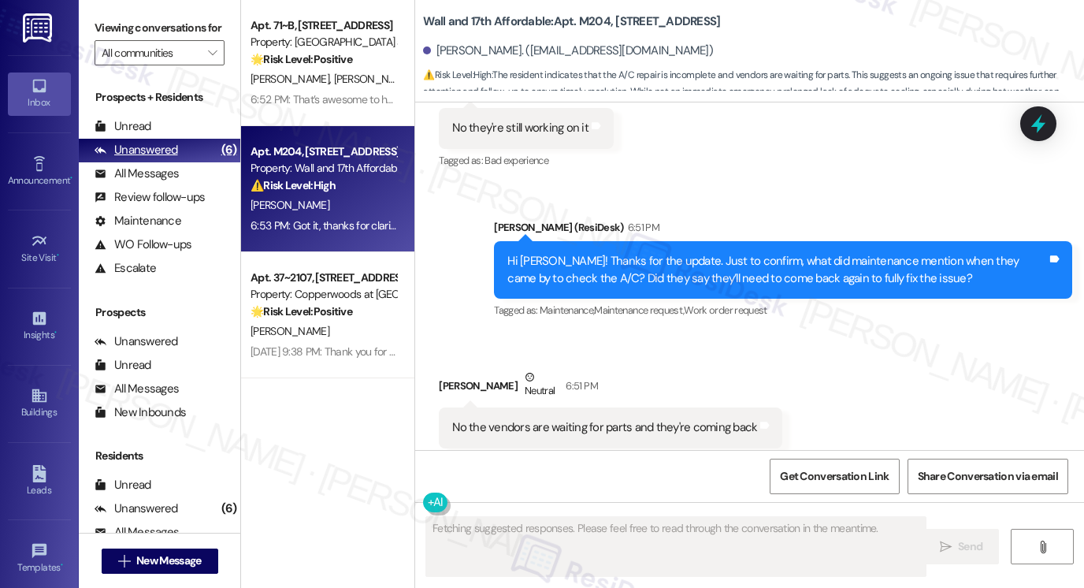
scroll to position [819, 0]
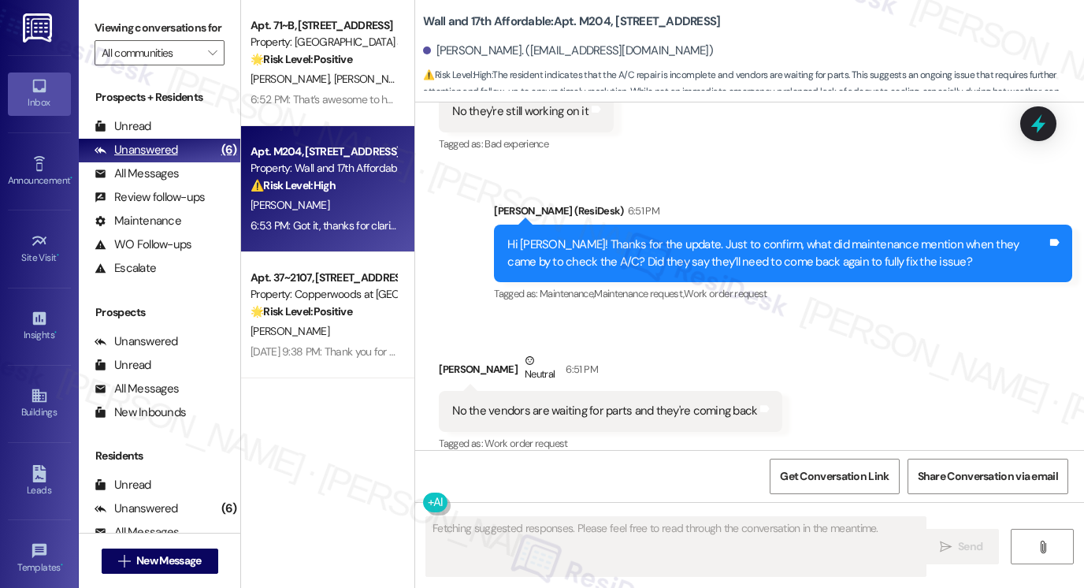
click at [163, 156] on div "Unanswered (6)" at bounding box center [160, 151] width 162 height 24
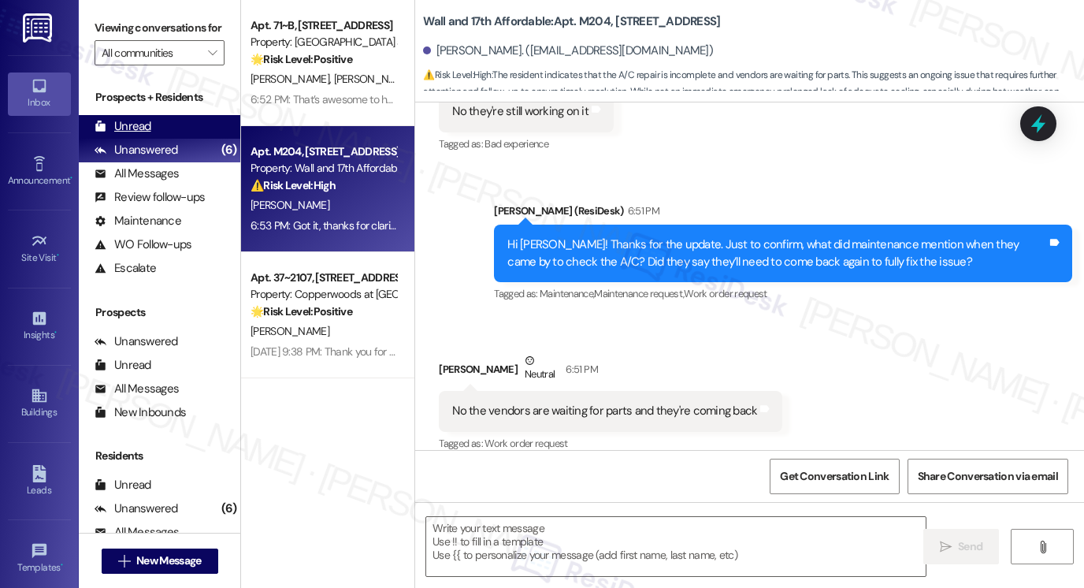
click at [154, 139] on div "Unread (0)" at bounding box center [160, 127] width 162 height 24
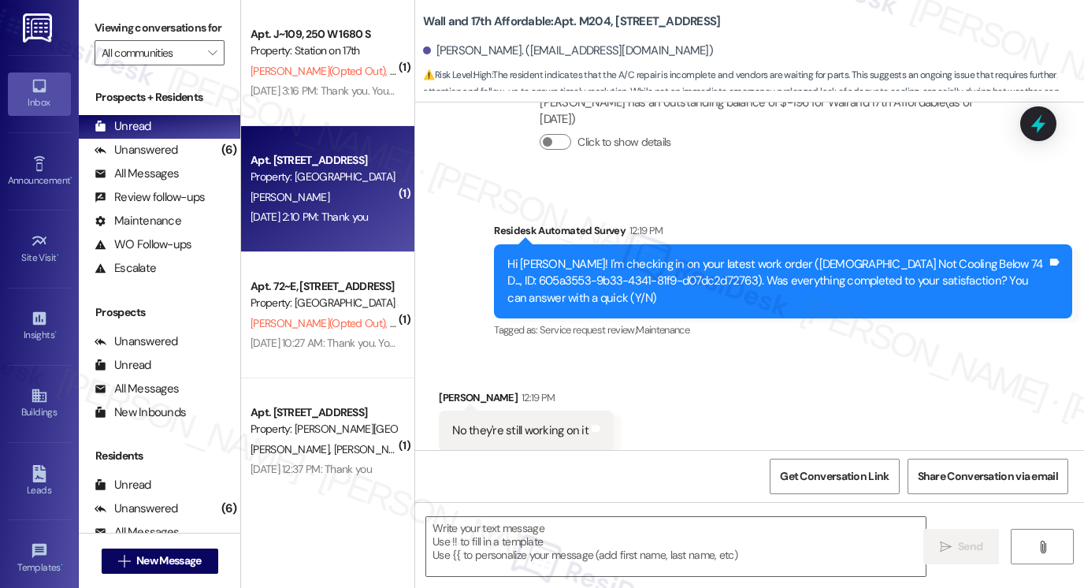
type textarea "Fetching suggested responses. Please feel free to read through the conversation…"
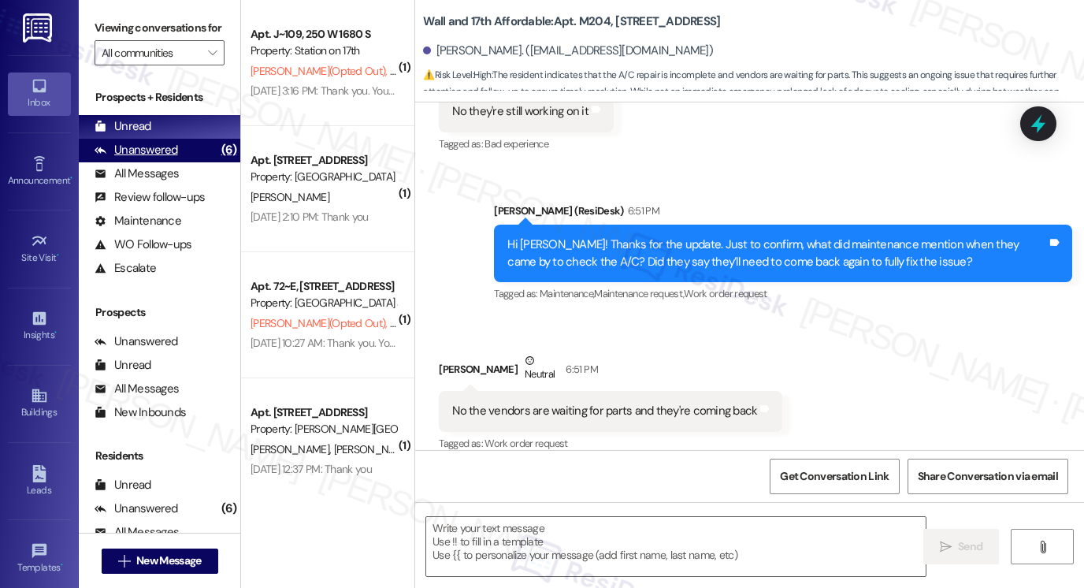
click at [183, 160] on div "Unanswered (6)" at bounding box center [160, 151] width 162 height 24
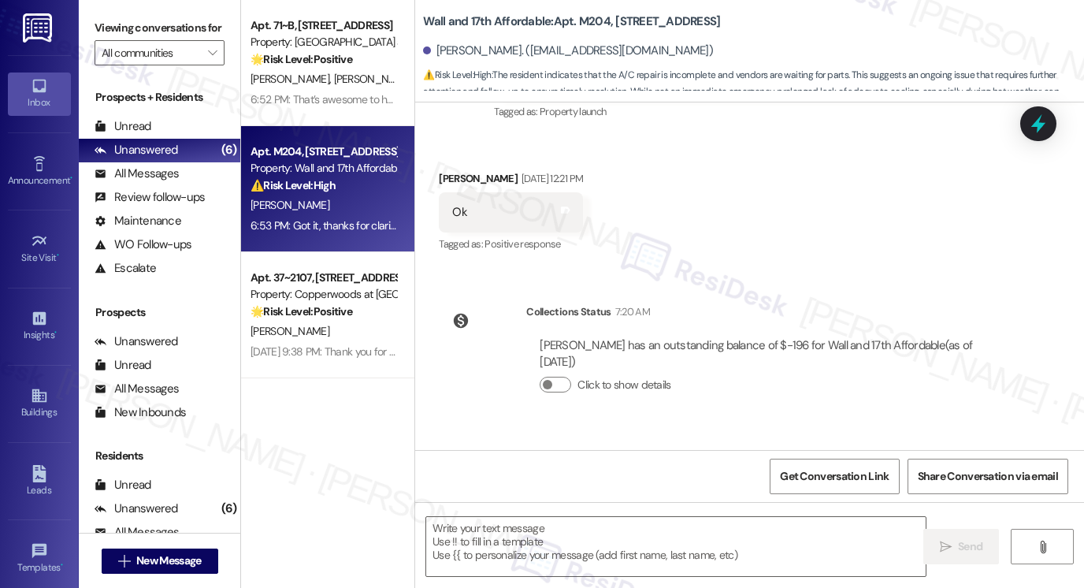
type textarea "Fetching suggested responses. Please feel free to read through the conversation…"
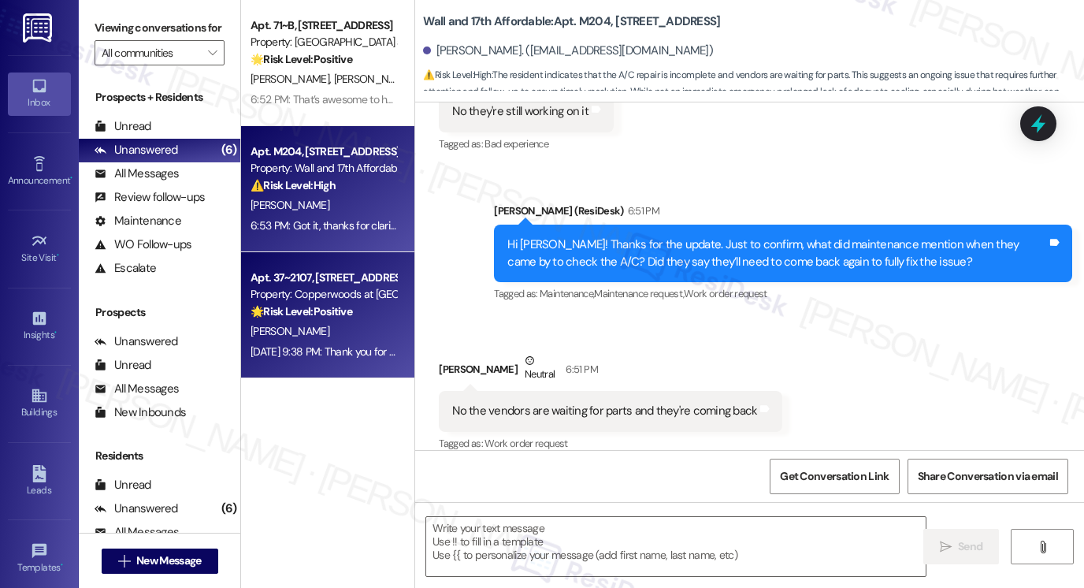
scroll to position [969, 0]
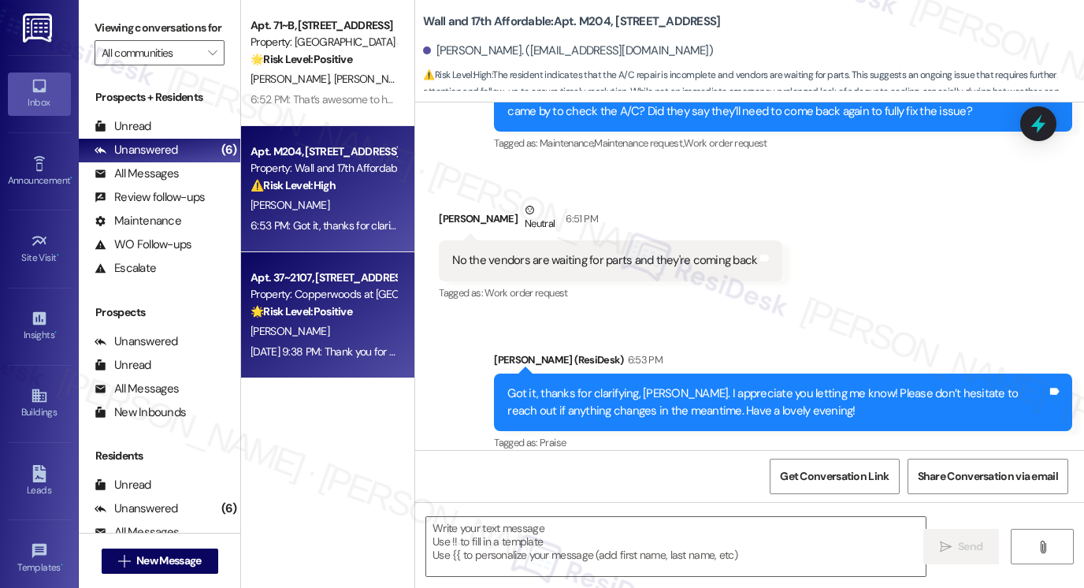
click at [386, 302] on div "Property: Copperwoods at [GEOGRAPHIC_DATA]" at bounding box center [324, 294] width 146 height 17
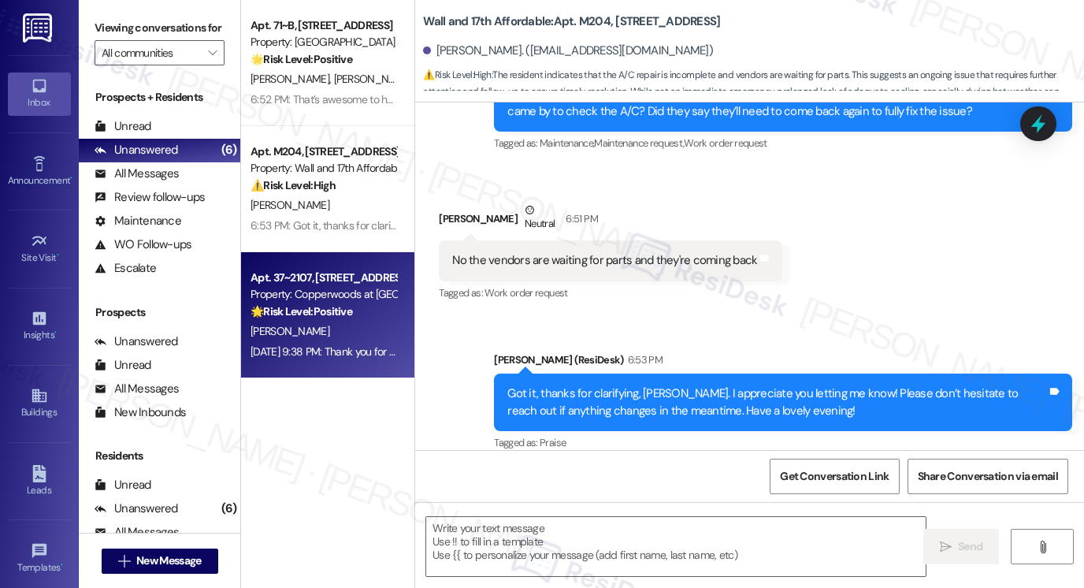
type textarea "Fetching suggested responses. Please feel free to read through the conversation…"
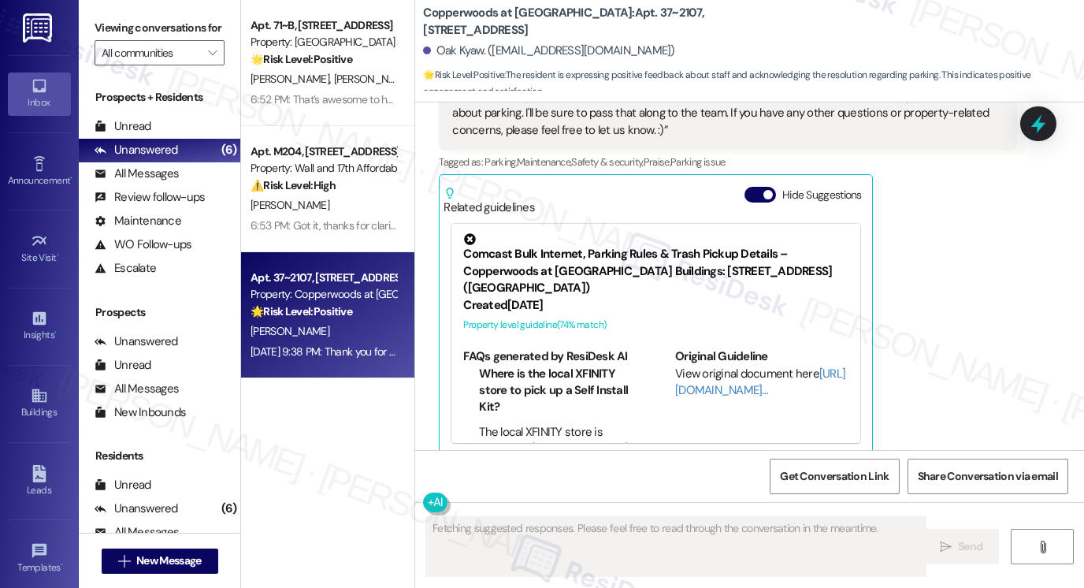
scroll to position [914, 0]
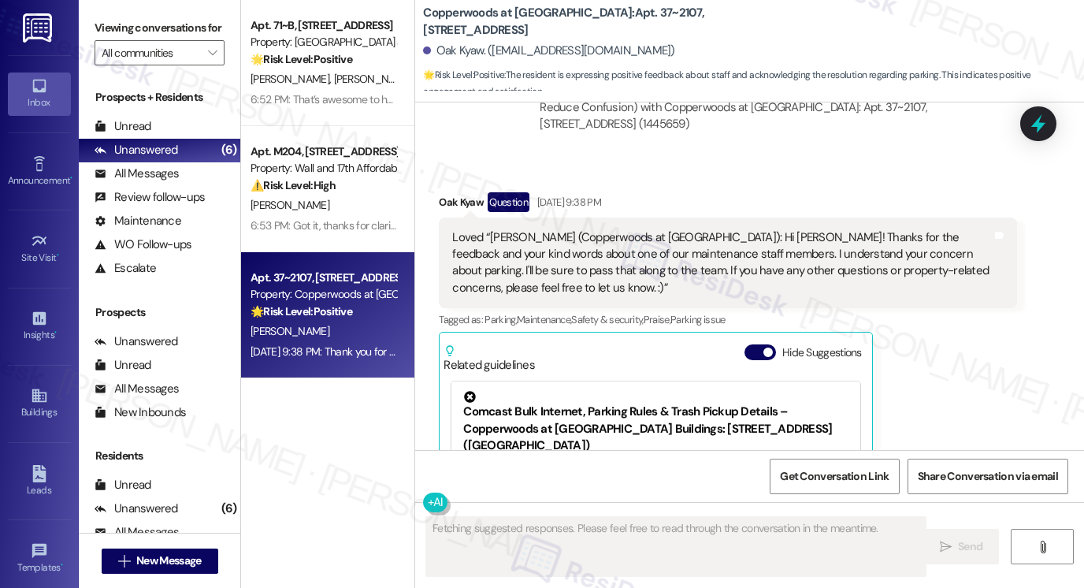
click at [555, 192] on div "Received via SMS Oak Kyaw Question Aug 21, 2025 at 9:38 PM Loved “Sarah (Copper…" at bounding box center [728, 402] width 602 height 445
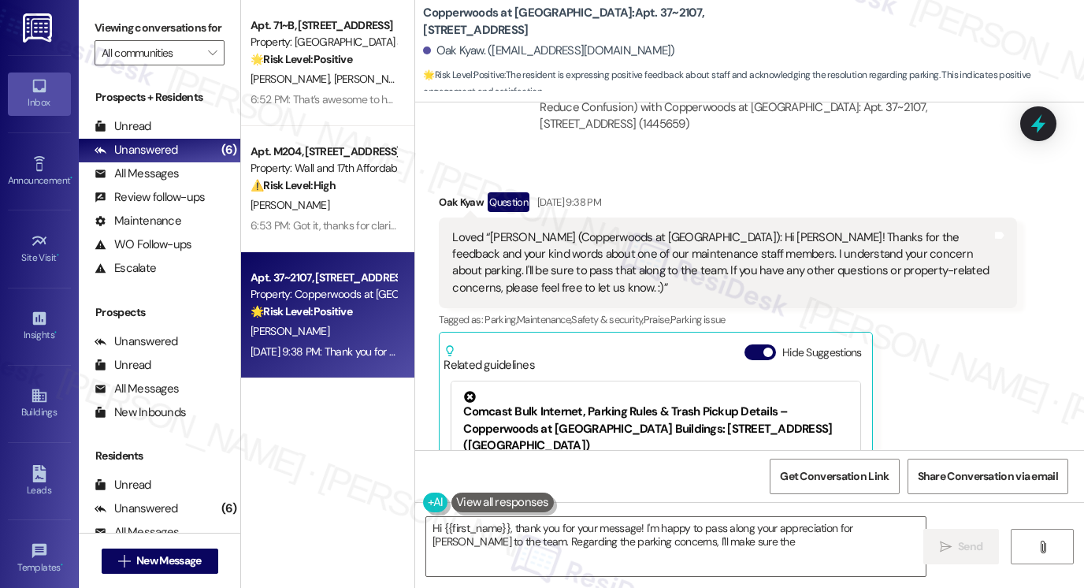
click at [687, 255] on div "Loved “Sarah (Copperwoods at Harrisville): Hi Oak! Thanks for the feedback and …" at bounding box center [722, 263] width 540 height 68
type textarea "Hi {{first_name}}, thank you for your message! I'm happy to pass along your app…"
click at [688, 255] on div "Loved “Sarah (Copperwoods at Harrisville): Hi Oak! Thanks for the feedback and …" at bounding box center [722, 263] width 540 height 68
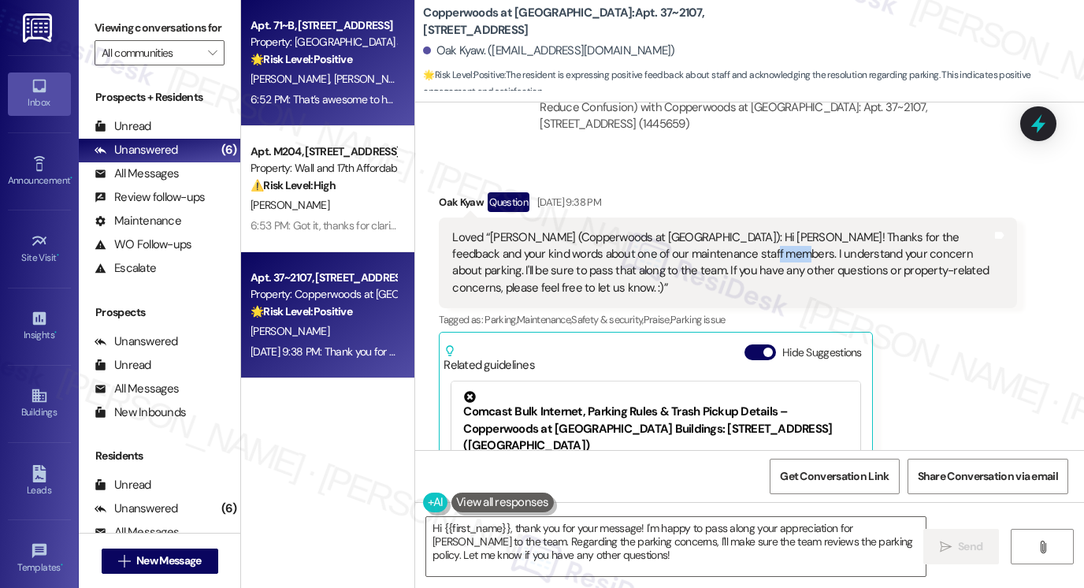
drag, startPoint x: 688, startPoint y: 255, endPoint x: 388, endPoint y: 80, distance: 347.1
click at [687, 255] on div "Loved “Sarah (Copperwoods at Harrisville): Hi Oak! Thanks for the feedback and …" at bounding box center [722, 263] width 540 height 68
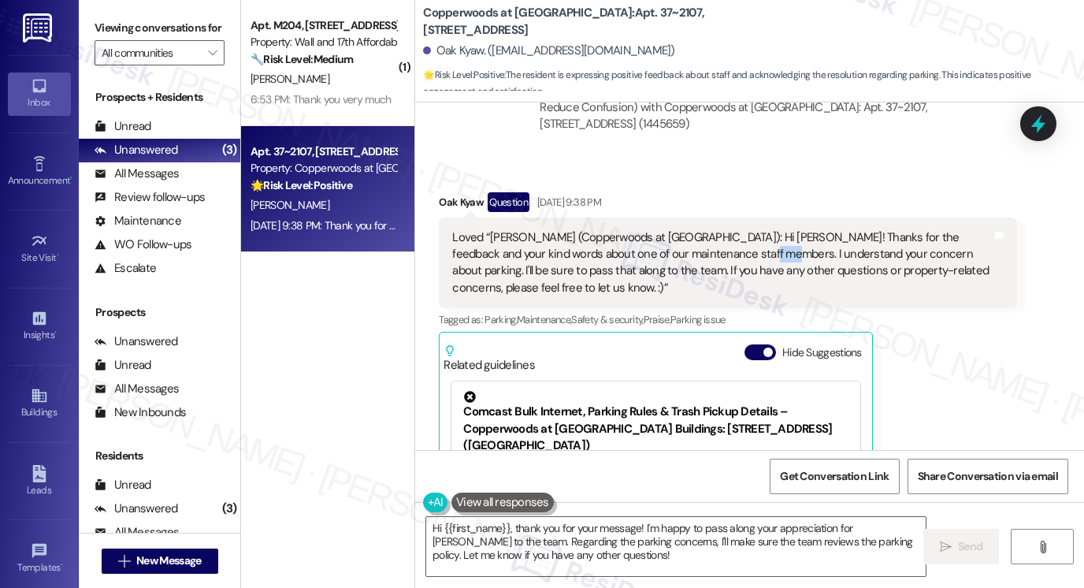
scroll to position [1308, 0]
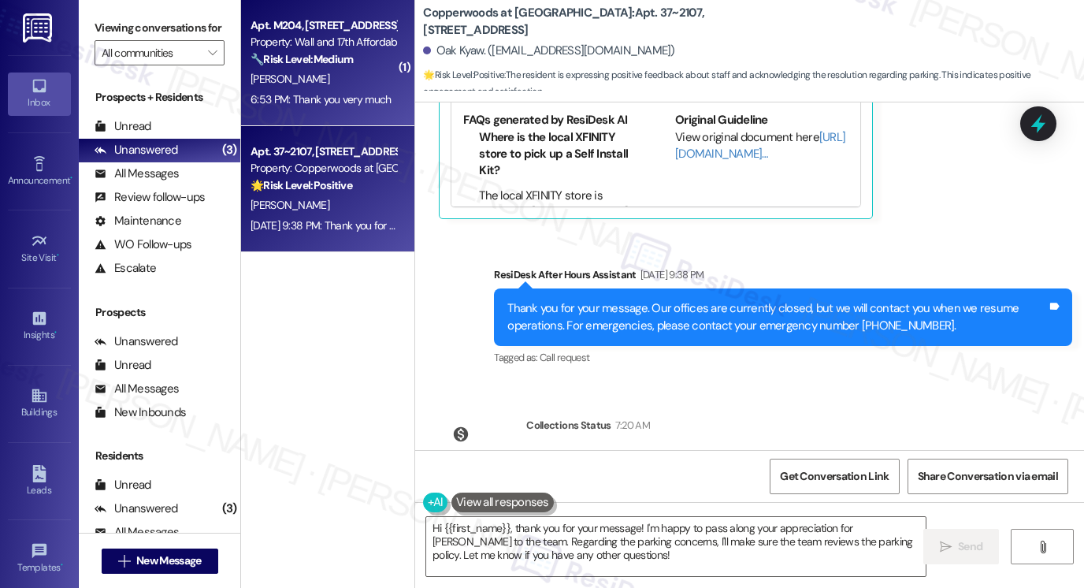
click at [376, 121] on div "Apt. M204, 1685 Wall Ave Property: Wall and 17th Affordable 🔧 Risk Level: Mediu…" at bounding box center [327, 63] width 173 height 126
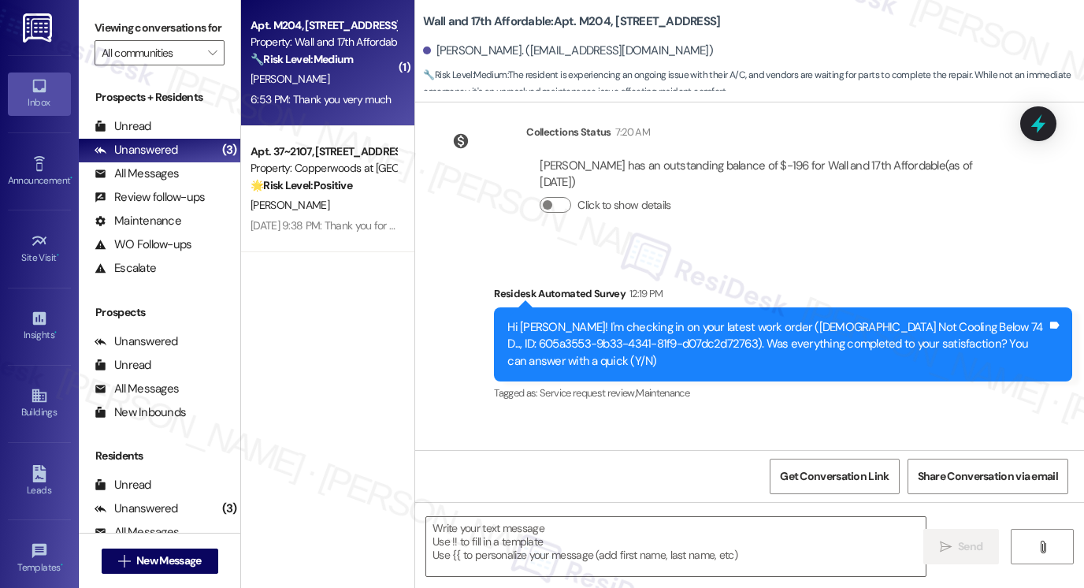
type textarea "Fetching suggested responses. Please feel free to read through the conversation…"
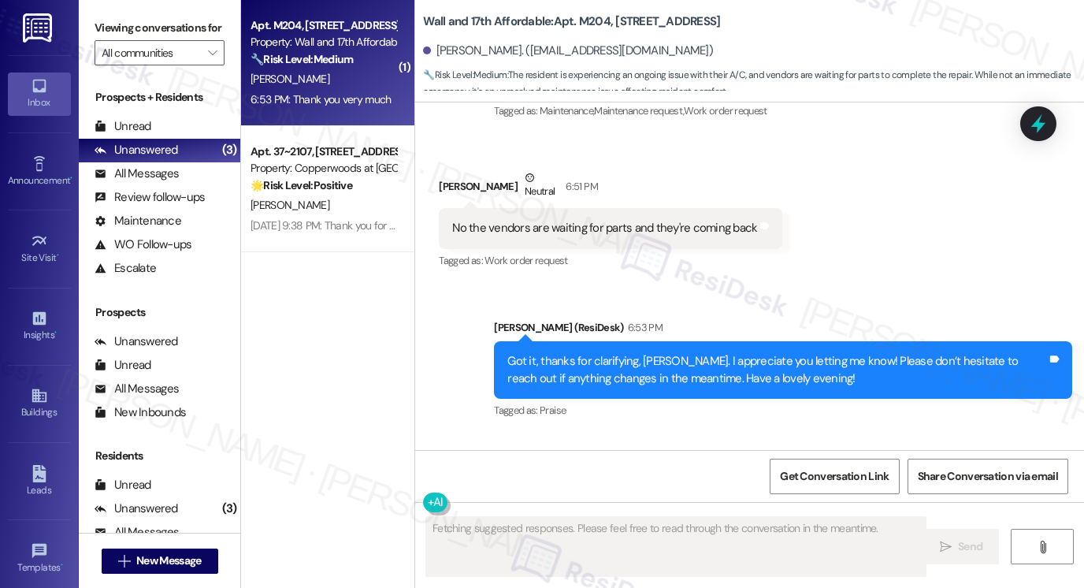
scroll to position [1102, 0]
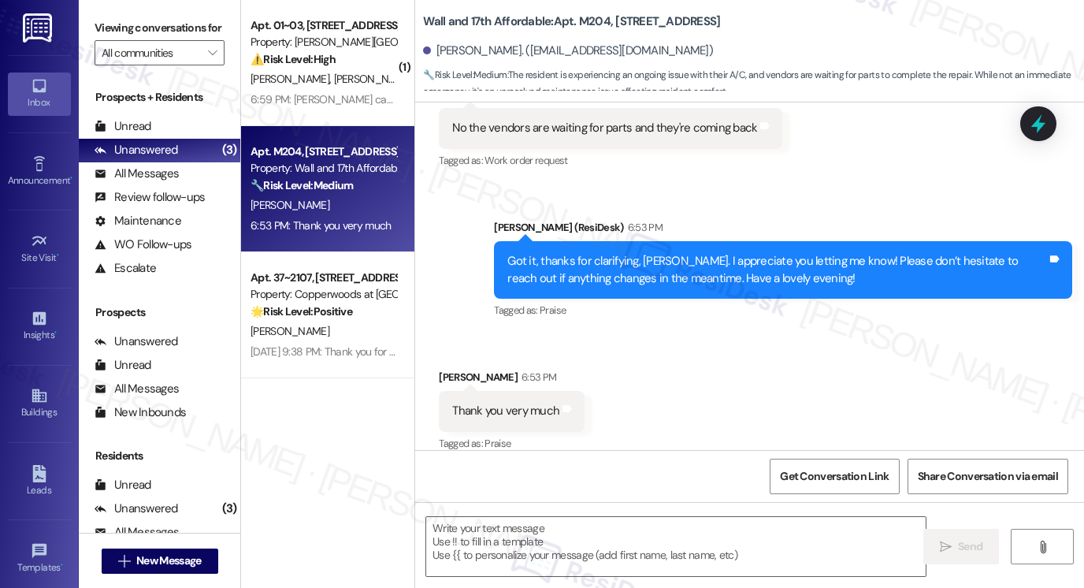
click at [589, 253] on div "Got it, thanks for clarifying, Keiona. I appreciate you letting me know! Please…" at bounding box center [778, 270] width 540 height 34
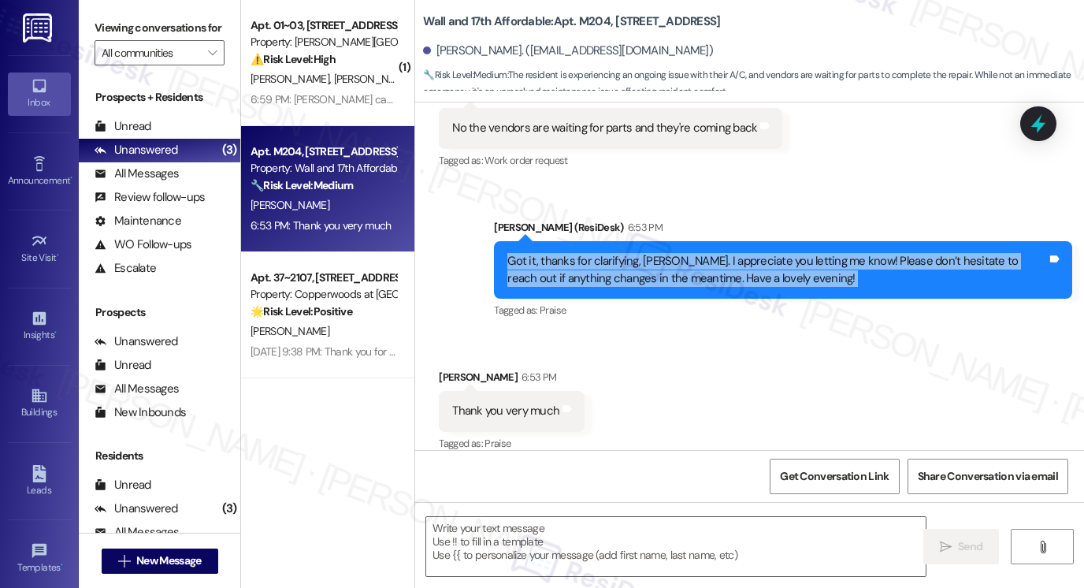
click at [589, 253] on div "Got it, thanks for clarifying, Keiona. I appreciate you letting me know! Please…" at bounding box center [778, 270] width 540 height 34
click at [671, 257] on div "Got it, thanks for clarifying, Keiona. I appreciate you letting me know! Please…" at bounding box center [778, 270] width 540 height 34
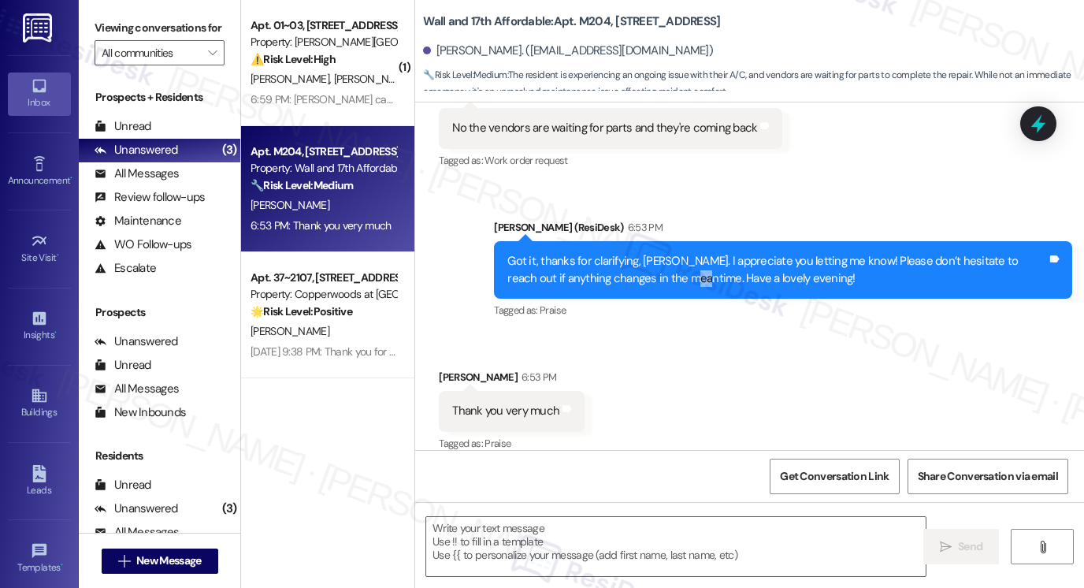
click at [671, 257] on div "Got it, thanks for clarifying, Keiona. I appreciate you letting me know! Please…" at bounding box center [778, 270] width 540 height 34
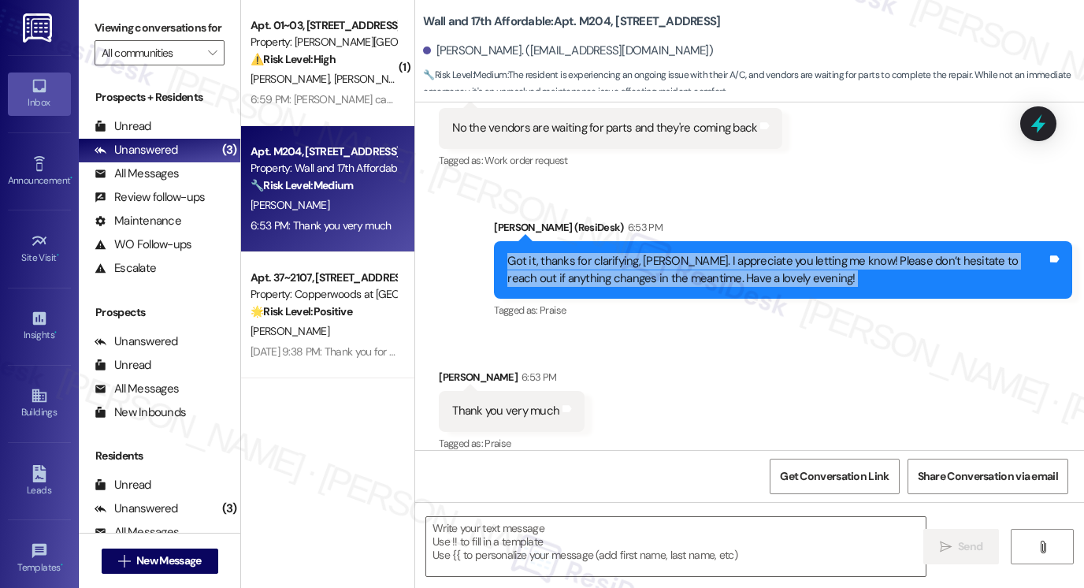
click at [671, 257] on div "Got it, thanks for clarifying, Keiona. I appreciate you letting me know! Please…" at bounding box center [778, 270] width 540 height 34
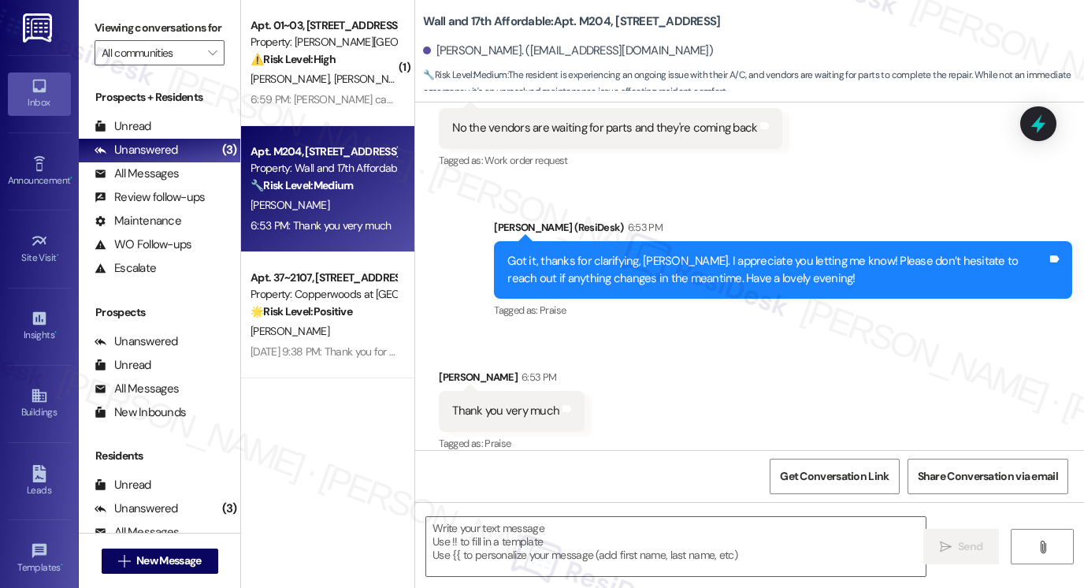
click at [497, 577] on div " Send " at bounding box center [749, 561] width 669 height 118
click at [536, 524] on textarea at bounding box center [676, 546] width 500 height 59
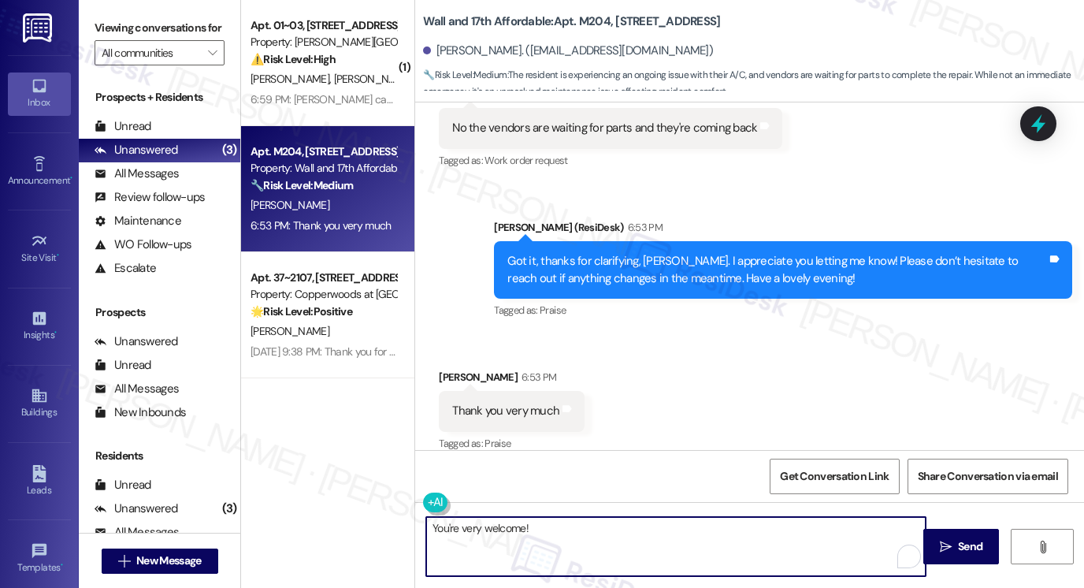
type textarea "You're very welcome!"
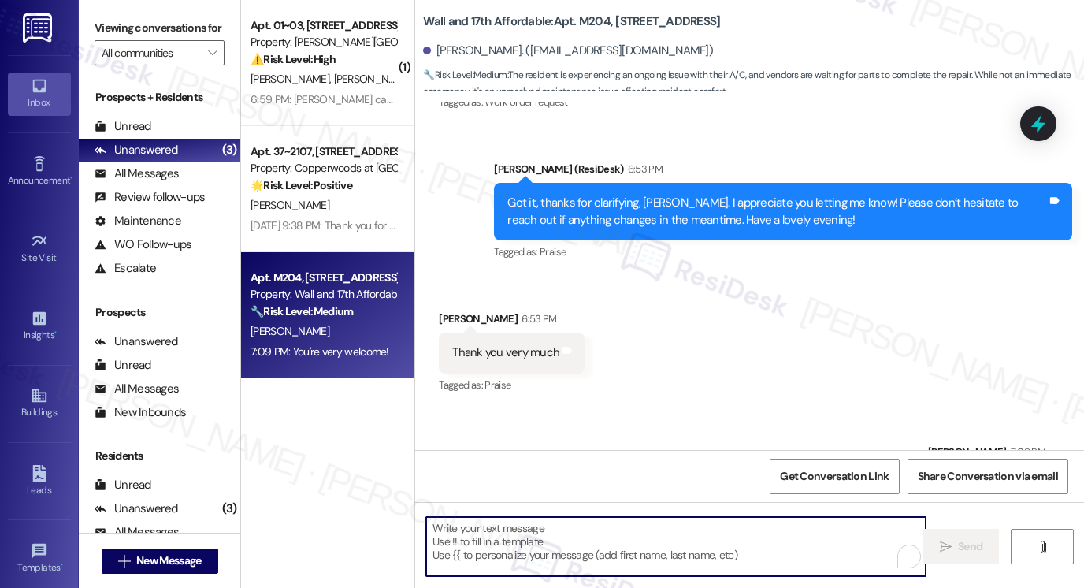
scroll to position [1212, 0]
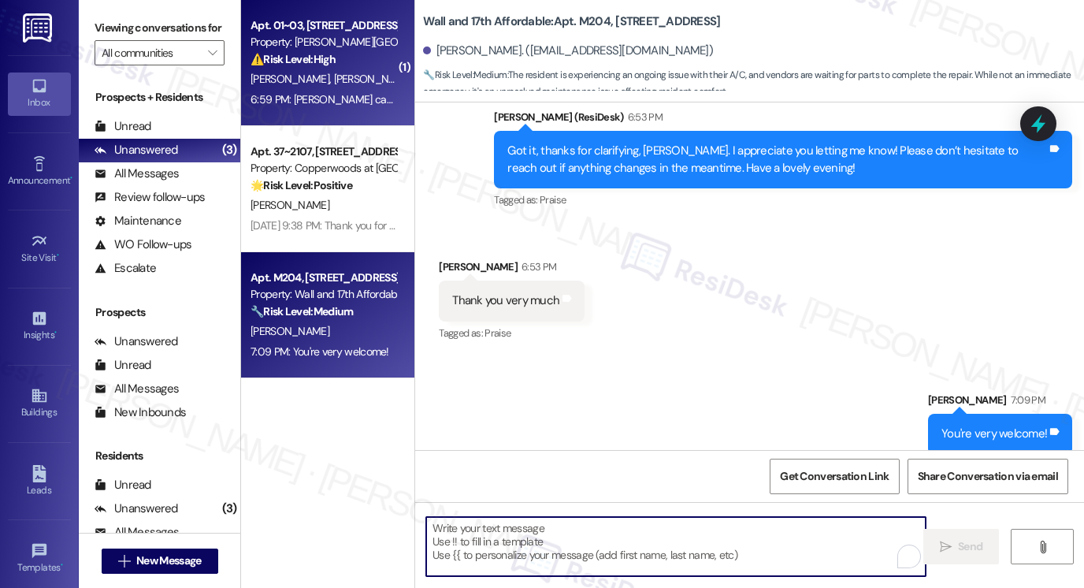
click at [349, 75] on div "M. Hill T. Nagy" at bounding box center [323, 79] width 149 height 20
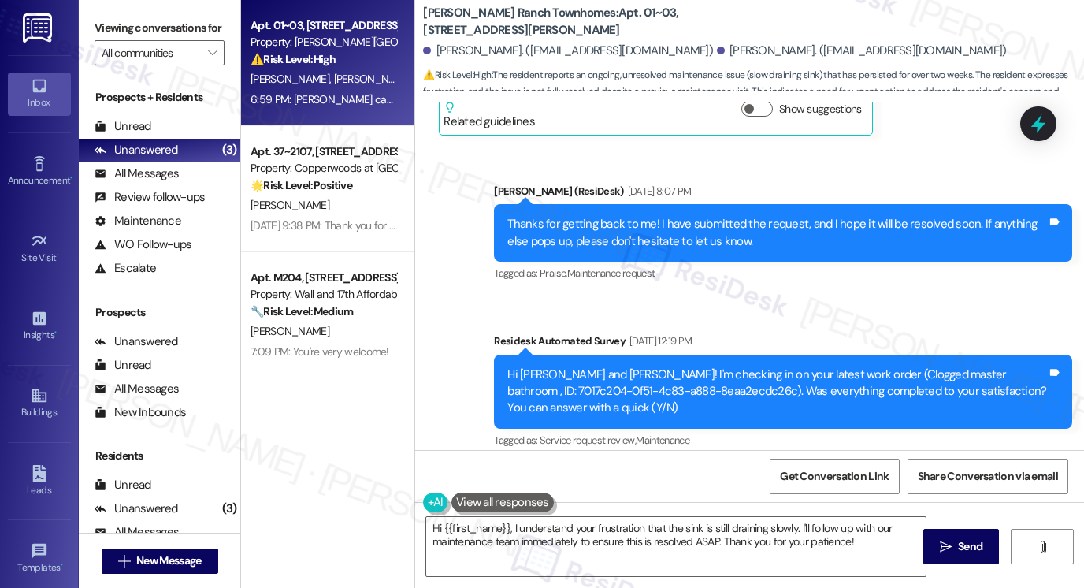
scroll to position [1259, 0]
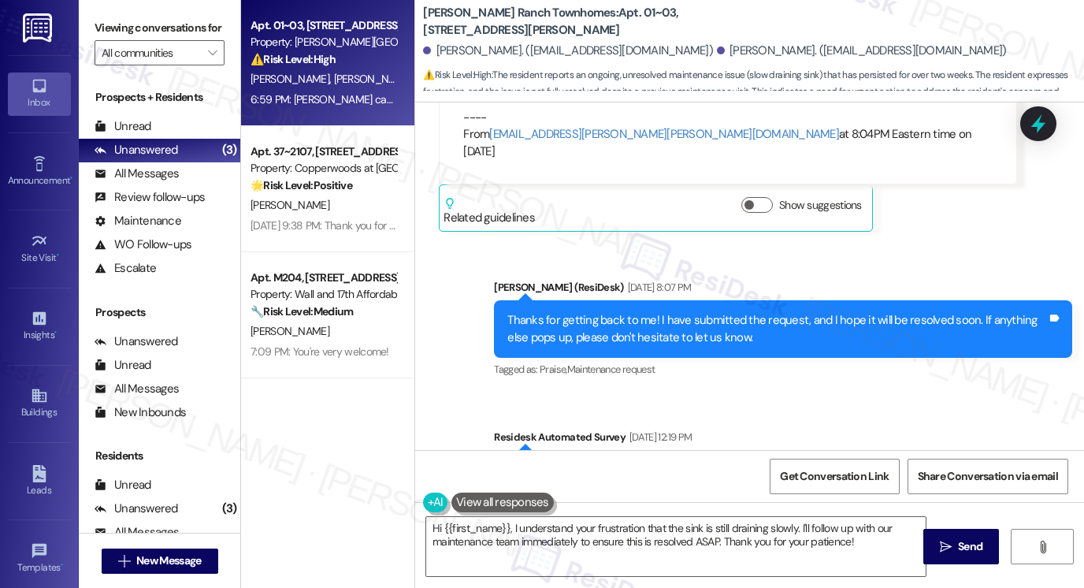
click at [660, 312] on div "Thanks for getting back to me! I have submitted the request, and I hope it will…" at bounding box center [778, 329] width 540 height 34
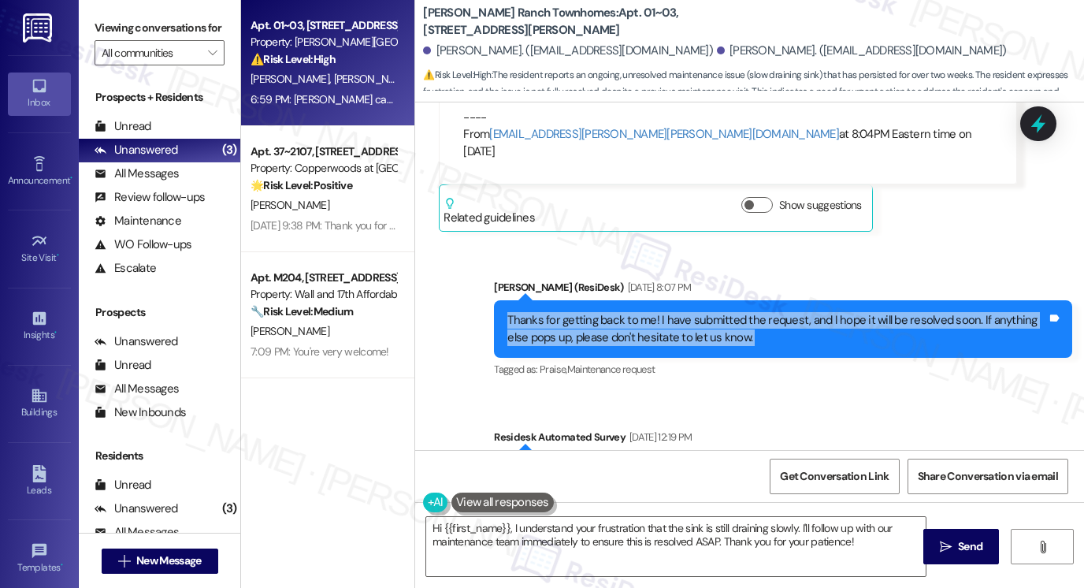
click at [660, 312] on div "Thanks for getting back to me! I have submitted the request, and I hope it will…" at bounding box center [778, 329] width 540 height 34
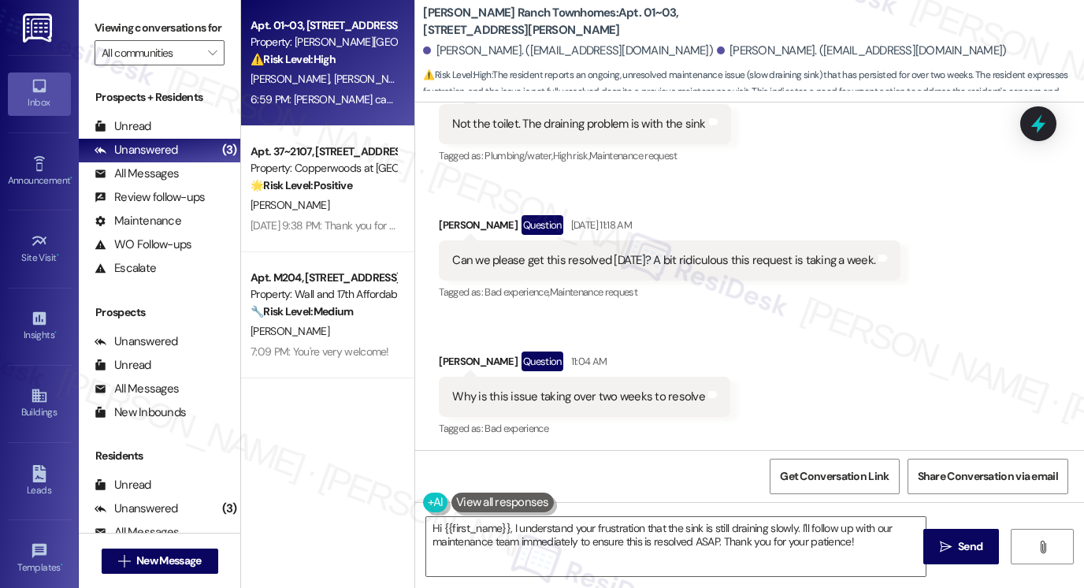
scroll to position [2490, 0]
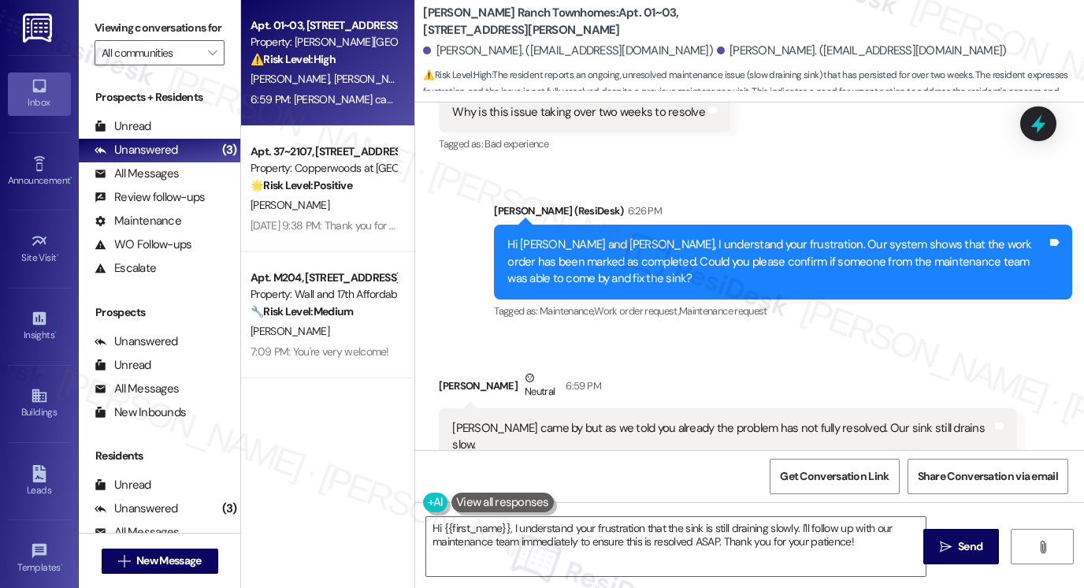
click at [91, 28] on div "Viewing conversations for All communities " at bounding box center [160, 40] width 162 height 81
drag, startPoint x: 415, startPoint y: 17, endPoint x: 511, endPoint y: 10, distance: 96.4
click at [509, 10] on div "Porter Ranch Townhomes: Apt. 01~03, 3931 East Cardon Lane Taylor Nagy. (nagy803…" at bounding box center [749, 47] width 669 height 87
drag, startPoint x: 122, startPoint y: 37, endPoint x: 139, endPoint y: 32, distance: 17.4
click at [122, 37] on label "Viewing conversations for" at bounding box center [160, 28] width 130 height 24
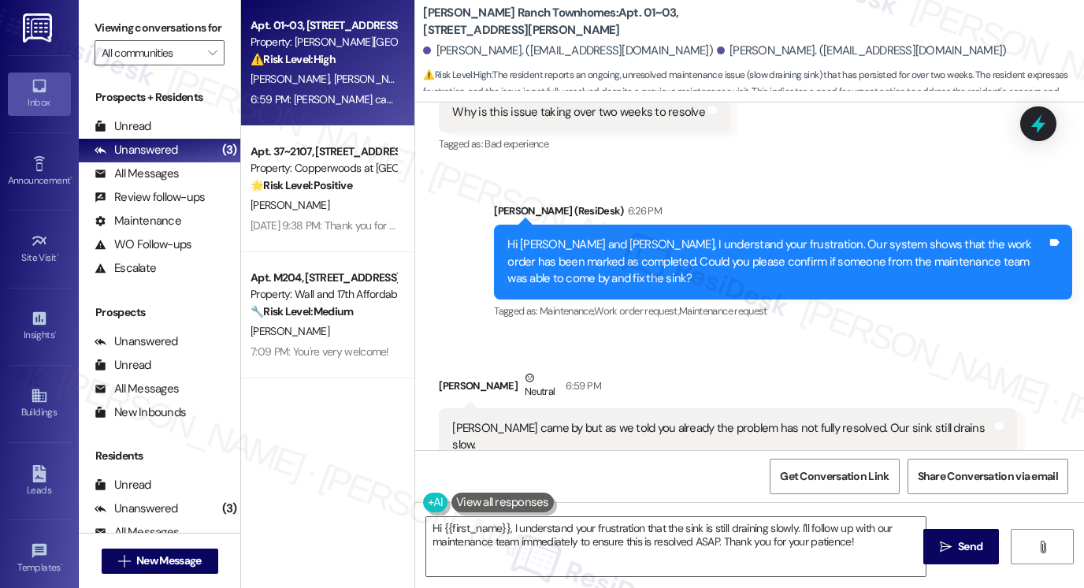
click at [717, 43] on div "[PERSON_NAME]. ([EMAIL_ADDRESS][DOMAIN_NAME])" at bounding box center [862, 51] width 290 height 17
click at [573, 9] on b "[PERSON_NAME] Ranch Townhomes: Apt. 01~03, [STREET_ADDRESS][PERSON_NAME]" at bounding box center [580, 22] width 315 height 34
drag, startPoint x: 578, startPoint y: 9, endPoint x: 609, endPoint y: 12, distance: 30.8
click at [609, 12] on b "[PERSON_NAME] Ranch Townhomes: Apt. 01~03, [STREET_ADDRESS][PERSON_NAME]" at bounding box center [580, 22] width 315 height 34
copy b "01~03"
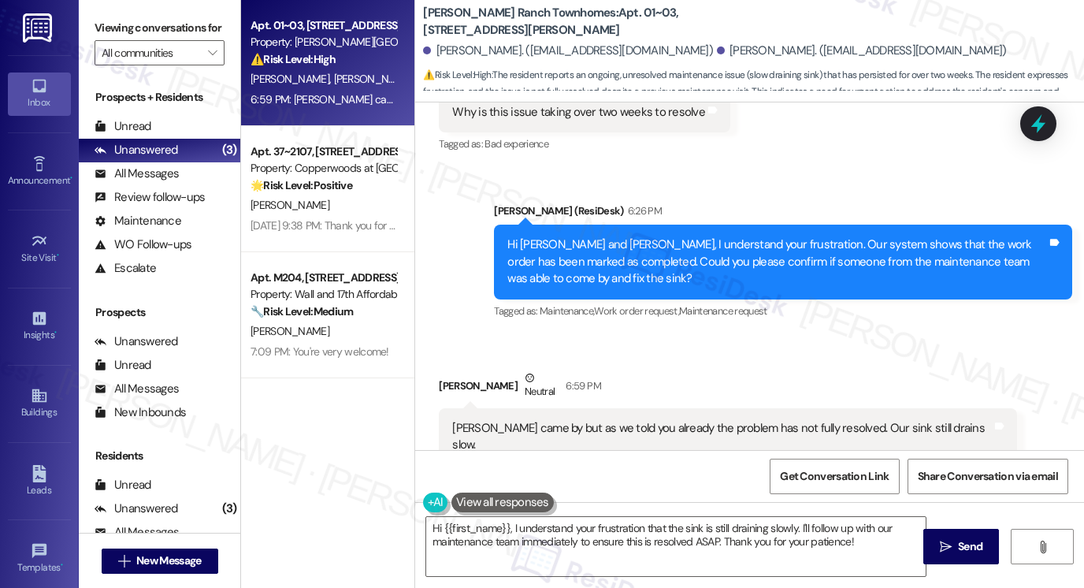
click at [106, 7] on div "Viewing conversations for All communities " at bounding box center [160, 40] width 162 height 81
click at [127, 40] on label "Viewing conversations for" at bounding box center [160, 28] width 130 height 24
click at [686, 420] on div "[PERSON_NAME] came by but as we told you already the problem has not fully reso…" at bounding box center [722, 437] width 540 height 34
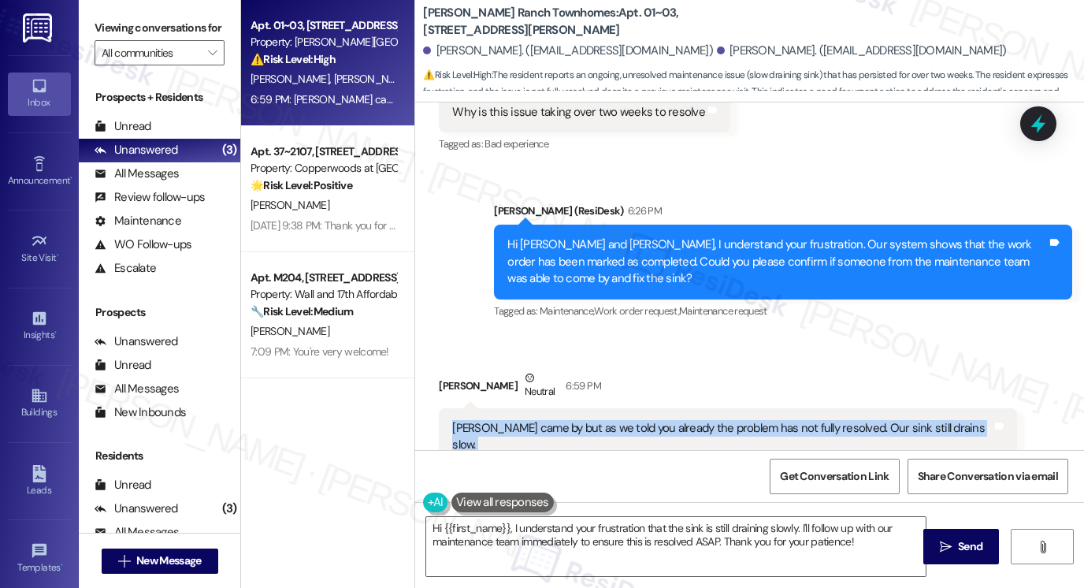
click at [686, 420] on div "[PERSON_NAME] came by but as we told you already the problem has not fully reso…" at bounding box center [722, 437] width 540 height 34
click at [623, 538] on textarea "Hi {{first_name}}, I understand your frustration that the sink is still drainin…" at bounding box center [676, 546] width 500 height 59
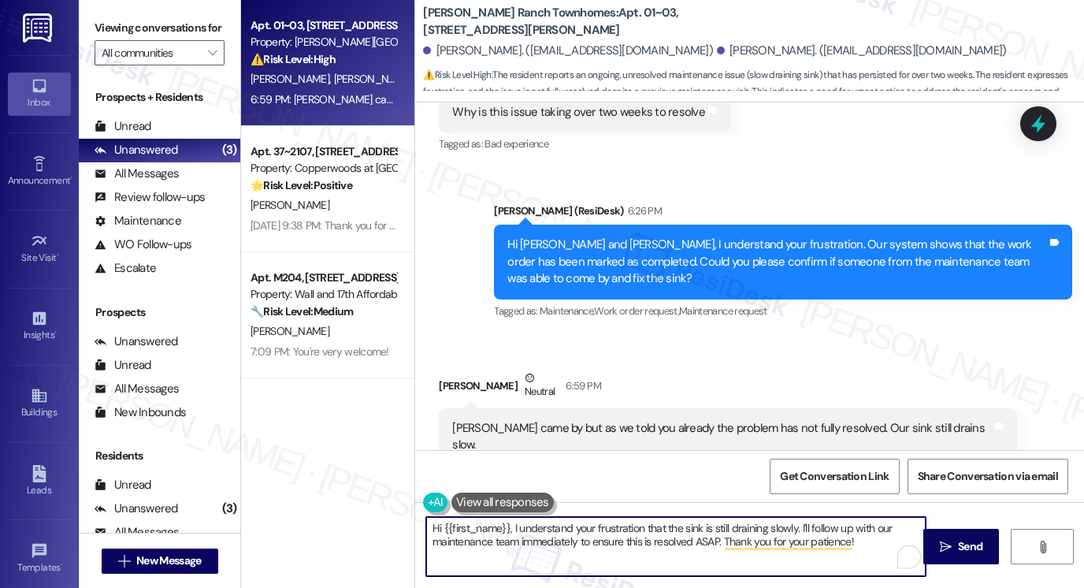
drag, startPoint x: 860, startPoint y: 542, endPoint x: 511, endPoint y: 538, distance: 349.1
click at [511, 538] on textarea "Hi {{first_name}}, I understand your frustration that the sink is still drainin…" at bounding box center [676, 546] width 500 height 59
click at [770, 535] on textarea "Hi {{first_name}}, I understand your frustration that the sink is still drainin…" at bounding box center [676, 546] width 500 height 59
drag, startPoint x: 847, startPoint y: 539, endPoint x: 856, endPoint y: 534, distance: 9.9
click at [847, 539] on textarea "Hi {{first_name}}, I understand your frustration that the sink is still drainin…" at bounding box center [676, 546] width 500 height 59
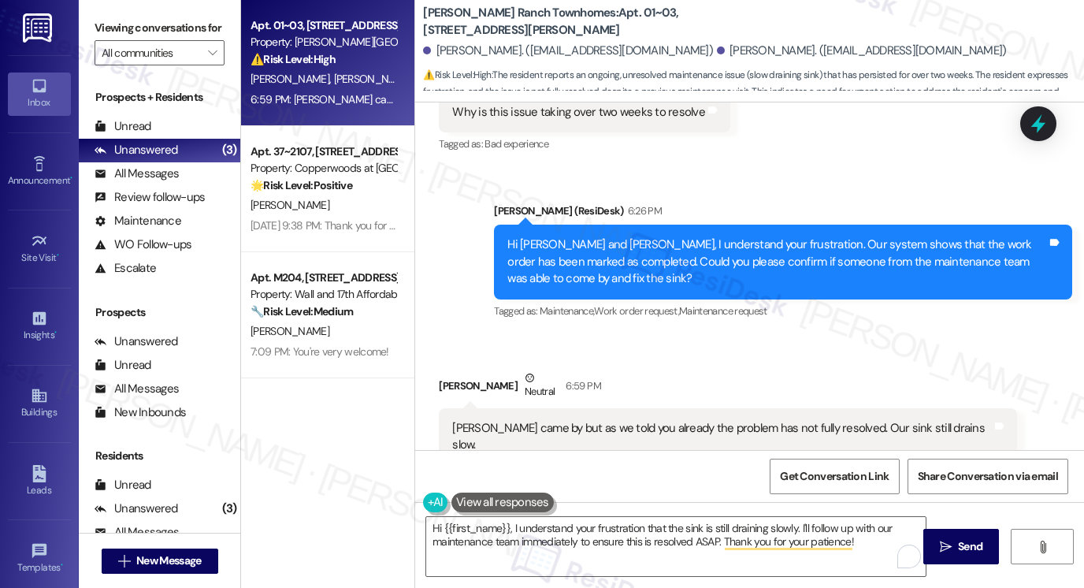
drag, startPoint x: 120, startPoint y: 22, endPoint x: 147, endPoint y: 31, distance: 28.9
click at [120, 22] on label "Viewing conversations for" at bounding box center [160, 28] width 130 height 24
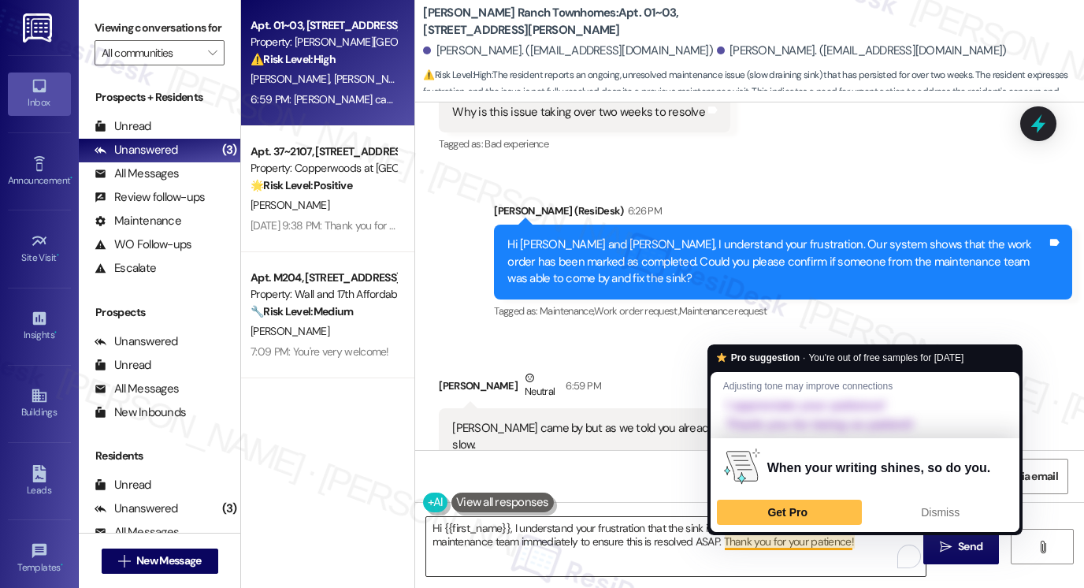
click at [874, 547] on textarea "Hi {{first_name}}, I understand your frustration that the sink is still drainin…" at bounding box center [676, 546] width 500 height 59
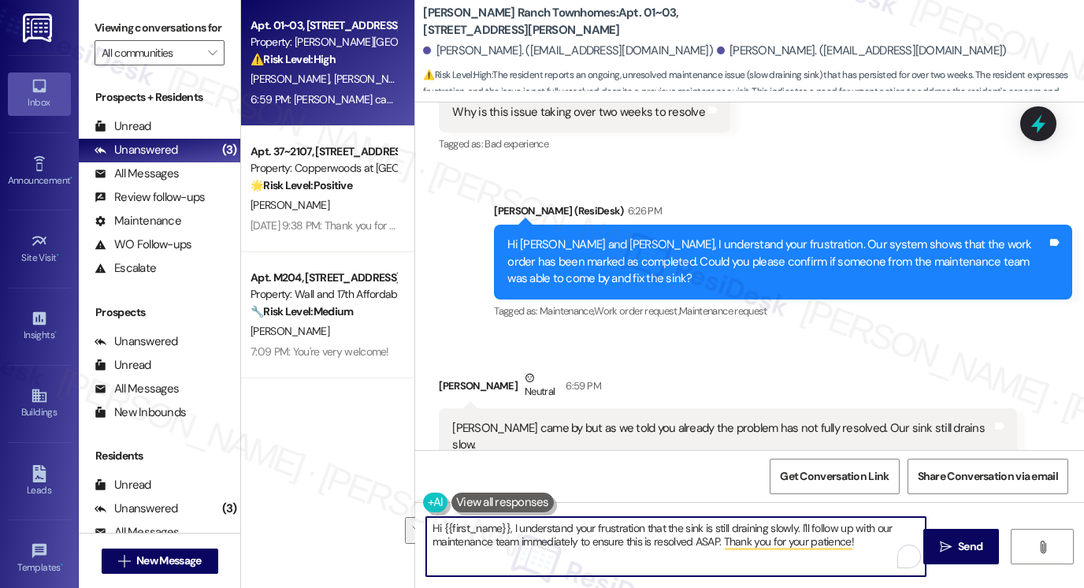
drag, startPoint x: 713, startPoint y: 542, endPoint x: 807, endPoint y: 519, distance: 96.5
click at [807, 519] on textarea "Hi {{first_name}}, I understand your frustration that the sink is still drainin…" at bounding box center [676, 546] width 500 height 59
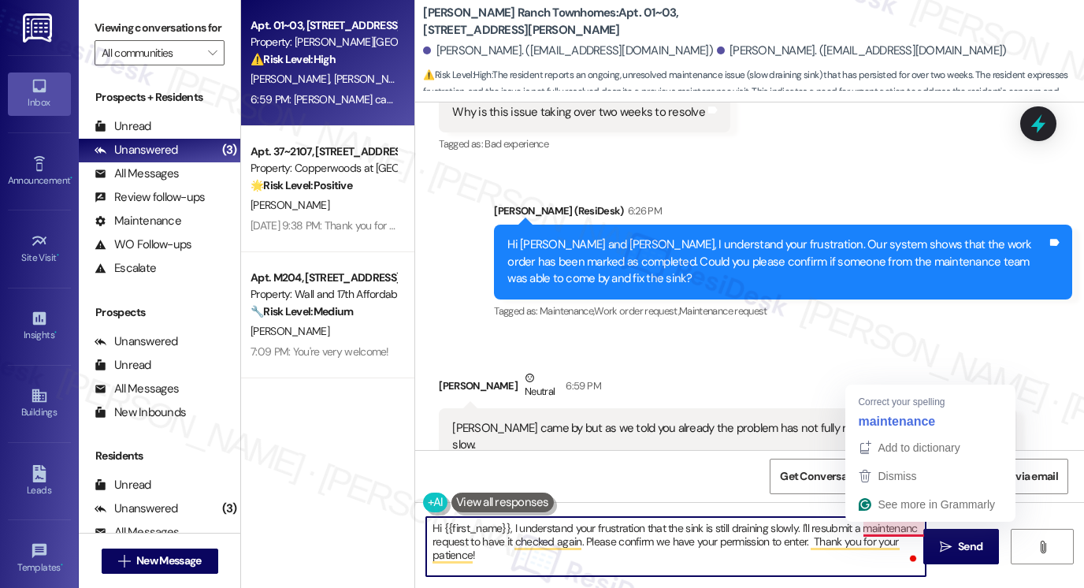
type textarea "Hi {{first_name}}, I understand your frustration that the sink is still drainin…"
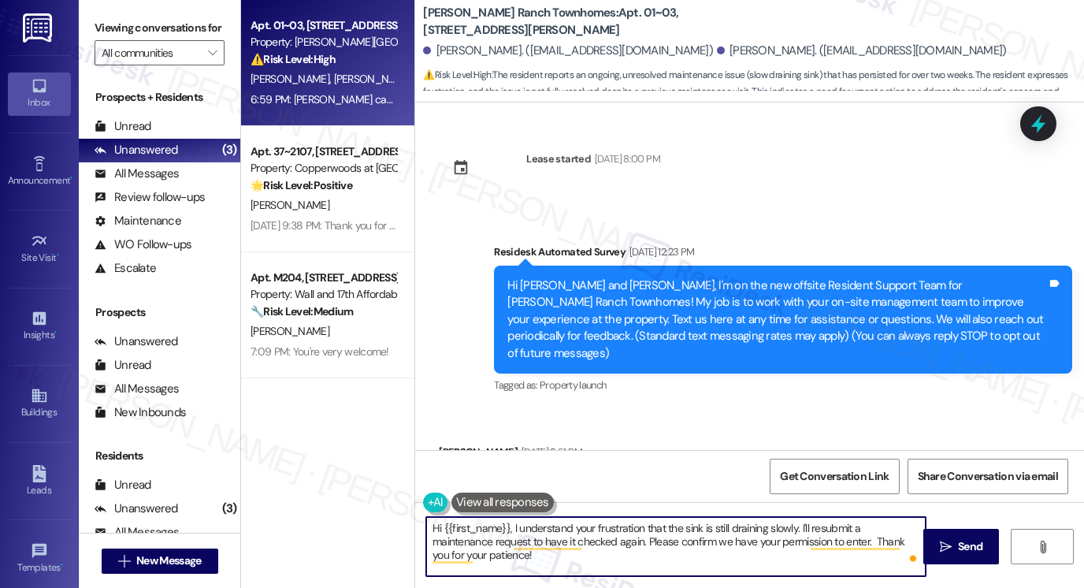
scroll to position [2490, 0]
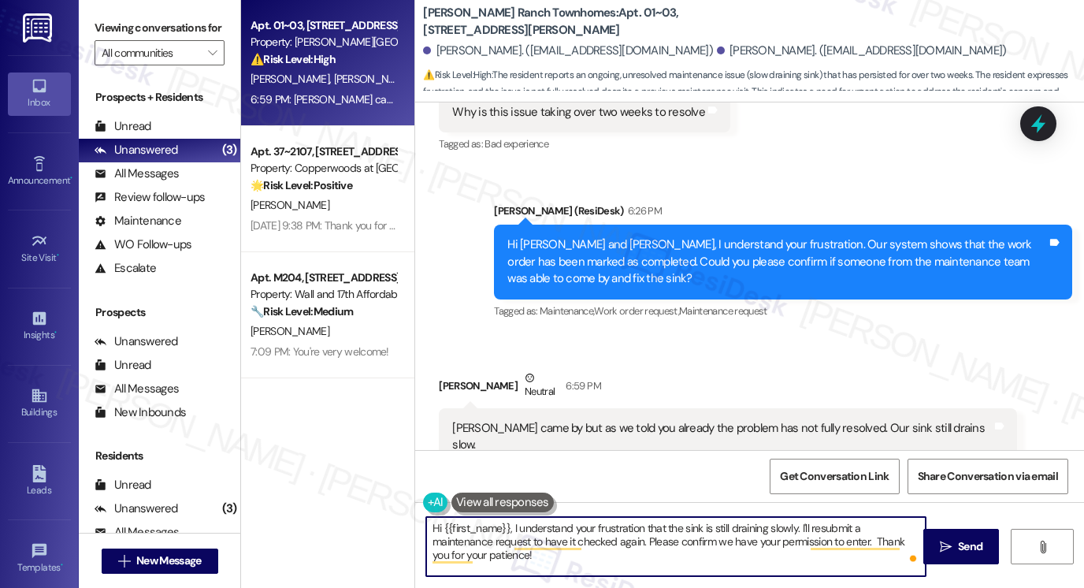
click at [456, 370] on div "[PERSON_NAME] Neutral 6:59 PM" at bounding box center [728, 389] width 578 height 39
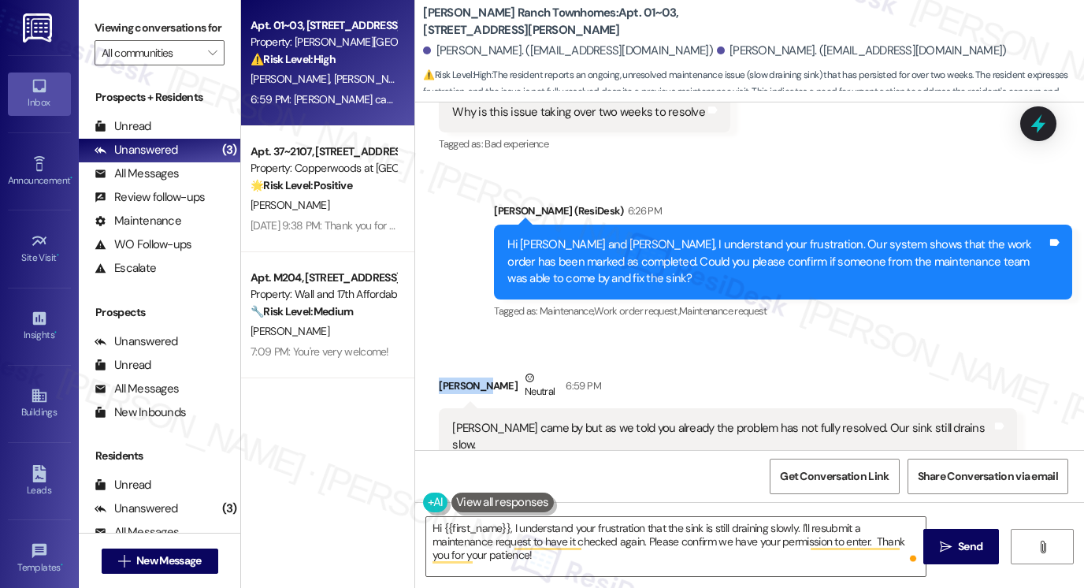
click at [456, 370] on div "[PERSON_NAME] Neutral 6:59 PM" at bounding box center [728, 389] width 578 height 39
copy div "[PERSON_NAME]"
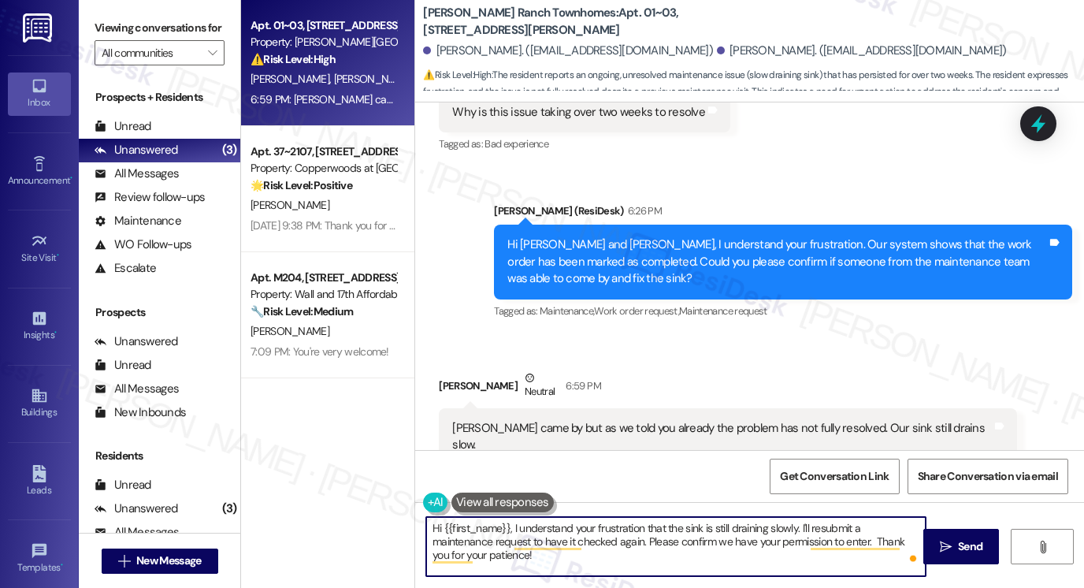
drag, startPoint x: 504, startPoint y: 526, endPoint x: 438, endPoint y: 522, distance: 66.3
click at [438, 522] on textarea "Hi {{first_name}}, I understand your frustration that the sink is still drainin…" at bounding box center [676, 546] width 500 height 59
paste textarea "[PERSON_NAME]"
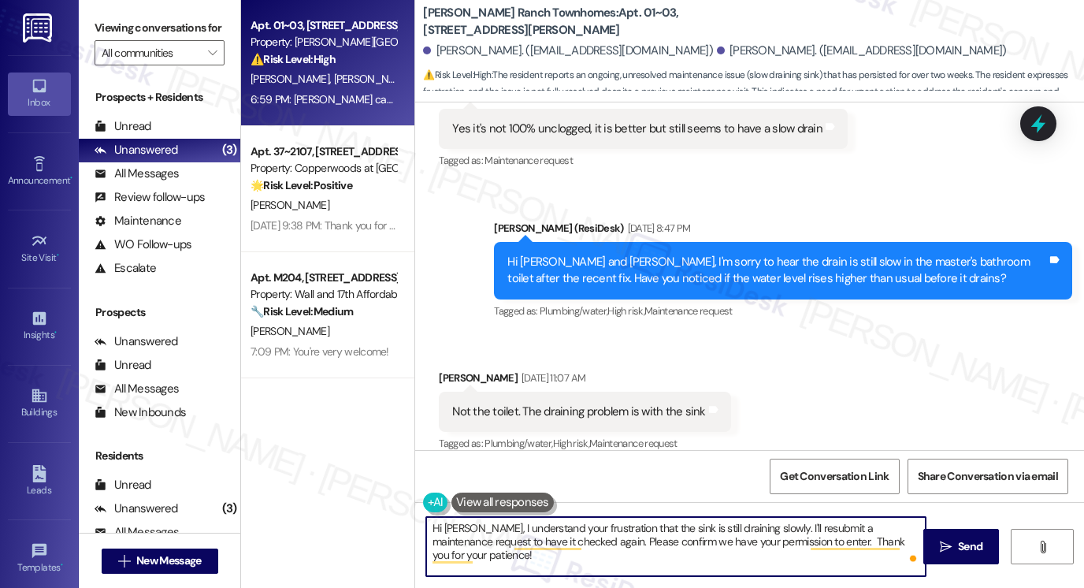
scroll to position [1780, 0]
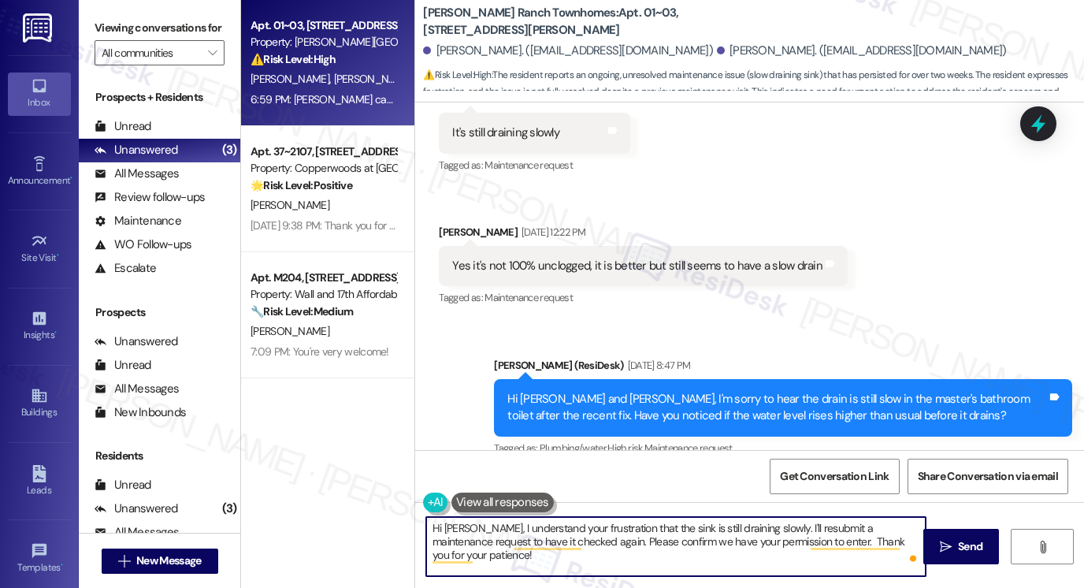
type textarea "Hi [PERSON_NAME], I understand your frustration that the sink is still draining…"
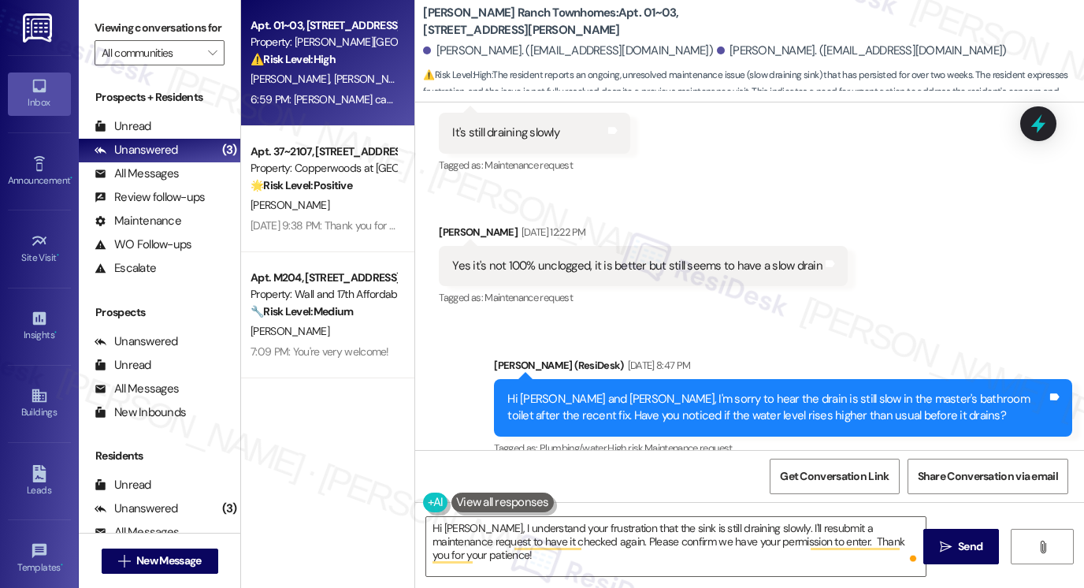
click at [712, 258] on div "Yes it's not 100% unclogged, it is better but still seems to have a slow drain" at bounding box center [637, 266] width 370 height 17
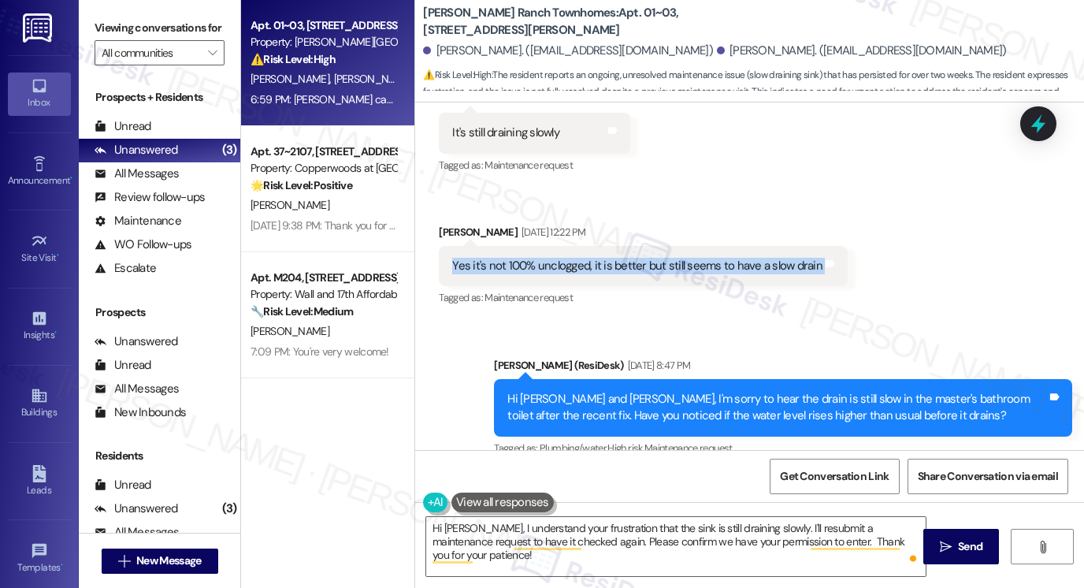
click at [712, 258] on div "Yes it's not 100% unclogged, it is better but still seems to have a slow drain" at bounding box center [637, 266] width 370 height 17
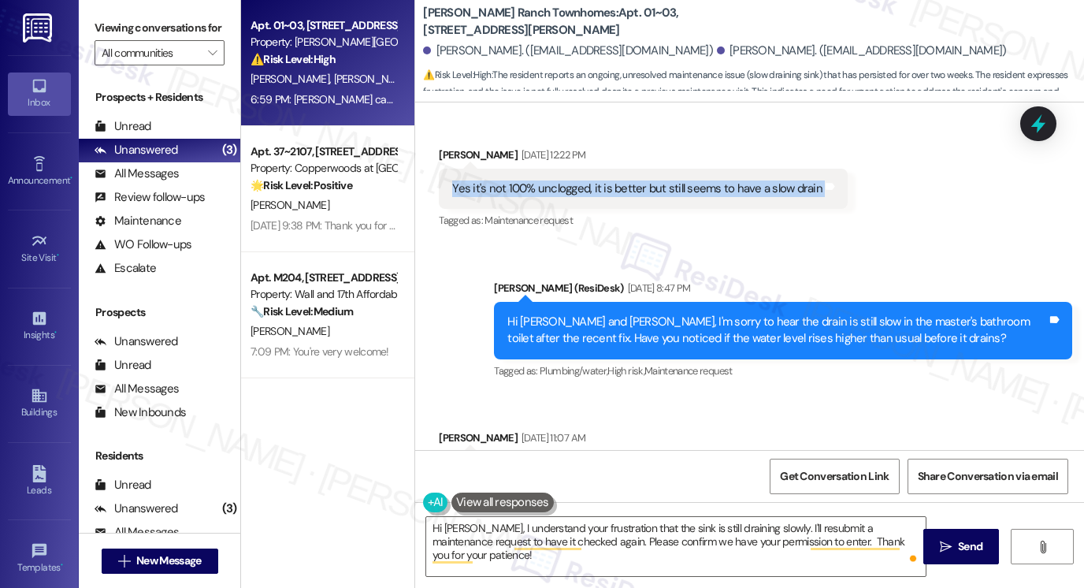
scroll to position [1938, 0]
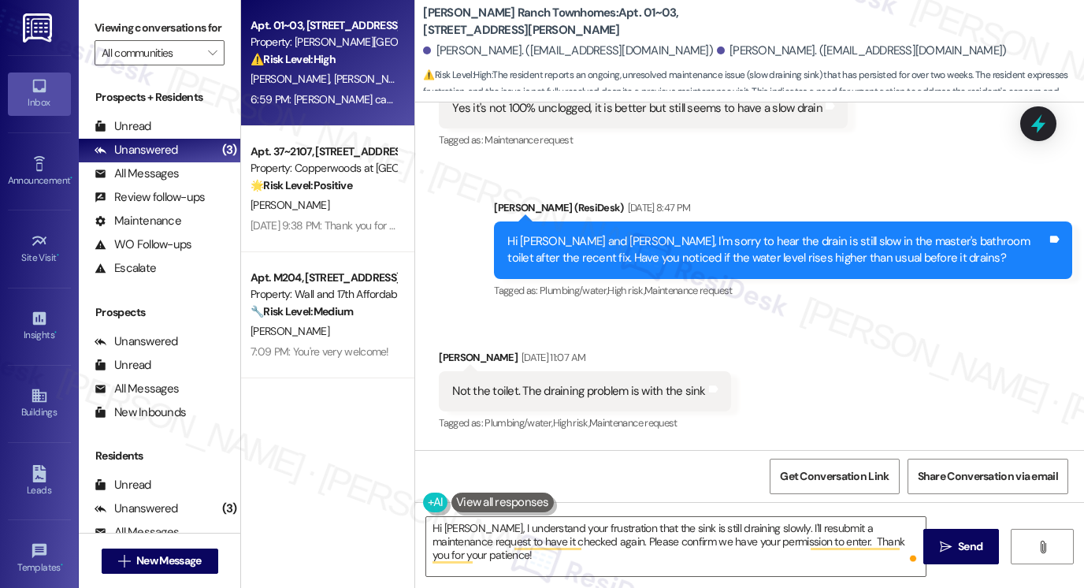
click at [711, 284] on span "Maintenance request" at bounding box center [689, 290] width 88 height 13
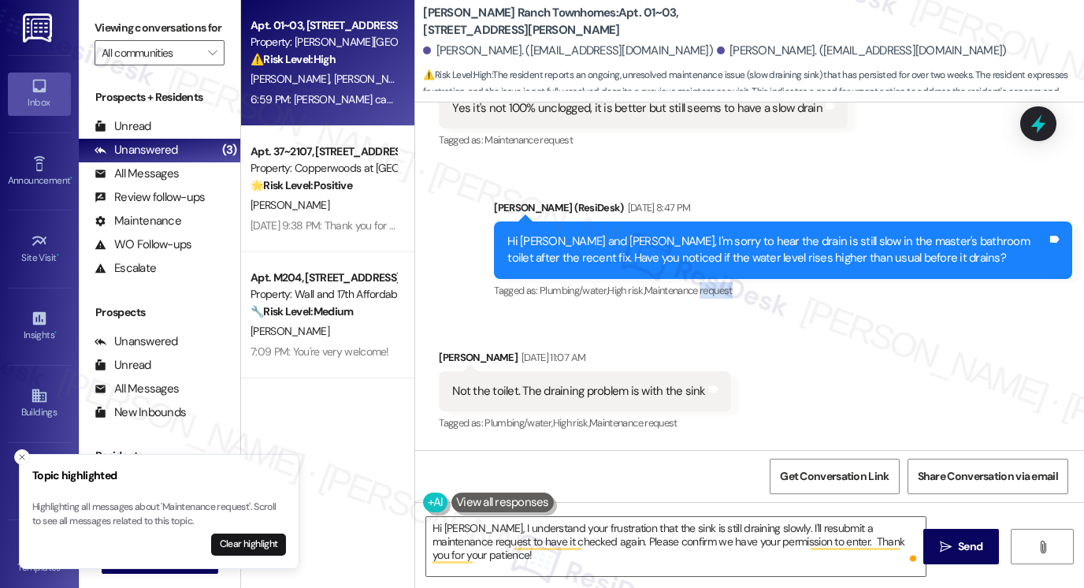
click at [711, 284] on span "Maintenance request" at bounding box center [689, 290] width 88 height 13
click at [791, 314] on div "Received via SMS [PERSON_NAME] [DATE] 11:07 AM Not the toilet. The draining pro…" at bounding box center [749, 516] width 669 height 405
click at [706, 233] on div "Hi [PERSON_NAME] and [PERSON_NAME], I'm sorry to hear the drain is still slow i…" at bounding box center [778, 250] width 540 height 34
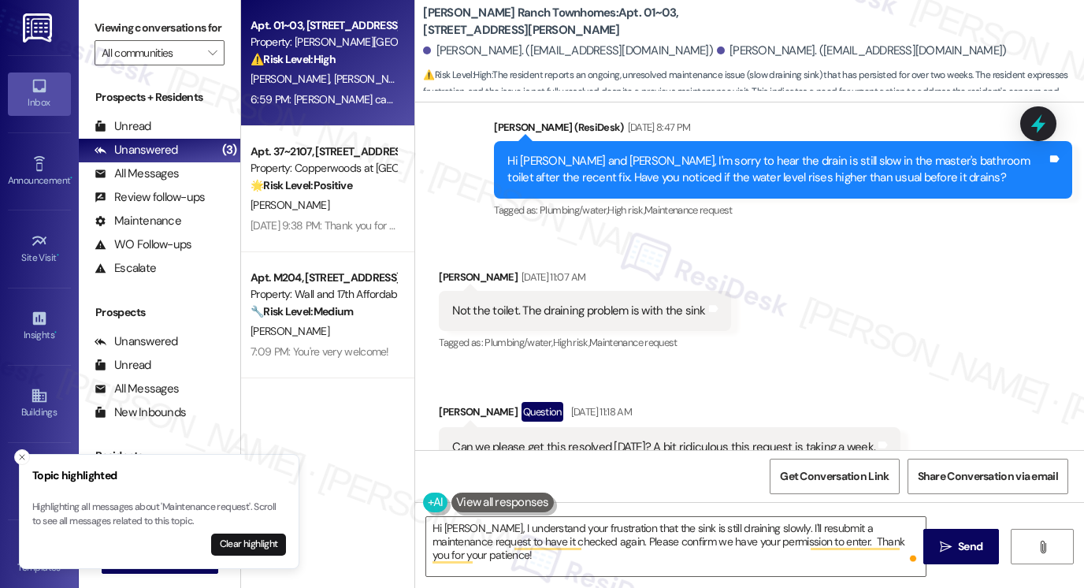
scroll to position [2096, 0]
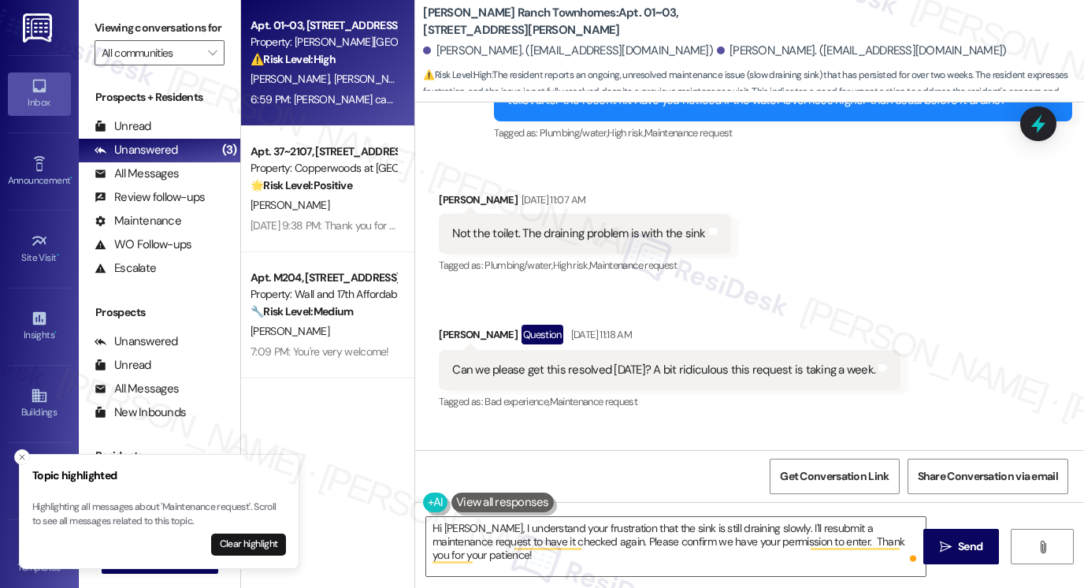
click at [565, 225] on div "Not the toilet. The draining problem is with the sink" at bounding box center [578, 233] width 253 height 17
click at [809, 313] on div "Received via SMS [PERSON_NAME] Question [DATE] 11:18 AM Can we please get this …" at bounding box center [669, 369] width 485 height 113
drag, startPoint x: 634, startPoint y: 329, endPoint x: 772, endPoint y: 328, distance: 138.7
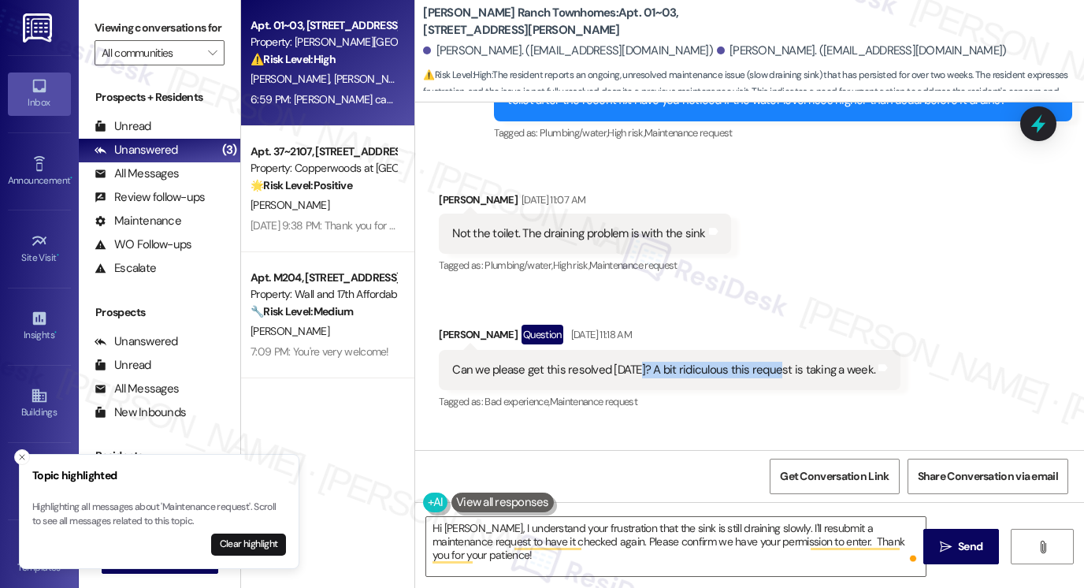
click at [772, 362] on div "Can we please get this resolved [DATE]? A bit ridiculous this request is taking…" at bounding box center [663, 370] width 423 height 17
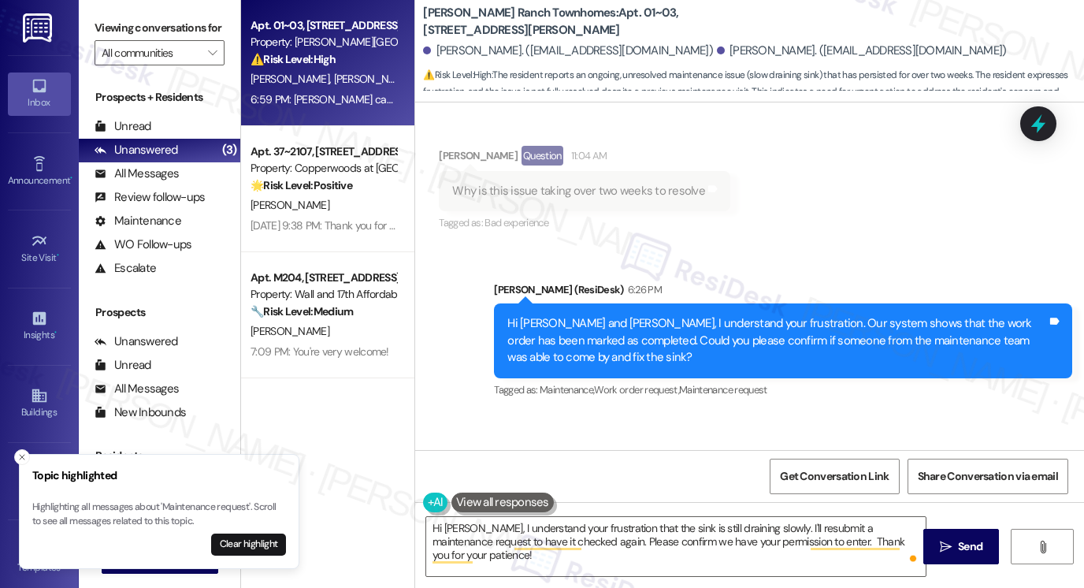
click at [637, 246] on div "Sent via SMS [PERSON_NAME] (ResiDesk) 6:26 PM Hi [PERSON_NAME] and [PERSON_NAME…" at bounding box center [749, 329] width 669 height 167
click at [241, 546] on button "Clear highlight" at bounding box center [248, 545] width 75 height 22
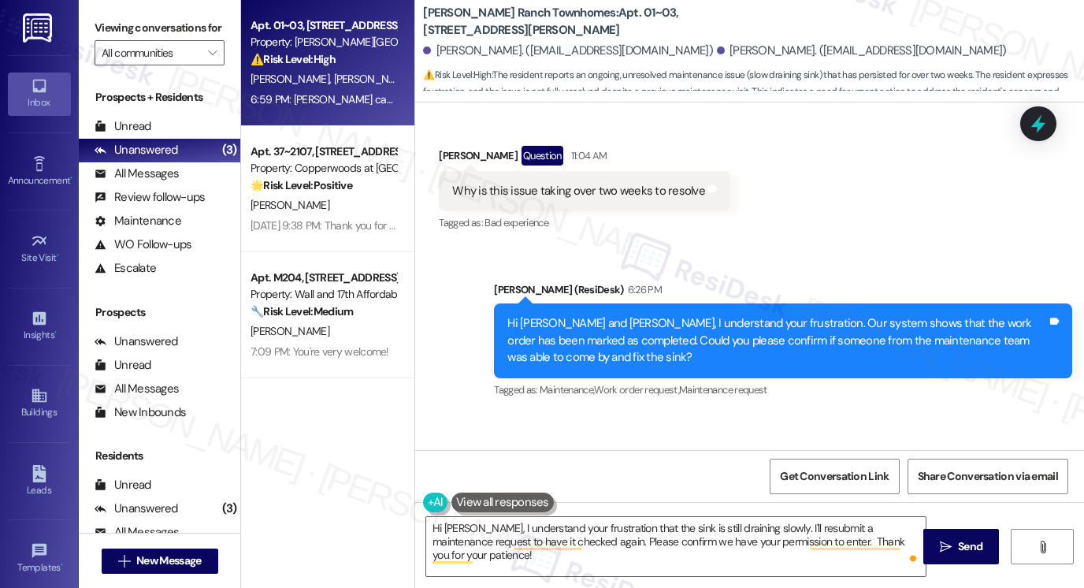
click at [760, 437] on div "Received via SMS [PERSON_NAME] Neutral 6:59 PM [PERSON_NAME] came by but as we …" at bounding box center [728, 508] width 602 height 143
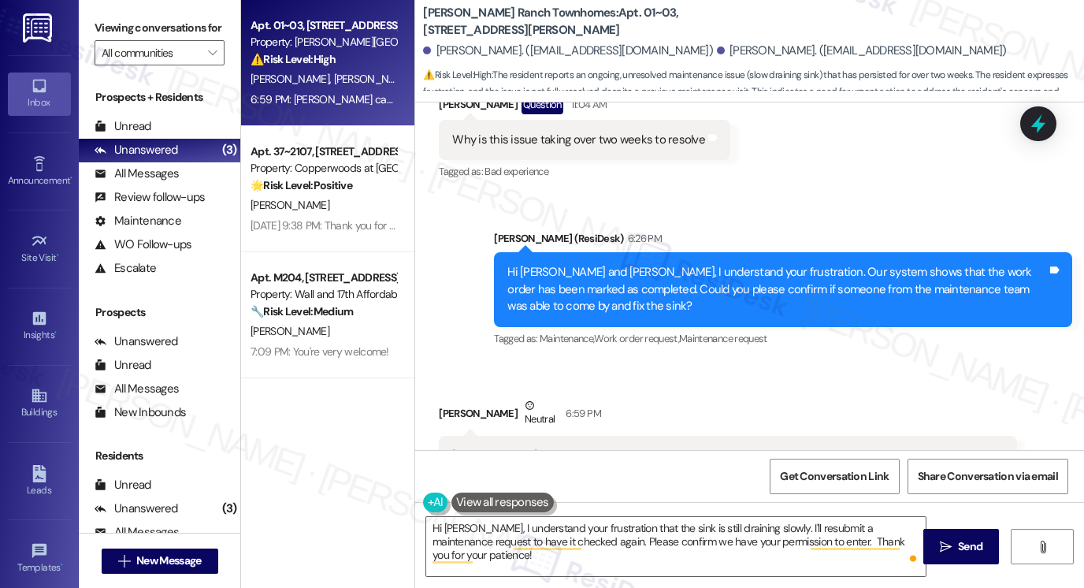
scroll to position [2490, 0]
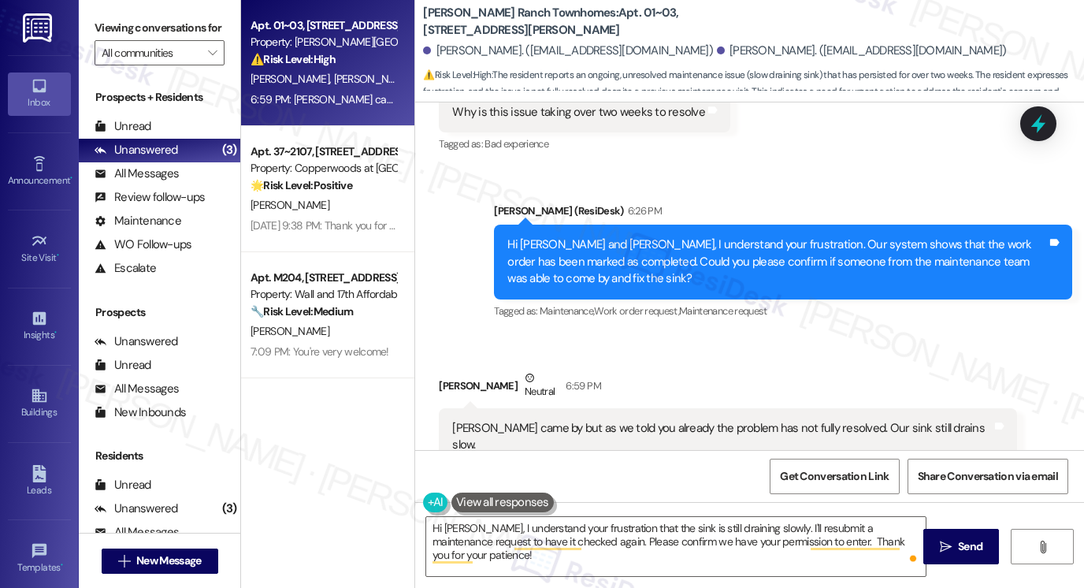
click at [95, 26] on label "Viewing conversations for" at bounding box center [160, 28] width 130 height 24
click at [686, 420] on div "[PERSON_NAME] came by but as we told you already the problem has not fully reso…" at bounding box center [722, 437] width 540 height 34
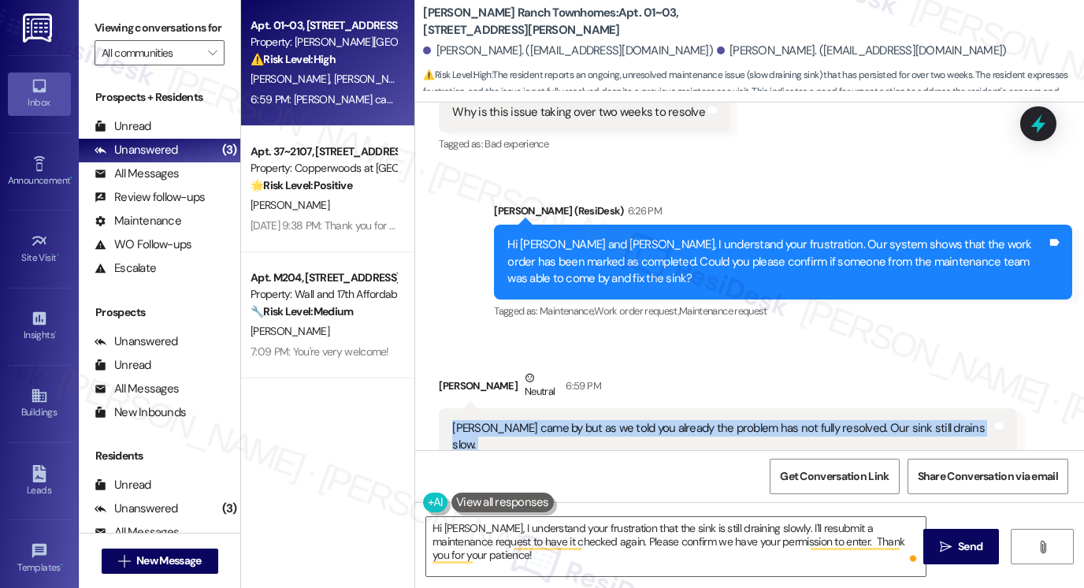
click at [686, 420] on div "[PERSON_NAME] came by but as we told you already the problem has not fully reso…" at bounding box center [722, 437] width 540 height 34
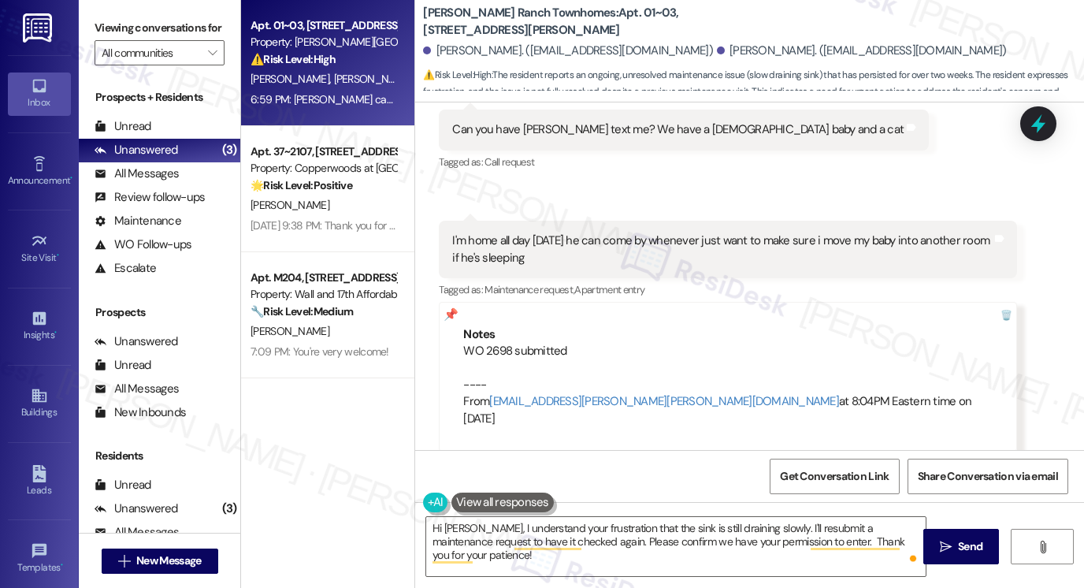
scroll to position [1150, 0]
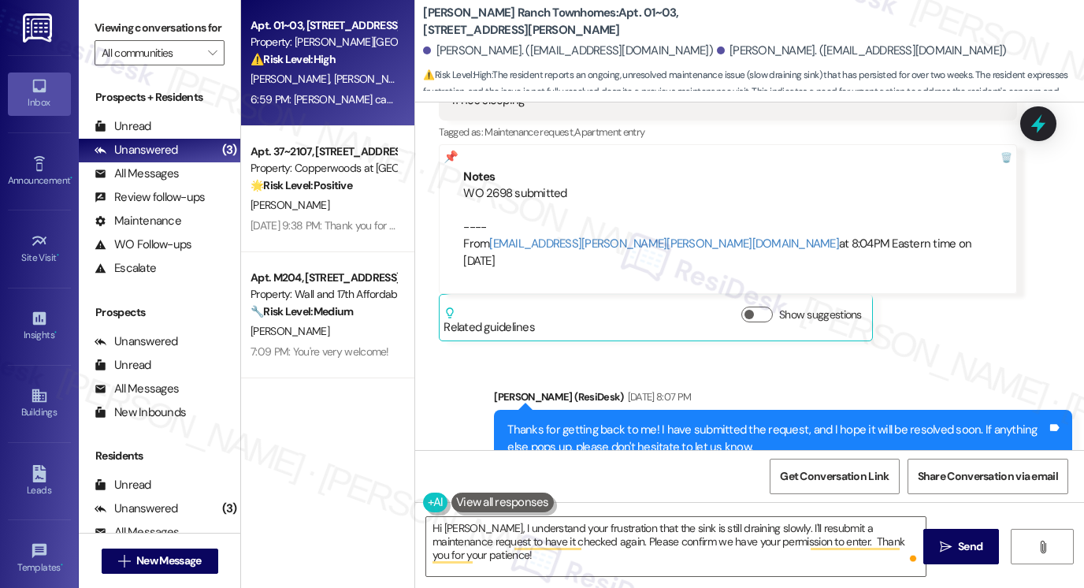
click at [109, 37] on label "Viewing conversations for" at bounding box center [160, 28] width 130 height 24
drag, startPoint x: 580, startPoint y: 11, endPoint x: 611, endPoint y: 12, distance: 30.7
click at [611, 12] on b "[PERSON_NAME] Ranch Townhomes: Apt. 01~03, [STREET_ADDRESS][PERSON_NAME]" at bounding box center [580, 22] width 315 height 34
copy b "01~03"
click at [91, 33] on div "Viewing conversations for All communities " at bounding box center [160, 40] width 162 height 81
